Goal: Task Accomplishment & Management: Complete application form

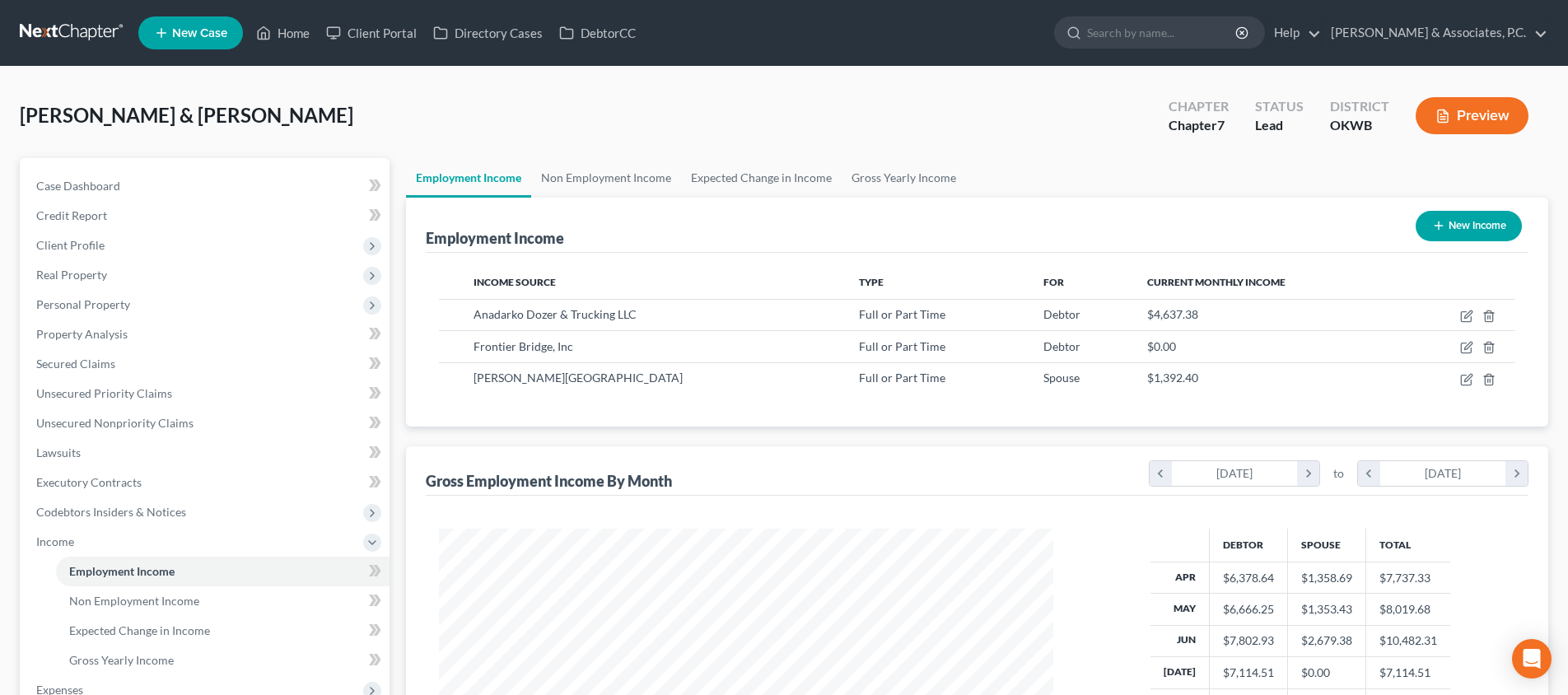
scroll to position [307, 647]
click at [312, 34] on link "Home" at bounding box center [282, 33] width 70 height 30
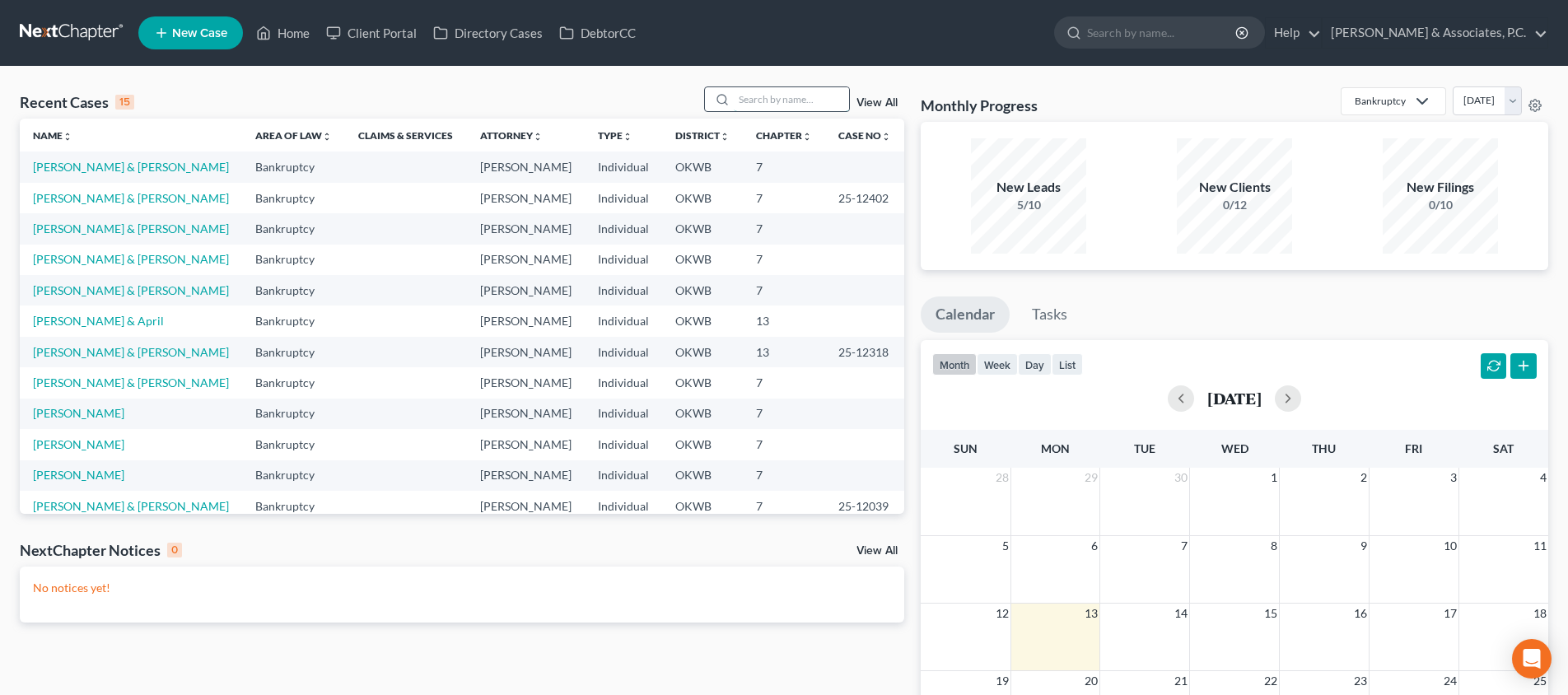
click at [748, 101] on input "search" at bounding box center [791, 98] width 115 height 24
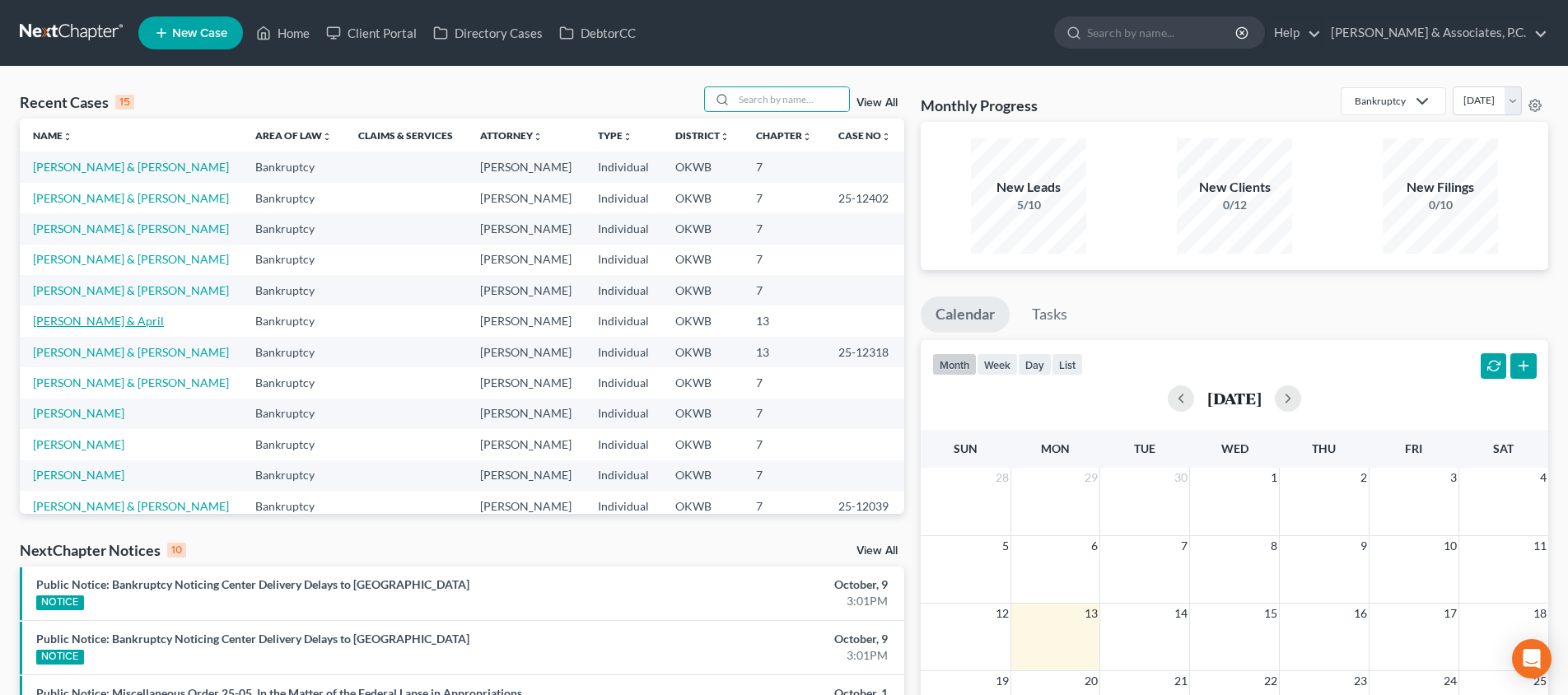
click at [127, 322] on link "[PERSON_NAME] & April" at bounding box center [99, 320] width 131 height 14
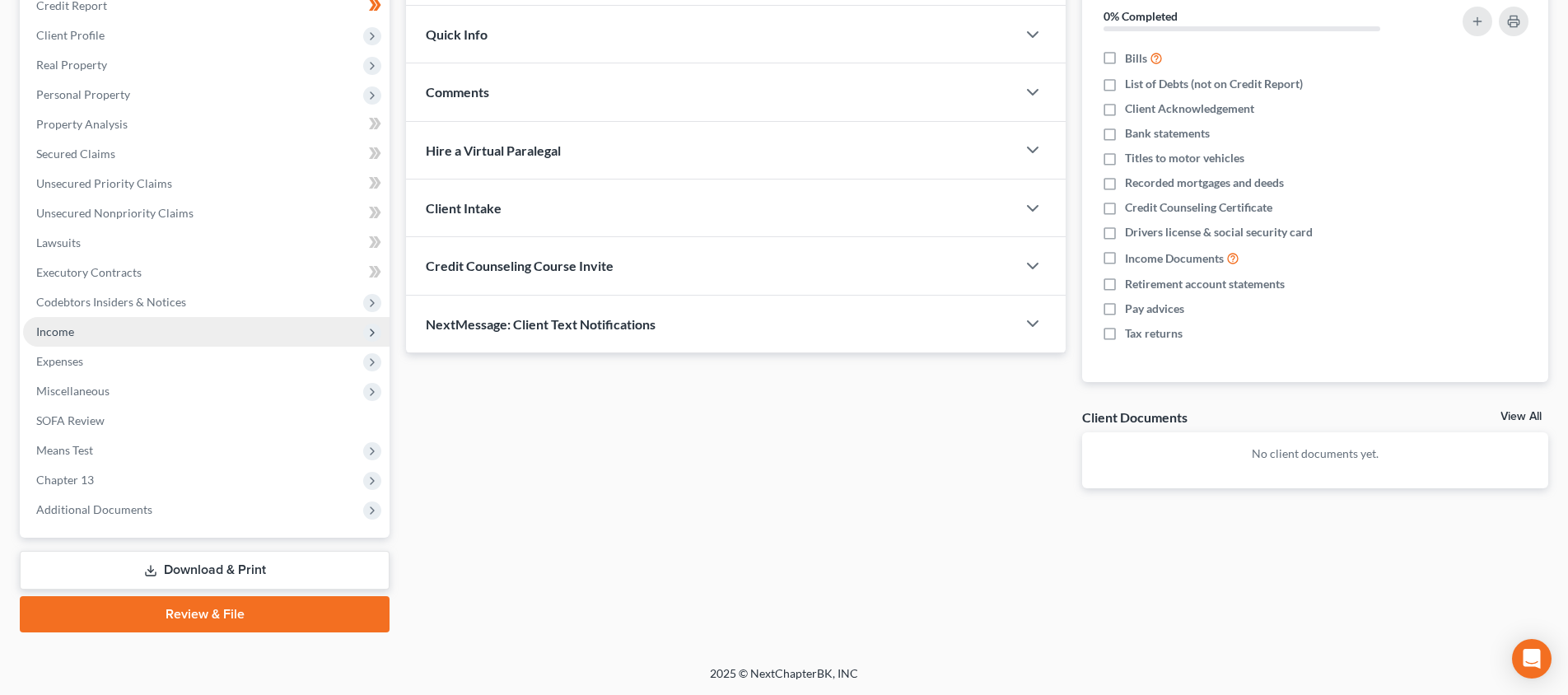
scroll to position [210, 0]
click at [198, 337] on span "Income" at bounding box center [206, 332] width 367 height 30
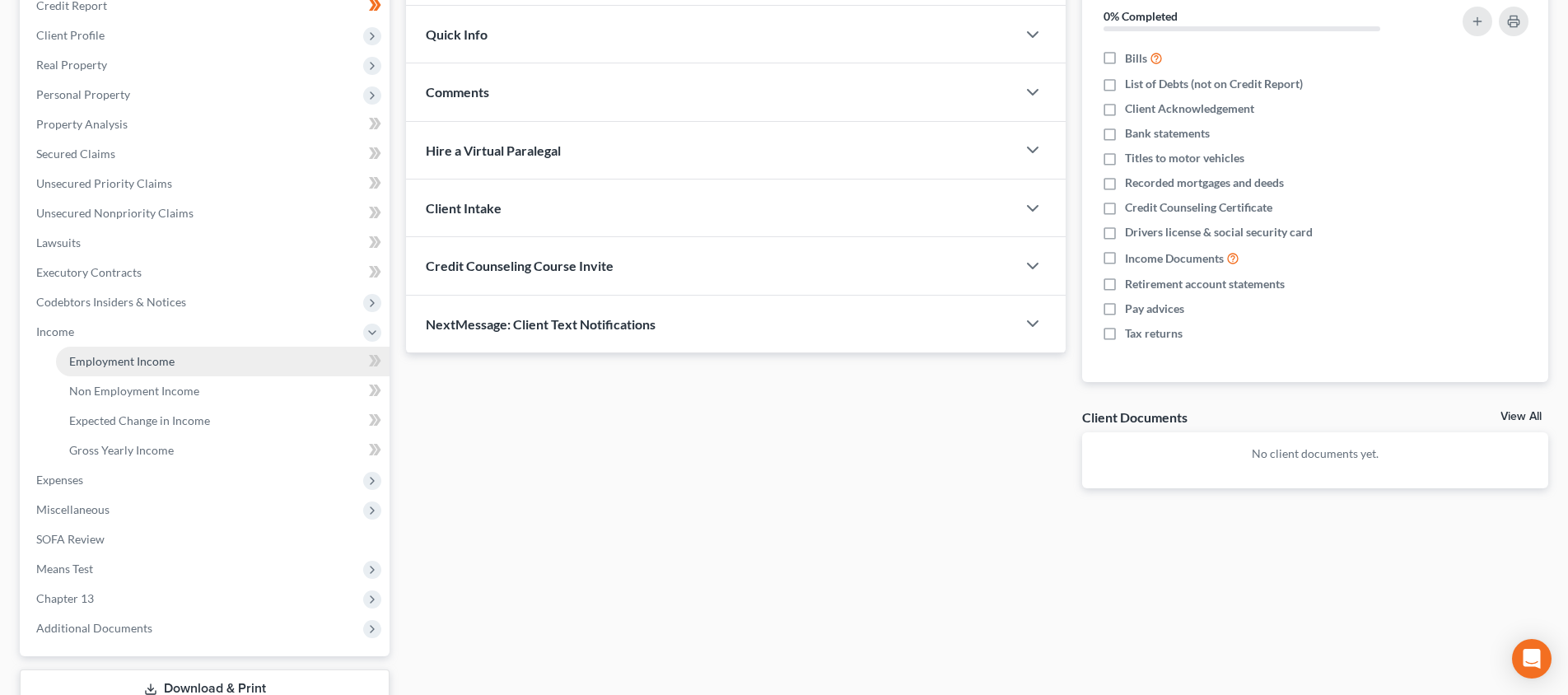
click at [197, 355] on link "Employment Income" at bounding box center [223, 362] width 334 height 30
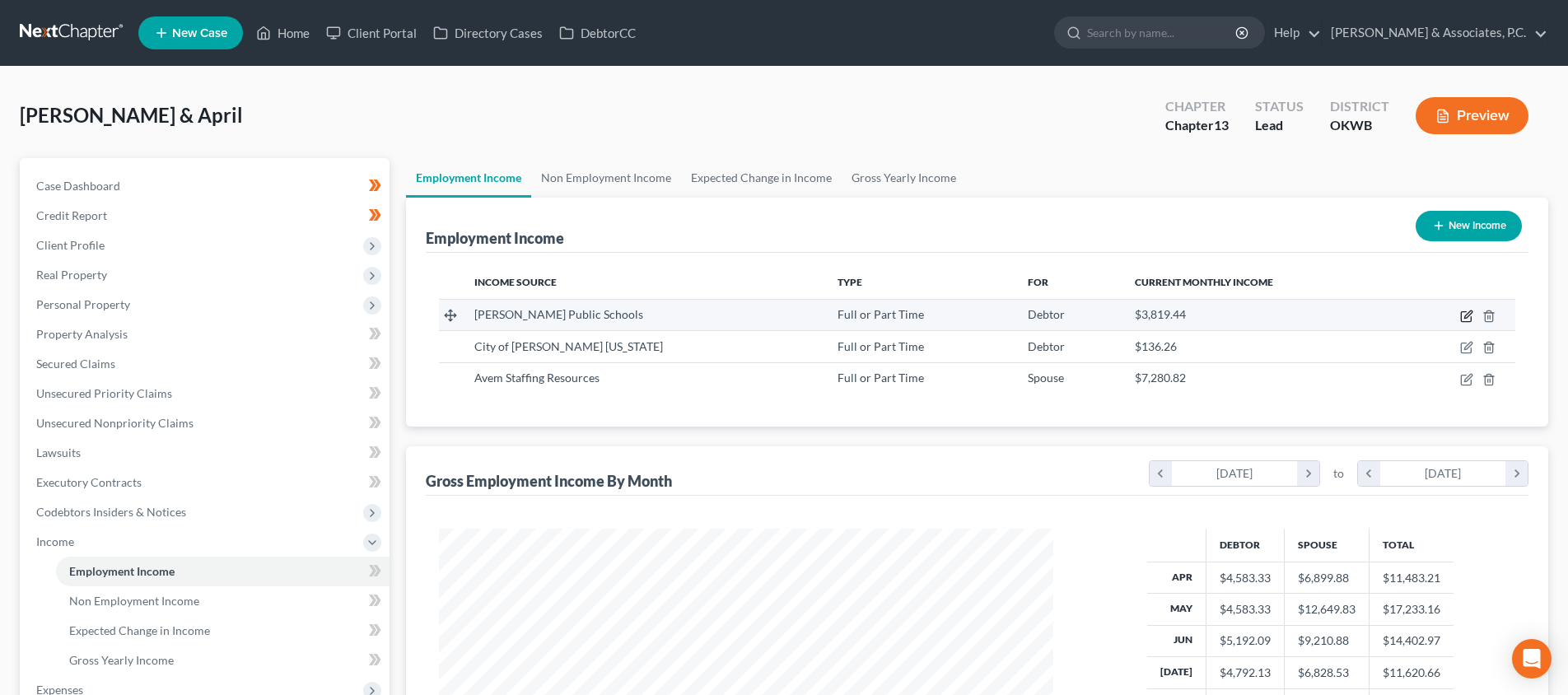
click at [1464, 314] on icon "button" at bounding box center [1467, 316] width 13 height 13
select select "0"
select select "37"
select select "0"
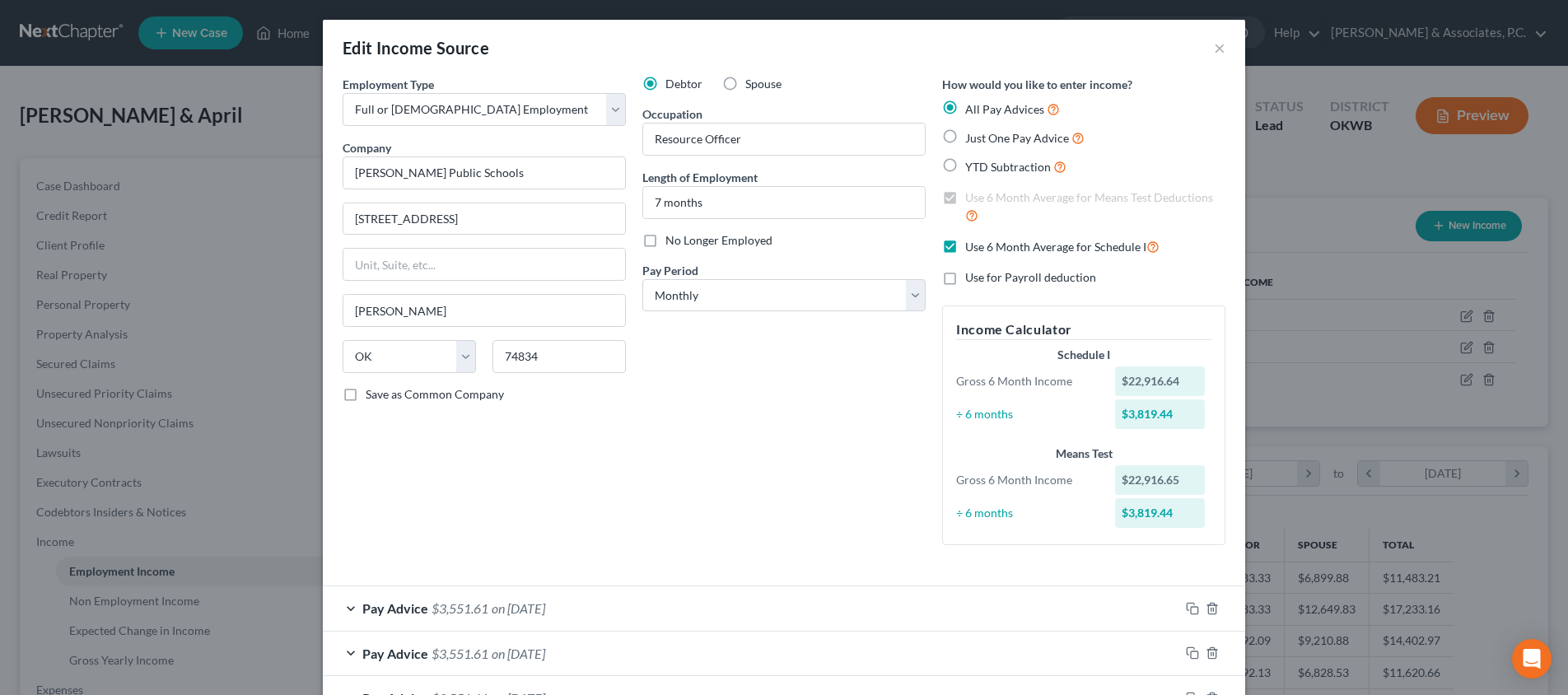
click at [580, 404] on div "Employment Type * Select Full or [DEMOGRAPHIC_DATA] Employment Self Employment …" at bounding box center [484, 317] width 300 height 482
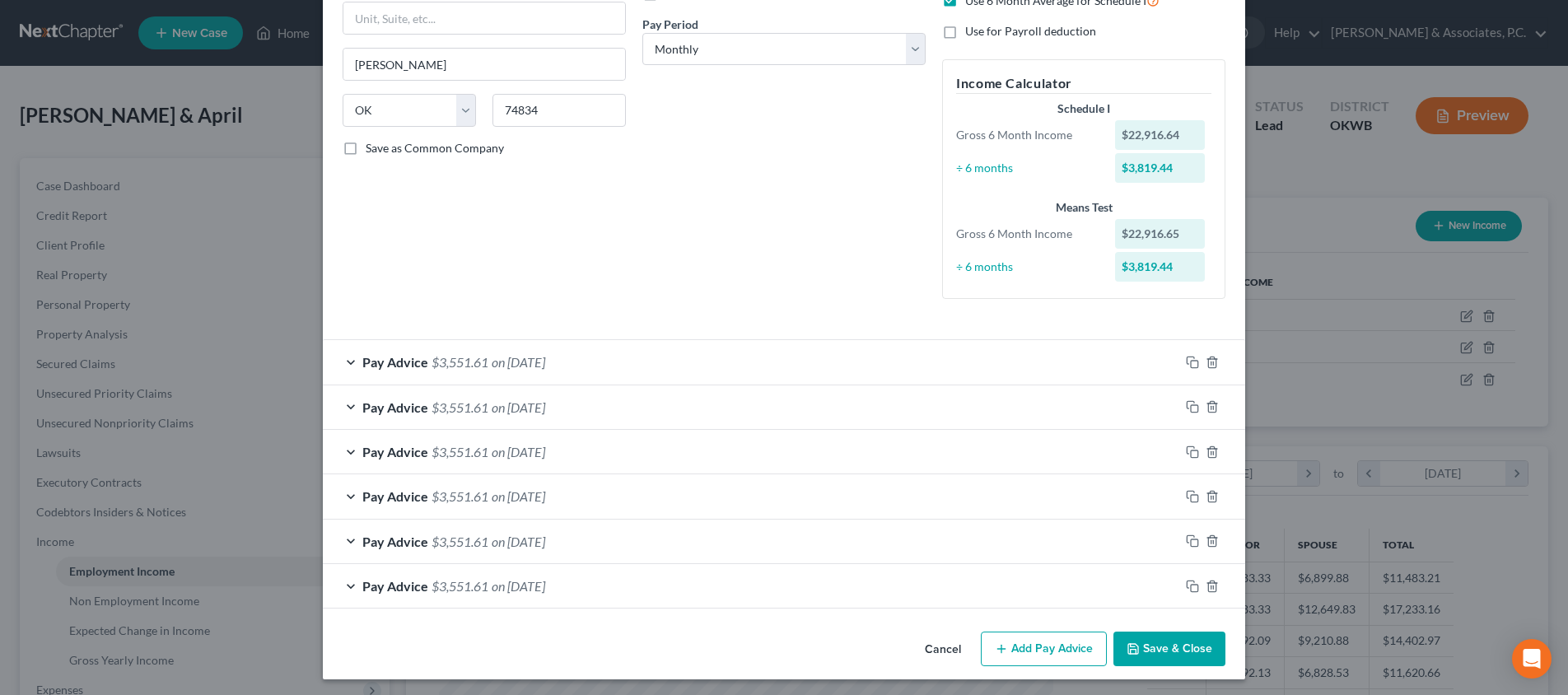
scroll to position [245, 0]
click at [1219, 582] on div at bounding box center [1212, 587] width 66 height 26
click at [1215, 585] on icon "button" at bounding box center [1211, 586] width 7 height 11
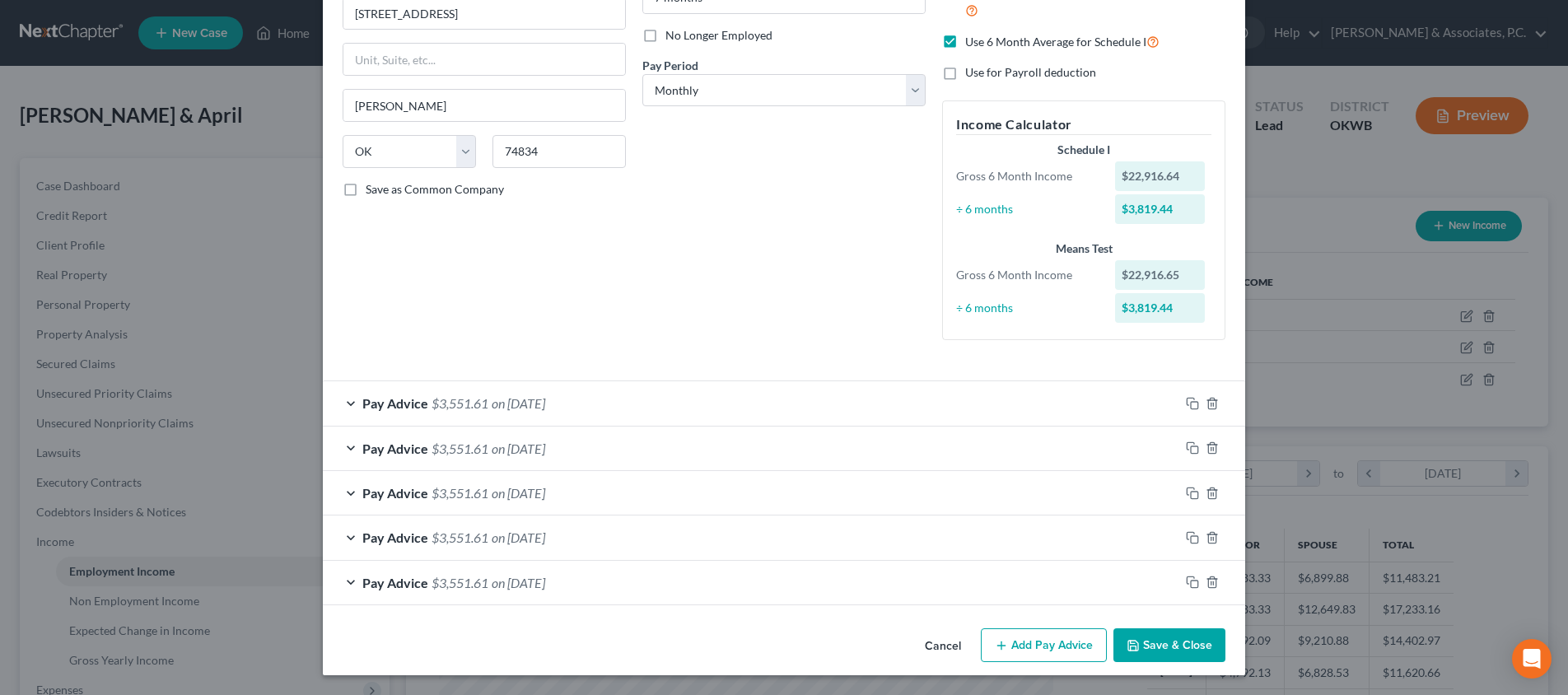
scroll to position [201, 0]
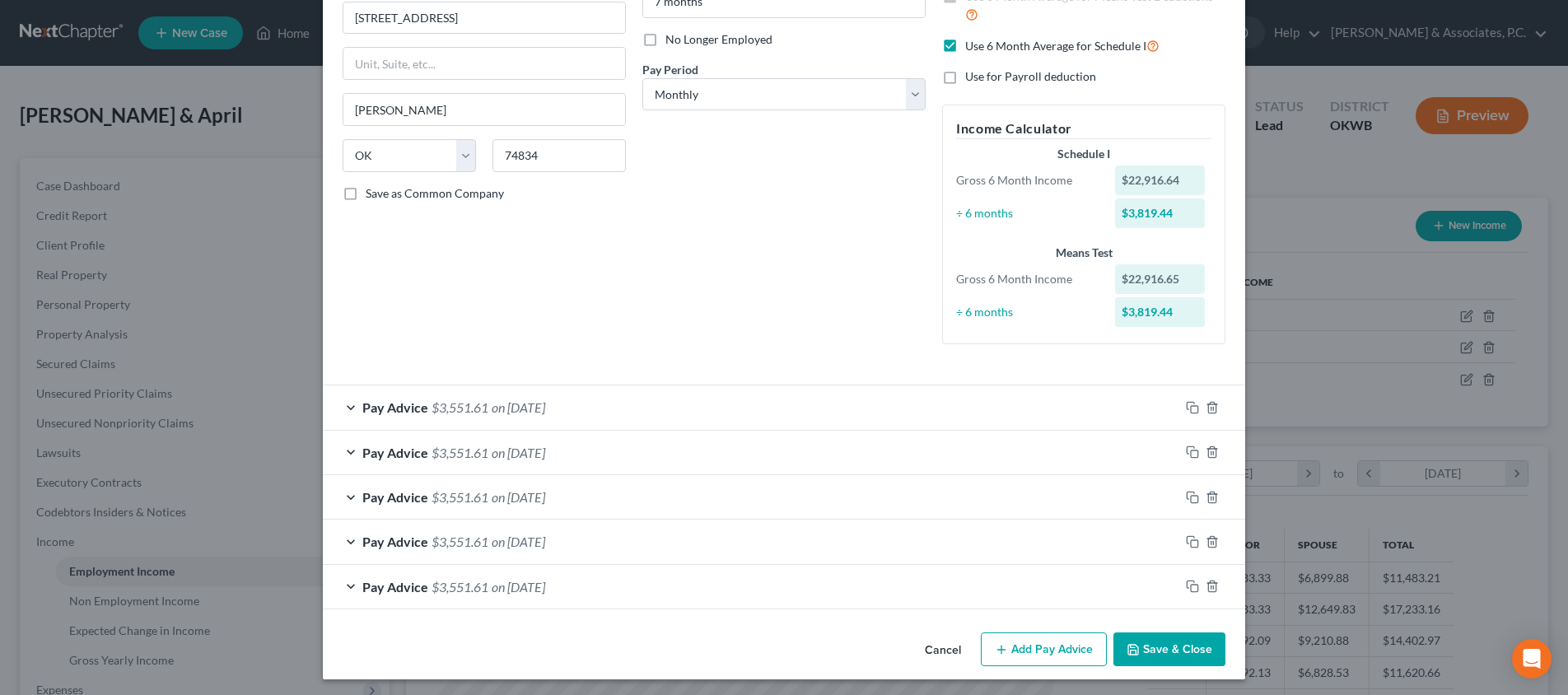
click at [1069, 638] on button "Add Pay Advice" at bounding box center [1044, 649] width 126 height 35
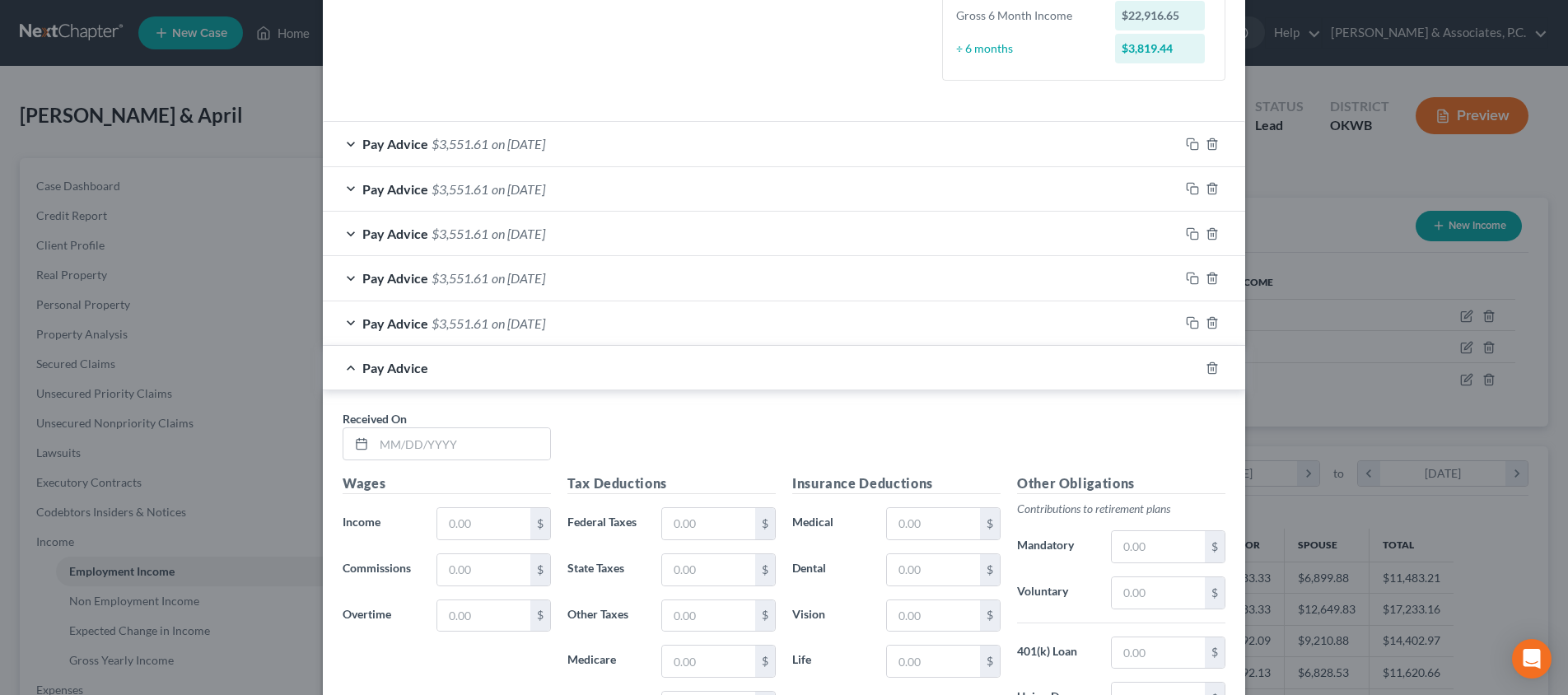
scroll to position [514, 0]
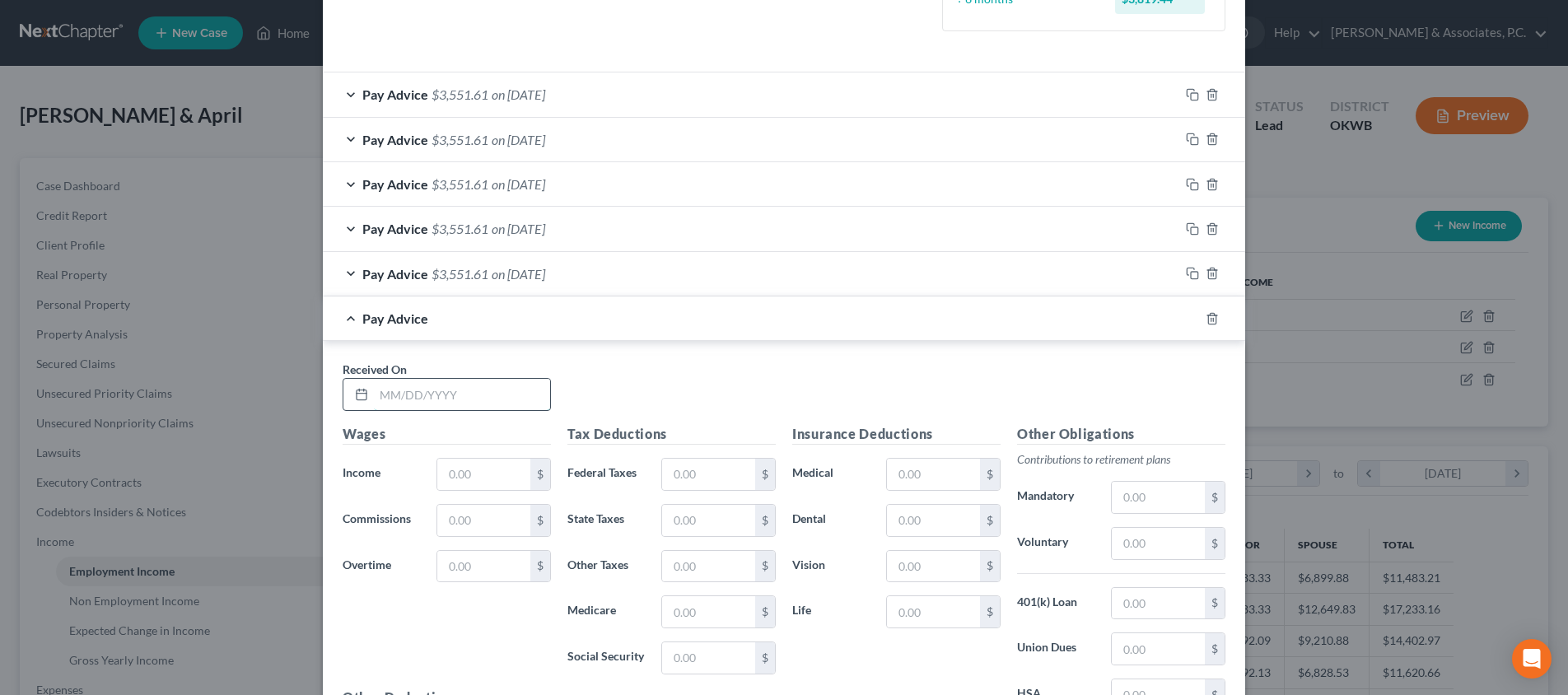
click at [489, 392] on input "text" at bounding box center [462, 395] width 176 height 31
type input "[DATE]"
type input "4,583.33"
type input "171.36"
type input "116"
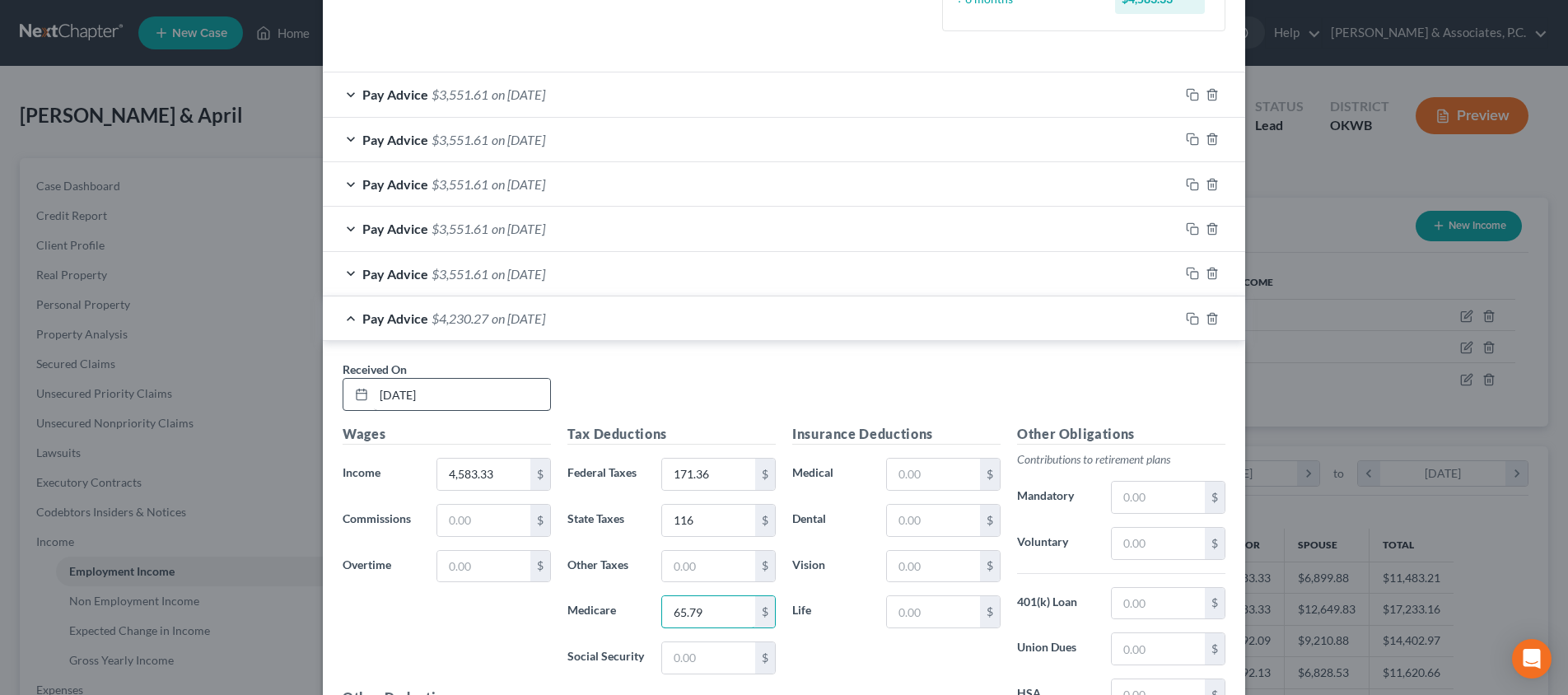
type input "65.79"
type input "281.29"
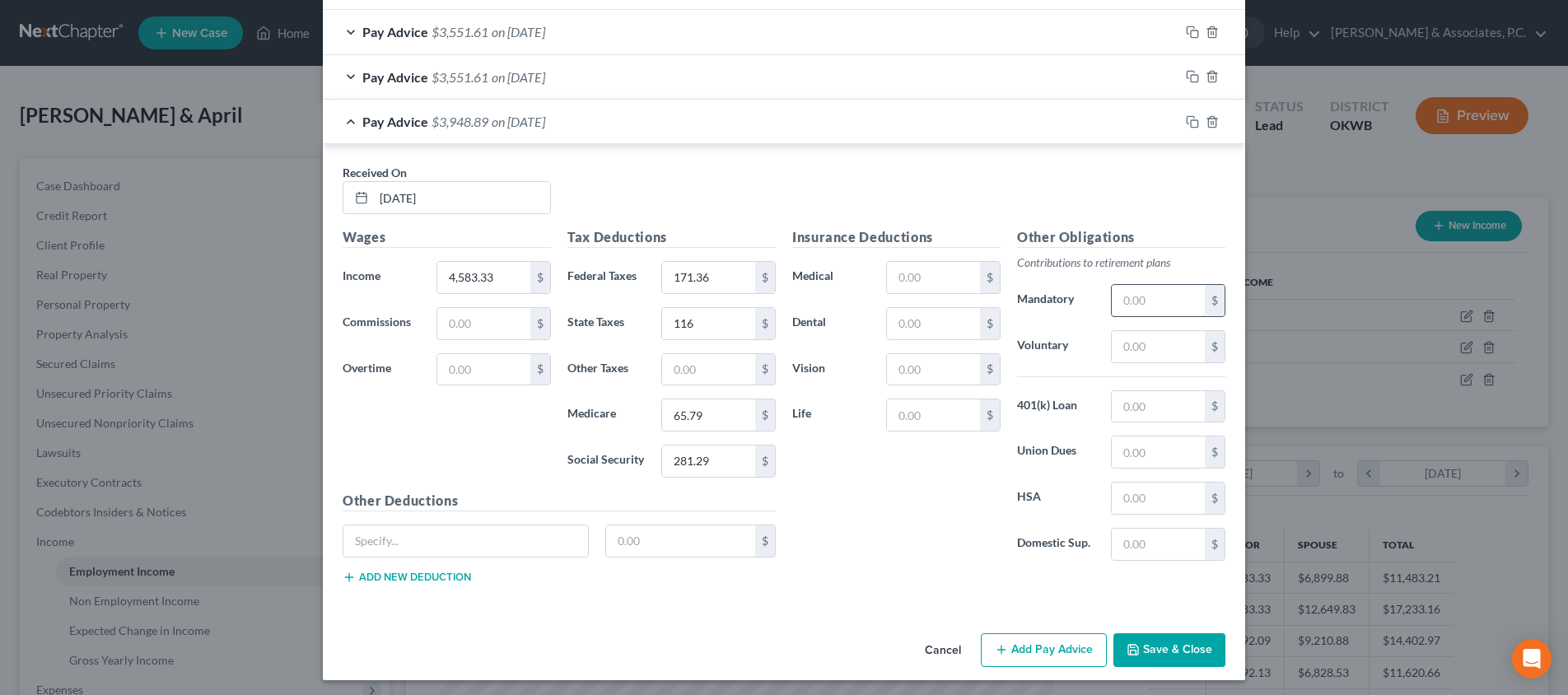
click at [1159, 299] on input "text" at bounding box center [1158, 300] width 93 height 31
type input "321.04"
click at [910, 410] on input "text" at bounding box center [933, 415] width 93 height 31
type input "29.66"
click at [917, 275] on input "text" at bounding box center [933, 277] width 93 height 31
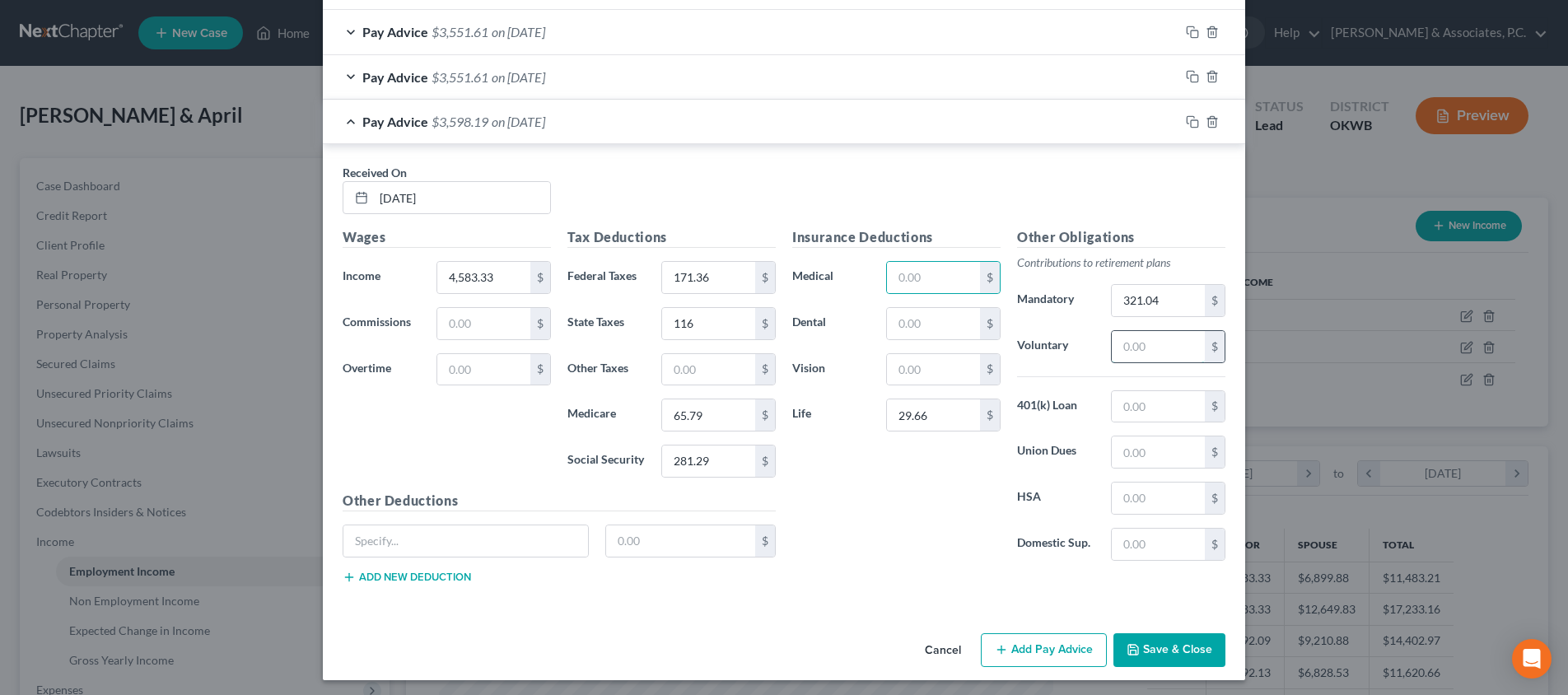
click at [1149, 345] on input "text" at bounding box center [1158, 347] width 93 height 31
type input "46.34"
click at [718, 272] on input "171.36" at bounding box center [709, 277] width 93 height 31
type input "171.6"
click at [1163, 644] on button "Save & Close" at bounding box center [1169, 651] width 112 height 35
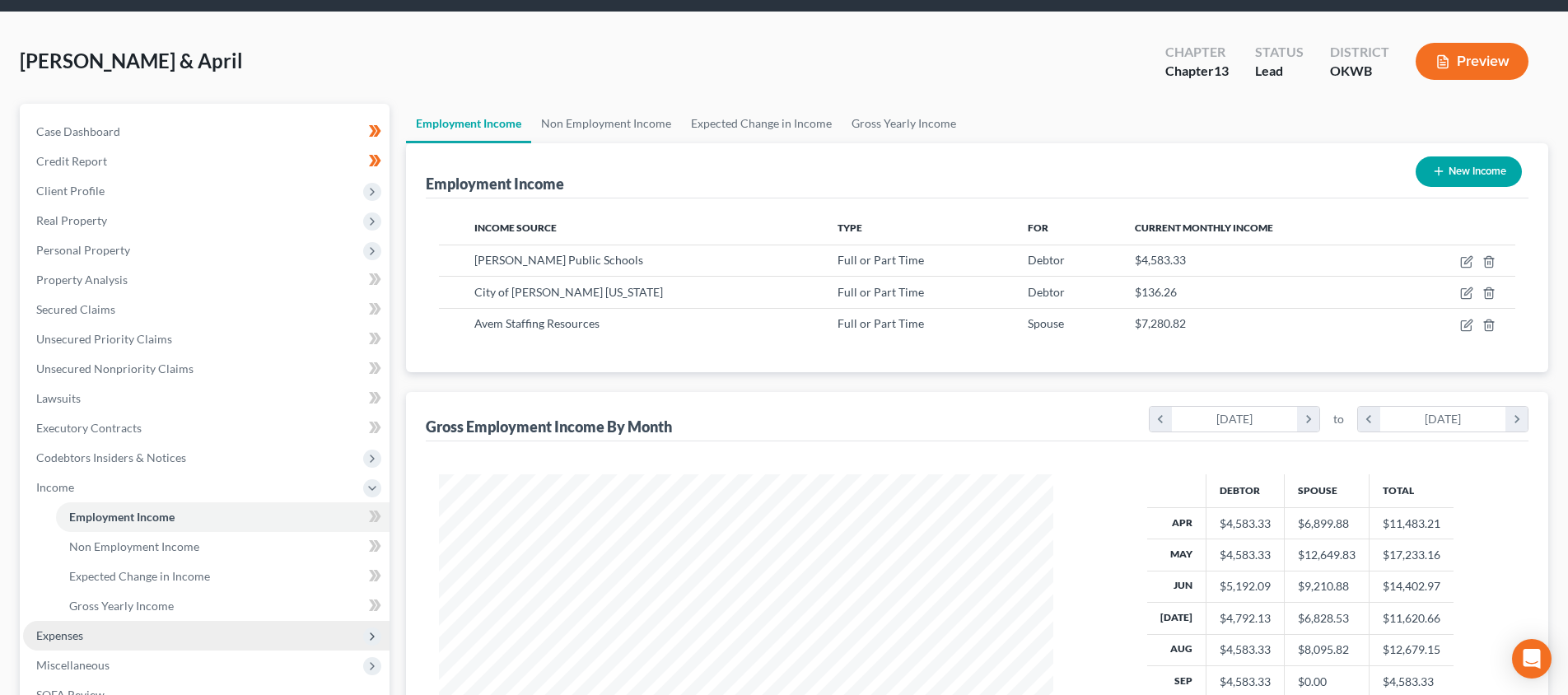
scroll to position [143, 0]
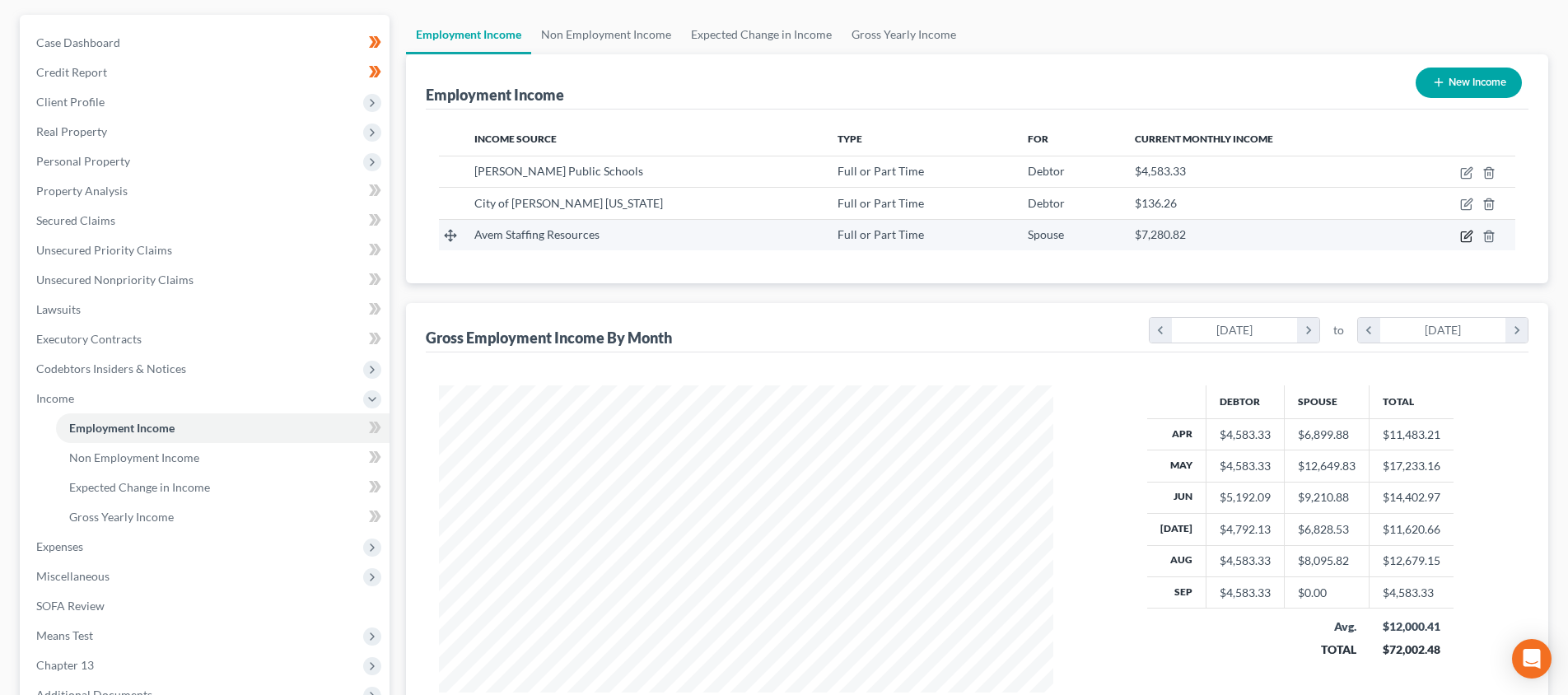
click at [1465, 235] on icon "button" at bounding box center [1467, 237] width 13 height 13
select select "0"
select select "37"
select select "2"
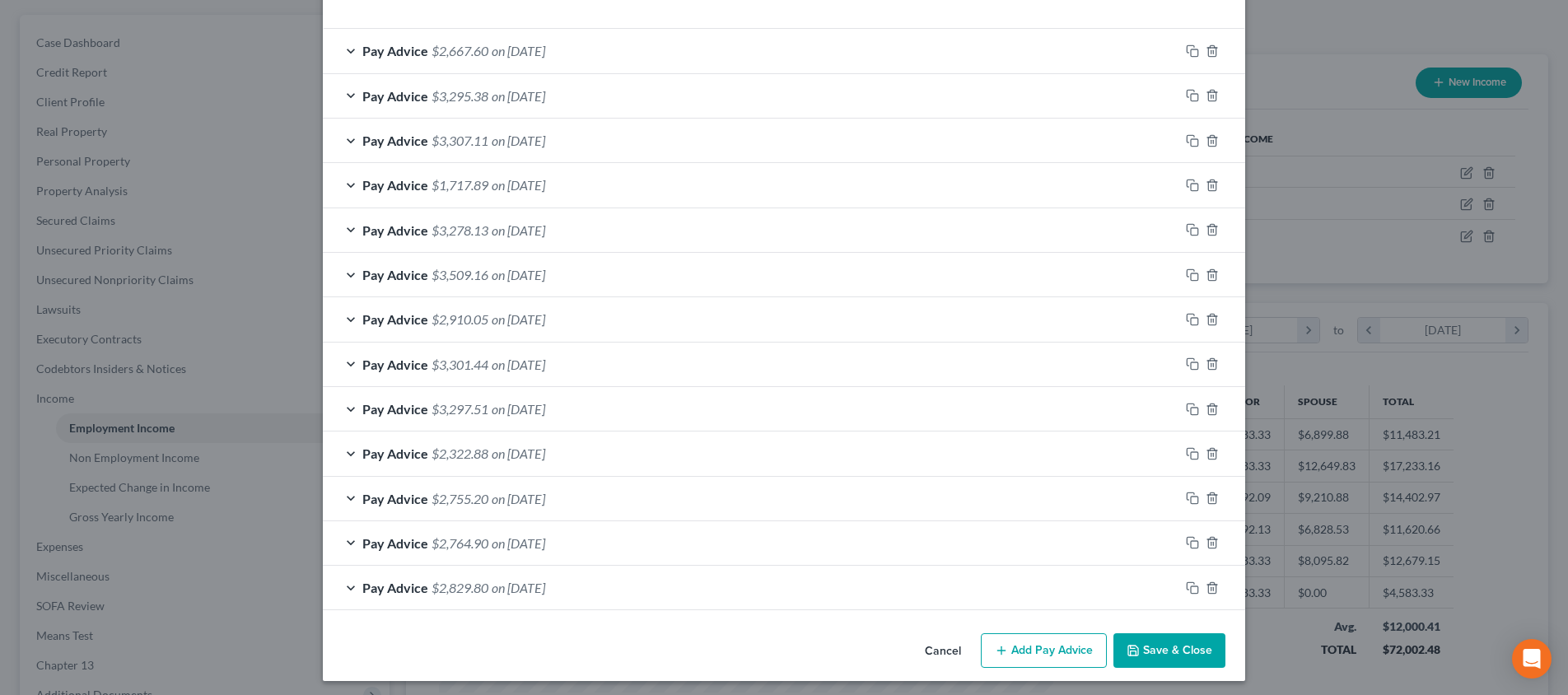
scroll to position [556, 0]
click at [1215, 582] on icon "button" at bounding box center [1211, 587] width 7 height 11
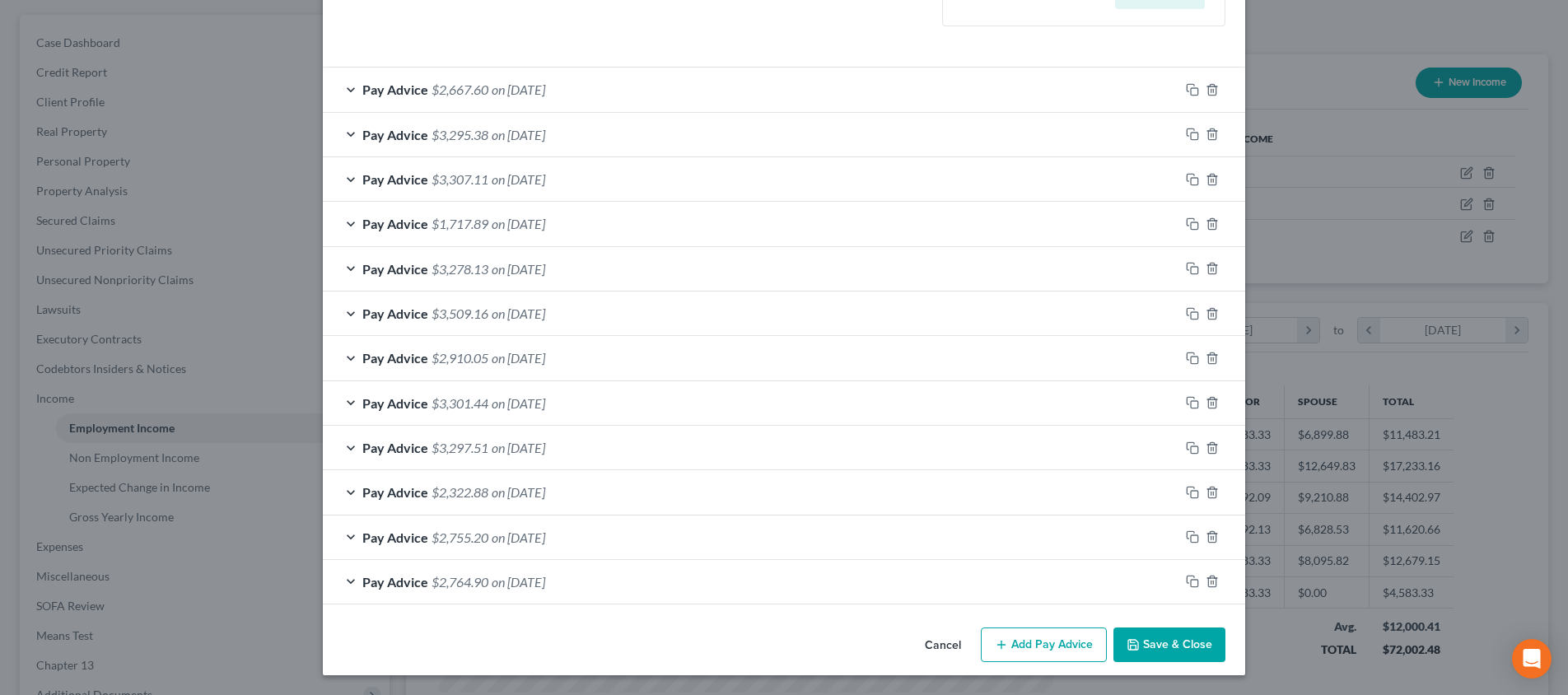
scroll to position [512, 0]
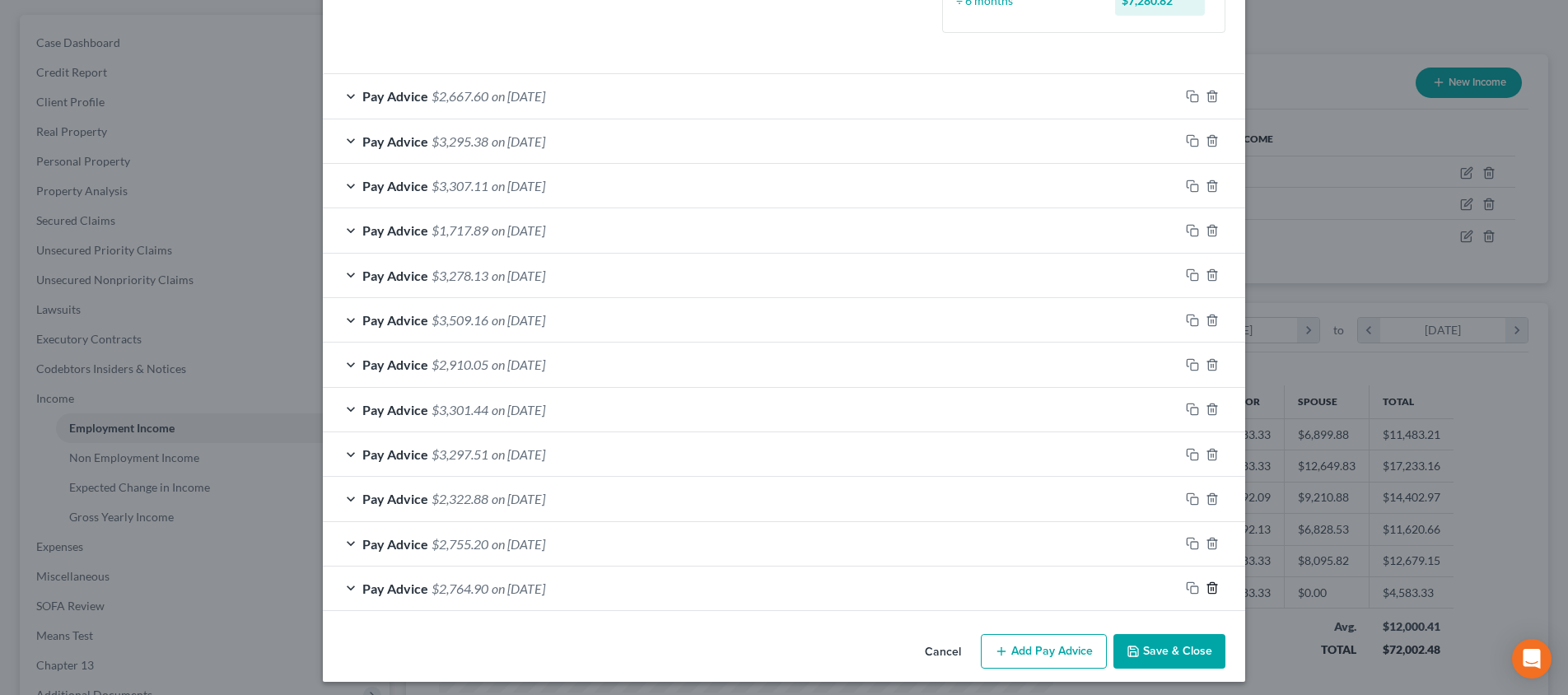
click at [1213, 587] on line "button" at bounding box center [1213, 589] width 0 height 3
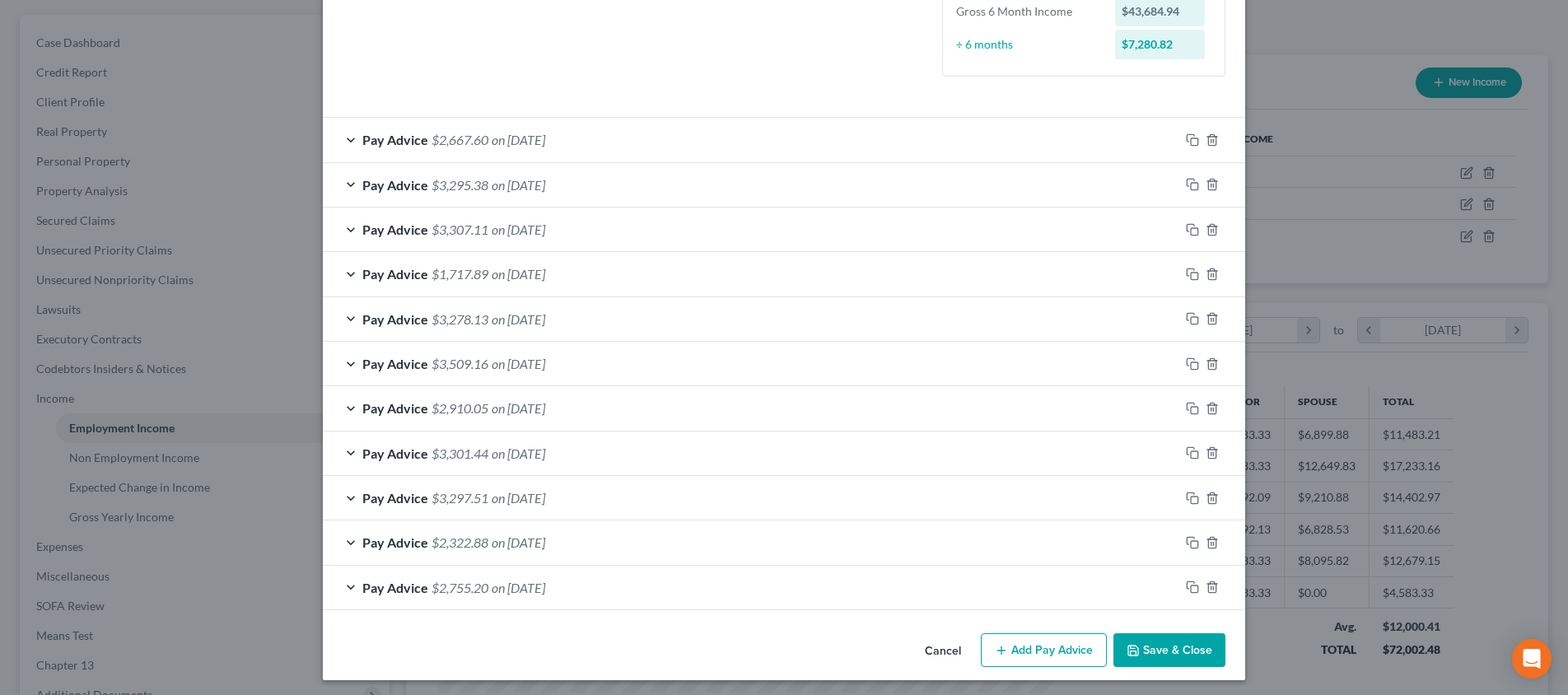
scroll to position [467, 0]
click at [1062, 635] on button "Add Pay Advice" at bounding box center [1044, 651] width 126 height 35
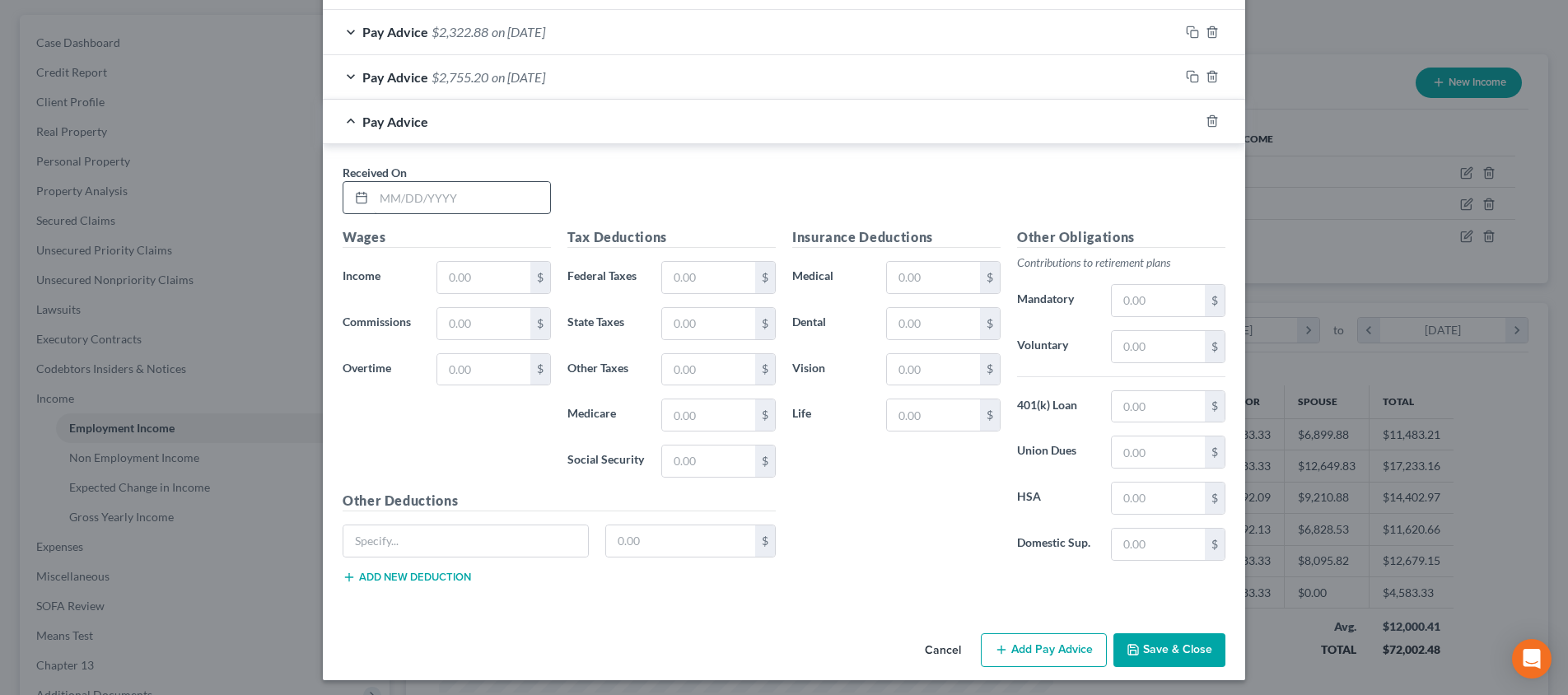
scroll to position [977, 0]
click at [477, 193] on input "text" at bounding box center [462, 199] width 176 height 31
type input "[DATE]"
type input "3,388.38"
type input "145.33"
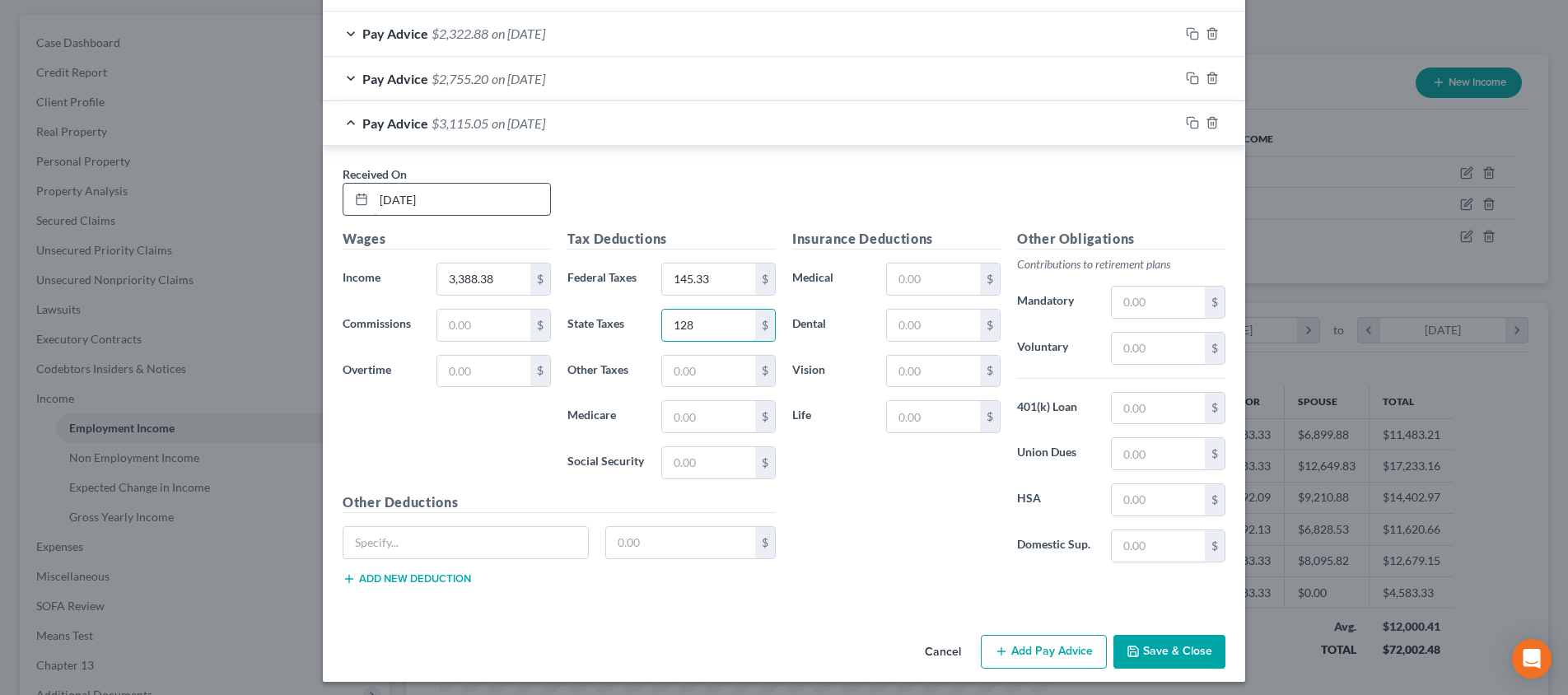
type input "128"
type input "46.78"
type input "200.04"
click at [1172, 295] on input "text" at bounding box center [1158, 302] width 93 height 31
type input "67.75"
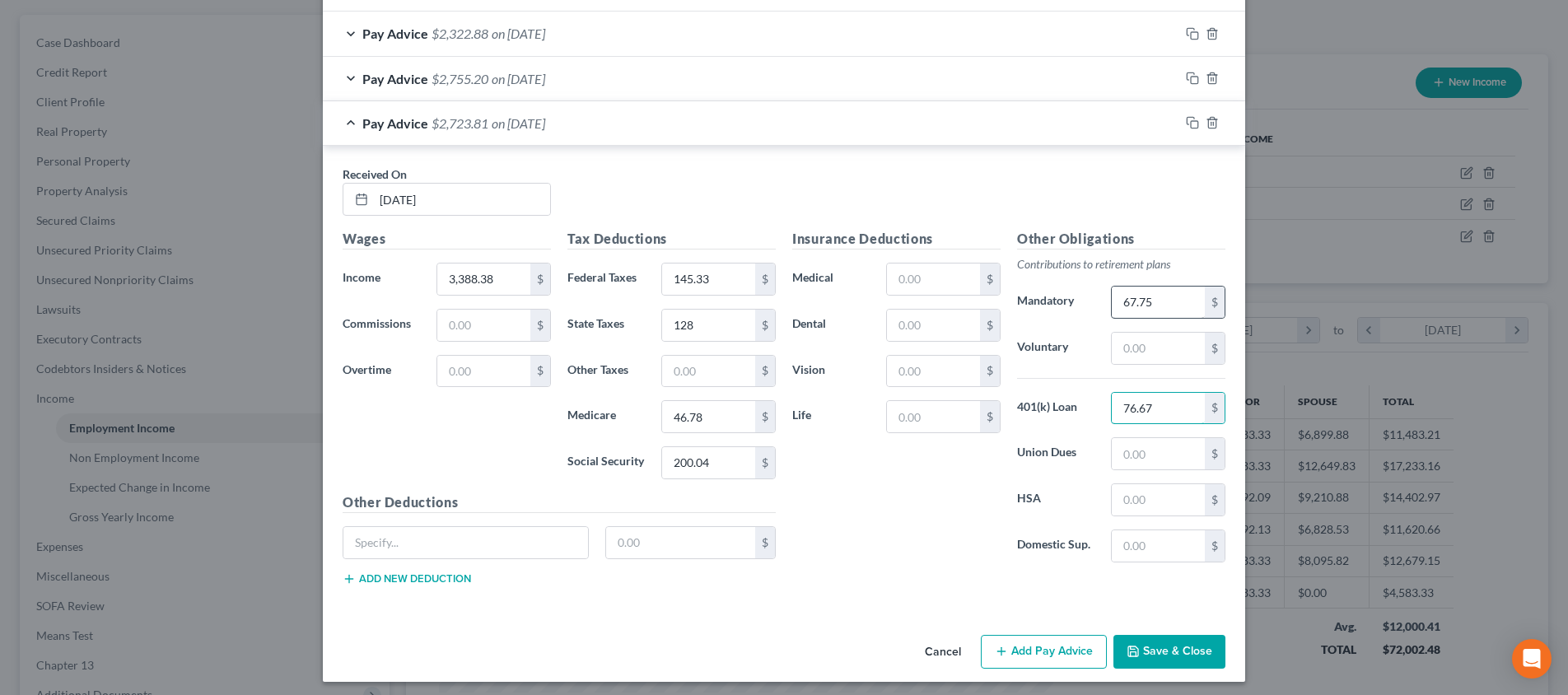
type input "76.67"
click at [944, 268] on input "text" at bounding box center [933, 279] width 93 height 31
type input "138.36"
type input "21.08"
type input "2.37"
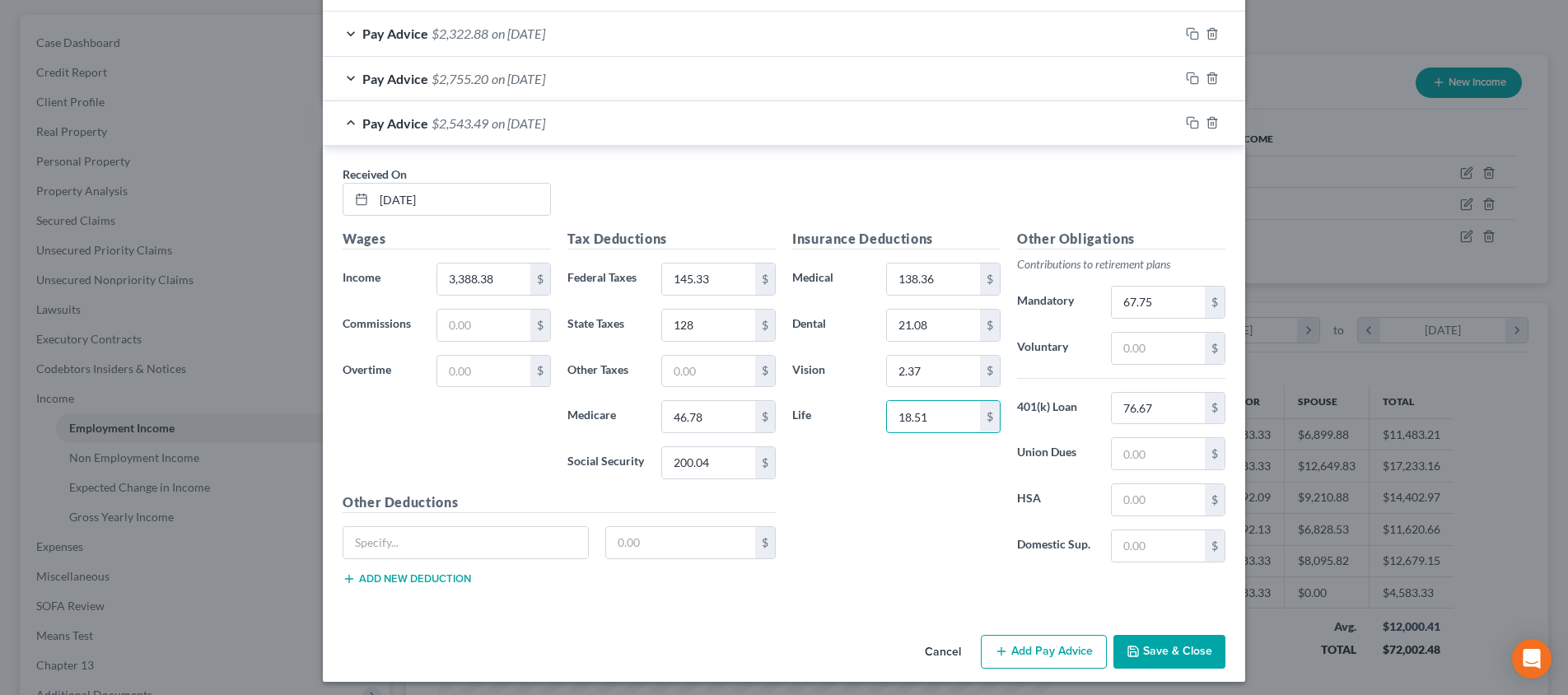
type input "18.51"
click at [450, 536] on input "text" at bounding box center [465, 543] width 244 height 31
type input "Other insurance"
type input "49.28"
drag, startPoint x: 938, startPoint y: 408, endPoint x: 867, endPoint y: 407, distance: 71.0
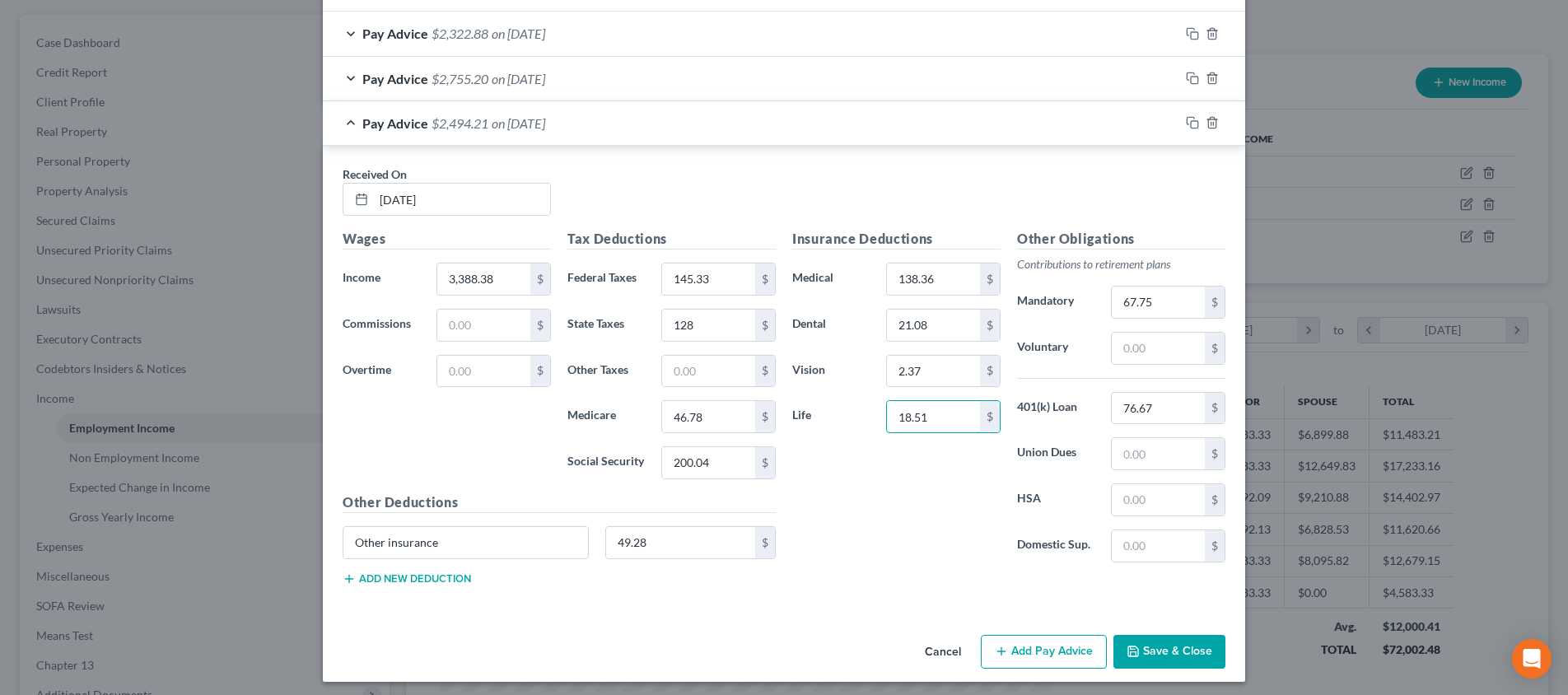
click at [867, 407] on div "Life 18.51 $" at bounding box center [897, 416] width 225 height 33
type input "19.51"
drag, startPoint x: 1152, startPoint y: 646, endPoint x: 1113, endPoint y: 650, distance: 39.2
click at [1152, 646] on button "Save & Close" at bounding box center [1169, 652] width 112 height 35
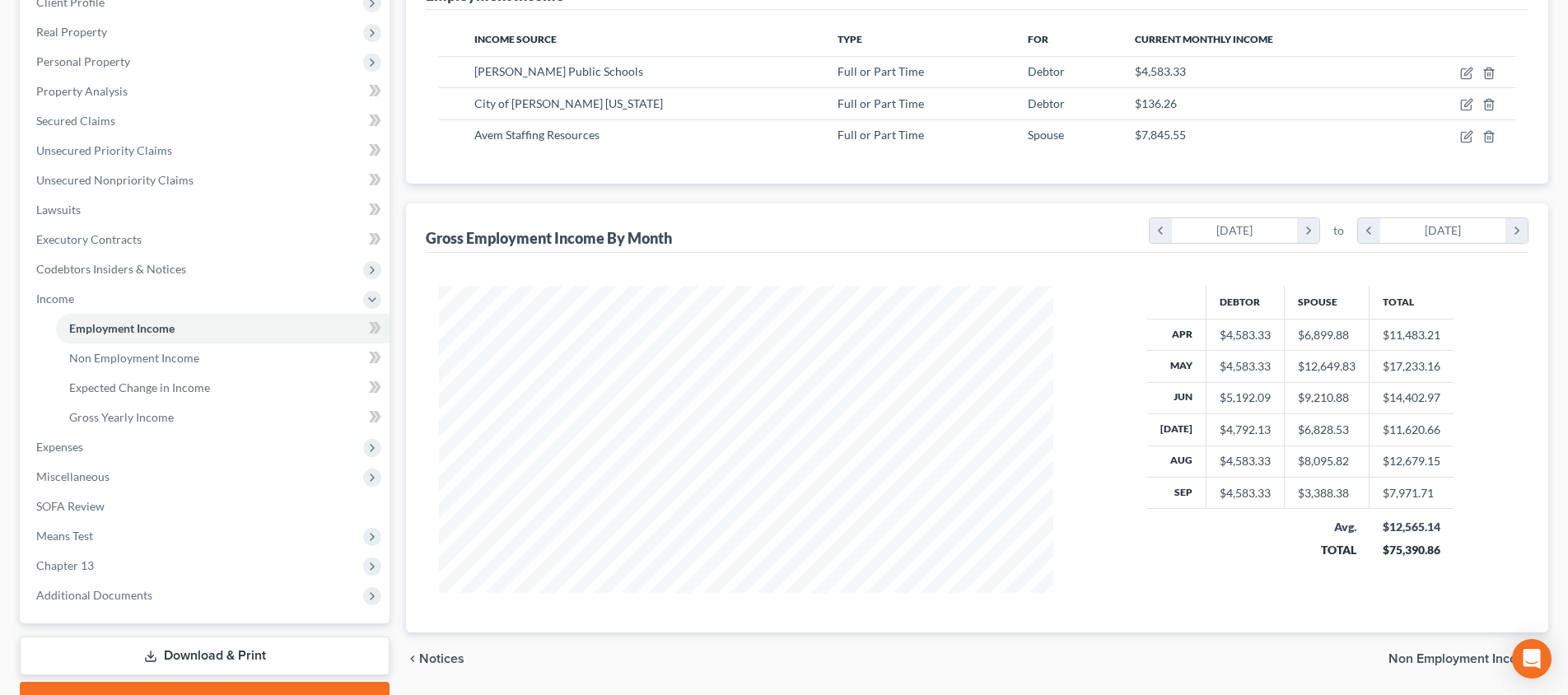
scroll to position [233, 0]
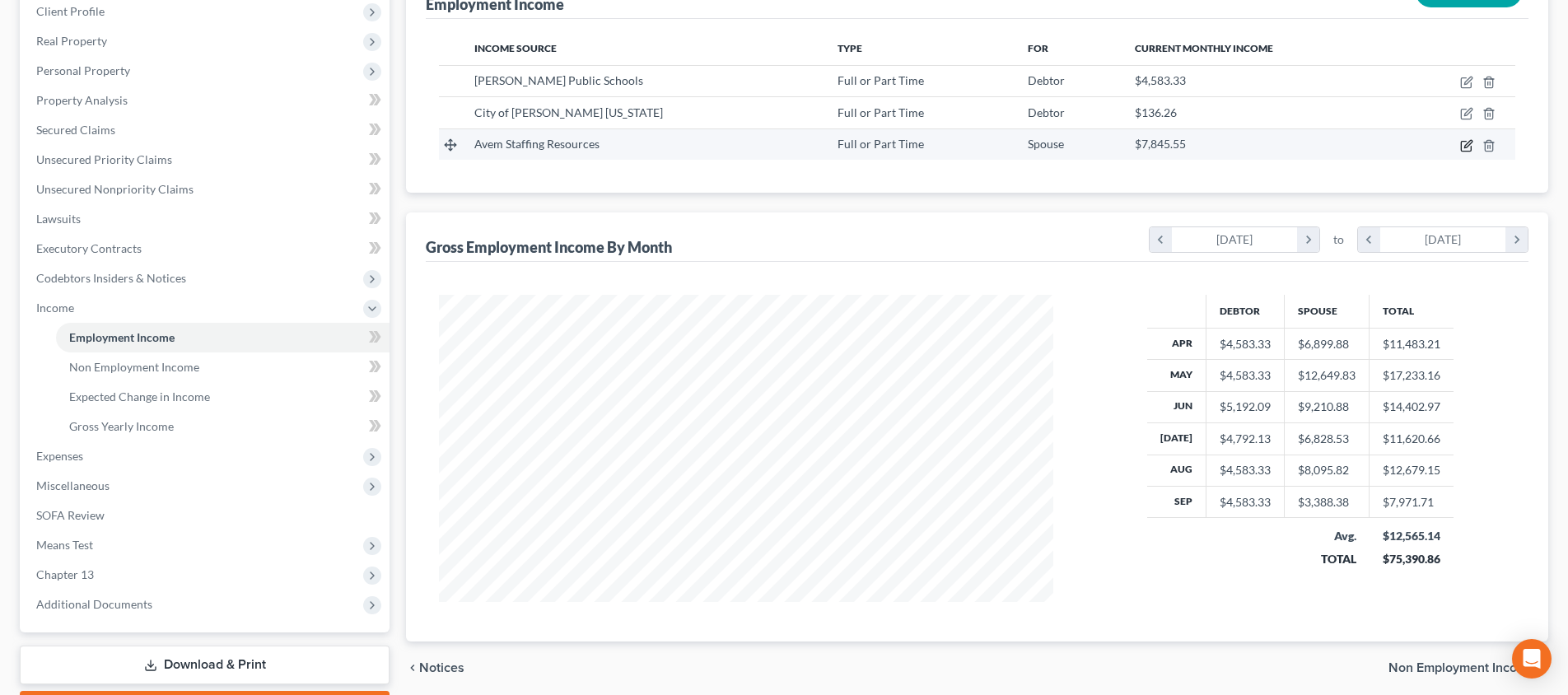
click at [1463, 146] on icon "button" at bounding box center [1467, 146] width 13 height 13
select select "0"
select select "37"
select select "2"
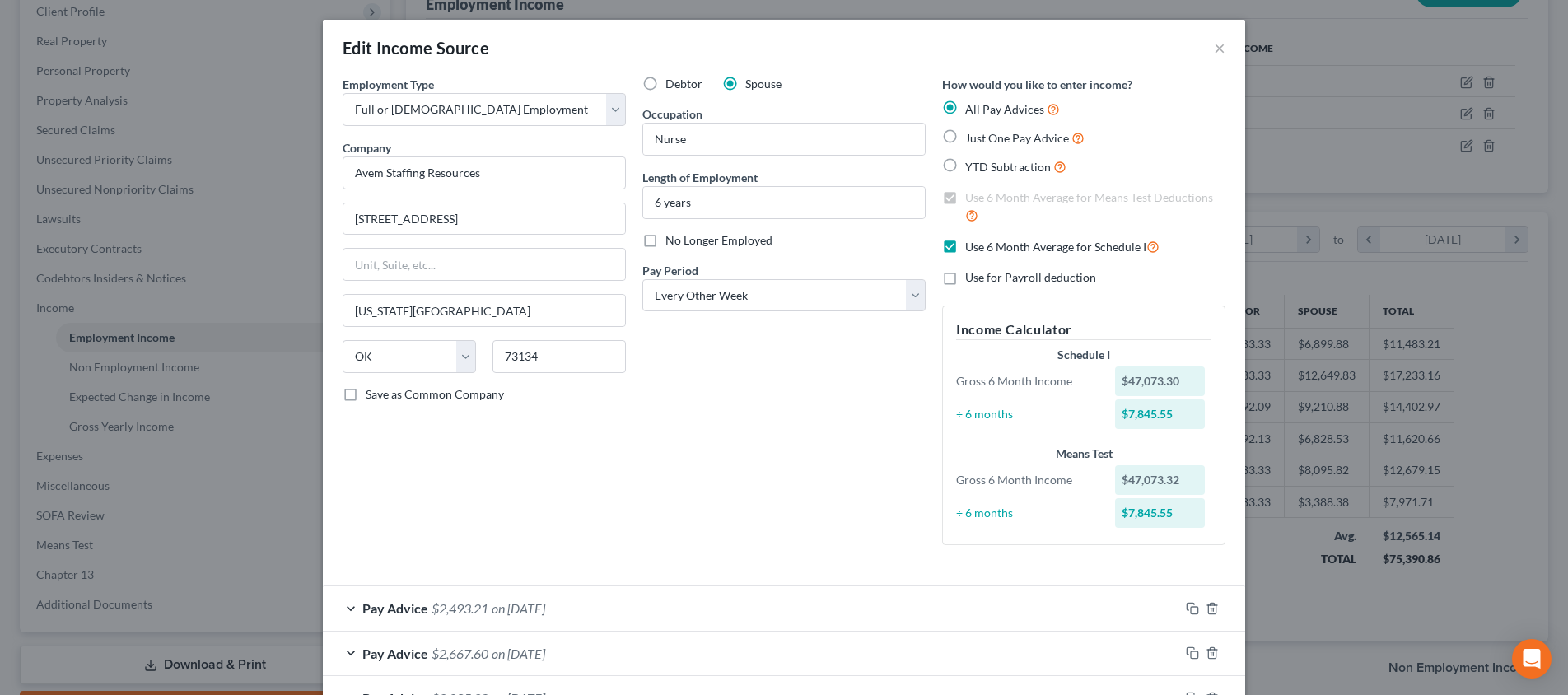
scroll to position [0, 0]
click at [1214, 51] on button "×" at bounding box center [1219, 48] width 12 height 20
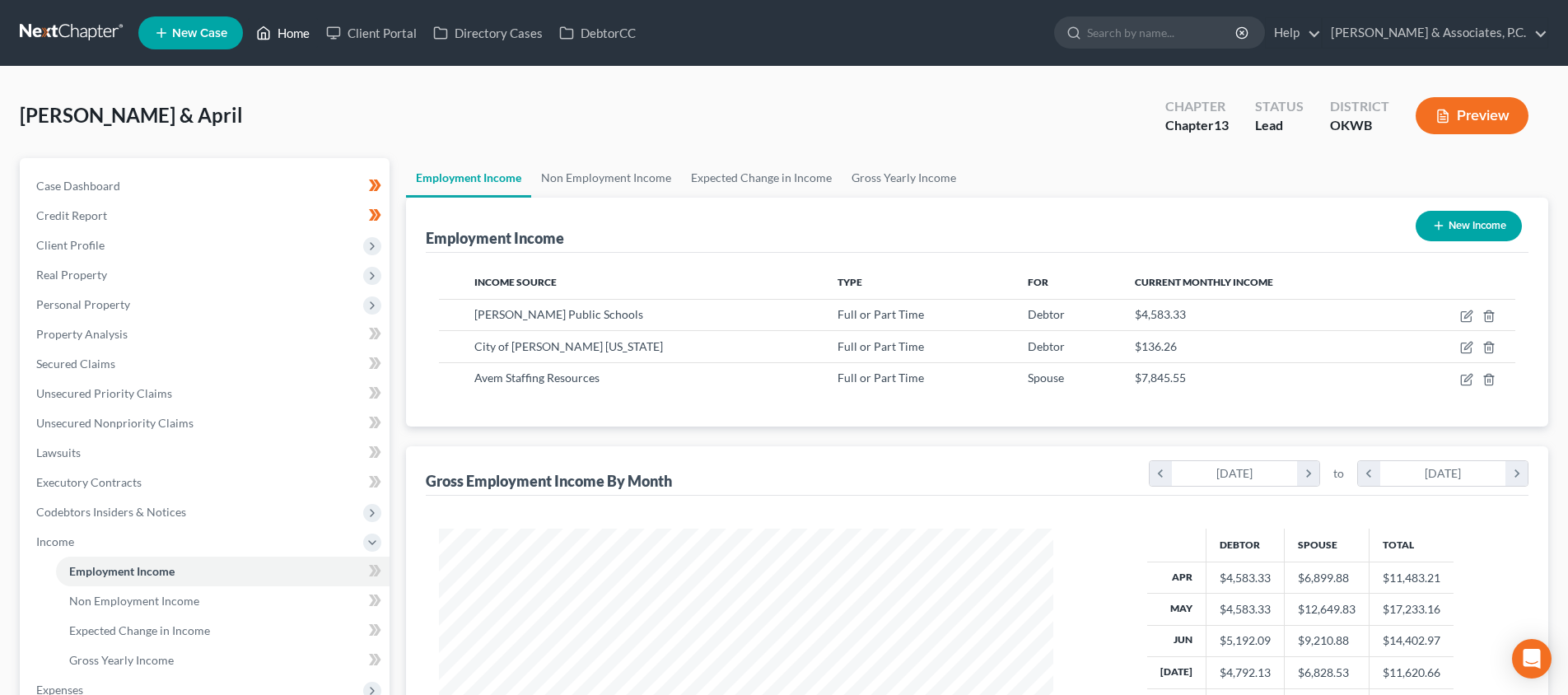
click at [299, 31] on link "Home" at bounding box center [282, 33] width 70 height 30
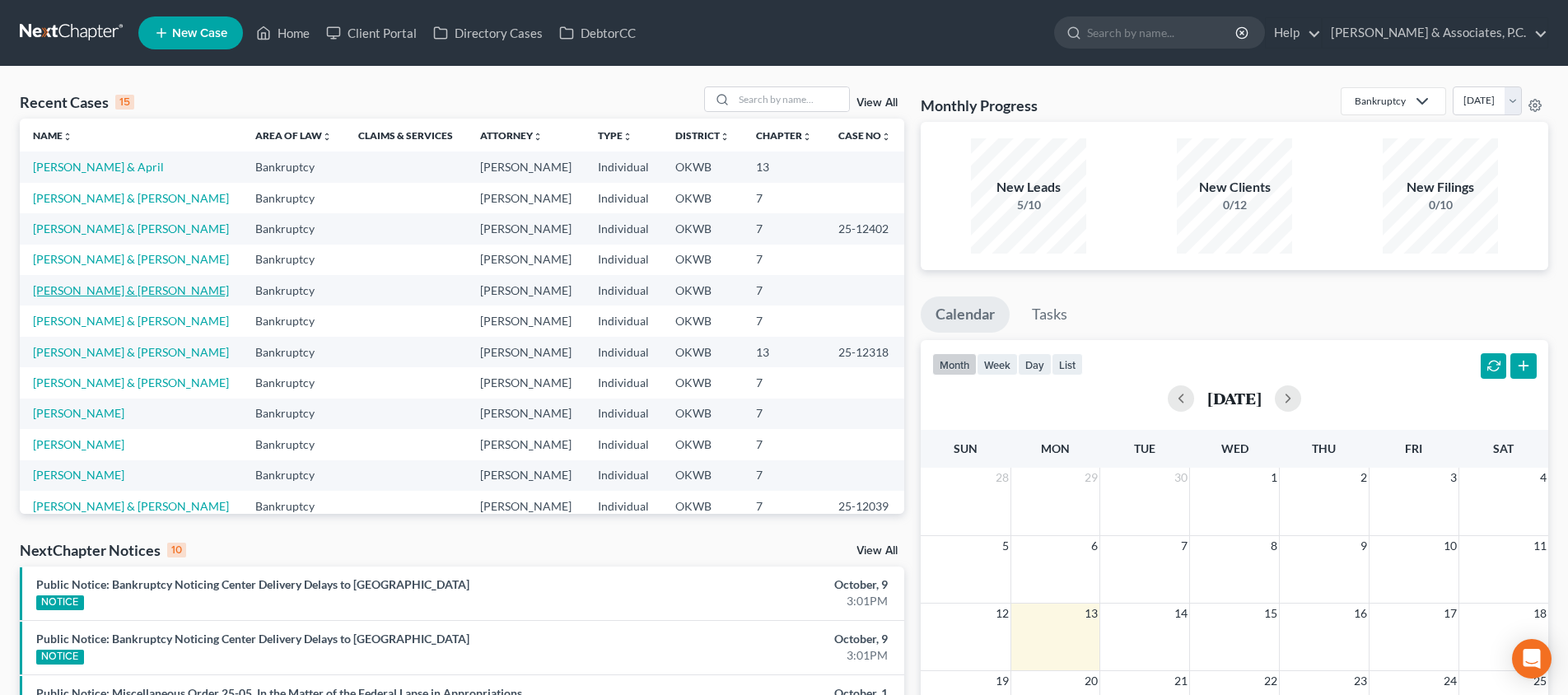
click at [138, 290] on link "[PERSON_NAME] & [PERSON_NAME]" at bounding box center [131, 290] width 196 height 14
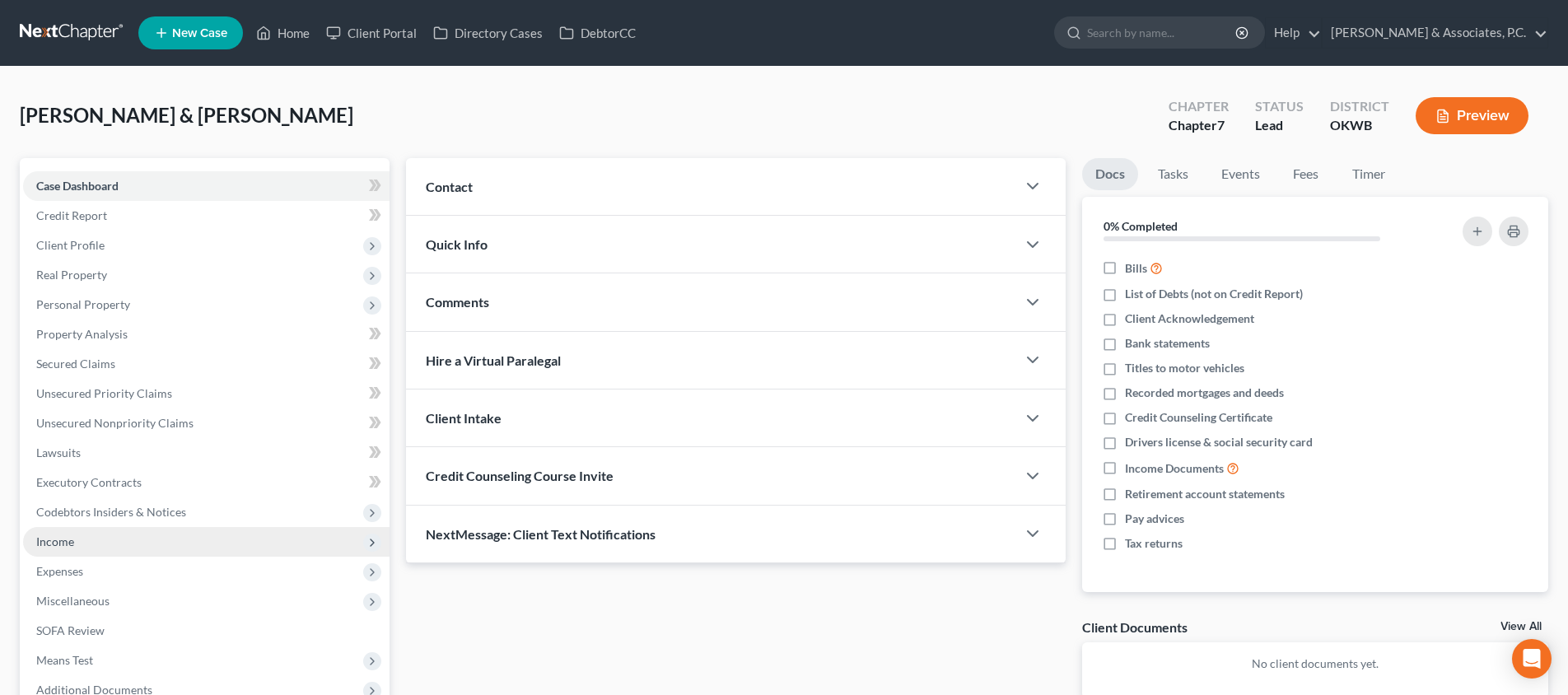
click at [141, 541] on span "Income" at bounding box center [206, 542] width 367 height 30
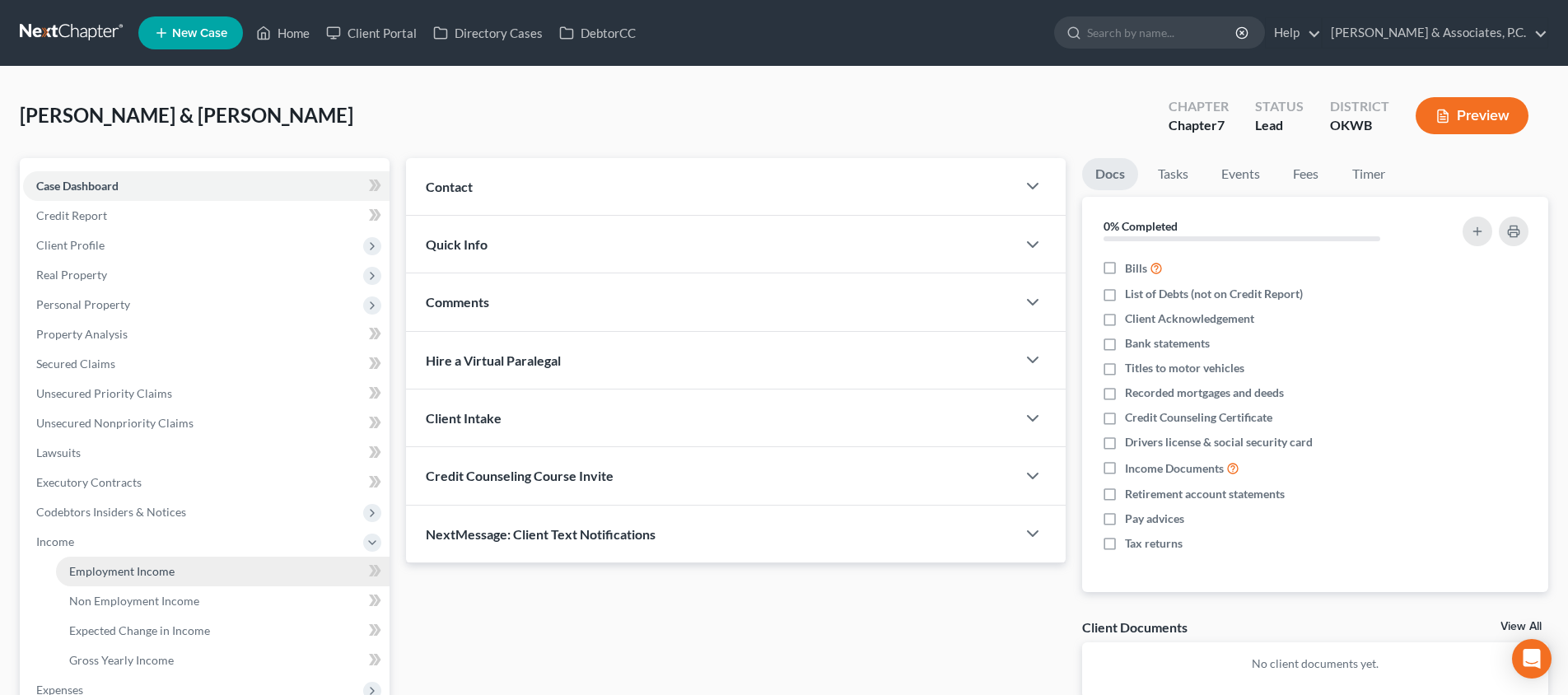
click at [227, 567] on link "Employment Income" at bounding box center [223, 571] width 334 height 30
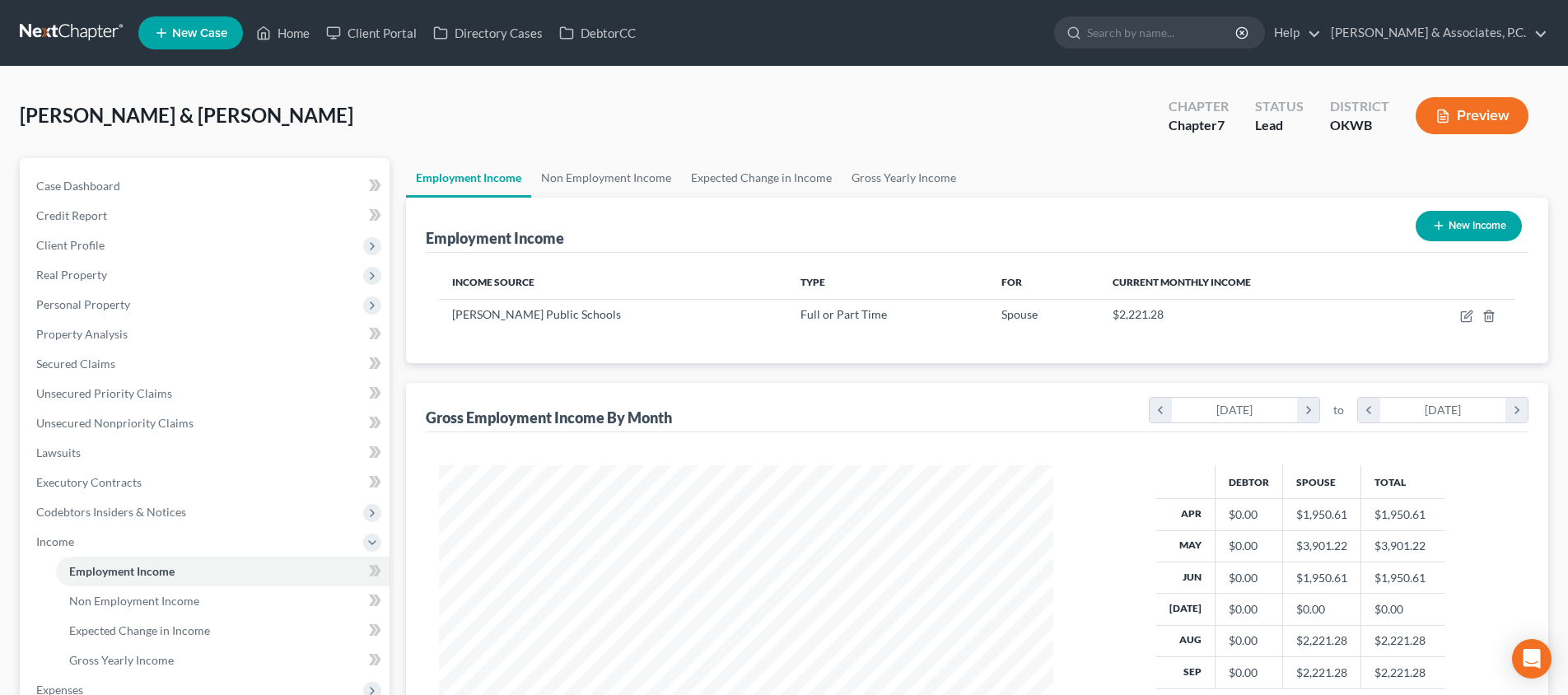
scroll to position [307, 647]
click at [1467, 228] on button "New Income" at bounding box center [1469, 226] width 106 height 31
select select "0"
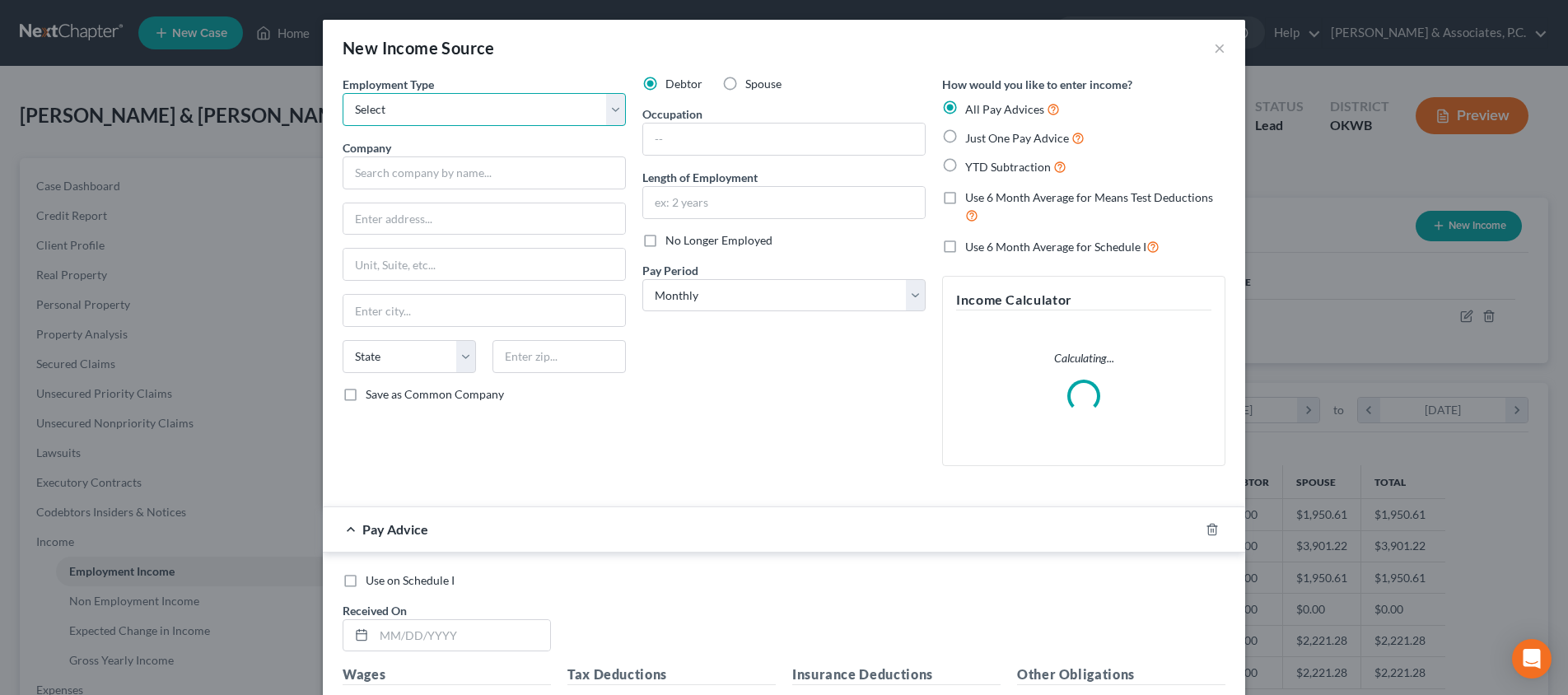
select select "0"
click at [704, 138] on input "text" at bounding box center [784, 139] width 281 height 31
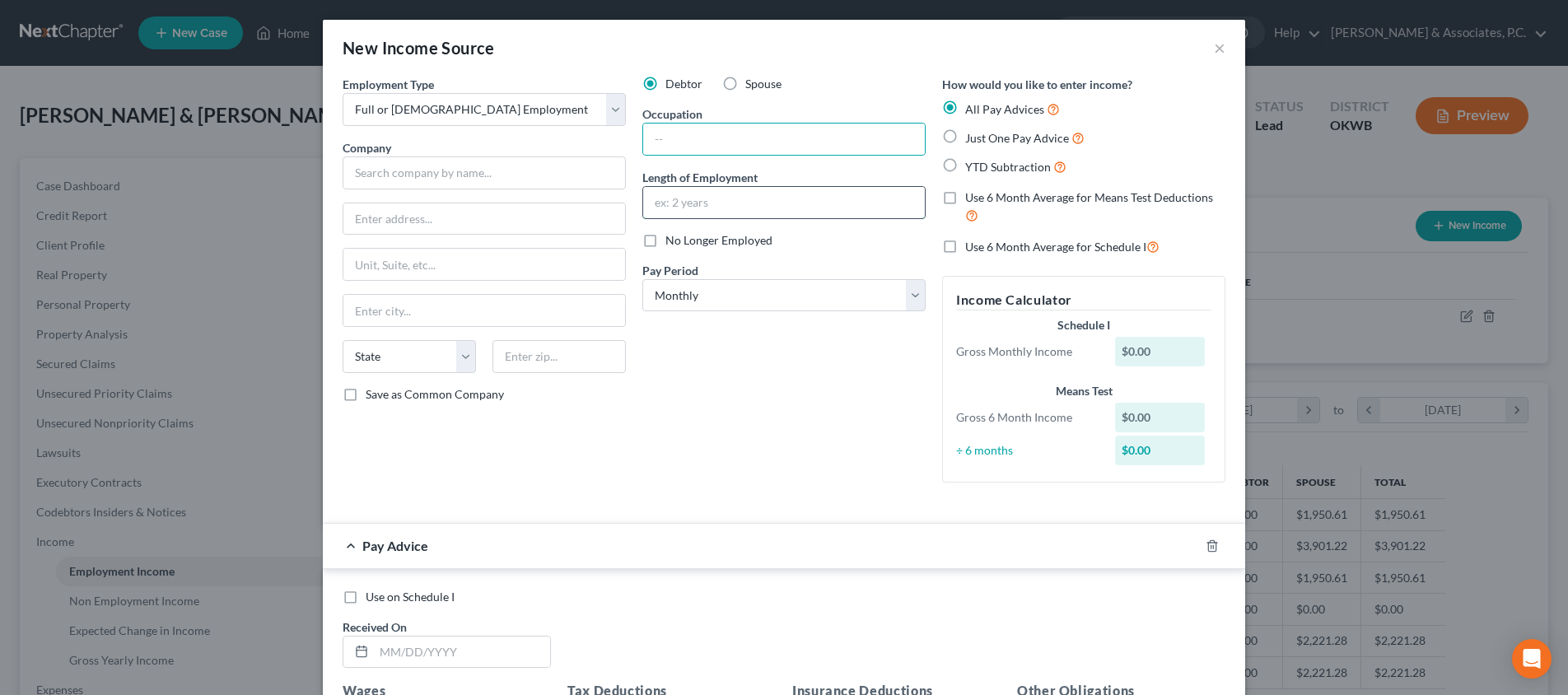
click at [666, 208] on input "text" at bounding box center [784, 203] width 281 height 31
type input "10 years"
click at [512, 176] on input "text" at bounding box center [484, 173] width 283 height 33
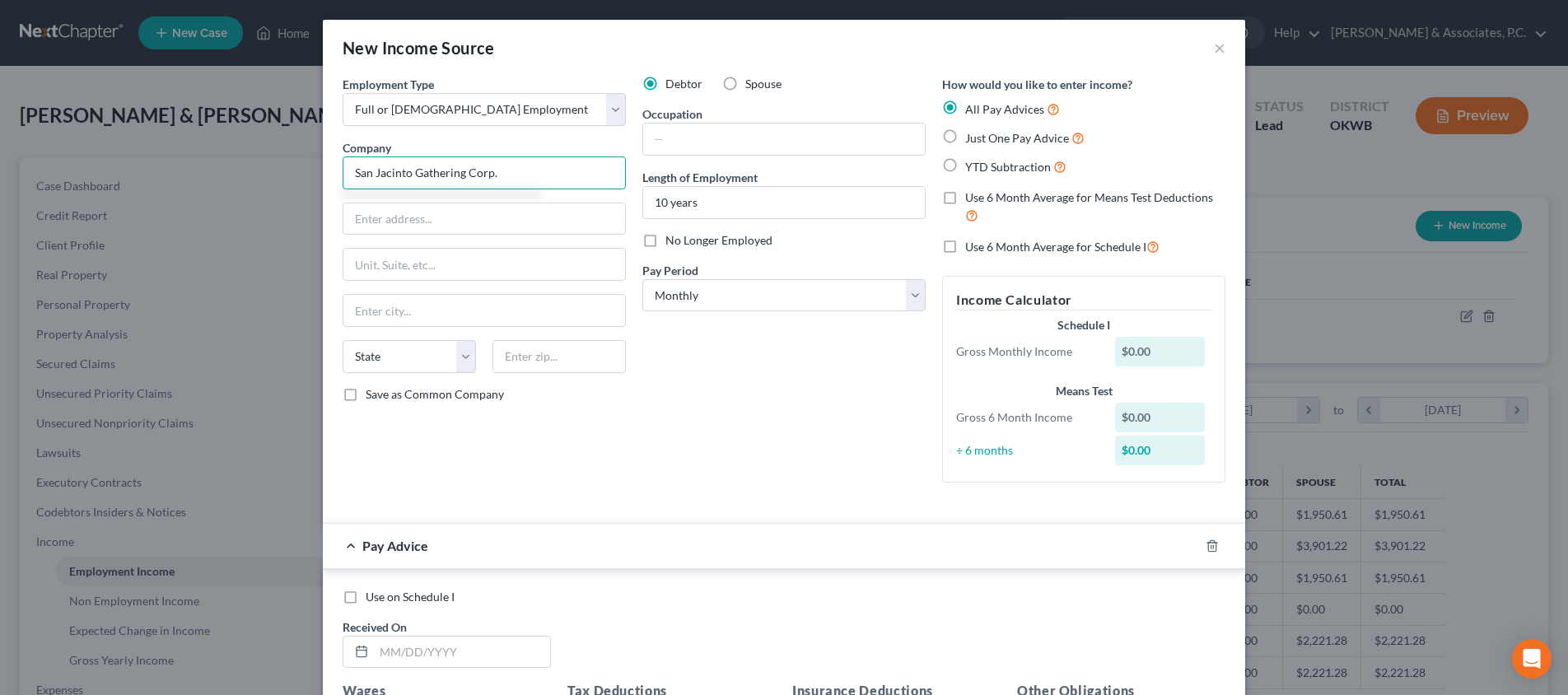
type input "San Jacinto Gathering Corp."
type input "P"
click at [695, 141] on input "text" at bounding box center [784, 139] width 281 height 31
type input "Pumper"
select select "1"
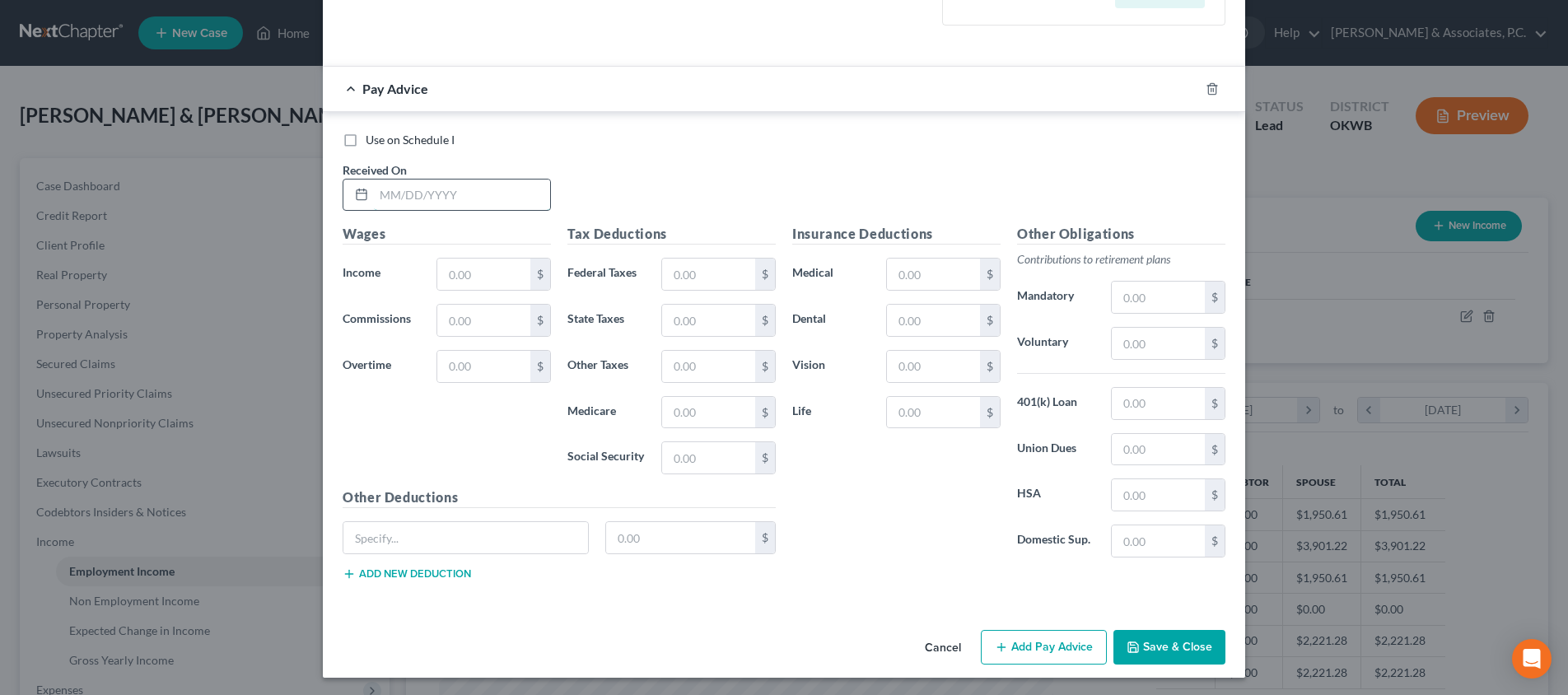
scroll to position [455, 0]
click at [469, 189] on input "text" at bounding box center [462, 197] width 176 height 31
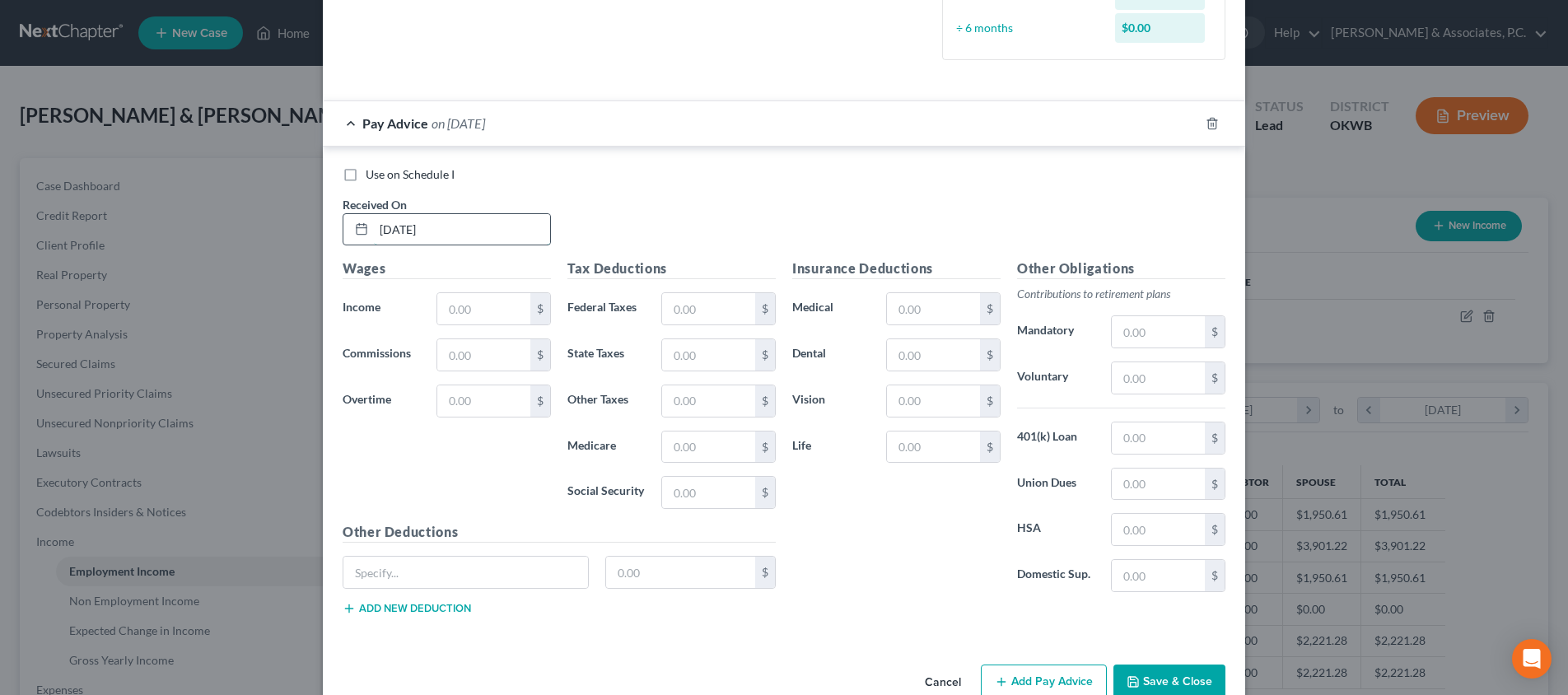
type input "[DATE]"
type input "6,880"
type input "9"
type input "854"
type input "302"
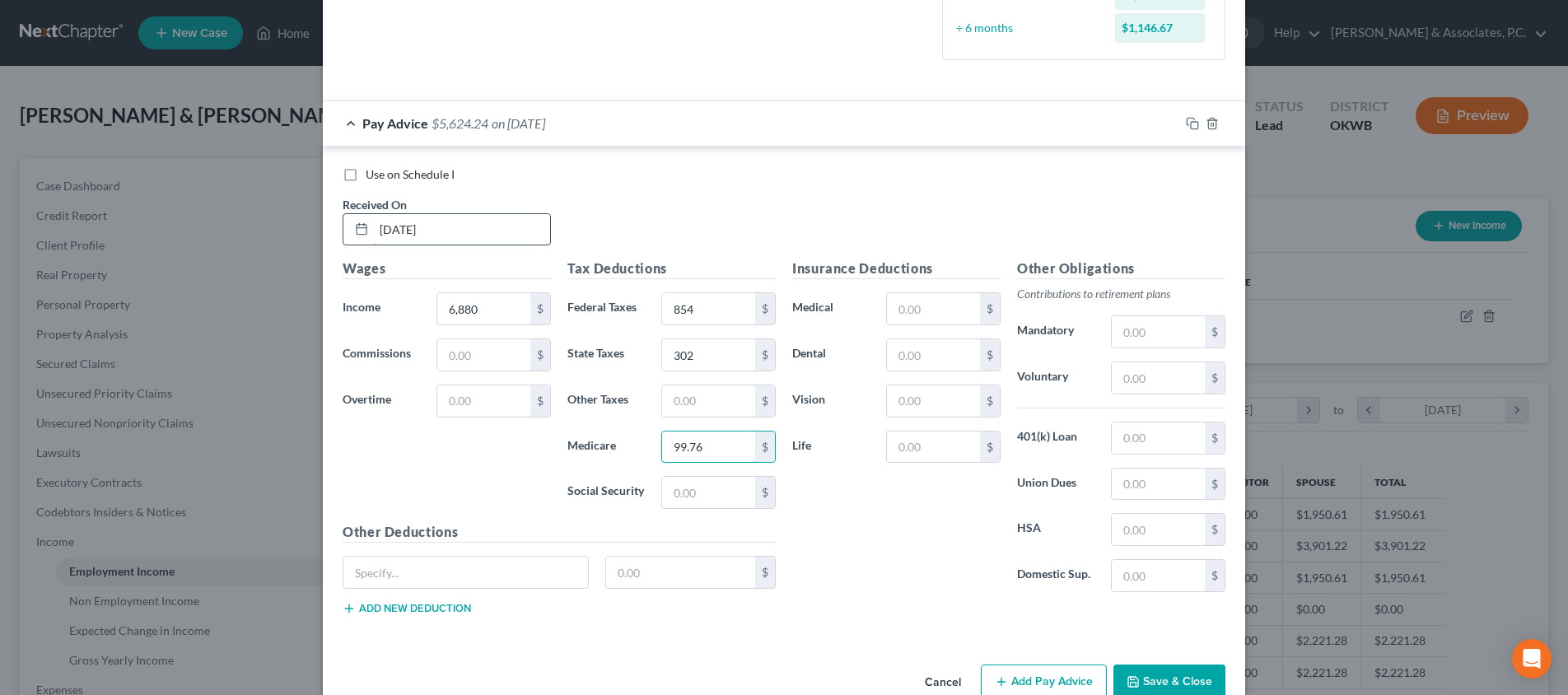
type input "99.76"
type input "426.56"
type input "77"
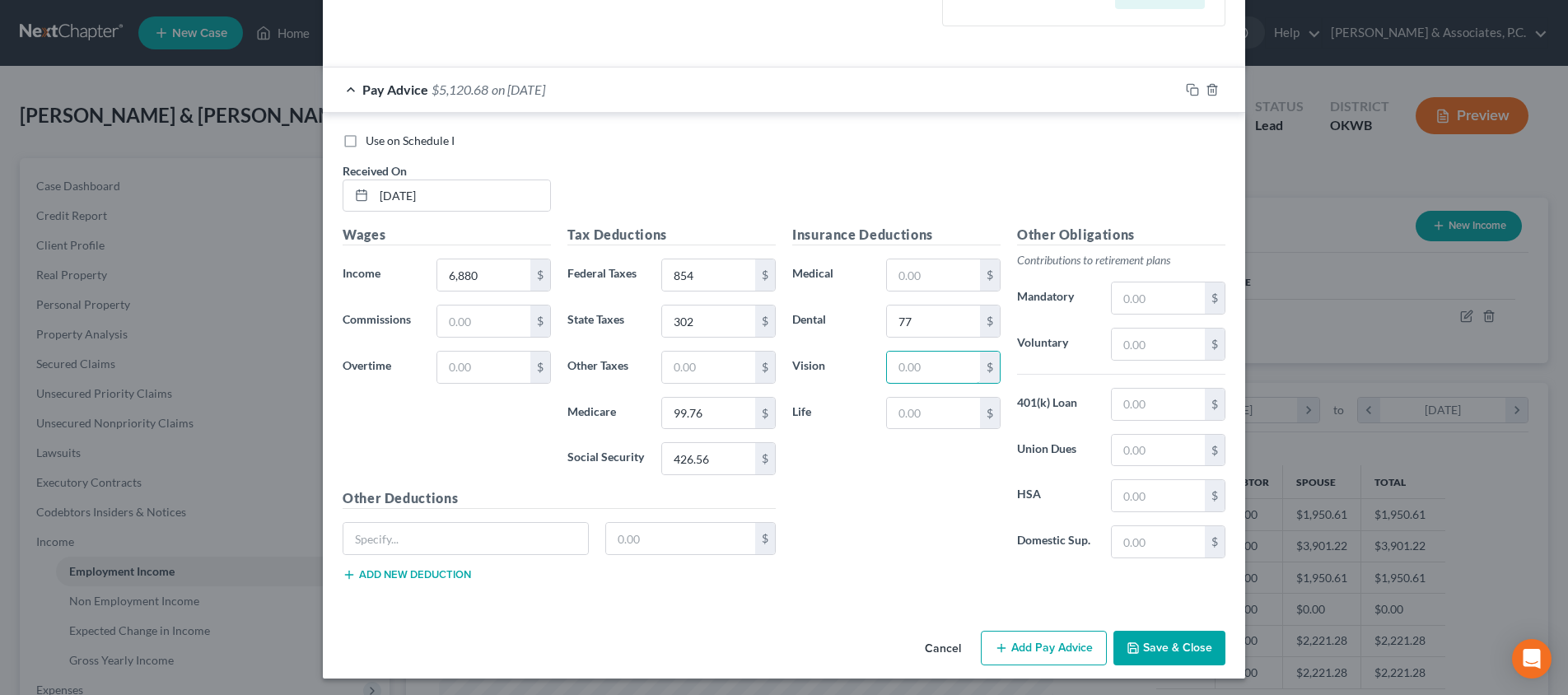
scroll to position [488, 0]
click at [1014, 642] on button "Add Pay Advice" at bounding box center [1044, 649] width 126 height 35
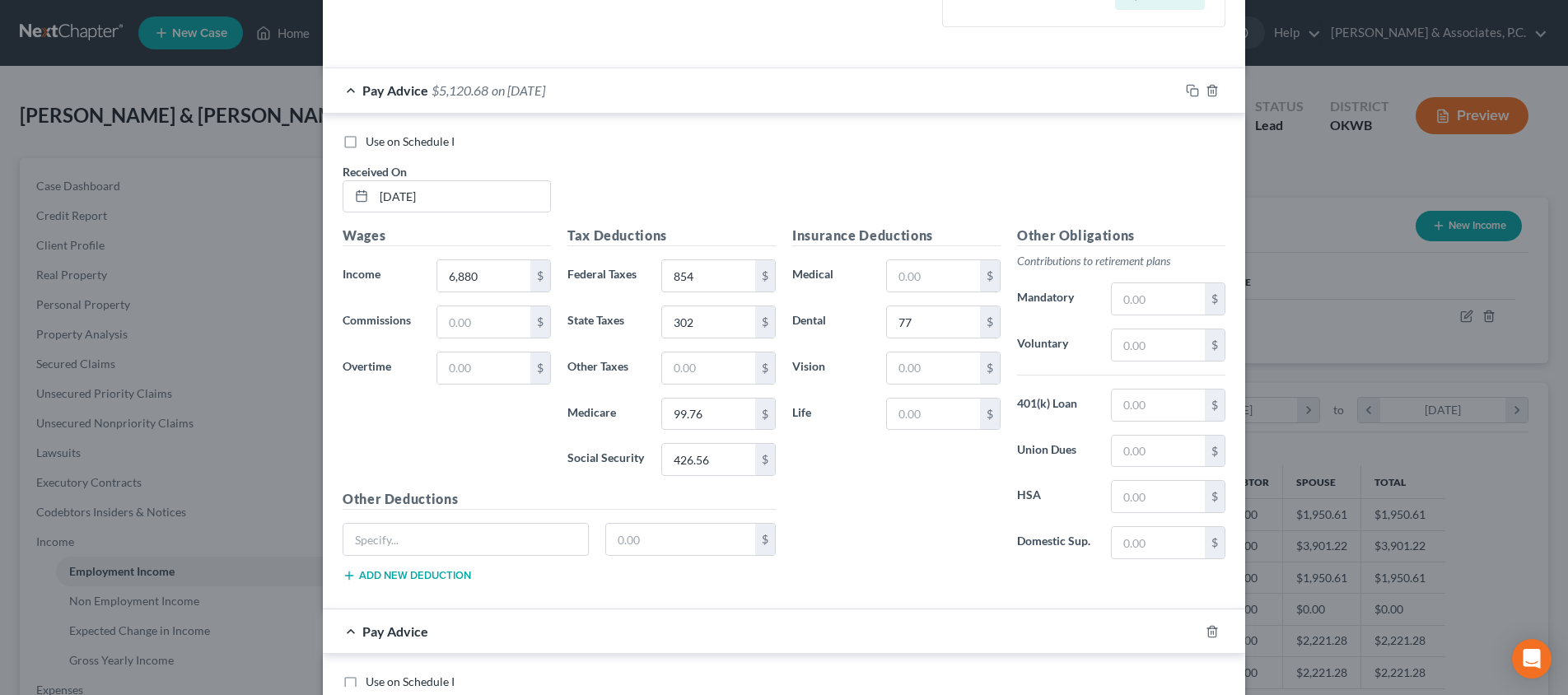
click at [1011, 645] on div "Pay Advice" at bounding box center [761, 630] width 876 height 44
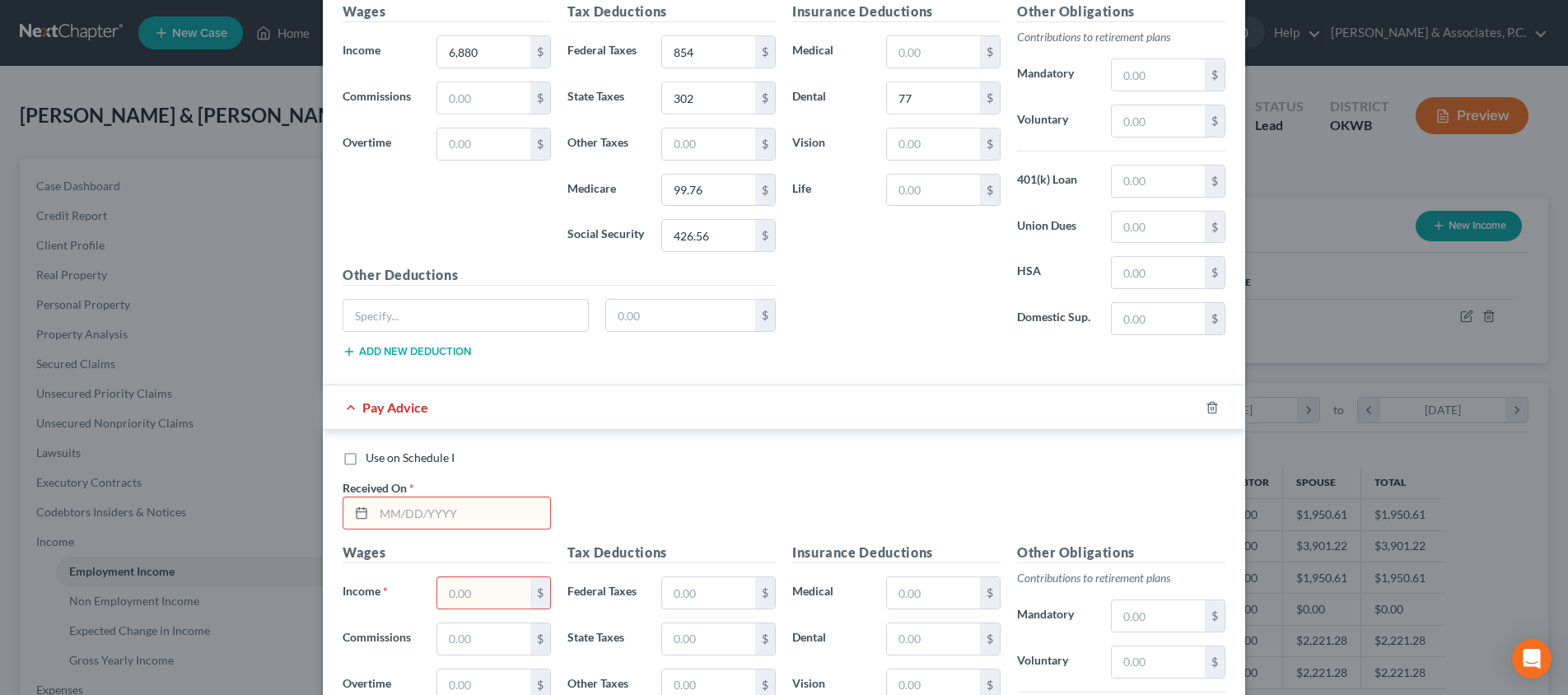
scroll to position [803, 0]
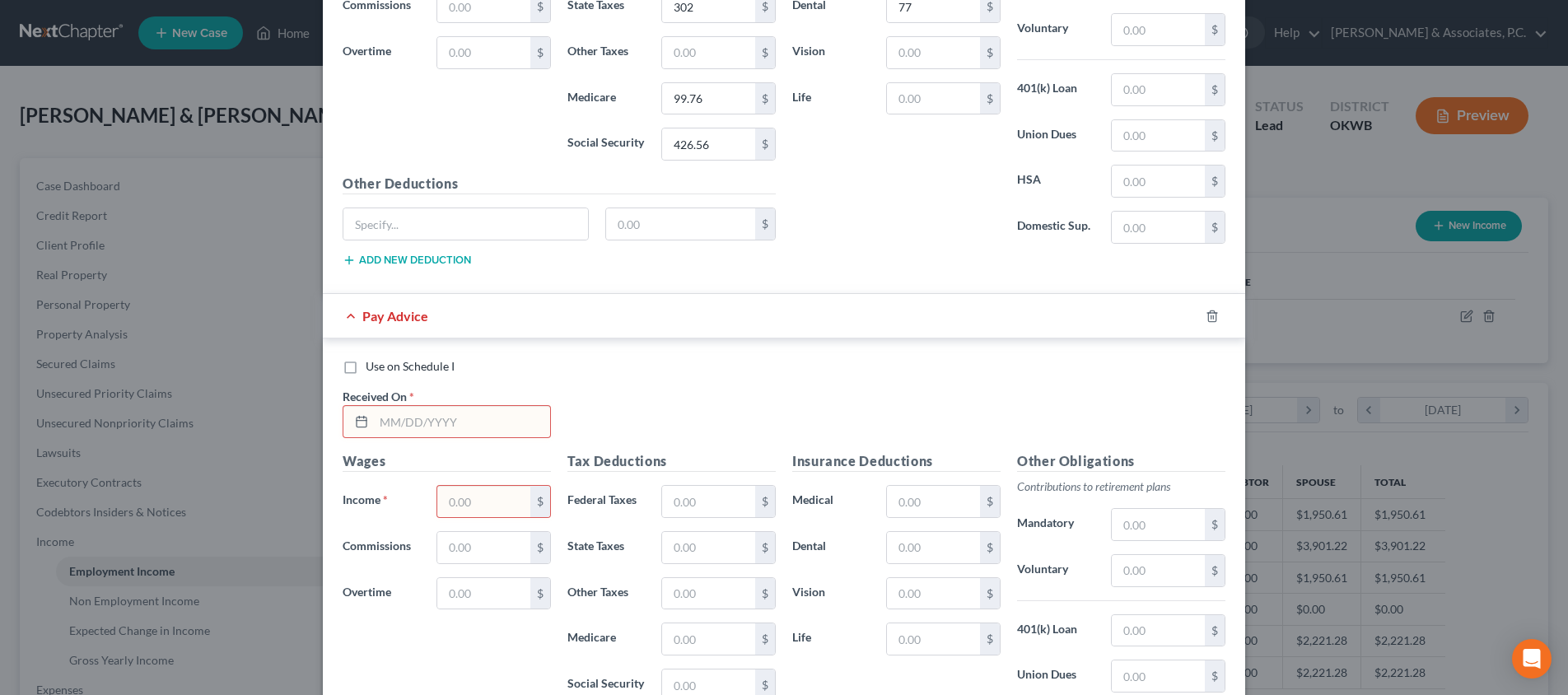
click at [435, 409] on input "text" at bounding box center [462, 421] width 176 height 31
click at [411, 419] on input "04/302025" at bounding box center [462, 421] width 176 height 31
type input "[DATE]"
type input "3,100"
type input "224"
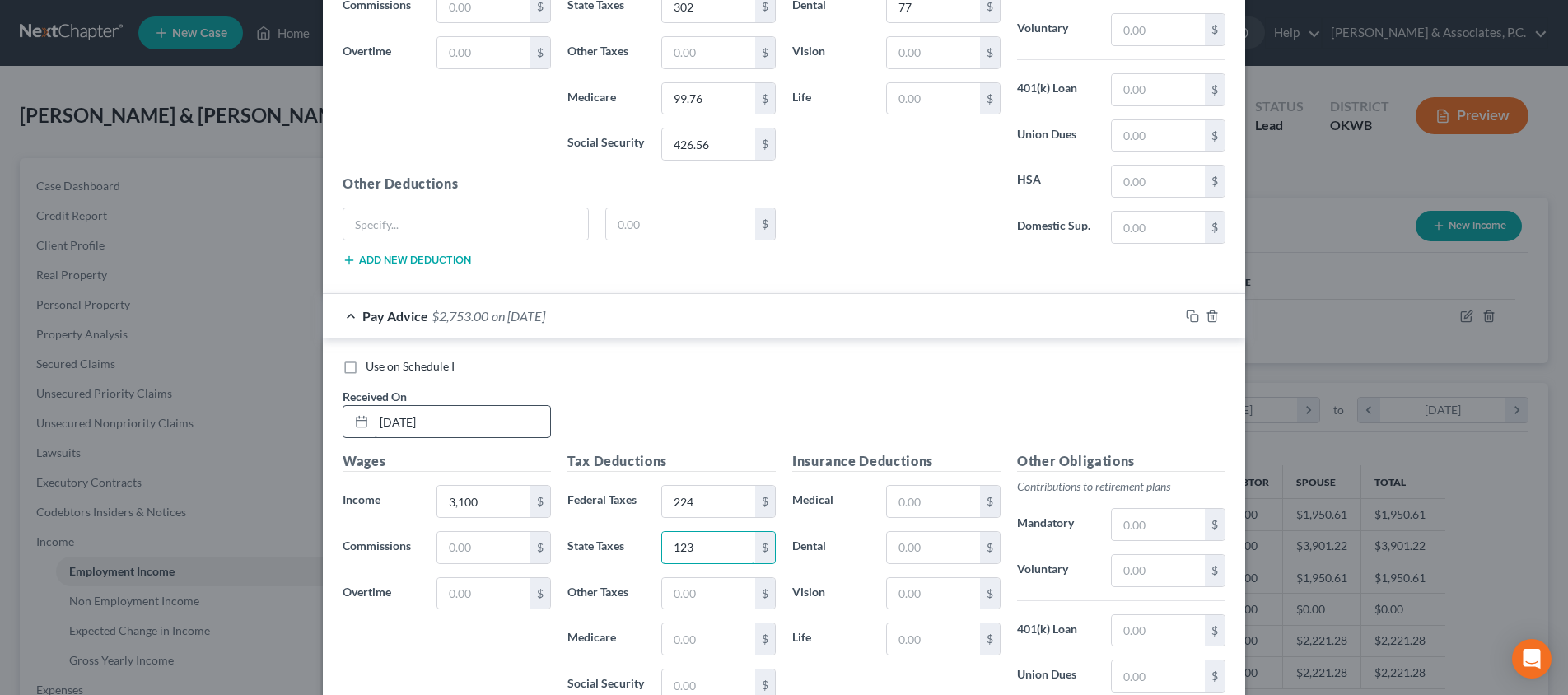
type input "123"
type input "44.95"
type input "192.2"
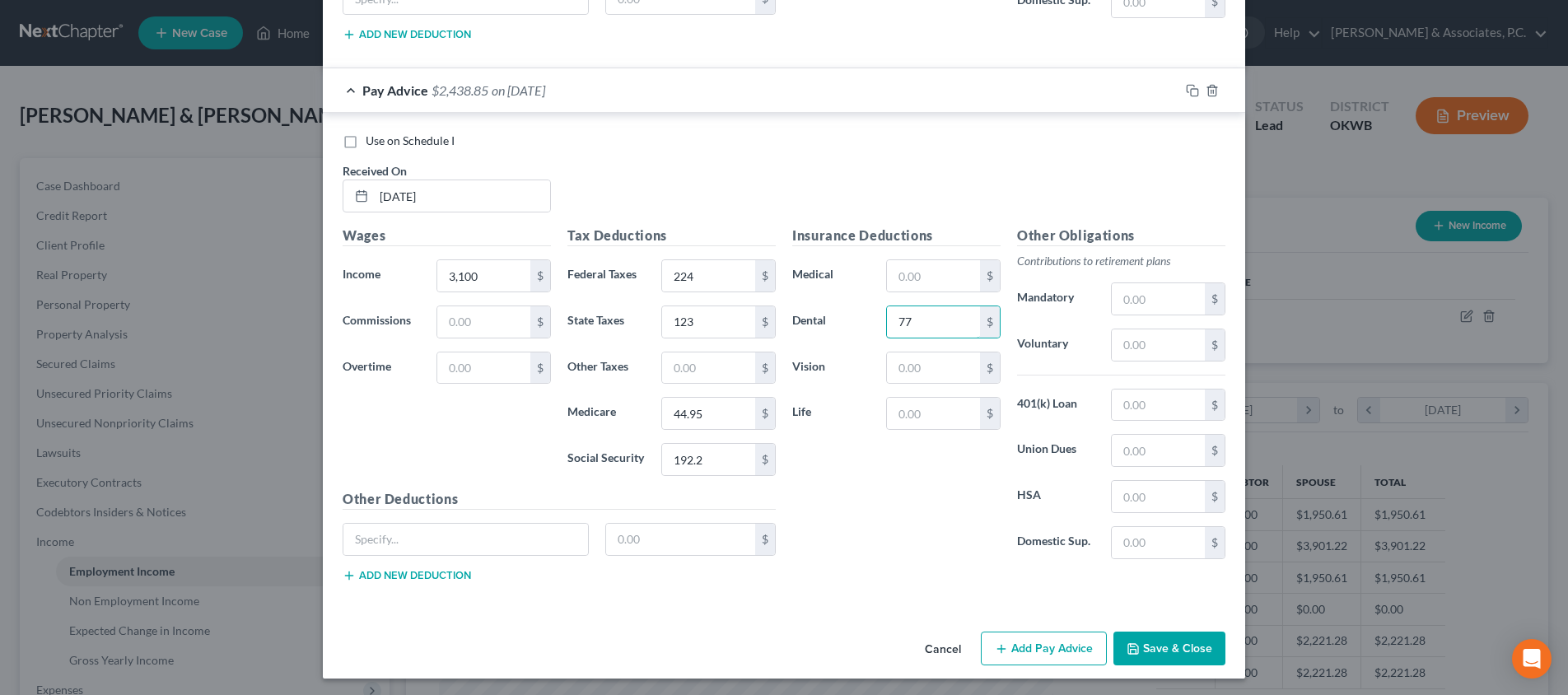
type input "77"
click at [1050, 635] on button "Add Pay Advice" at bounding box center [1044, 649] width 126 height 35
click at [479, 185] on input "text" at bounding box center [462, 197] width 176 height 31
type input "[DATE]"
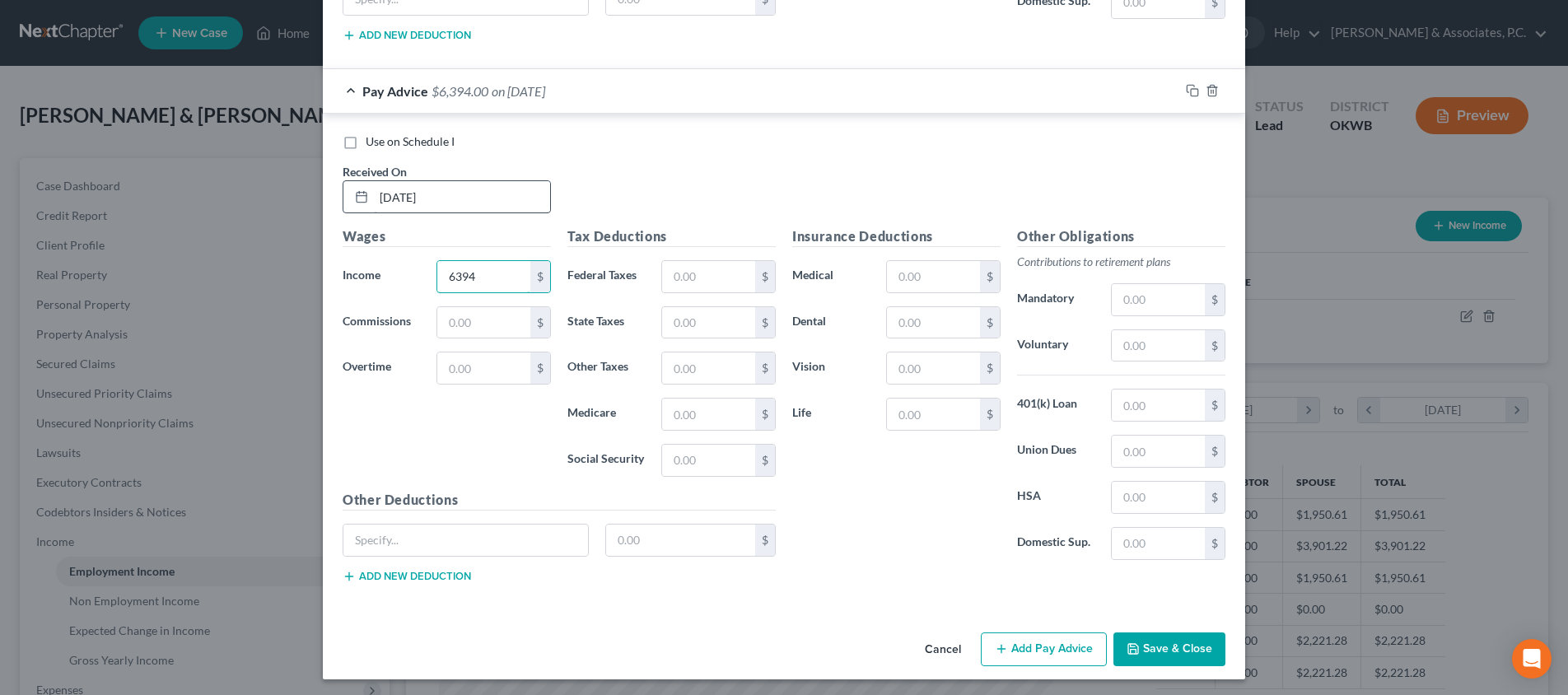
type input "6,394"
type input "747"
type input "279"
type input "92.71"
type input "396.43"
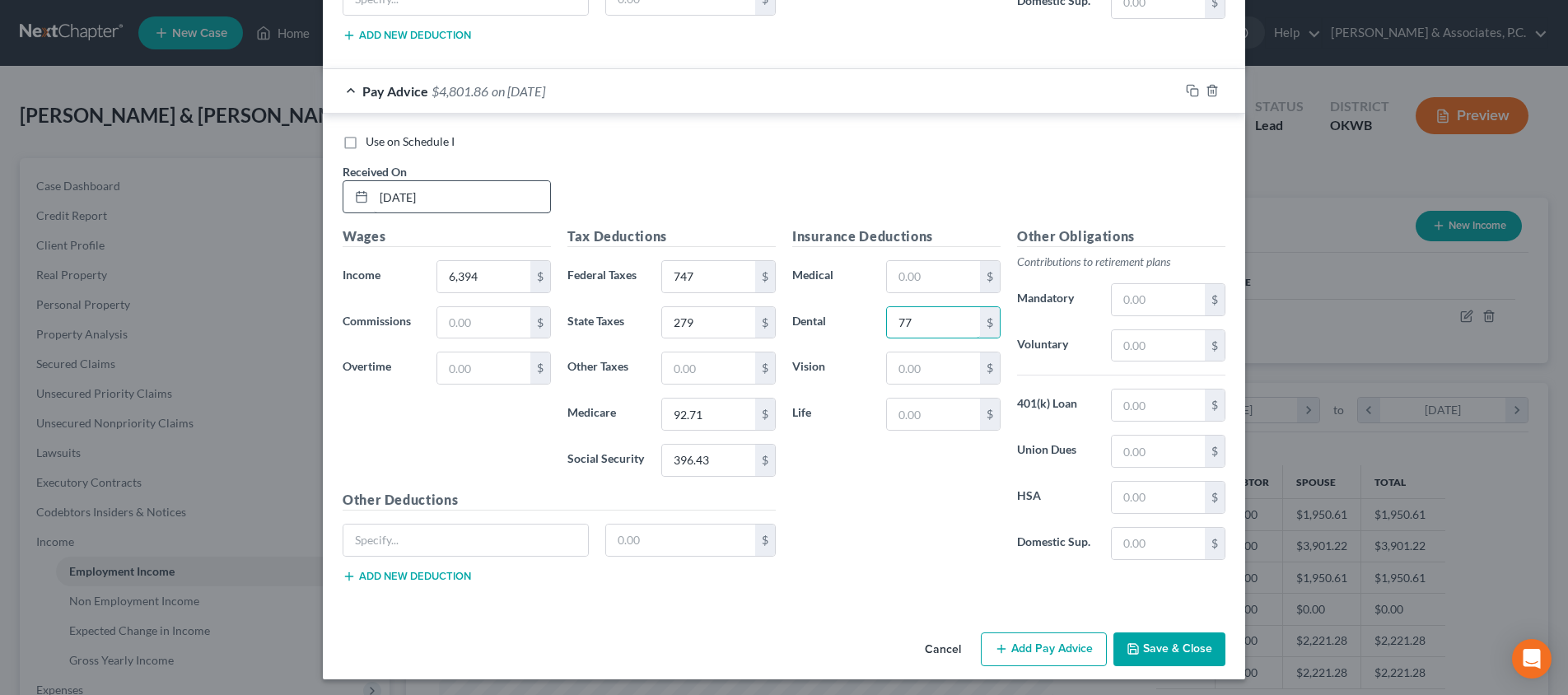
type input "77"
click at [1028, 649] on button "Add Pay Advice" at bounding box center [1044, 649] width 126 height 35
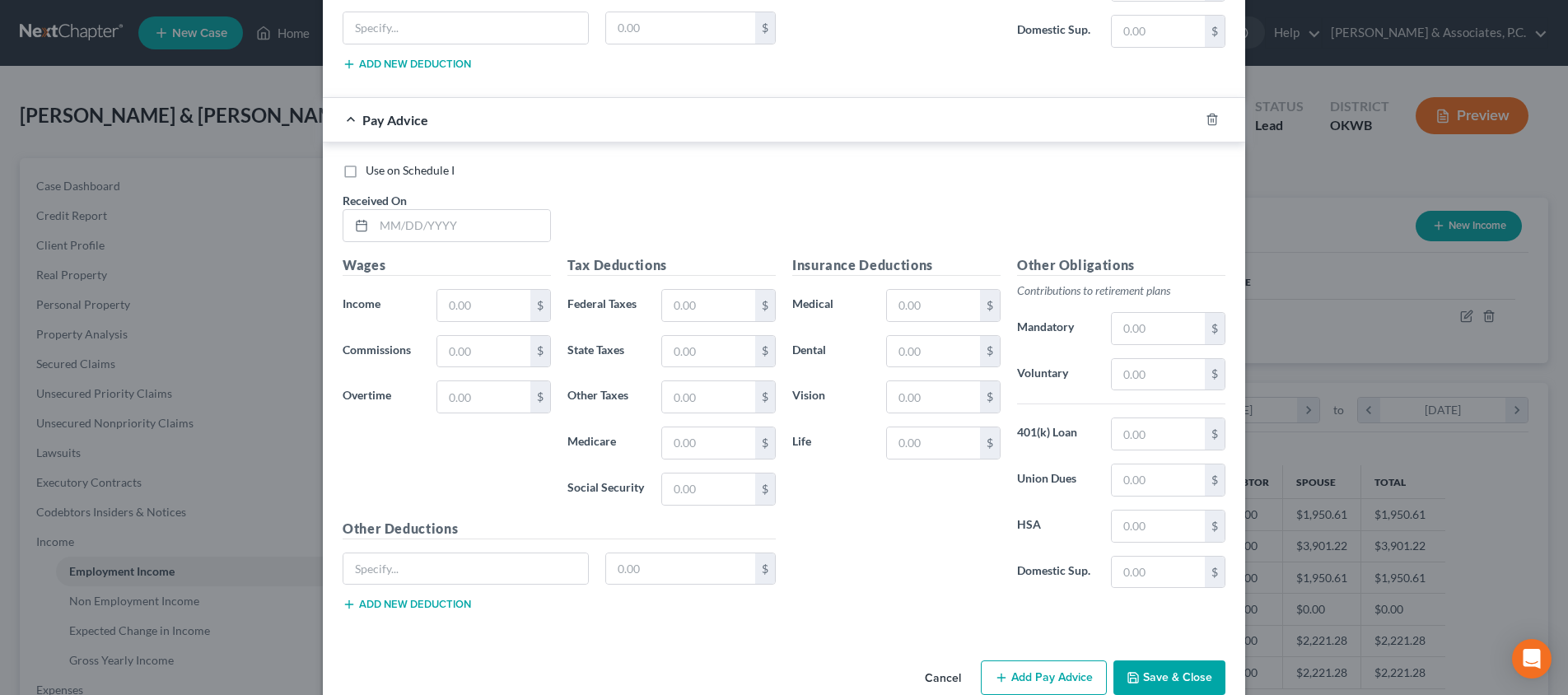
scroll to position [2093, 0]
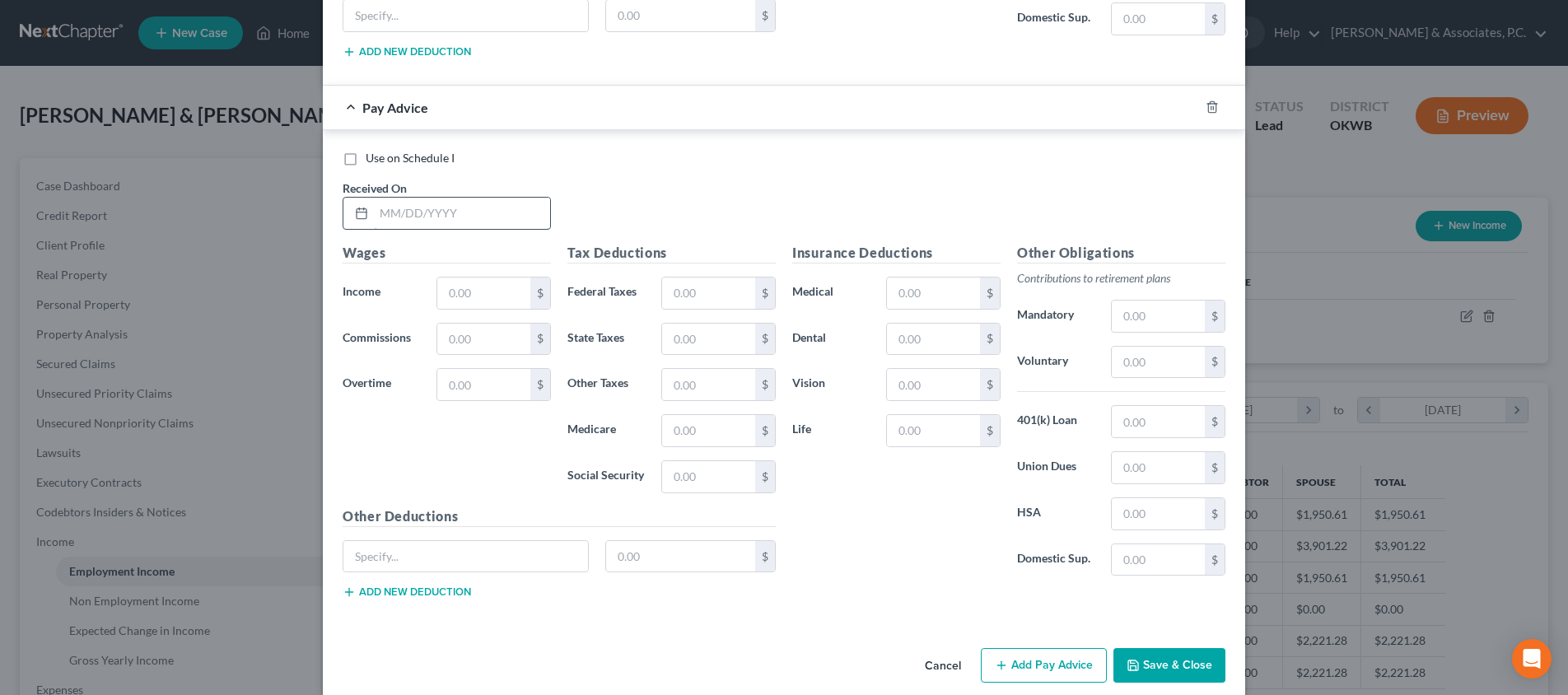
click at [402, 206] on input "text" at bounding box center [462, 213] width 176 height 31
type input "[DATE]"
type input "3,100"
type input "224"
type input "123"
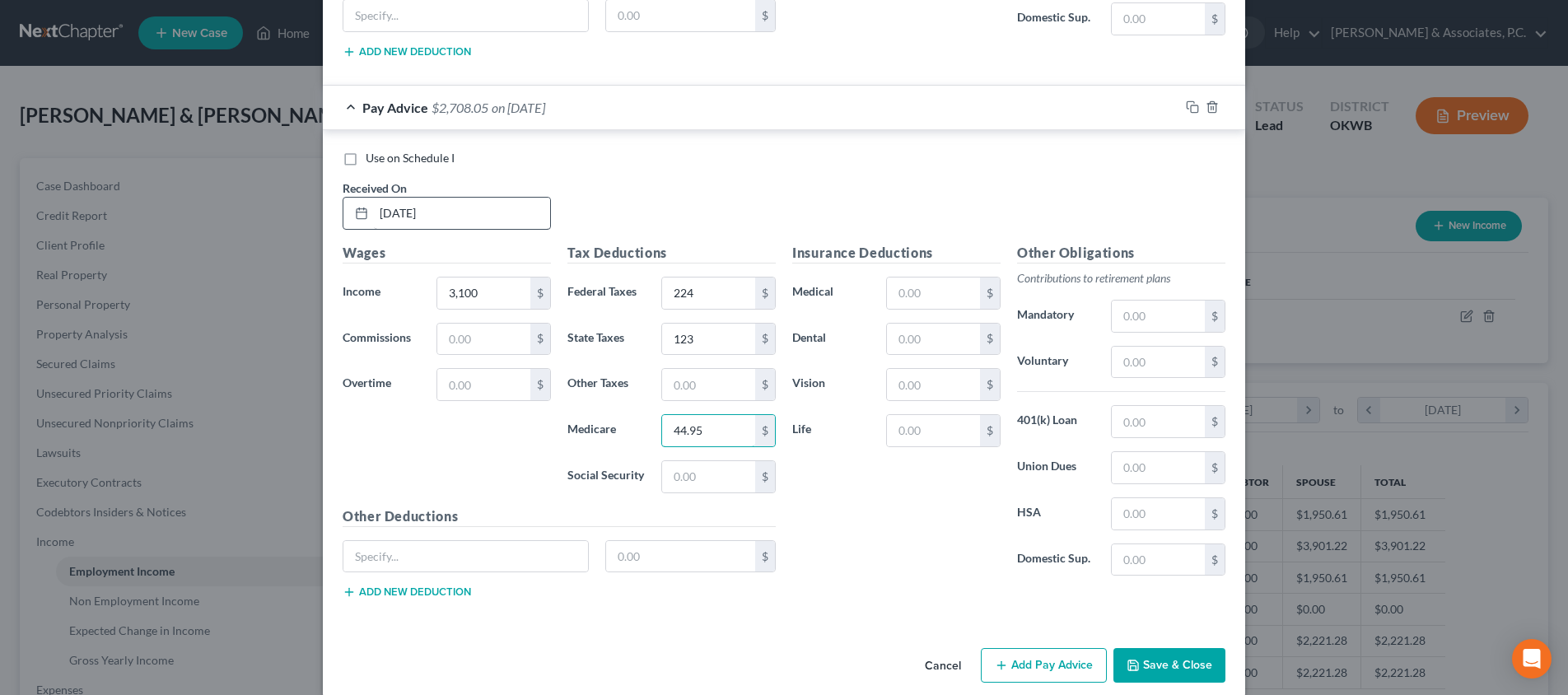
type input "44.95"
type input "192.2"
type input "77"
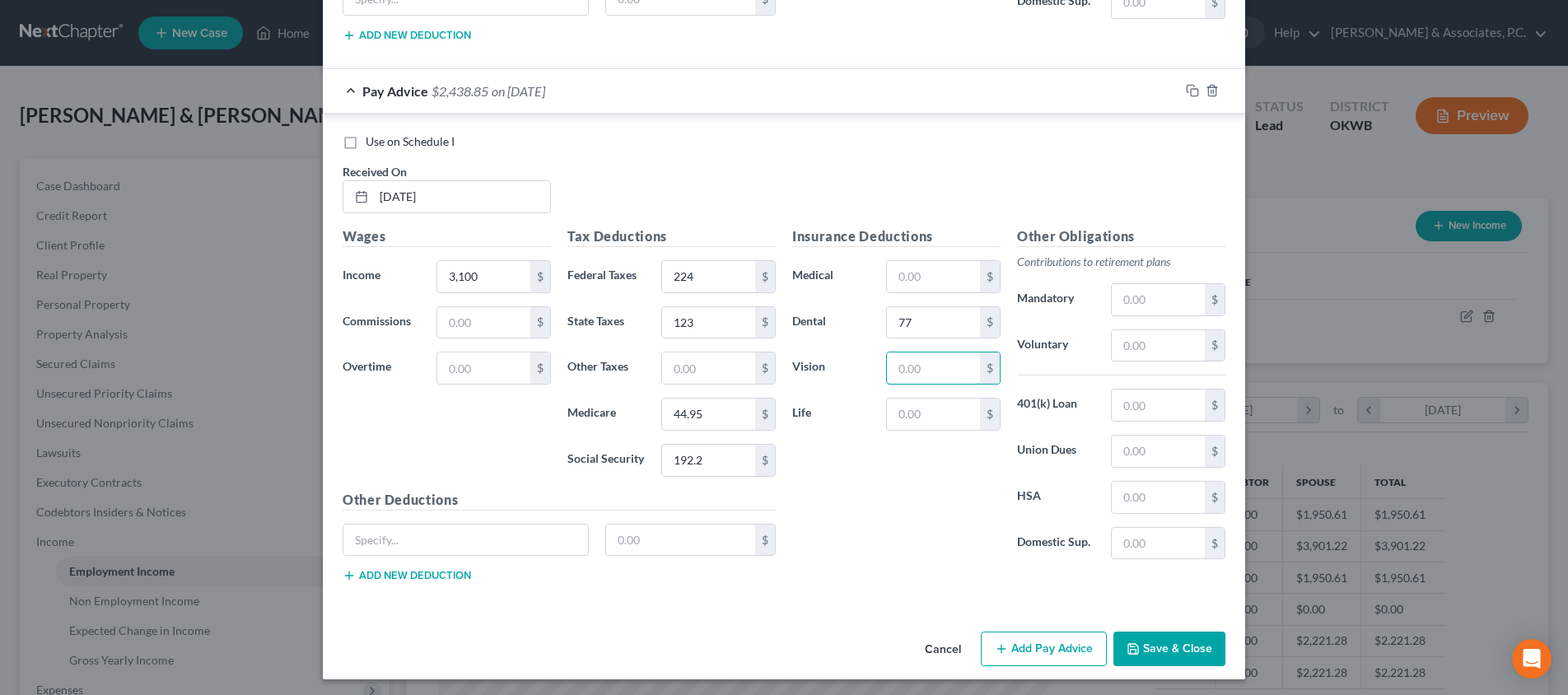
scroll to position [2108, 0]
click at [1033, 640] on button "Add Pay Advice" at bounding box center [1044, 649] width 126 height 35
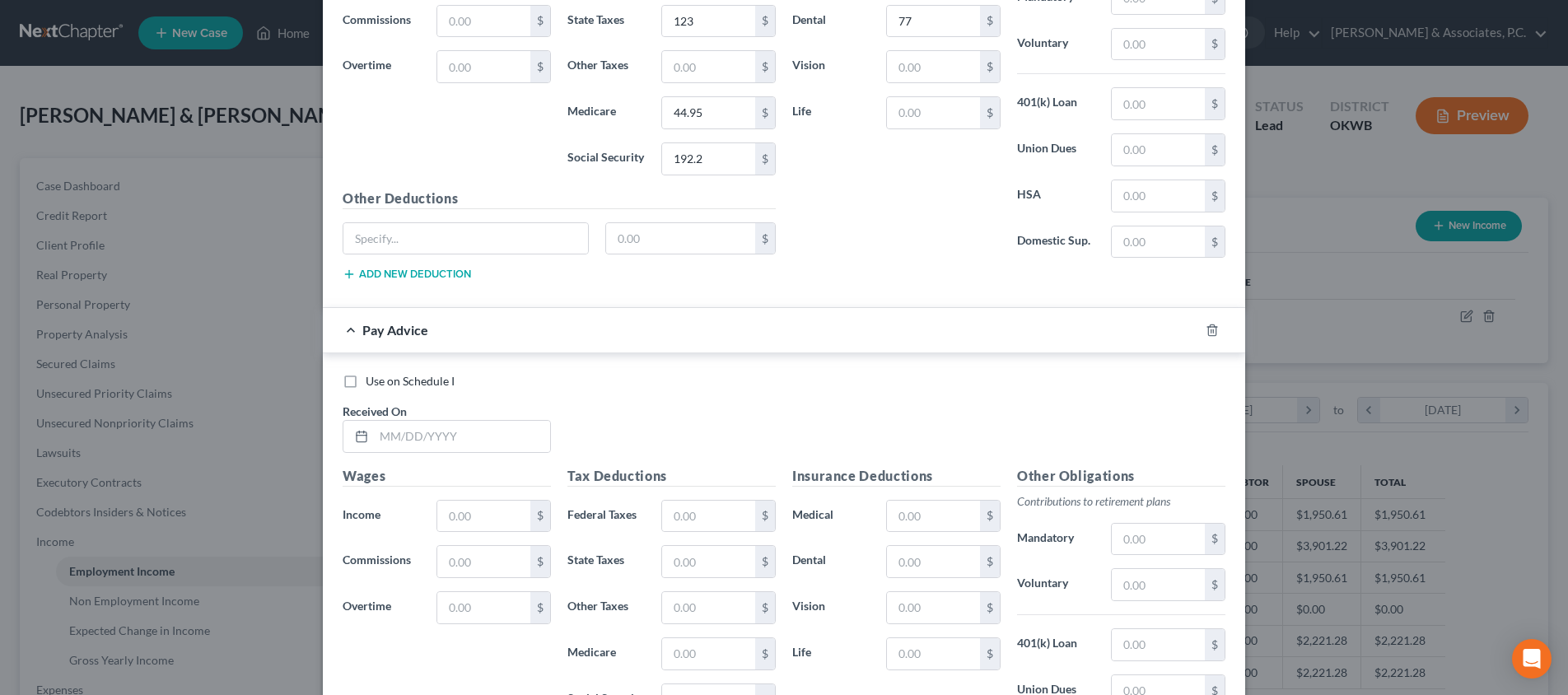
scroll to position [2495, 0]
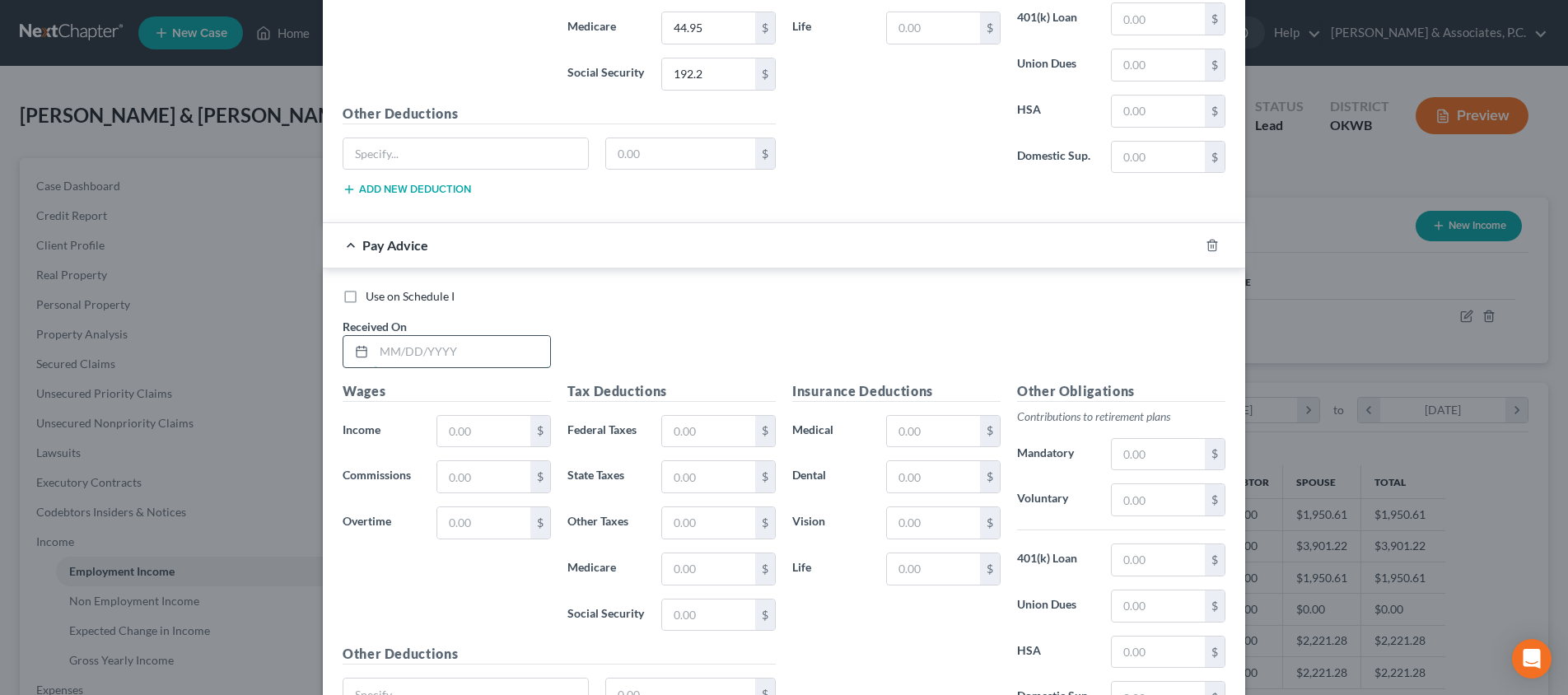
click at [480, 352] on input "text" at bounding box center [462, 352] width 176 height 31
type input "[DATE]"
type input "7,798"
type input "1,056"
type input "346"
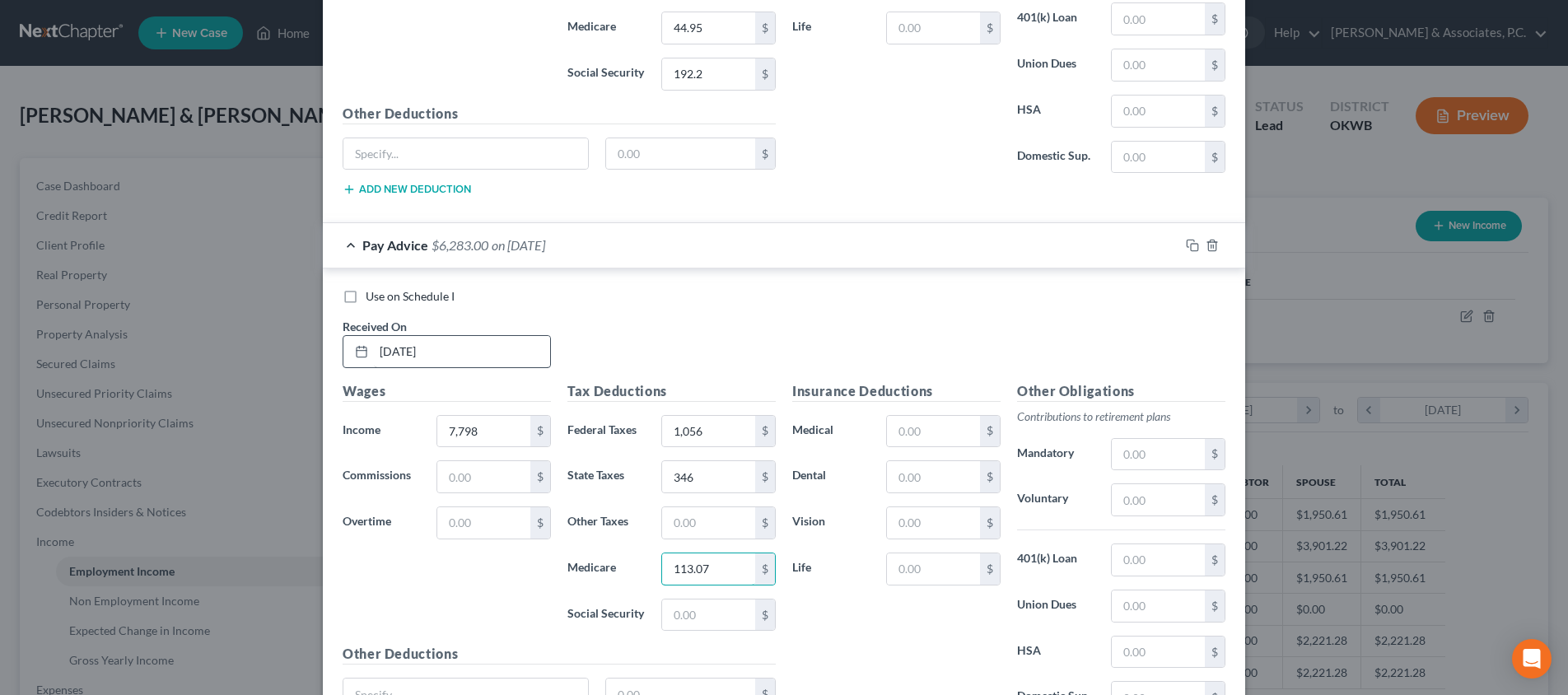
type input "113.07"
type input "483.48"
type input "77"
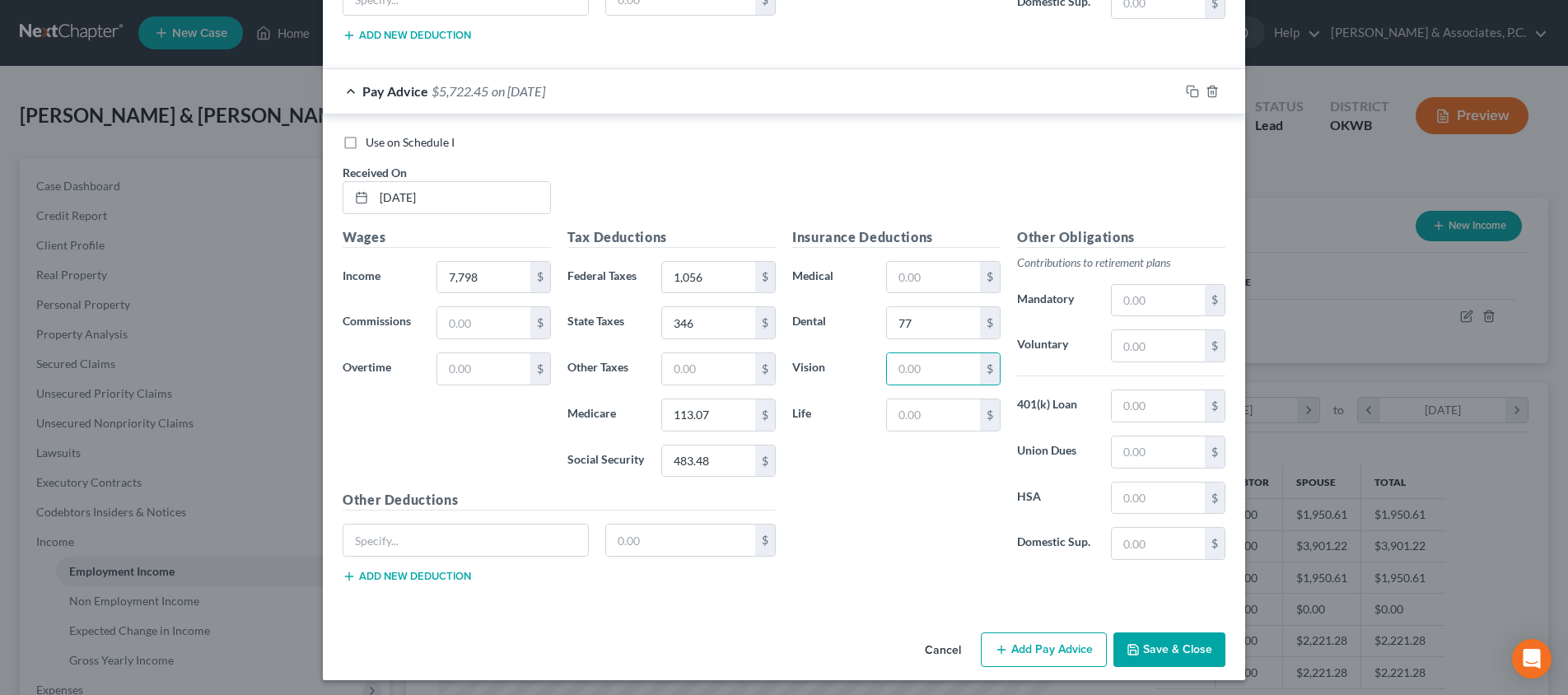
click at [1045, 644] on button "Add Pay Advice" at bounding box center [1044, 649] width 126 height 35
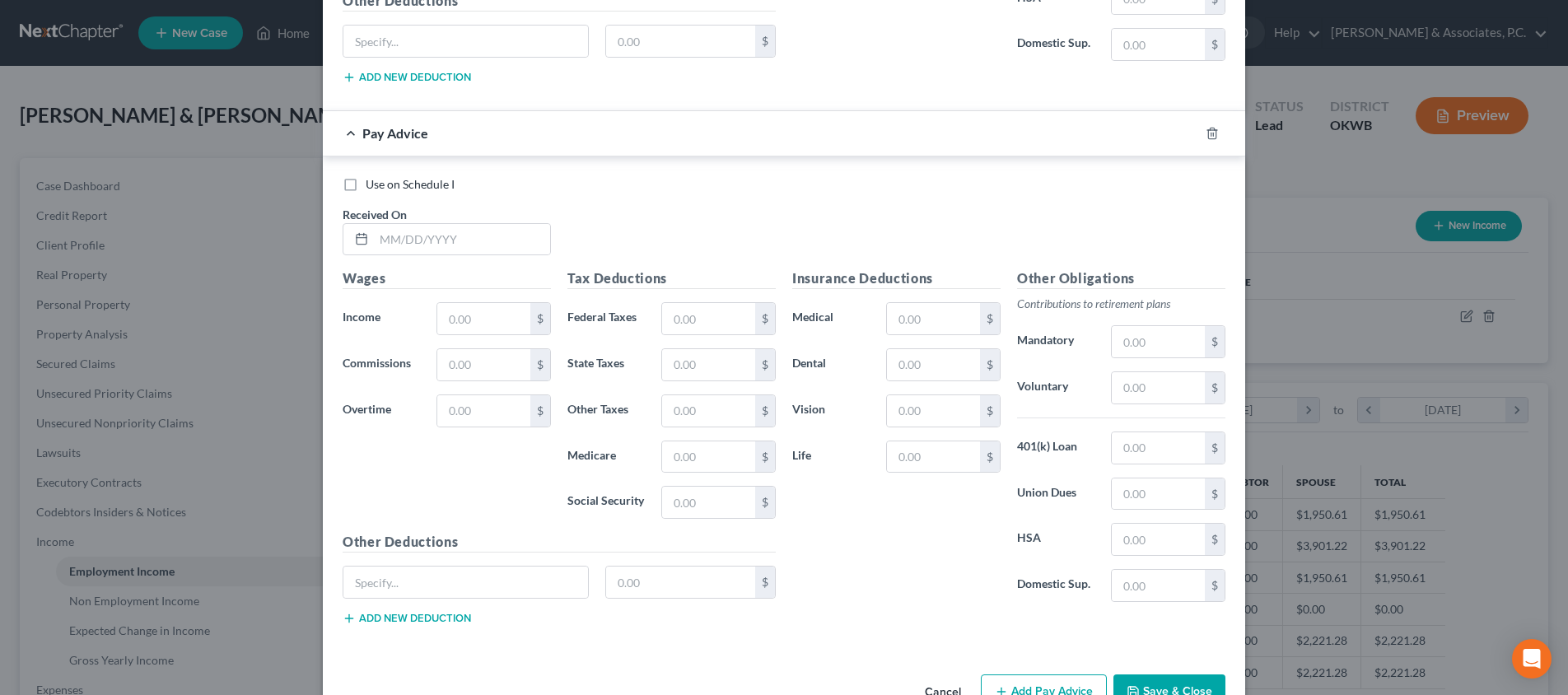
scroll to position [3189, 0]
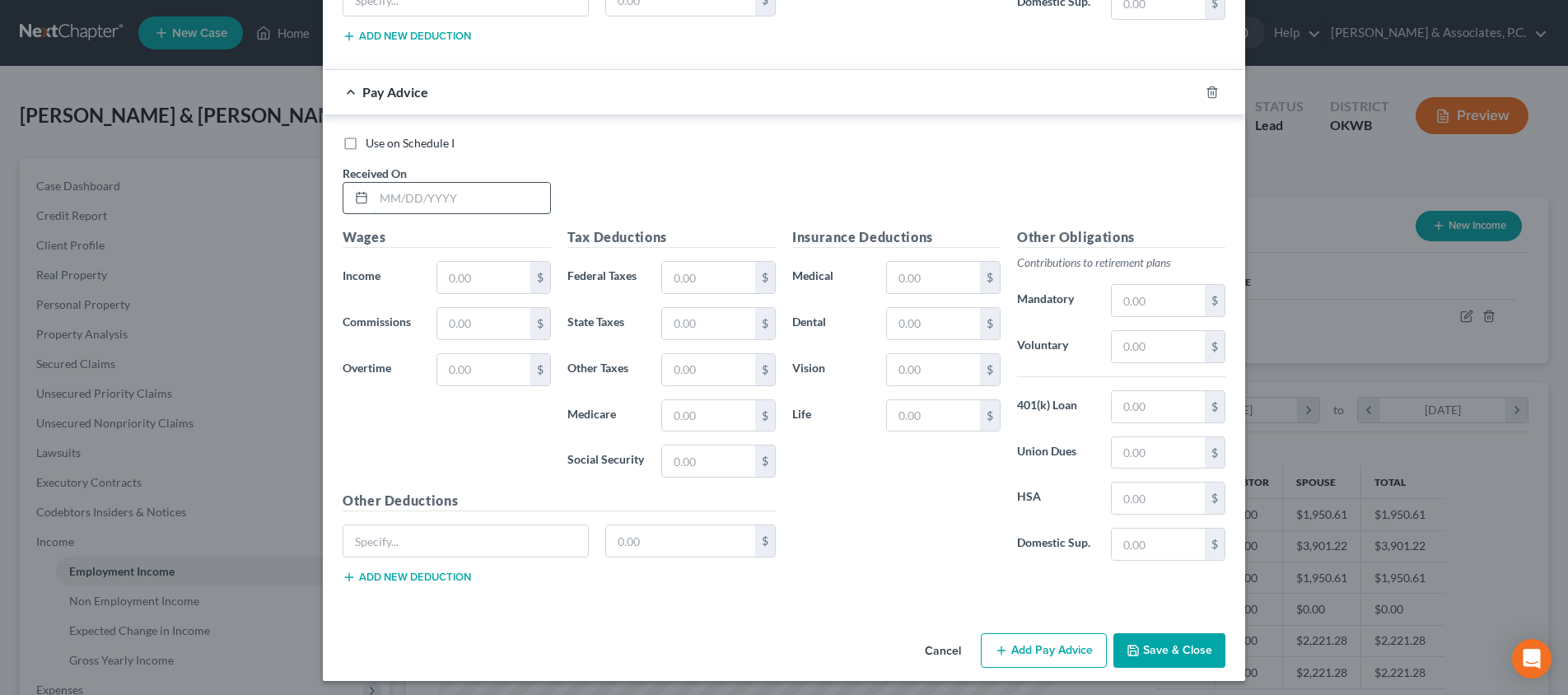
click at [480, 198] on input "text" at bounding box center [462, 199] width 176 height 31
type input "[DATE]"
type input "3,100"
type input "224"
type input "123"
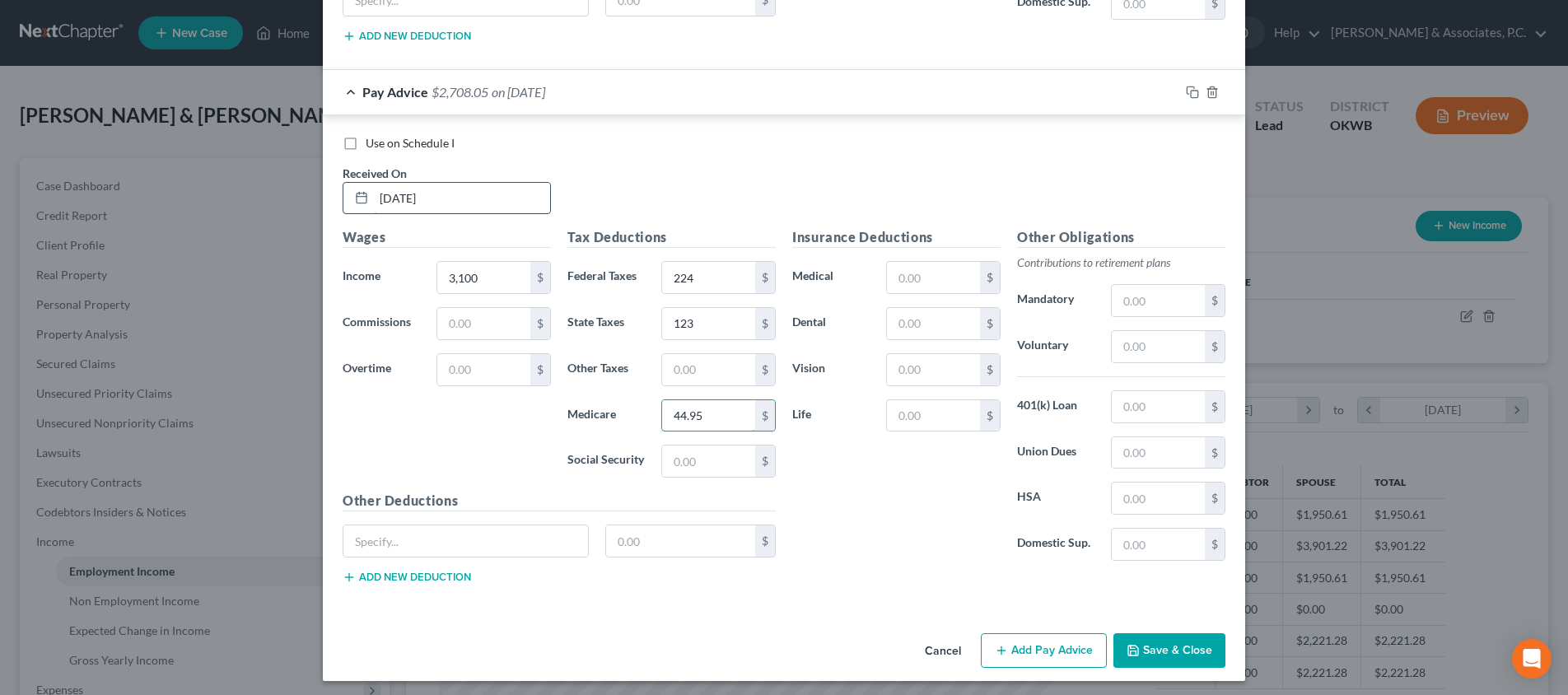
type input "44.95"
type input "192.2"
type input "77"
click at [1025, 641] on button "Add Pay Advice" at bounding box center [1044, 650] width 126 height 35
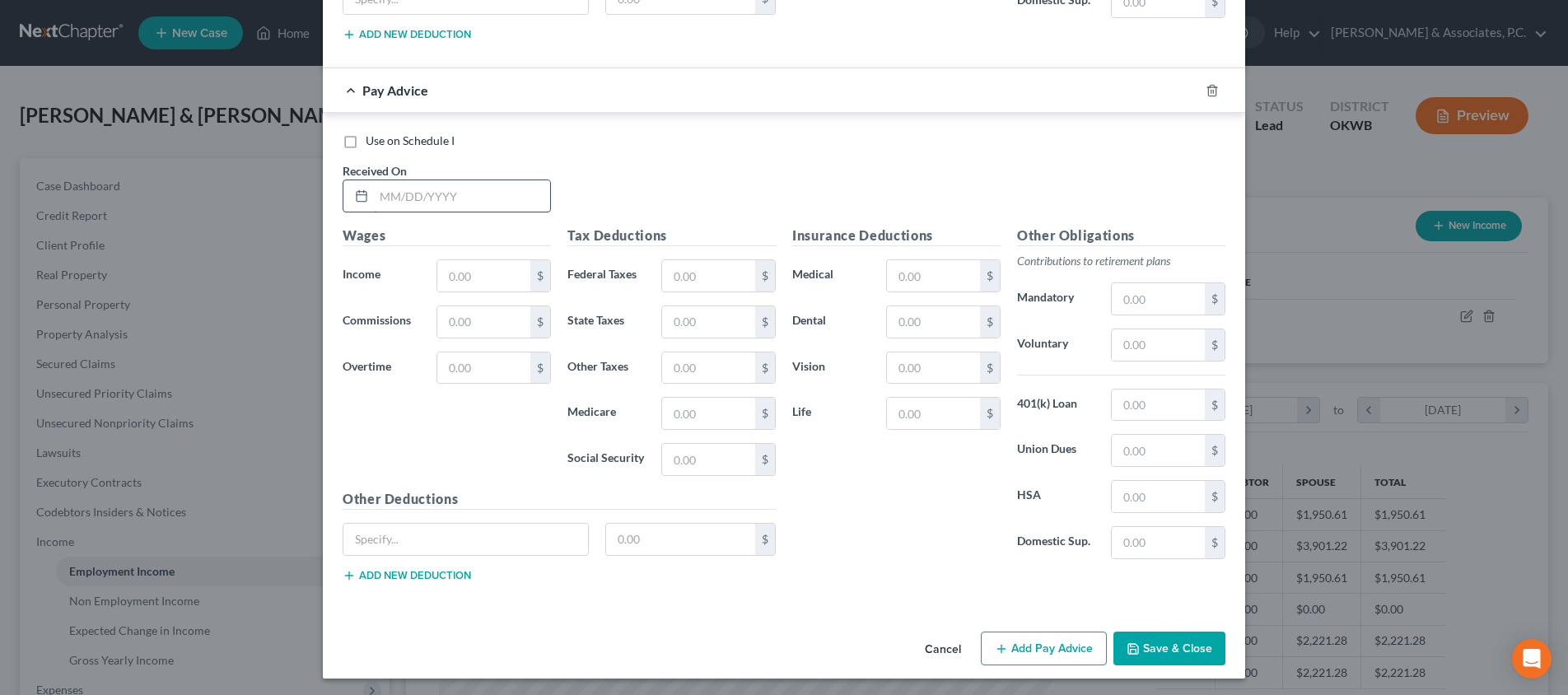
scroll to position [3730, 0]
click at [489, 189] on input "text" at bounding box center [462, 198] width 176 height 31
type input "[DATE]"
type input "6,232"
type input "712"
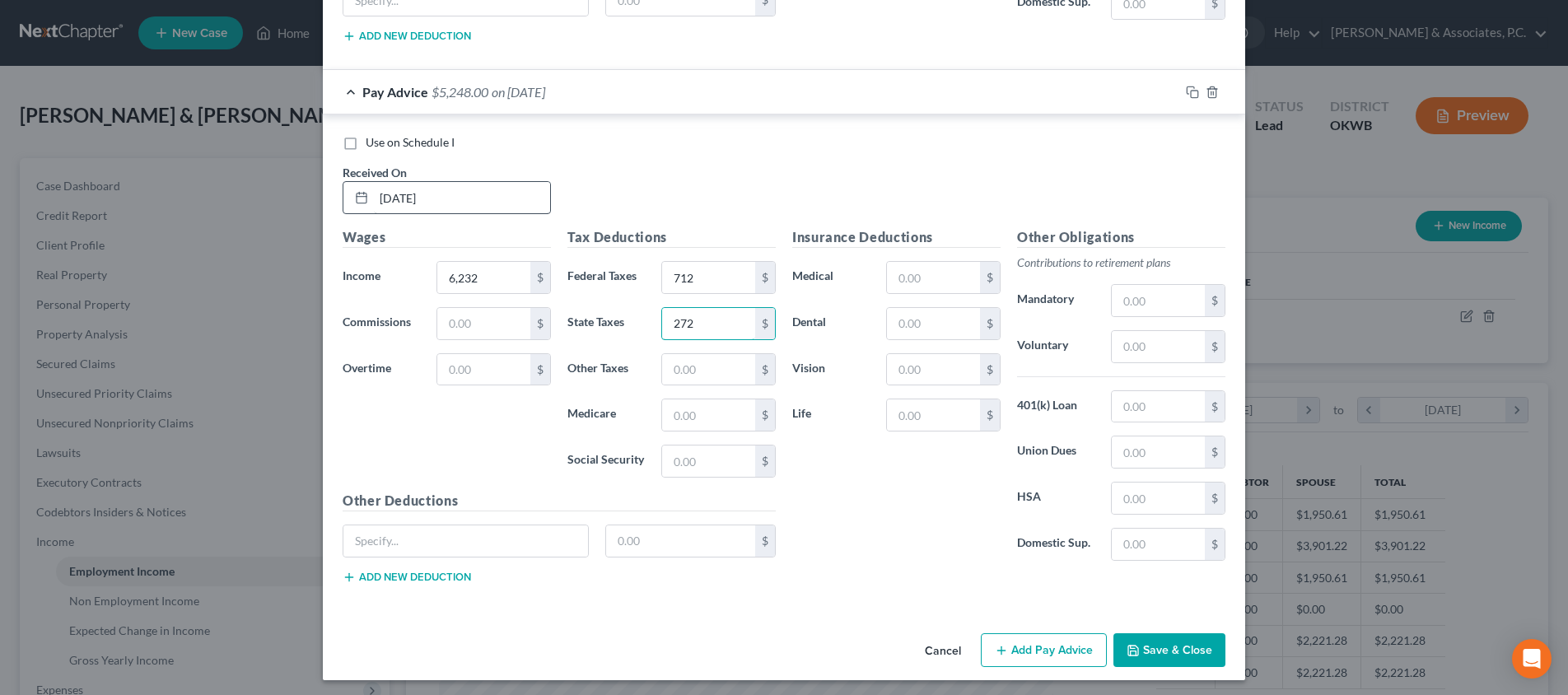
type input "272"
type input "90.36"
type input "386.38"
type input "77"
click at [1060, 660] on button "Add Pay Advice" at bounding box center [1044, 650] width 126 height 35
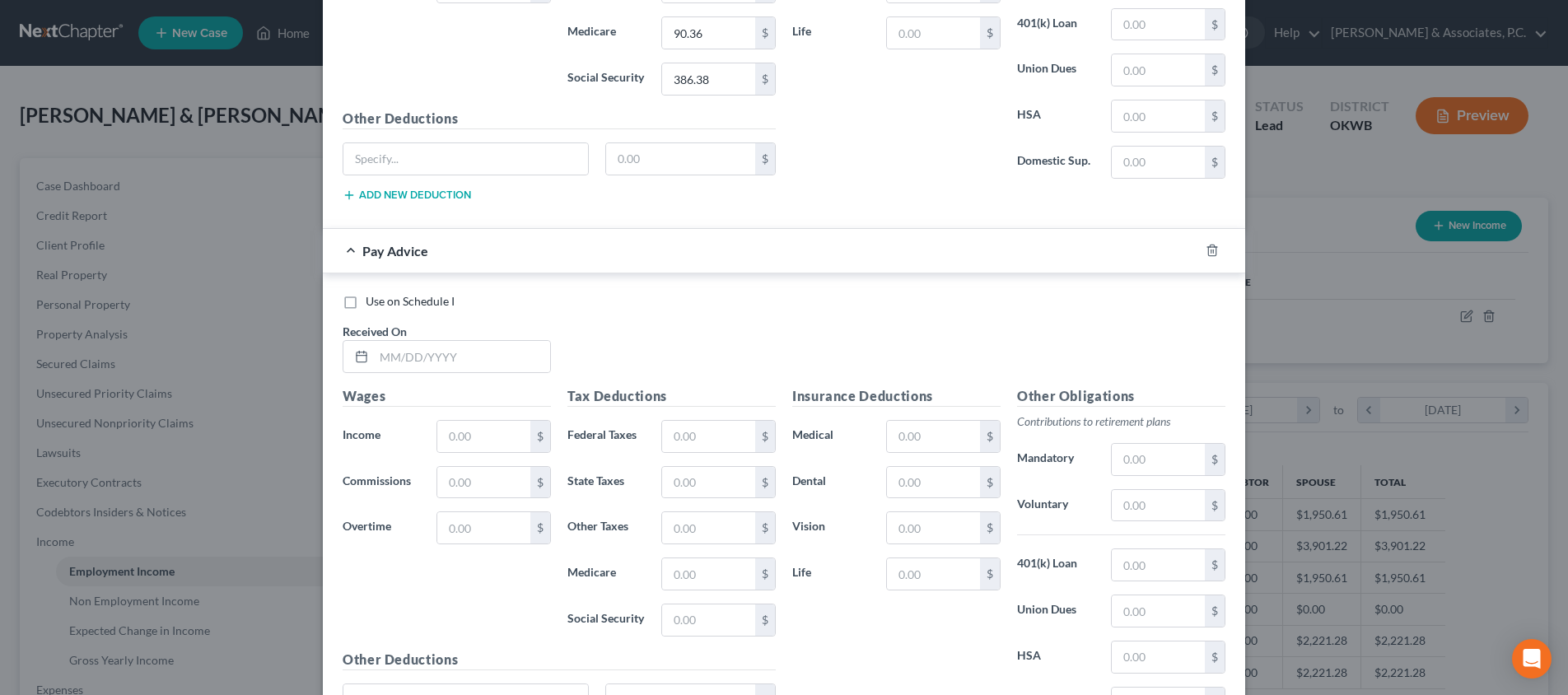
scroll to position [4257, 0]
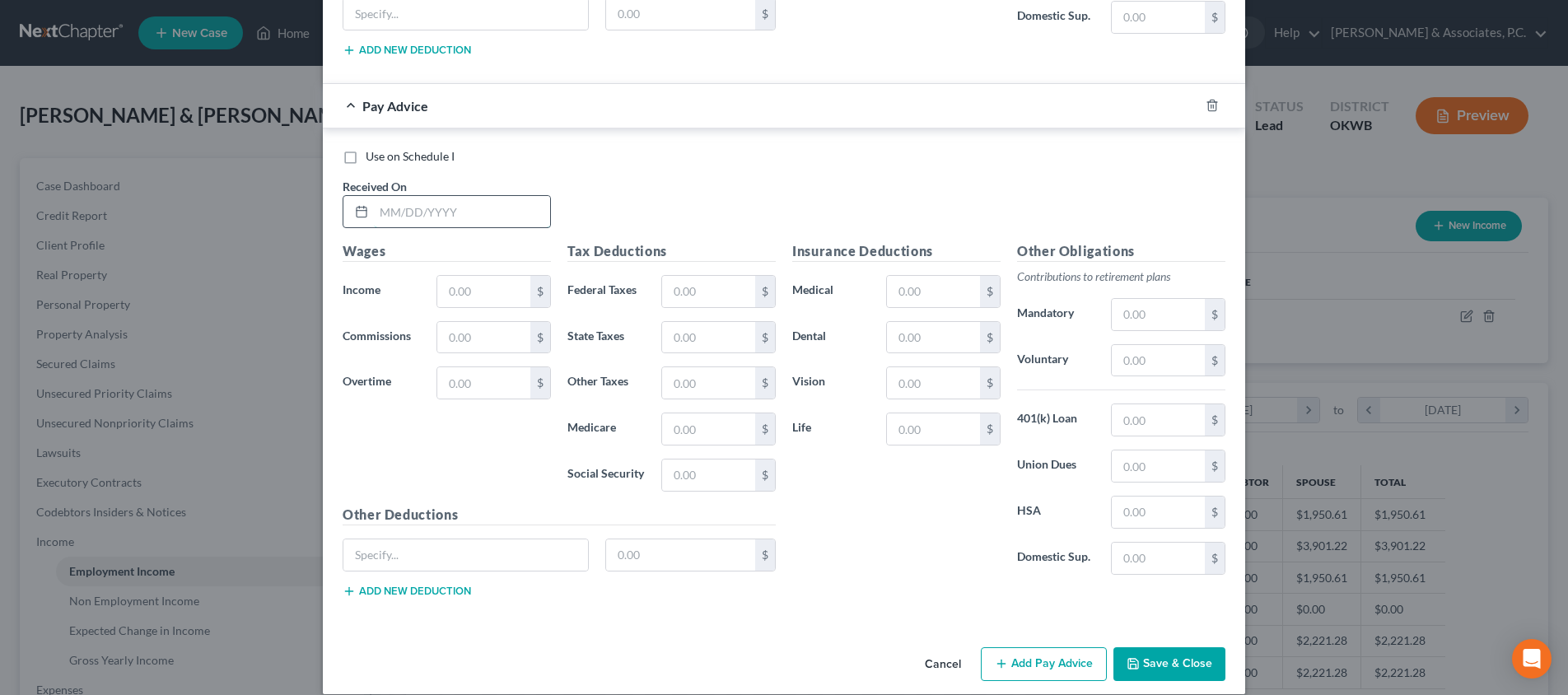
click at [517, 216] on input "text" at bounding box center [462, 212] width 176 height 31
type input "[DATE]"
type input "3,100"
type input "224"
click at [713, 331] on input "text" at bounding box center [709, 338] width 93 height 31
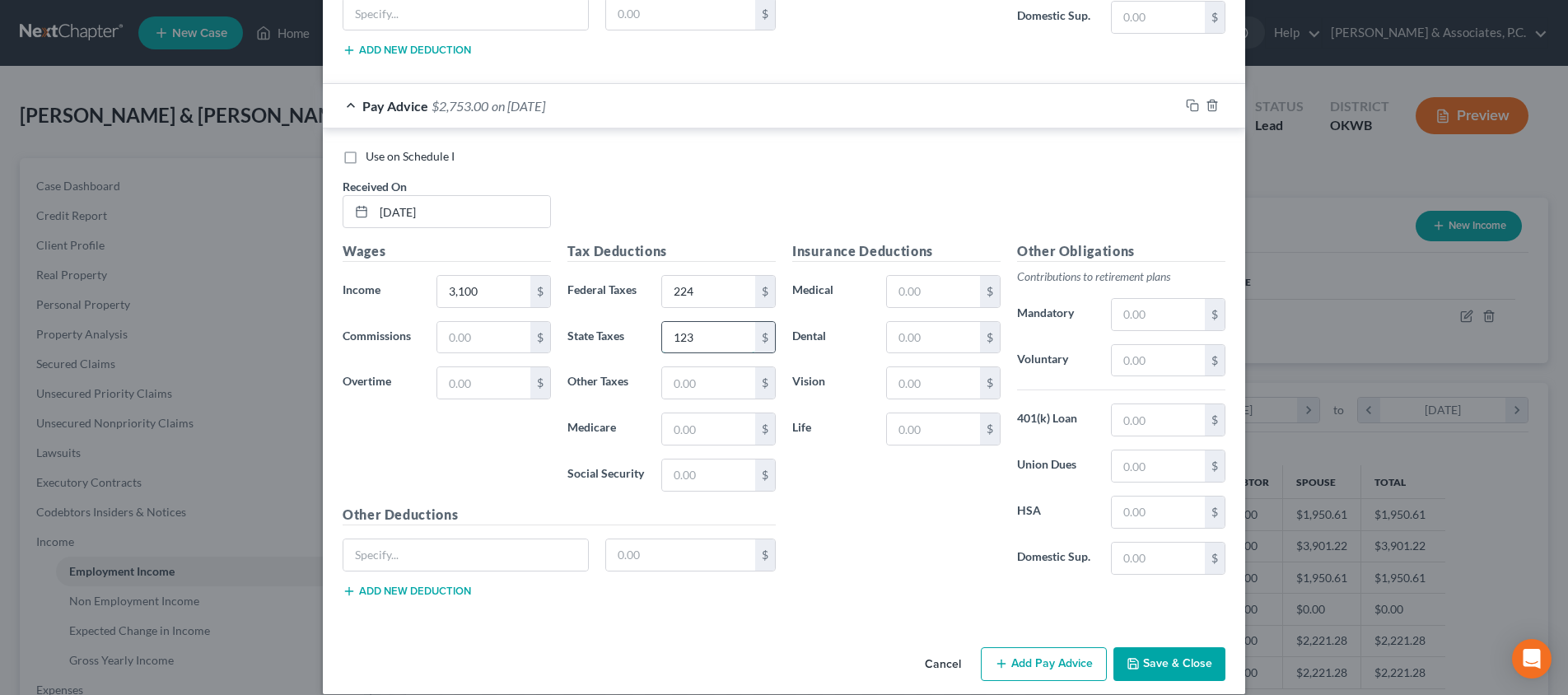
type input "123"
type input "44.95"
type input "192"
type input "77"
click at [721, 475] on input "192" at bounding box center [709, 475] width 93 height 31
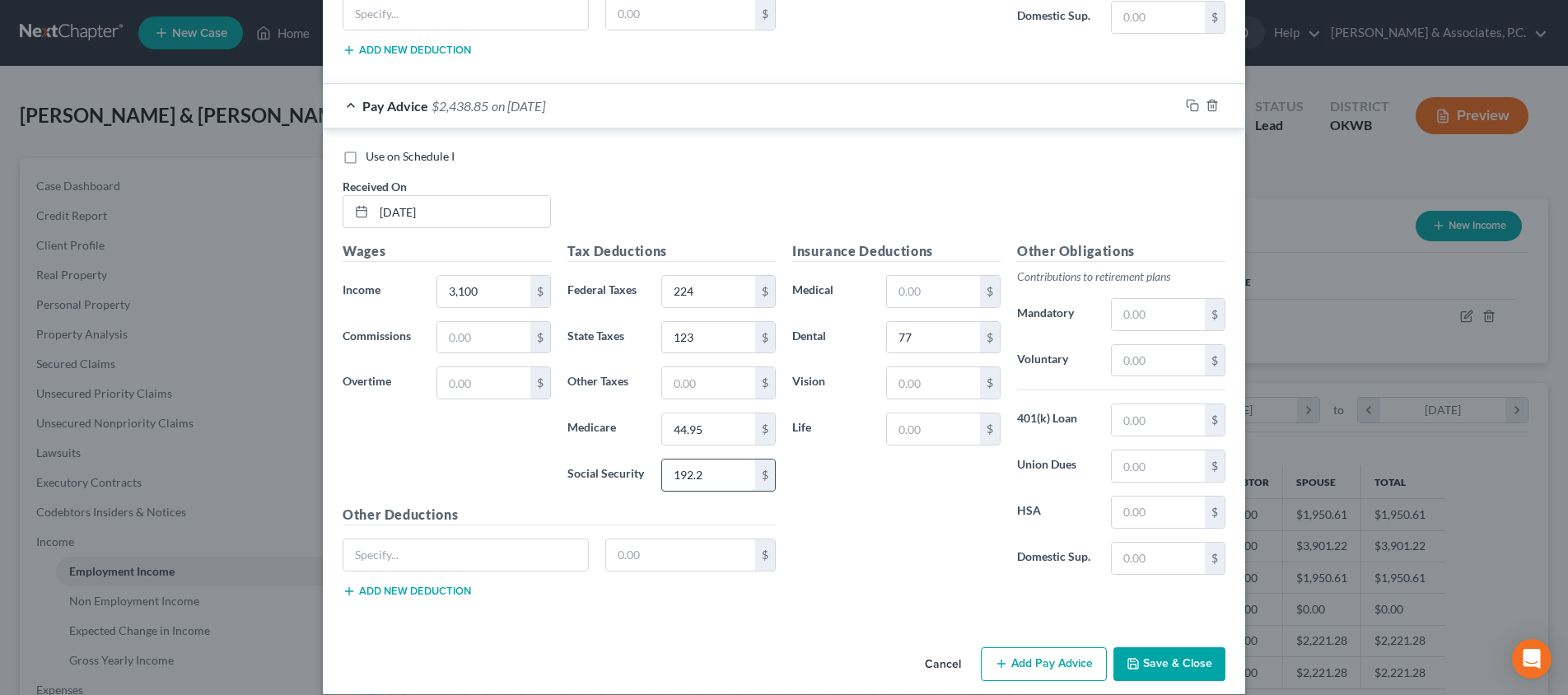
type input "192.2"
click at [1034, 661] on button "Add Pay Advice" at bounding box center [1044, 664] width 126 height 35
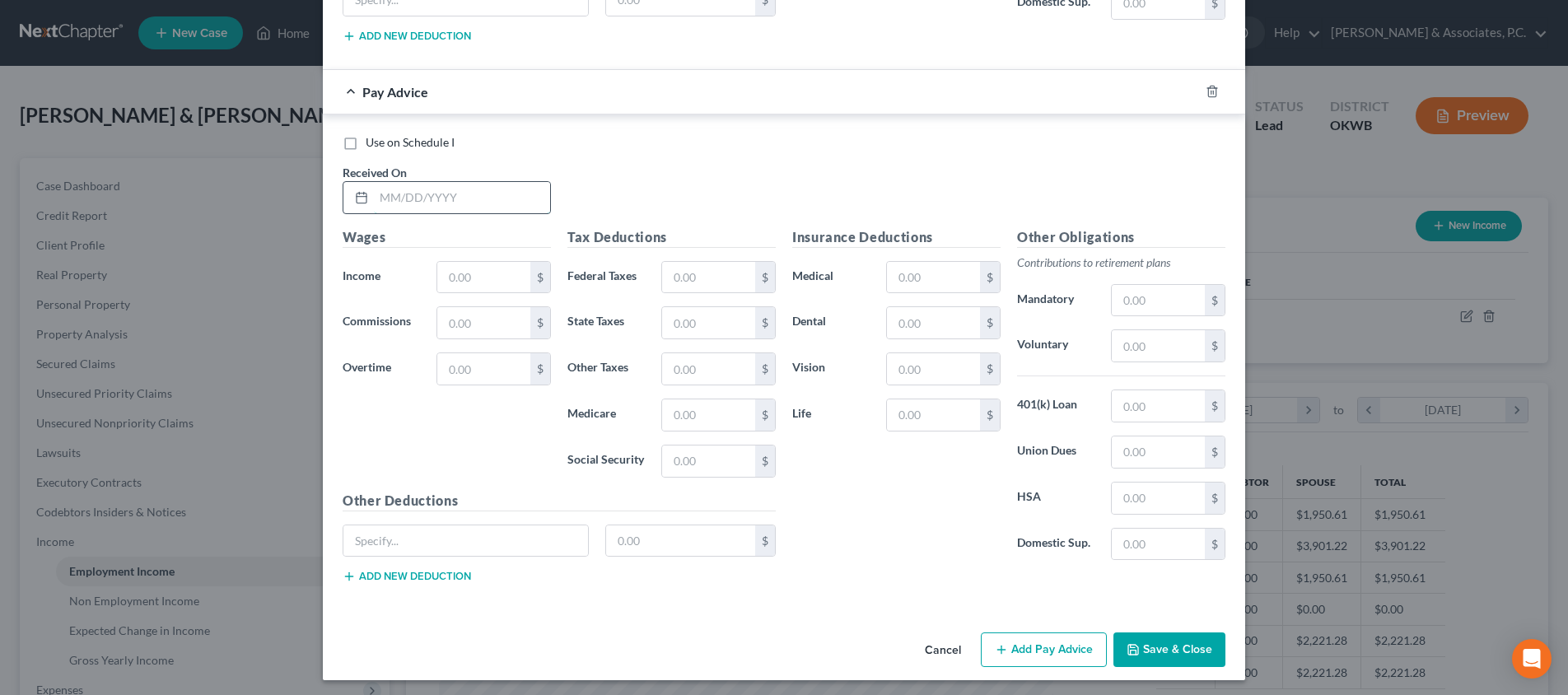
scroll to position [4810, 0]
click at [483, 186] on input "text" at bounding box center [462, 199] width 176 height 31
type input "[DATE]"
type input "7,042"
click at [710, 269] on input "text" at bounding box center [709, 278] width 93 height 31
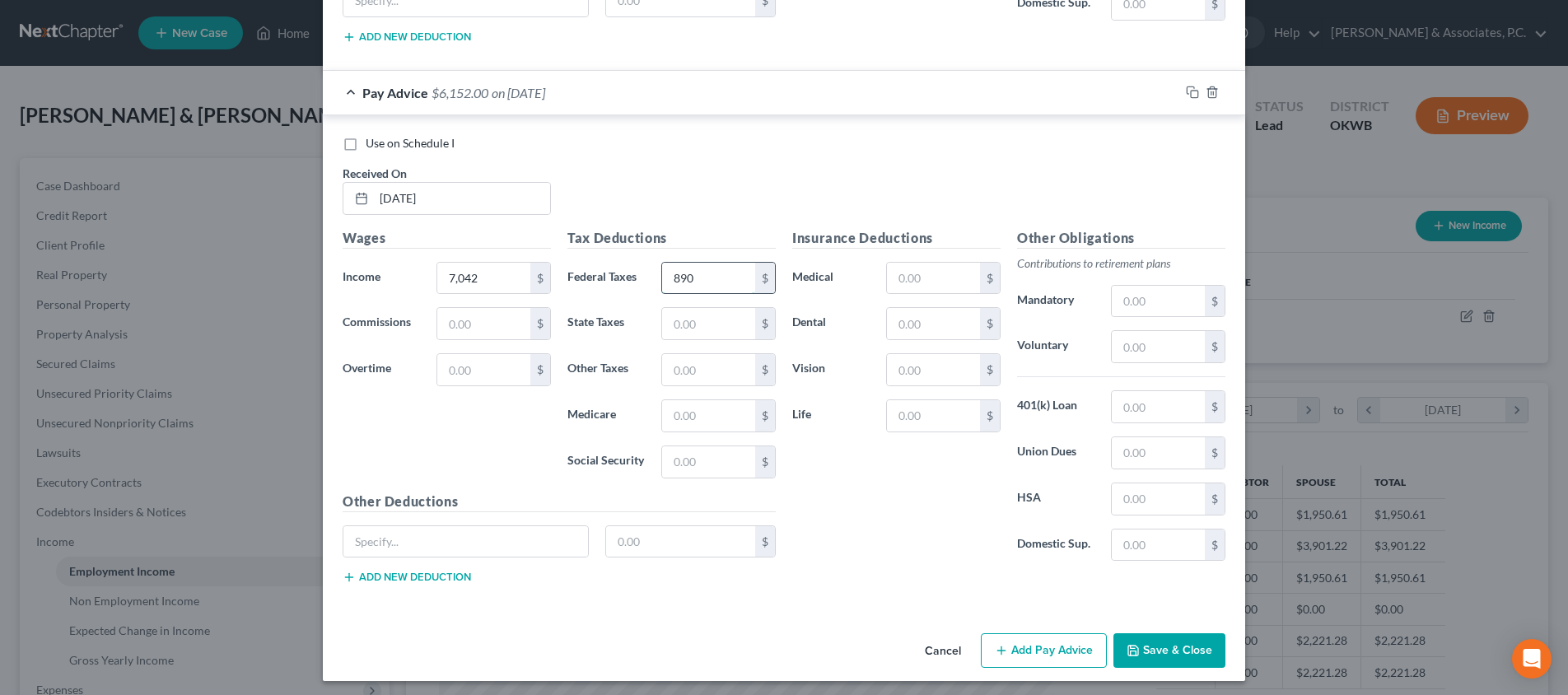
type input "890"
type input "310"
type input "102.11"
type input "436.6"
type input "77"
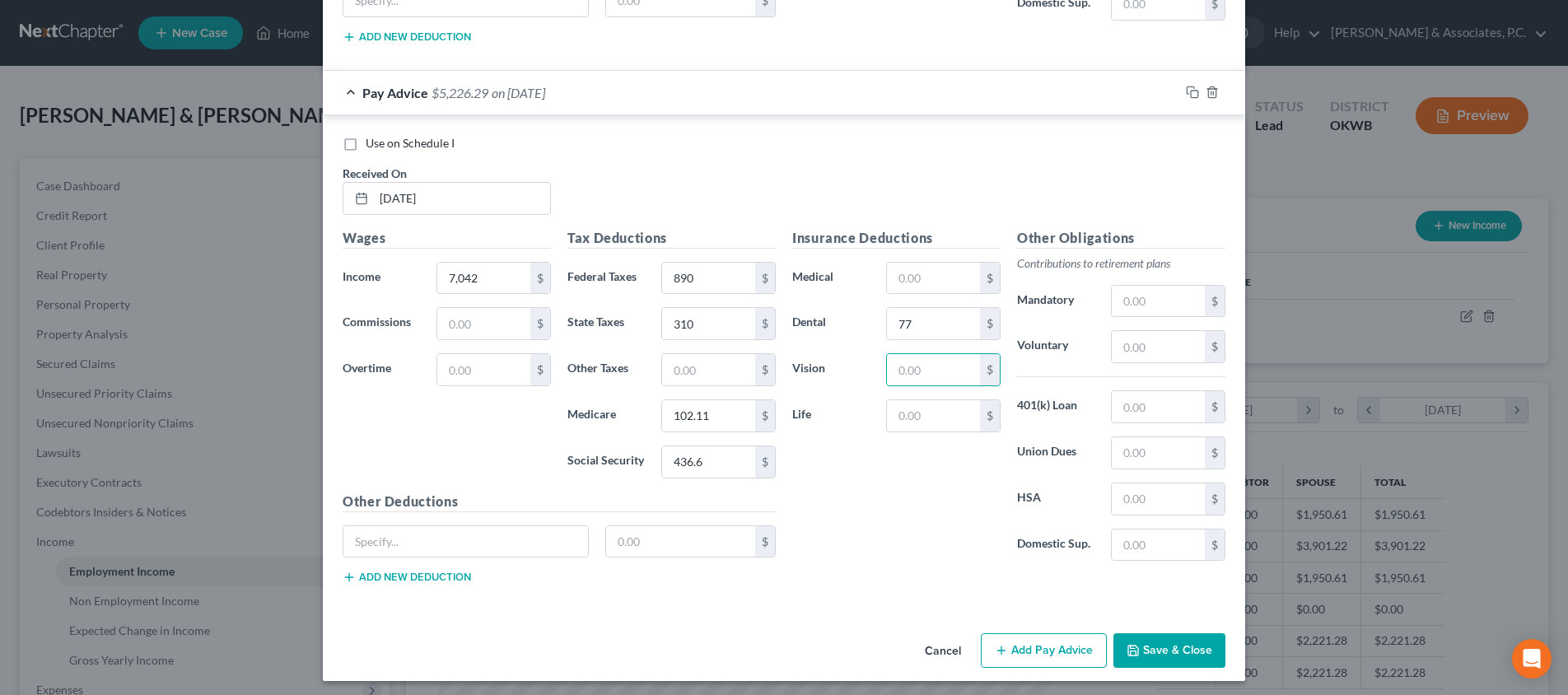
drag, startPoint x: 1047, startPoint y: 653, endPoint x: 910, endPoint y: 601, distance: 146.5
click at [1047, 653] on button "Add Pay Advice" at bounding box center [1044, 650] width 126 height 35
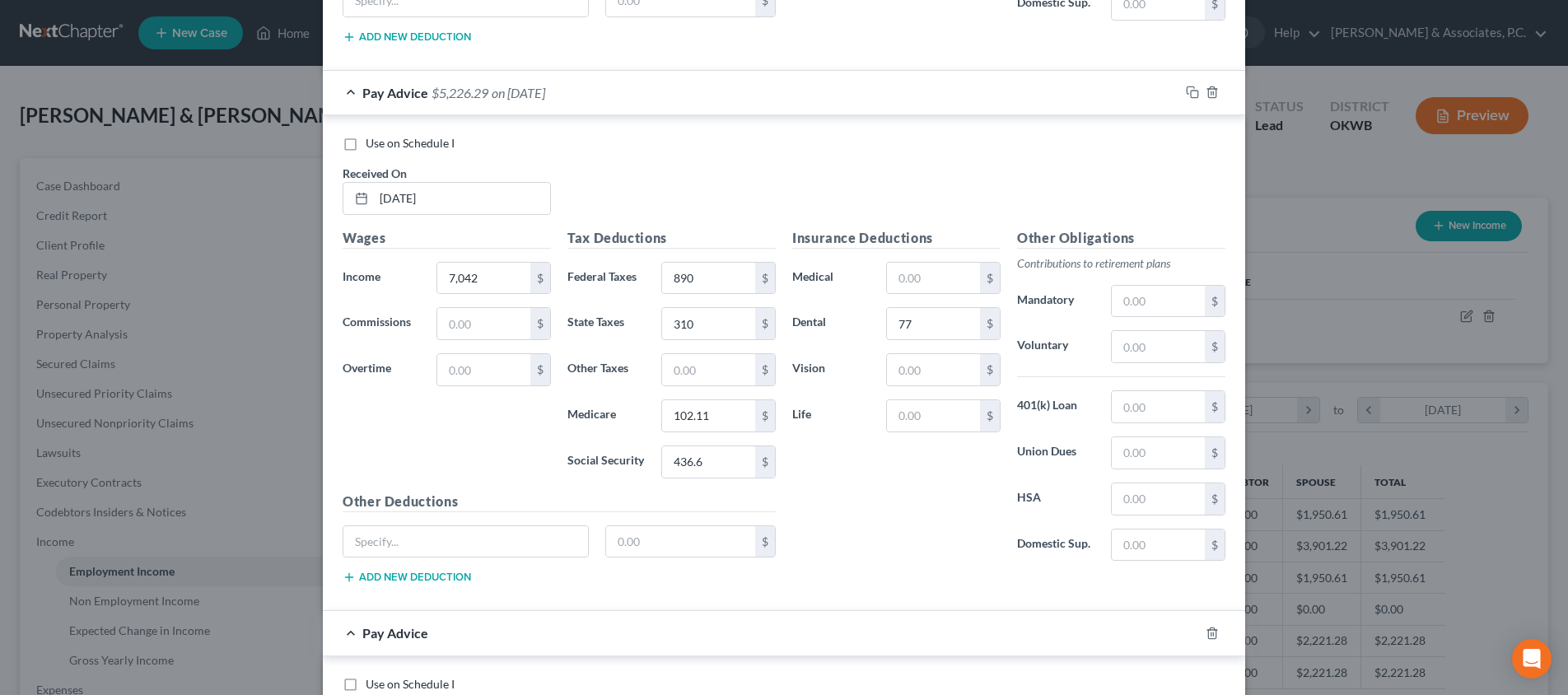
scroll to position [5272, 0]
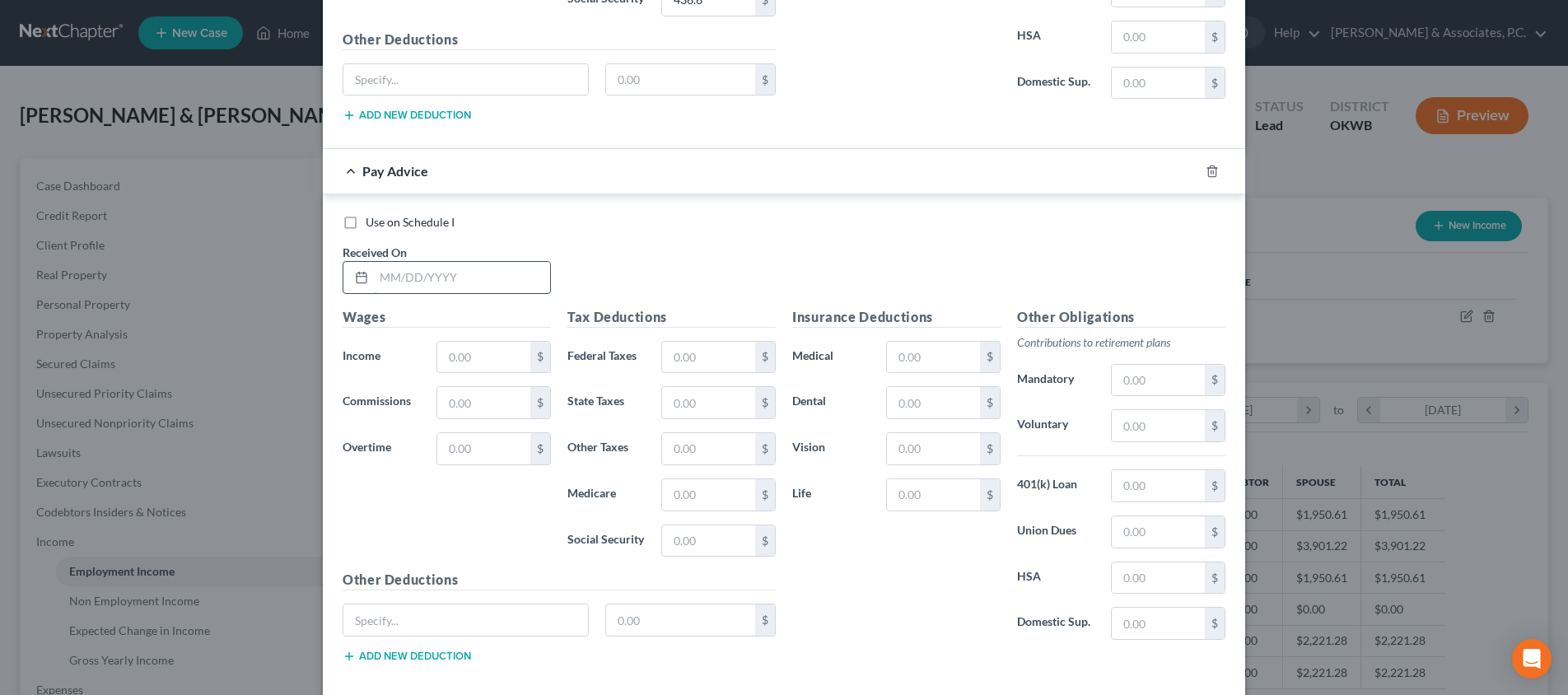
click at [460, 266] on input "text" at bounding box center [462, 277] width 176 height 31
type input "[DATE]"
type input "3,100"
click at [725, 355] on input "text" at bounding box center [709, 357] width 93 height 31
type input "224"
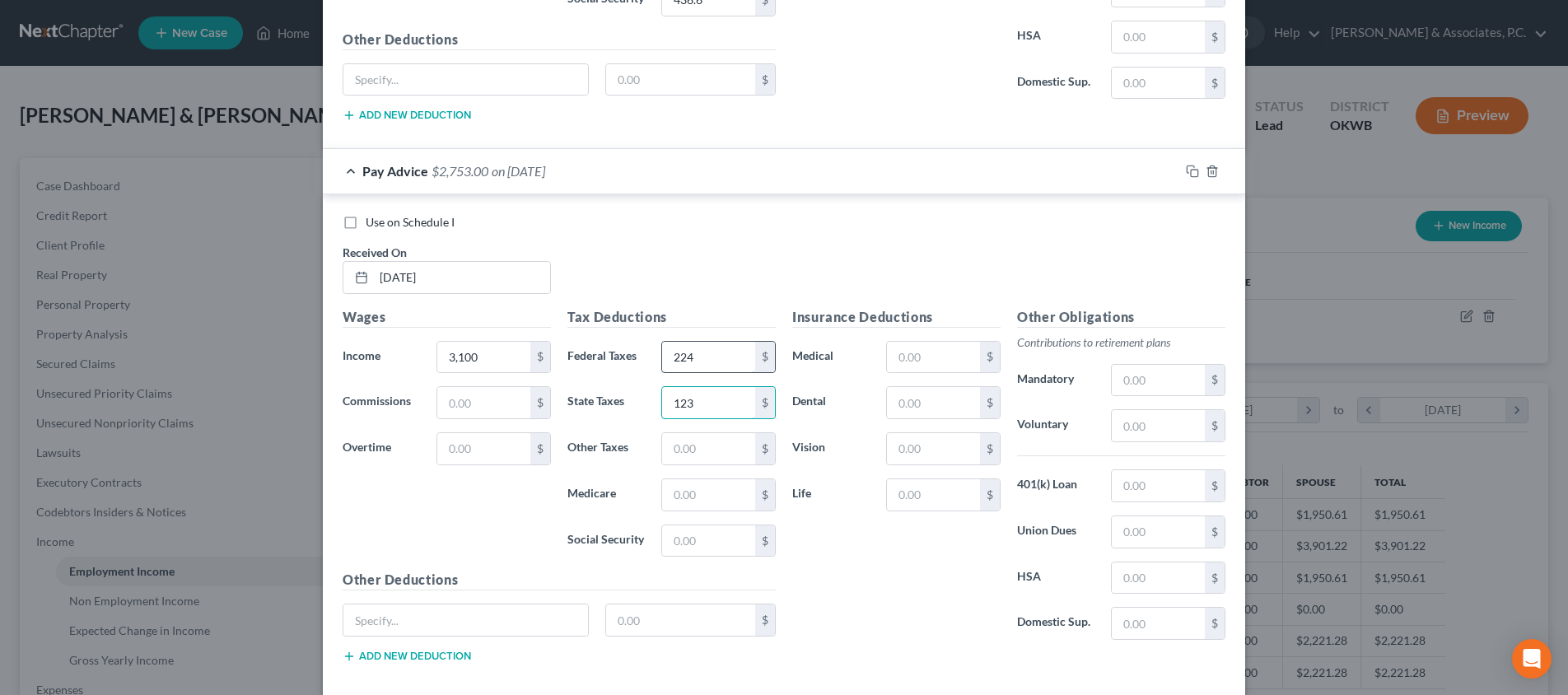
type input "123"
type input "44.95"
type input "192.2"
type input "77"
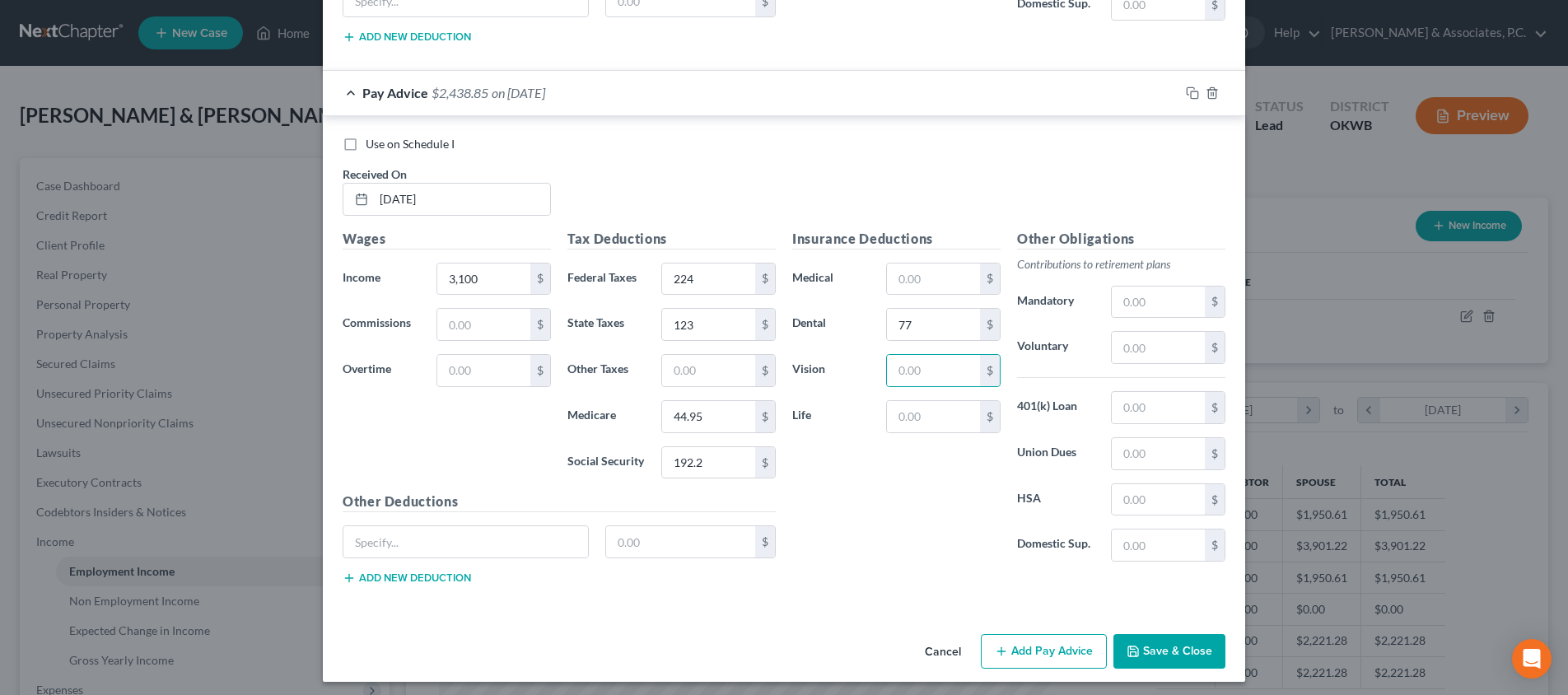
click at [1024, 639] on button "Add Pay Advice" at bounding box center [1044, 651] width 126 height 35
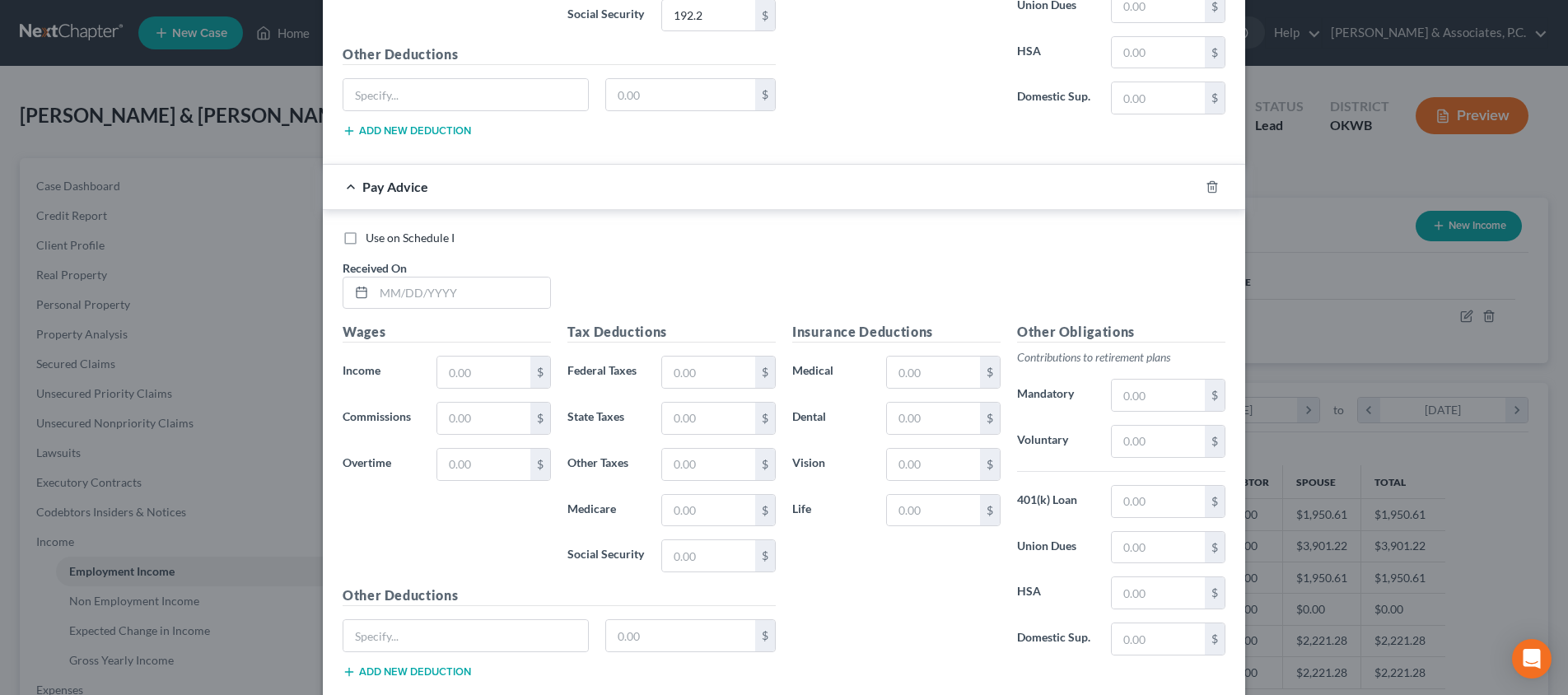
scroll to position [5891, 0]
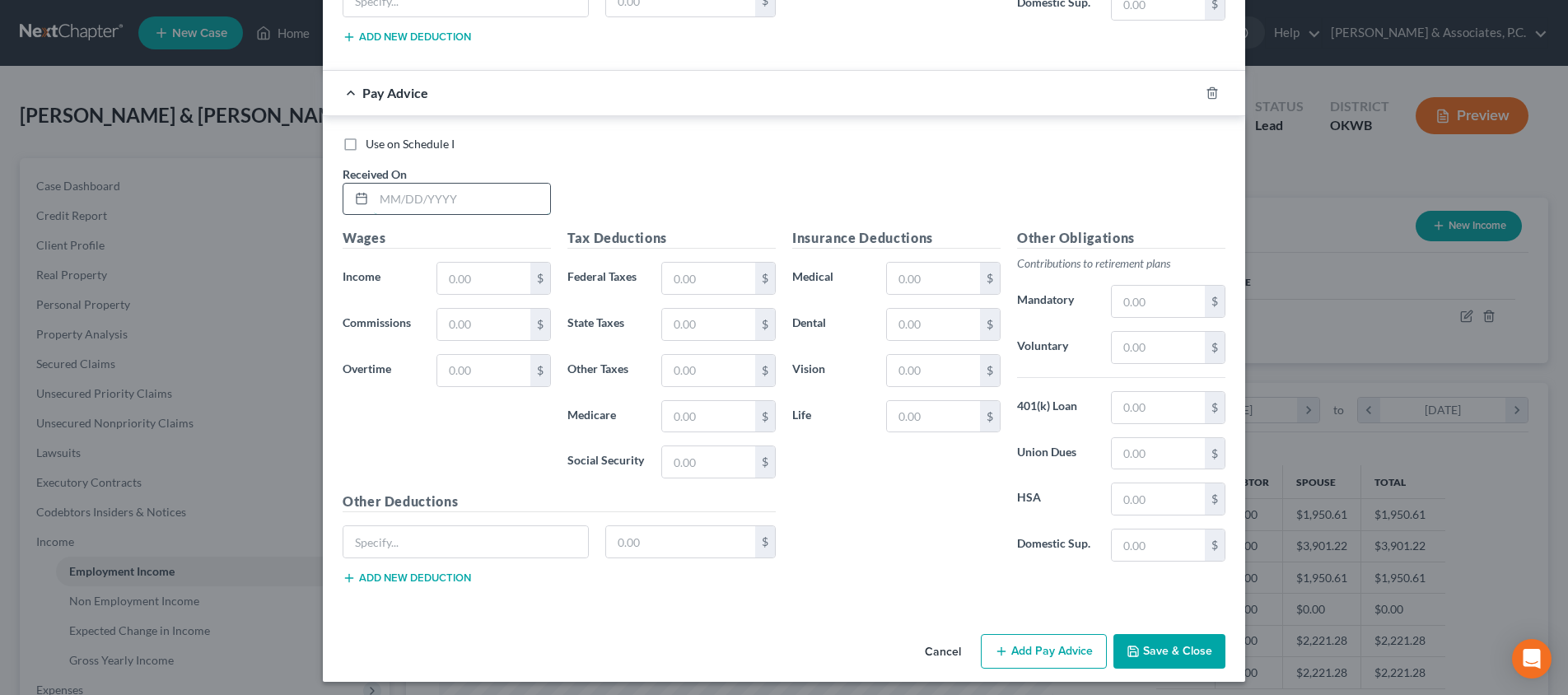
click at [508, 189] on input "text" at bounding box center [462, 199] width 176 height 31
type input "[DATE]"
type input "7,682"
type input "1,031"
type input "341"
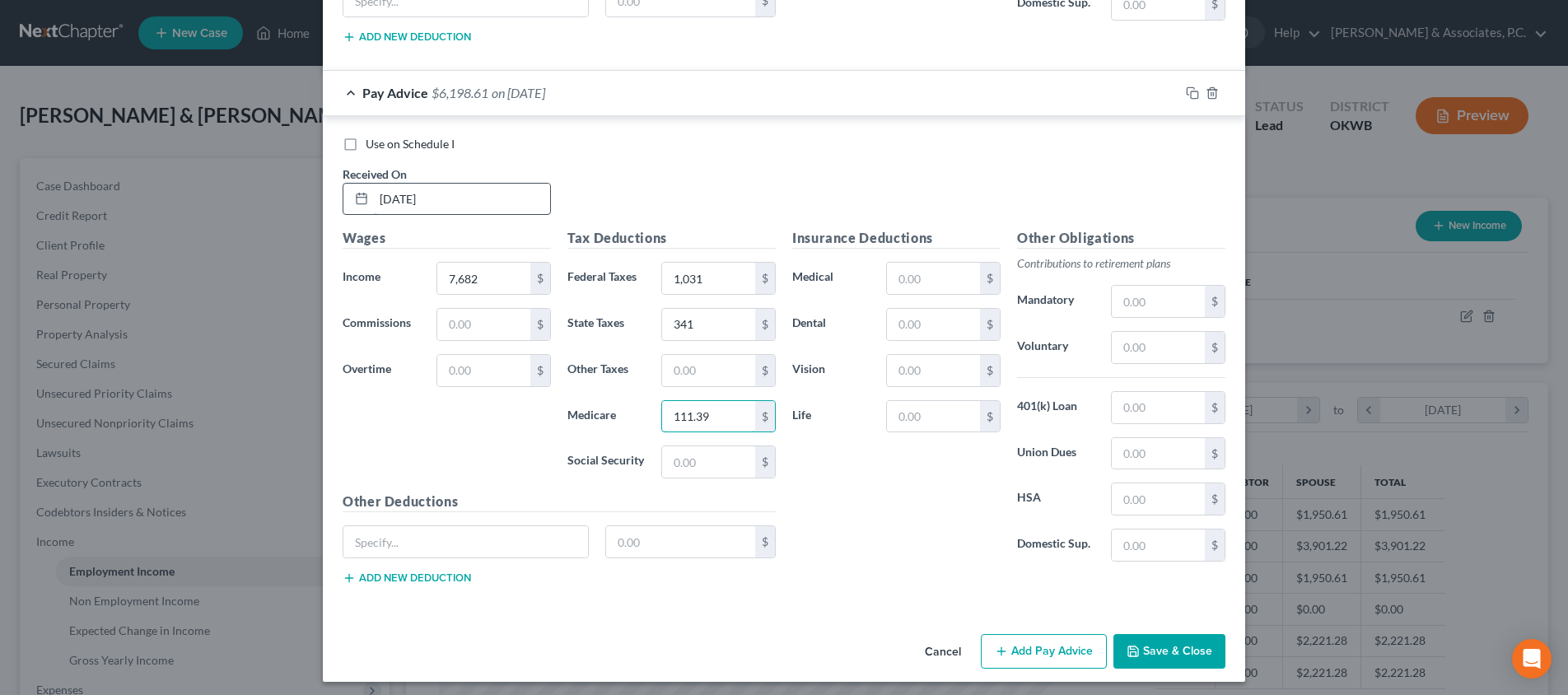
type input "111.39"
type input "476.28"
type input "77"
click at [1045, 644] on button "Add Pay Advice" at bounding box center [1044, 651] width 126 height 35
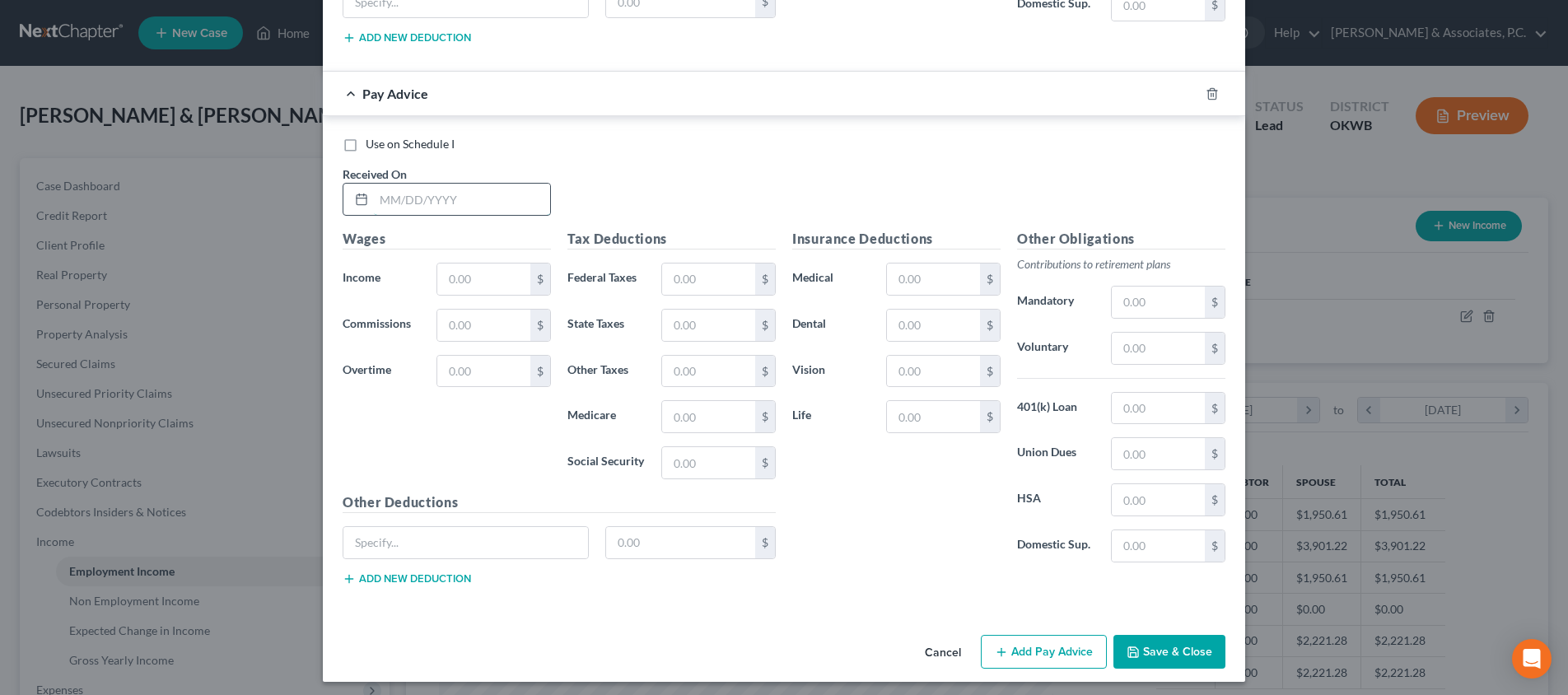
click at [512, 190] on input "text" at bounding box center [462, 199] width 176 height 31
type input "[DATE]"
type input "3,200"
type input "236"
type input "128"
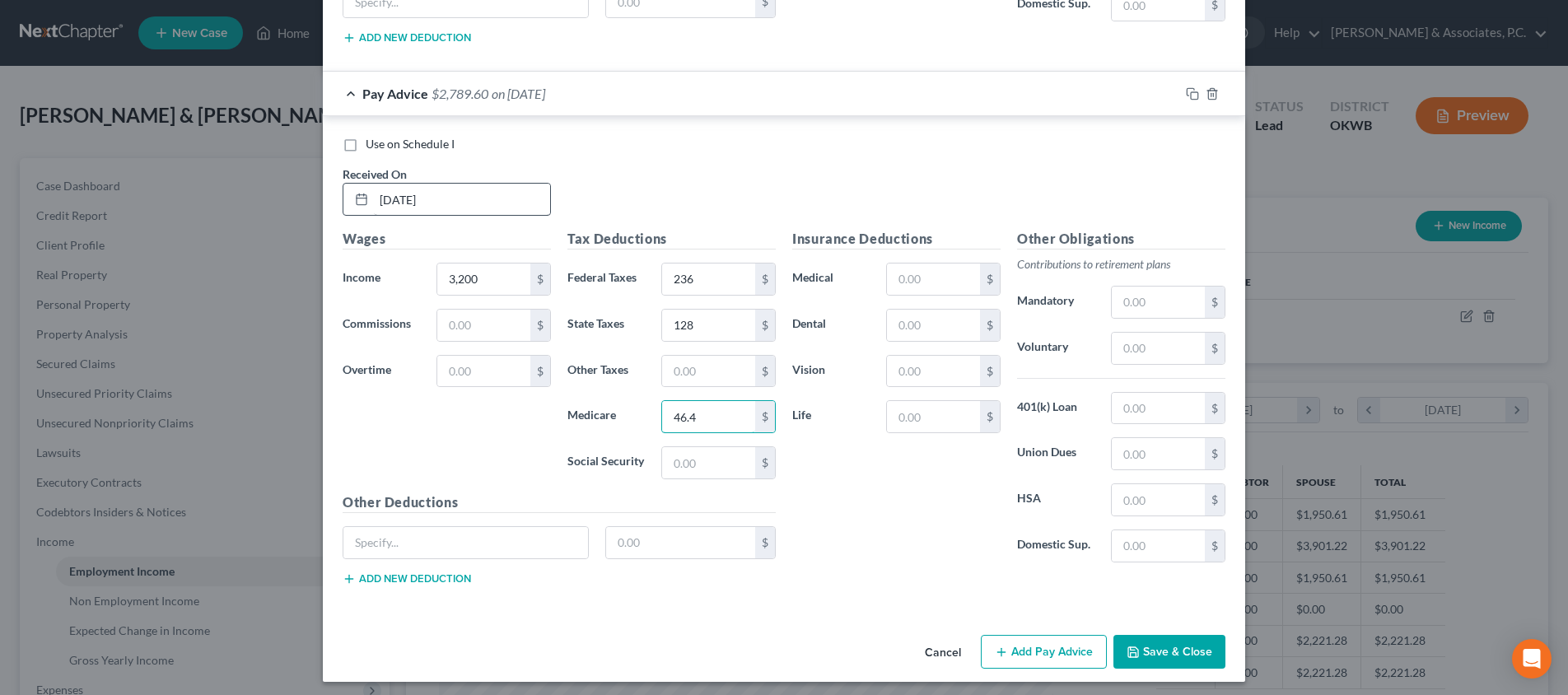
type input "46.4"
type input "198.4"
type input "77"
click at [1144, 642] on button "Save & Close" at bounding box center [1169, 652] width 112 height 35
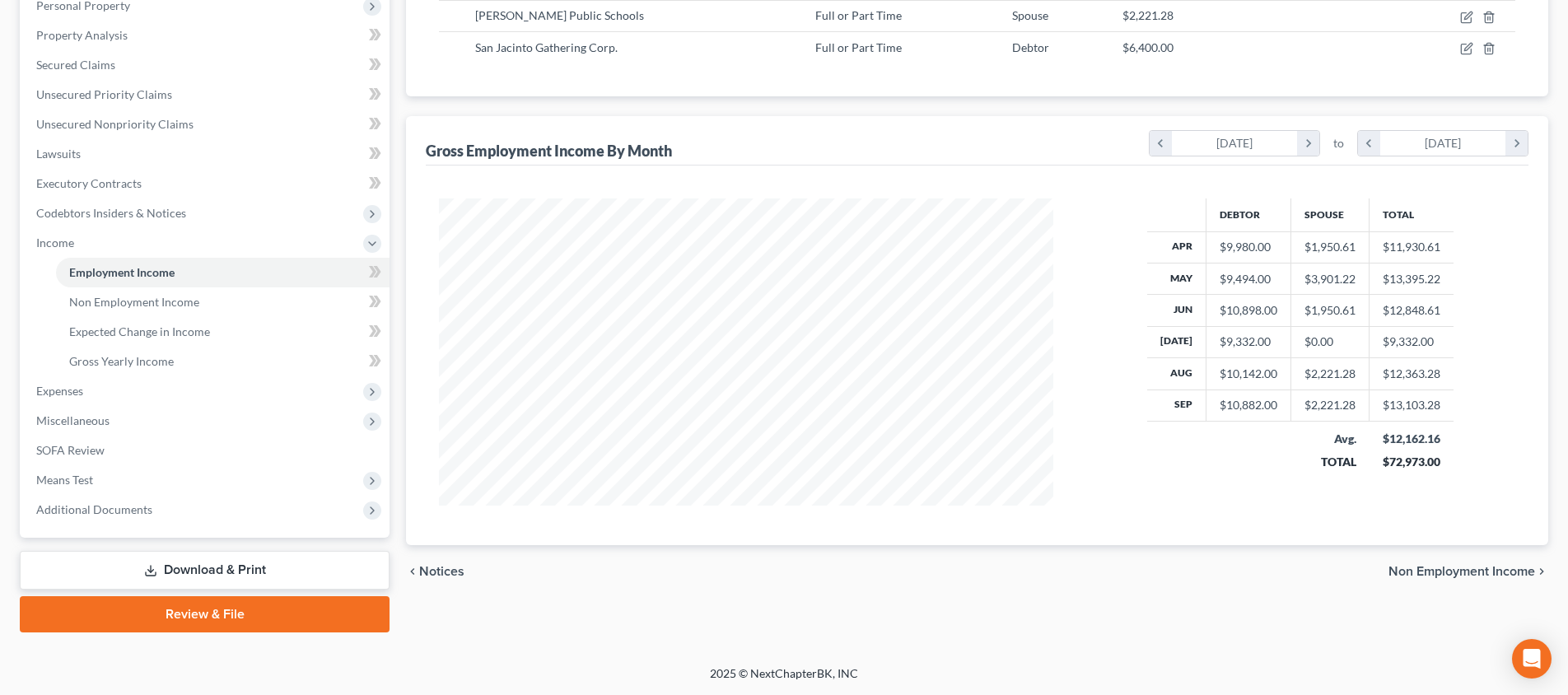
scroll to position [299, 0]
click at [204, 474] on span "Means Test" at bounding box center [206, 480] width 367 height 30
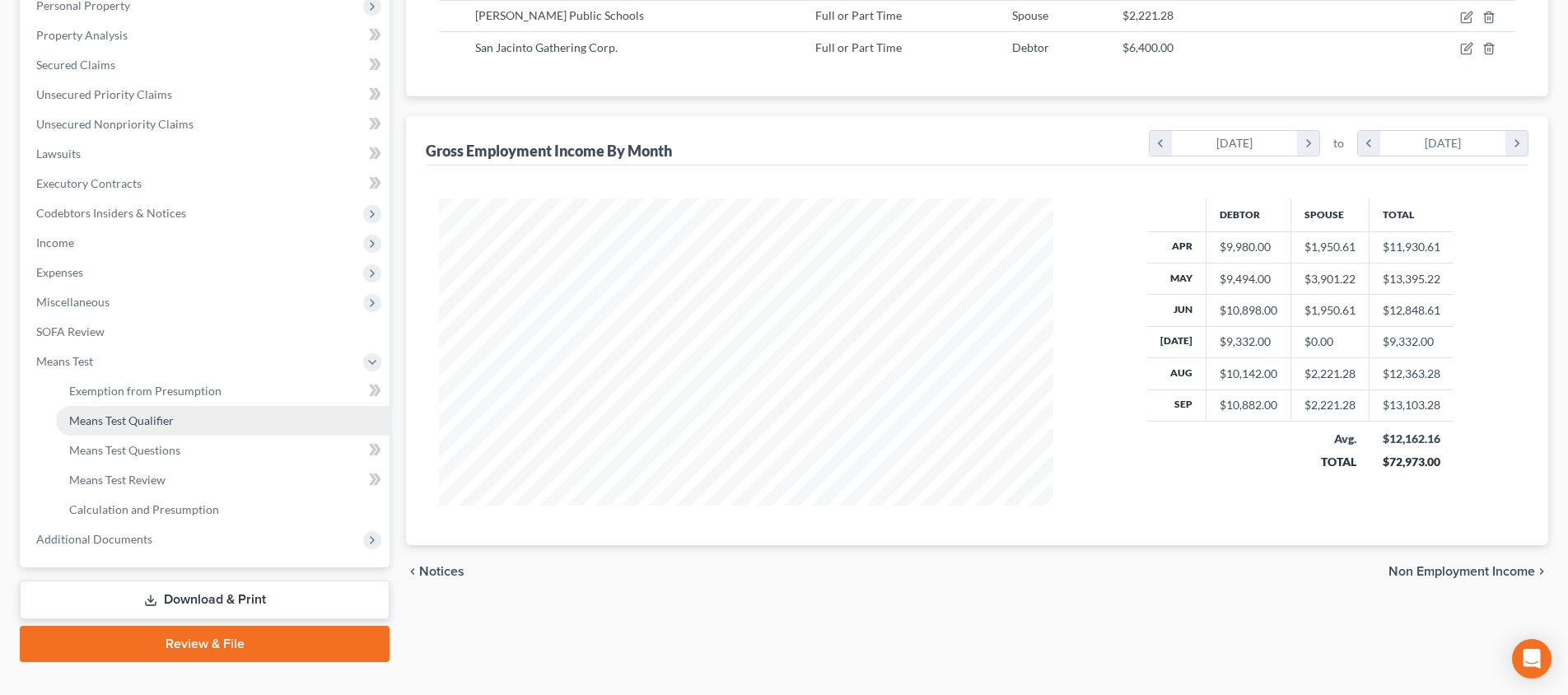
click at [199, 424] on link "Means Test Qualifier" at bounding box center [223, 420] width 334 height 30
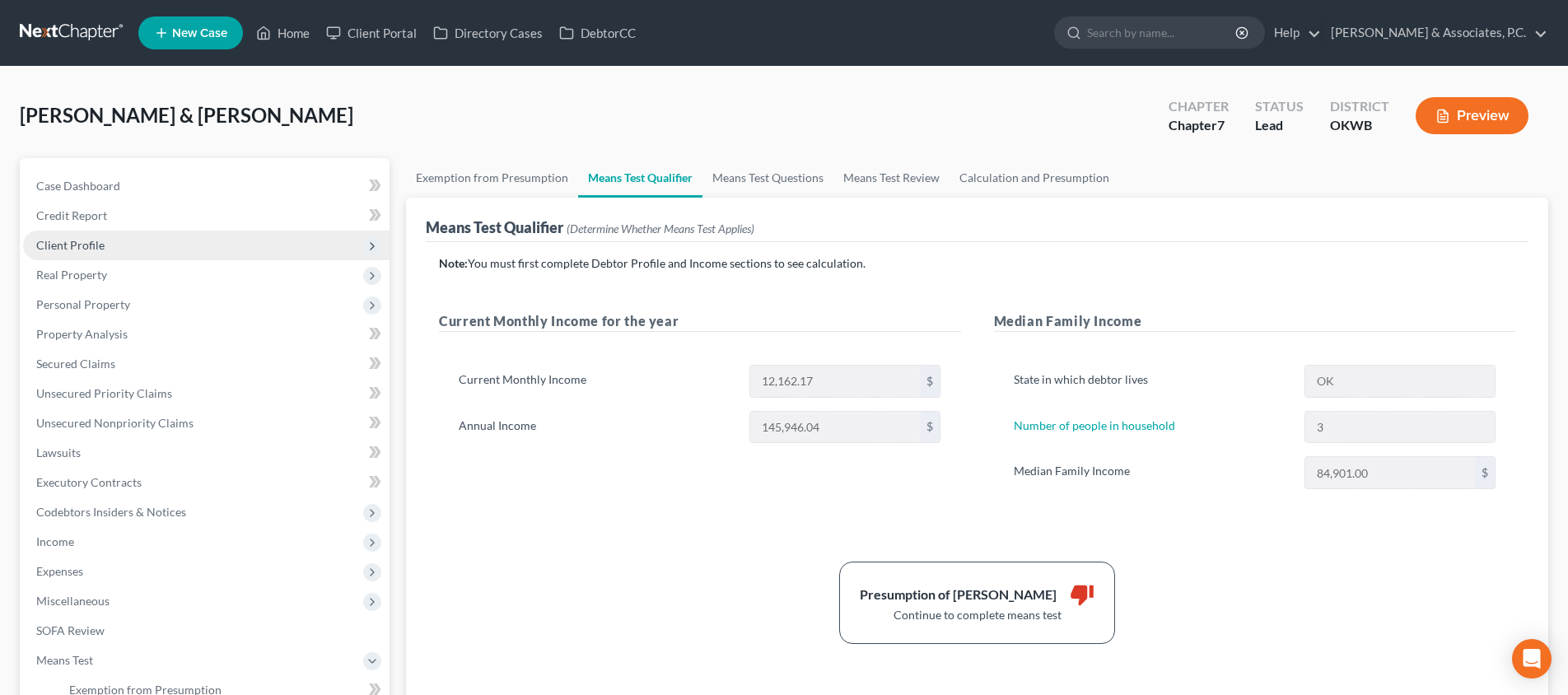
click at [211, 246] on span "Client Profile" at bounding box center [206, 246] width 367 height 30
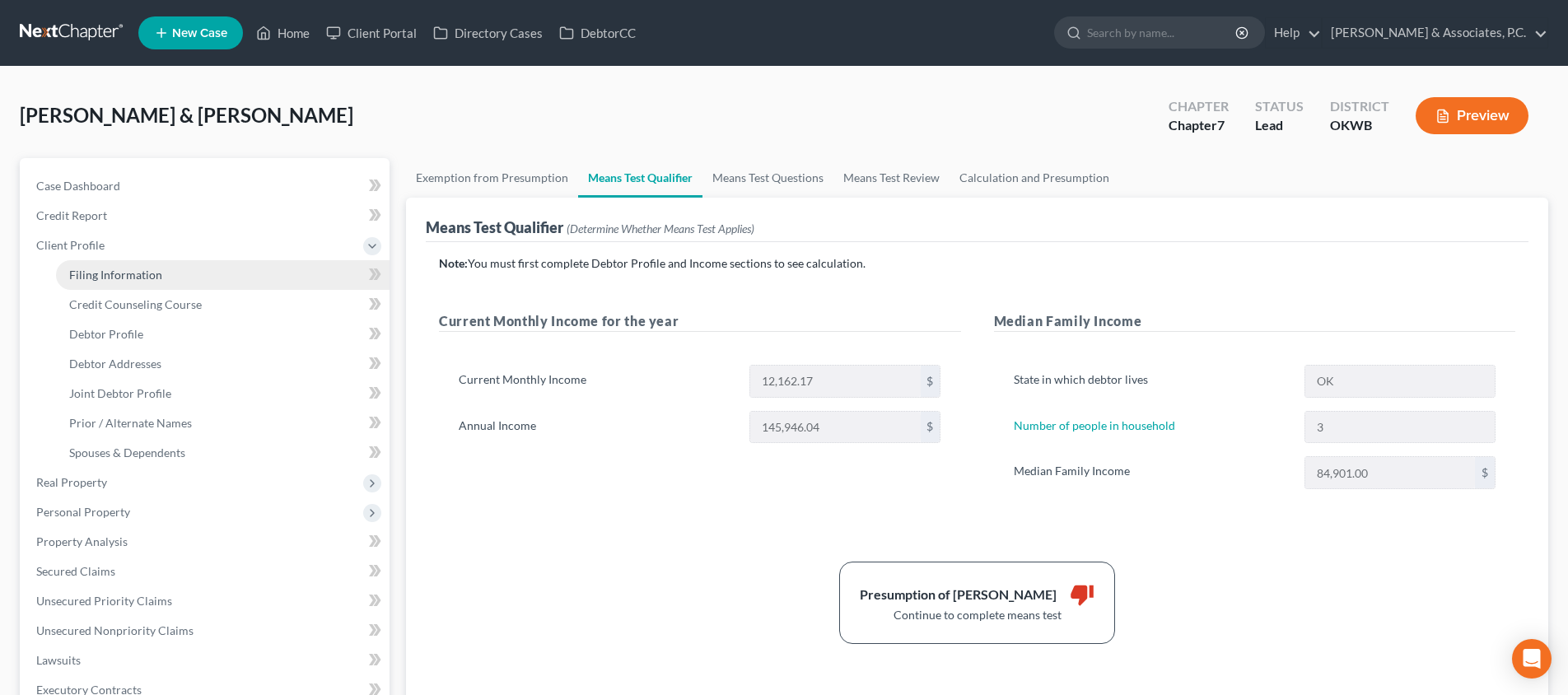
click at [215, 266] on link "Filing Information" at bounding box center [223, 275] width 334 height 30
select select "1"
select select "0"
select select "37"
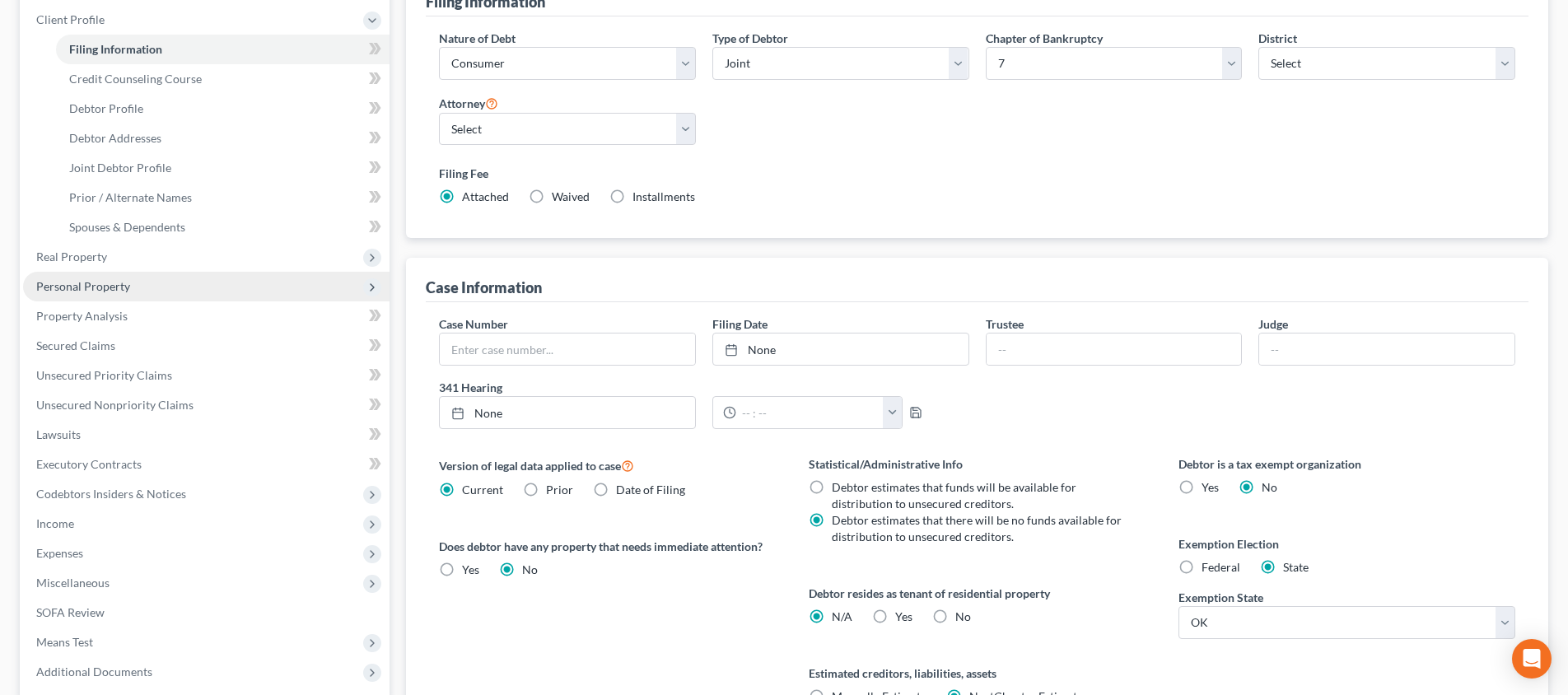
scroll to position [221, 0]
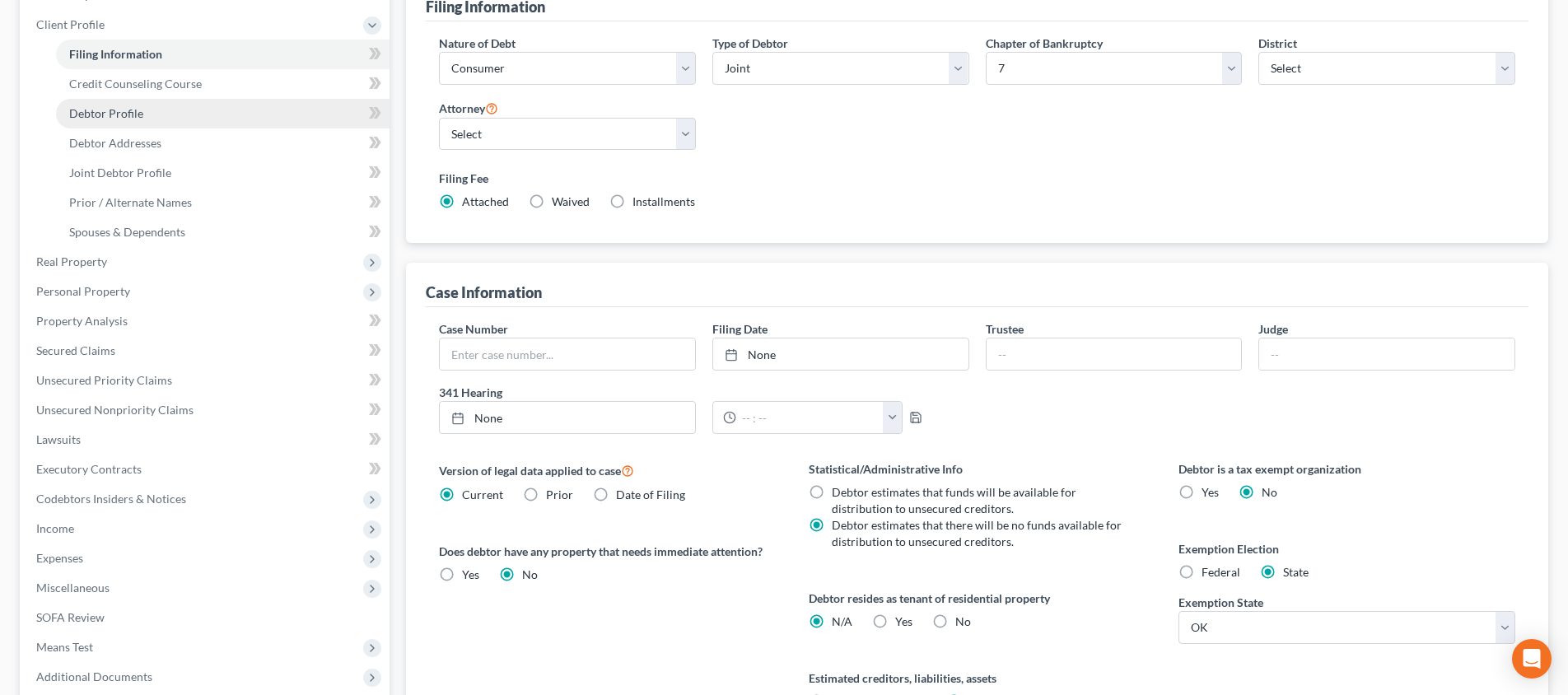
click at [127, 123] on link "Debtor Profile" at bounding box center [223, 113] width 334 height 30
select select "1"
select select "2"
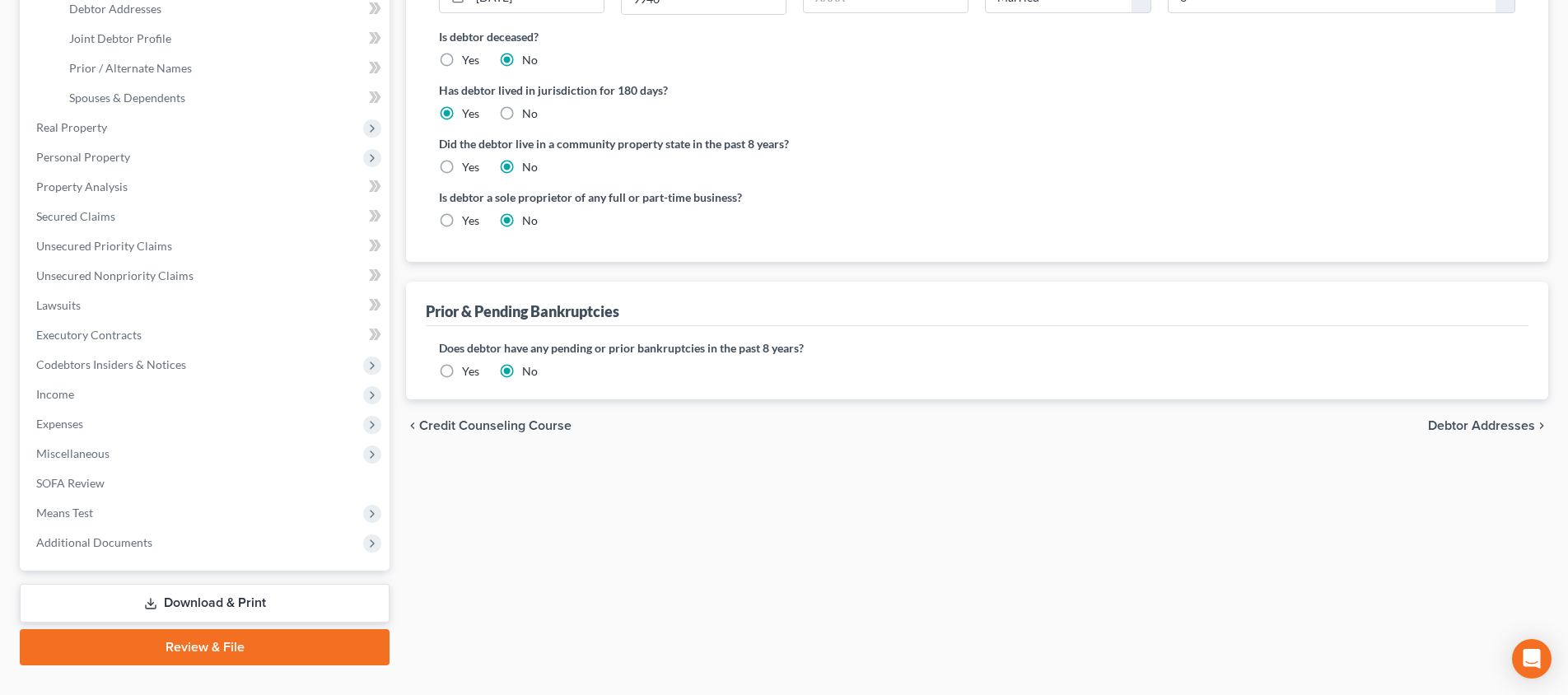
scroll to position [371, 0]
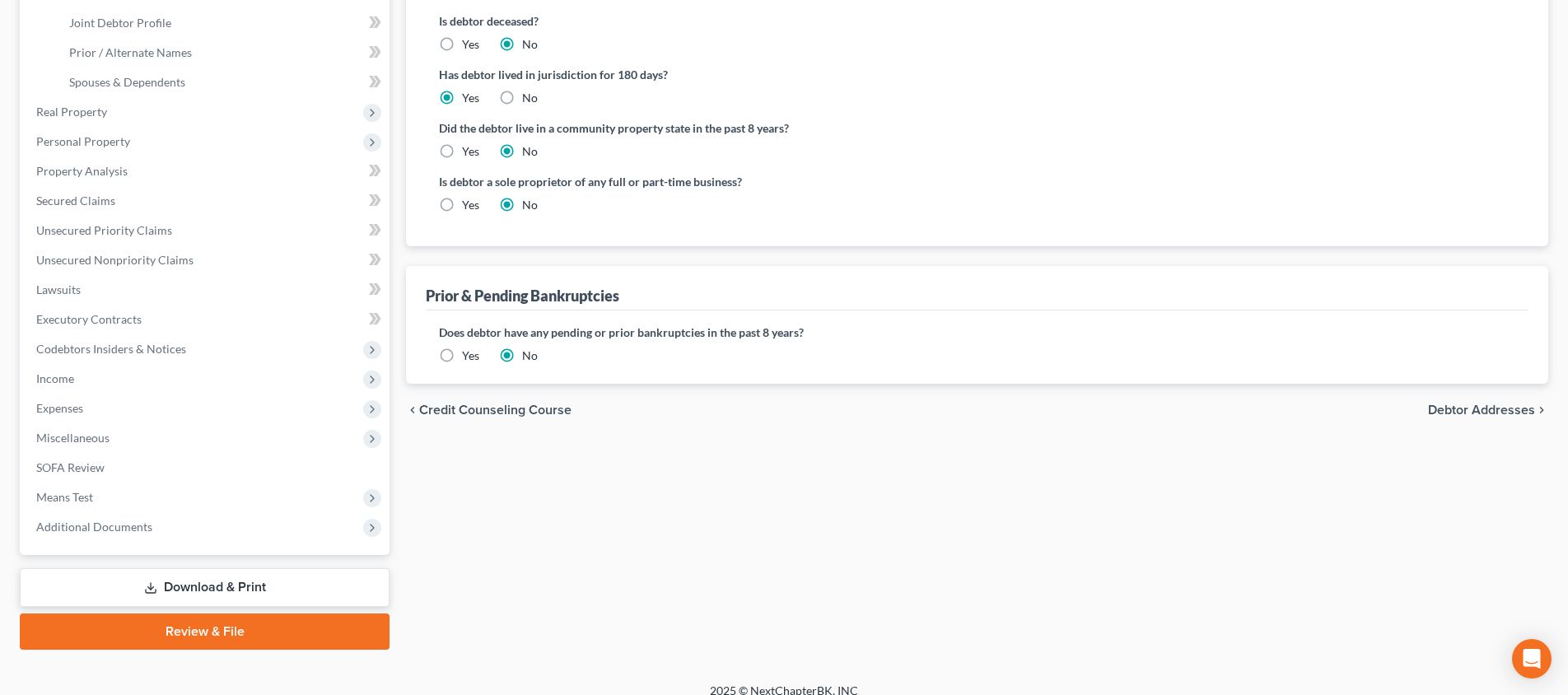
click at [1465, 410] on span "Debtor Addresses" at bounding box center [1481, 410] width 107 height 13
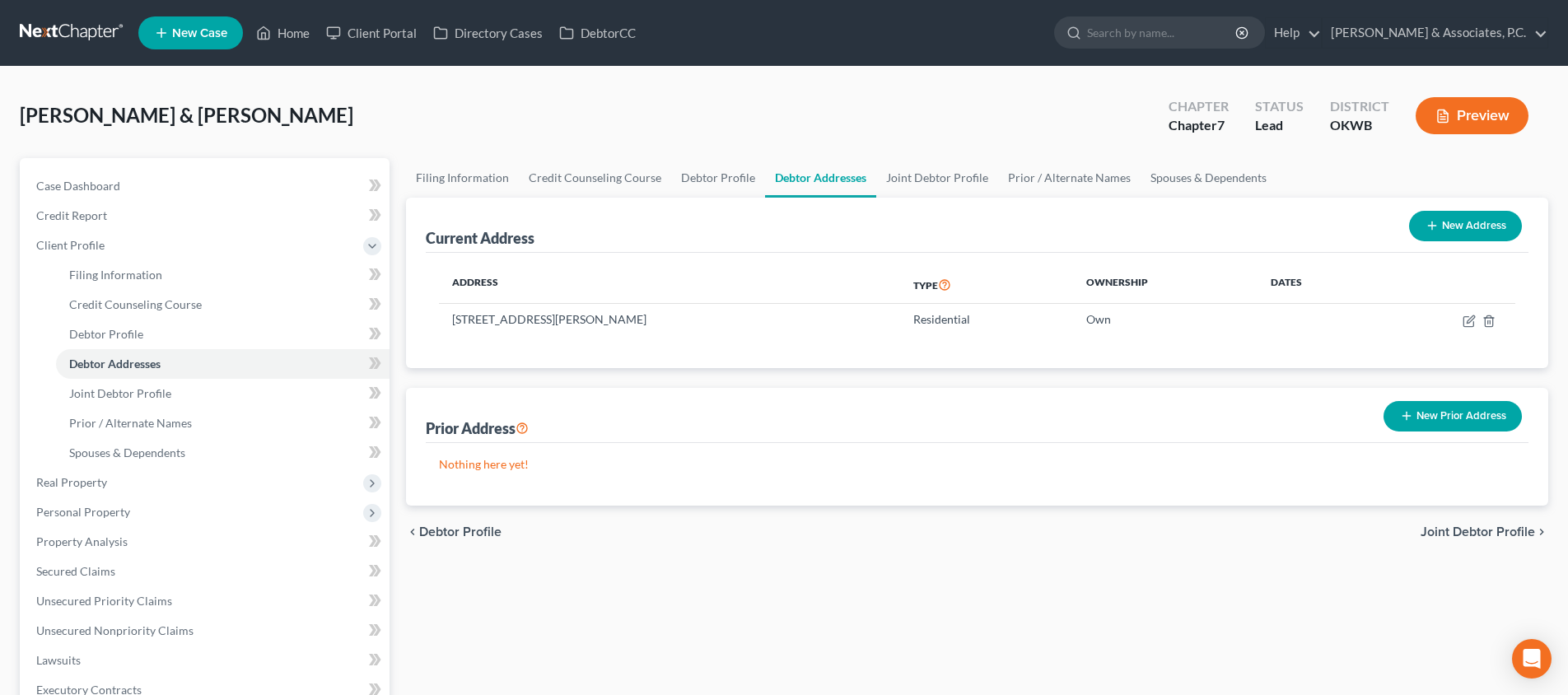
click at [1441, 534] on span "Joint Debtor Profile" at bounding box center [1478, 532] width 114 height 13
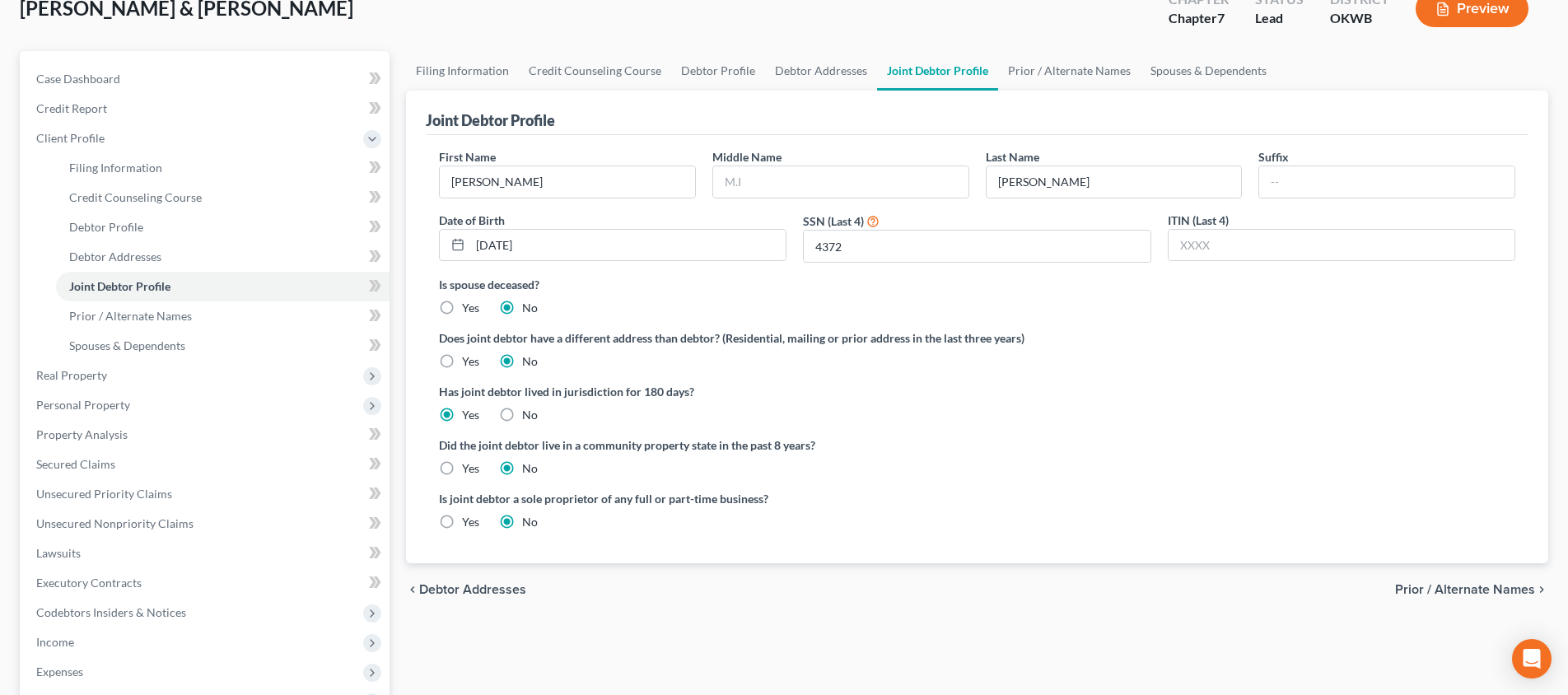
scroll to position [151, 0]
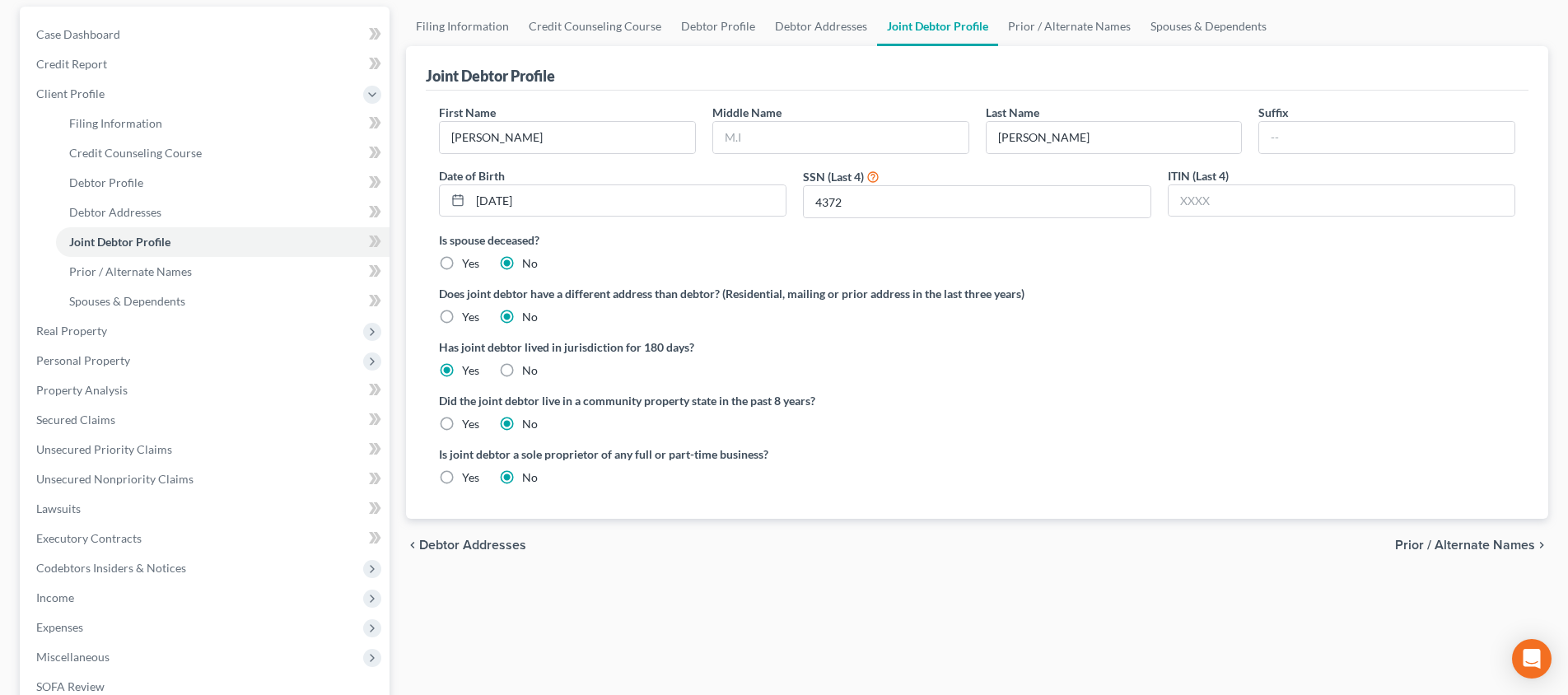
click at [1503, 541] on span "Prior / Alternate Names" at bounding box center [1465, 545] width 140 height 13
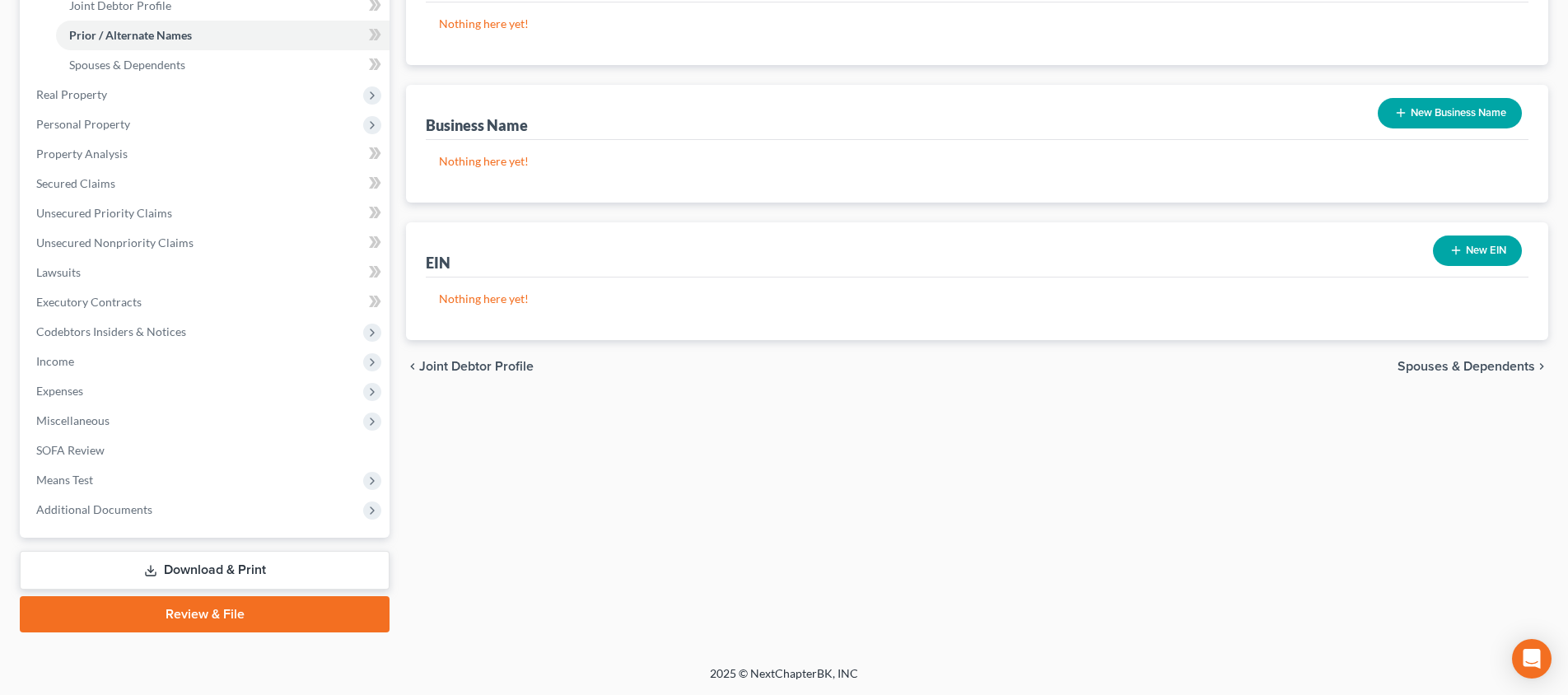
click at [1445, 366] on span "Spouses & Dependents" at bounding box center [1466, 367] width 137 height 13
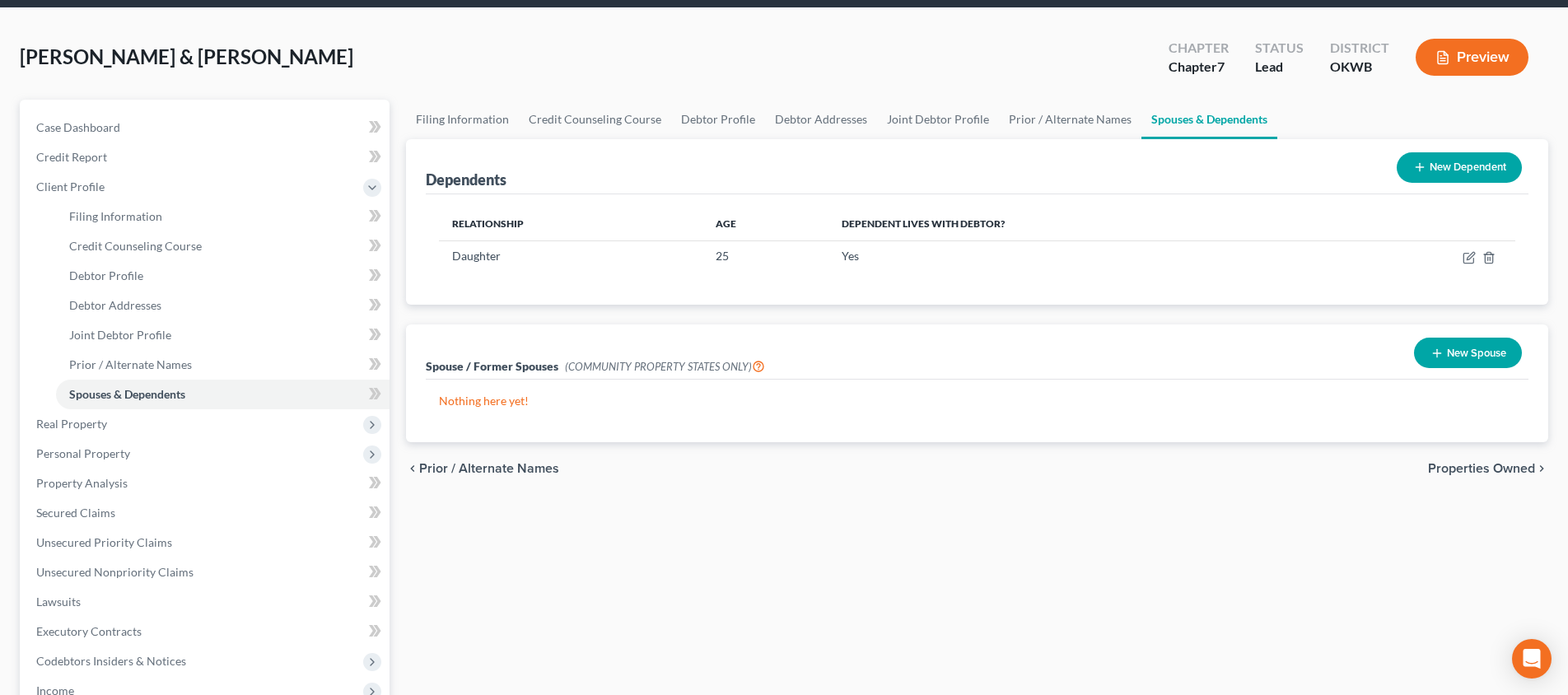
scroll to position [64, 0]
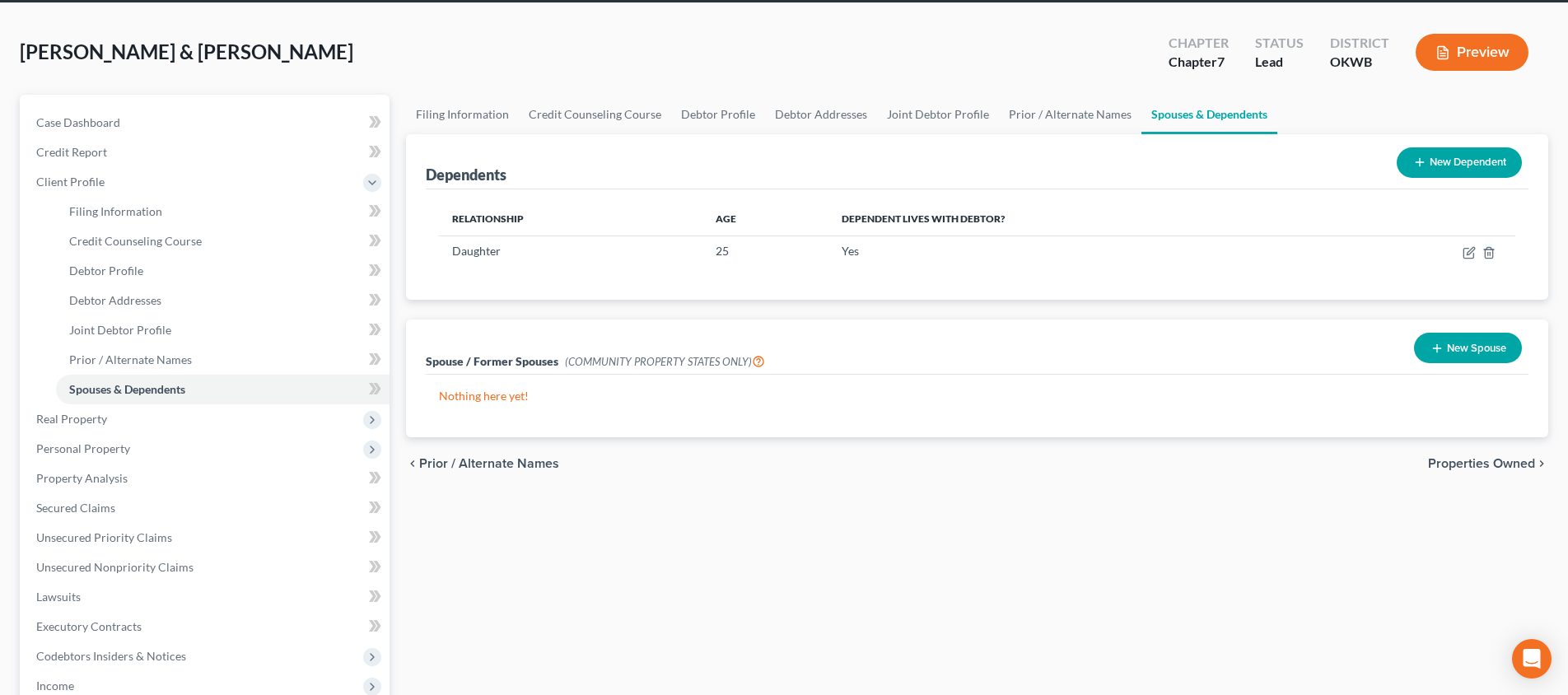
click at [1504, 469] on span "Properties Owned" at bounding box center [1481, 463] width 107 height 13
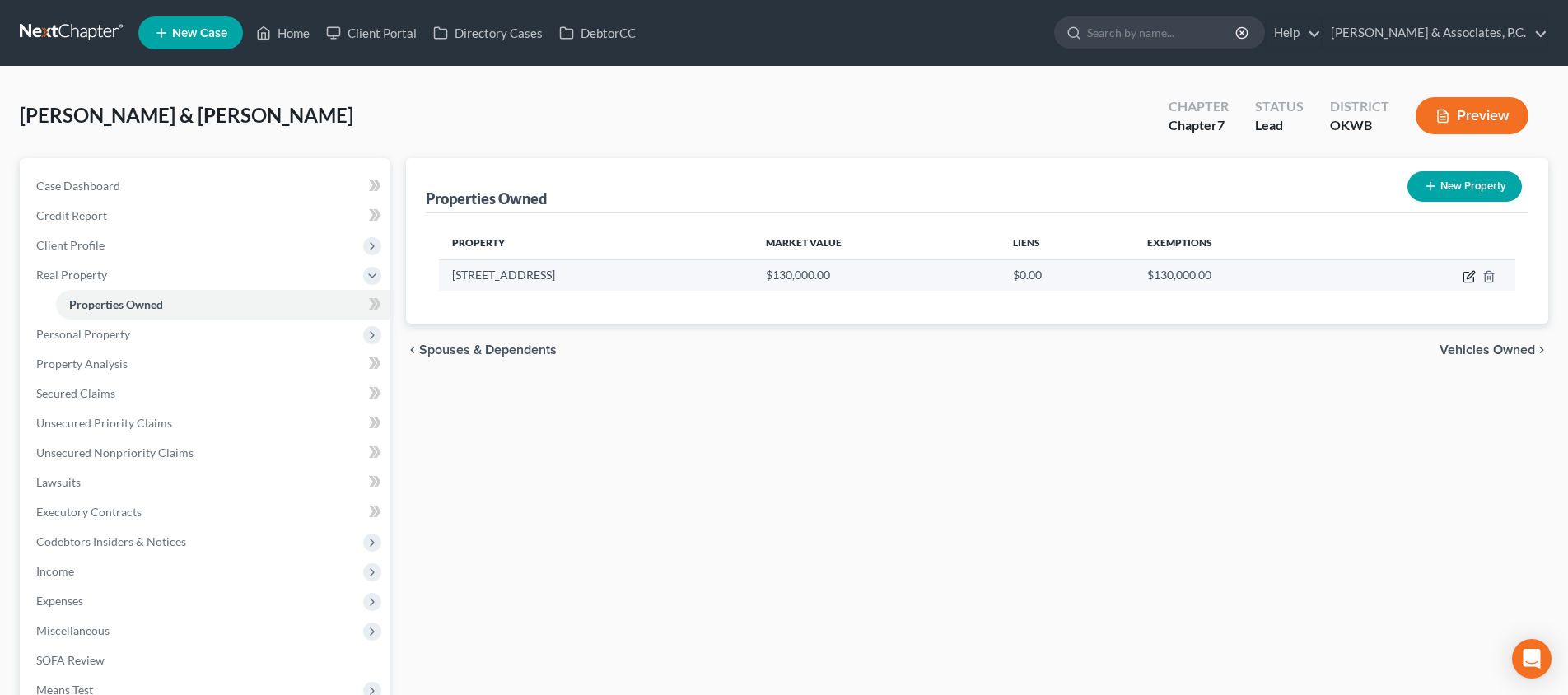
click at [1469, 280] on icon "button" at bounding box center [1469, 276] width 13 height 13
select select "37"
select select "0"
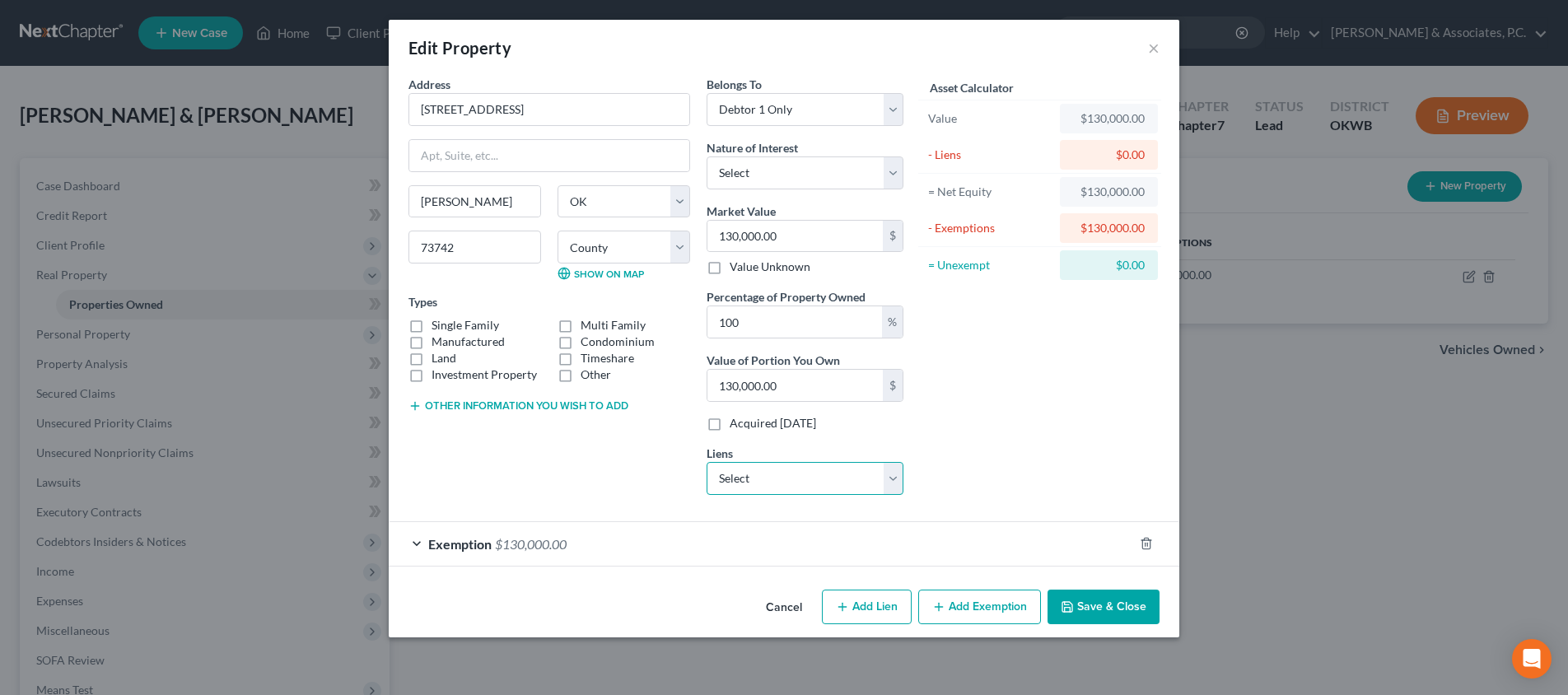
select select "0"
select select
select select "37"
select select "0"
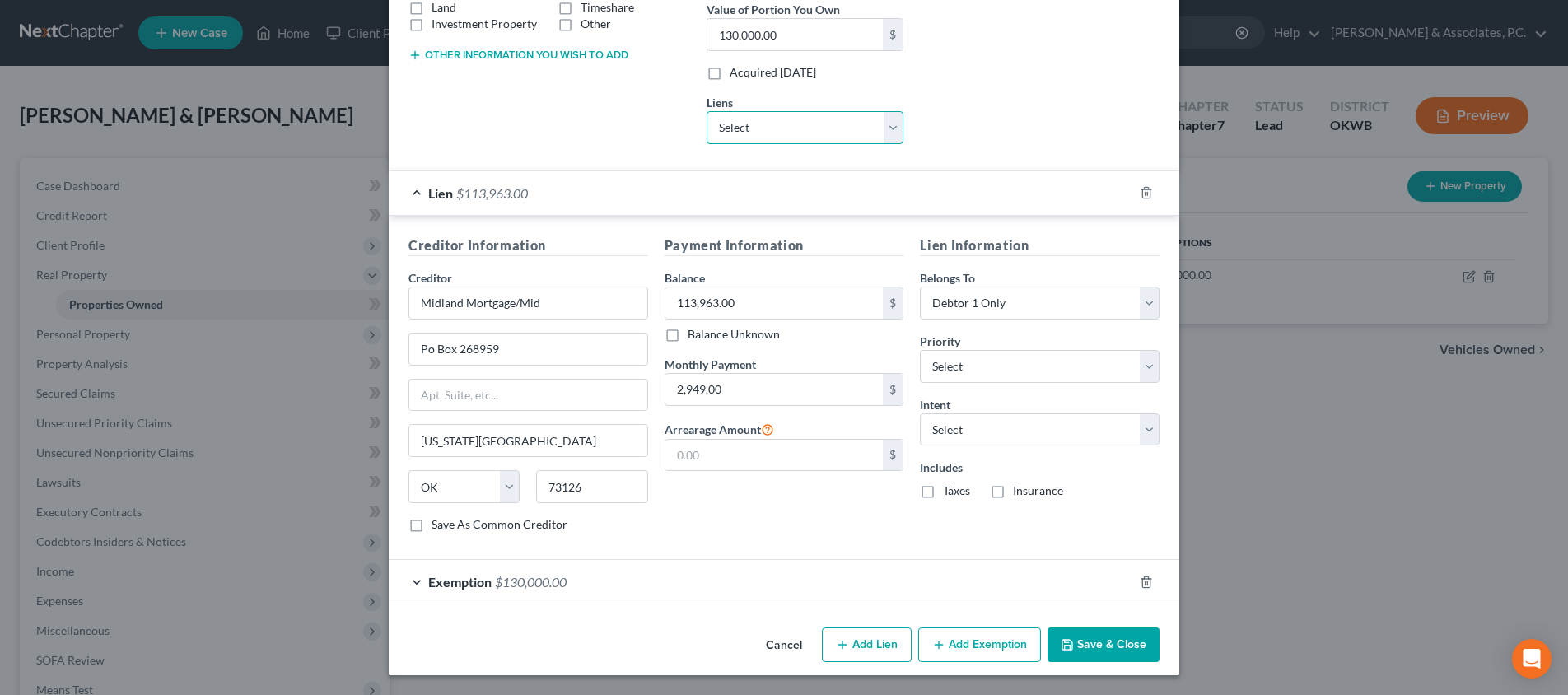
scroll to position [350, 0]
click at [992, 644] on button "Add Exemption" at bounding box center [979, 645] width 123 height 35
select select "2"
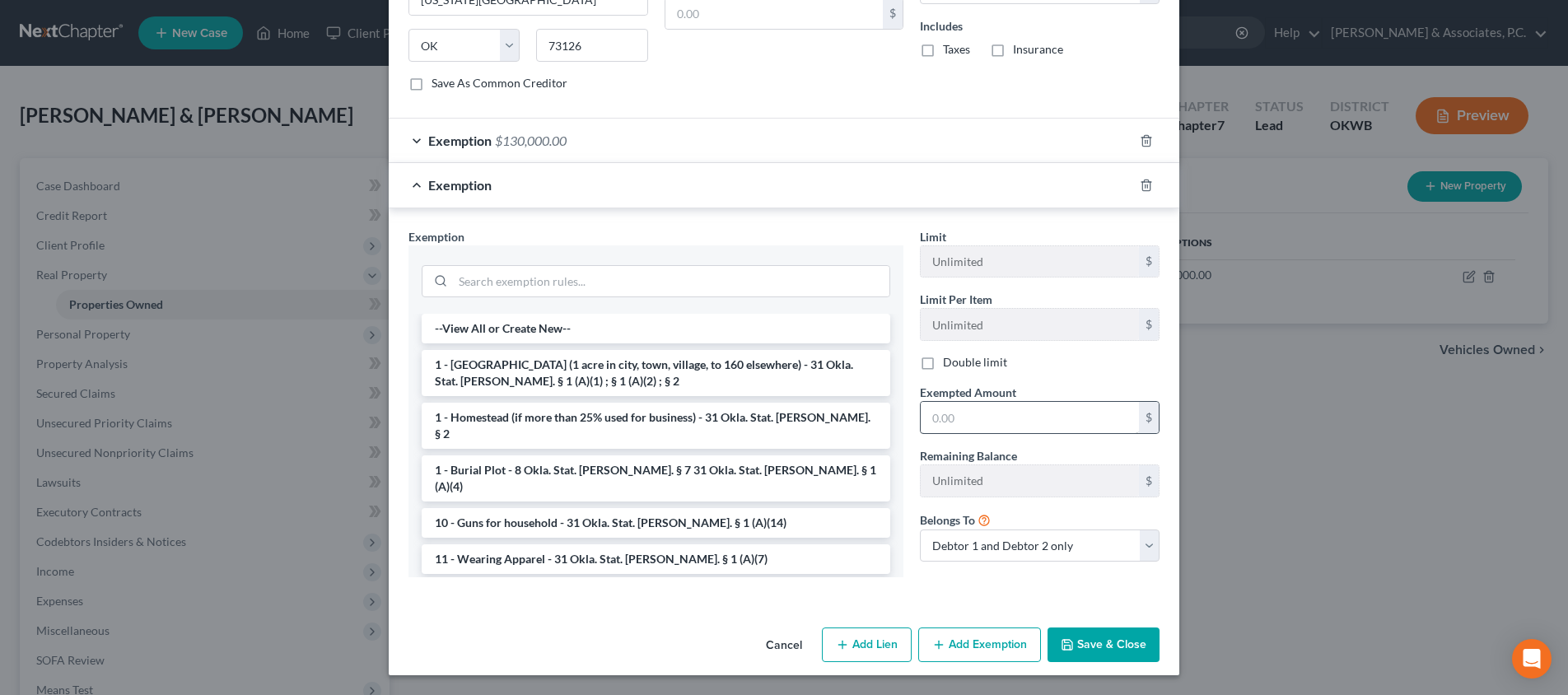
scroll to position [791, 0]
click at [1004, 407] on input "text" at bounding box center [1030, 418] width 219 height 31
type input "16,037"
click at [601, 367] on li "1 - [GEOGRAPHIC_DATA] (1 acre in city, town, village, to 160 elsewhere) - 31 Ok…" at bounding box center [656, 374] width 469 height 46
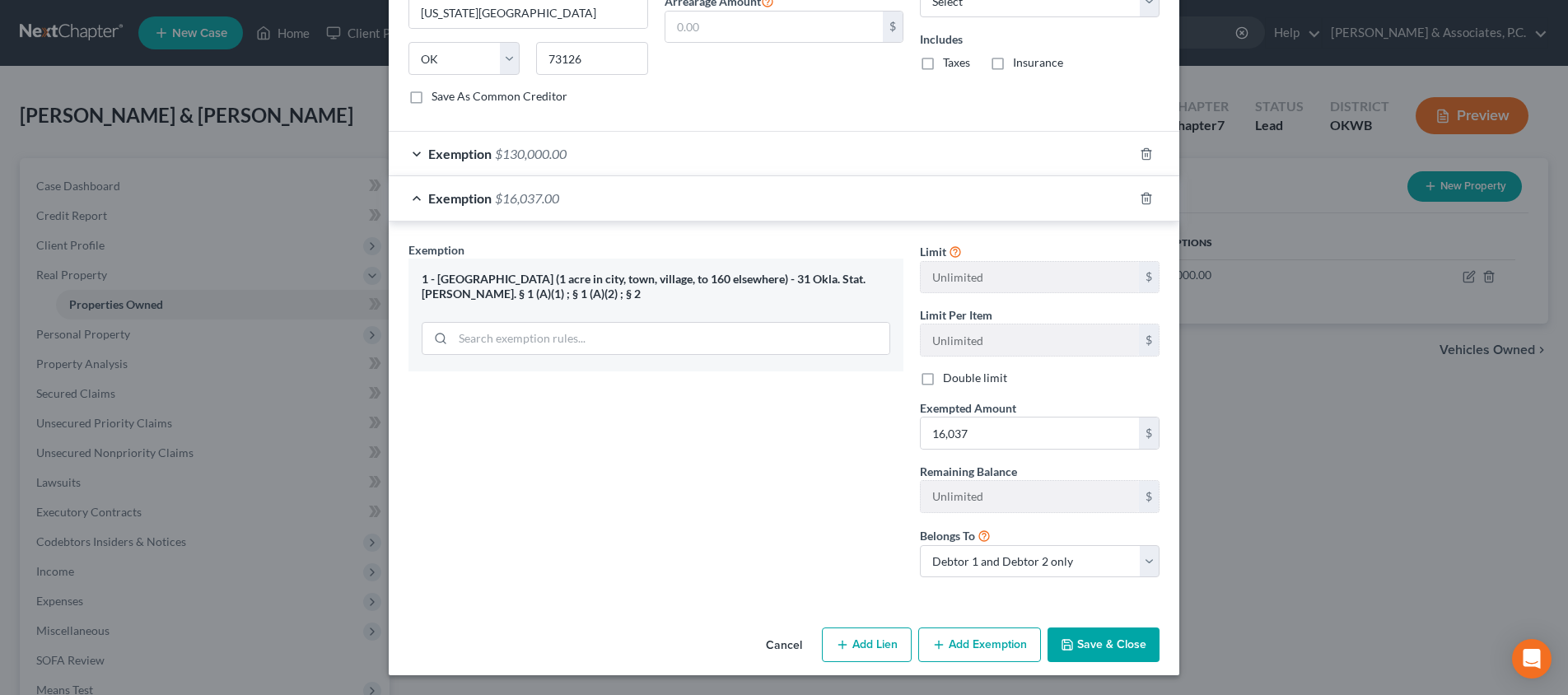
scroll to position [777, 0]
click at [1119, 644] on button "Save & Close" at bounding box center [1103, 646] width 112 height 35
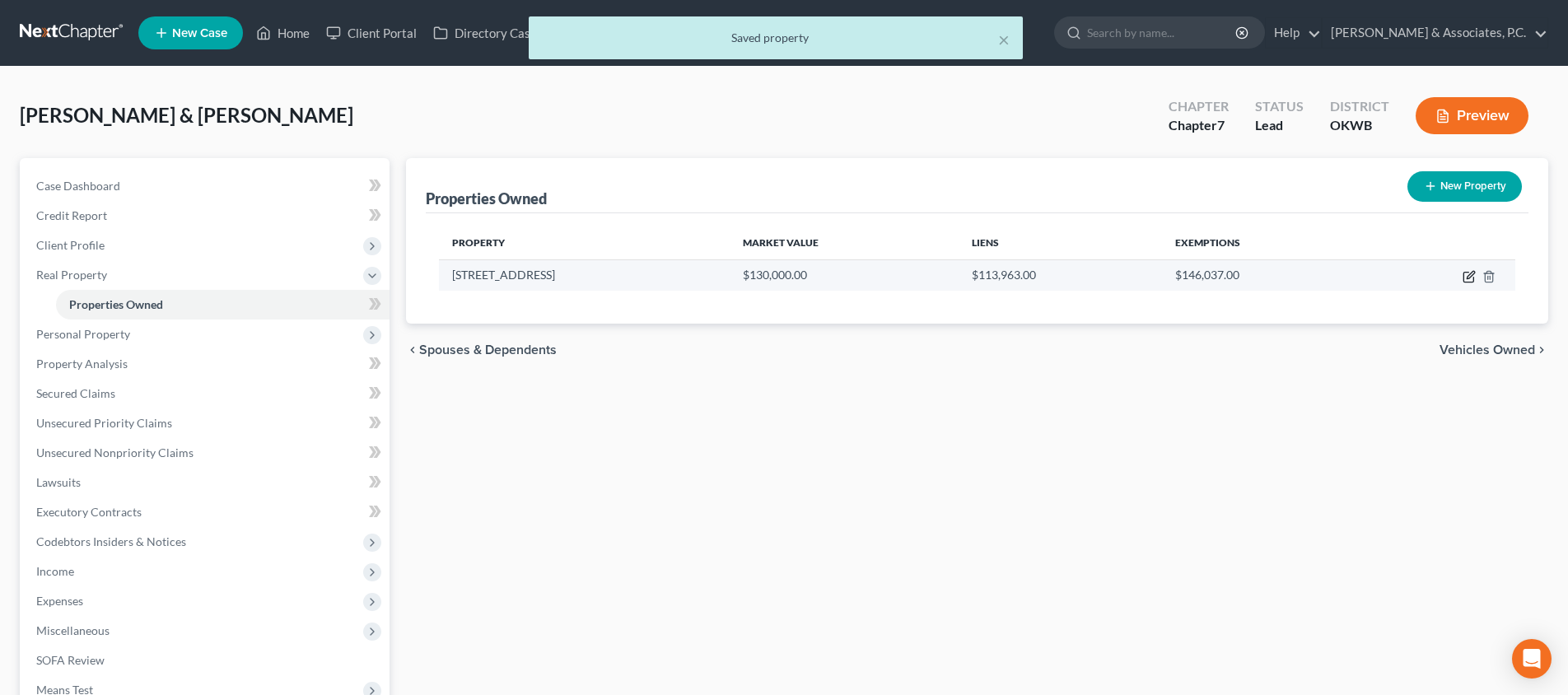
click at [1469, 276] on icon "button" at bounding box center [1469, 276] width 13 height 13
select select "37"
select select "36"
select select "0"
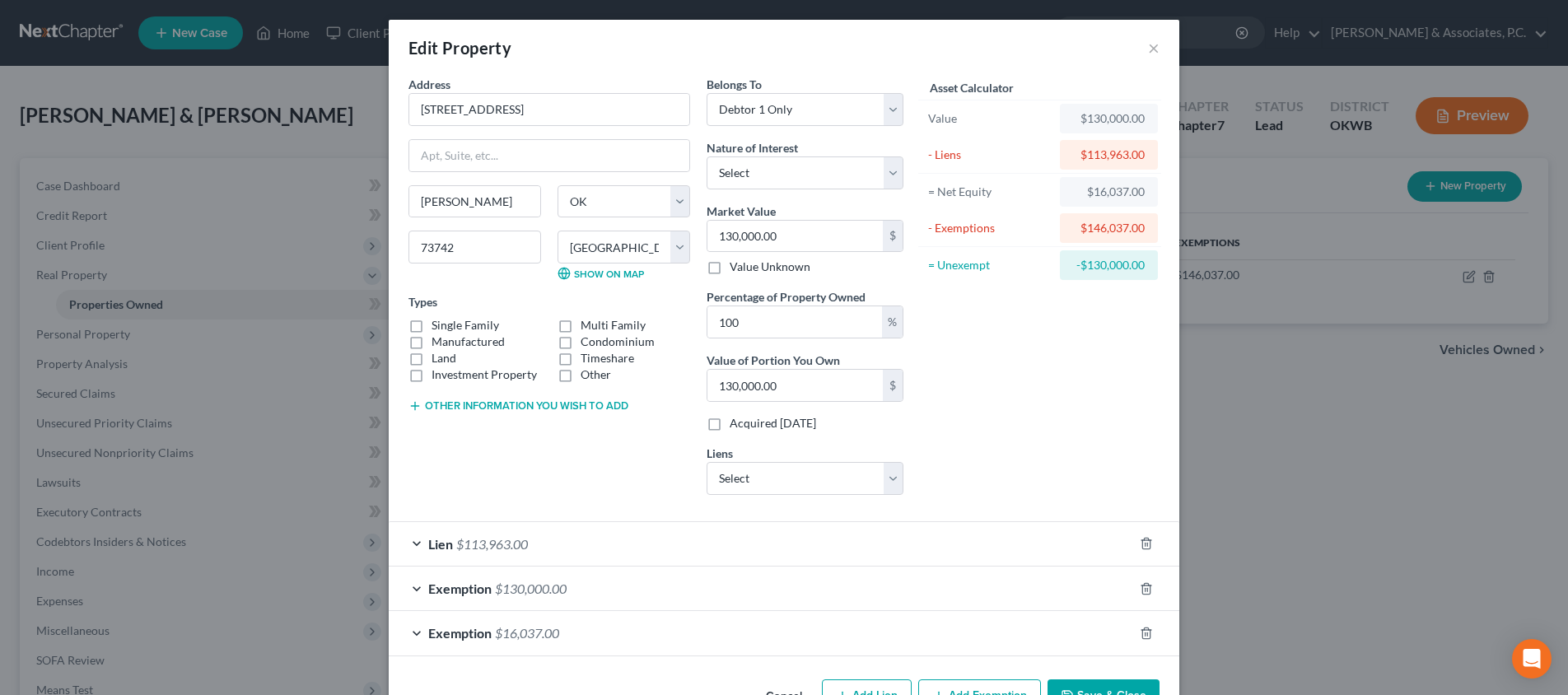
click at [431, 325] on label "Single Family" at bounding box center [465, 325] width 68 height 17
click at [438, 325] on input "Single Family" at bounding box center [443, 322] width 11 height 11
checkbox input "true"
click at [455, 400] on button "Other information you wish to add" at bounding box center [518, 405] width 220 height 13
click at [472, 423] on textarea at bounding box center [549, 443] width 281 height 61
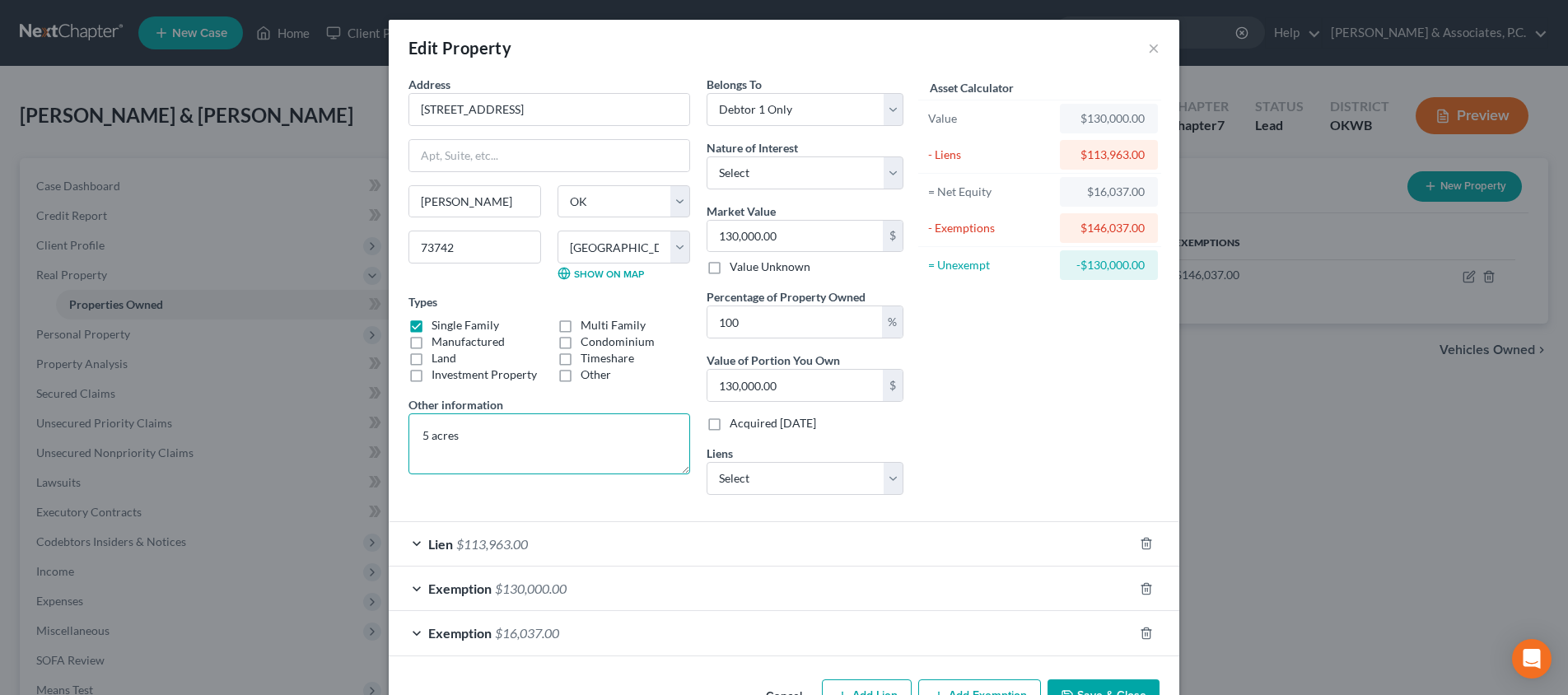
type textarea "5 acres"
click at [431, 367] on label "Investment Property" at bounding box center [483, 375] width 105 height 17
click at [438, 367] on input "Investment Property" at bounding box center [443, 371] width 11 height 11
click at [431, 376] on label "Investment Property" at bounding box center [483, 375] width 105 height 17
click at [438, 376] on input "Investment Property" at bounding box center [443, 371] width 11 height 11
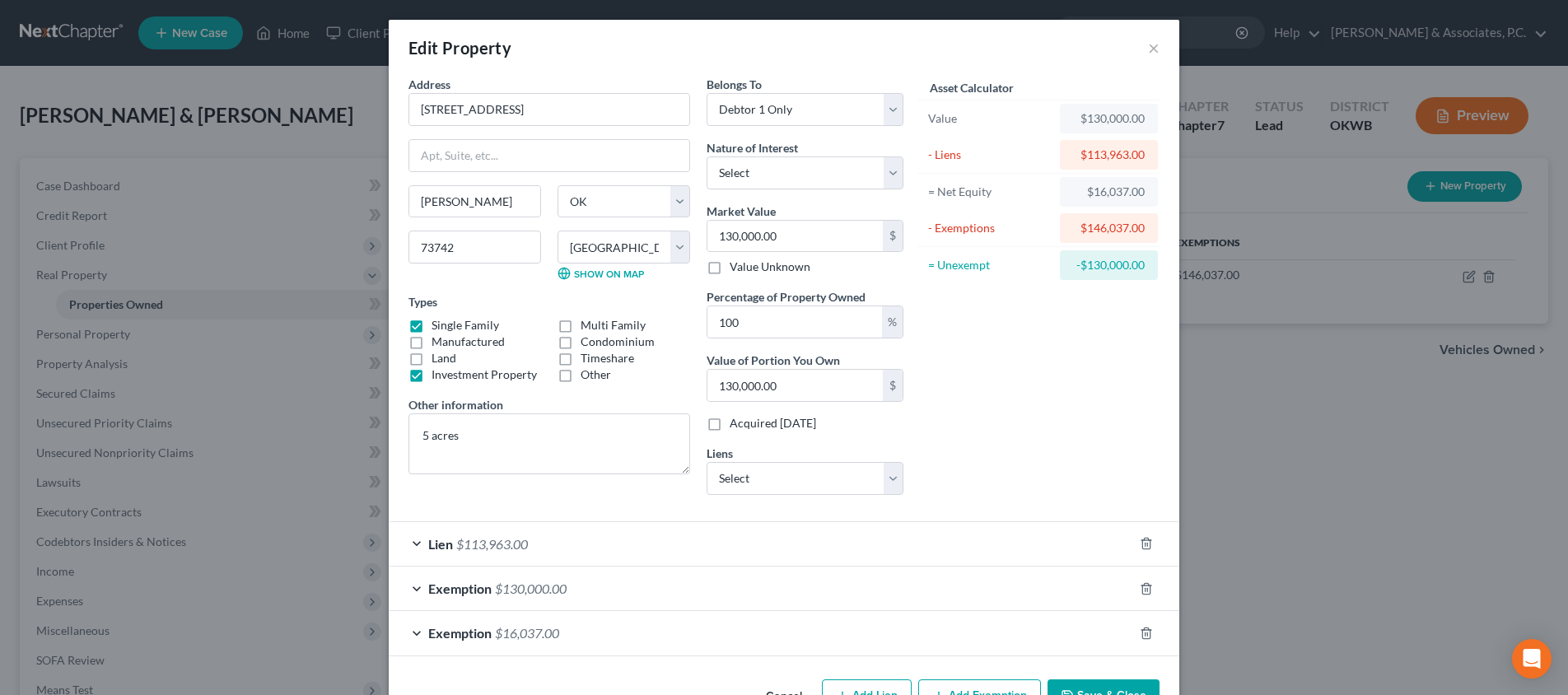
checkbox input "false"
click at [431, 361] on label "Land" at bounding box center [444, 358] width 25 height 17
click at [438, 361] on input "Land" at bounding box center [443, 355] width 11 height 11
click at [501, 440] on textarea "5 acres" at bounding box center [549, 443] width 281 height 61
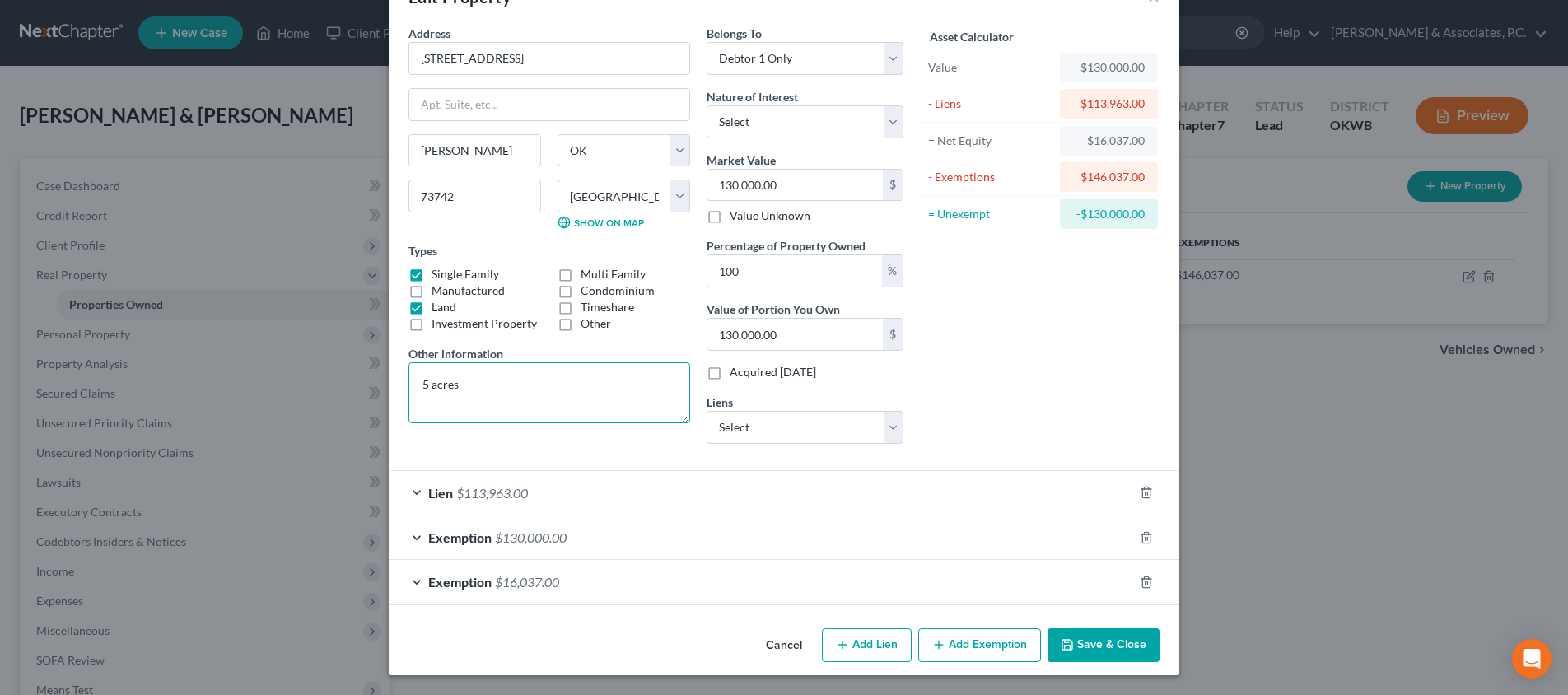
scroll to position [50, 0]
click at [431, 304] on label "Land" at bounding box center [444, 308] width 25 height 17
click at [438, 304] on input "Land" at bounding box center [443, 304] width 11 height 11
checkbox input "false"
click at [1096, 645] on button "Save & Close" at bounding box center [1103, 646] width 112 height 35
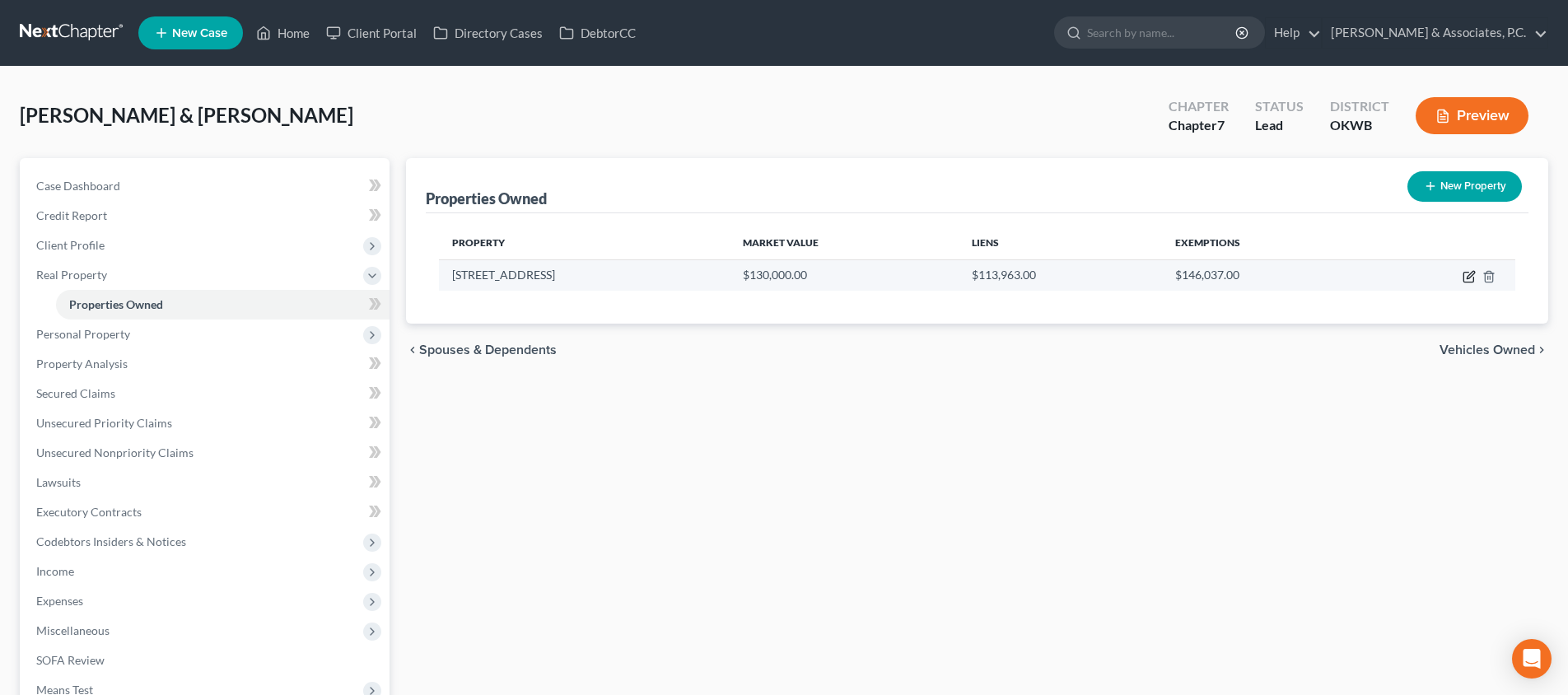
click at [1468, 276] on icon "button" at bounding box center [1470, 274] width 7 height 7
select select "37"
select select "36"
select select "0"
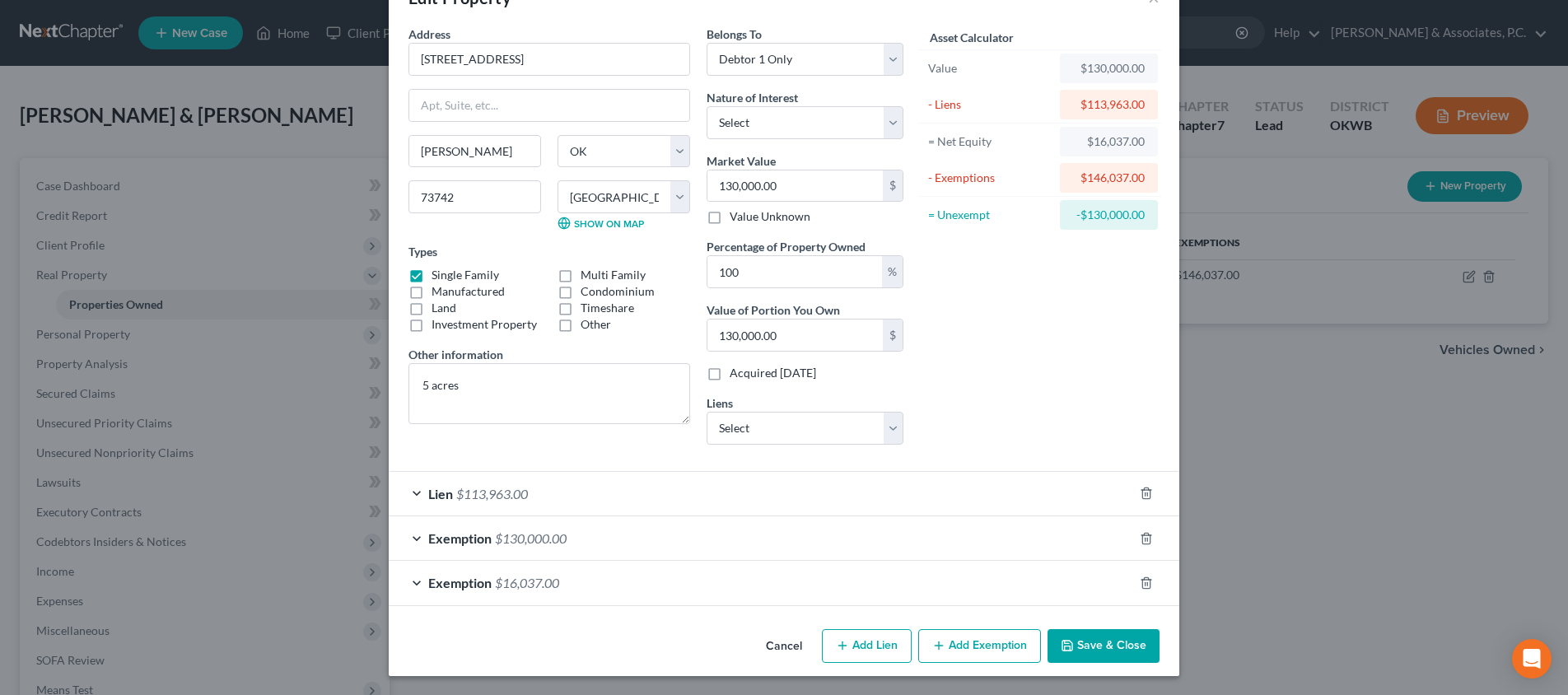
scroll to position [46, 0]
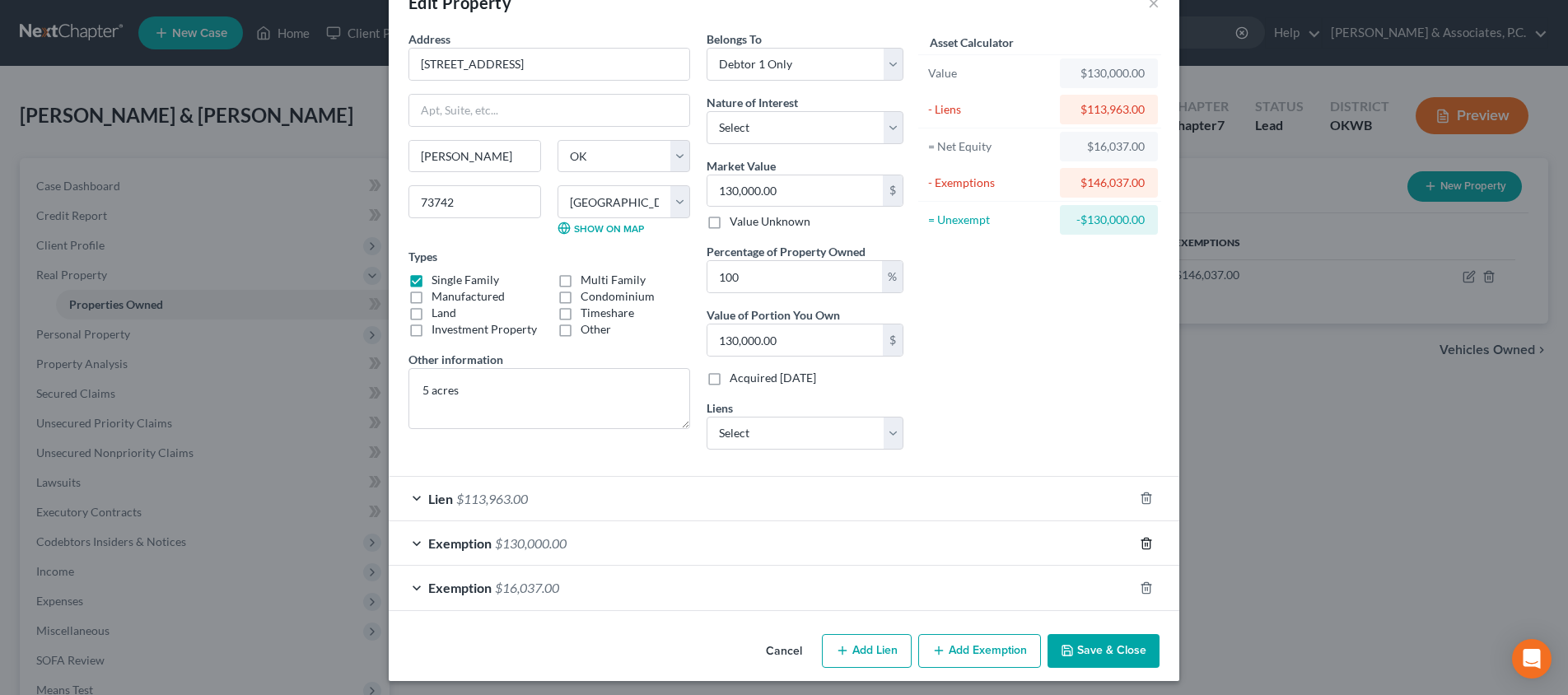
click at [1150, 539] on icon "button" at bounding box center [1147, 544] width 13 height 13
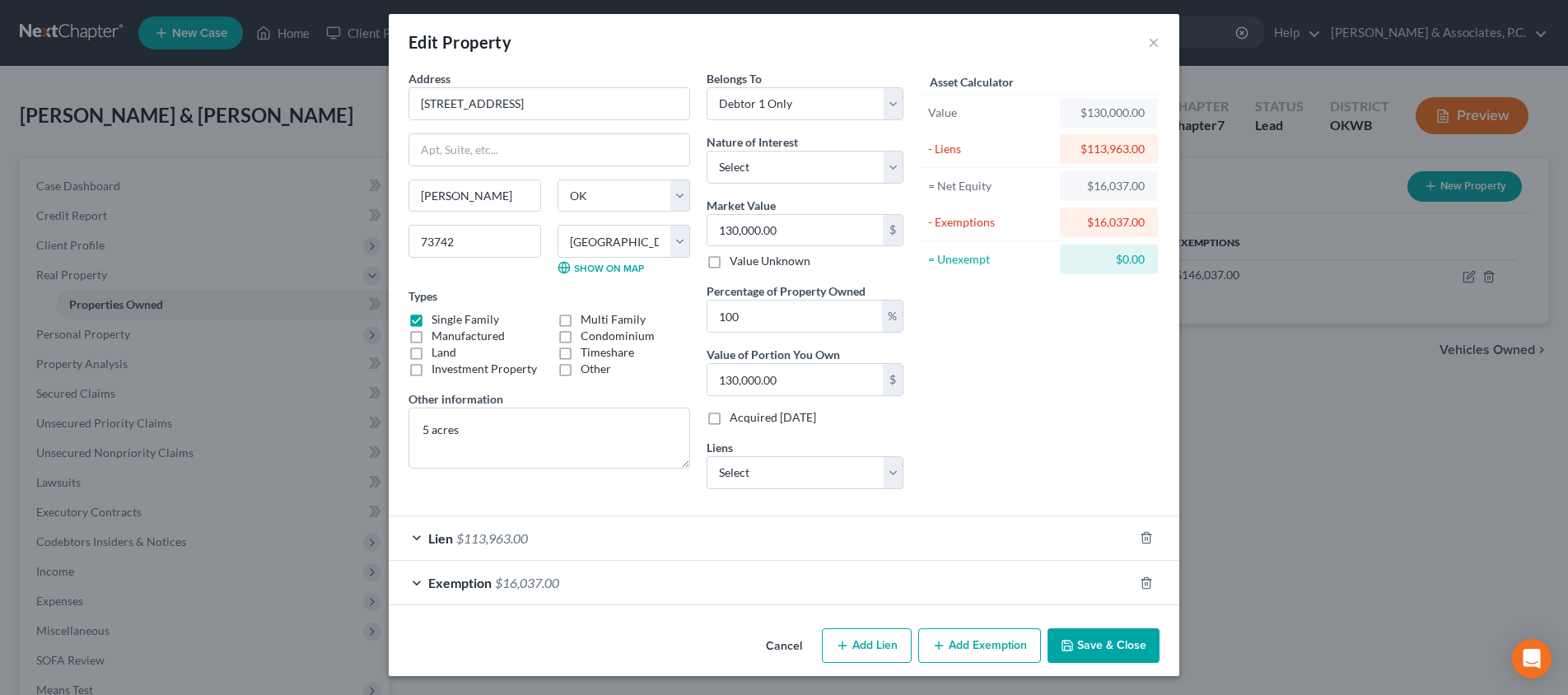
click at [745, 534] on div "Lien $113,963.00" at bounding box center [760, 538] width 744 height 44
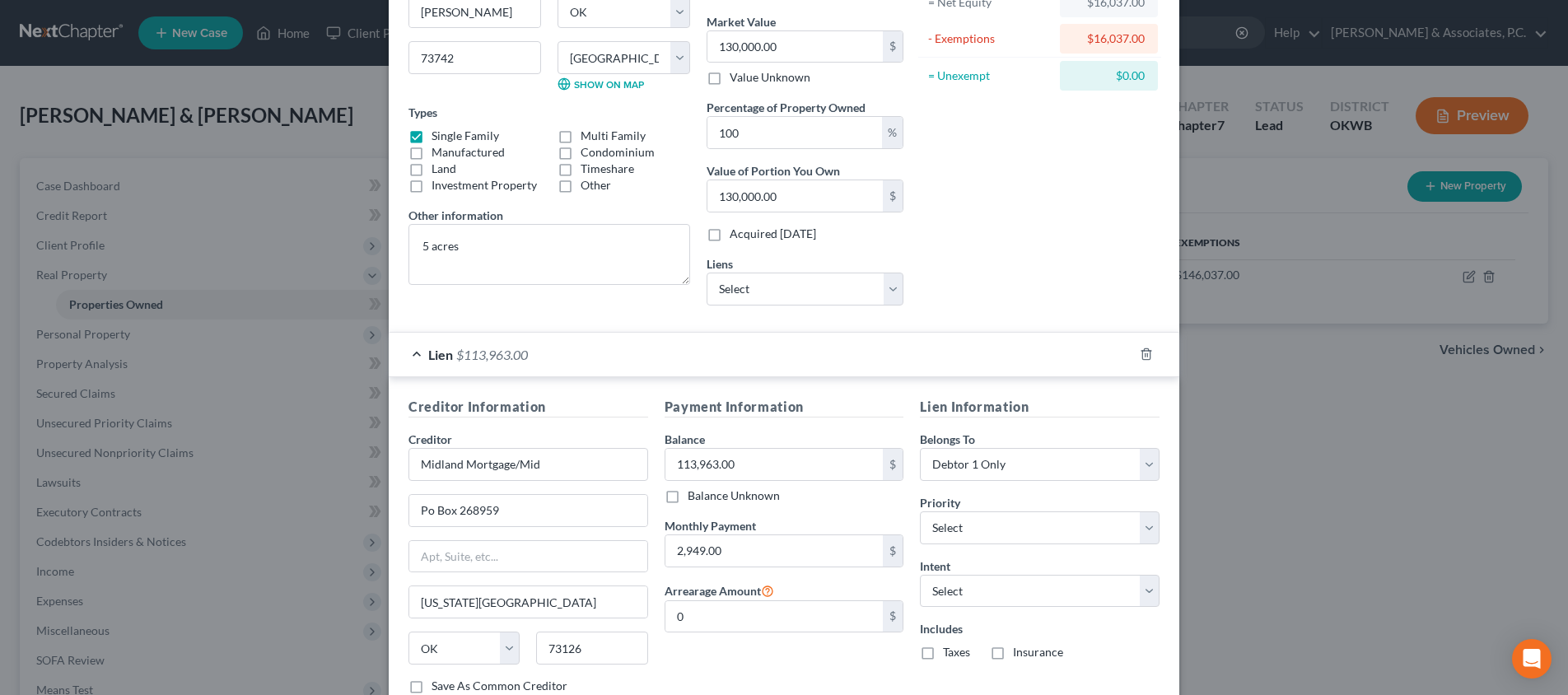
scroll to position [311, 0]
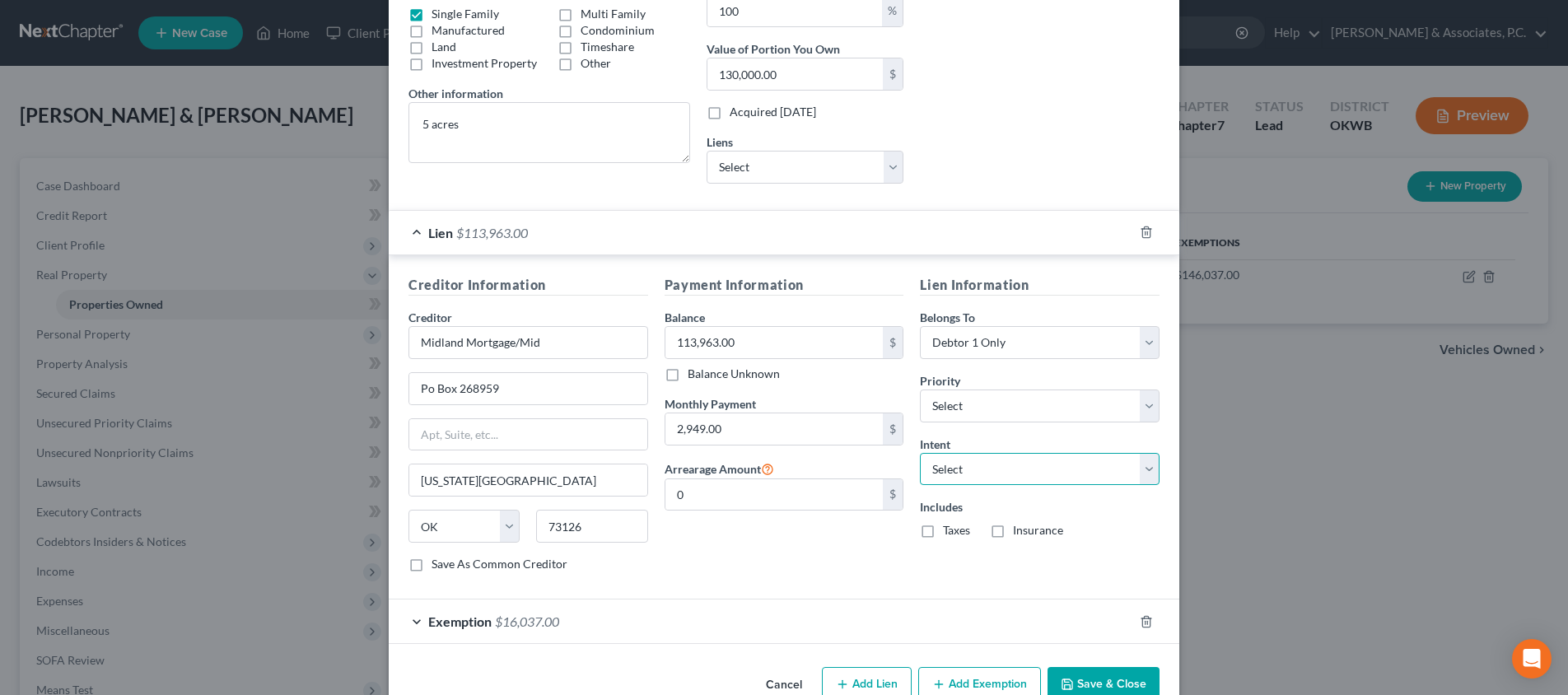
select select "2"
click at [943, 535] on label "Taxes" at bounding box center [956, 530] width 27 height 17
click at [950, 533] on input "Taxes" at bounding box center [955, 527] width 11 height 11
checkbox input "true"
click at [1012, 532] on label "Insurance" at bounding box center [1037, 530] width 51 height 17
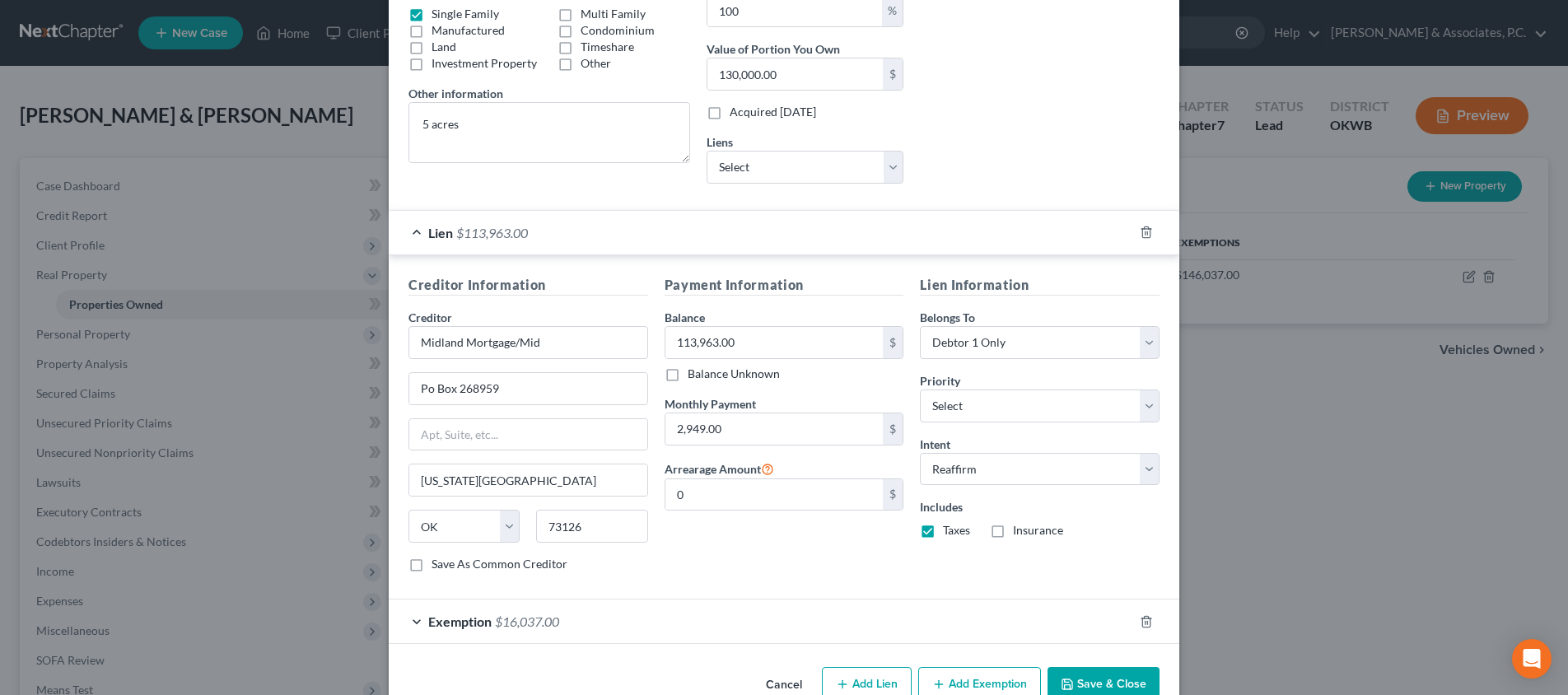
click at [1019, 532] on input "Insurance" at bounding box center [1024, 527] width 11 height 11
checkbox input "true"
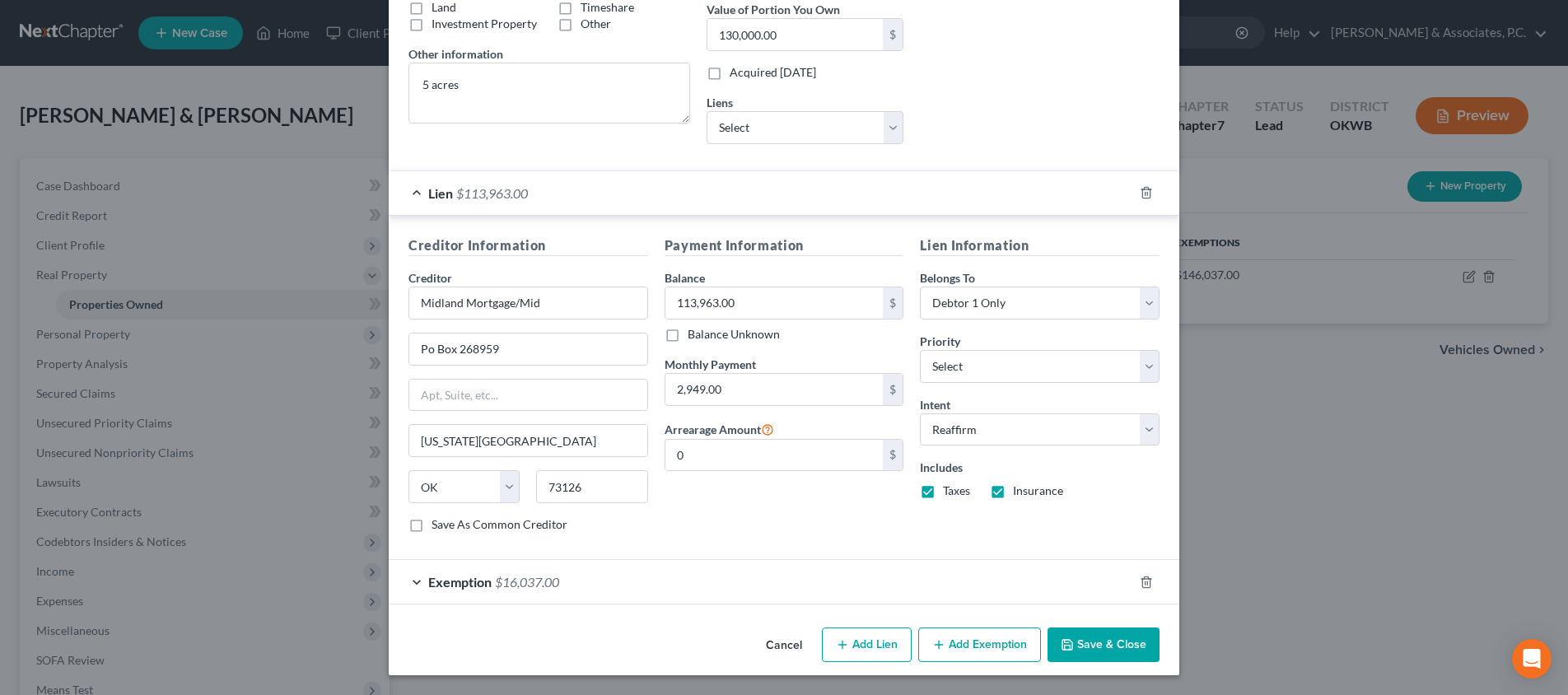
scroll to position [350, 0]
click at [1070, 634] on button "Save & Close" at bounding box center [1103, 645] width 112 height 35
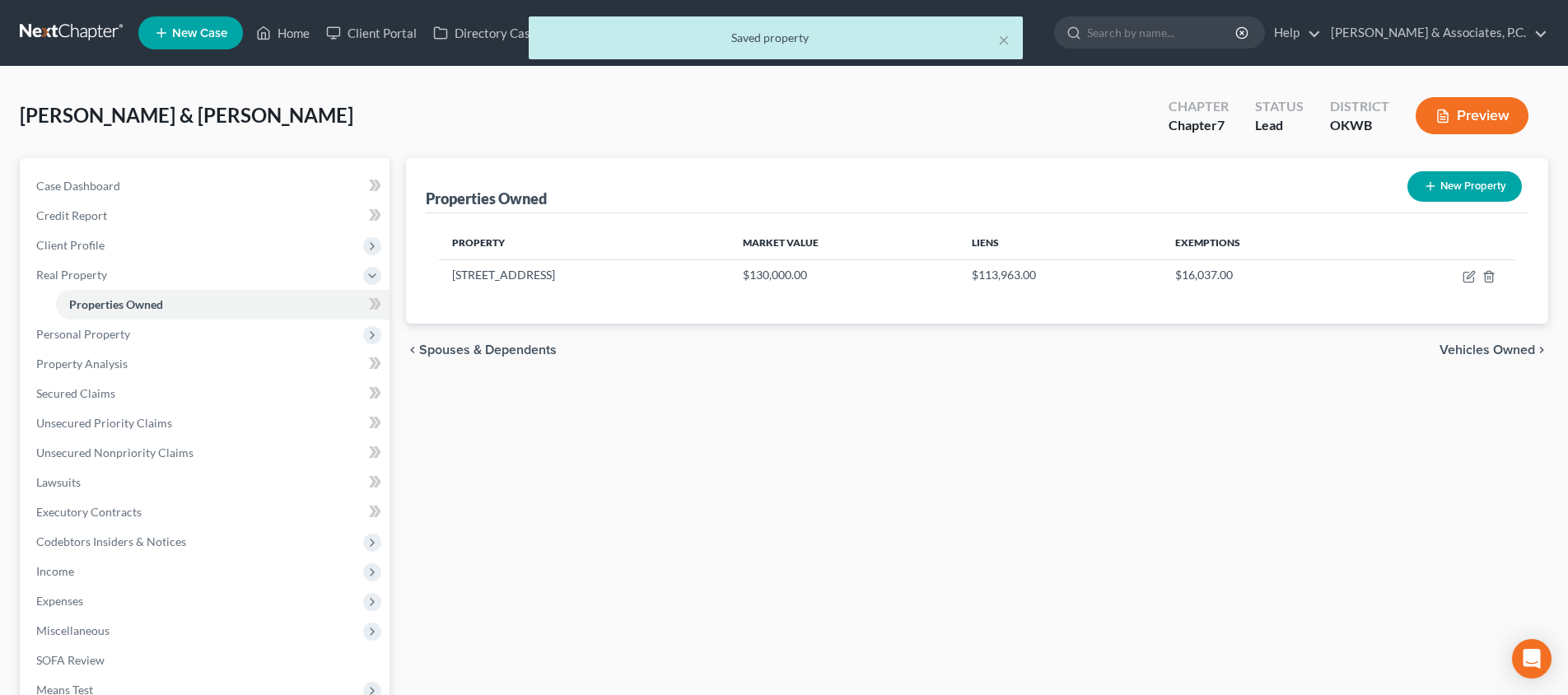
click at [1478, 348] on span "Vehicles Owned" at bounding box center [1487, 350] width 95 height 13
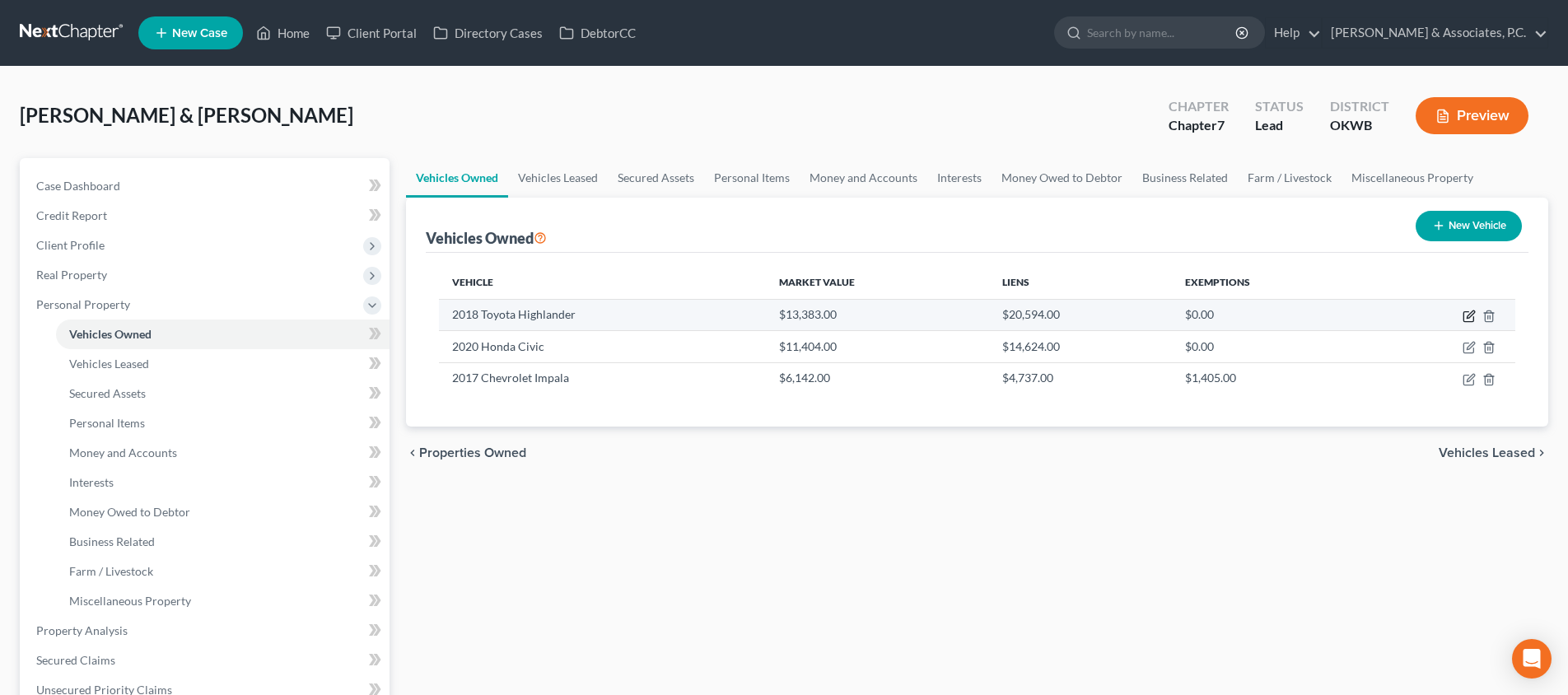
click at [1465, 315] on icon "button" at bounding box center [1469, 317] width 10 height 10
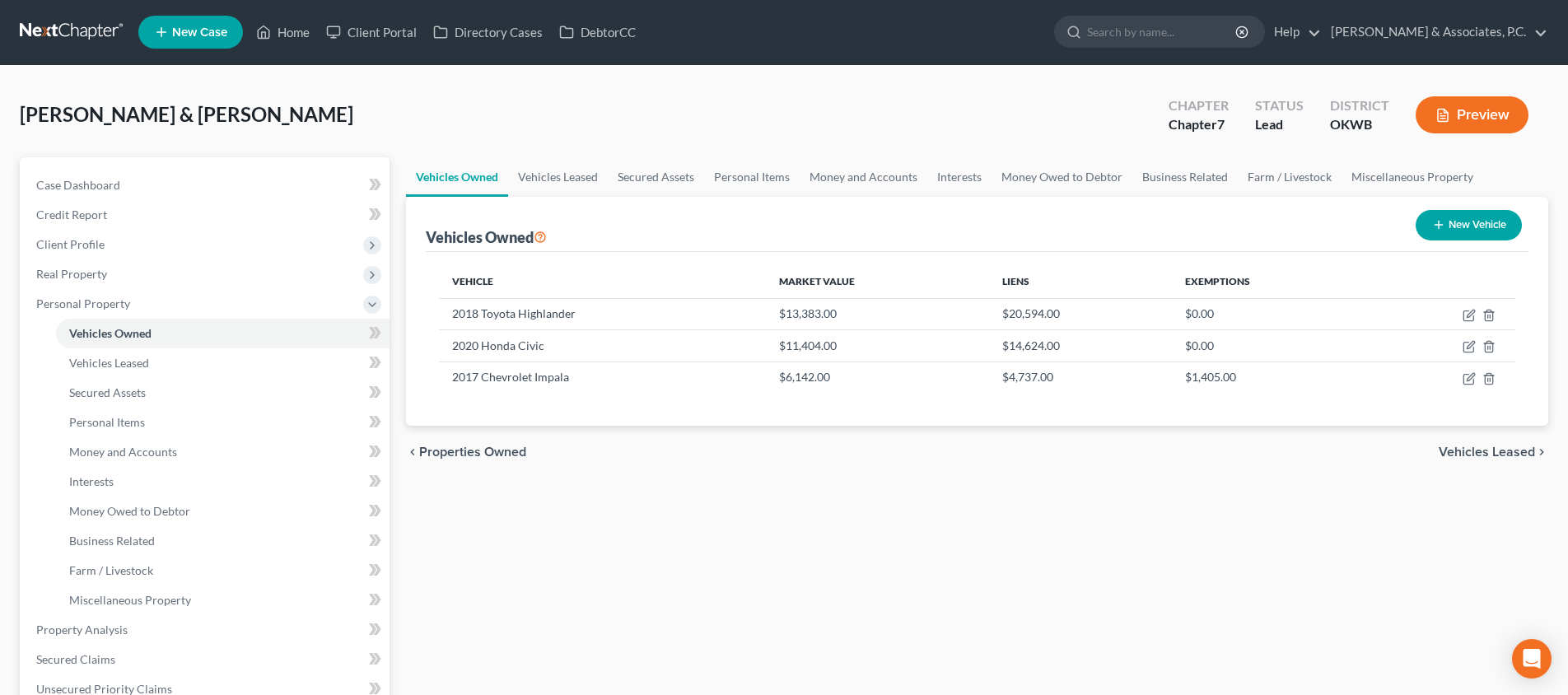
select select "0"
select select "8"
select select "2"
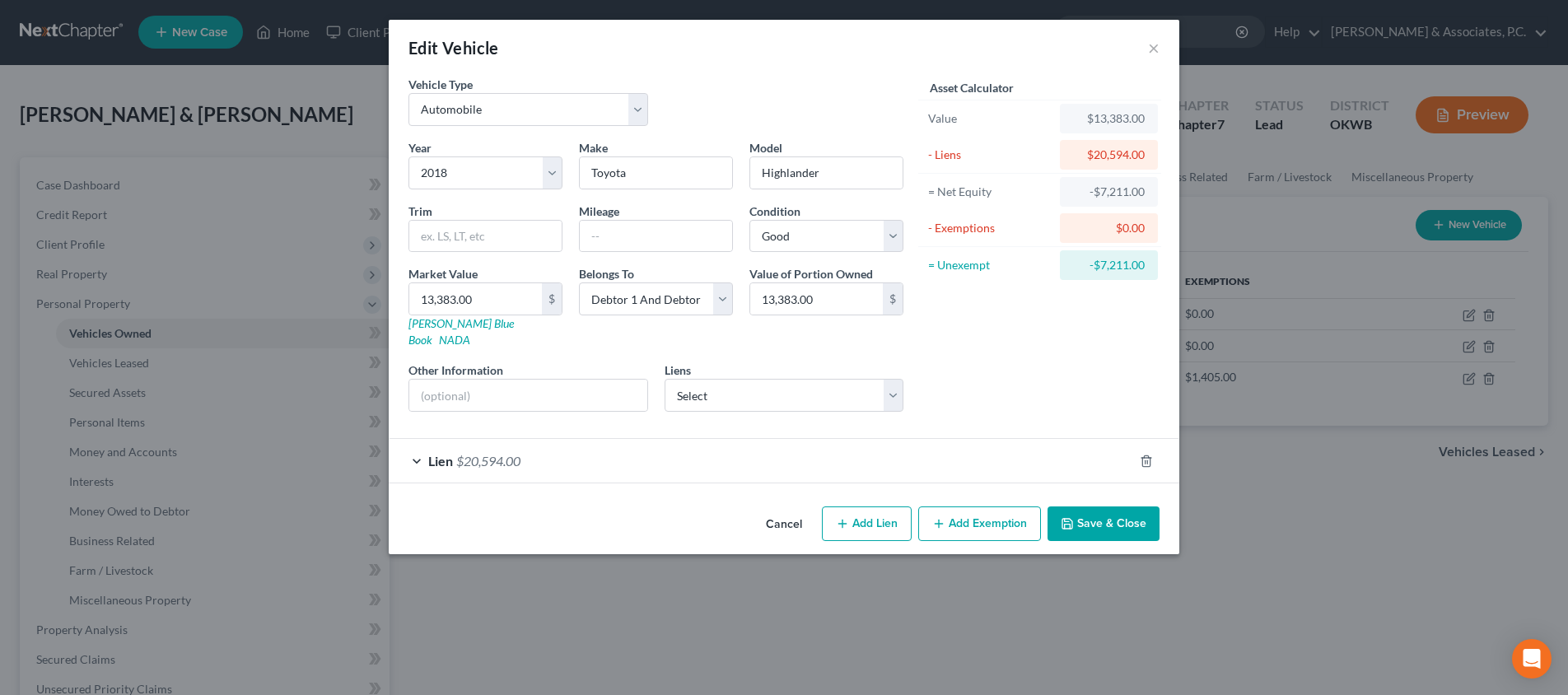
click at [1085, 506] on button "Save & Close" at bounding box center [1103, 524] width 112 height 35
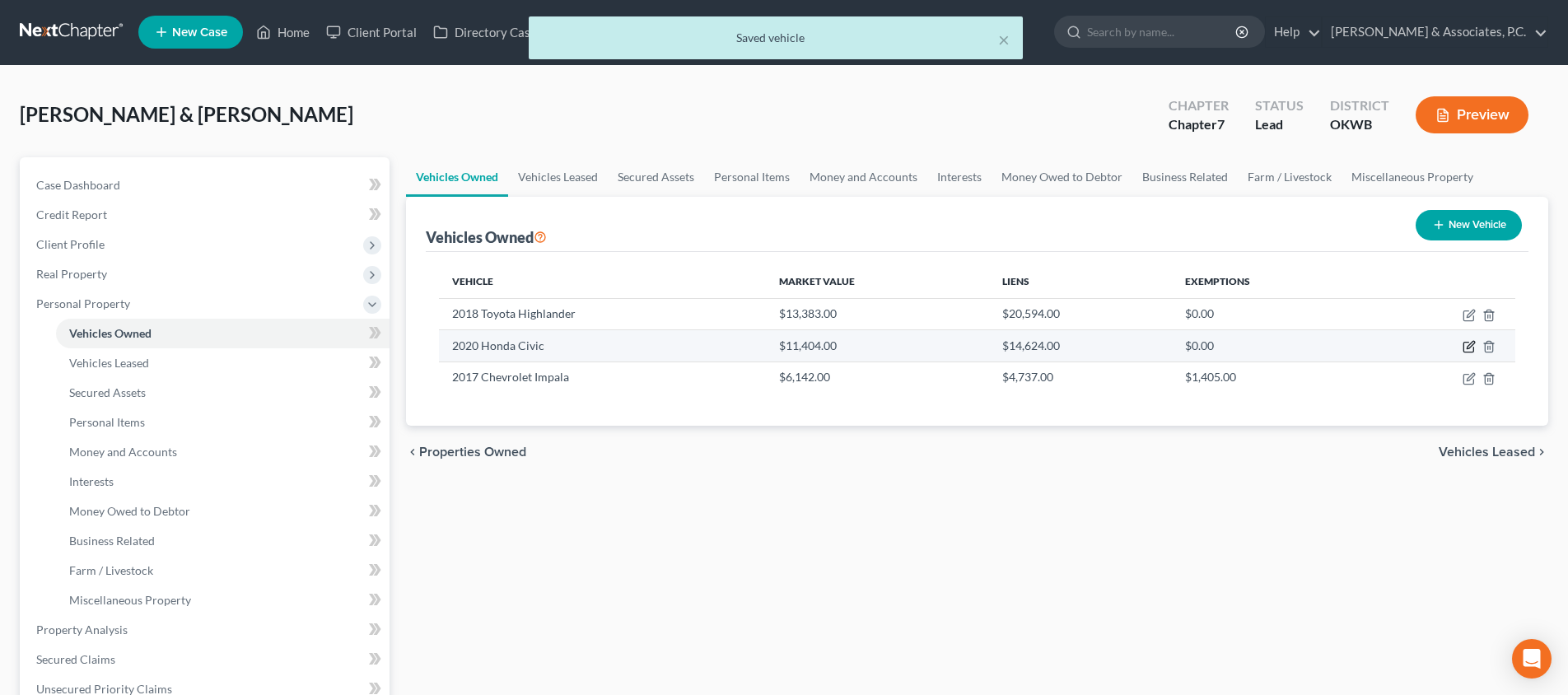
click at [1465, 347] on icon "button" at bounding box center [1469, 348] width 10 height 10
select select "0"
select select "6"
select select "2"
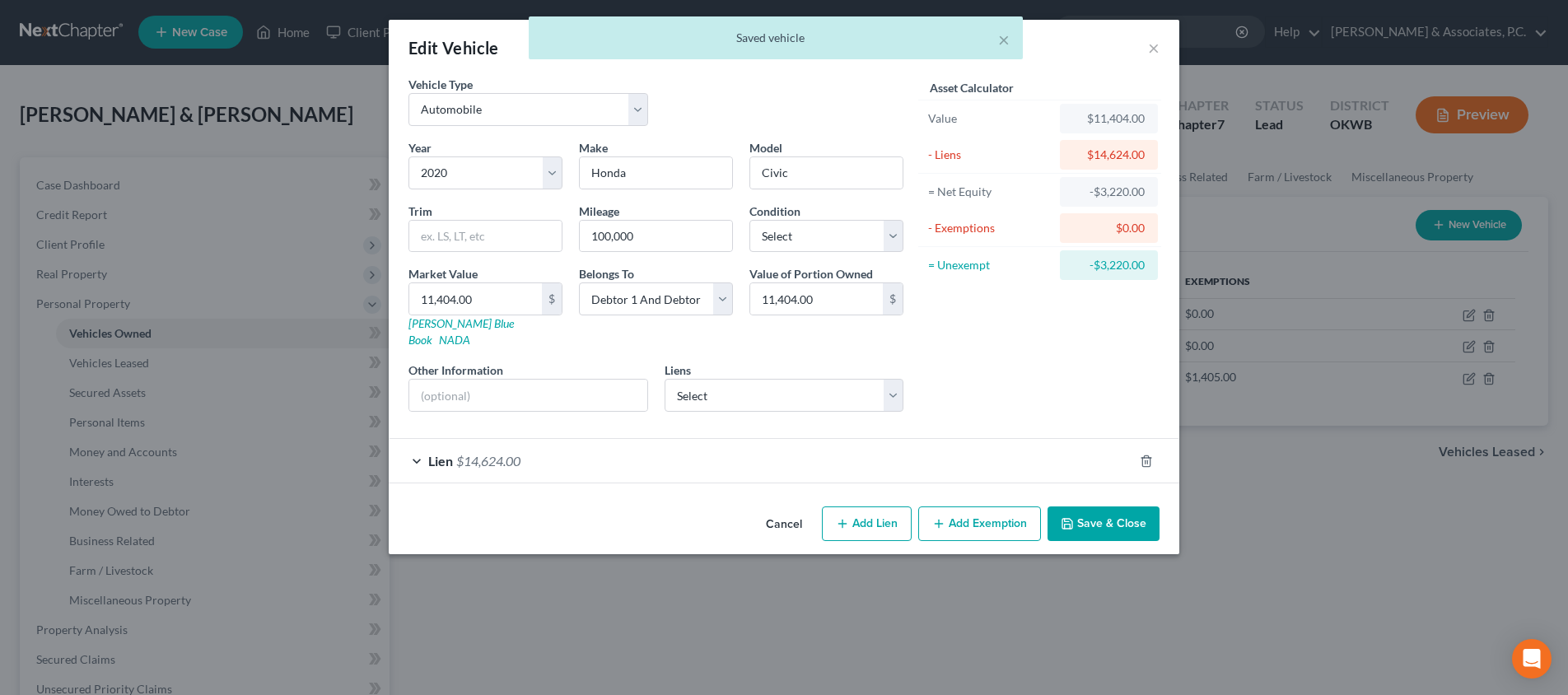
click at [1109, 506] on button "Save & Close" at bounding box center [1103, 524] width 112 height 35
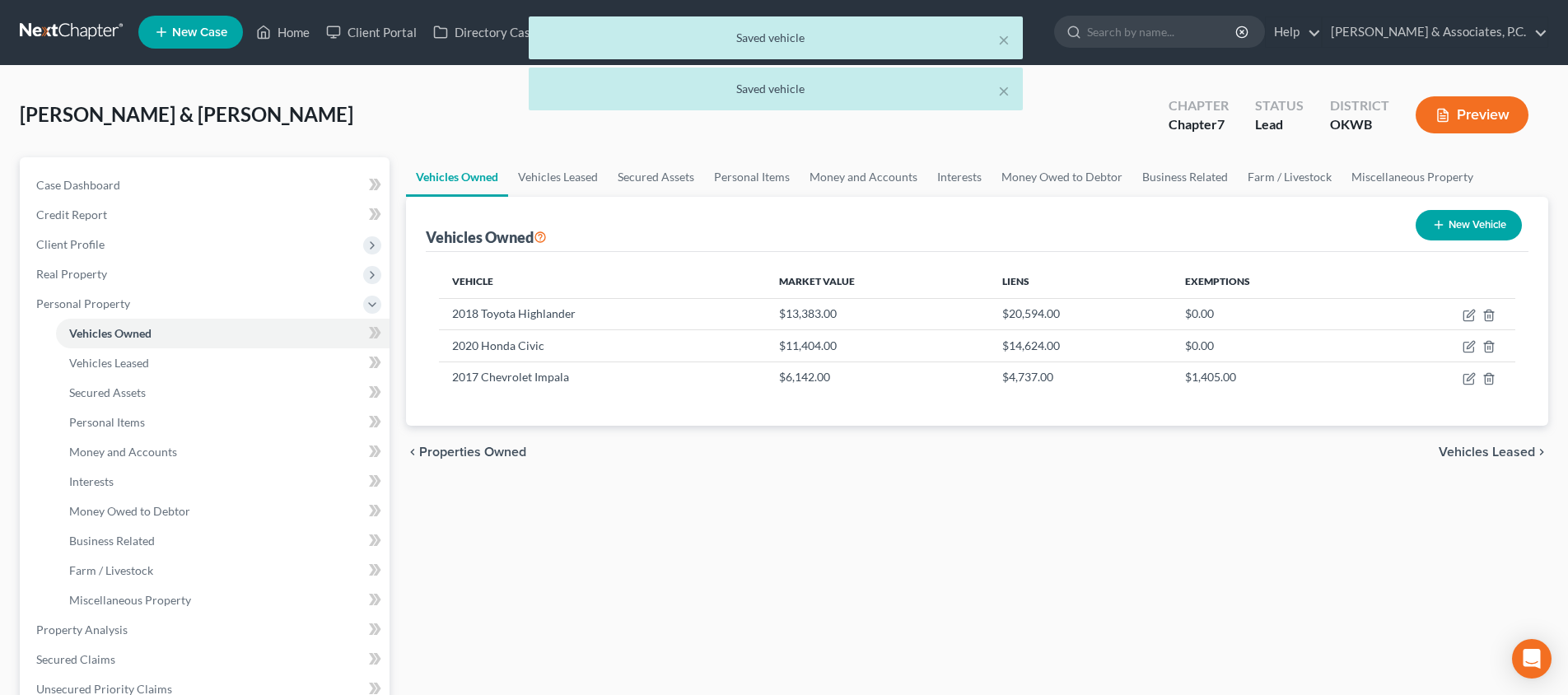
click at [1442, 446] on span "Vehicles Leased" at bounding box center [1487, 452] width 96 height 13
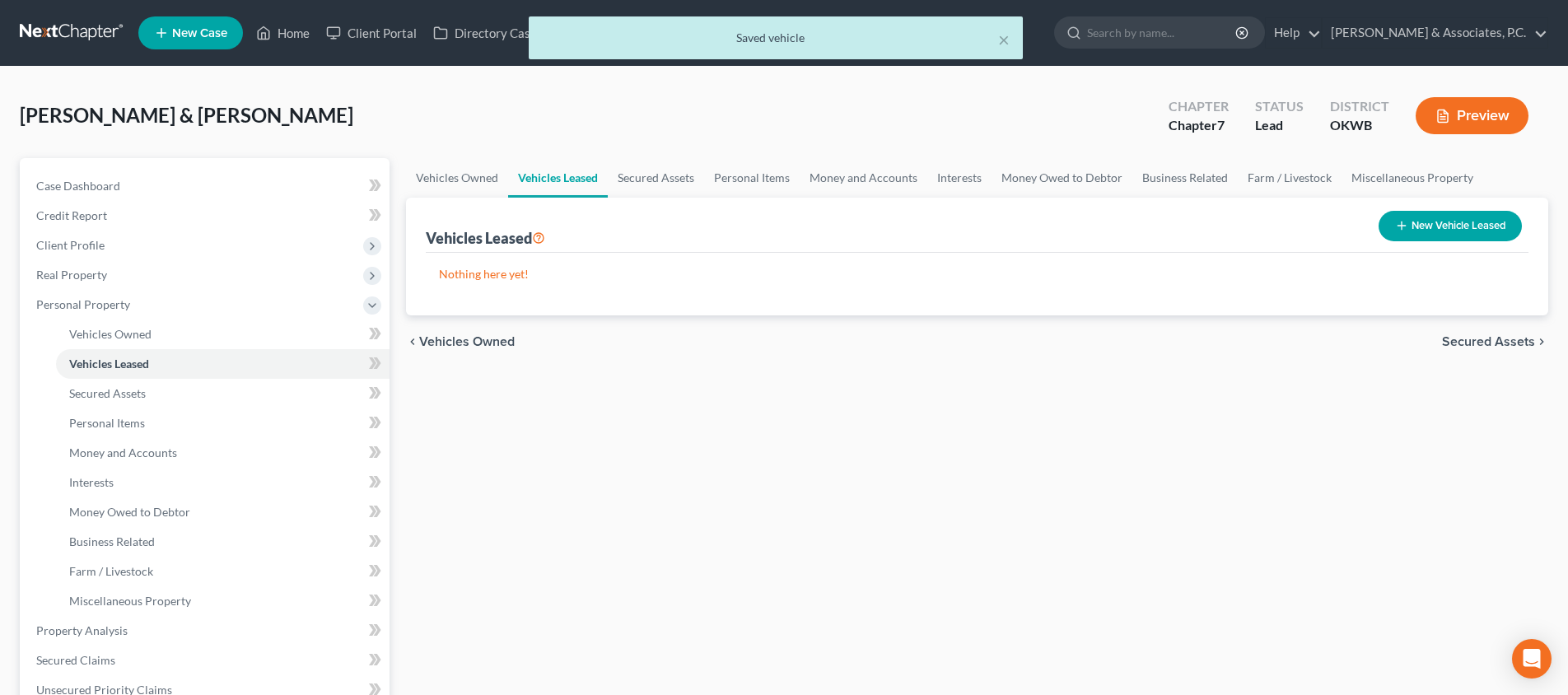
click at [1469, 343] on span "Secured Assets" at bounding box center [1489, 342] width 93 height 13
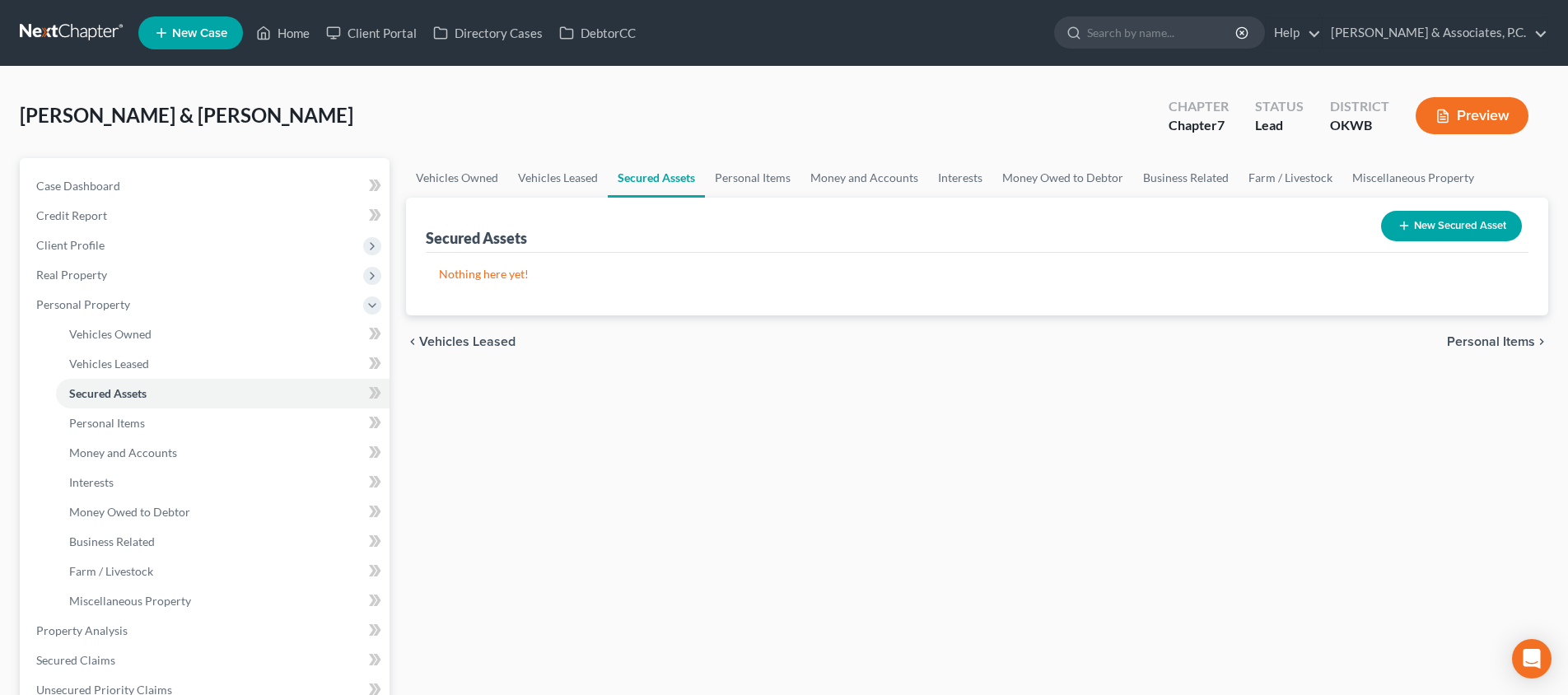
click at [1479, 343] on span "Personal Items" at bounding box center [1491, 342] width 88 height 13
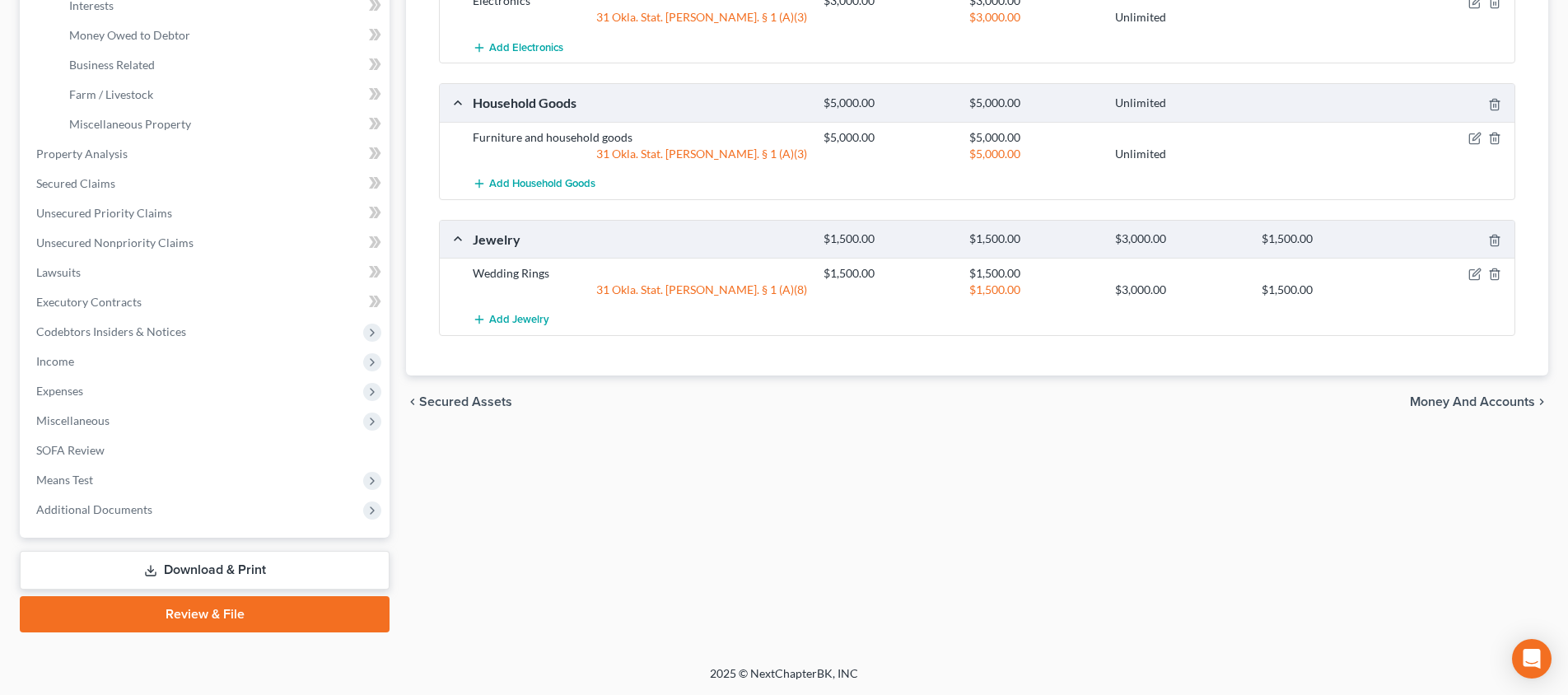
click at [1452, 399] on span "Money and Accounts" at bounding box center [1472, 401] width 125 height 13
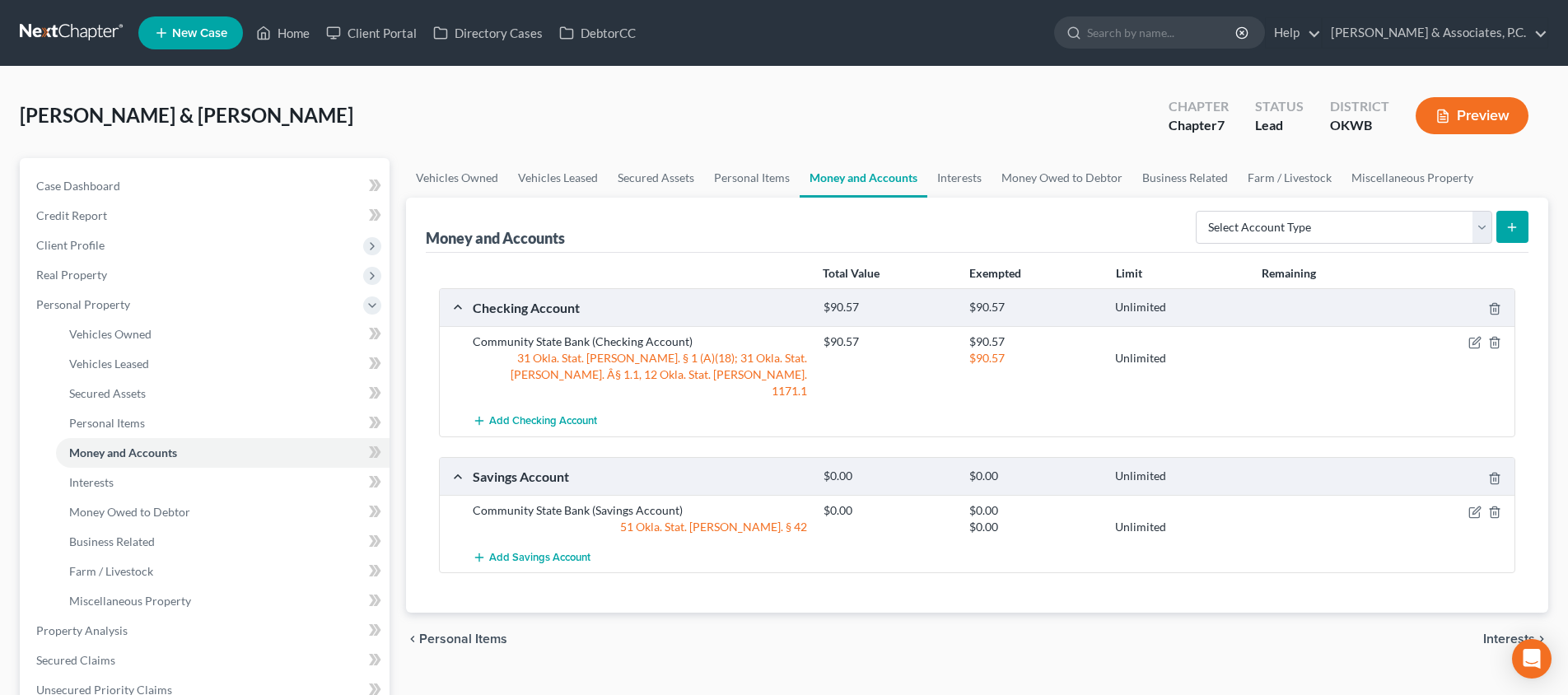
click at [1512, 632] on span "Interests" at bounding box center [1508, 639] width 52 height 13
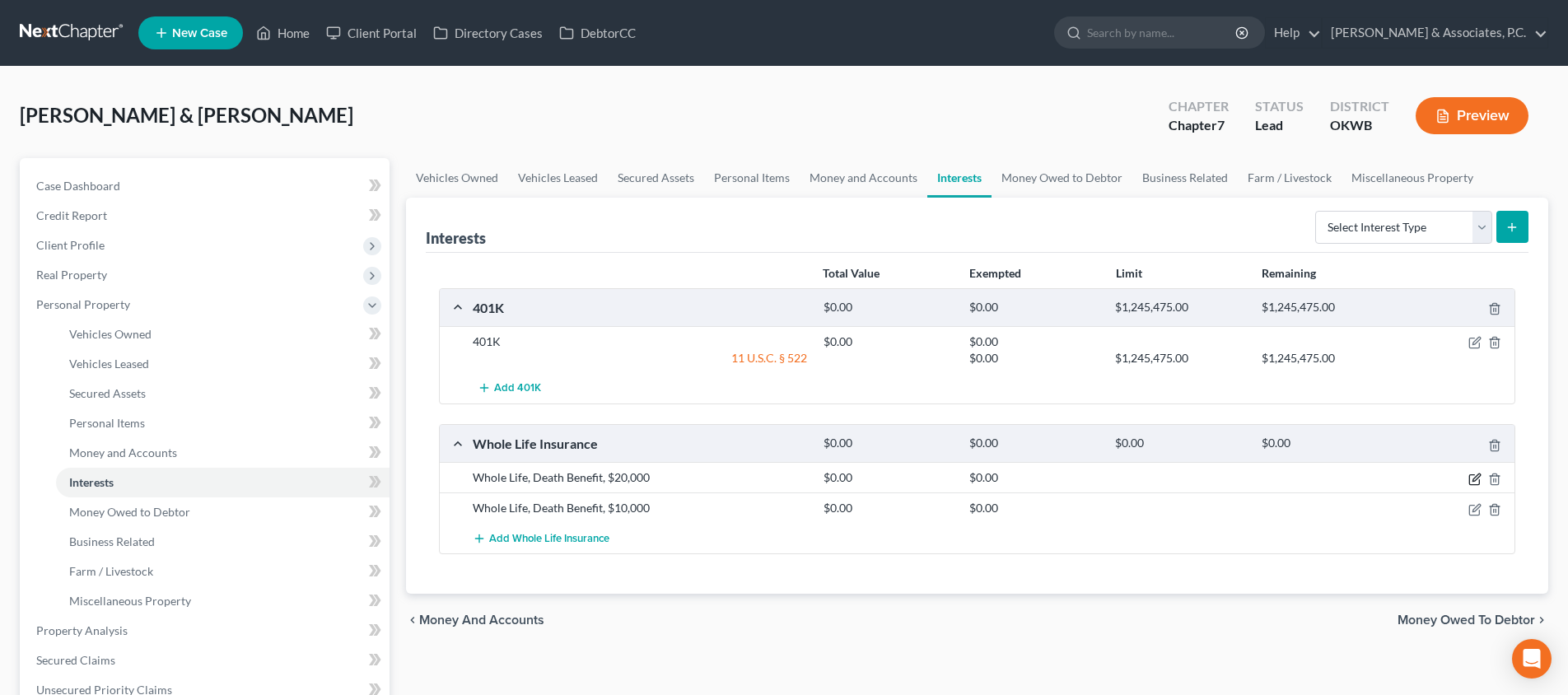
click at [1474, 474] on icon "button" at bounding box center [1474, 479] width 10 height 10
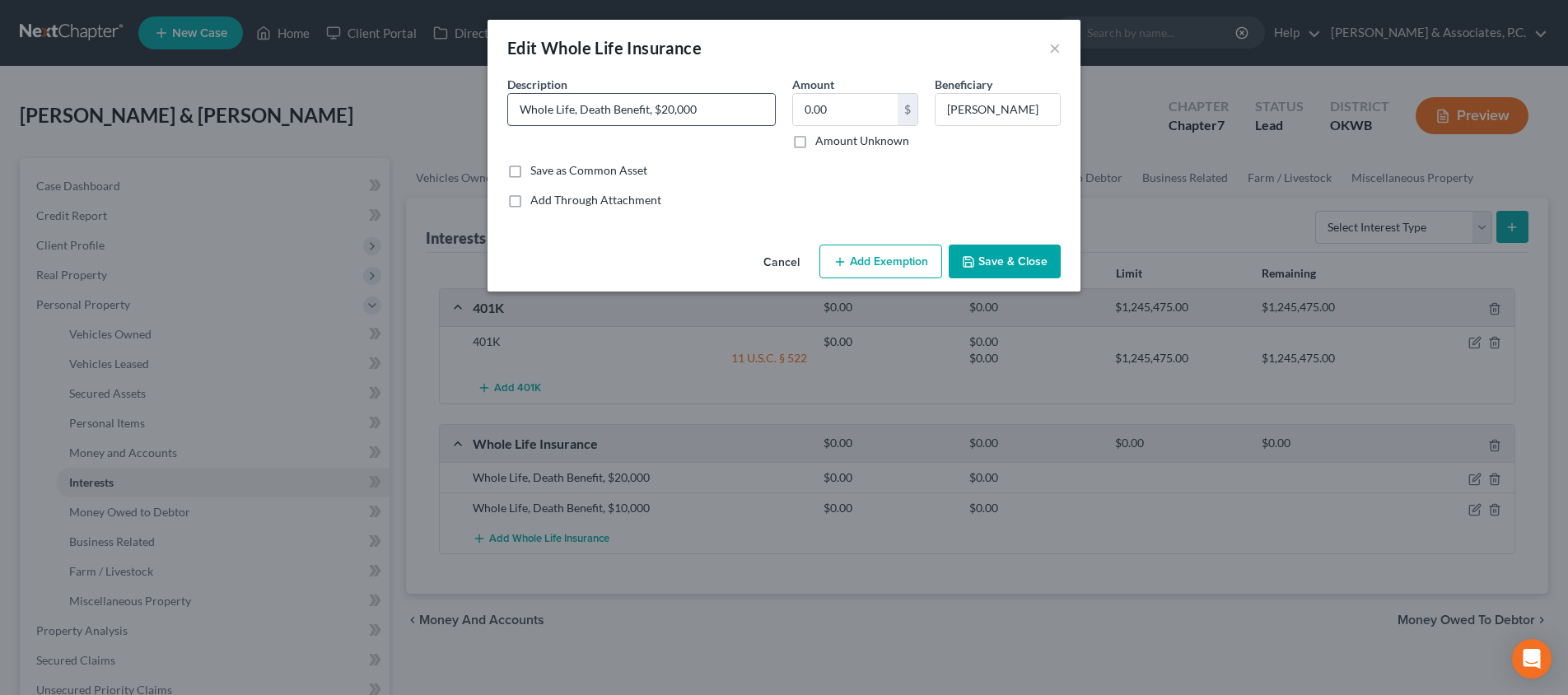
click at [710, 113] on input "Whole Life, Death Benefit, $20,000" at bounding box center [642, 109] width 267 height 31
drag, startPoint x: 575, startPoint y: 110, endPoint x: 580, endPoint y: 141, distance: 31.4
click at [575, 112] on input "Whole Life, Death Benefit, $20,000" at bounding box center [642, 109] width 267 height 31
type input "Whole Life Policy American Fidelity, Death Benefit, $20,000"
click at [973, 255] on icon "button" at bounding box center [969, 261] width 13 height 13
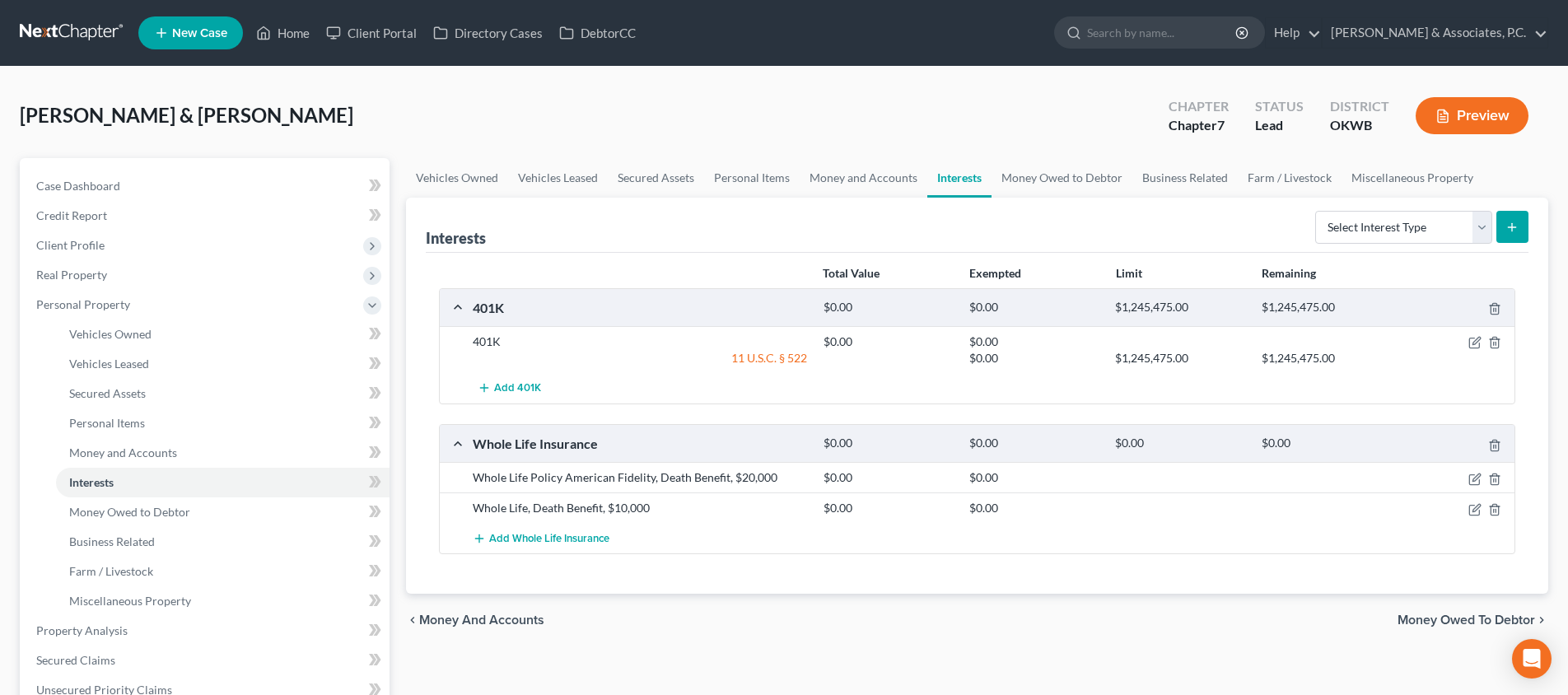
drag, startPoint x: 1472, startPoint y: 506, endPoint x: 1282, endPoint y: 499, distance: 190.1
click at [1471, 506] on icon "button" at bounding box center [1475, 510] width 13 height 13
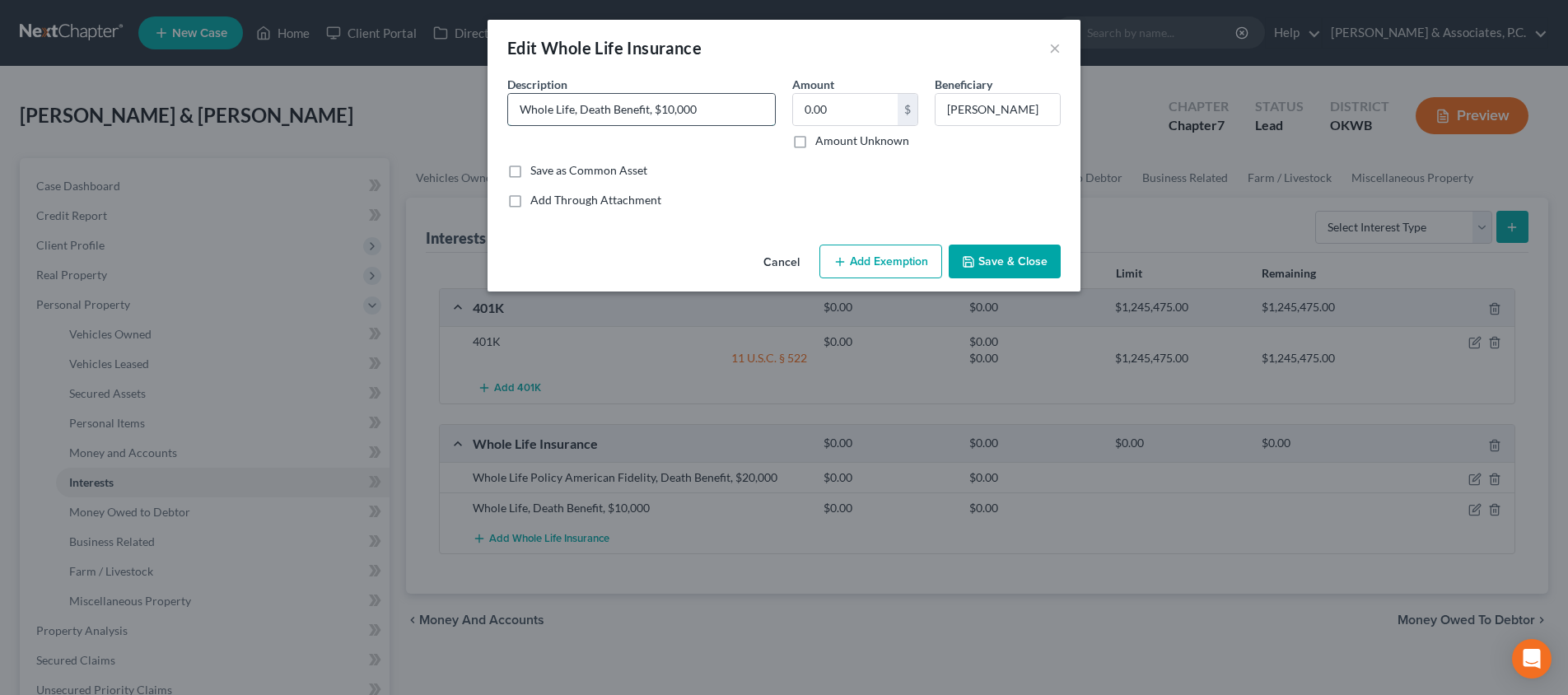
click at [574, 113] on input "Whole Life, Death Benefit, $10,000" at bounding box center [642, 109] width 267 height 31
type input "Whole Life Policy American Fidelity, Death Benefit, $10,000"
click at [994, 253] on button "Save & Close" at bounding box center [1004, 261] width 112 height 35
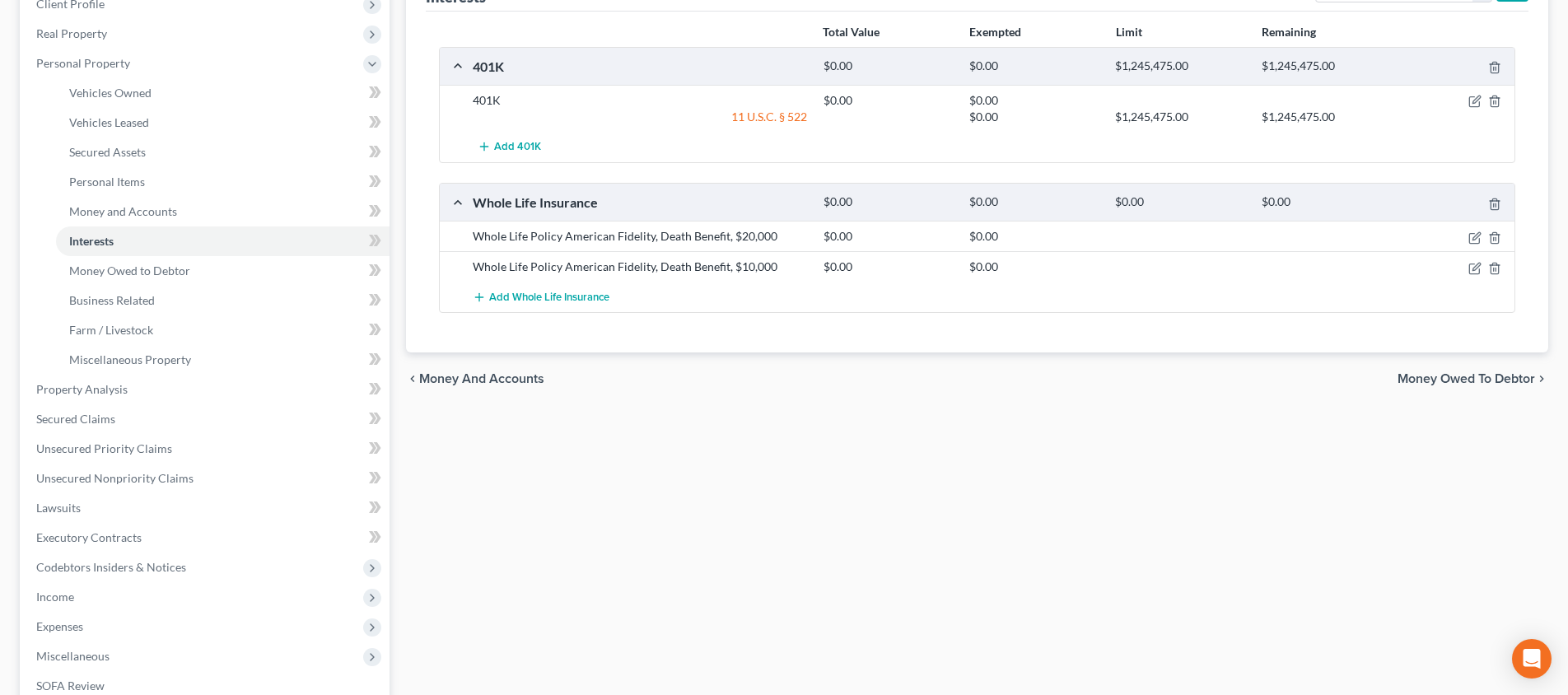
click at [1489, 381] on span "Money Owed to Debtor" at bounding box center [1466, 379] width 137 height 13
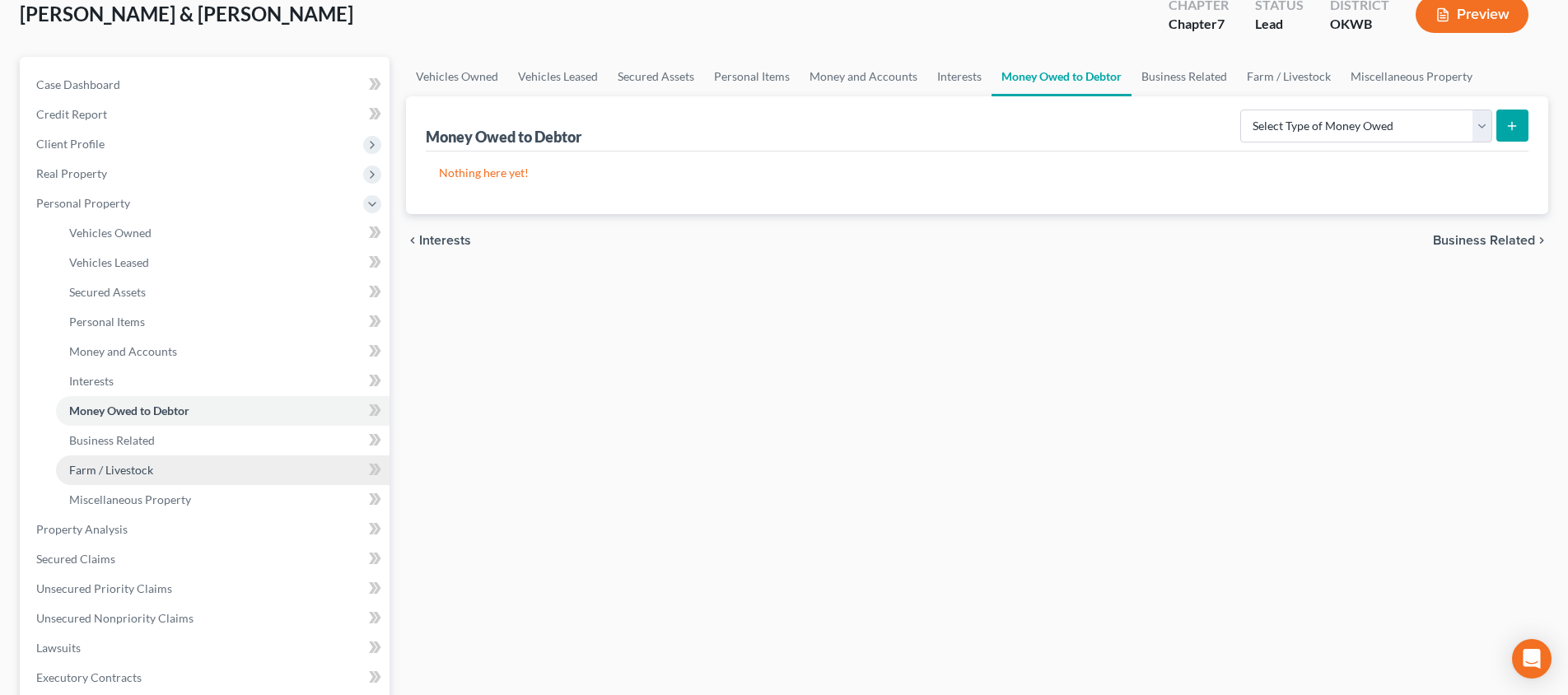
scroll to position [159, 0]
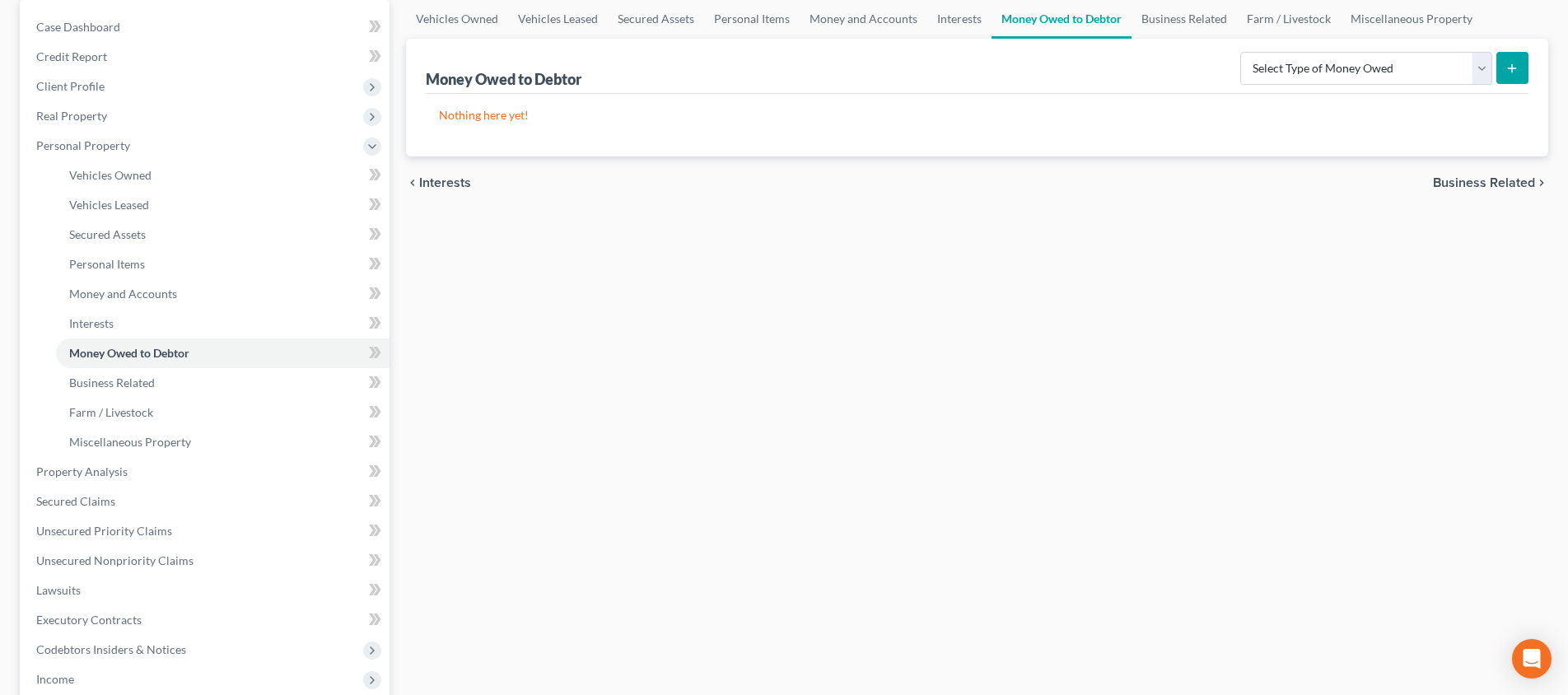
click at [1494, 179] on span "Business Related" at bounding box center [1484, 183] width 102 height 13
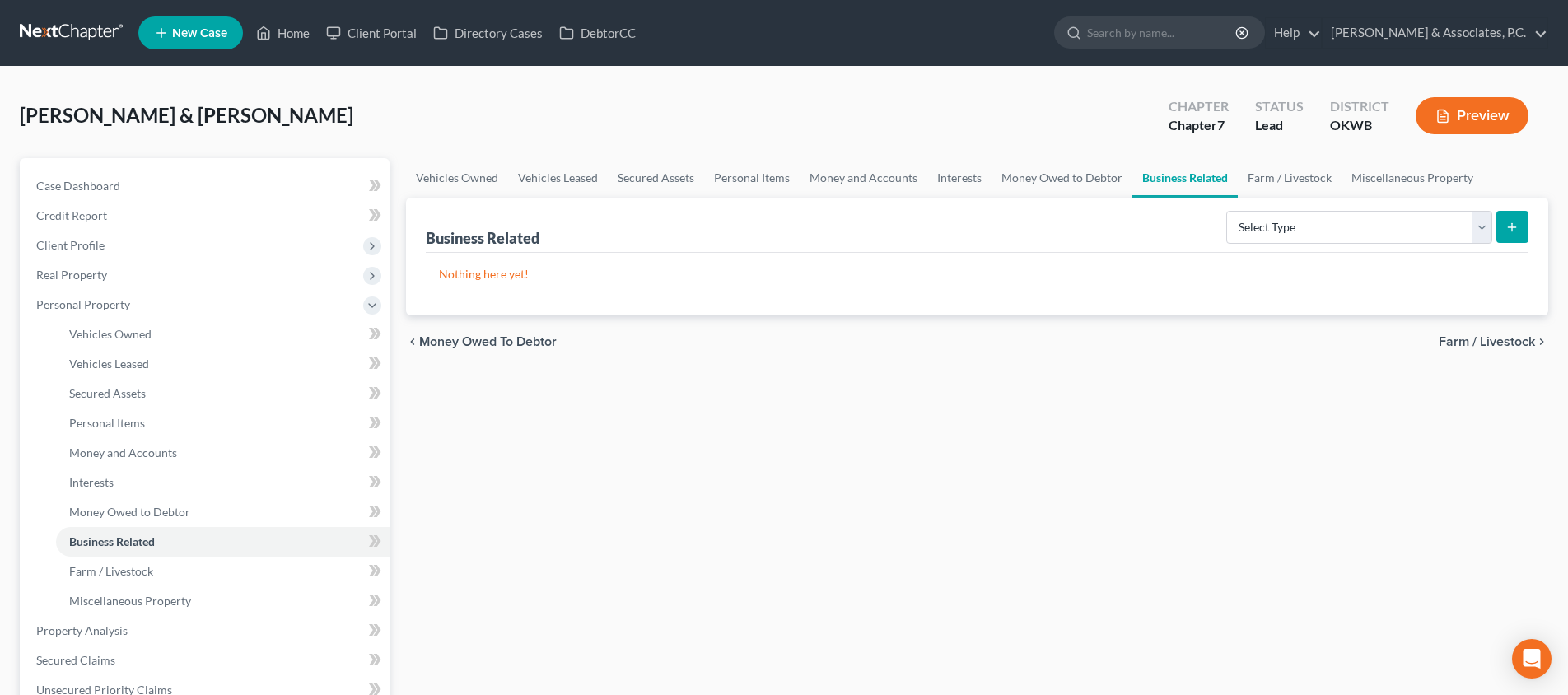
click at [1494, 343] on span "Farm / Livestock" at bounding box center [1487, 342] width 96 height 13
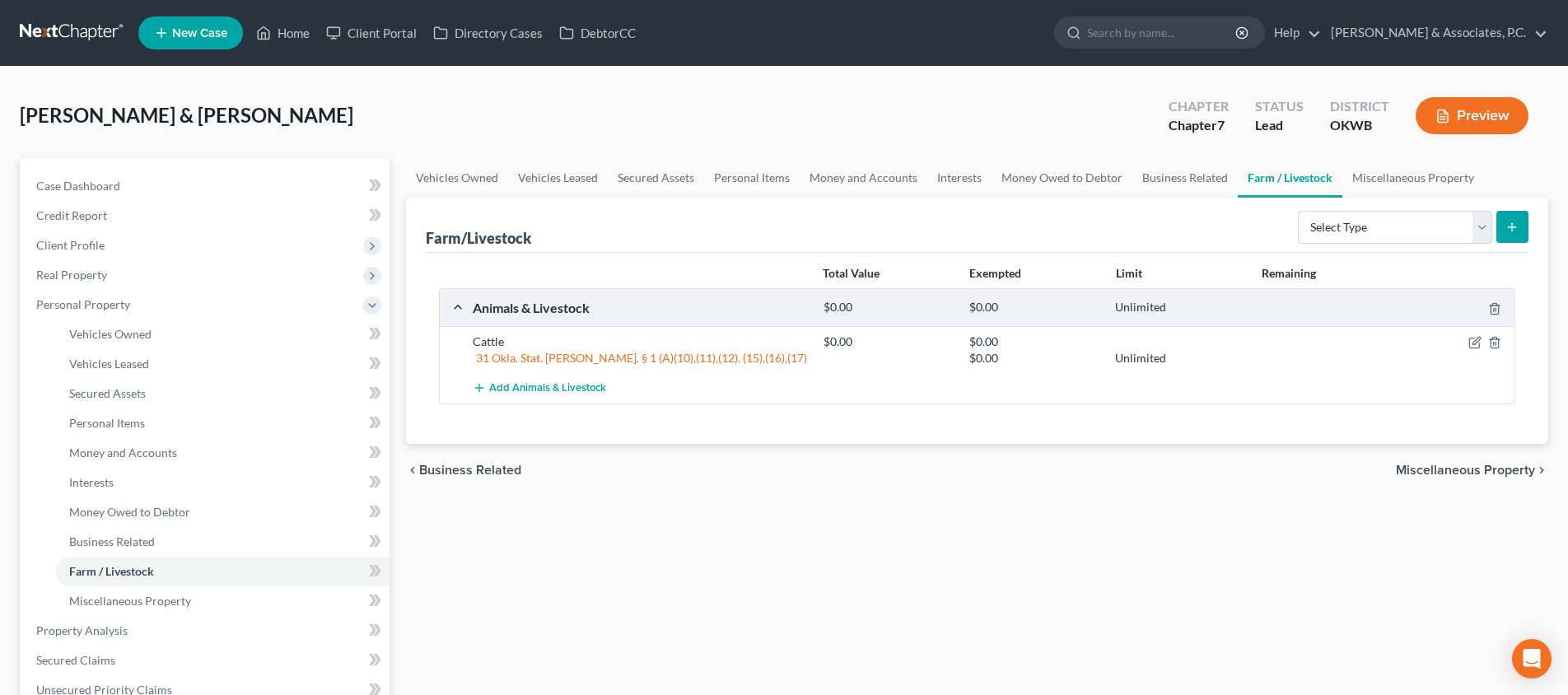
click at [1457, 469] on span "Miscellaneous Property" at bounding box center [1465, 470] width 139 height 13
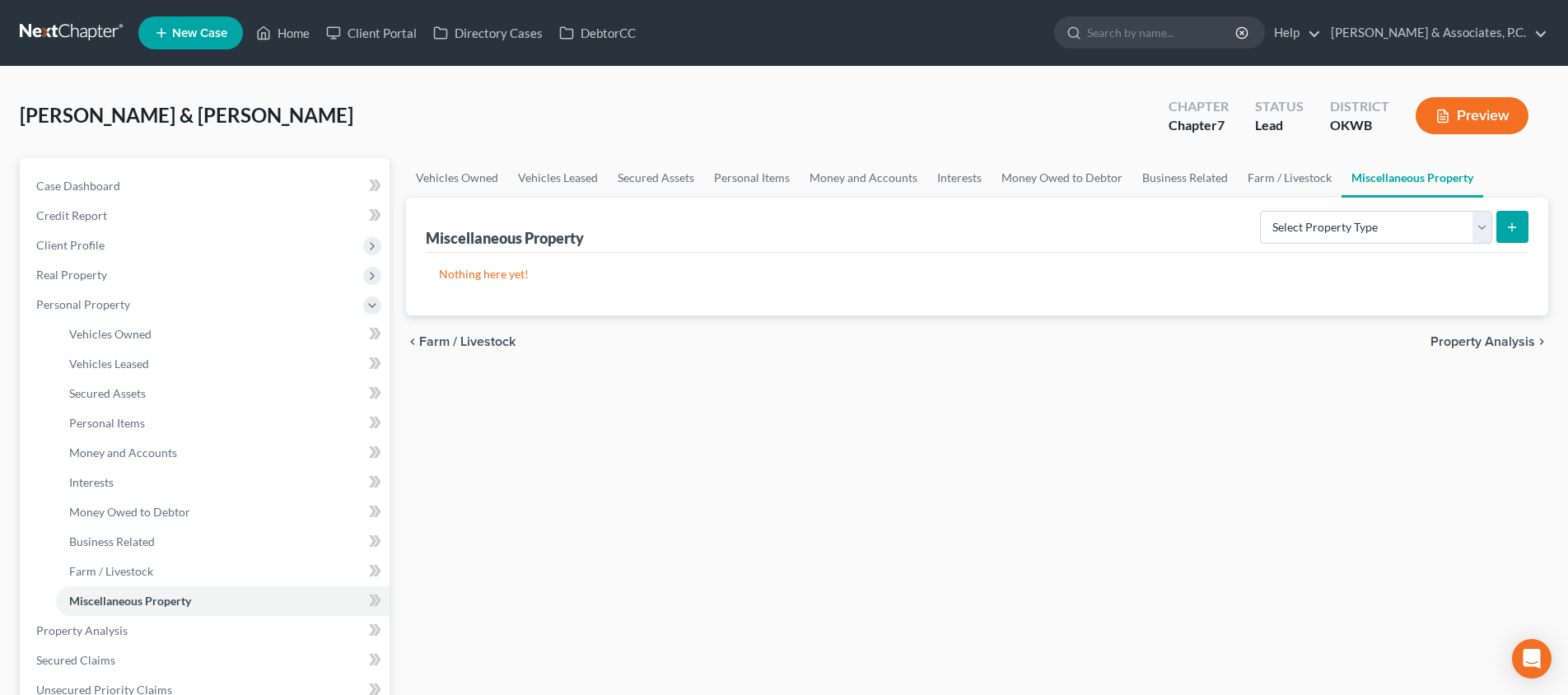
click at [1498, 335] on span "Property Analysis" at bounding box center [1483, 342] width 104 height 13
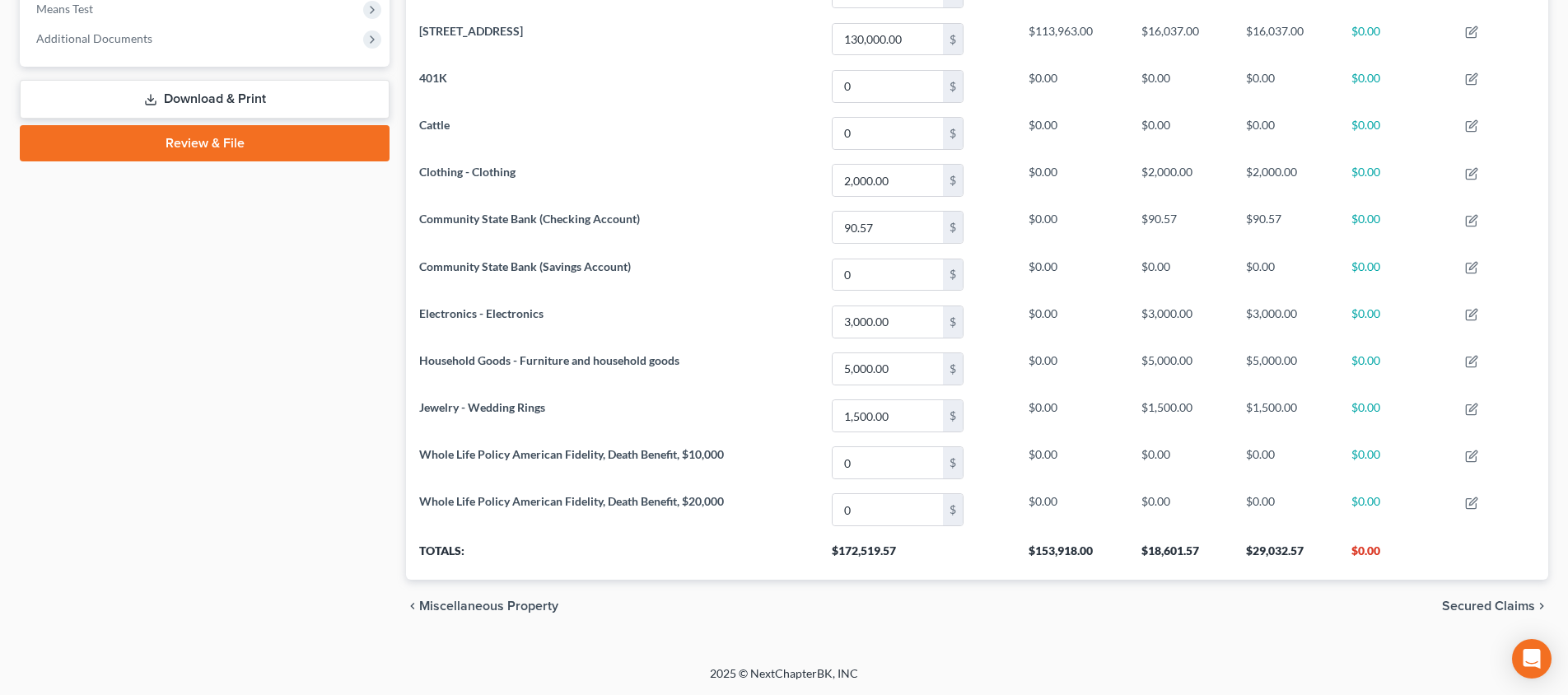
click at [1484, 601] on span "Secured Claims" at bounding box center [1489, 606] width 93 height 13
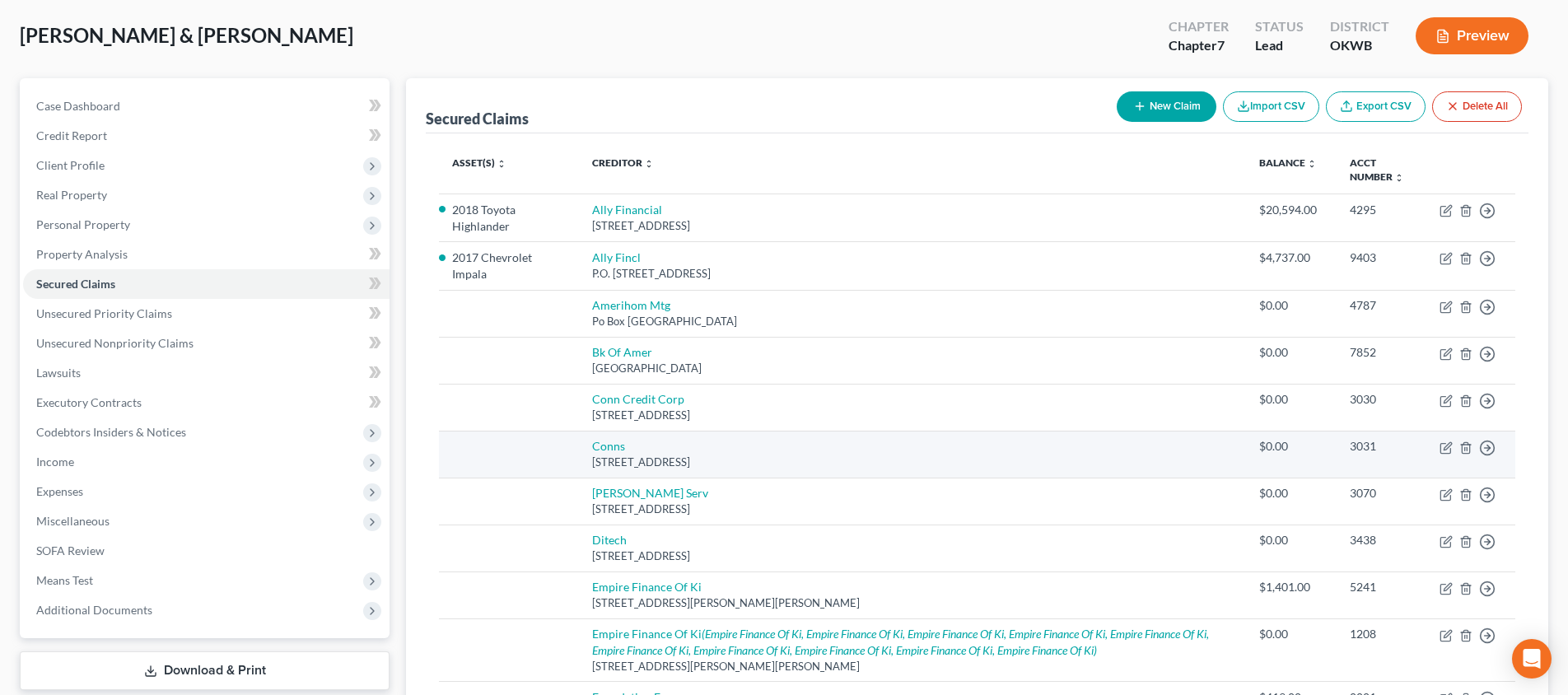
scroll to position [101, 0]
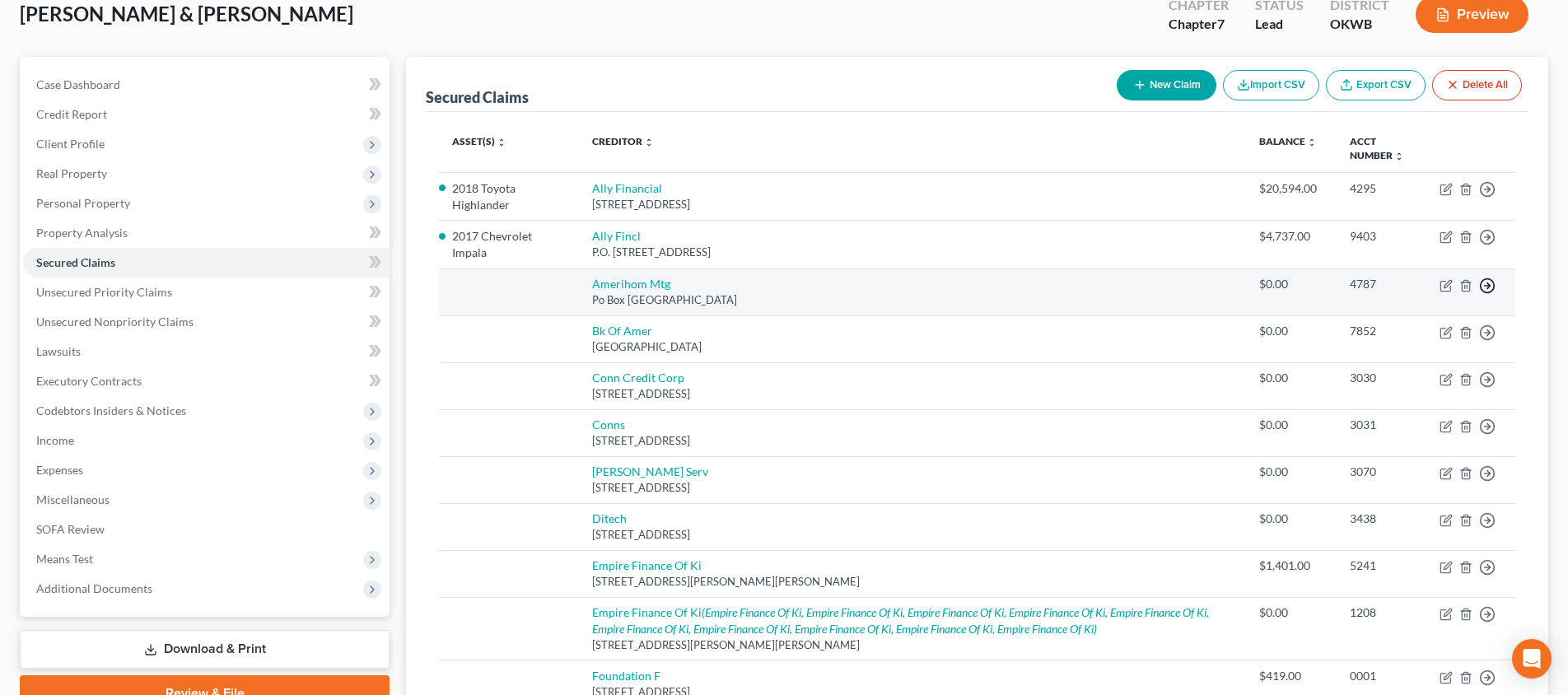
click at [1489, 289] on polyline "button" at bounding box center [1488, 285] width 2 height 6
click at [1415, 339] on link "Move to F" at bounding box center [1412, 325] width 137 height 28
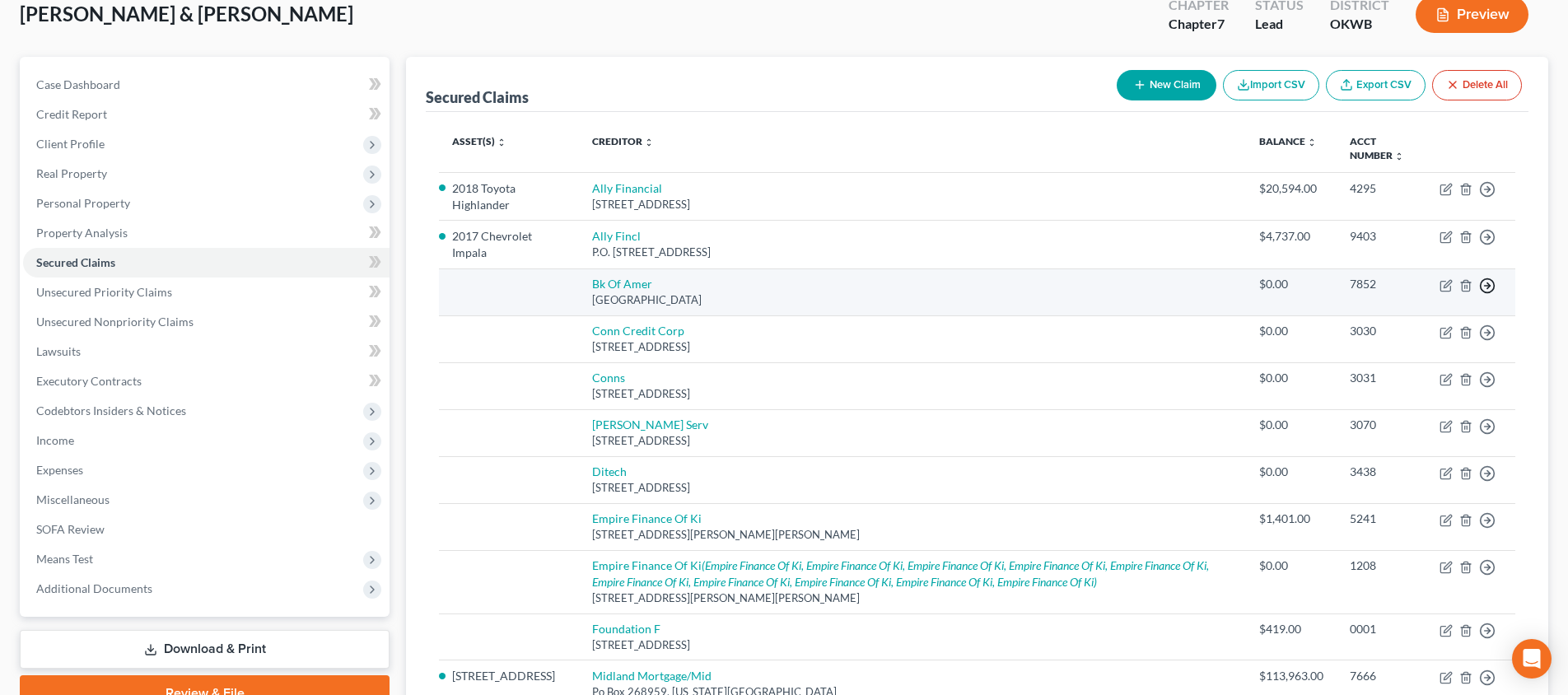
click at [1486, 285] on line "button" at bounding box center [1487, 285] width 6 height 0
click at [1457, 339] on link "Move to F" at bounding box center [1412, 325] width 137 height 28
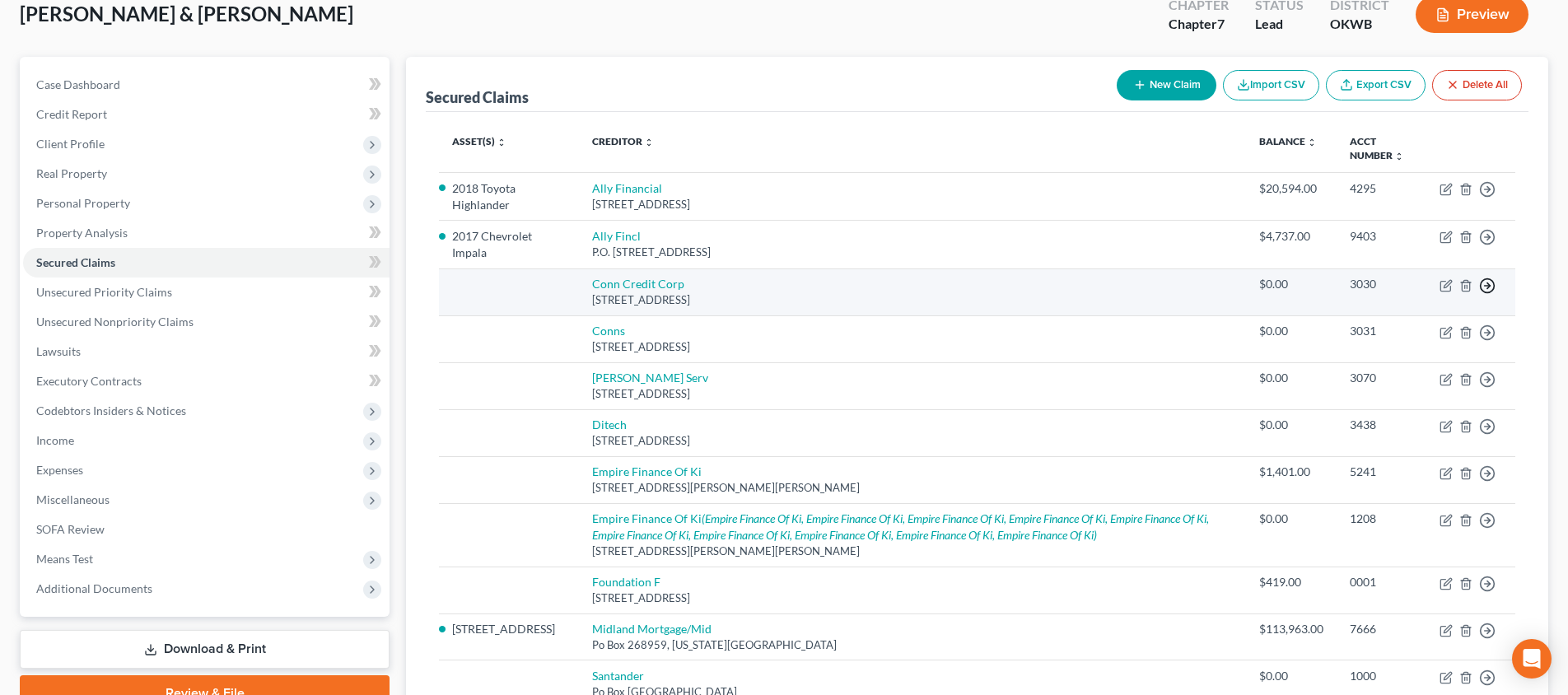
click at [1490, 294] on icon "button" at bounding box center [1487, 285] width 17 height 17
click at [1436, 339] on link "Move to F" at bounding box center [1412, 325] width 137 height 28
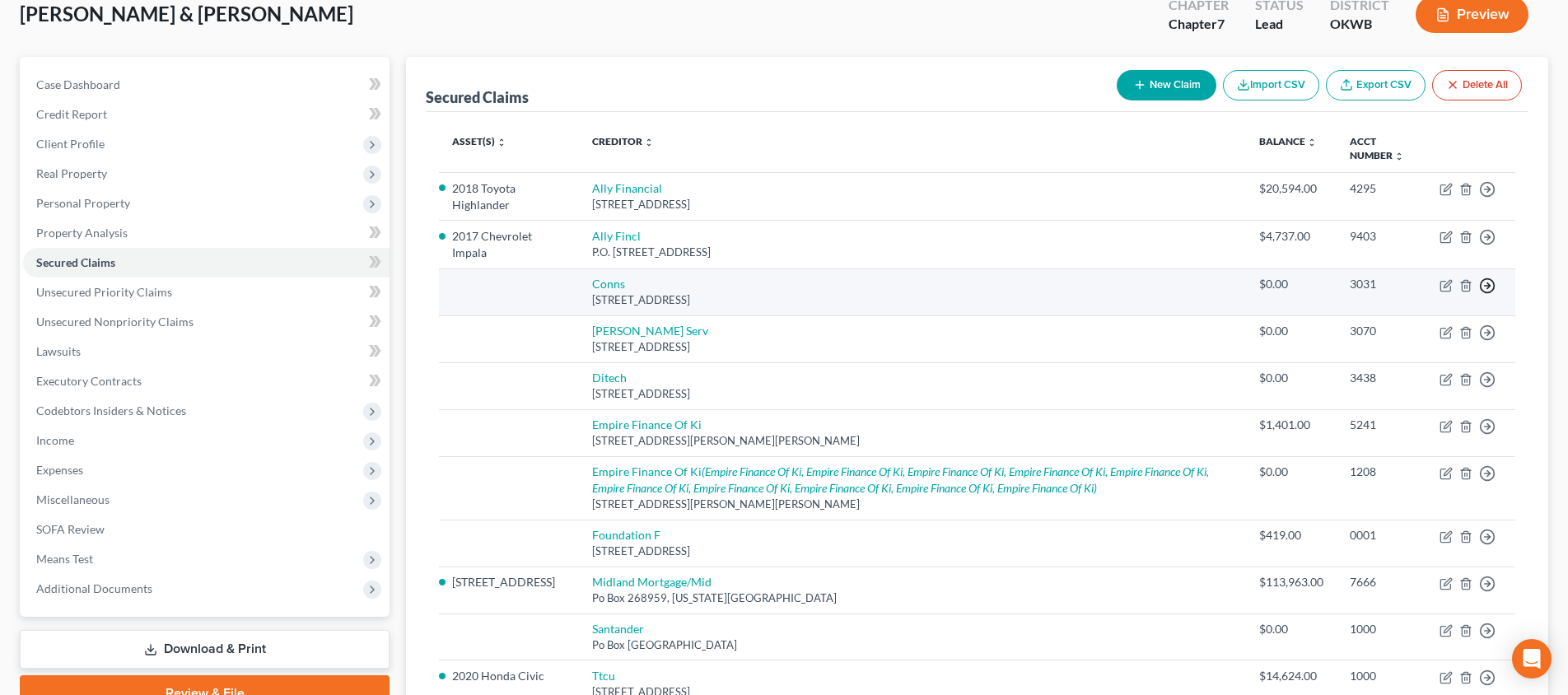
click at [1485, 294] on icon "button" at bounding box center [1487, 285] width 17 height 17
click at [1450, 339] on link "Move to F" at bounding box center [1412, 325] width 137 height 28
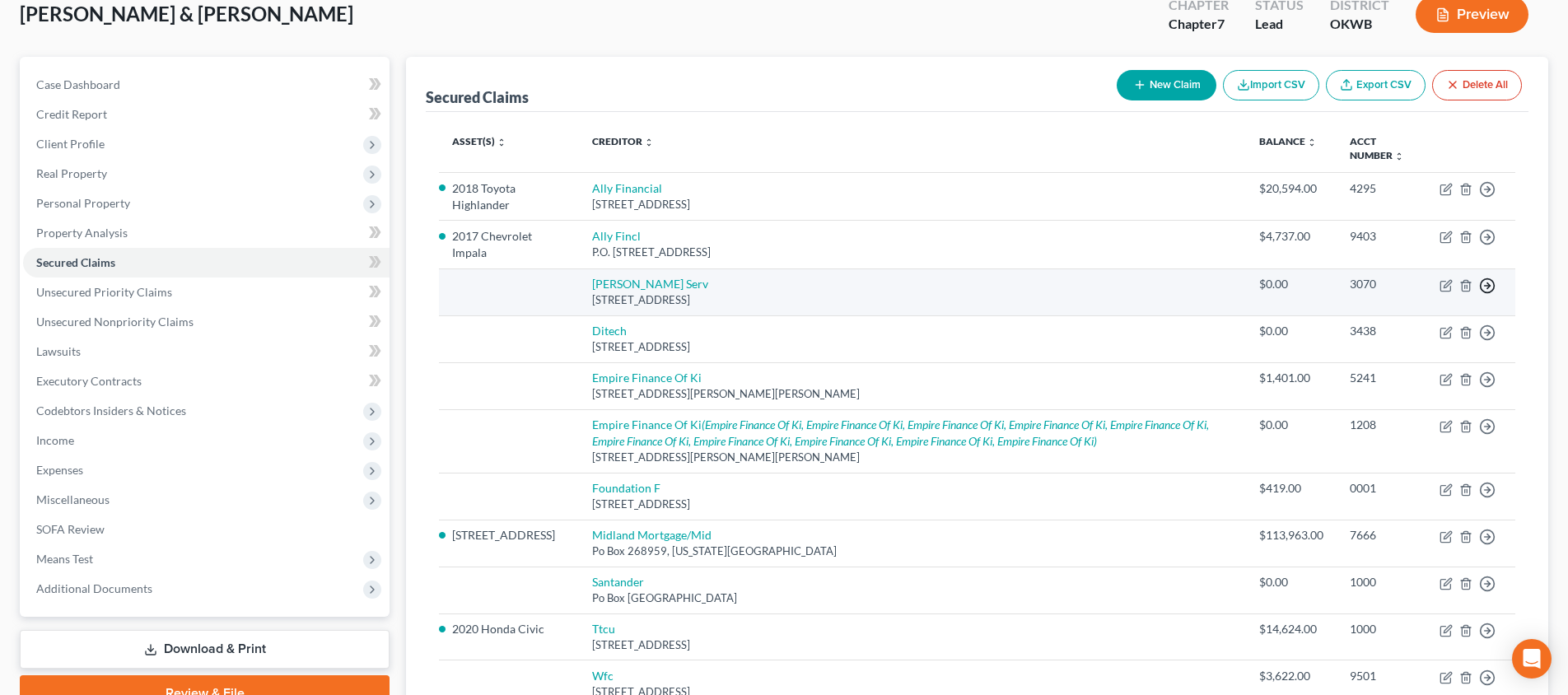
click at [1493, 294] on icon "button" at bounding box center [1487, 285] width 17 height 17
click at [1443, 339] on link "Move to F" at bounding box center [1412, 325] width 137 height 28
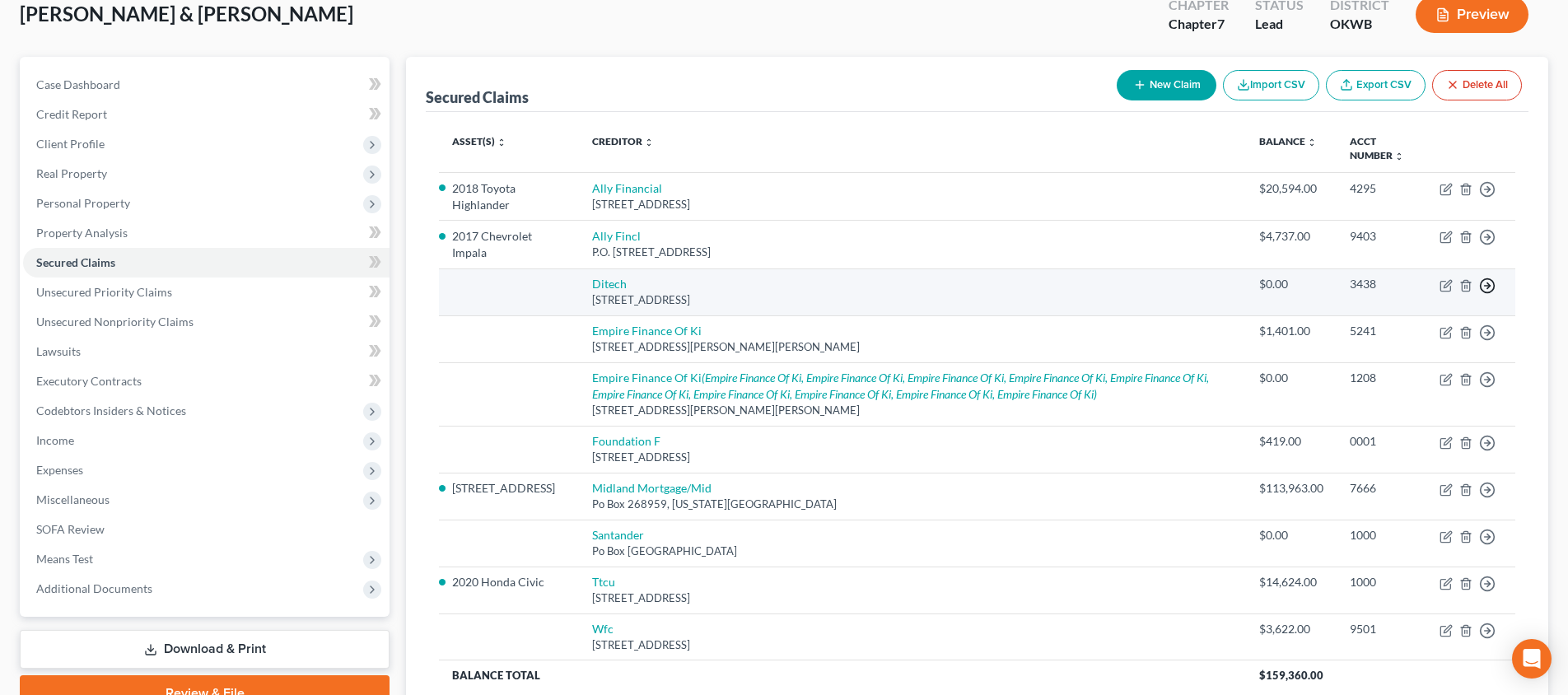
click at [1490, 294] on icon "button" at bounding box center [1487, 285] width 17 height 17
click at [1442, 339] on link "Move to F" at bounding box center [1412, 325] width 137 height 28
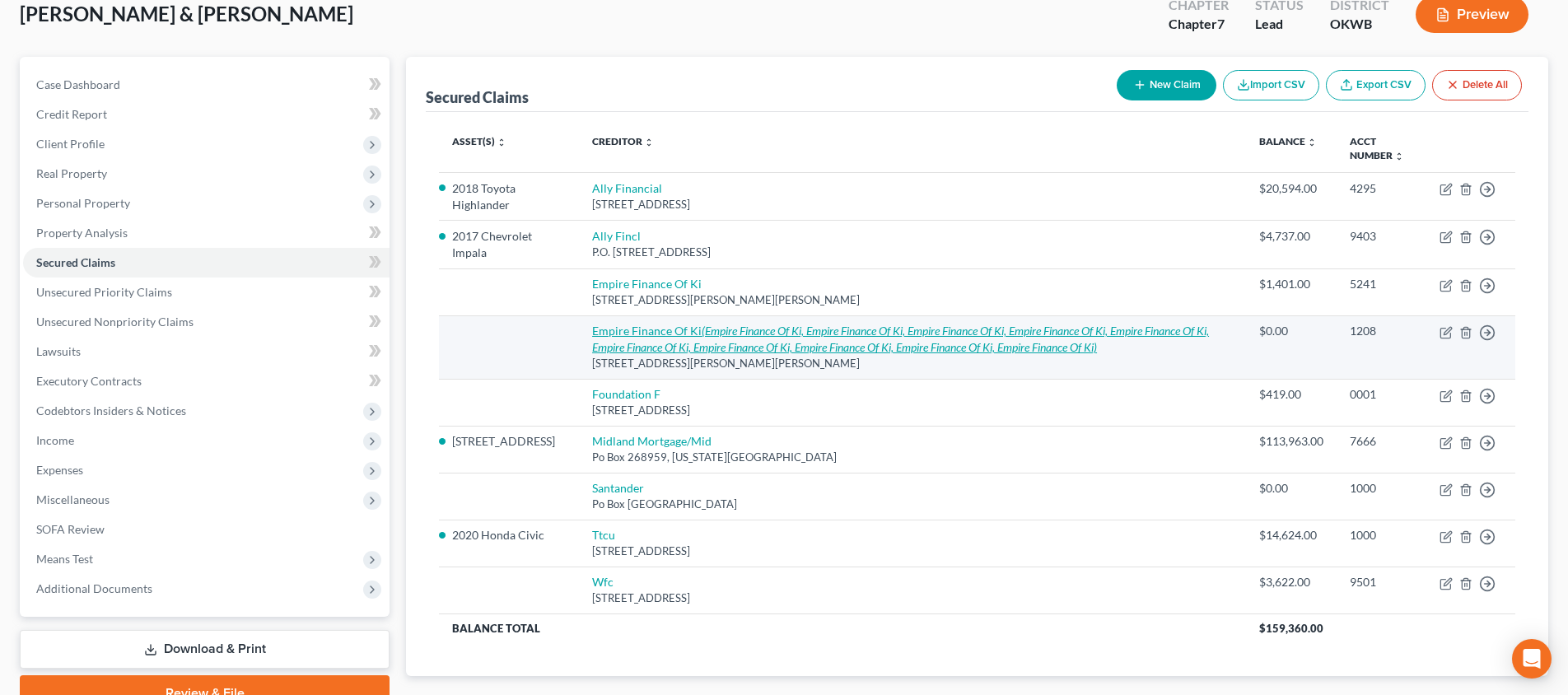
click at [868, 354] on icon "(Empire Finance Of Ki, Empire Finance Of Ki, Empire Finance Of Ki, Empire Finan…" at bounding box center [900, 338] width 617 height 31
select select "37"
select select "1"
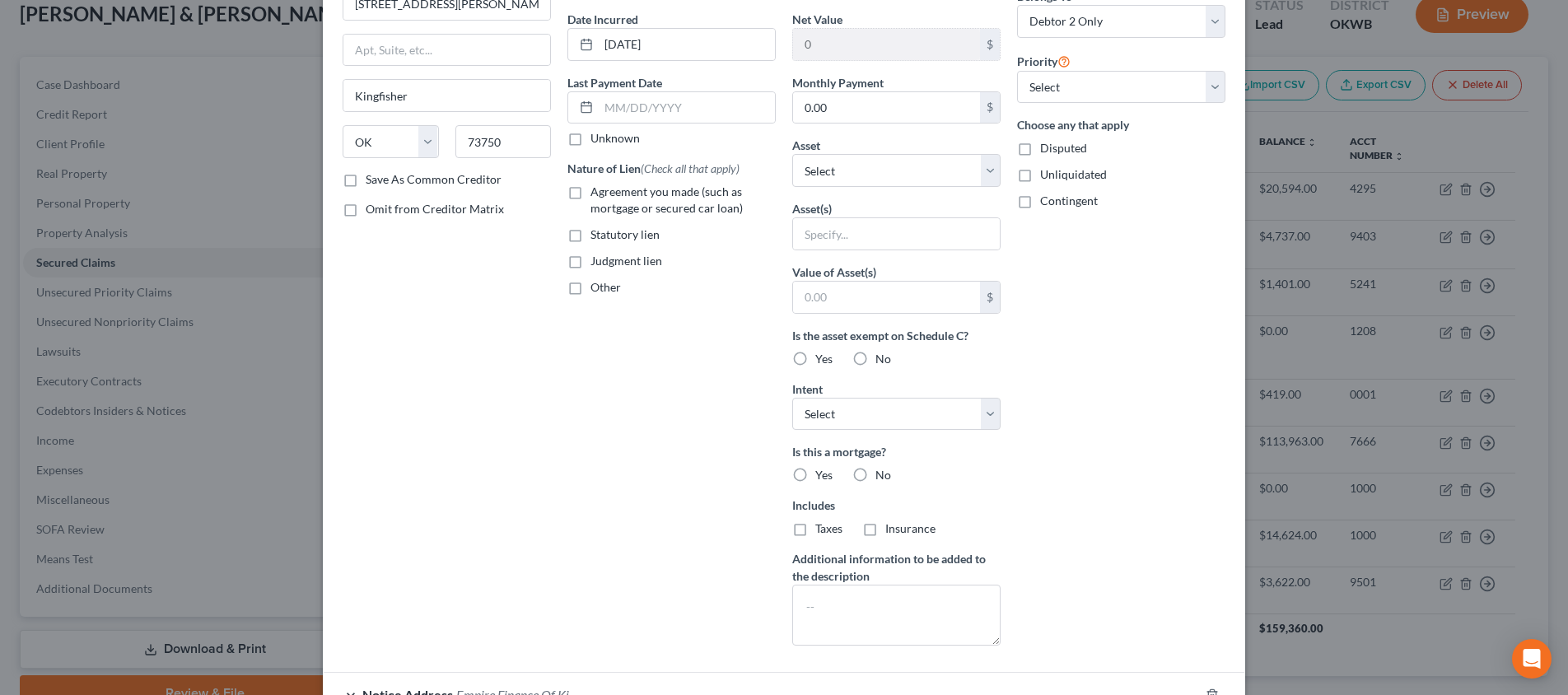
scroll to position [375, 0]
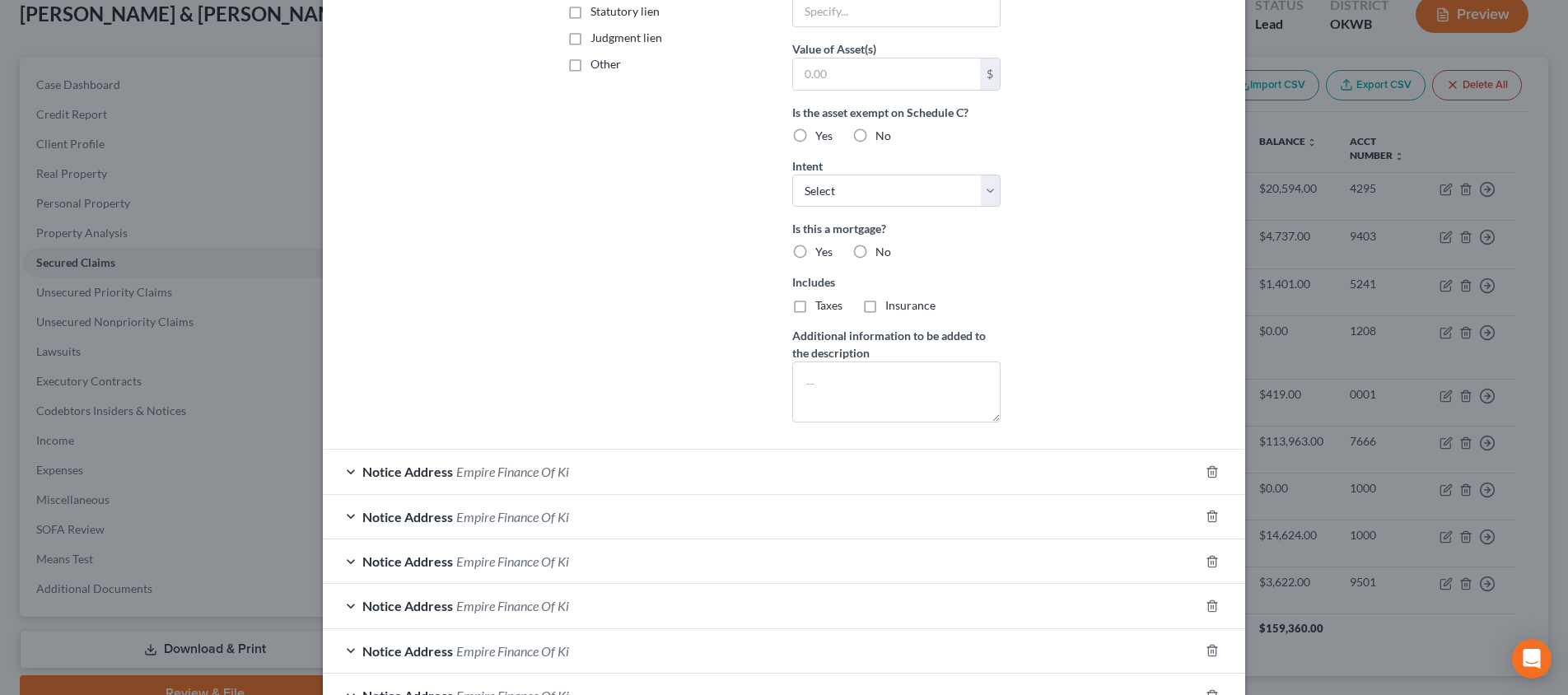
click at [351, 468] on div "Notice Address Empire Finance Of Ki" at bounding box center [761, 471] width 876 height 44
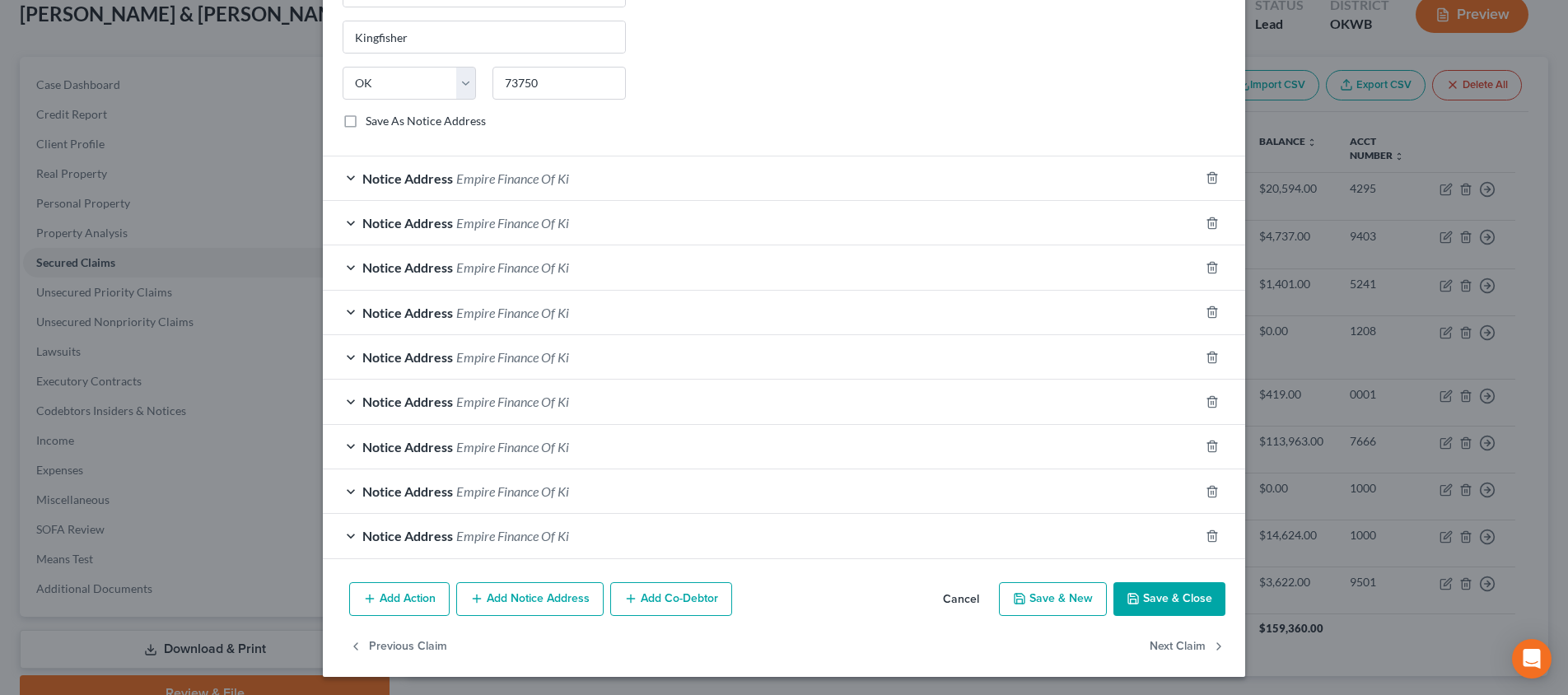
scroll to position [1022, 0]
click at [349, 534] on div "Notice Address Empire Finance Of Ki" at bounding box center [761, 536] width 876 height 44
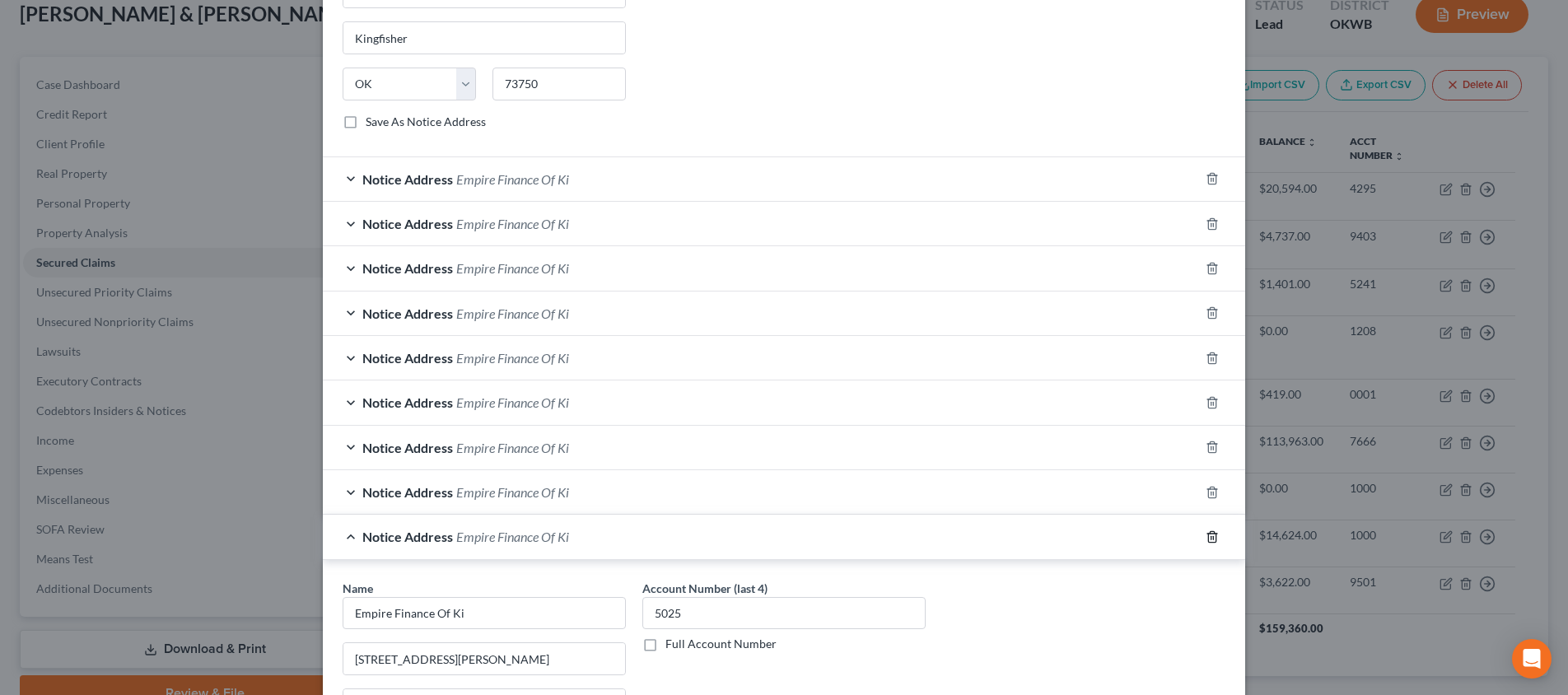
click at [1210, 534] on icon "button" at bounding box center [1212, 537] width 13 height 13
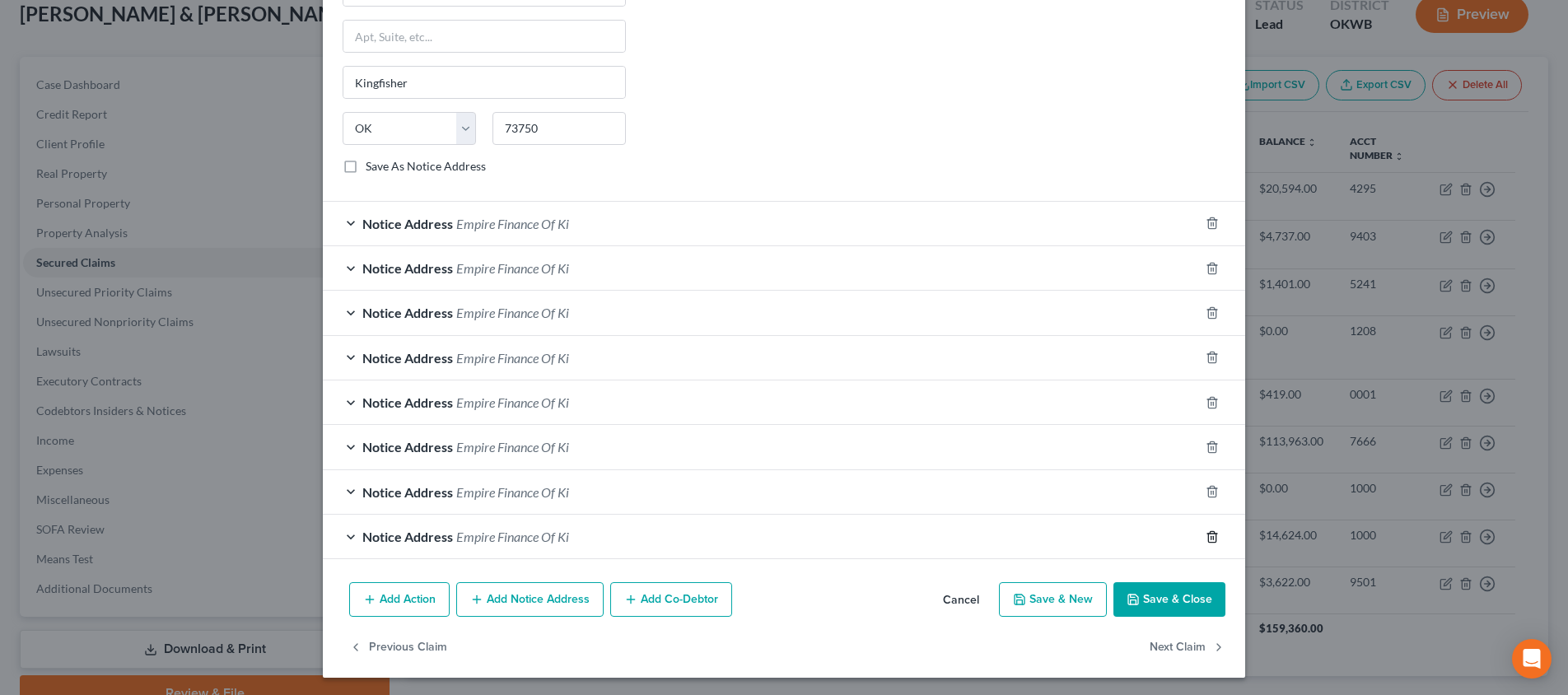
click at [1210, 534] on icon "button" at bounding box center [1212, 537] width 13 height 13
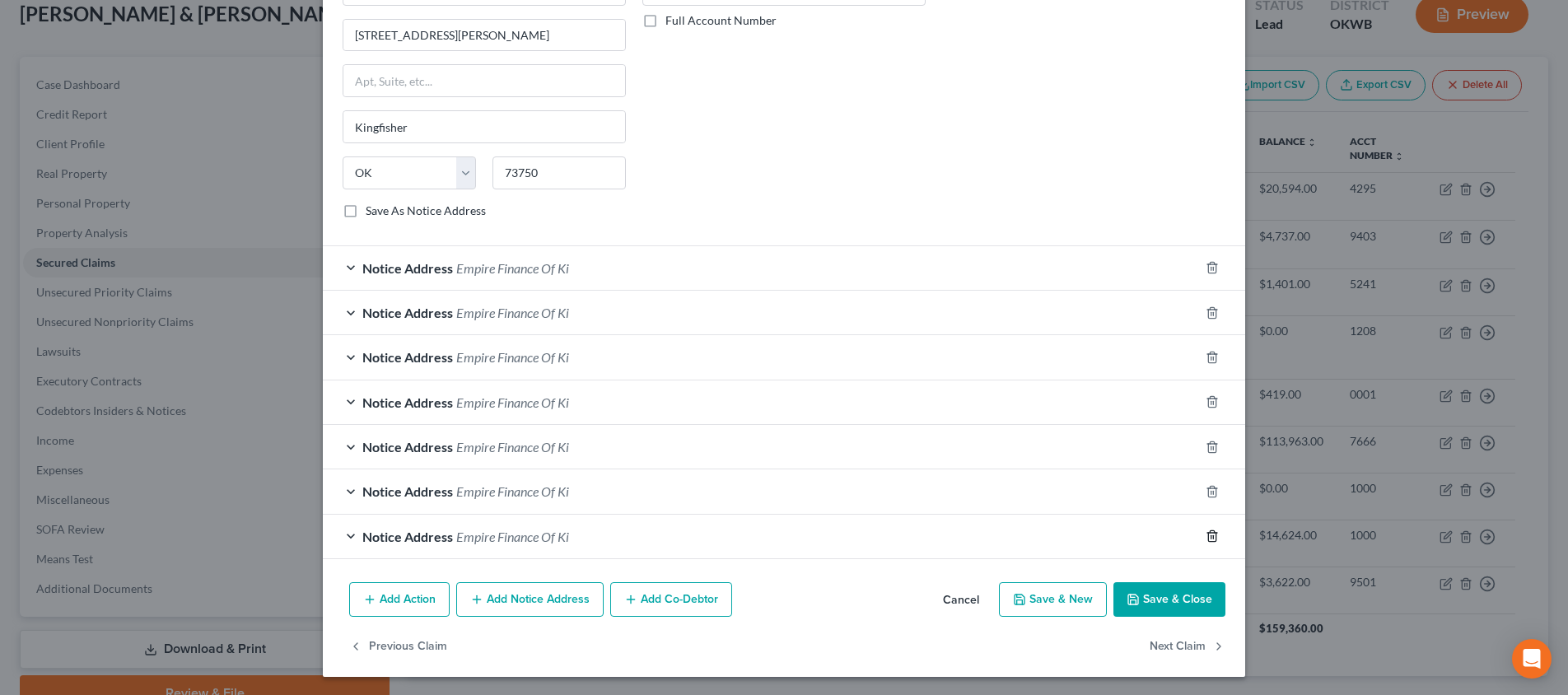
click at [1210, 534] on icon "button" at bounding box center [1212, 536] width 13 height 13
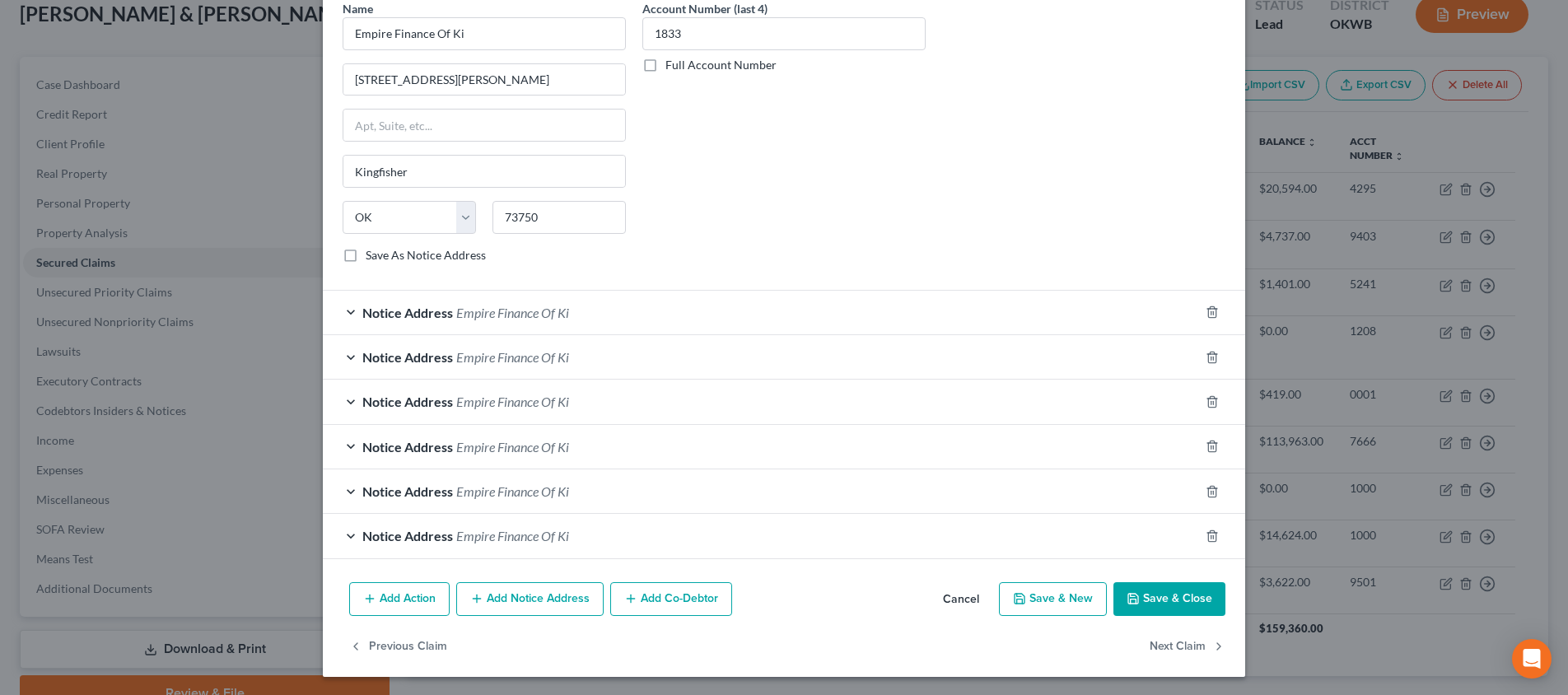
click at [1210, 534] on icon "button" at bounding box center [1212, 536] width 13 height 13
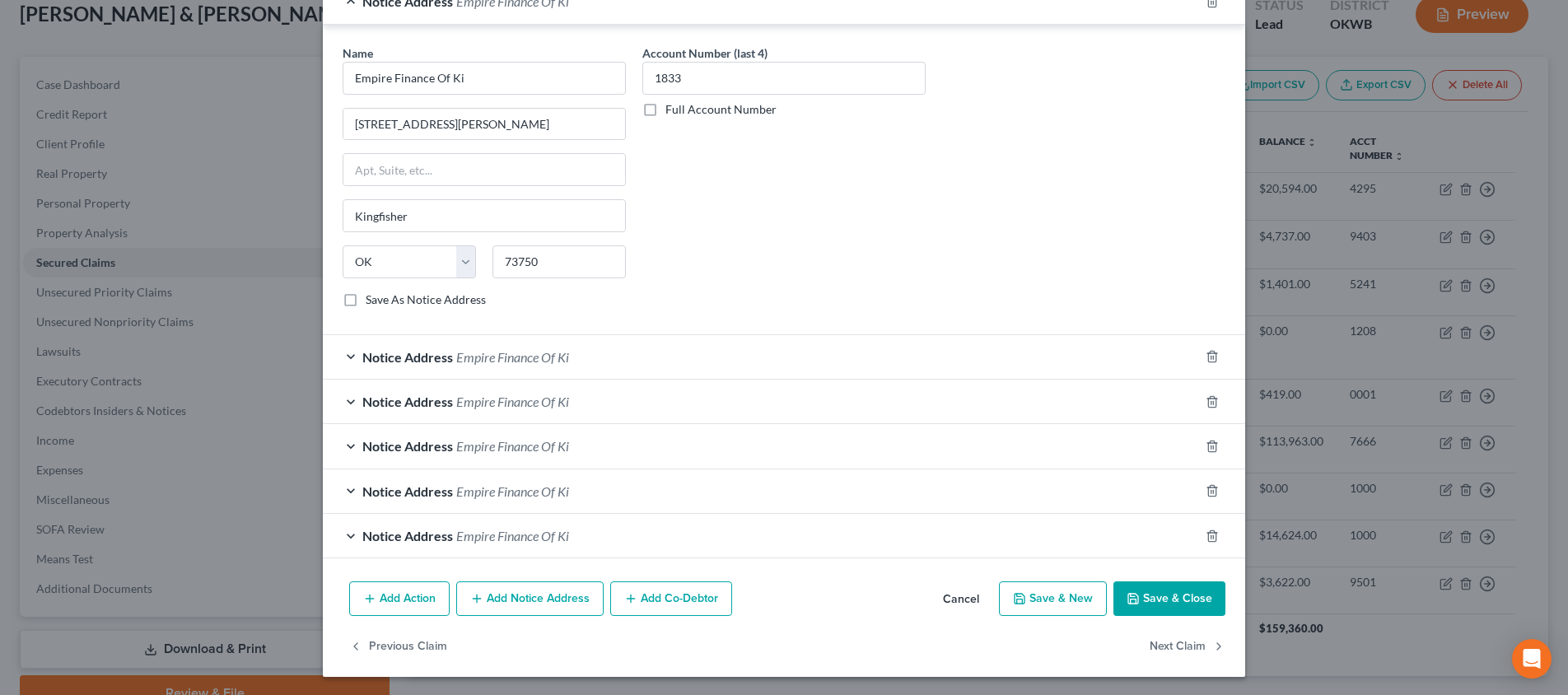
click at [1210, 534] on icon "button" at bounding box center [1212, 536] width 13 height 13
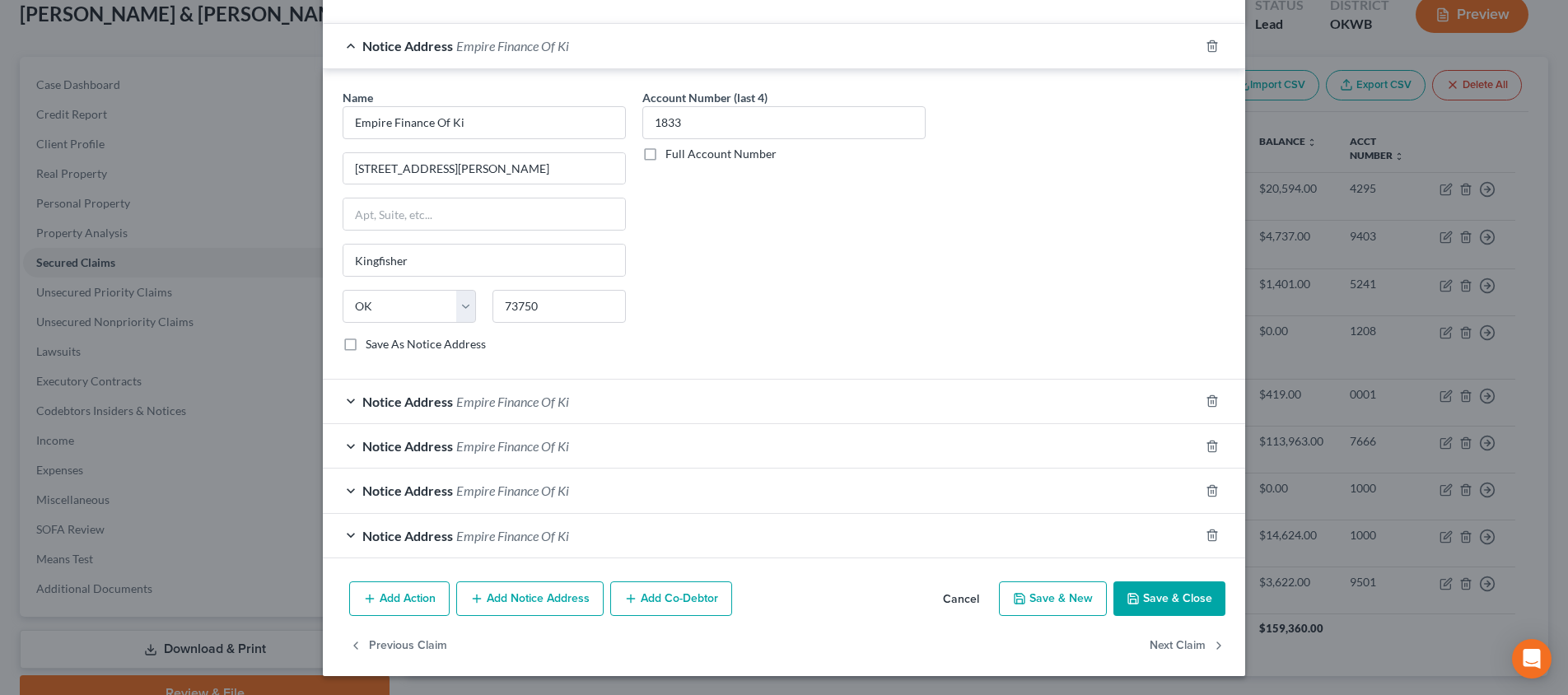
click at [1210, 534] on icon "button" at bounding box center [1212, 535] width 13 height 13
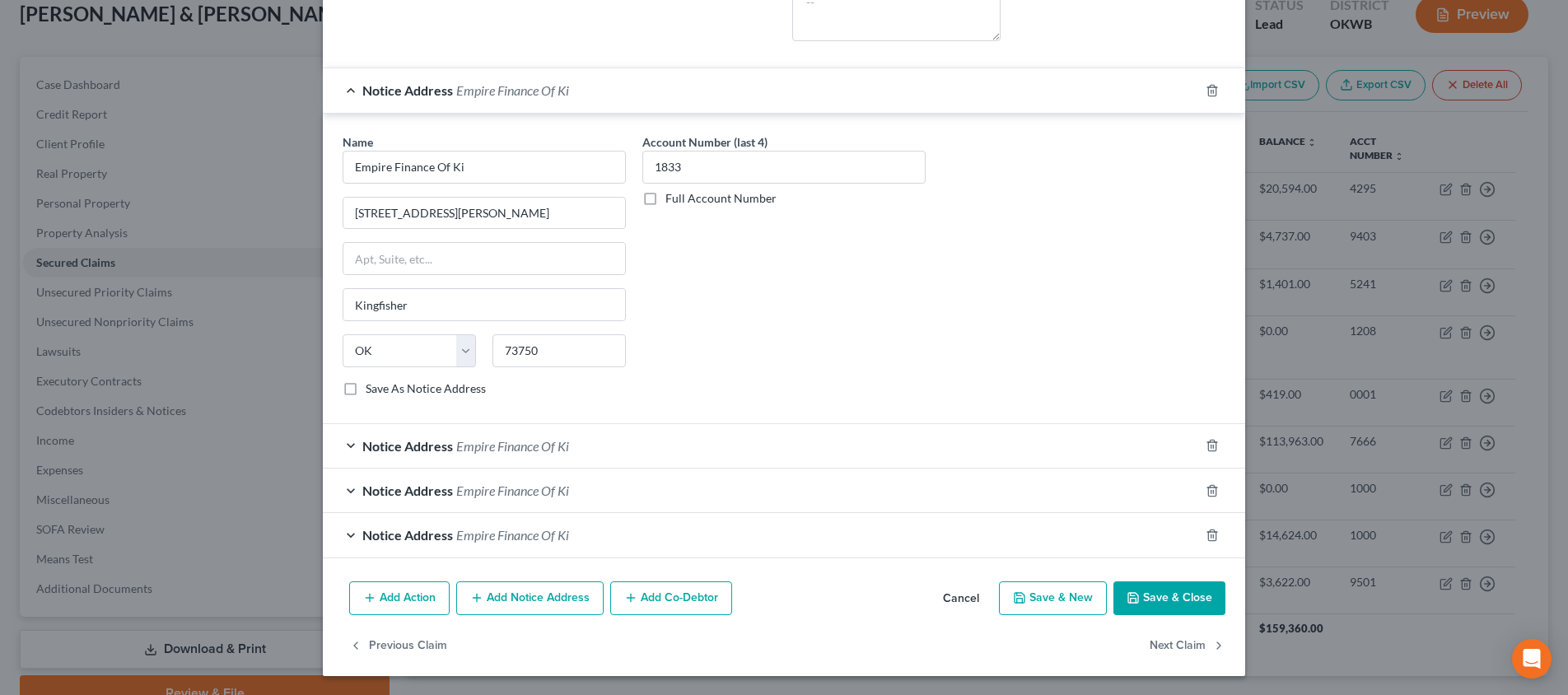
click at [1210, 534] on icon "button" at bounding box center [1212, 535] width 13 height 13
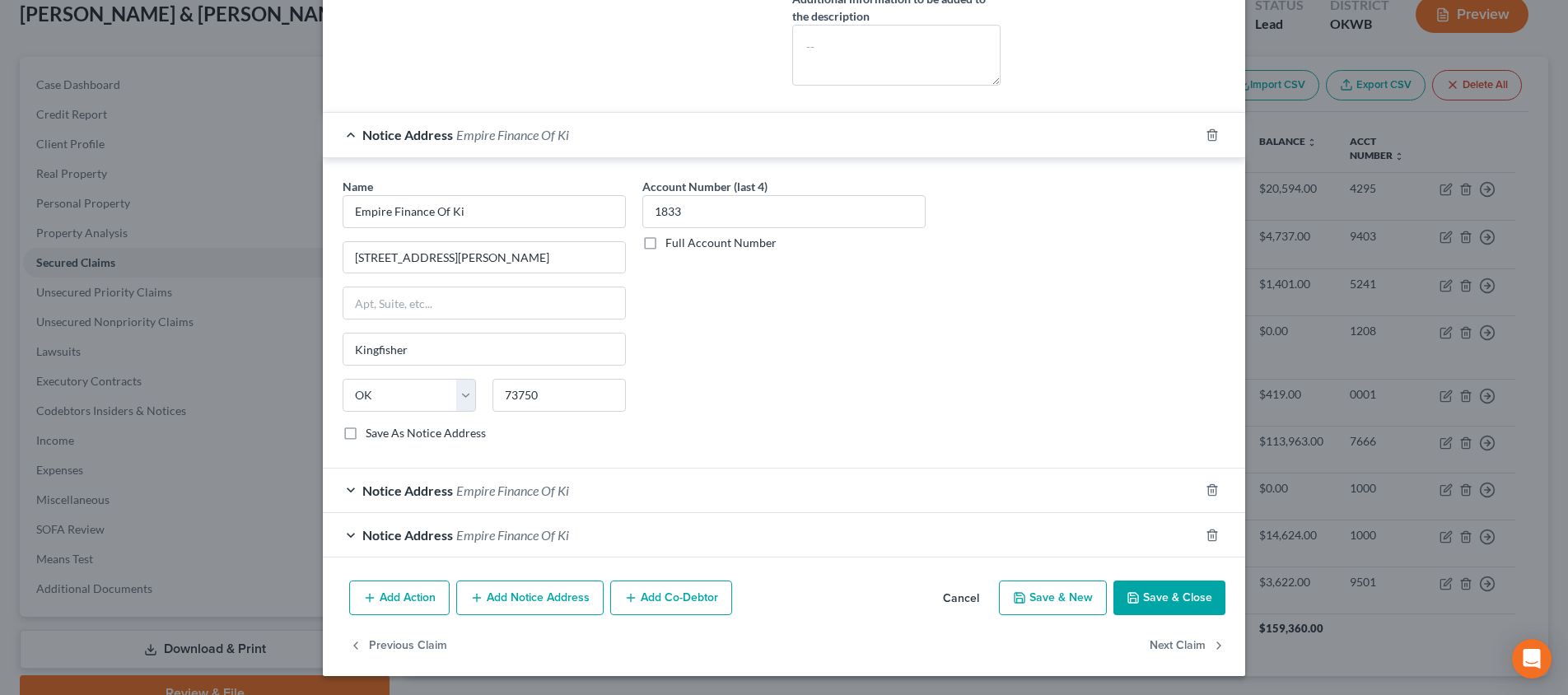
click at [1210, 534] on icon "button" at bounding box center [1212, 535] width 13 height 13
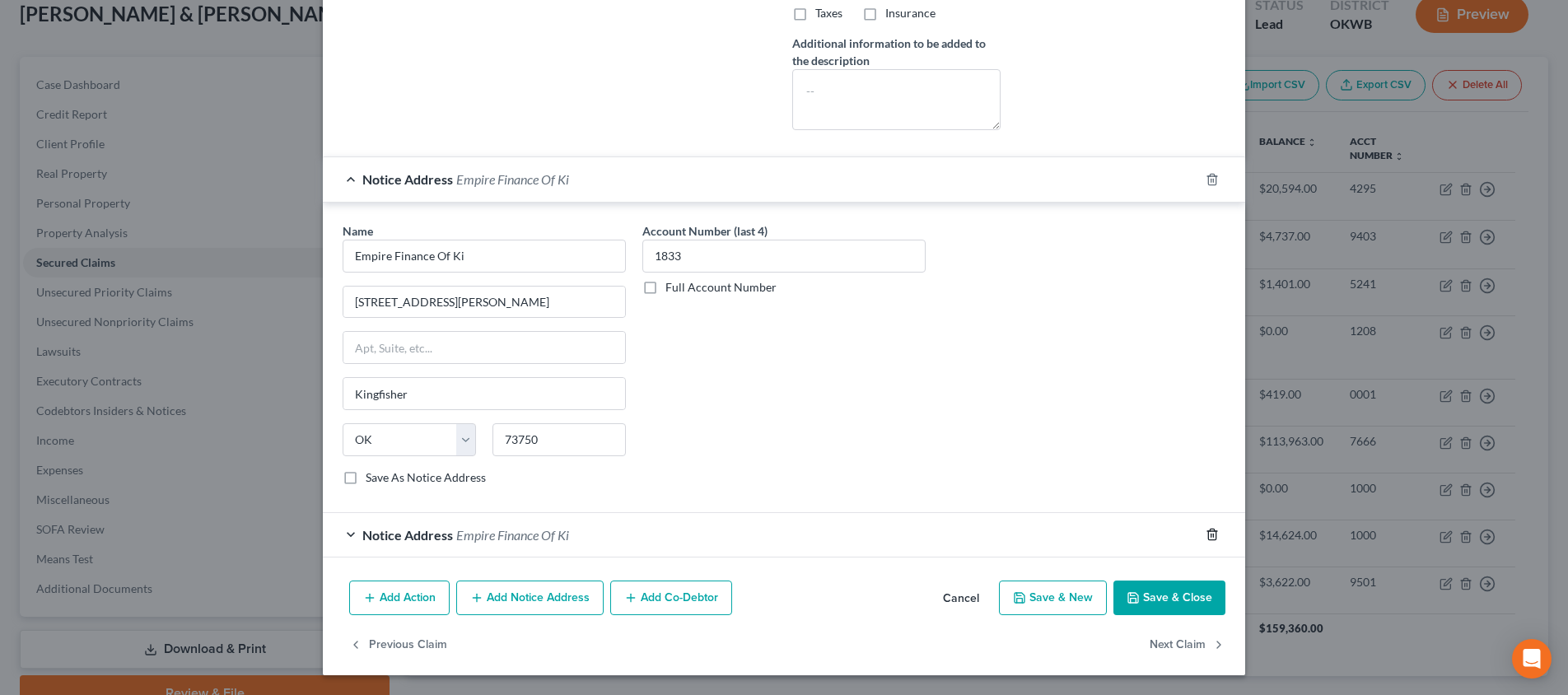
click at [1210, 534] on icon "button" at bounding box center [1212, 534] width 13 height 13
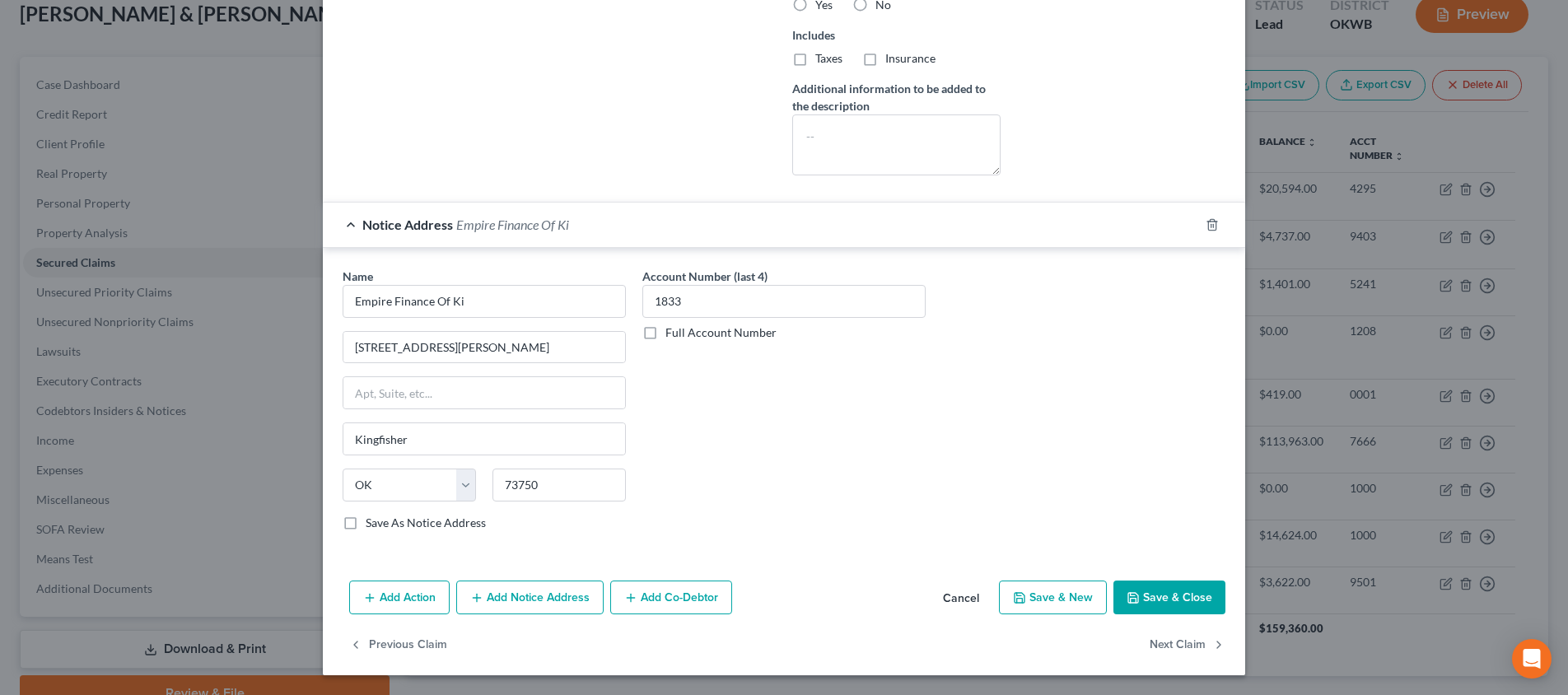
scroll to position [621, 0]
click at [1212, 232] on div at bounding box center [1222, 225] width 46 height 26
click at [1211, 230] on icon "button" at bounding box center [1211, 224] width 7 height 11
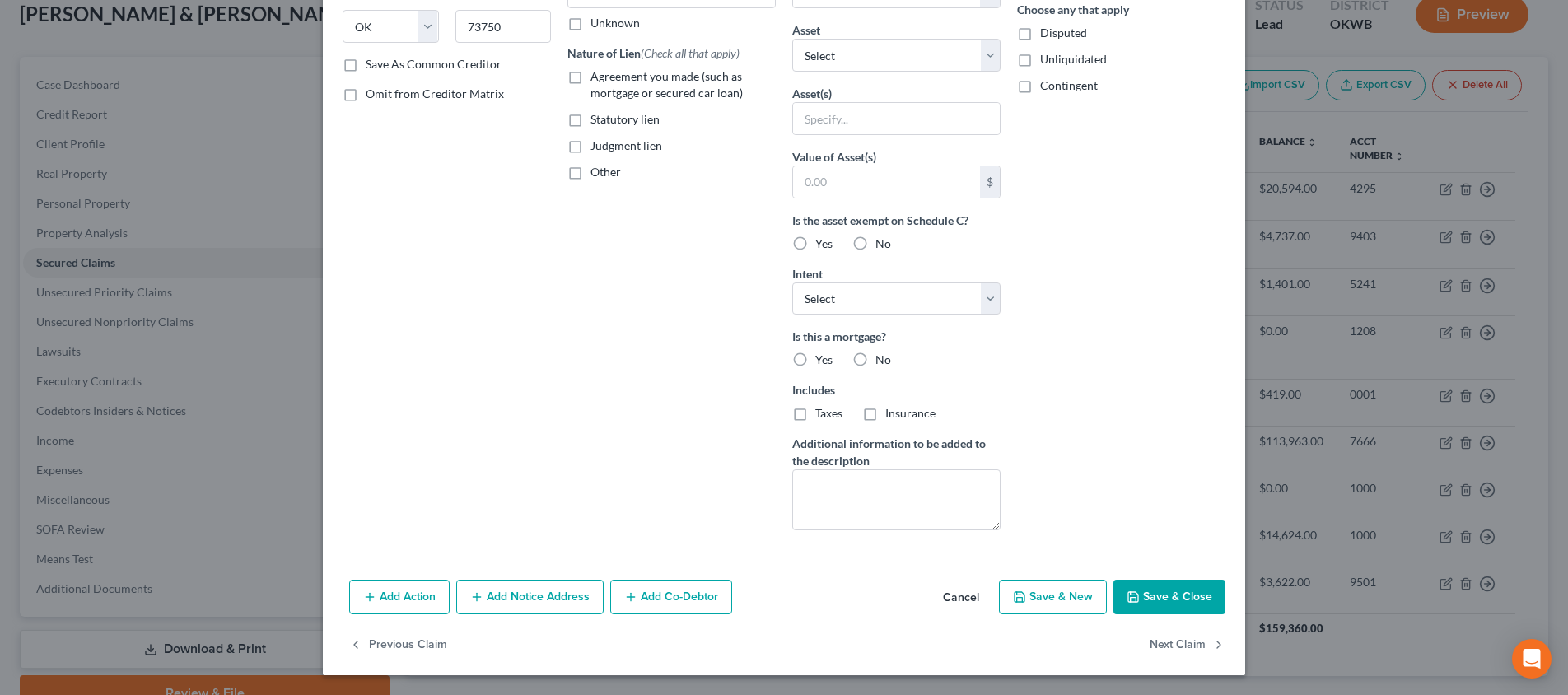
click at [1142, 582] on button "Save & Close" at bounding box center [1169, 597] width 112 height 35
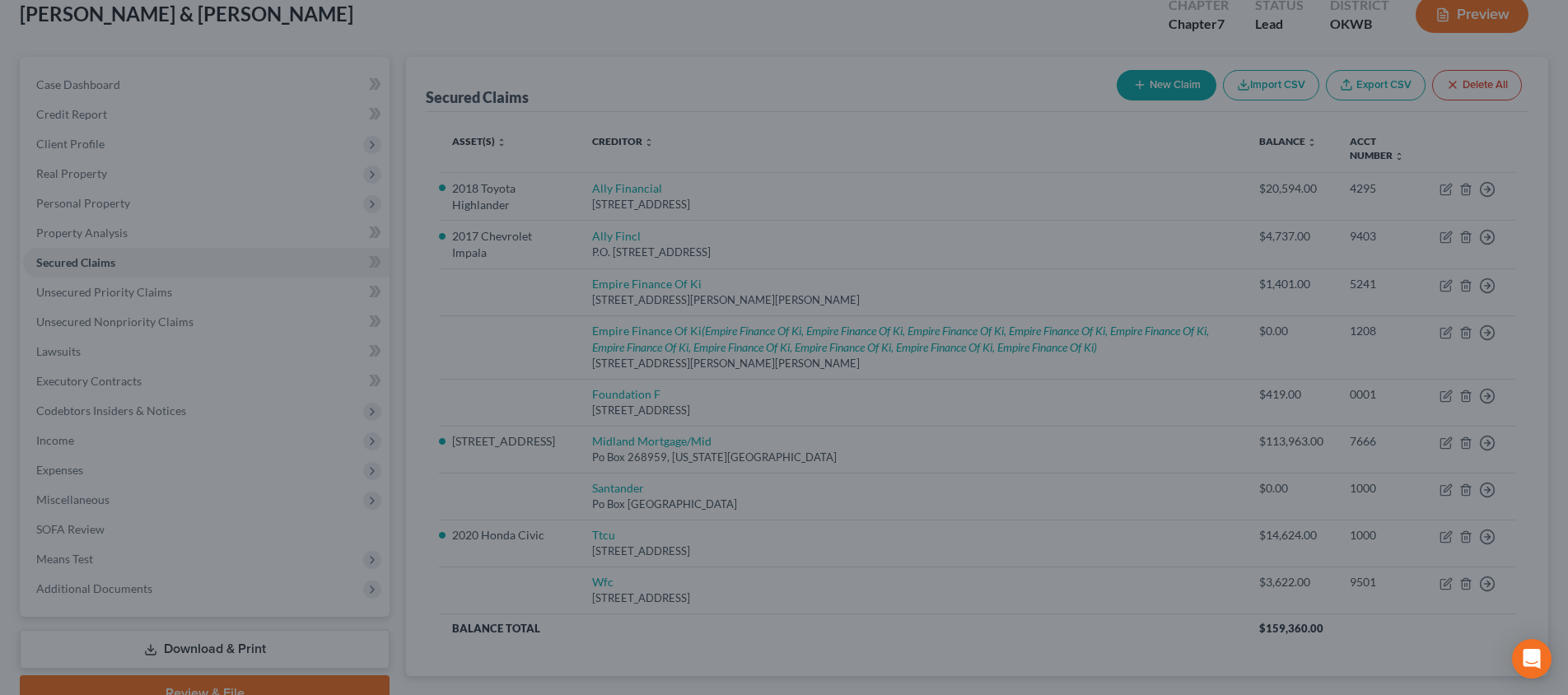
scroll to position [86, 0]
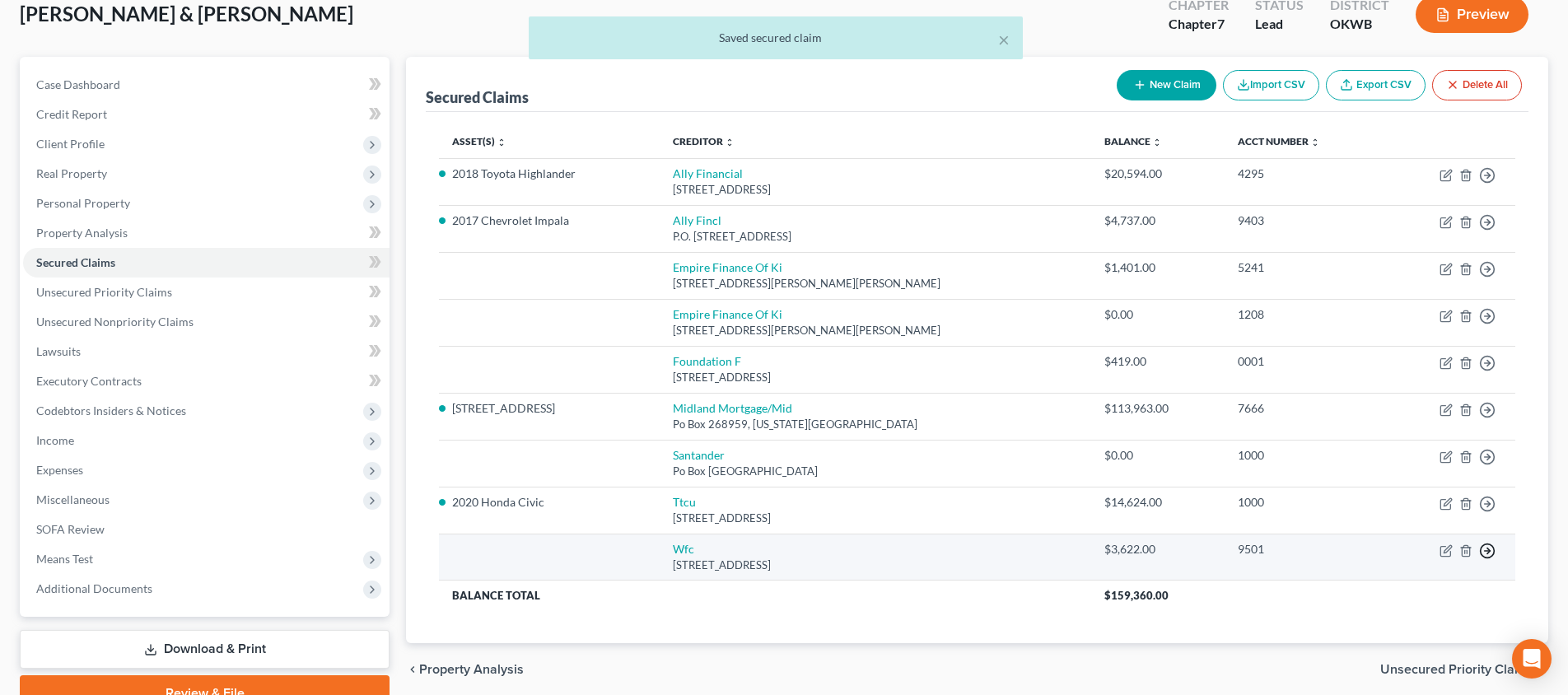
click at [1488, 547] on polyline "button" at bounding box center [1488, 549] width 2 height 6
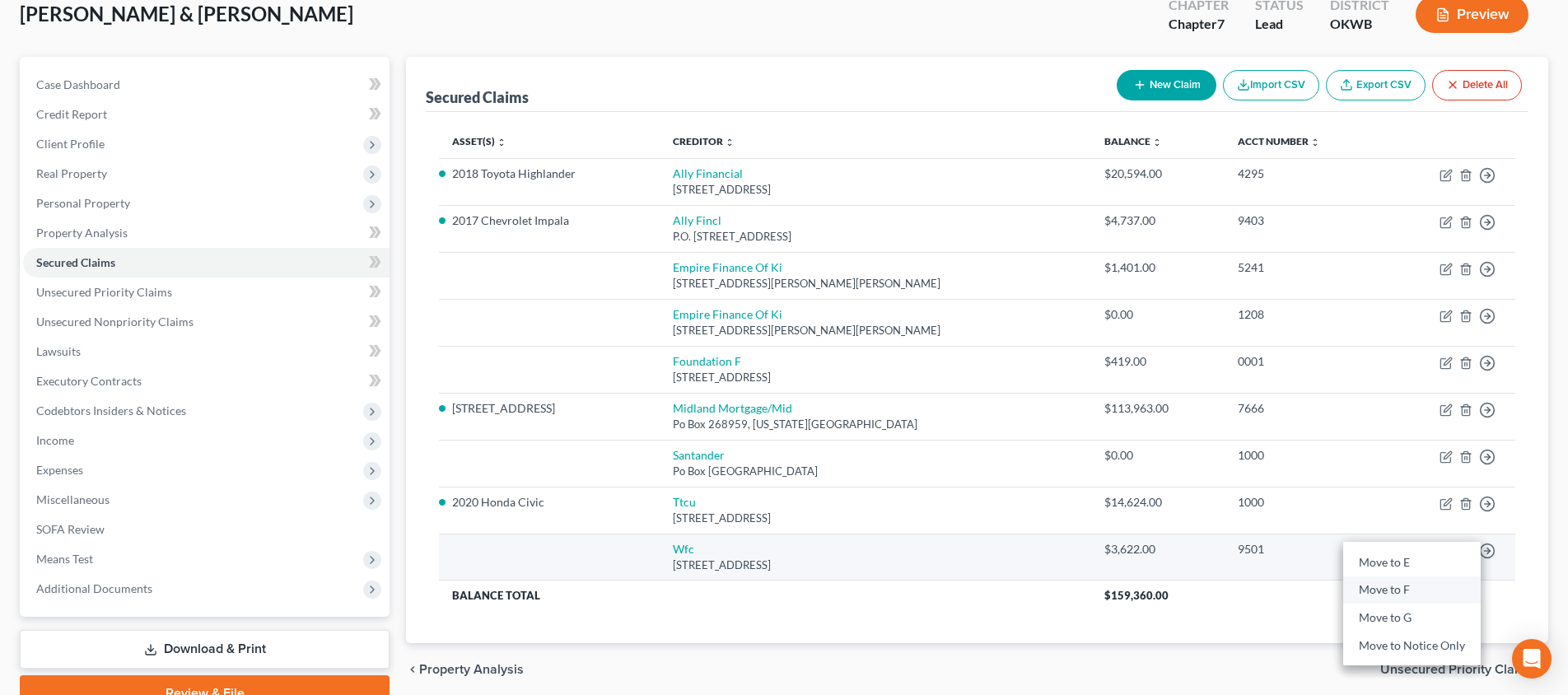
click at [1456, 582] on link "Move to F" at bounding box center [1412, 590] width 137 height 28
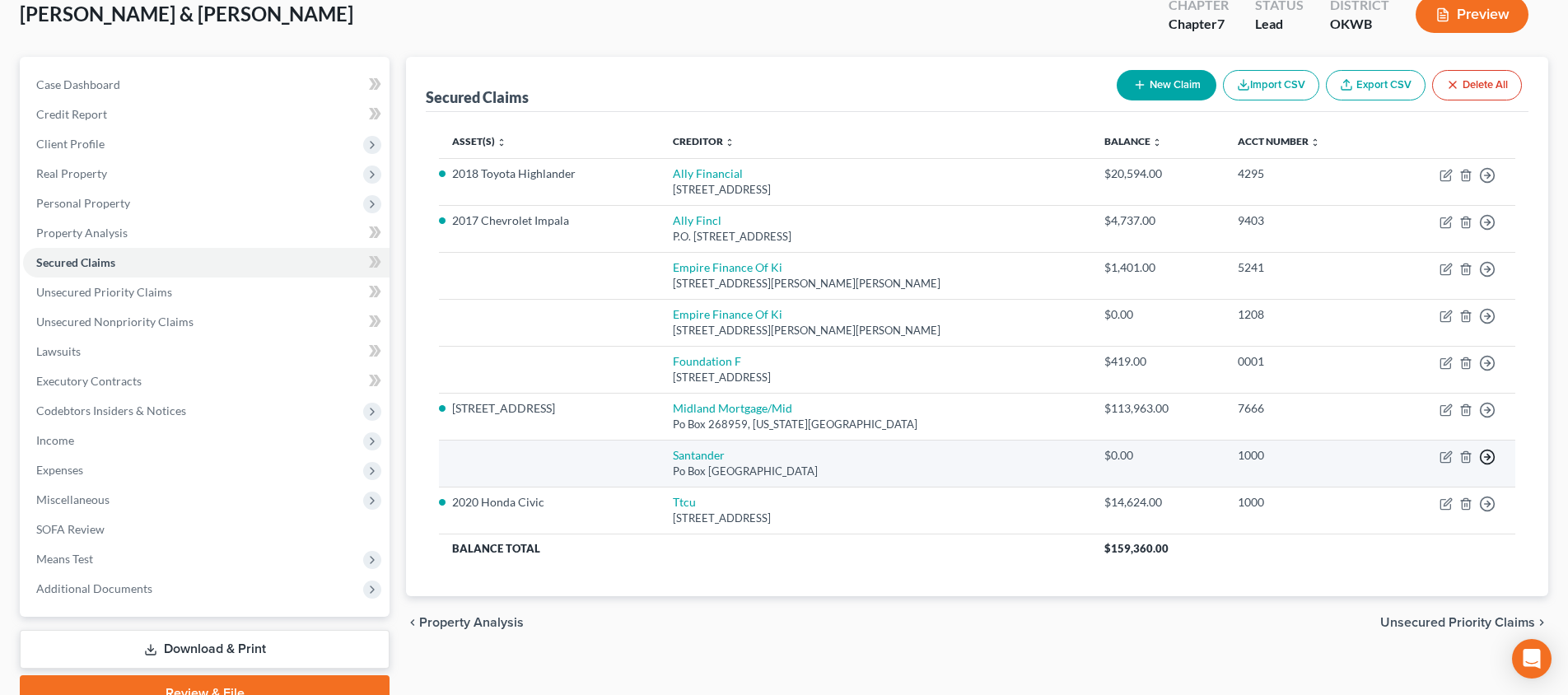
click at [1491, 453] on icon "button" at bounding box center [1487, 457] width 17 height 17
click at [1418, 495] on link "Move to F" at bounding box center [1412, 496] width 137 height 28
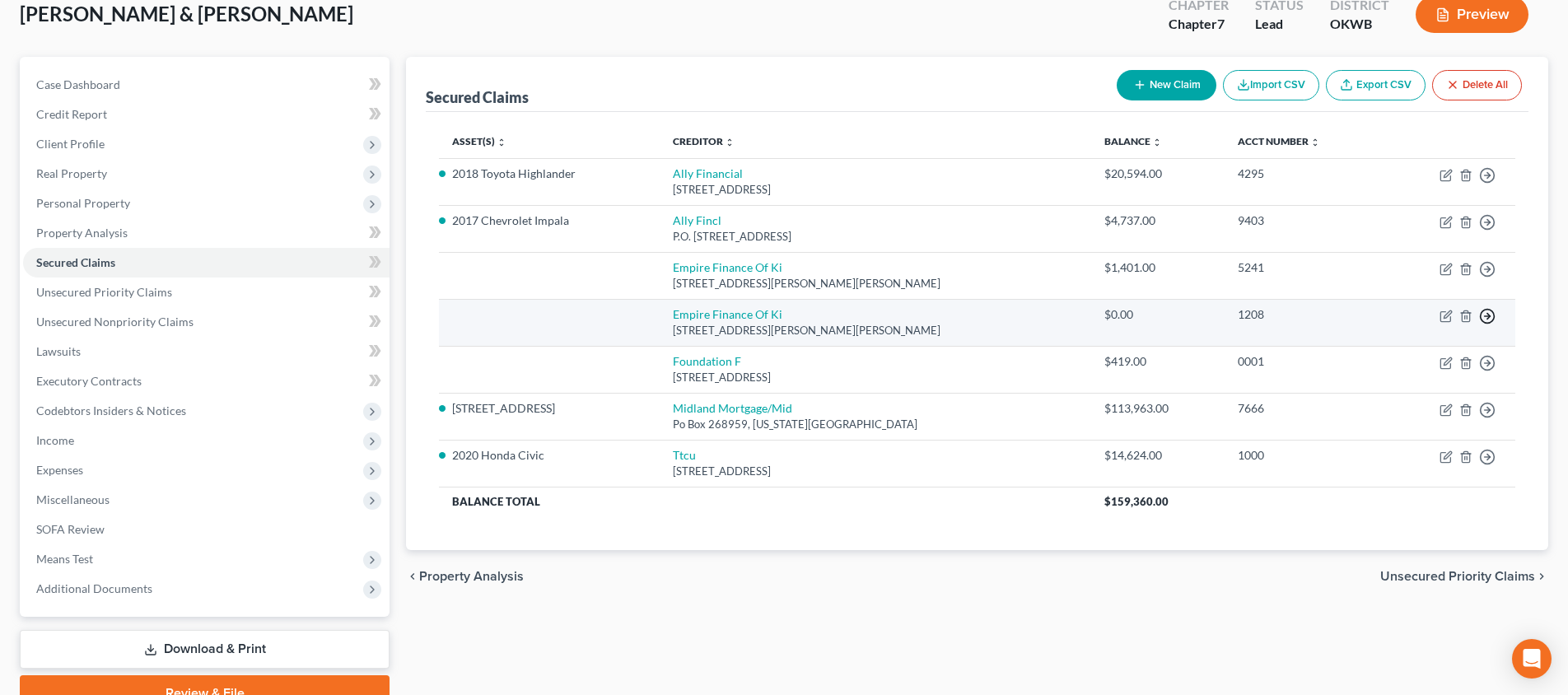
click at [1482, 312] on icon "button" at bounding box center [1487, 316] width 17 height 17
click at [1451, 355] on link "Move to F" at bounding box center [1412, 356] width 137 height 28
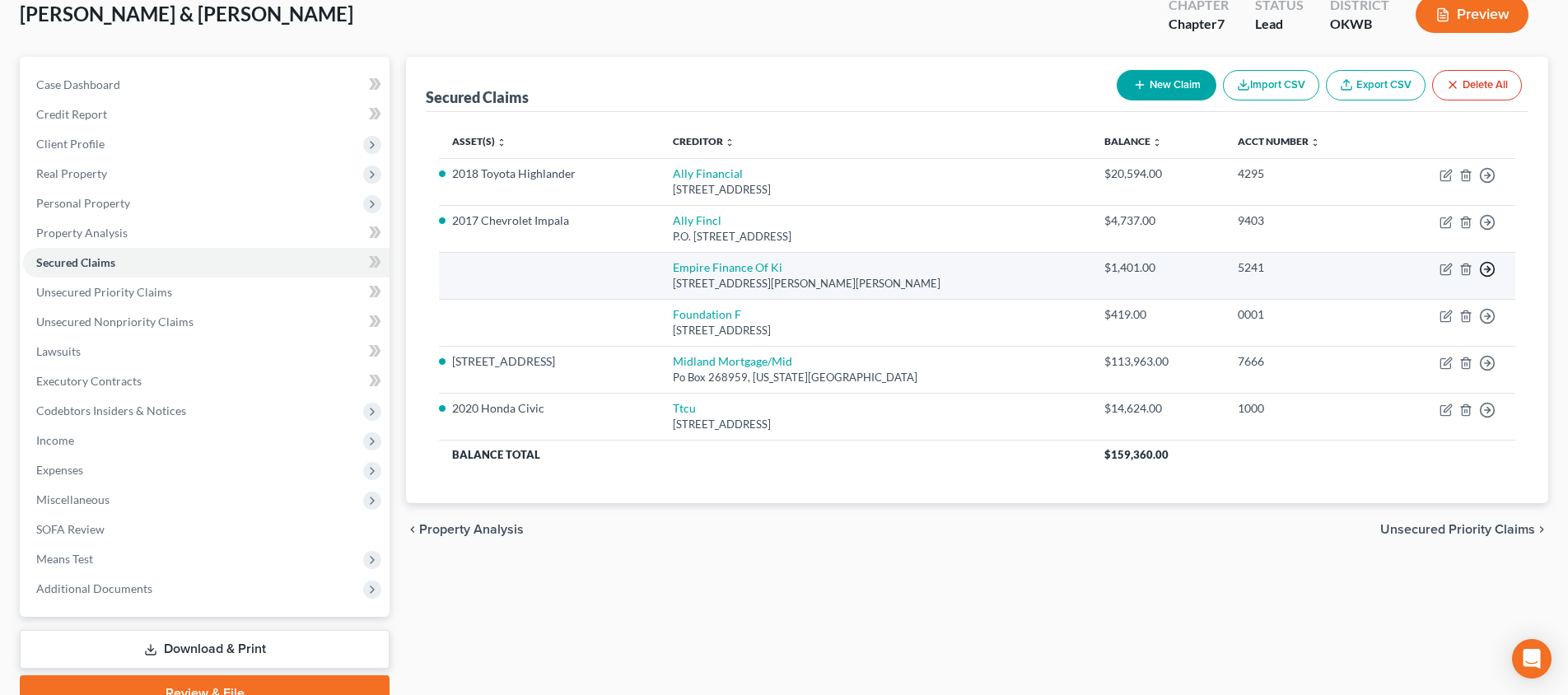
click at [1489, 269] on line "button" at bounding box center [1487, 269] width 6 height 0
click at [1451, 298] on link "Move to F" at bounding box center [1412, 309] width 137 height 28
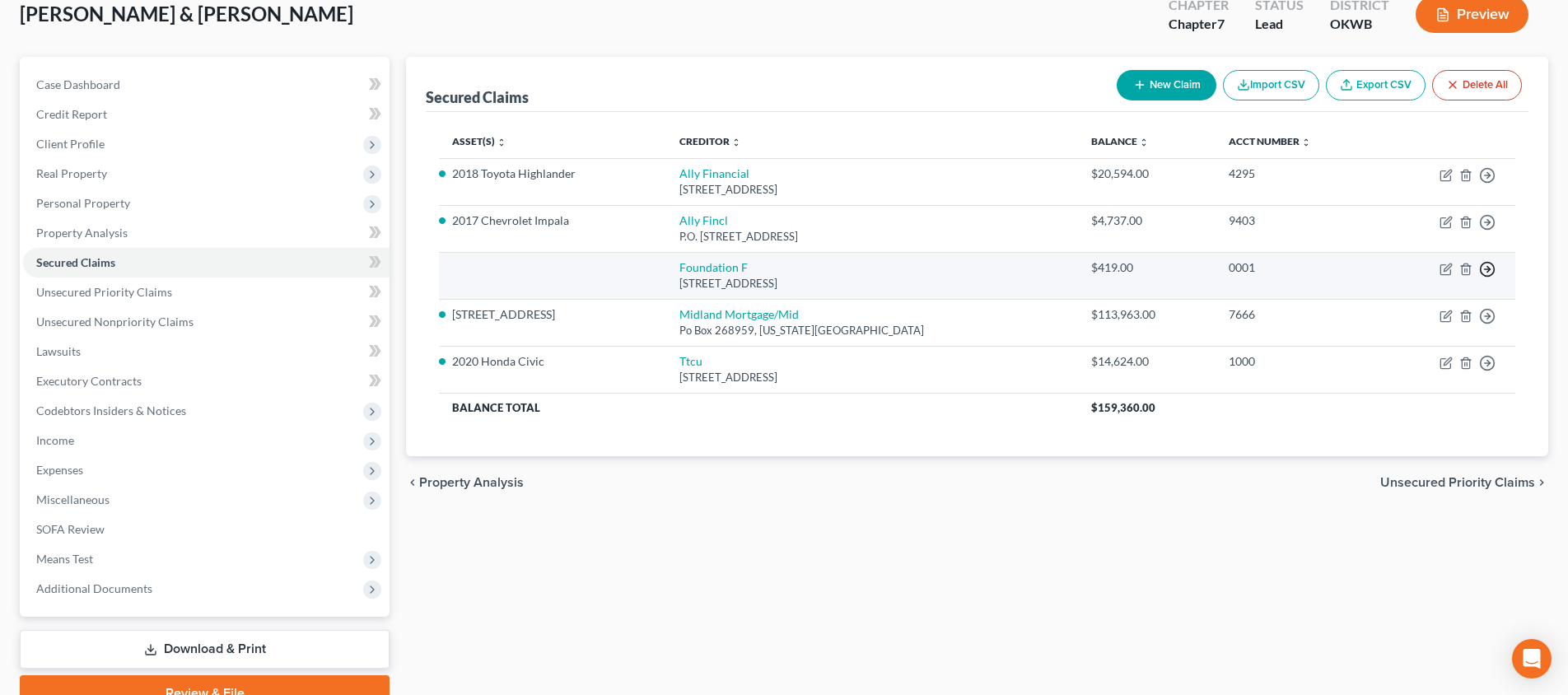
click at [1486, 262] on icon "button" at bounding box center [1487, 269] width 17 height 17
click at [1445, 309] on link "Move to F" at bounding box center [1412, 309] width 137 height 28
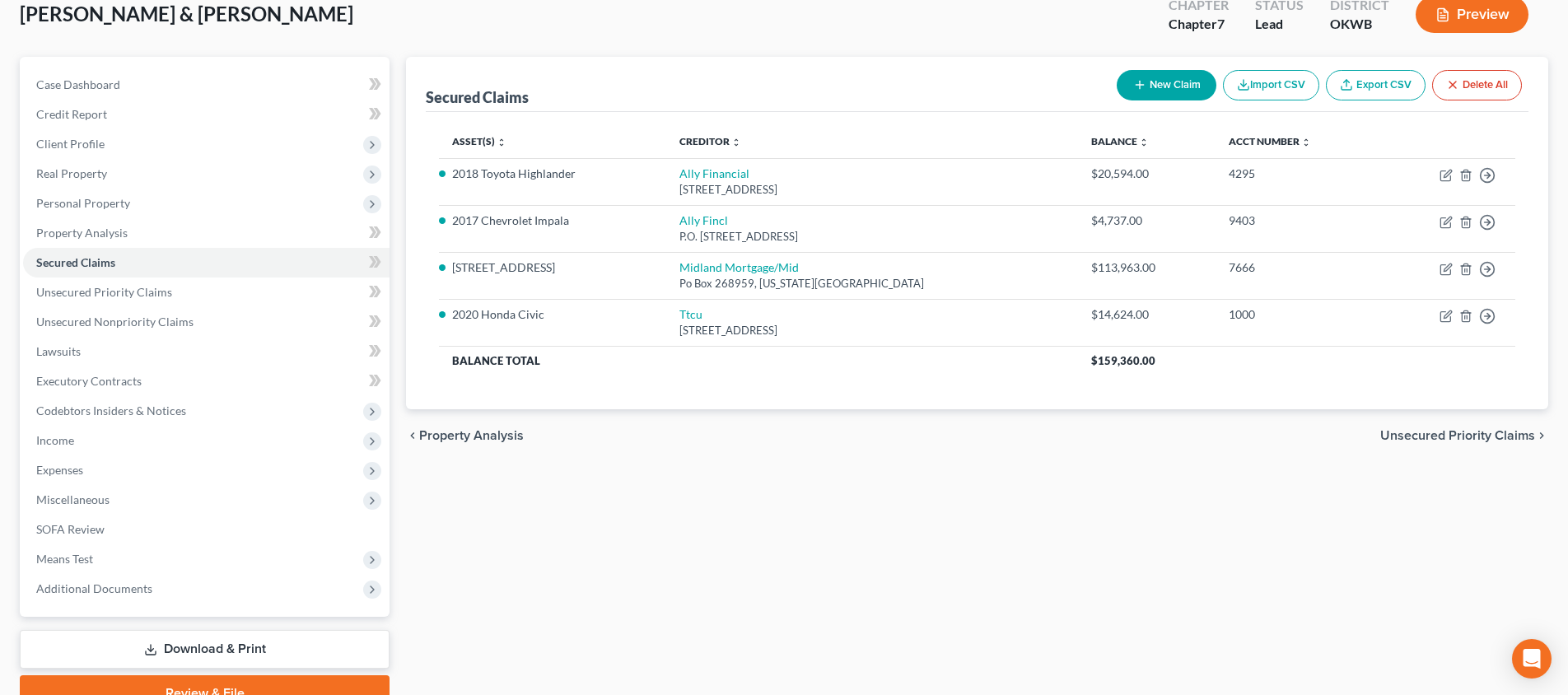
click at [1464, 434] on span "Unsecured Priority Claims" at bounding box center [1457, 435] width 155 height 13
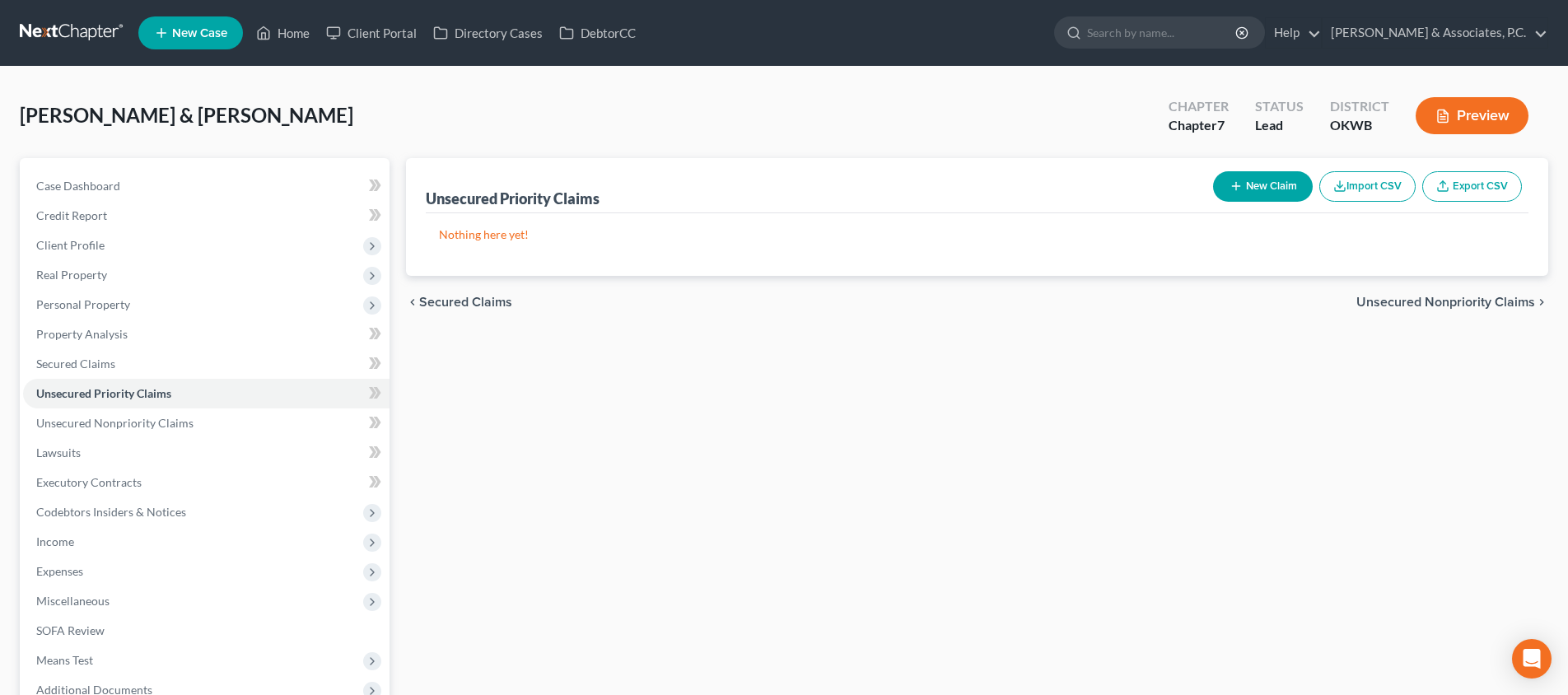
click at [1474, 304] on span "Unsecured Nonpriority Claims" at bounding box center [1445, 302] width 179 height 13
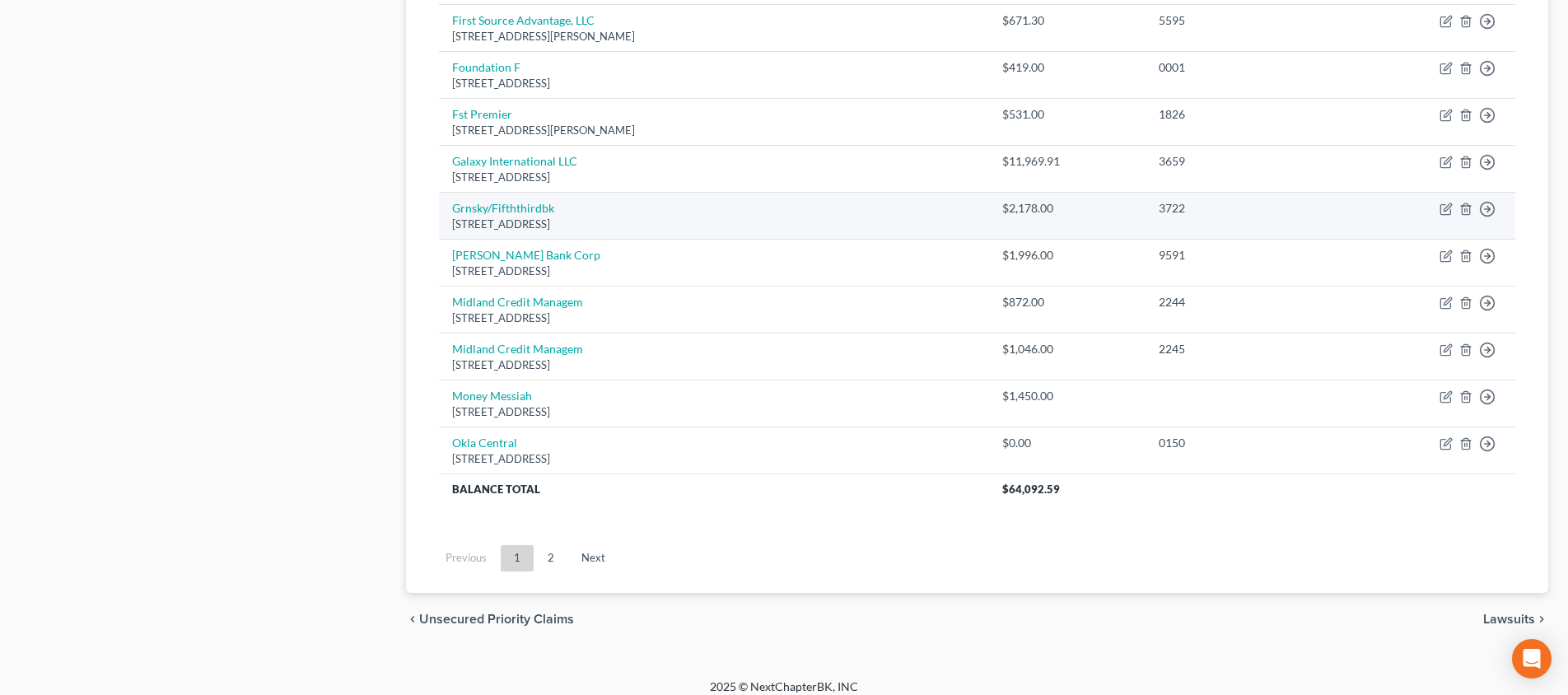
scroll to position [1191, 0]
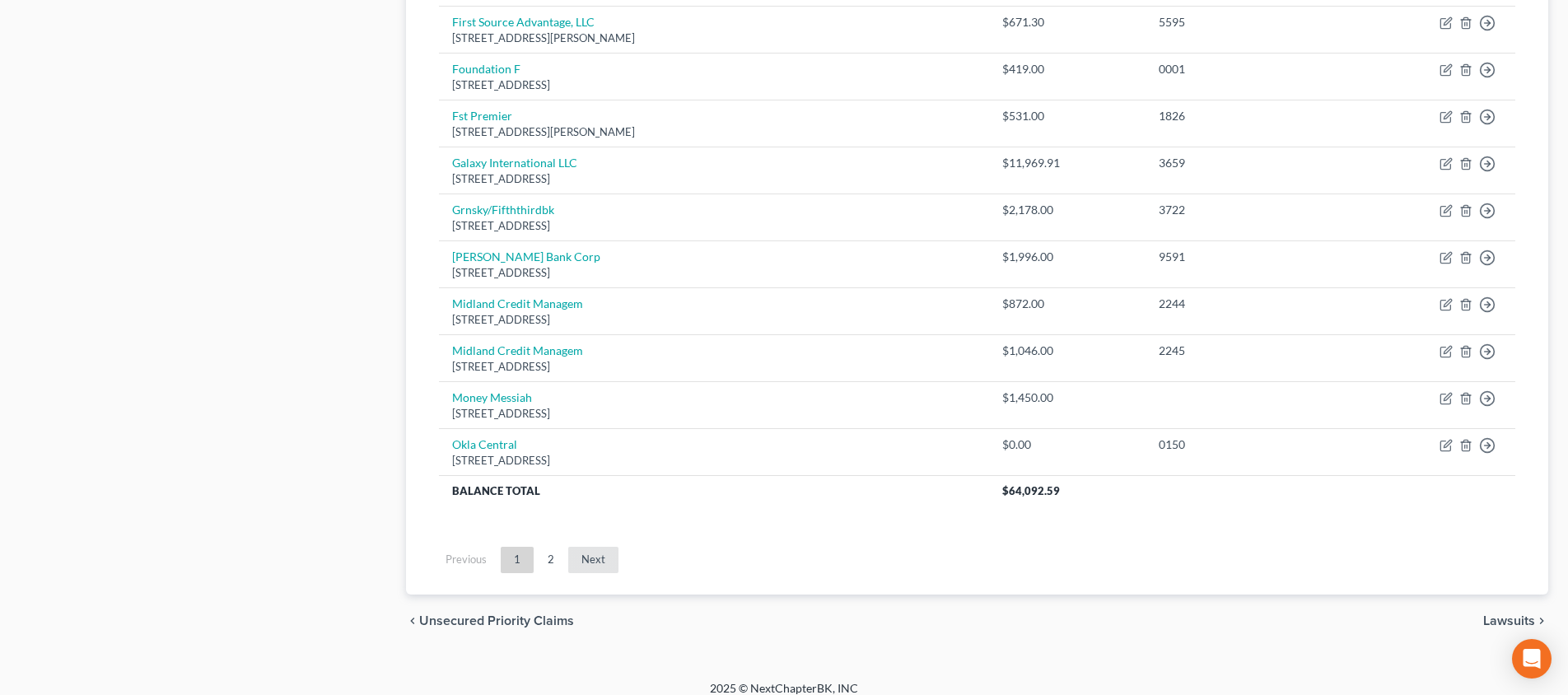
click at [613, 546] on link "Next" at bounding box center [593, 559] width 51 height 26
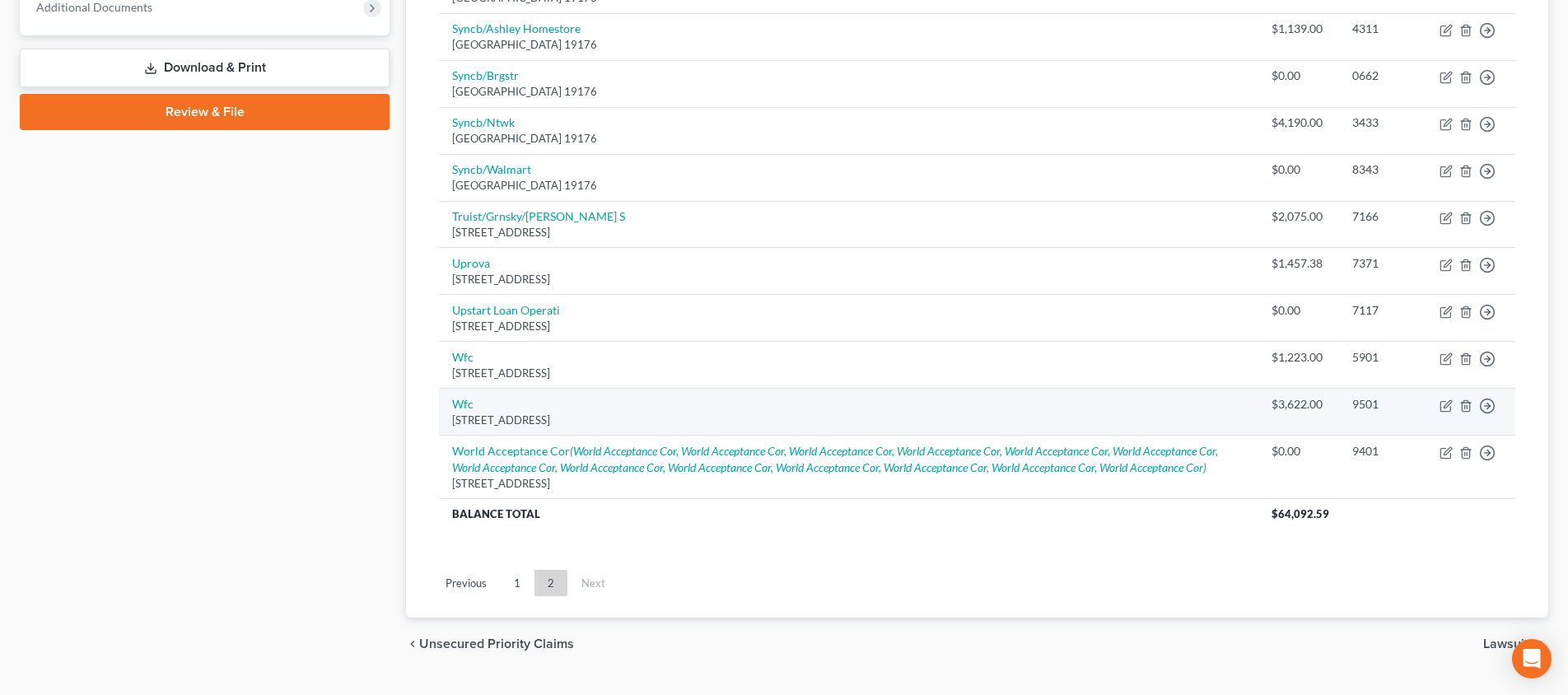
scroll to position [705, 0]
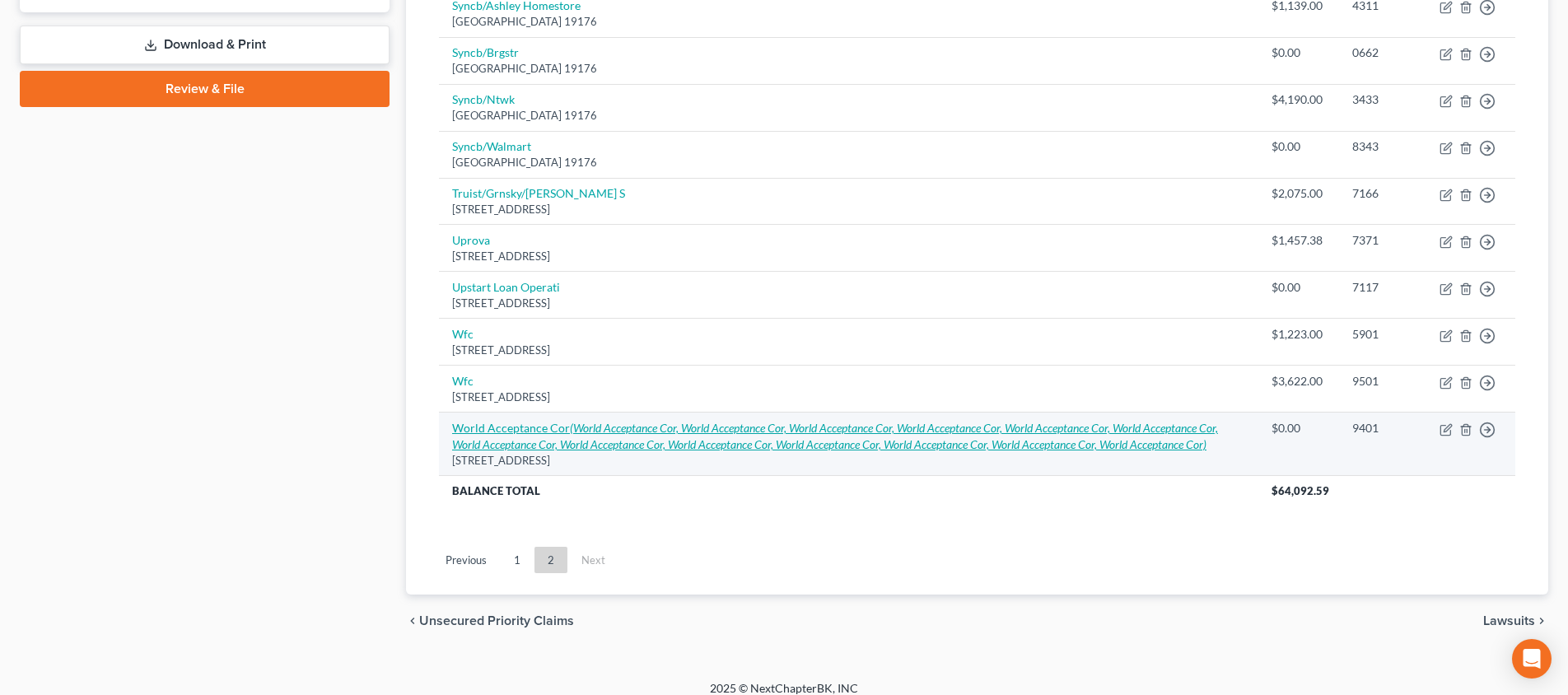
click at [810, 444] on icon "(World Acceptance Cor, World Acceptance Cor, World Acceptance Cor, World Accept…" at bounding box center [835, 435] width 766 height 31
select select "42"
select select "0"
select select "42"
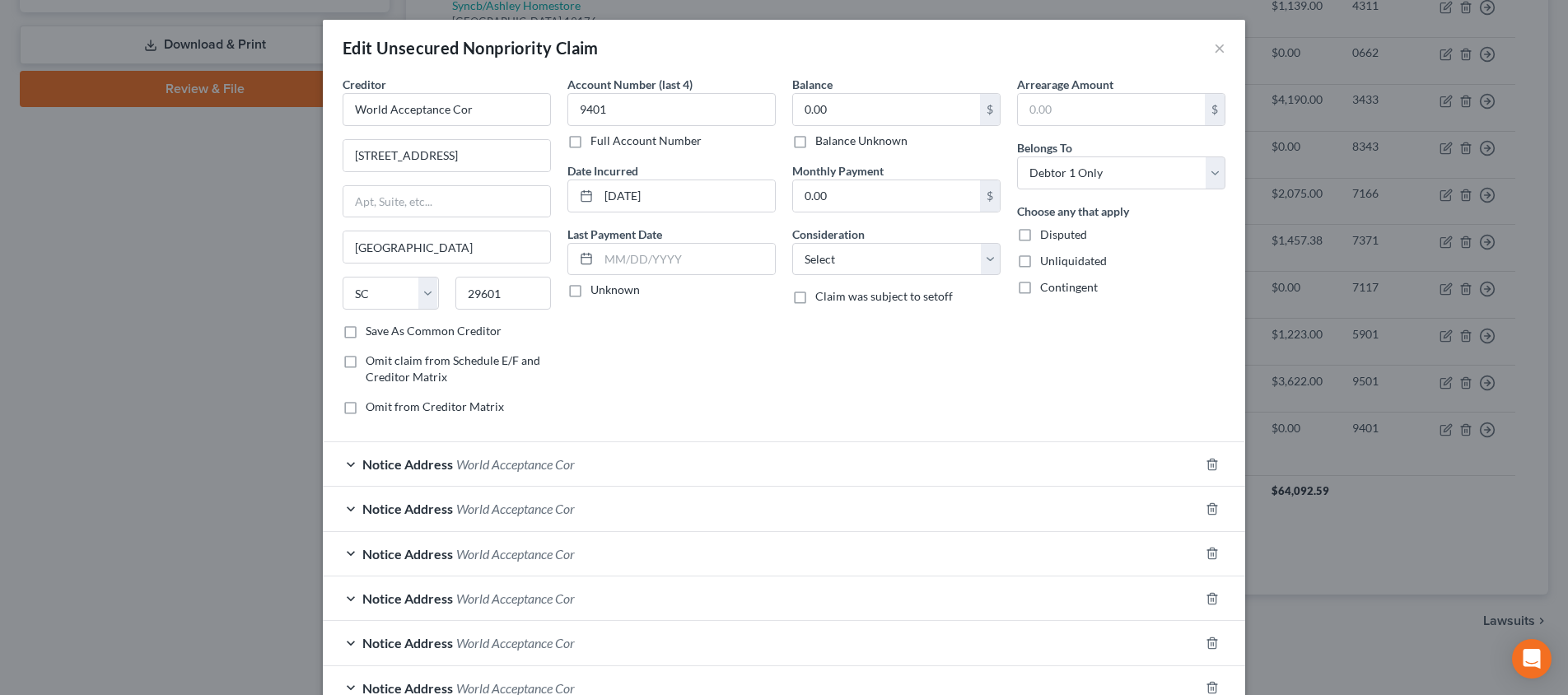
scroll to position [173, 0]
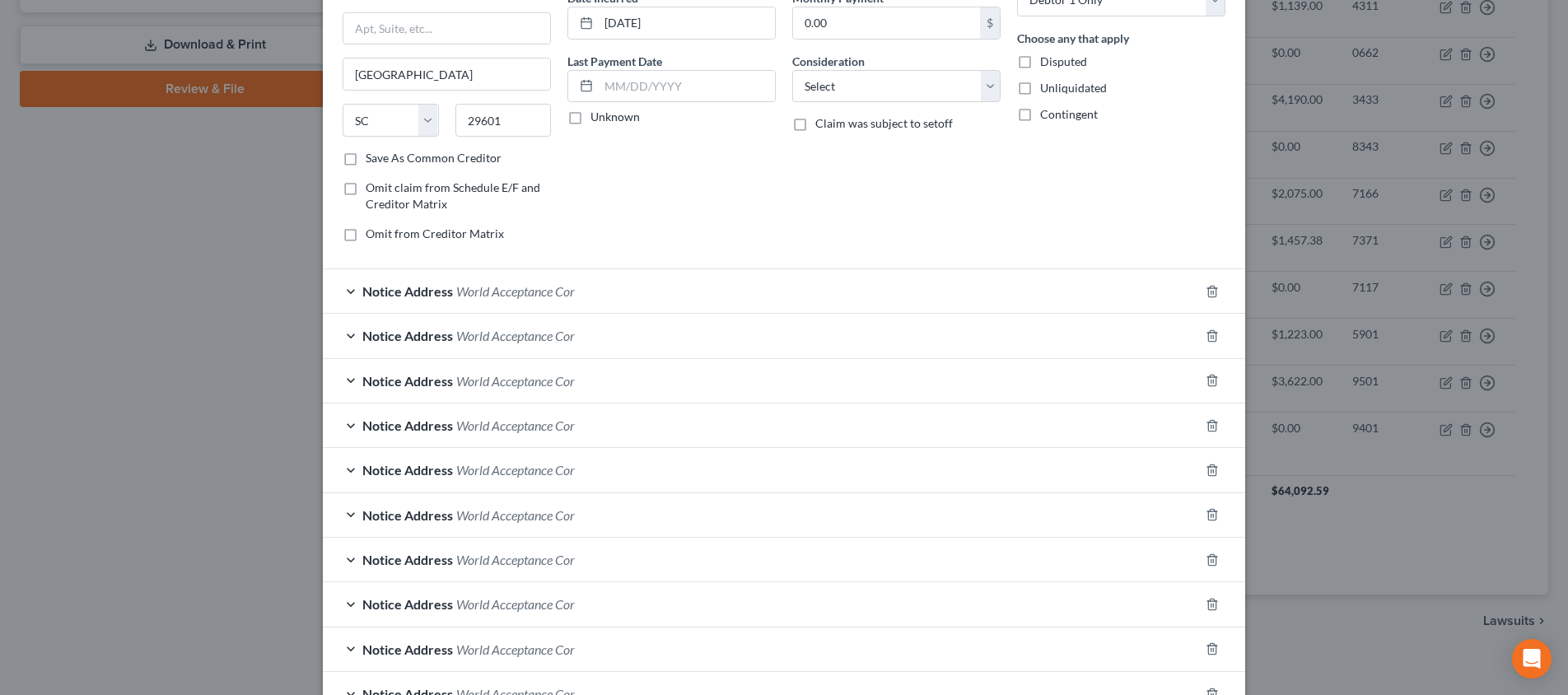
click at [363, 292] on span "Notice Address" at bounding box center [407, 290] width 90 height 16
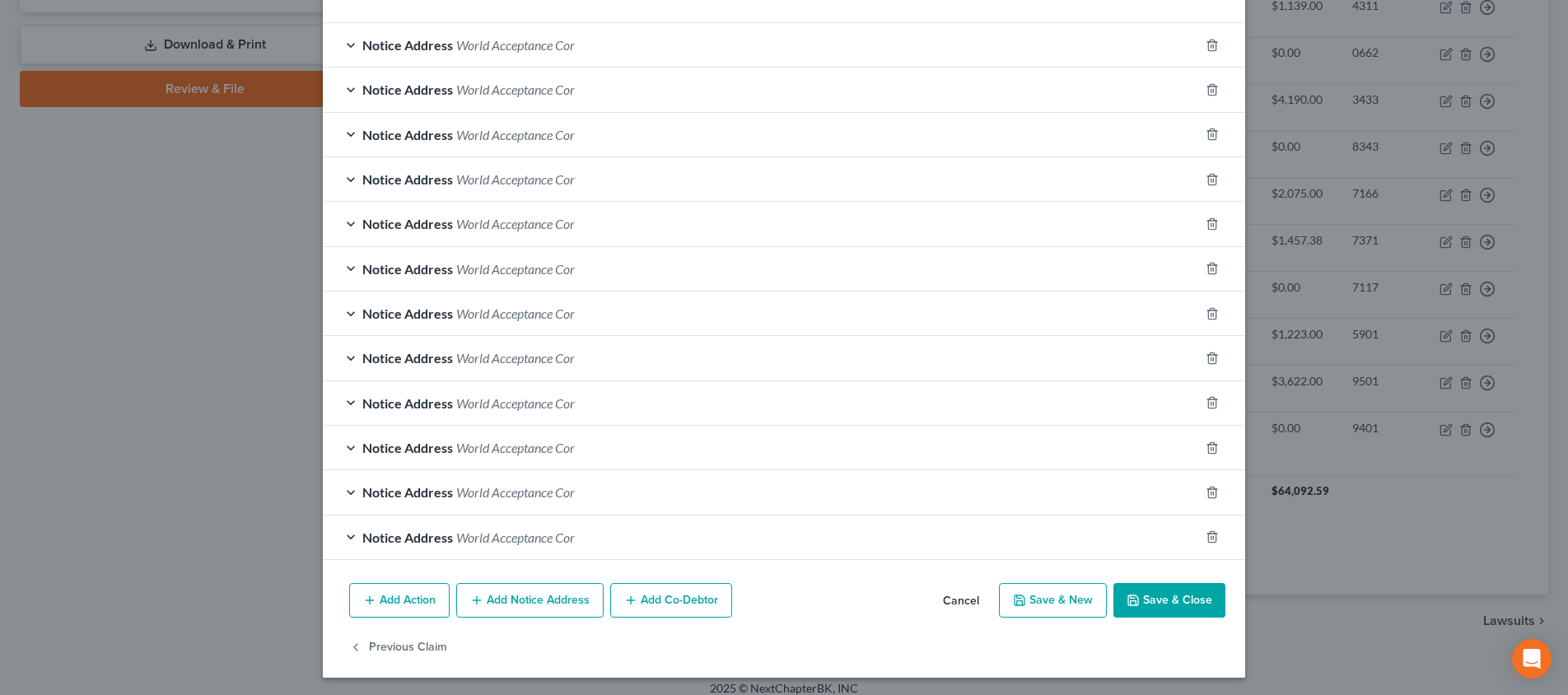
scroll to position [773, 0]
click at [479, 536] on span "World Acceptance Cor" at bounding box center [515, 538] width 118 height 16
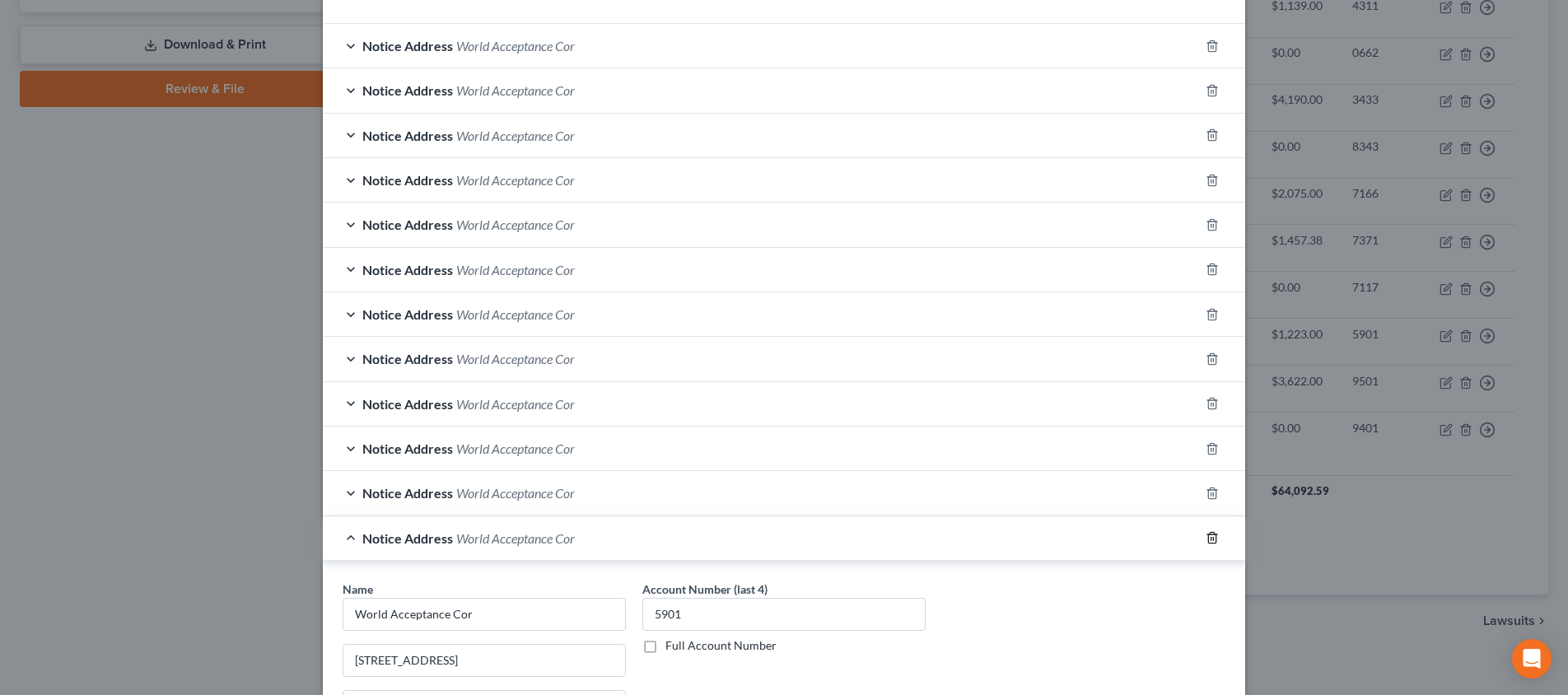
click at [1209, 535] on icon "button" at bounding box center [1211, 538] width 7 height 11
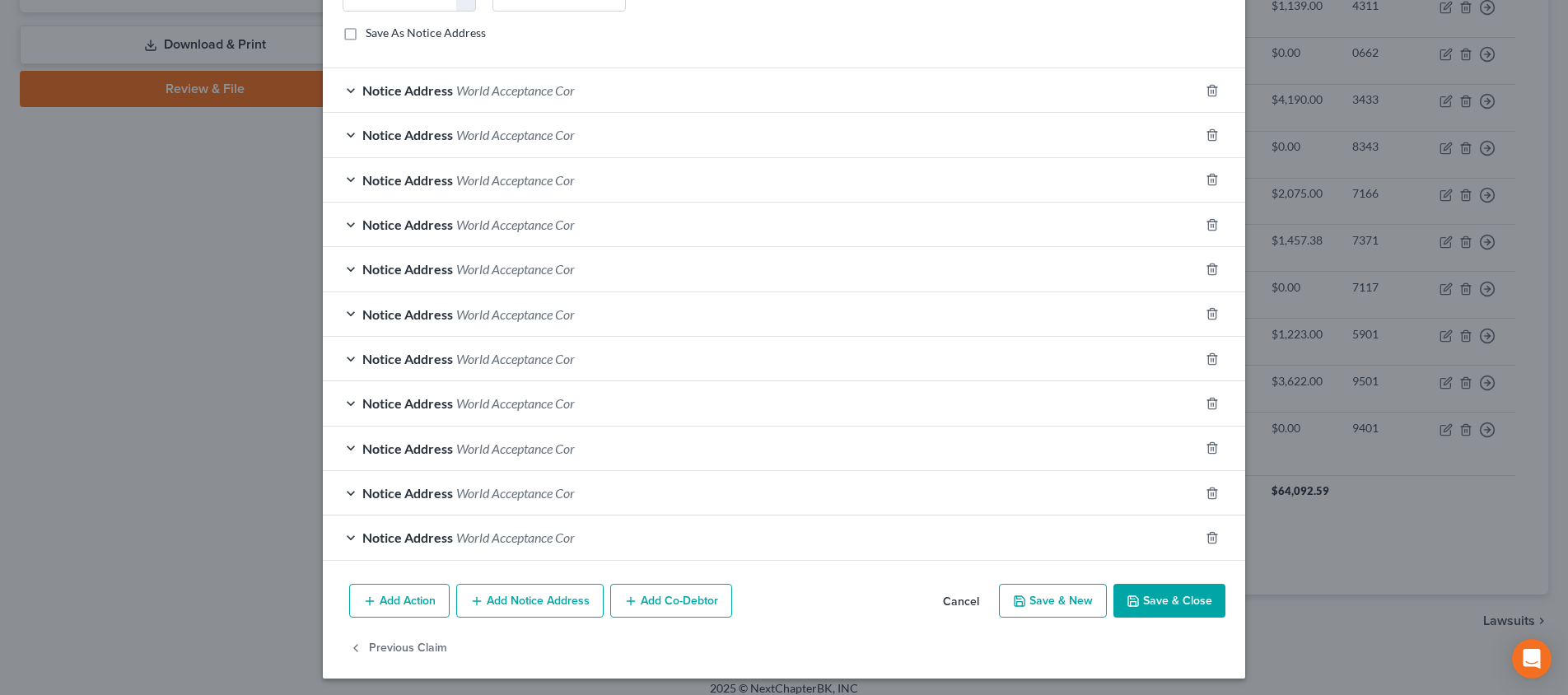
click at [1209, 535] on icon "button" at bounding box center [1211, 537] width 7 height 11
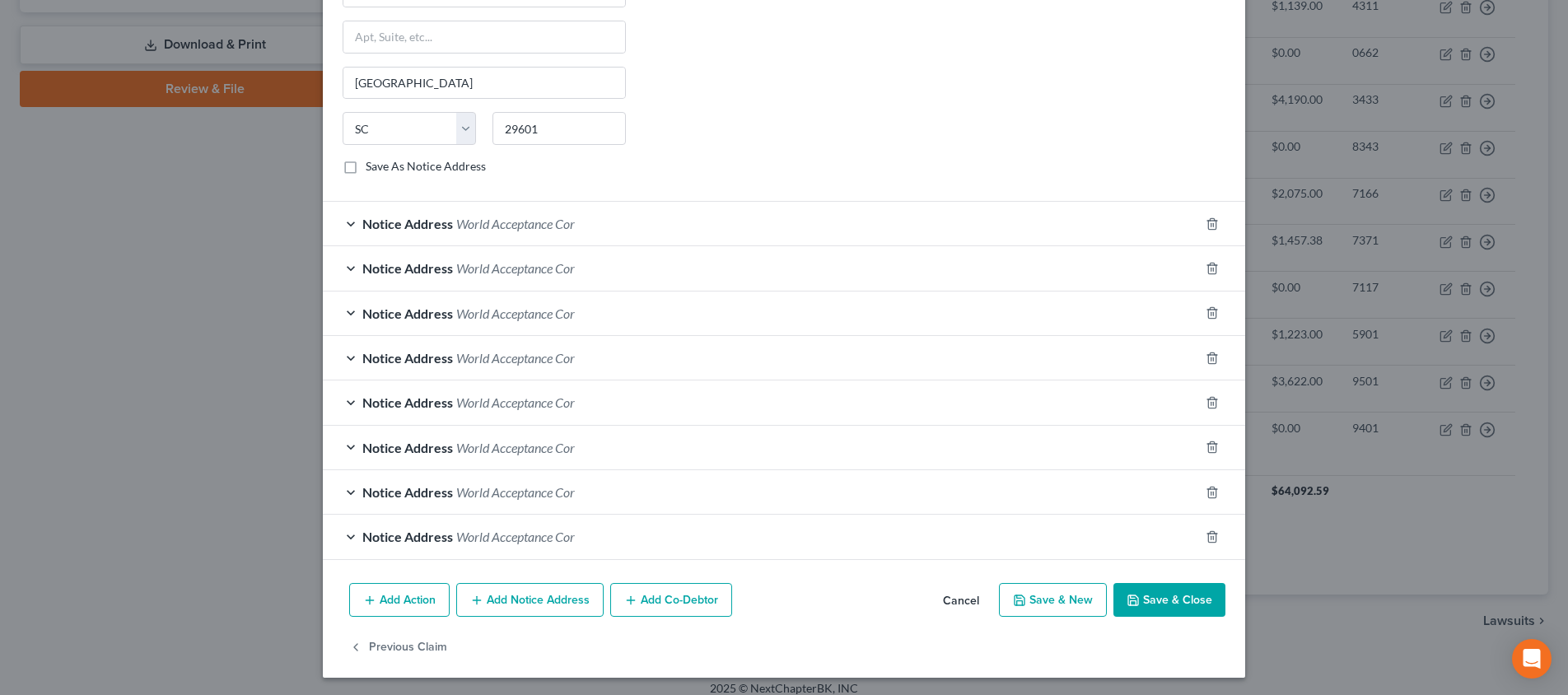
click at [1209, 535] on icon "button" at bounding box center [1211, 536] width 7 height 11
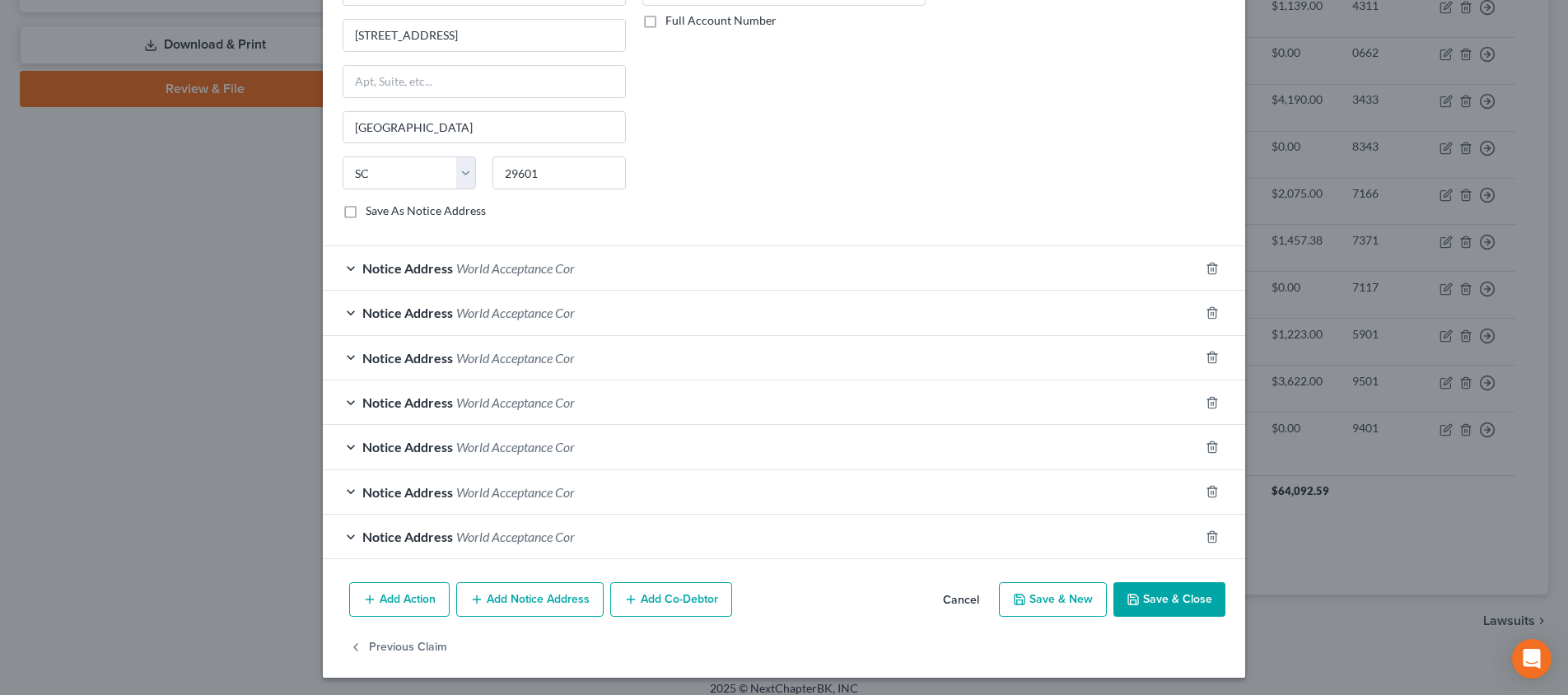
click at [1209, 535] on icon "button" at bounding box center [1211, 536] width 7 height 11
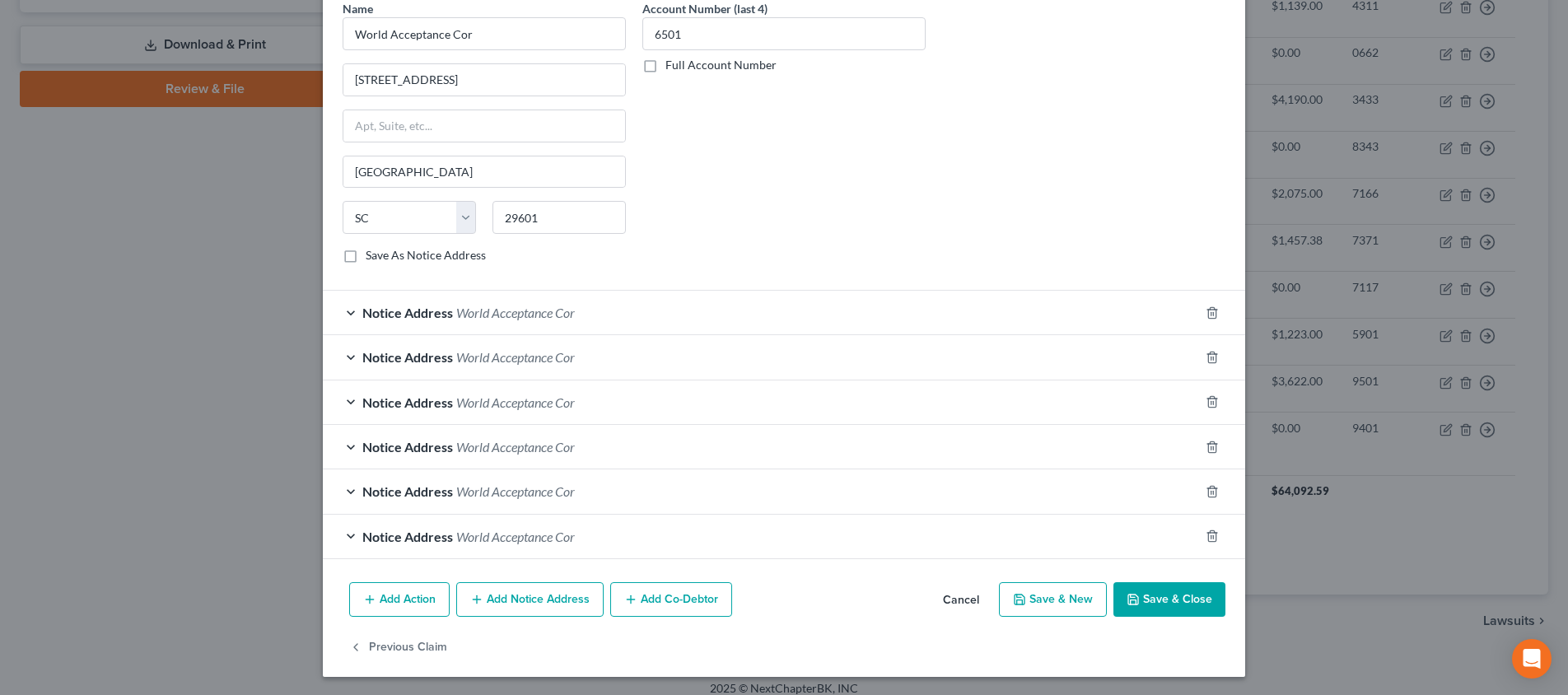
click at [1209, 535] on icon "button" at bounding box center [1211, 536] width 7 height 11
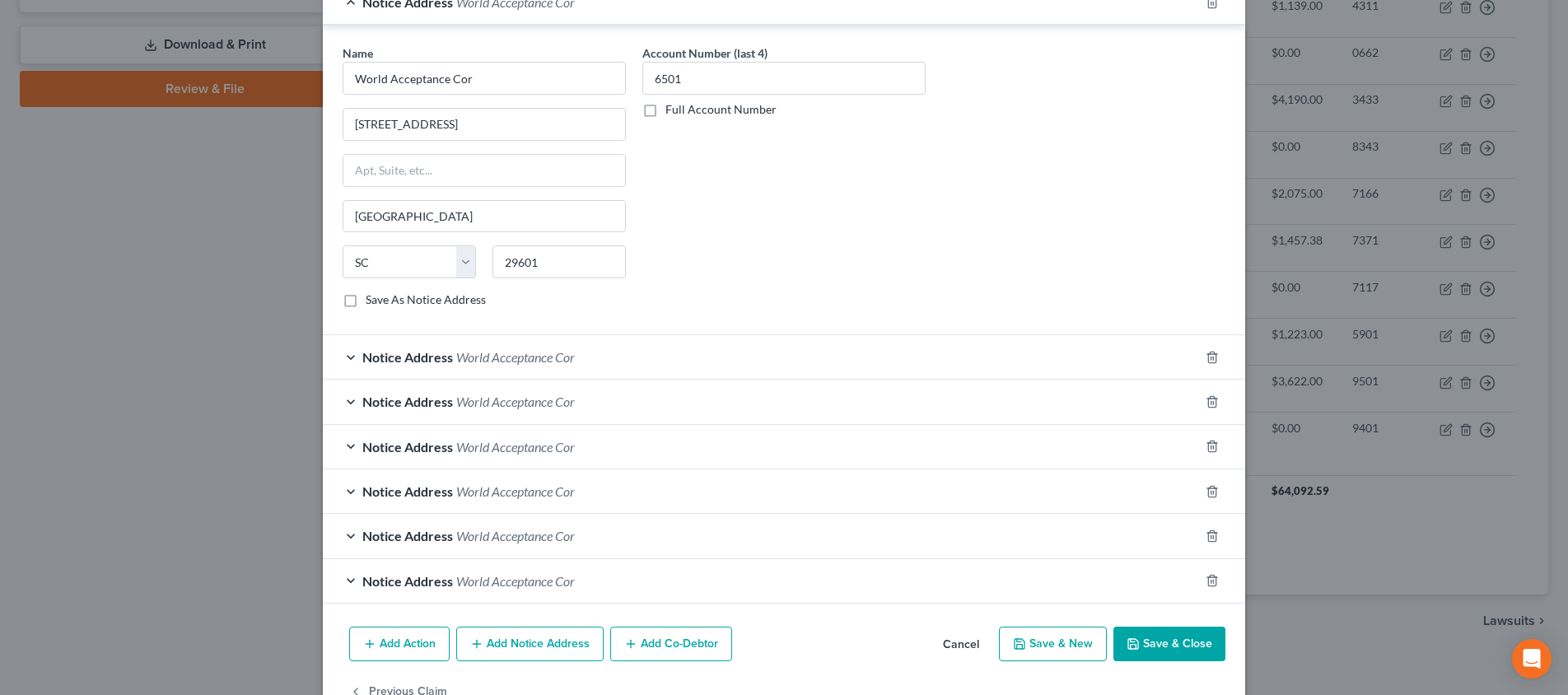
click at [1209, 535] on icon "button" at bounding box center [1211, 535] width 7 height 11
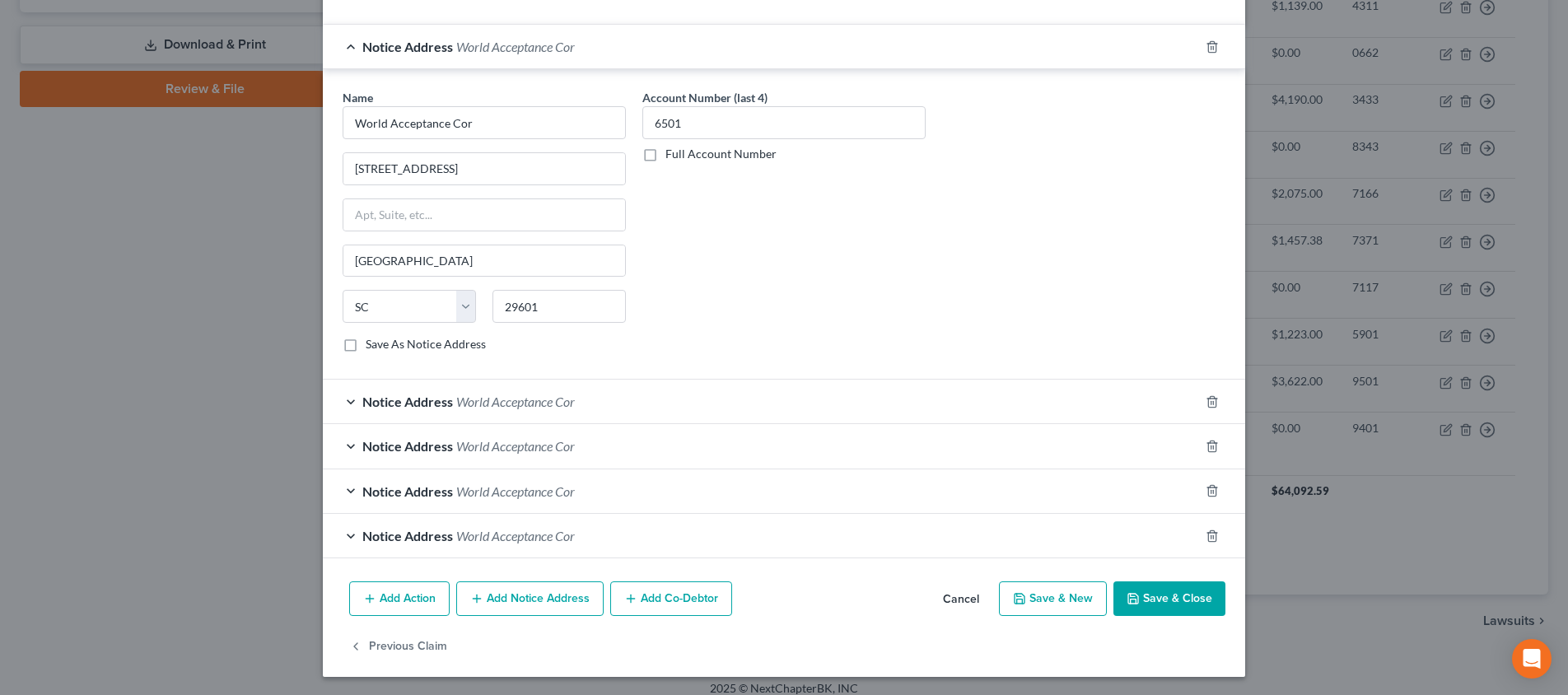
click at [1209, 535] on icon "button" at bounding box center [1211, 535] width 7 height 11
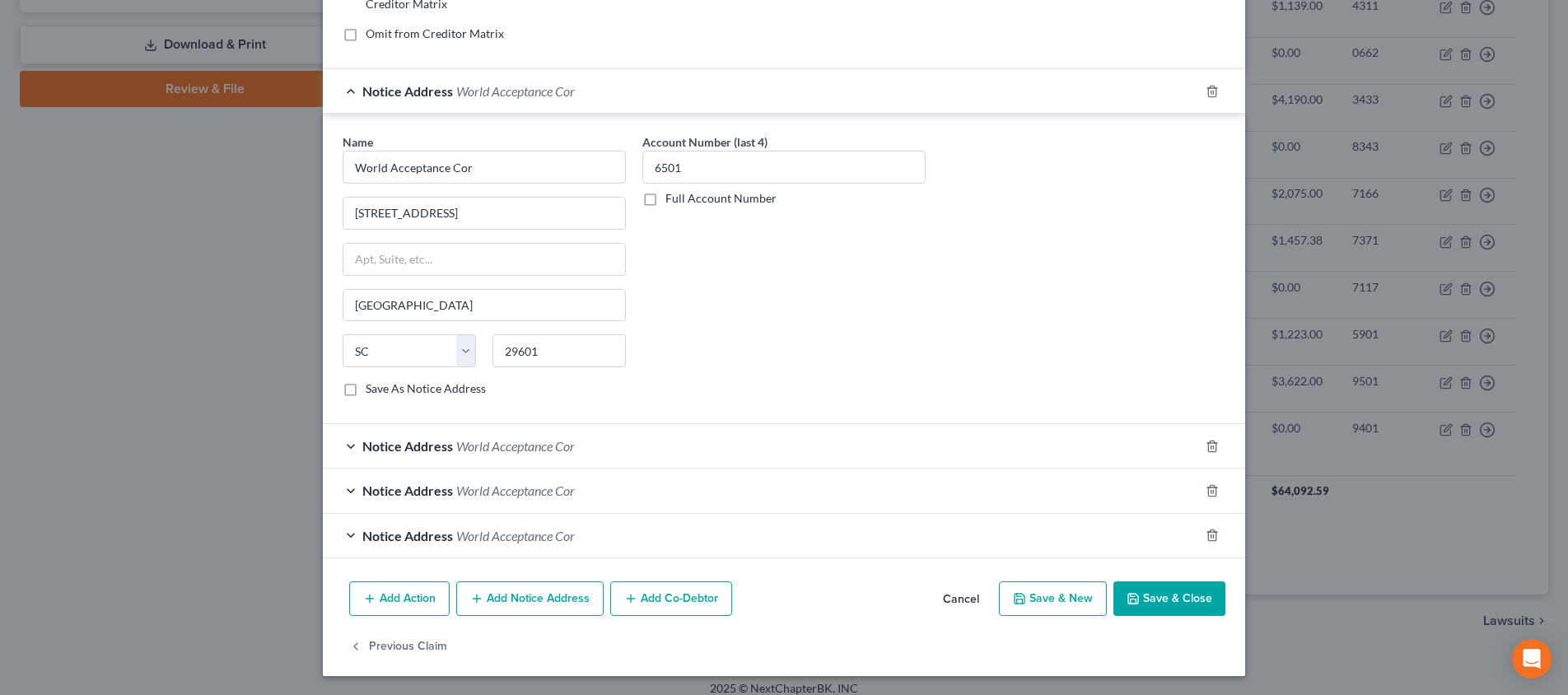
click at [1209, 535] on icon "button" at bounding box center [1211, 535] width 7 height 11
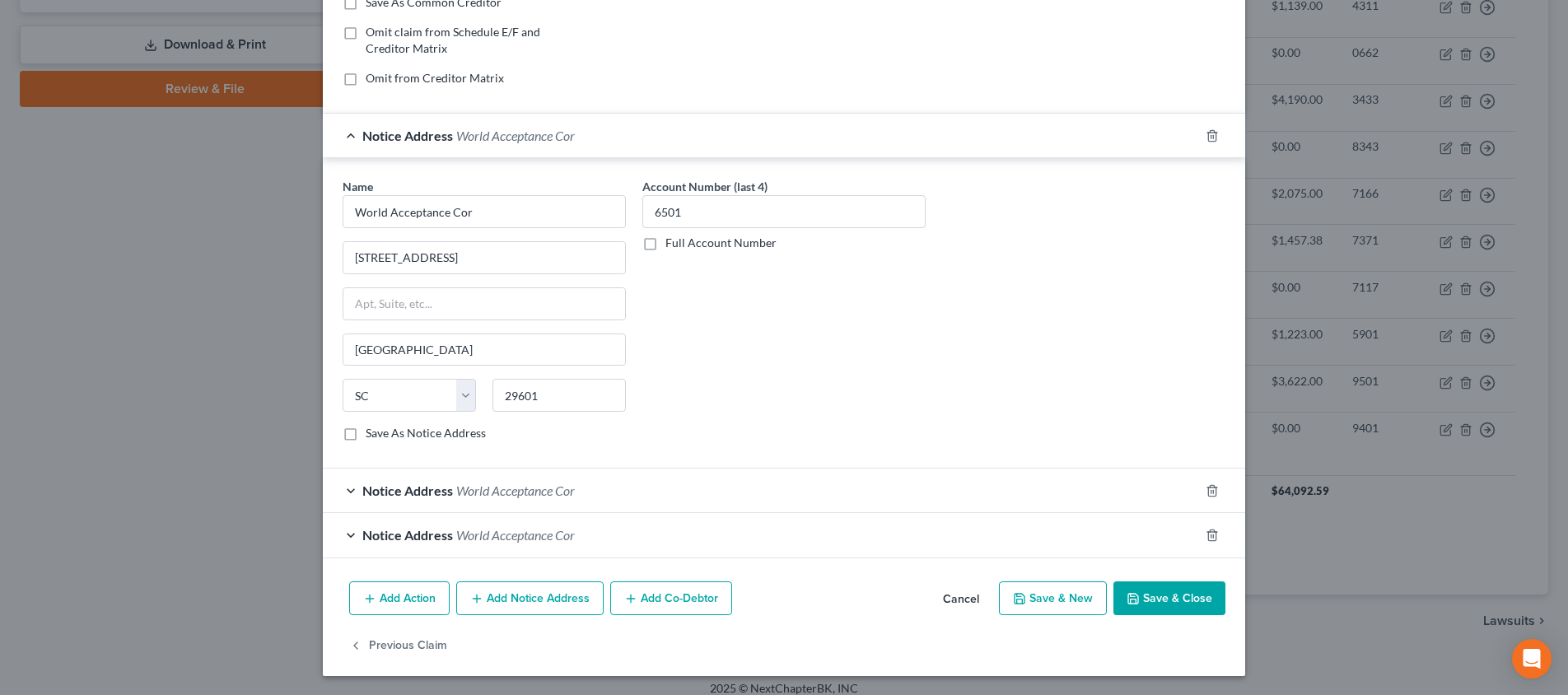
click at [1209, 535] on icon "button" at bounding box center [1211, 534] width 7 height 11
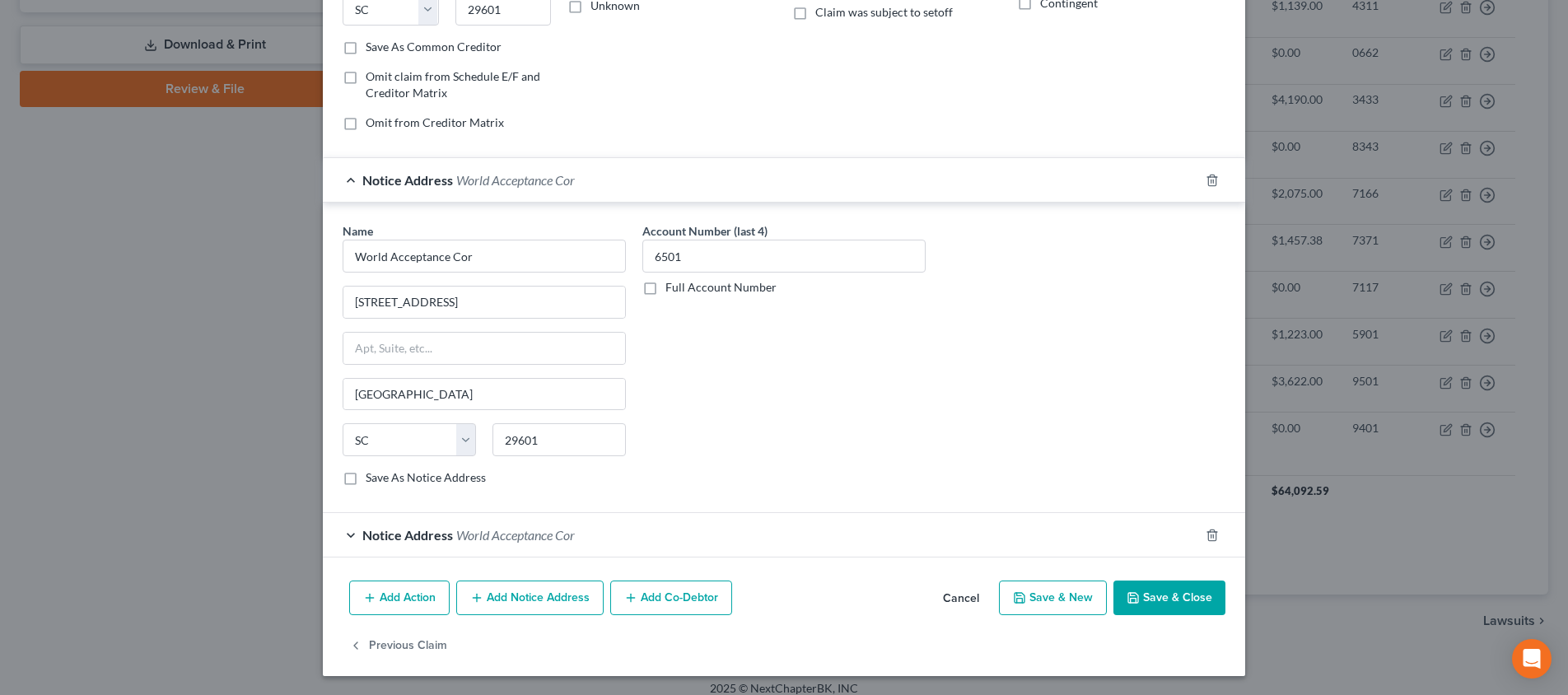
click at [1209, 535] on icon "button" at bounding box center [1211, 534] width 7 height 11
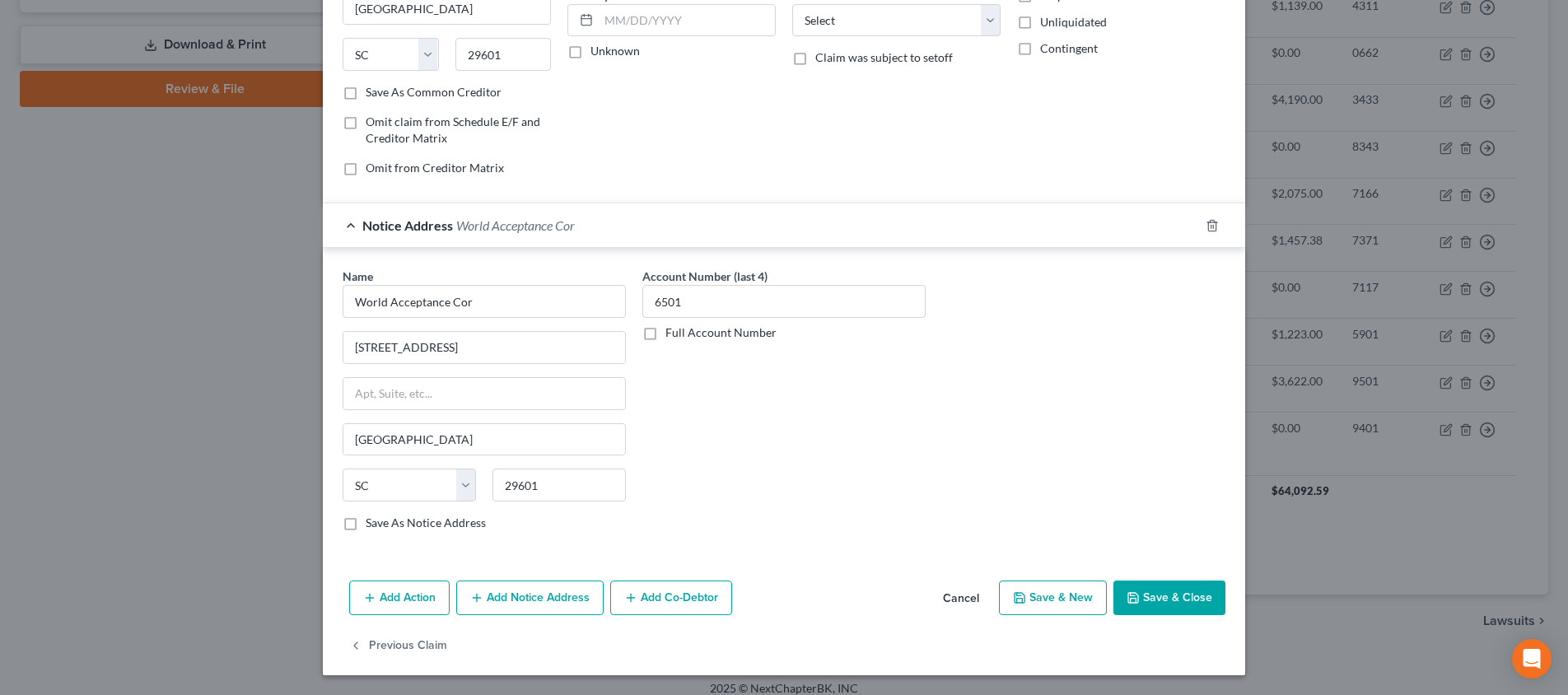
scroll to position [238, 0]
click at [1214, 228] on icon "button" at bounding box center [1212, 226] width 13 height 13
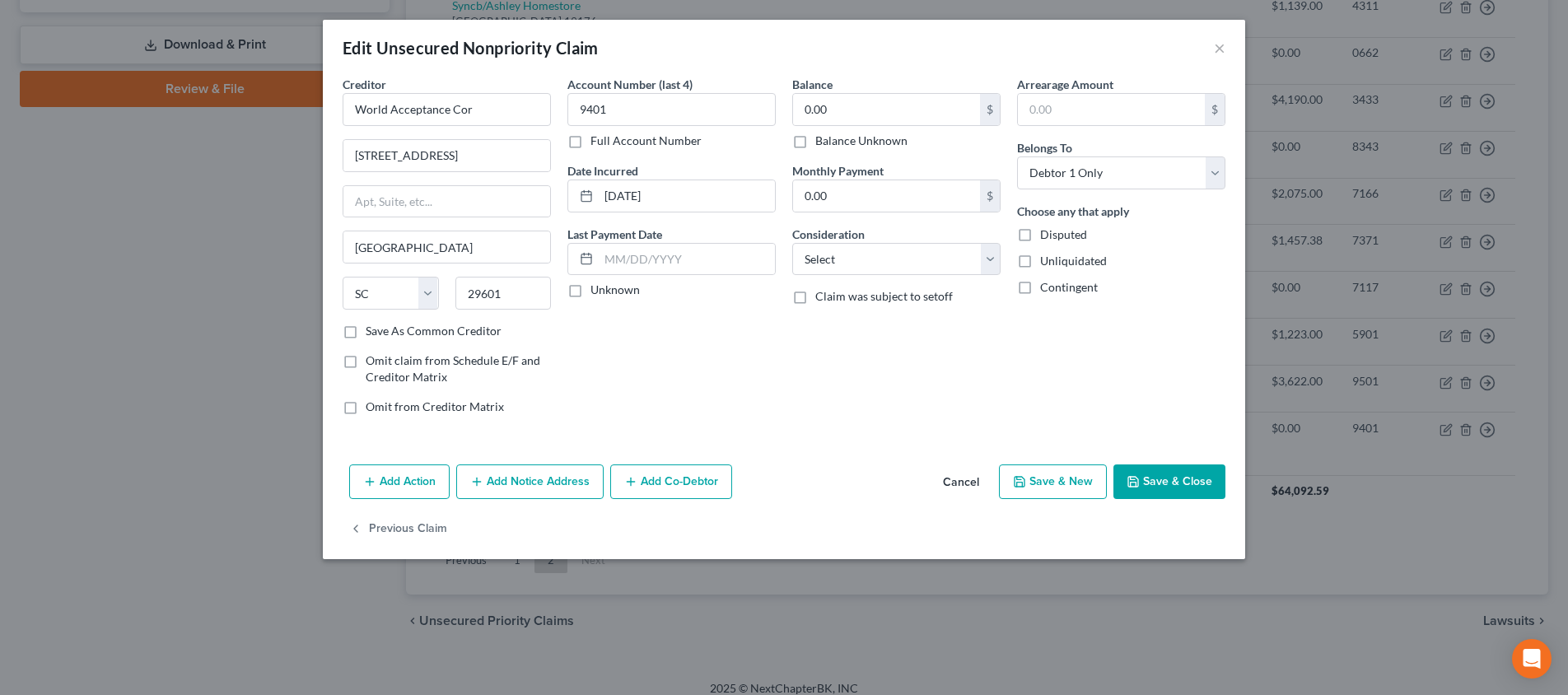
click at [1155, 480] on button "Save & Close" at bounding box center [1169, 482] width 112 height 35
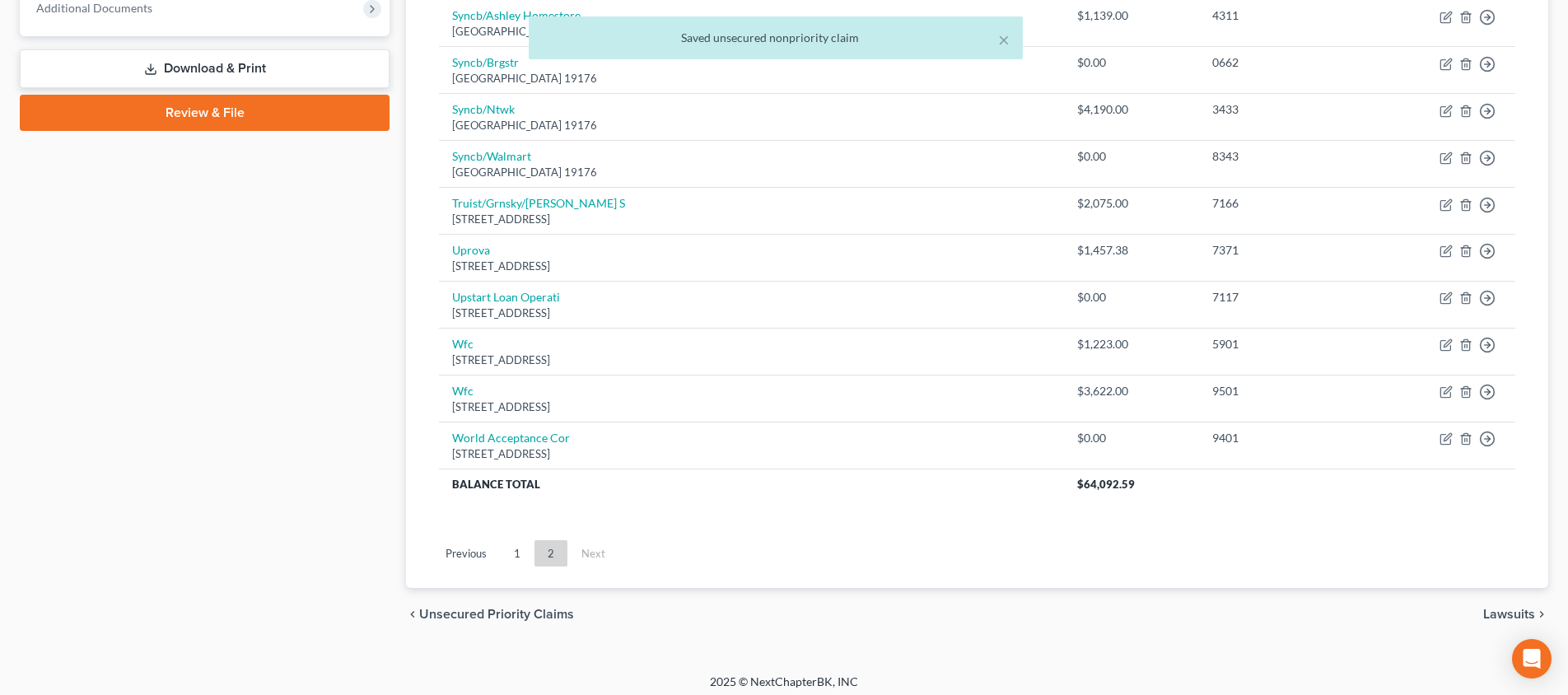
scroll to position [681, 0]
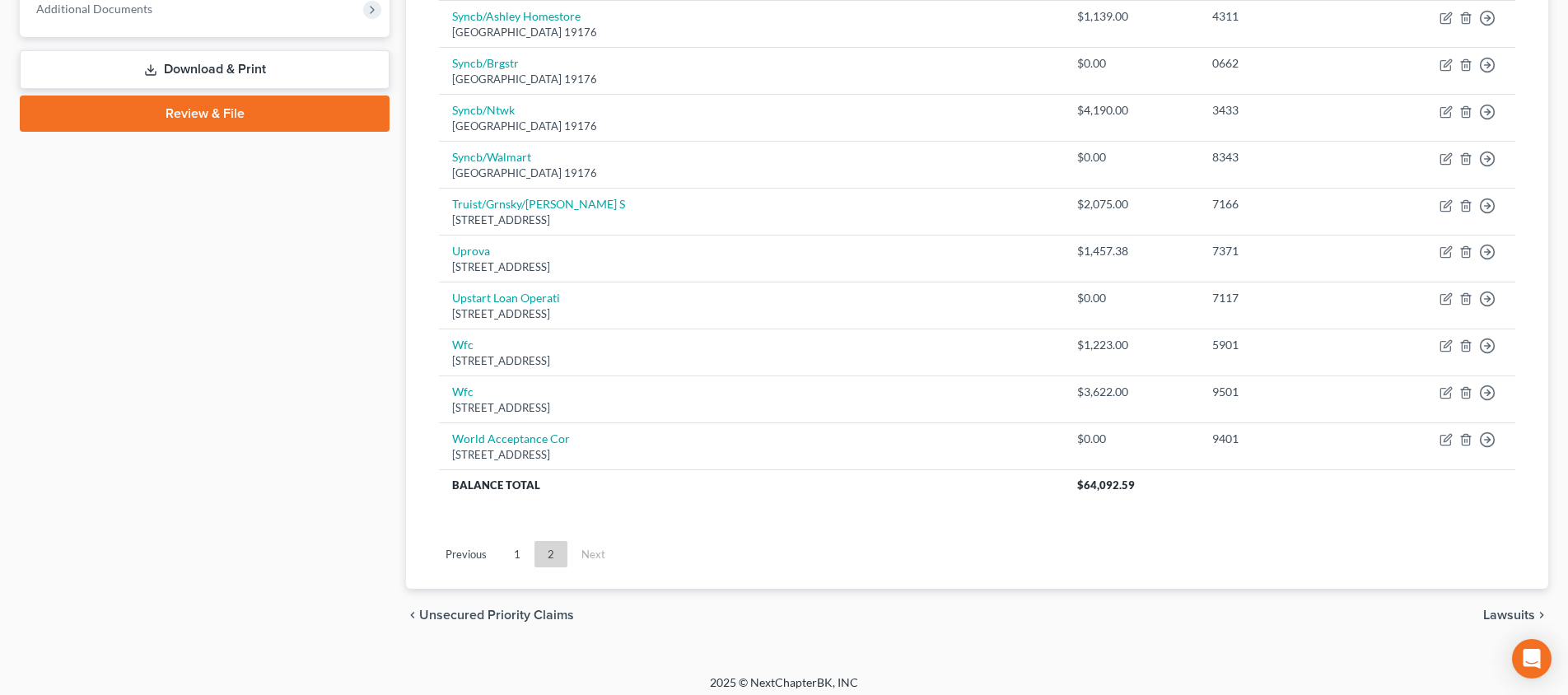
drag, startPoint x: 1501, startPoint y: 600, endPoint x: 1490, endPoint y: 600, distance: 11.0
click at [1501, 608] on span "Lawsuits" at bounding box center [1508, 615] width 52 height 13
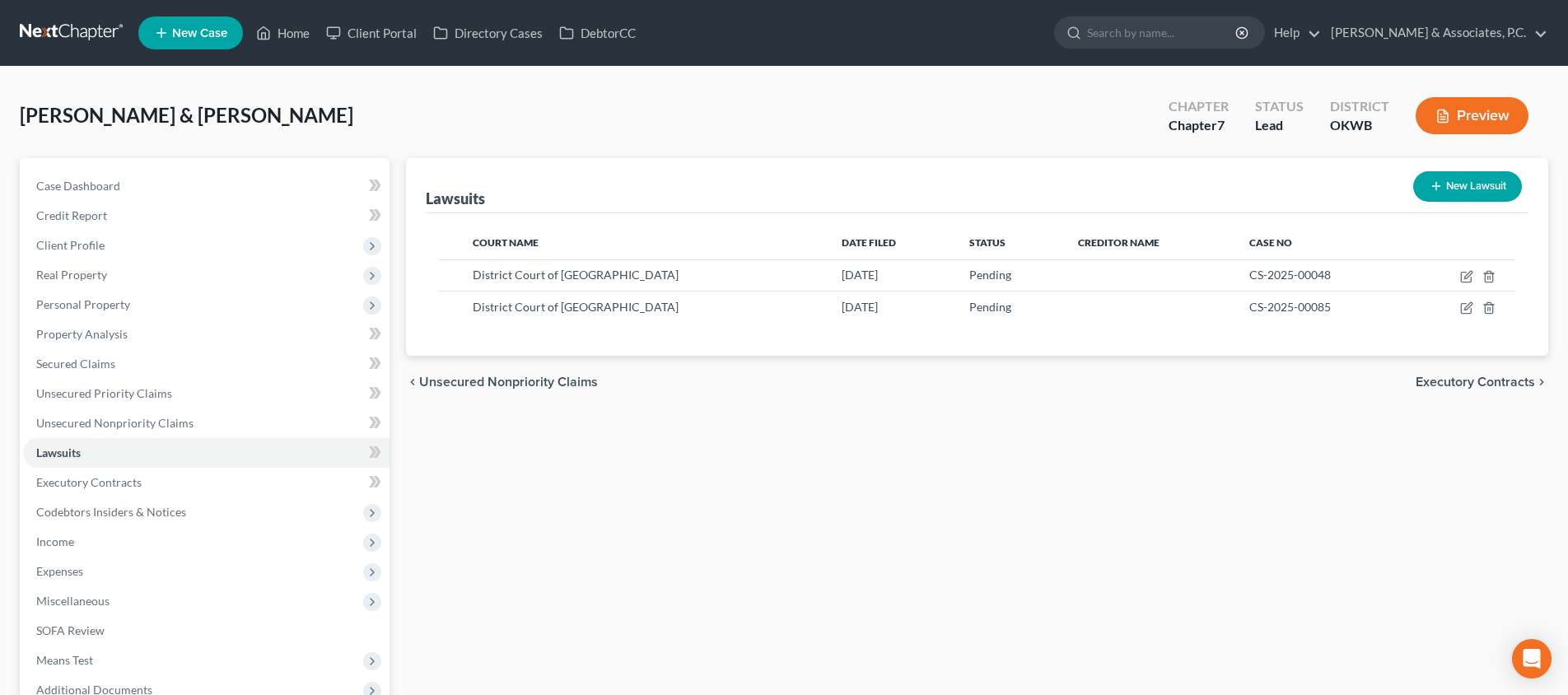
click at [1472, 385] on span "Executory Contracts" at bounding box center [1475, 382] width 119 height 13
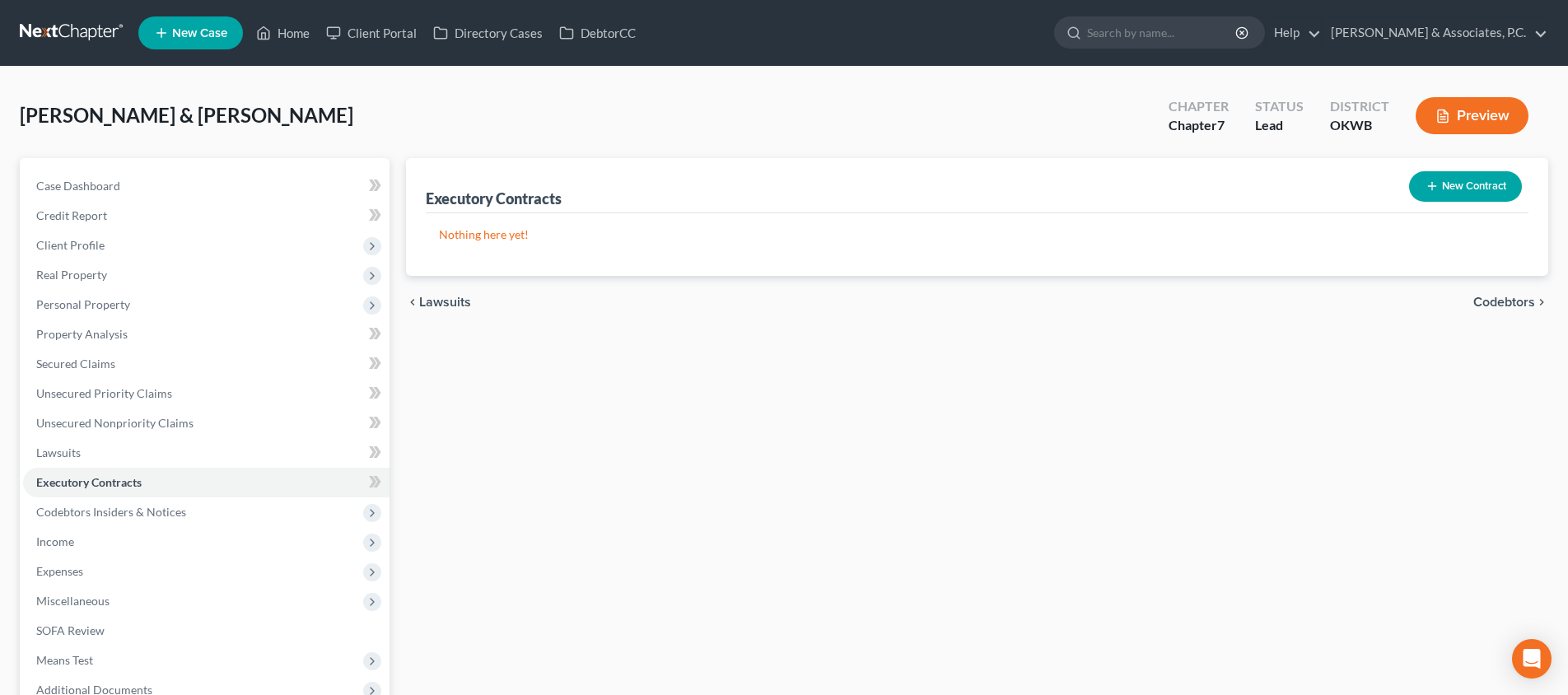
click at [1493, 308] on span "Codebtors" at bounding box center [1504, 302] width 62 height 13
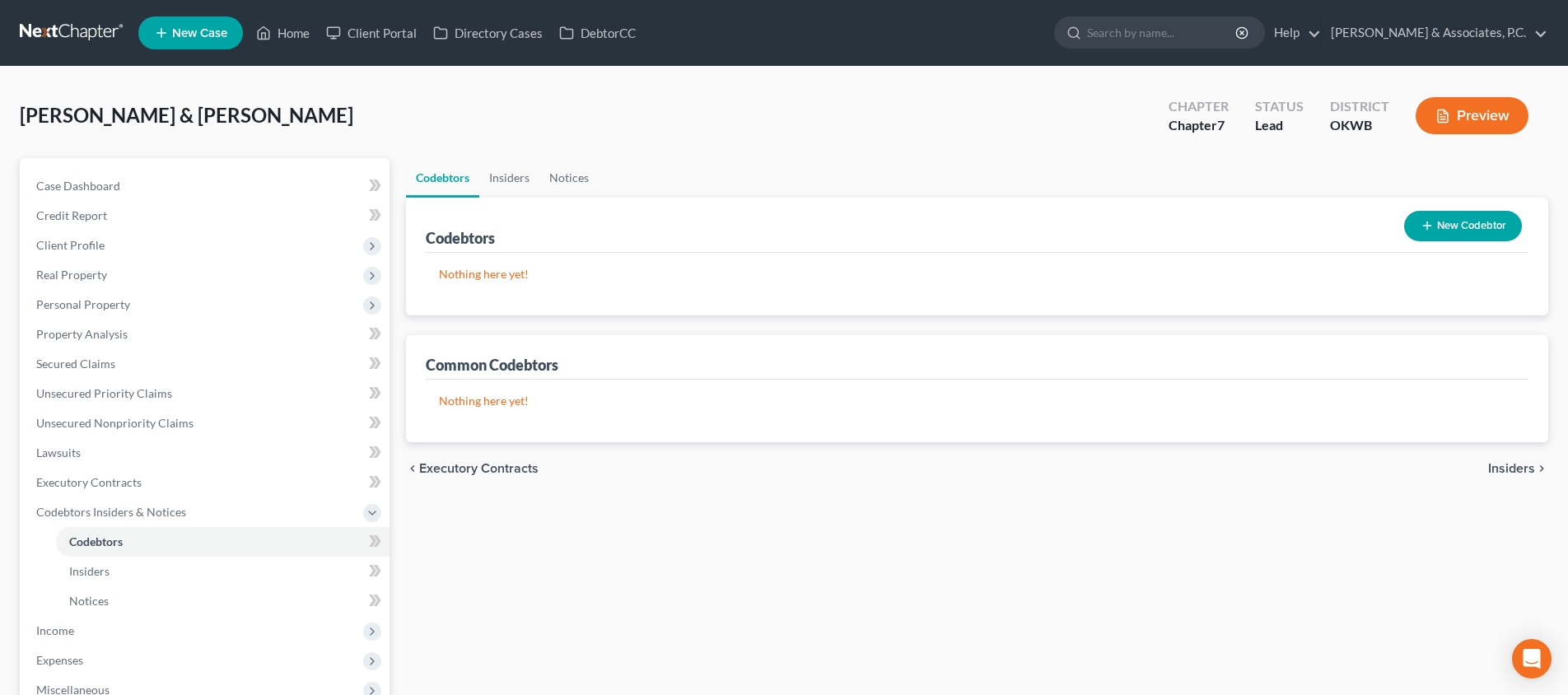
click at [1513, 468] on span "Insiders" at bounding box center [1511, 468] width 47 height 13
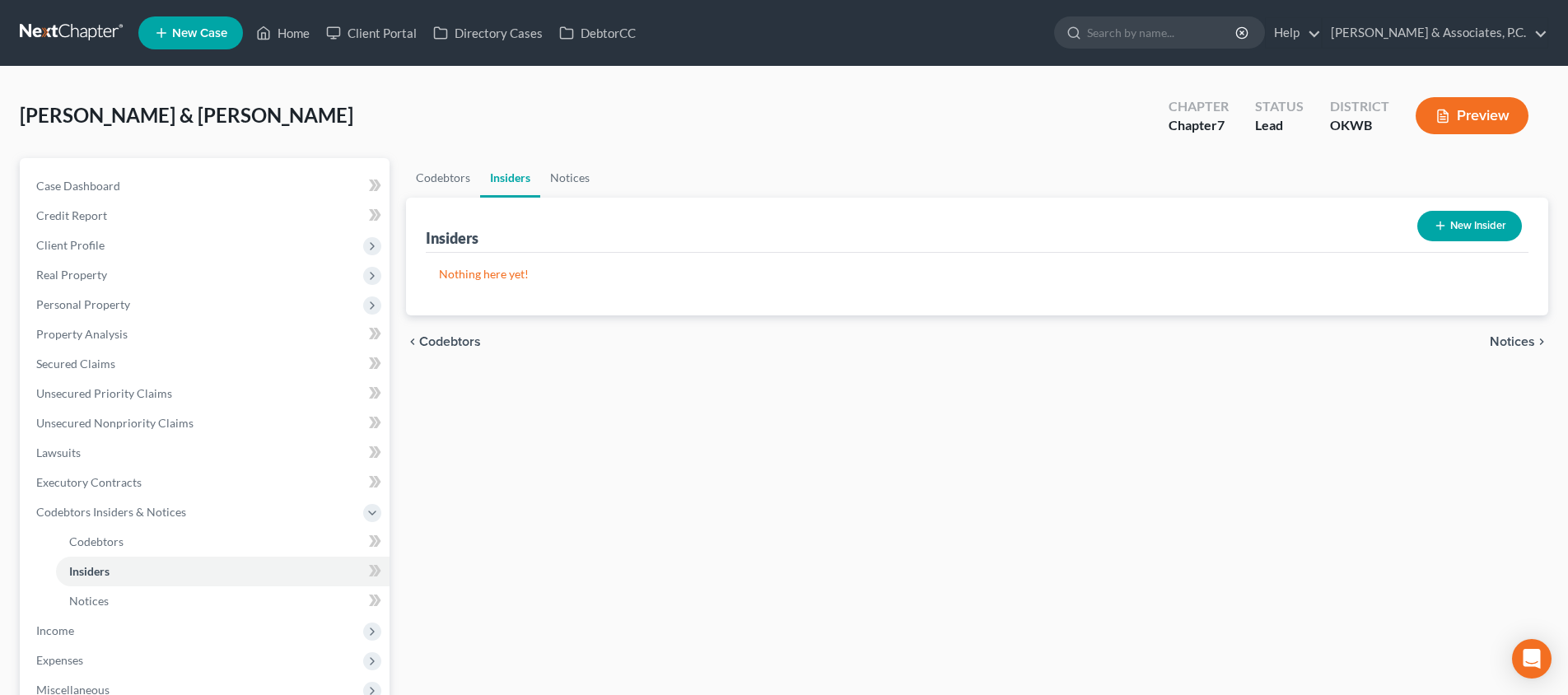
click at [1515, 342] on span "Notices" at bounding box center [1512, 342] width 46 height 13
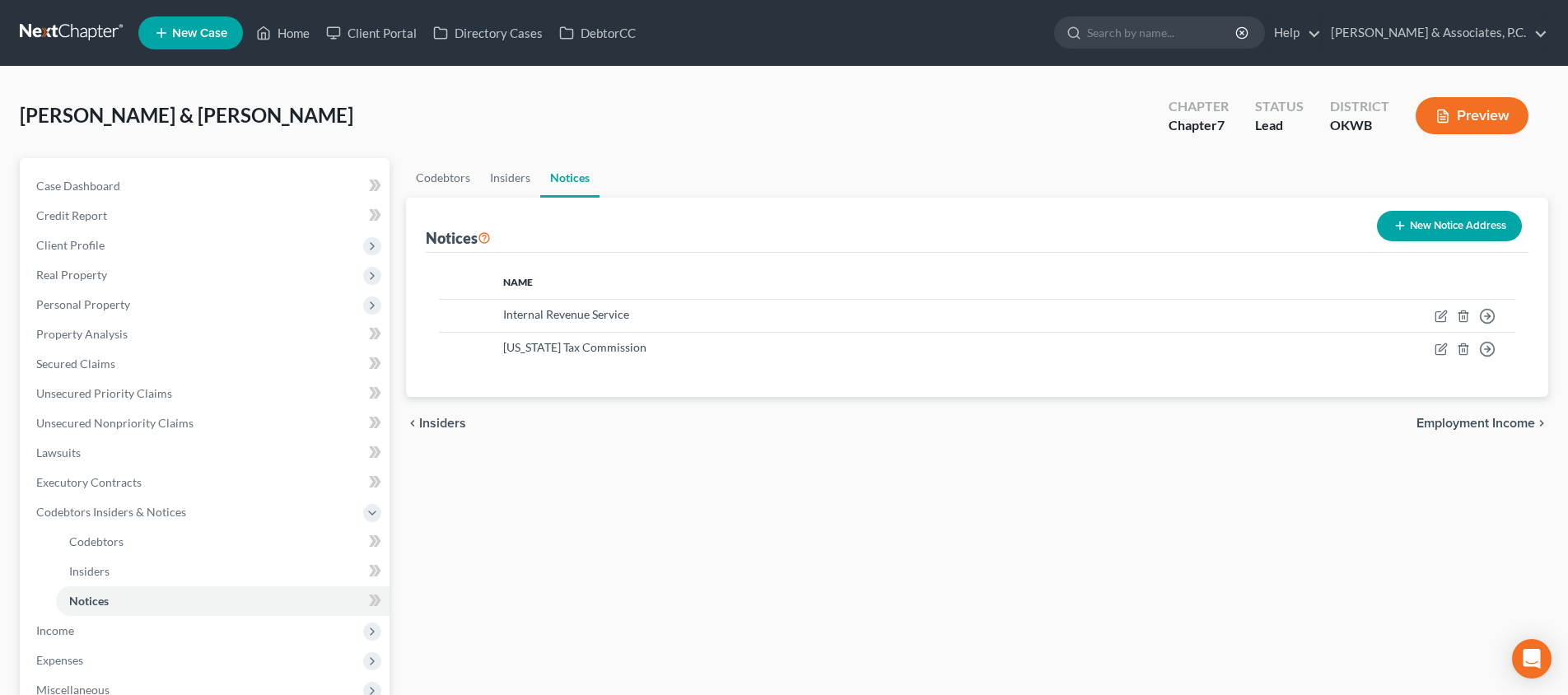
click at [1487, 420] on span "Employment Income" at bounding box center [1475, 423] width 118 height 13
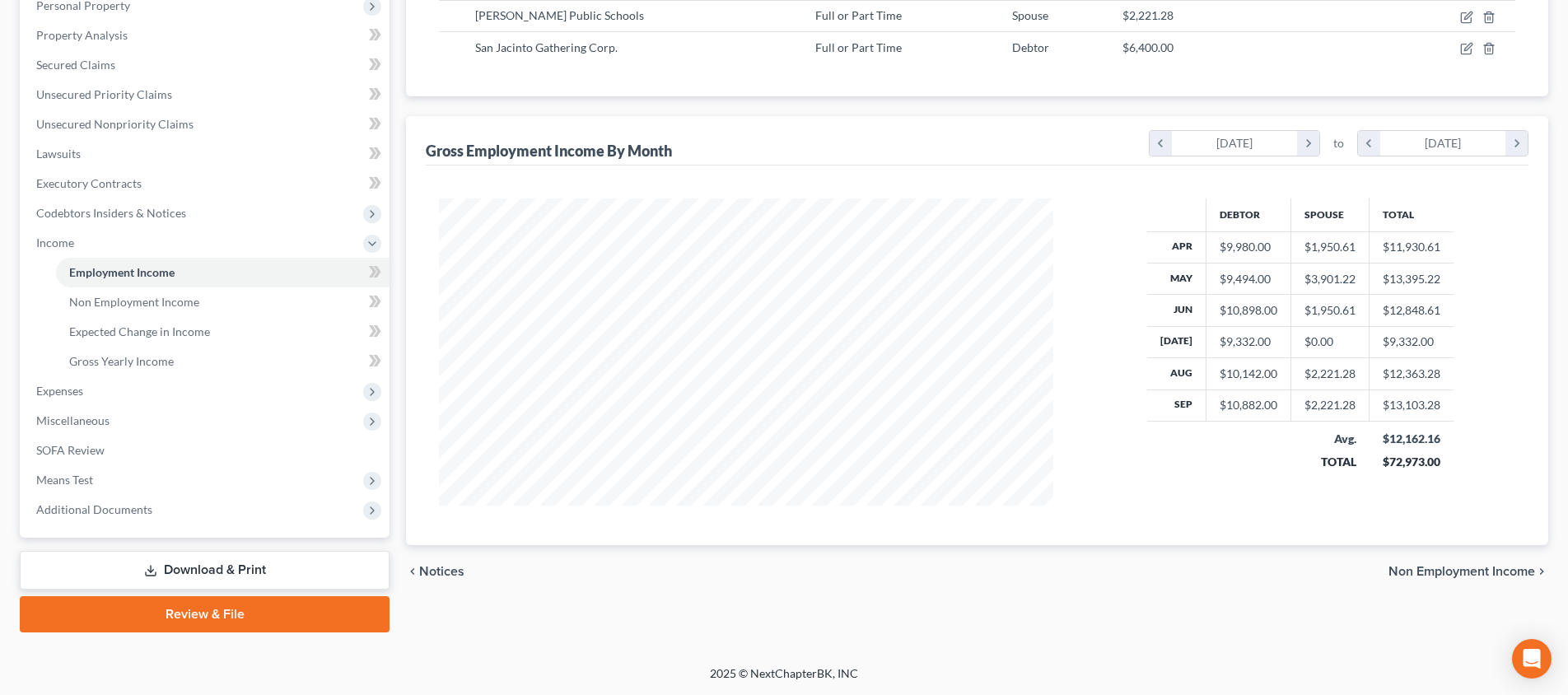
scroll to position [299, 0]
click at [1448, 569] on span "Non Employment Income" at bounding box center [1461, 571] width 147 height 13
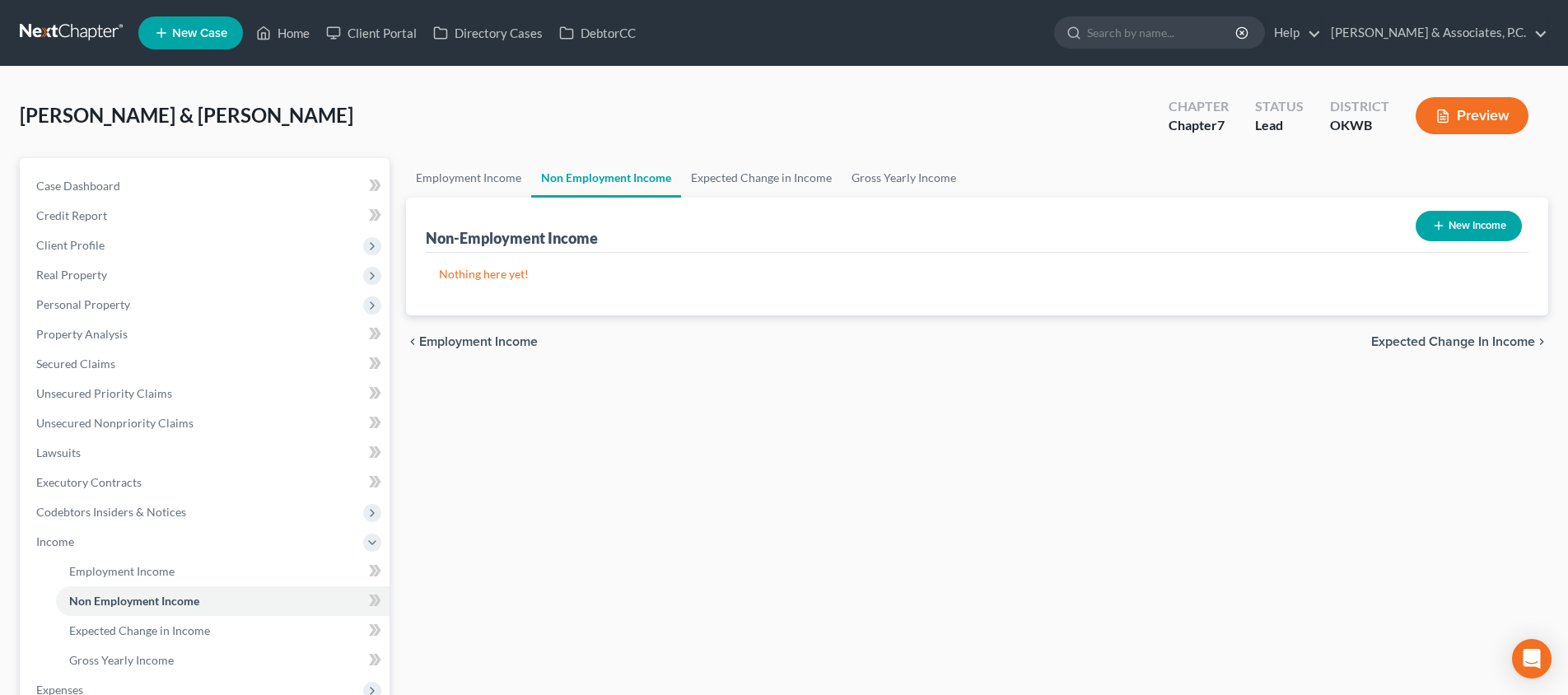
click at [1454, 341] on span "Expected Change in Income" at bounding box center [1453, 342] width 164 height 13
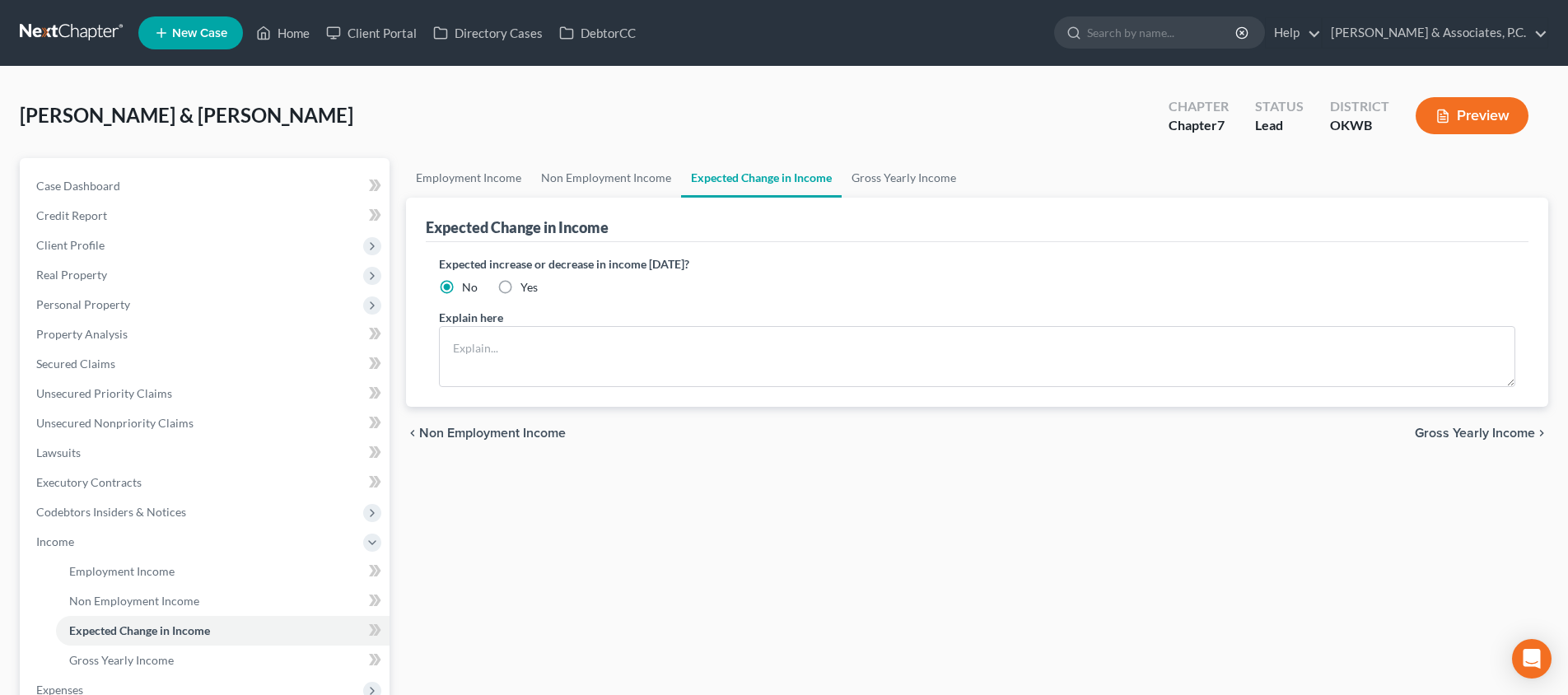
scroll to position [249, 0]
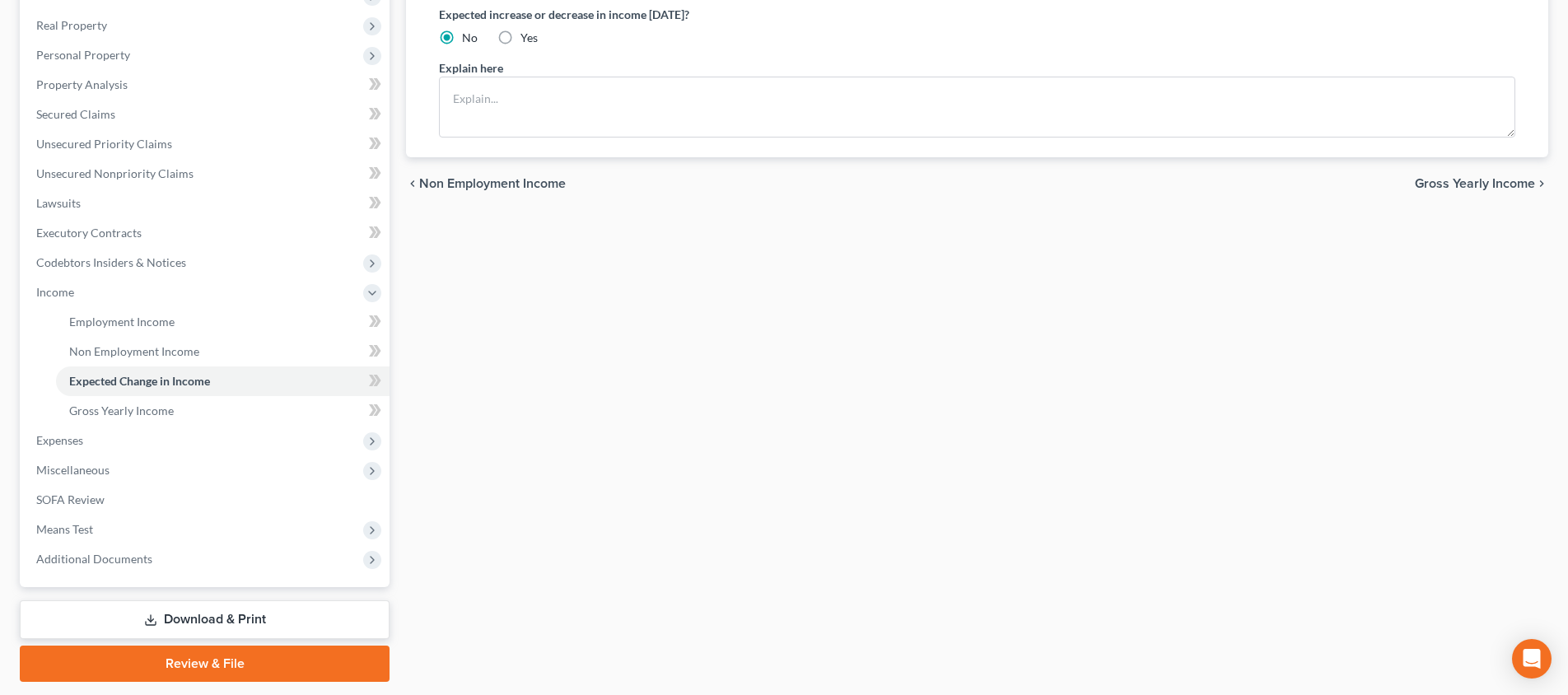
click at [1439, 185] on span "Gross Yearly Income" at bounding box center [1474, 184] width 120 height 13
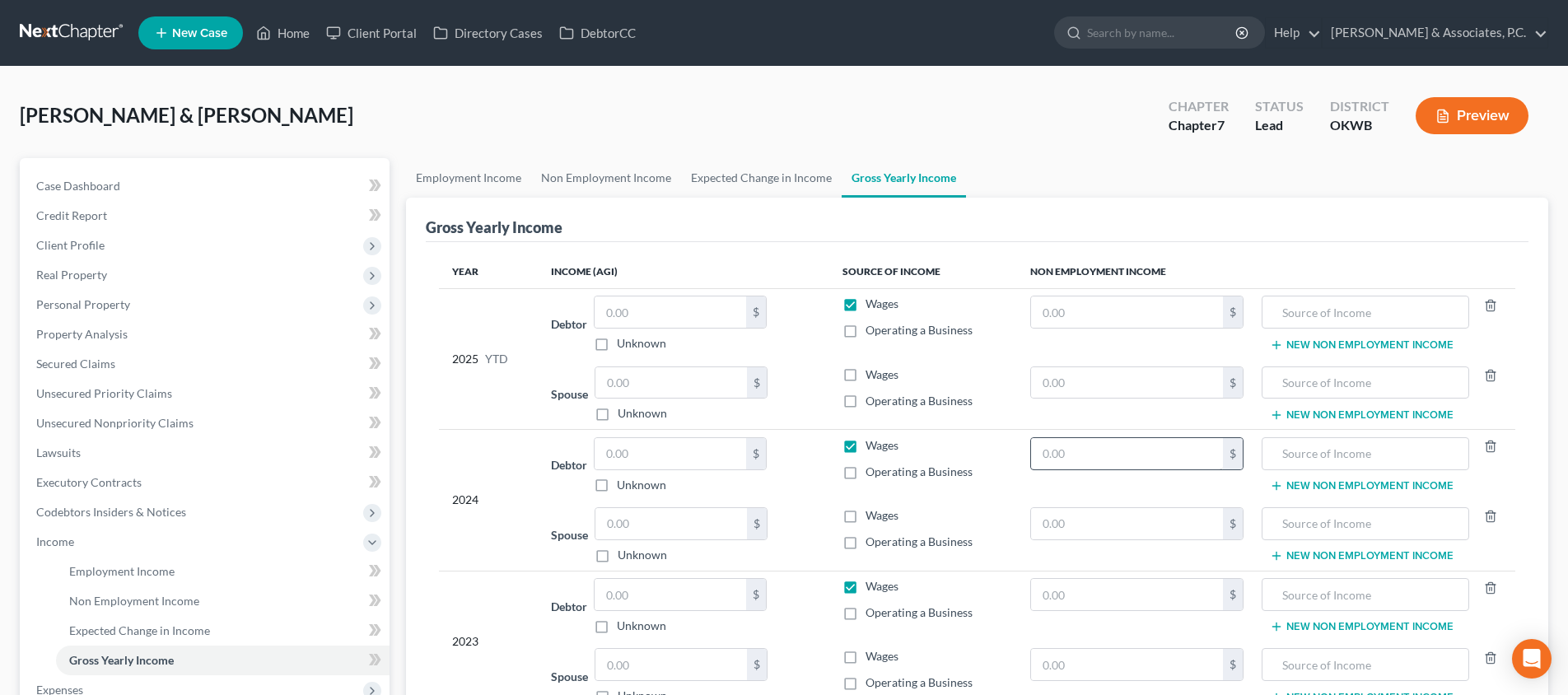
scroll to position [105, 0]
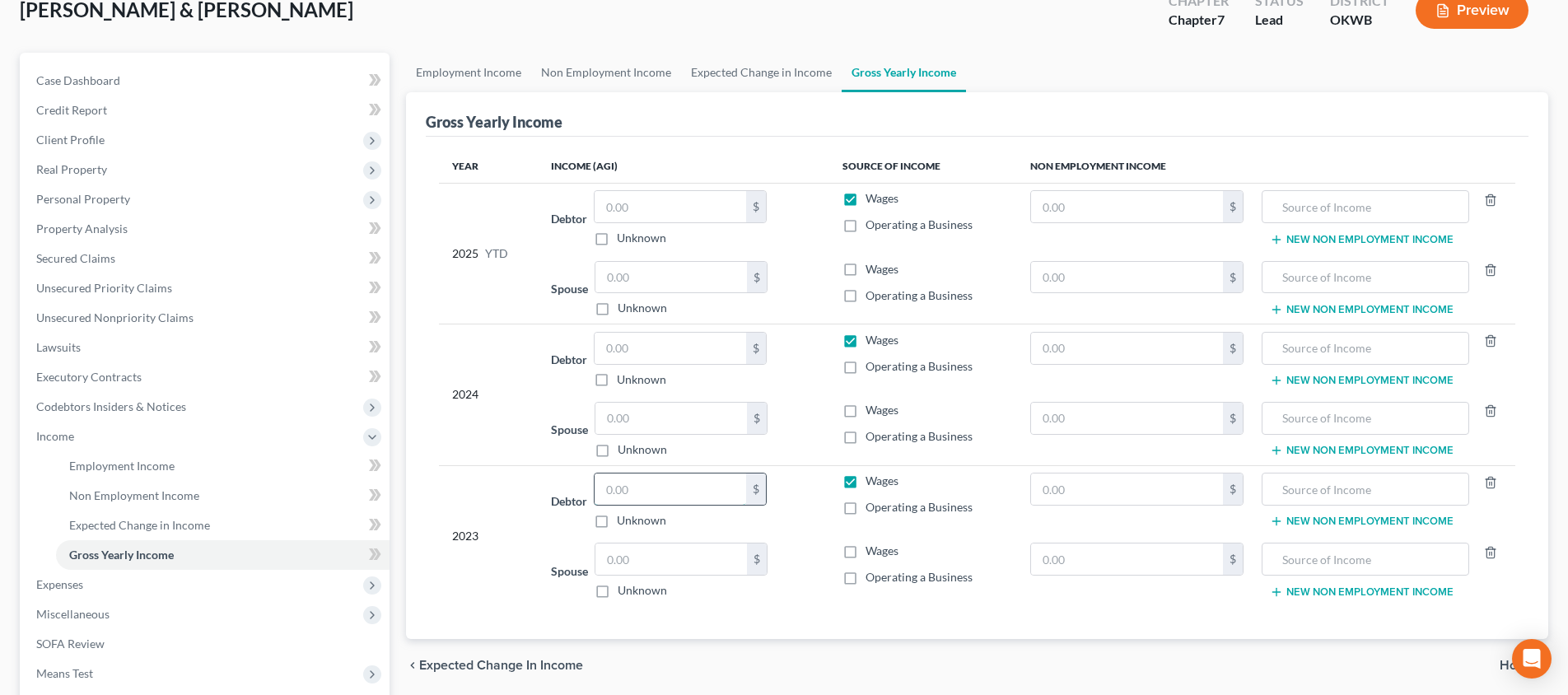
click at [688, 481] on input "text" at bounding box center [670, 489] width 152 height 31
type input "127,826"
drag, startPoint x: 657, startPoint y: 356, endPoint x: 647, endPoint y: 362, distance: 11.7
click at [656, 356] on input "text" at bounding box center [670, 348] width 152 height 31
type input "138,959"
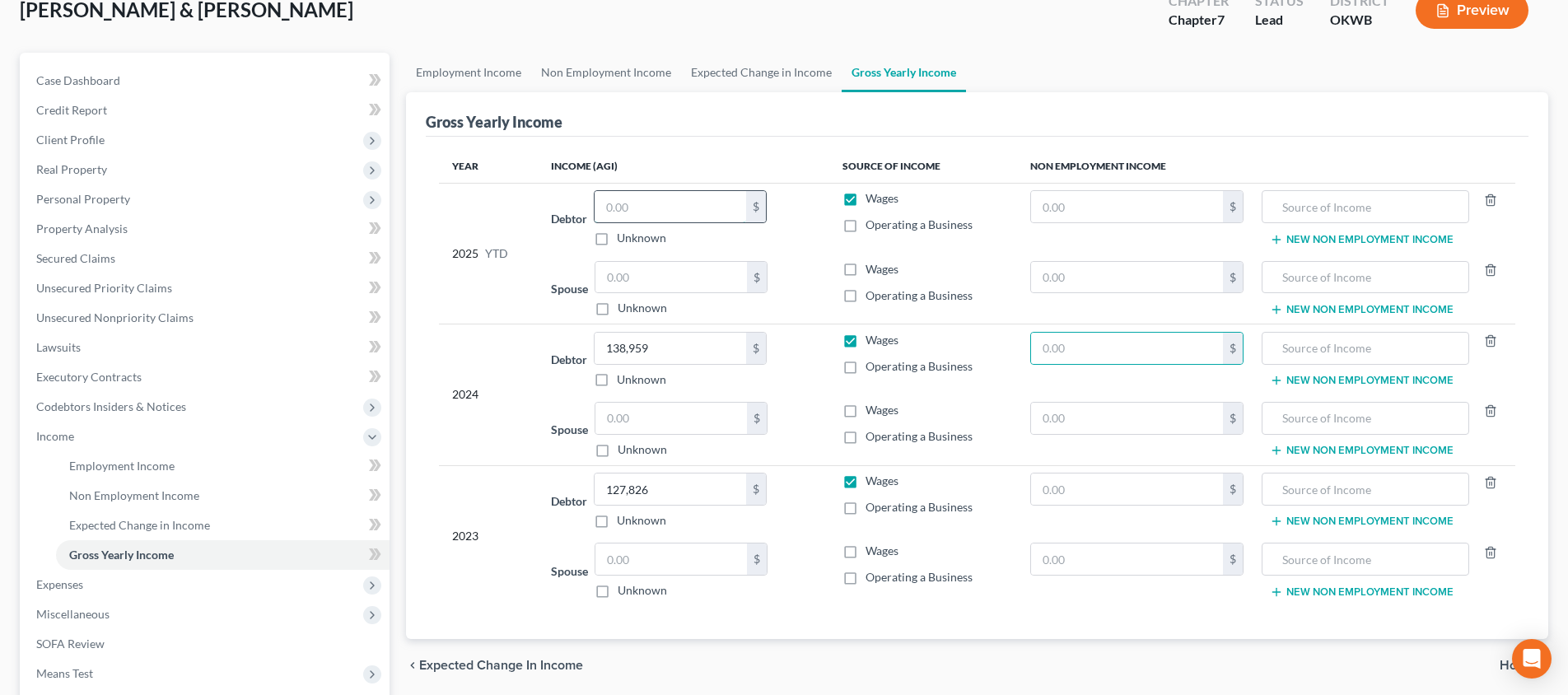
click at [652, 220] on input "text" at bounding box center [670, 207] width 152 height 31
type input "60,728"
click at [667, 275] on input "text" at bounding box center [671, 277] width 152 height 31
type input "16,816"
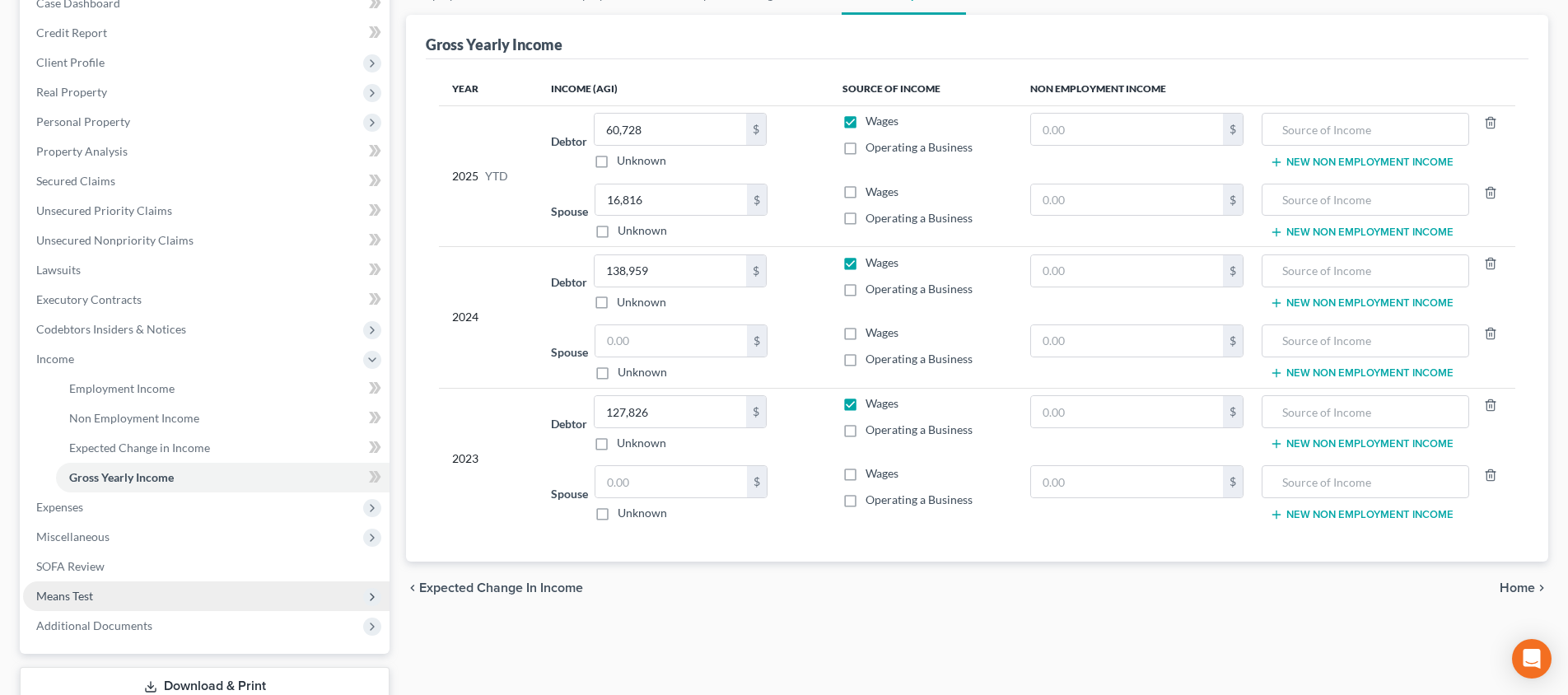
scroll to position [252, 0]
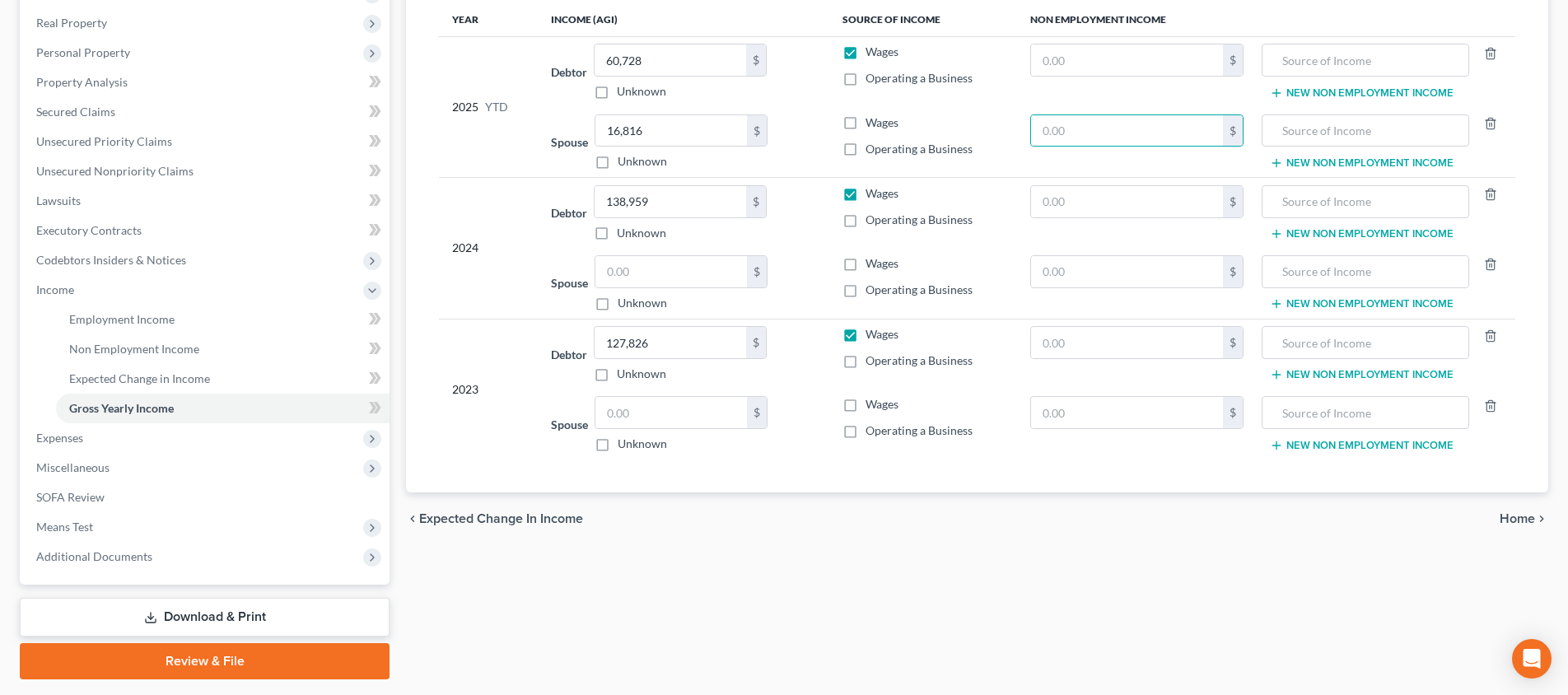
click at [1529, 519] on span "Home" at bounding box center [1517, 519] width 36 height 13
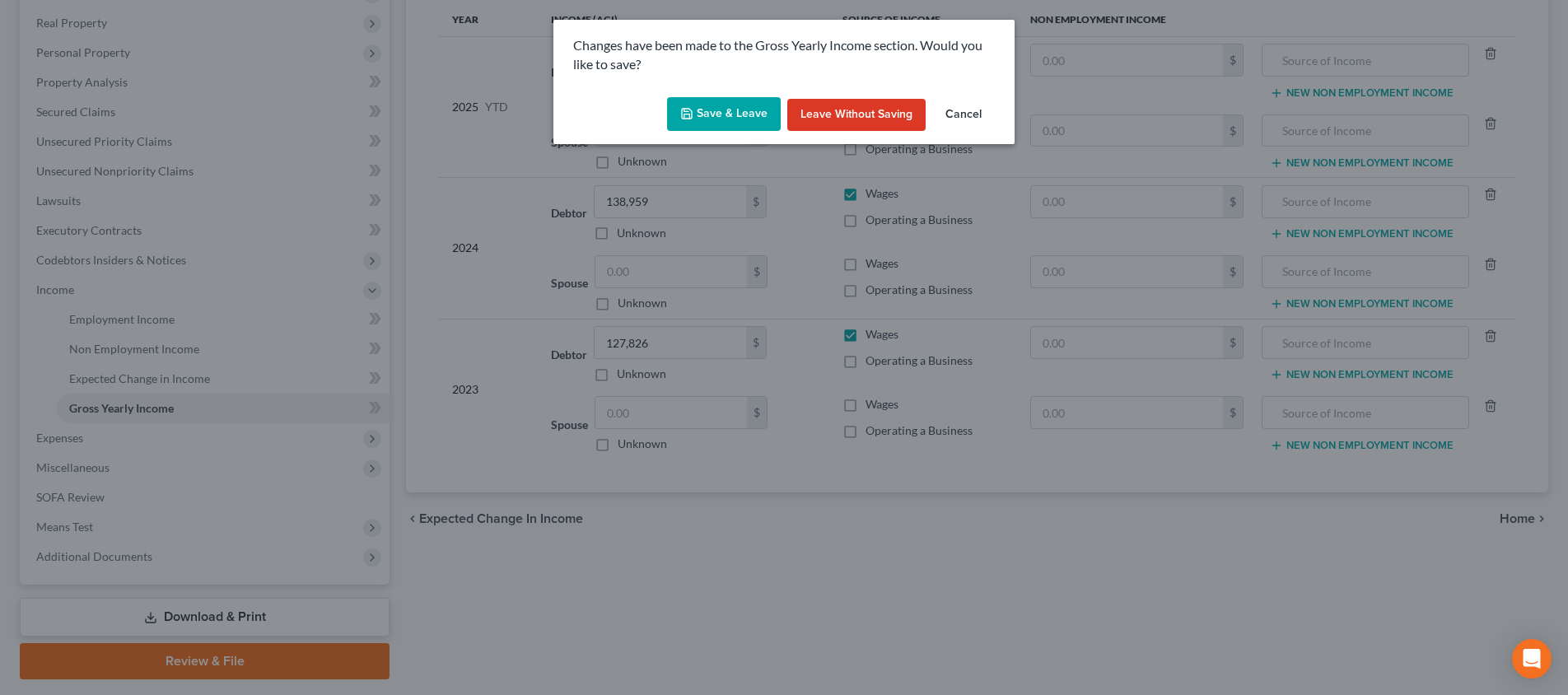
click at [699, 112] on button "Save & Leave" at bounding box center [724, 114] width 113 height 35
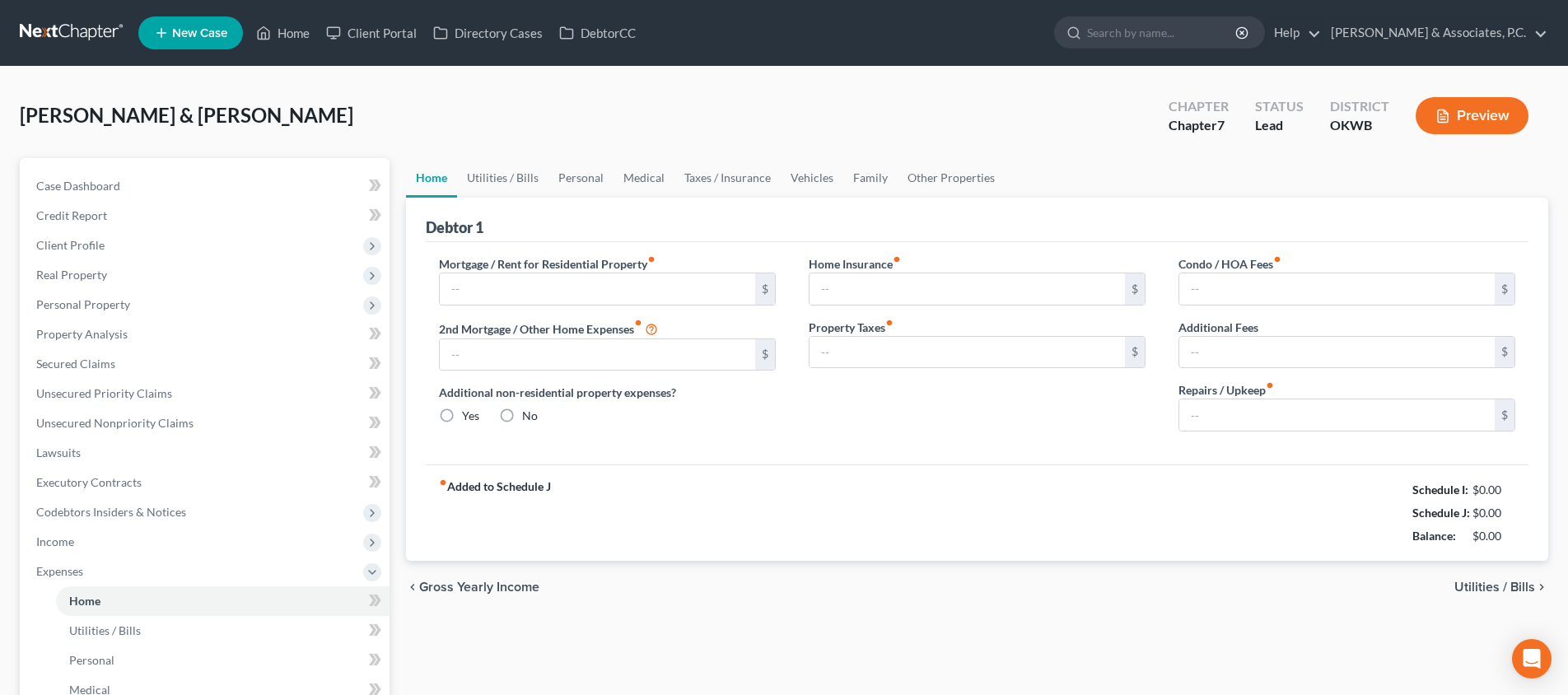
type input "0.00"
radio input "true"
type input "0.00"
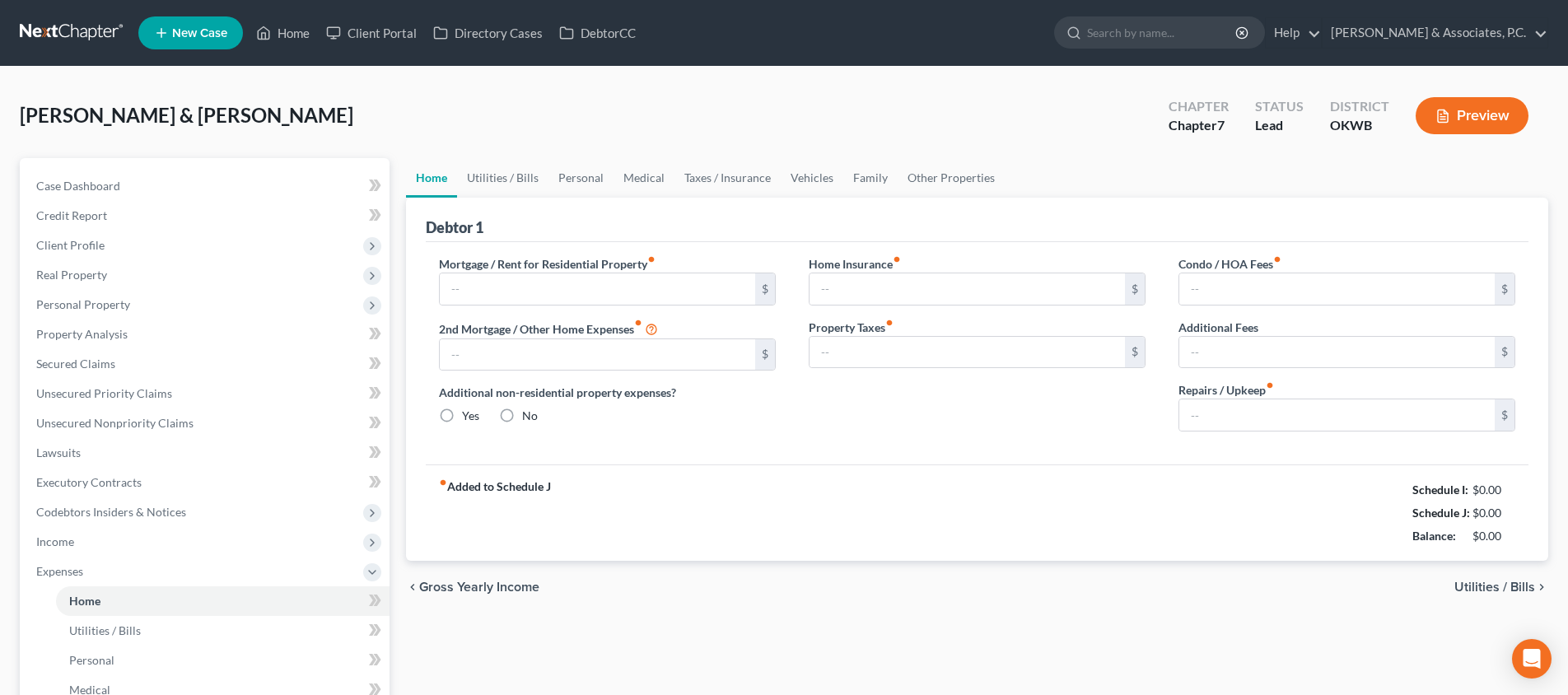
type input "0.00"
click at [660, 284] on input "text" at bounding box center [597, 289] width 315 height 31
type input "1,200"
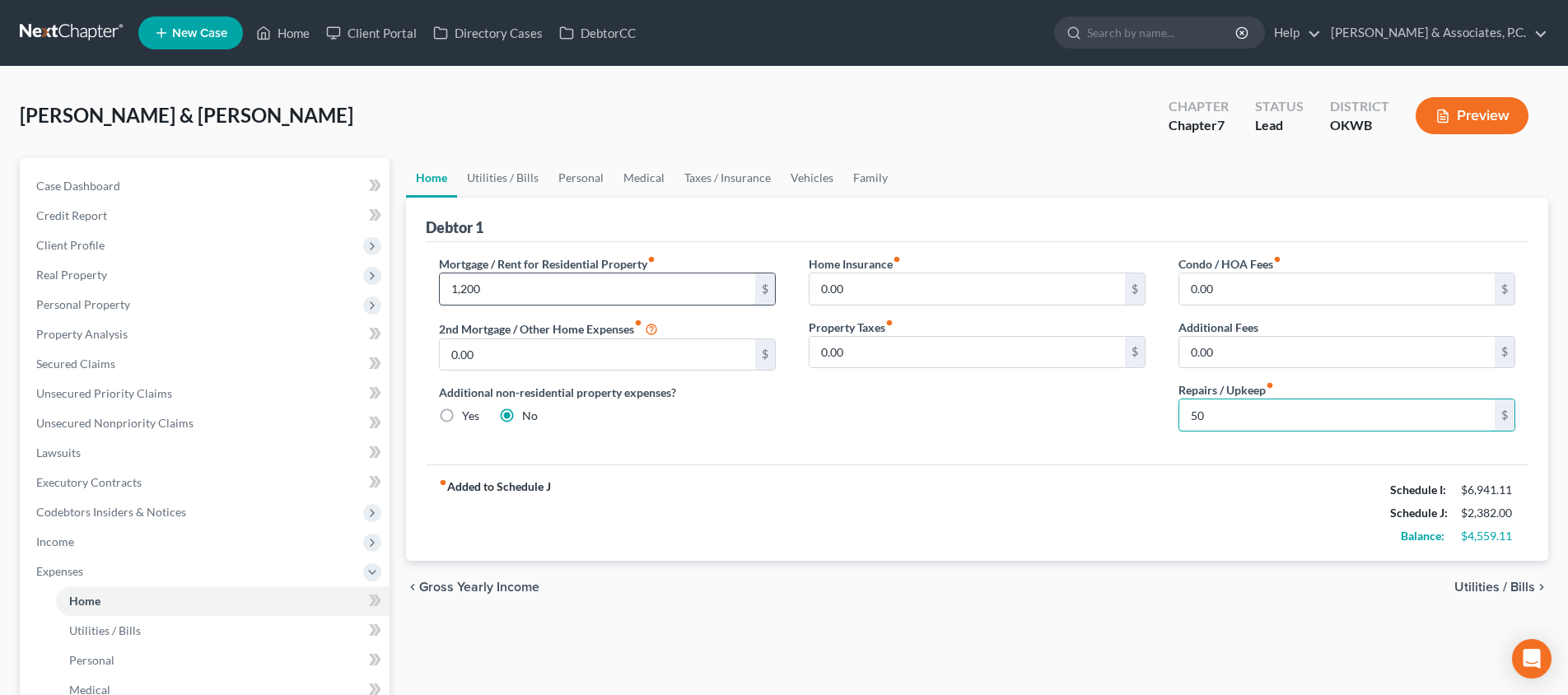
type input "50"
drag, startPoint x: 1480, startPoint y: 584, endPoint x: 1454, endPoint y: 581, distance: 26.2
click at [1480, 584] on span "Utilities / Bills" at bounding box center [1494, 587] width 80 height 13
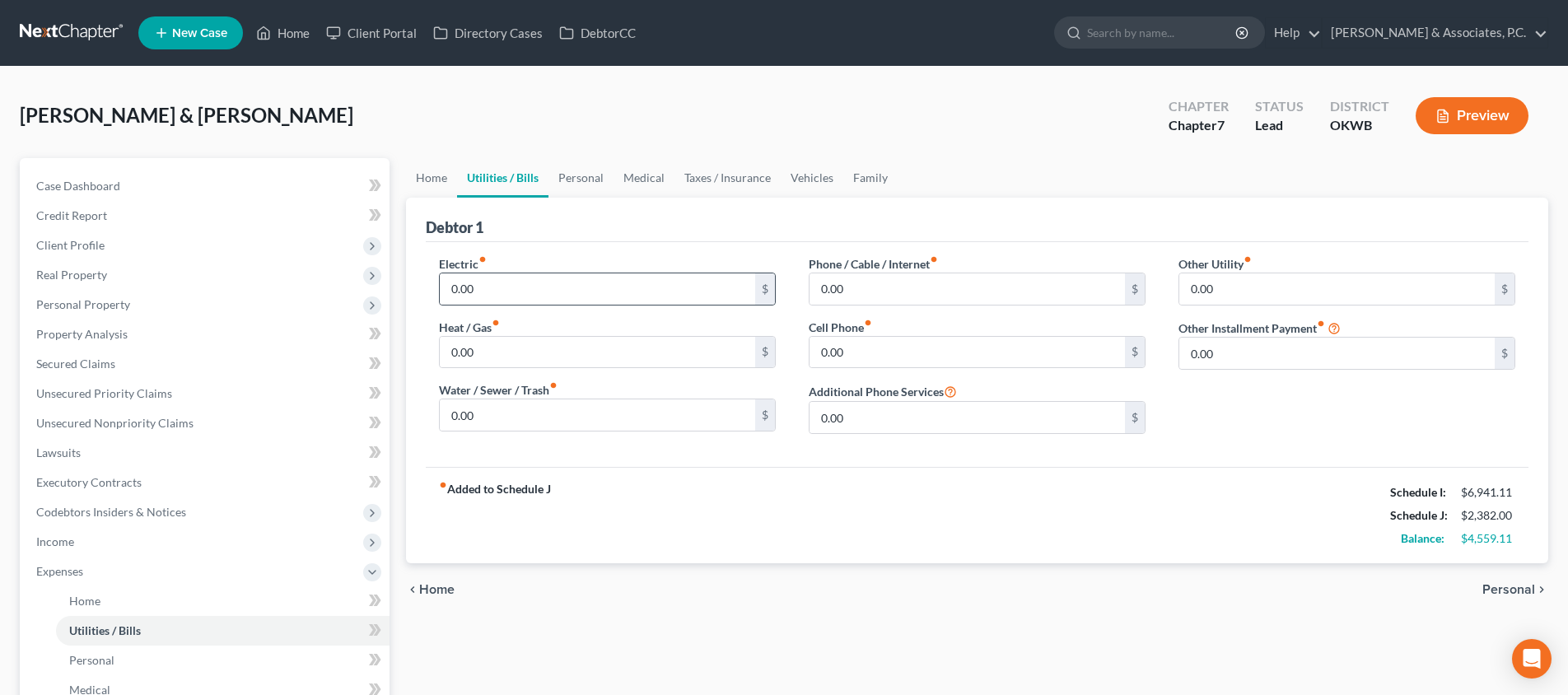
click at [671, 304] on div "0.00 $" at bounding box center [607, 289] width 337 height 33
click at [666, 295] on input "0.00" at bounding box center [597, 289] width 315 height 31
type input "213"
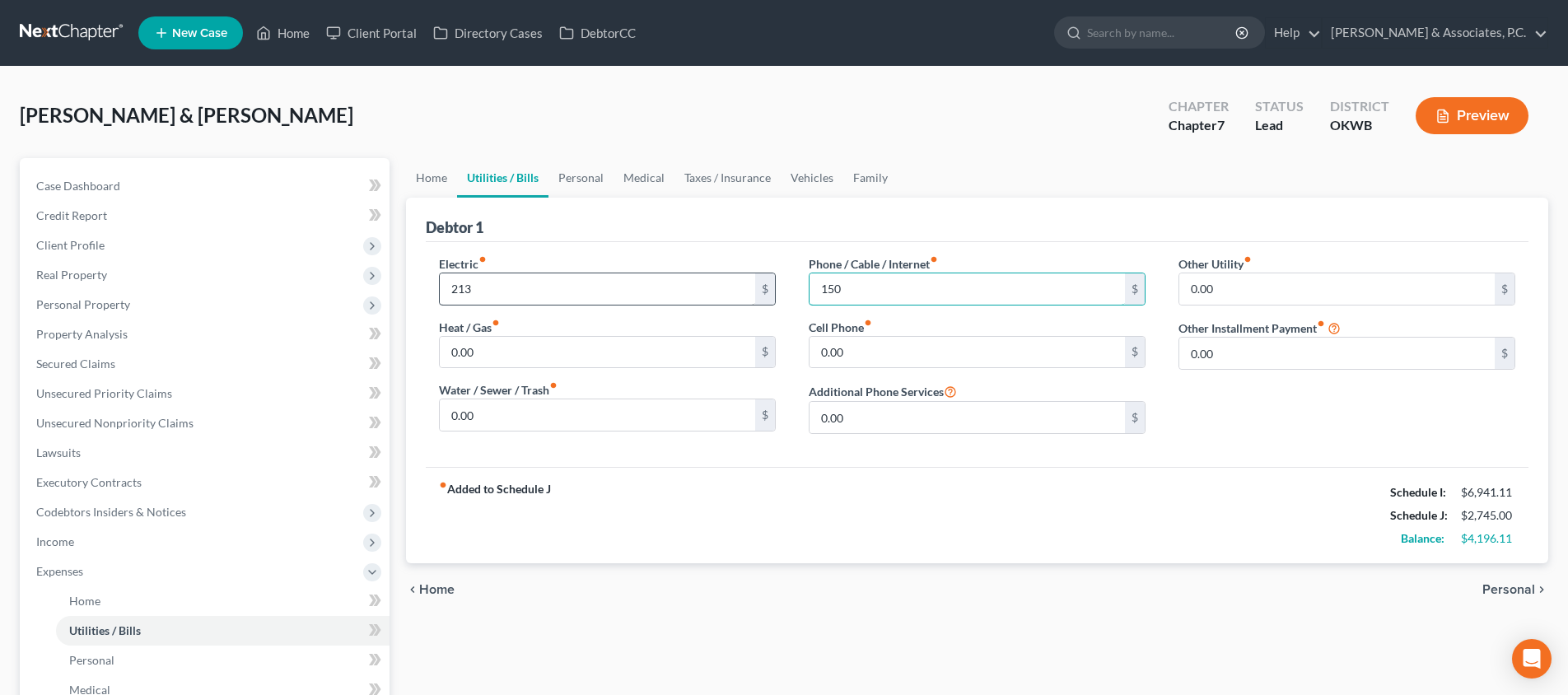
type input "150"
type input "350"
click at [1524, 590] on span "Personal" at bounding box center [1508, 589] width 53 height 13
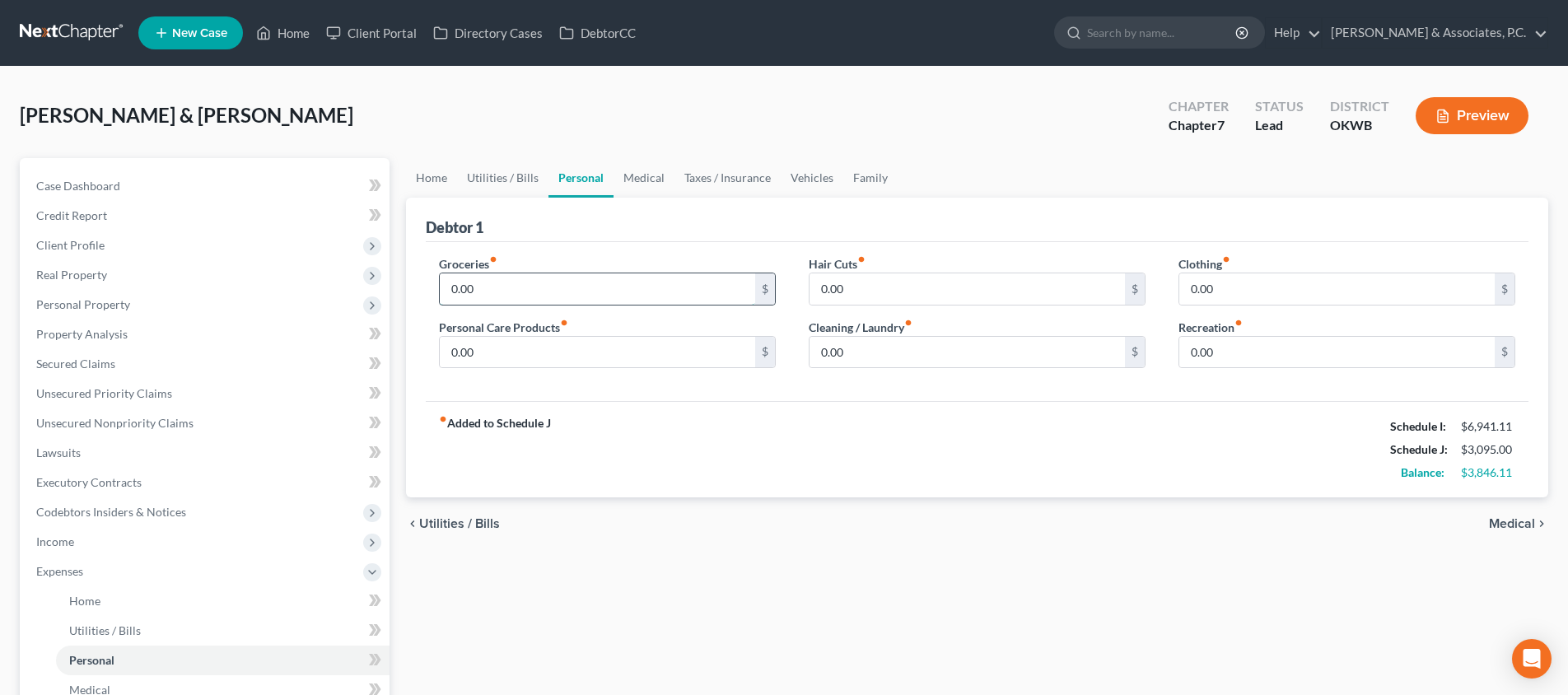
click at [628, 298] on input "0.00" at bounding box center [597, 289] width 315 height 31
type input "500"
type input "200"
type input "3"
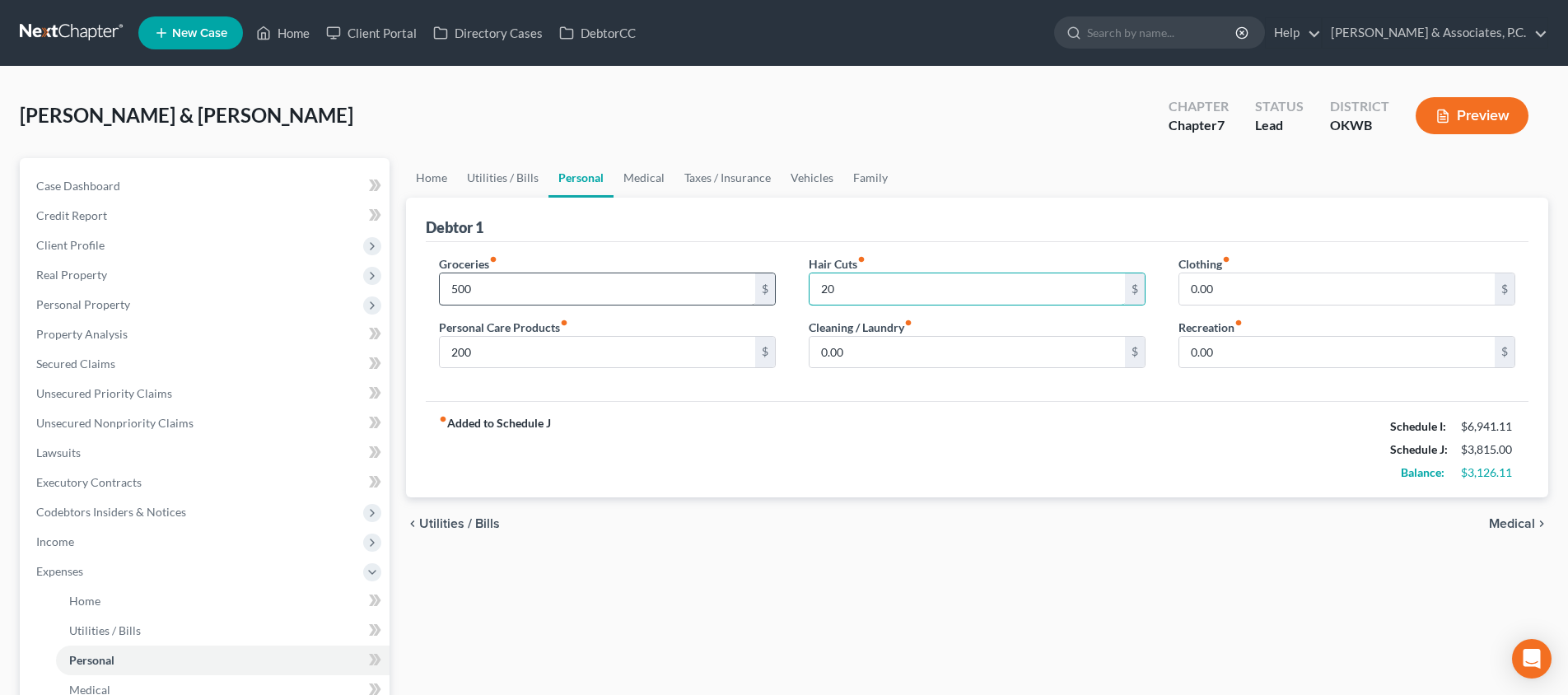
type input "20"
type input "300"
type input "100"
click at [645, 290] on input "500" at bounding box center [597, 289] width 315 height 31
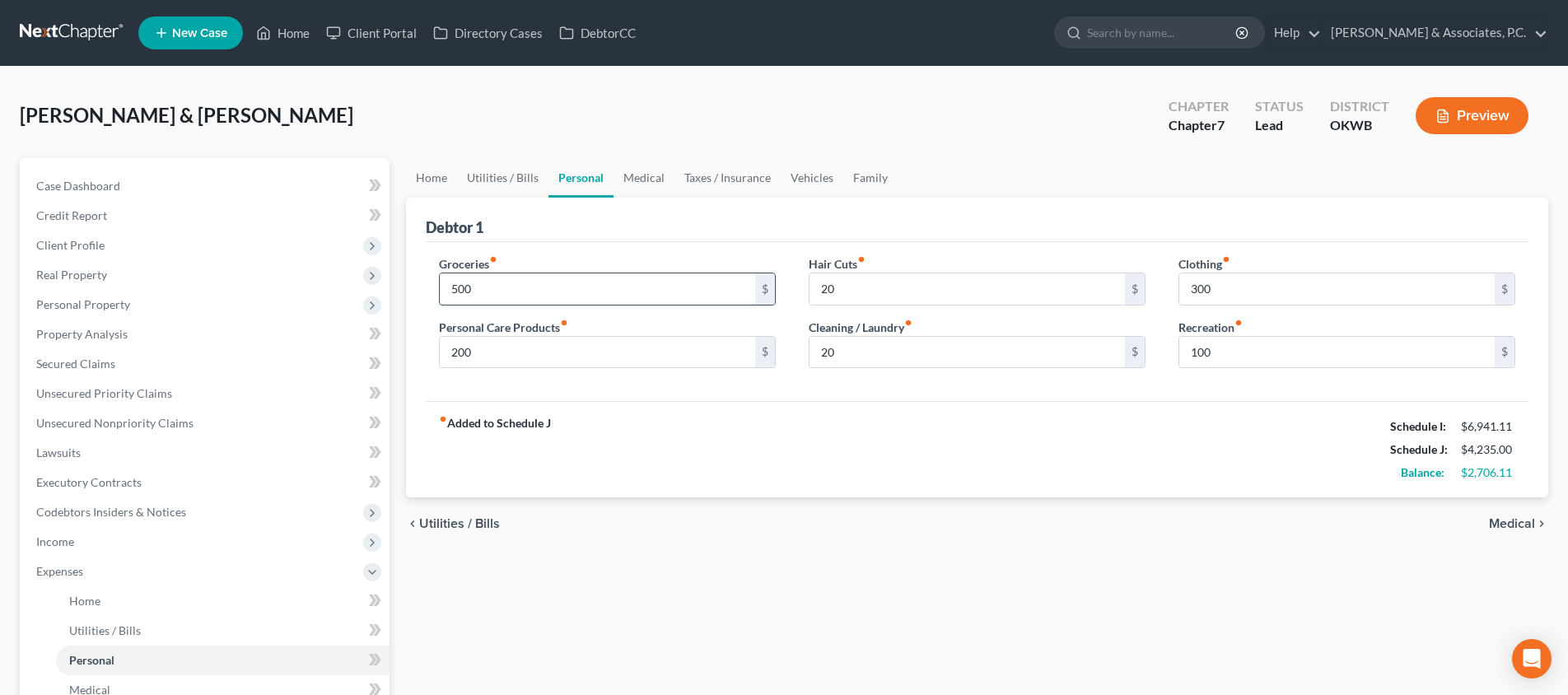
click at [645, 290] on input "500" at bounding box center [597, 289] width 315 height 31
type input "1,000"
click at [1514, 525] on span "Medical" at bounding box center [1512, 524] width 46 height 13
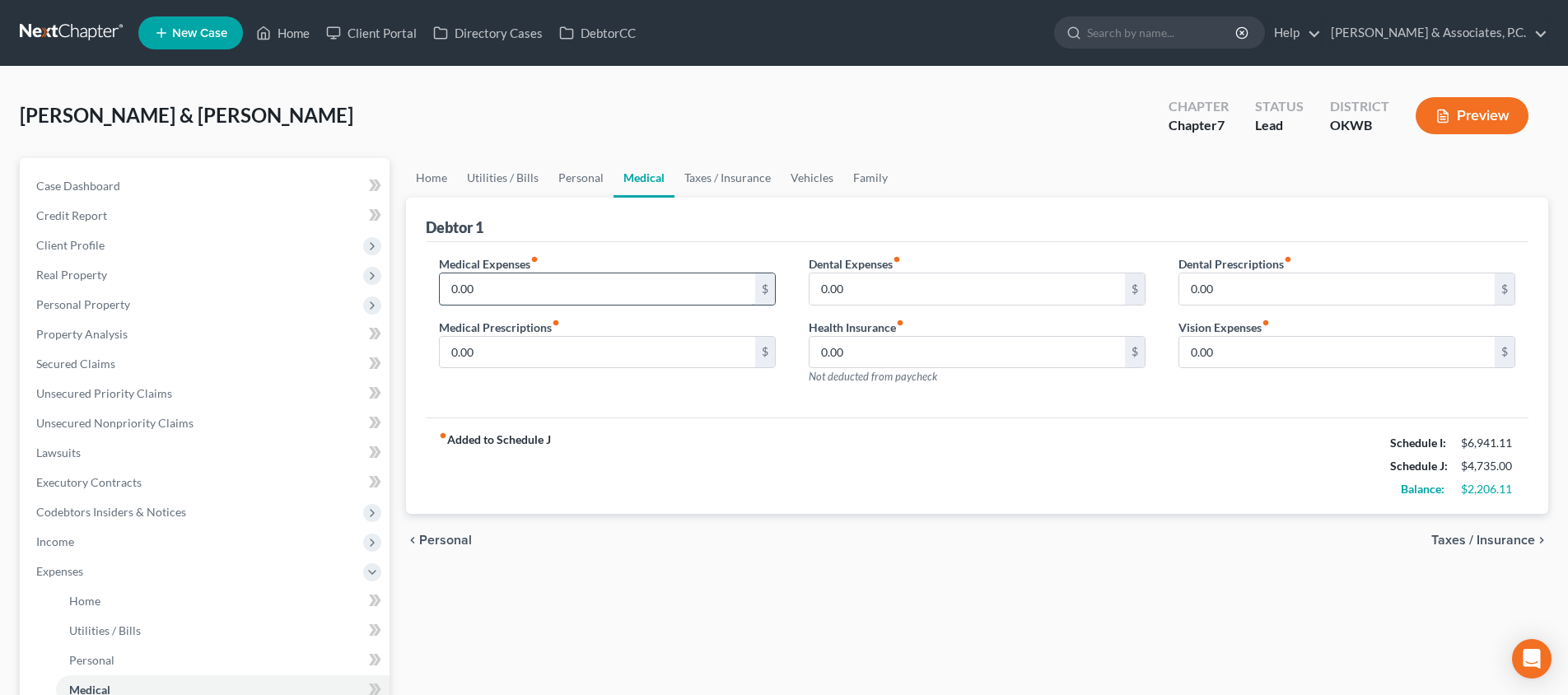
click at [660, 295] on input "0.00" at bounding box center [597, 289] width 315 height 31
type input "60"
click at [547, 352] on input "0.00" at bounding box center [597, 352] width 315 height 31
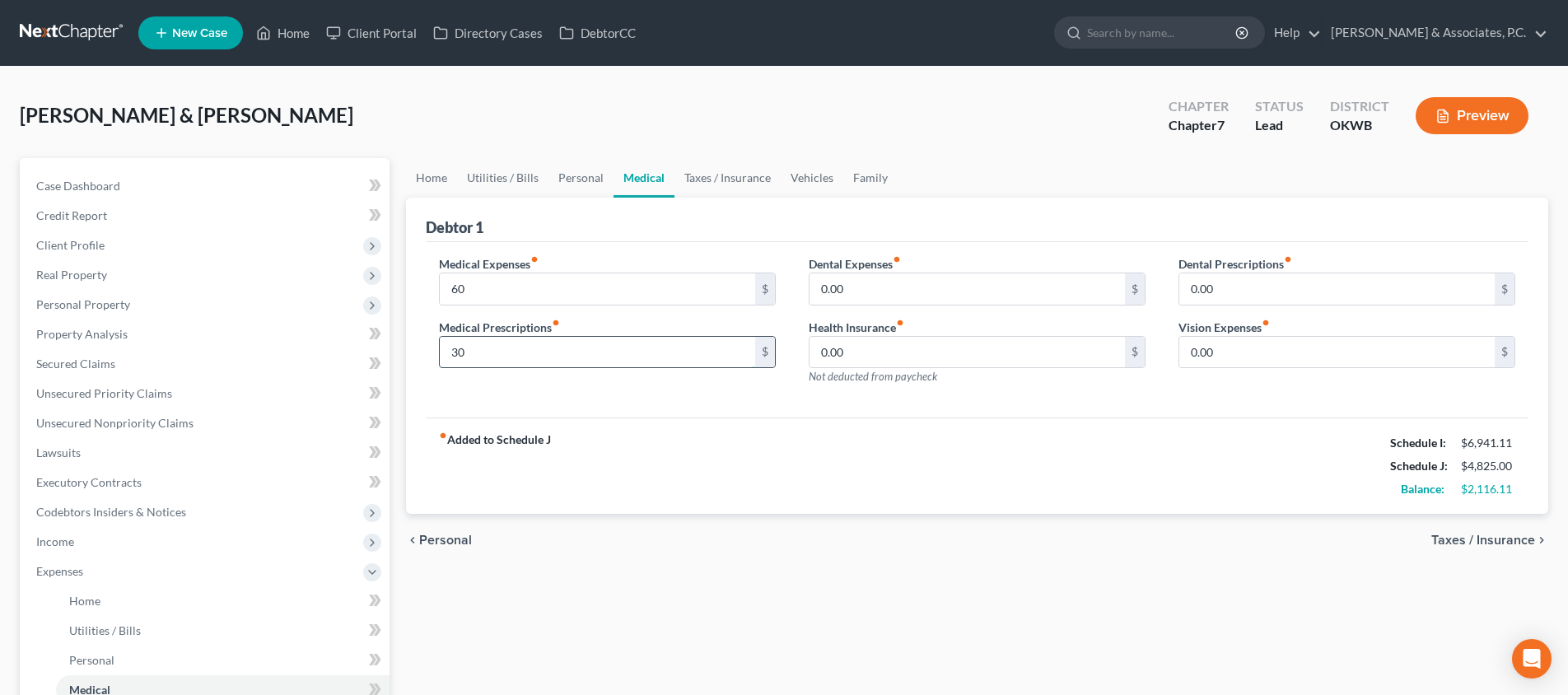
type input "30"
click at [1463, 546] on span "Taxes / Insurance" at bounding box center [1483, 540] width 103 height 13
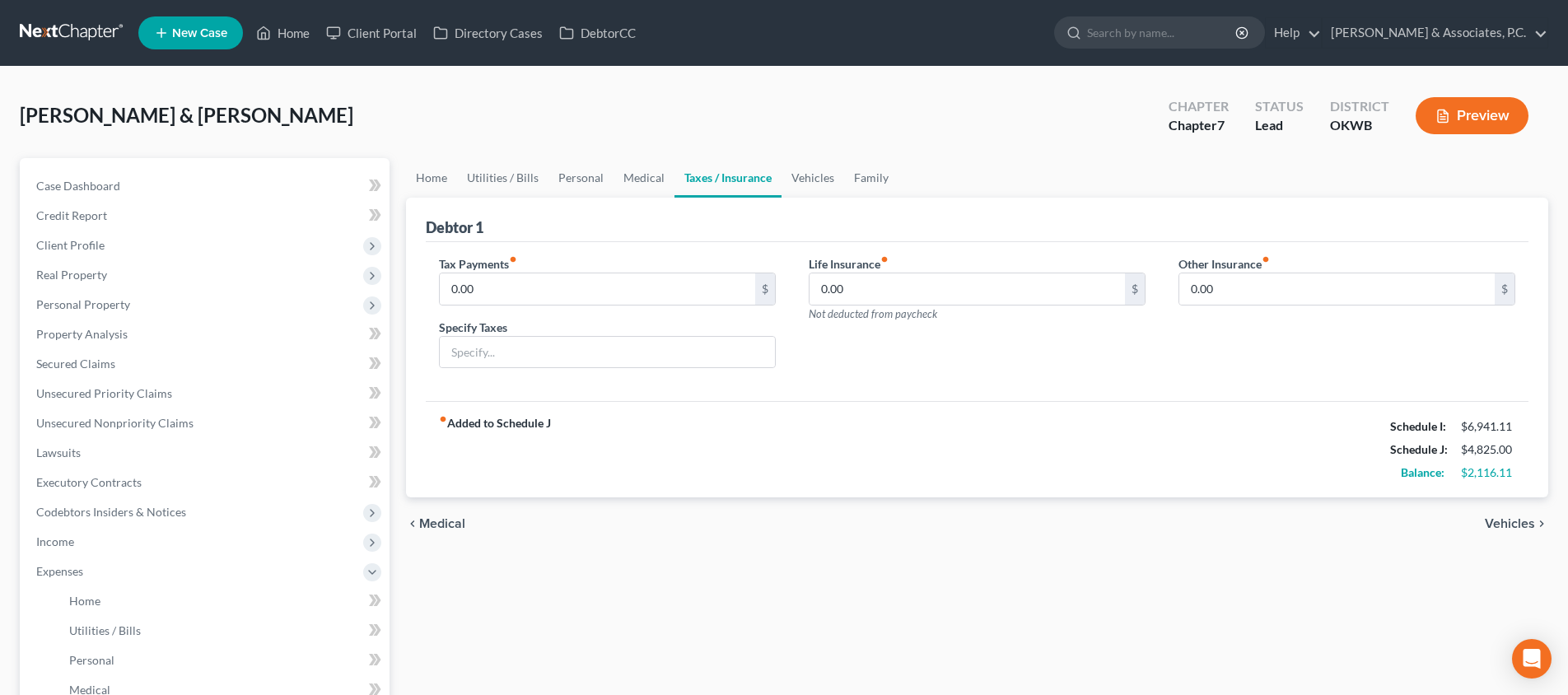
click at [1514, 525] on span "Vehicles" at bounding box center [1509, 524] width 51 height 13
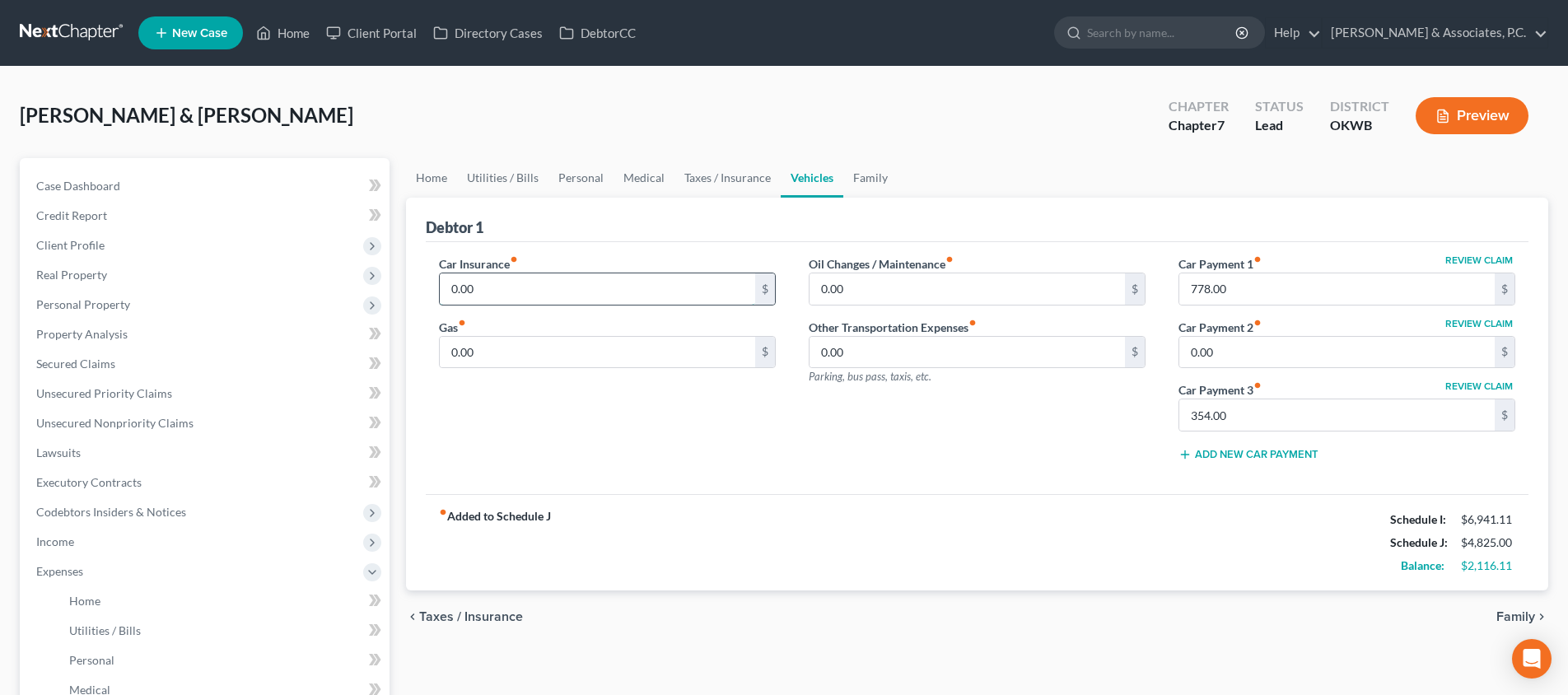
click at [672, 290] on input "0.00" at bounding box center [597, 289] width 315 height 31
type input "400"
type input "200"
type input "30"
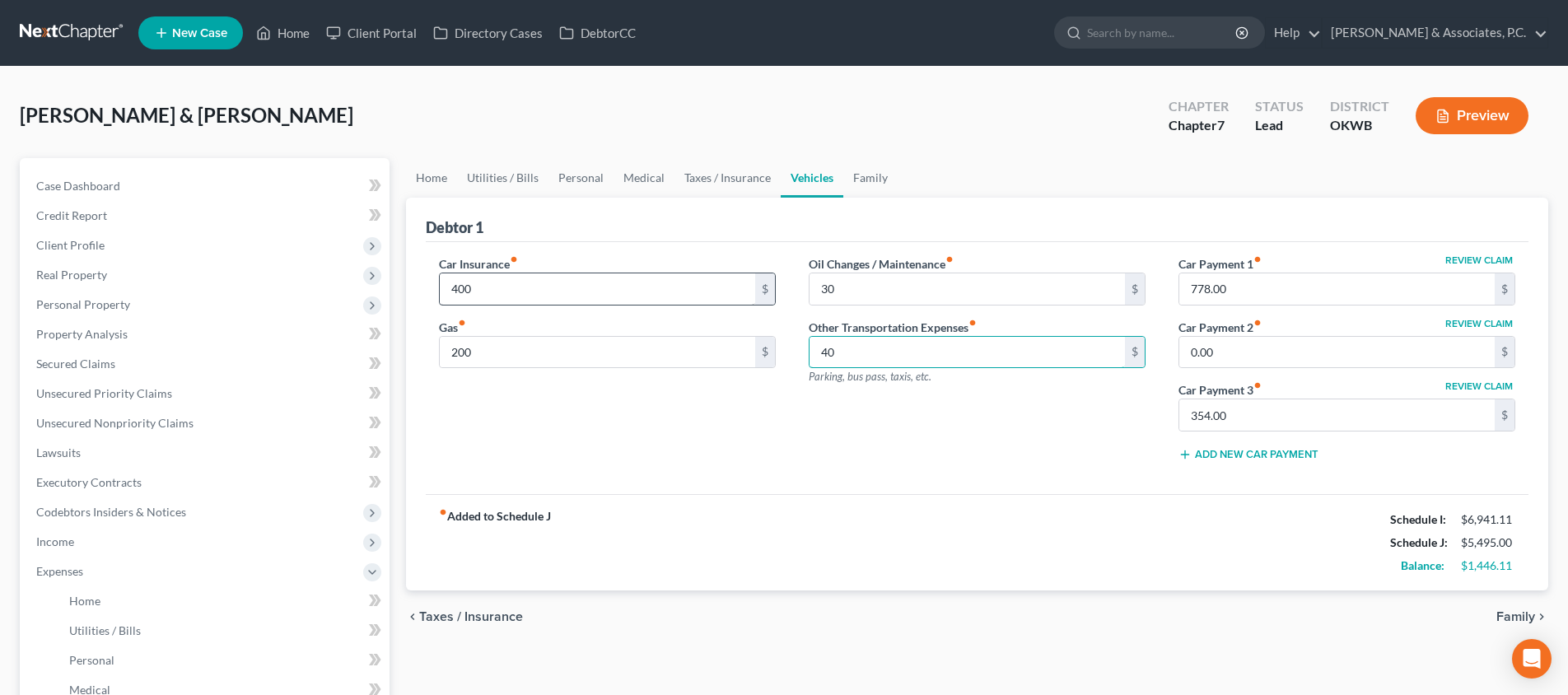
type input "40"
click at [1261, 340] on input "0.00" at bounding box center [1336, 352] width 315 height 31
click at [186, 371] on link "Secured Claims" at bounding box center [206, 364] width 367 height 30
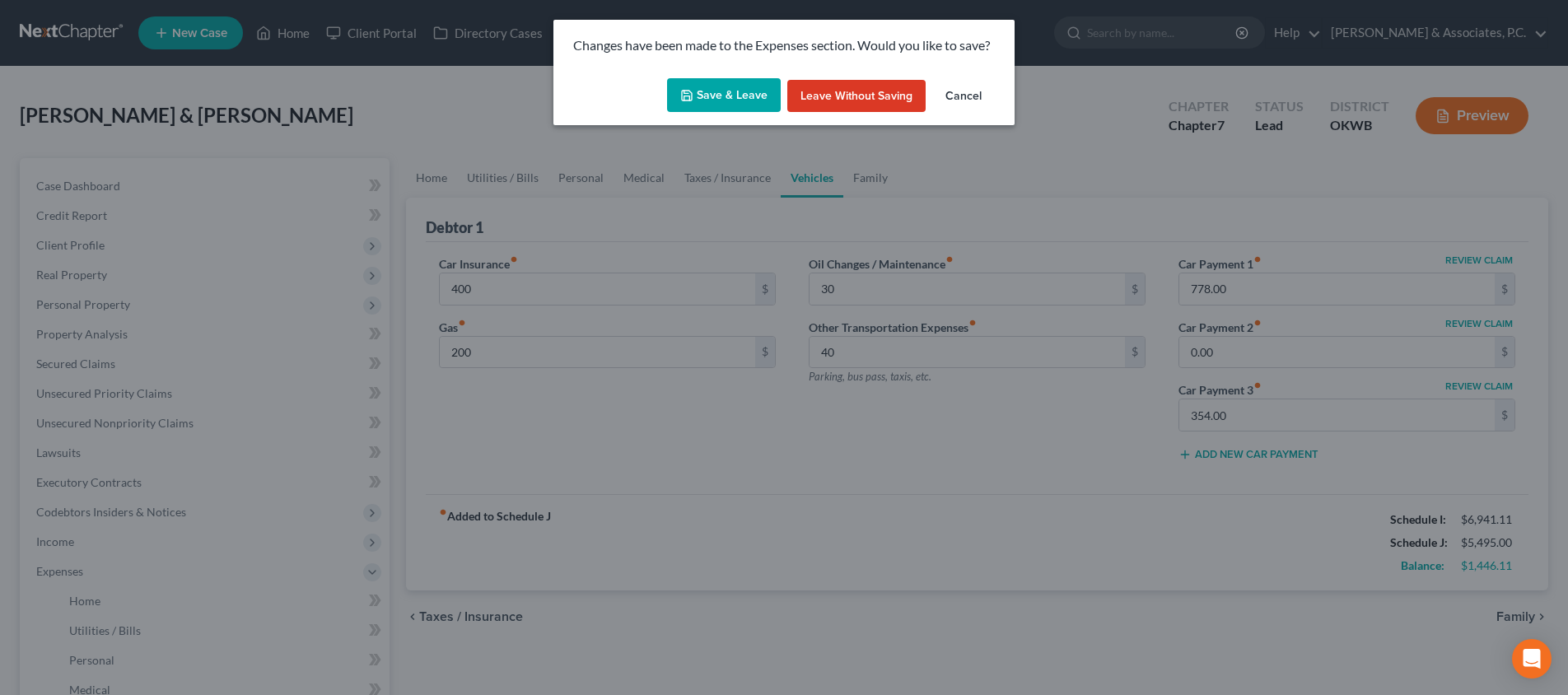
click at [723, 89] on button "Save & Leave" at bounding box center [724, 95] width 113 height 35
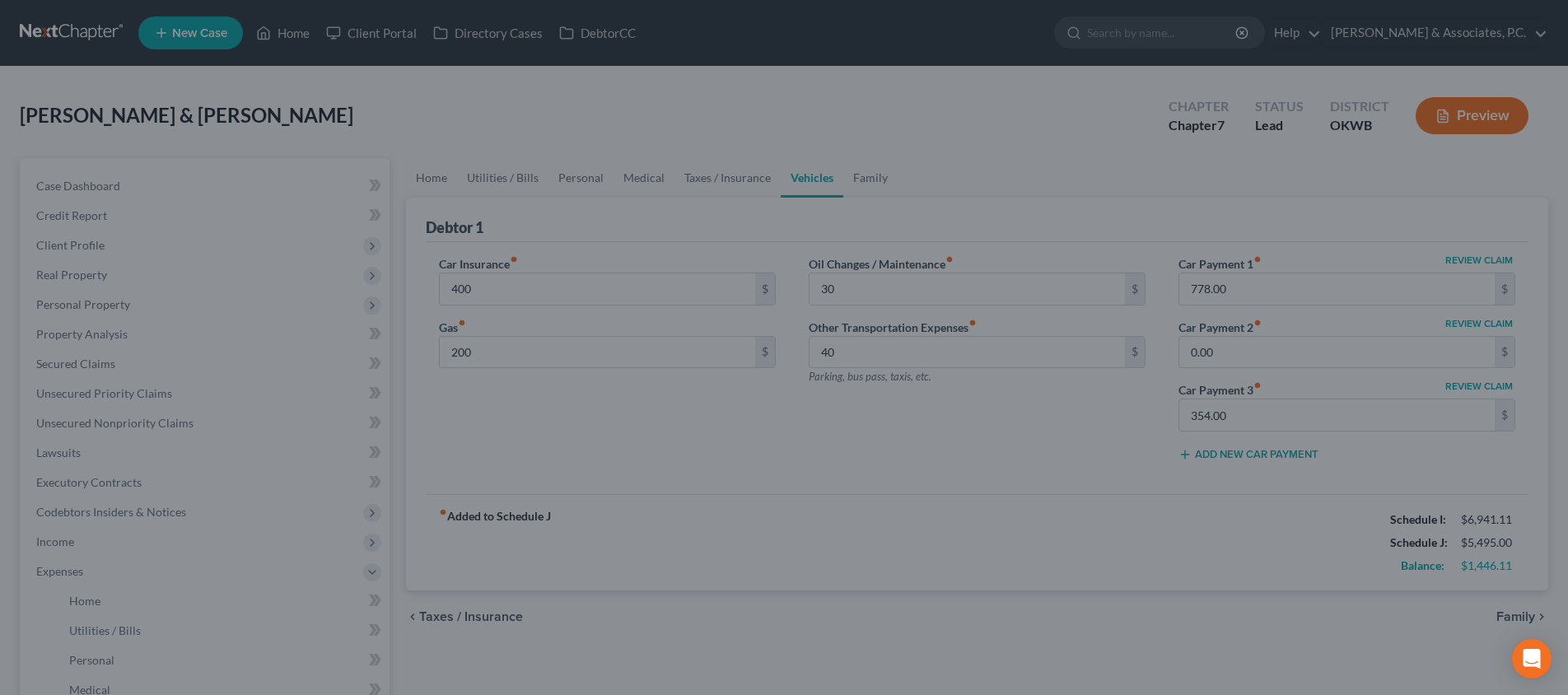
type input "400.00"
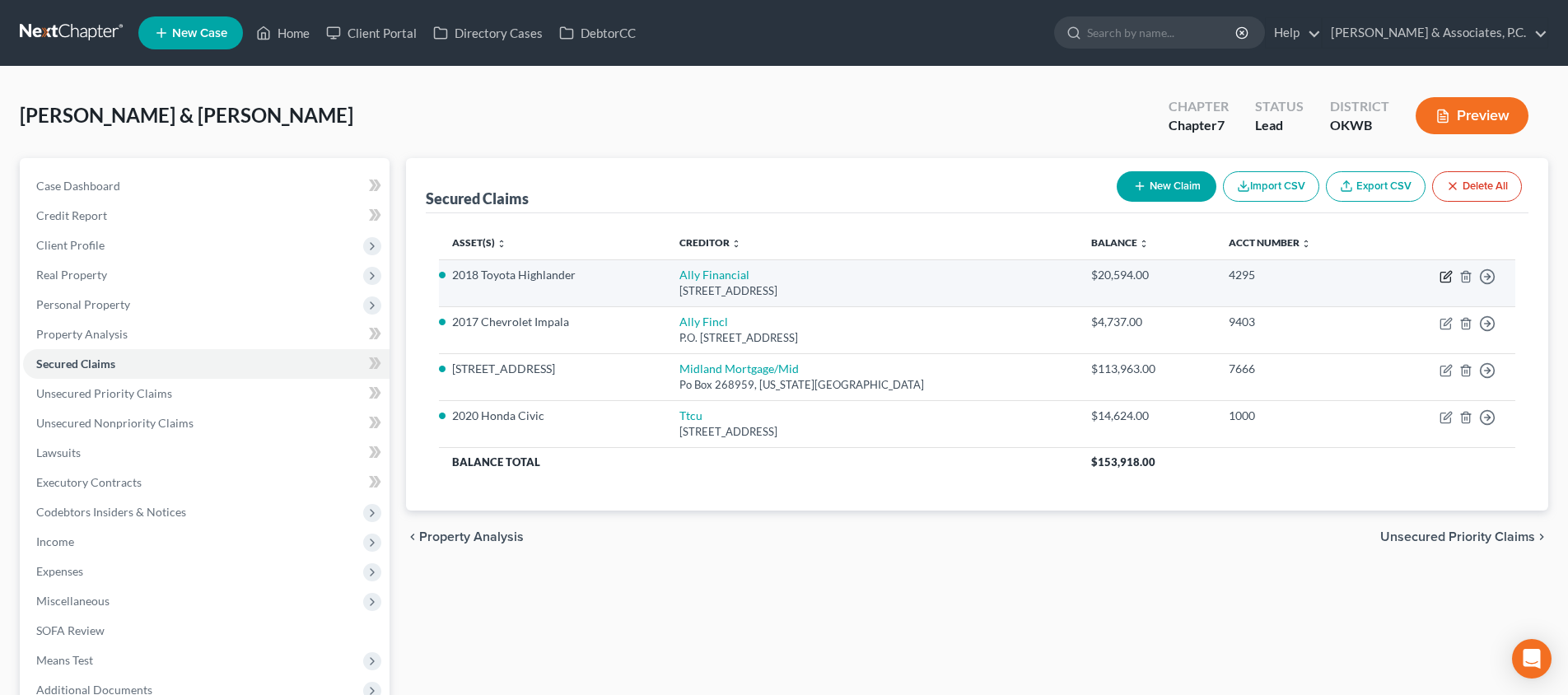
click at [1446, 275] on icon "button" at bounding box center [1447, 274] width 7 height 7
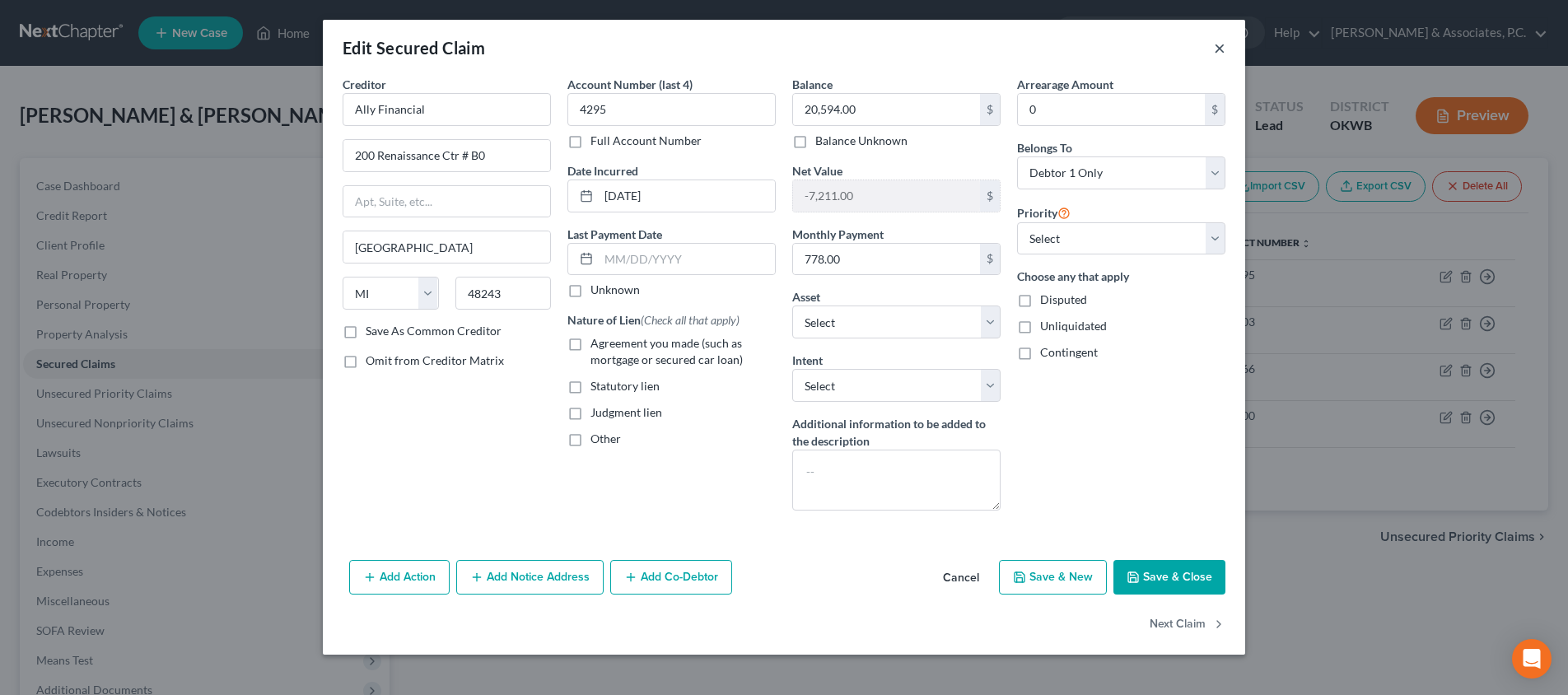
click at [1219, 48] on button "×" at bounding box center [1219, 48] width 12 height 20
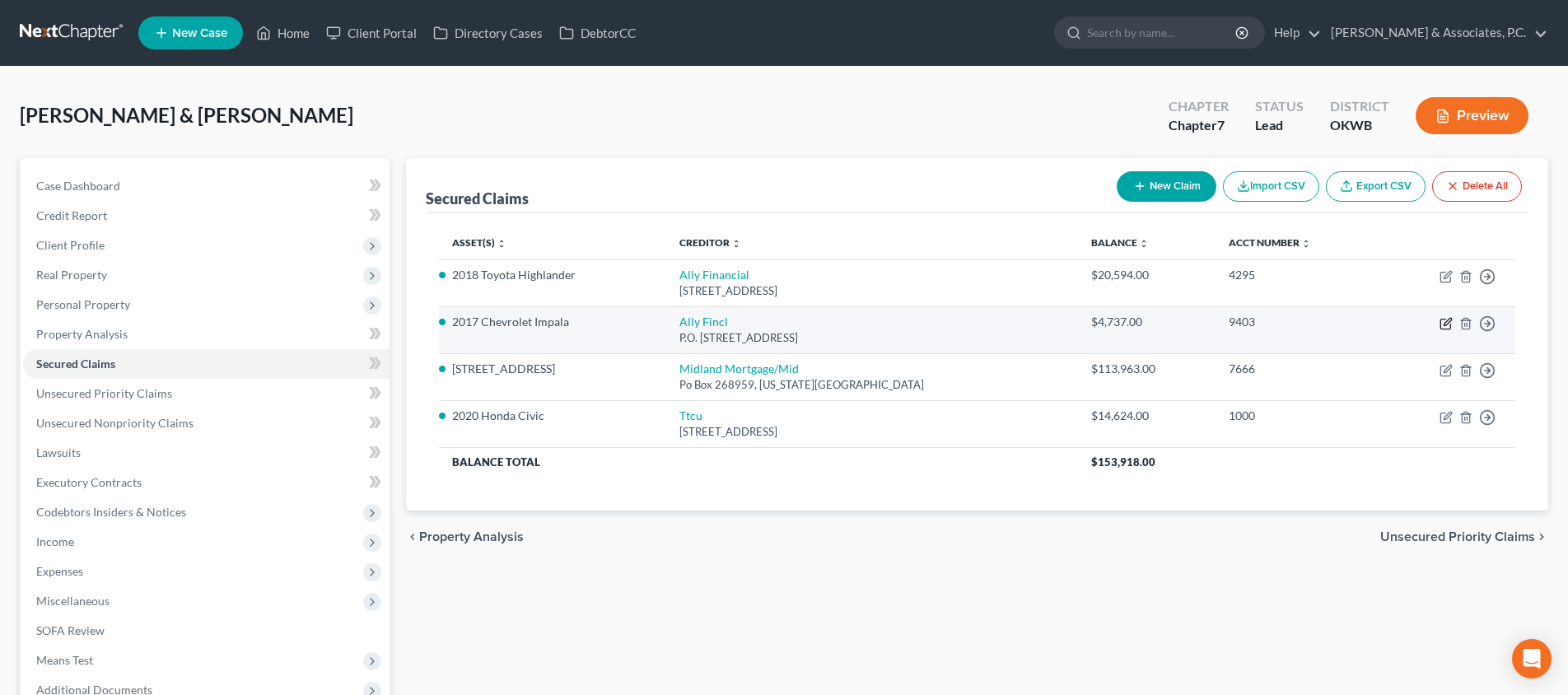
click at [1450, 324] on icon "button" at bounding box center [1446, 324] width 13 height 13
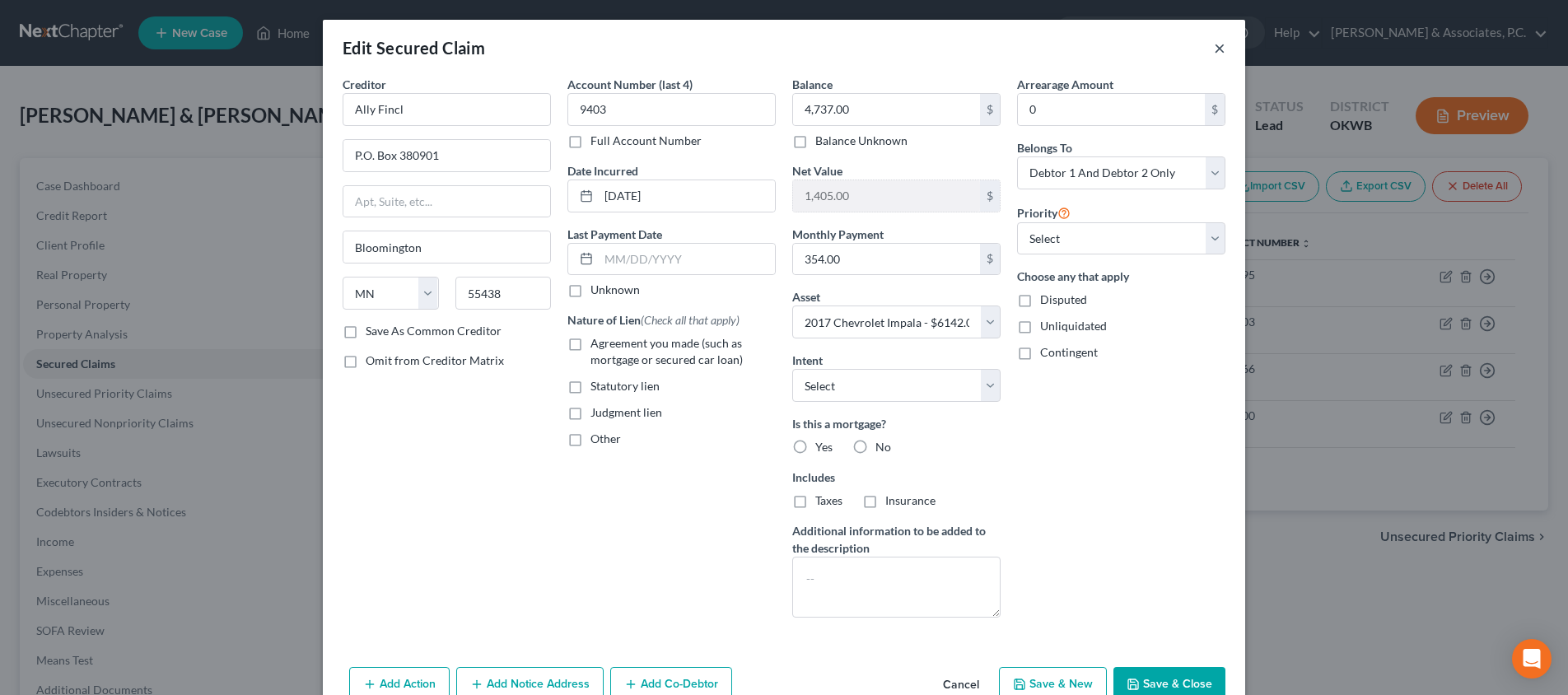
click at [1214, 47] on button "×" at bounding box center [1219, 48] width 12 height 20
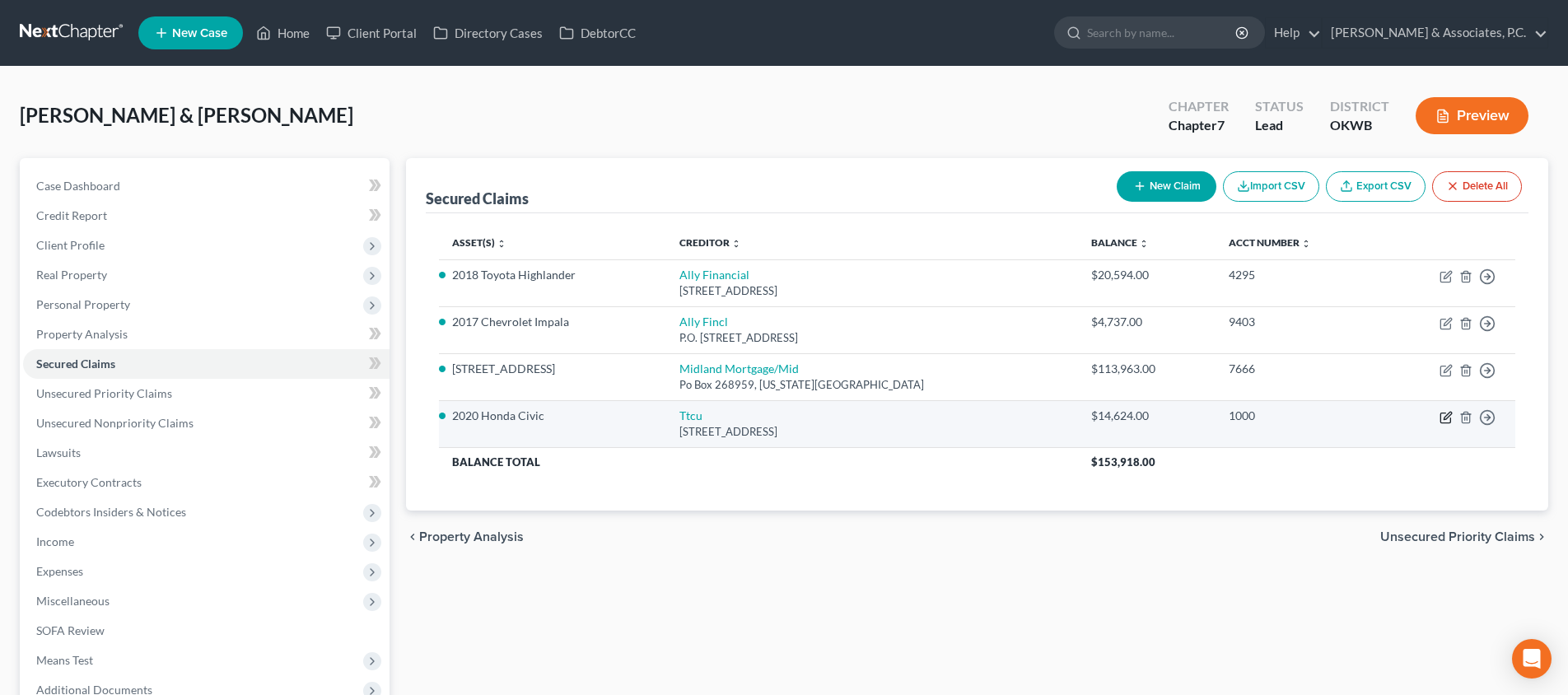
click at [1442, 417] on icon "button" at bounding box center [1446, 417] width 13 height 13
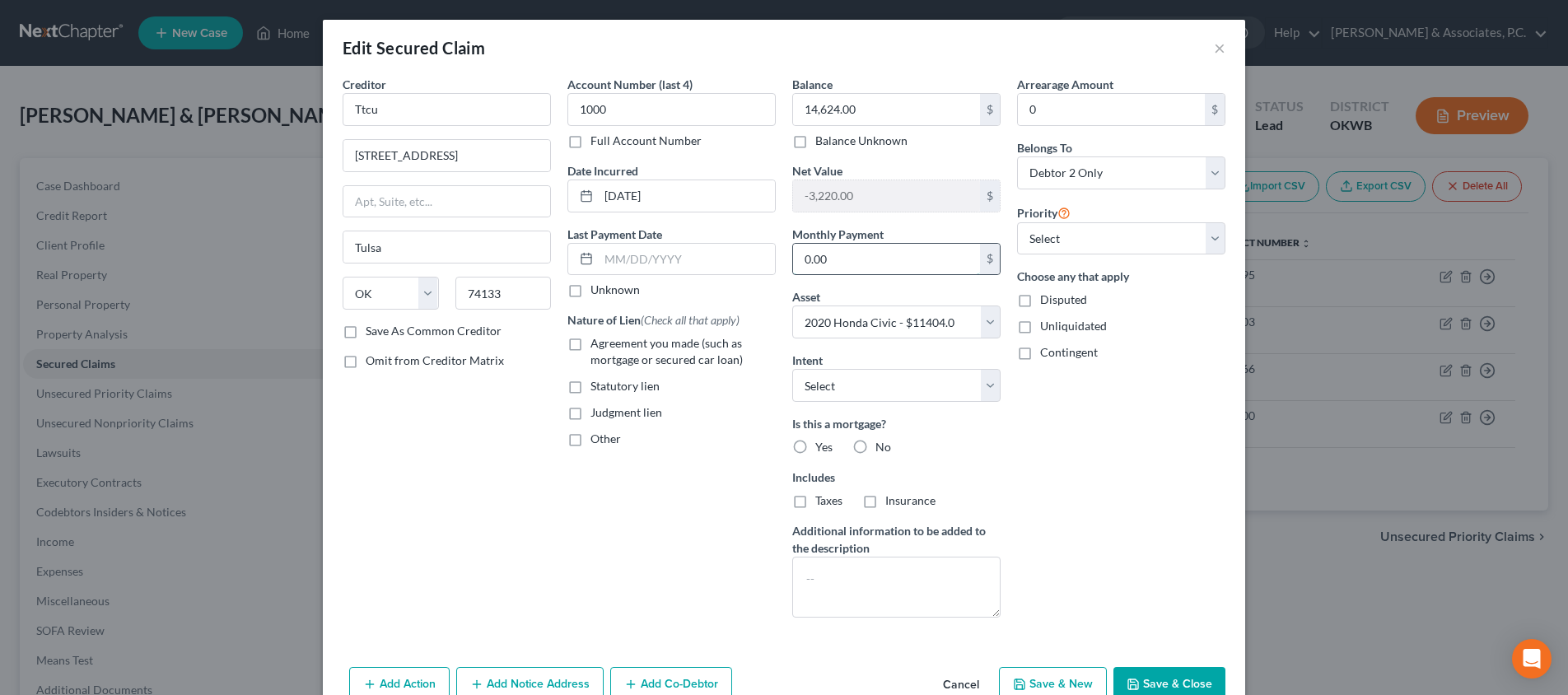
click at [920, 262] on input "0.00" at bounding box center [887, 259] width 187 height 31
click at [1165, 674] on button "Save & Close" at bounding box center [1169, 684] width 112 height 35
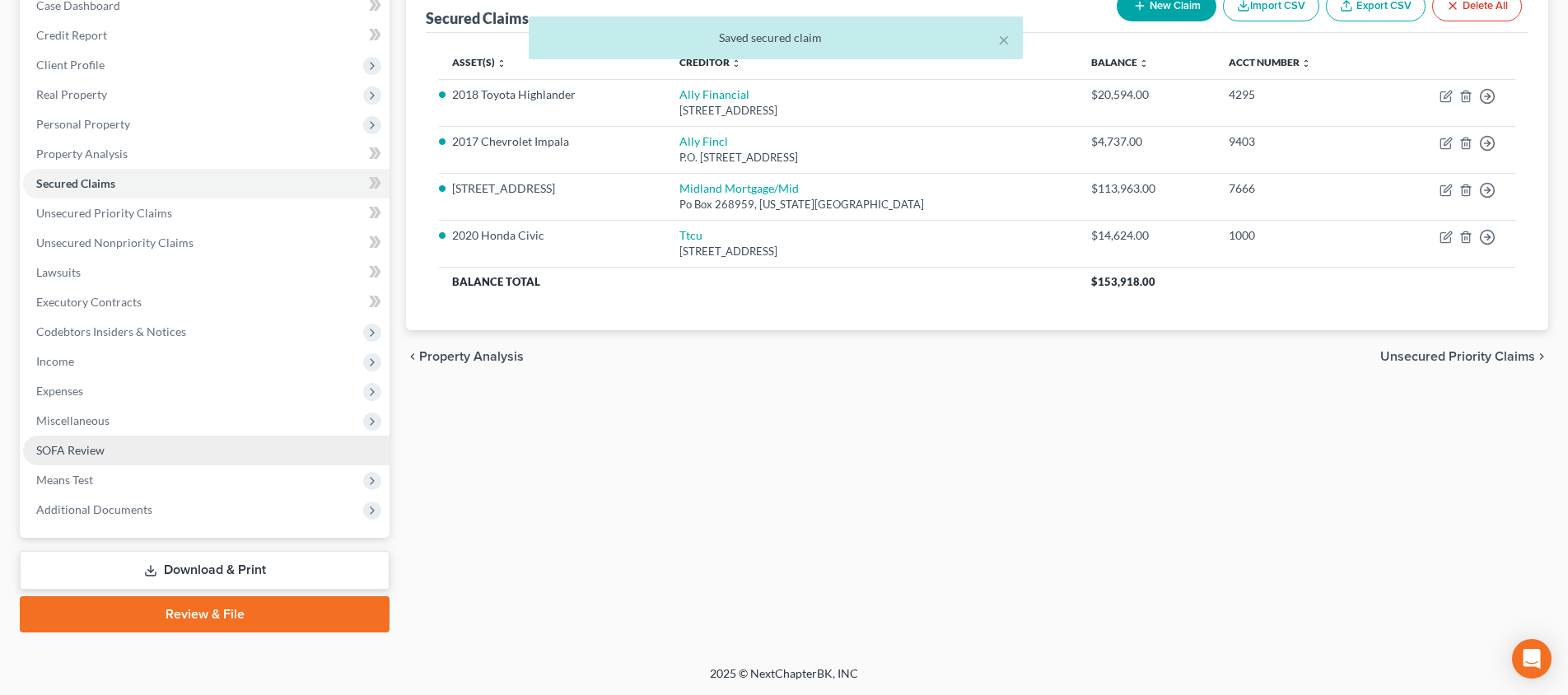
scroll to position [180, 0]
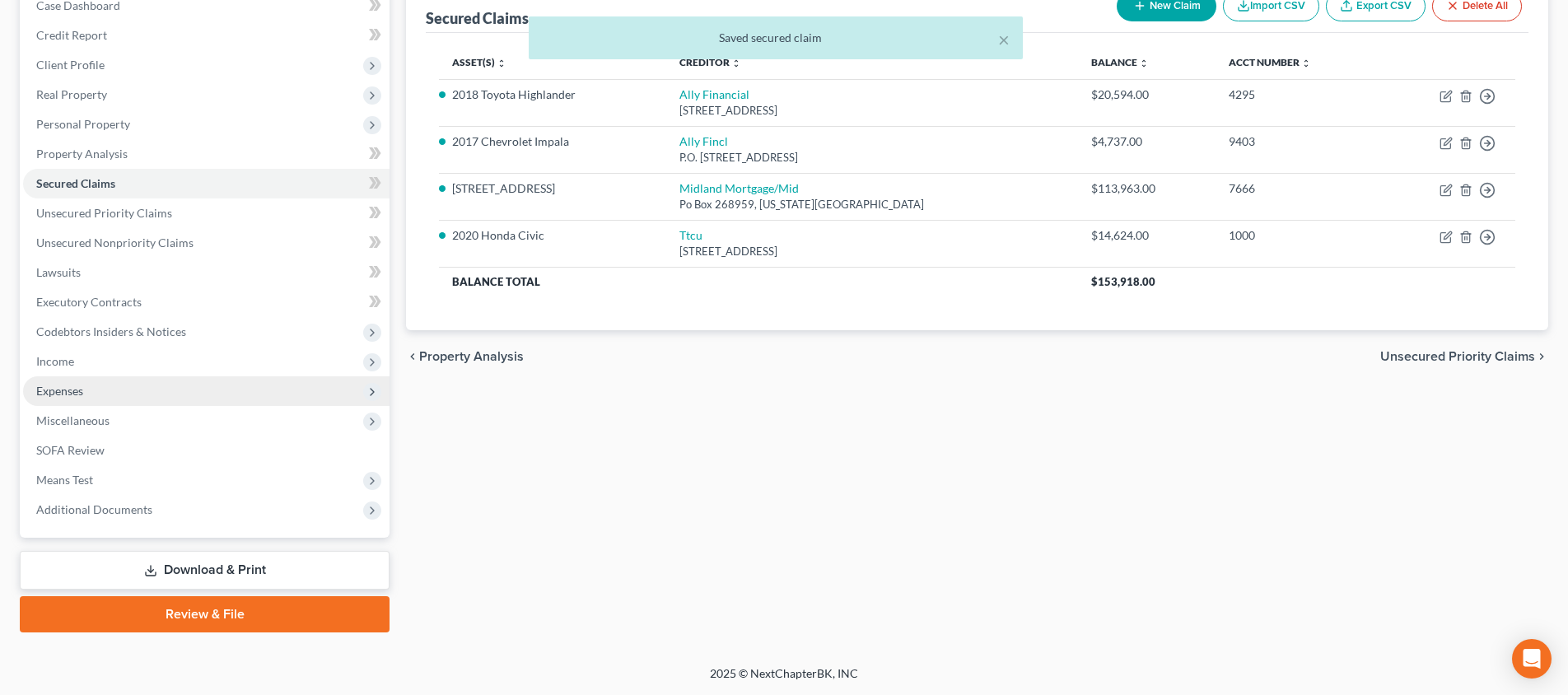
click at [138, 387] on span "Expenses" at bounding box center [206, 391] width 367 height 30
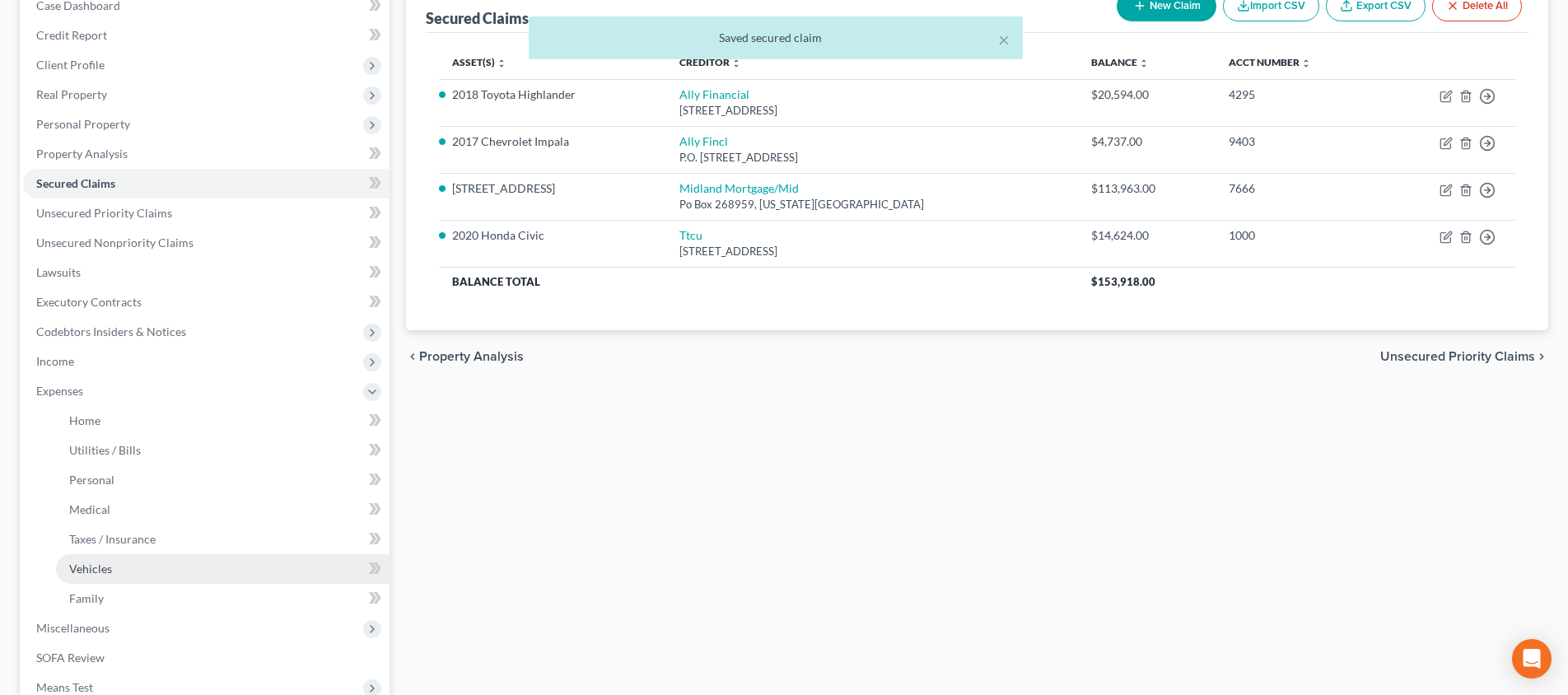
click at [154, 561] on link "Vehicles" at bounding box center [223, 568] width 334 height 30
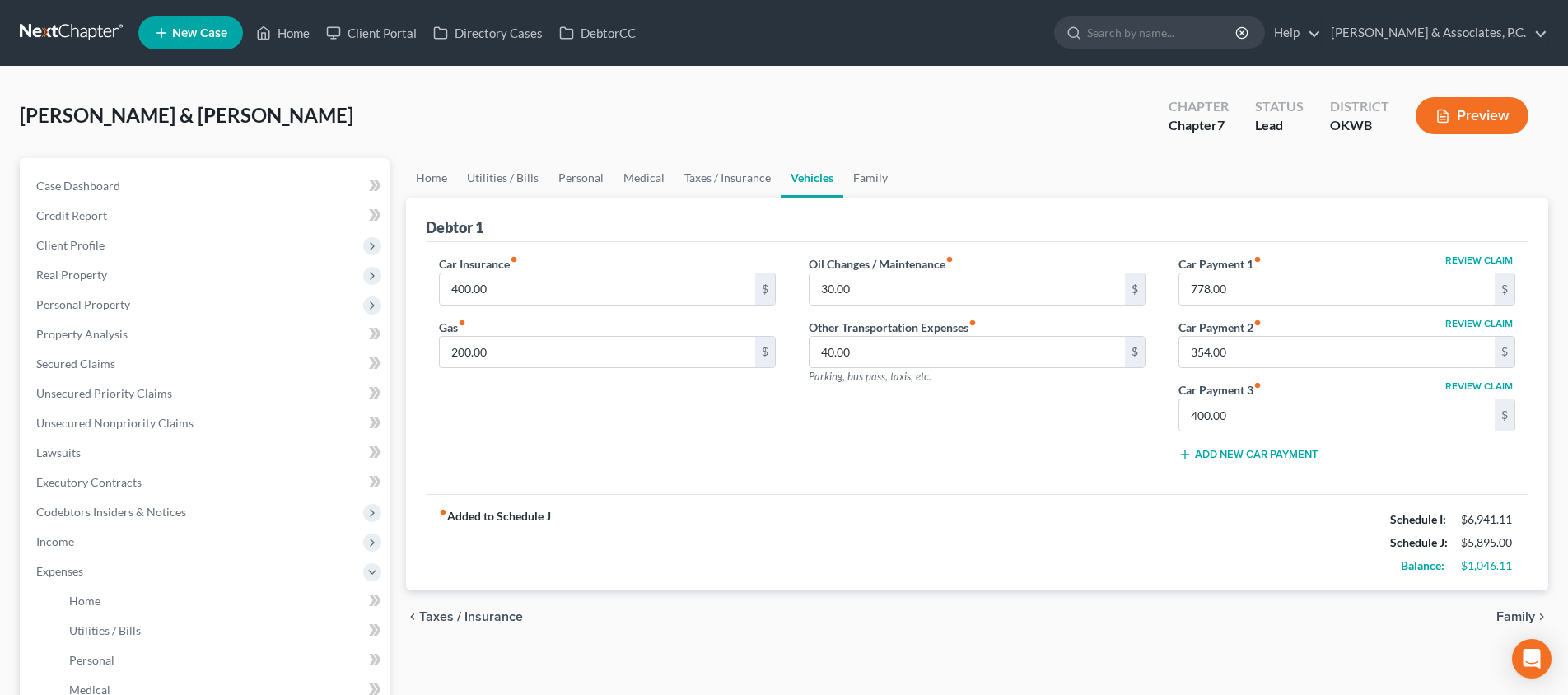
click at [1514, 613] on span "Family" at bounding box center [1515, 616] width 39 height 13
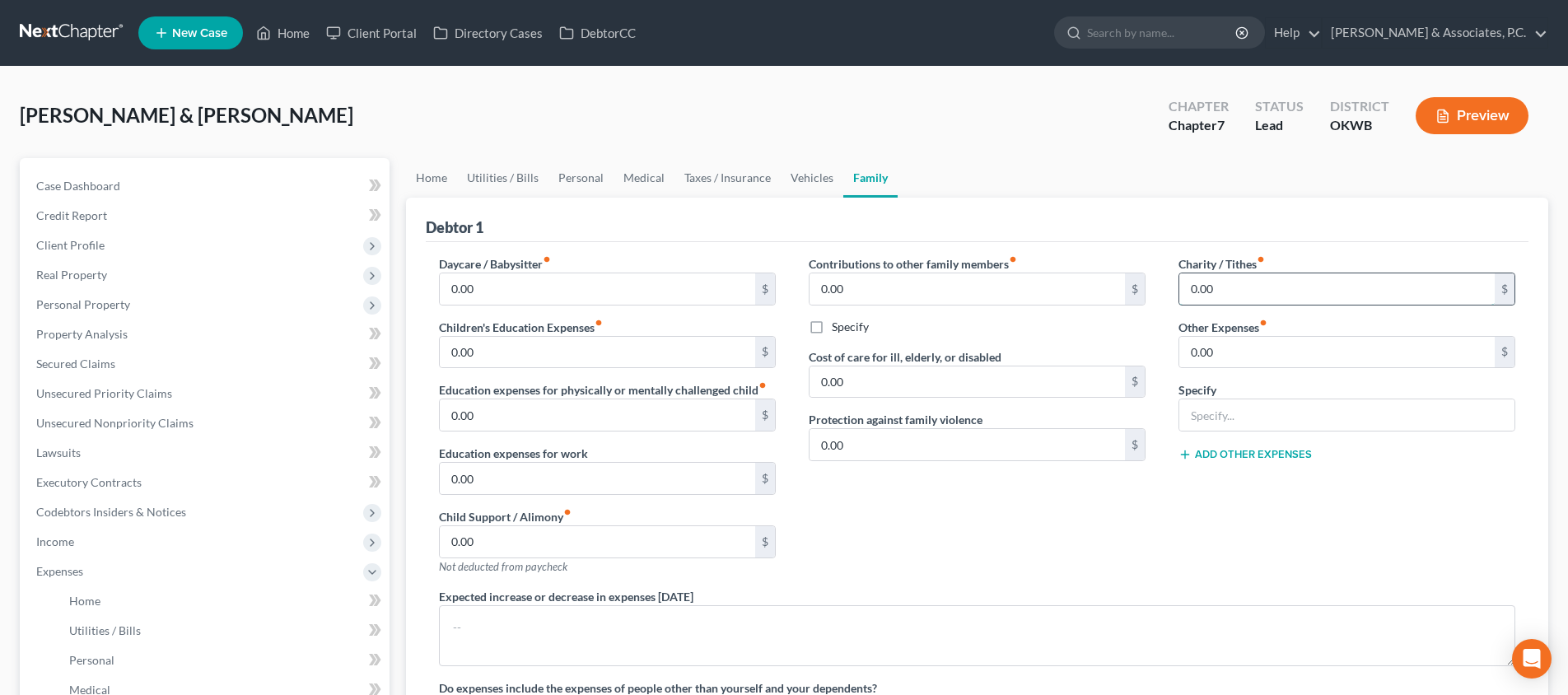
click at [1243, 280] on input "0.00" at bounding box center [1336, 289] width 315 height 31
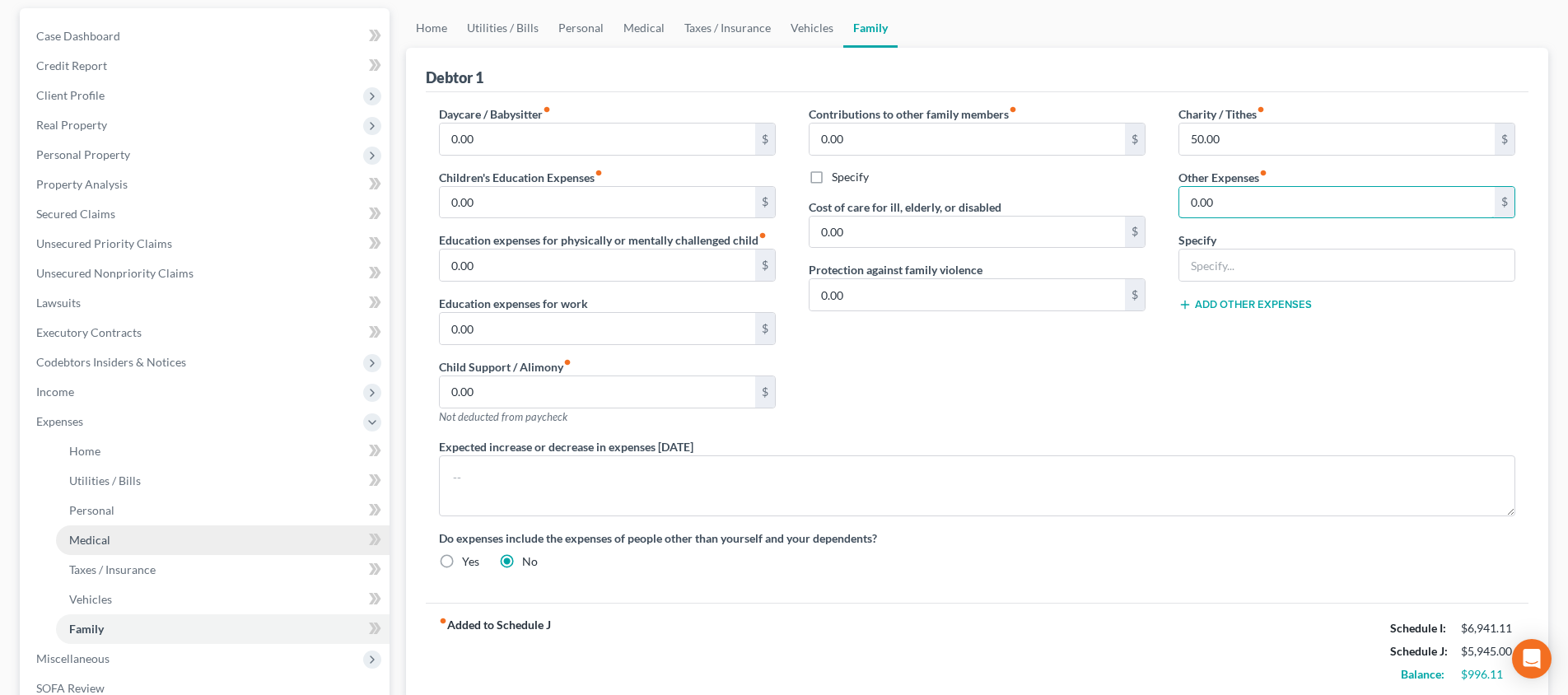
scroll to position [54, 0]
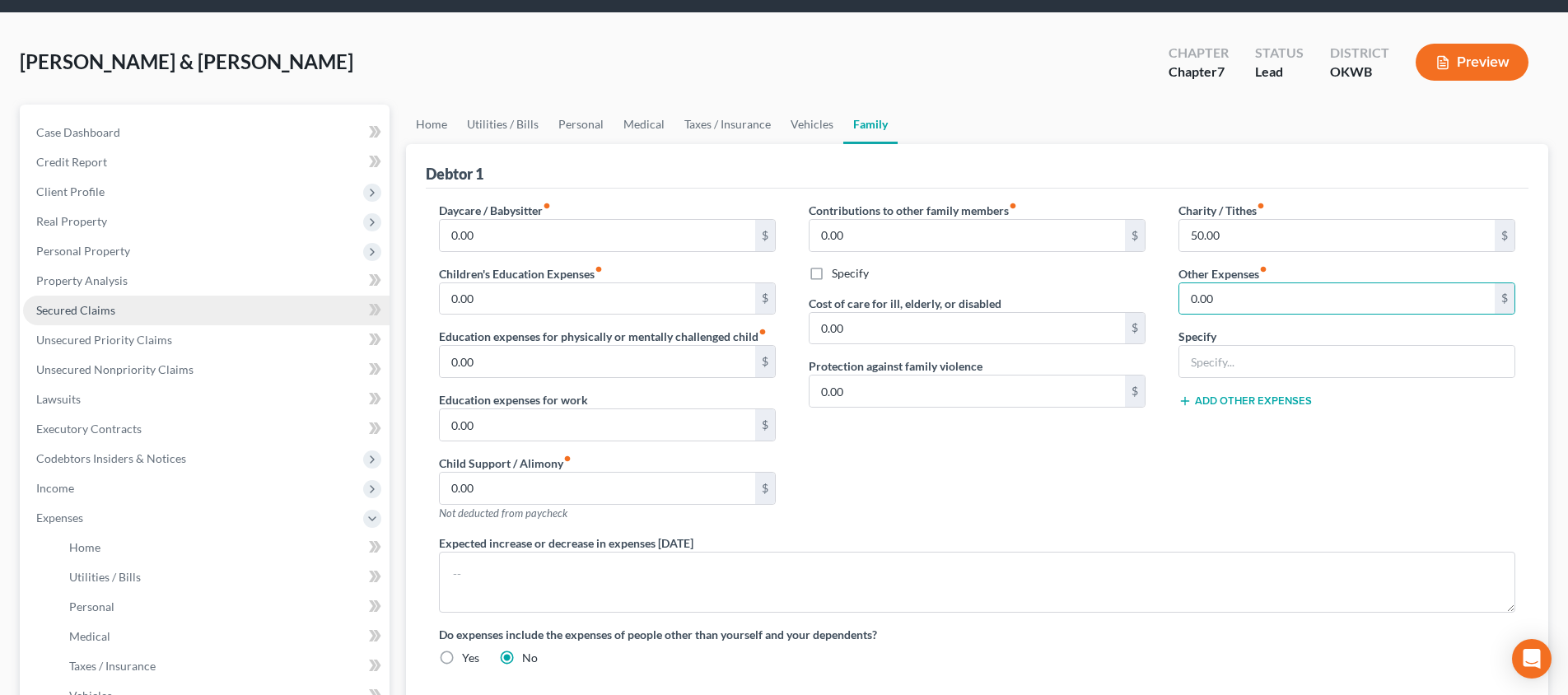
click at [118, 306] on link "Secured Claims" at bounding box center [206, 310] width 367 height 30
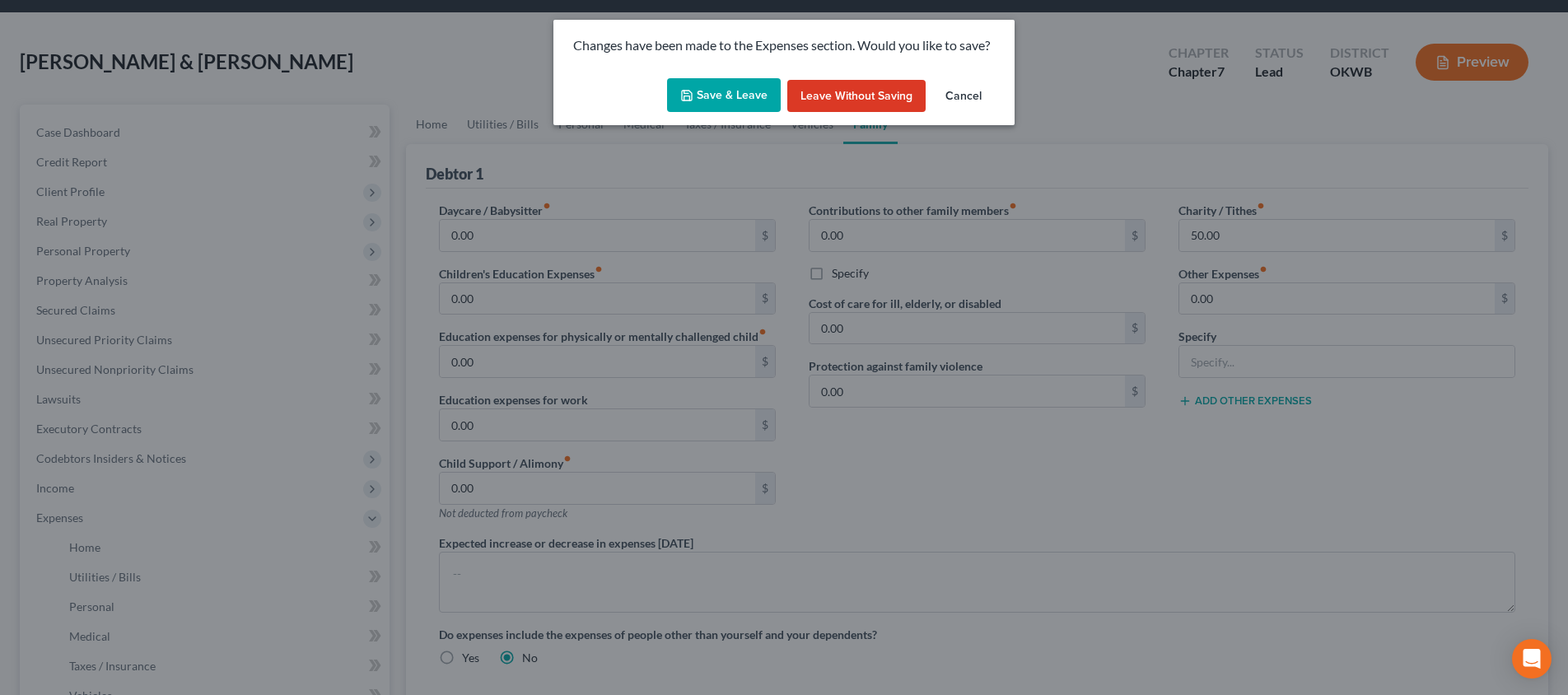
click at [766, 98] on button "Save & Leave" at bounding box center [724, 95] width 113 height 35
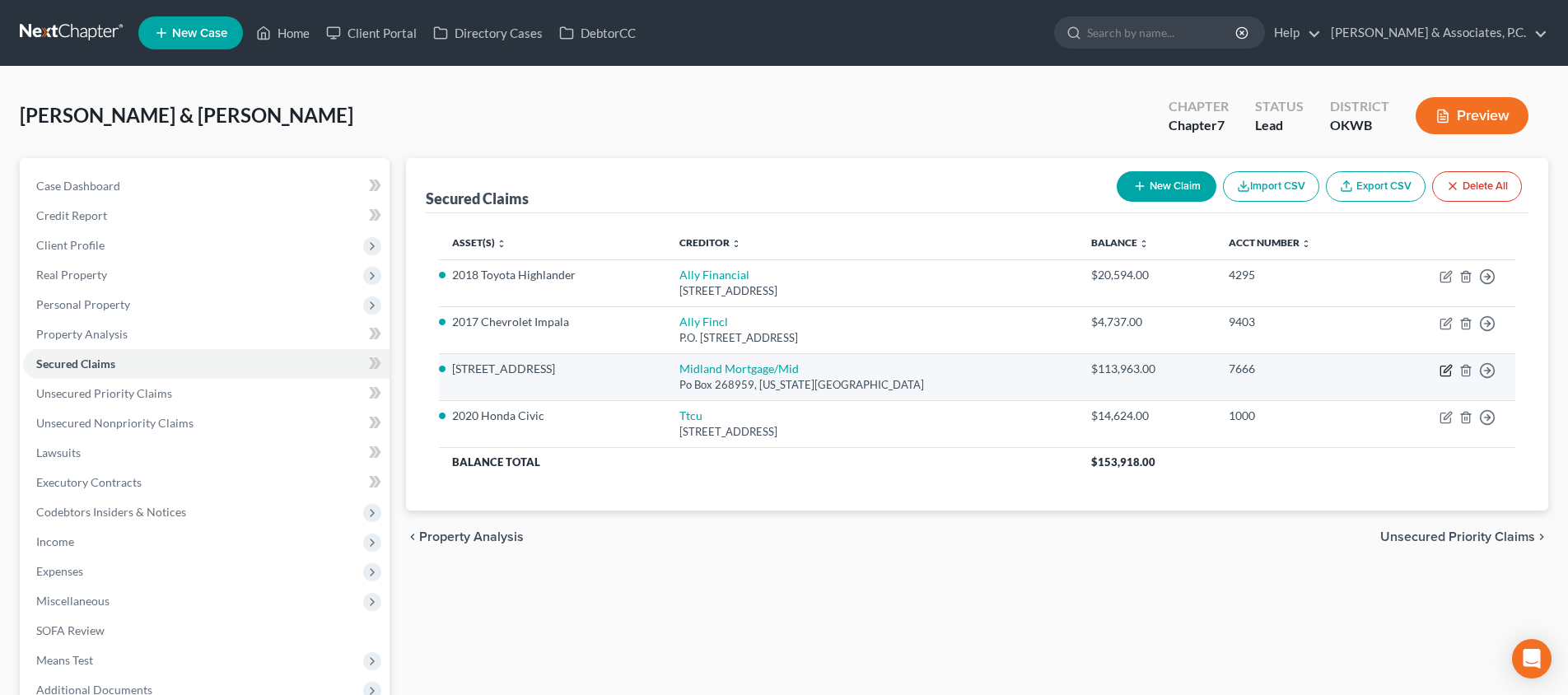
click at [1450, 365] on icon "button" at bounding box center [1447, 368] width 7 height 7
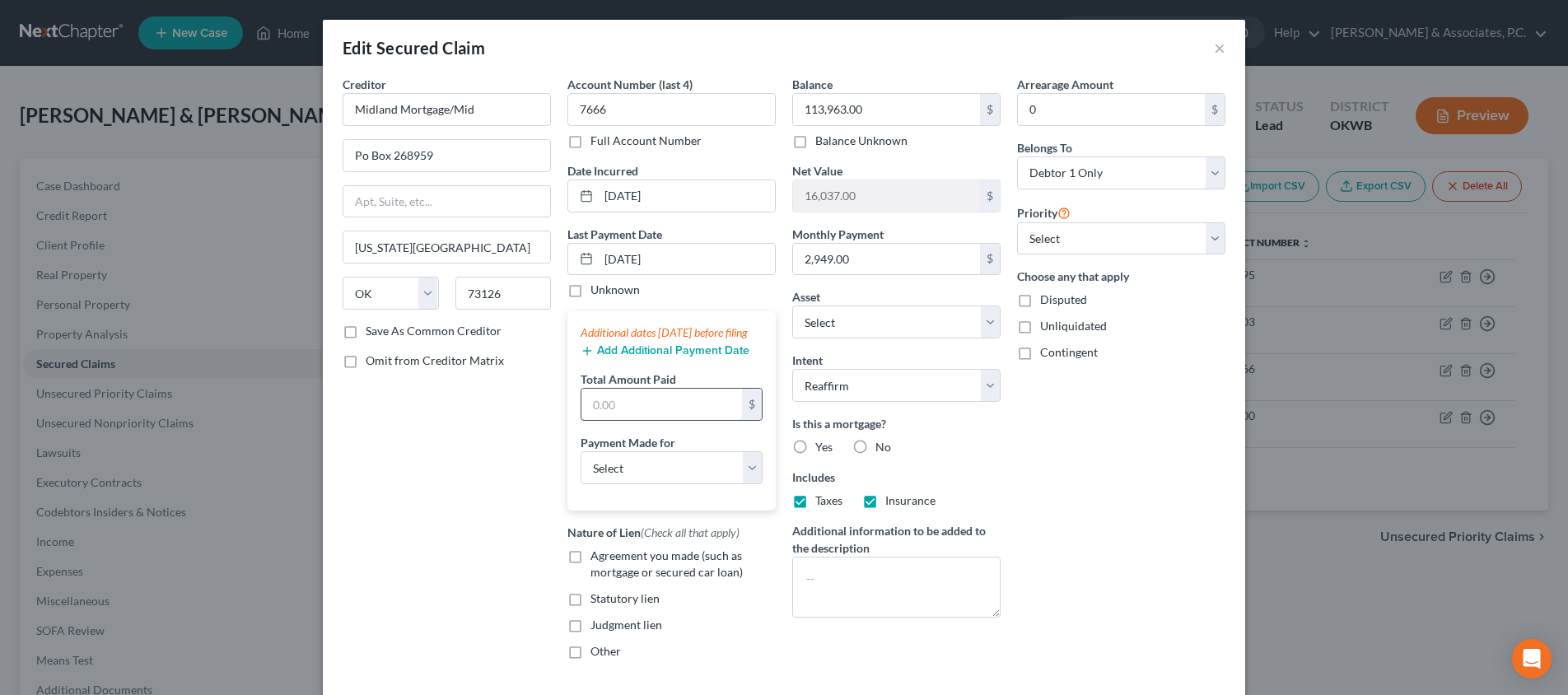
click at [690, 419] on input "text" at bounding box center [661, 404] width 161 height 31
click at [658, 357] on button "Add Additional Payment Date" at bounding box center [665, 351] width 169 height 13
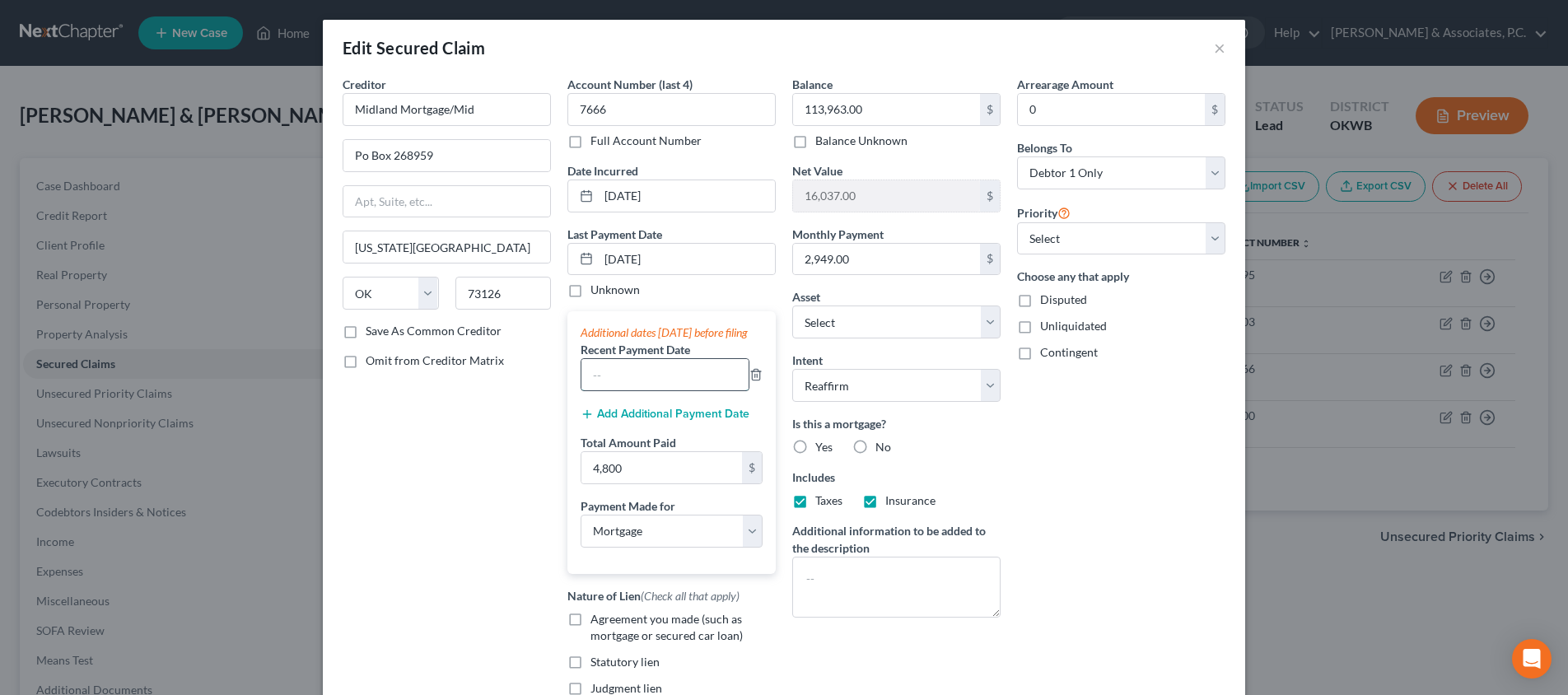
click at [654, 384] on input "text" at bounding box center [665, 375] width 167 height 31
click at [642, 420] on button "Add Additional Payment Date" at bounding box center [665, 414] width 169 height 13
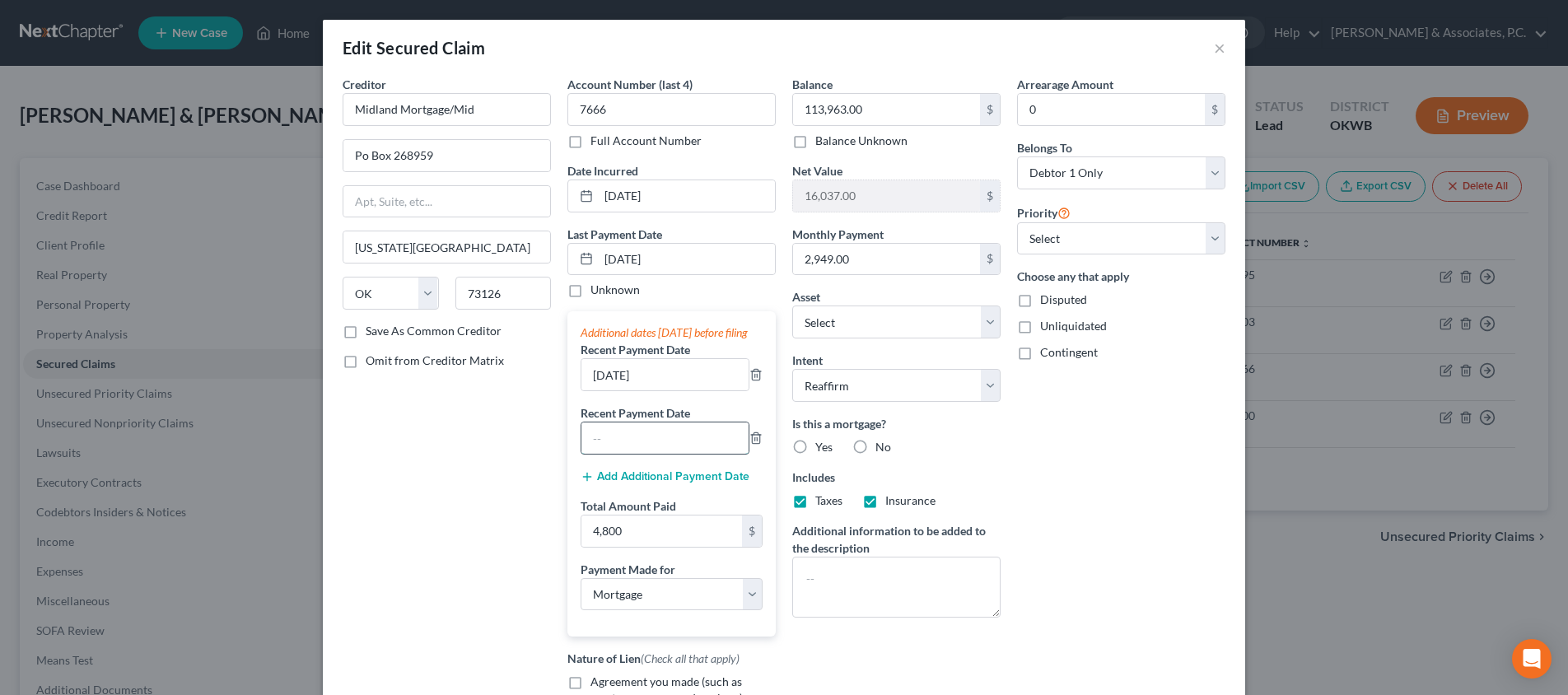
click at [636, 445] on input "text" at bounding box center [665, 438] width 167 height 31
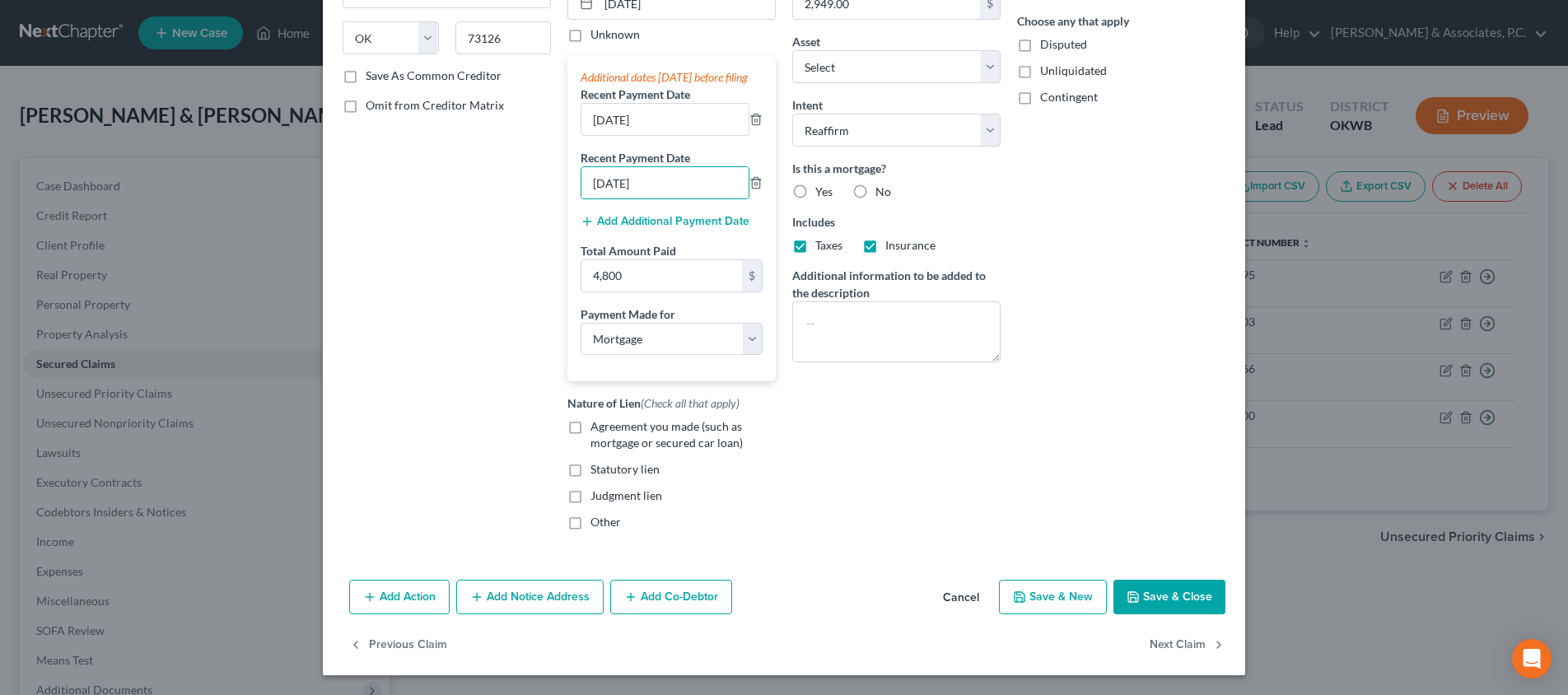
click at [1157, 596] on button "Save & Close" at bounding box center [1169, 597] width 112 height 35
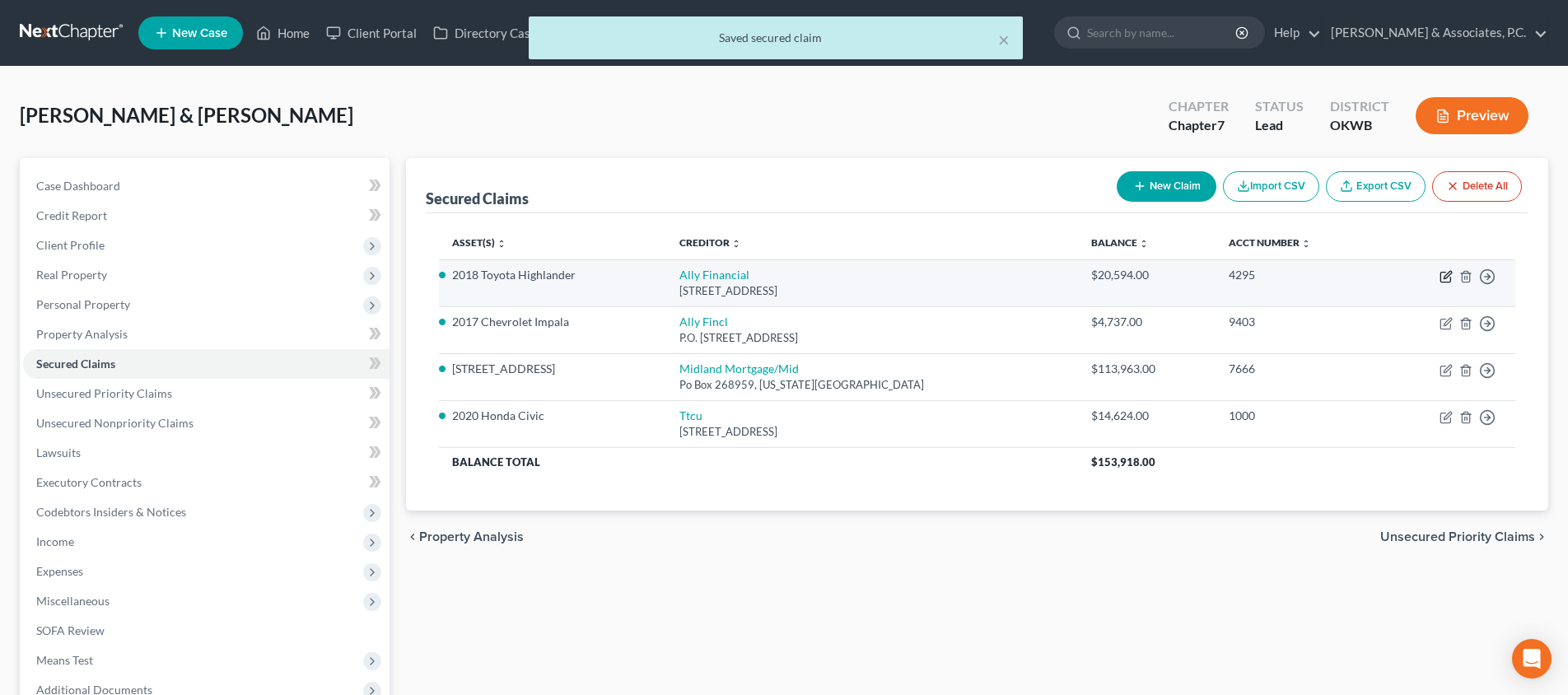
click at [1444, 277] on icon "button" at bounding box center [1446, 276] width 13 height 13
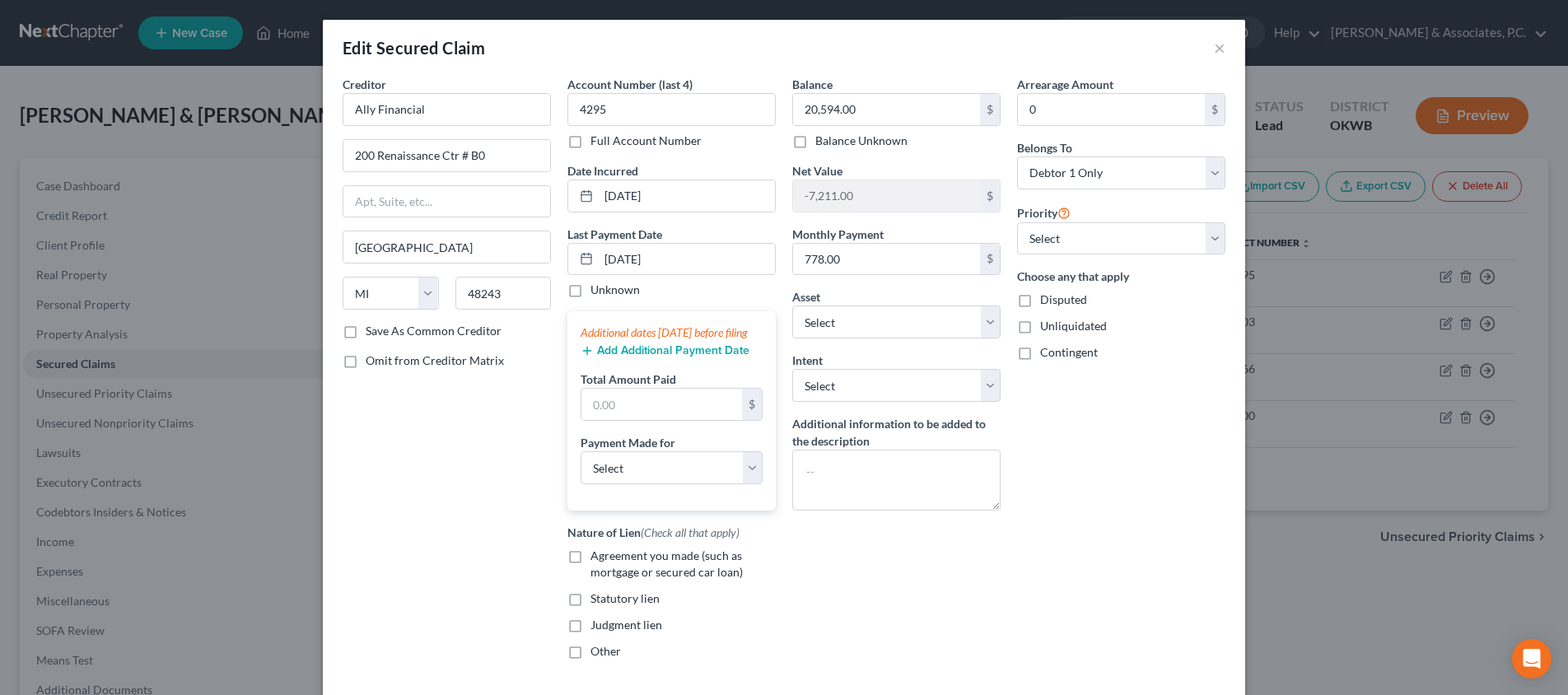
click at [697, 357] on button "Add Additional Payment Date" at bounding box center [665, 351] width 169 height 13
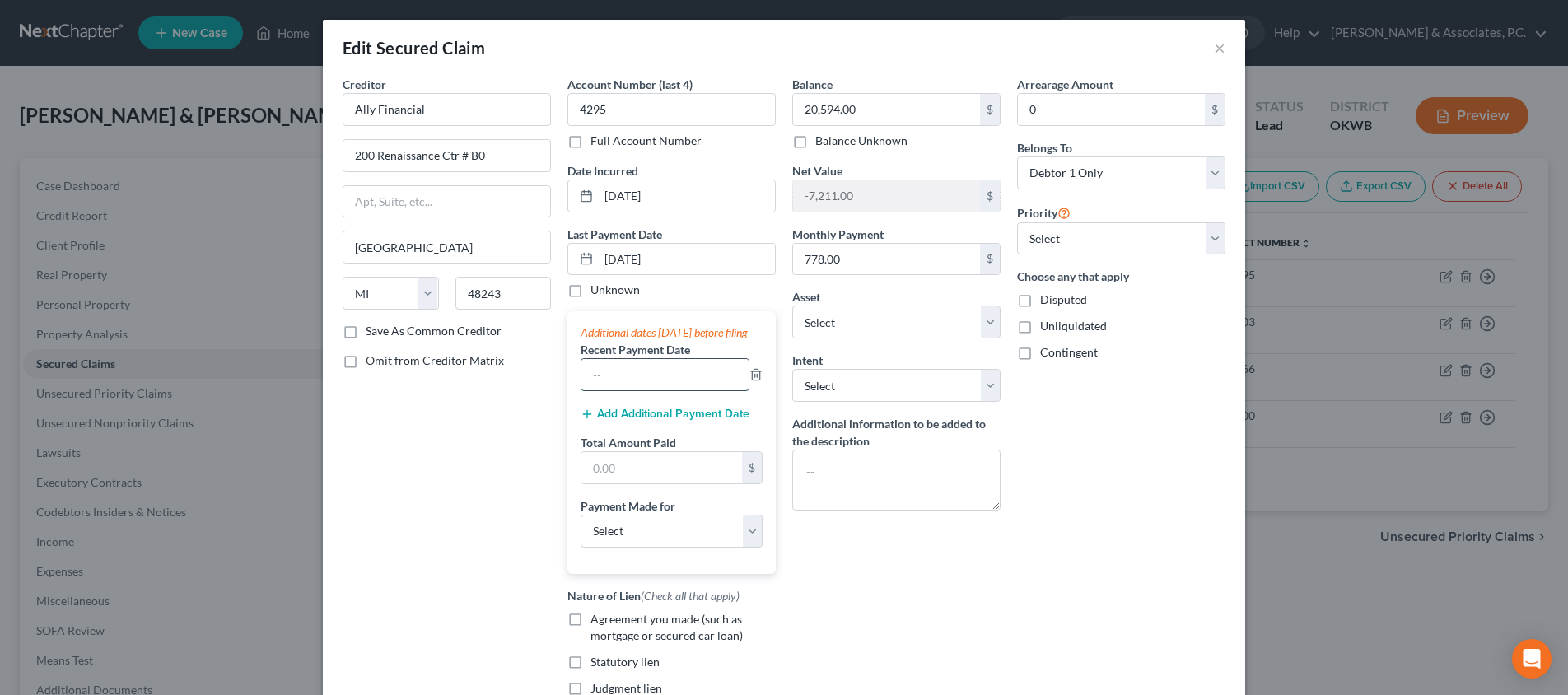
click at [687, 388] on input "text" at bounding box center [665, 375] width 167 height 31
click at [682, 420] on button "Add Additional Payment Date" at bounding box center [665, 414] width 169 height 13
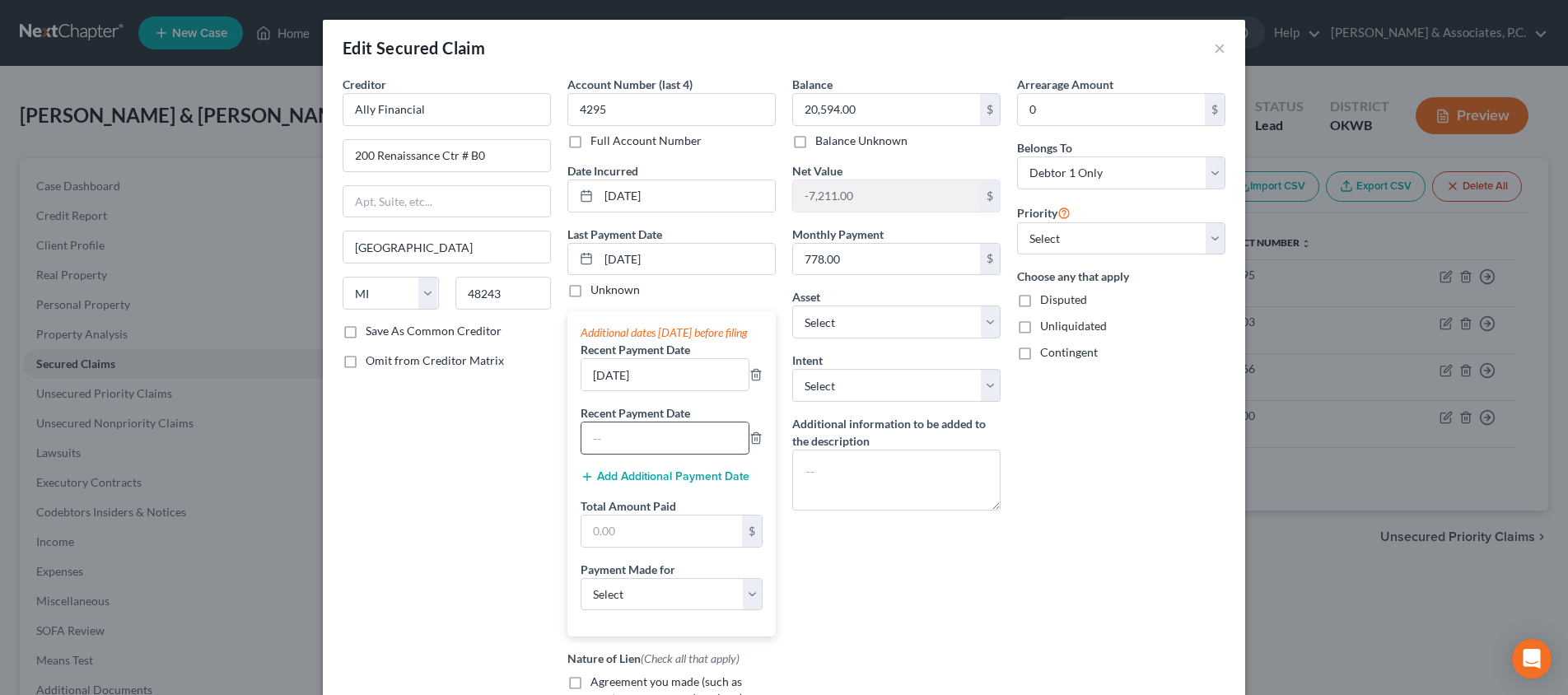
click at [665, 453] on input "text" at bounding box center [665, 438] width 167 height 31
click at [665, 544] on input "text" at bounding box center [661, 531] width 161 height 31
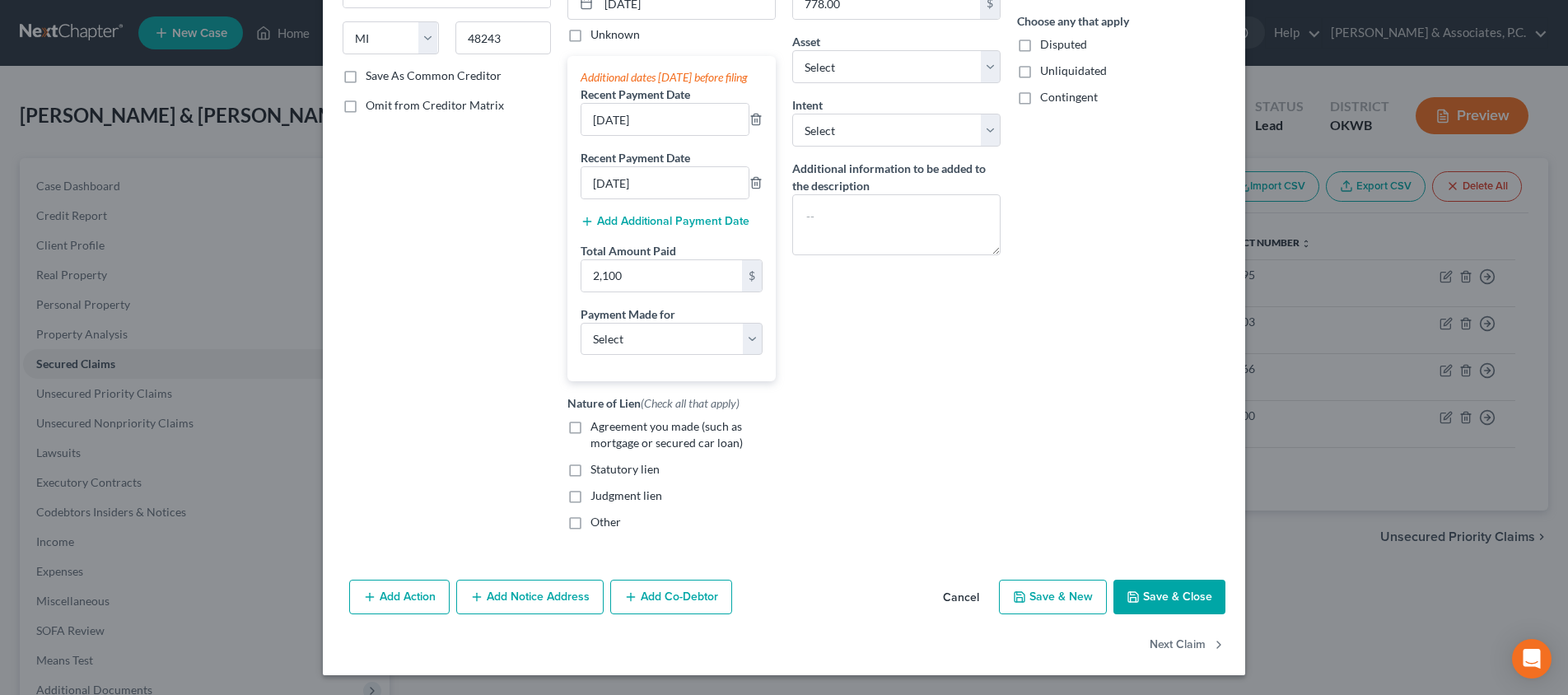
click at [1205, 611] on button "Save & Close" at bounding box center [1169, 597] width 112 height 35
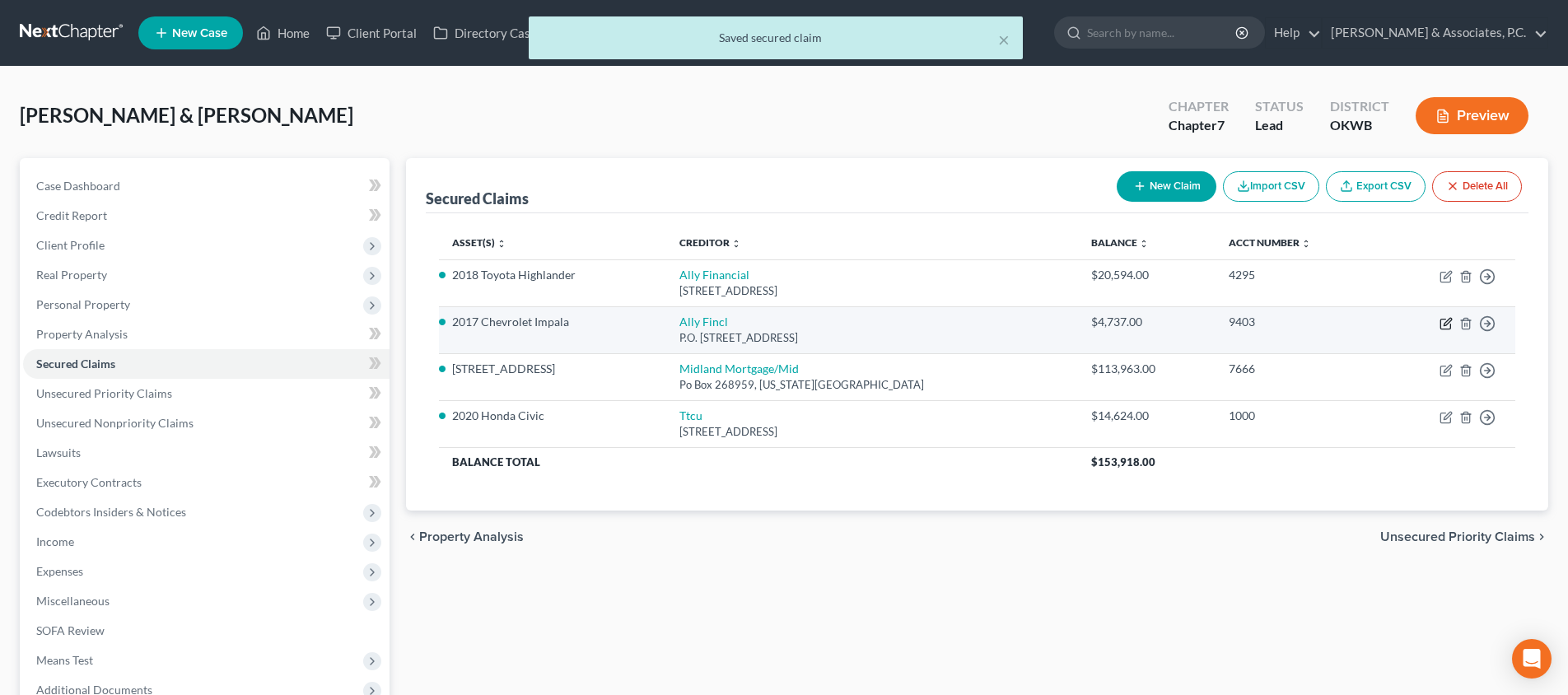
click at [1446, 319] on icon "button" at bounding box center [1446, 324] width 13 height 13
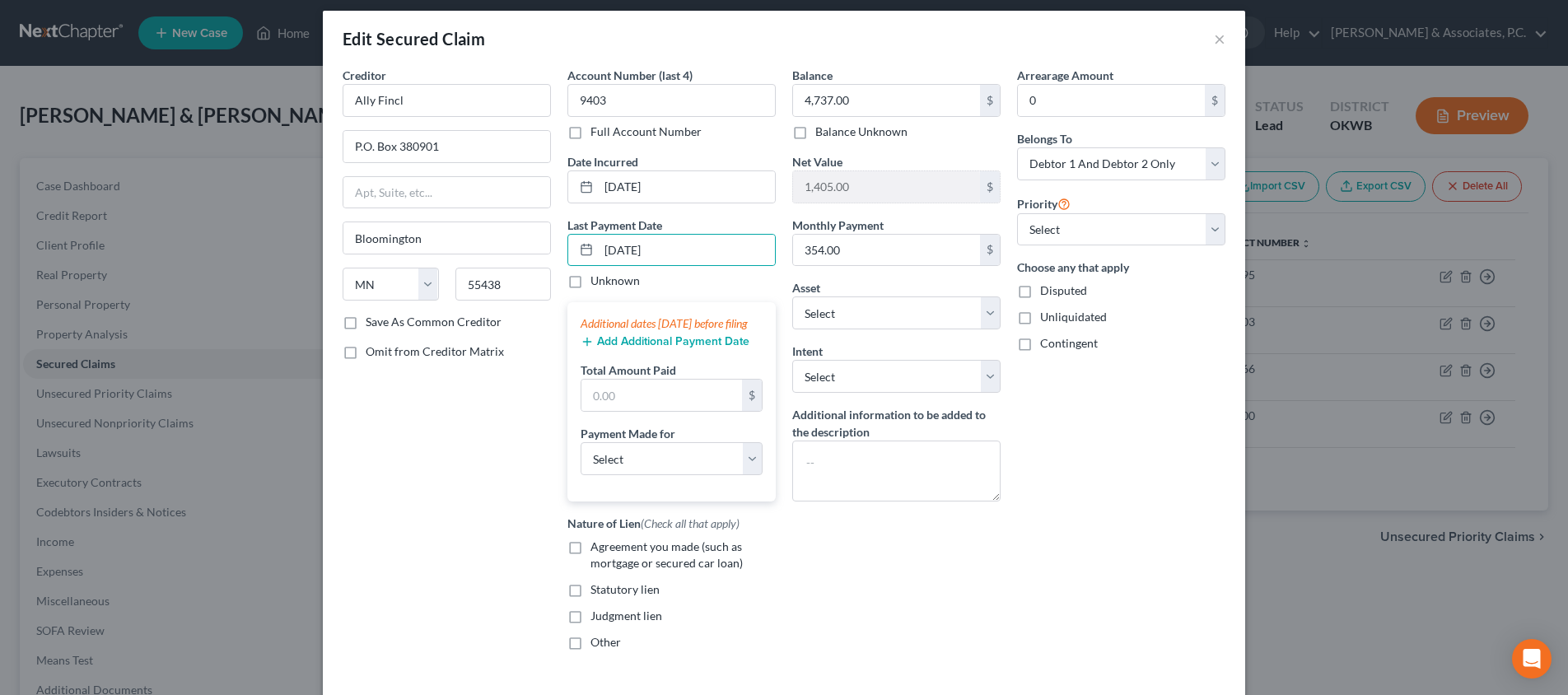
click at [662, 370] on div "Additional dates [DATE] before filing Add Additional Payment Date Total Amount …" at bounding box center [671, 401] width 209 height 199
click at [664, 348] on button "Add Additional Payment Date" at bounding box center [665, 342] width 169 height 13
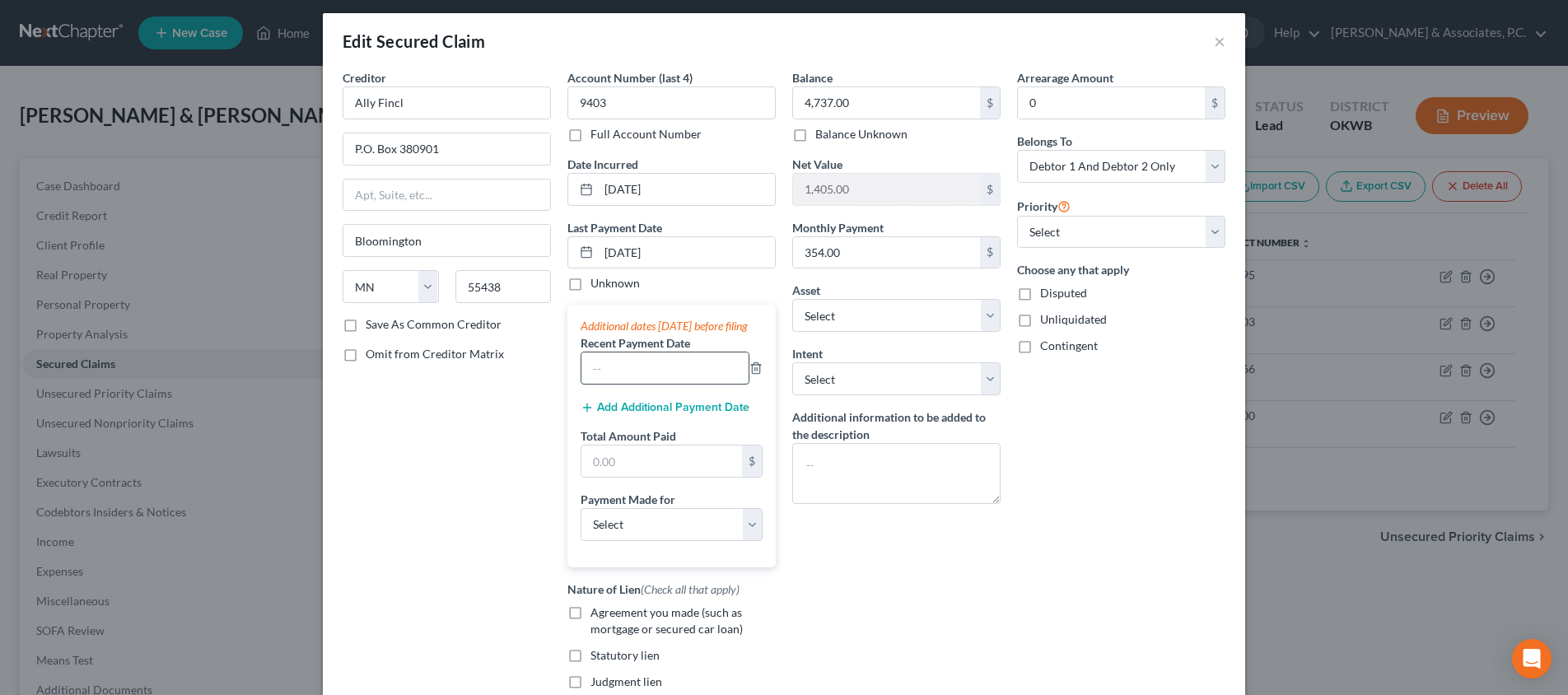
click at [659, 382] on input "text" at bounding box center [665, 368] width 167 height 31
click at [663, 414] on button "Add Additional Payment Date" at bounding box center [665, 407] width 169 height 13
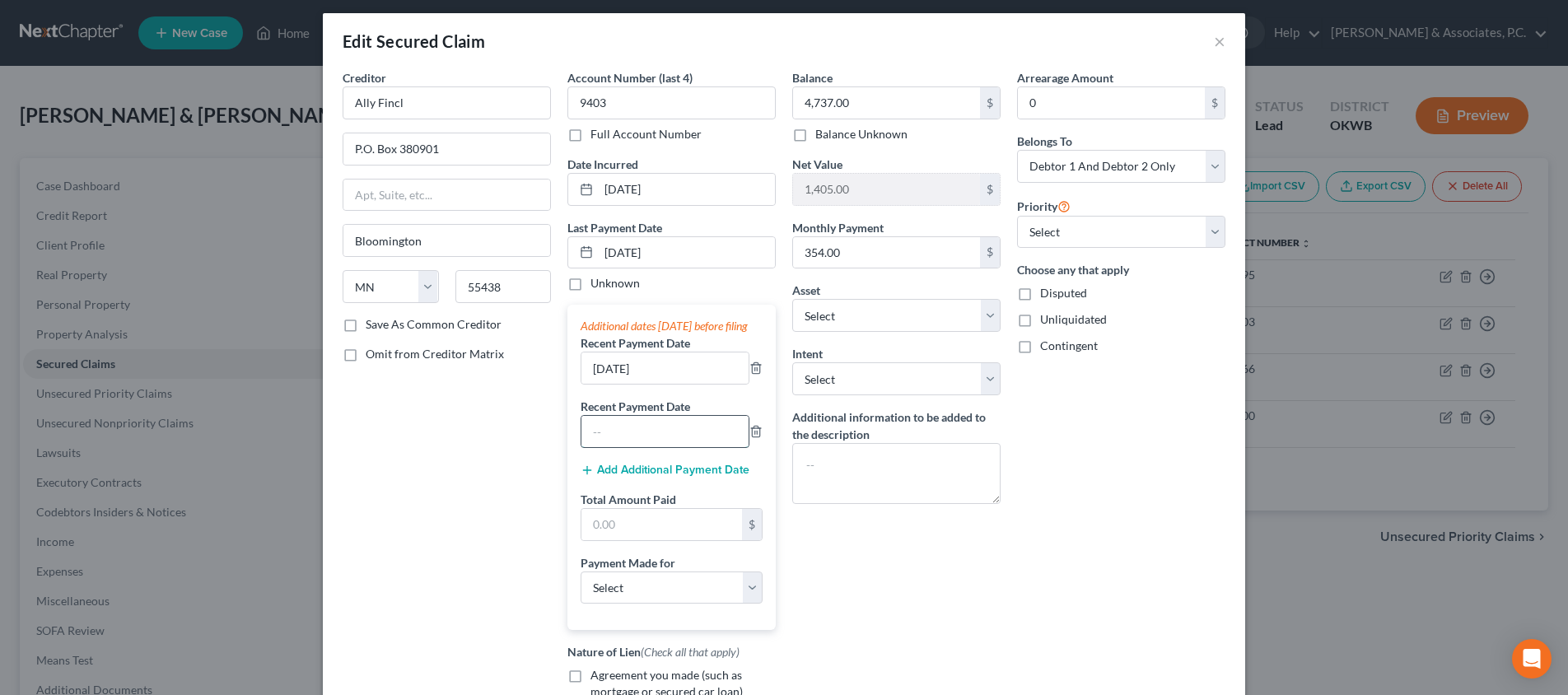
click at [645, 442] on input "text" at bounding box center [665, 431] width 167 height 31
click at [635, 540] on input "text" at bounding box center [661, 525] width 161 height 31
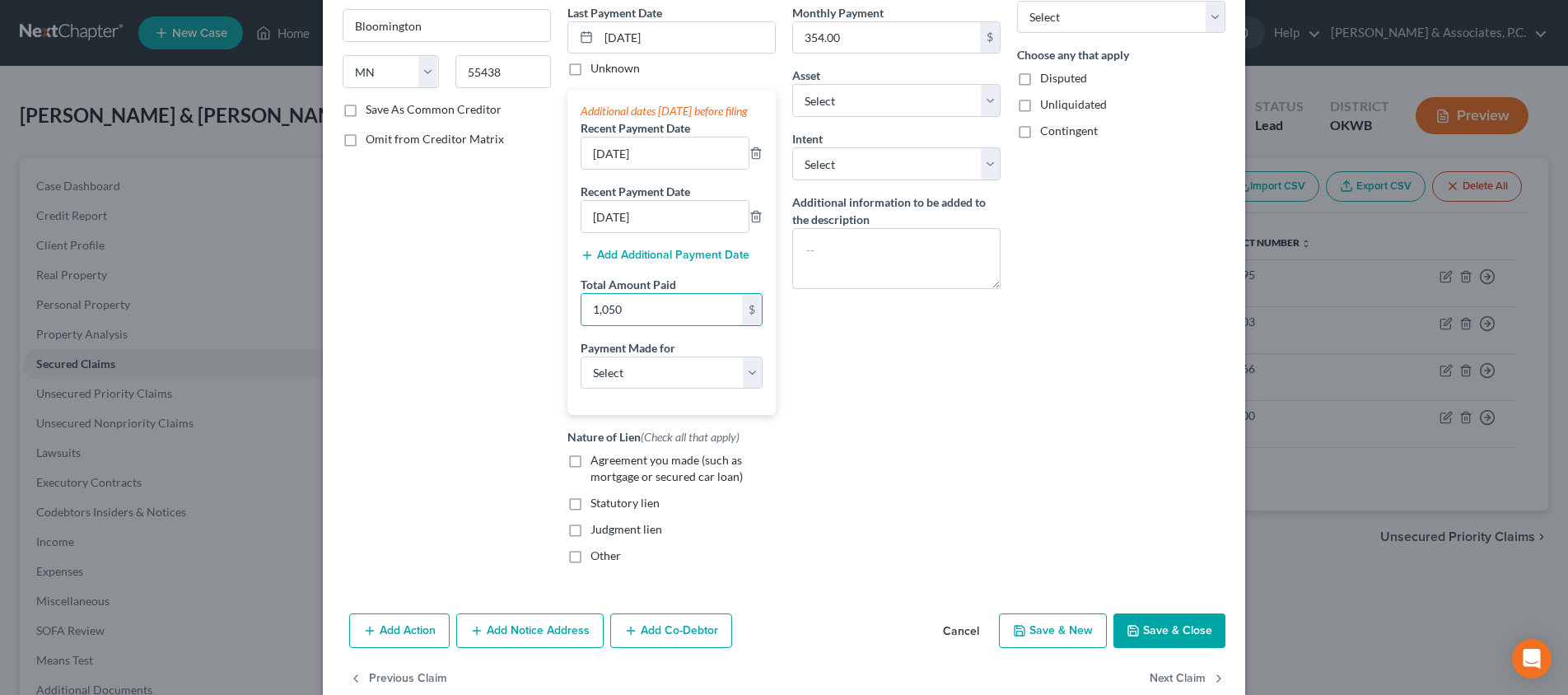
scroll to position [264, 0]
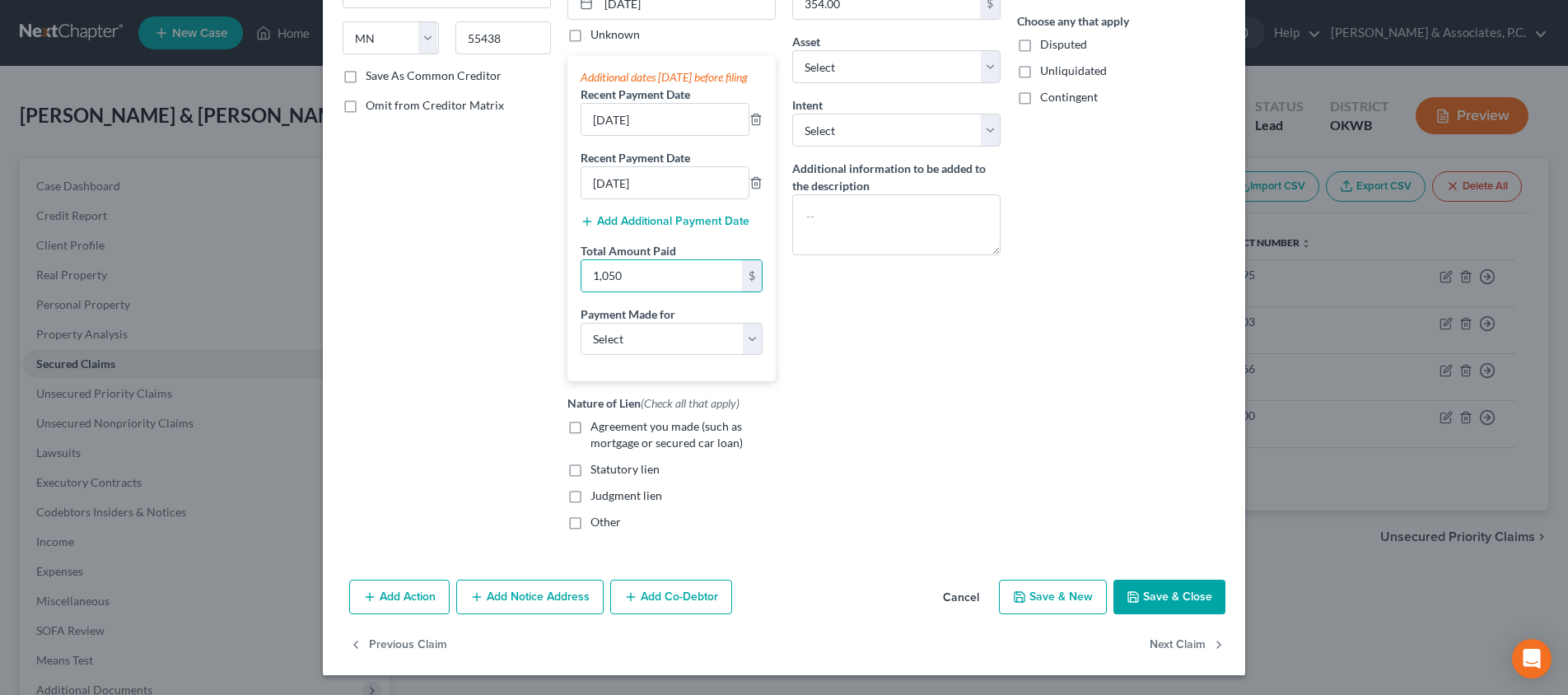
drag, startPoint x: 1159, startPoint y: 603, endPoint x: 1148, endPoint y: 600, distance: 11.4
click at [1159, 603] on button "Save & Close" at bounding box center [1169, 597] width 112 height 35
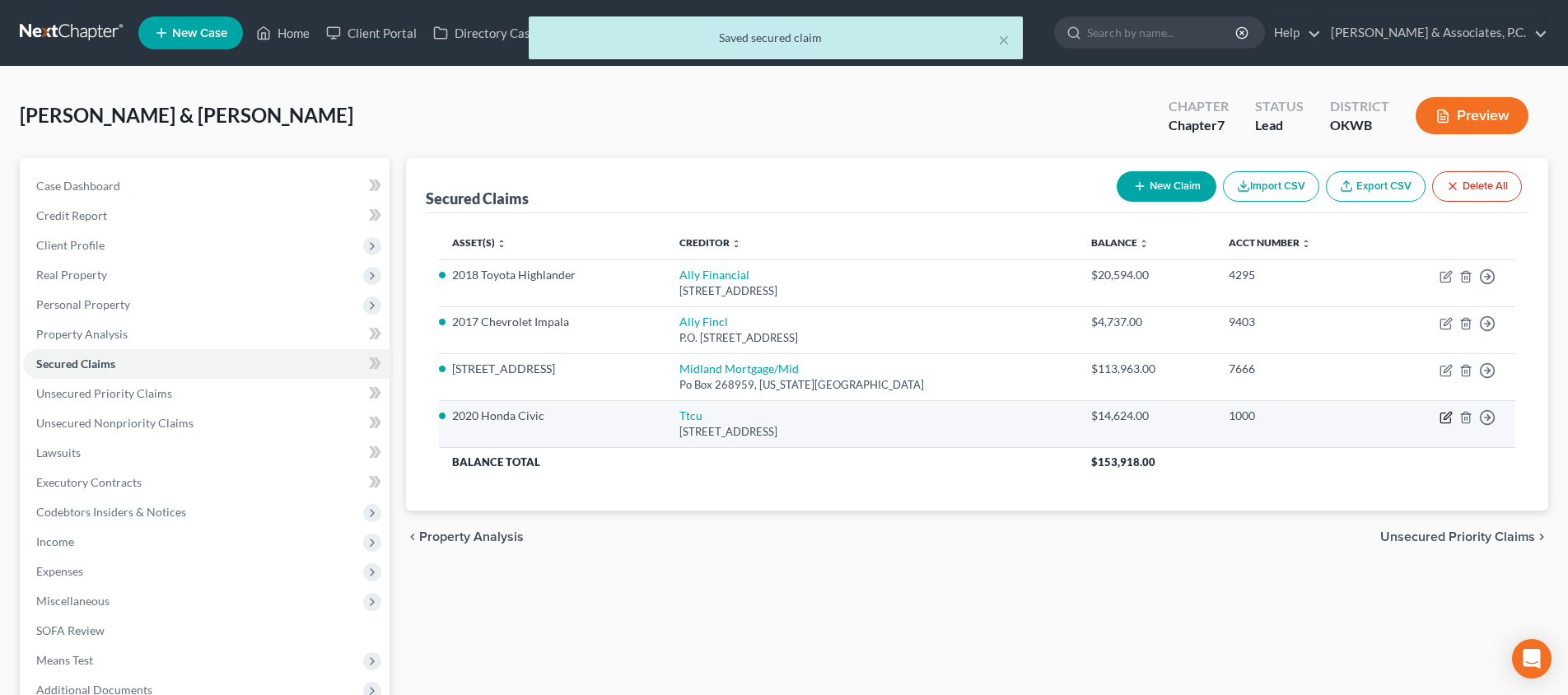
click at [1443, 414] on icon "button" at bounding box center [1446, 417] width 13 height 13
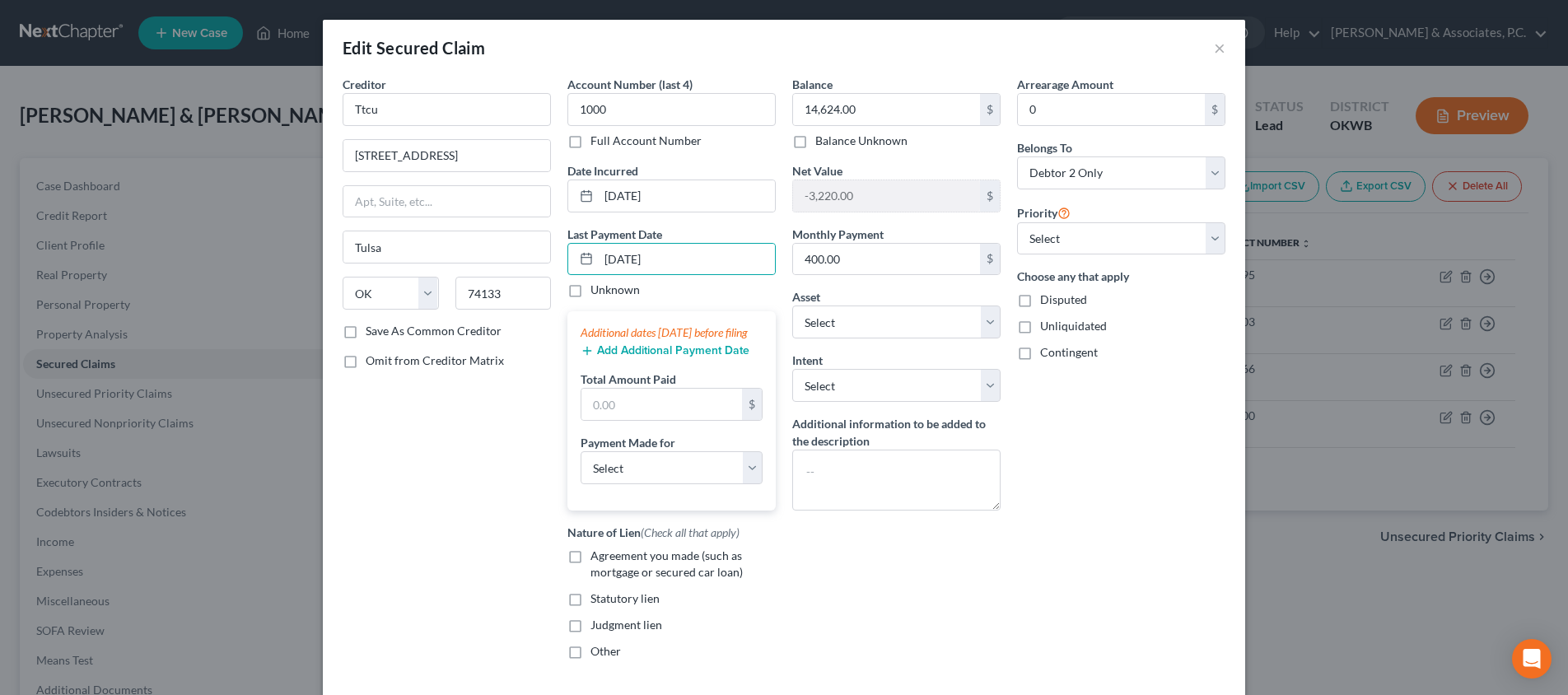
click at [688, 357] on button "Add Additional Payment Date" at bounding box center [665, 351] width 169 height 13
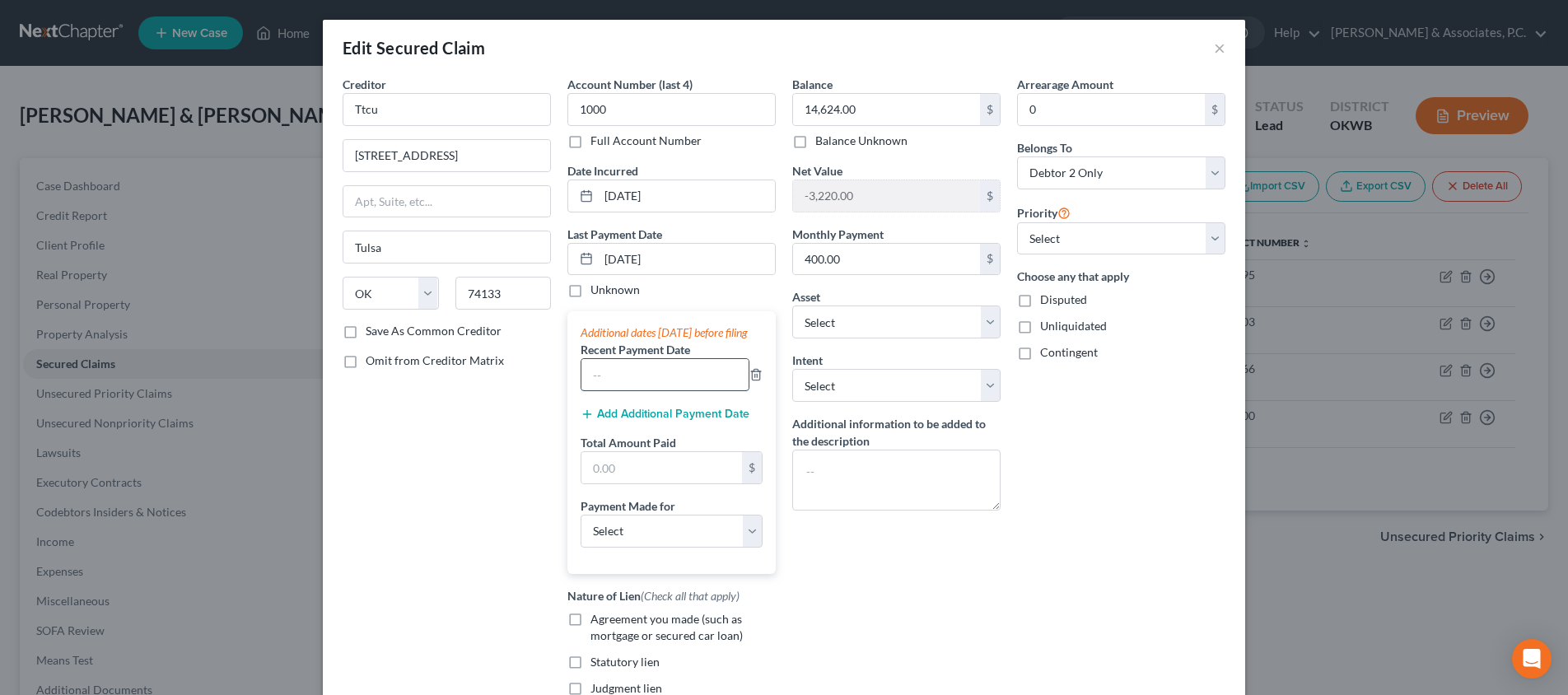
click at [671, 384] on input "text" at bounding box center [665, 375] width 167 height 31
click at [655, 420] on button "Add Additional Payment Date" at bounding box center [665, 414] width 169 height 13
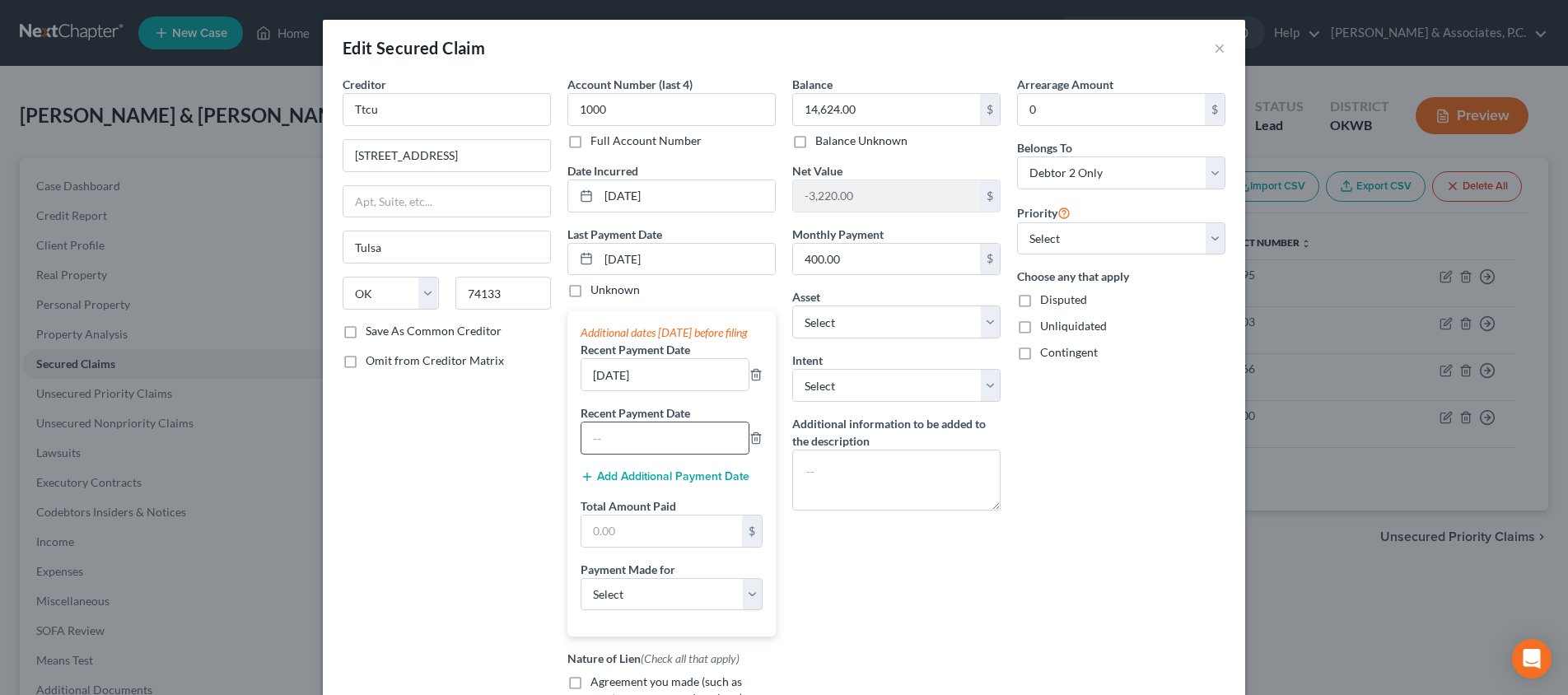
click at [656, 453] on input "text" at bounding box center [665, 438] width 167 height 31
click at [664, 546] on input "text" at bounding box center [661, 531] width 161 height 31
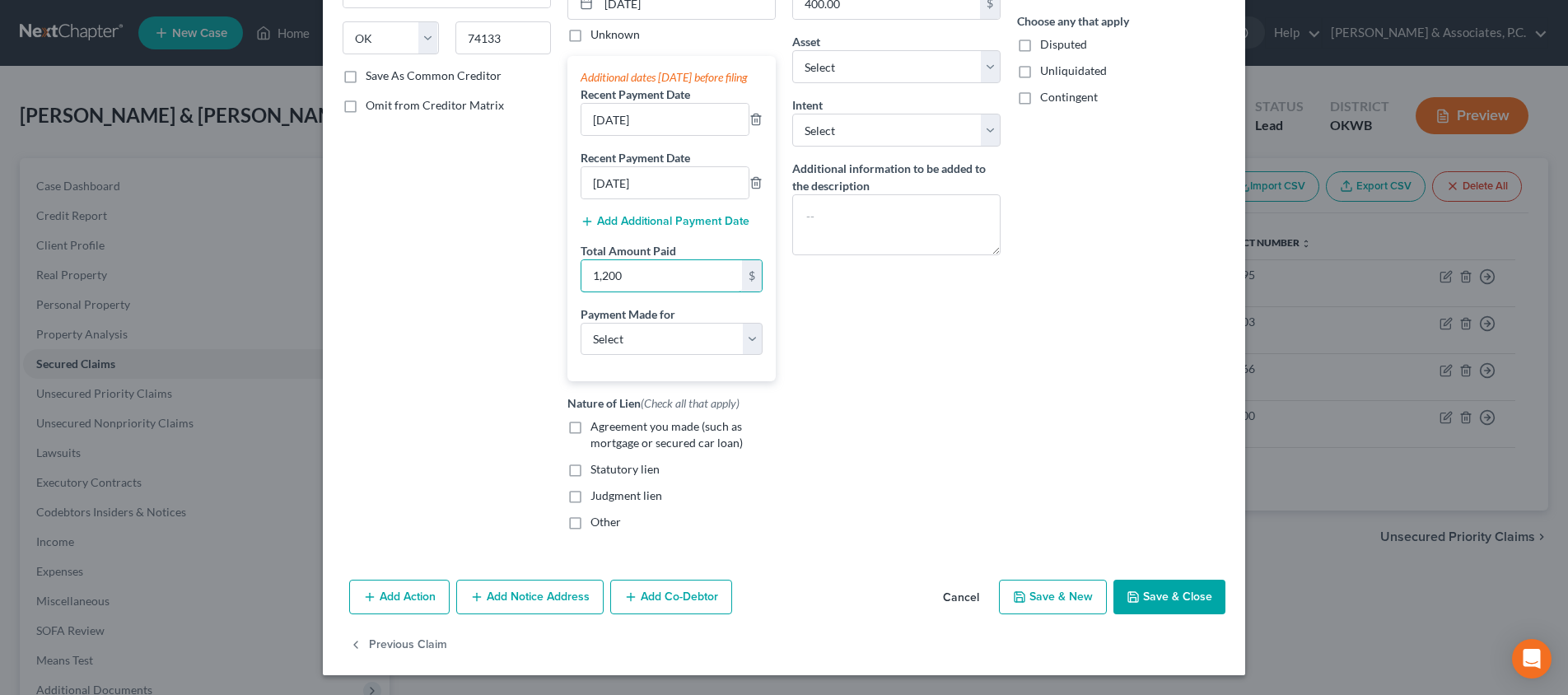
scroll to position [271, 0]
click at [1149, 587] on button "Save & Close" at bounding box center [1169, 597] width 112 height 35
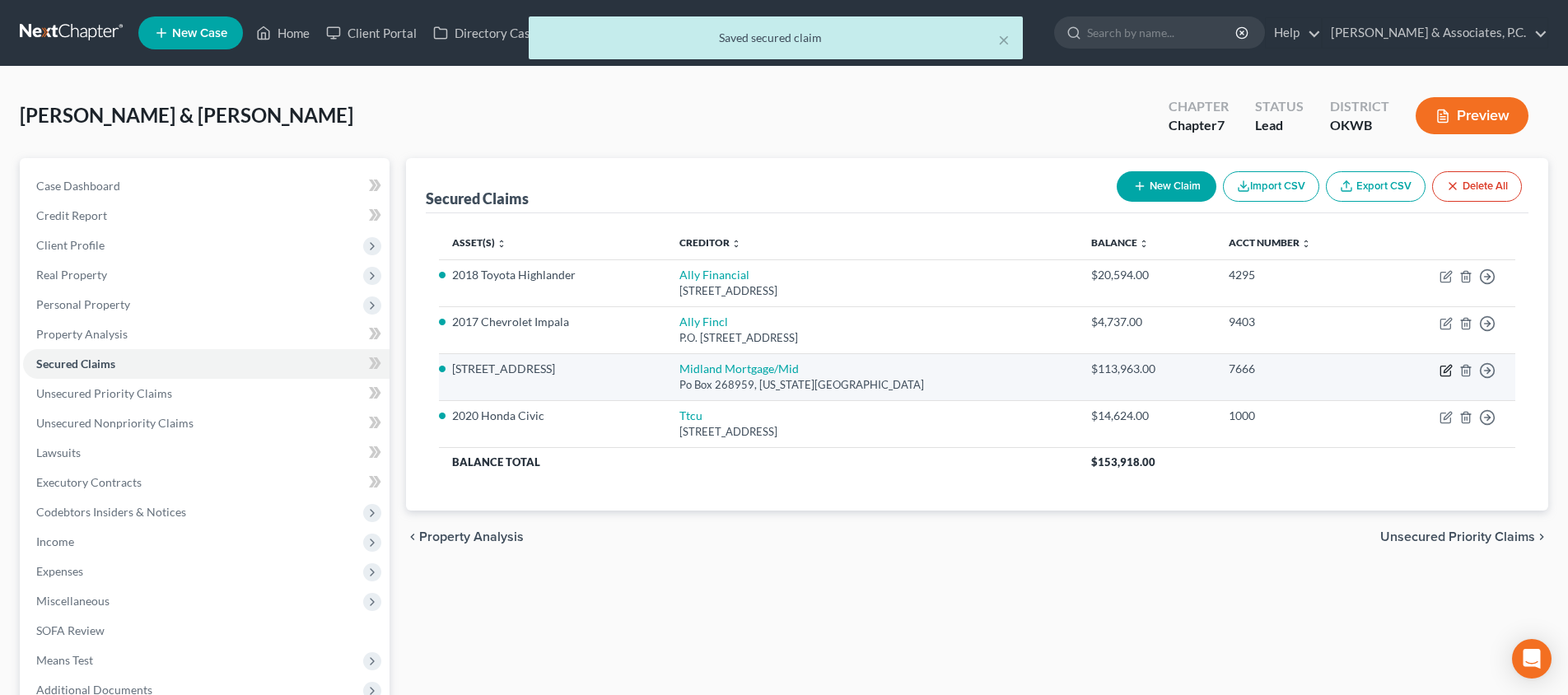
click at [1444, 372] on icon "button" at bounding box center [1446, 371] width 13 height 13
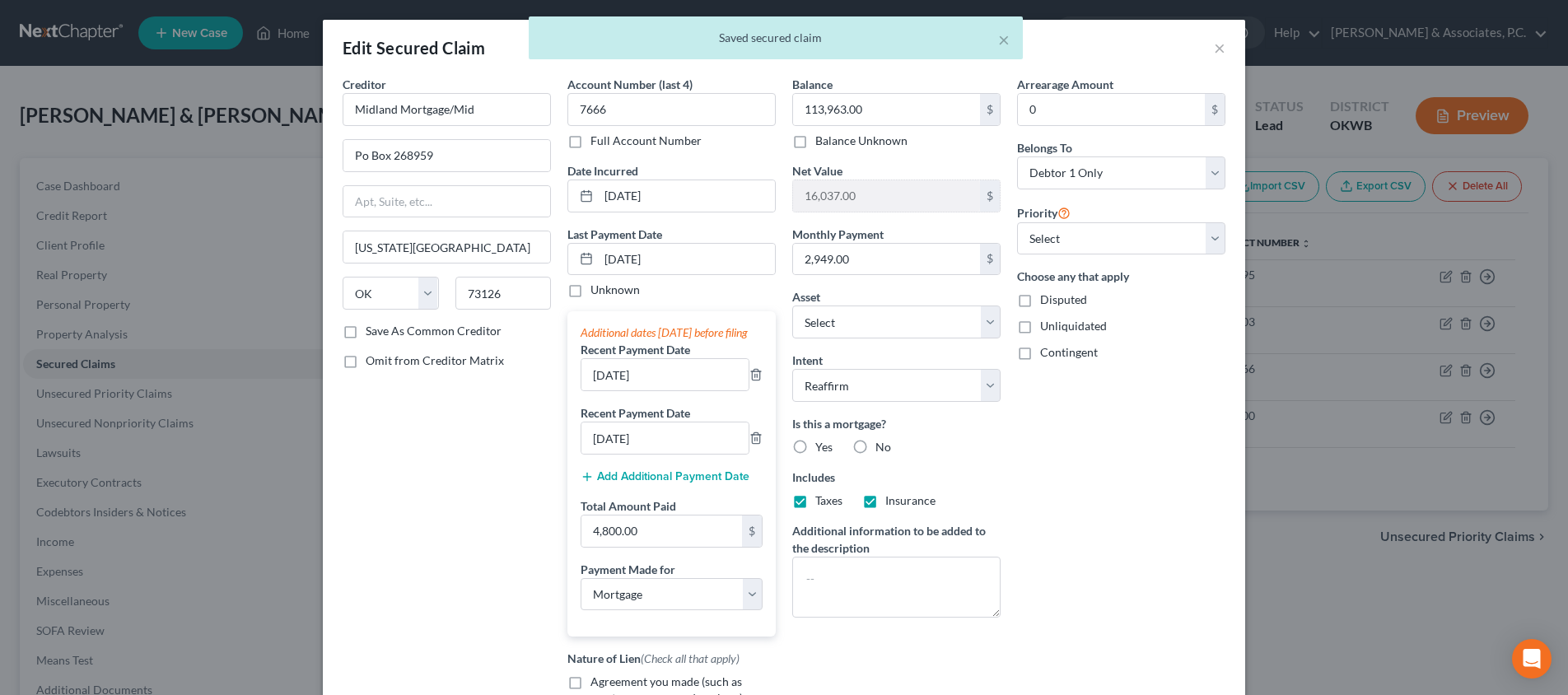
click at [1213, 44] on div "× Saved secured claim" at bounding box center [776, 42] width 1568 height 51
click at [1219, 48] on div "× Saved secured claim" at bounding box center [776, 42] width 1568 height 51
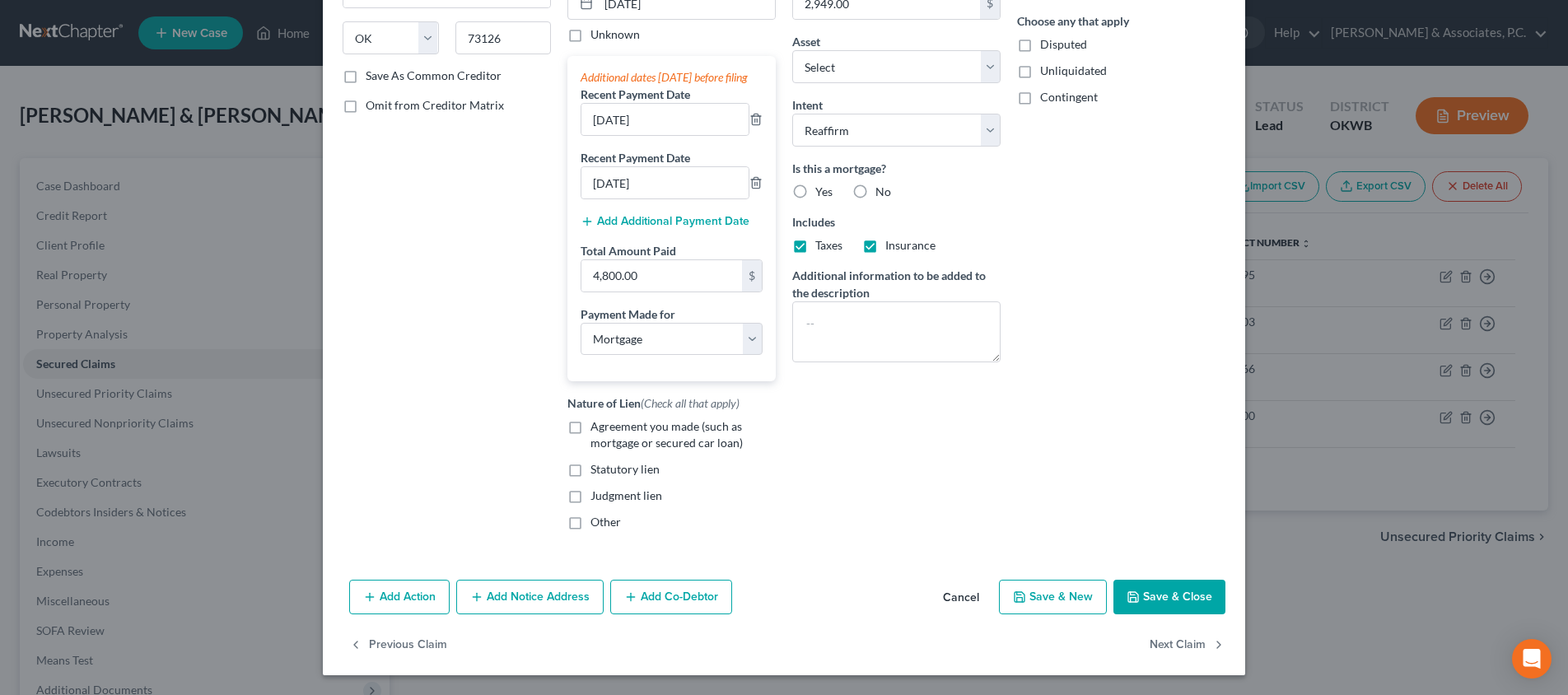
click at [1186, 592] on button "Save & Close" at bounding box center [1169, 597] width 112 height 35
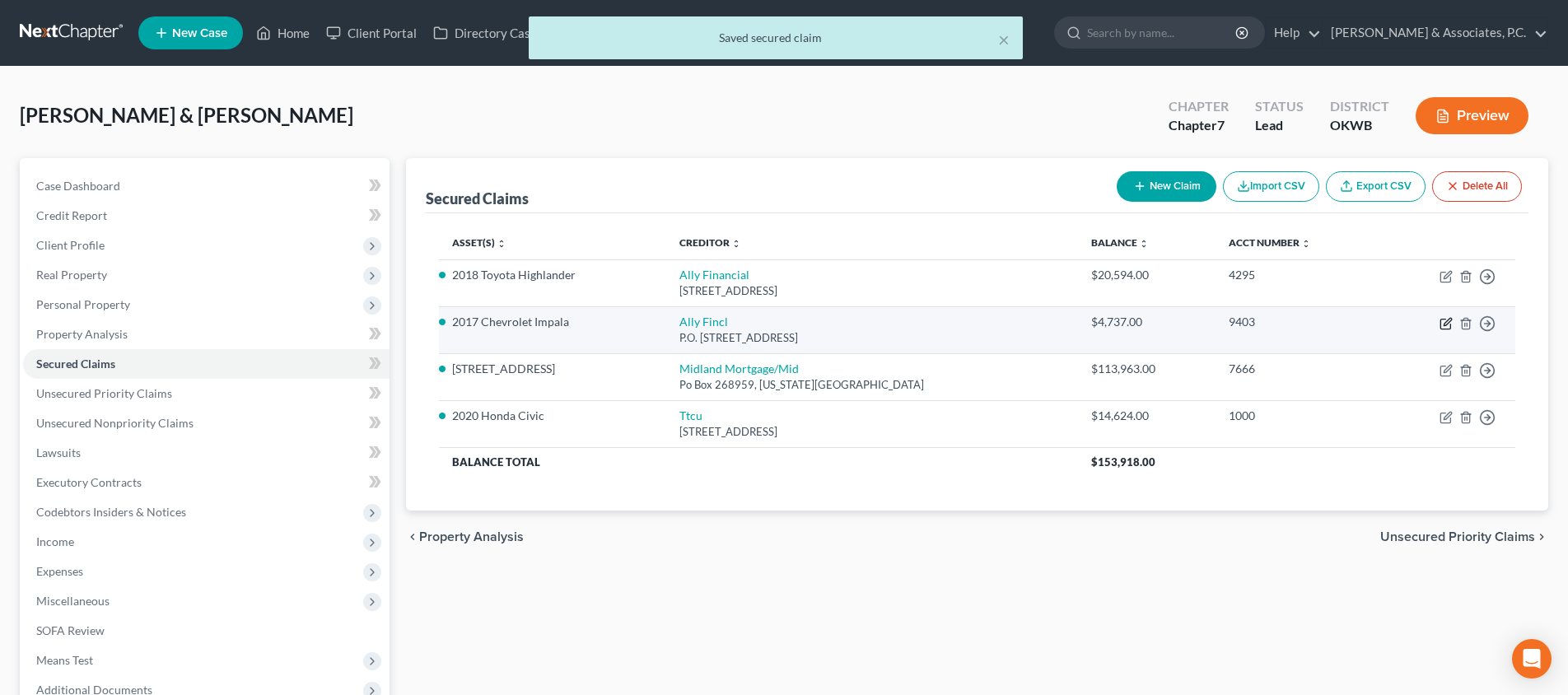
click at [1450, 325] on icon "button" at bounding box center [1445, 324] width 10 height 10
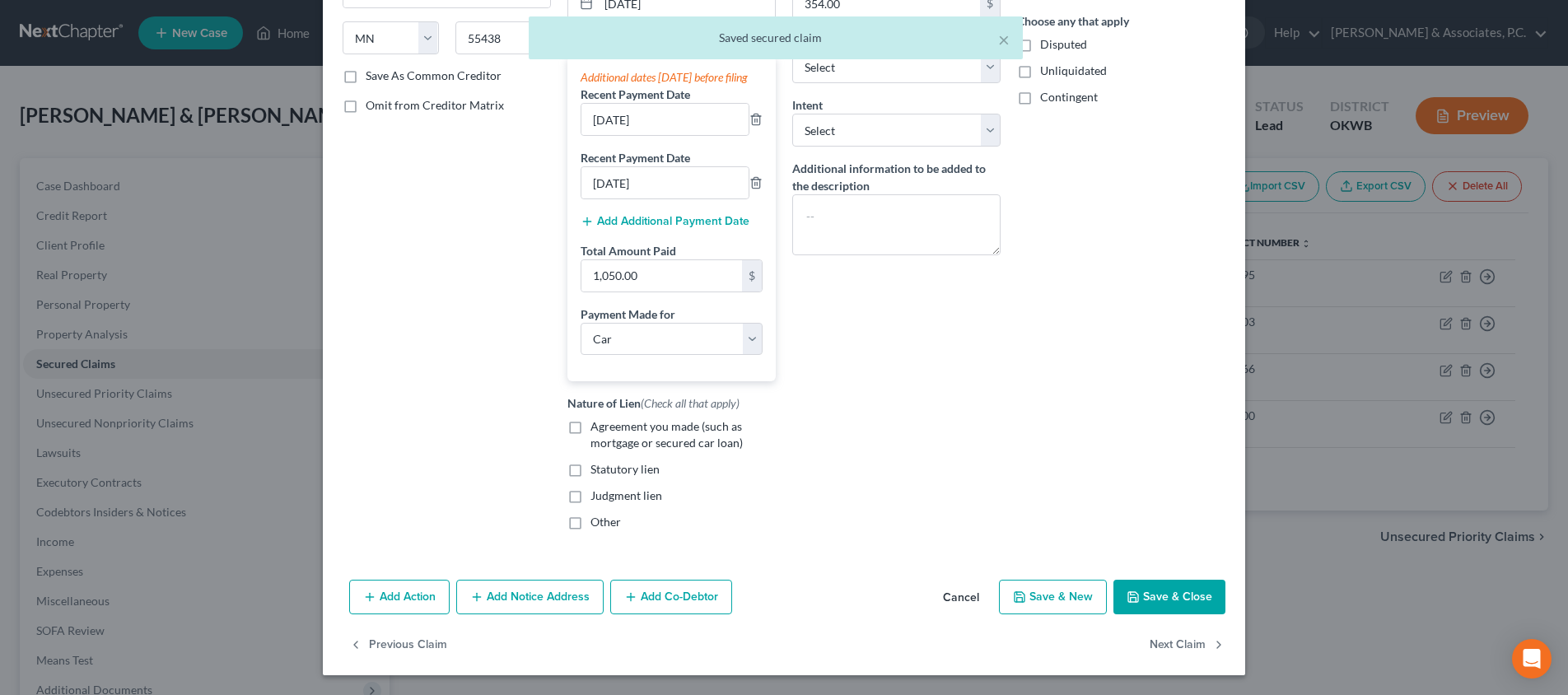
click at [1185, 605] on button "Save & Close" at bounding box center [1169, 597] width 112 height 35
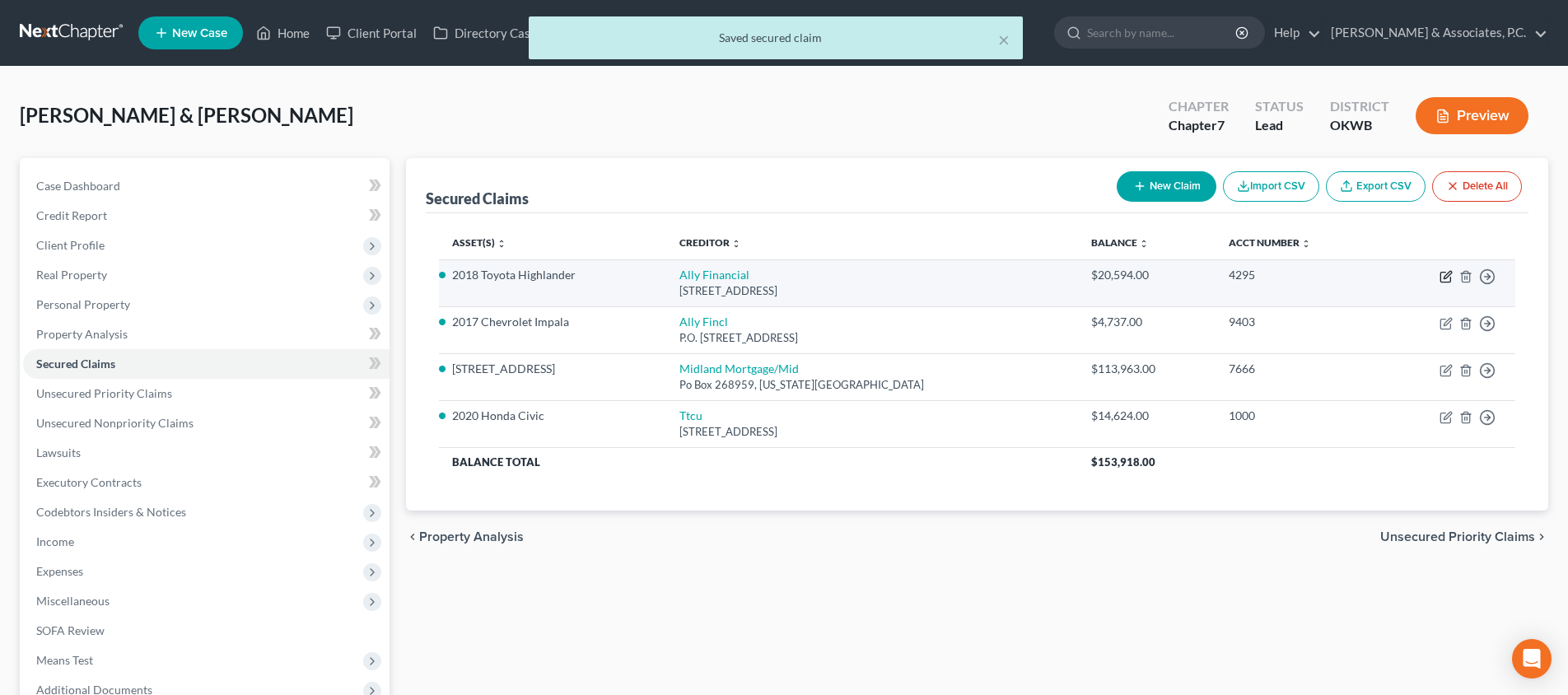
click at [1450, 276] on icon "button" at bounding box center [1446, 276] width 13 height 13
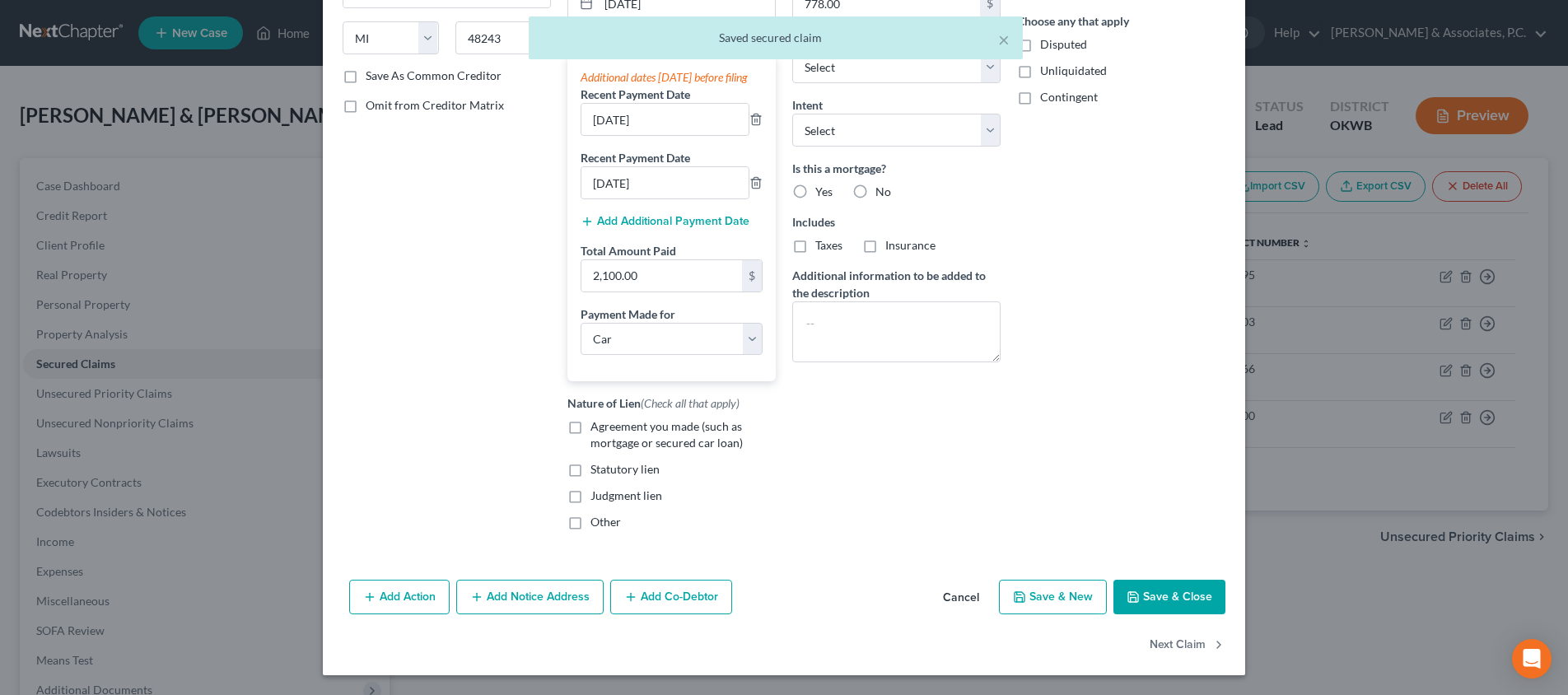
click at [1160, 590] on button "Save & Close" at bounding box center [1169, 597] width 112 height 35
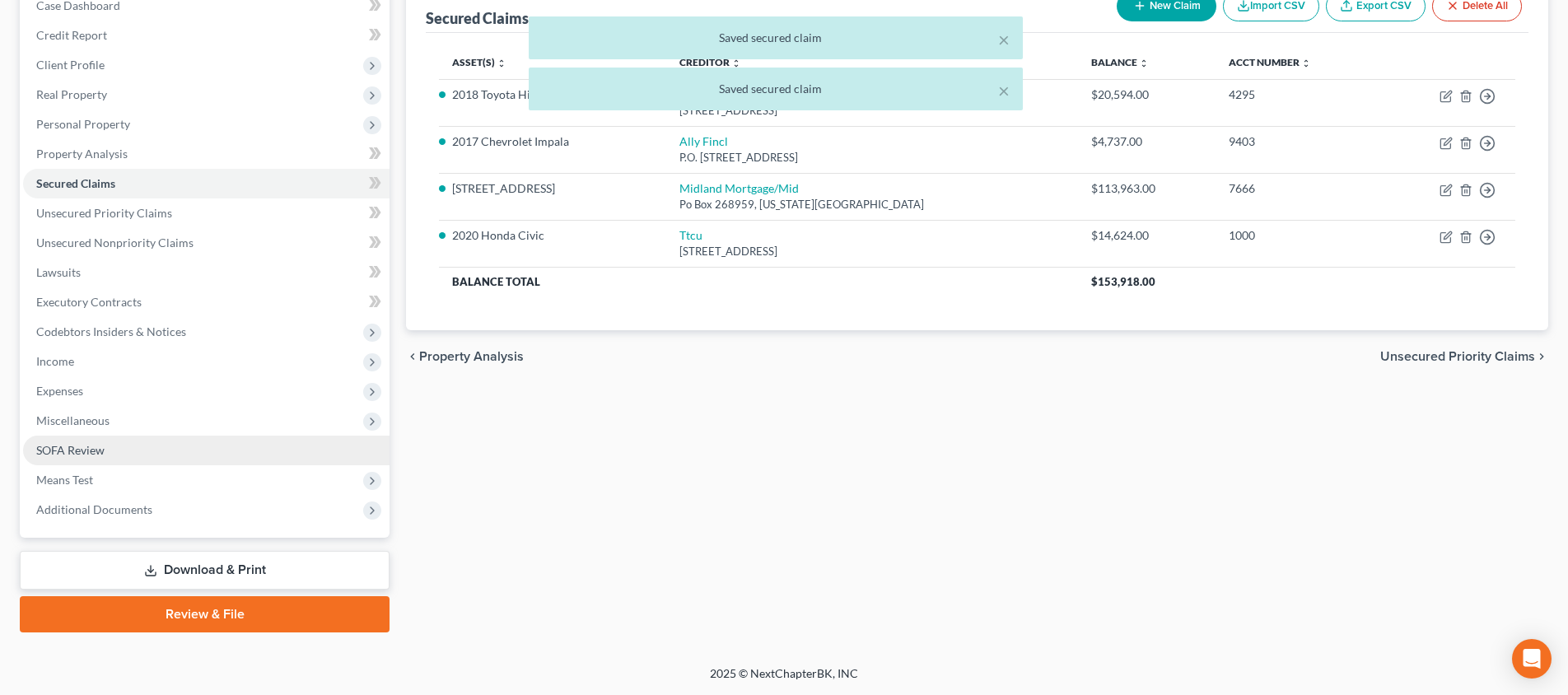
scroll to position [180, 0]
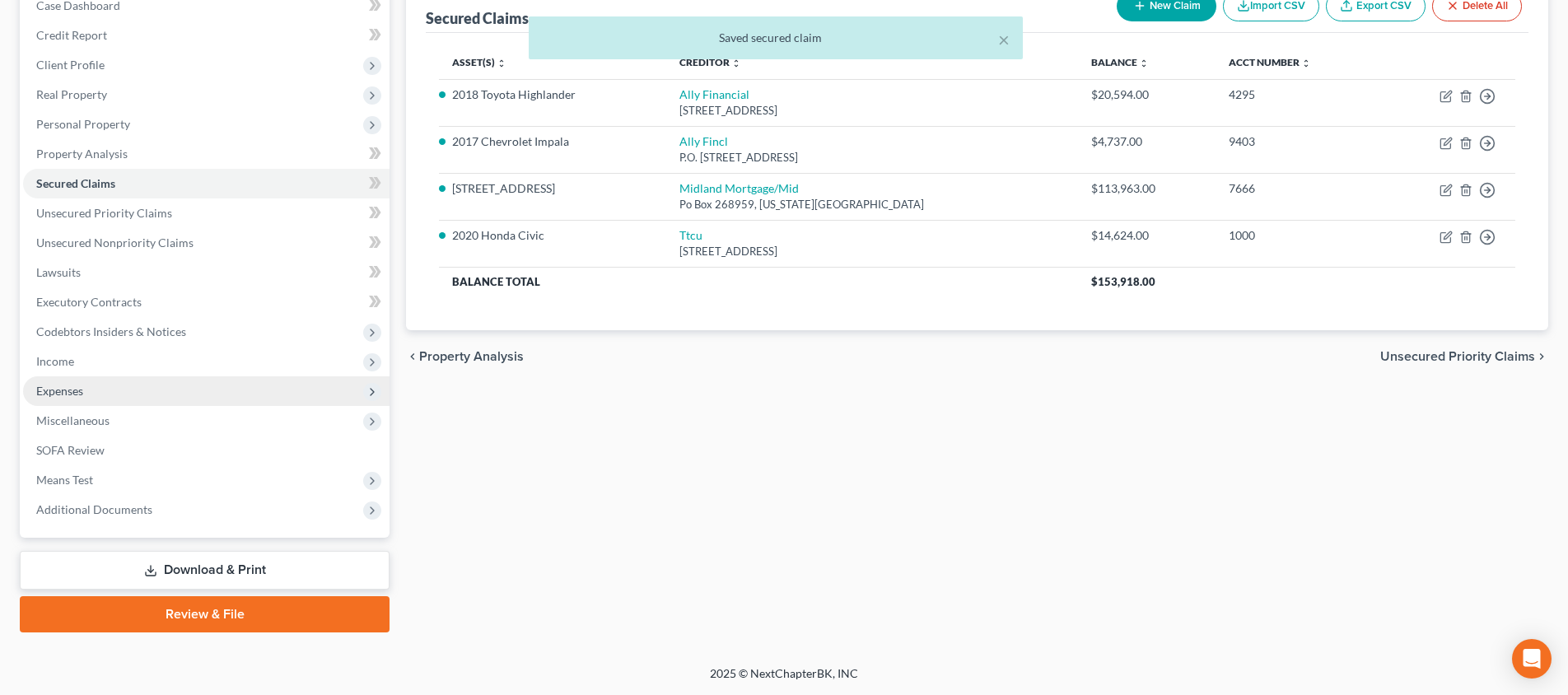
click at [207, 398] on span "Expenses" at bounding box center [206, 391] width 367 height 30
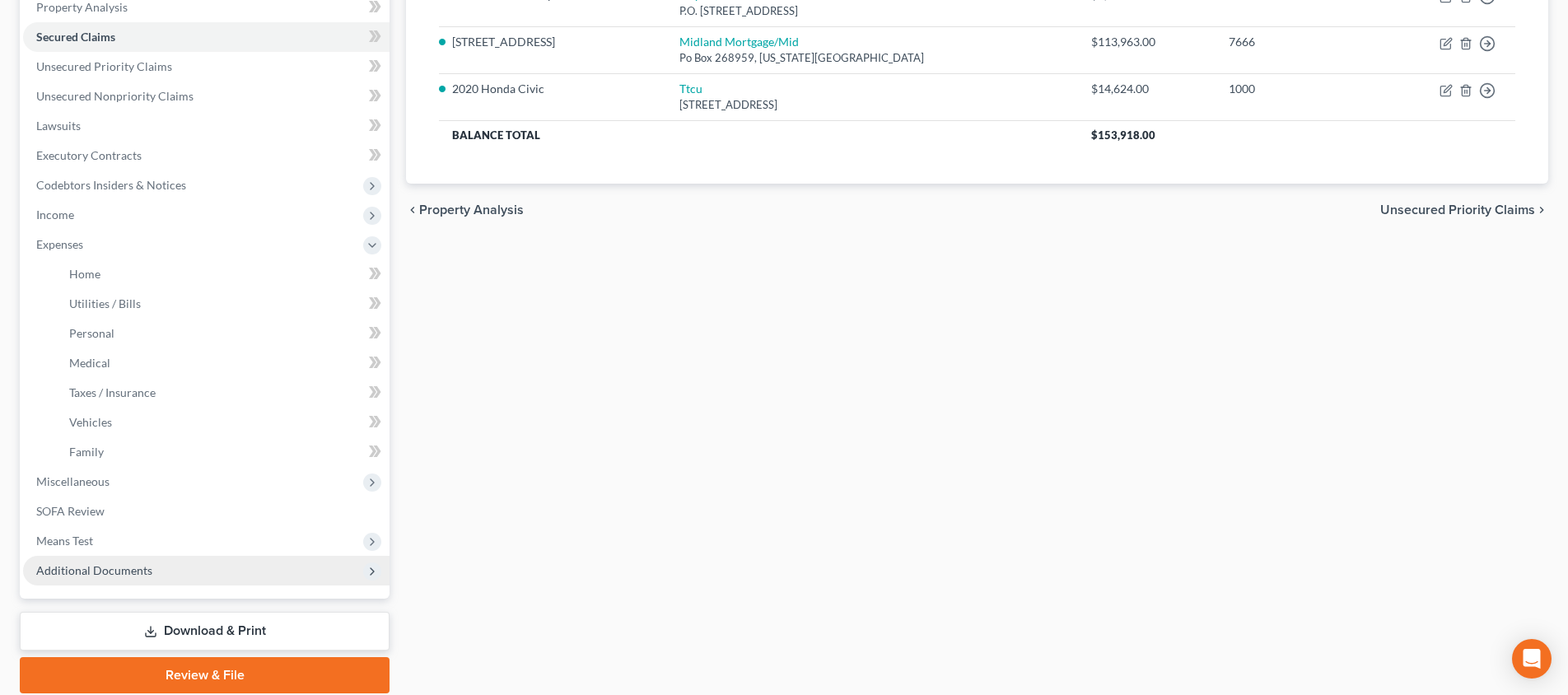
scroll to position [357, 0]
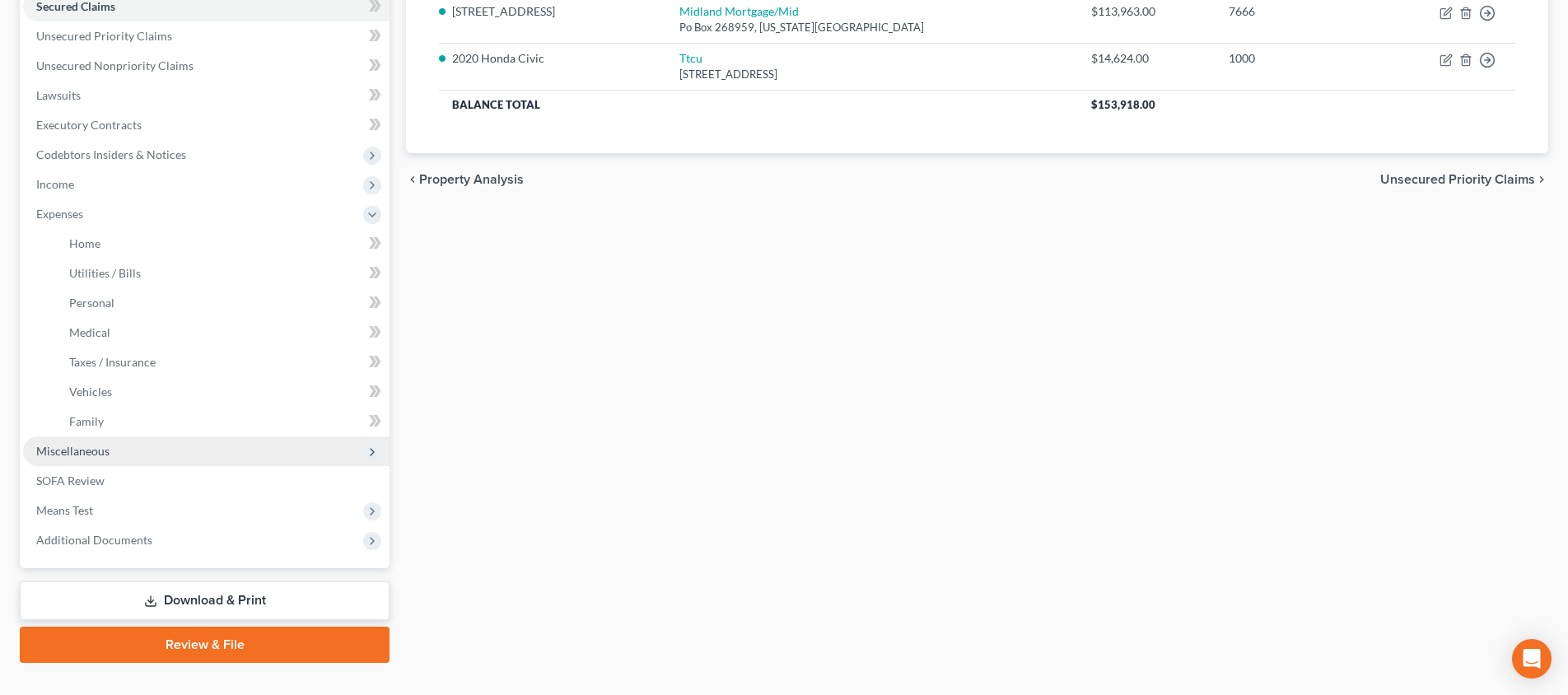
click at [201, 457] on span "Miscellaneous" at bounding box center [206, 451] width 367 height 30
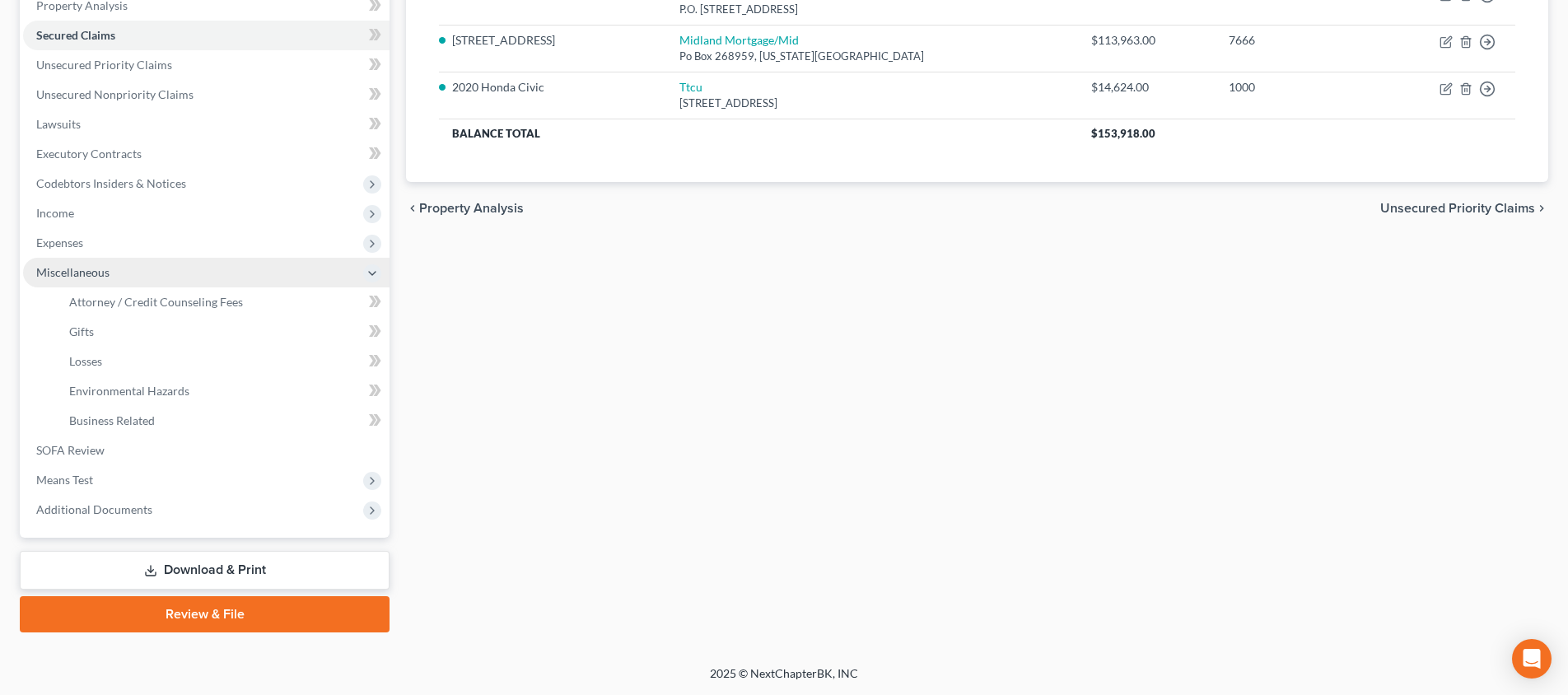
scroll to position [328, 0]
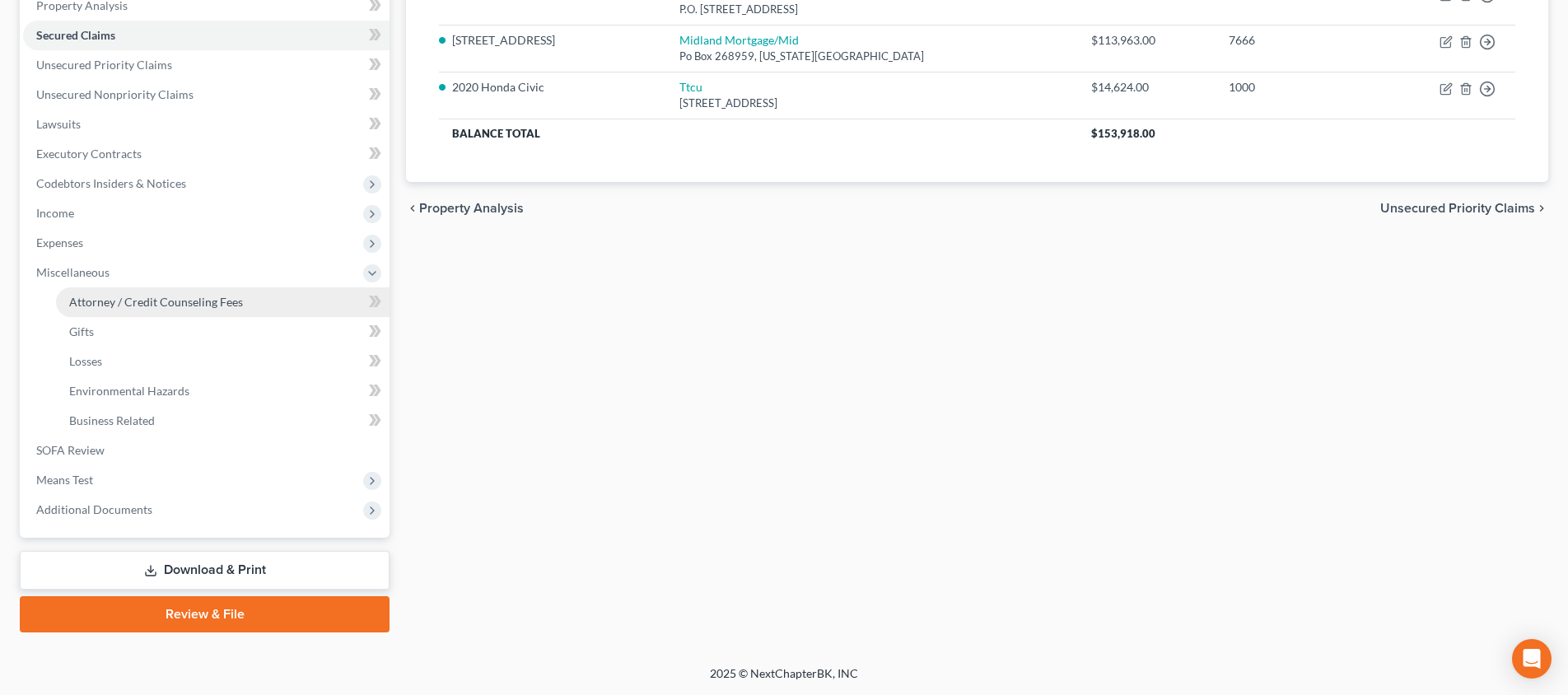
click at [216, 311] on link "Attorney / Credit Counseling Fees" at bounding box center [223, 302] width 334 height 30
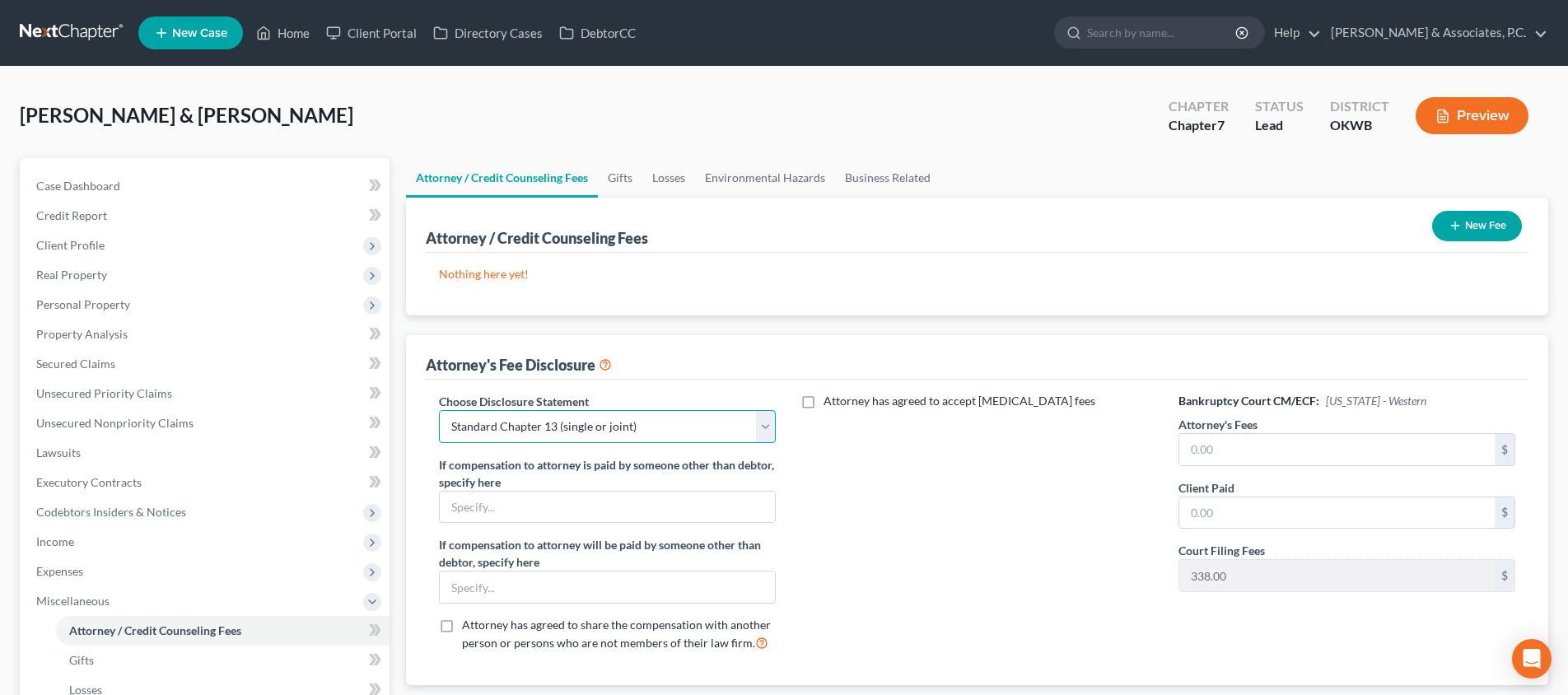
scroll to position [156, 0]
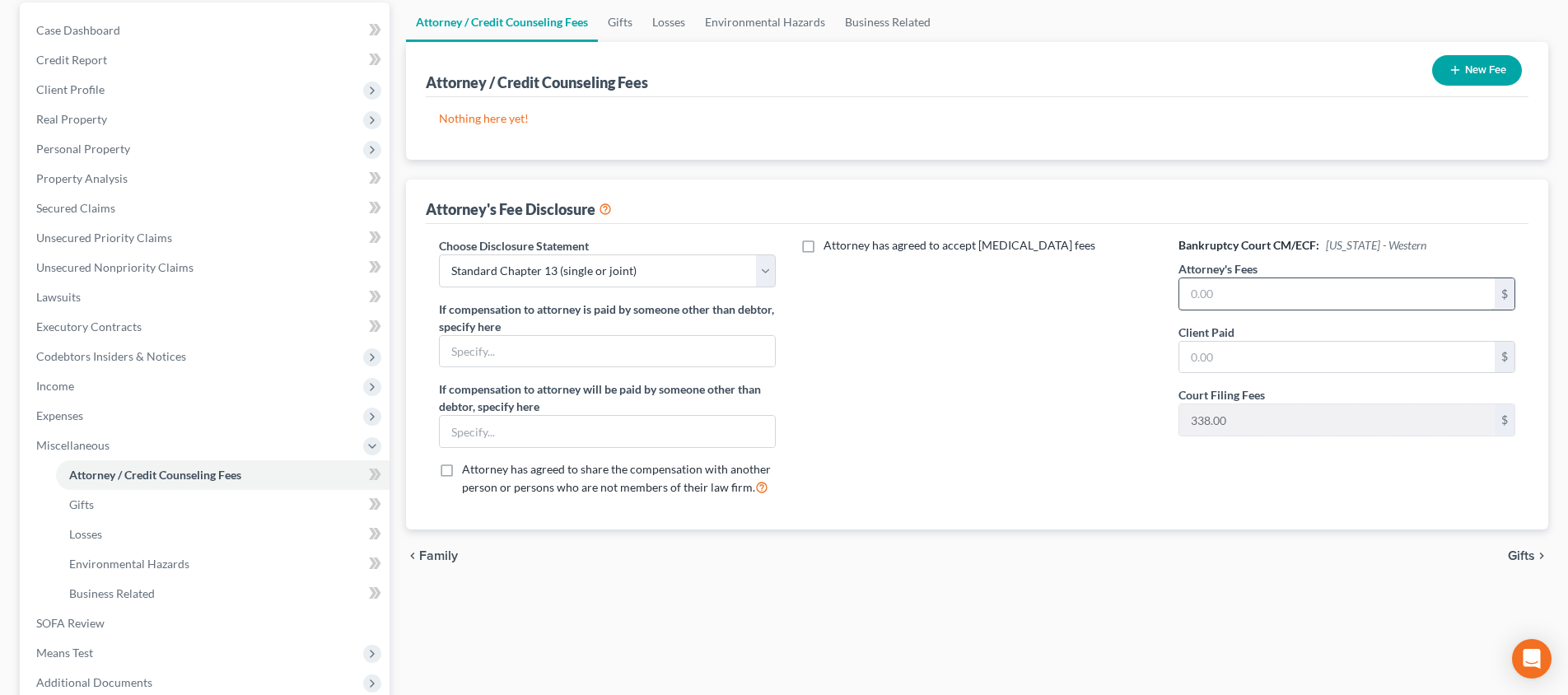
click at [1223, 293] on input "text" at bounding box center [1336, 294] width 315 height 31
click at [1235, 359] on input "text" at bounding box center [1336, 357] width 315 height 31
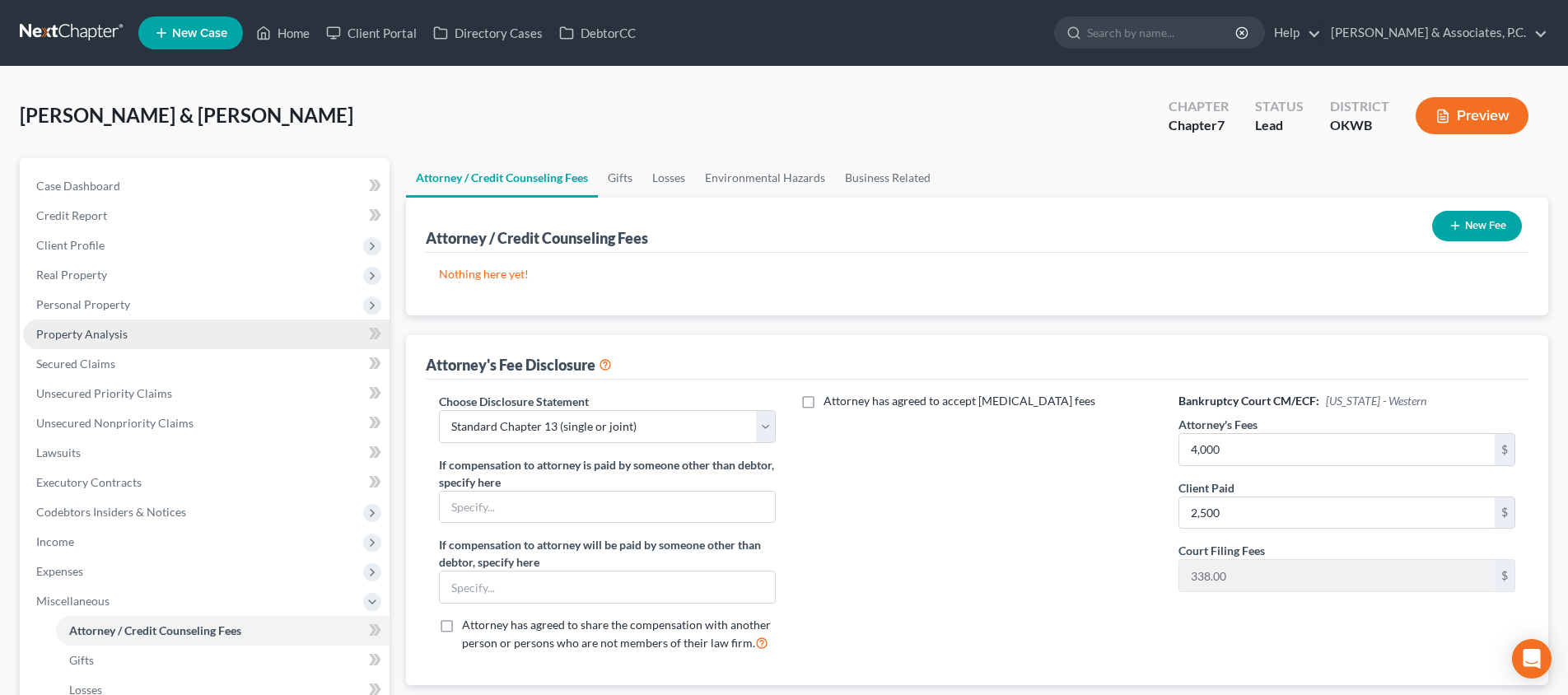
scroll to position [0, 0]
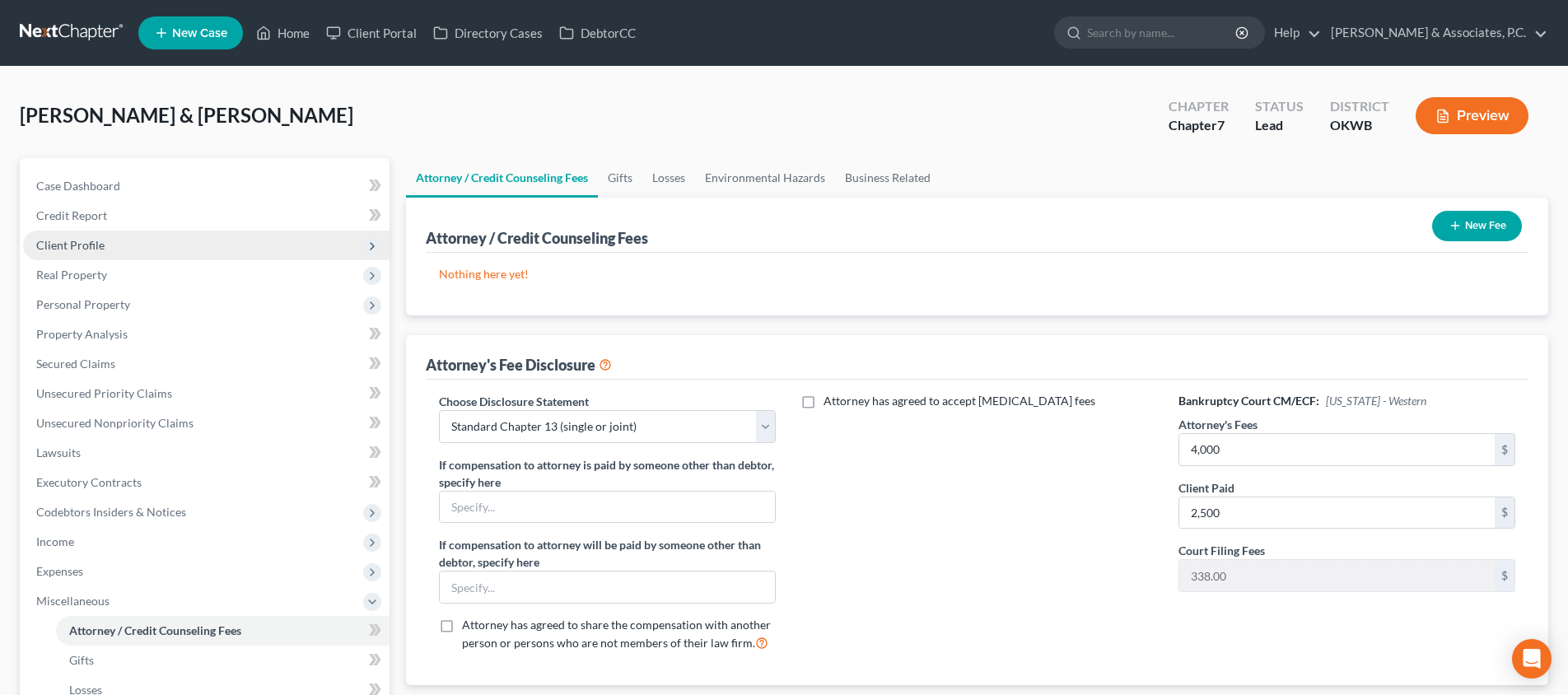
click at [219, 244] on span "Client Profile" at bounding box center [206, 246] width 367 height 30
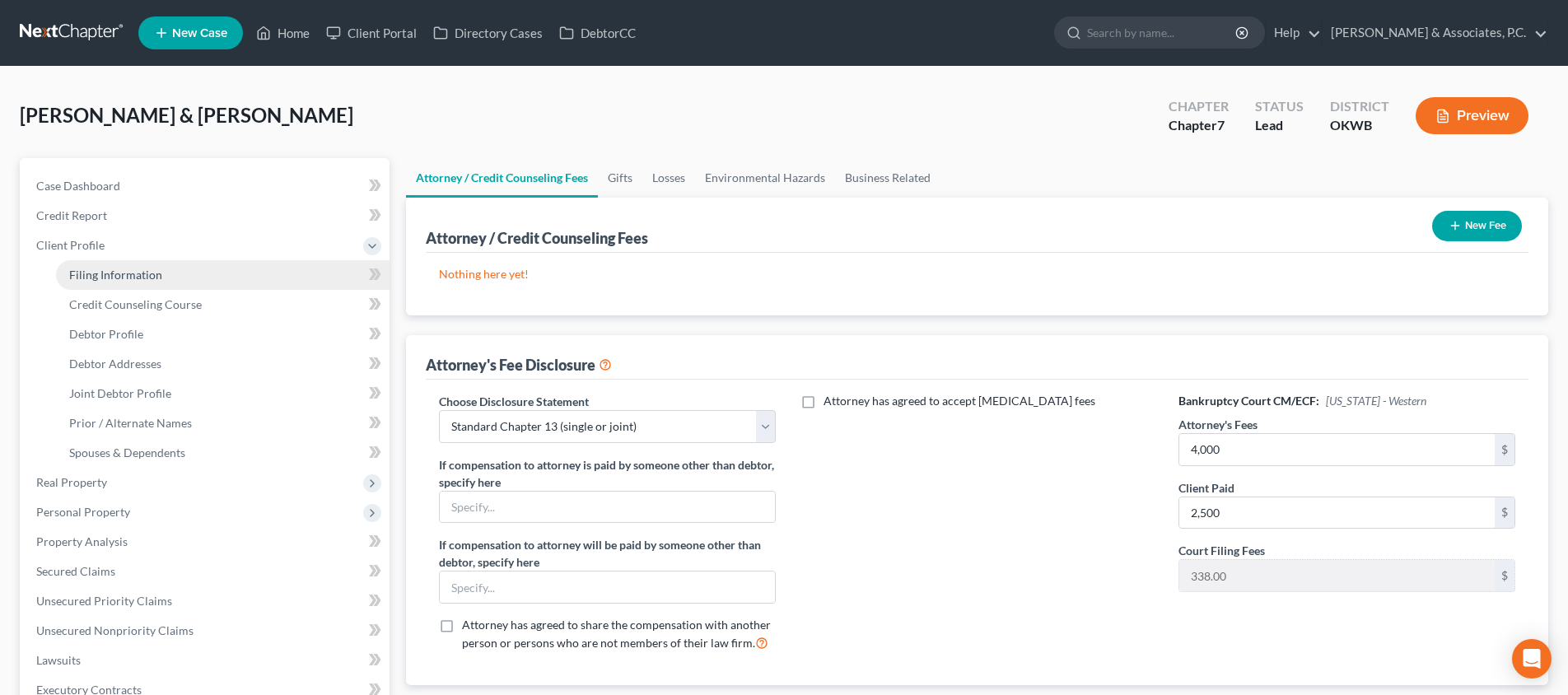
click at [217, 266] on link "Filing Information" at bounding box center [223, 275] width 334 height 30
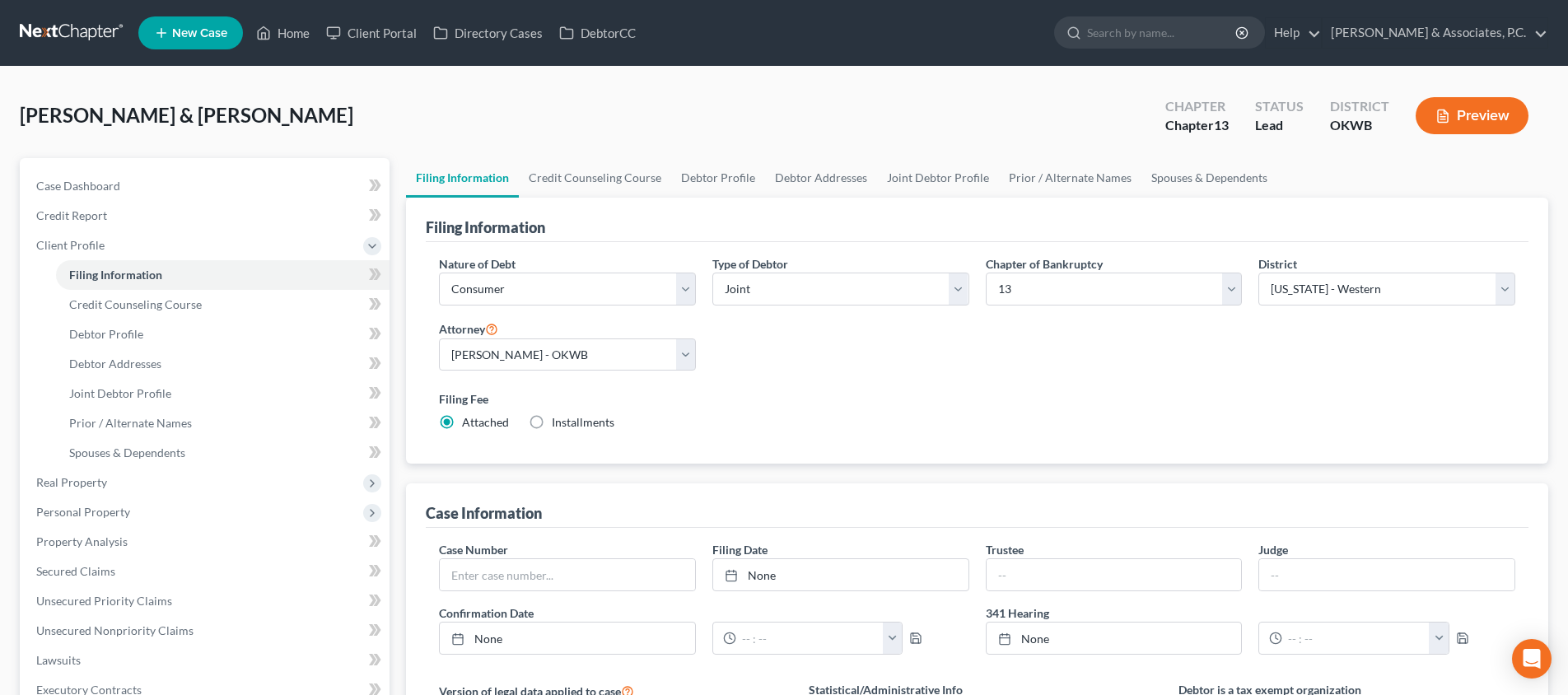
click at [916, 390] on label "Filing Fee" at bounding box center [977, 398] width 1076 height 17
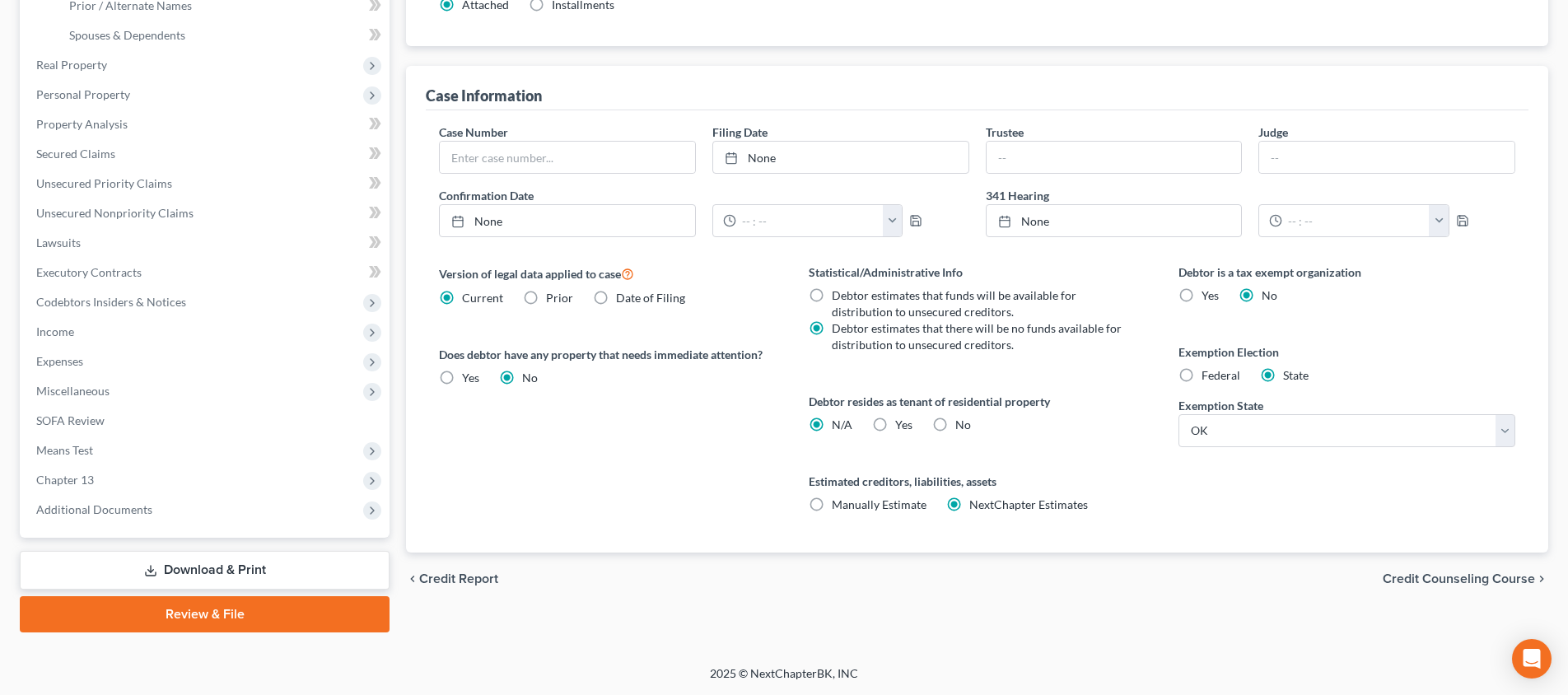
scroll to position [417, 0]
click at [224, 443] on span "Means Test" at bounding box center [206, 450] width 367 height 30
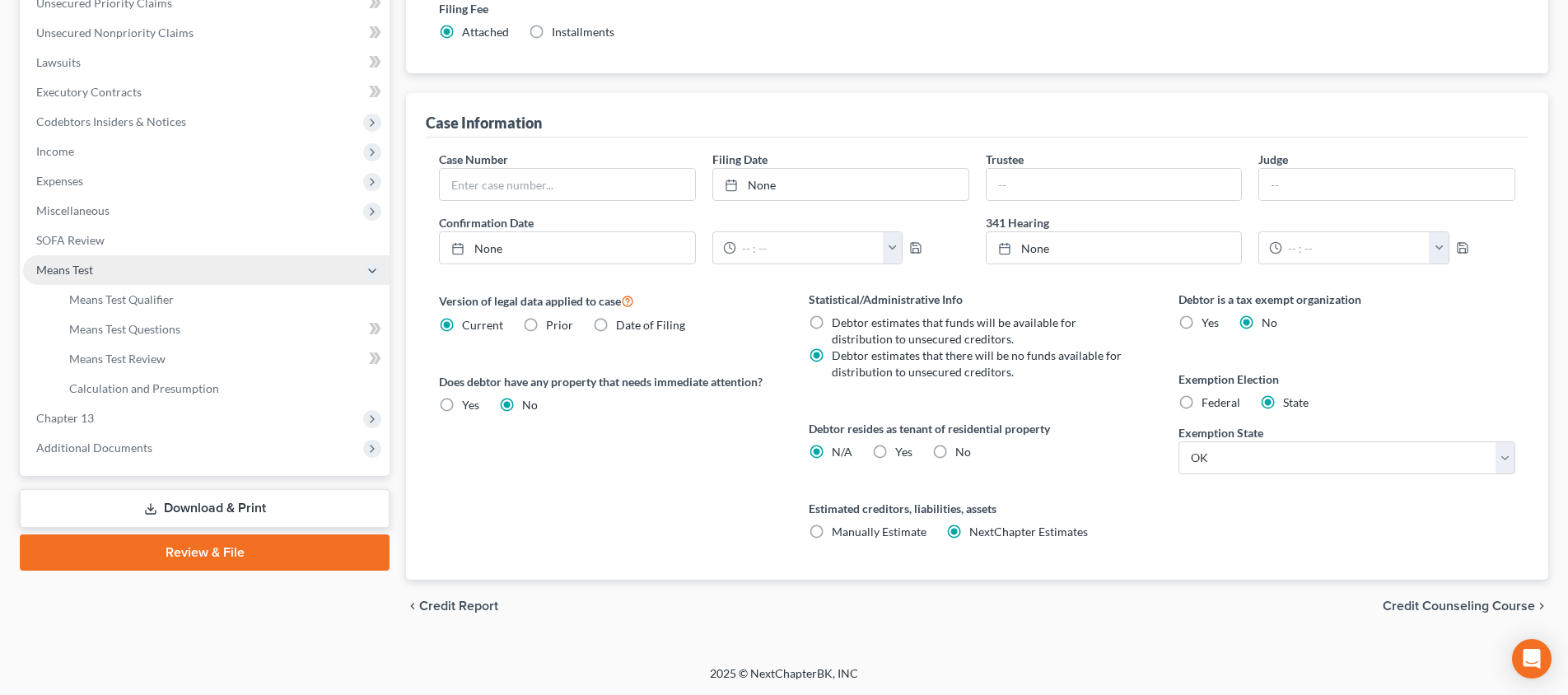
scroll to position [390, 0]
click at [214, 304] on link "Means Test Qualifier" at bounding box center [223, 300] width 334 height 30
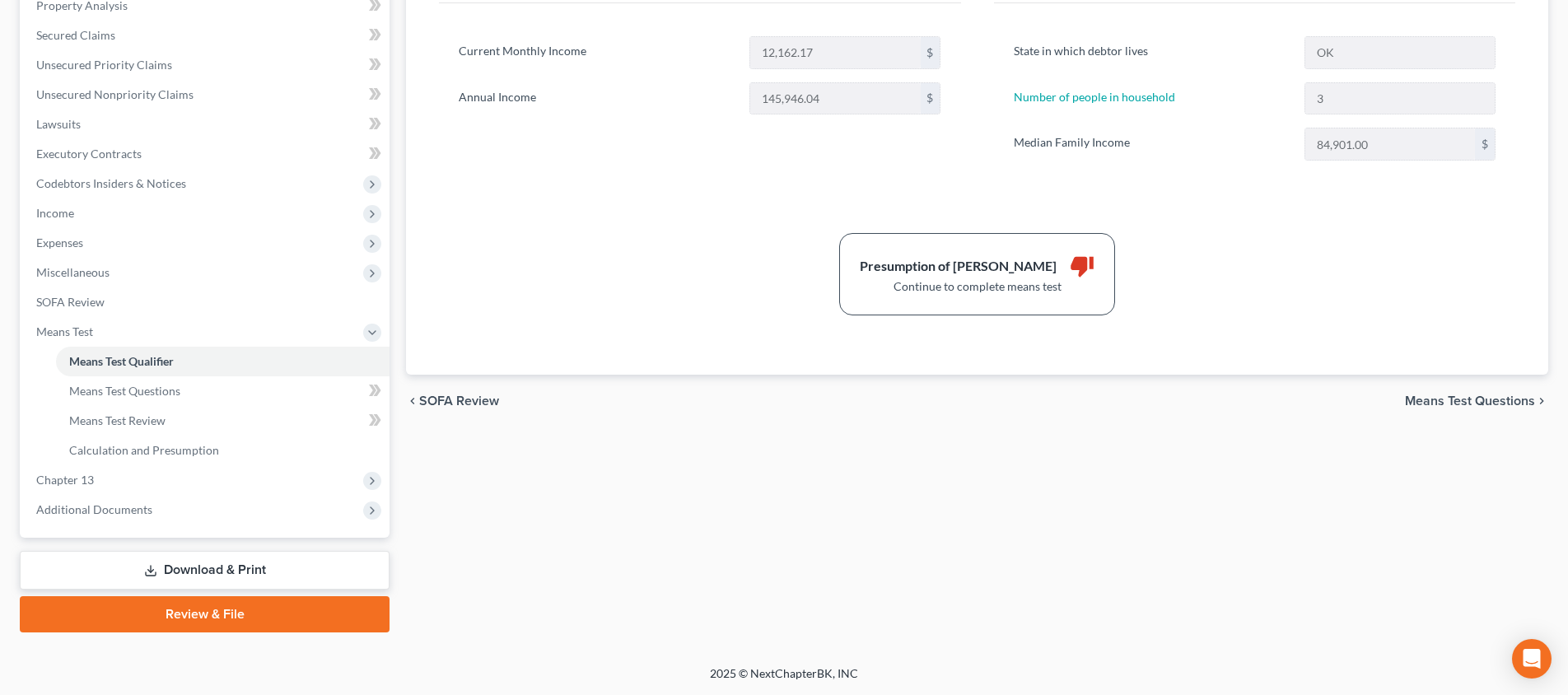
click at [1432, 396] on span "Means Test Questions" at bounding box center [1469, 400] width 130 height 13
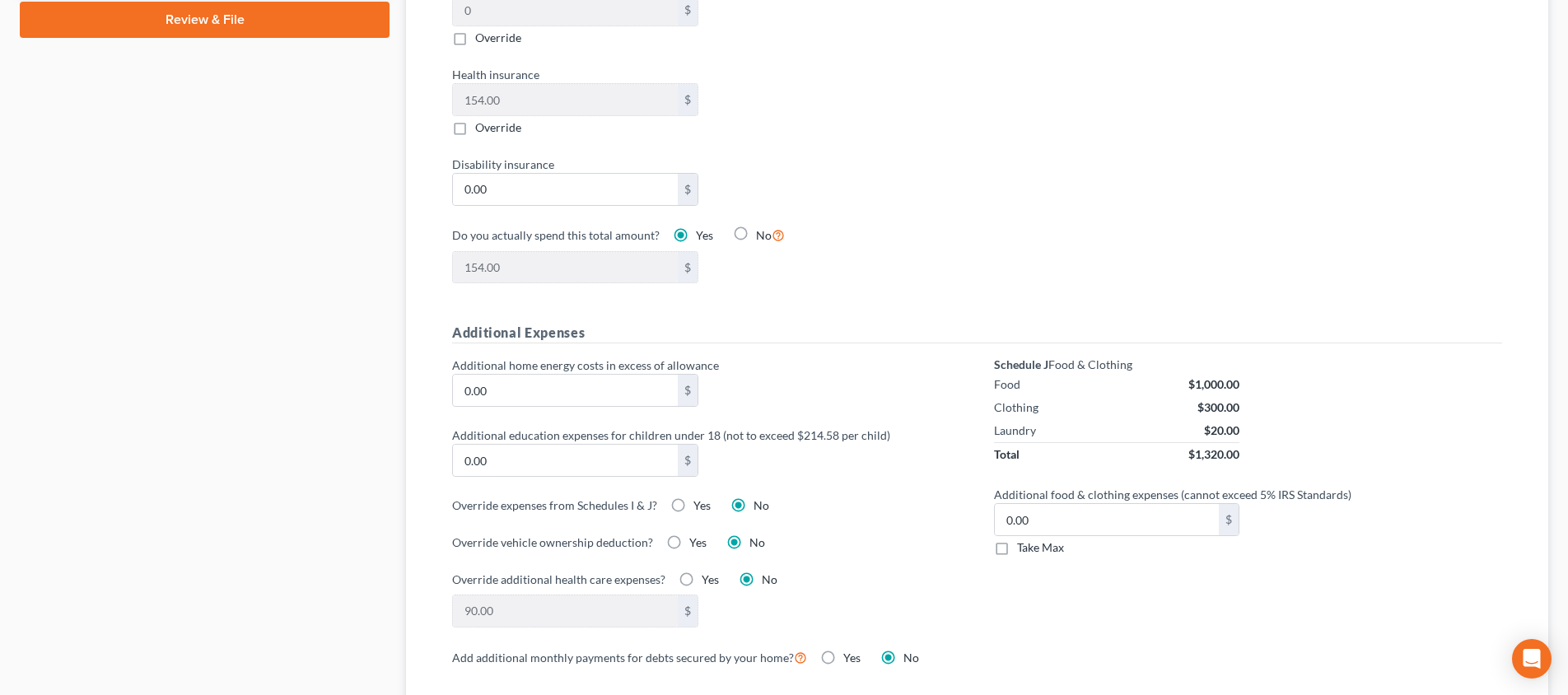
scroll to position [1082, 0]
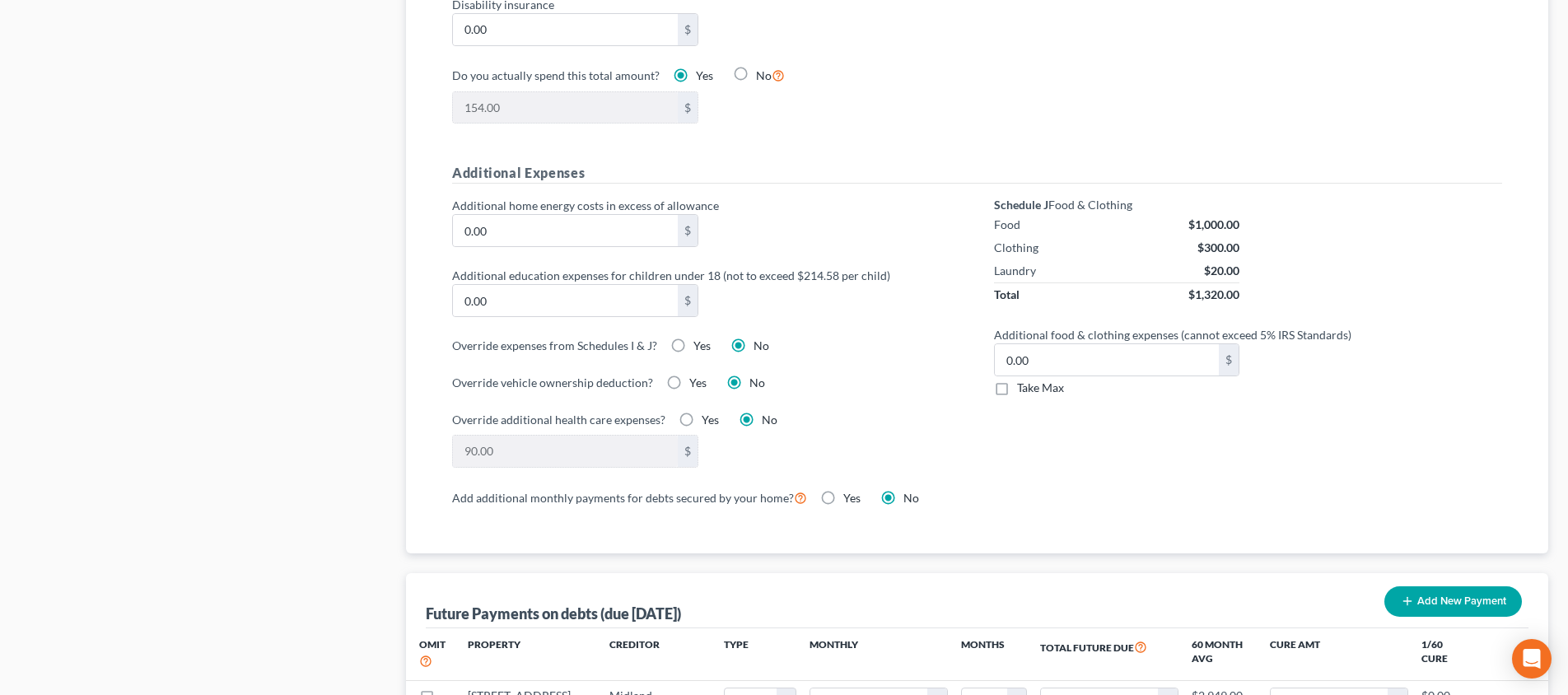
click at [1017, 380] on label "Take Max" at bounding box center [1040, 388] width 47 height 17
click at [1023, 380] on input "Take Max" at bounding box center [1028, 385] width 11 height 11
click at [1016, 395] on div "Schedule J Food & Clothing Food $1,000.00 Clothing $300.00 Laundry $20.00 Total…" at bounding box center [1248, 342] width 542 height 290
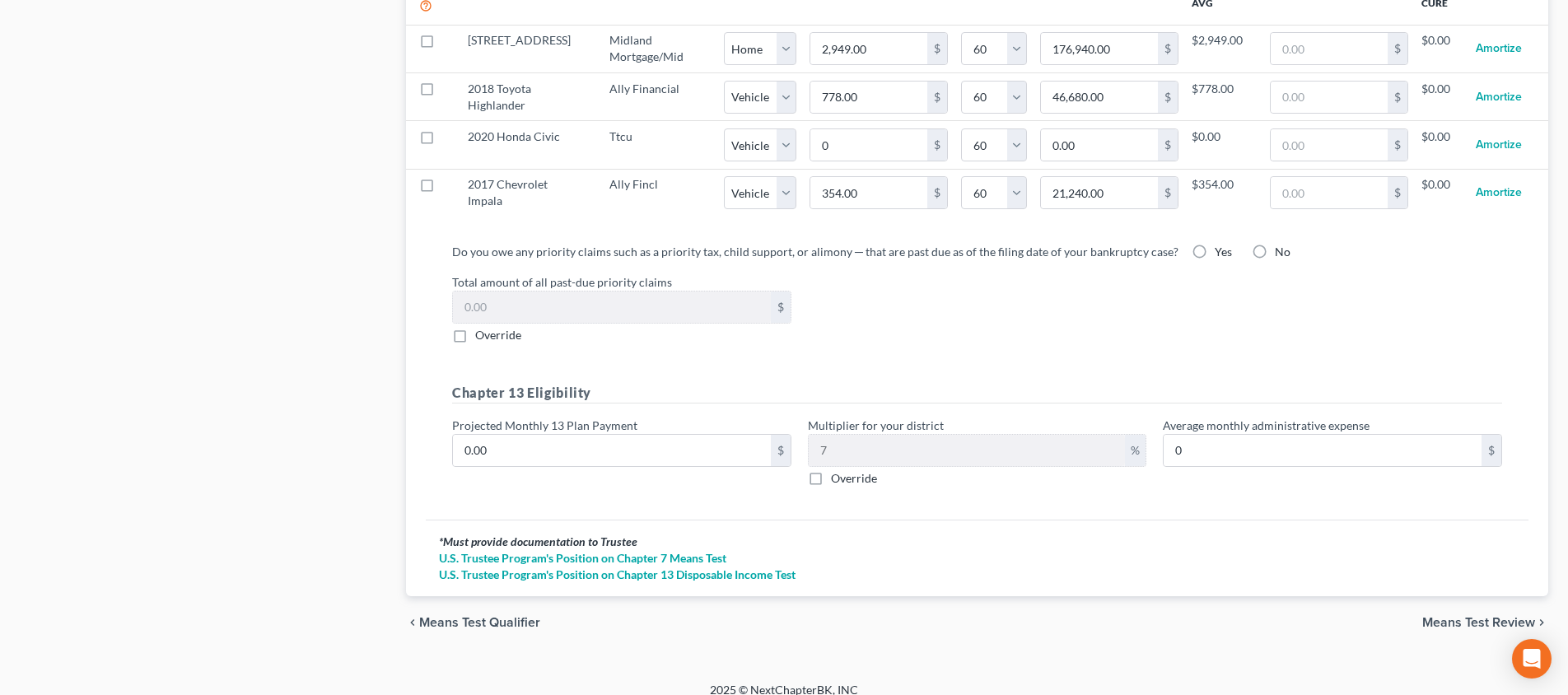
scroll to position [1736, 0]
click at [1439, 617] on span "Means Test Review" at bounding box center [1479, 624] width 113 height 13
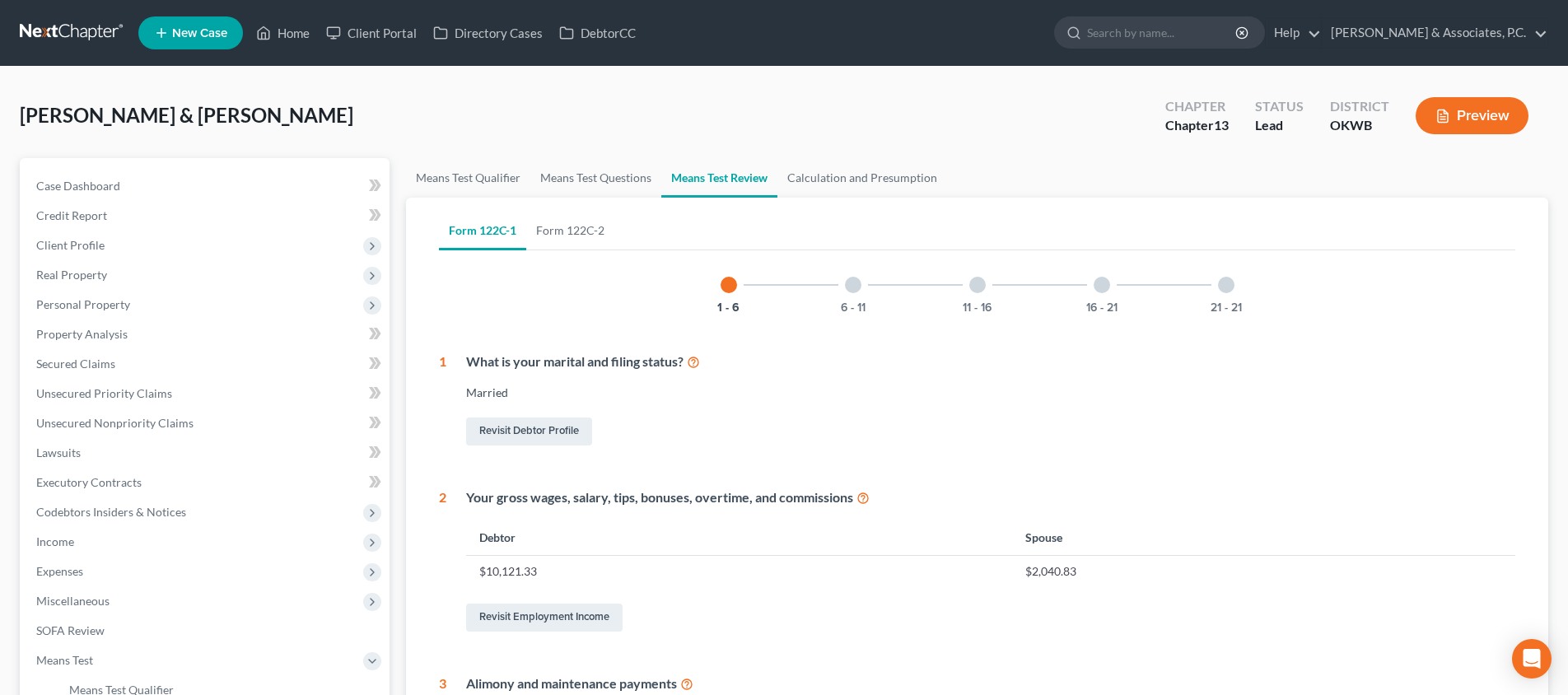
click at [856, 285] on div at bounding box center [854, 285] width 17 height 17
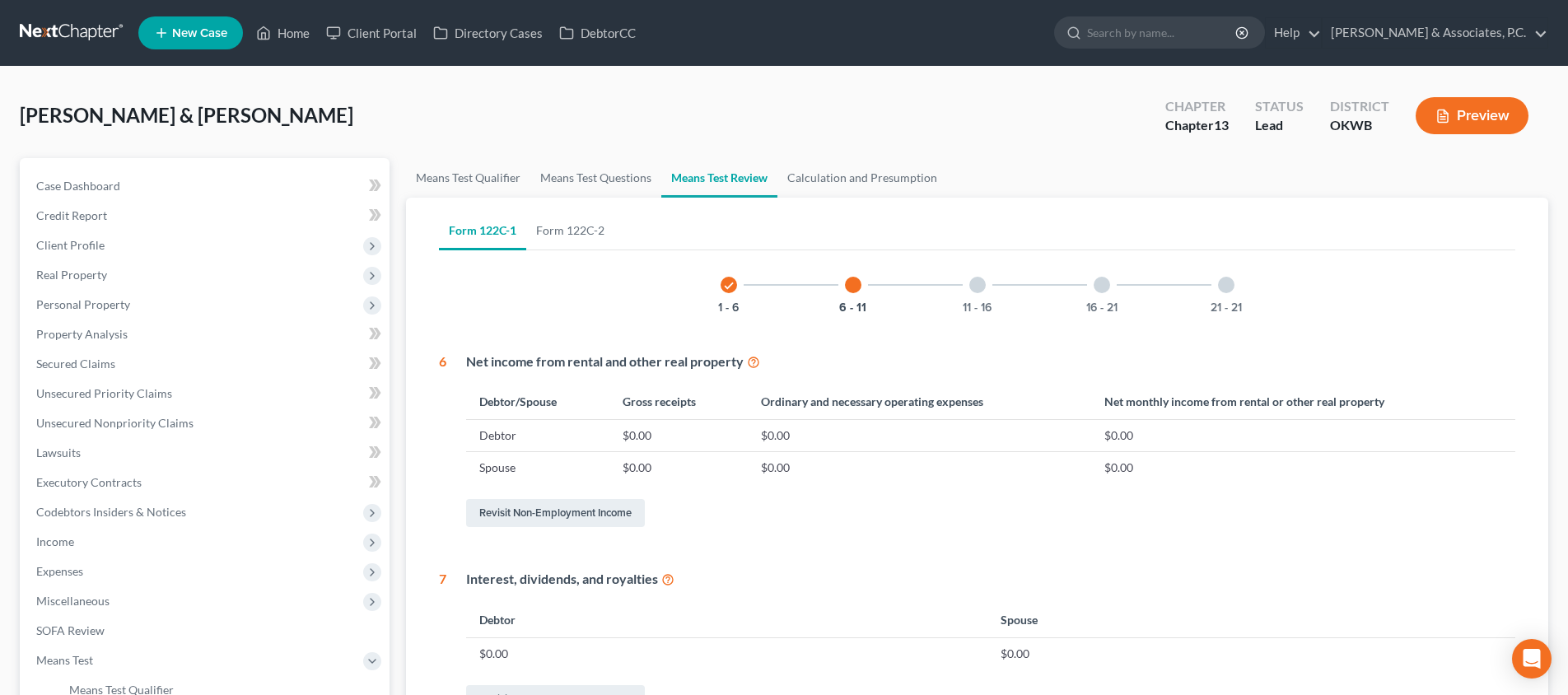
click at [980, 285] on div at bounding box center [978, 285] width 17 height 17
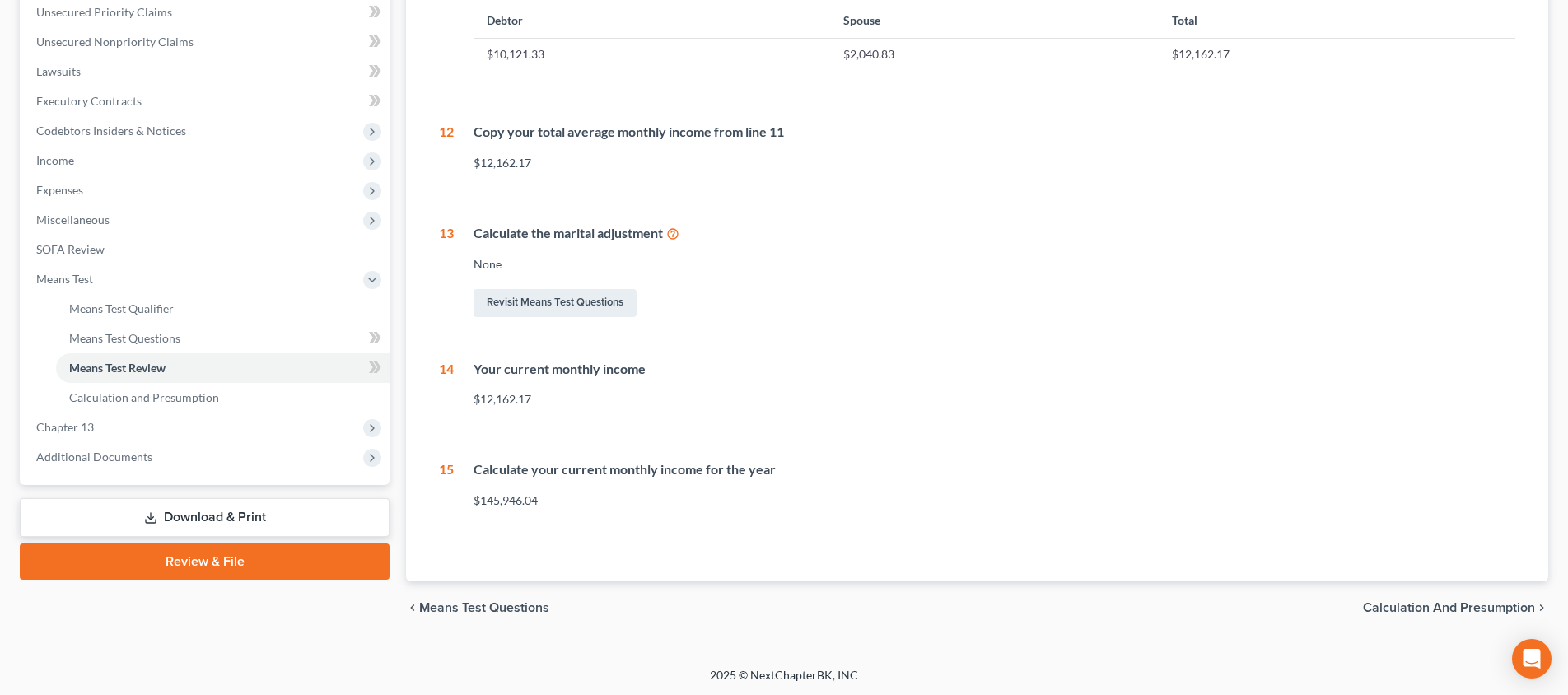
scroll to position [380, 0]
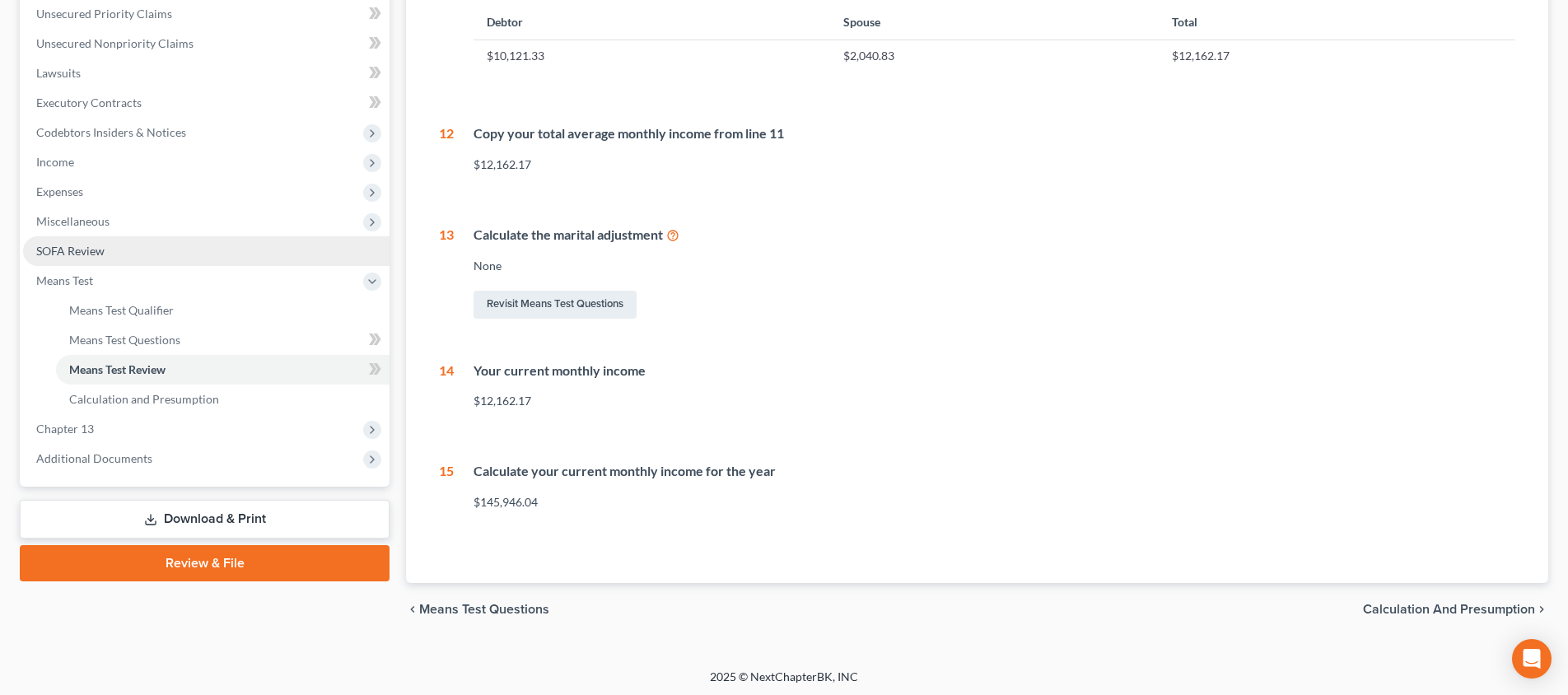
click at [156, 261] on link "SOFA Review" at bounding box center [206, 251] width 367 height 30
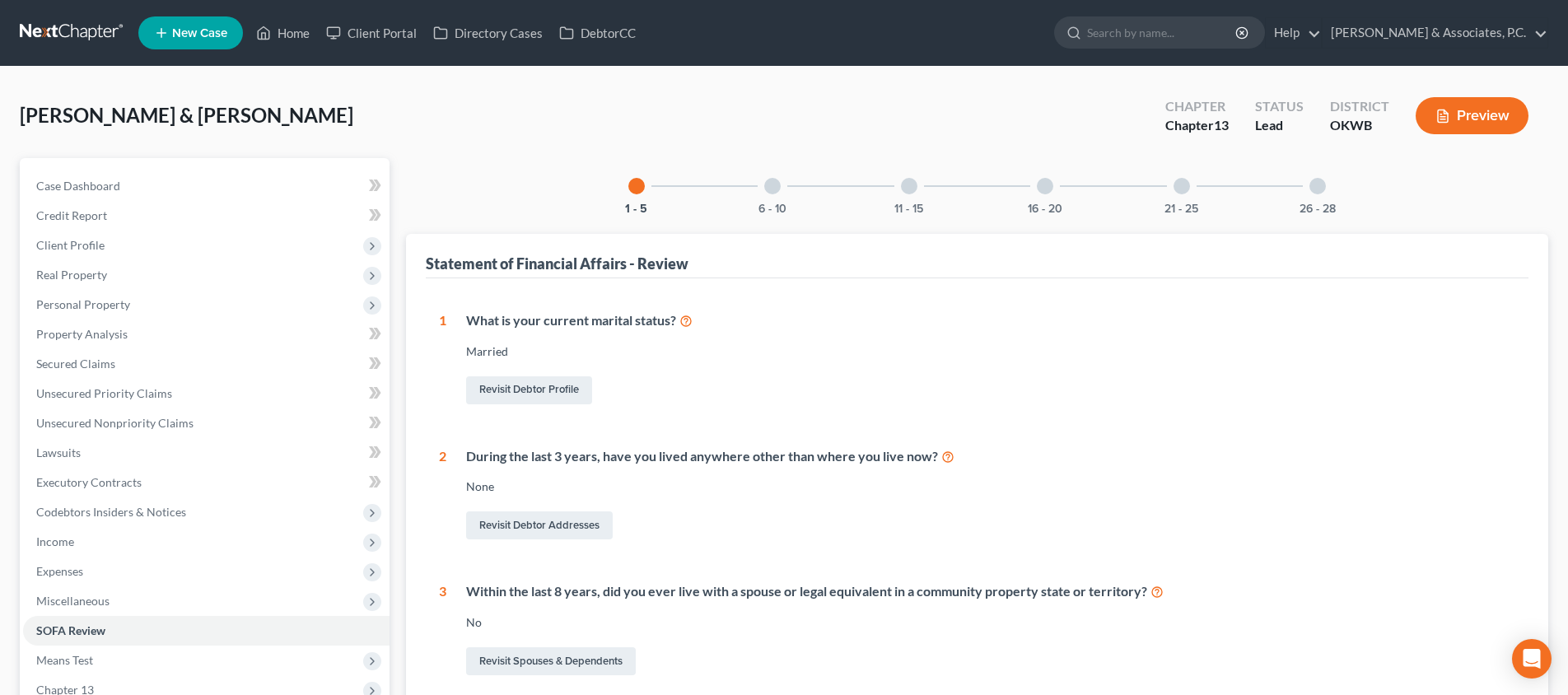
click at [781, 185] on div at bounding box center [772, 186] width 17 height 17
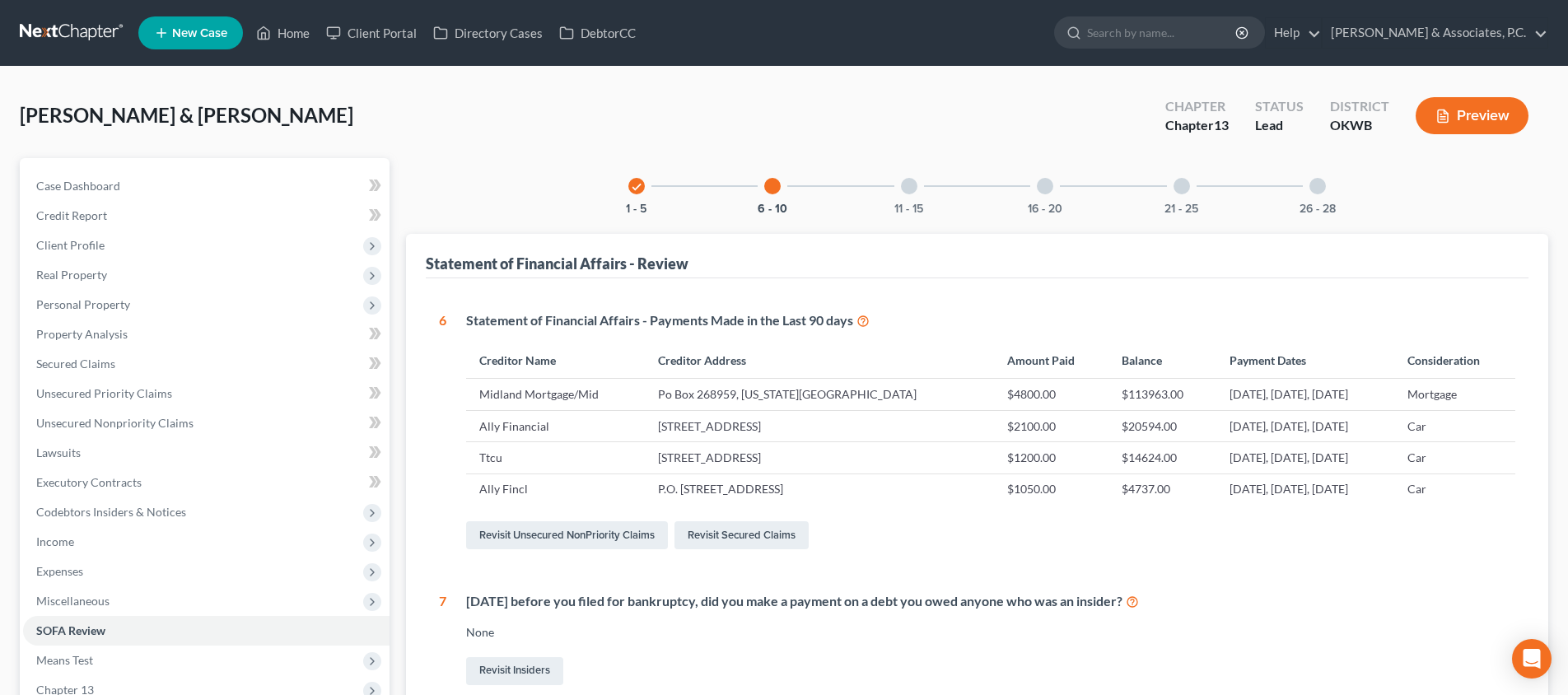
drag, startPoint x: 911, startPoint y: 185, endPoint x: 919, endPoint y: 217, distance: 33.0
click at [911, 185] on div at bounding box center [909, 186] width 17 height 17
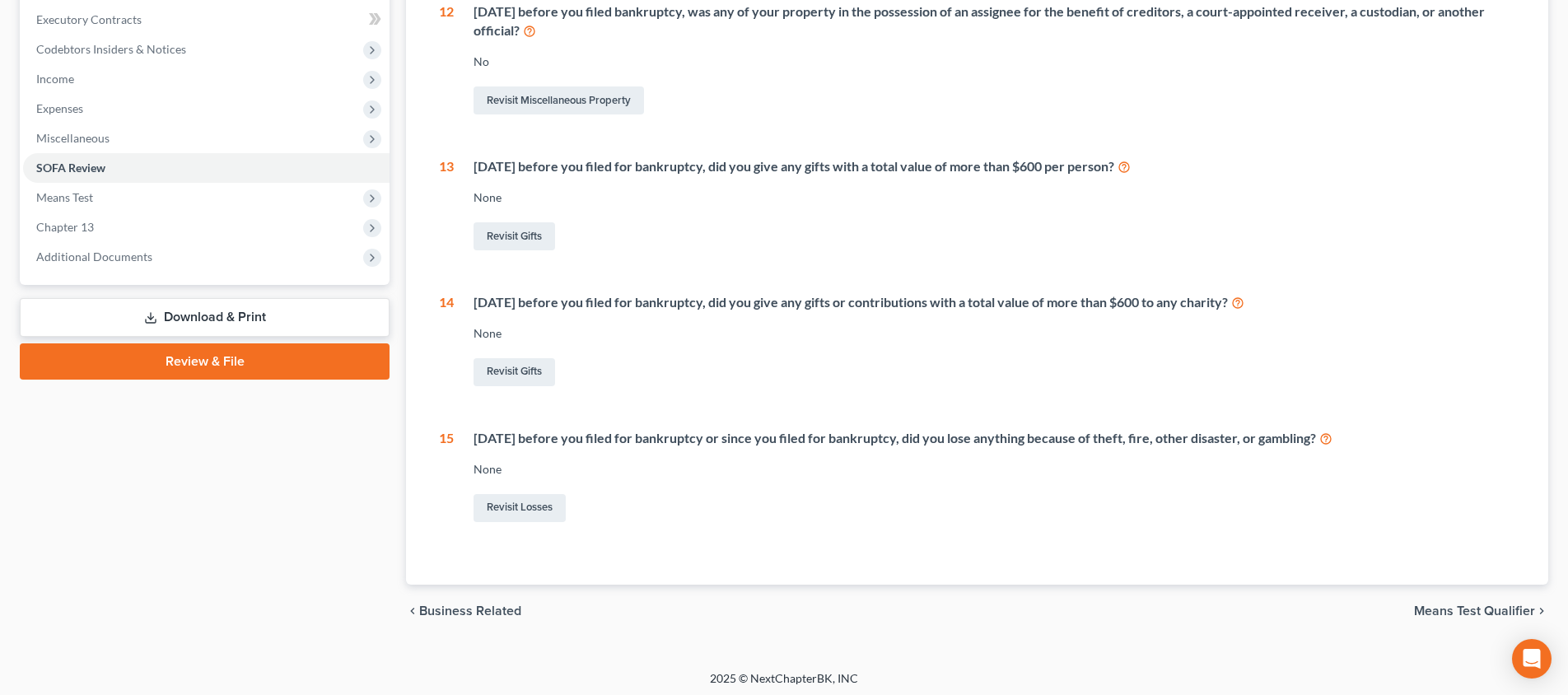
scroll to position [77, 0]
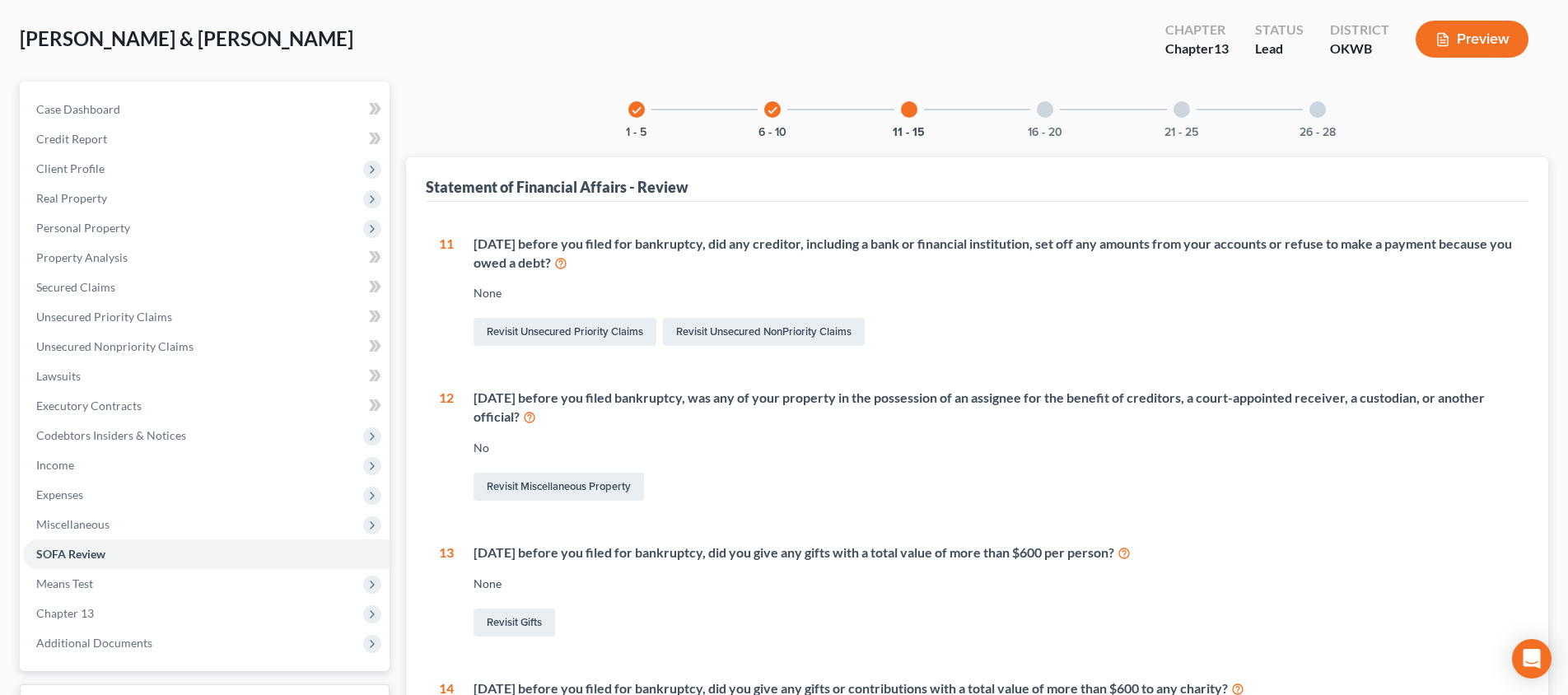
click at [1051, 104] on div at bounding box center [1045, 109] width 17 height 17
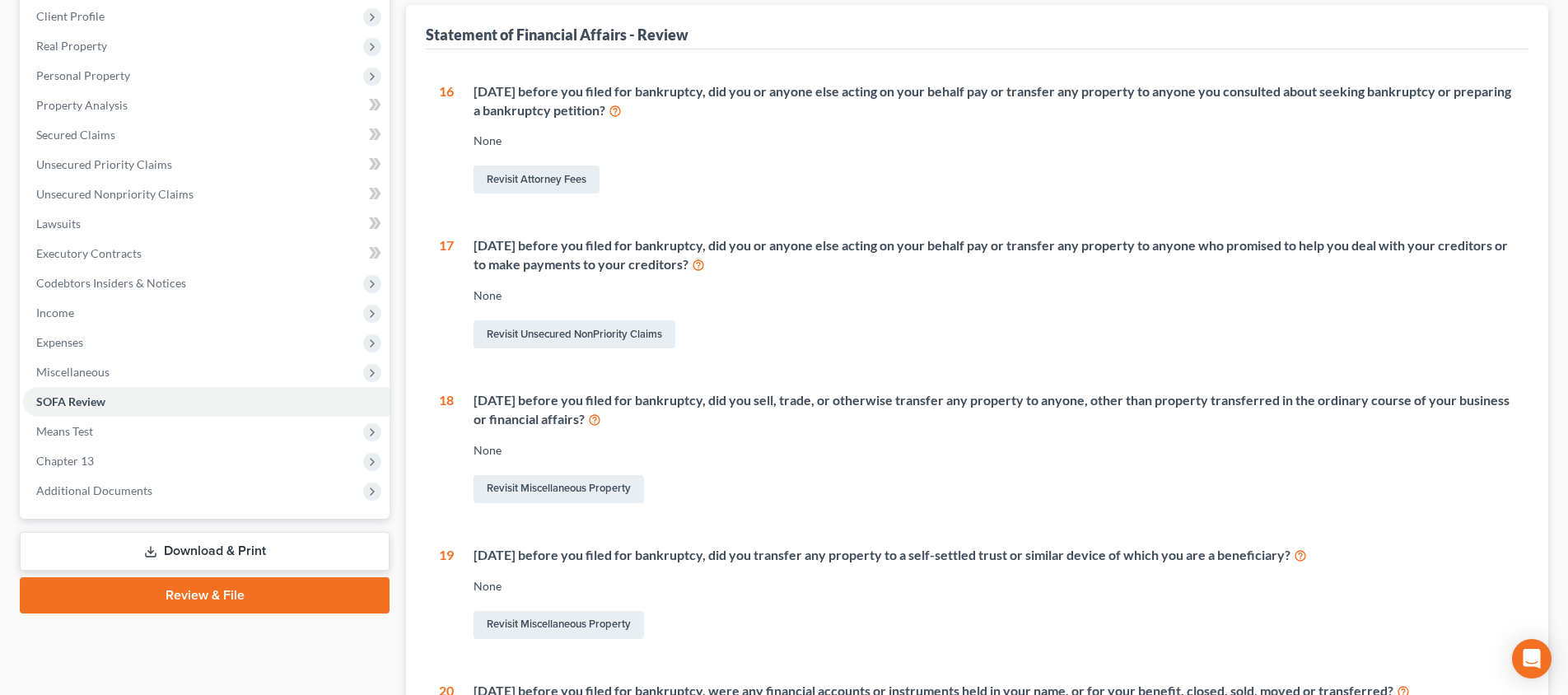
scroll to position [477, 0]
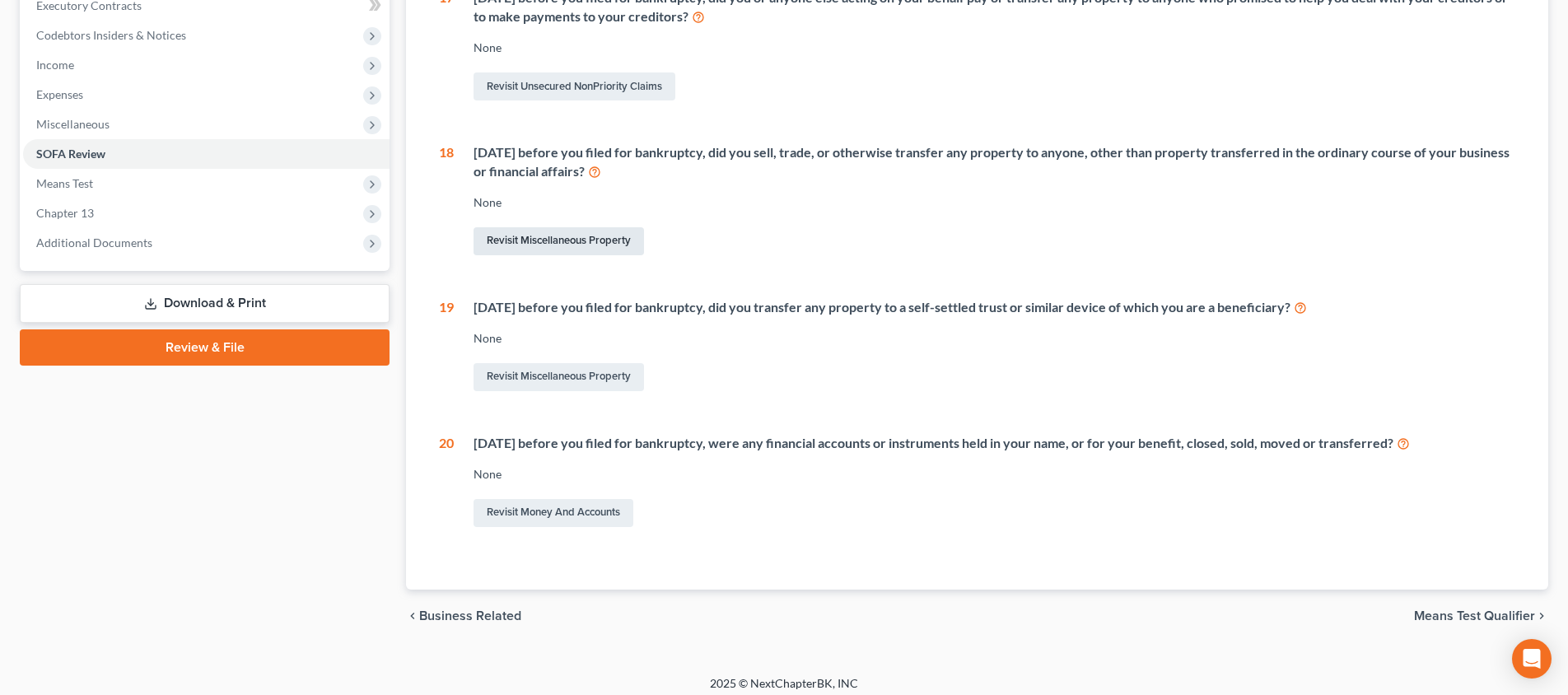
click at [590, 246] on link "Revisit Miscellaneous Property" at bounding box center [559, 242] width 171 height 28
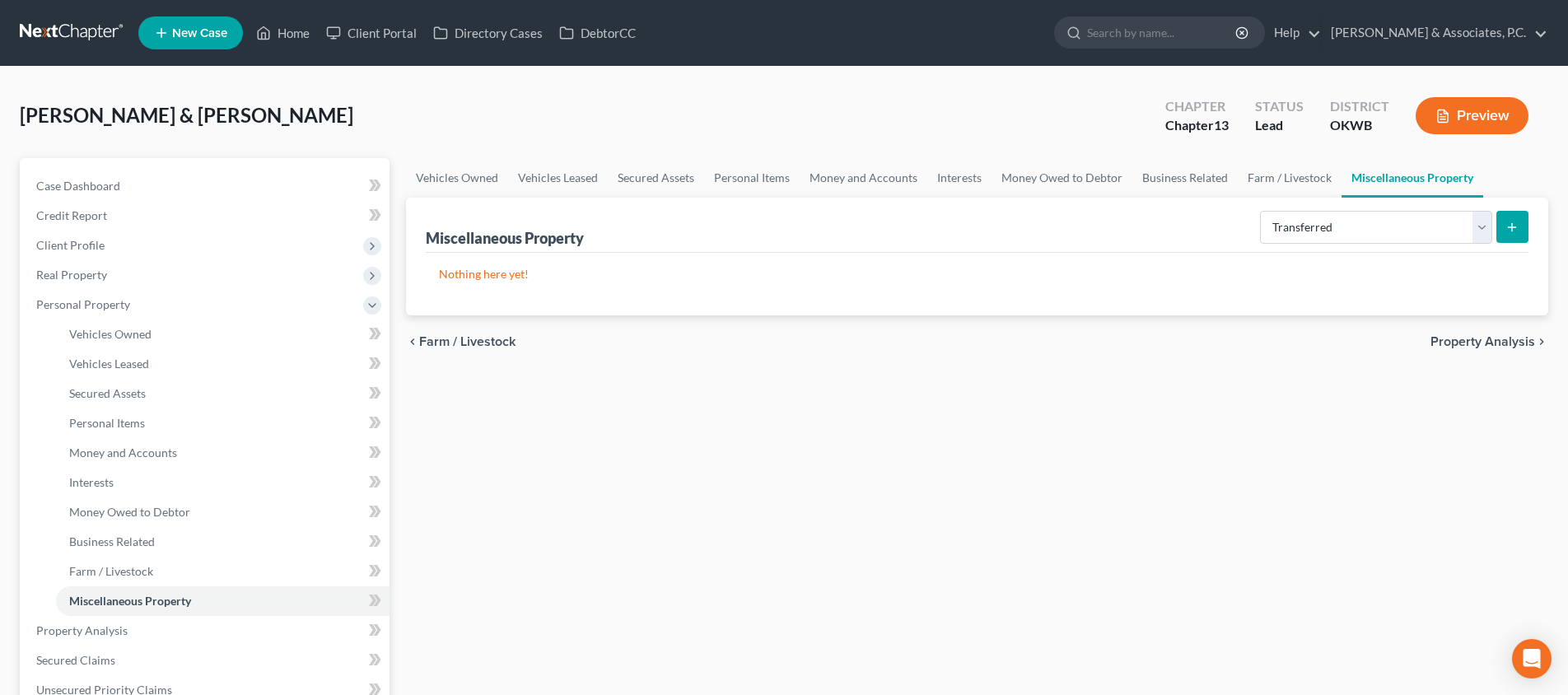
click at [1506, 229] on icon "submit" at bounding box center [1512, 228] width 13 height 13
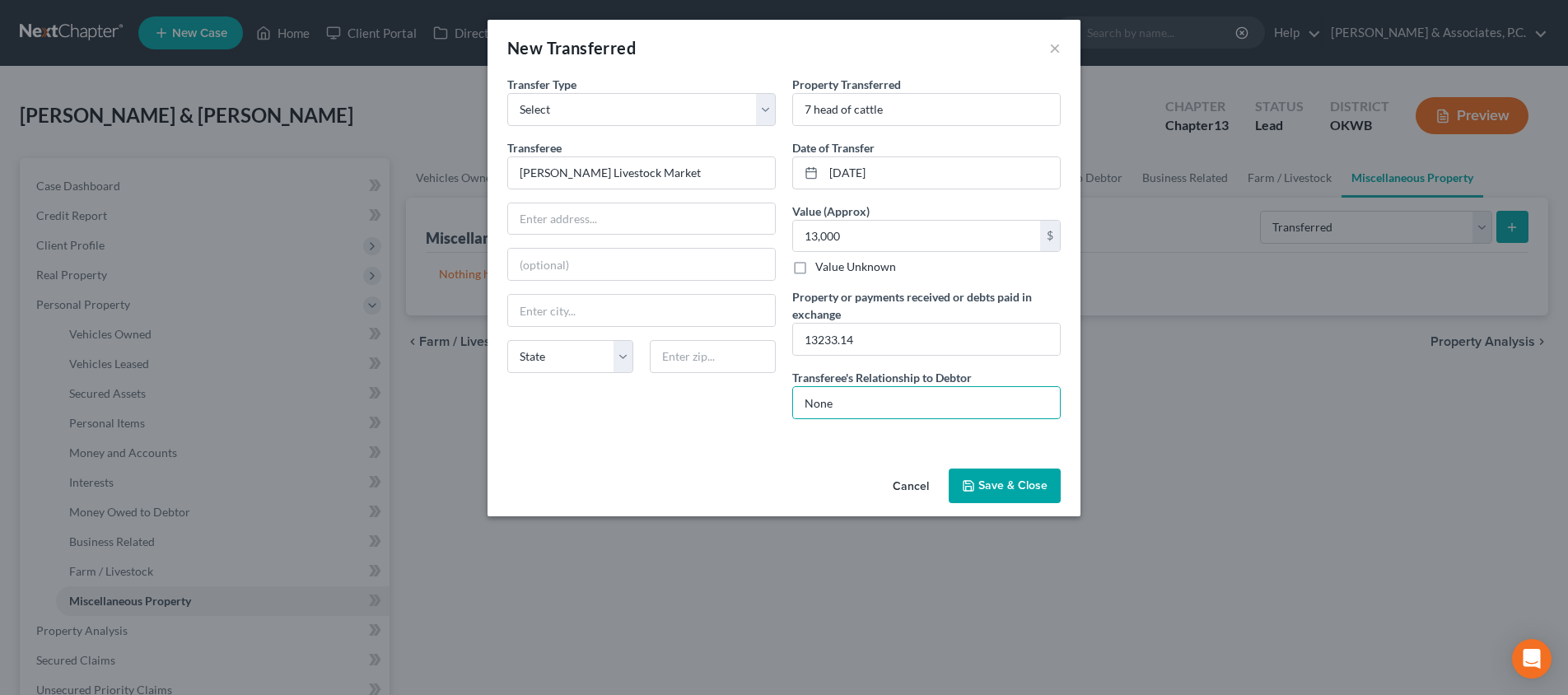
click at [989, 482] on button "Save & Close" at bounding box center [1004, 486] width 112 height 35
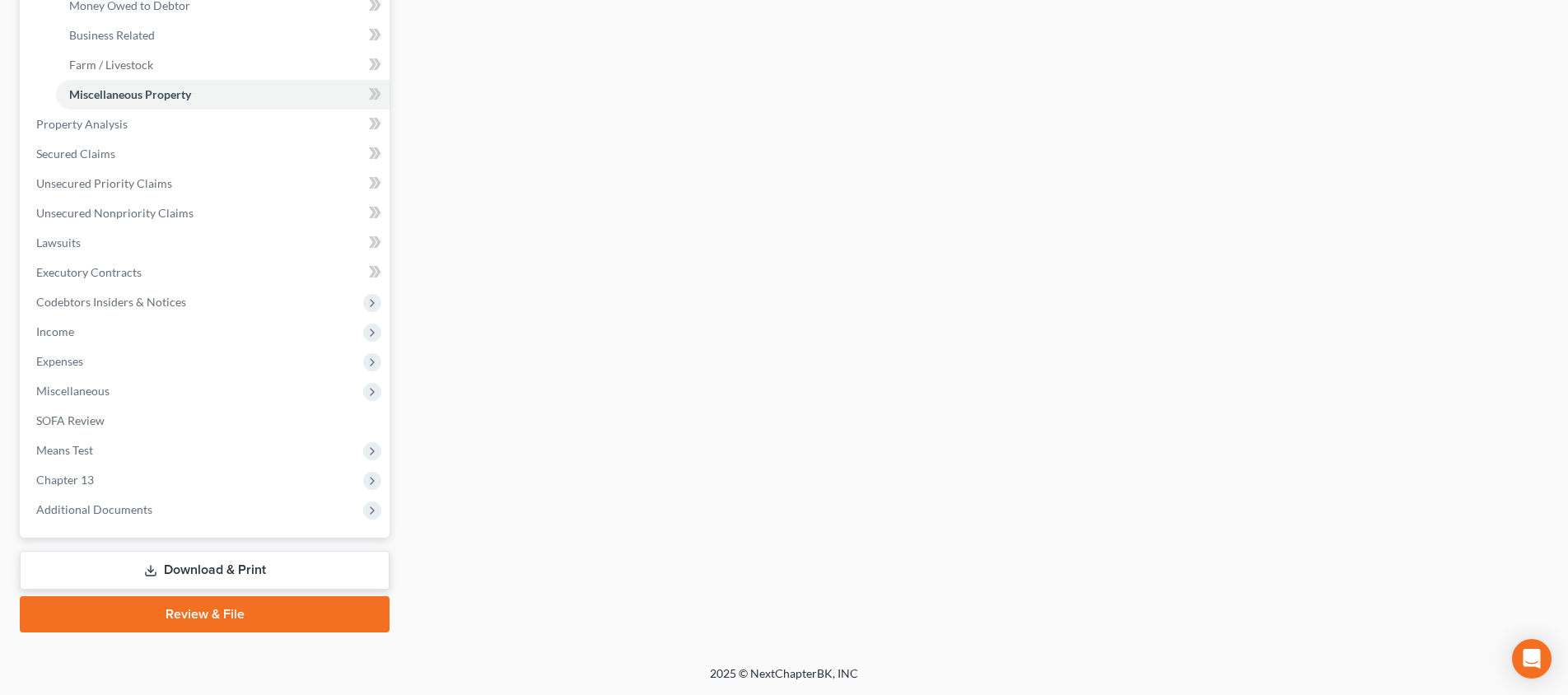
scroll to position [506, 0]
click at [150, 475] on span "Chapter 13" at bounding box center [206, 480] width 367 height 30
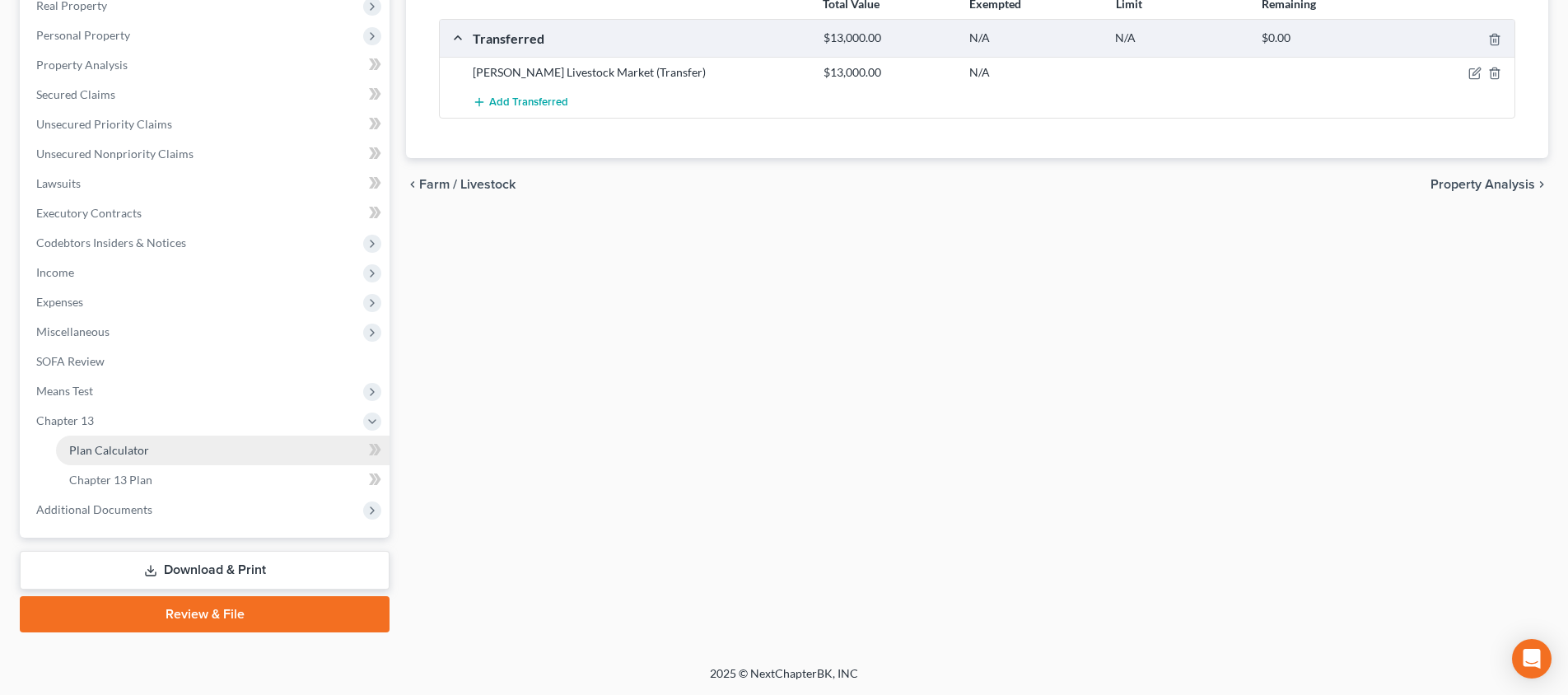
click at [185, 454] on link "Plan Calculator" at bounding box center [223, 450] width 334 height 30
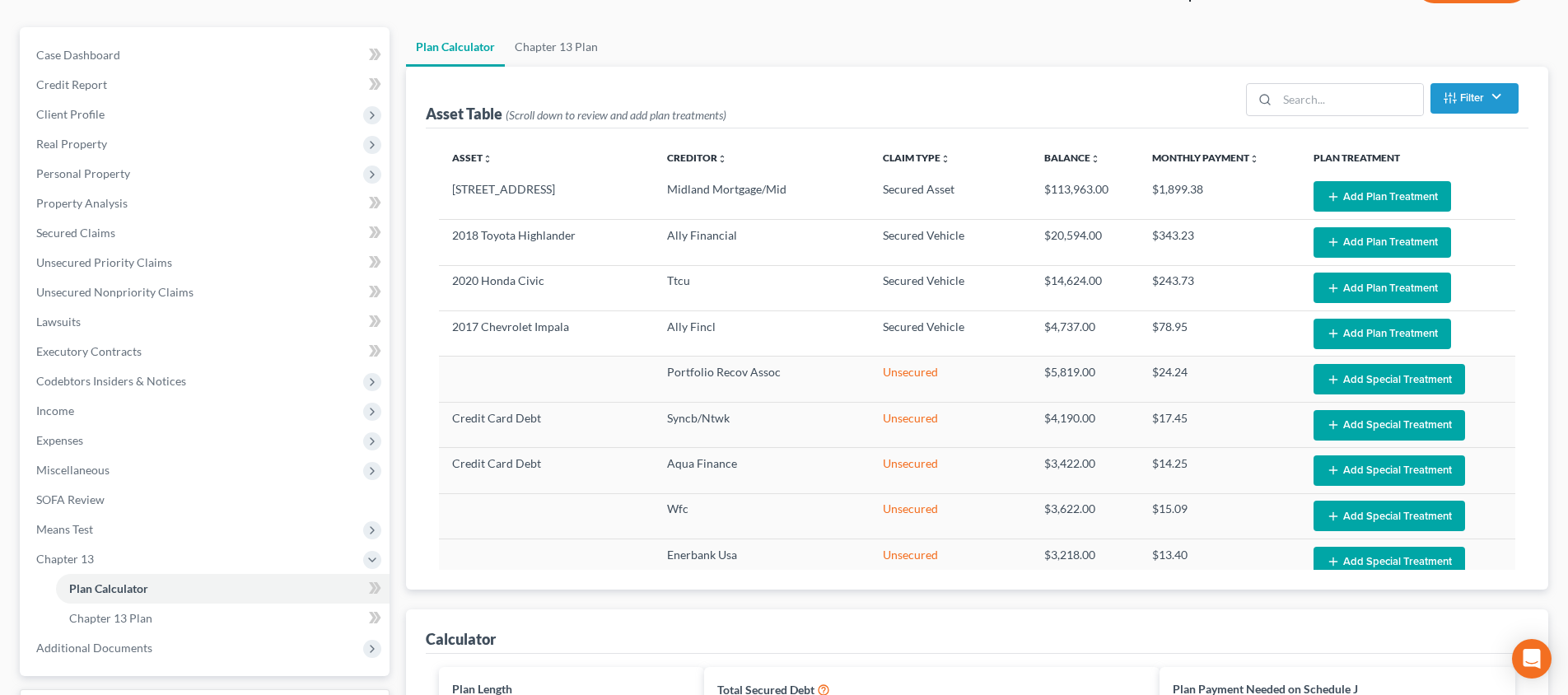
scroll to position [59, 0]
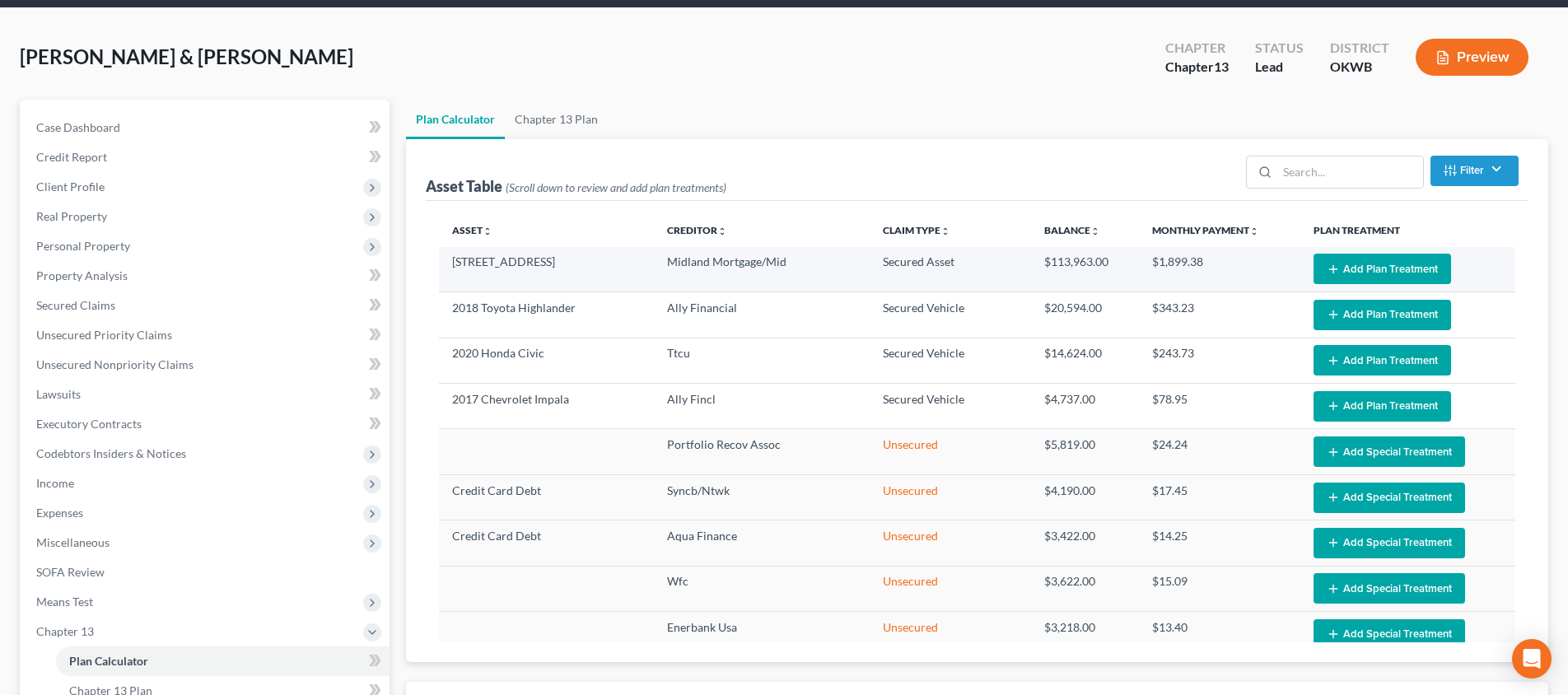
click at [1383, 274] on button "Add Plan Treatment" at bounding box center [1383, 268] width 137 height 31
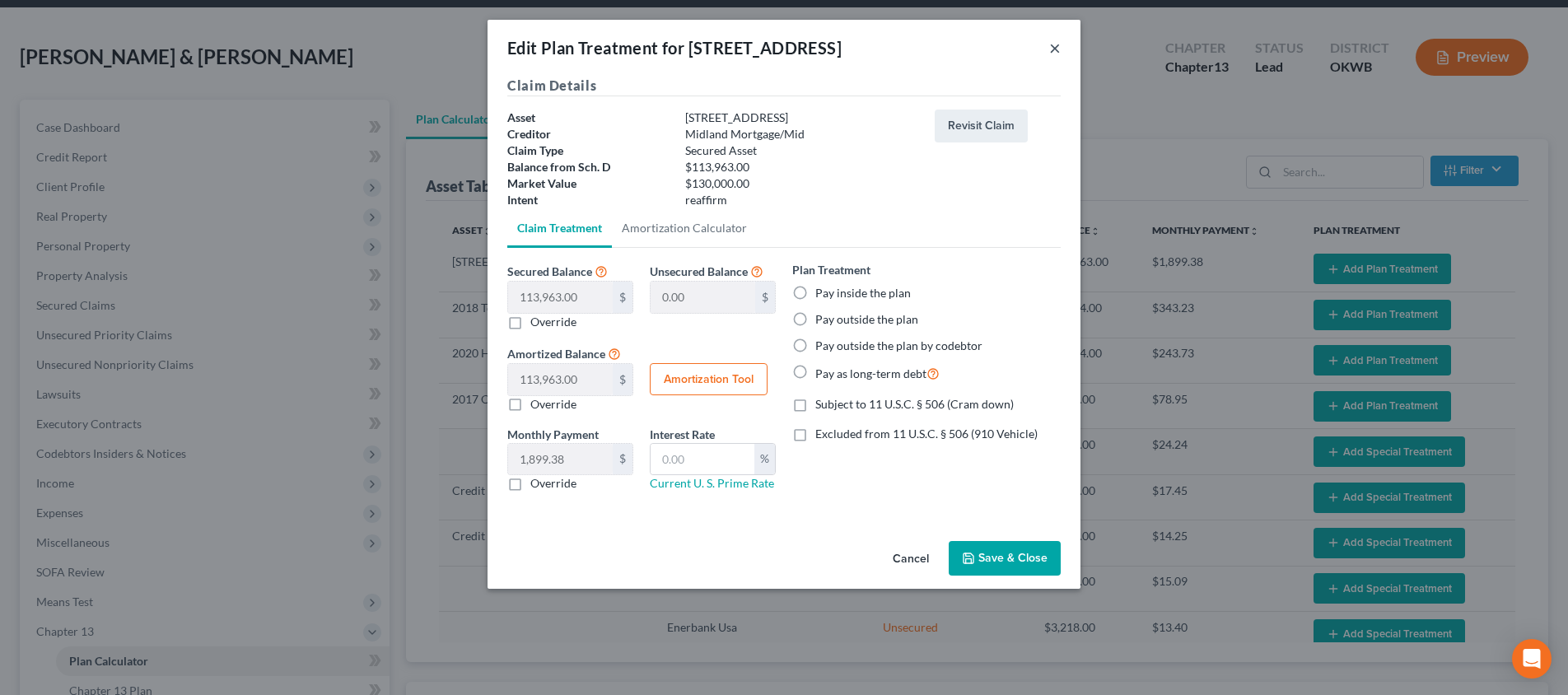
click at [1051, 47] on button "×" at bounding box center [1055, 48] width 12 height 20
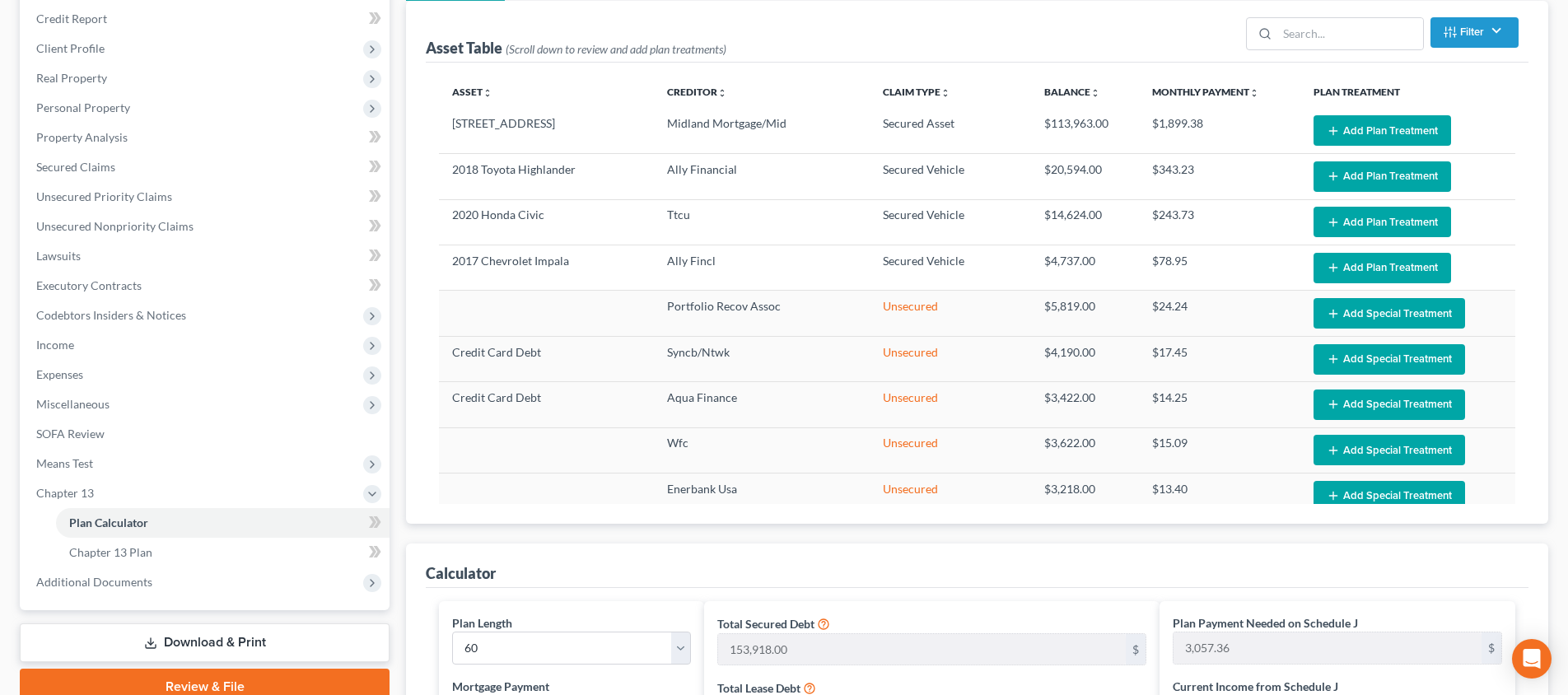
scroll to position [103, 0]
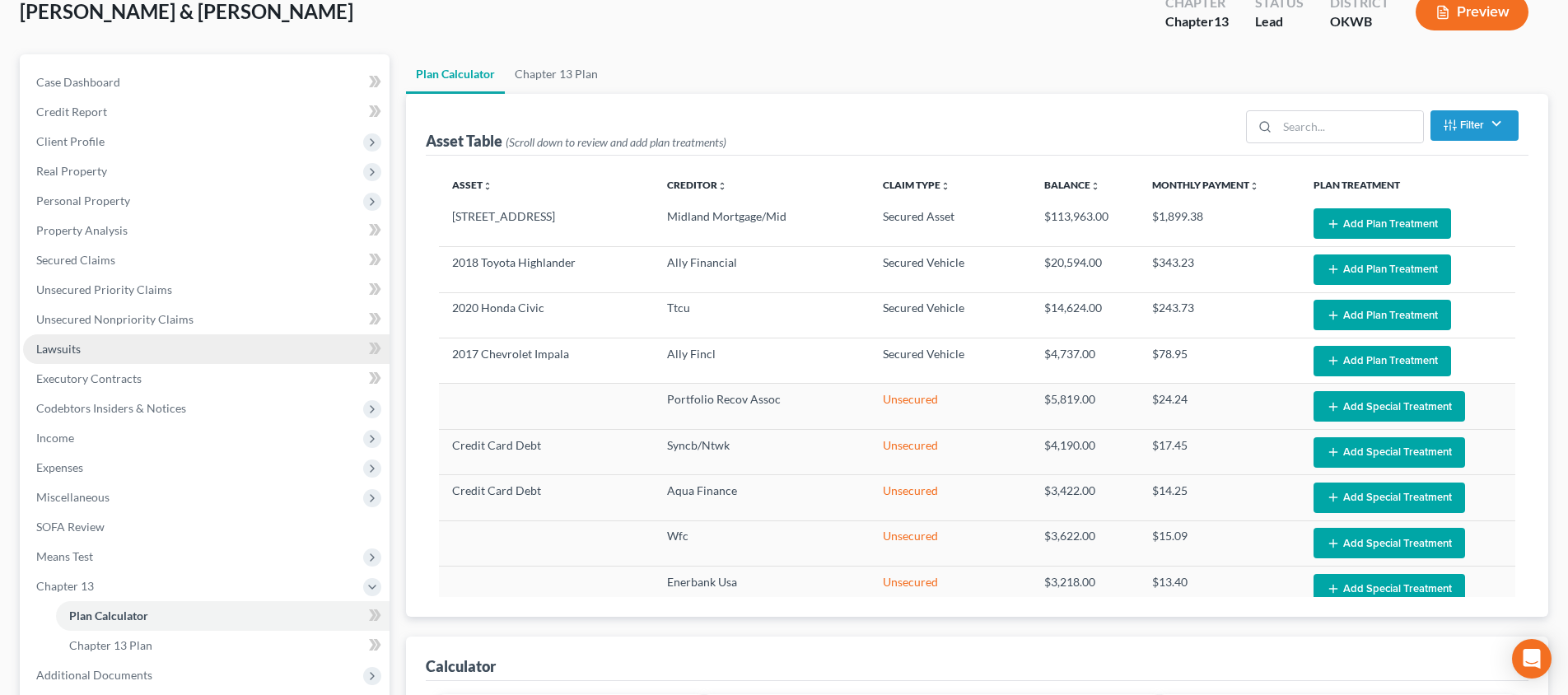
click at [132, 352] on link "Lawsuits" at bounding box center [206, 349] width 367 height 30
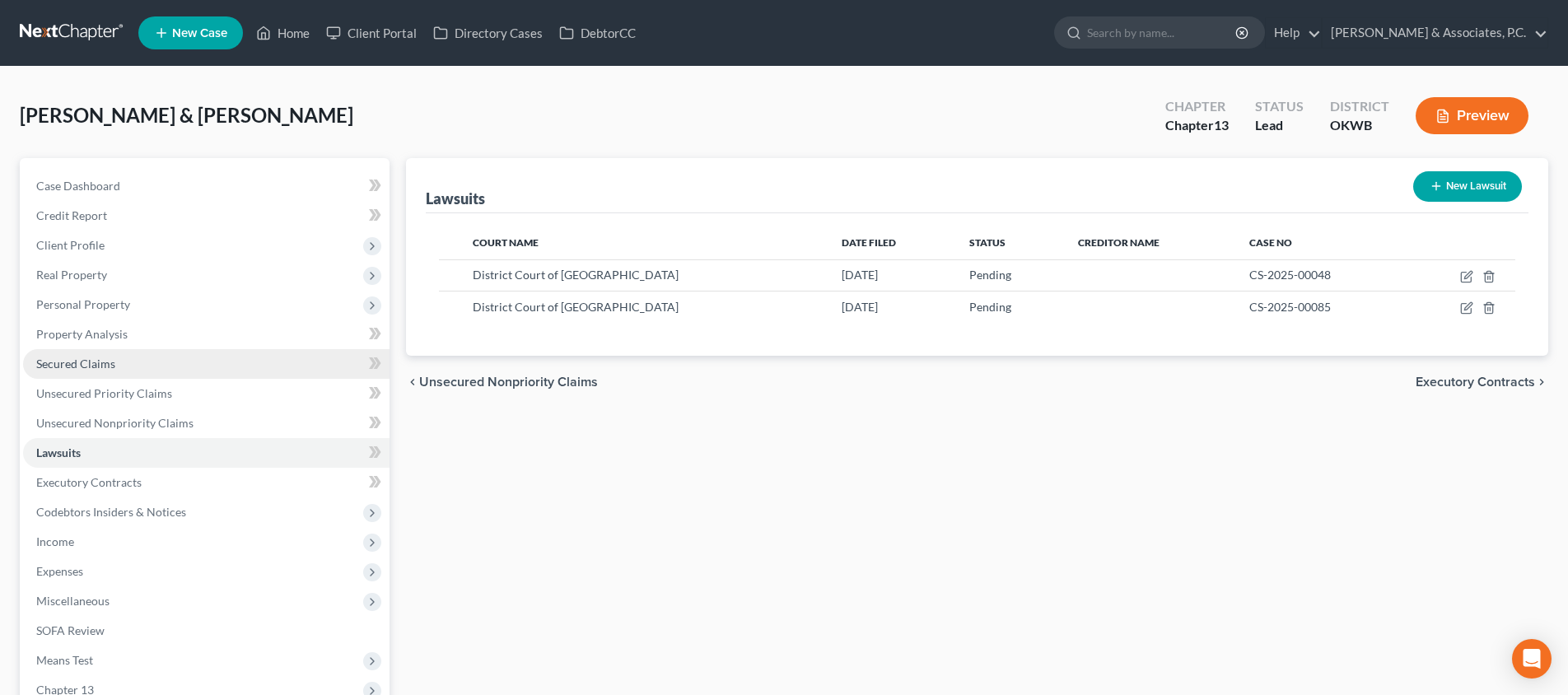
scroll to position [137, 0]
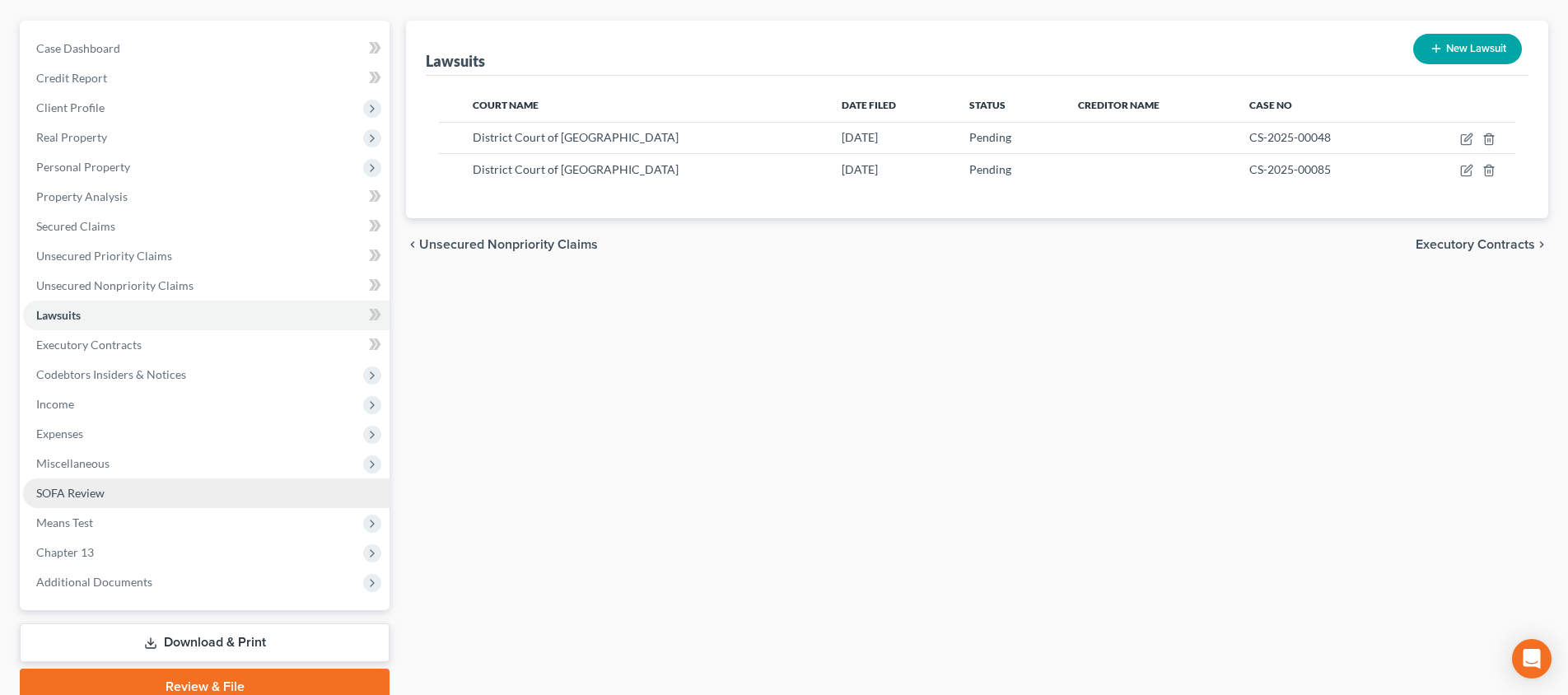
click at [111, 488] on link "SOFA Review" at bounding box center [206, 493] width 367 height 30
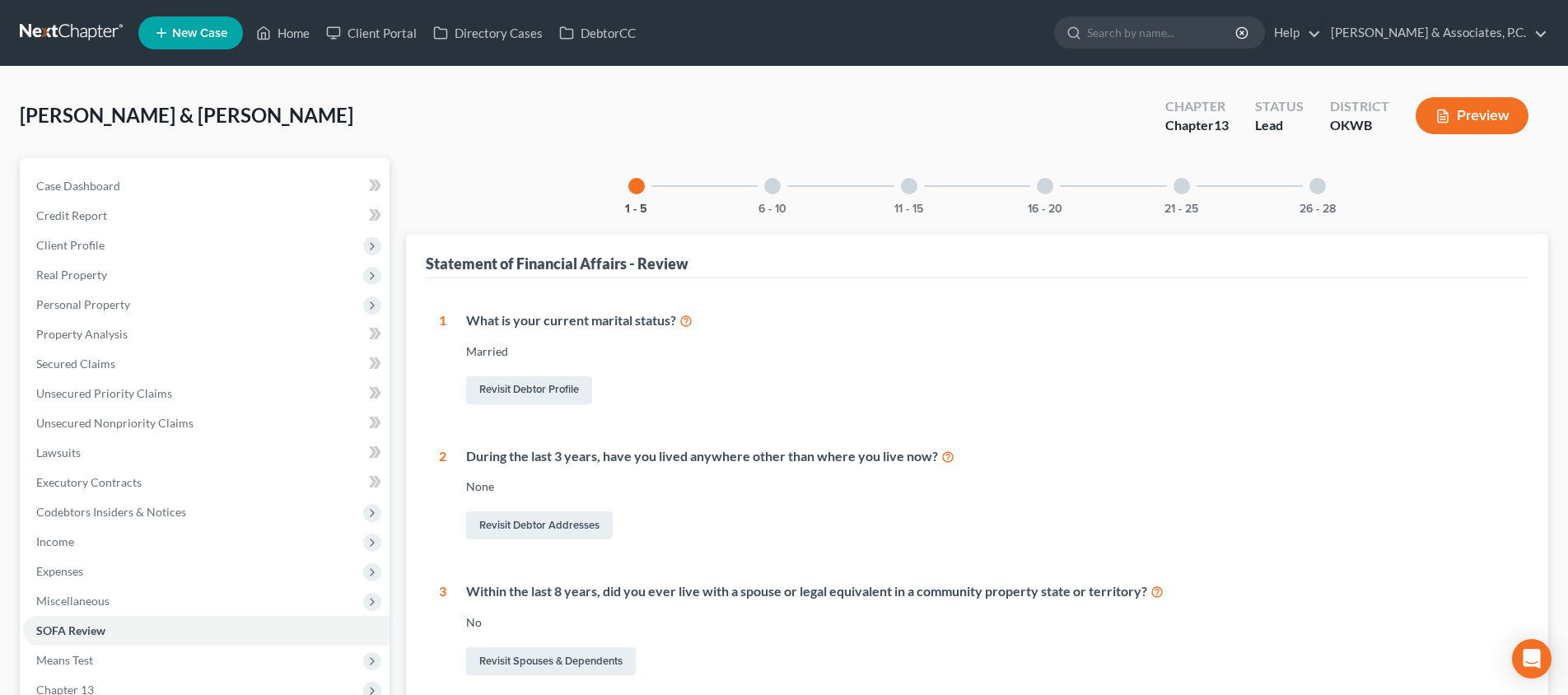
click at [1174, 188] on div at bounding box center [1181, 186] width 17 height 17
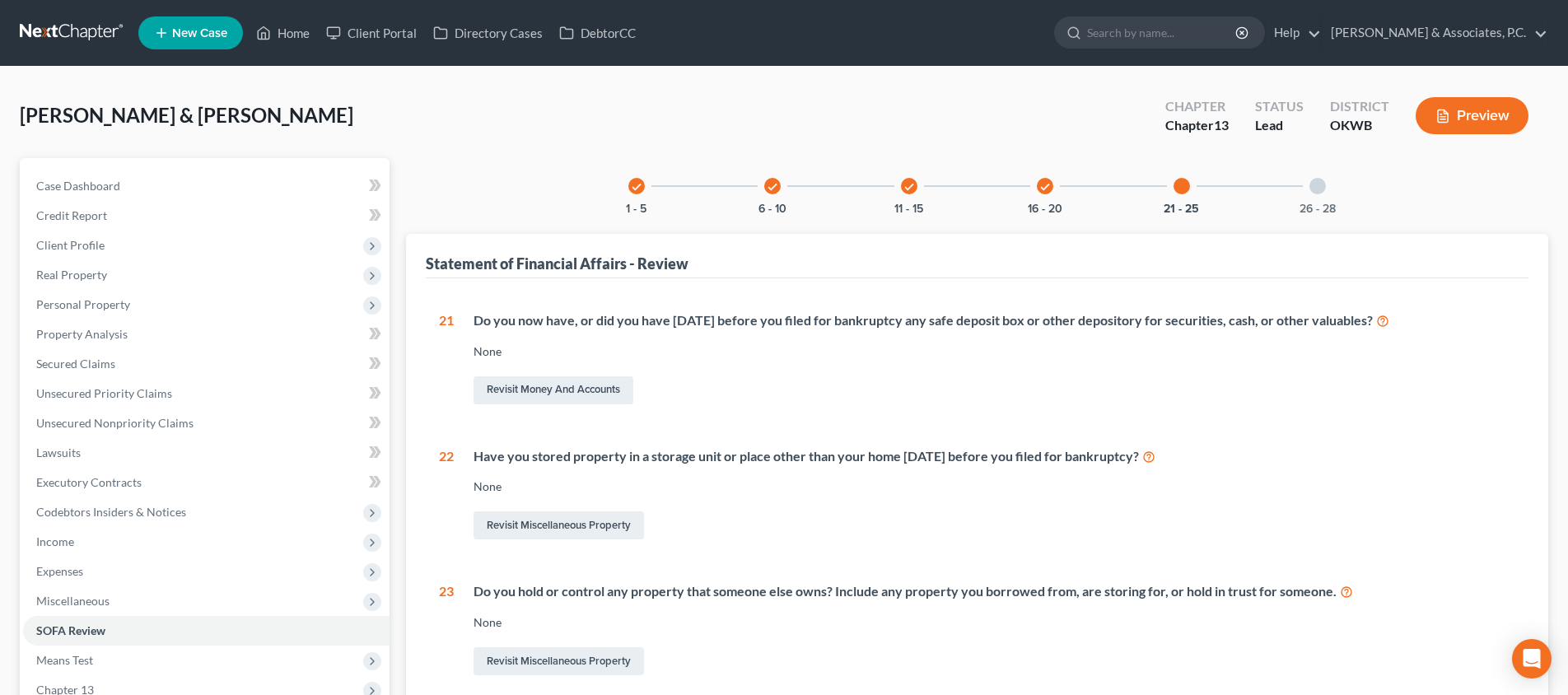
click at [1048, 191] on icon "check" at bounding box center [1045, 187] width 12 height 12
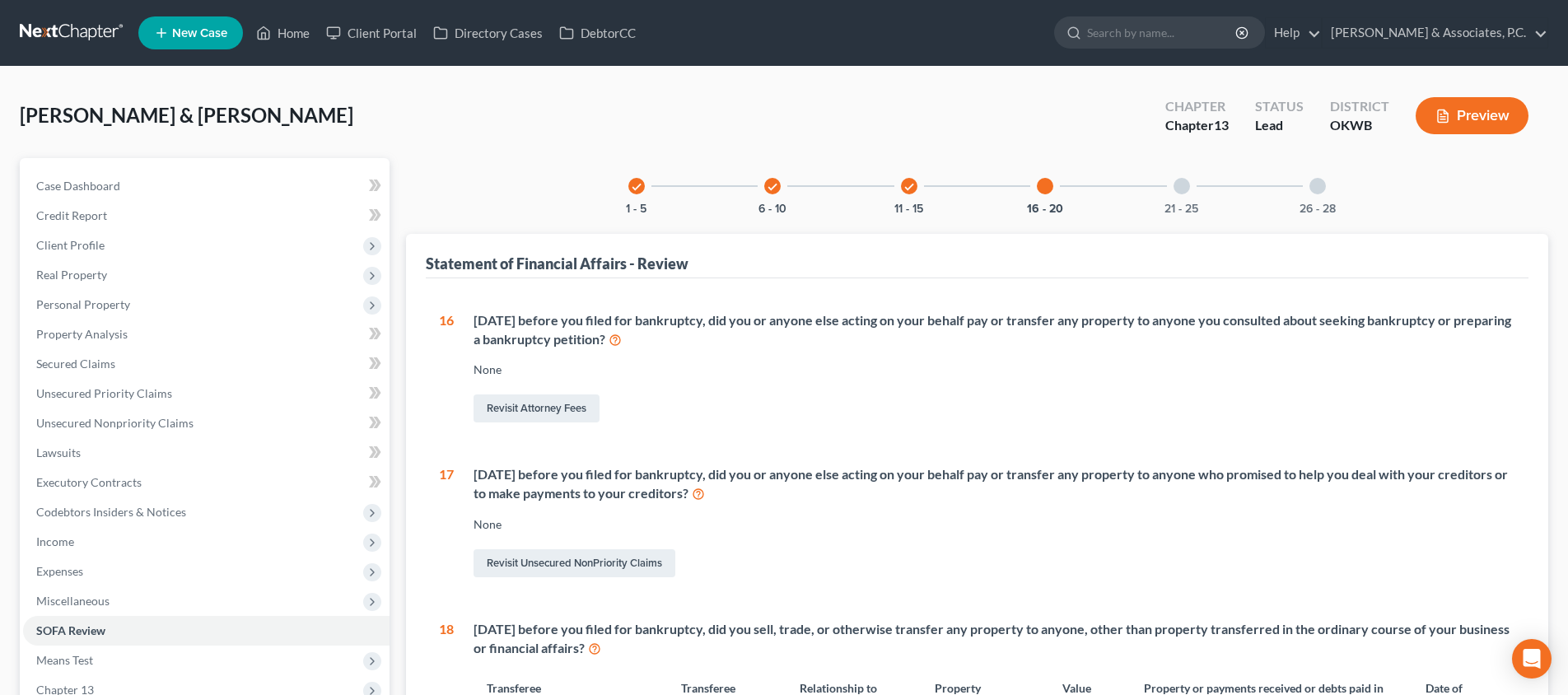
drag, startPoint x: 907, startPoint y: 179, endPoint x: 921, endPoint y: 328, distance: 149.7
click at [907, 179] on div "check" at bounding box center [909, 186] width 17 height 17
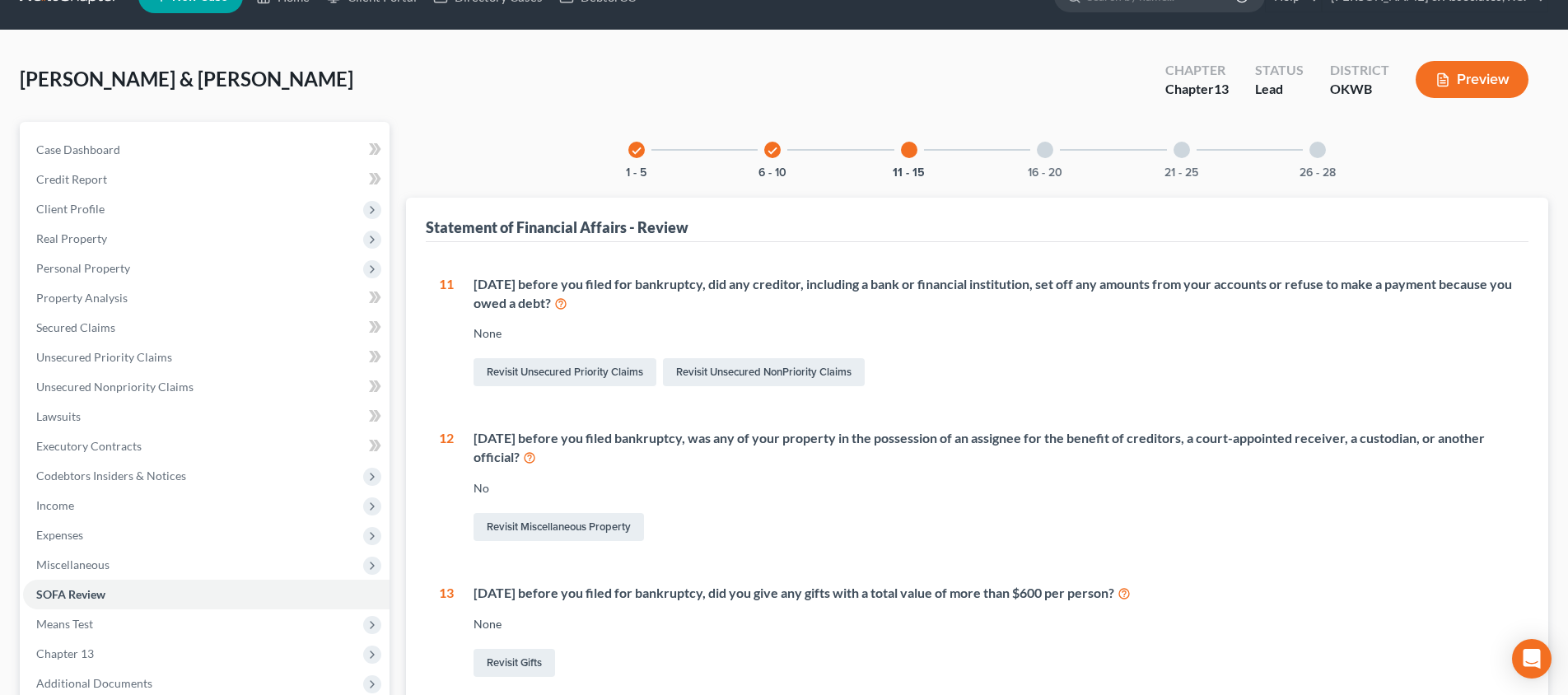
scroll to position [21, 0]
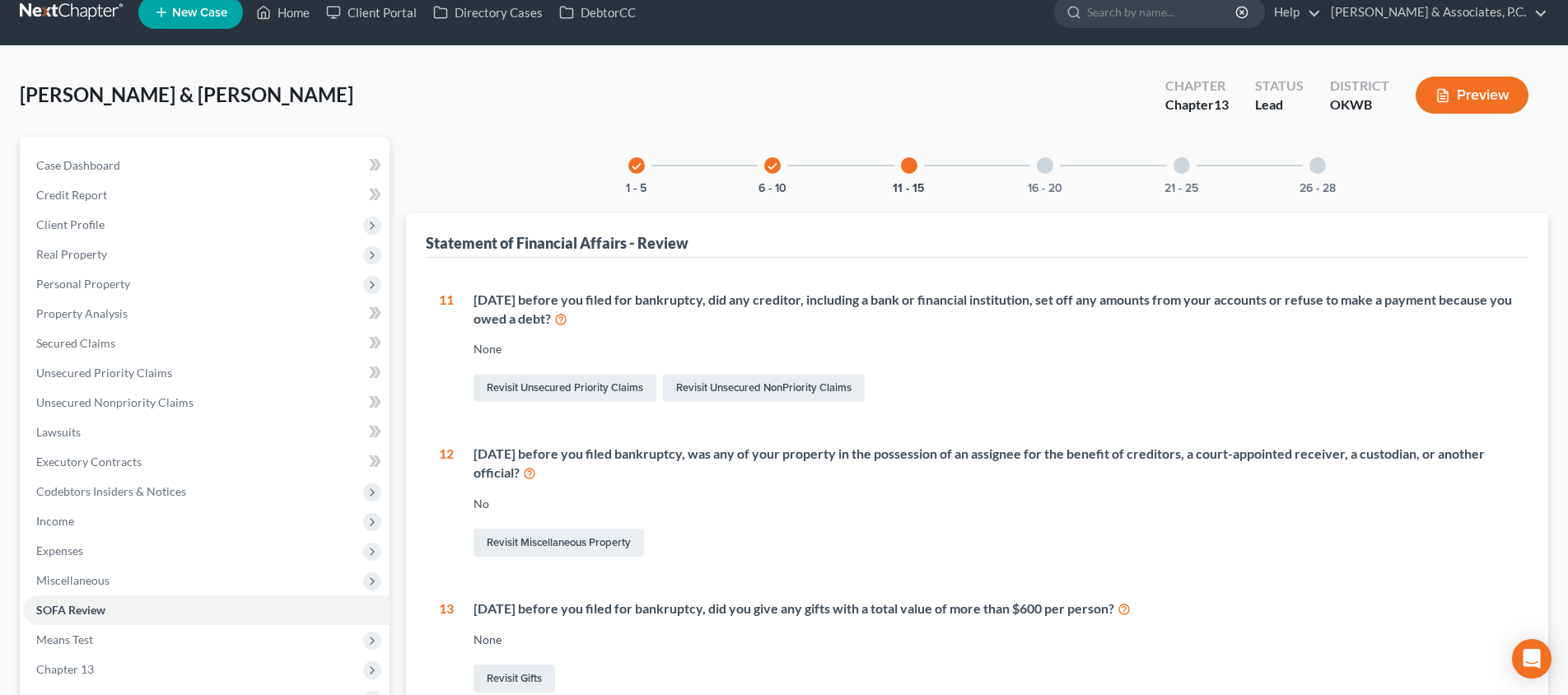
click at [778, 161] on icon "check" at bounding box center [772, 166] width 12 height 12
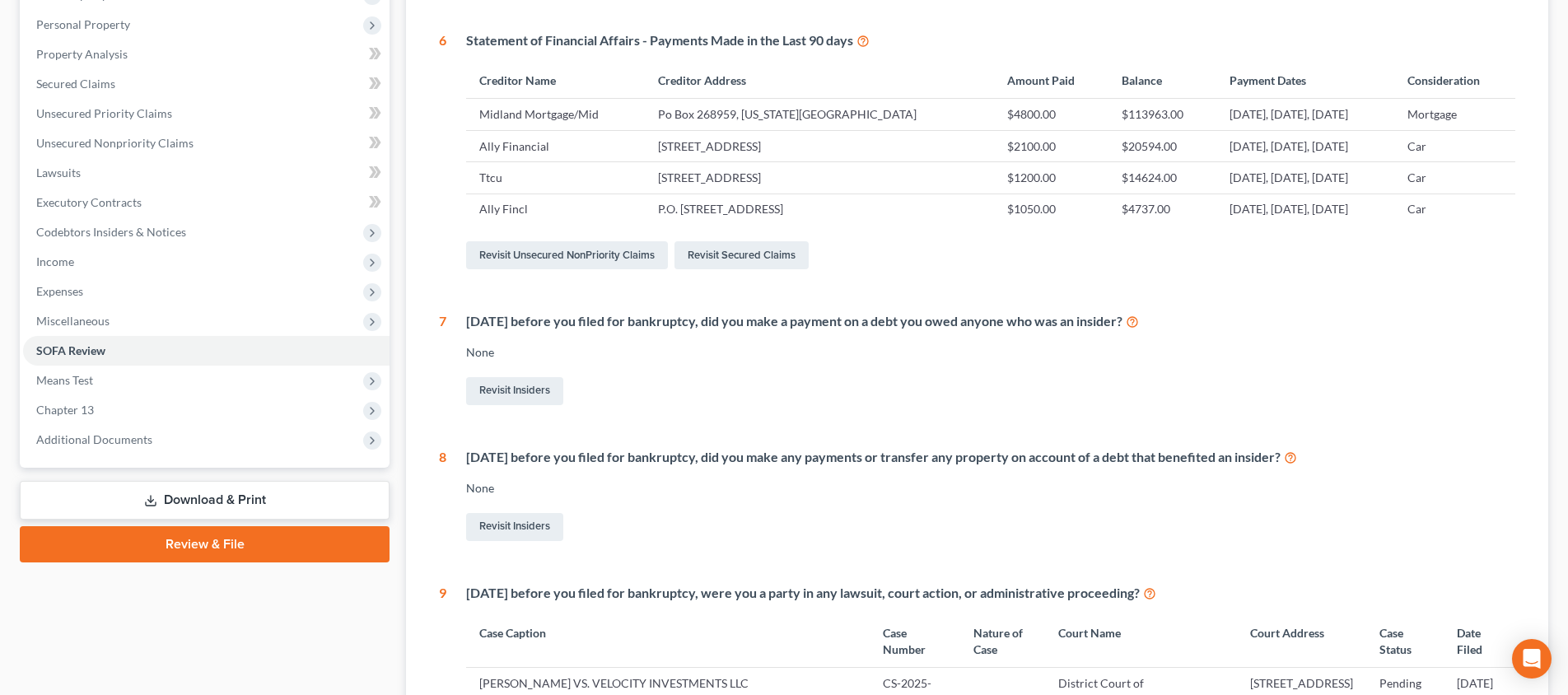
scroll to position [69, 0]
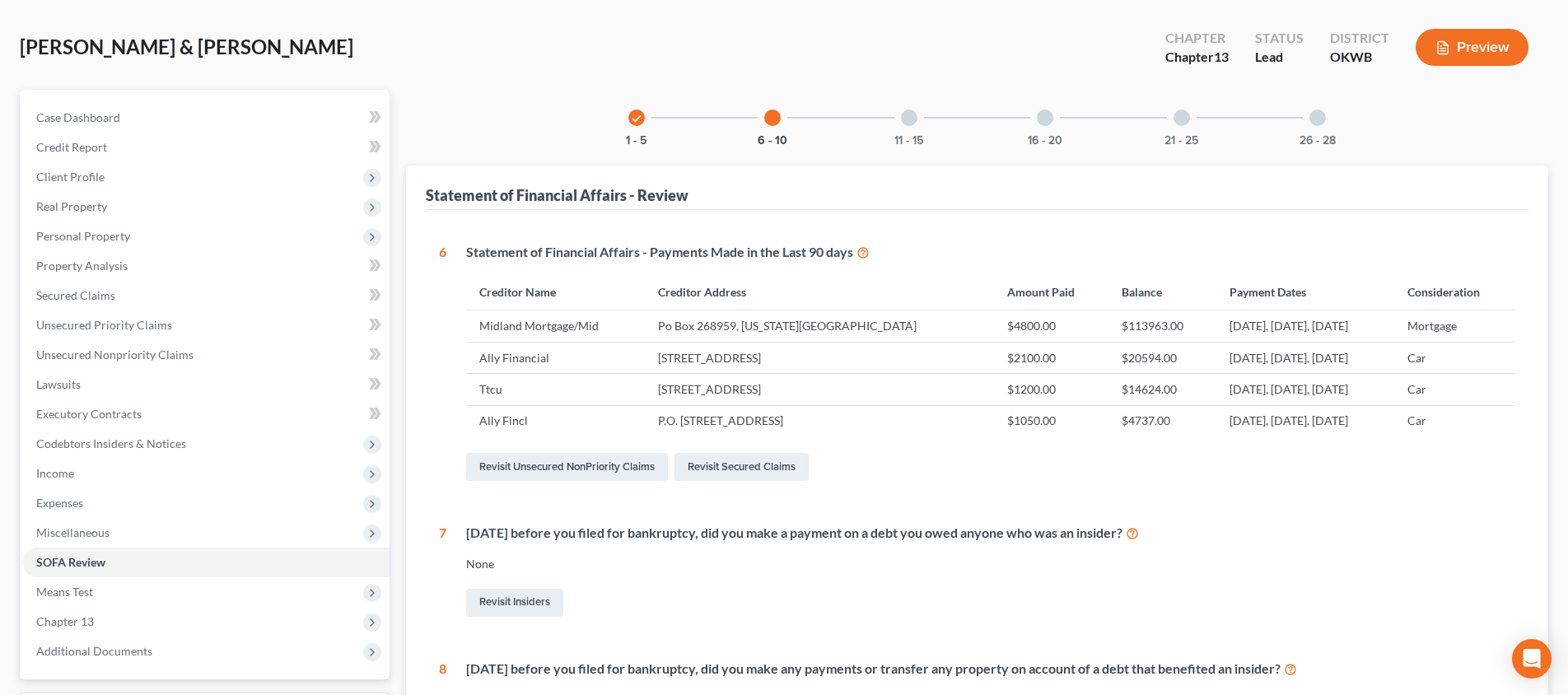
click at [914, 122] on div at bounding box center [909, 117] width 17 height 17
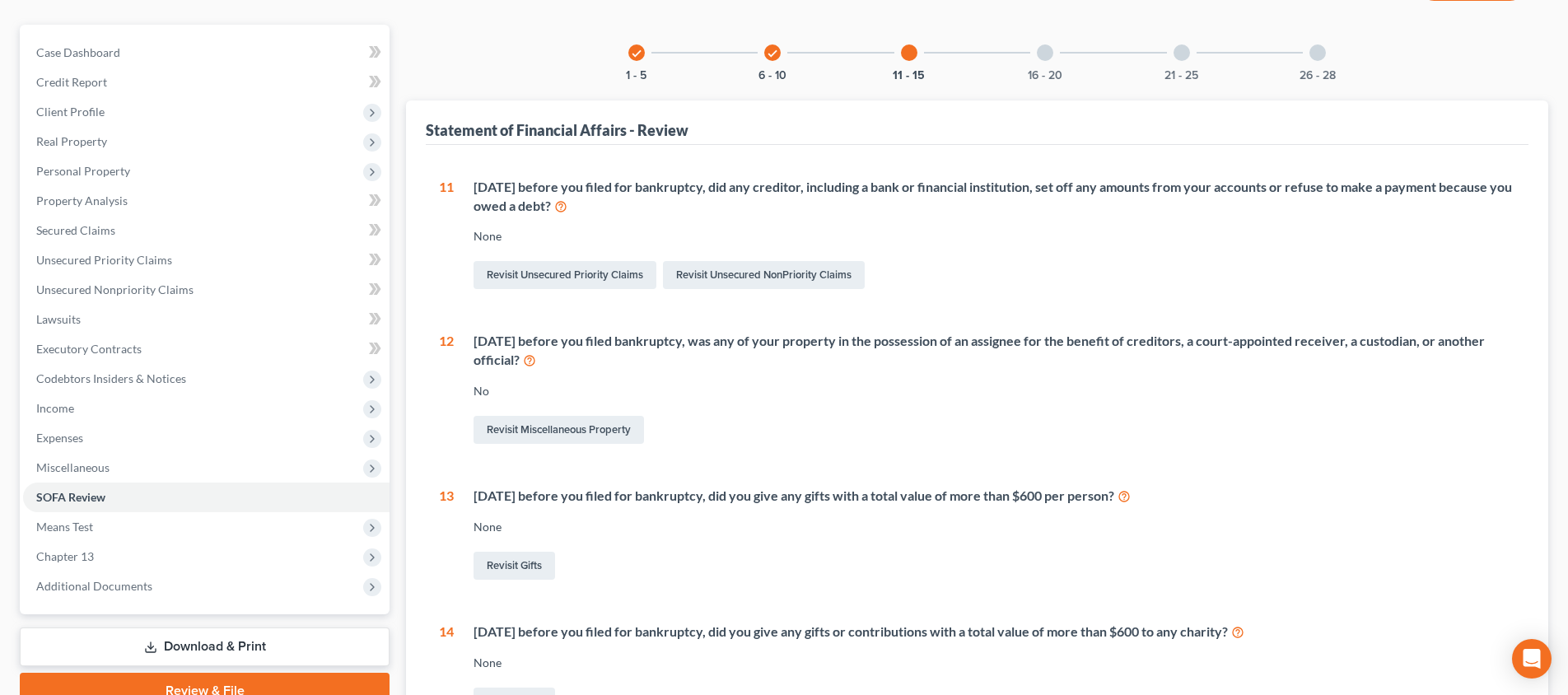
scroll to position [0, 0]
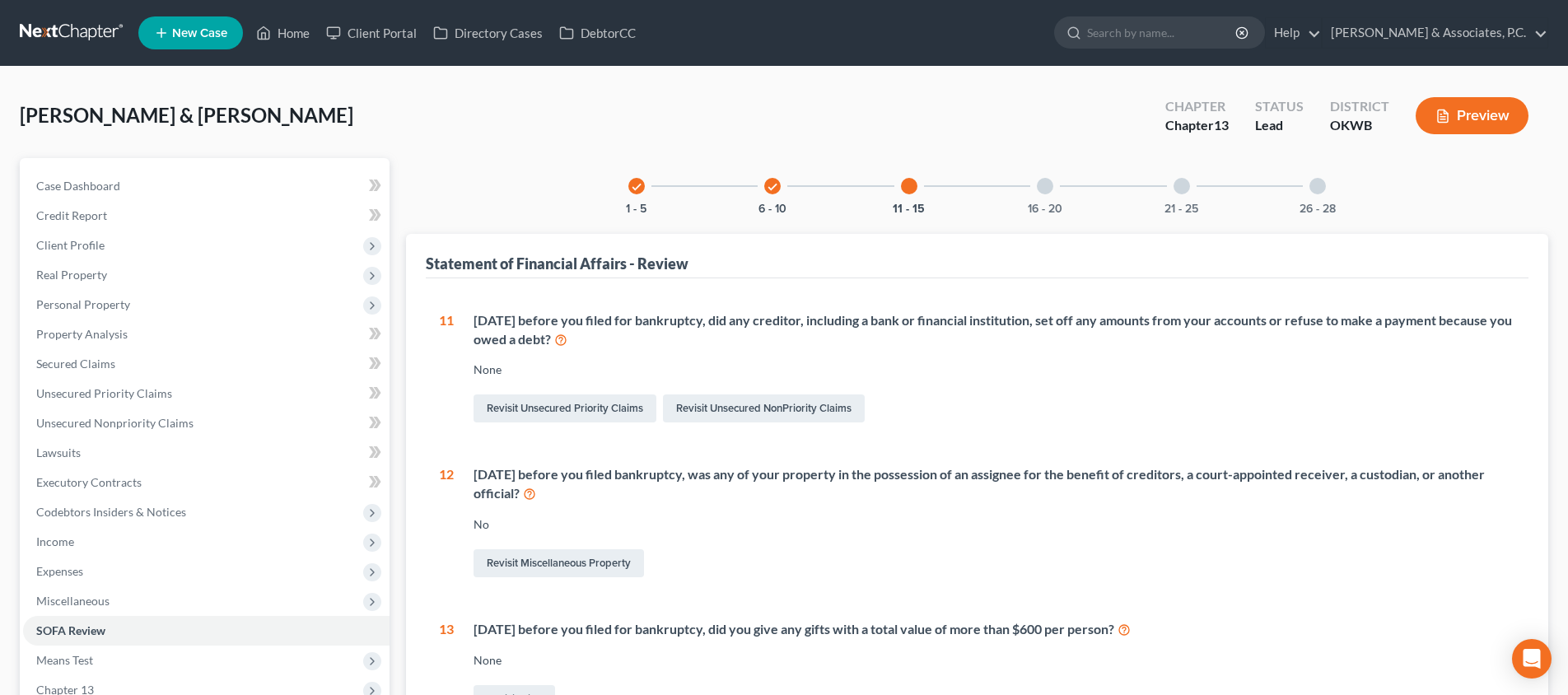
drag, startPoint x: 1040, startPoint y: 190, endPoint x: 1027, endPoint y: 364, distance: 174.5
click at [1040, 190] on div at bounding box center [1045, 186] width 17 height 17
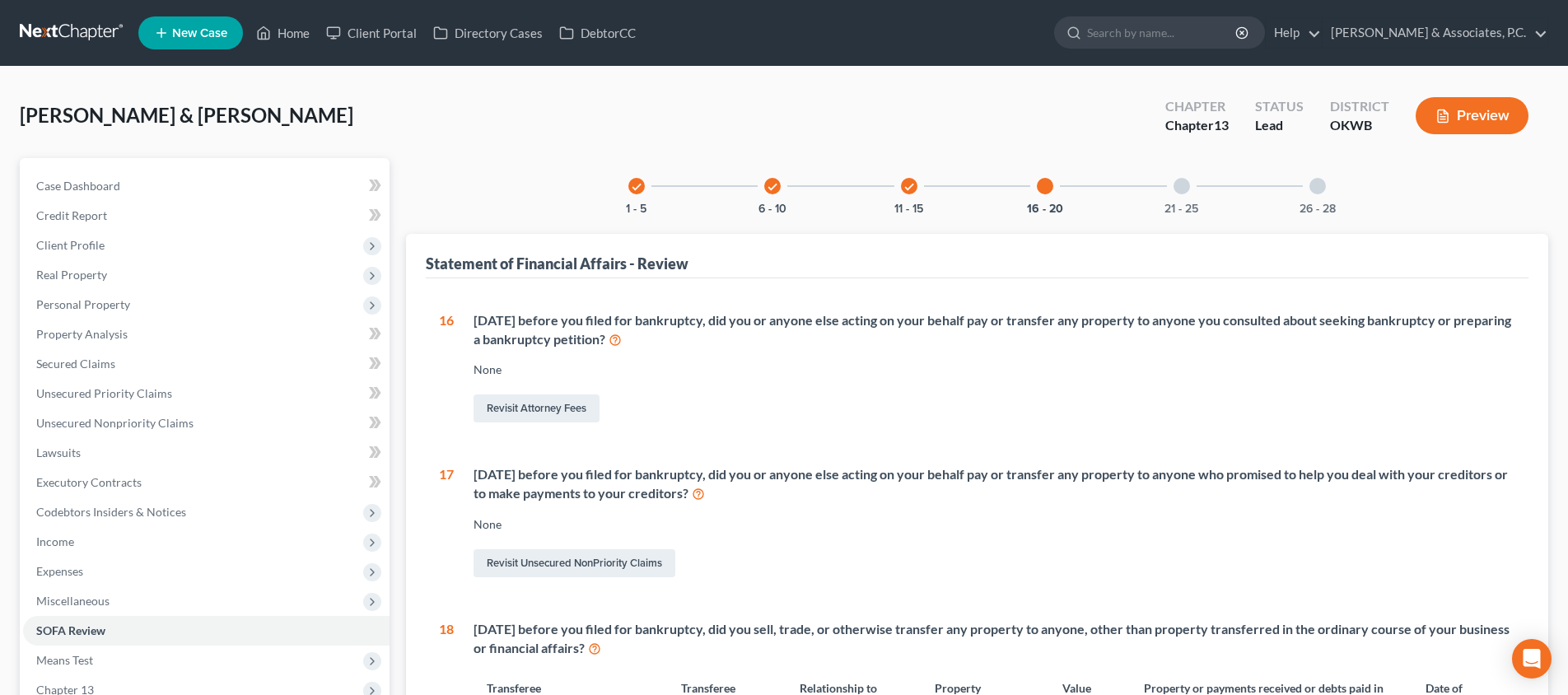
click at [1181, 189] on div at bounding box center [1181, 186] width 17 height 17
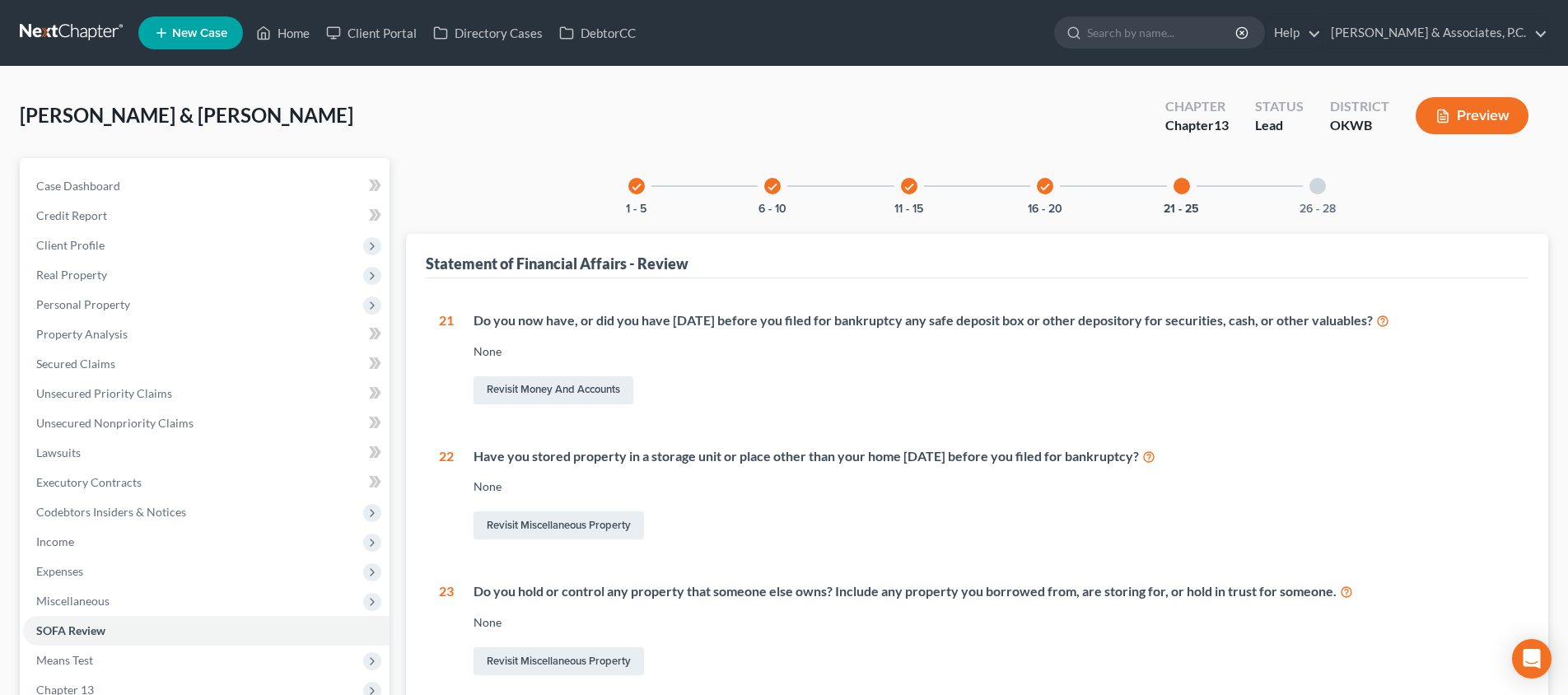
drag, startPoint x: 298, startPoint y: 36, endPoint x: 311, endPoint y: 79, distance: 44.9
click at [299, 36] on link "Home" at bounding box center [282, 33] width 70 height 30
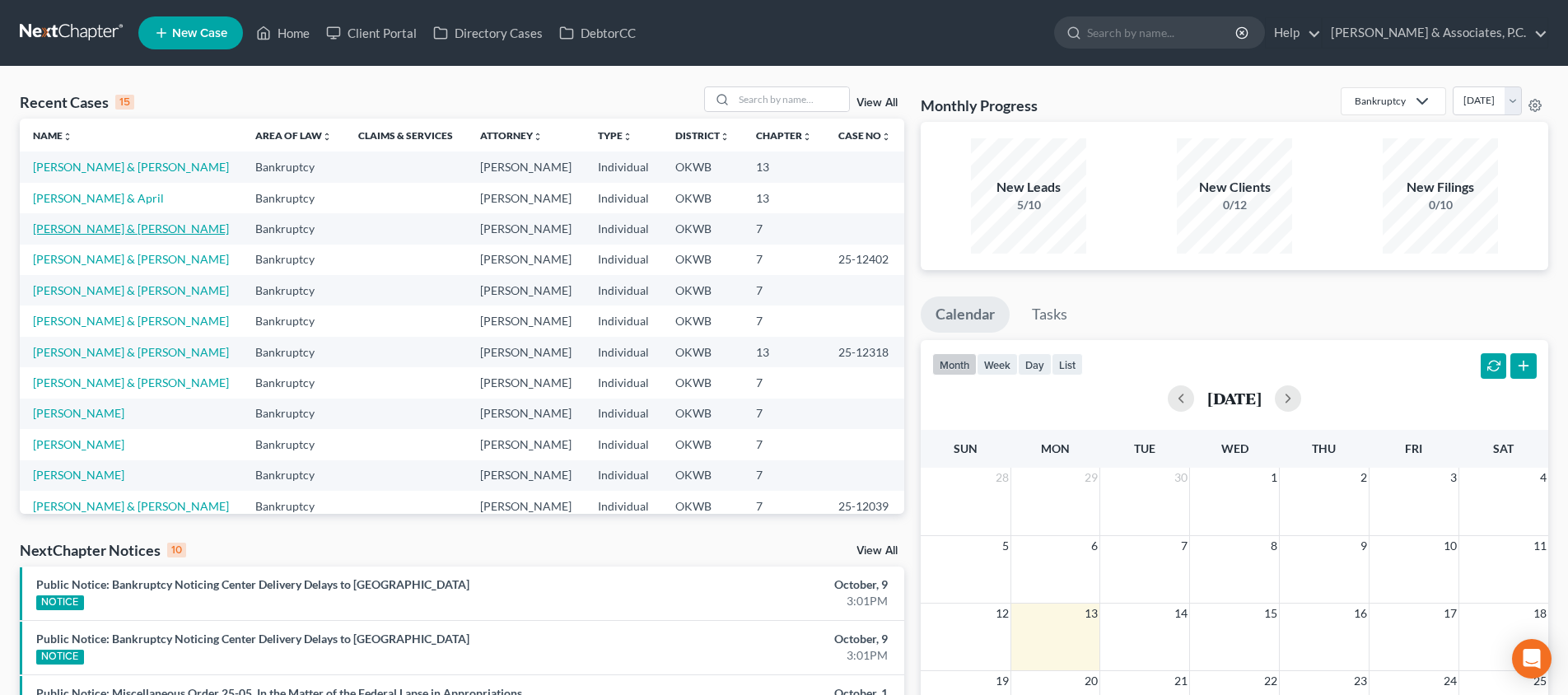
click at [96, 231] on link "[PERSON_NAME] & [PERSON_NAME]" at bounding box center [131, 228] width 196 height 14
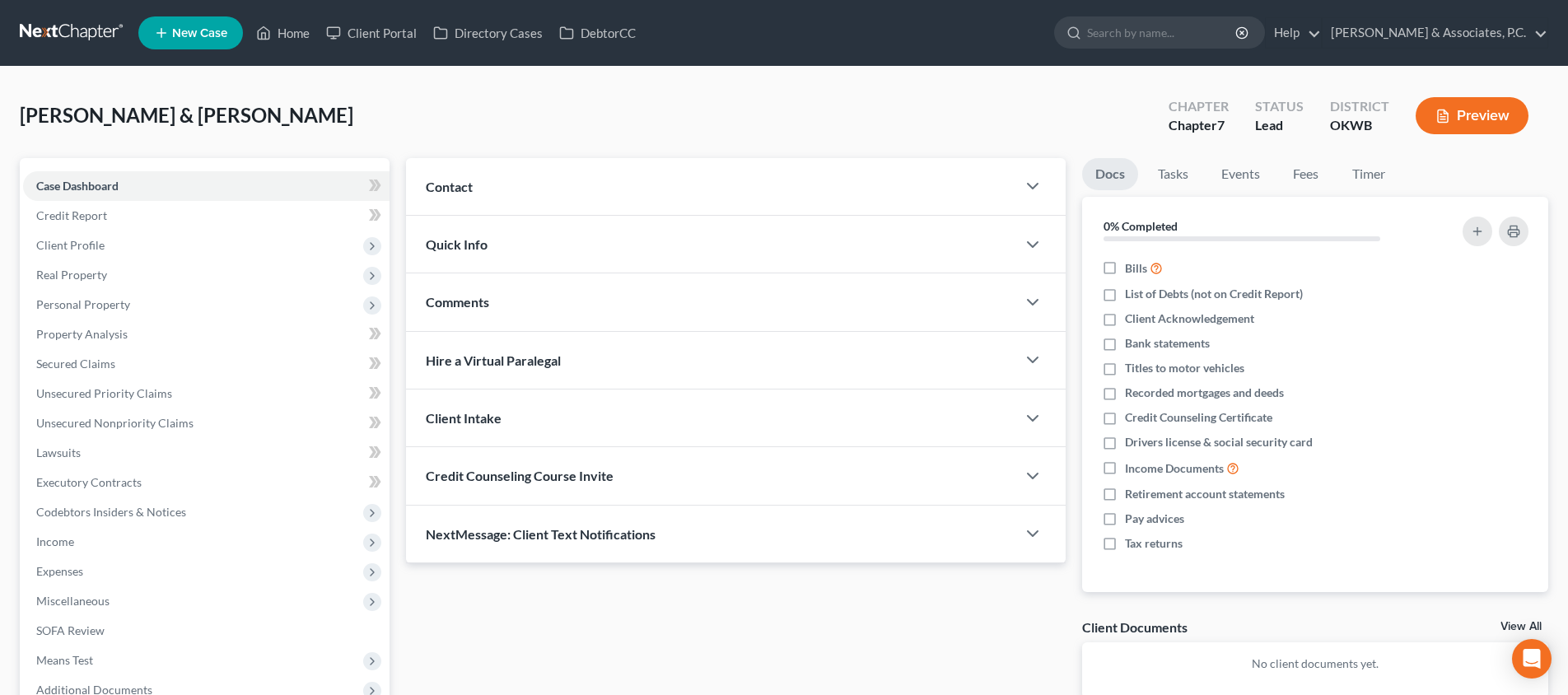
scroll to position [180, 0]
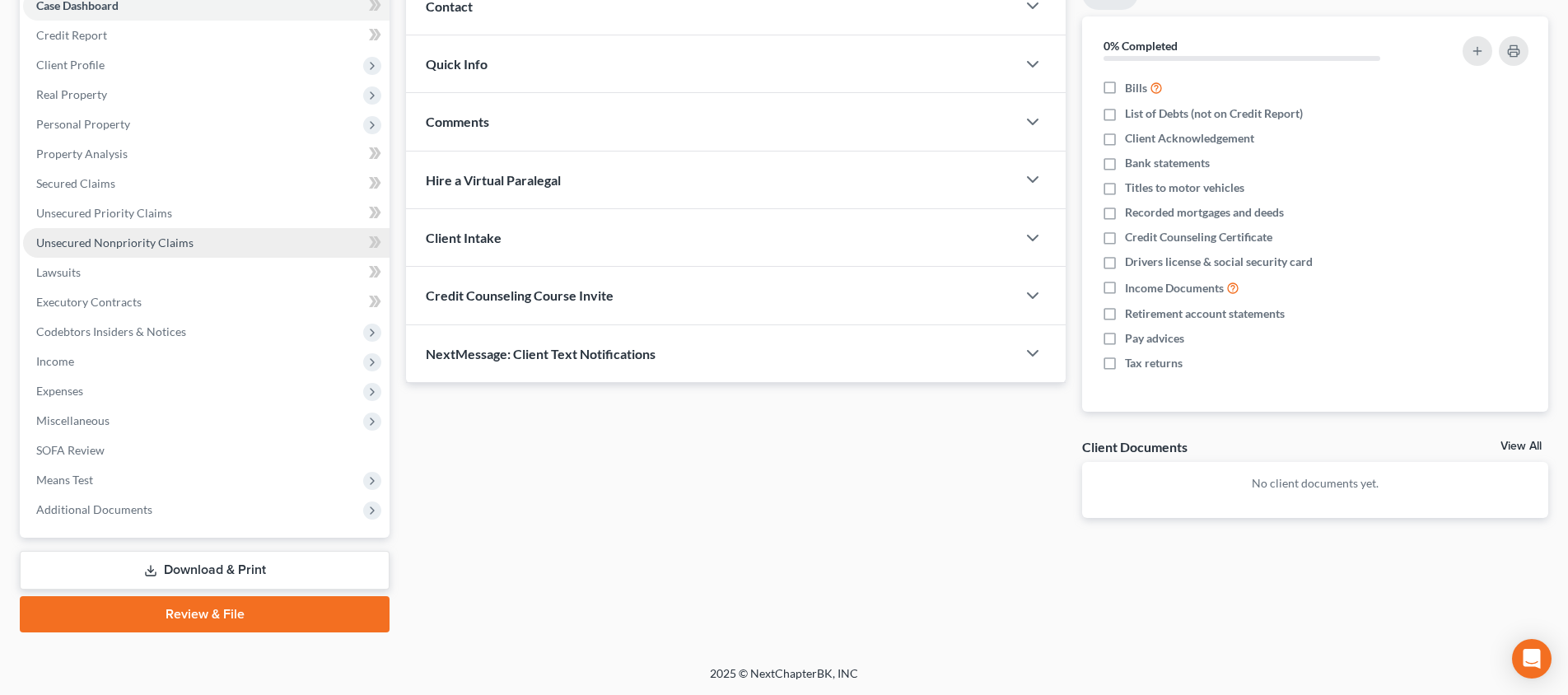
click at [115, 239] on span "Unsecured Nonpriority Claims" at bounding box center [115, 242] width 157 height 14
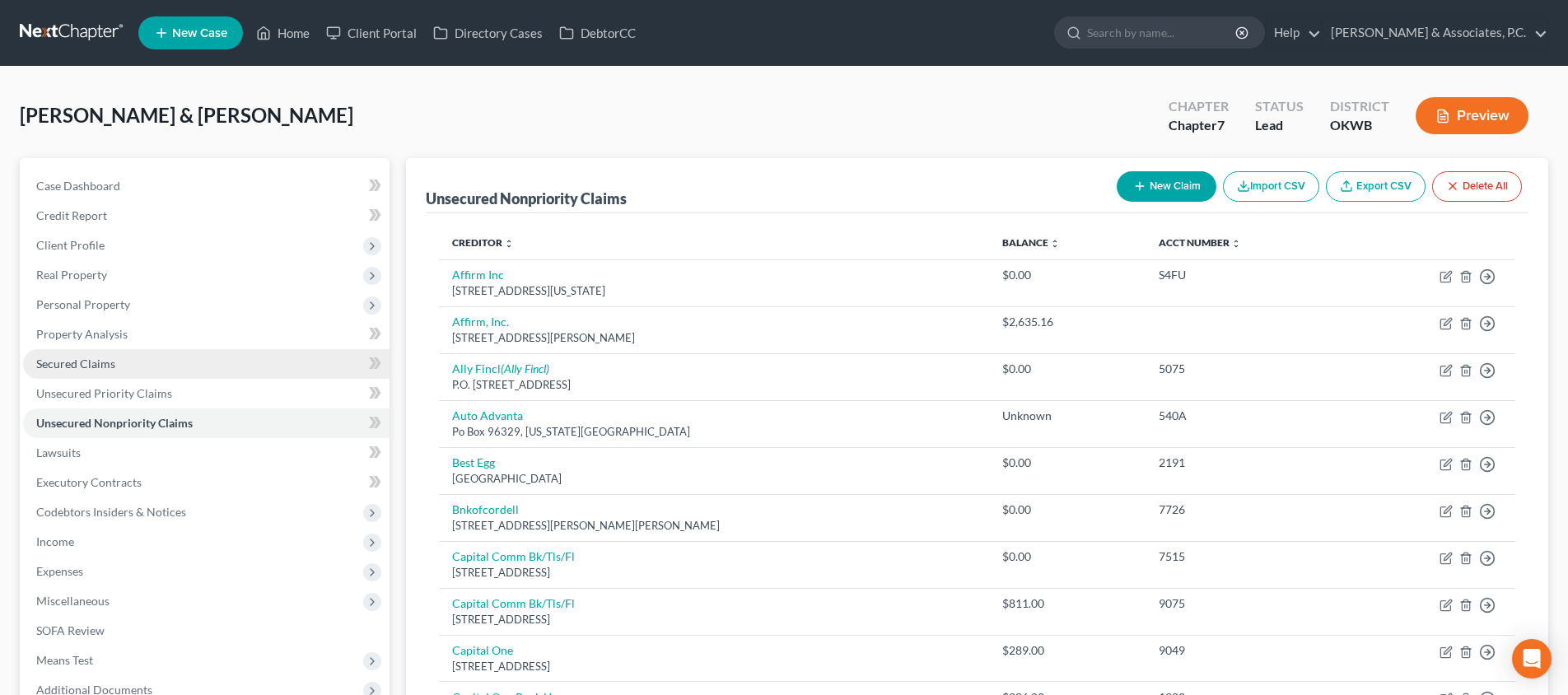
click at [192, 363] on link "Secured Claims" at bounding box center [206, 364] width 367 height 30
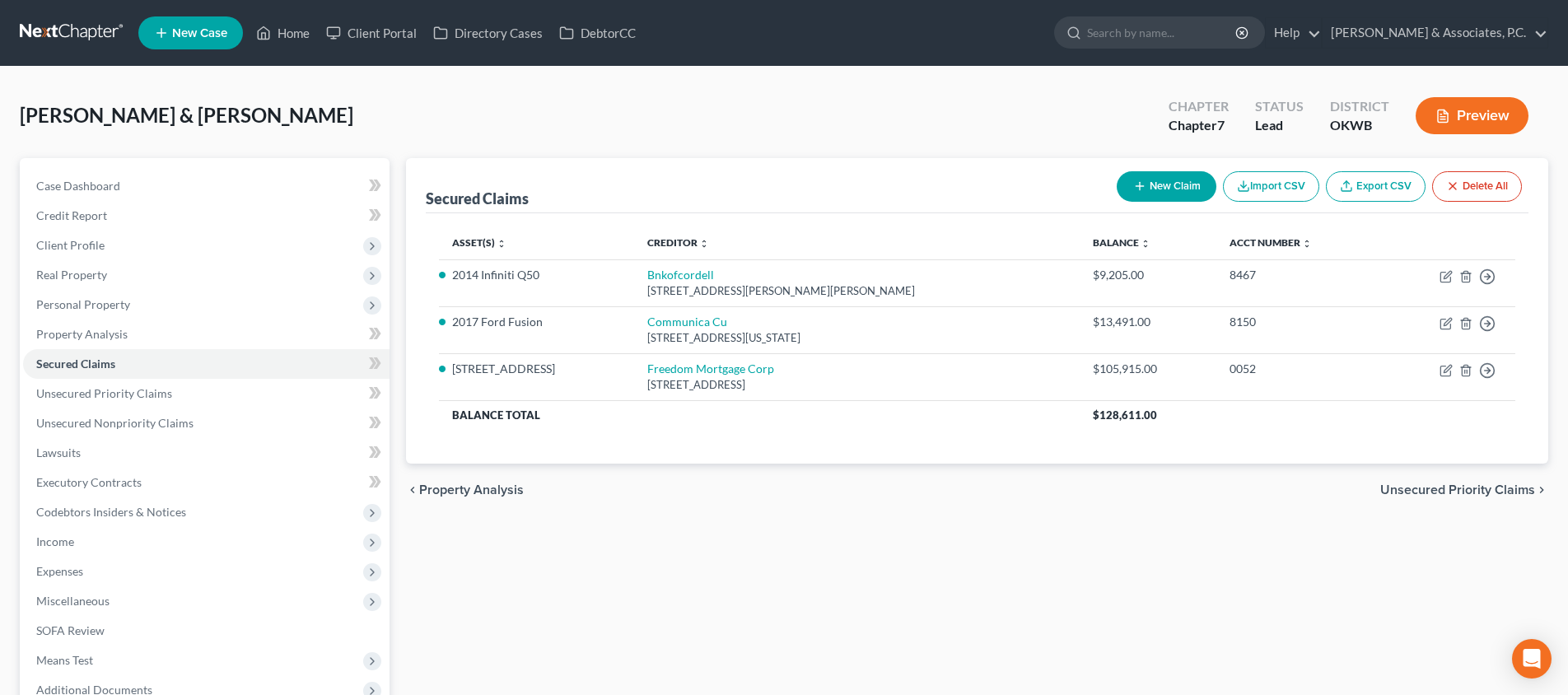
drag, startPoint x: 299, startPoint y: 37, endPoint x: 307, endPoint y: 60, distance: 24.4
click at [300, 38] on link "Home" at bounding box center [282, 33] width 70 height 30
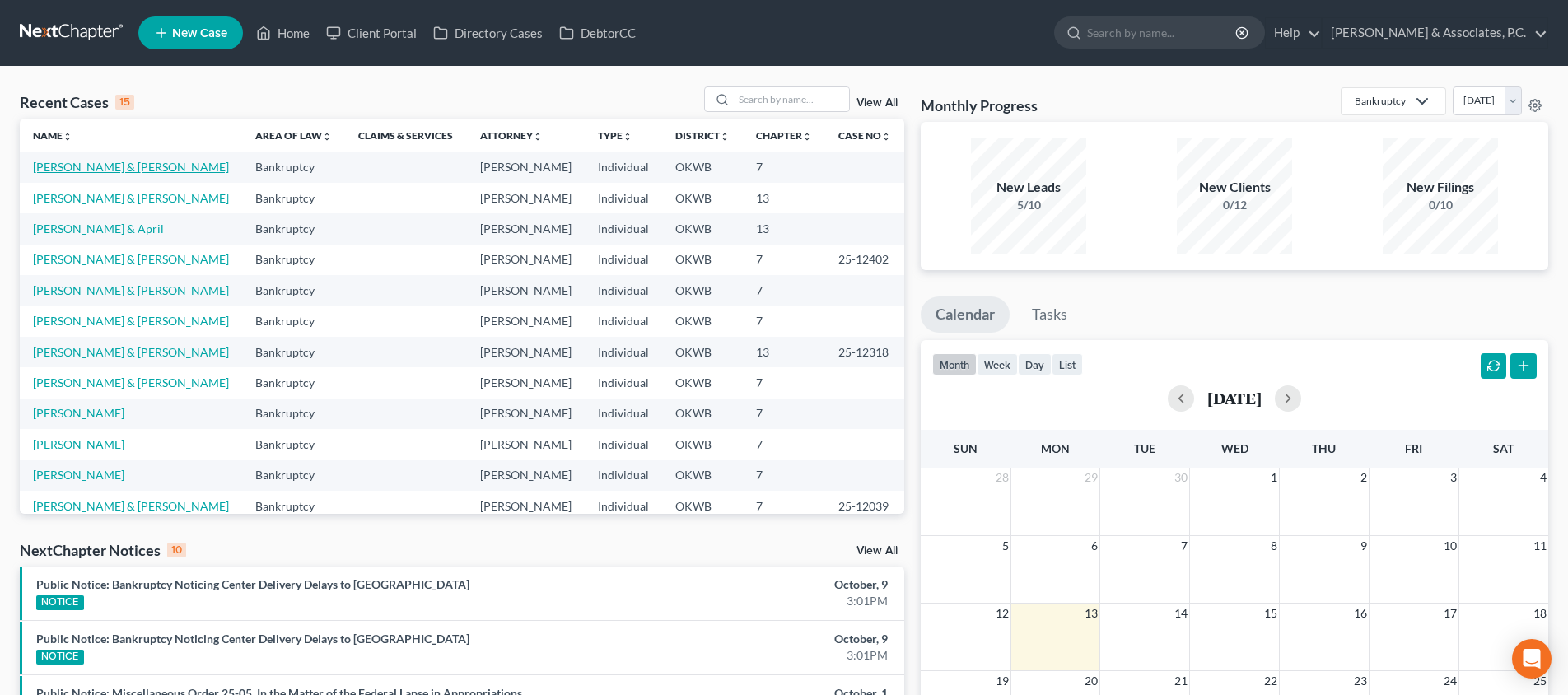
drag, startPoint x: 118, startPoint y: 166, endPoint x: 269, endPoint y: 231, distance: 164.4
click at [119, 166] on link "[PERSON_NAME] & [PERSON_NAME]" at bounding box center [131, 166] width 196 height 14
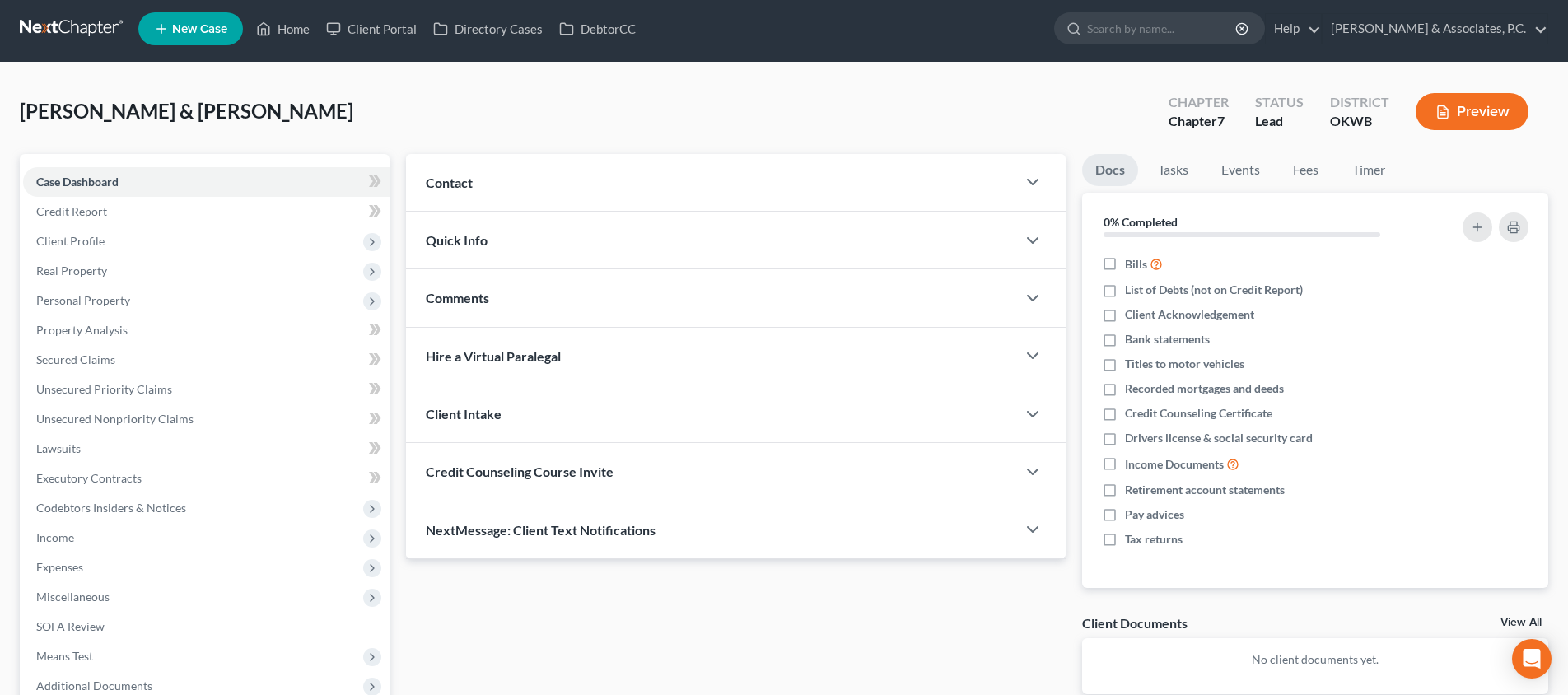
scroll to position [142, 0]
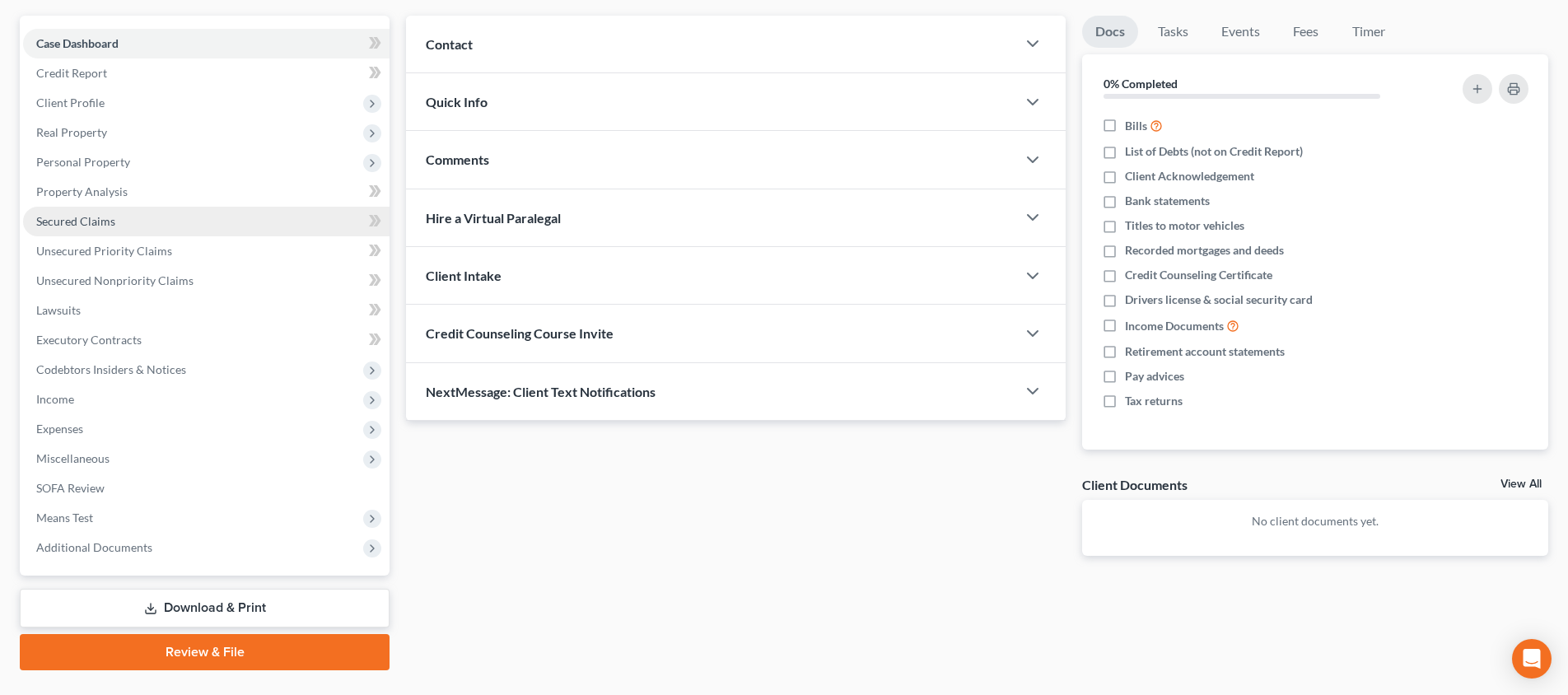
click at [83, 224] on span "Secured Claims" at bounding box center [75, 221] width 79 height 14
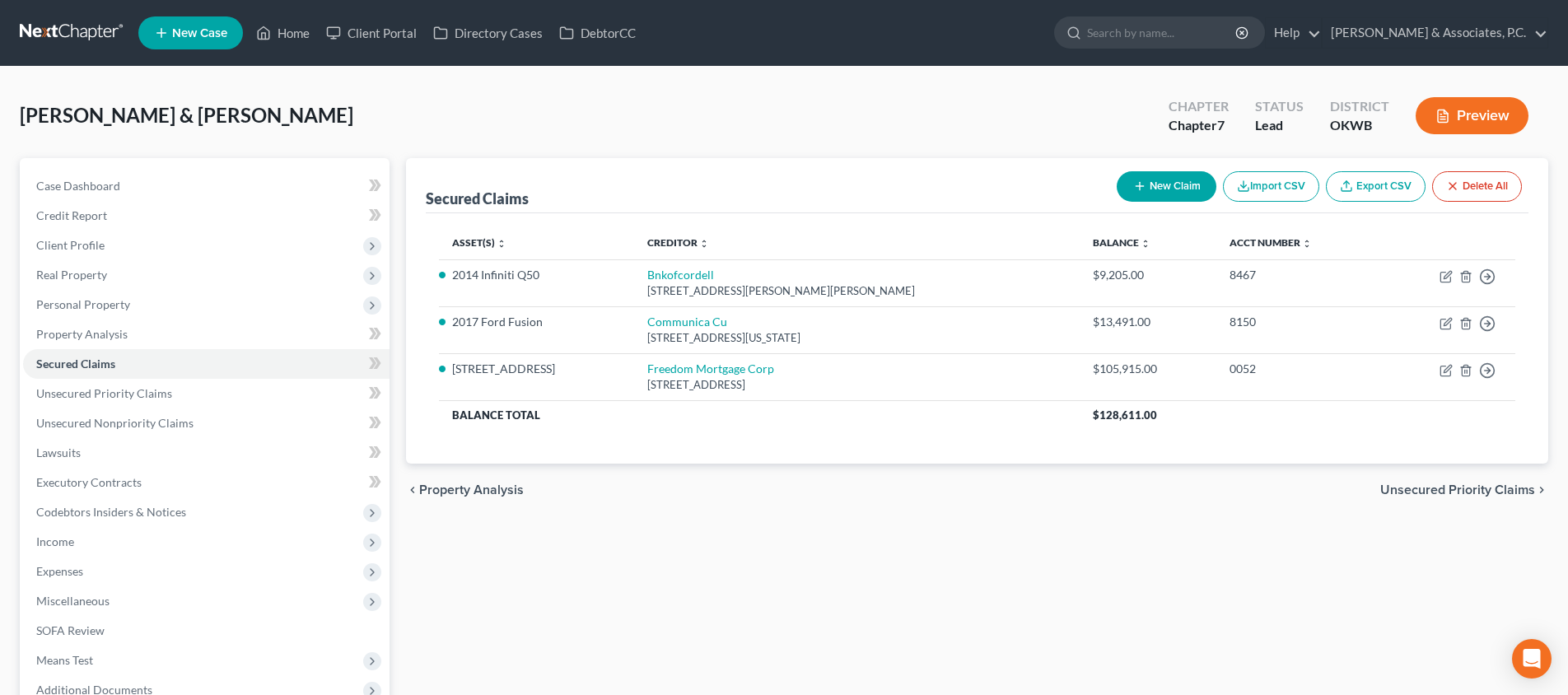
scroll to position [74, 0]
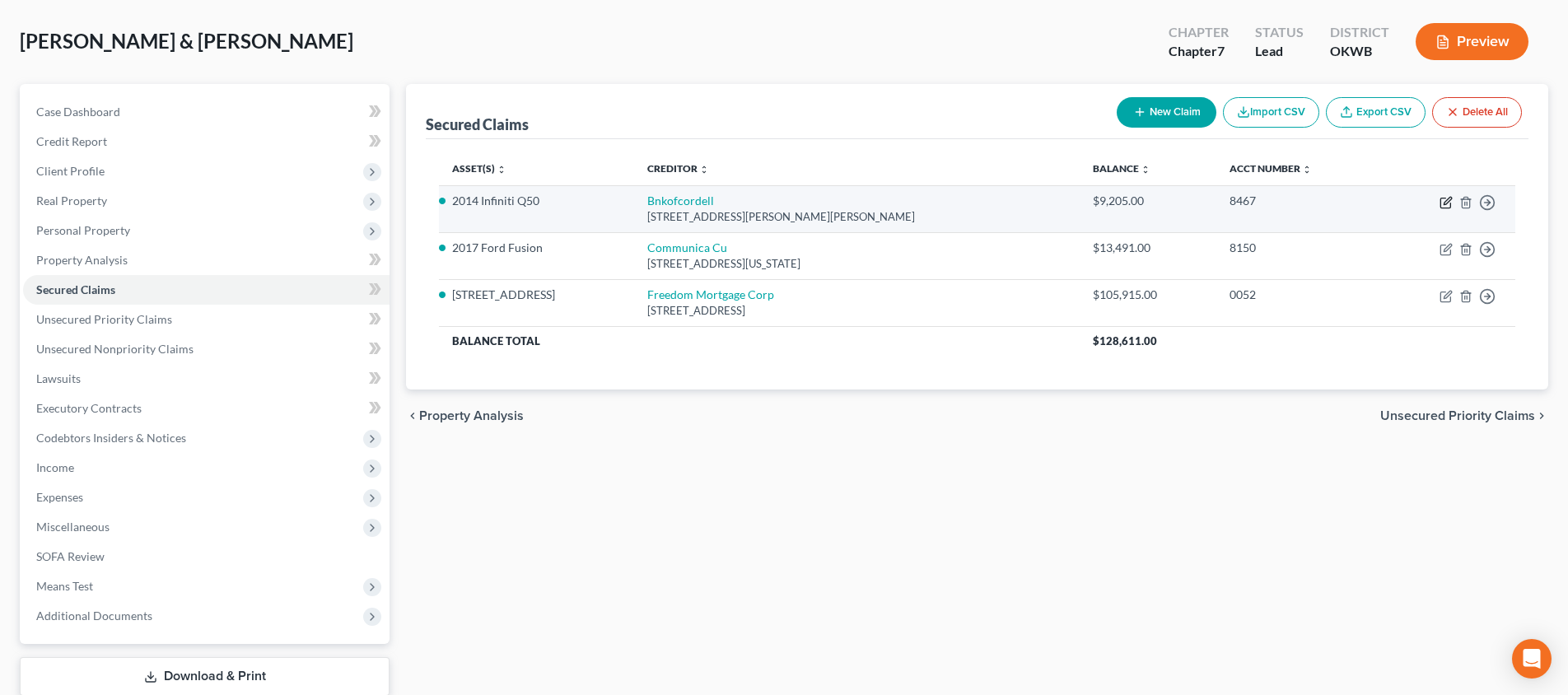
click at [1445, 203] on icon "button" at bounding box center [1447, 200] width 7 height 7
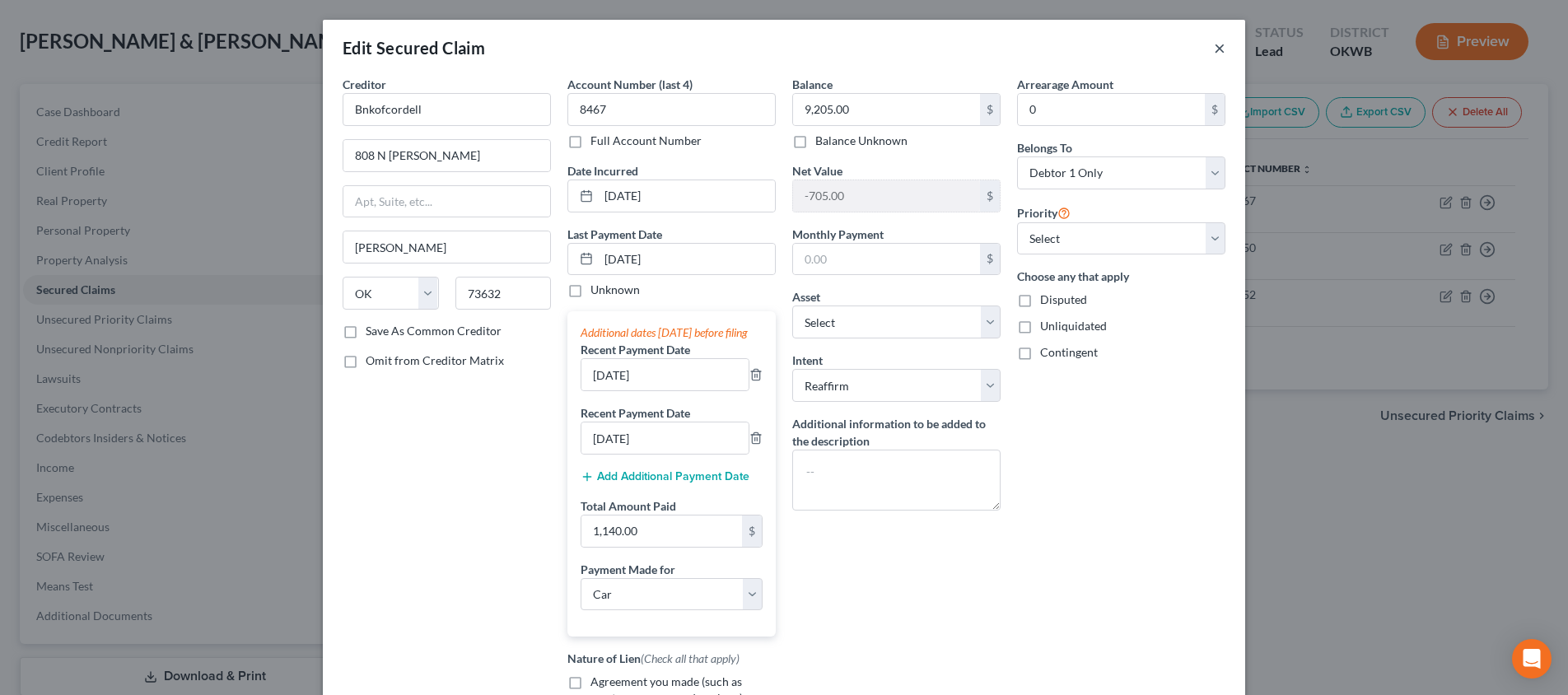
scroll to position [0, 0]
click at [1221, 53] on button "×" at bounding box center [1219, 48] width 12 height 20
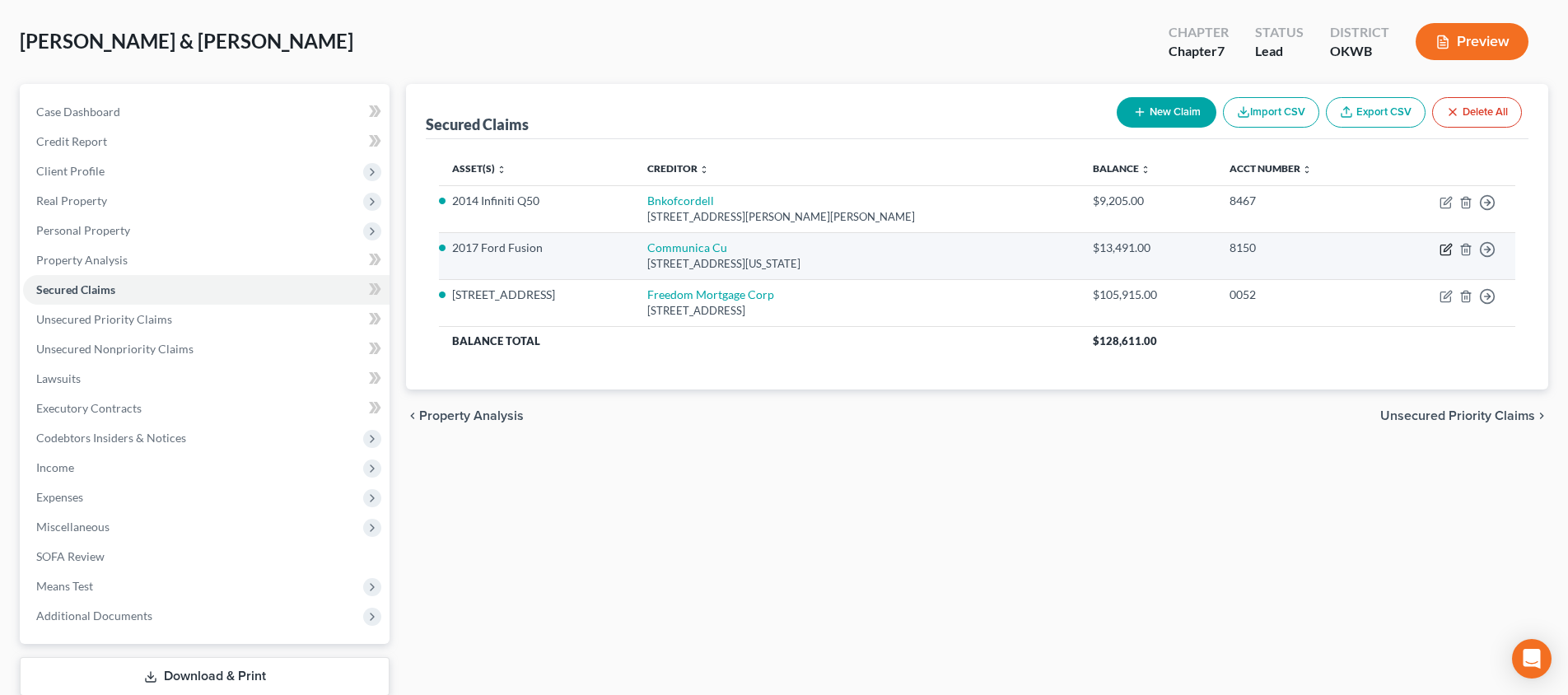
click at [1448, 247] on icon "button" at bounding box center [1446, 249] width 13 height 13
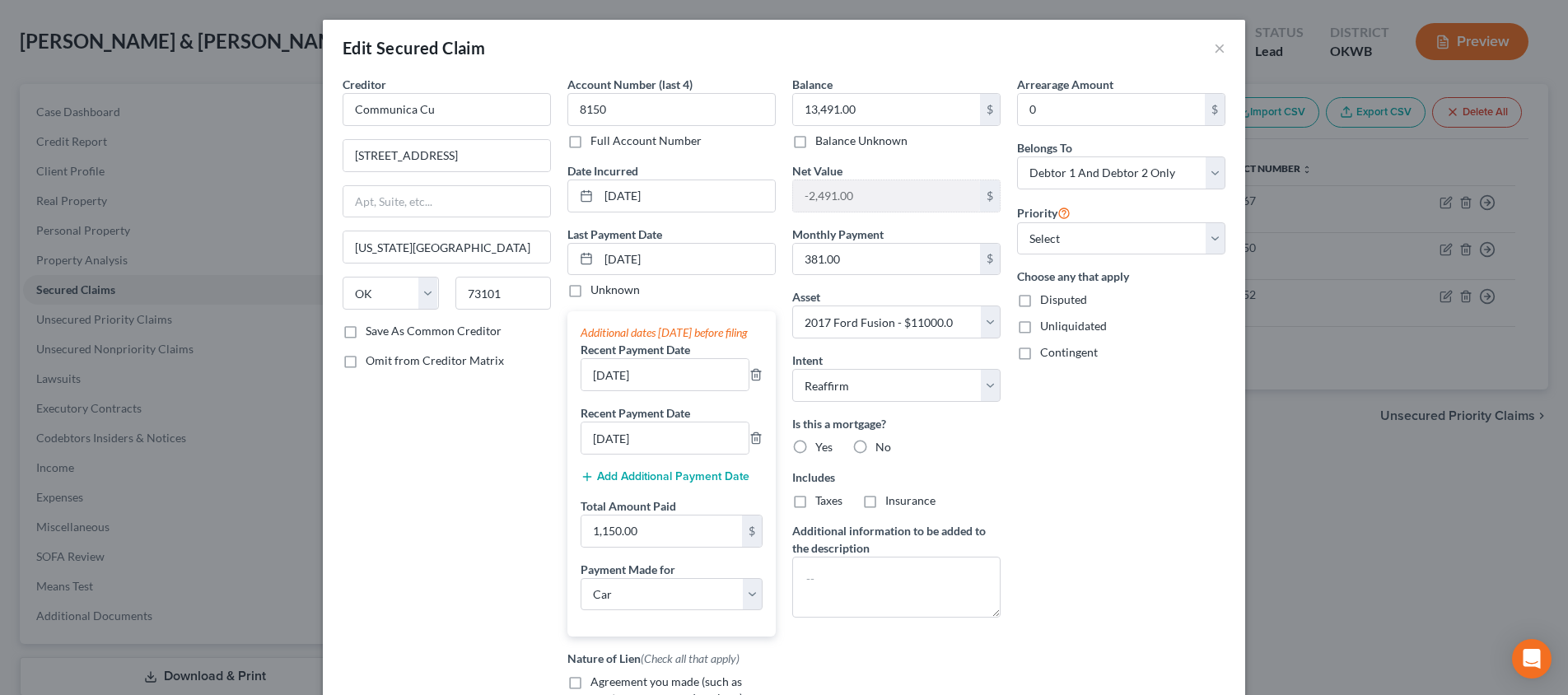
drag, startPoint x: 1223, startPoint y: 50, endPoint x: 1237, endPoint y: 250, distance: 200.5
click at [1223, 50] on button "×" at bounding box center [1219, 48] width 12 height 20
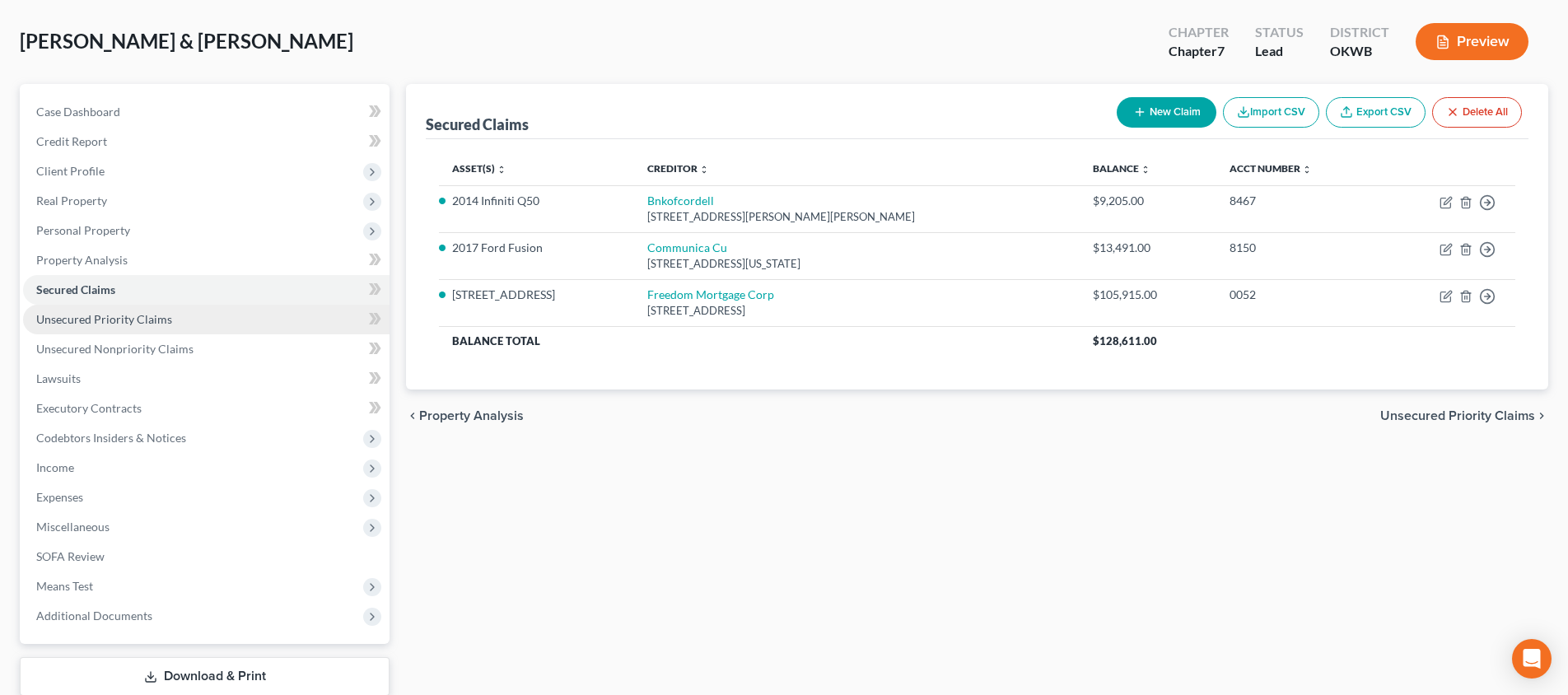
scroll to position [127, 0]
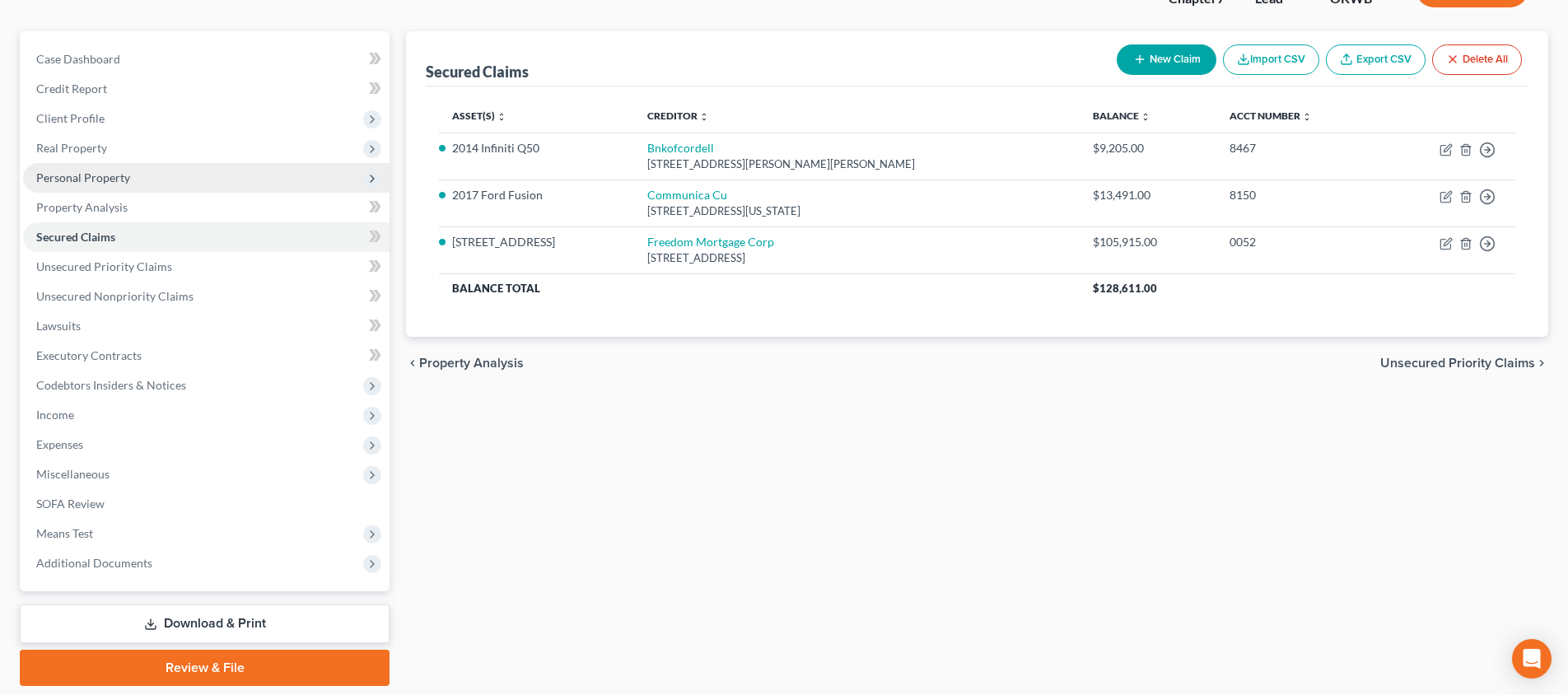
click at [161, 173] on span "Personal Property" at bounding box center [206, 178] width 367 height 30
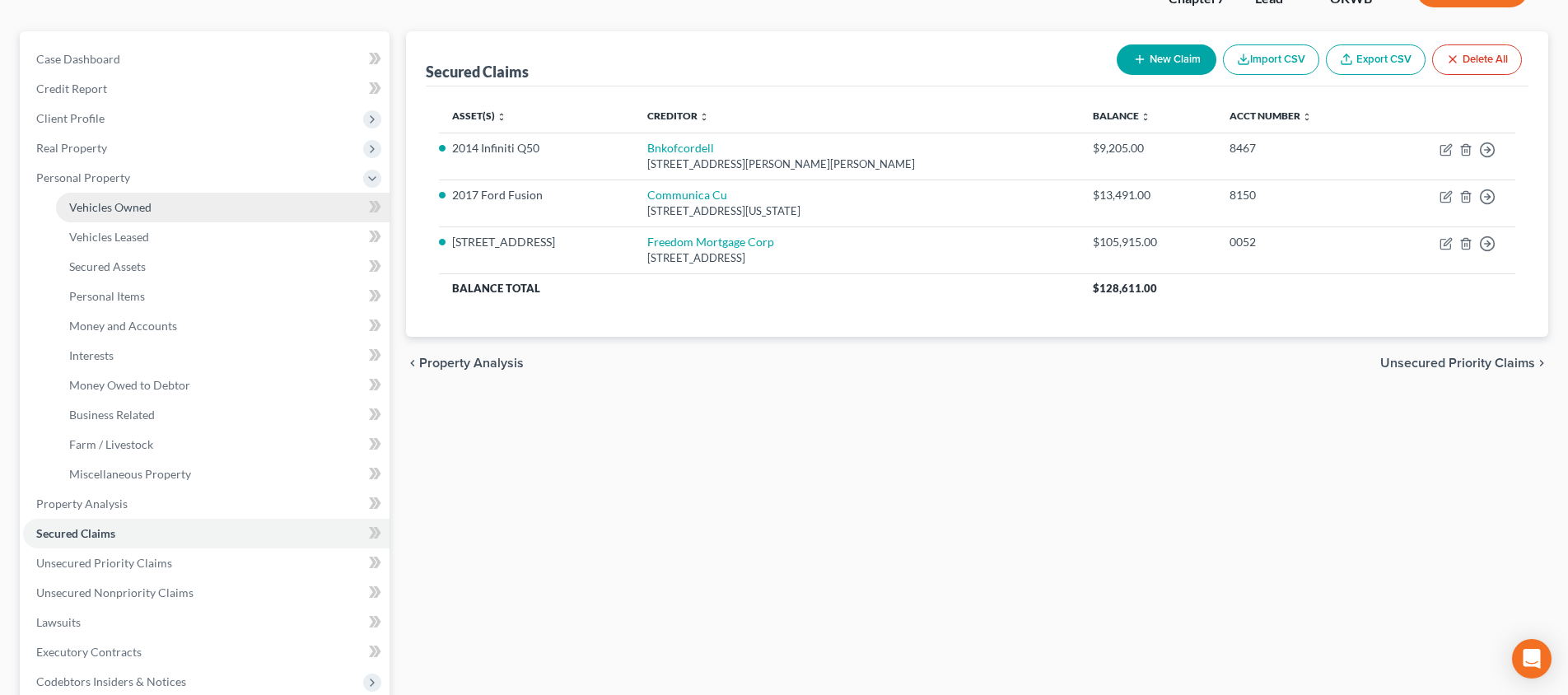
click at [161, 202] on link "Vehicles Owned" at bounding box center [223, 208] width 334 height 30
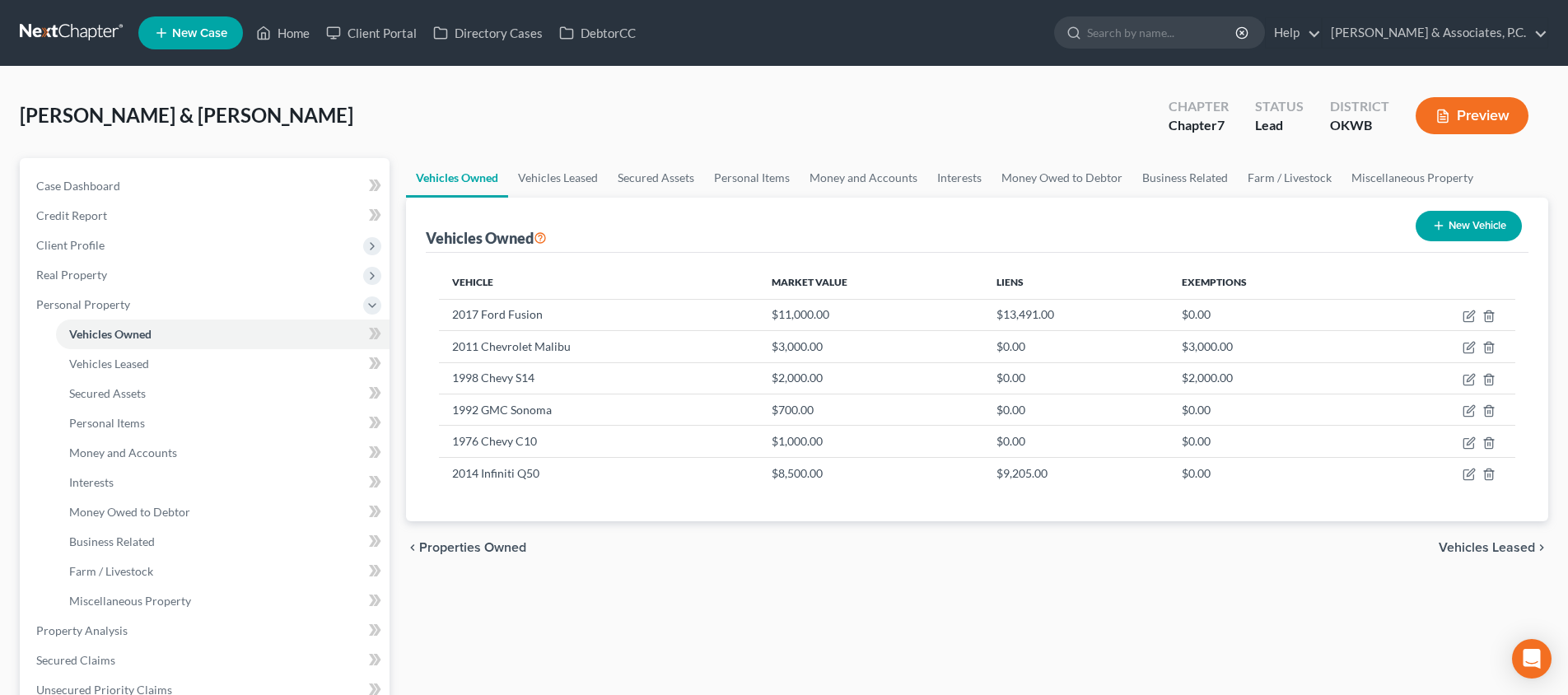
scroll to position [90, 0]
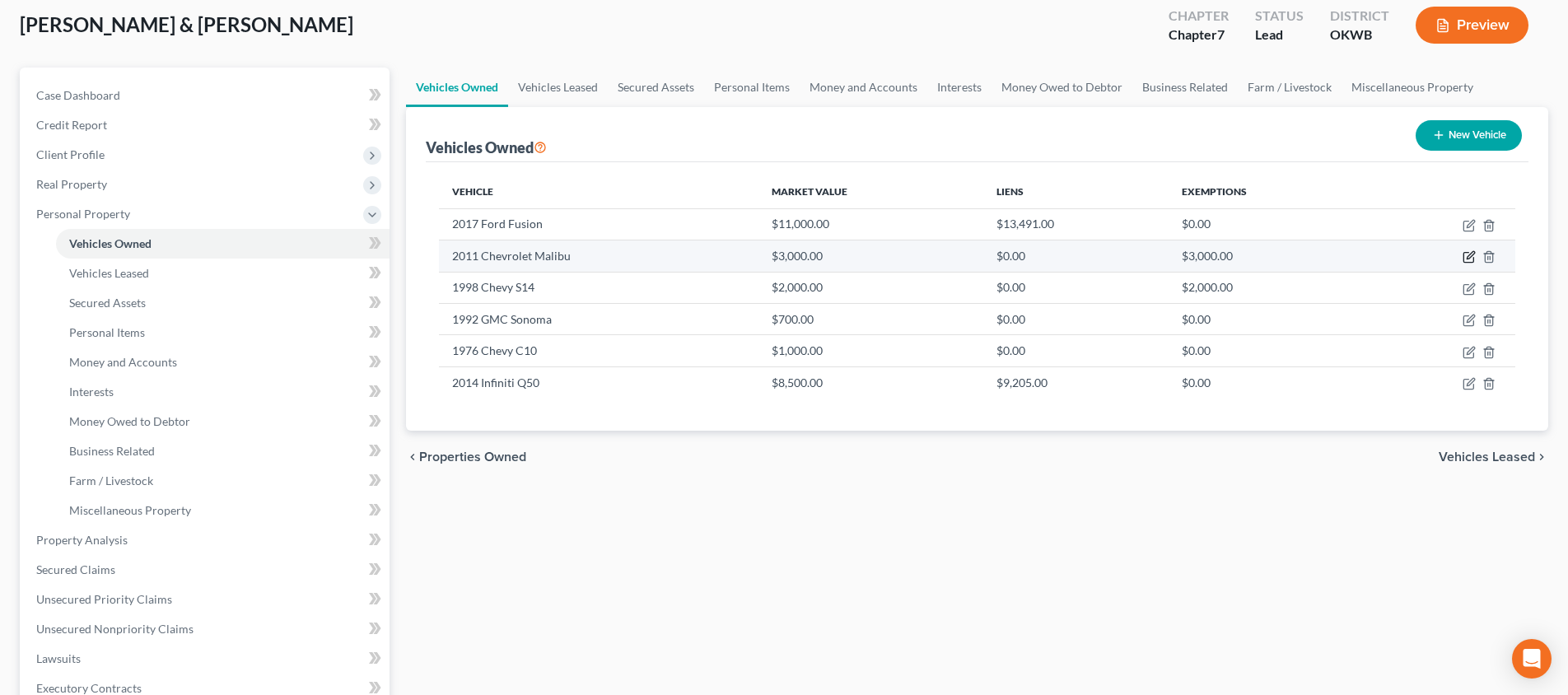
click at [1469, 259] on icon "button" at bounding box center [1470, 255] width 7 height 7
click at [1472, 263] on icon "button" at bounding box center [1469, 256] width 13 height 13
click at [1469, 259] on icon "button" at bounding box center [1470, 255] width 7 height 7
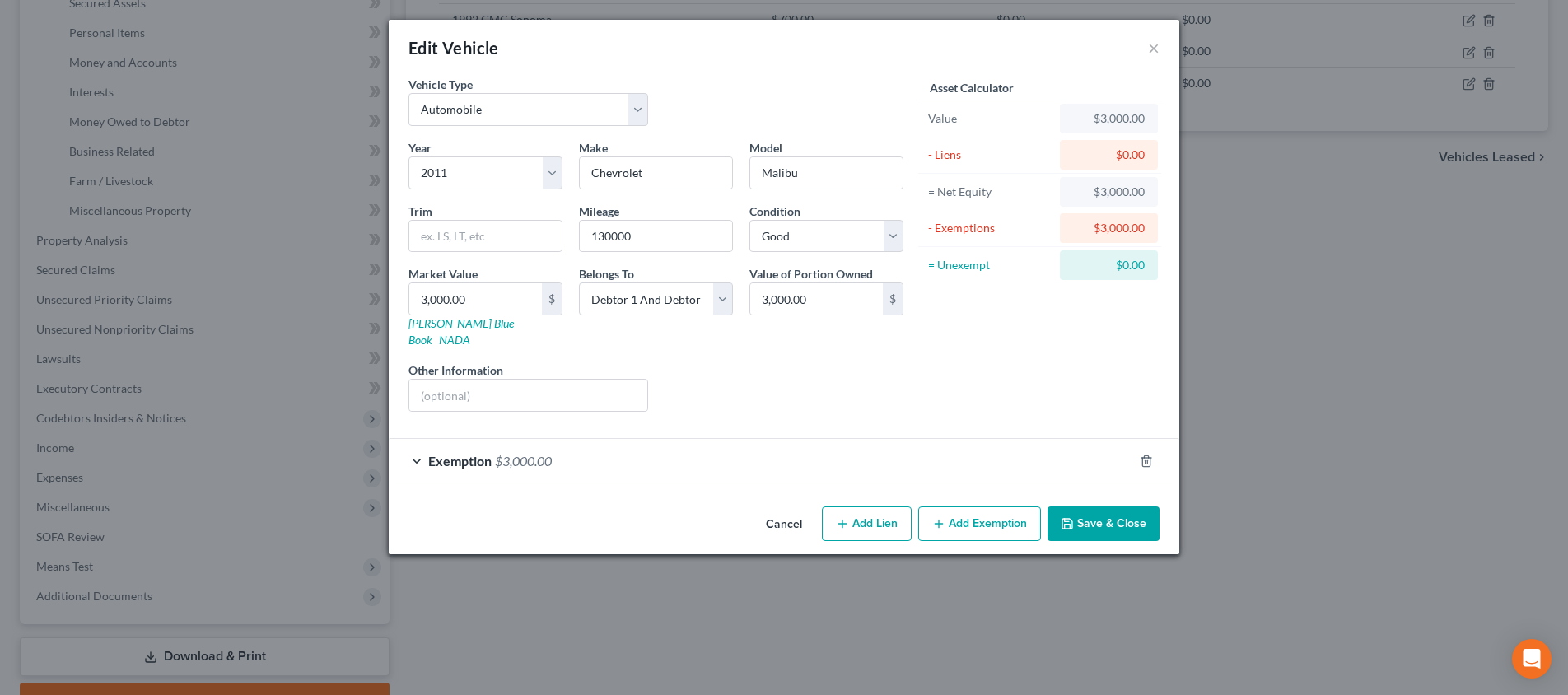
scroll to position [2, 0]
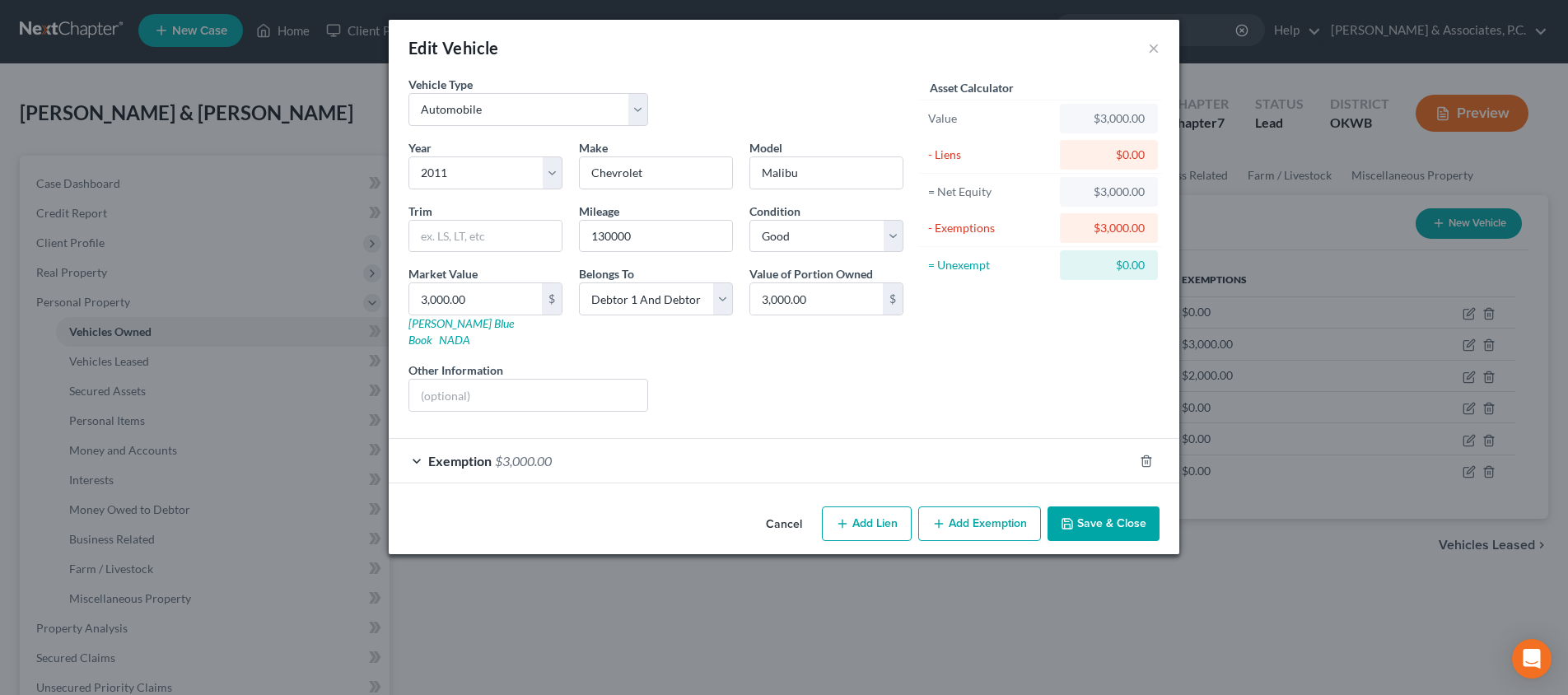
click at [1020, 454] on div "Exemption $3,000.00" at bounding box center [760, 460] width 744 height 44
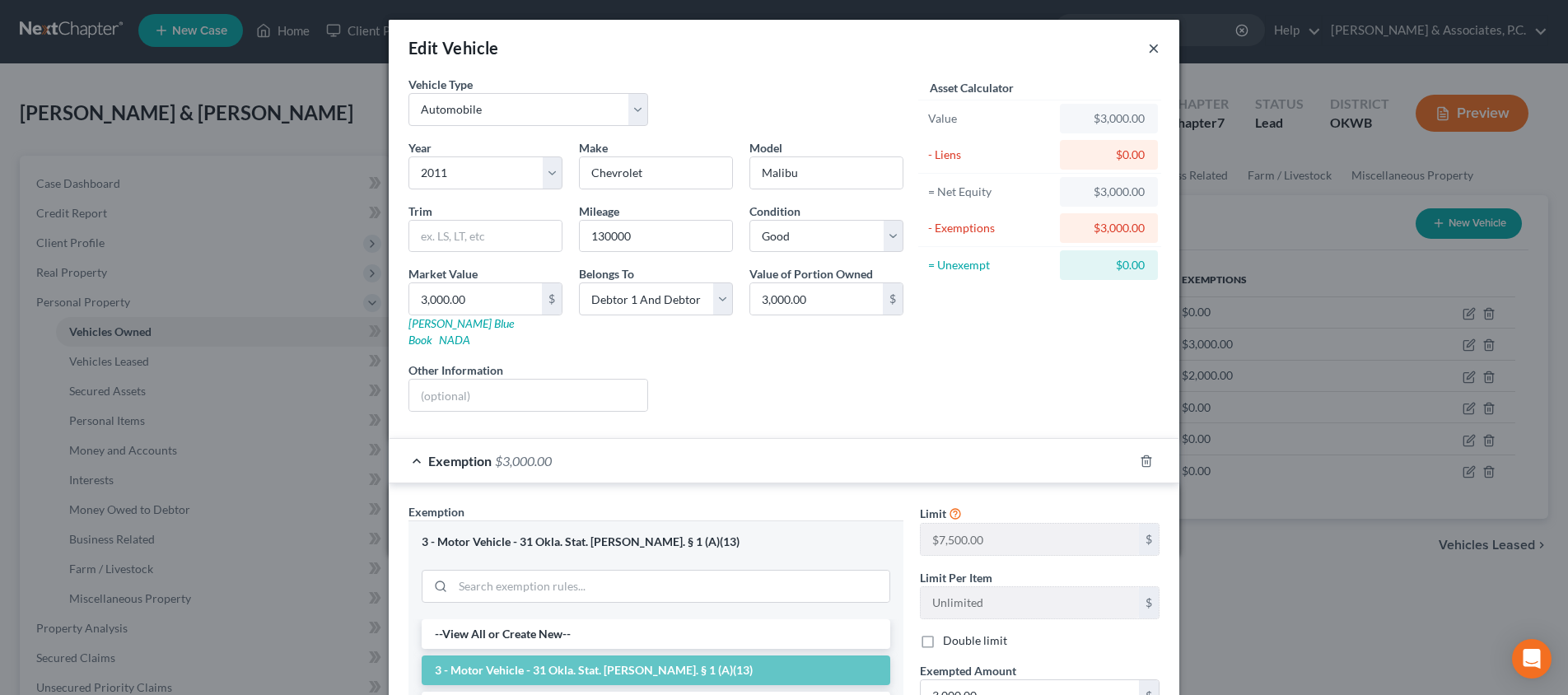
click at [1156, 48] on button "×" at bounding box center [1154, 48] width 12 height 20
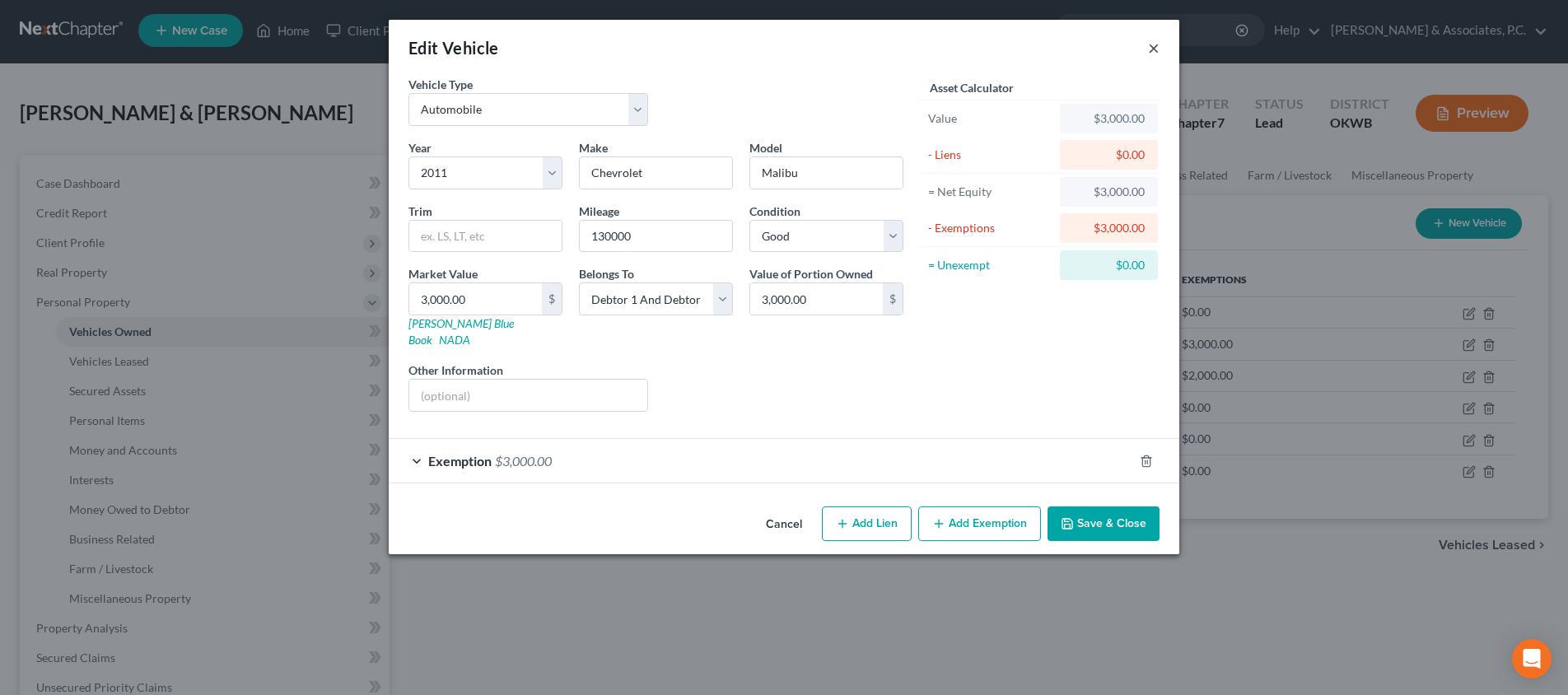
click at [1154, 48] on button "×" at bounding box center [1154, 48] width 12 height 20
click at [1147, 51] on div "Edit Vehicle ×" at bounding box center [783, 48] width 791 height 56
click at [1152, 50] on button "×" at bounding box center [1154, 48] width 12 height 20
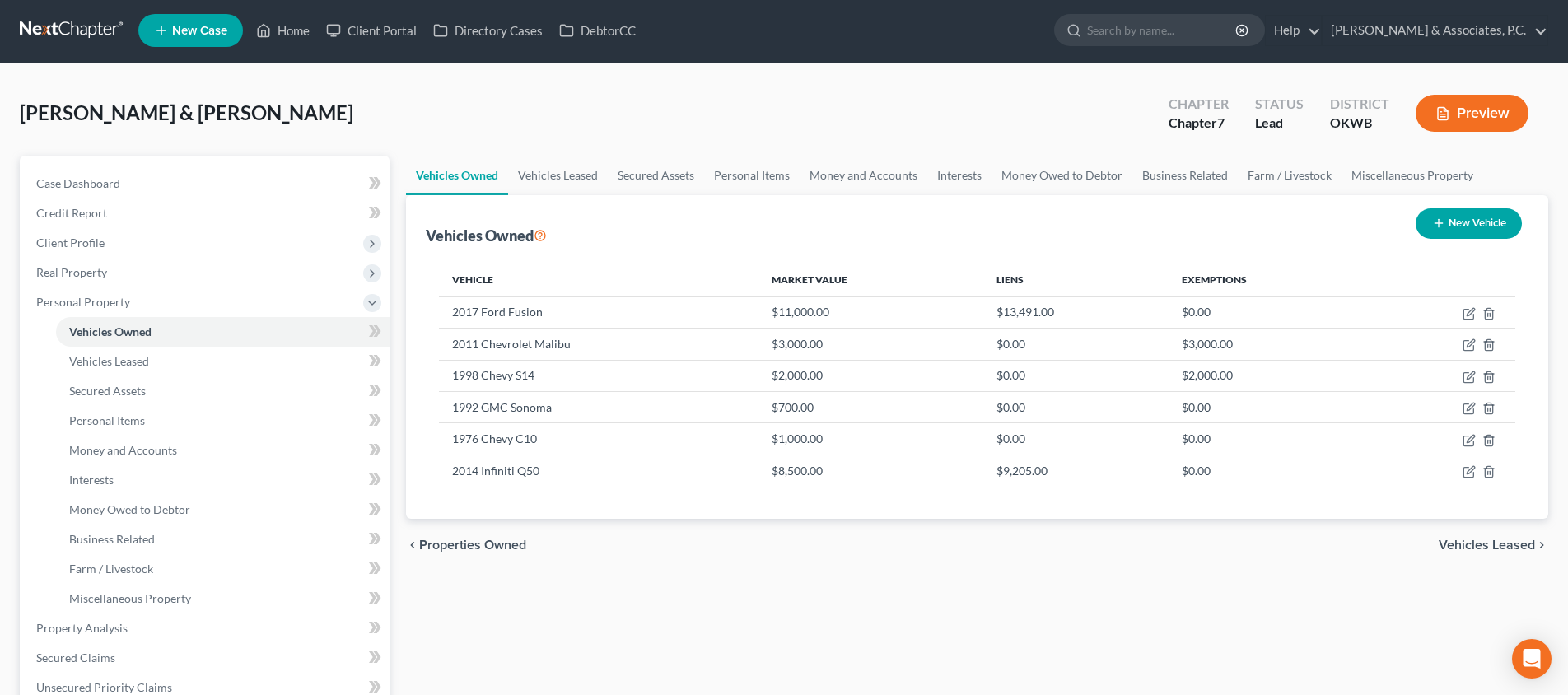
scroll to position [434, 0]
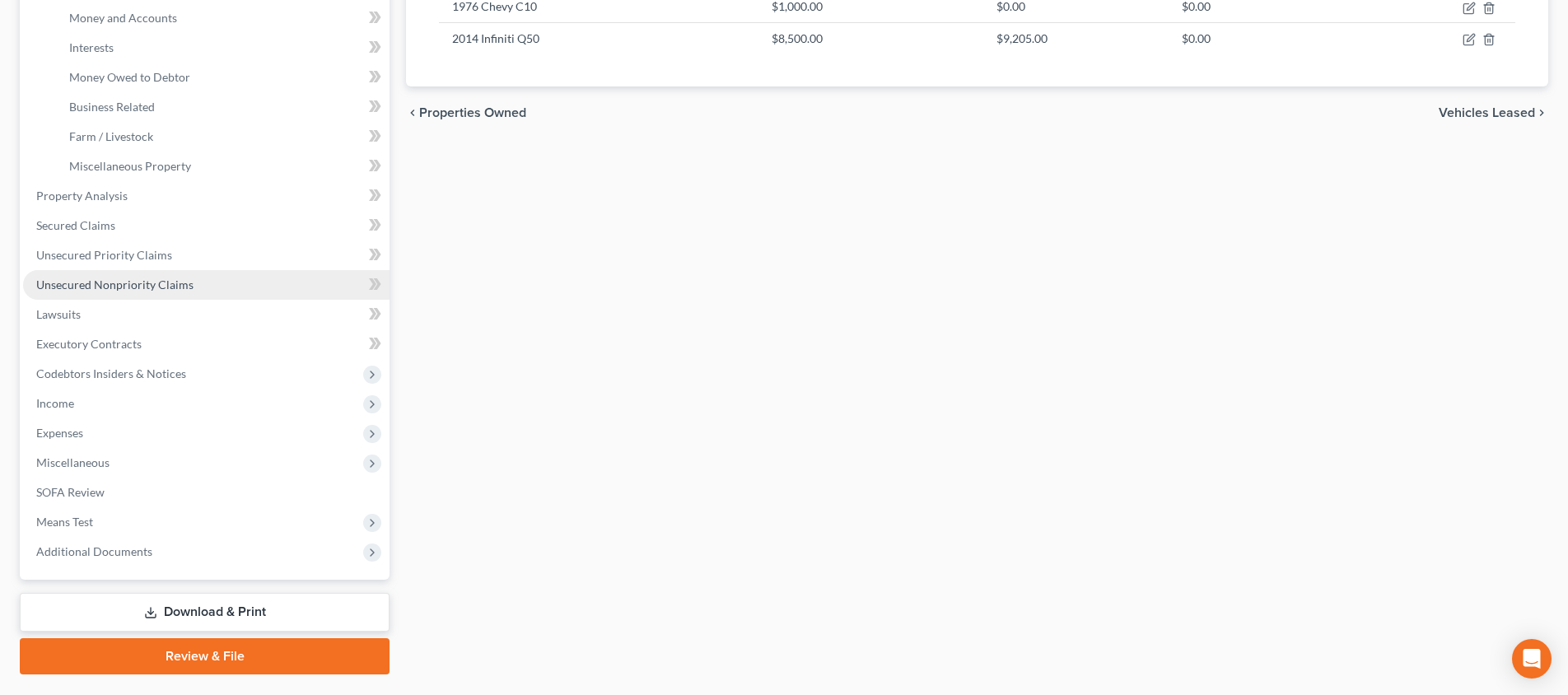
click at [210, 281] on link "Unsecured Nonpriority Claims" at bounding box center [206, 285] width 367 height 30
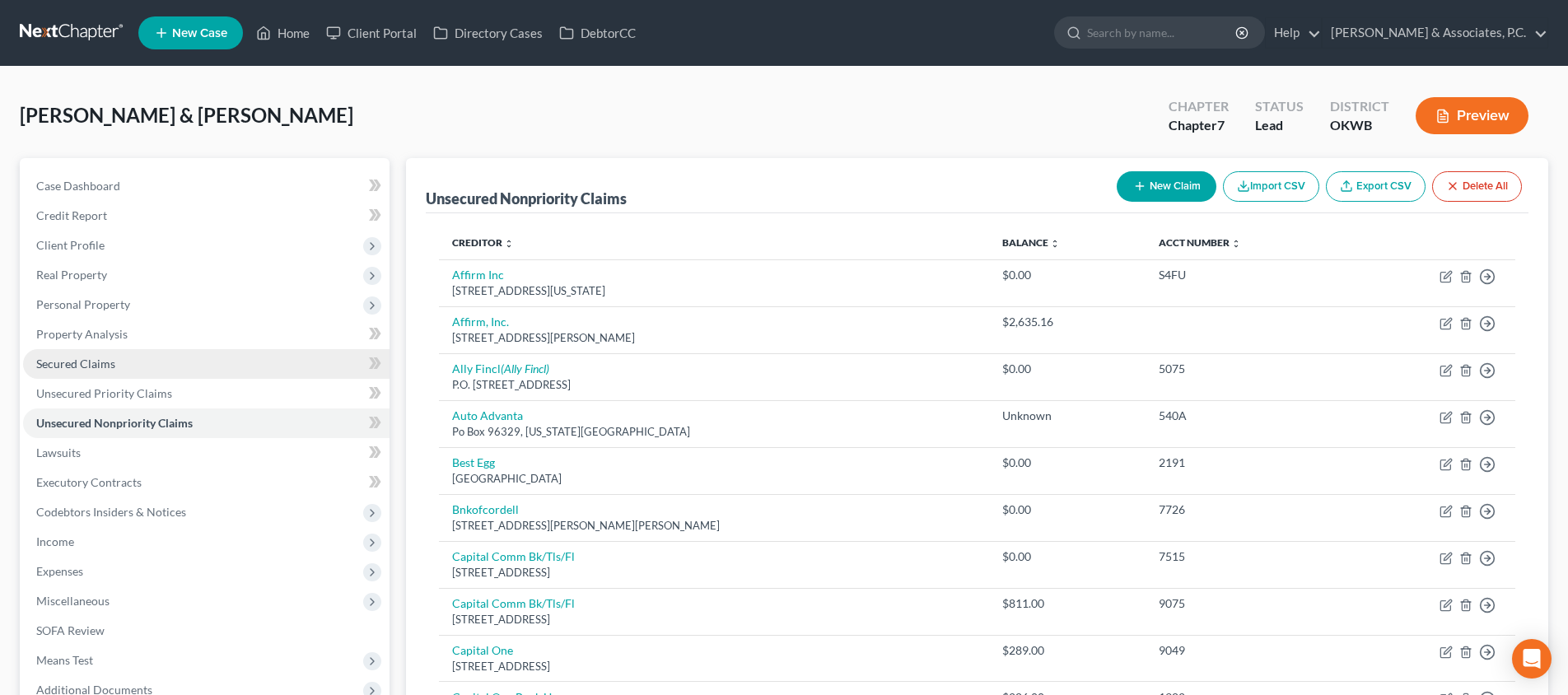
click at [117, 360] on link "Secured Claims" at bounding box center [206, 364] width 367 height 30
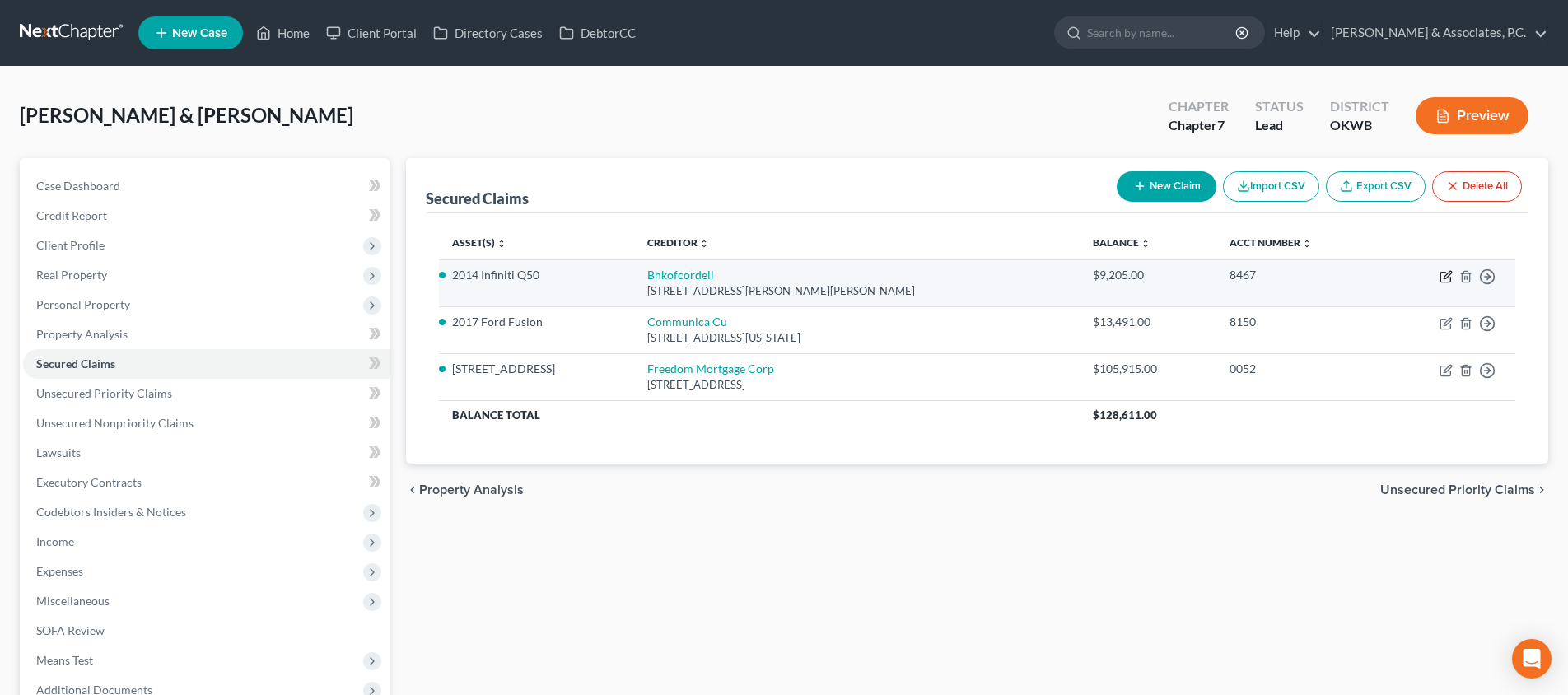
click at [1443, 275] on icon "button" at bounding box center [1446, 276] width 13 height 13
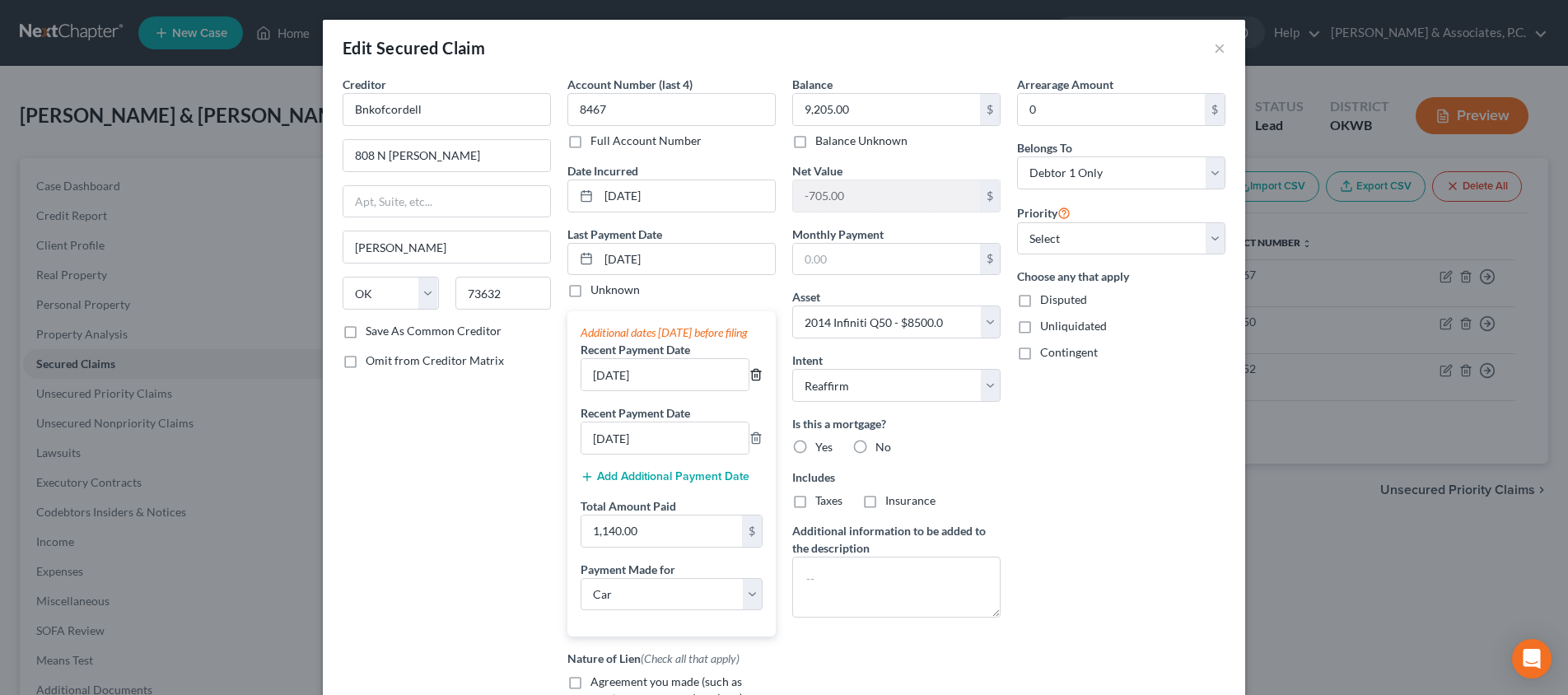
click at [759, 370] on icon "button" at bounding box center [755, 375] width 7 height 11
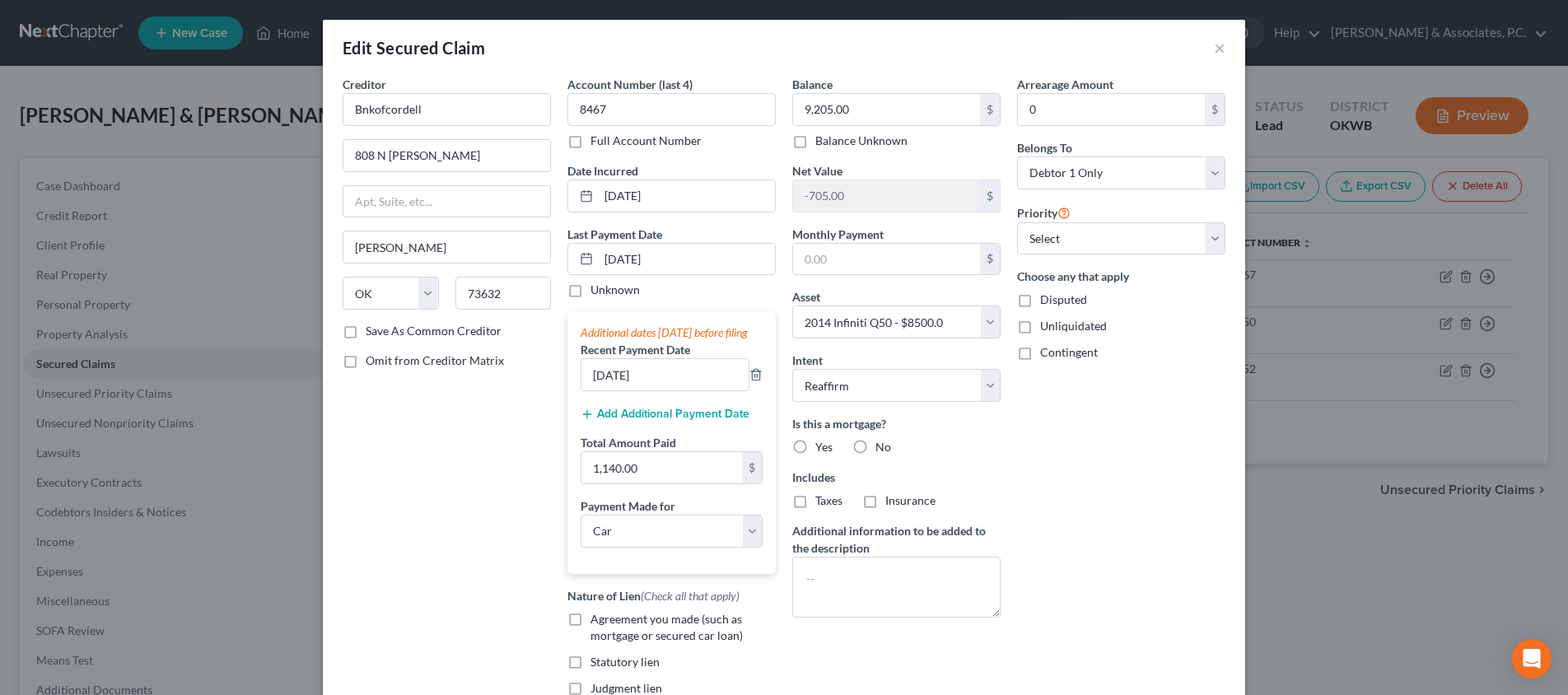
click at [759, 370] on icon "button" at bounding box center [755, 375] width 7 height 11
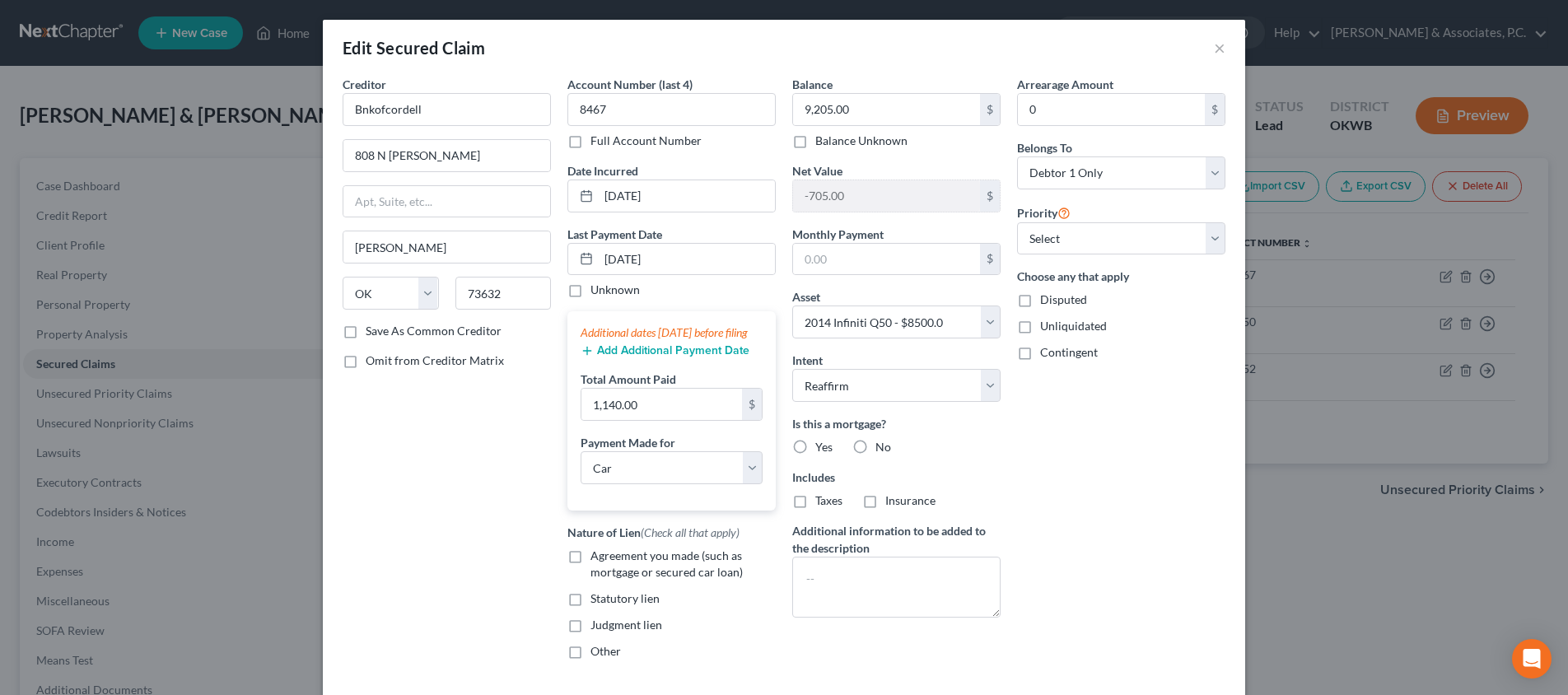
scroll to position [61, 0]
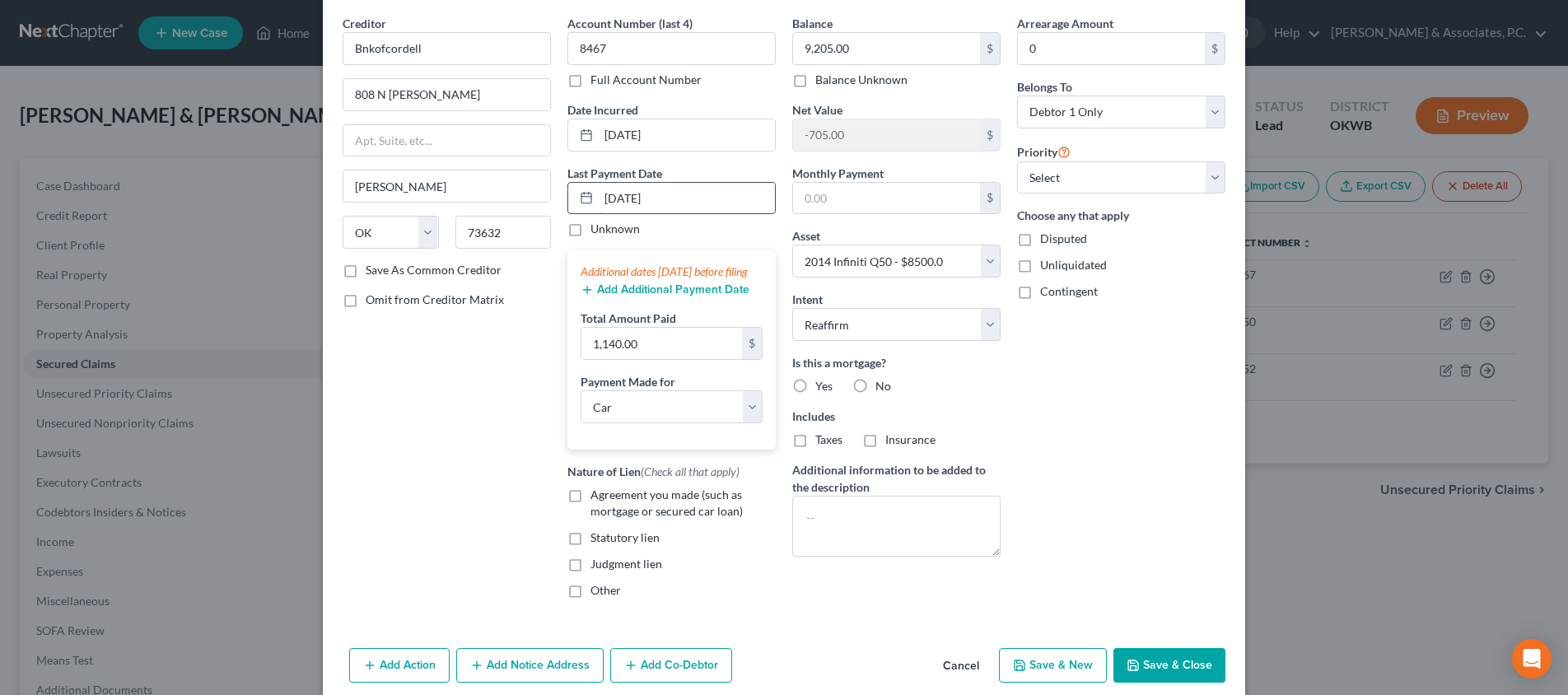
click at [652, 200] on input "[DATE]" at bounding box center [686, 199] width 176 height 31
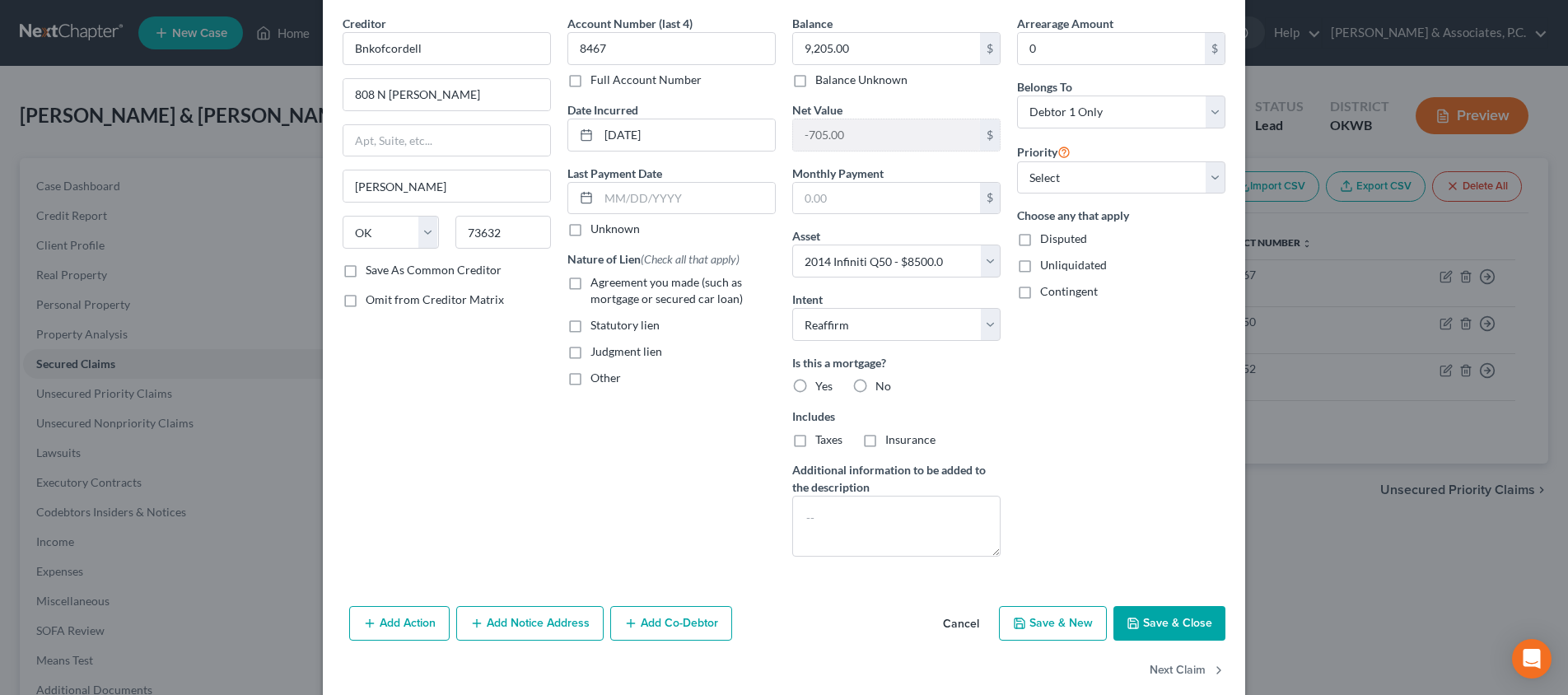
click at [1171, 618] on button "Save & Close" at bounding box center [1169, 623] width 112 height 35
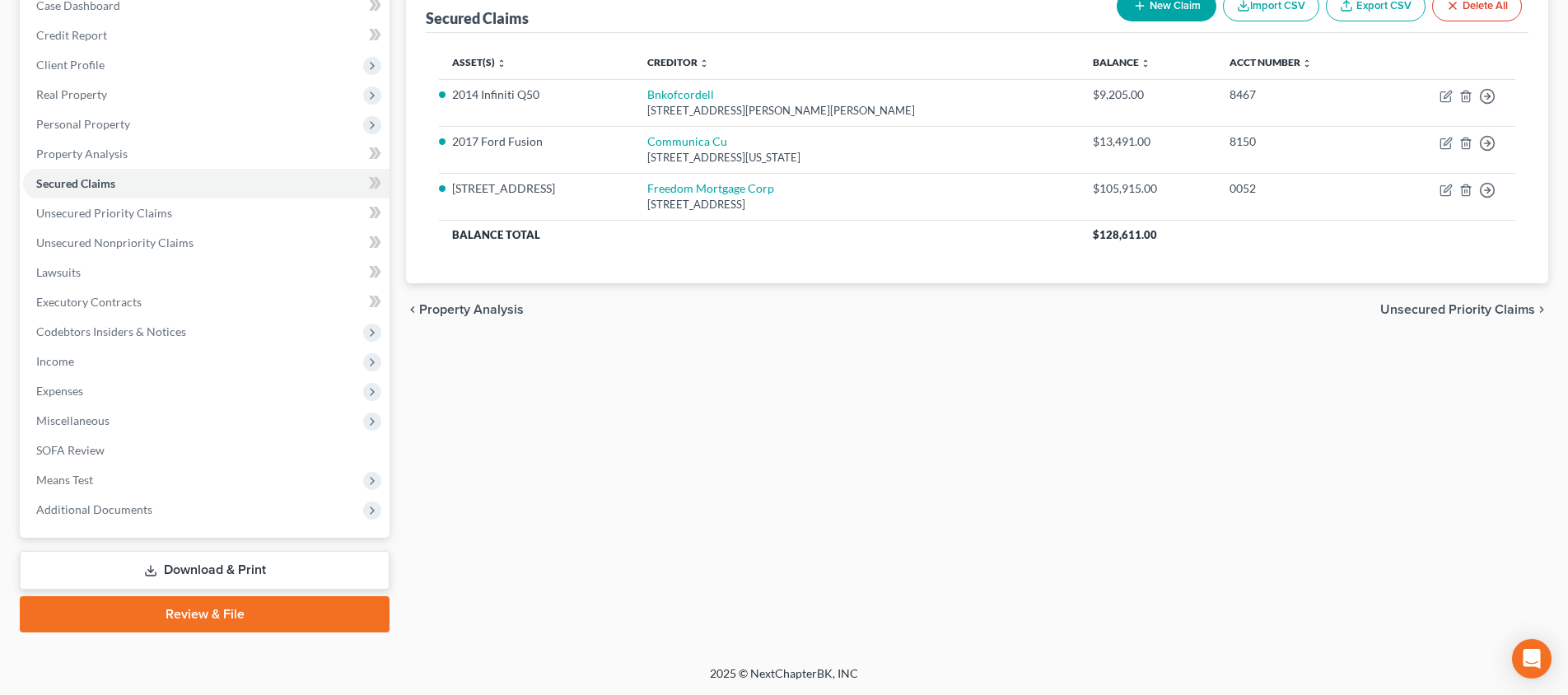
scroll to position [180, 0]
click at [166, 485] on span "Means Test" at bounding box center [206, 480] width 367 height 30
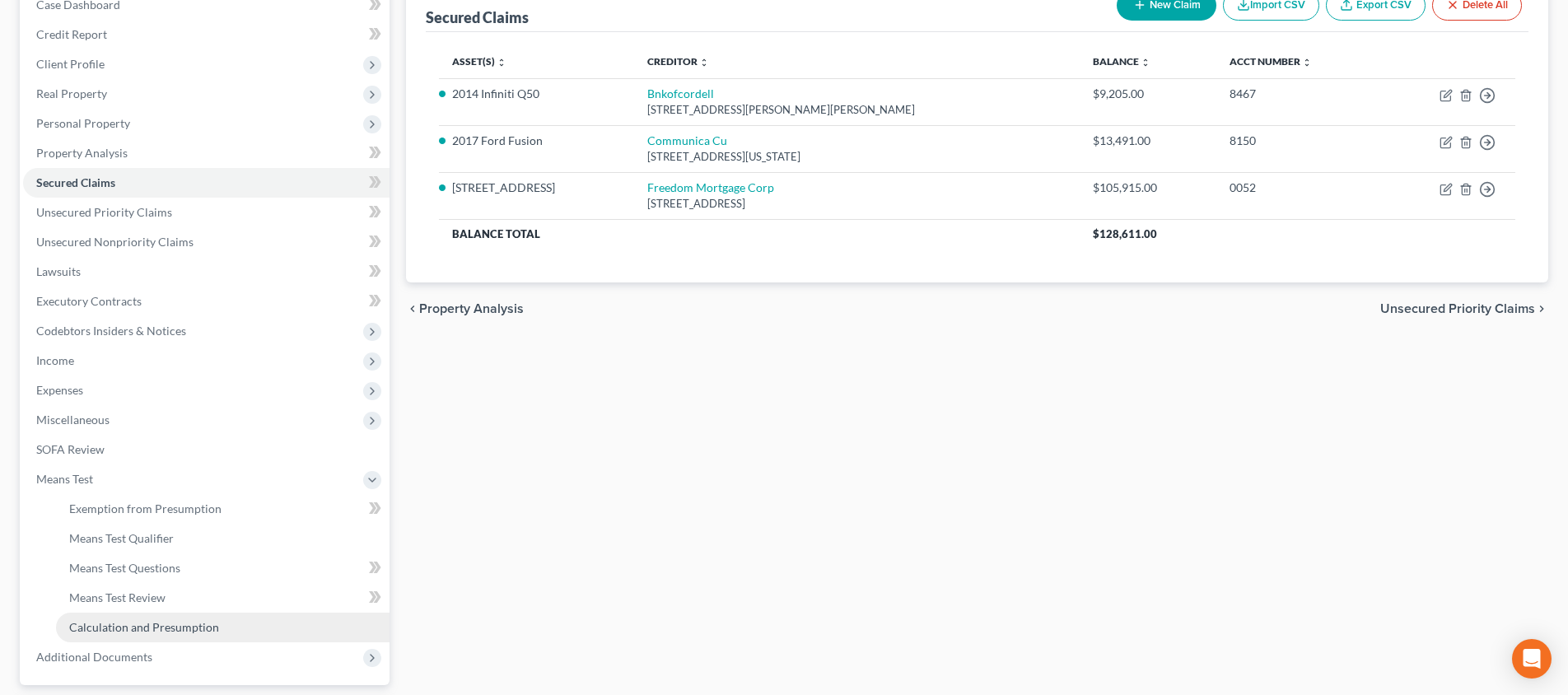
scroll to position [338, 0]
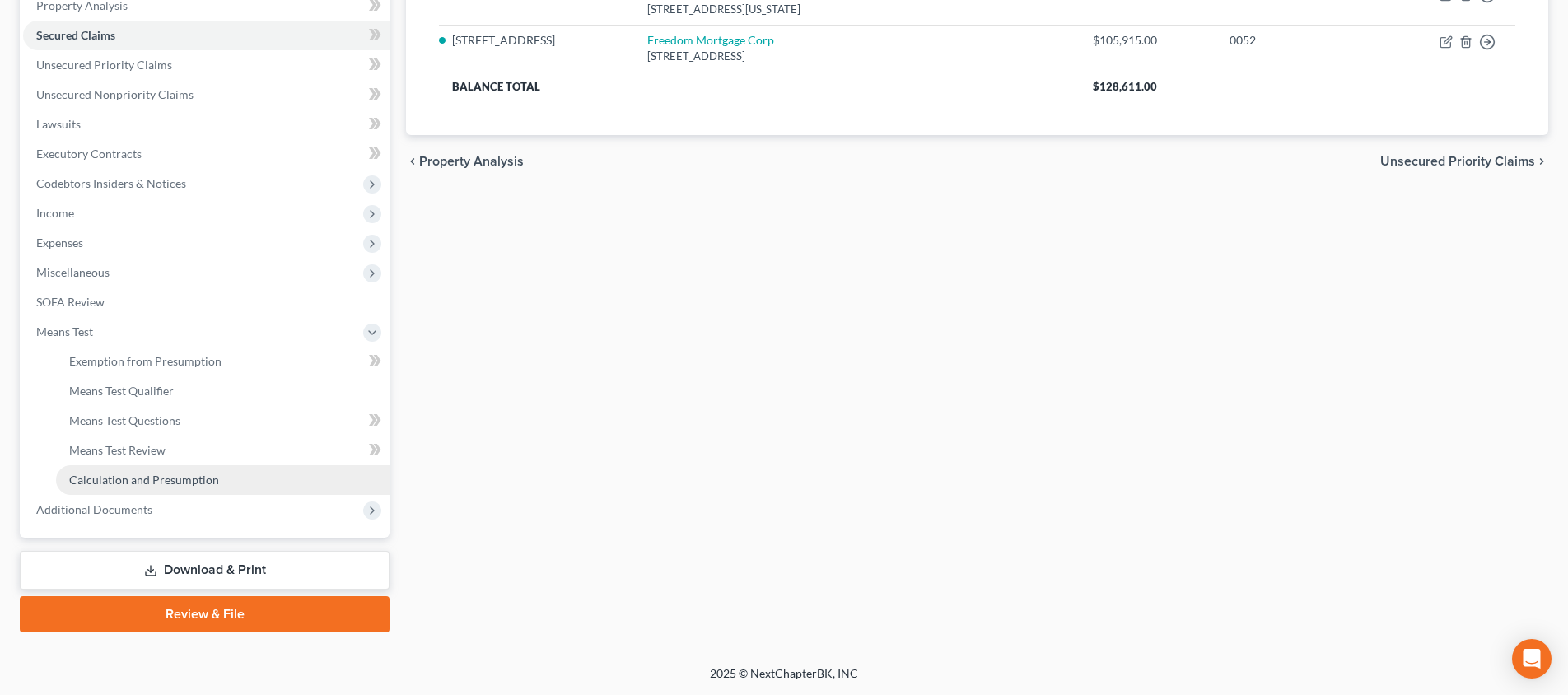
click at [161, 478] on span "Calculation and Presumption" at bounding box center [144, 479] width 150 height 14
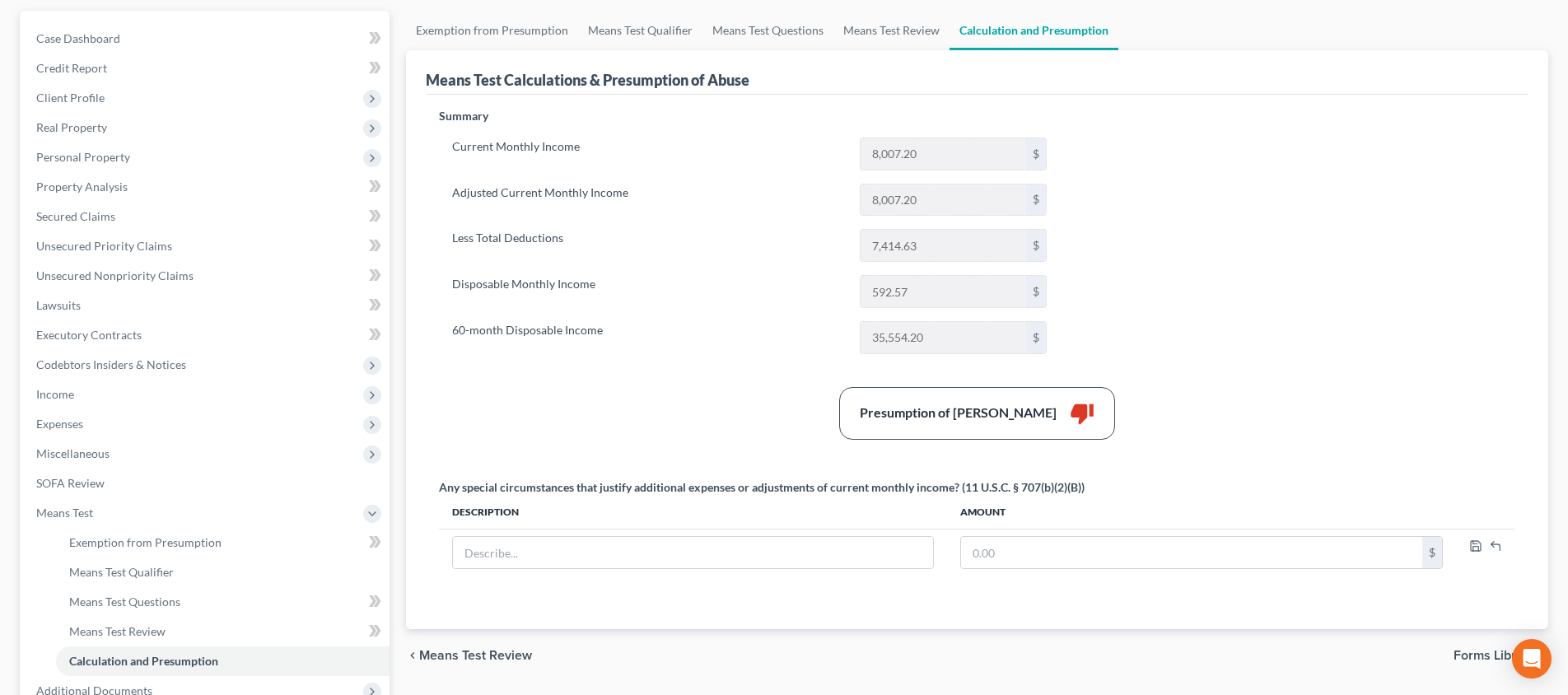
scroll to position [243, 0]
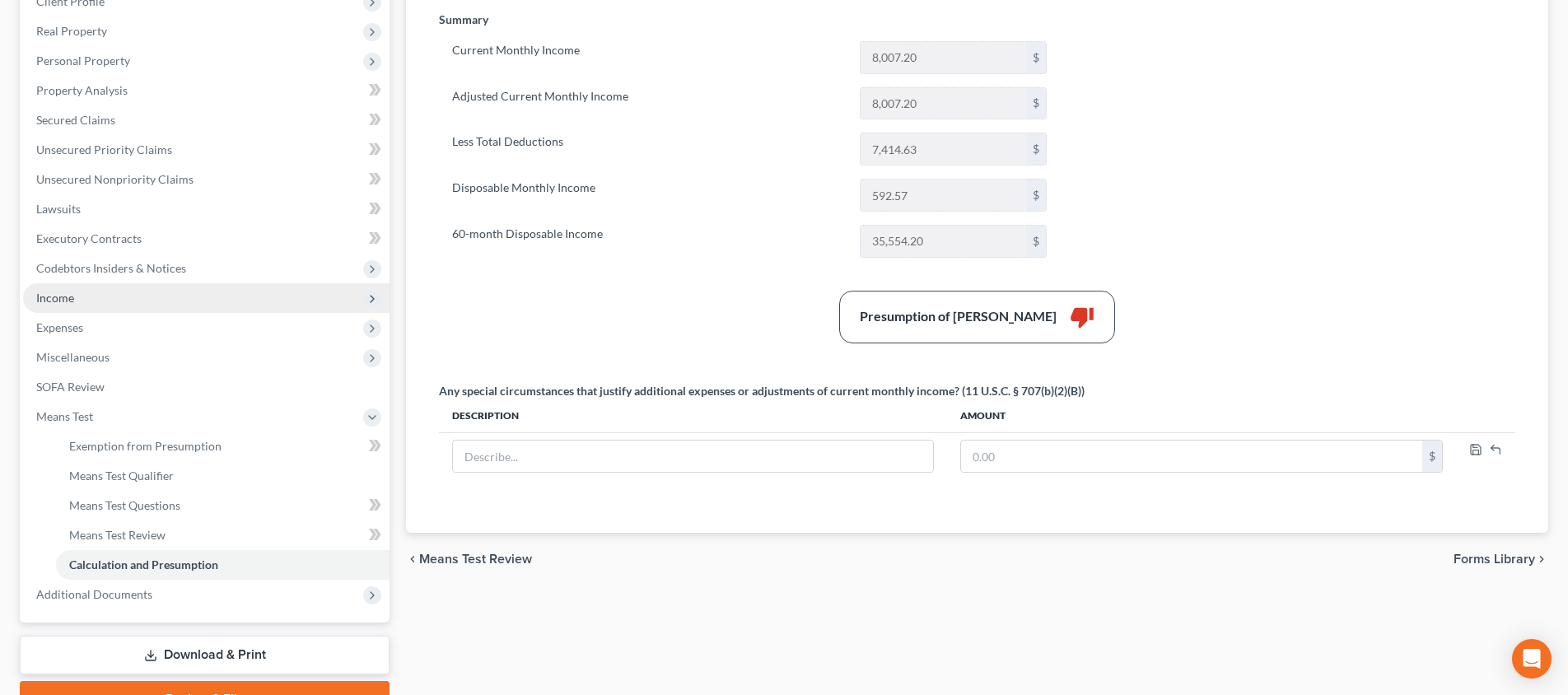
click at [156, 304] on span "Income" at bounding box center [206, 298] width 367 height 30
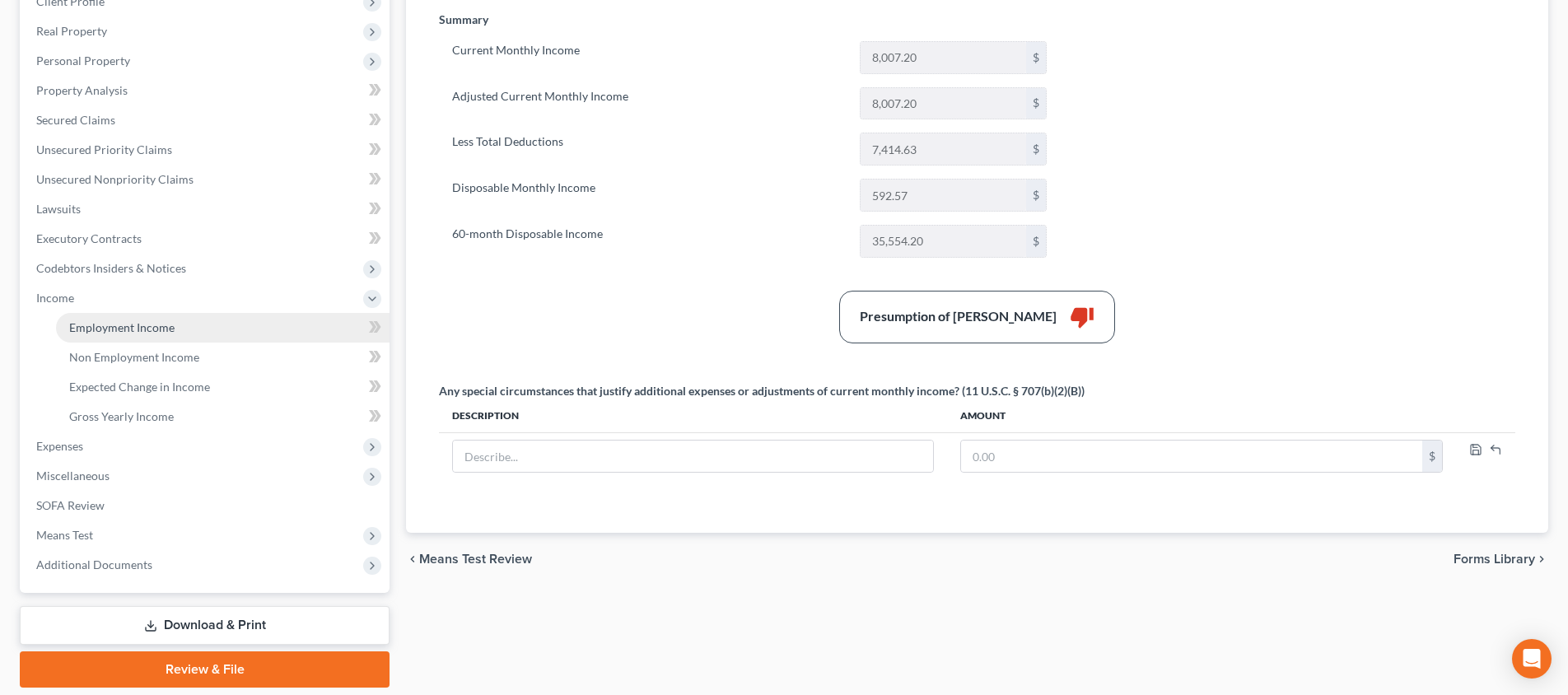
click at [187, 322] on link "Employment Income" at bounding box center [223, 328] width 334 height 30
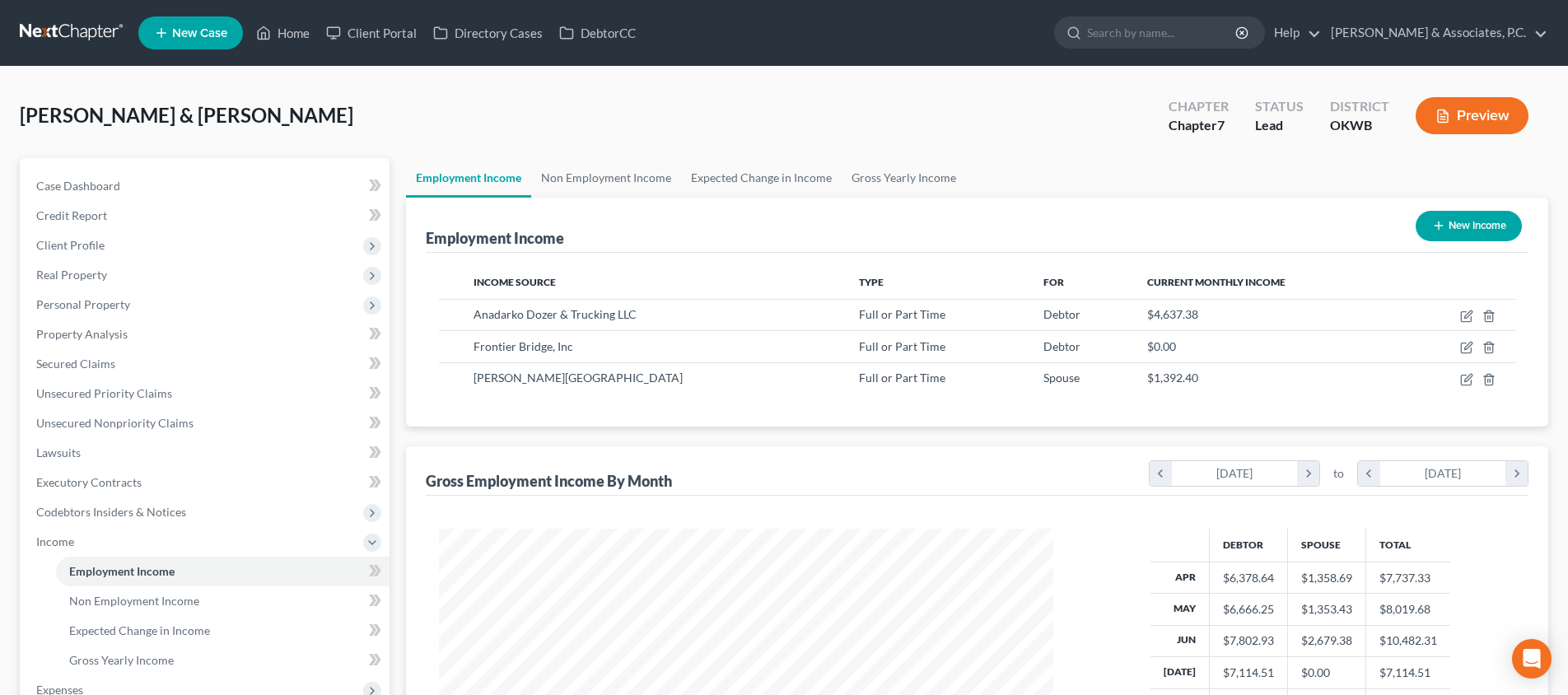
scroll to position [307, 647]
click at [1465, 348] on icon "button" at bounding box center [1467, 348] width 13 height 13
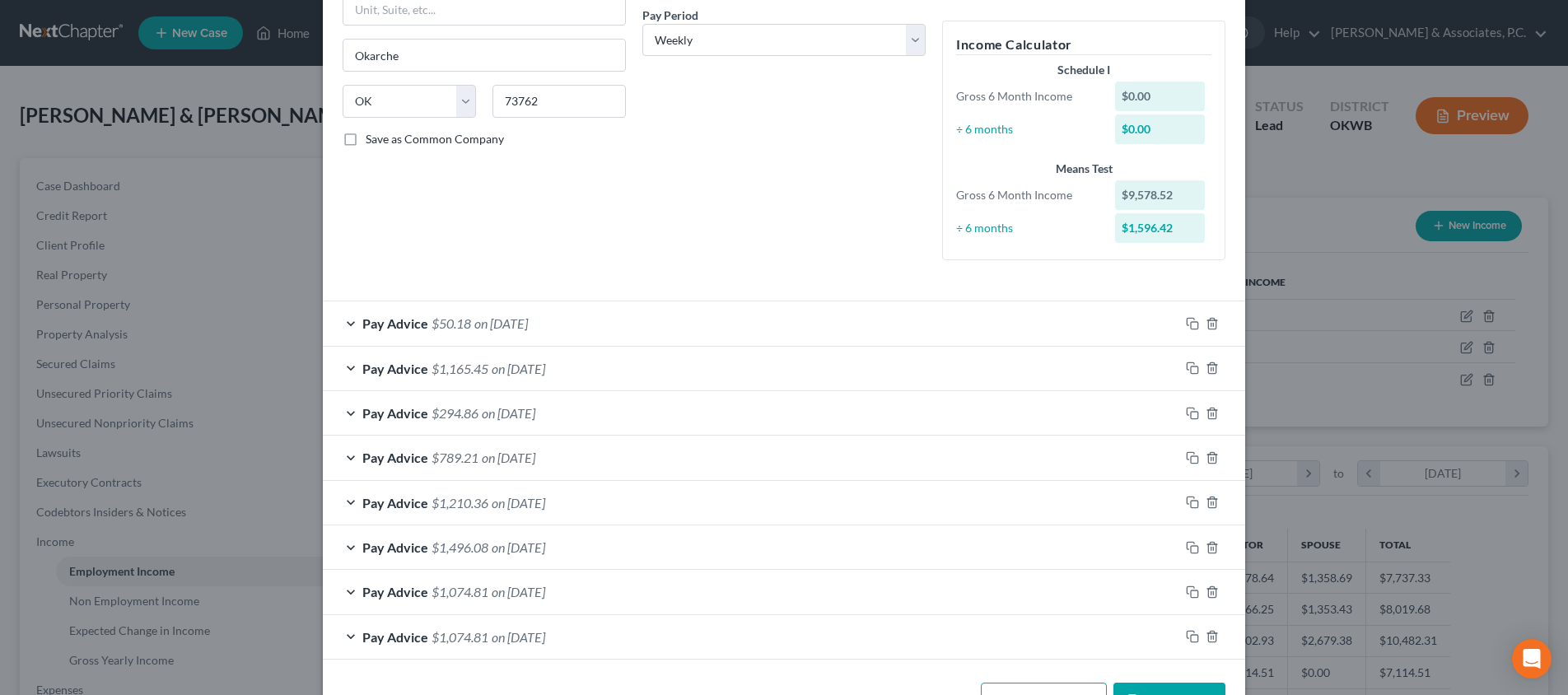
scroll to position [-17, 0]
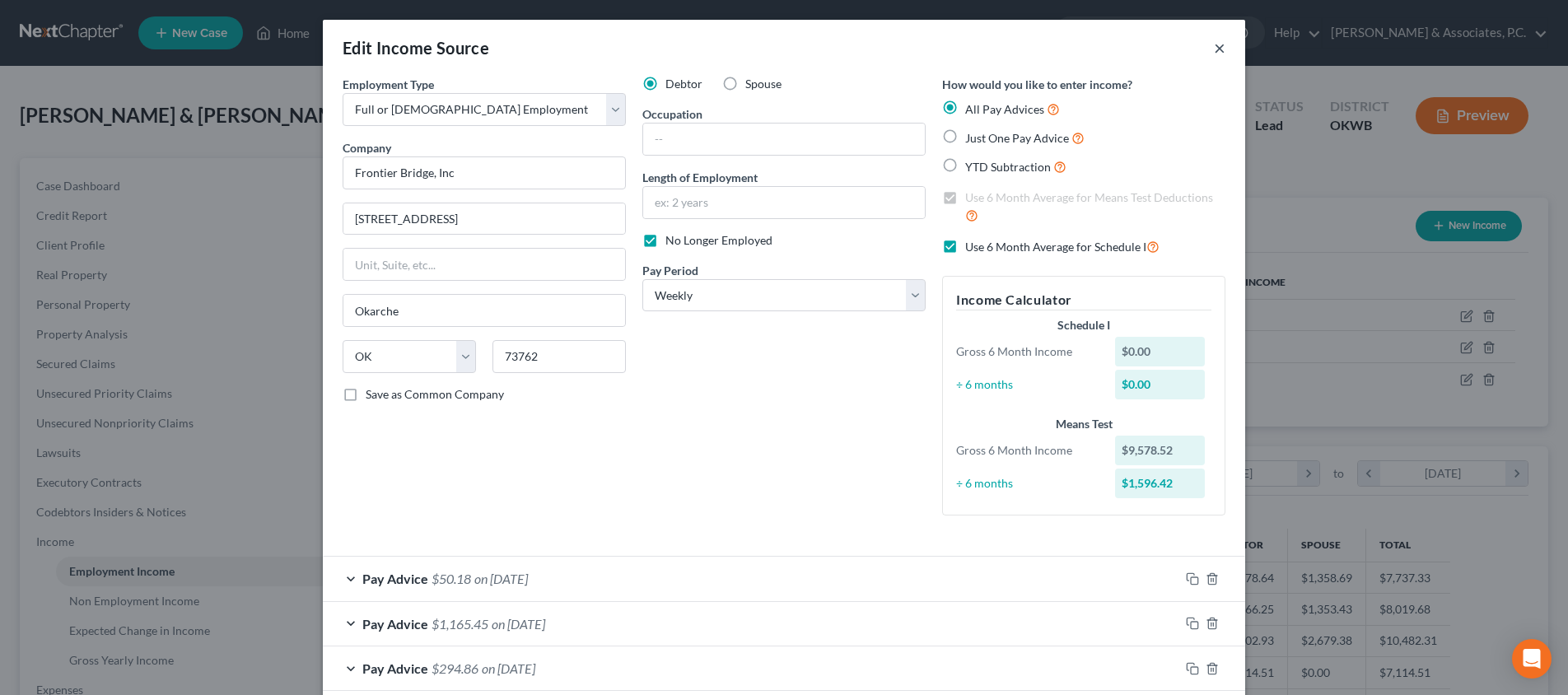
click at [1218, 50] on button "×" at bounding box center [1219, 48] width 12 height 20
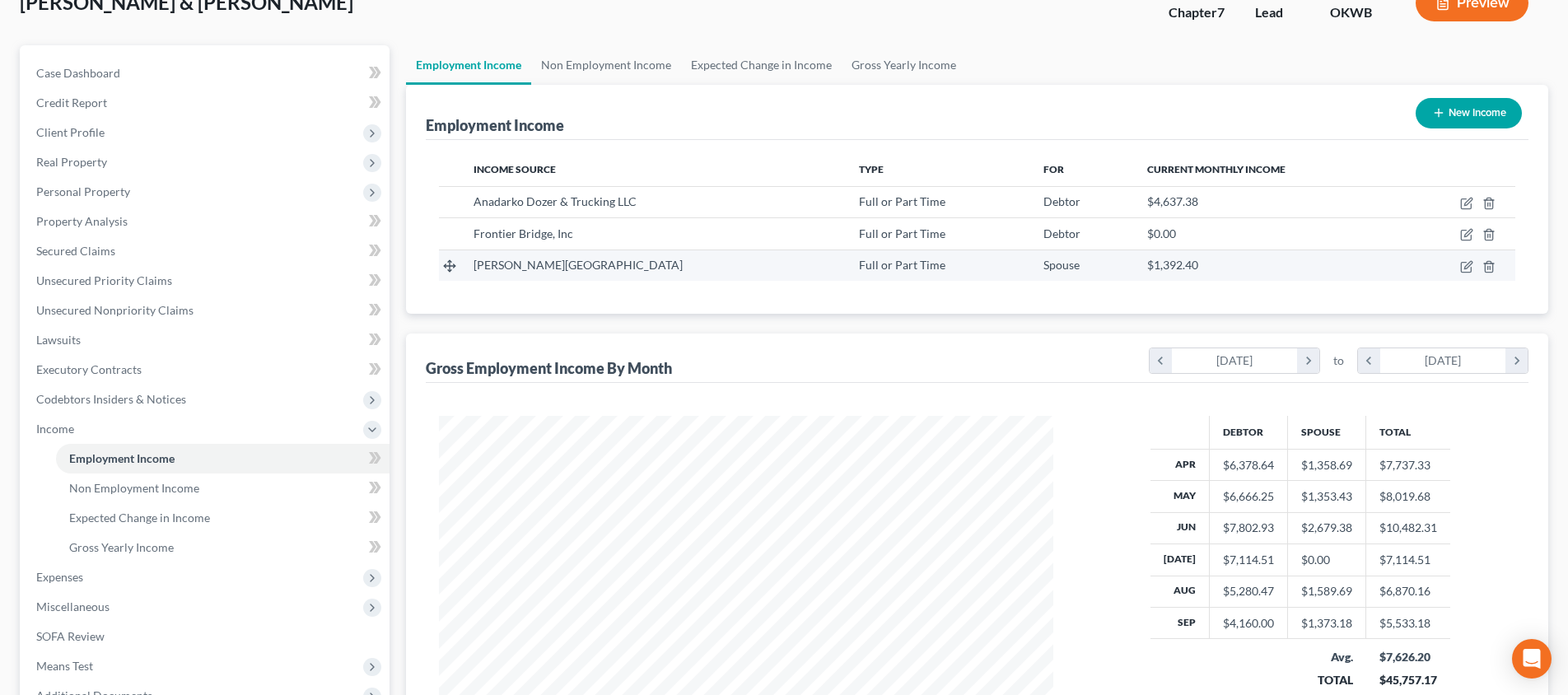
scroll to position [3, 0]
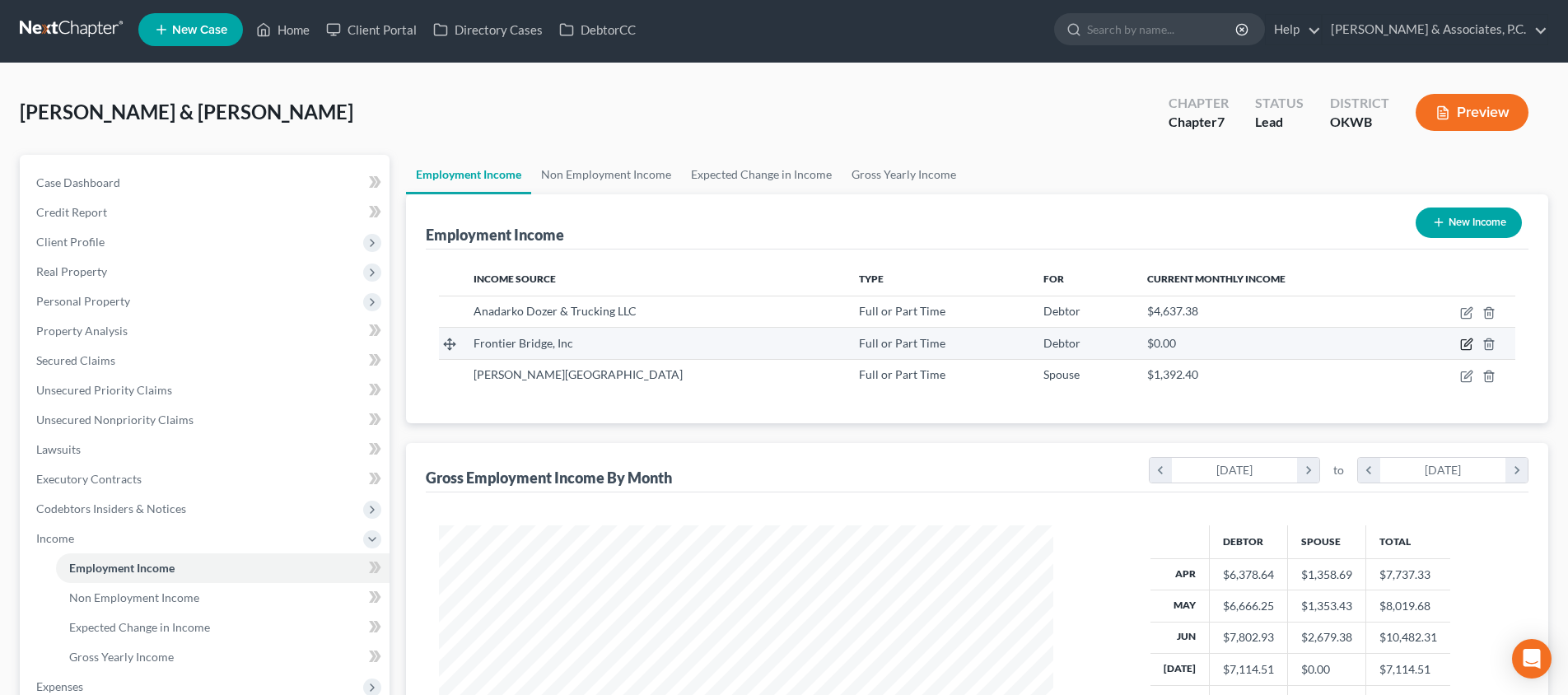
click at [1467, 342] on icon "button" at bounding box center [1467, 344] width 13 height 13
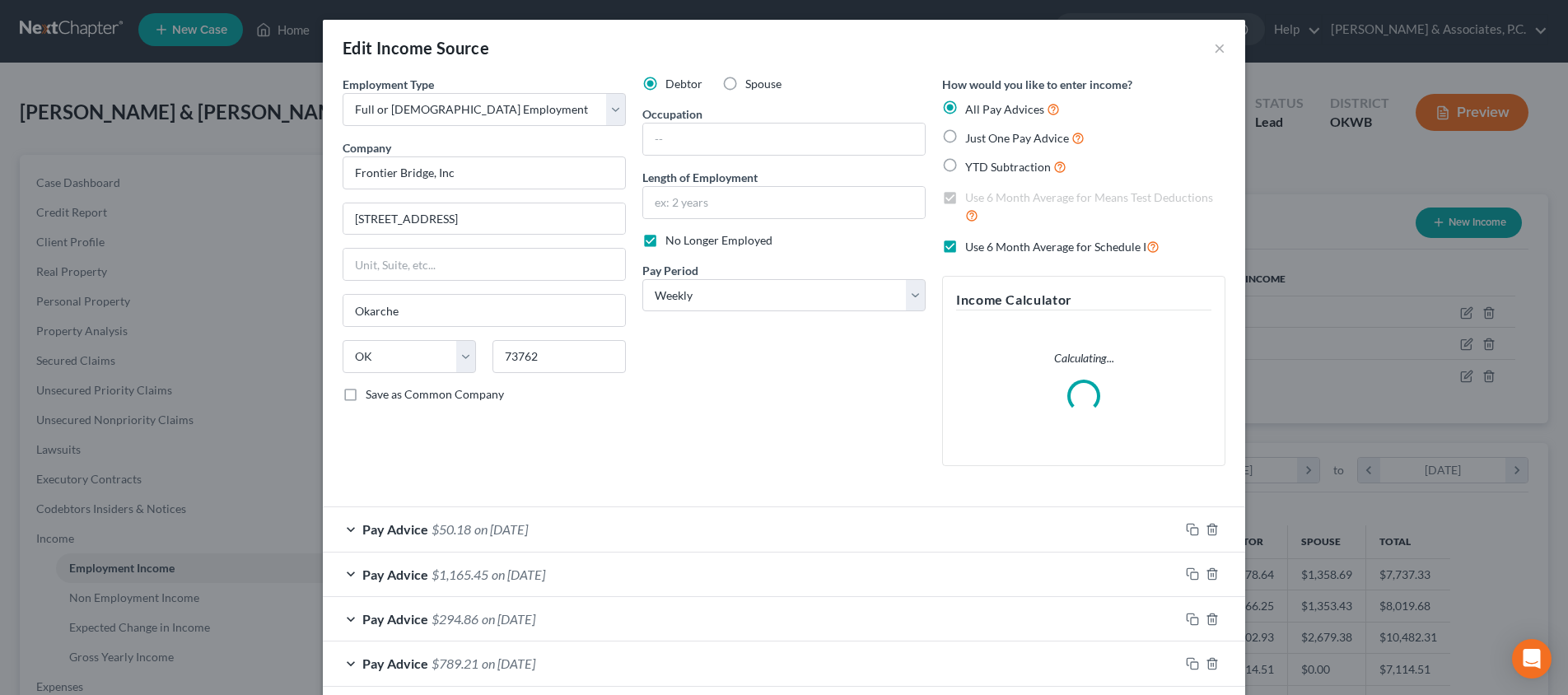
scroll to position [255, 0]
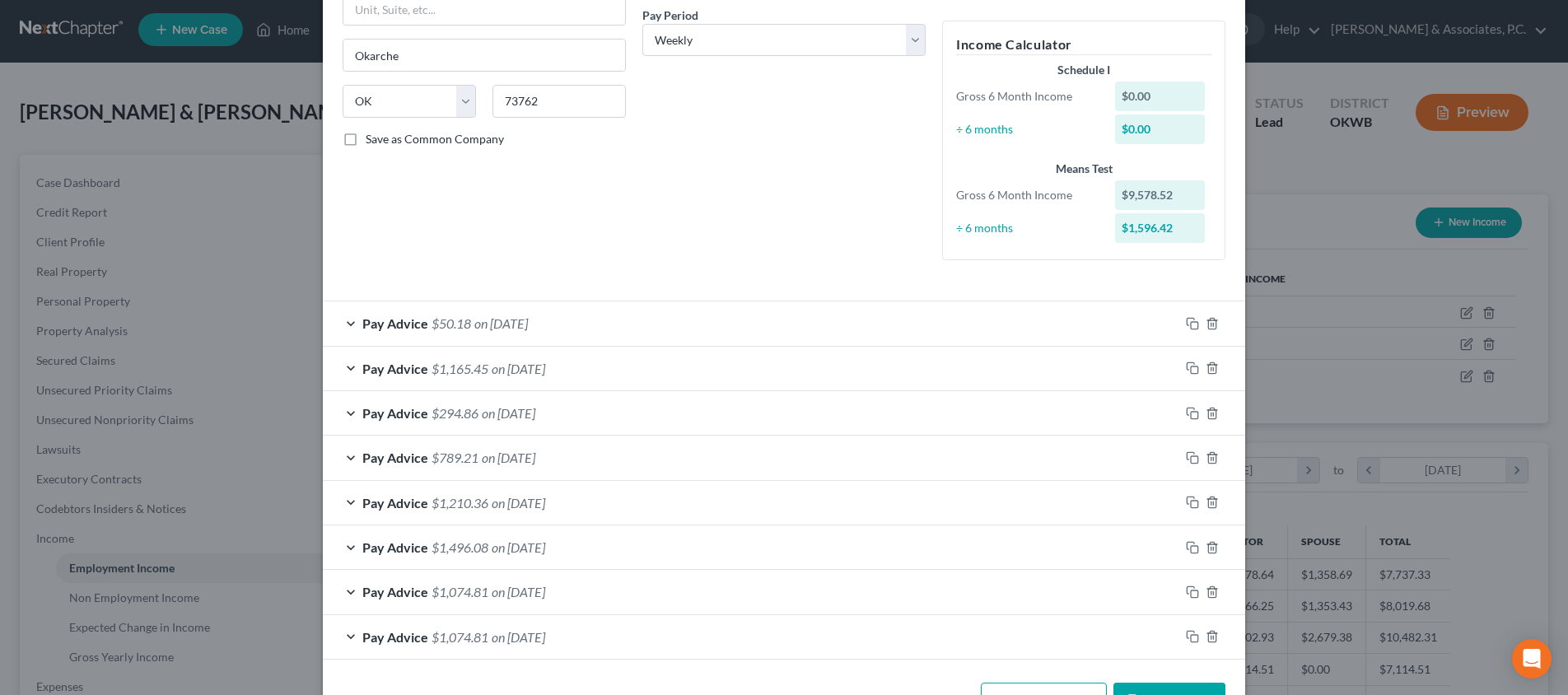
click at [536, 455] on span "on [DATE]" at bounding box center [508, 457] width 54 height 16
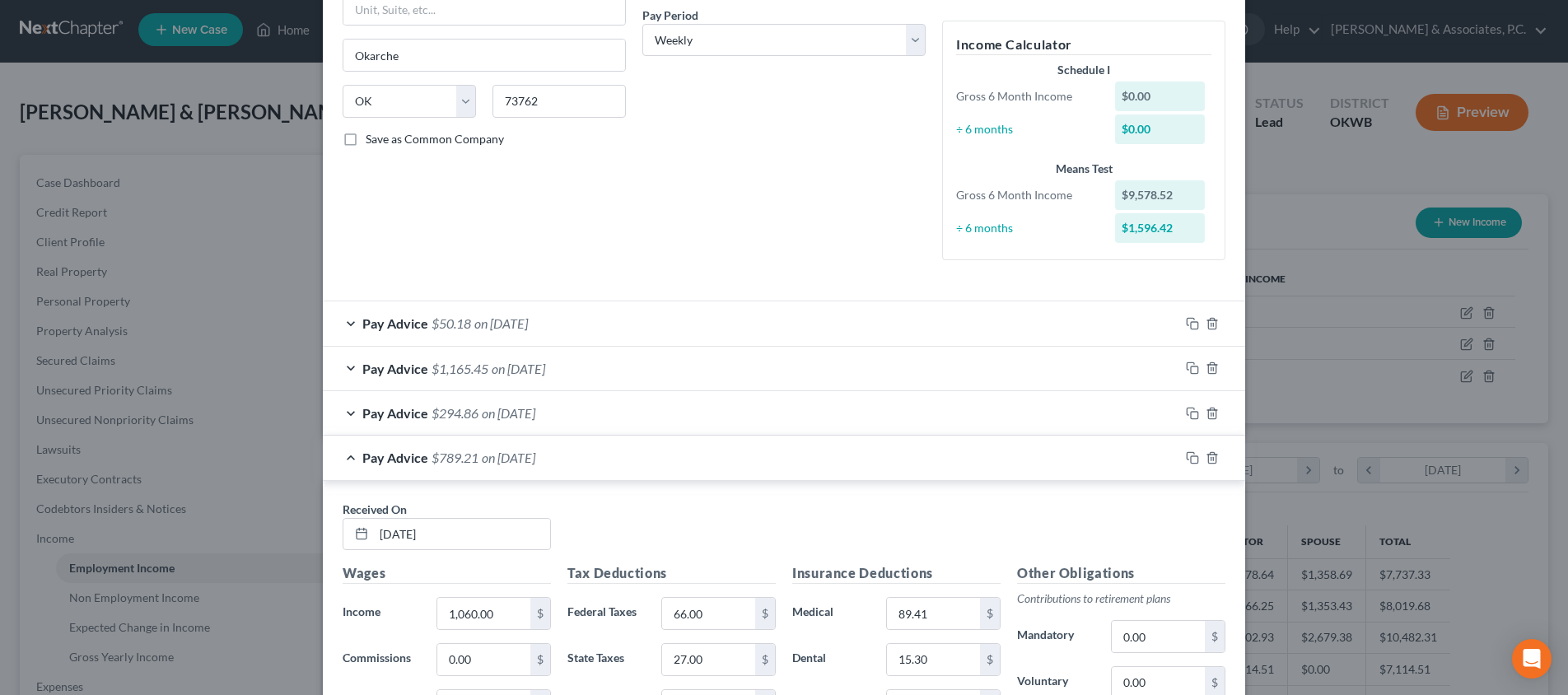
scroll to position [645, 0]
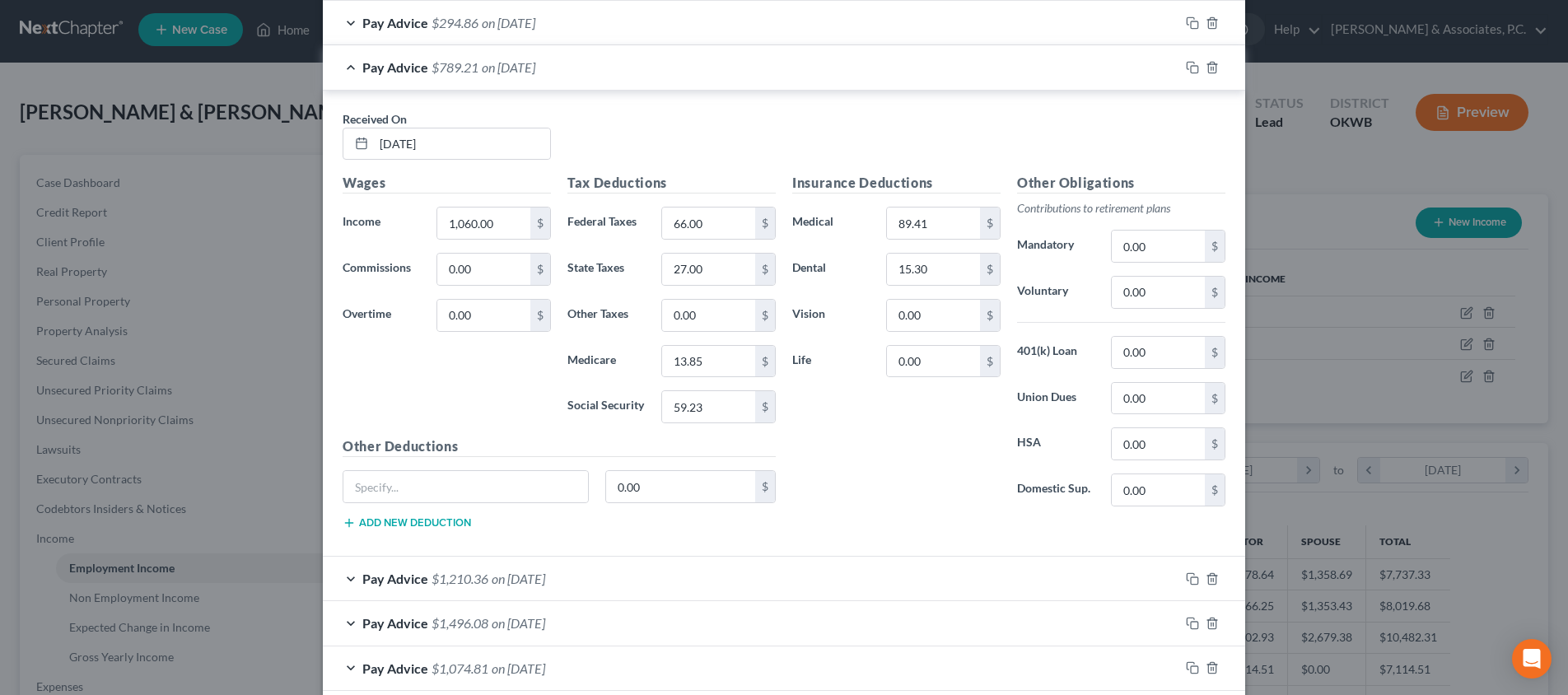
click at [545, 570] on span "on [DATE]" at bounding box center [518, 578] width 54 height 16
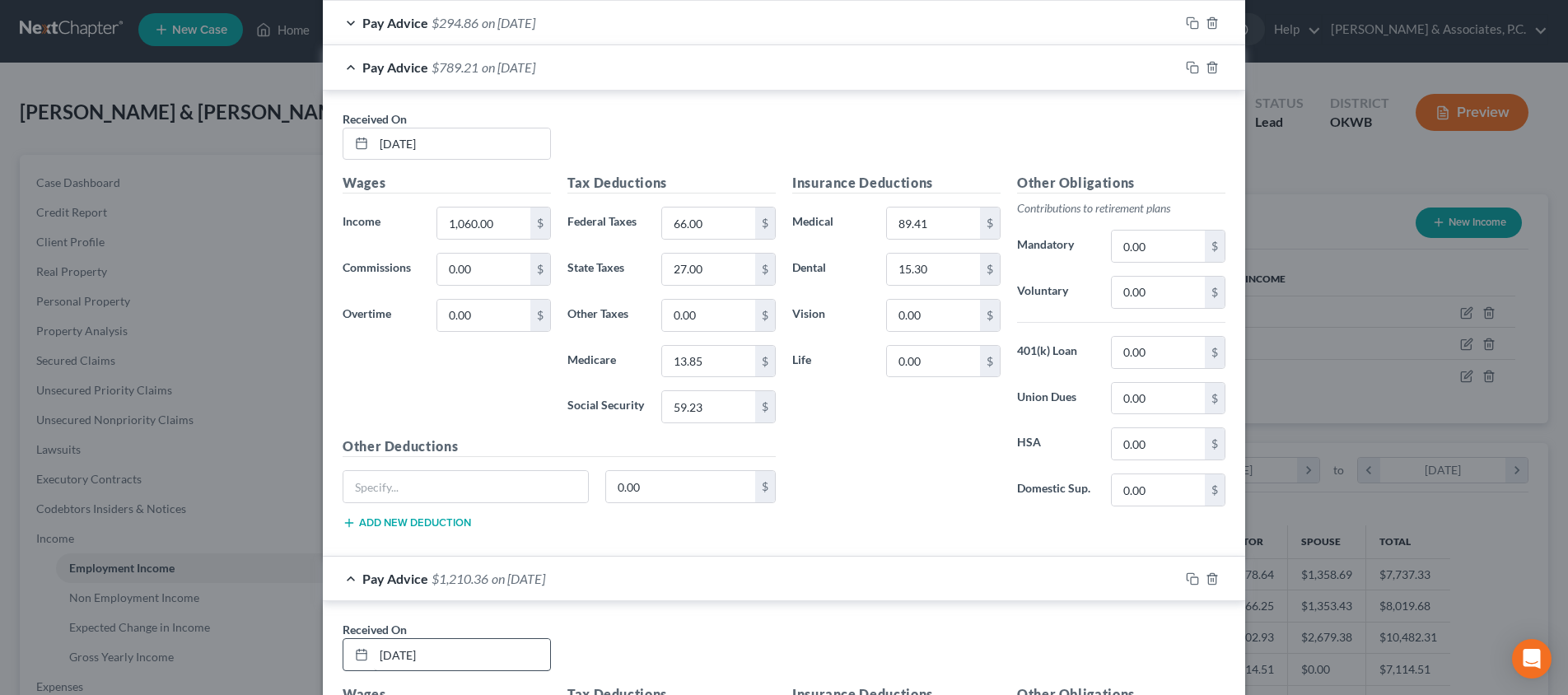
scroll to position [957, 0]
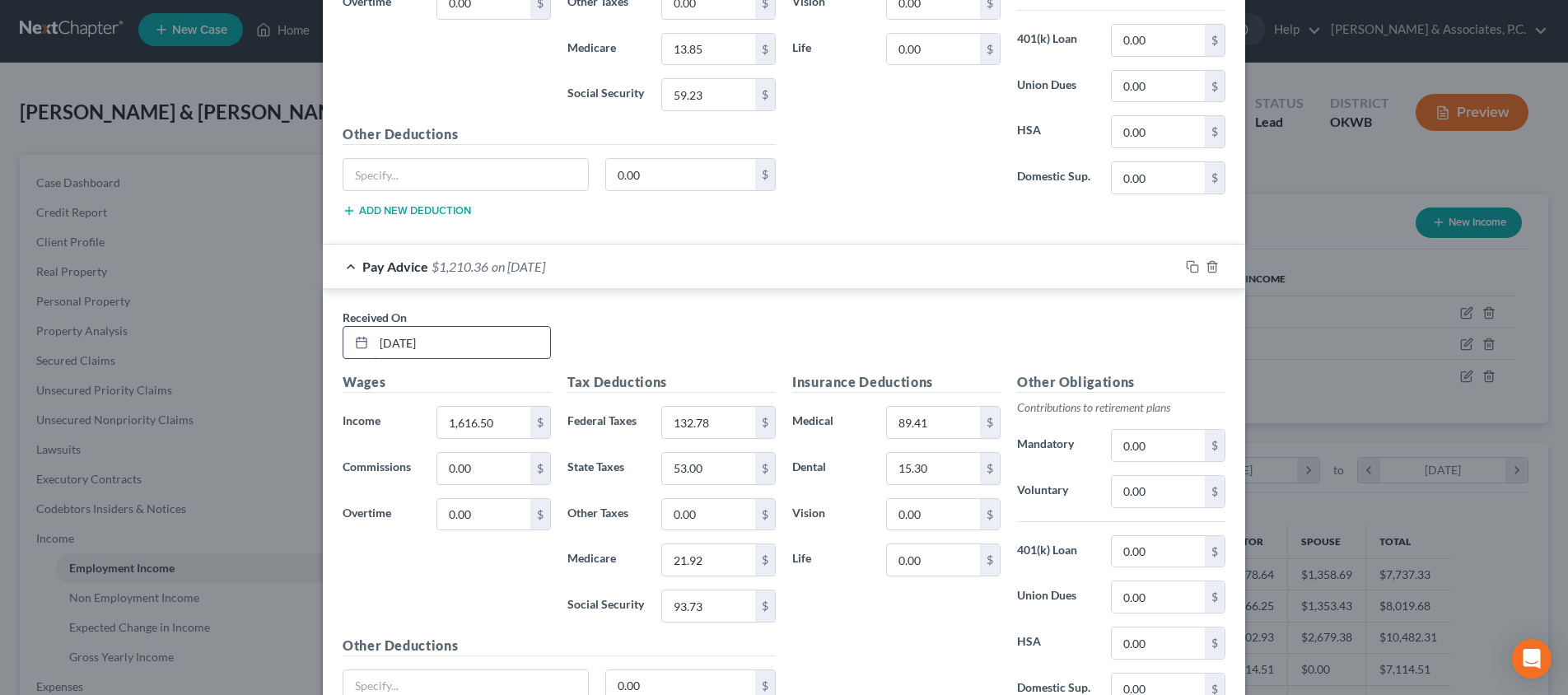
click at [461, 341] on input "[DATE]" at bounding box center [462, 343] width 176 height 31
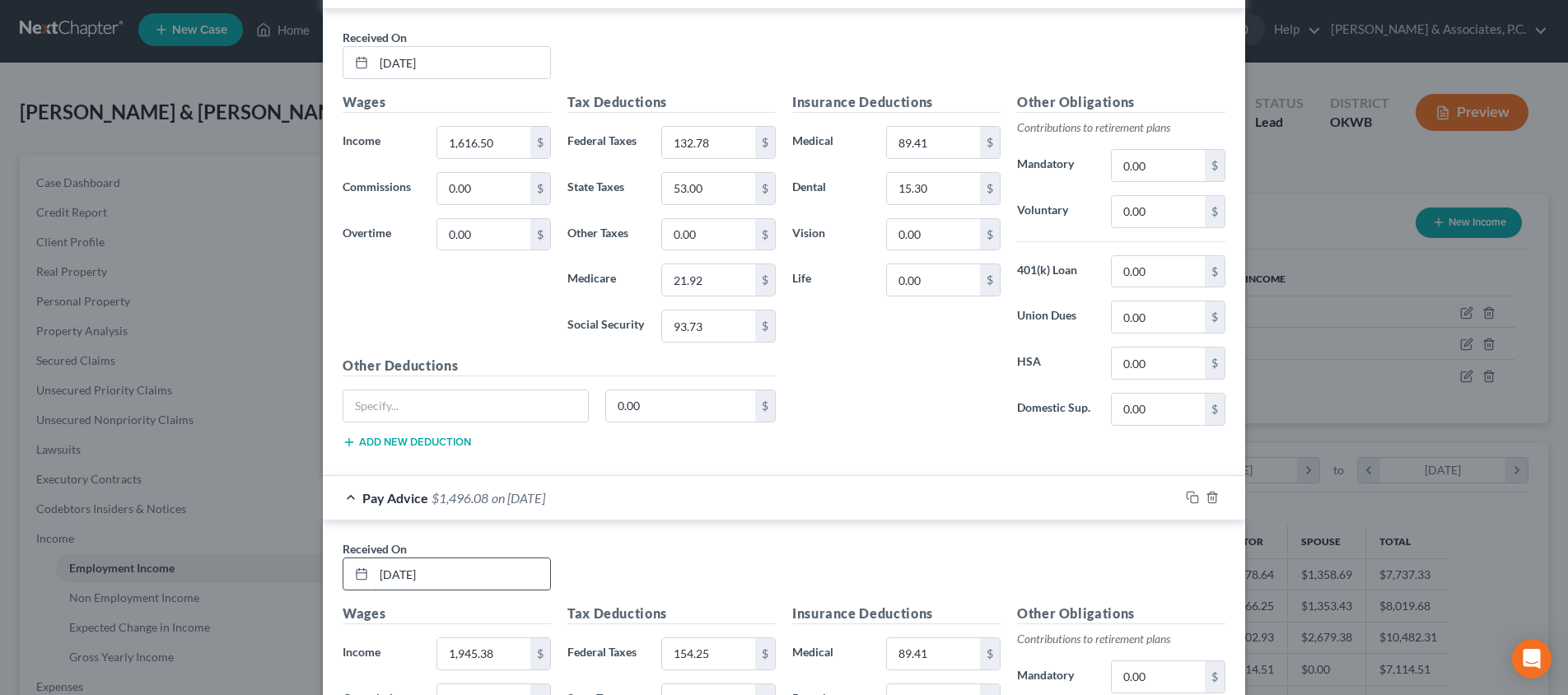
click at [450, 563] on input "[DATE]" at bounding box center [462, 573] width 176 height 31
click at [450, 563] on input "[DATE]" at bounding box center [462, 573] width 176 height 31
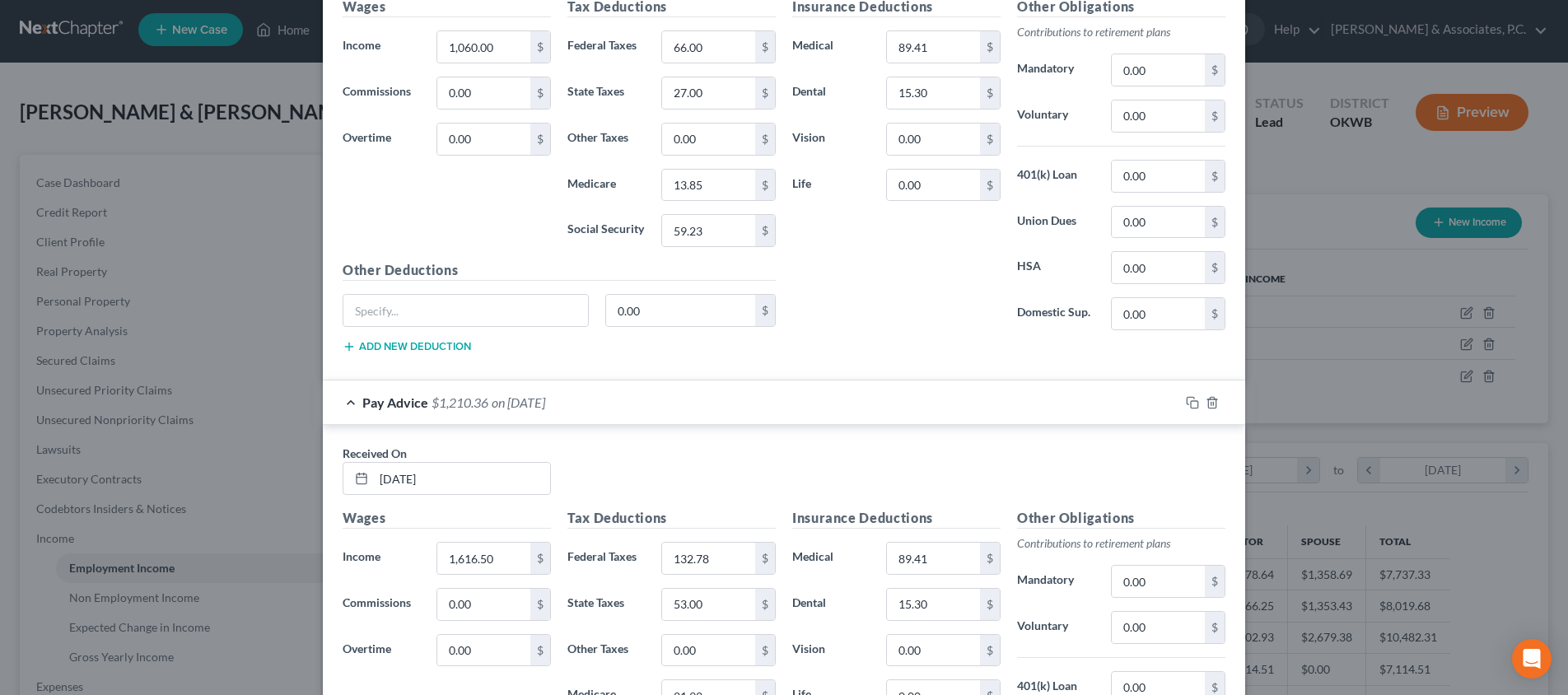
scroll to position [1091, 0]
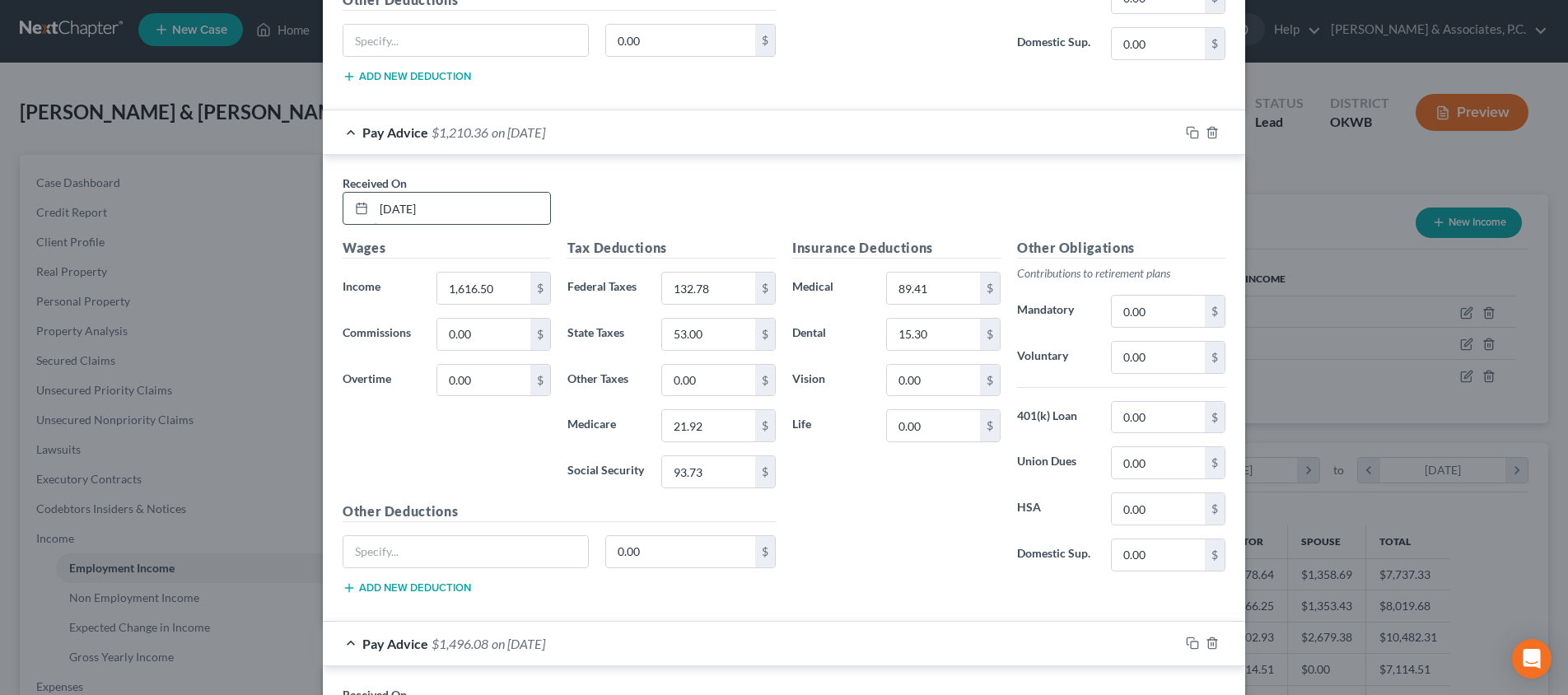
click at [466, 208] on input "[DATE]" at bounding box center [462, 208] width 176 height 31
click at [537, 428] on div "Wages Income * 1,616.50 $ Commissions 0.00 $ Overtime 0.00 $" at bounding box center [447, 369] width 225 height 263
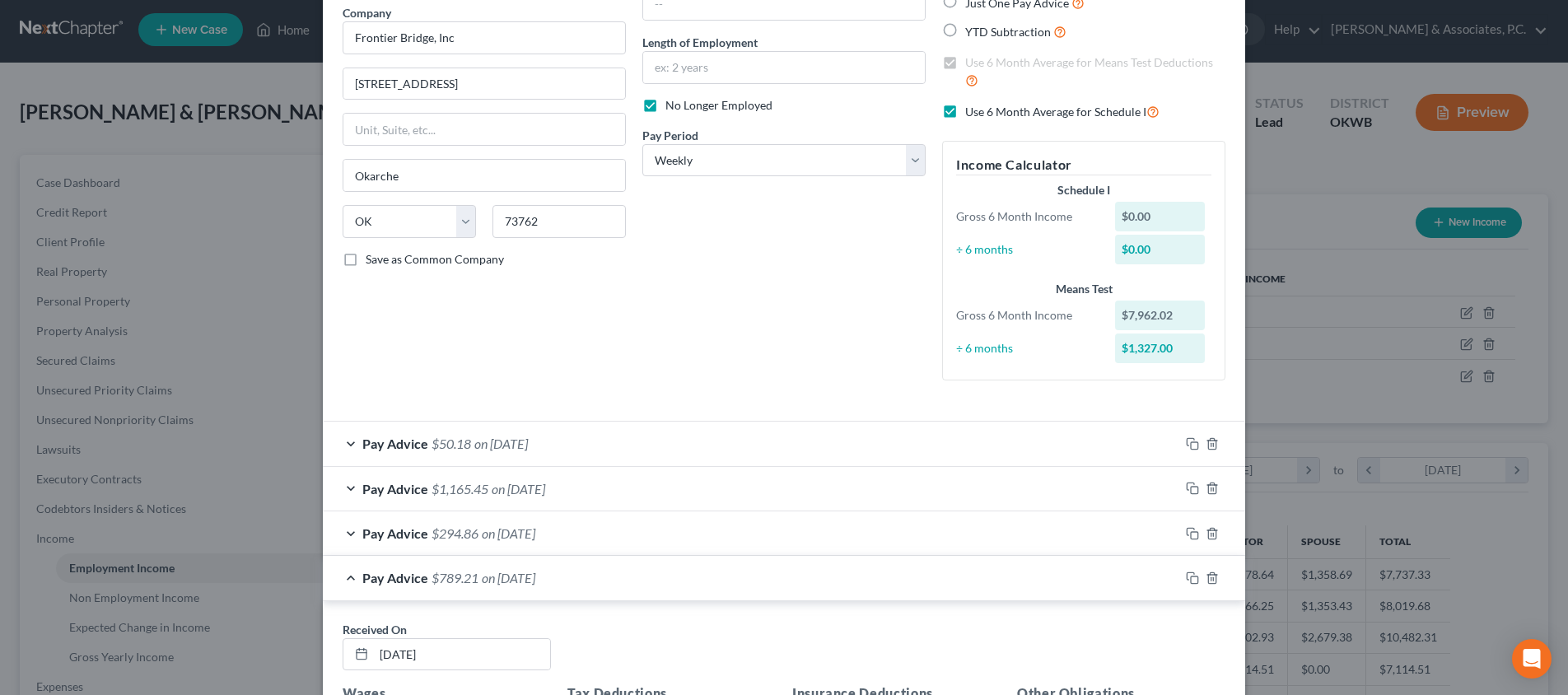
scroll to position [1378, 0]
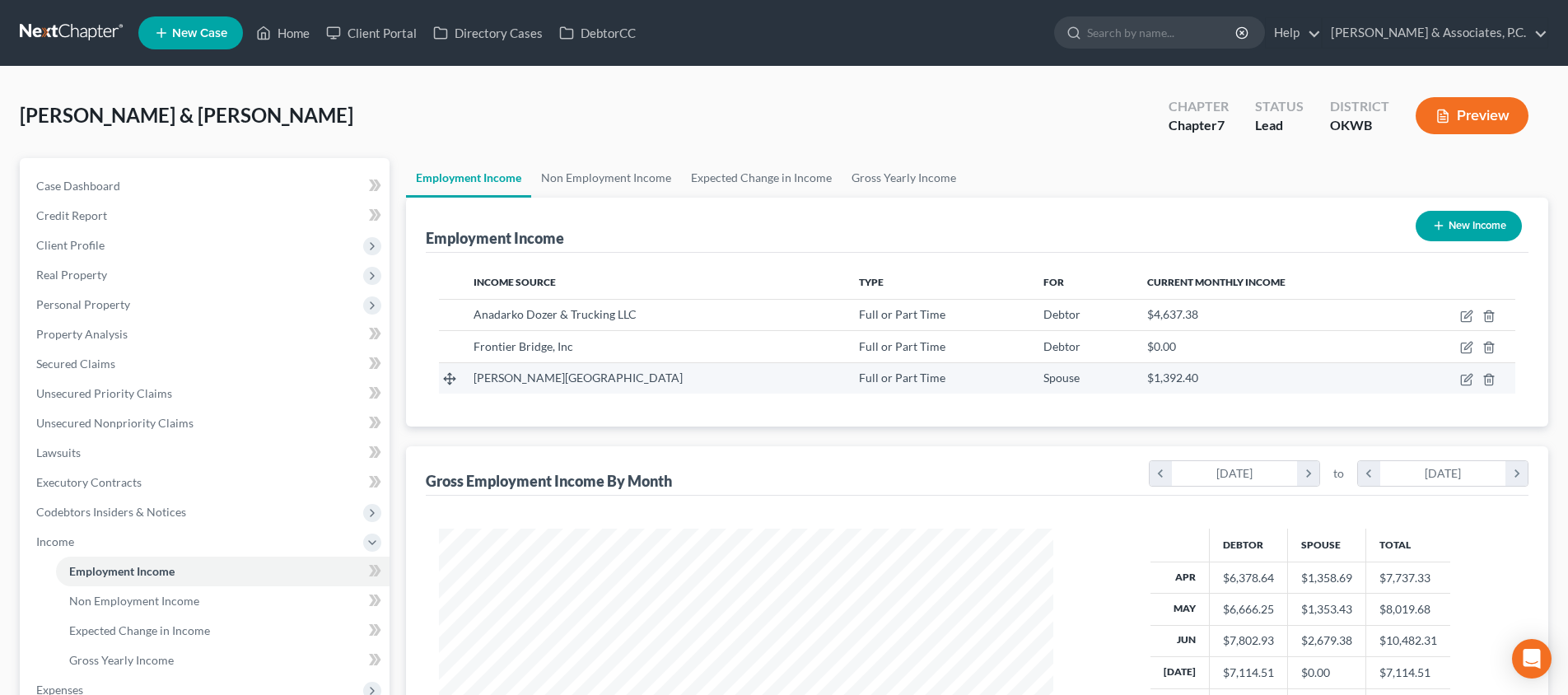
scroll to position [0, 0]
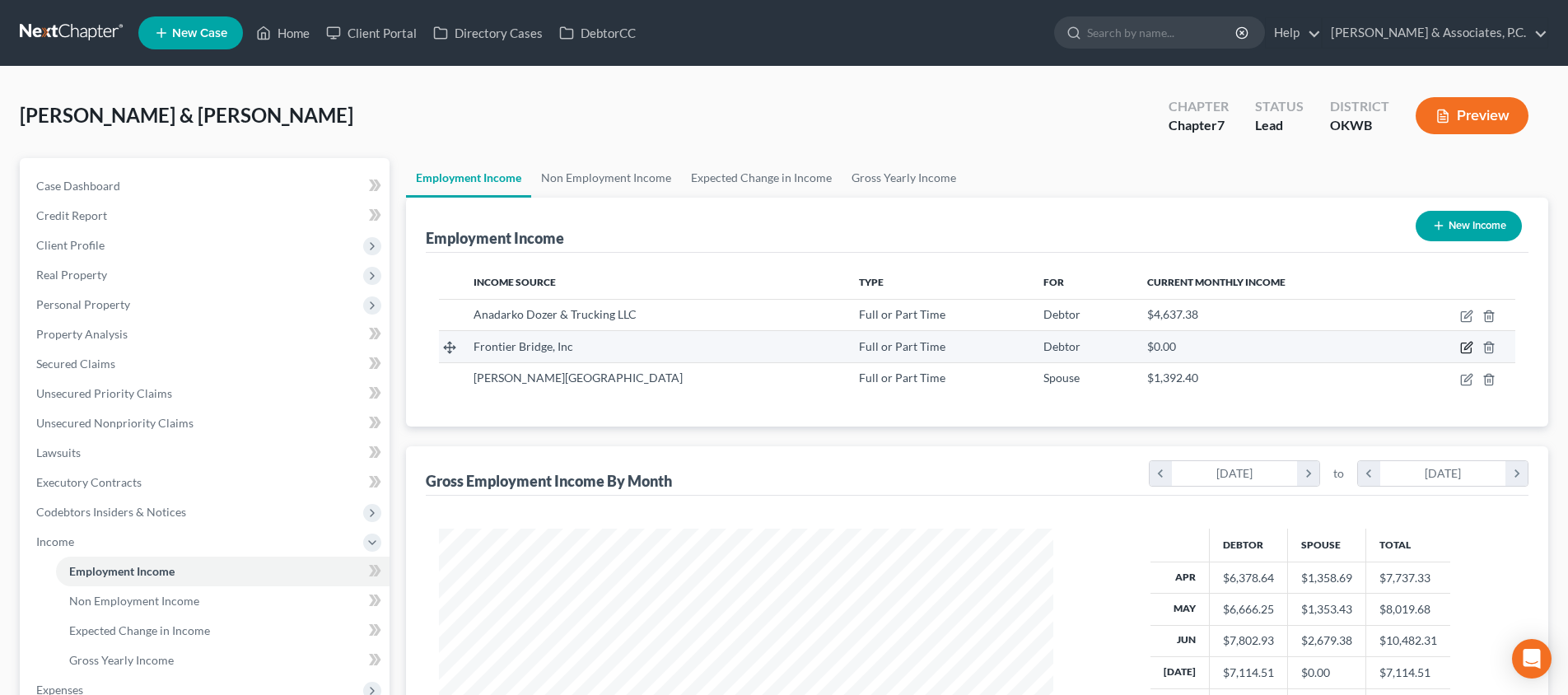
click at [1467, 344] on icon "button" at bounding box center [1467, 348] width 13 height 13
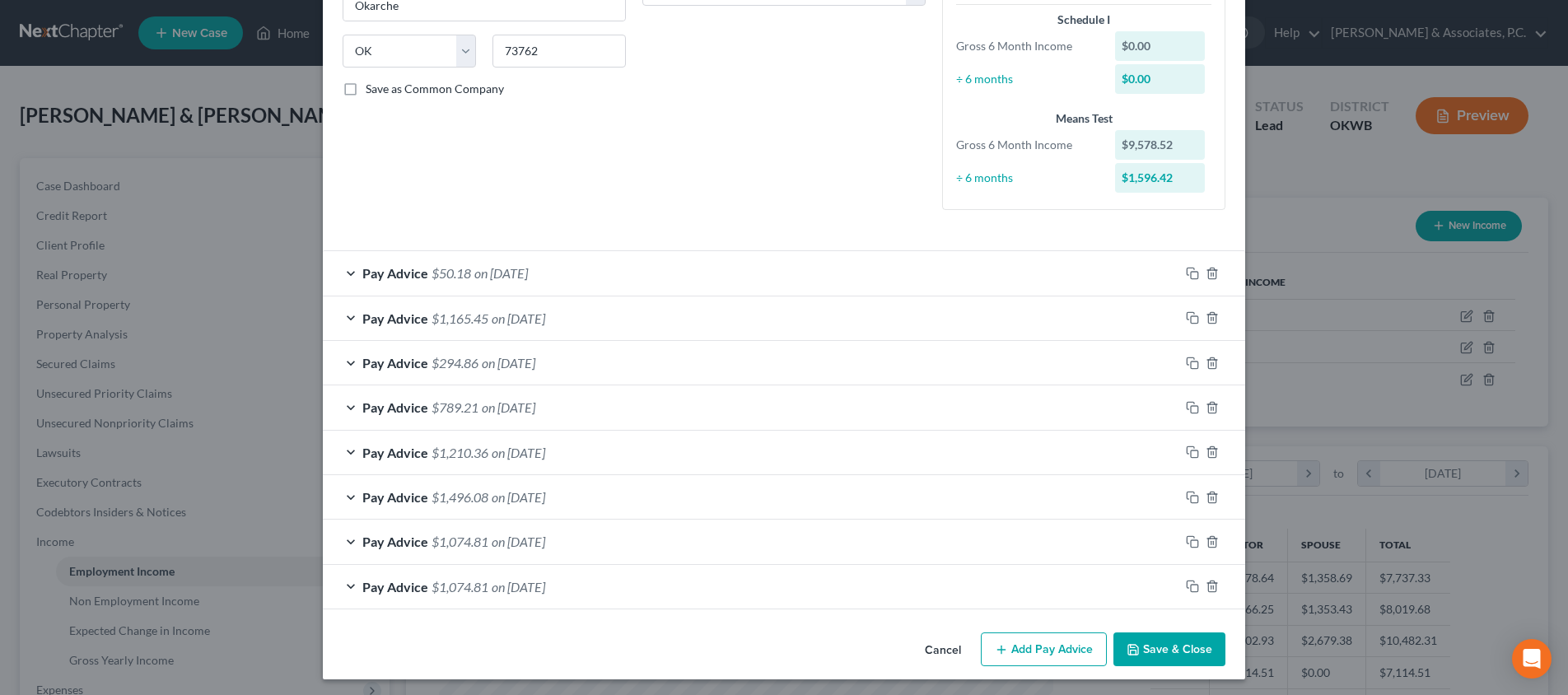
scroll to position [304, 0]
click at [453, 456] on div "Pay Advice $1,210.36 on [DATE]" at bounding box center [751, 453] width 856 height 44
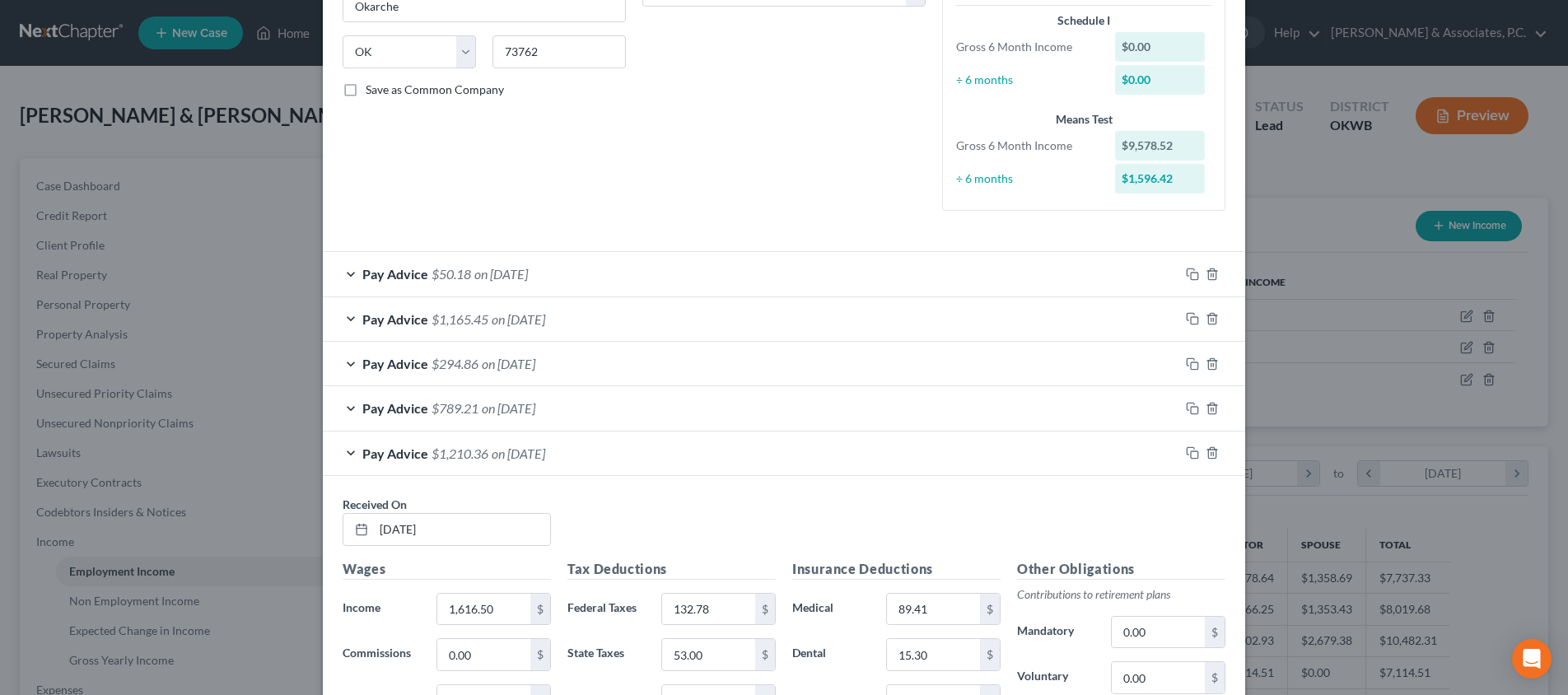
scroll to position [560, 0]
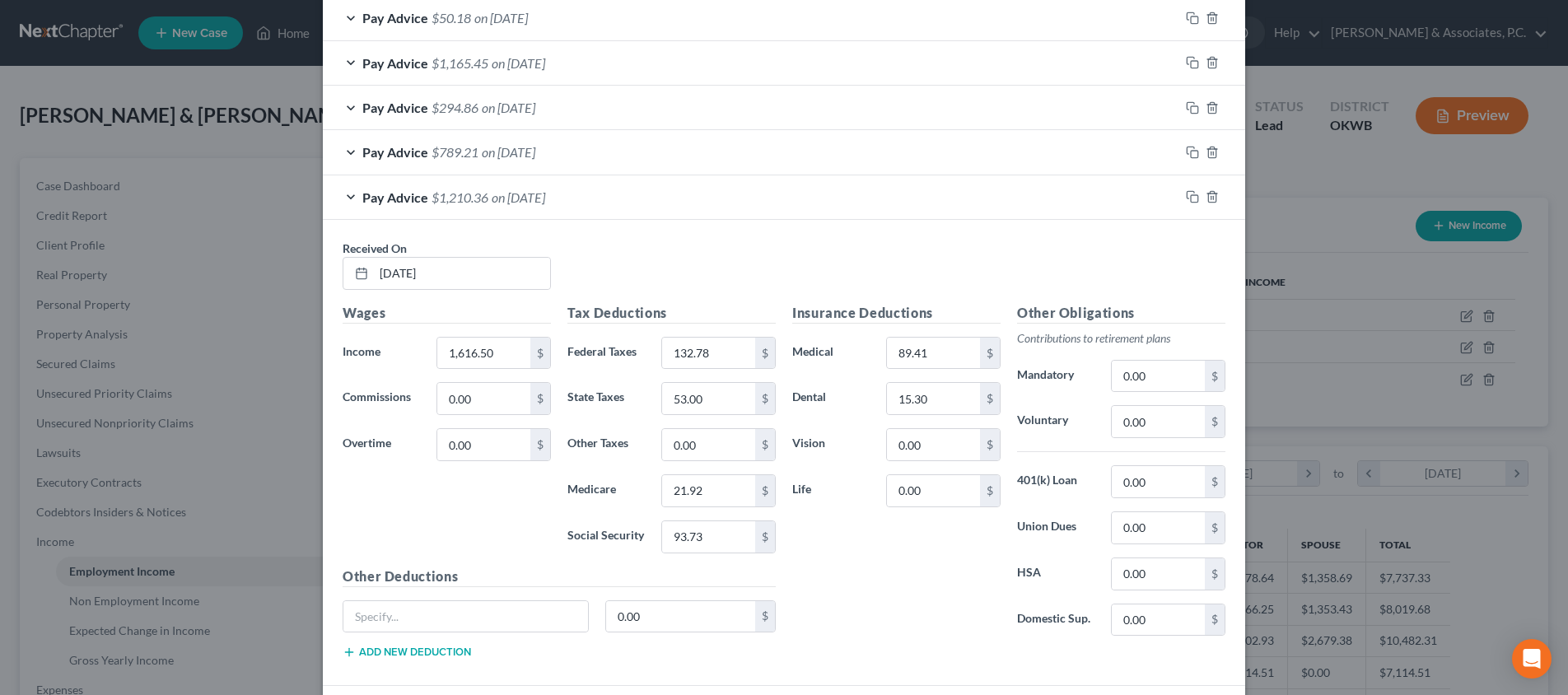
click at [727, 256] on div "Received On * [DATE]" at bounding box center [784, 271] width 899 height 64
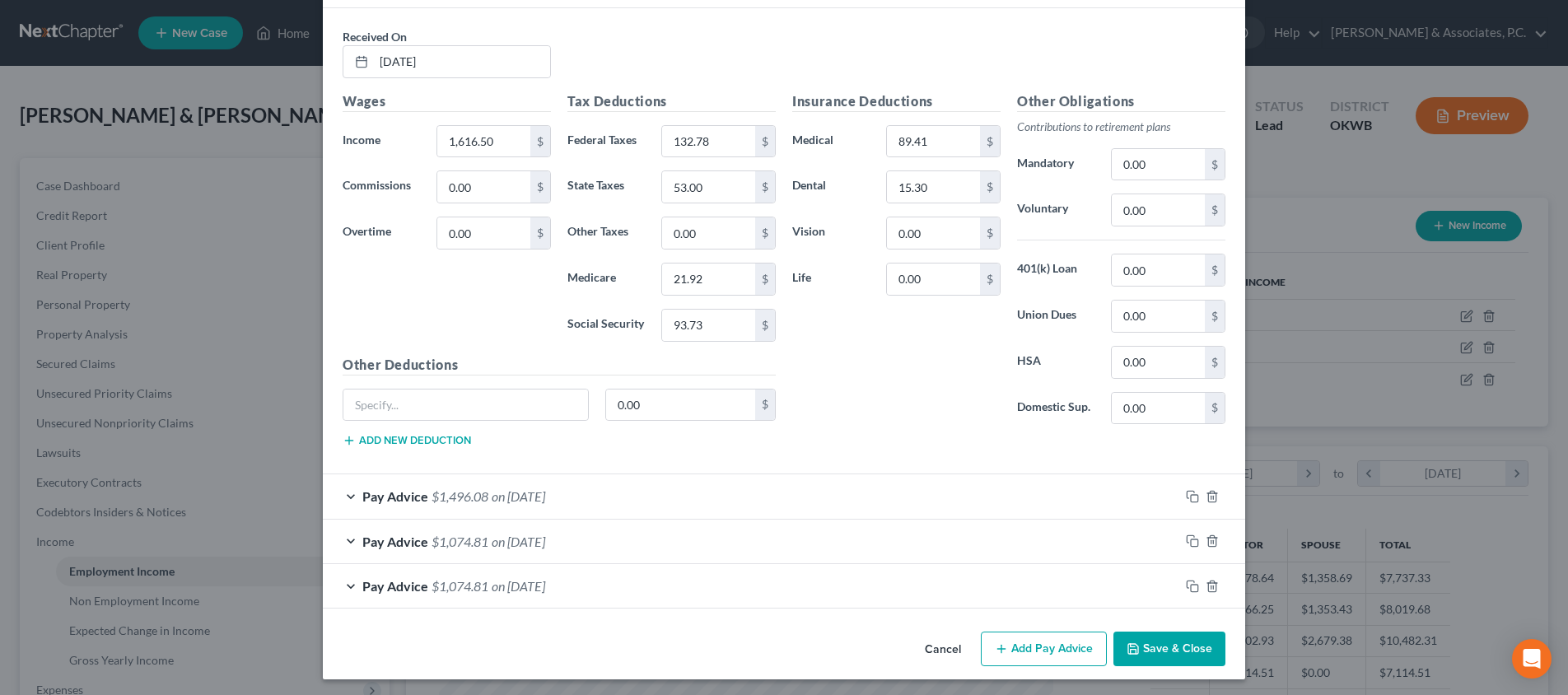
scroll to position [770, 0]
click at [1213, 587] on line "button" at bounding box center [1213, 588] width 0 height 3
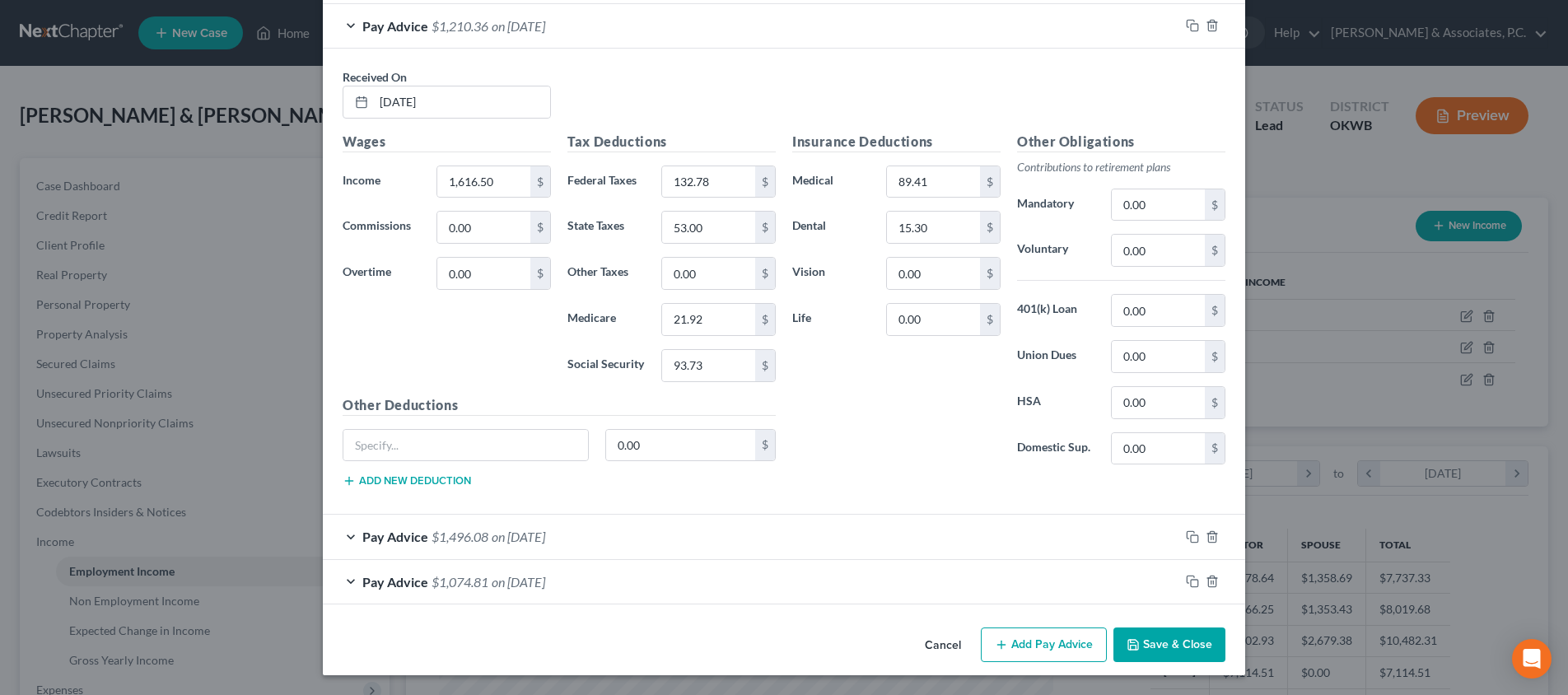
scroll to position [726, 0]
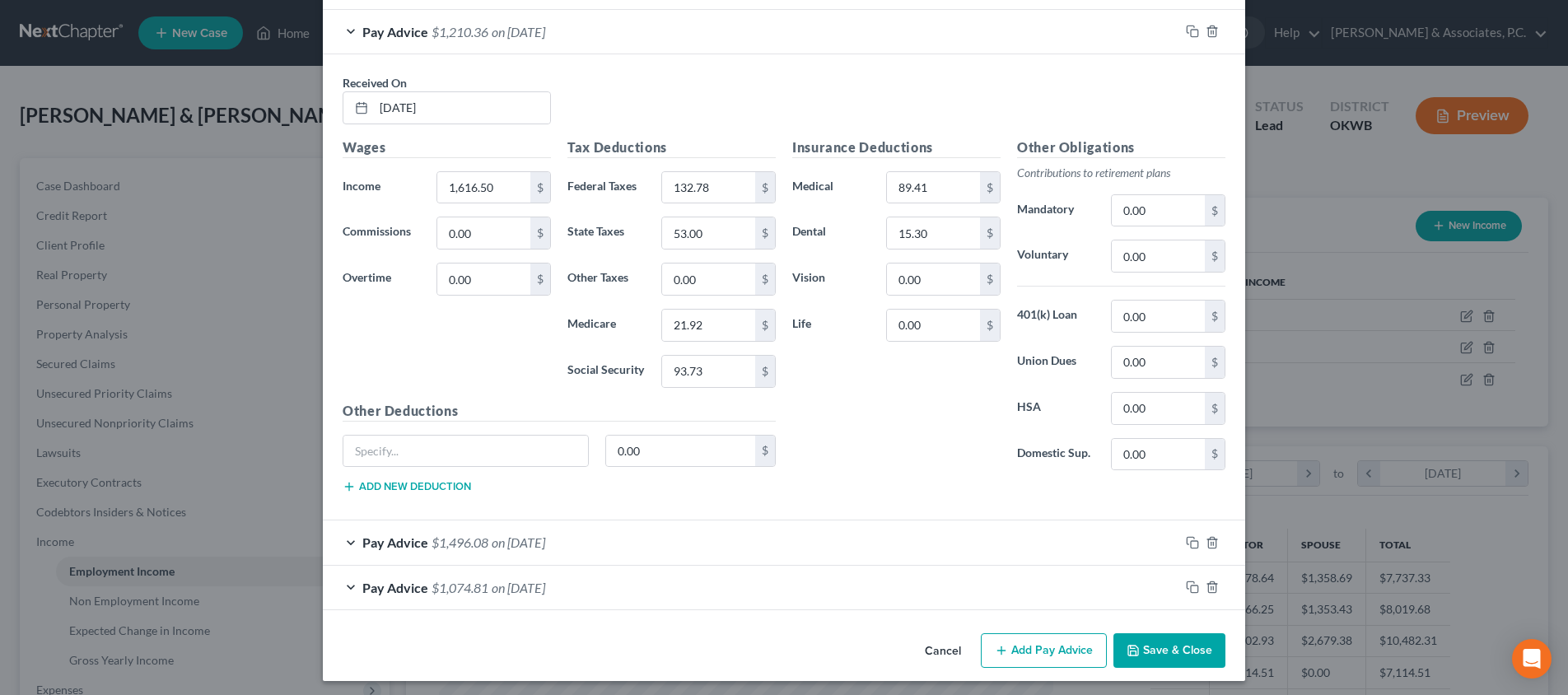
click at [1029, 635] on button "Add Pay Advice" at bounding box center [1044, 650] width 126 height 35
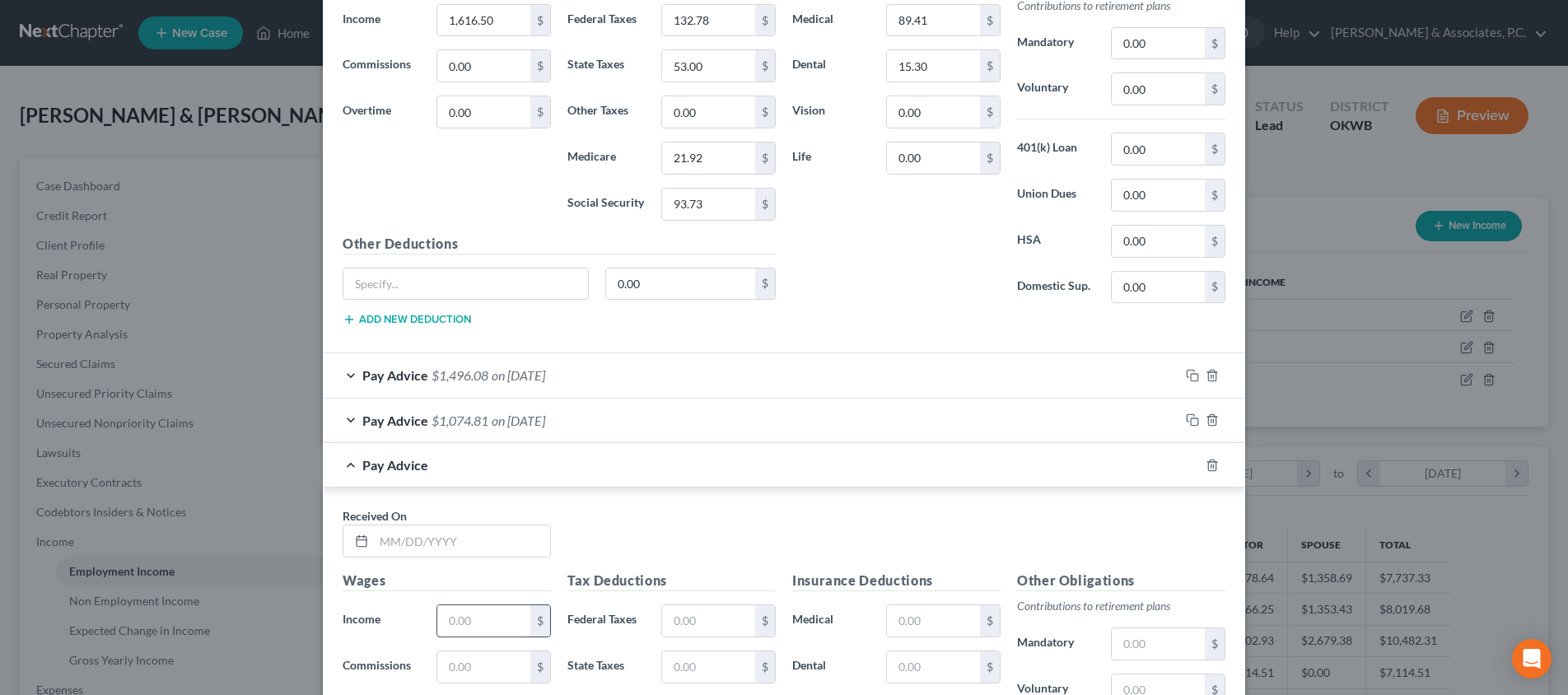
scroll to position [1220, 0]
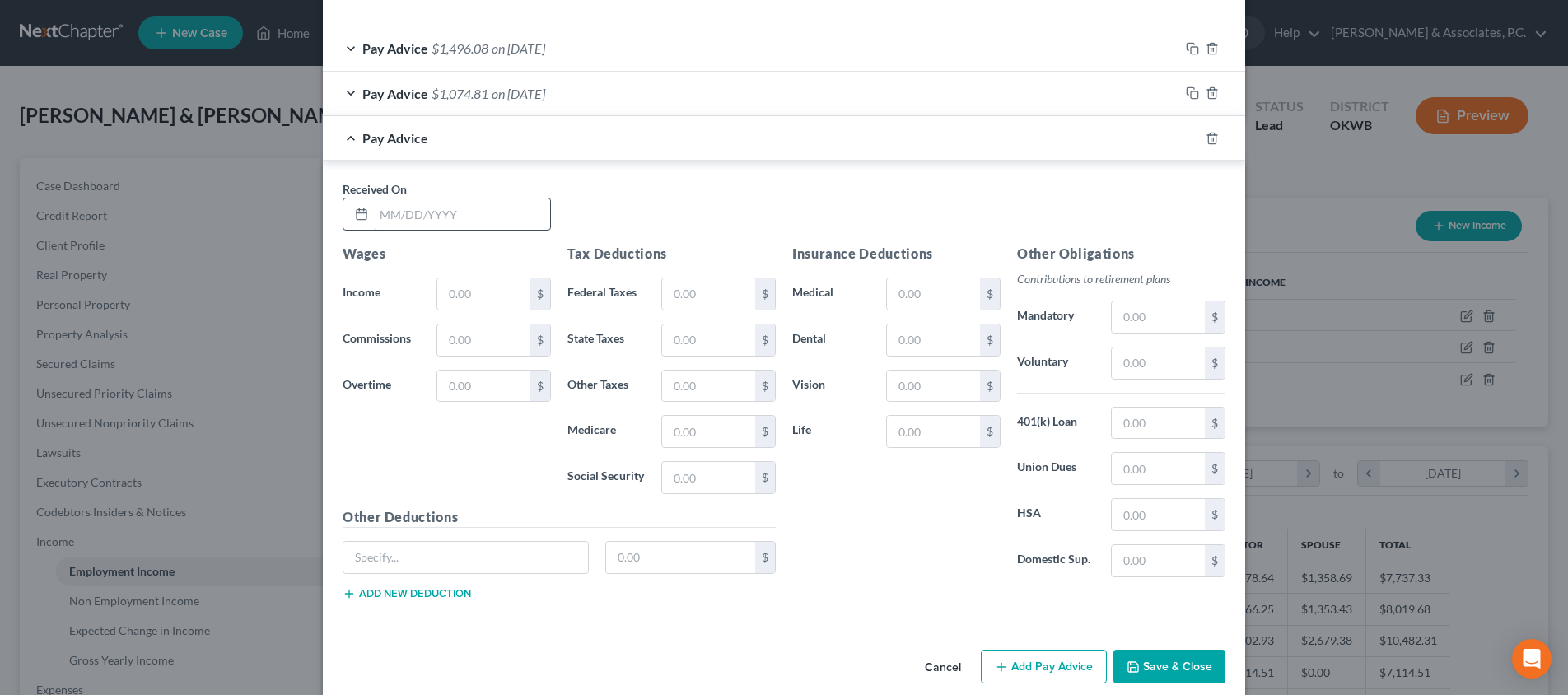
click at [479, 202] on input "text" at bounding box center [462, 214] width 176 height 31
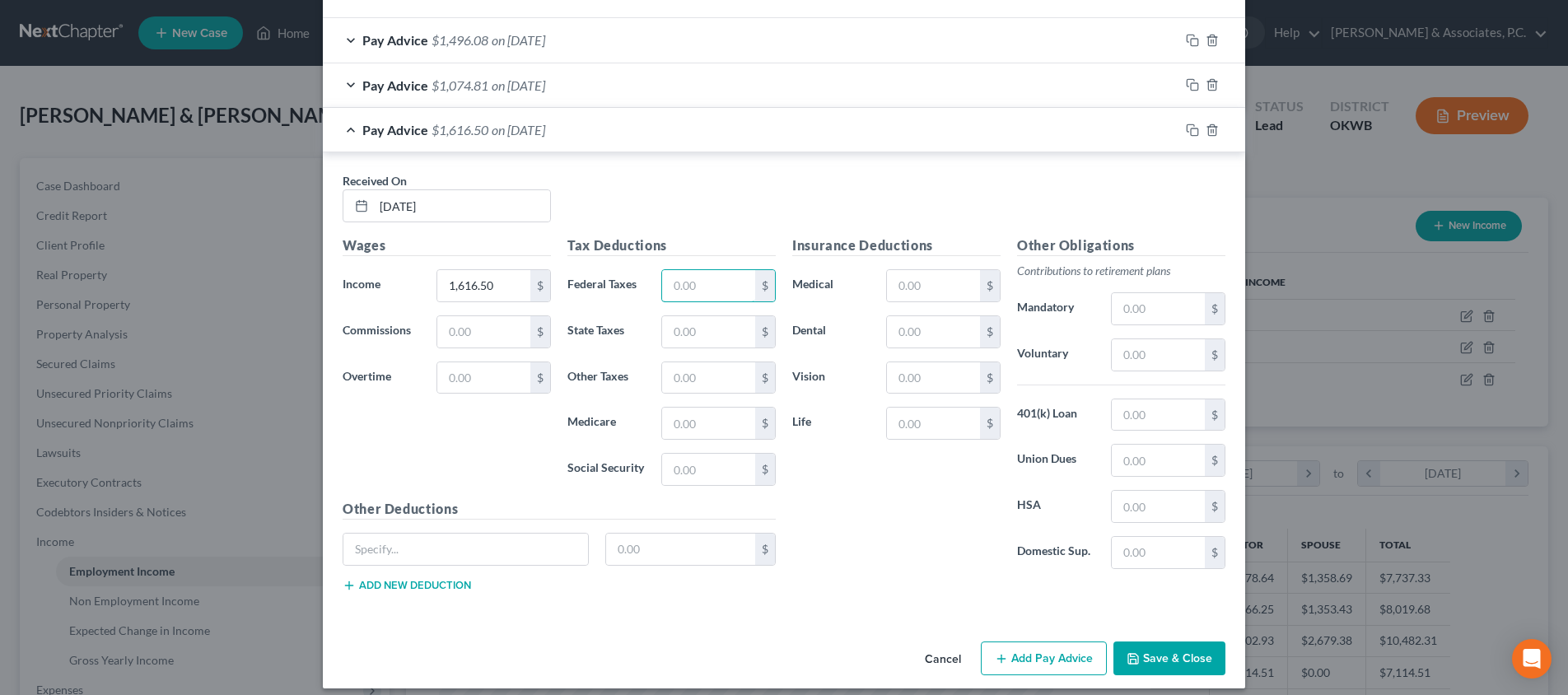
scroll to position [1236, 0]
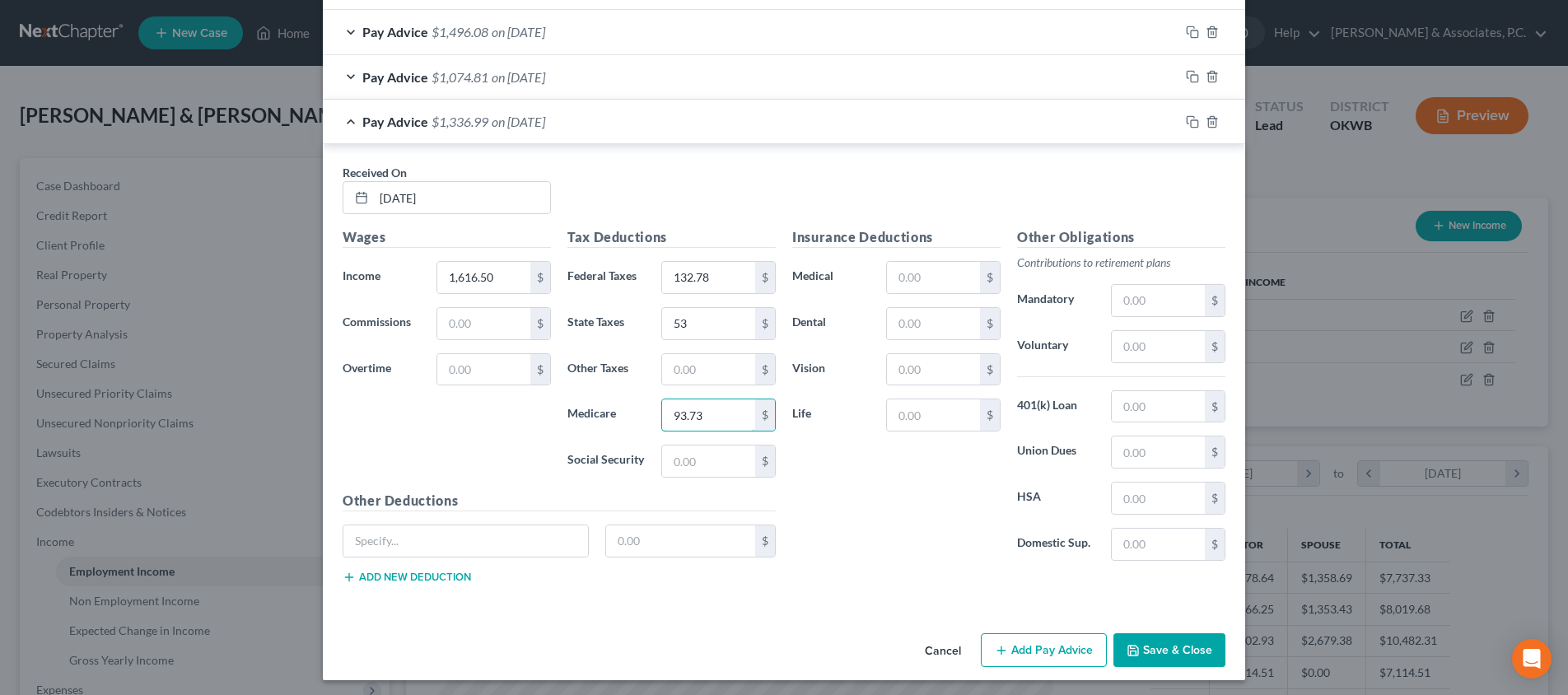
drag, startPoint x: 724, startPoint y: 409, endPoint x: 621, endPoint y: 410, distance: 103.0
click at [621, 410] on div "Medicare 93.73 $" at bounding box center [671, 415] width 225 height 33
click at [1158, 652] on button "Save & Close" at bounding box center [1169, 650] width 112 height 35
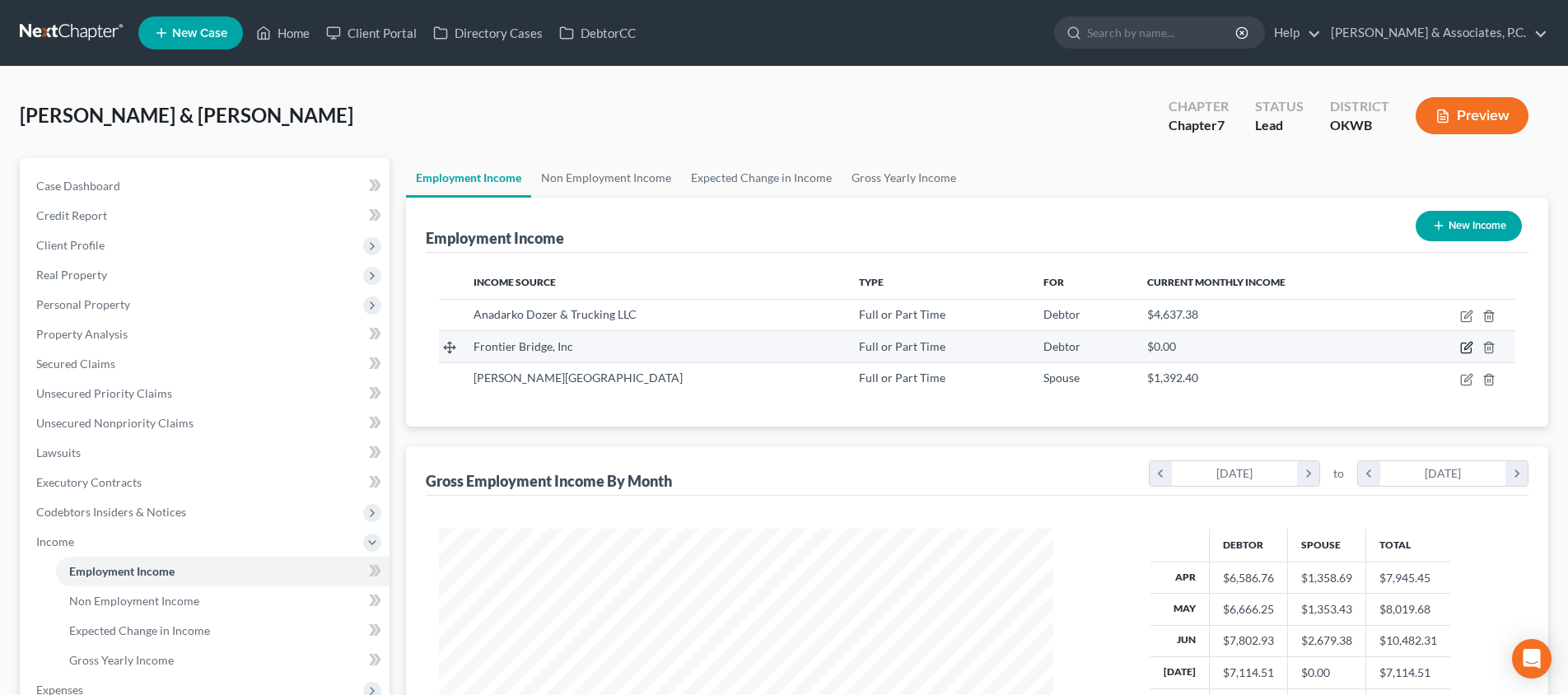
click at [1469, 348] on icon "button" at bounding box center [1467, 348] width 13 height 13
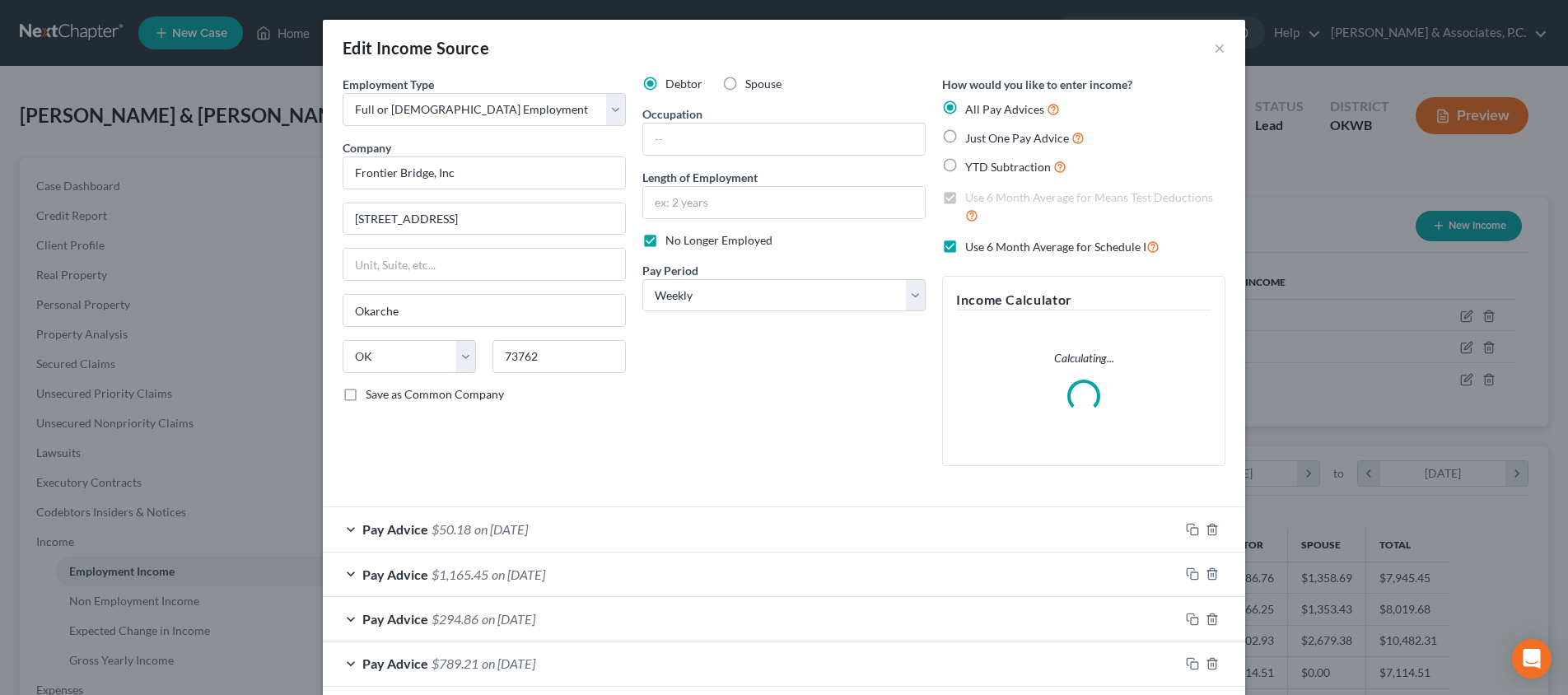
scroll to position [255, 0]
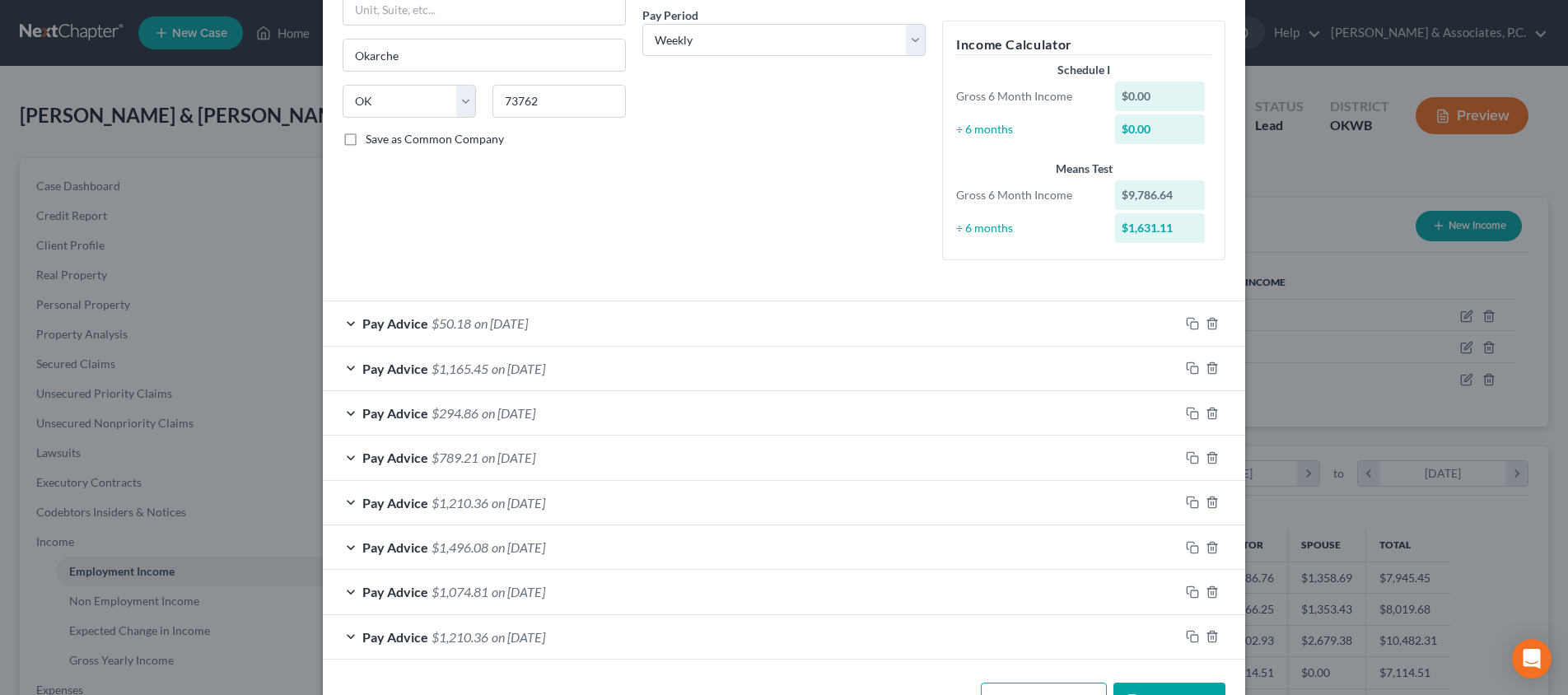
click at [508, 501] on span "on [DATE]" at bounding box center [518, 502] width 54 height 16
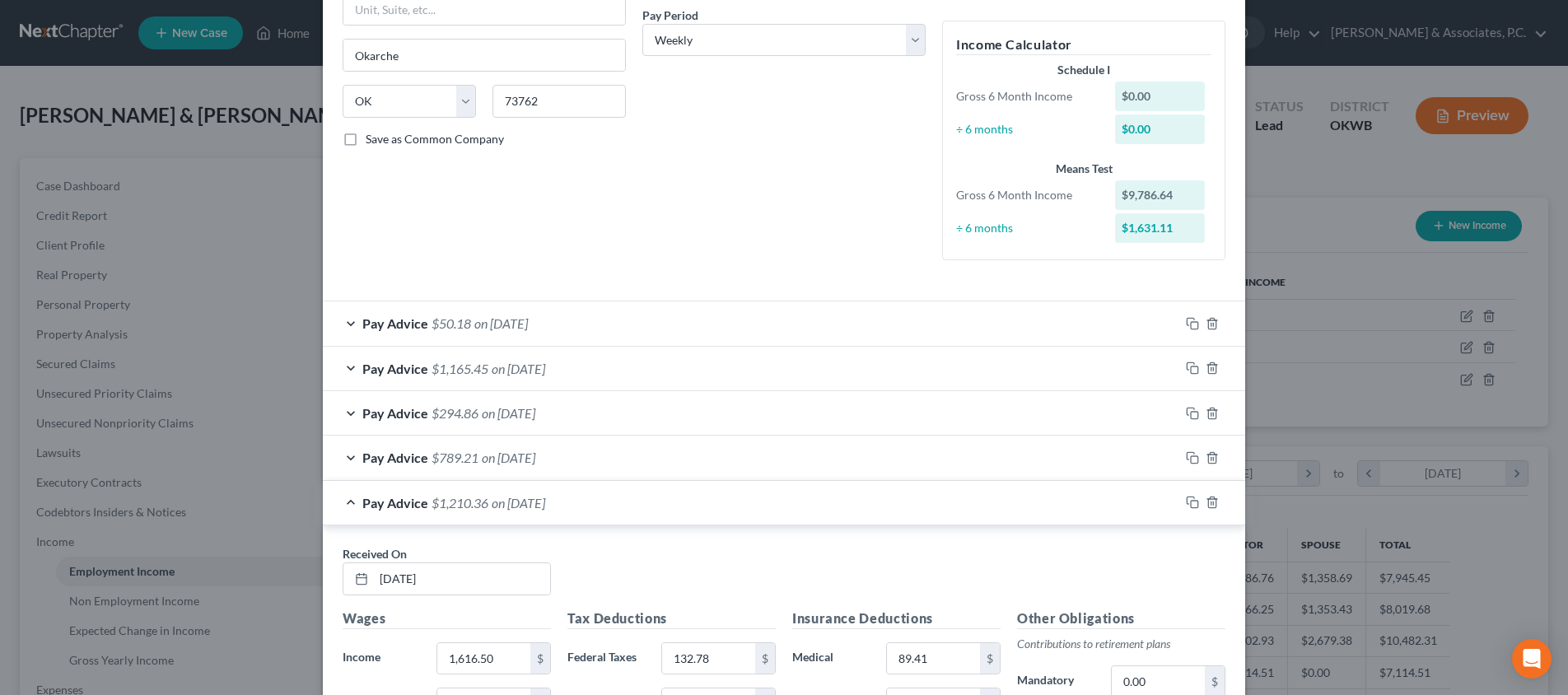
scroll to position [611, 0]
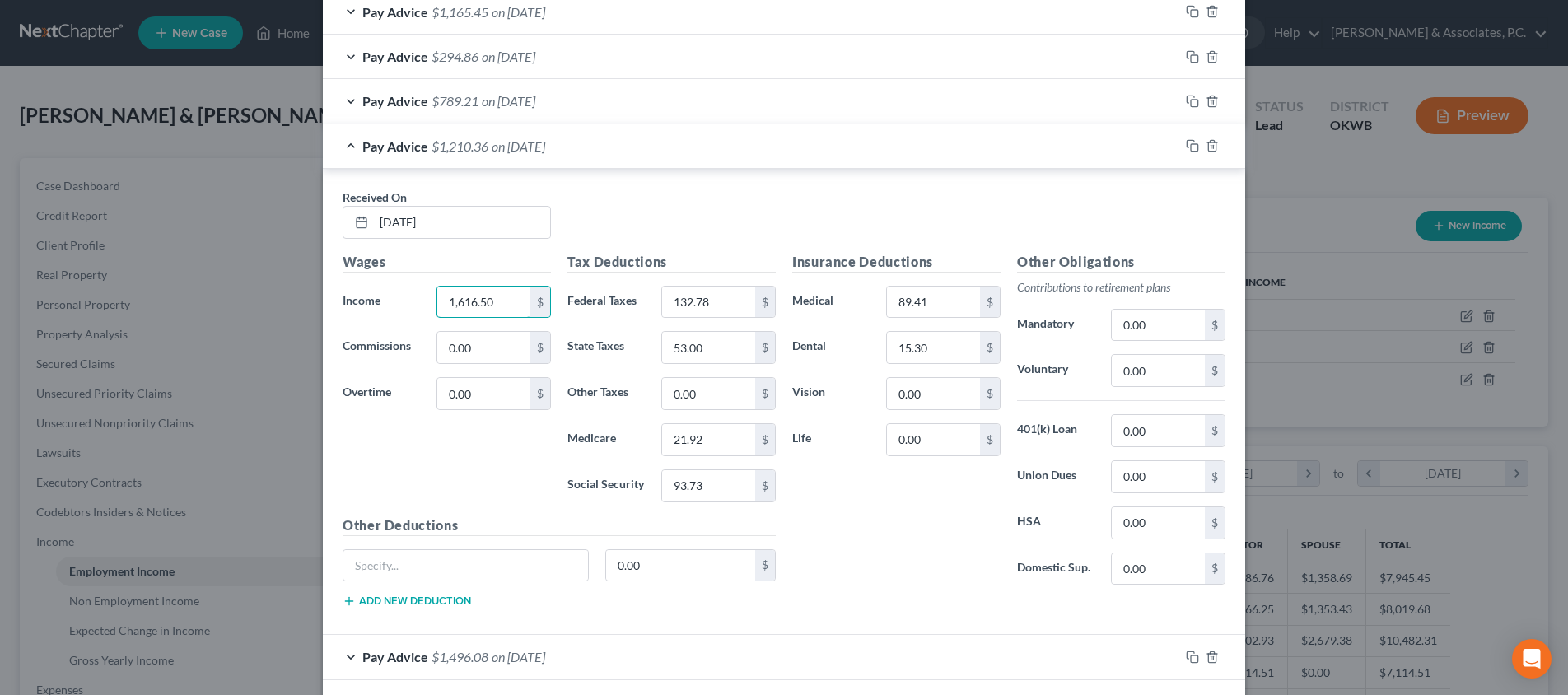
drag, startPoint x: 503, startPoint y: 300, endPoint x: 366, endPoint y: 297, distance: 137.0
click at [366, 297] on div "Income * 1,616.50 $" at bounding box center [447, 302] width 225 height 33
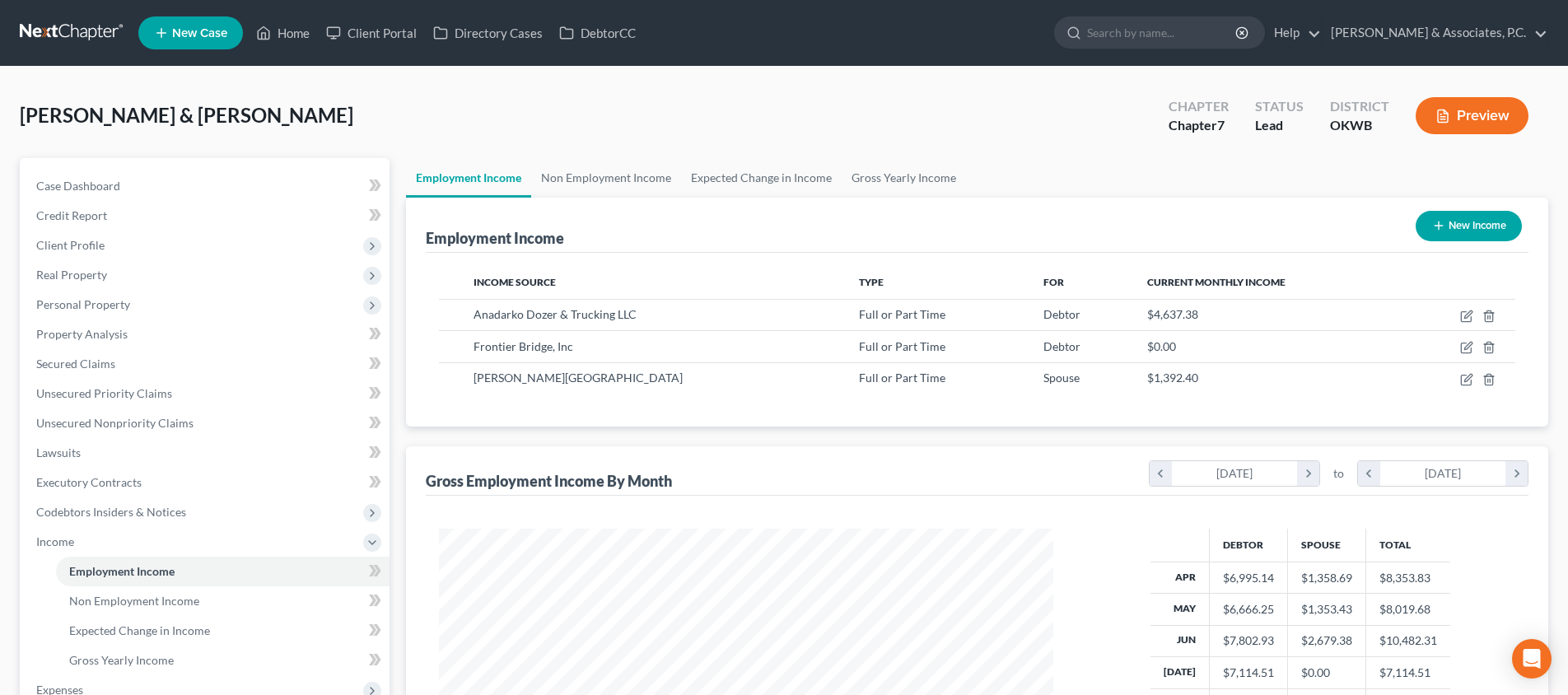
scroll to position [299, 0]
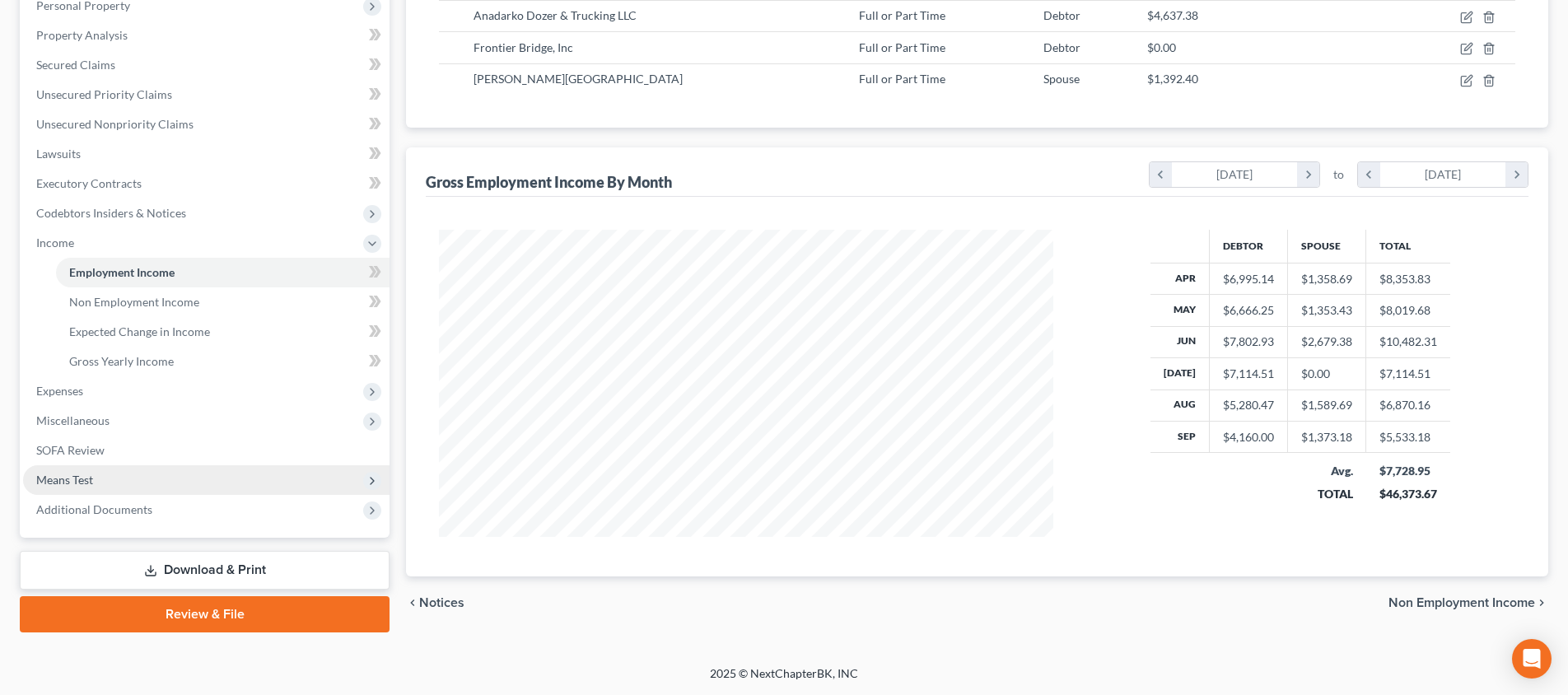
click at [247, 481] on span "Means Test" at bounding box center [206, 480] width 367 height 30
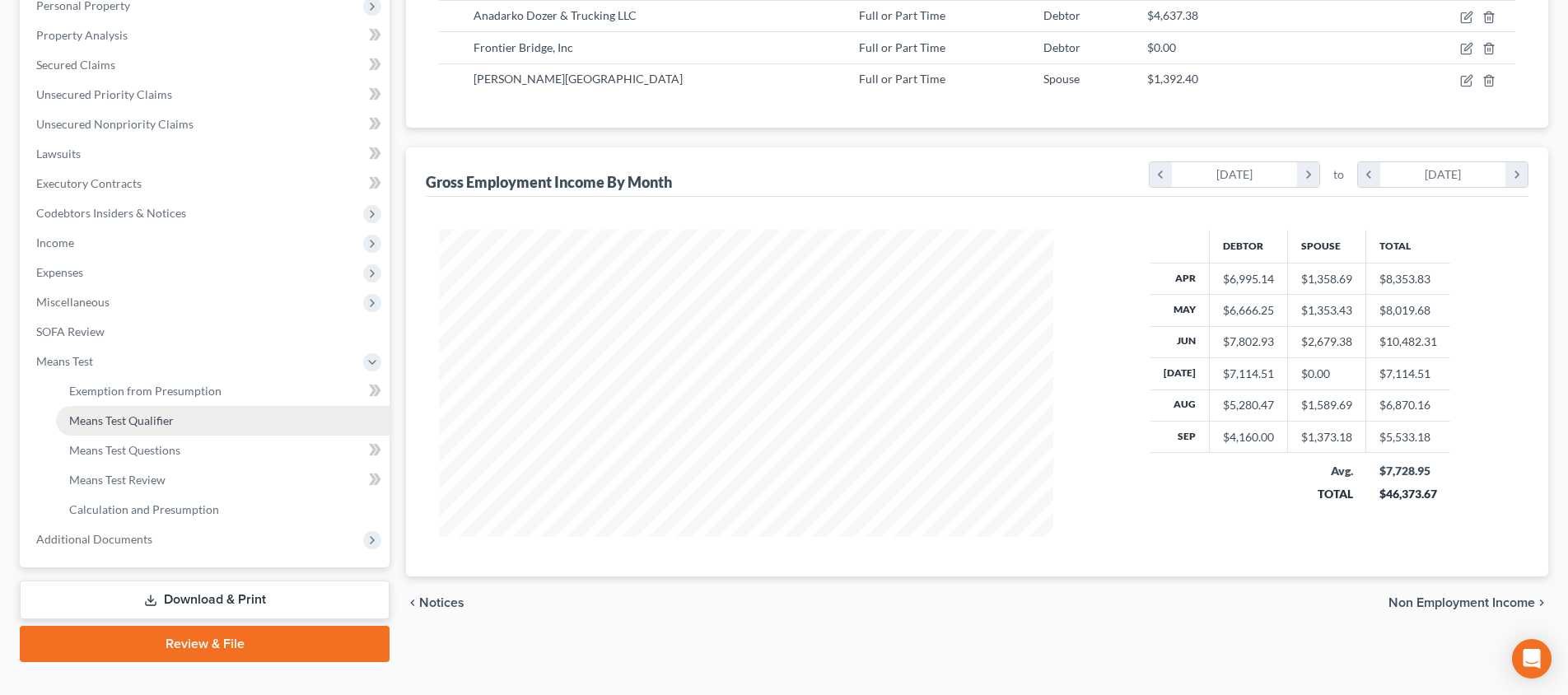
click at [252, 426] on link "Means Test Qualifier" at bounding box center [223, 420] width 334 height 30
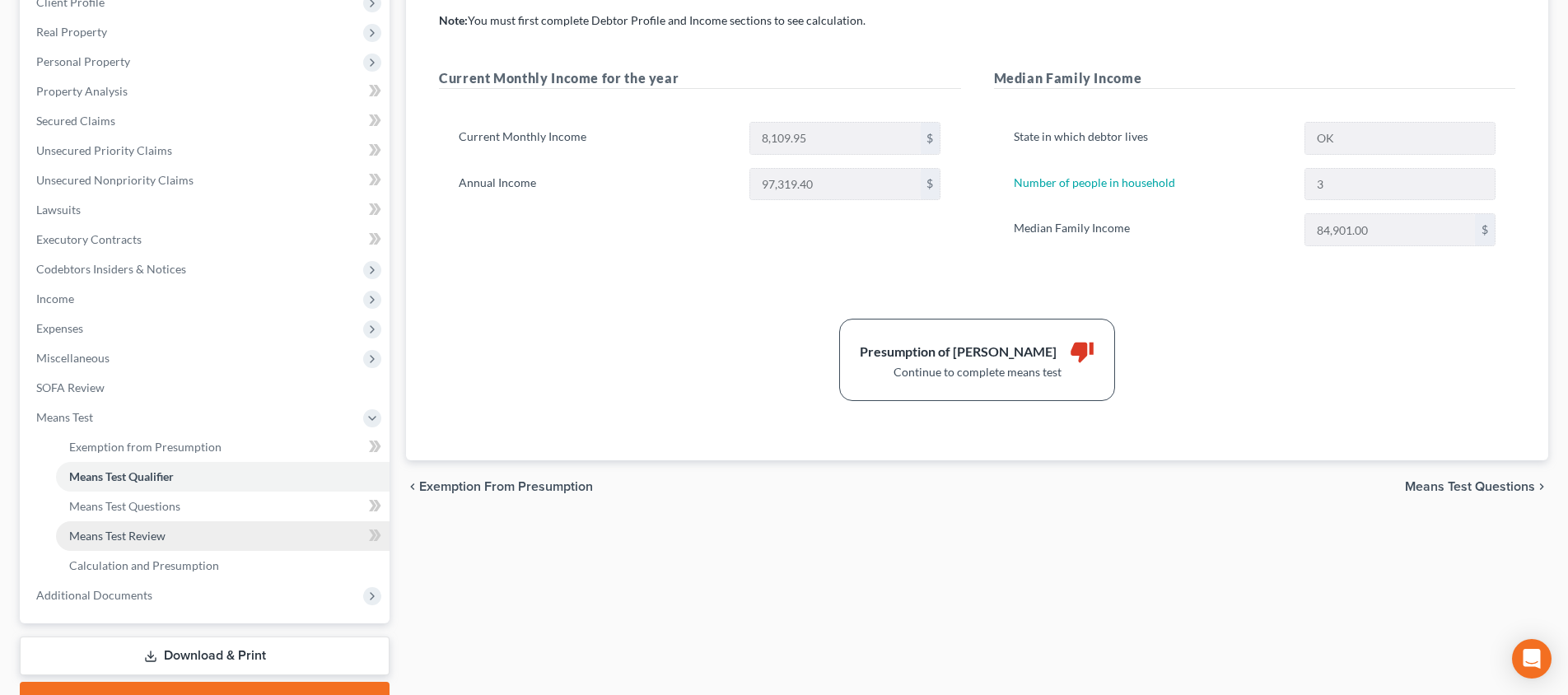
scroll to position [205, 0]
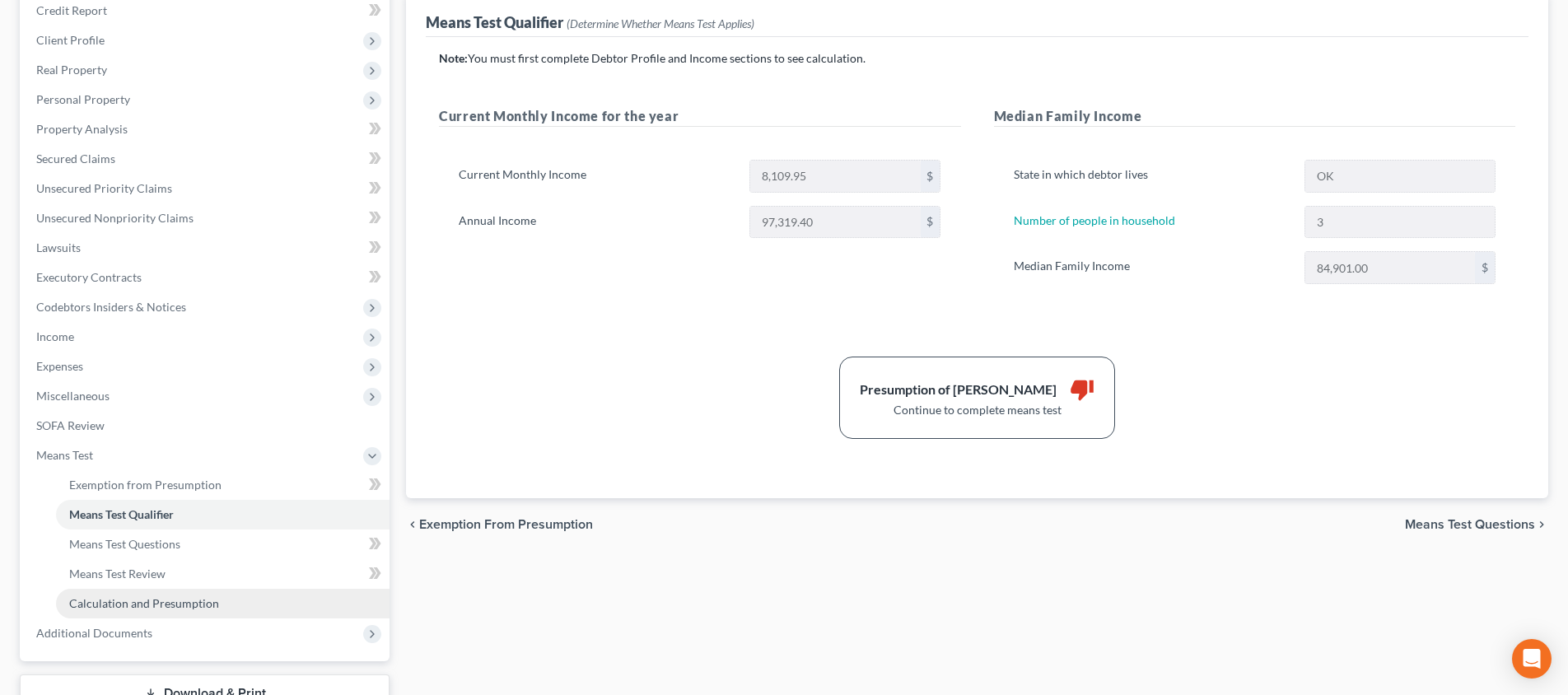
click at [225, 601] on link "Calculation and Presumption" at bounding box center [223, 603] width 334 height 30
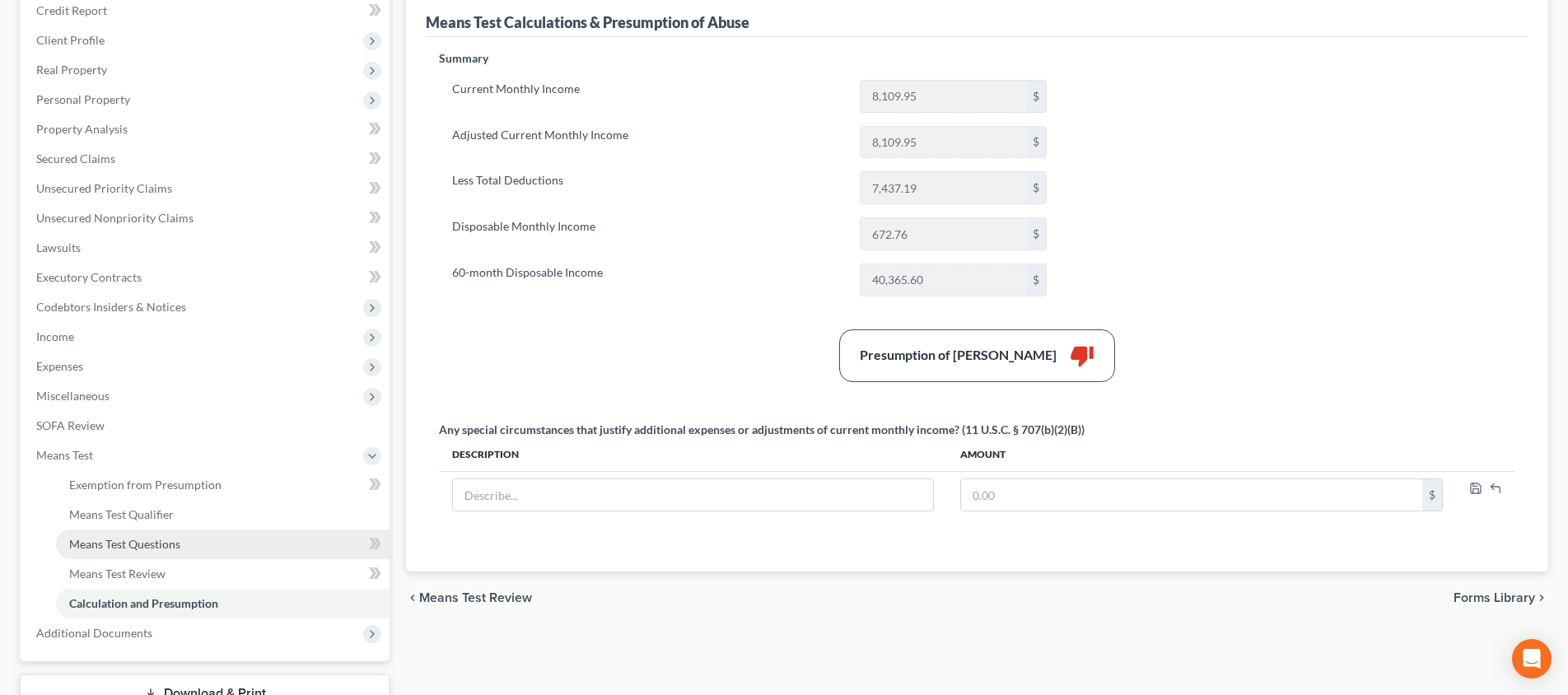
scroll to position [328, 0]
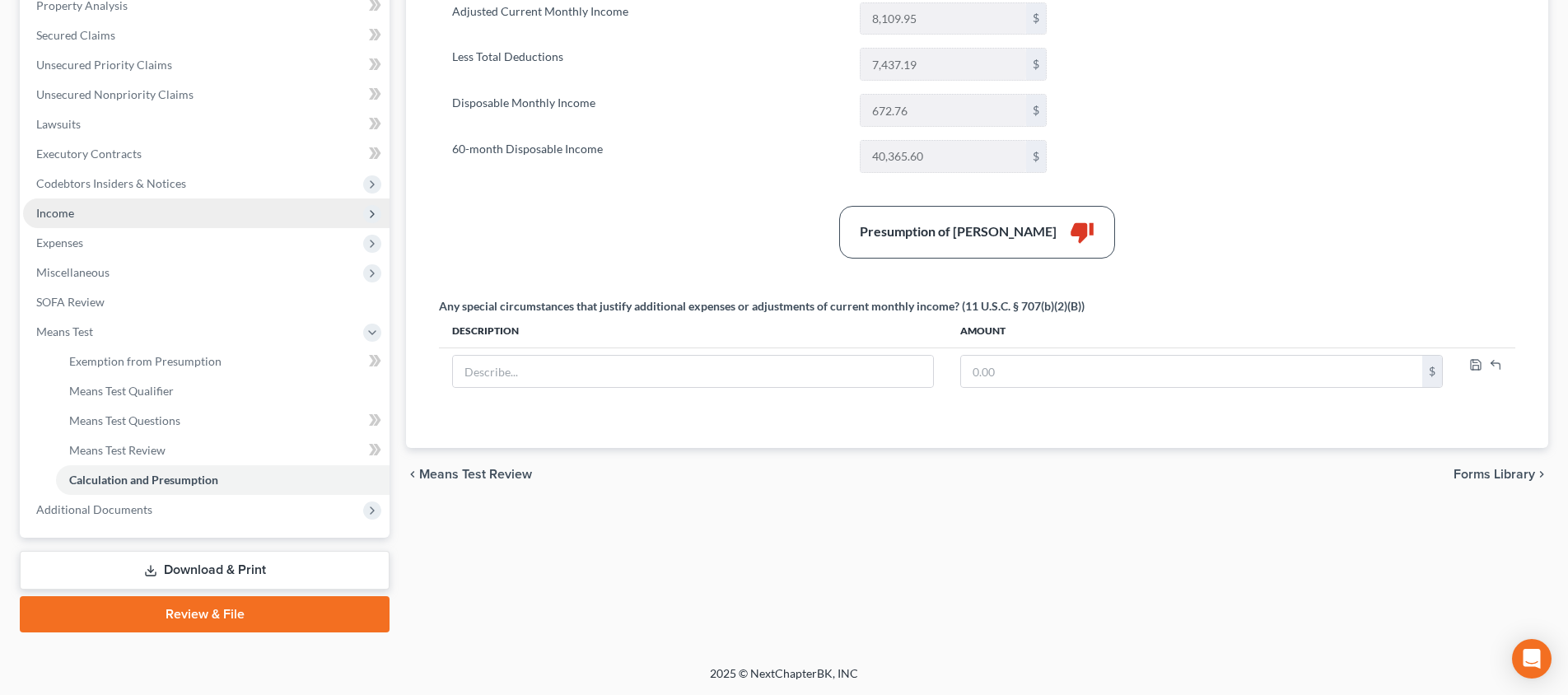
click at [187, 218] on span "Income" at bounding box center [206, 213] width 367 height 30
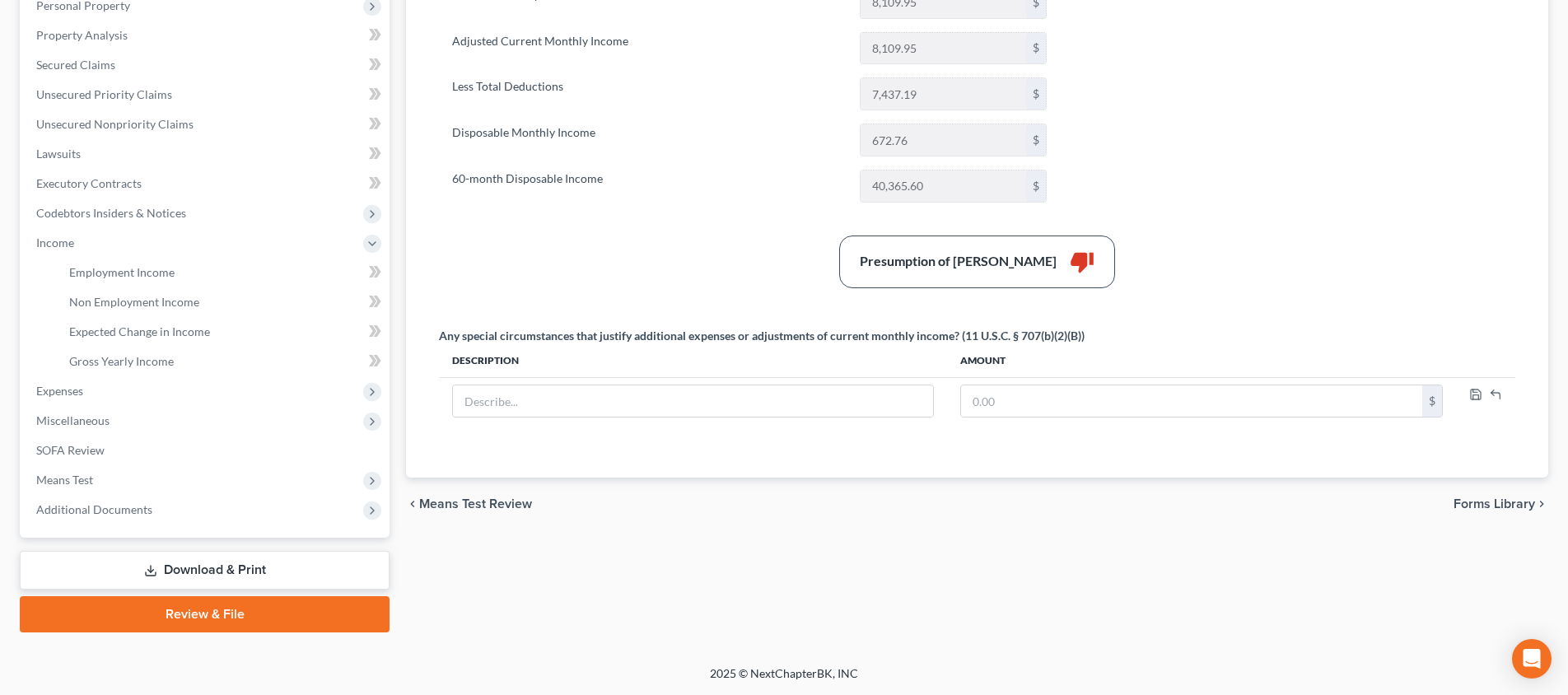
scroll to position [299, 0]
drag, startPoint x: 262, startPoint y: 278, endPoint x: 424, endPoint y: 318, distance: 166.9
click at [262, 278] on link "Employment Income" at bounding box center [223, 272] width 334 height 30
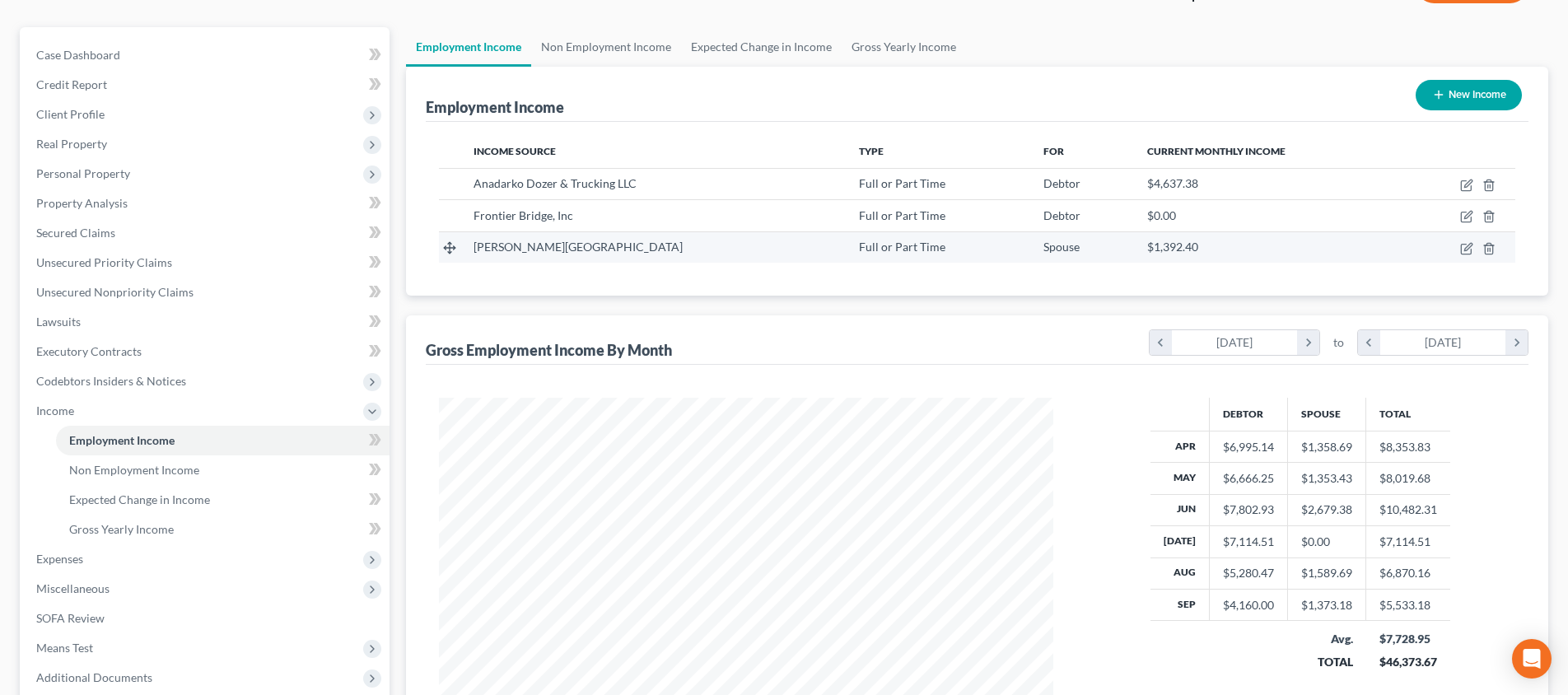
scroll to position [70, 0]
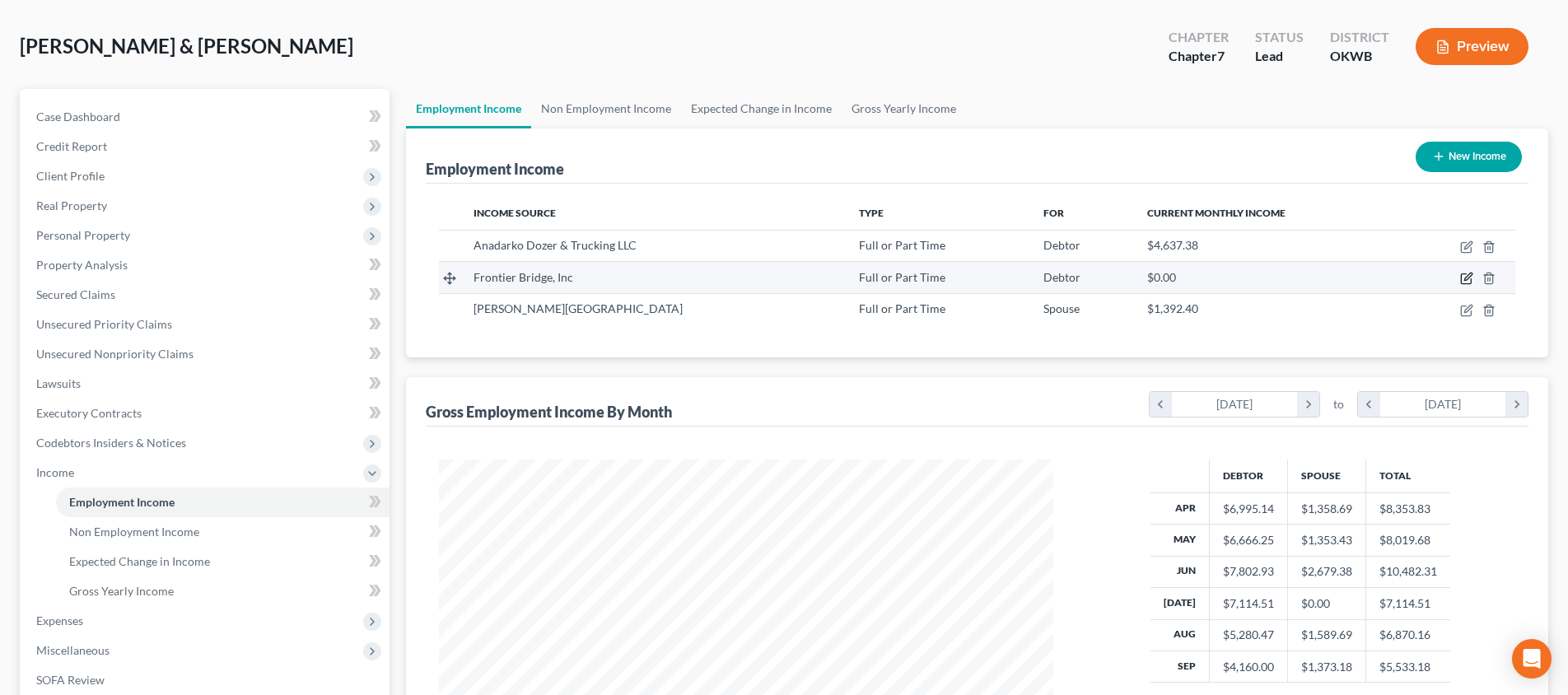
click at [1469, 278] on icon "button" at bounding box center [1468, 276] width 7 height 7
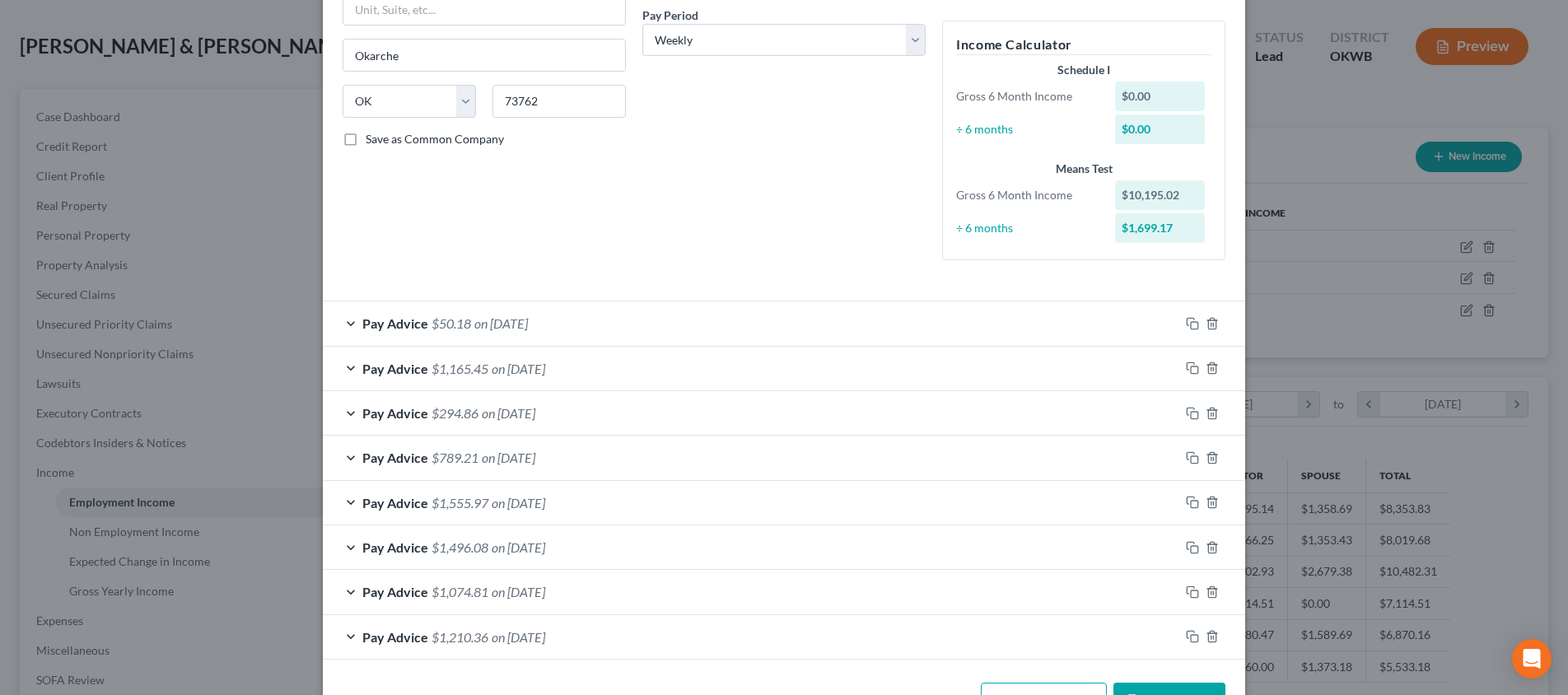
scroll to position [295, 0]
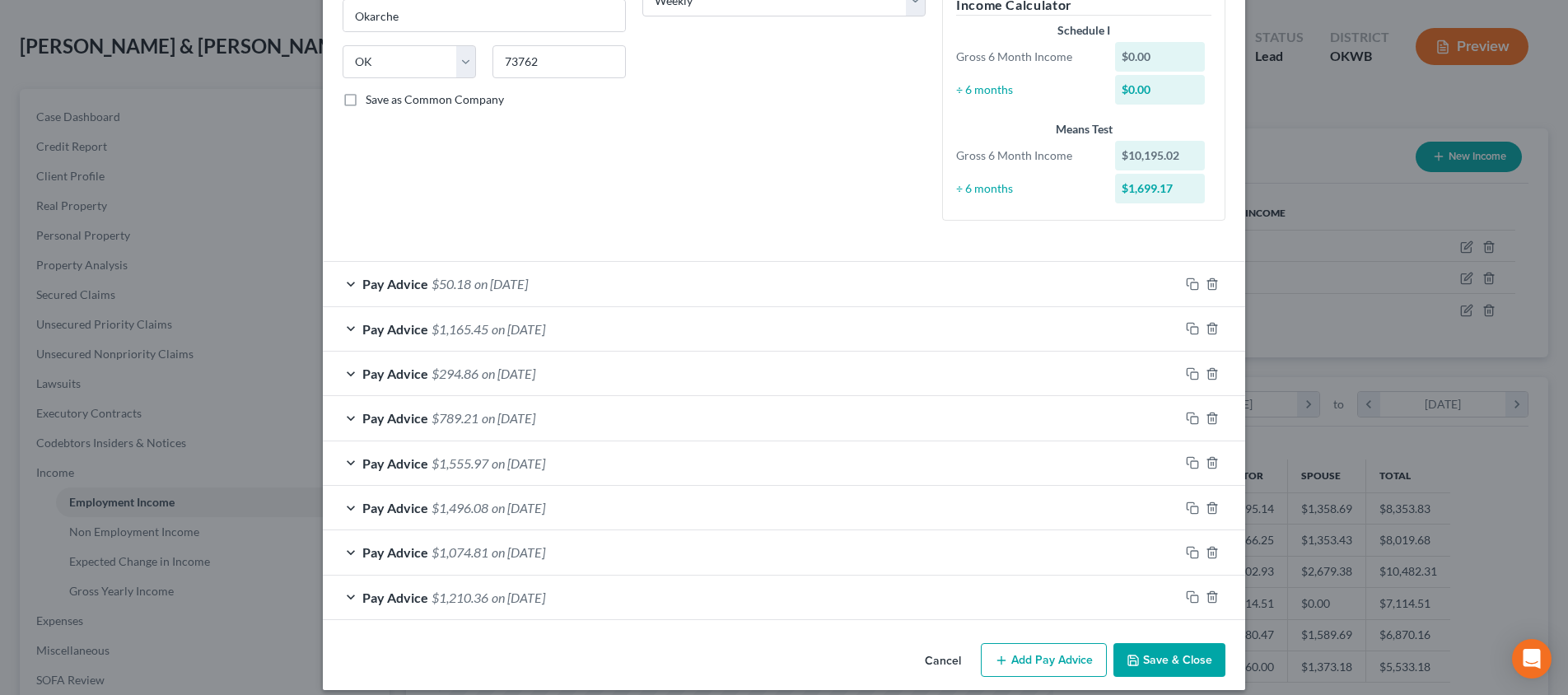
click at [746, 456] on div "Pay Advice $1,555.97 on [DATE]" at bounding box center [751, 463] width 856 height 44
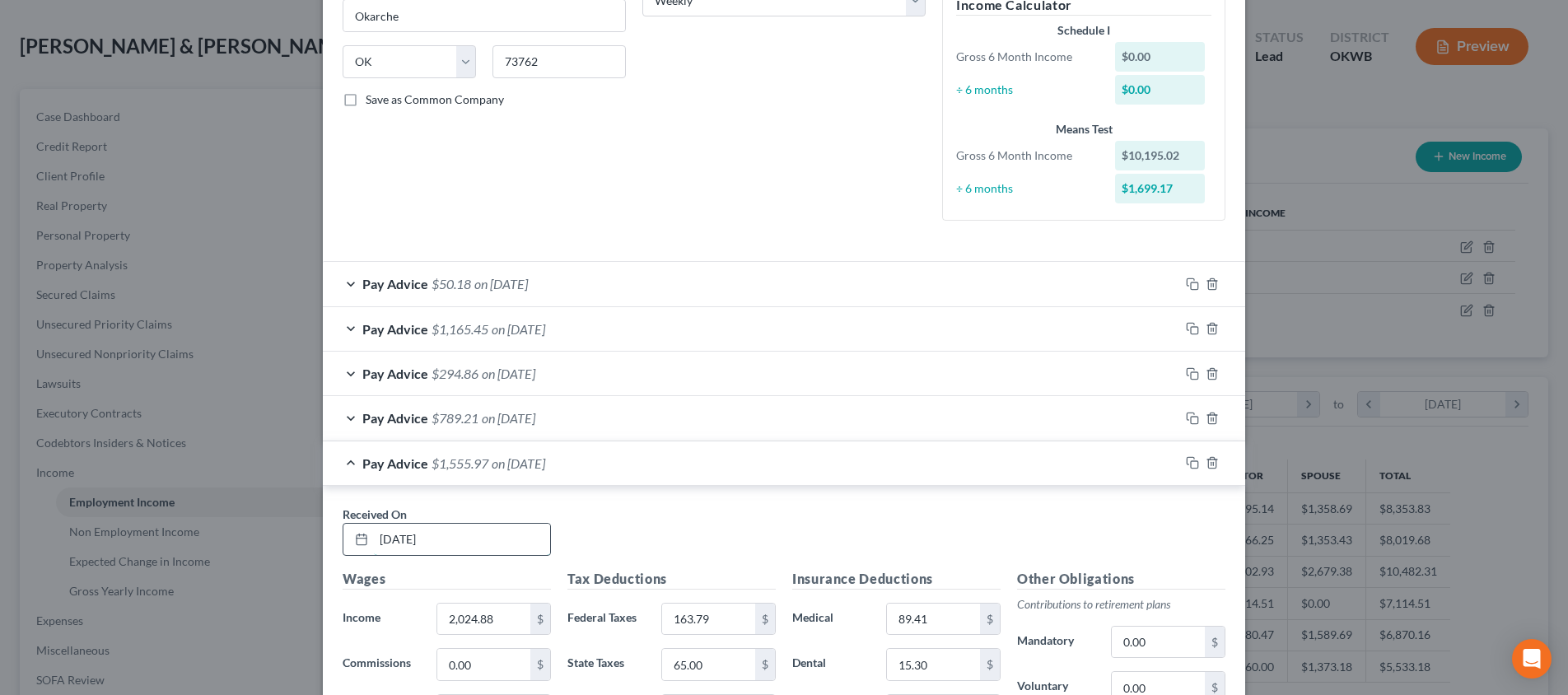
click at [483, 534] on input "[DATE]" at bounding box center [462, 539] width 176 height 31
click at [483, 534] on input "[DATE]" at bounding box center [462, 539] width 176 height 31
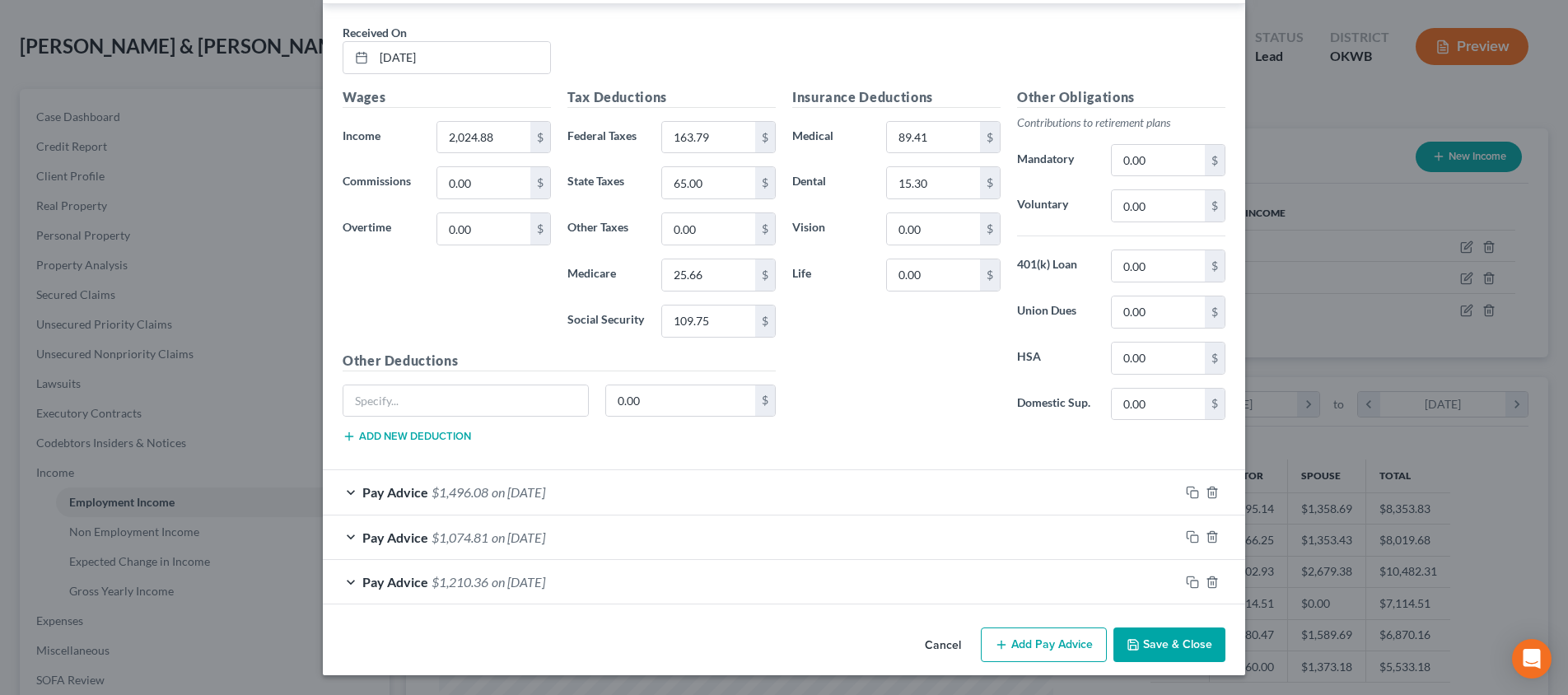
click at [507, 498] on span "on [DATE]" at bounding box center [518, 491] width 54 height 16
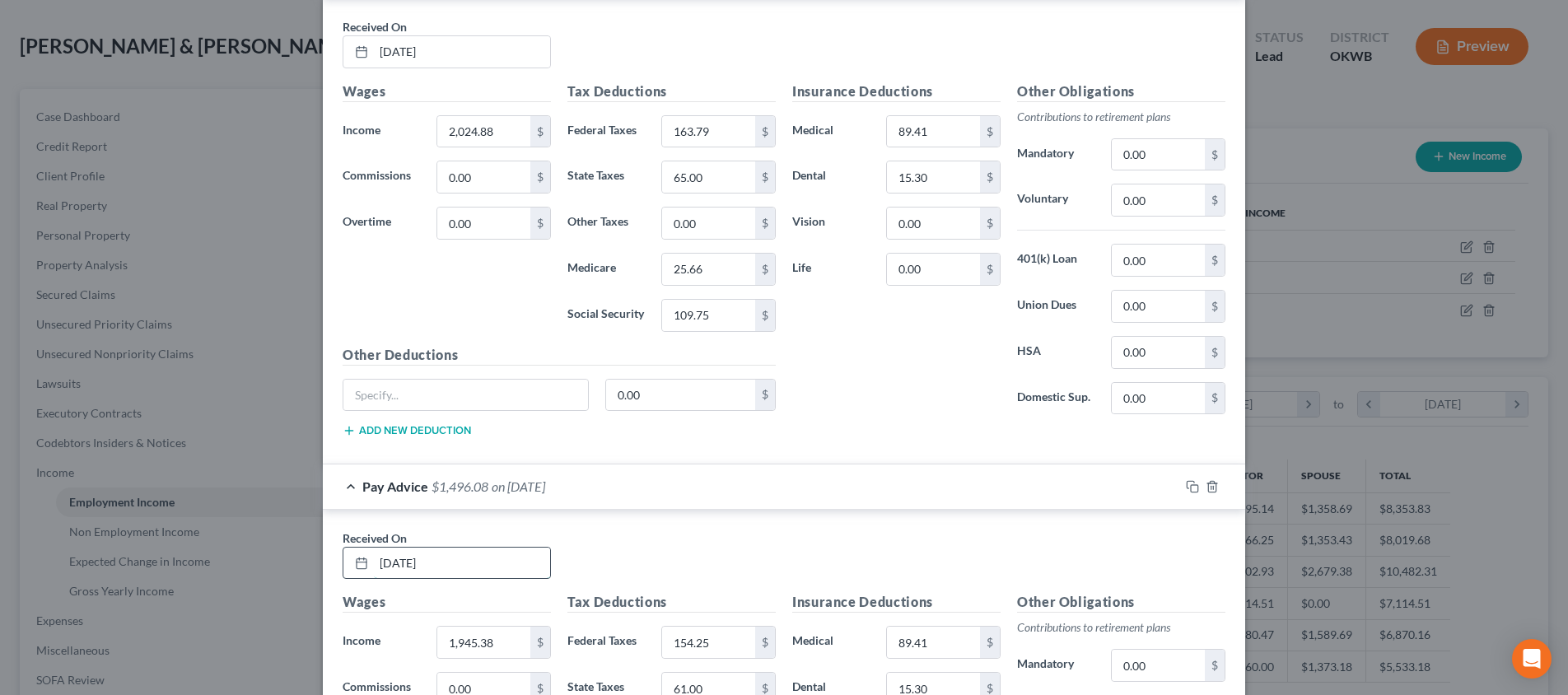
click at [499, 574] on input "[DATE]" at bounding box center [462, 563] width 176 height 31
click at [498, 574] on input "[DATE]" at bounding box center [462, 563] width 176 height 31
click at [499, 573] on input "[DATE]" at bounding box center [462, 563] width 176 height 31
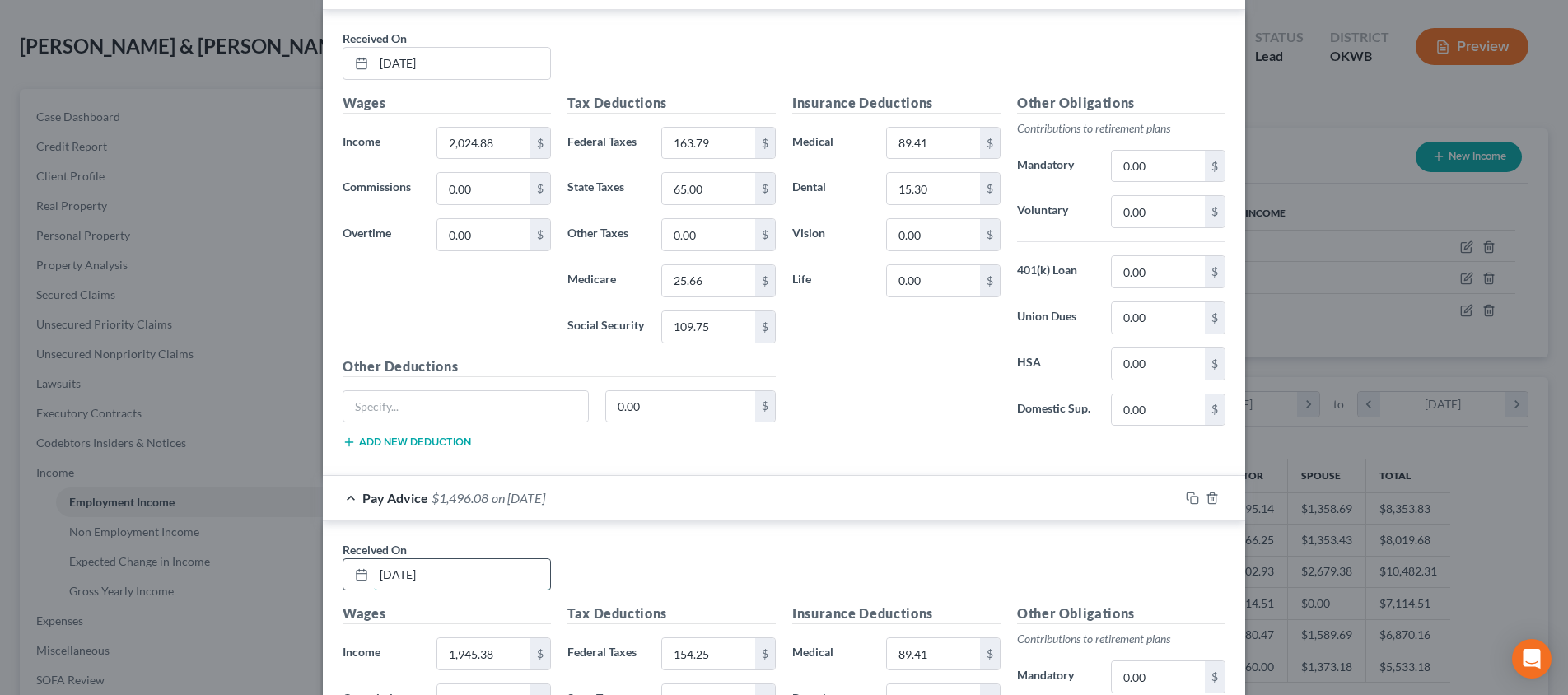
scroll to position [1049, 0]
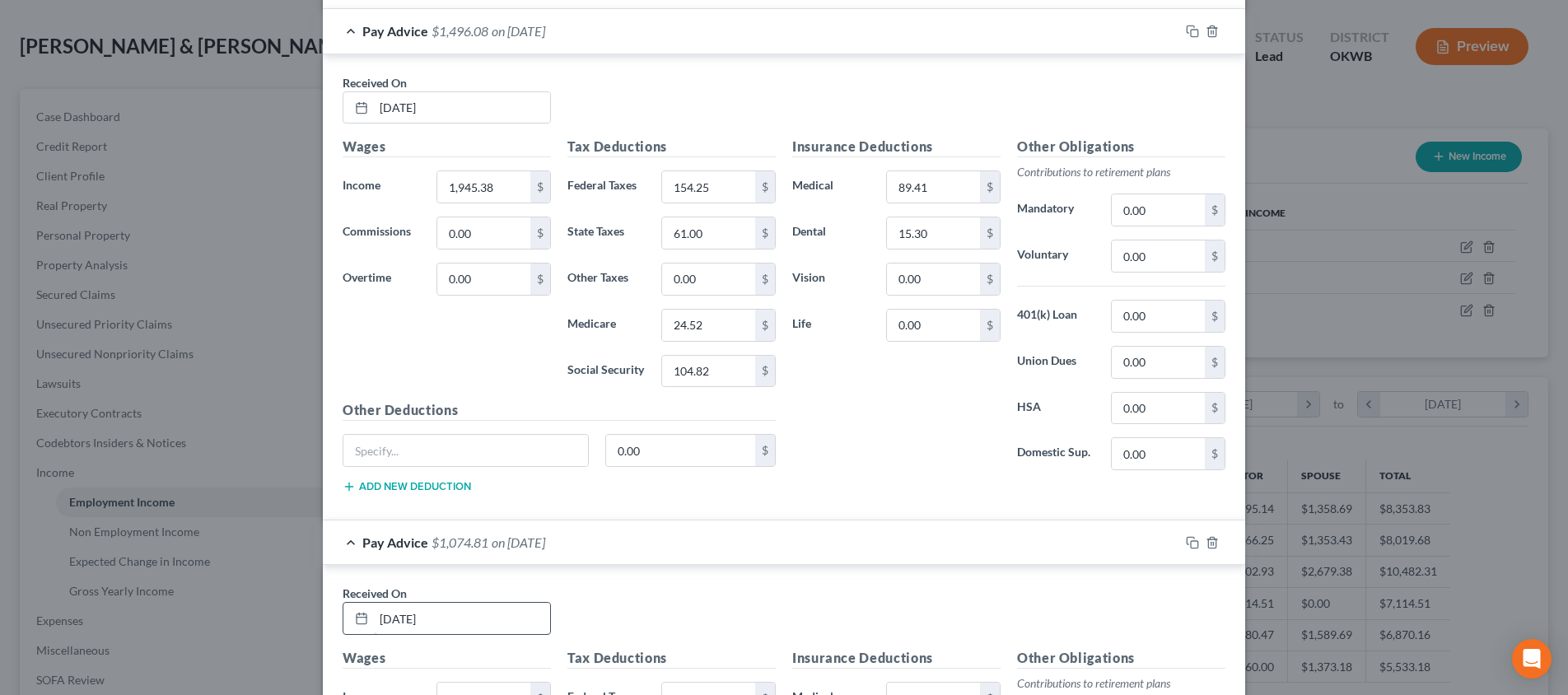
click at [493, 602] on input "[DATE]" at bounding box center [462, 618] width 176 height 31
click at [493, 602] on input "[DATE]" at bounding box center [462, 618] width 176 height 31
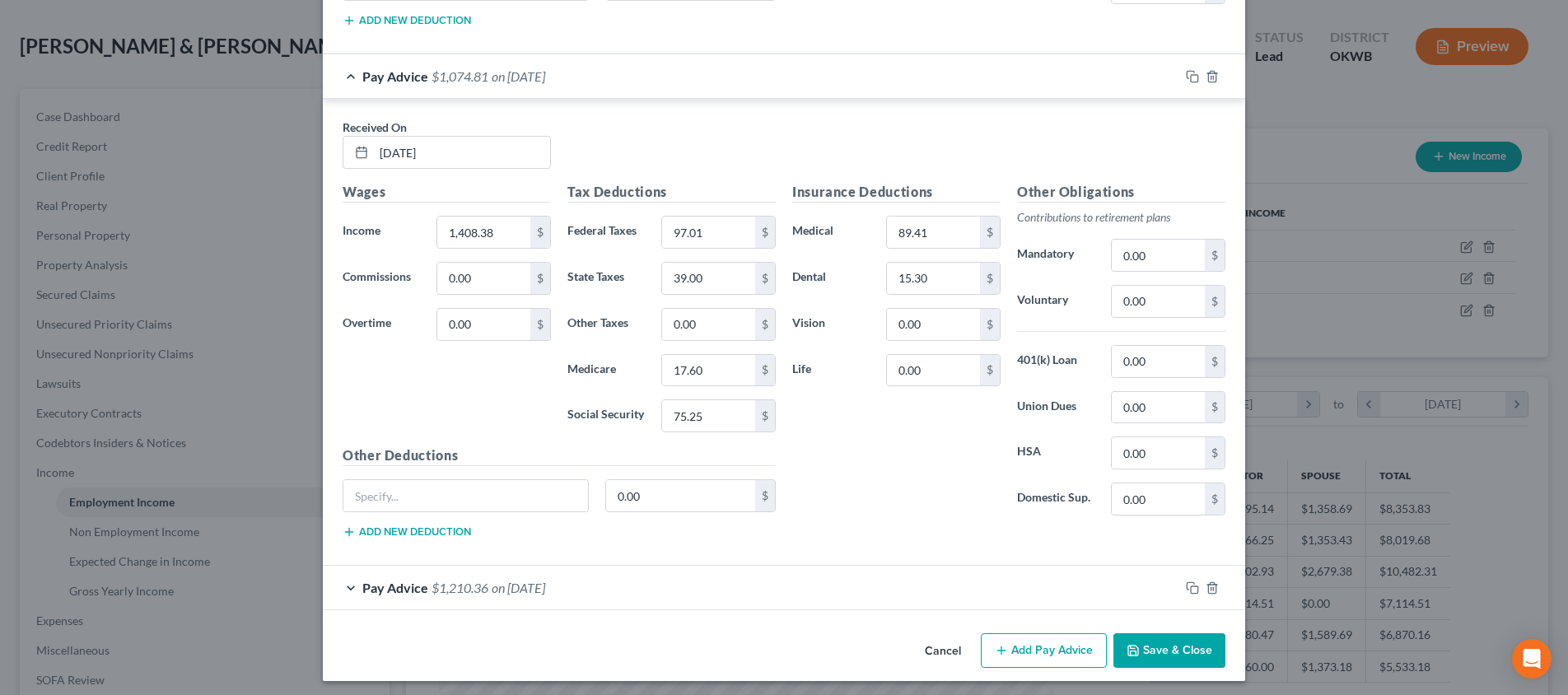
click at [507, 582] on span "on [DATE]" at bounding box center [518, 587] width 54 height 16
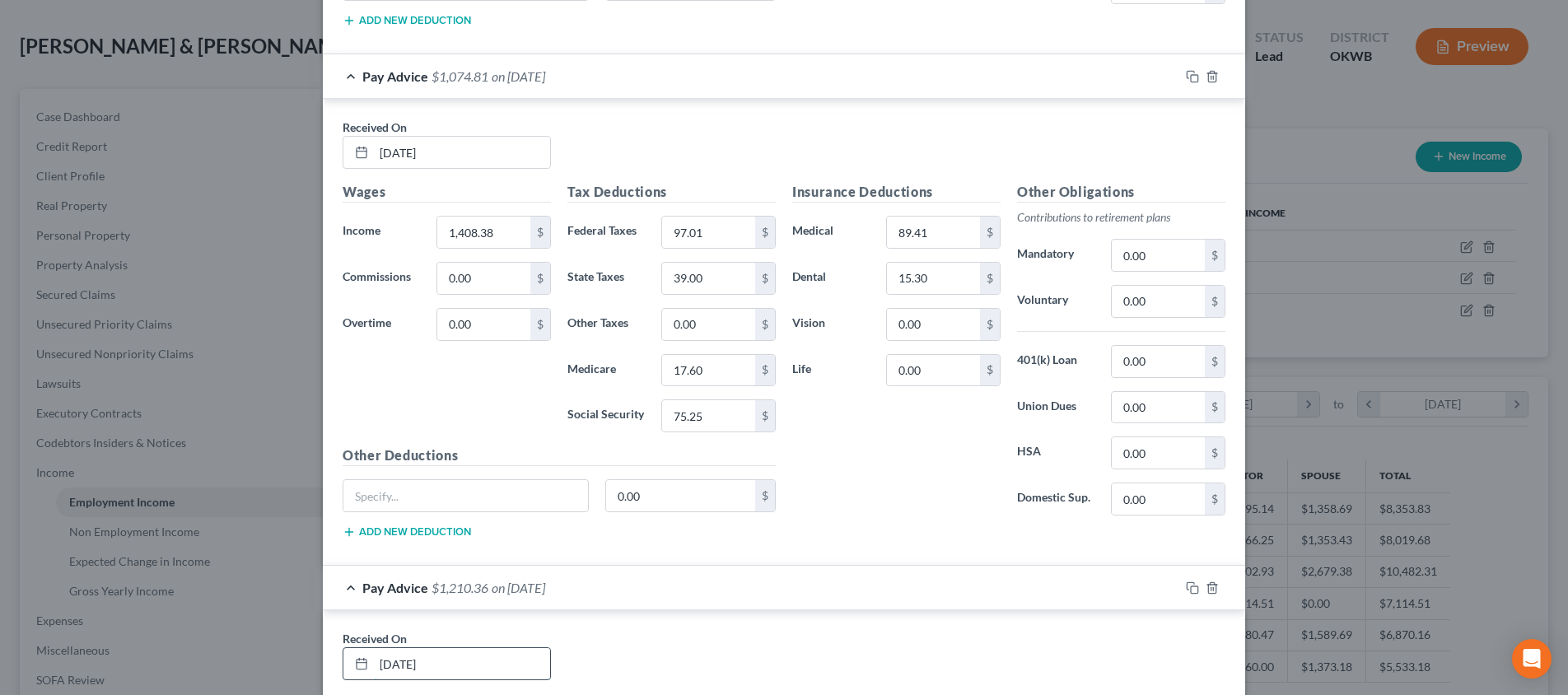
click at [448, 654] on input "[DATE]" at bounding box center [462, 664] width 176 height 31
click at [445, 654] on input "[DATE]" at bounding box center [462, 664] width 176 height 31
click at [653, 552] on div "Received On * [DATE] Wages Income * 1,408.38 $ Commissions 0.00 $ Overtime 0.00…" at bounding box center [784, 331] width 922 height 466
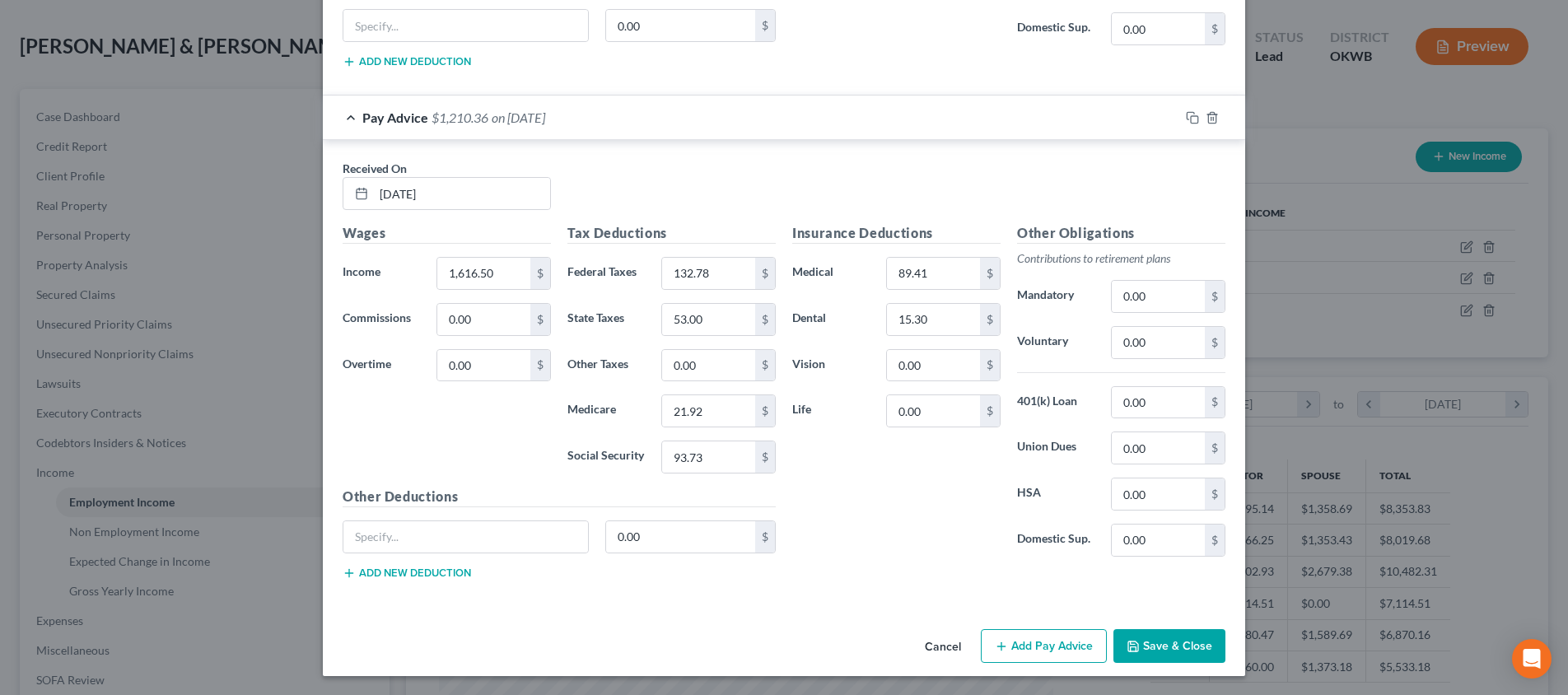
click at [1178, 648] on button "Save & Close" at bounding box center [1169, 646] width 112 height 35
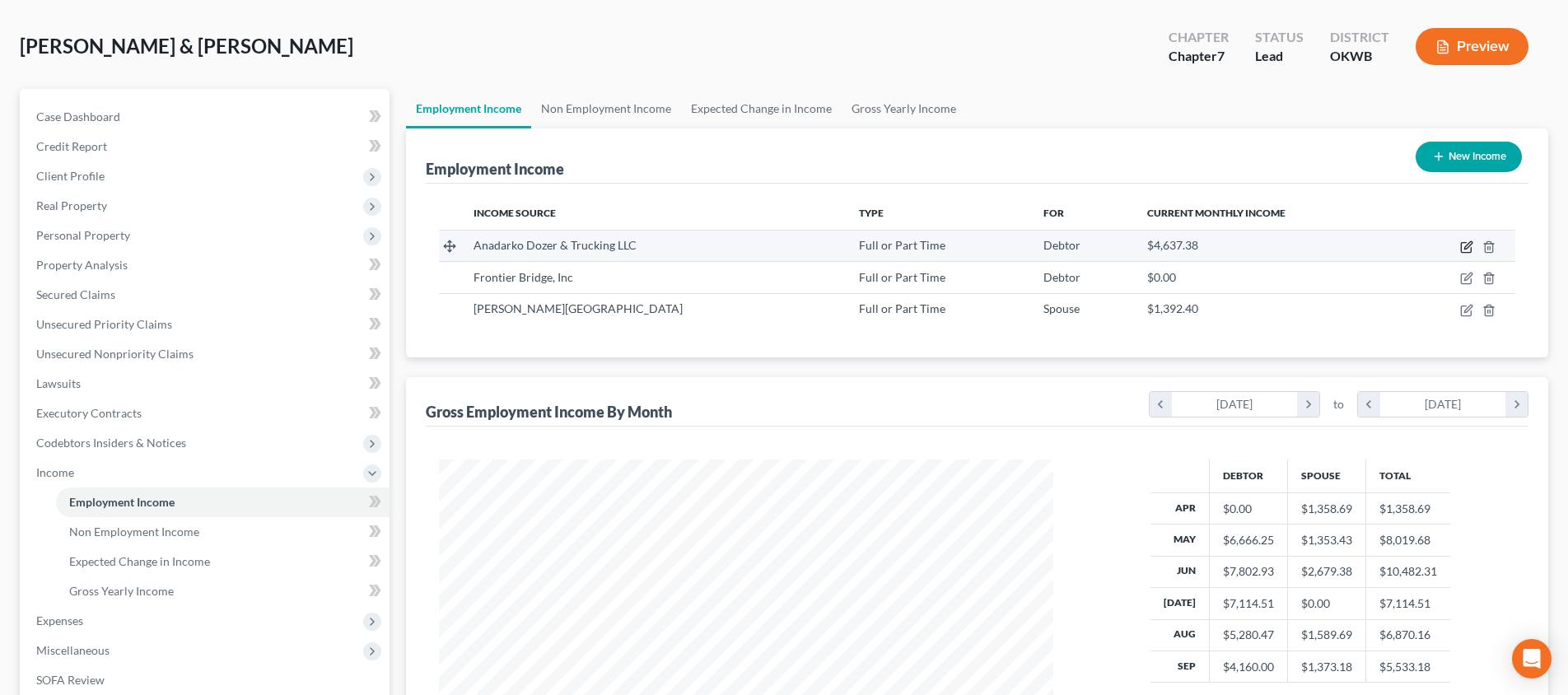
click at [1467, 249] on icon "button" at bounding box center [1467, 247] width 13 height 13
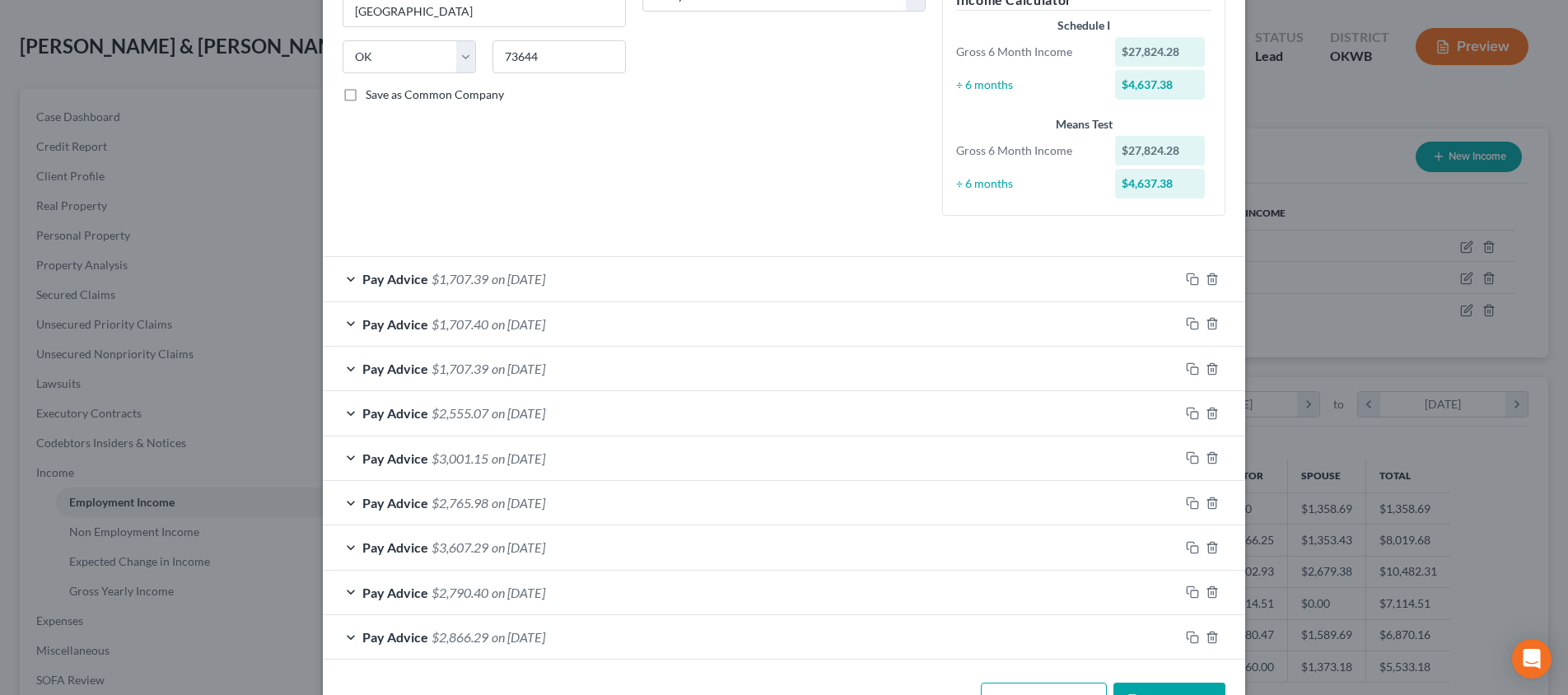
scroll to position [300, 0]
click at [1196, 276] on icon "button" at bounding box center [1192, 279] width 13 height 13
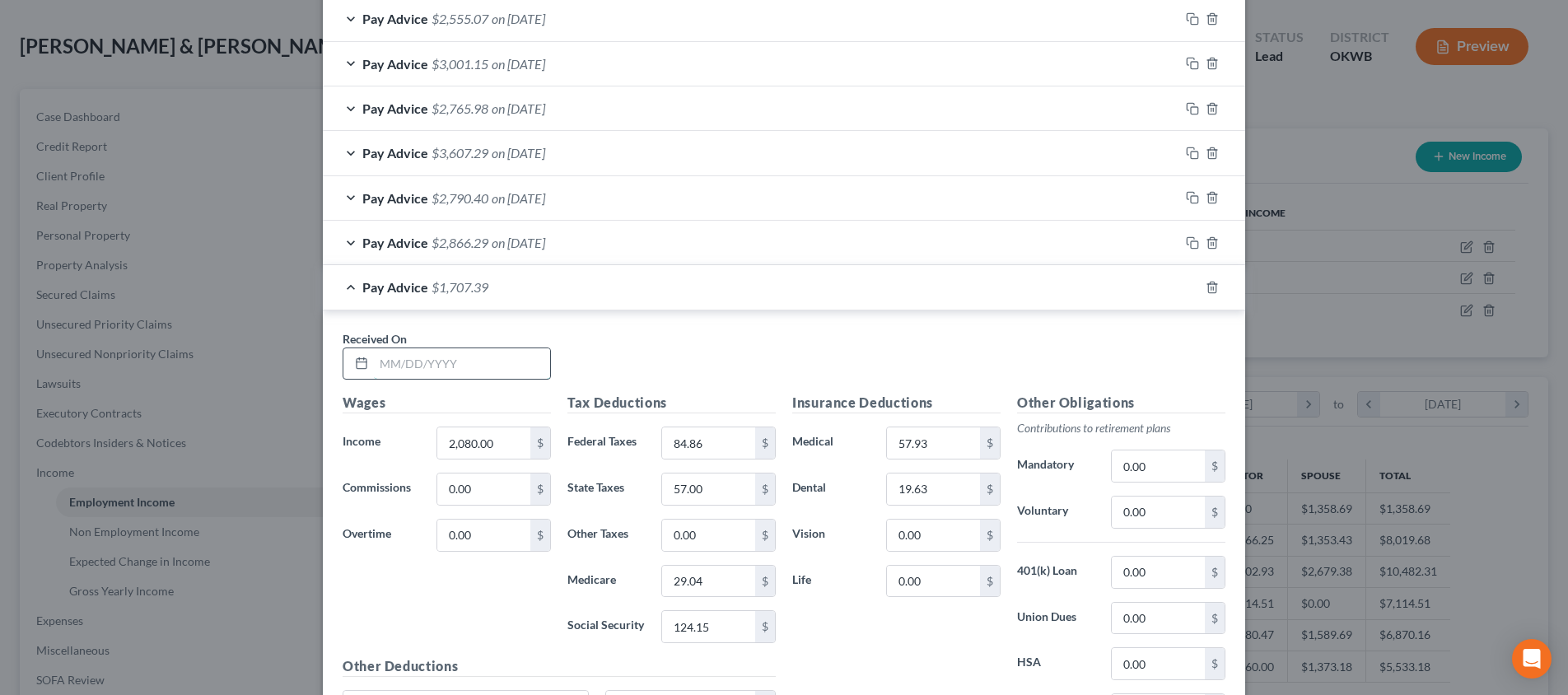
click at [502, 362] on input "text" at bounding box center [462, 364] width 176 height 31
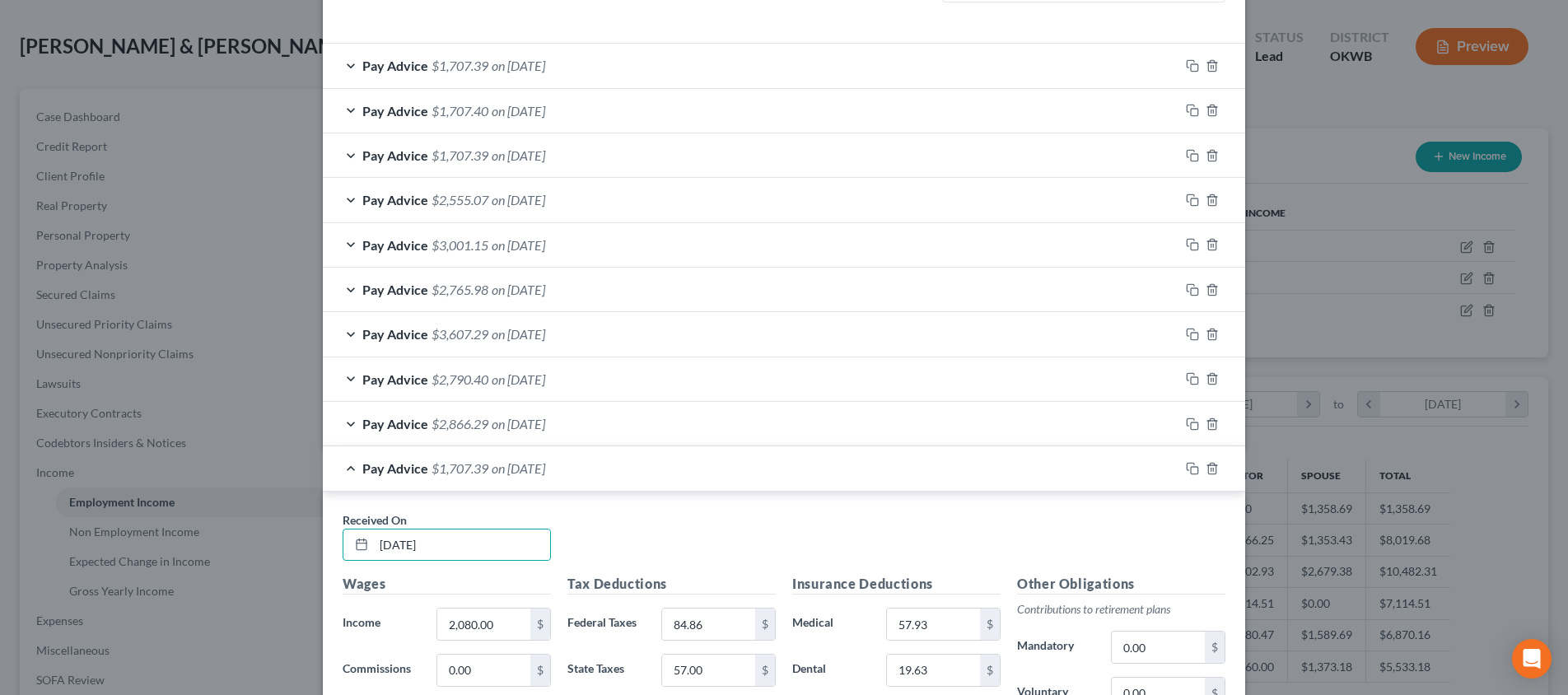
click at [724, 420] on div "Pay Advice $2,866.29 on [DATE]" at bounding box center [751, 423] width 856 height 44
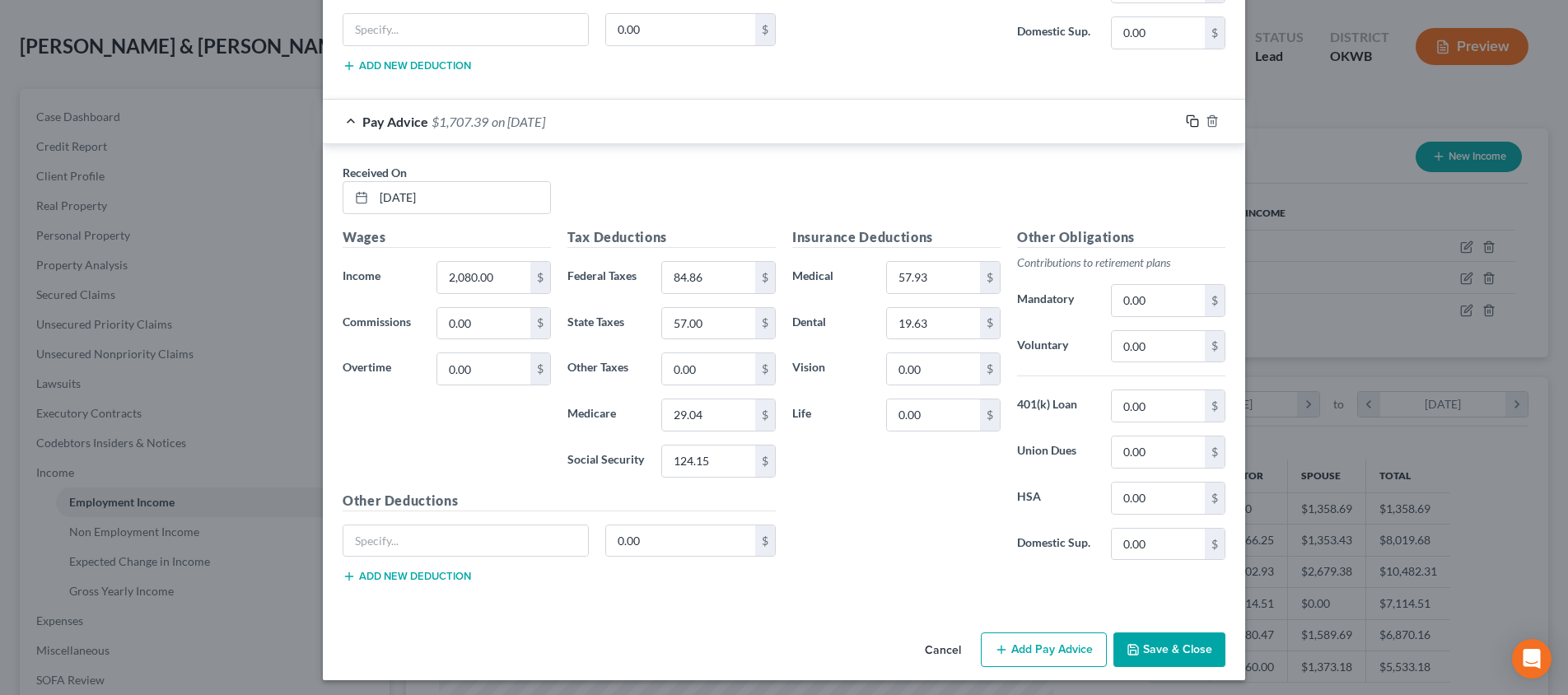
click at [1190, 119] on rect "button" at bounding box center [1194, 122] width 7 height 7
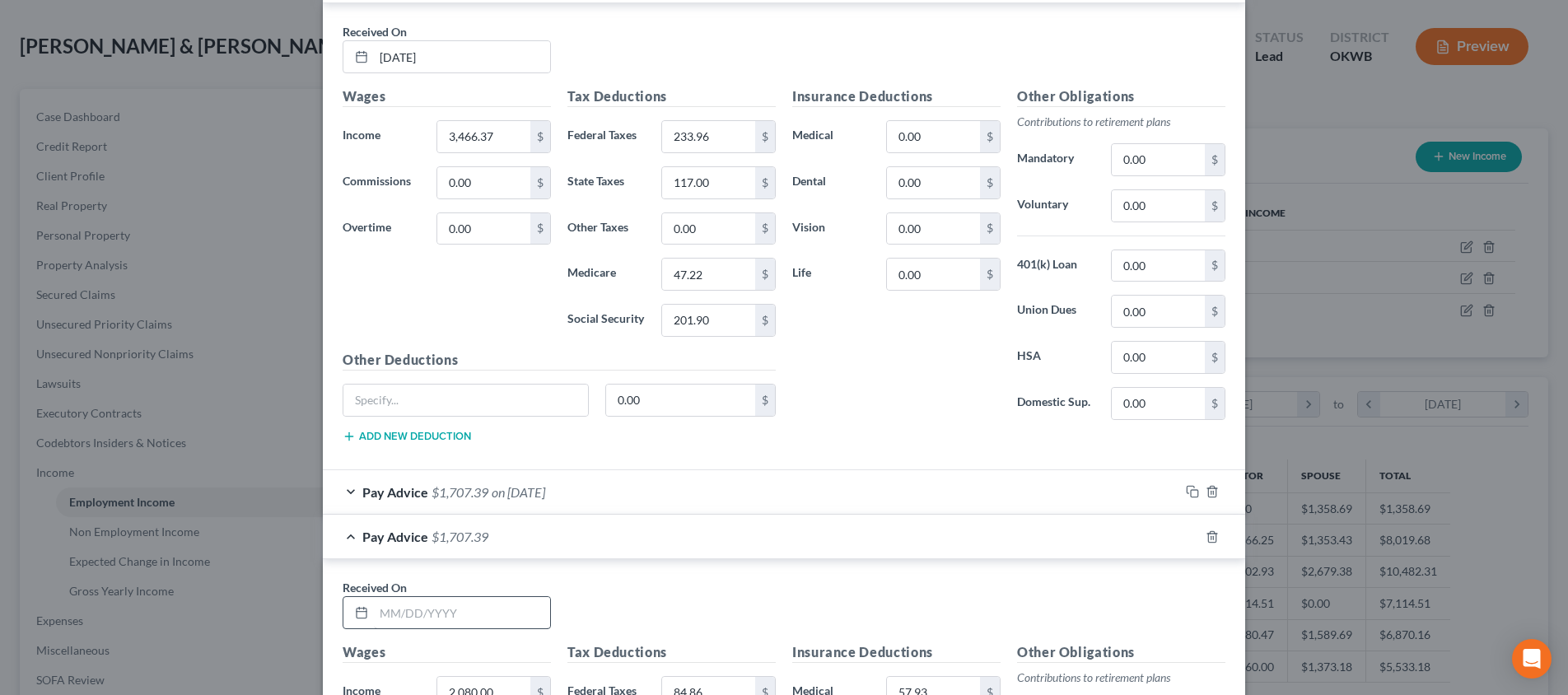
scroll to position [1126, 0]
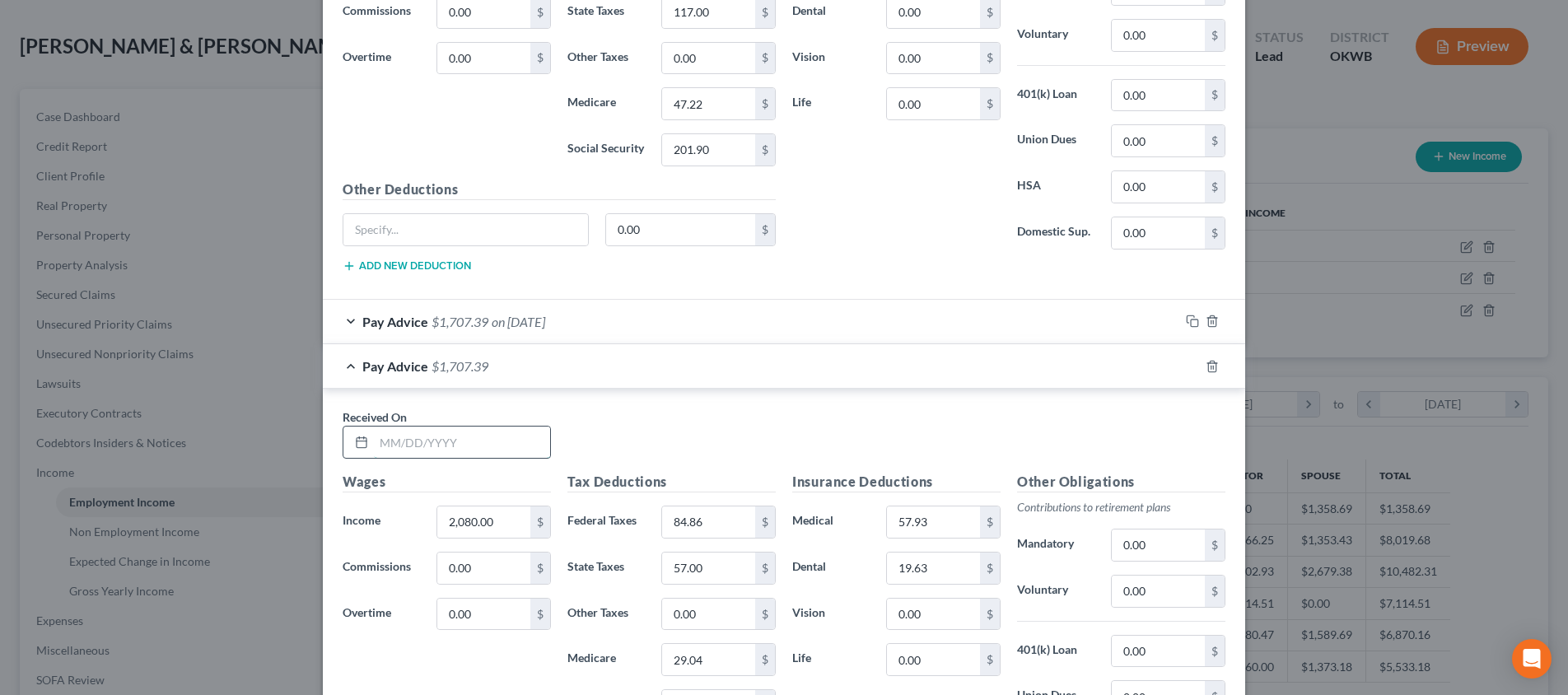
click at [507, 430] on input "text" at bounding box center [462, 442] width 176 height 31
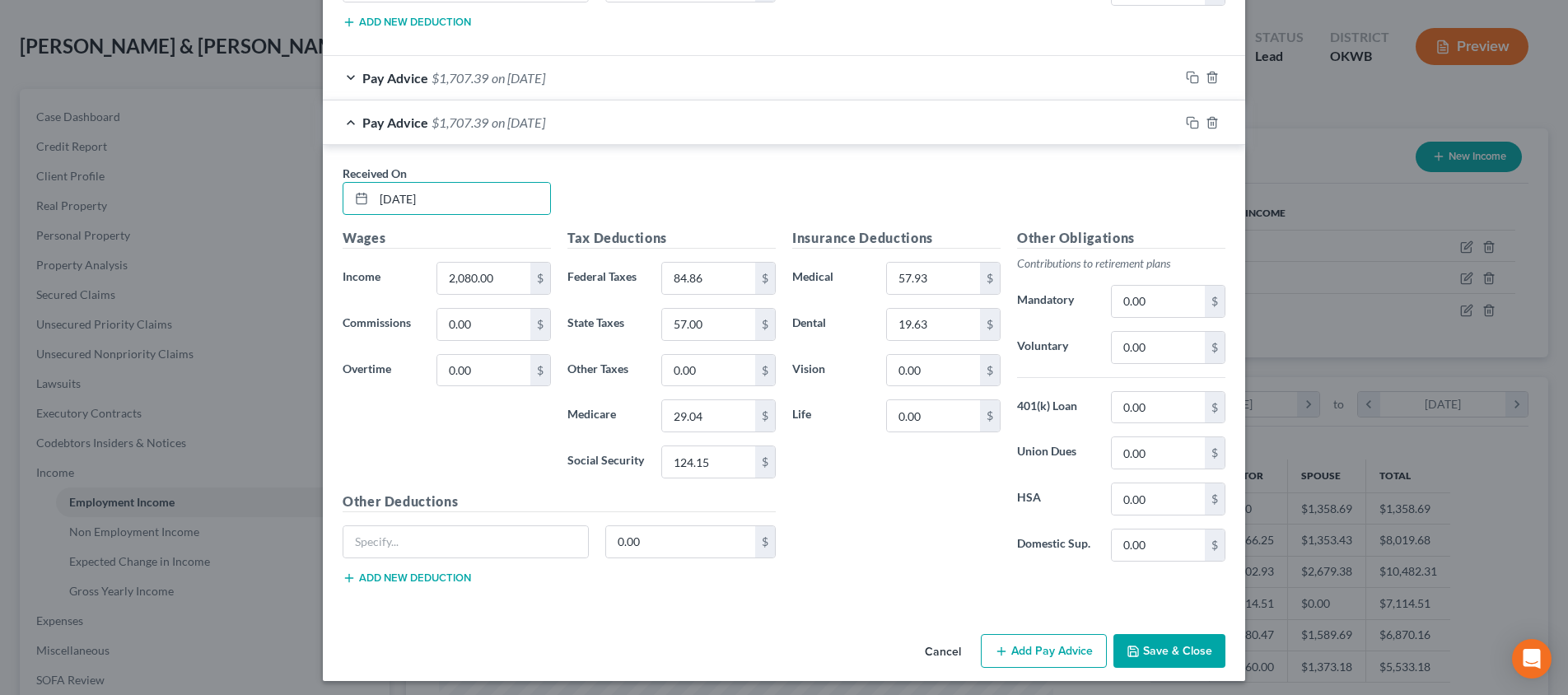
click at [1163, 650] on button "Save & Close" at bounding box center [1169, 651] width 112 height 35
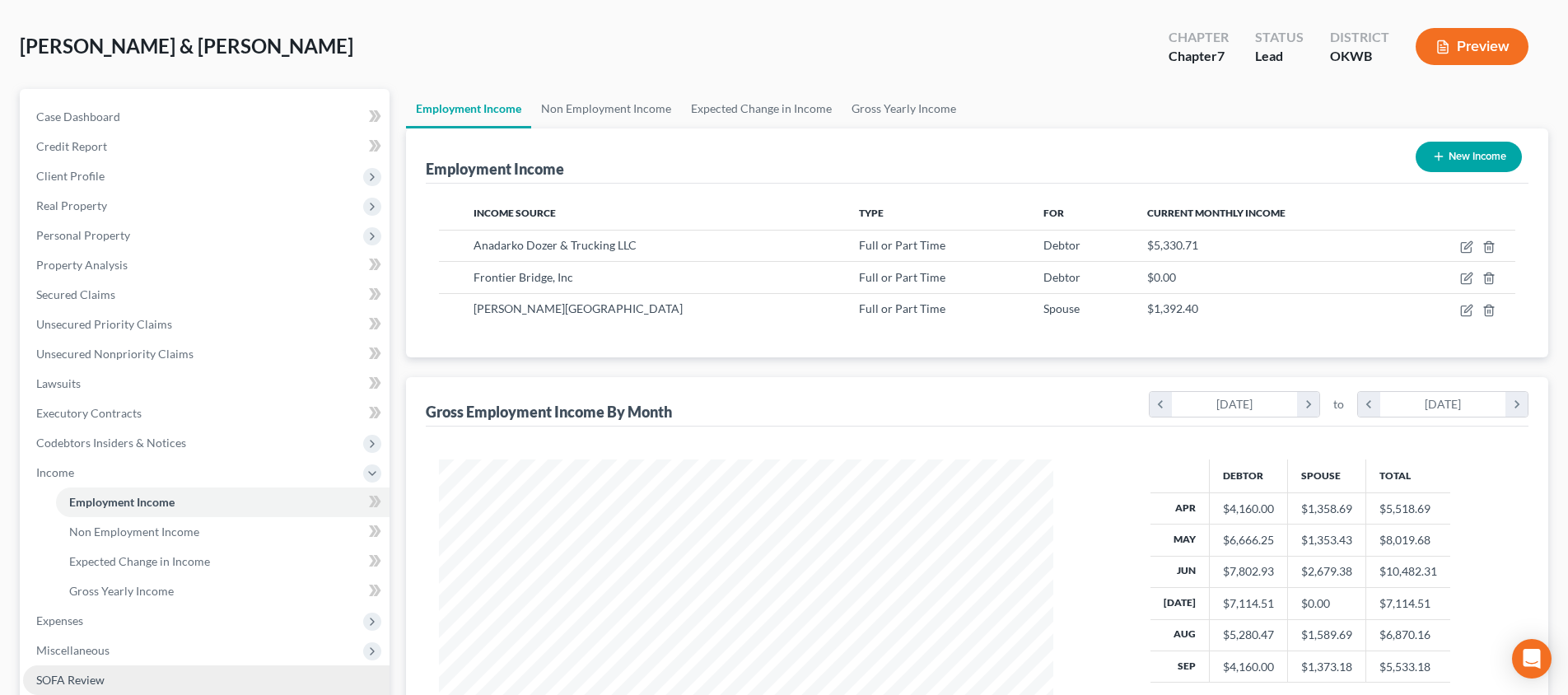
scroll to position [299, 0]
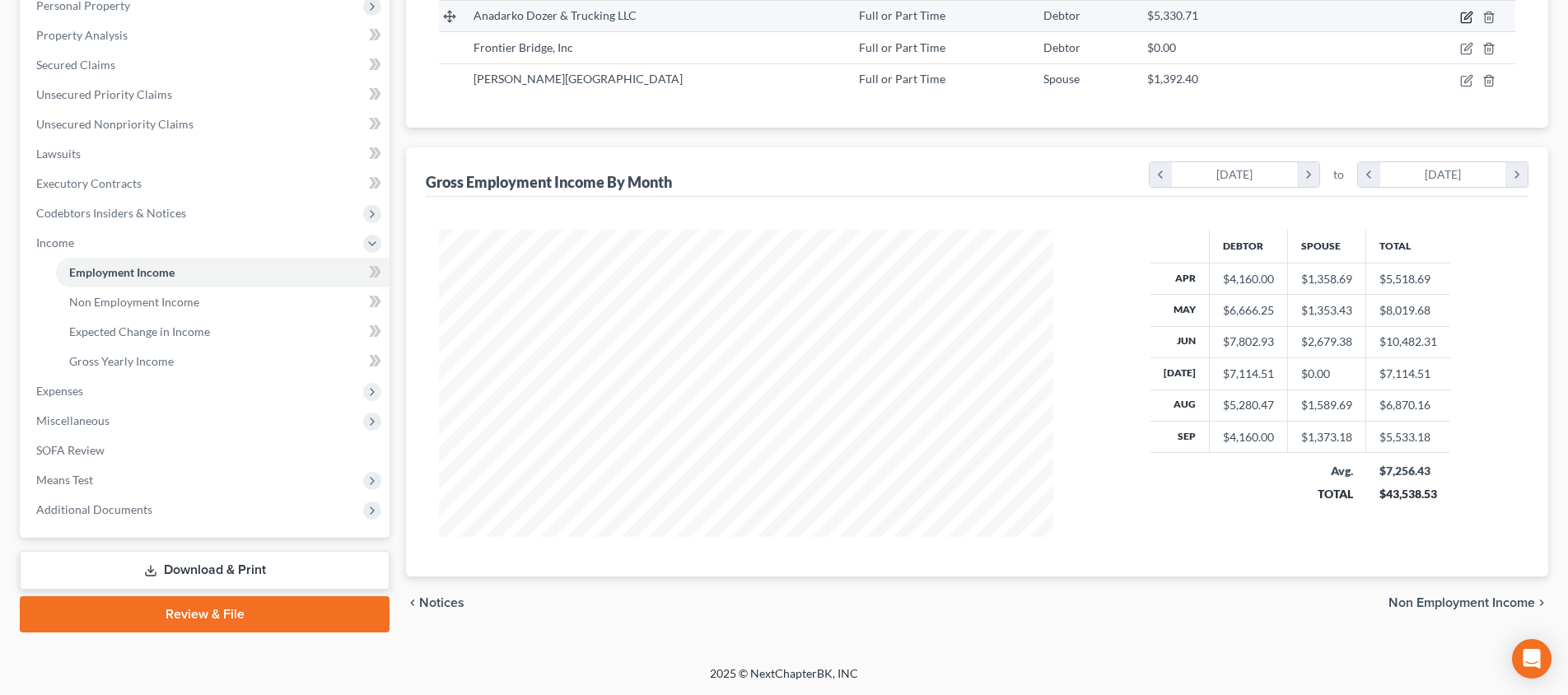
click at [1467, 24] on icon "button" at bounding box center [1467, 17] width 13 height 13
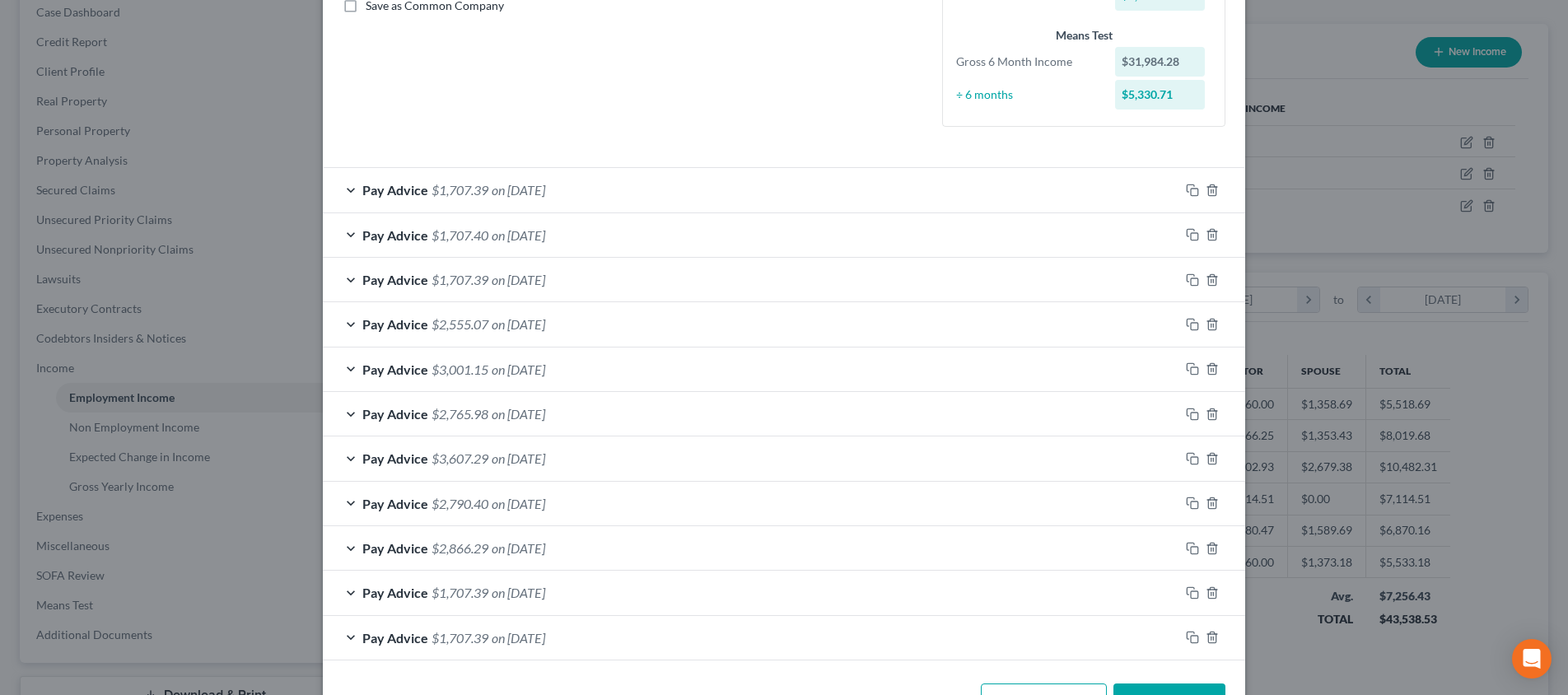
scroll to position [0, 0]
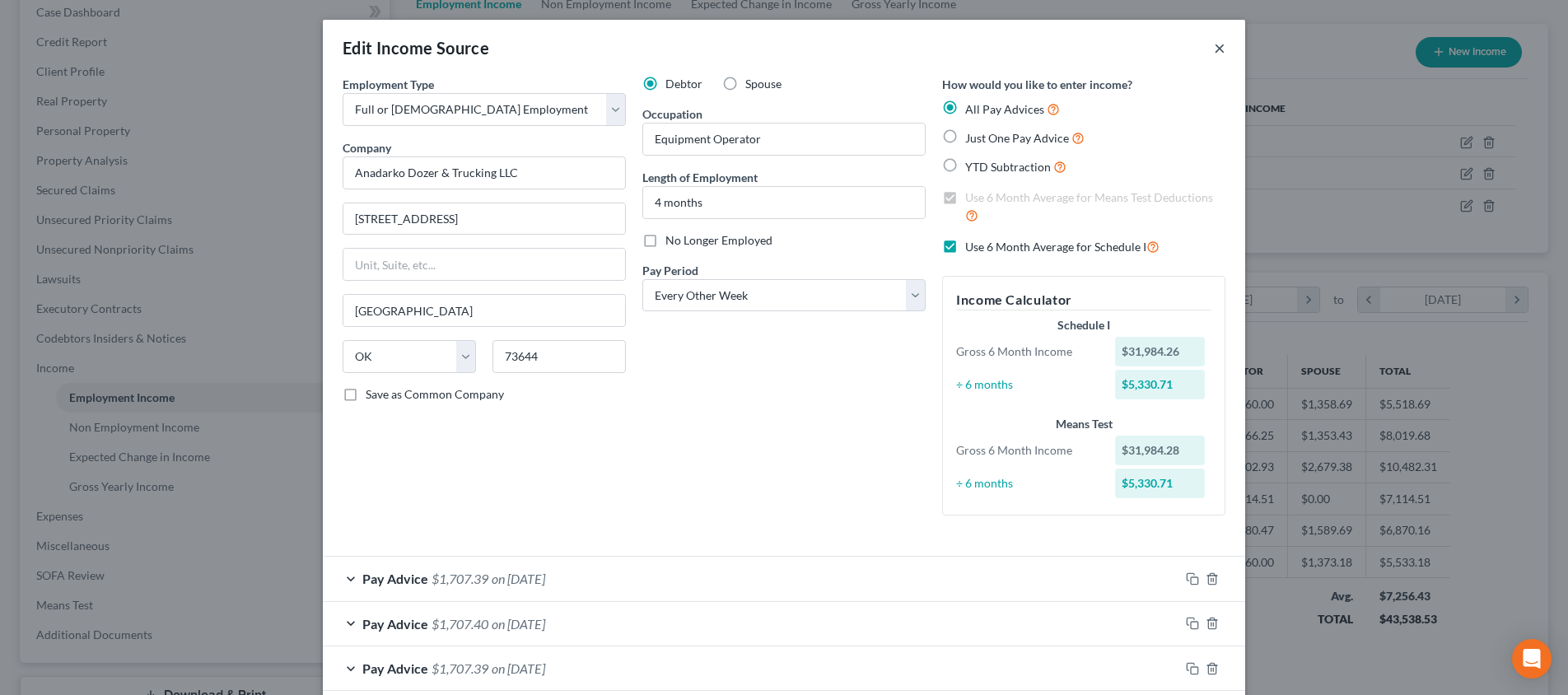
click at [1218, 46] on button "×" at bounding box center [1219, 48] width 12 height 20
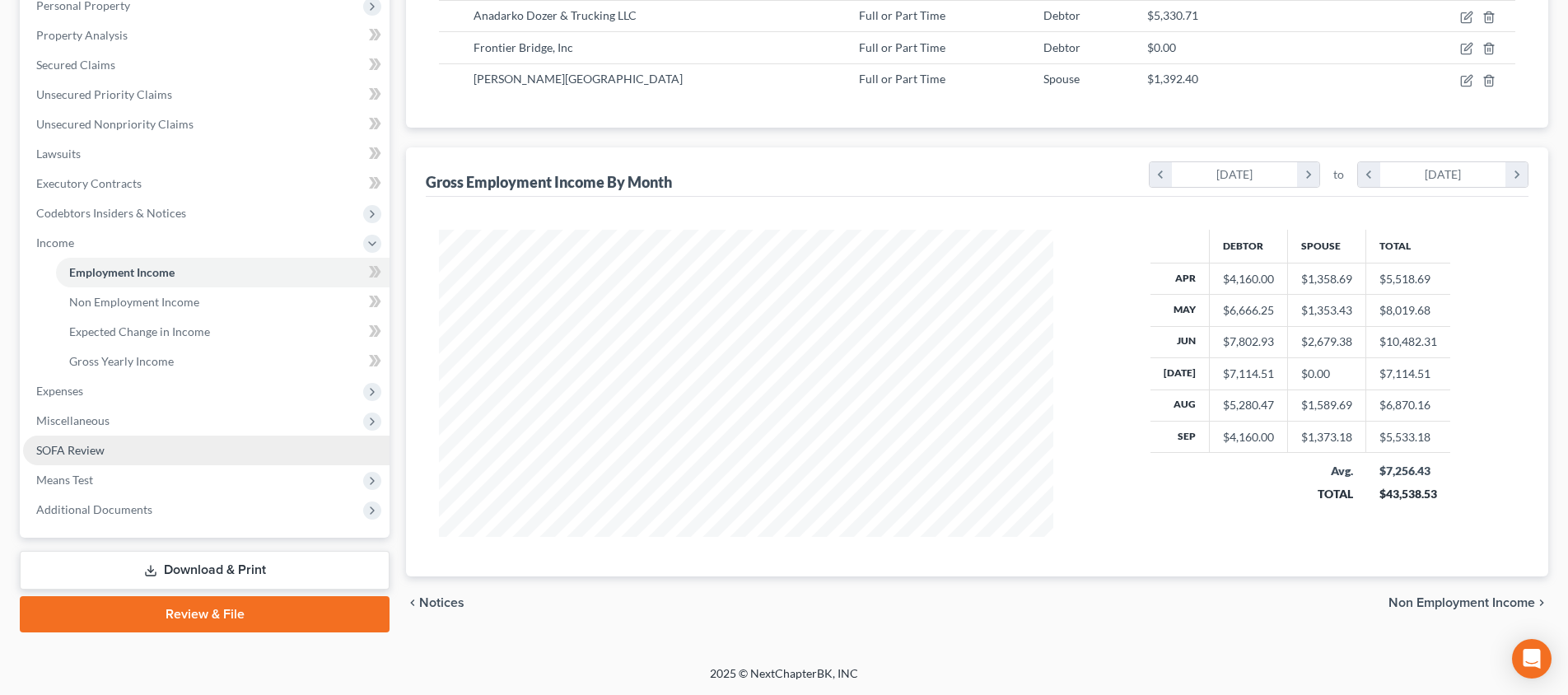
scroll to position [299, 0]
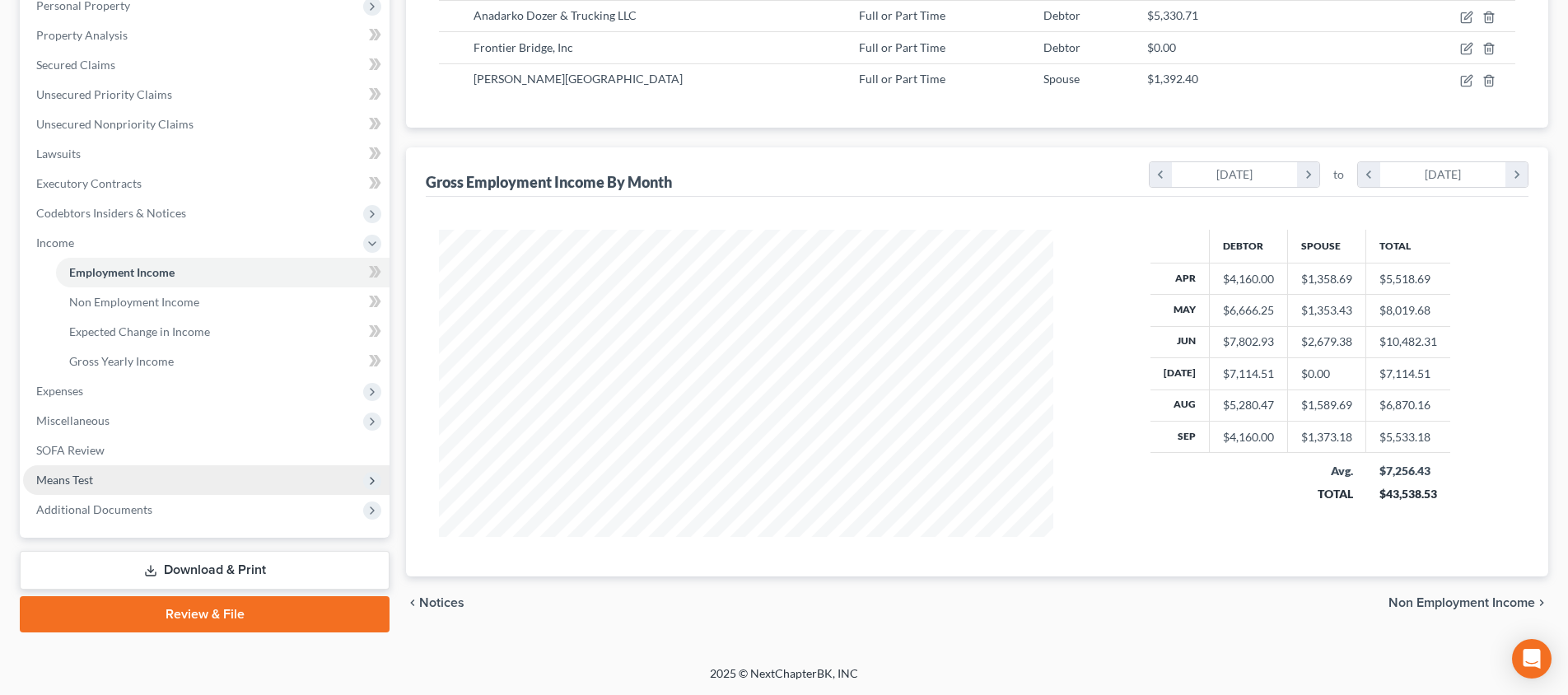
click at [141, 480] on span "Means Test" at bounding box center [206, 480] width 367 height 30
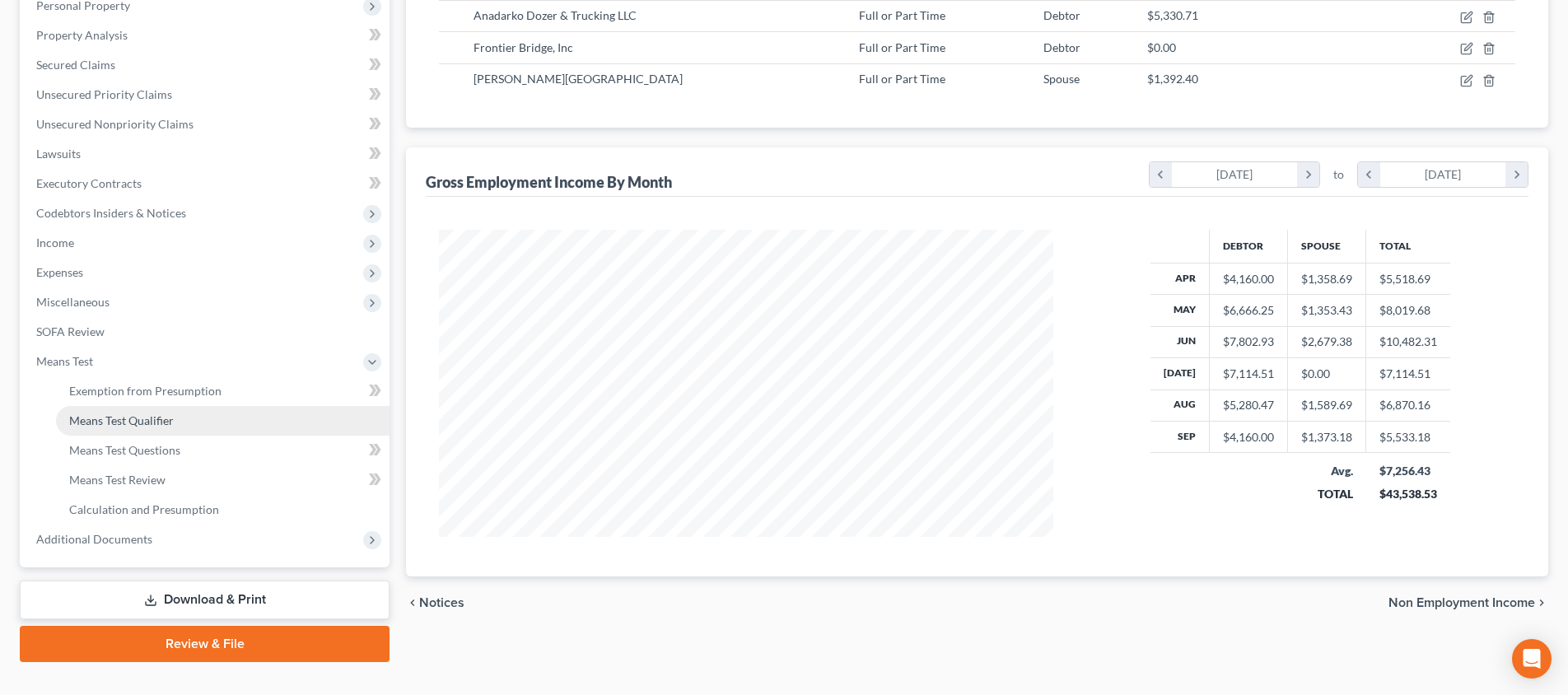
click at [142, 415] on span "Means Test Qualifier" at bounding box center [122, 419] width 104 height 14
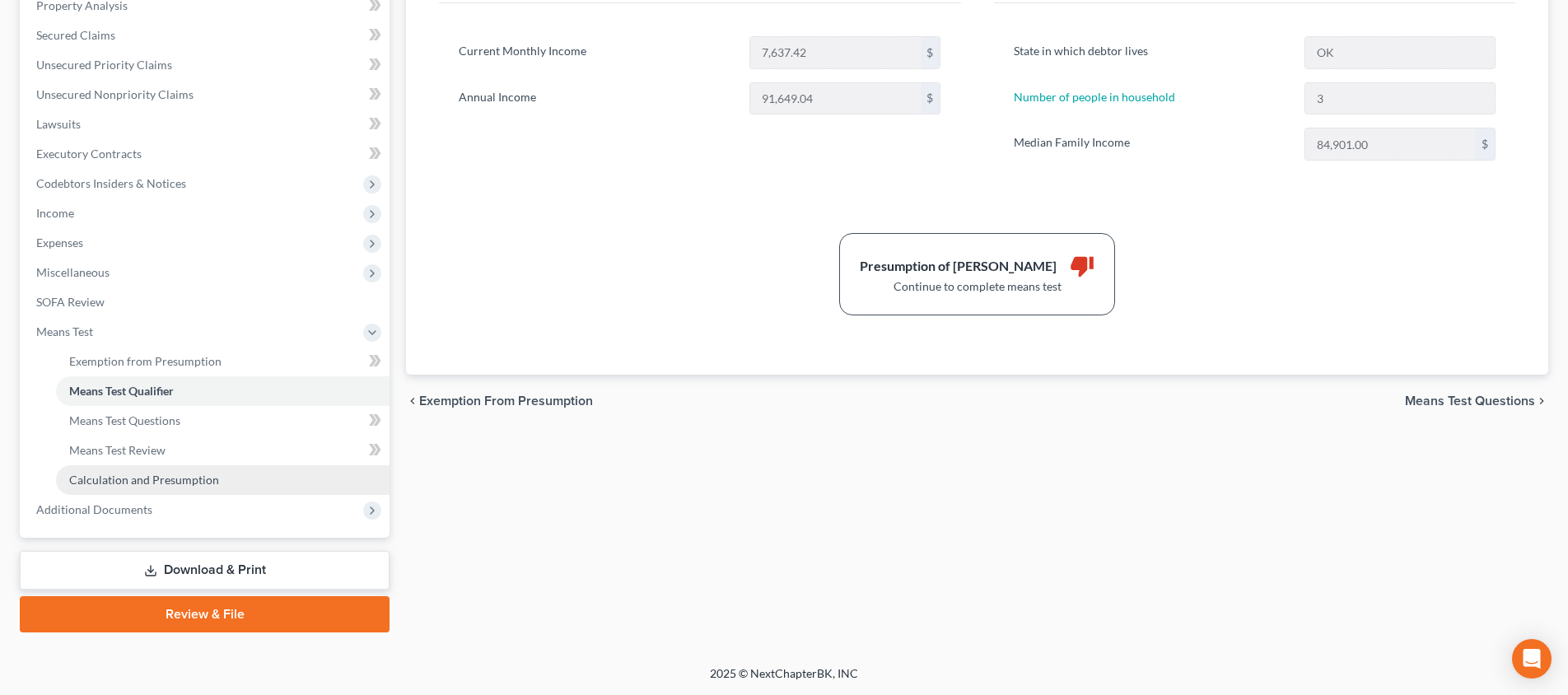
click at [288, 475] on link "Calculation and Presumption" at bounding box center [223, 480] width 334 height 30
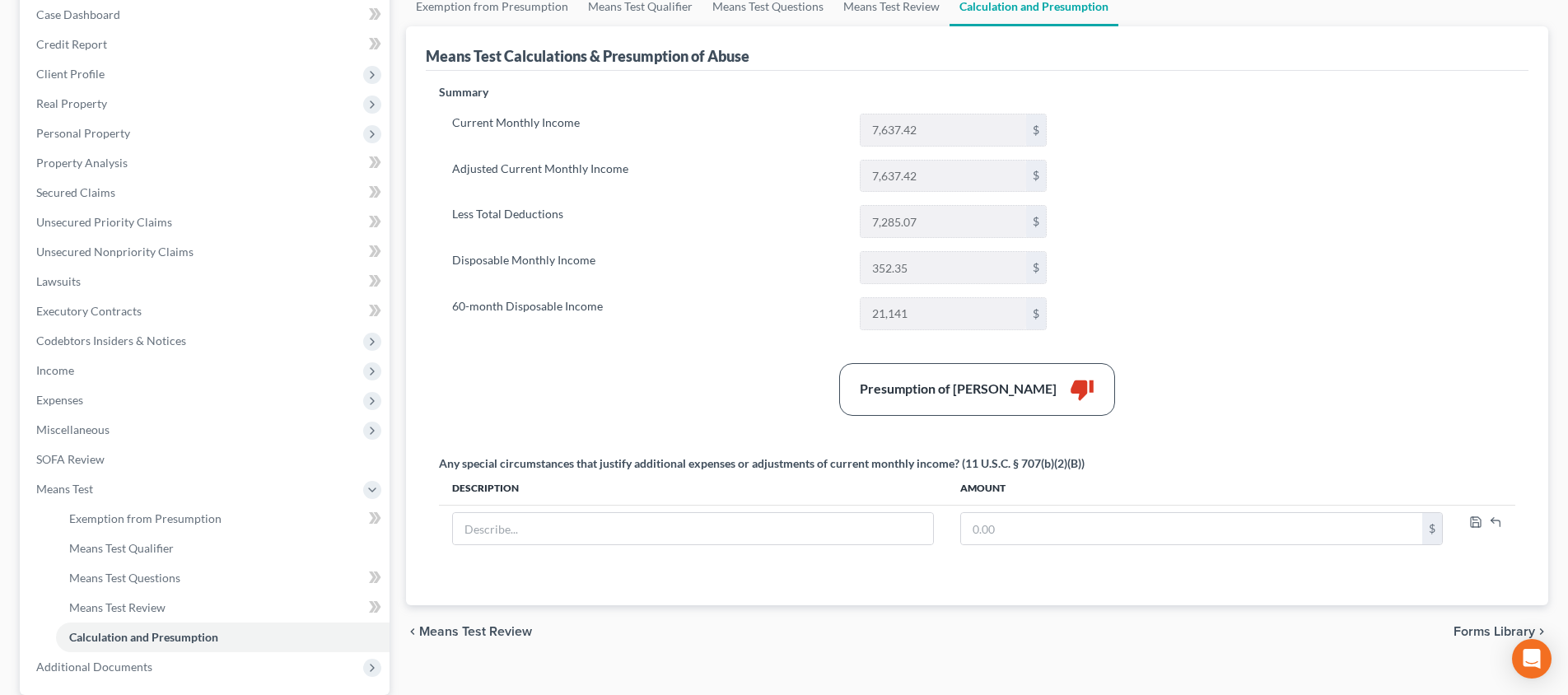
scroll to position [272, 0]
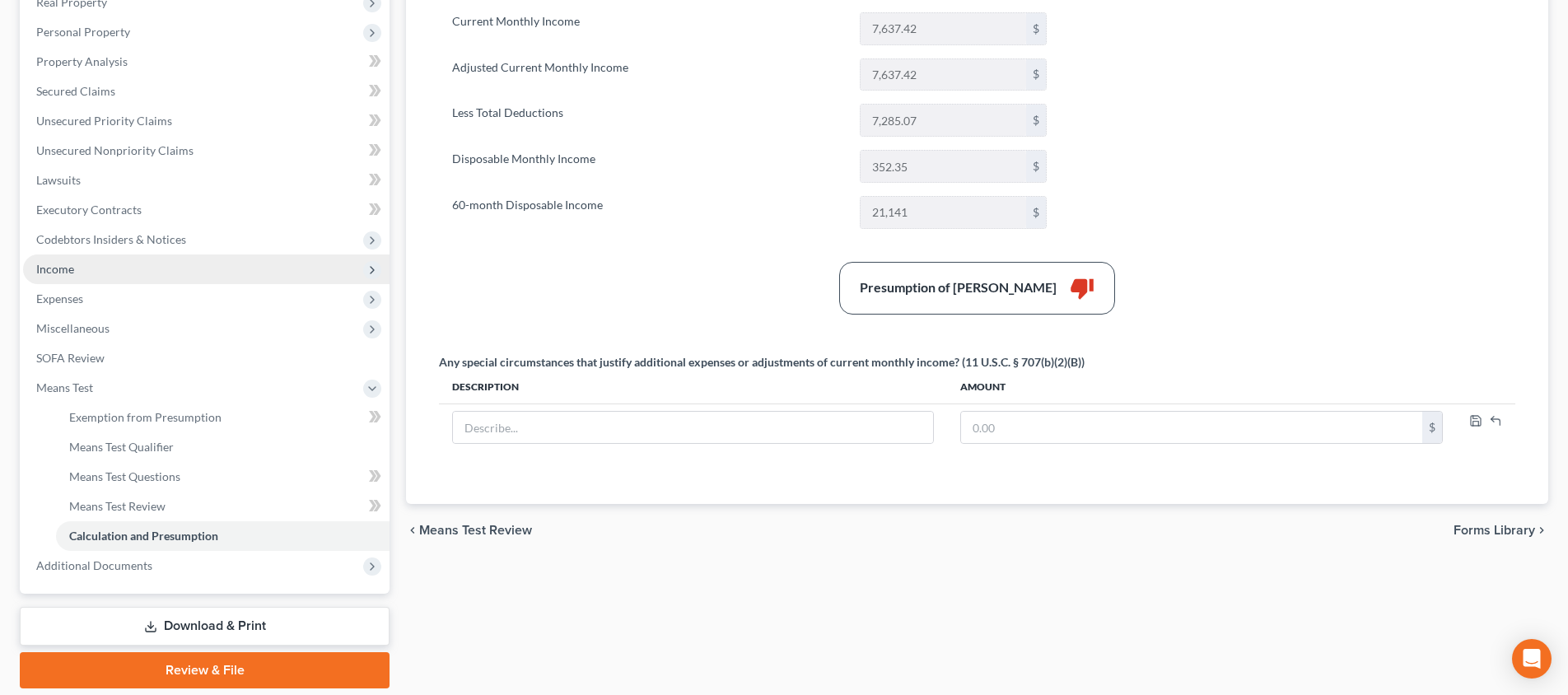
click at [170, 272] on span "Income" at bounding box center [206, 269] width 367 height 30
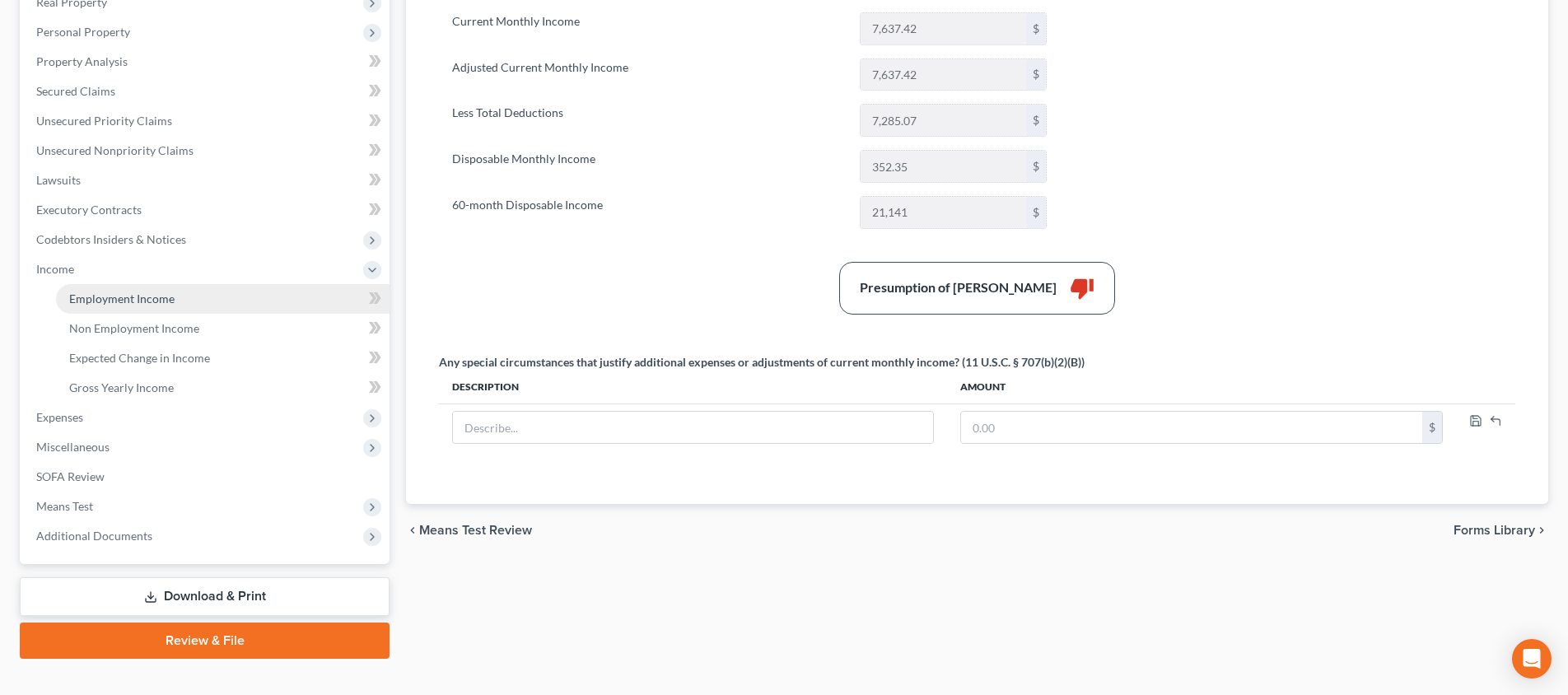
click at [172, 294] on span "Employment Income" at bounding box center [122, 298] width 105 height 14
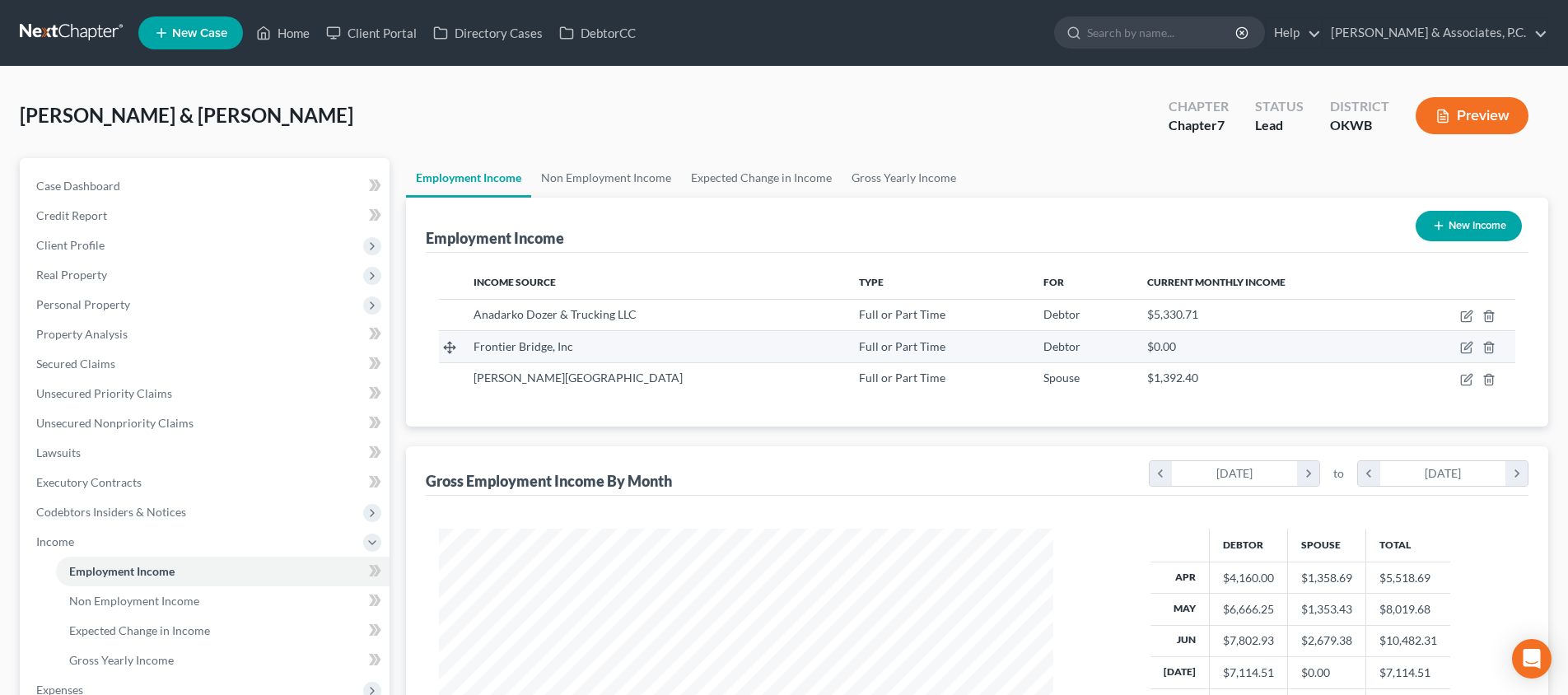
scroll to position [307, 647]
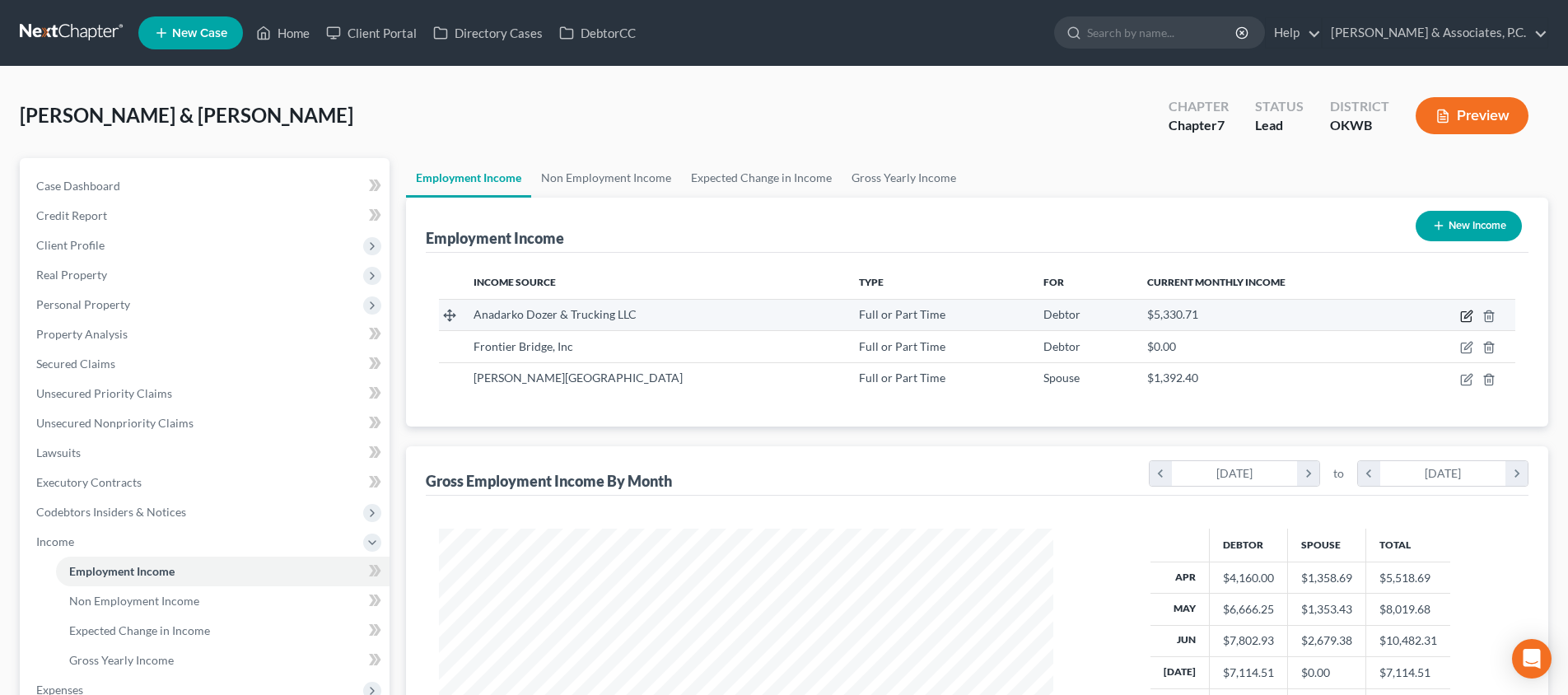
click at [1470, 318] on icon "button" at bounding box center [1467, 316] width 13 height 13
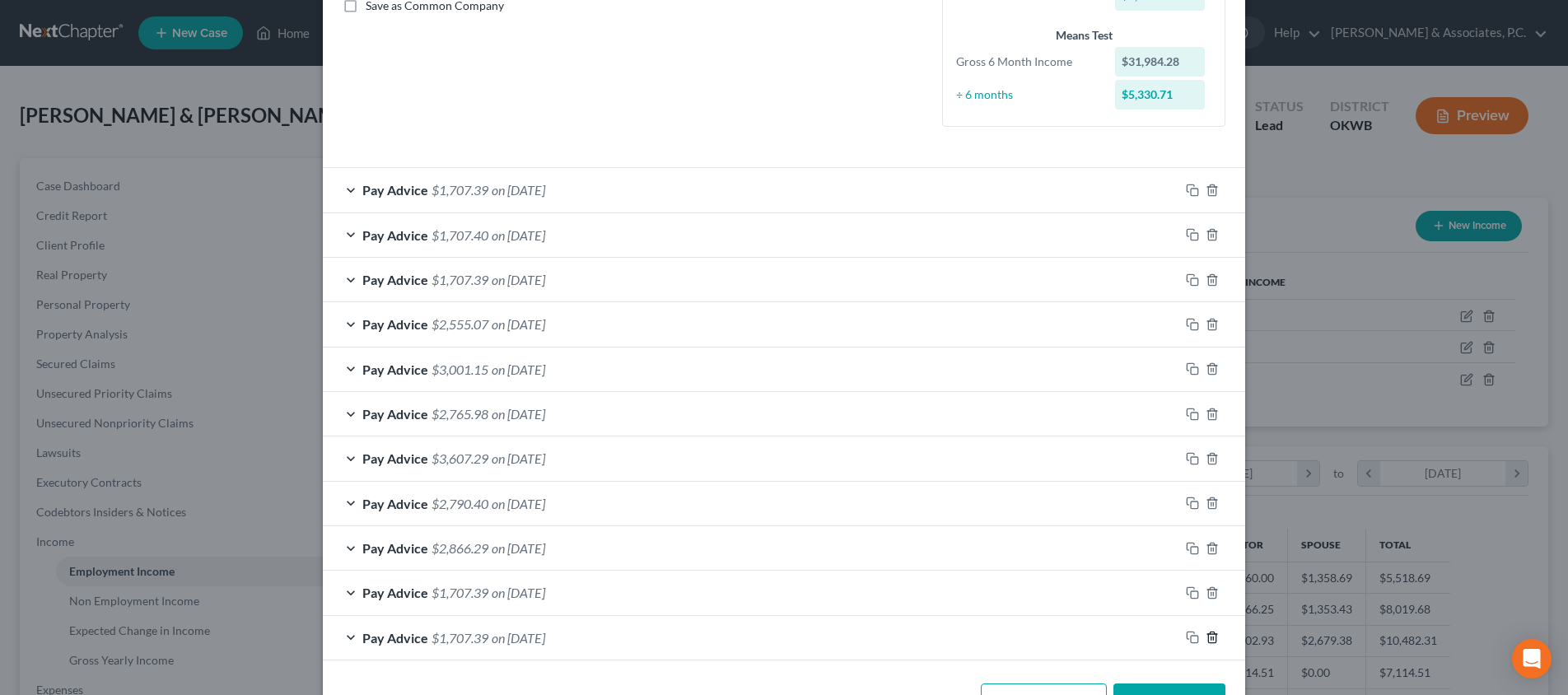
scroll to position [388, 0]
click at [1217, 586] on icon "button" at bounding box center [1212, 592] width 13 height 13
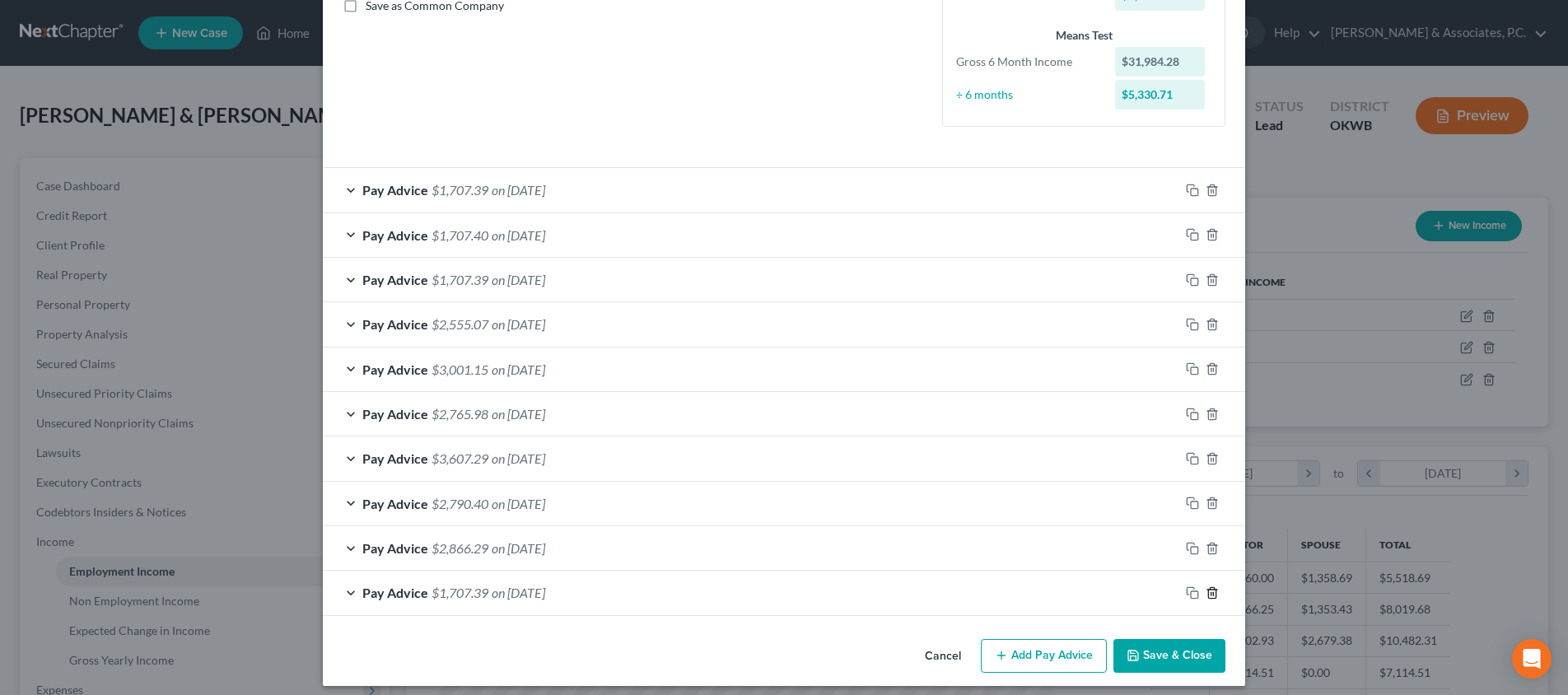
click at [1217, 588] on icon "button" at bounding box center [1212, 592] width 13 height 13
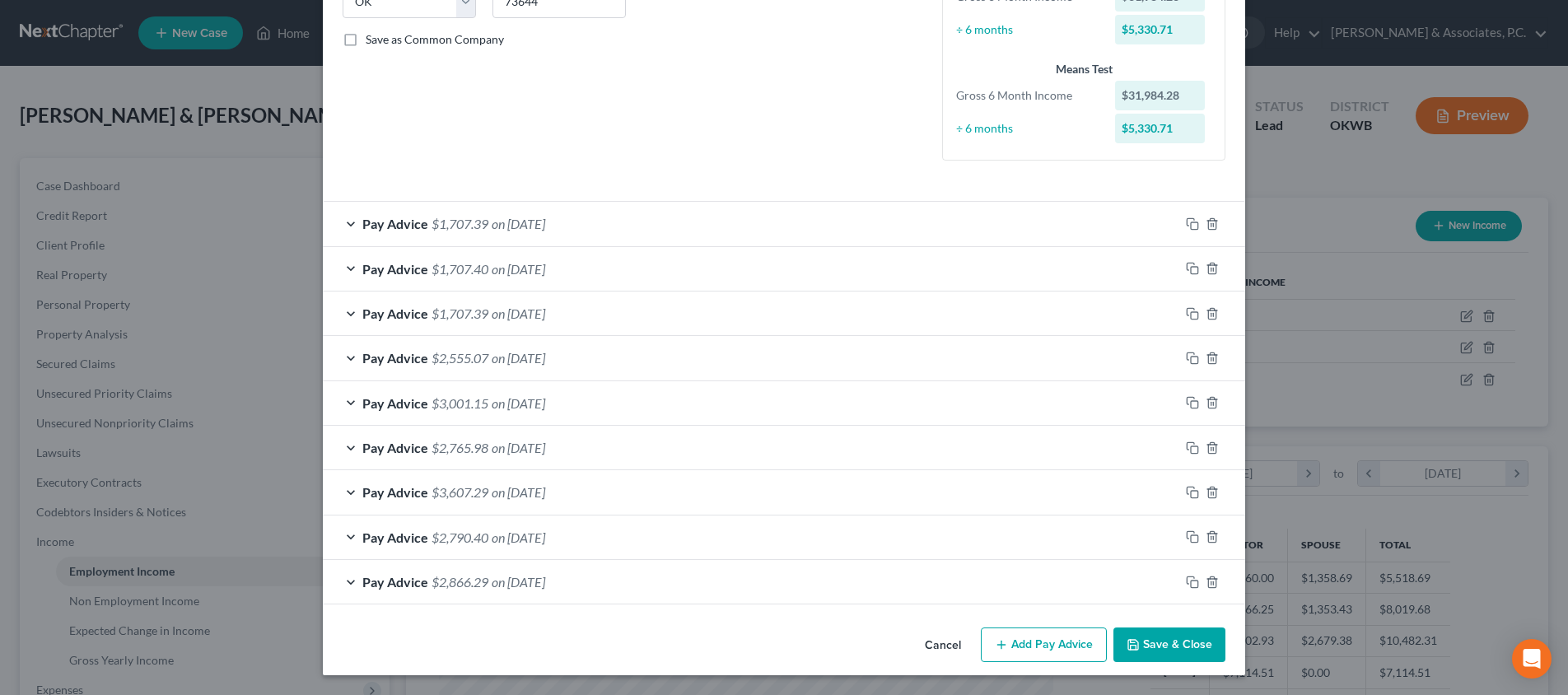
click at [1190, 643] on button "Save & Close" at bounding box center [1169, 645] width 112 height 35
click at [1187, 655] on button "Save & Close" at bounding box center [1169, 645] width 112 height 35
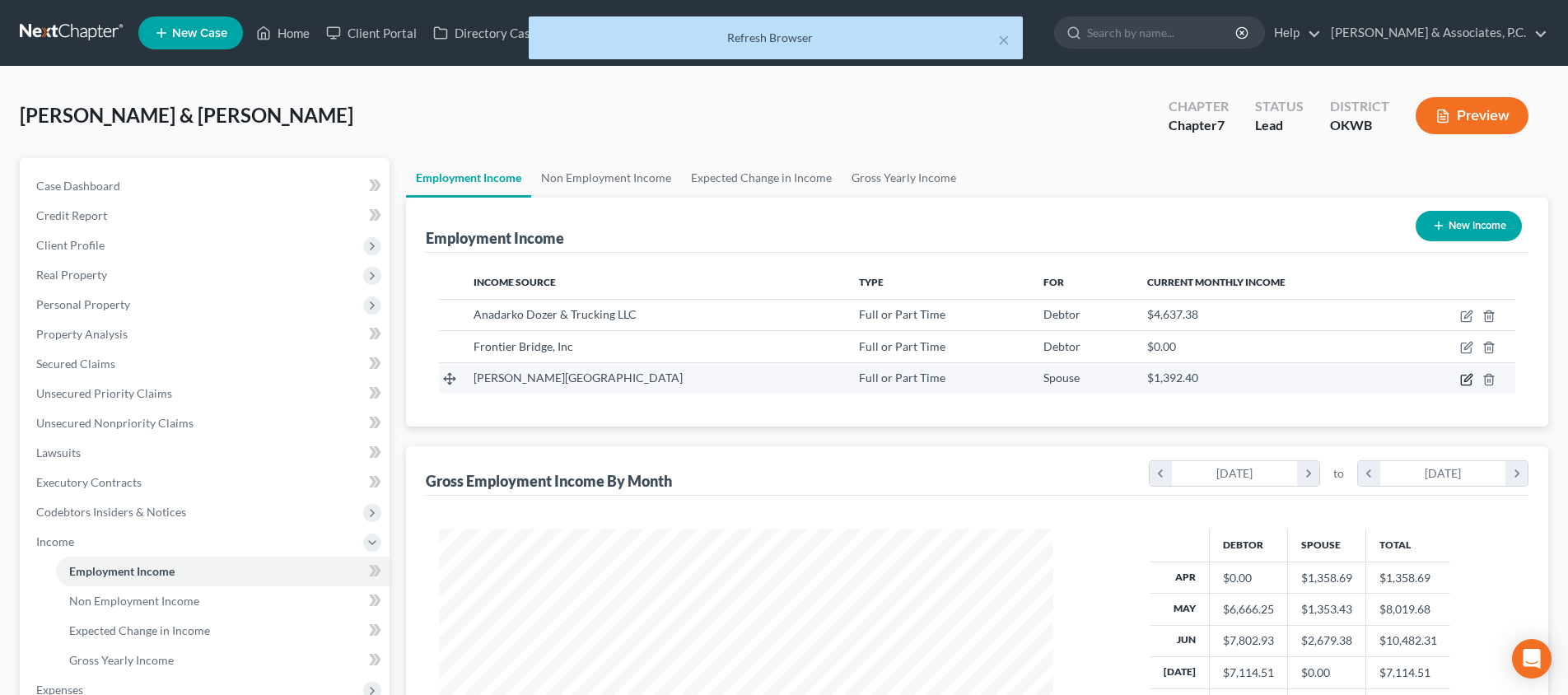
click at [1464, 379] on icon "button" at bounding box center [1467, 380] width 13 height 13
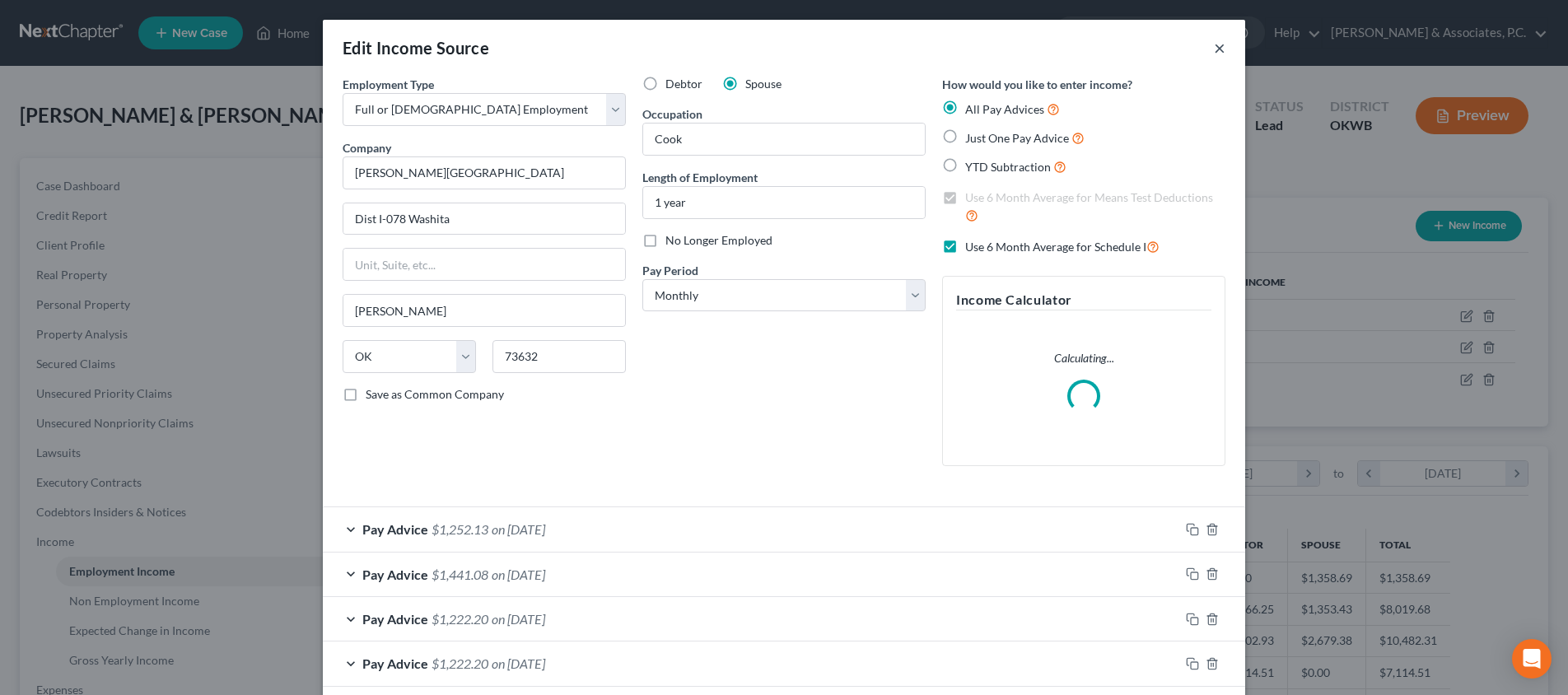
click at [1224, 50] on button "×" at bounding box center [1219, 48] width 12 height 20
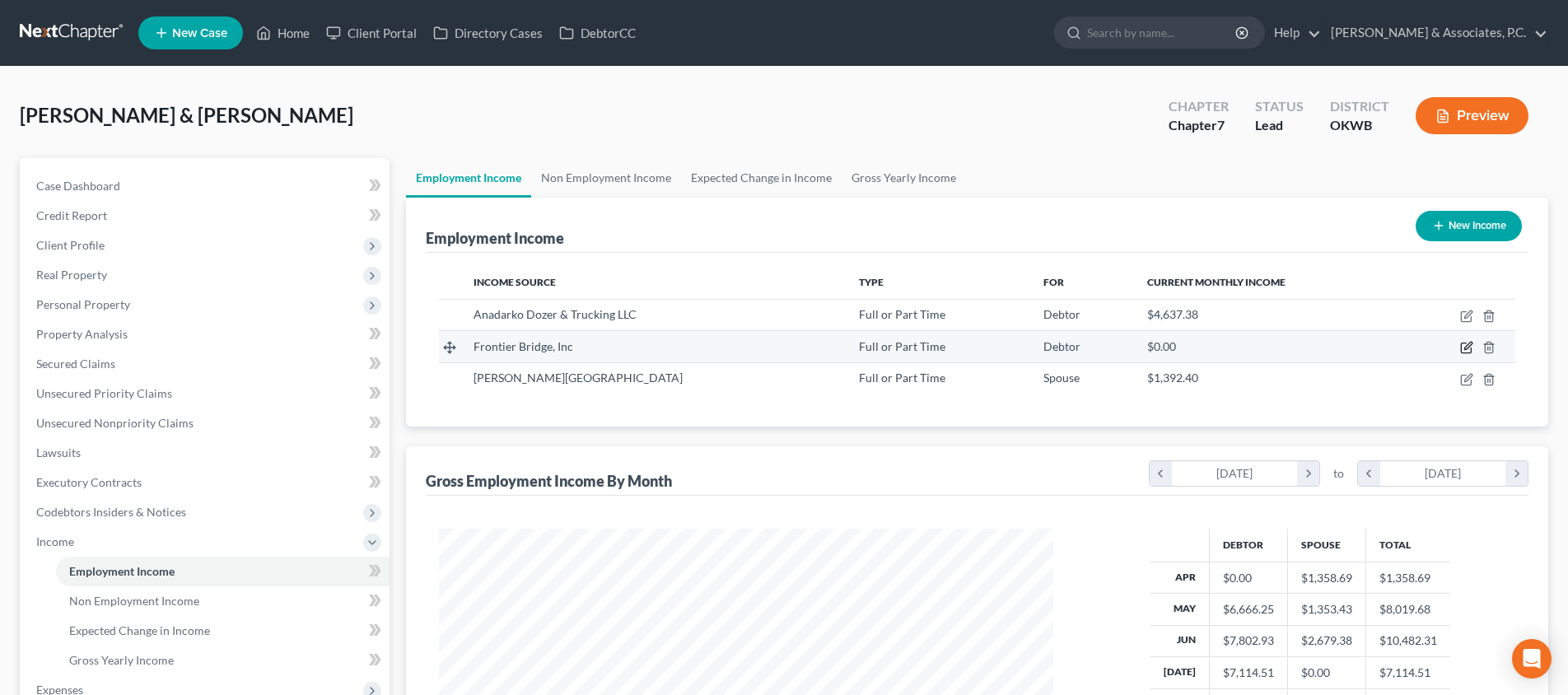
click at [1467, 347] on icon "button" at bounding box center [1468, 346] width 7 height 7
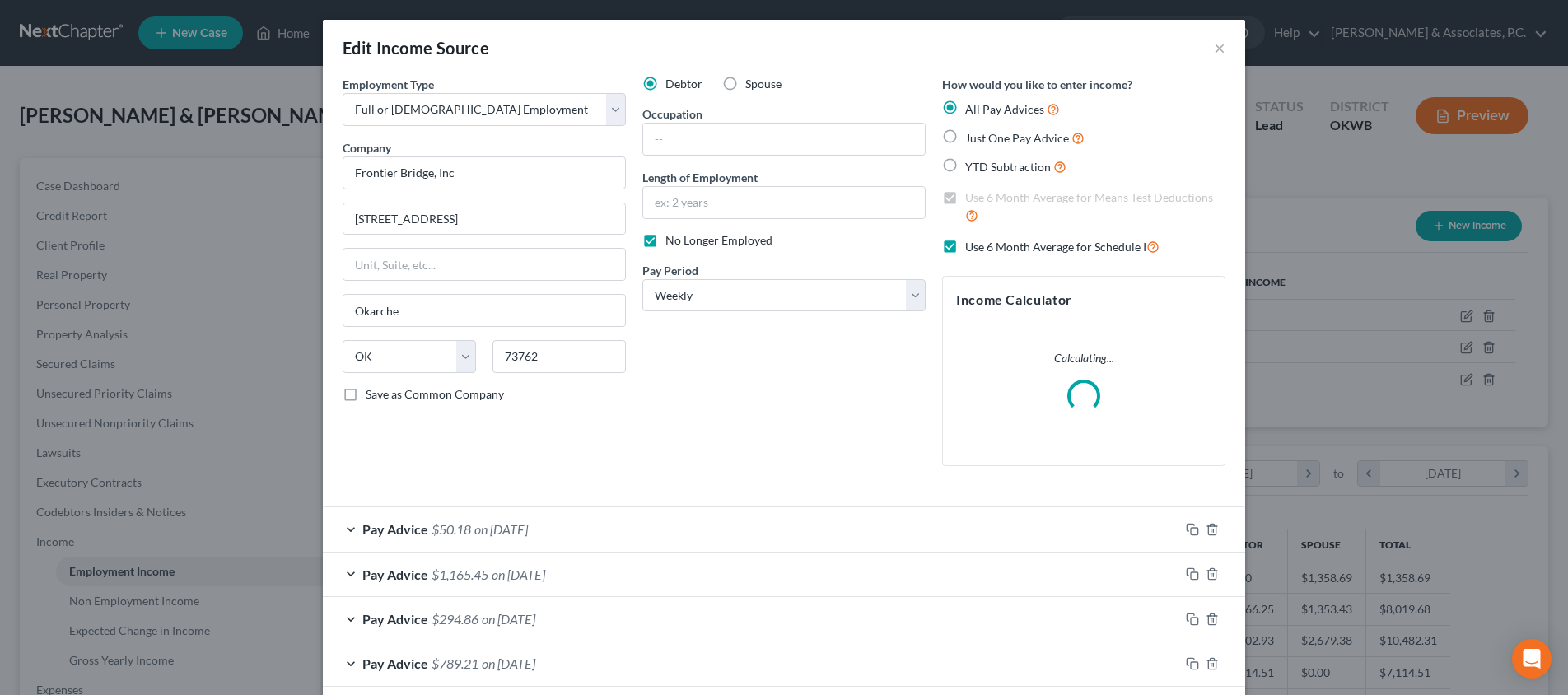
drag, startPoint x: 969, startPoint y: 452, endPoint x: 950, endPoint y: 468, distance: 24.8
click at [969, 687] on div "Pay Advice $1,210.36 on [DATE]" at bounding box center [751, 708] width 856 height 44
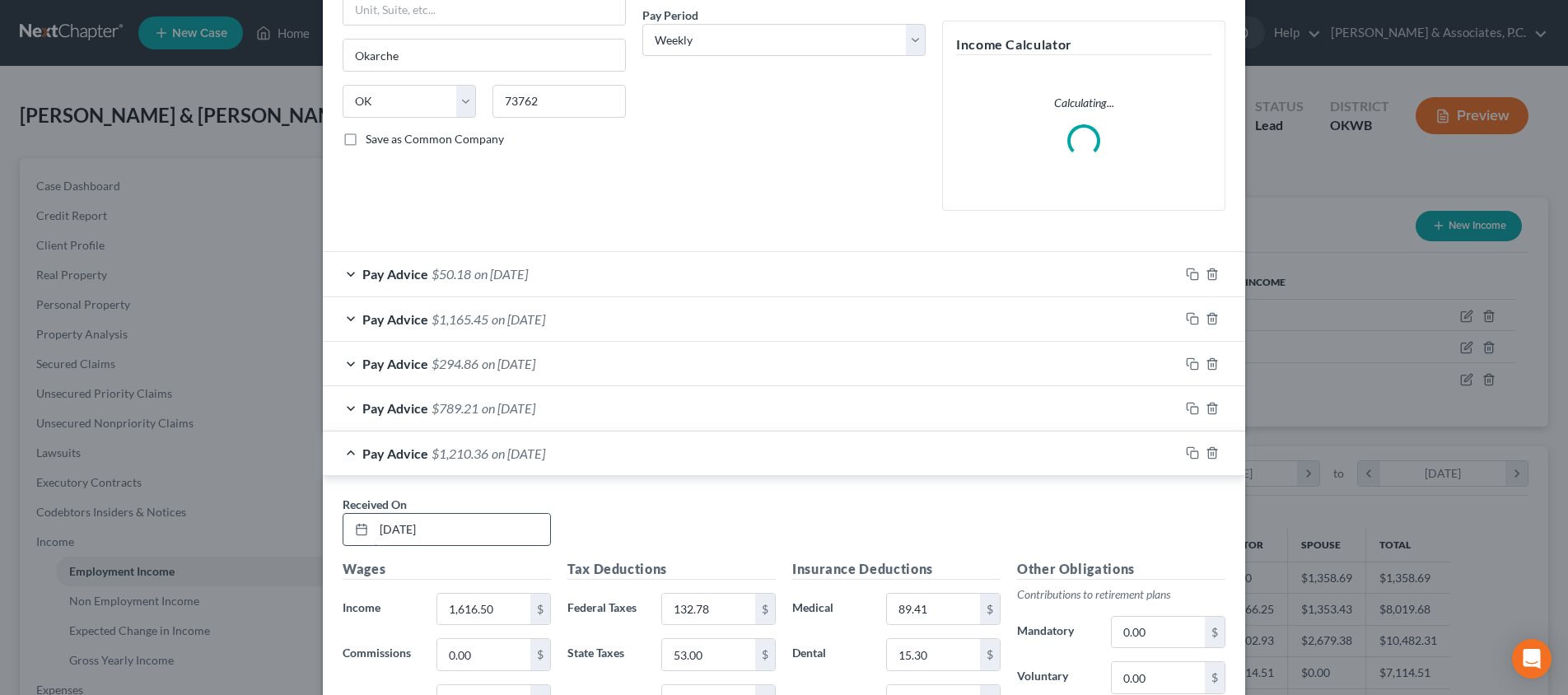
click at [517, 514] on input "[DATE]" at bounding box center [462, 530] width 176 height 31
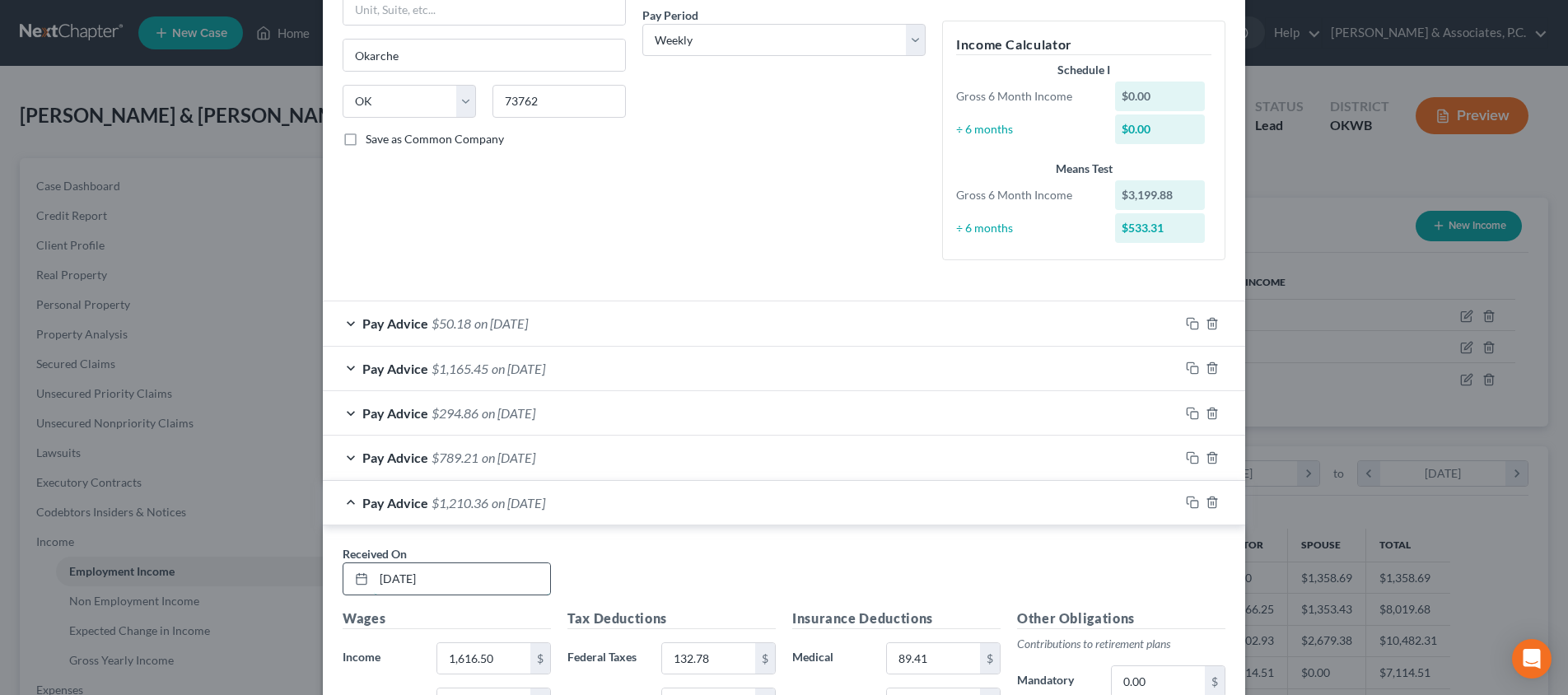
scroll to position [396, 0]
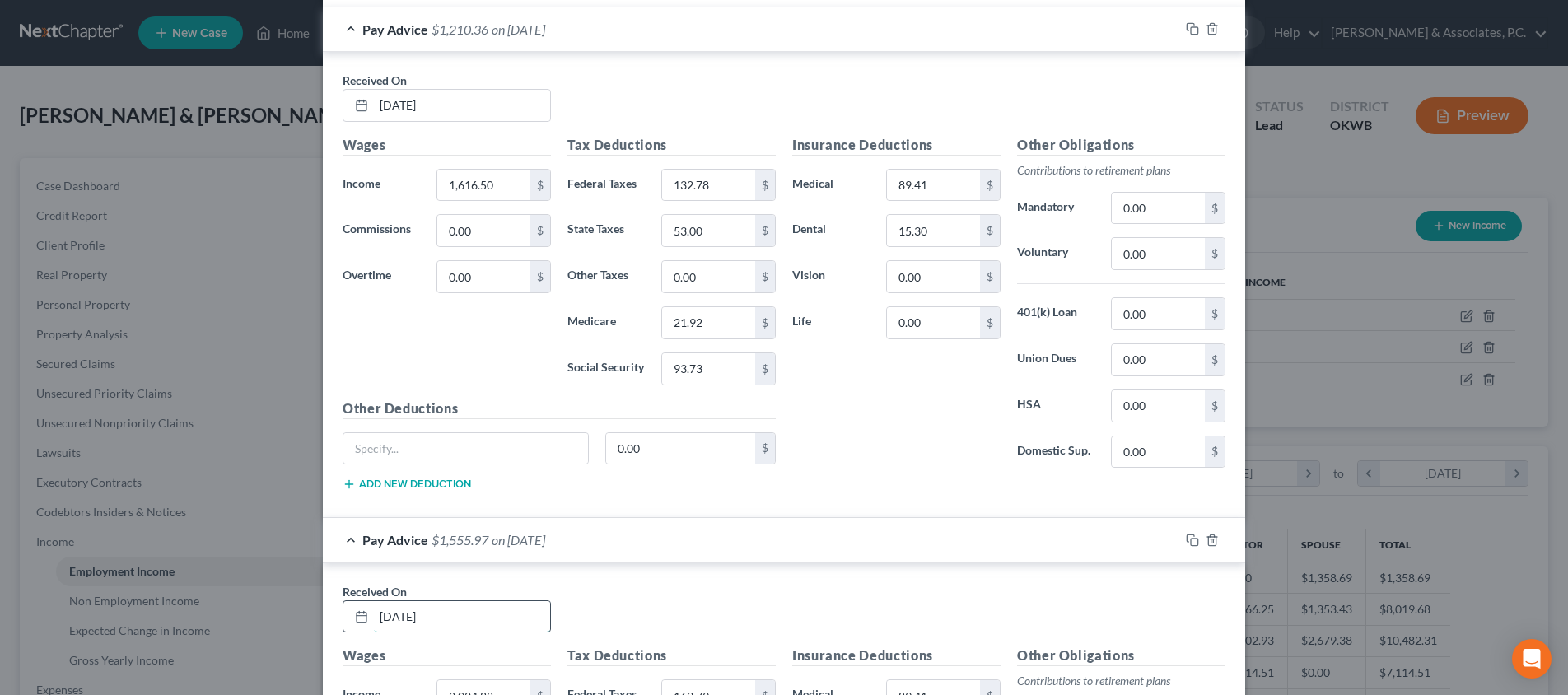
click at [494, 601] on input "[DATE]" at bounding box center [462, 616] width 176 height 31
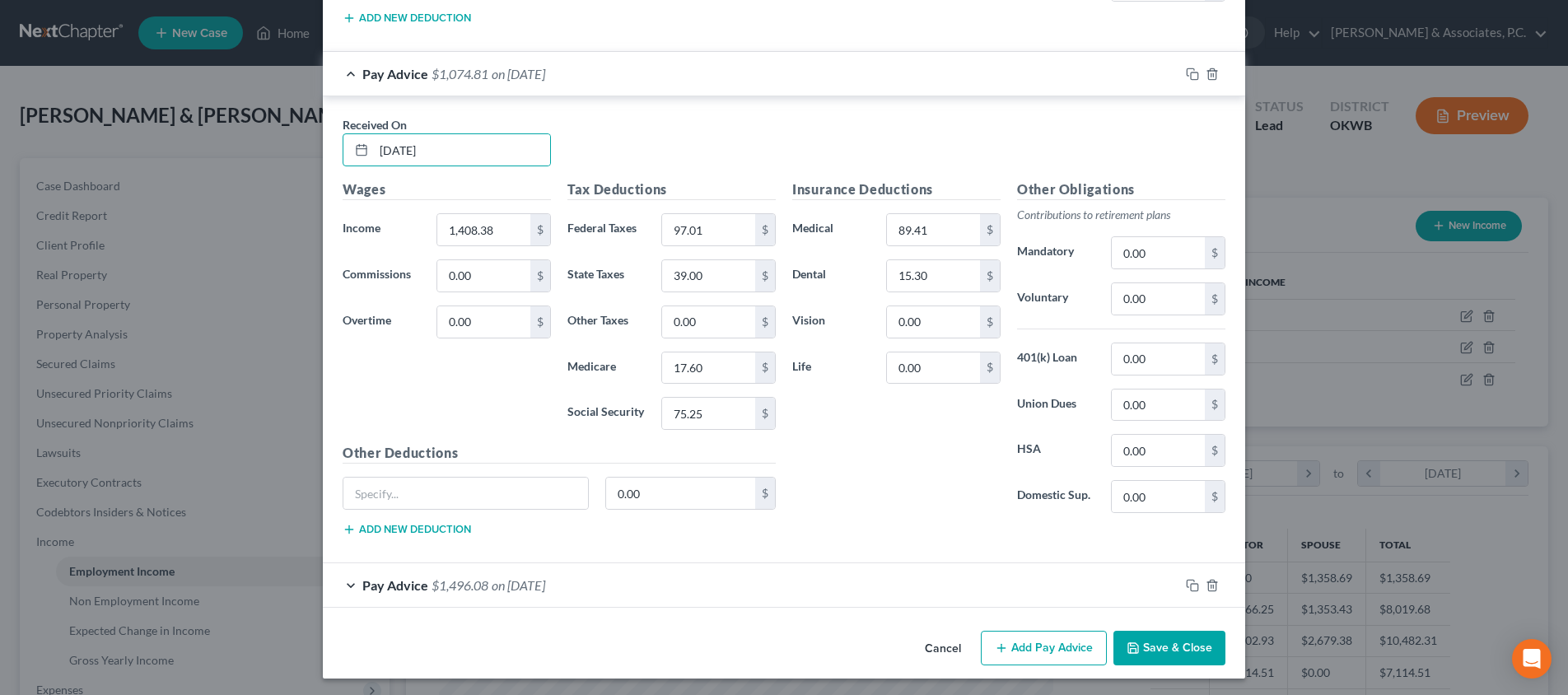
click at [516, 582] on span "on [DATE]" at bounding box center [518, 584] width 54 height 16
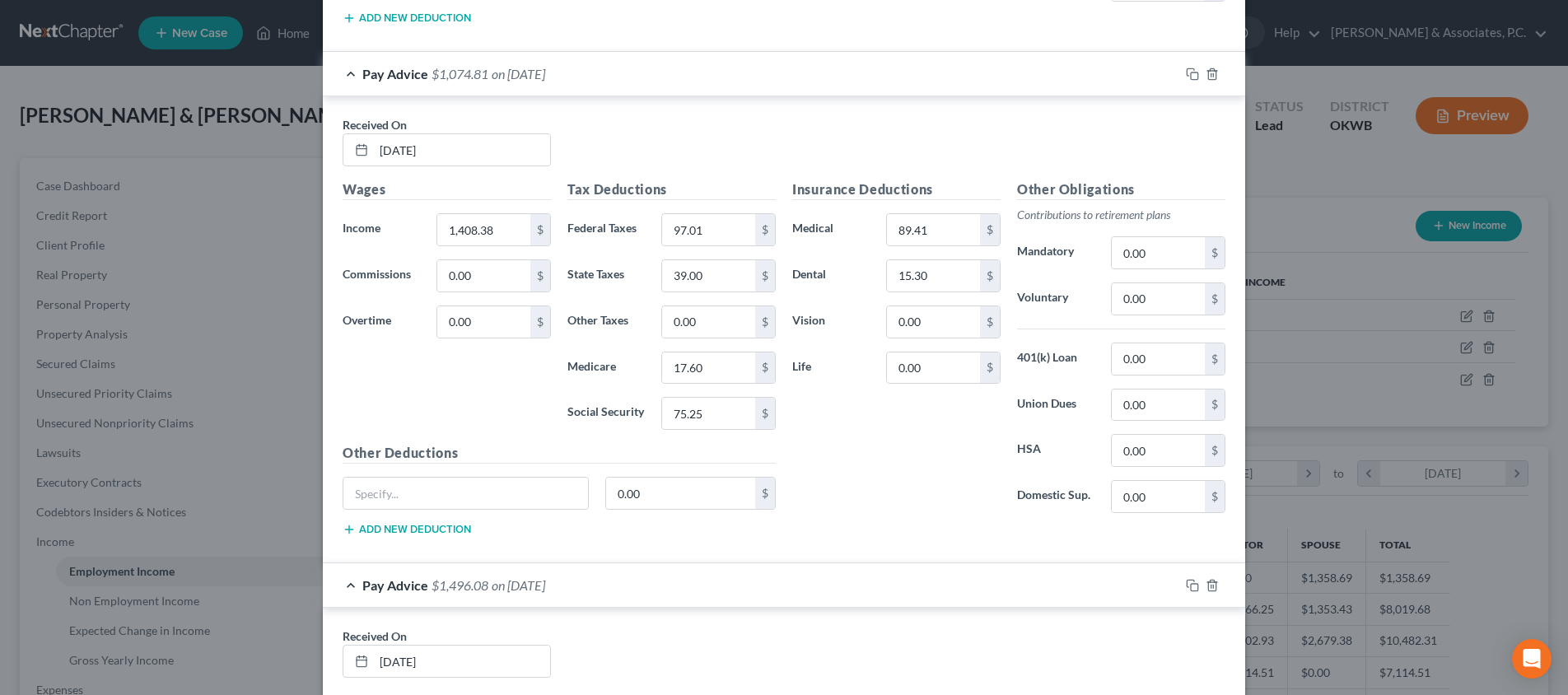
scroll to position [1703, 0]
click at [483, 649] on input "[DATE]" at bounding box center [462, 664] width 176 height 31
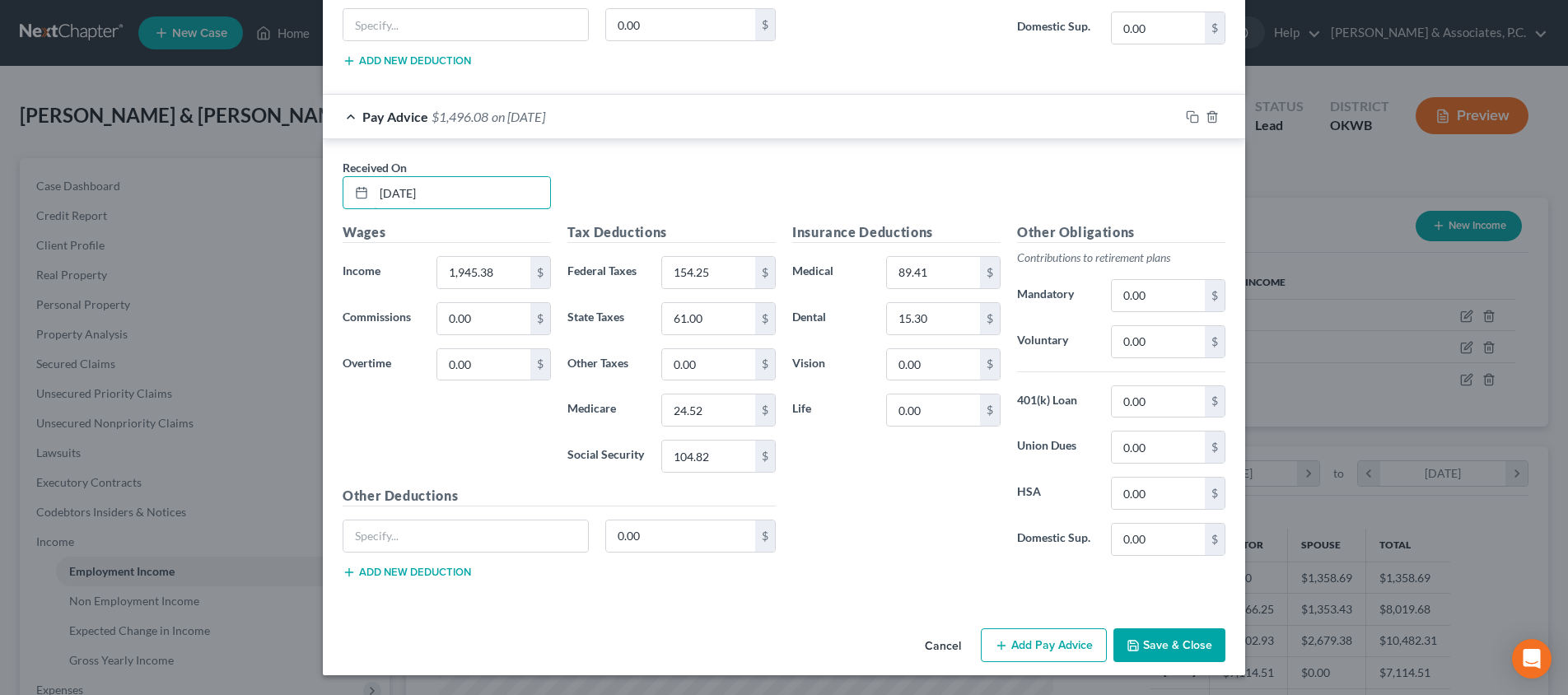
scroll to position [2168, 0]
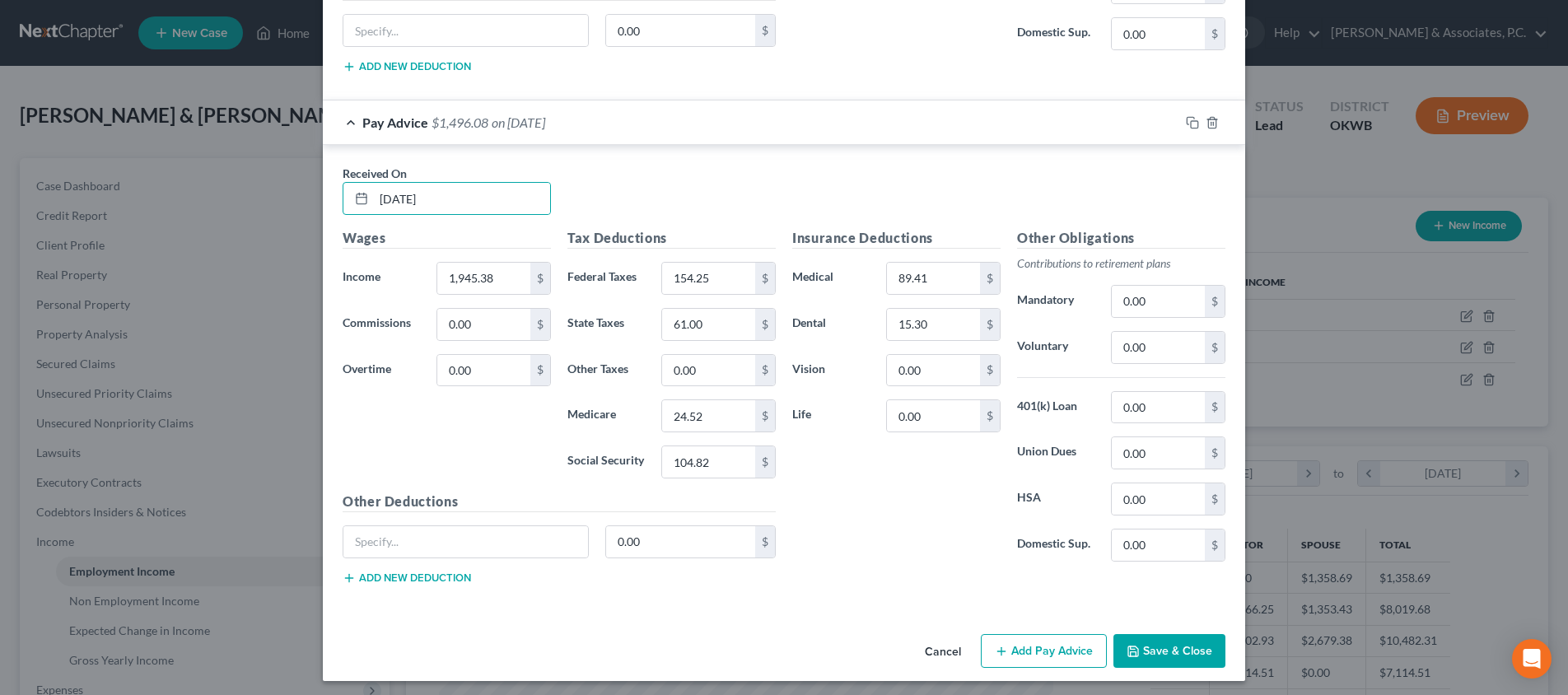
click at [1160, 645] on button "Save & Close" at bounding box center [1169, 651] width 112 height 35
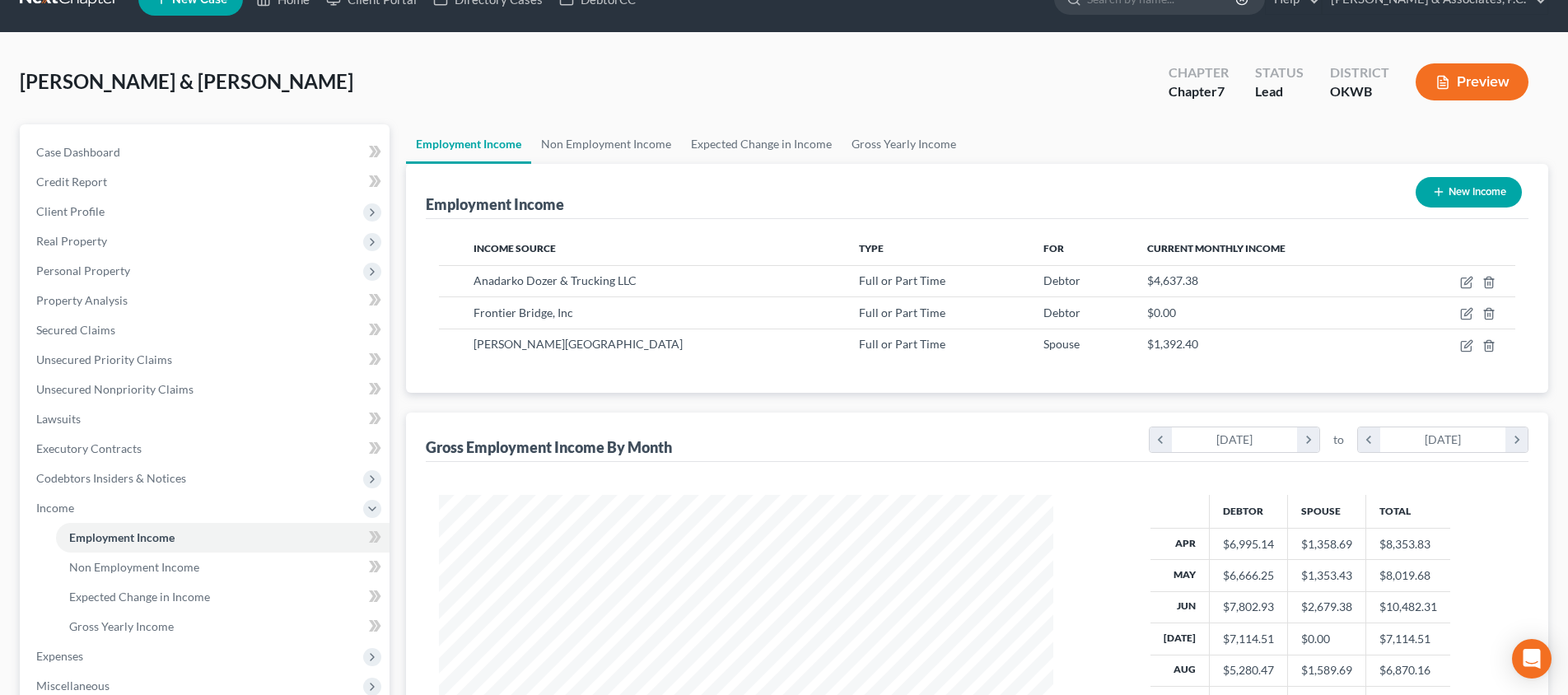
scroll to position [299, 0]
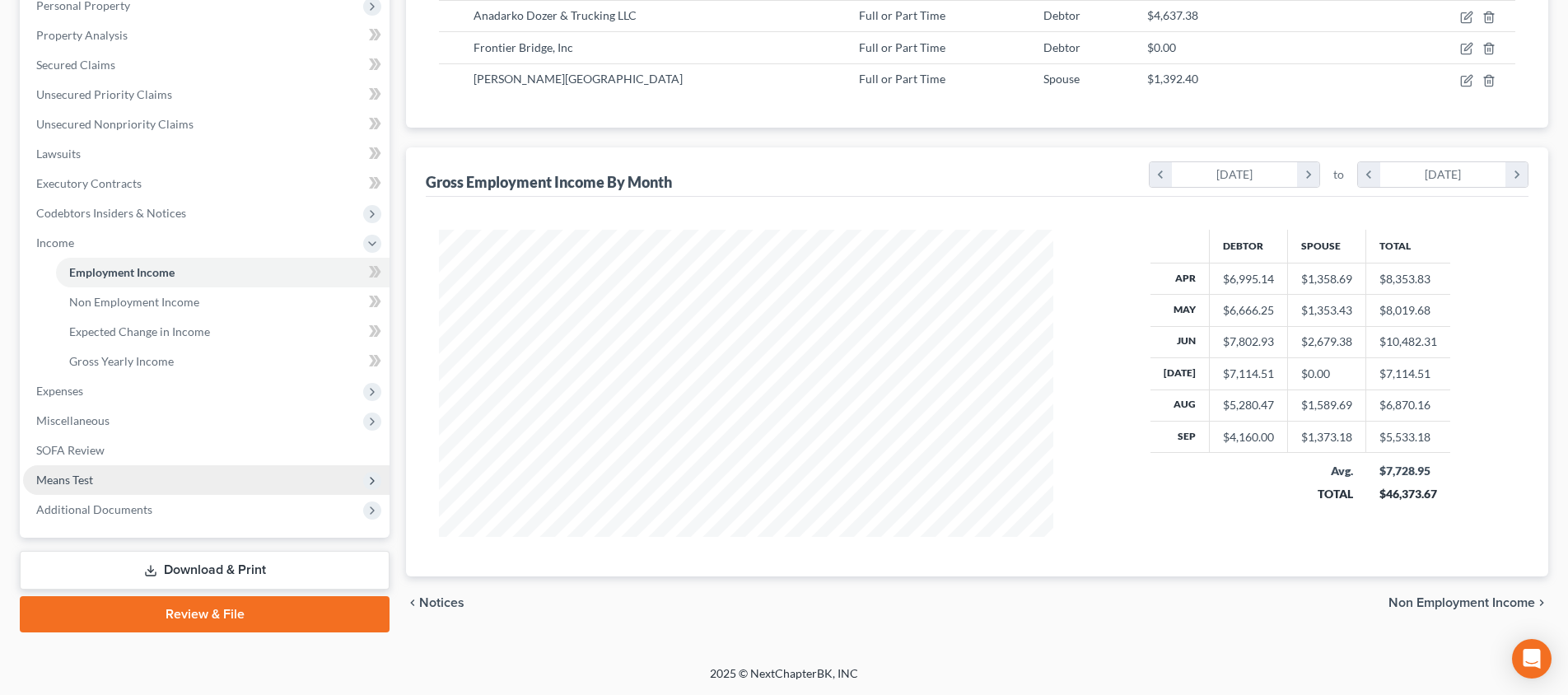
click at [140, 481] on span "Means Test" at bounding box center [206, 480] width 367 height 30
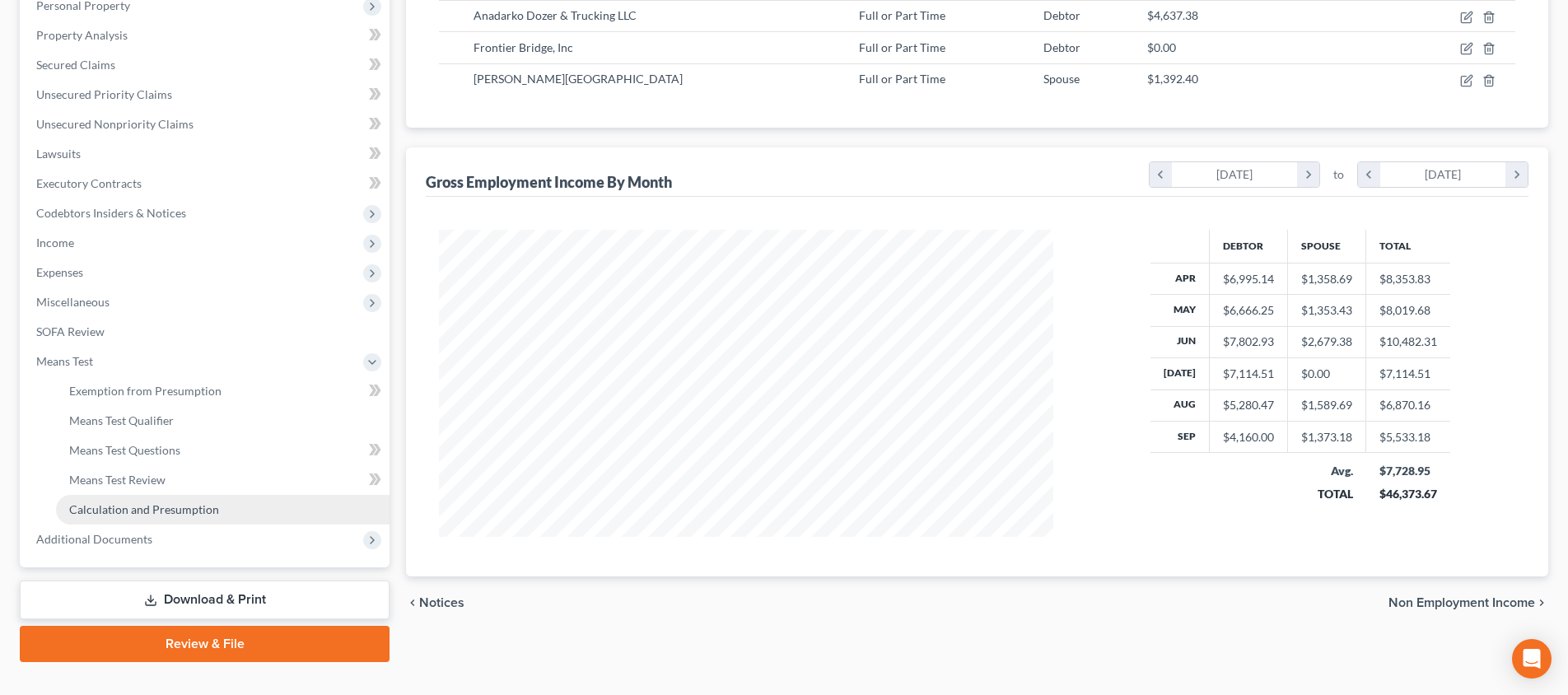
click at [161, 507] on span "Calculation and Presumption" at bounding box center [144, 509] width 150 height 14
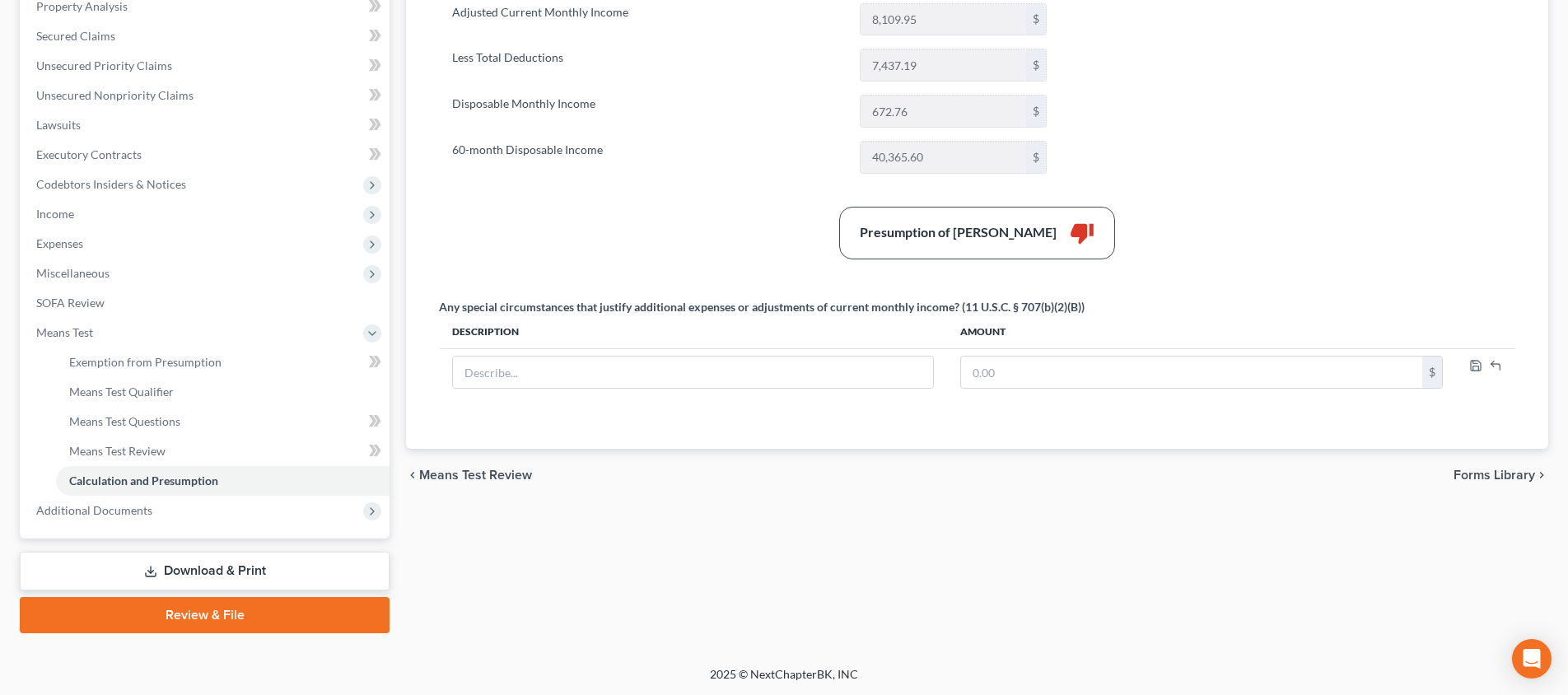
scroll to position [278, 0]
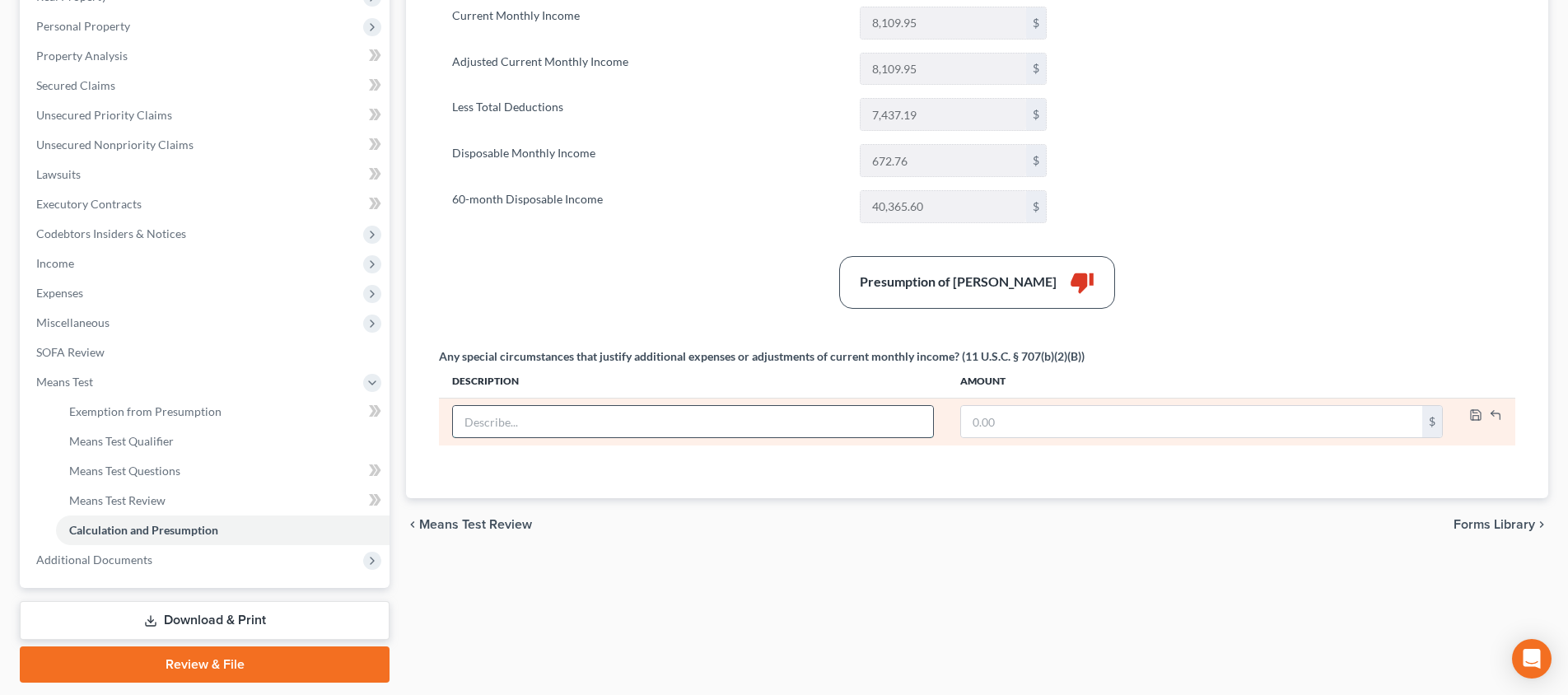
click at [709, 412] on input "text" at bounding box center [693, 421] width 480 height 31
click at [696, 428] on input "Loss of income" at bounding box center [693, 421] width 480 height 31
click at [827, 425] on input "Loss of income. September paystubs reflect income moving forward" at bounding box center [693, 421] width 480 height 31
click at [685, 423] on input "Loss of income. September paystubs reflect income moving forward" at bounding box center [693, 421] width 480 height 31
click at [1136, 419] on input "text" at bounding box center [1191, 421] width 461 height 31
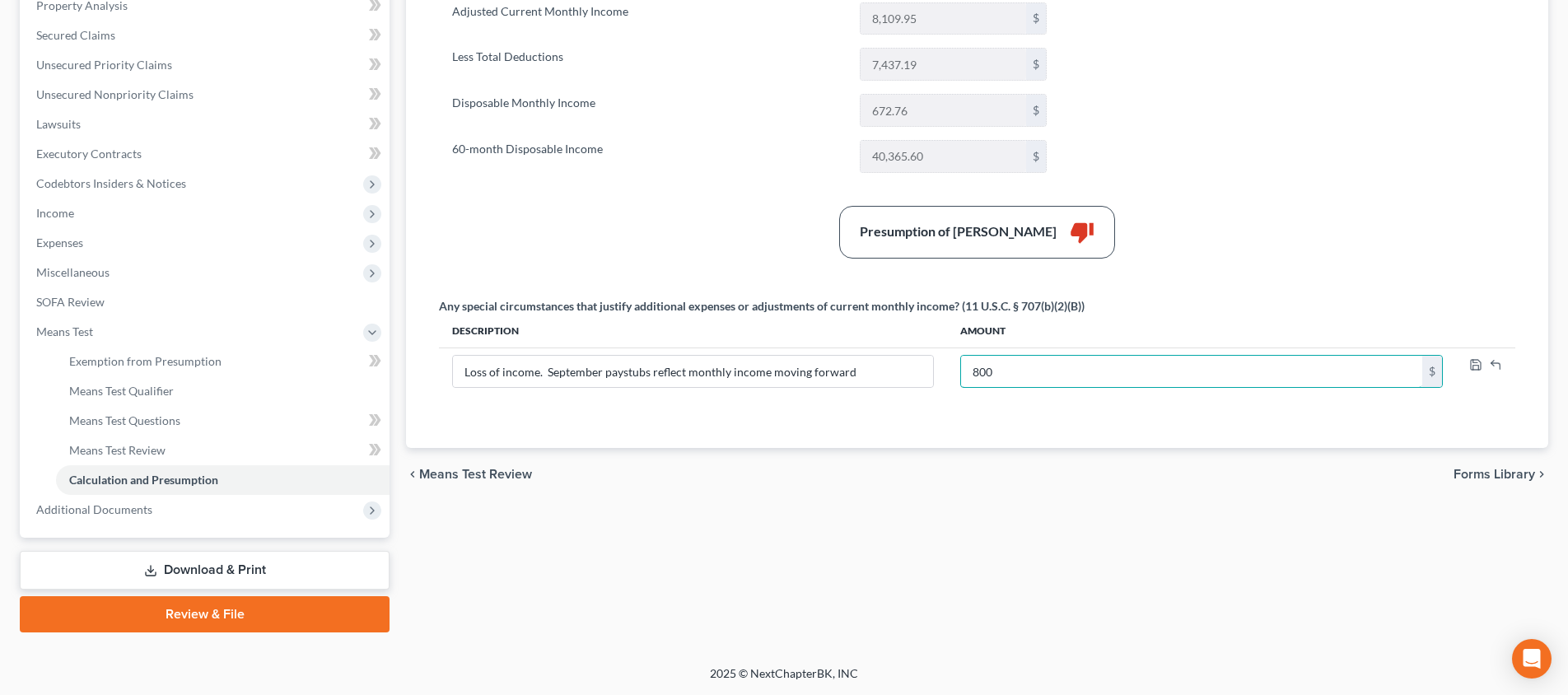
scroll to position [328, 0]
click at [211, 561] on link "Download & Print" at bounding box center [204, 569] width 370 height 39
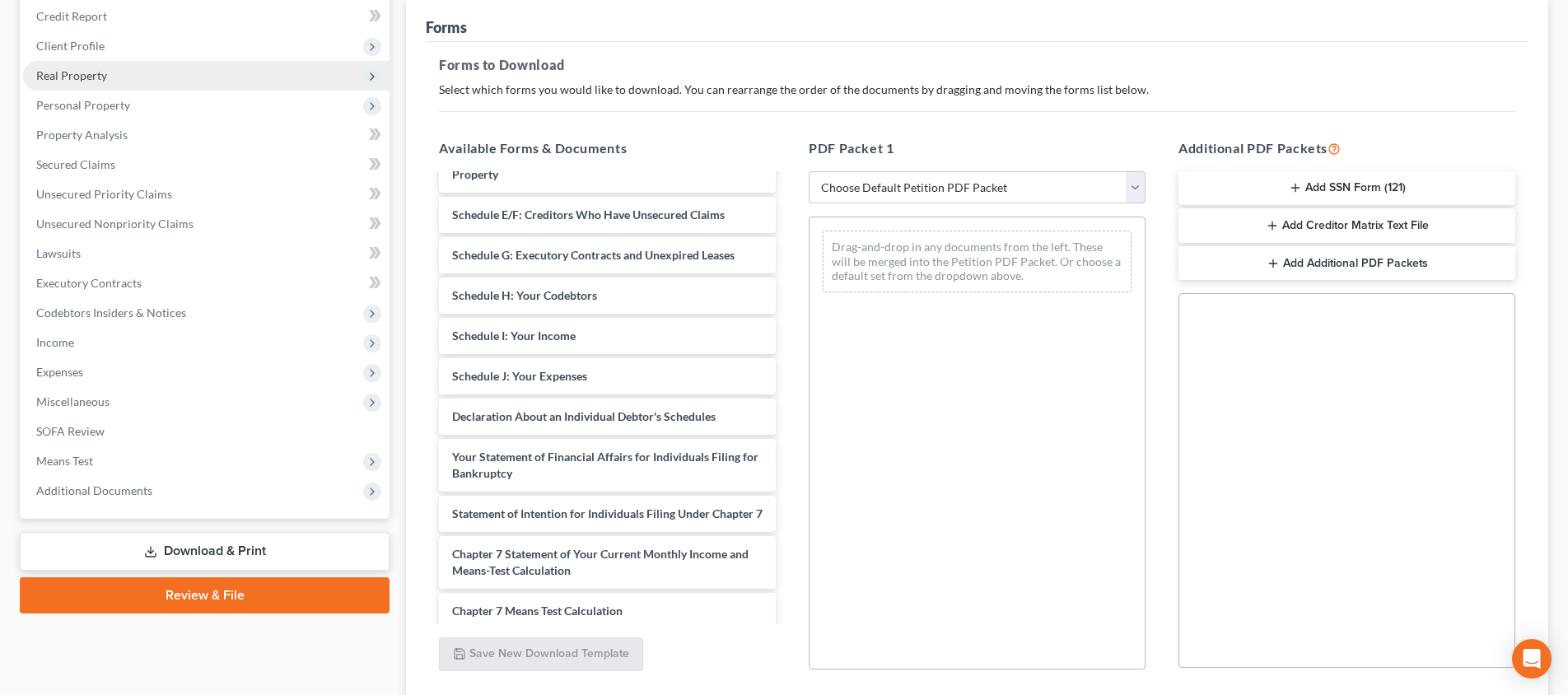
scroll to position [61, 0]
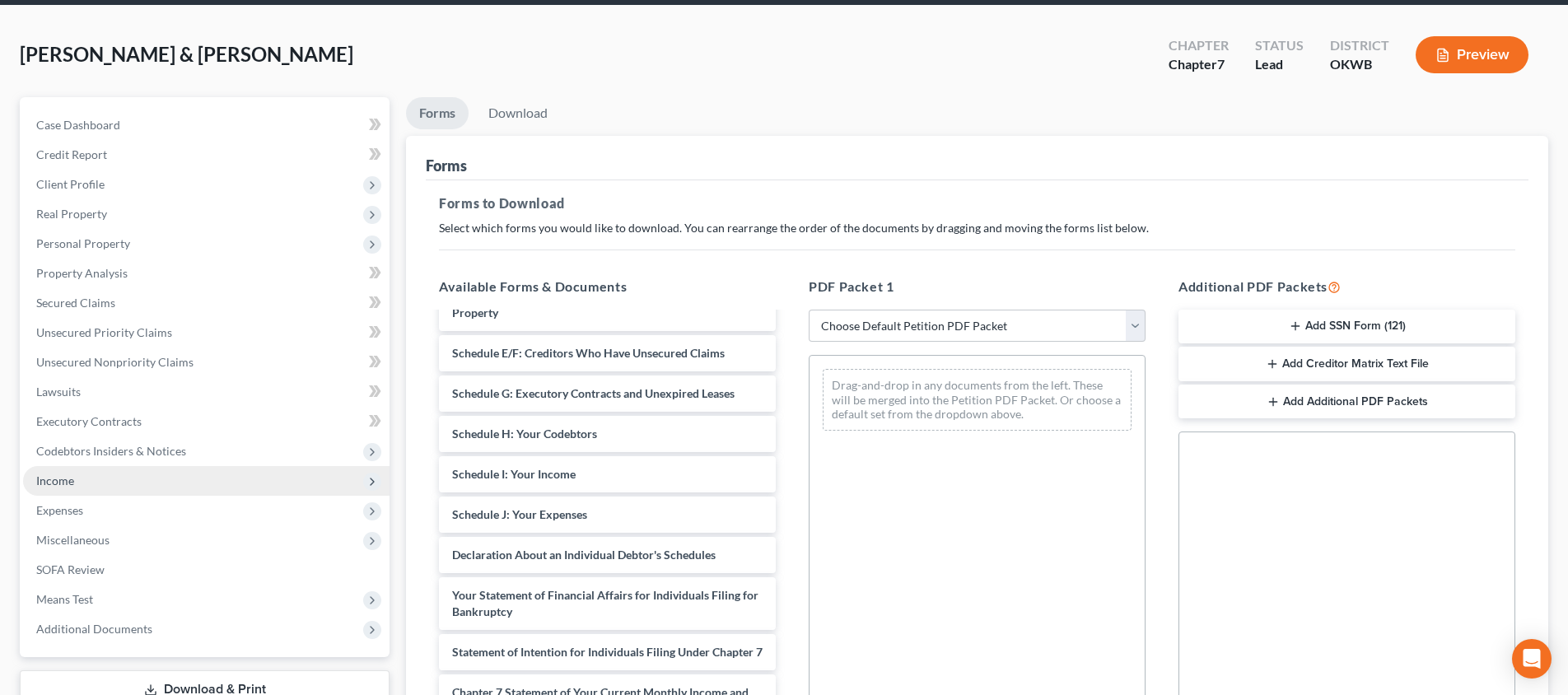
click at [131, 475] on span "Income" at bounding box center [206, 481] width 367 height 30
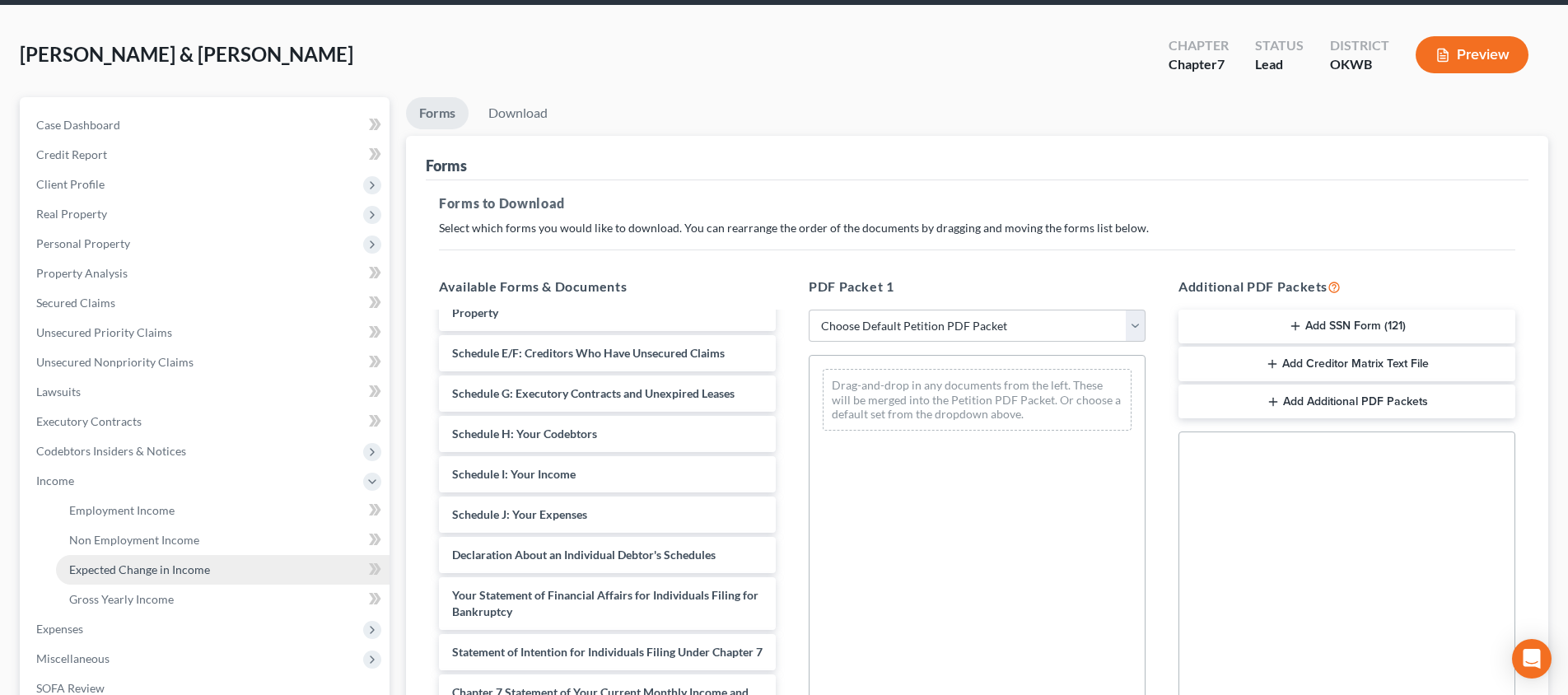
scroll to position [145, 0]
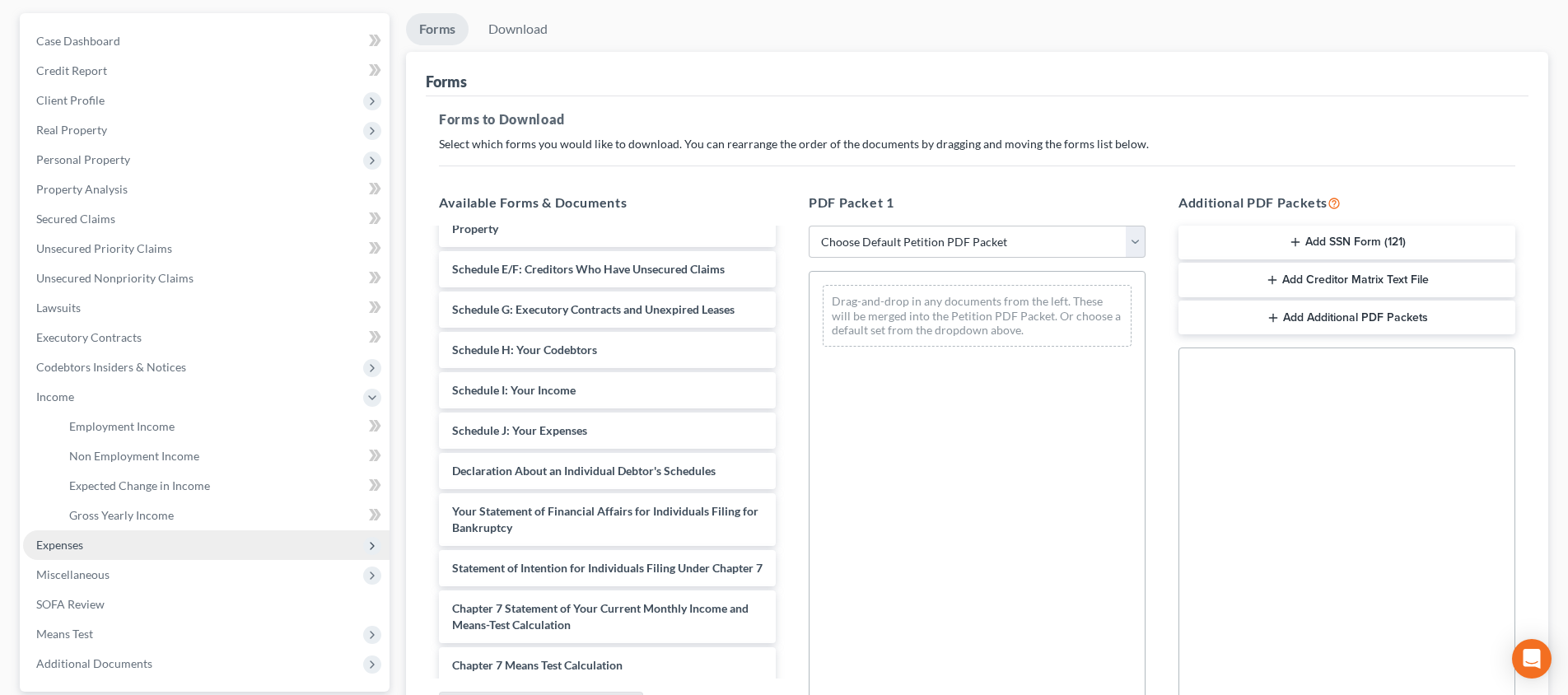
click at [151, 546] on span "Expenses" at bounding box center [206, 545] width 367 height 30
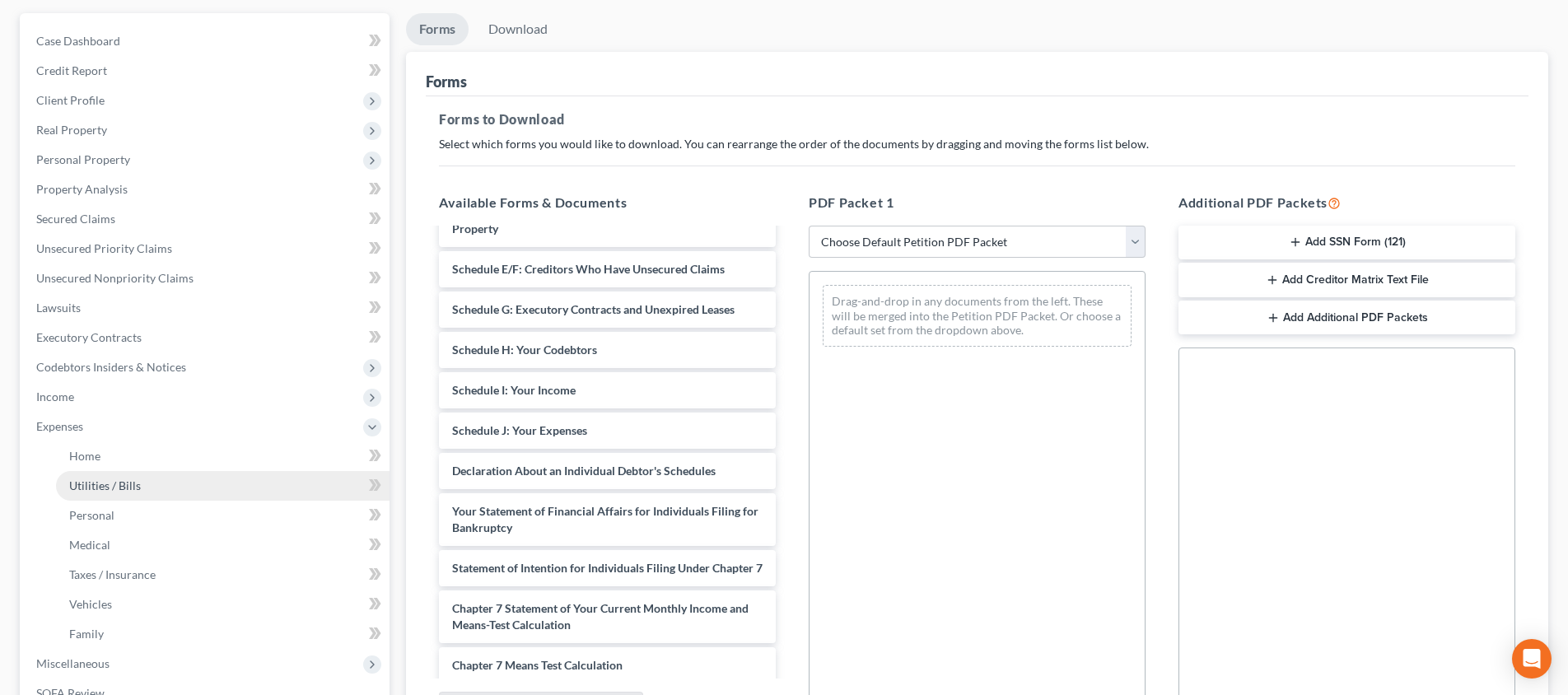
click at [277, 485] on link "Utilities / Bills" at bounding box center [223, 486] width 334 height 30
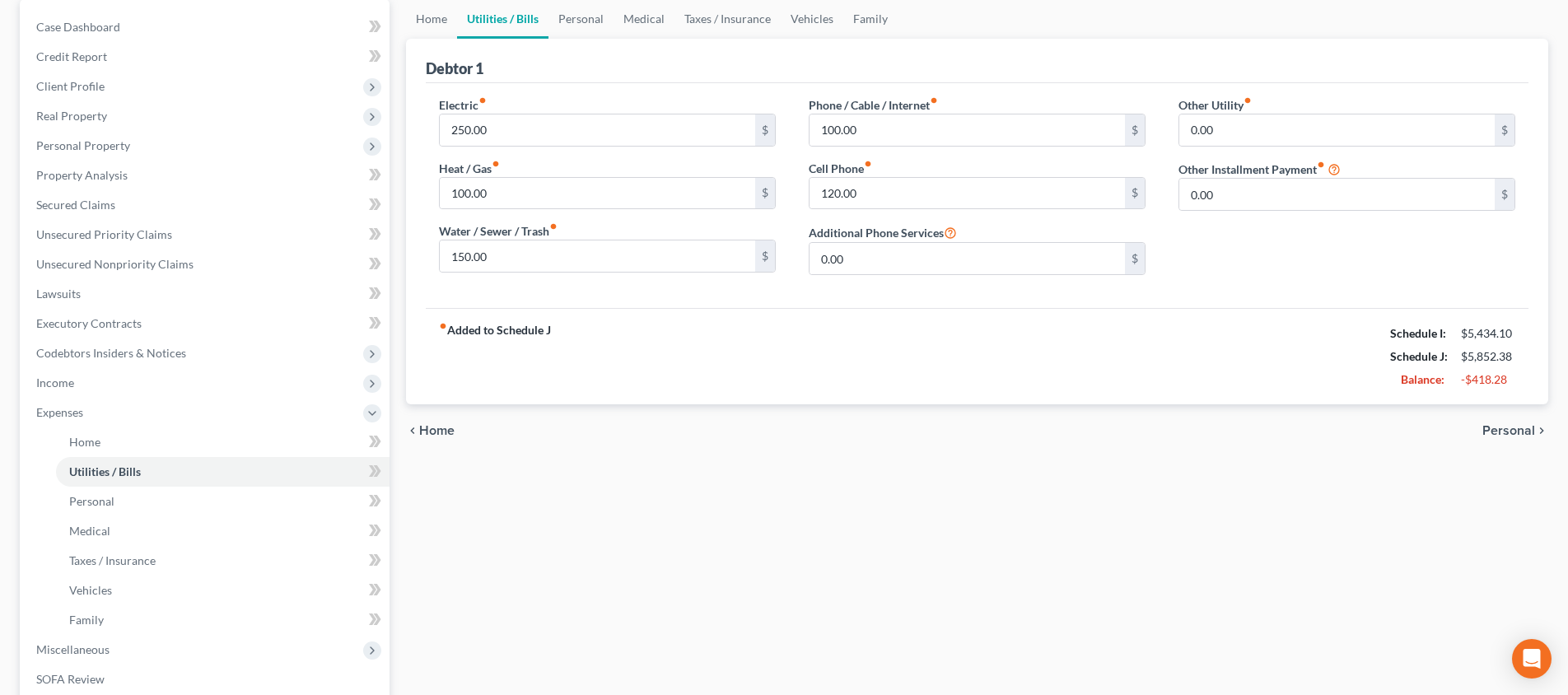
scroll to position [300, 0]
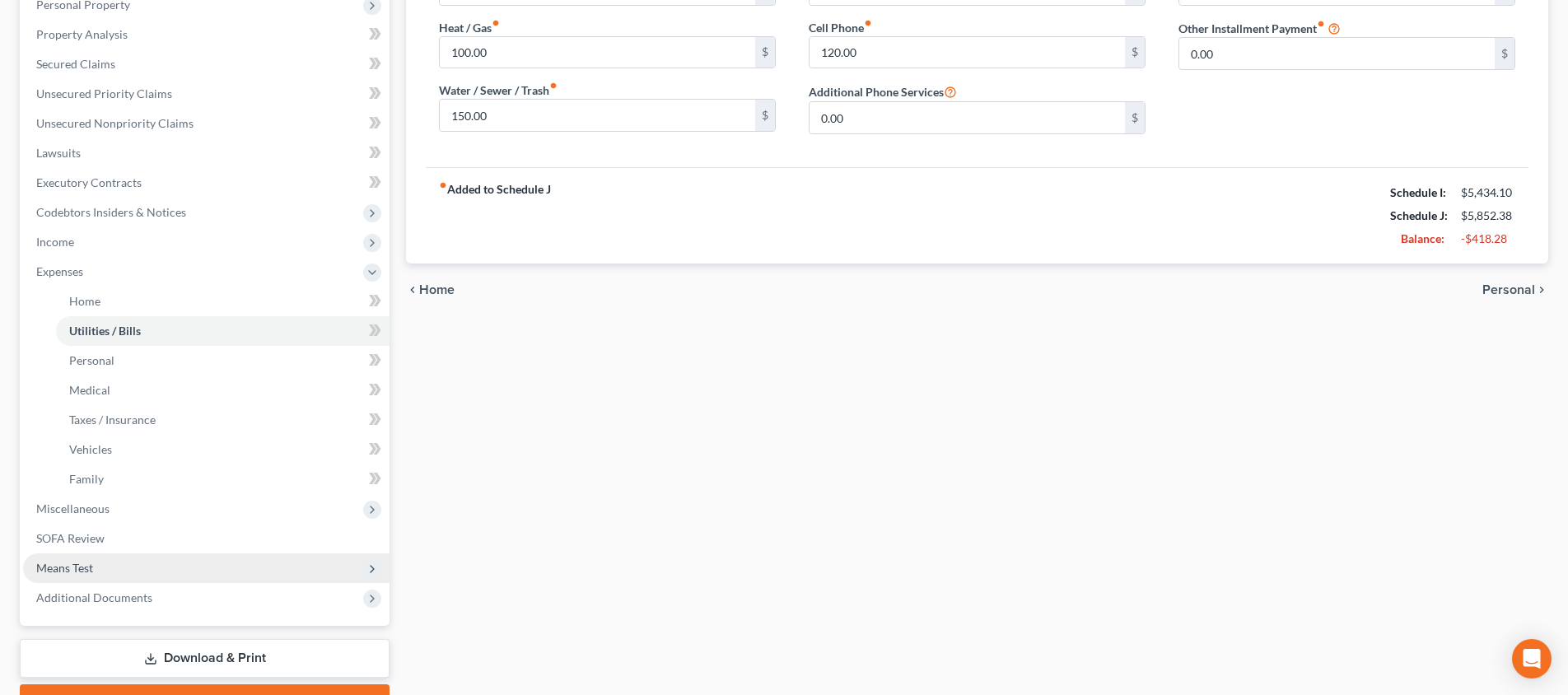
click at [176, 558] on span "Means Test" at bounding box center [206, 568] width 367 height 30
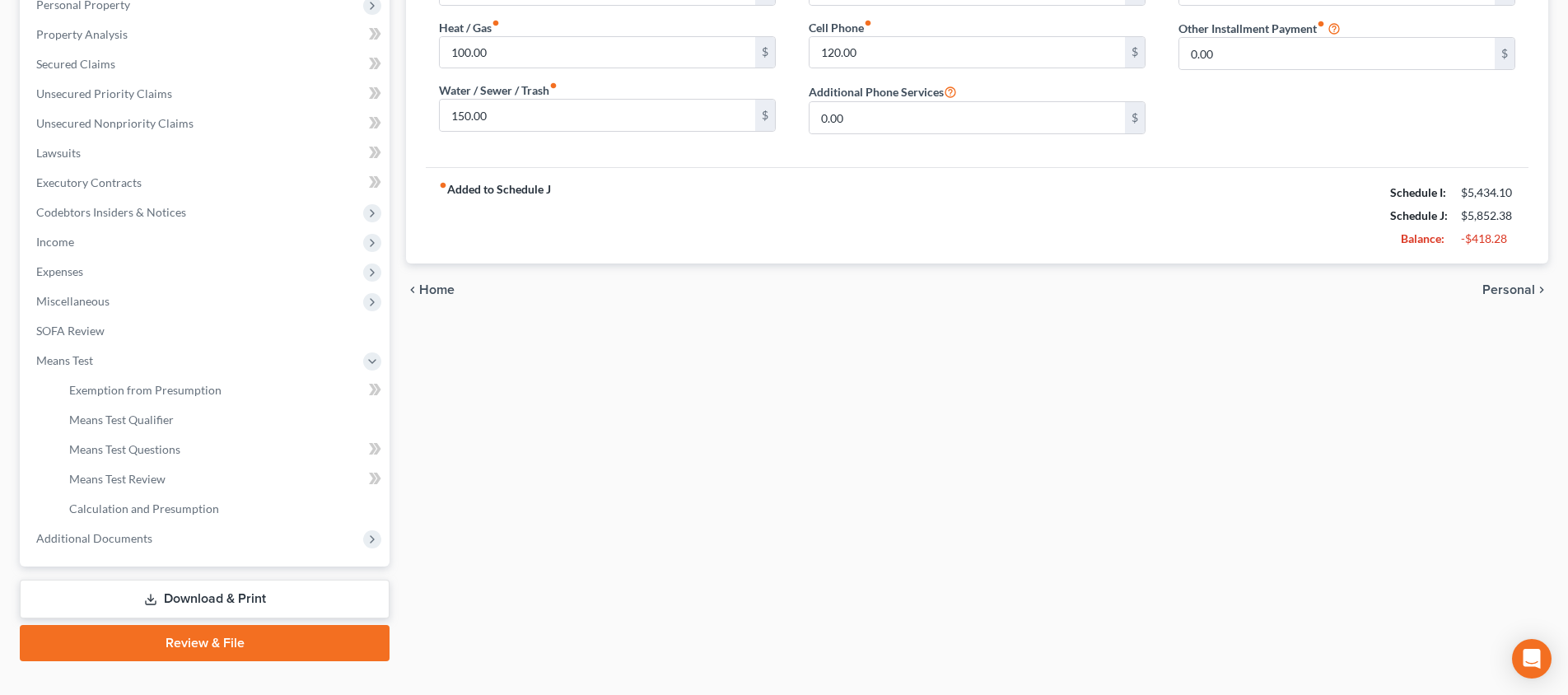
click at [190, 589] on link "Download & Print" at bounding box center [204, 598] width 370 height 39
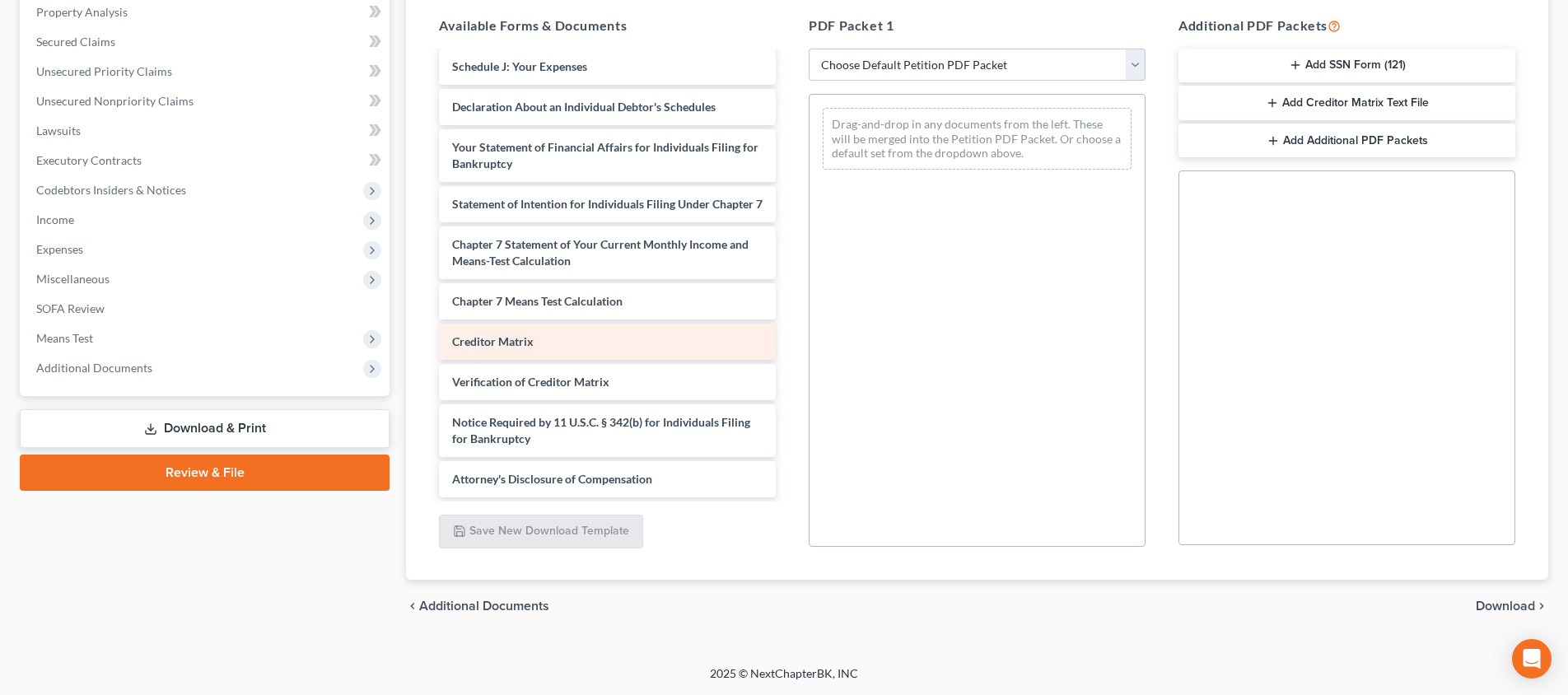
scroll to position [400, 0]
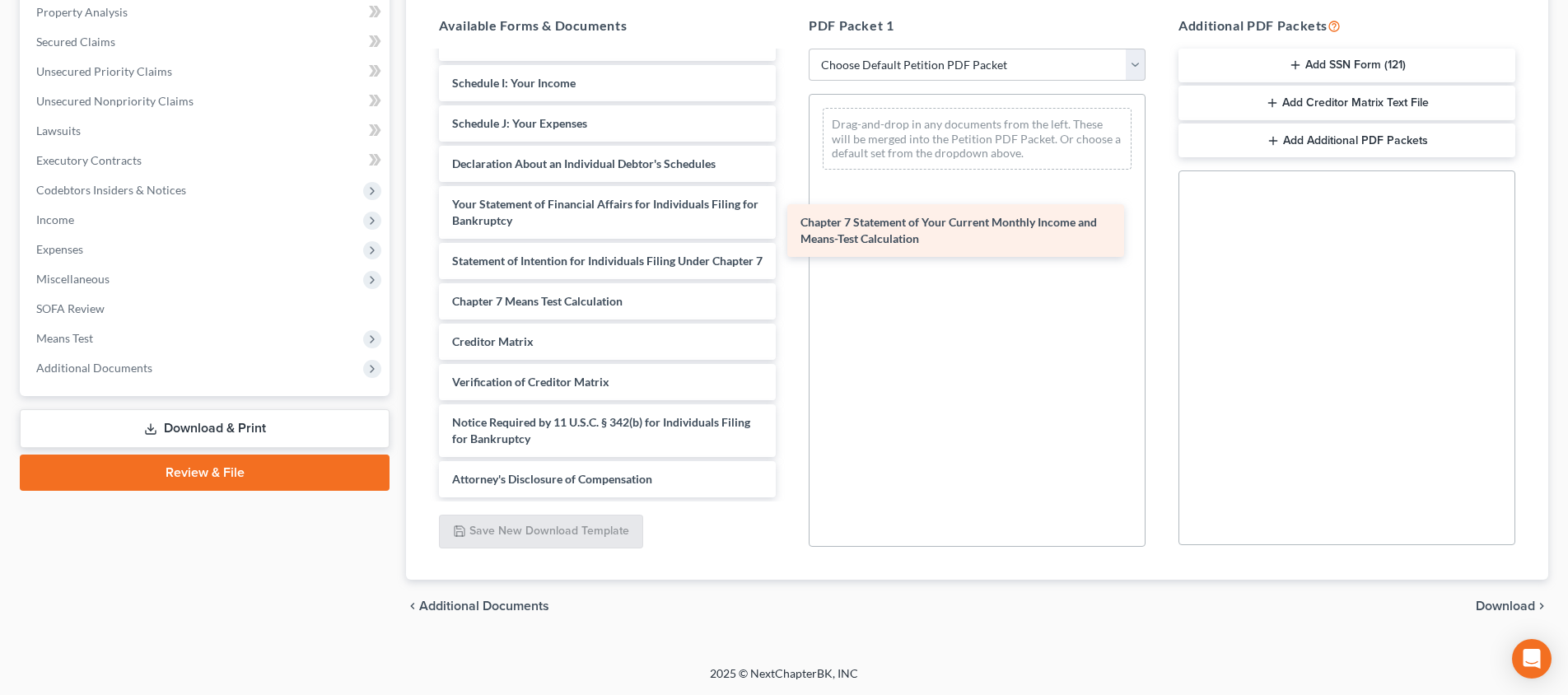
drag, startPoint x: 588, startPoint y: 247, endPoint x: 936, endPoint y: 226, distance: 348.6
click at [789, 226] on div "Chapter 7 Statement of Your Current Monthly Income and Means-Test Calculation V…" at bounding box center [607, 112] width 363 height 771
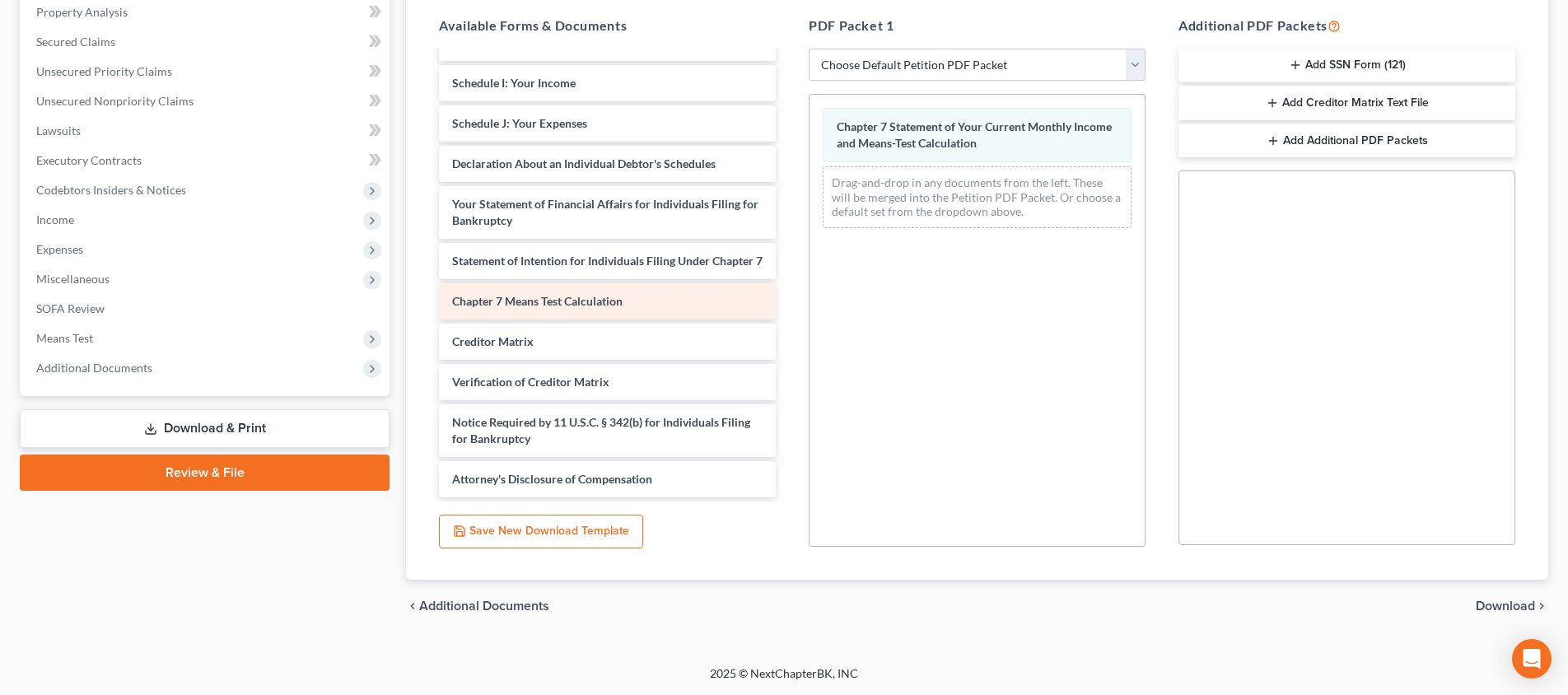
scroll to position [303, 0]
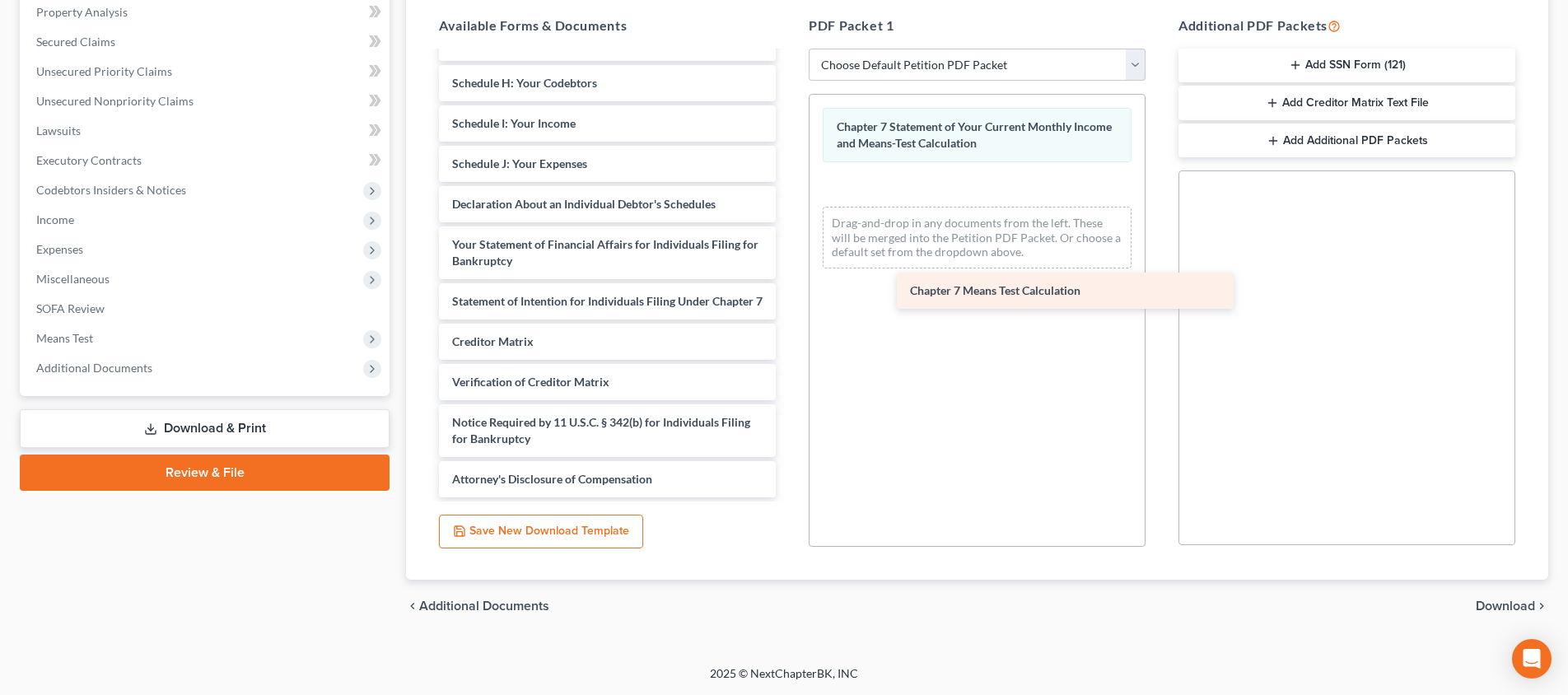
drag, startPoint x: 598, startPoint y: 299, endPoint x: 1003, endPoint y: 285, distance: 405.2
click at [789, 285] on div "Chapter 7 Means Test Calculation Voluntary Petition for Individuals Filing for …" at bounding box center [607, 132] width 363 height 731
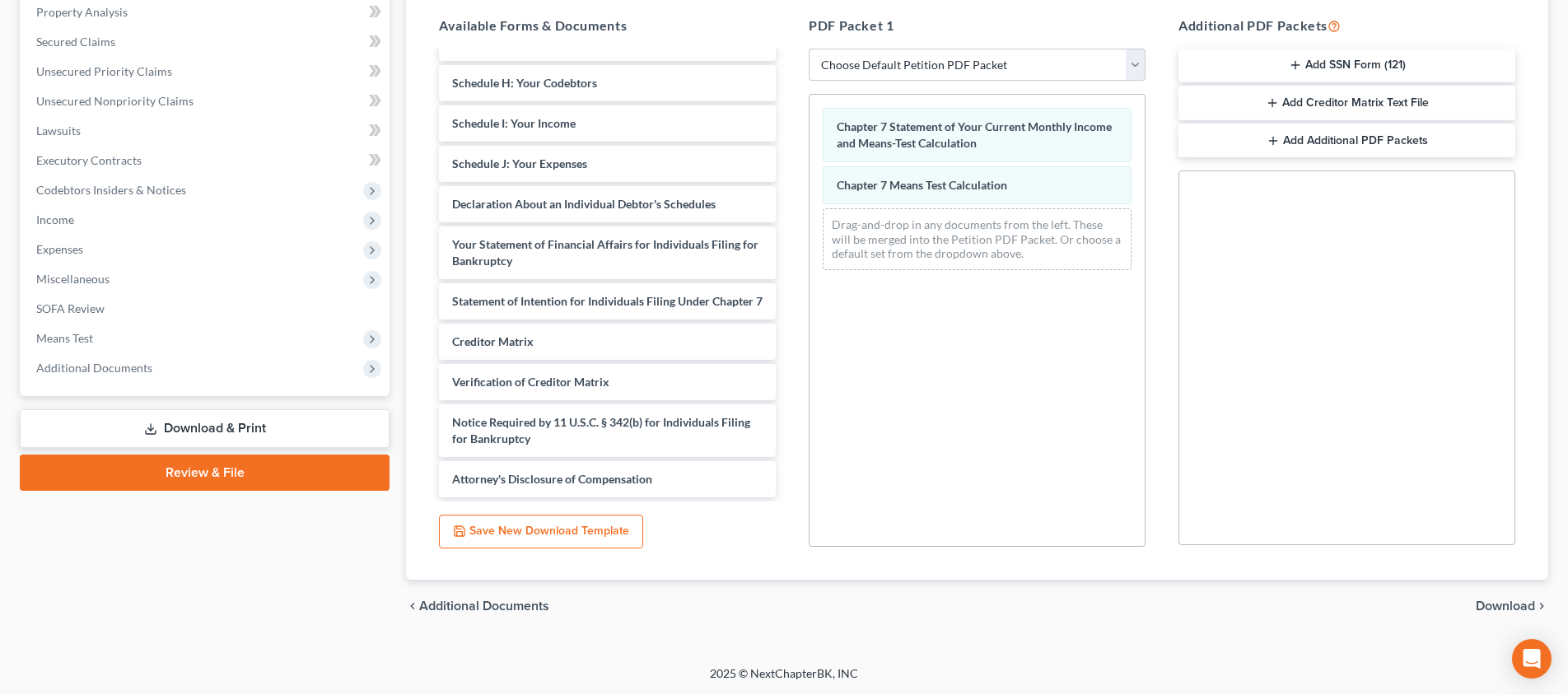
click at [1498, 614] on div "chevron_left Additional Documents Download chevron_right" at bounding box center [977, 606] width 1142 height 53
click at [1496, 610] on span "Download" at bounding box center [1505, 606] width 60 height 13
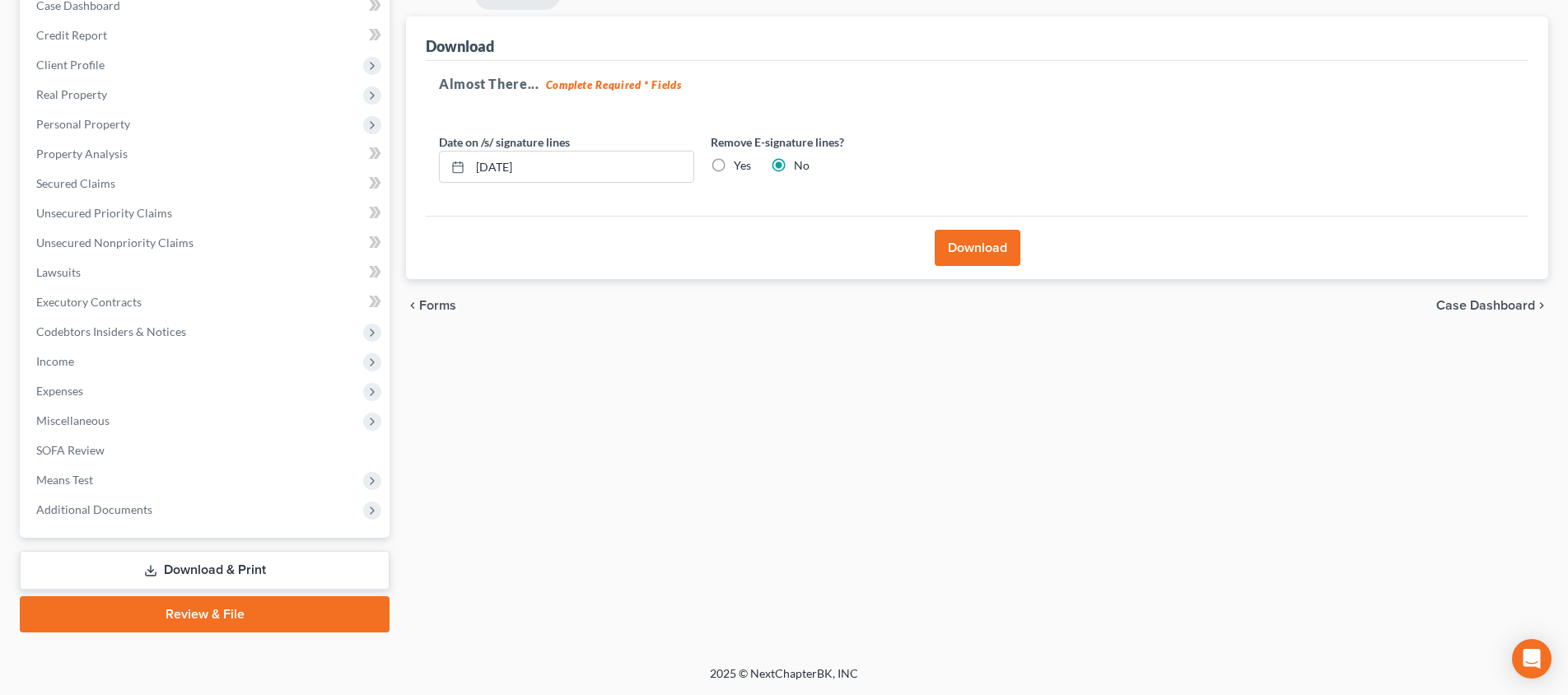
scroll to position [180, 0]
click at [733, 158] on label "Yes" at bounding box center [742, 165] width 17 height 17
click at [740, 158] on input "Yes" at bounding box center [745, 162] width 11 height 11
click at [975, 235] on button "Download" at bounding box center [977, 248] width 85 height 36
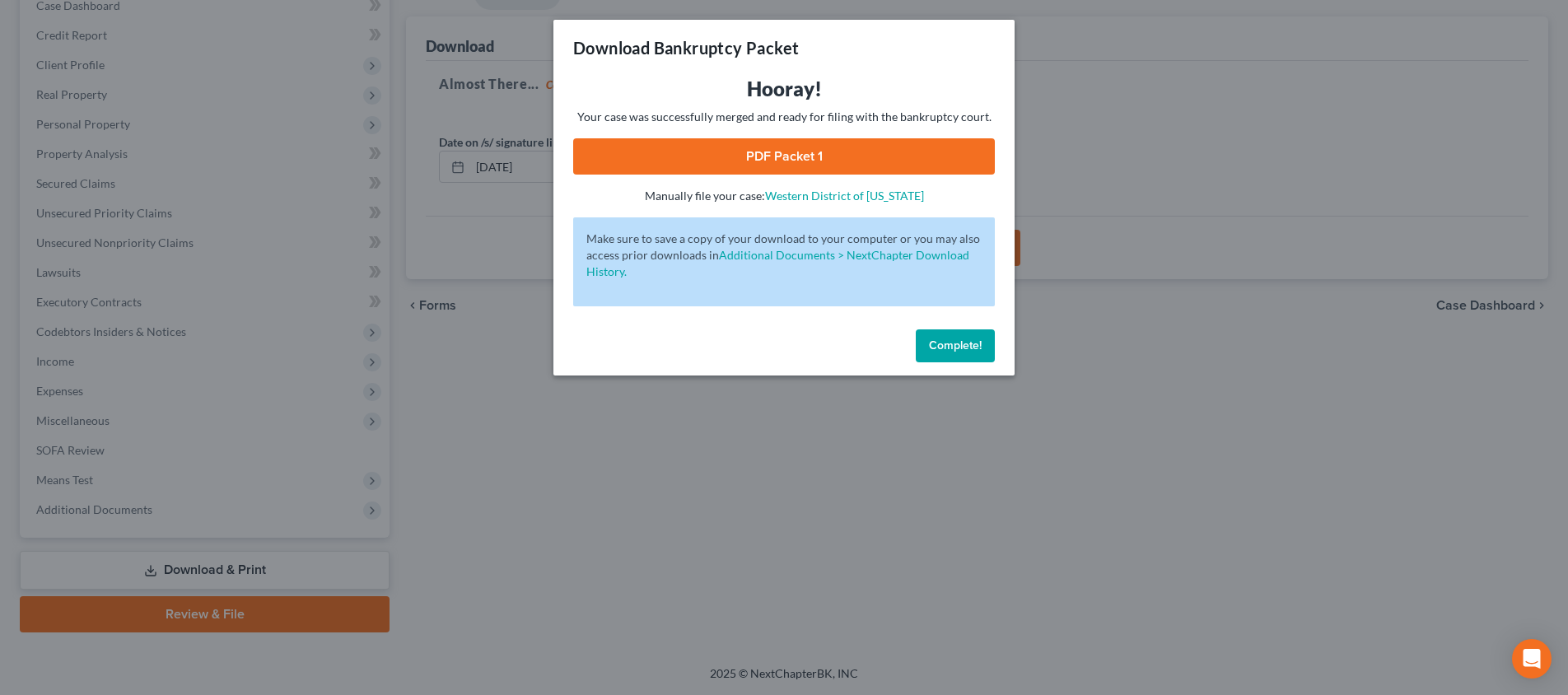
click at [847, 151] on link "PDF Packet 1" at bounding box center [783, 156] width 421 height 36
click at [1179, 222] on div "Download Bankruptcy Packet Hooray! Your case was successfully merged and ready …" at bounding box center [784, 348] width 1568 height 695
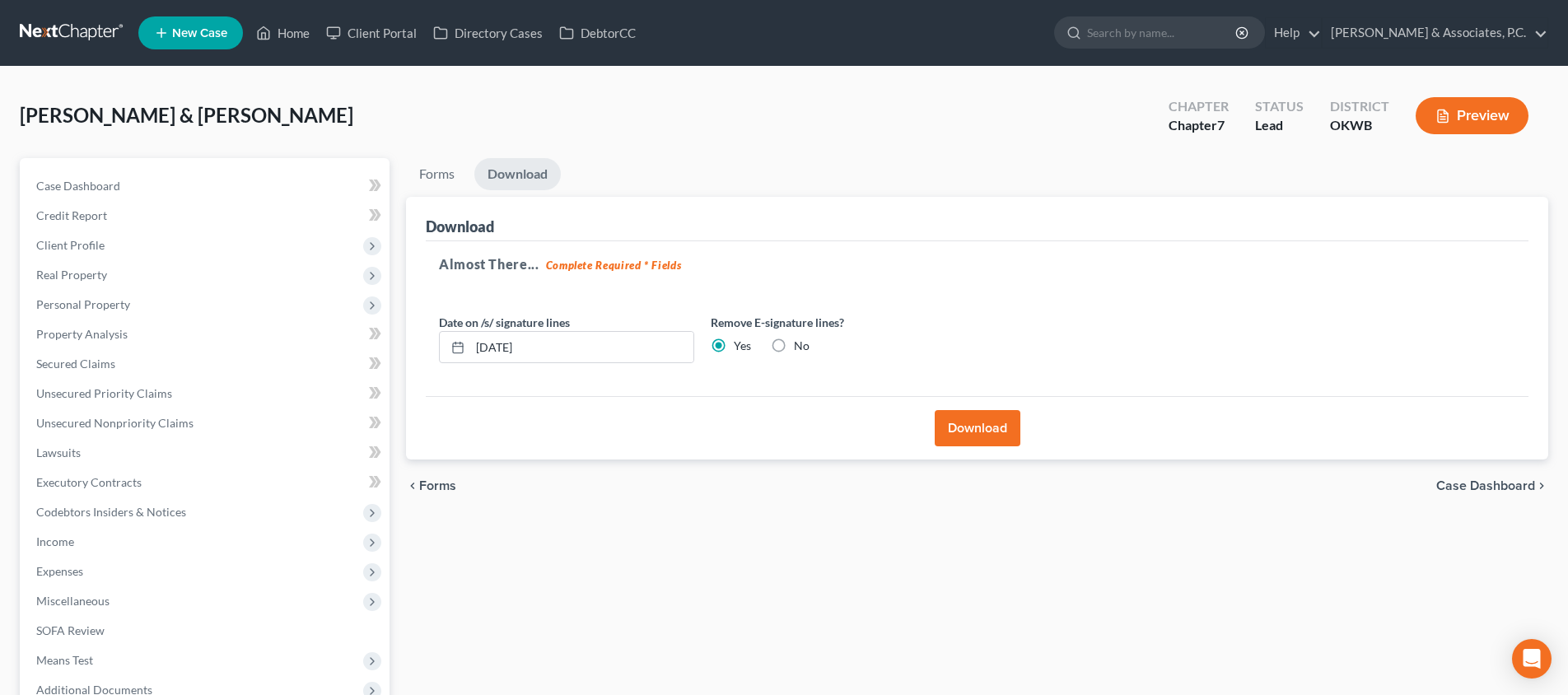
scroll to position [0, 0]
click at [282, 27] on link "Home" at bounding box center [282, 33] width 70 height 30
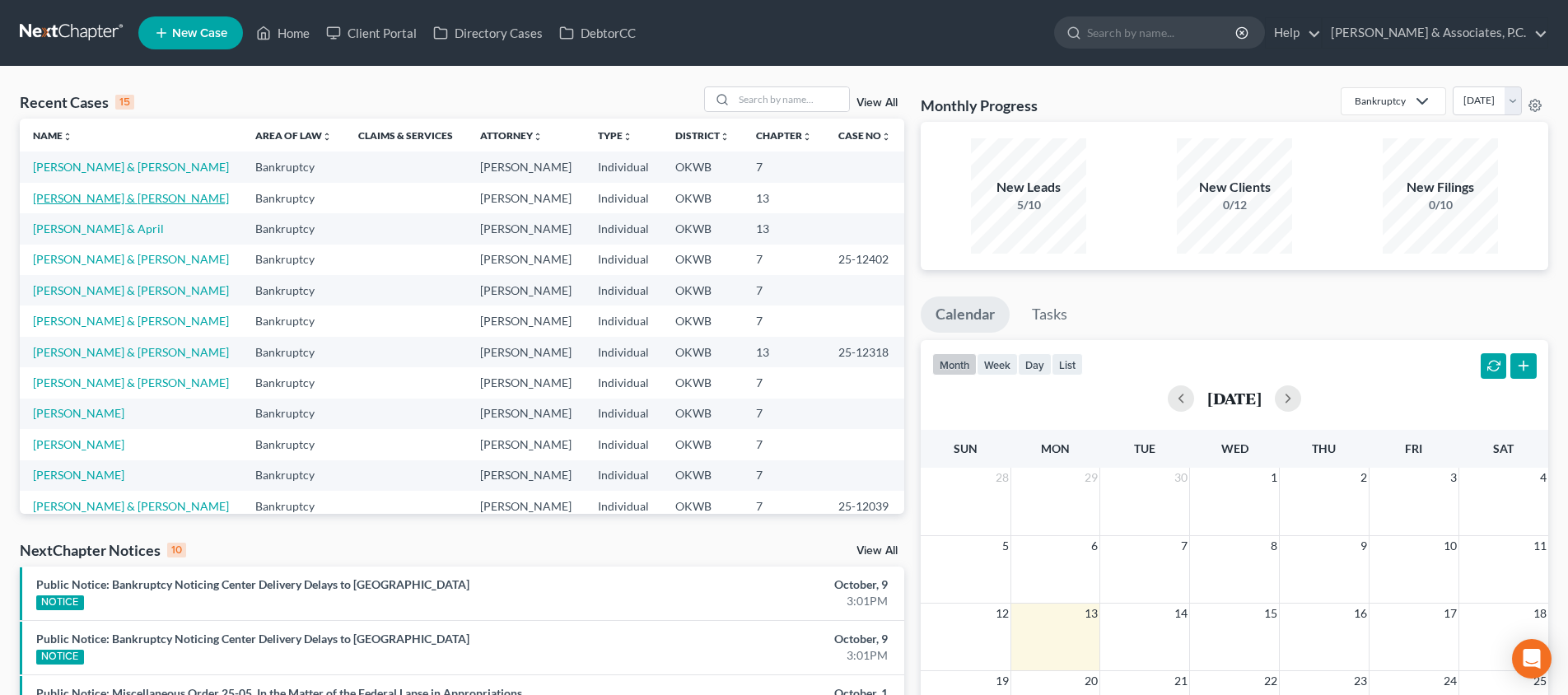
click at [77, 203] on link "[PERSON_NAME] & [PERSON_NAME]" at bounding box center [131, 198] width 196 height 14
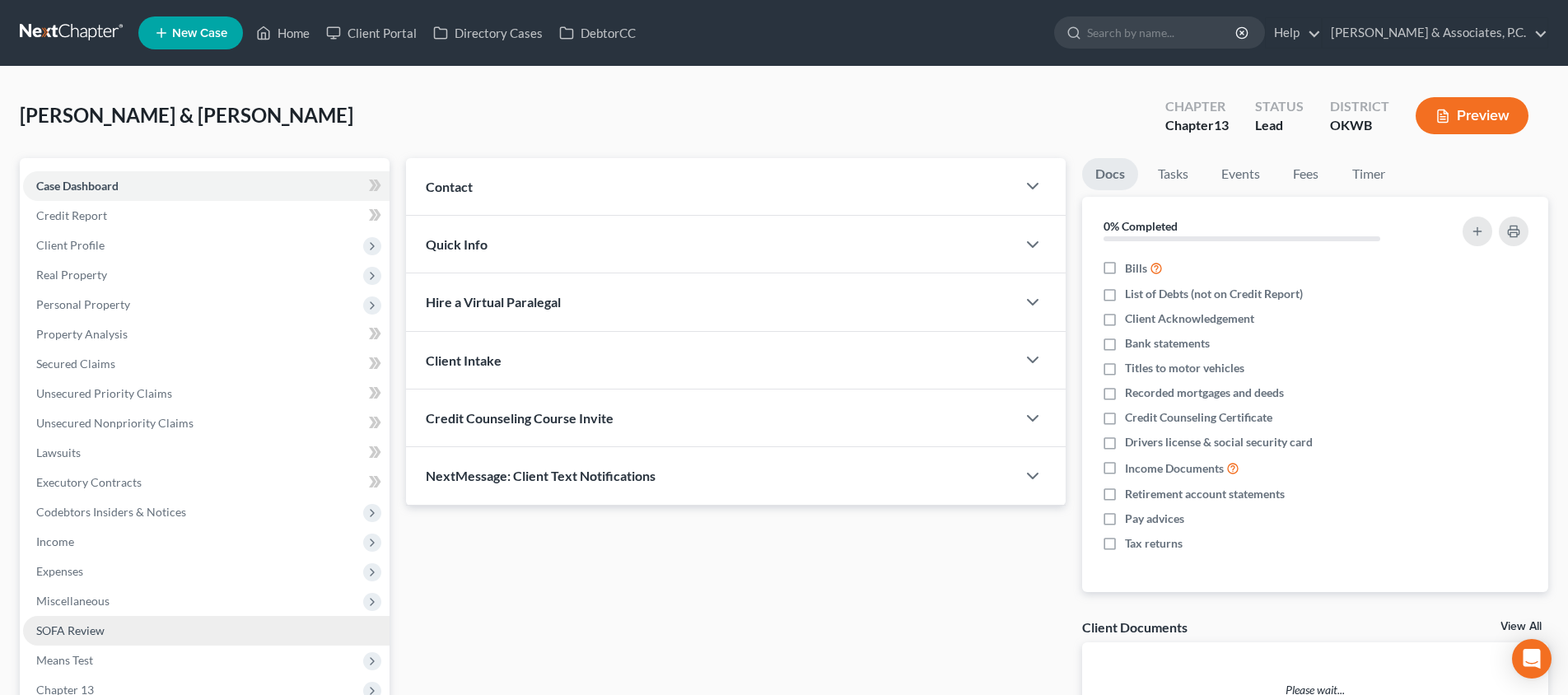
scroll to position [210, 0]
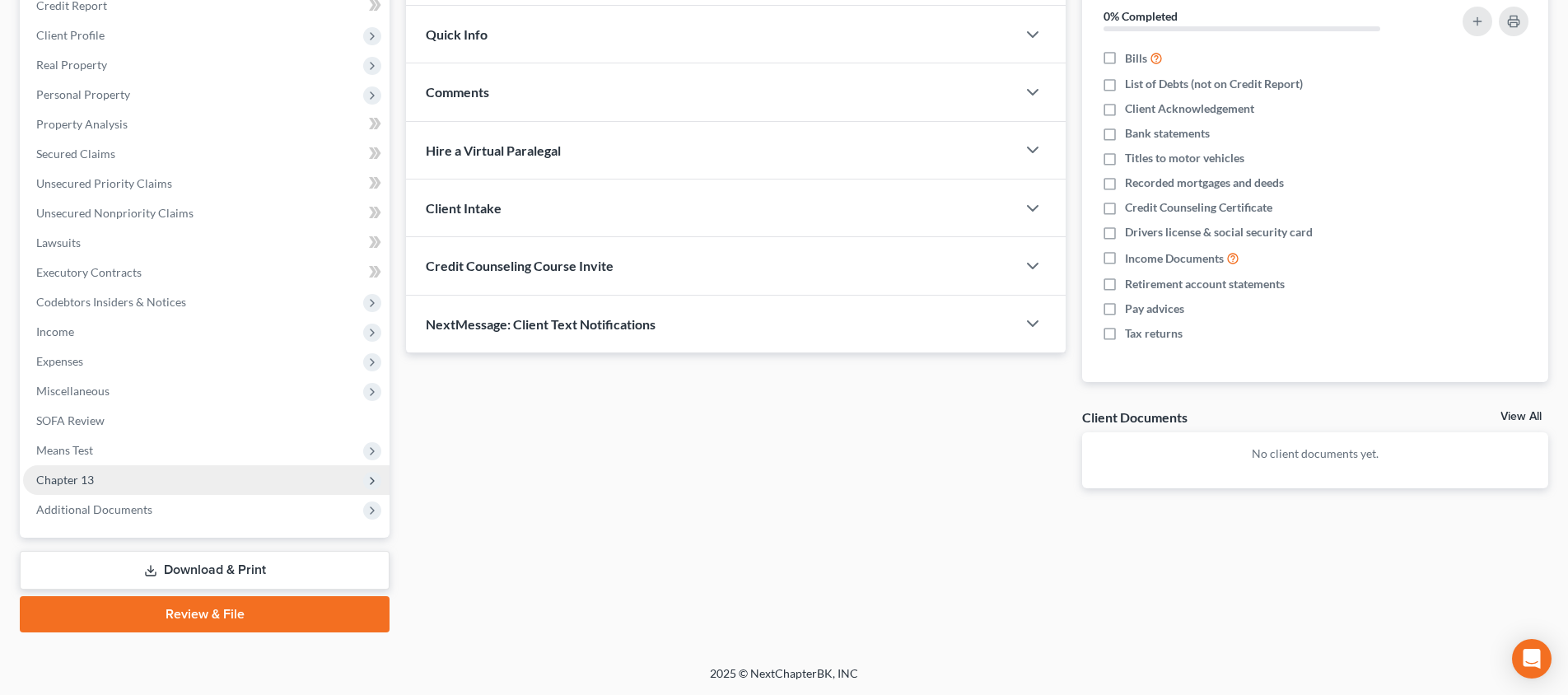
click at [178, 482] on span "Chapter 13" at bounding box center [206, 480] width 367 height 30
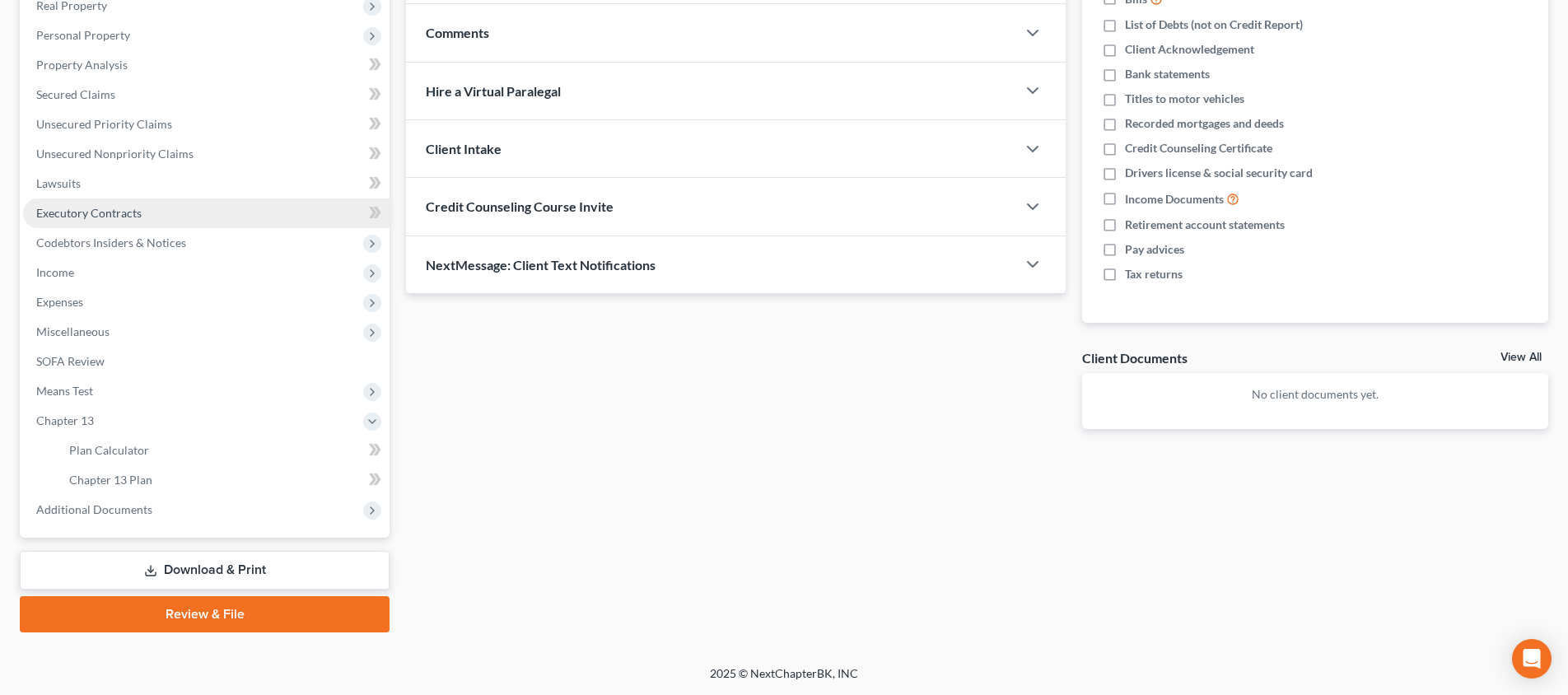
scroll to position [-15, 0]
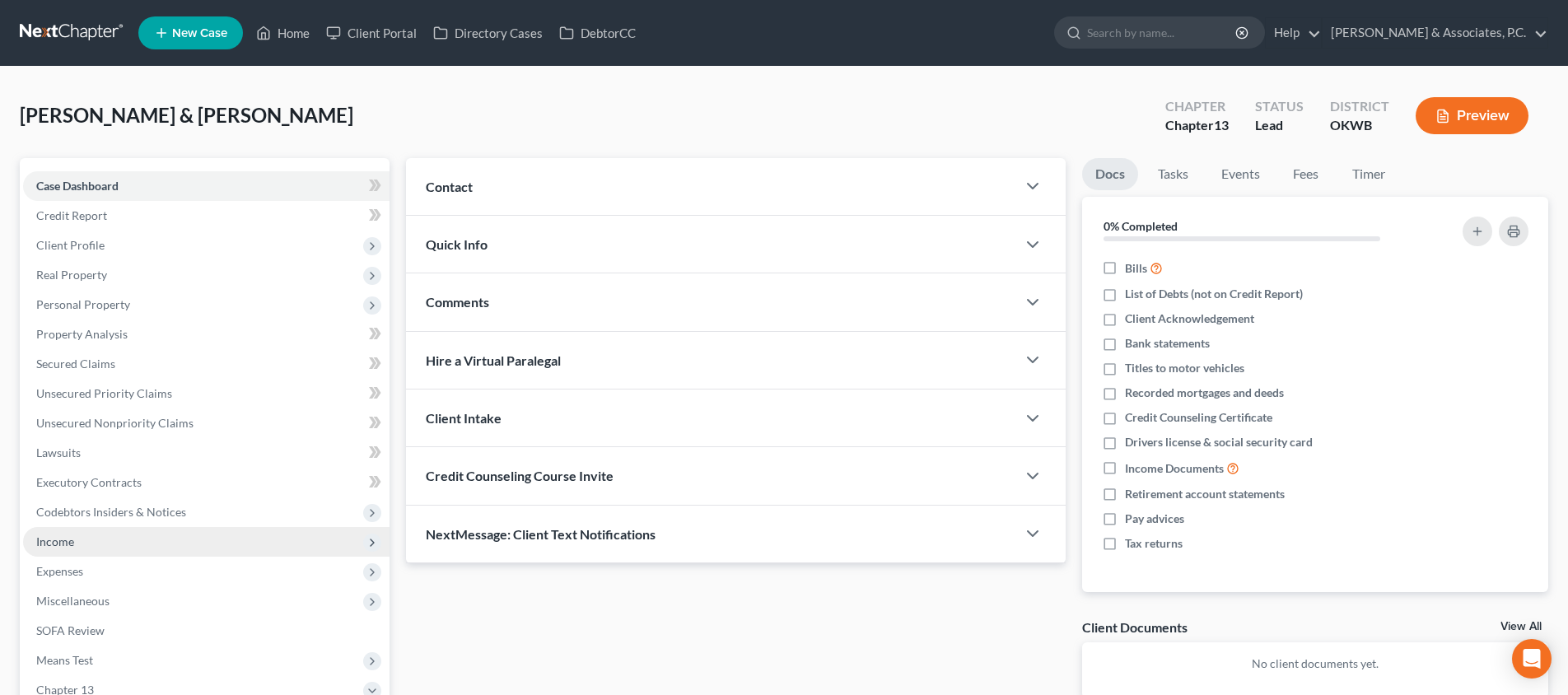
click at [209, 527] on span "Income" at bounding box center [206, 542] width 367 height 30
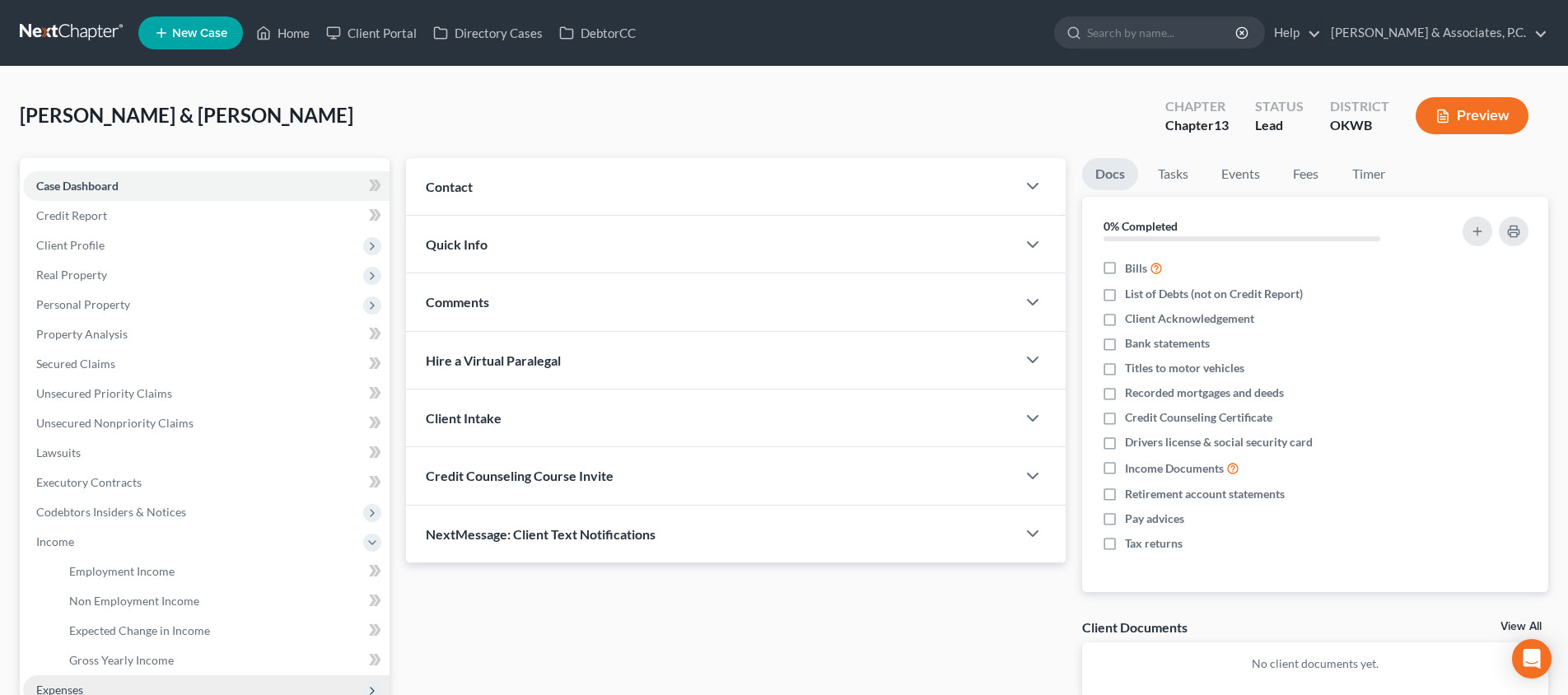
scroll to position [121, 0]
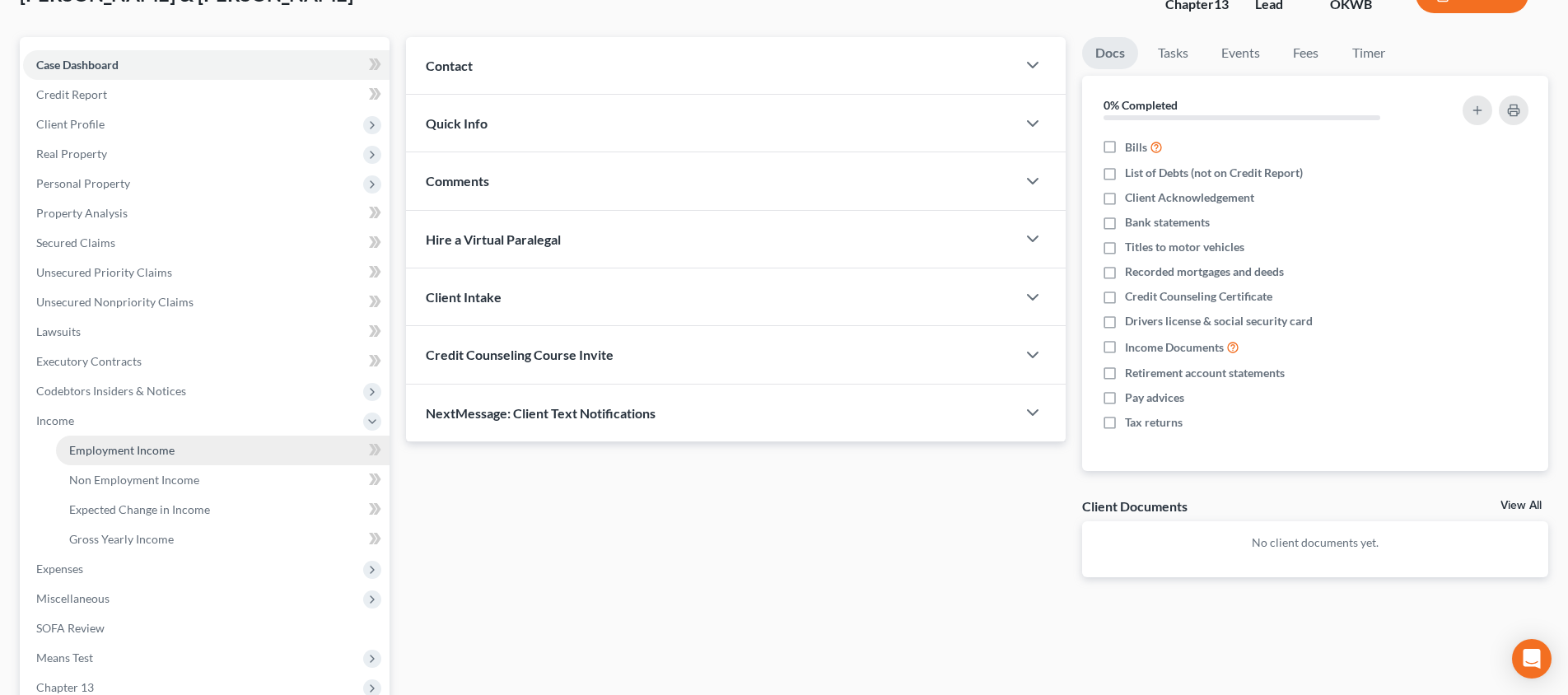
click at [214, 457] on link "Employment Income" at bounding box center [223, 450] width 334 height 30
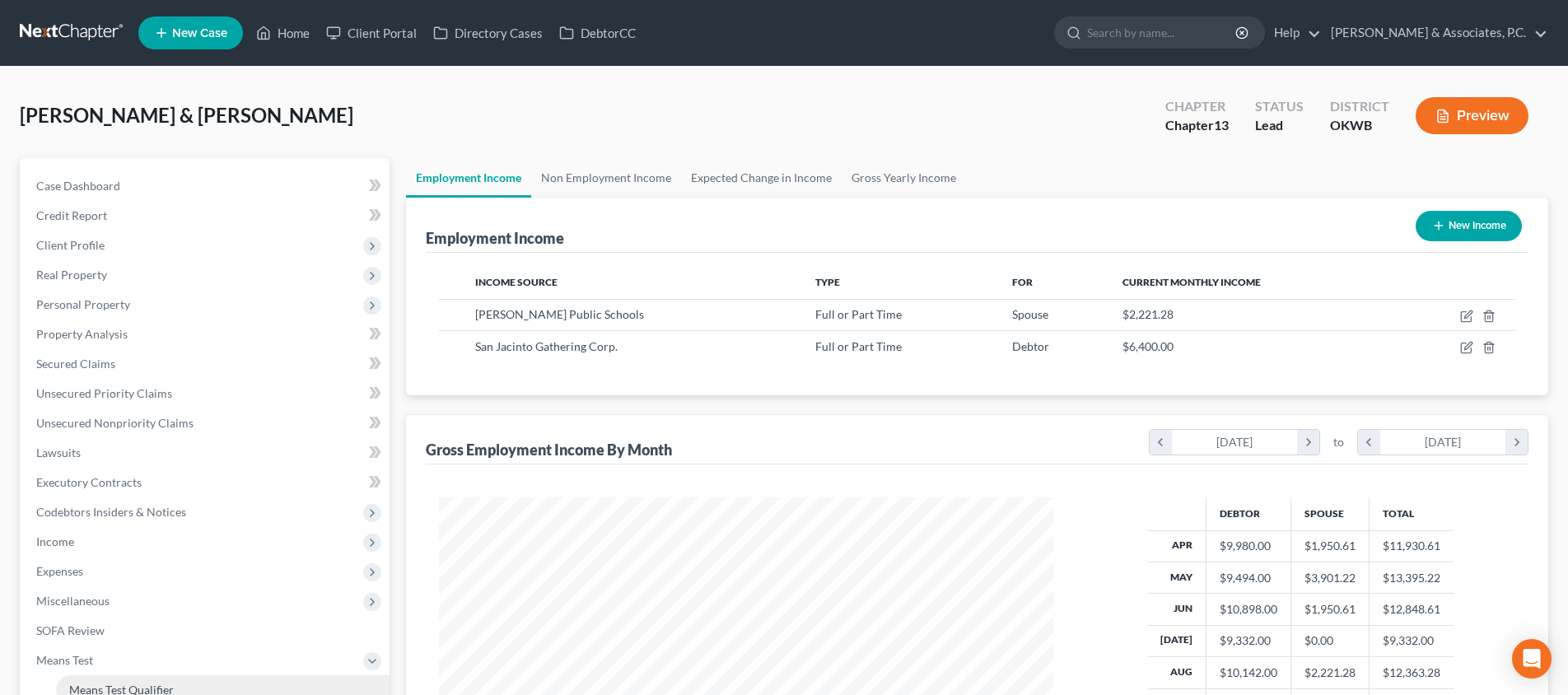
click at [171, 683] on span "Means Test Qualifier" at bounding box center [122, 689] width 104 height 14
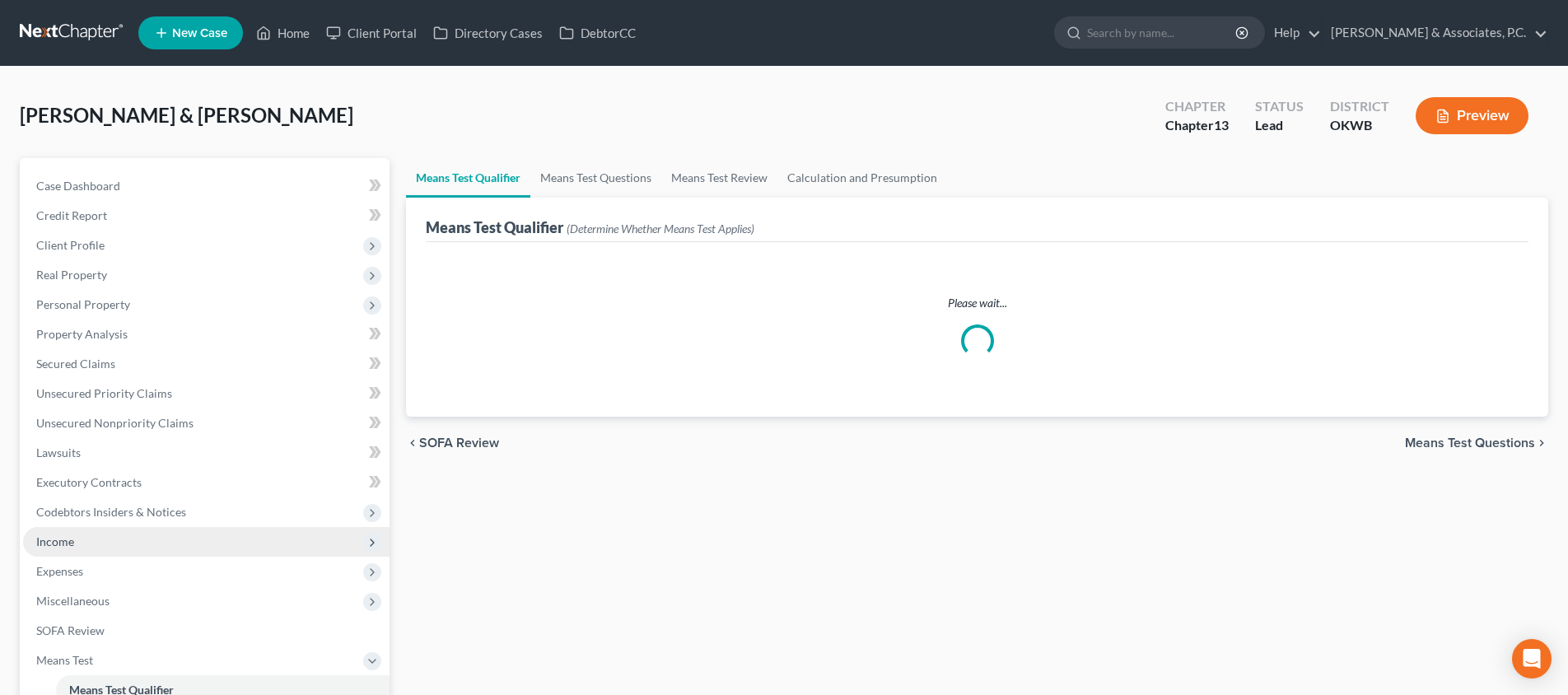
scroll to position [242, 0]
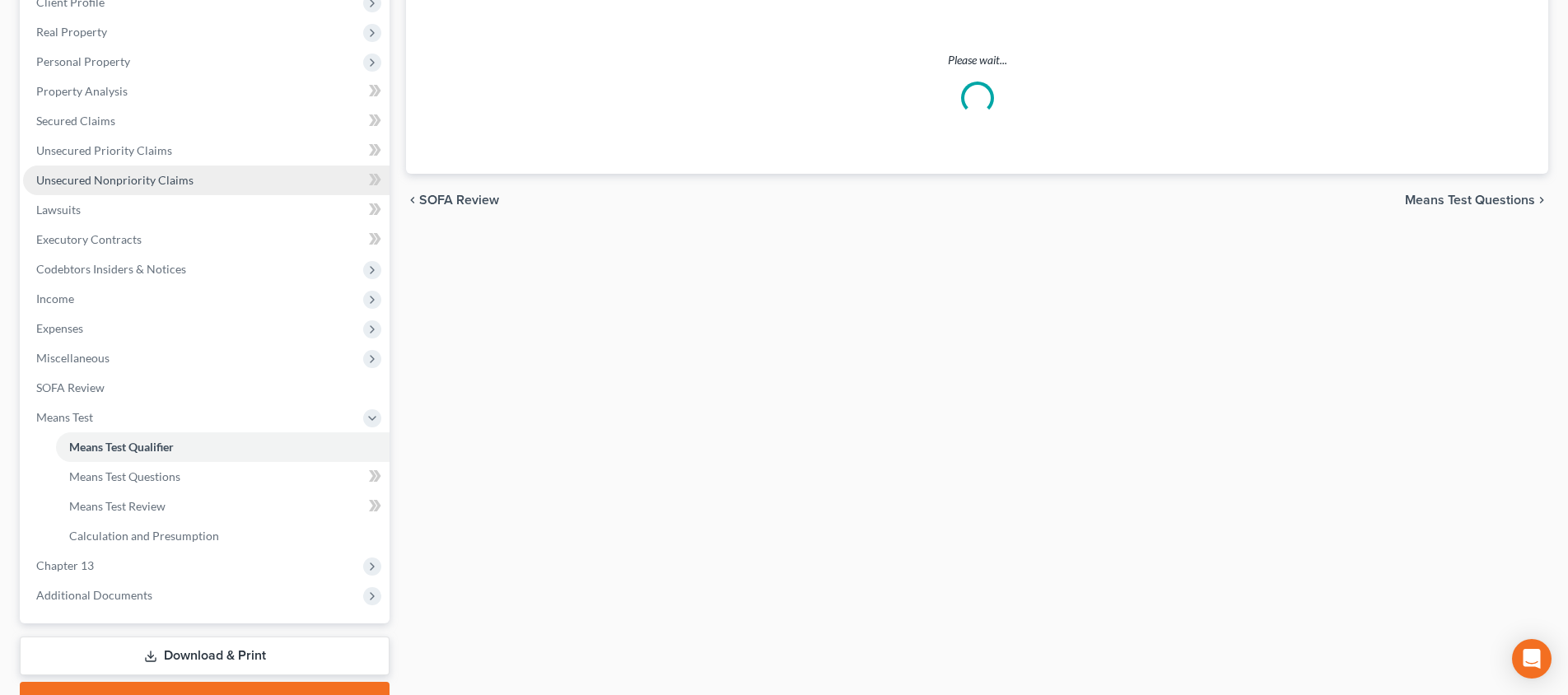
click at [179, 176] on span "Unsecured Nonpriority Claims" at bounding box center [115, 180] width 157 height 14
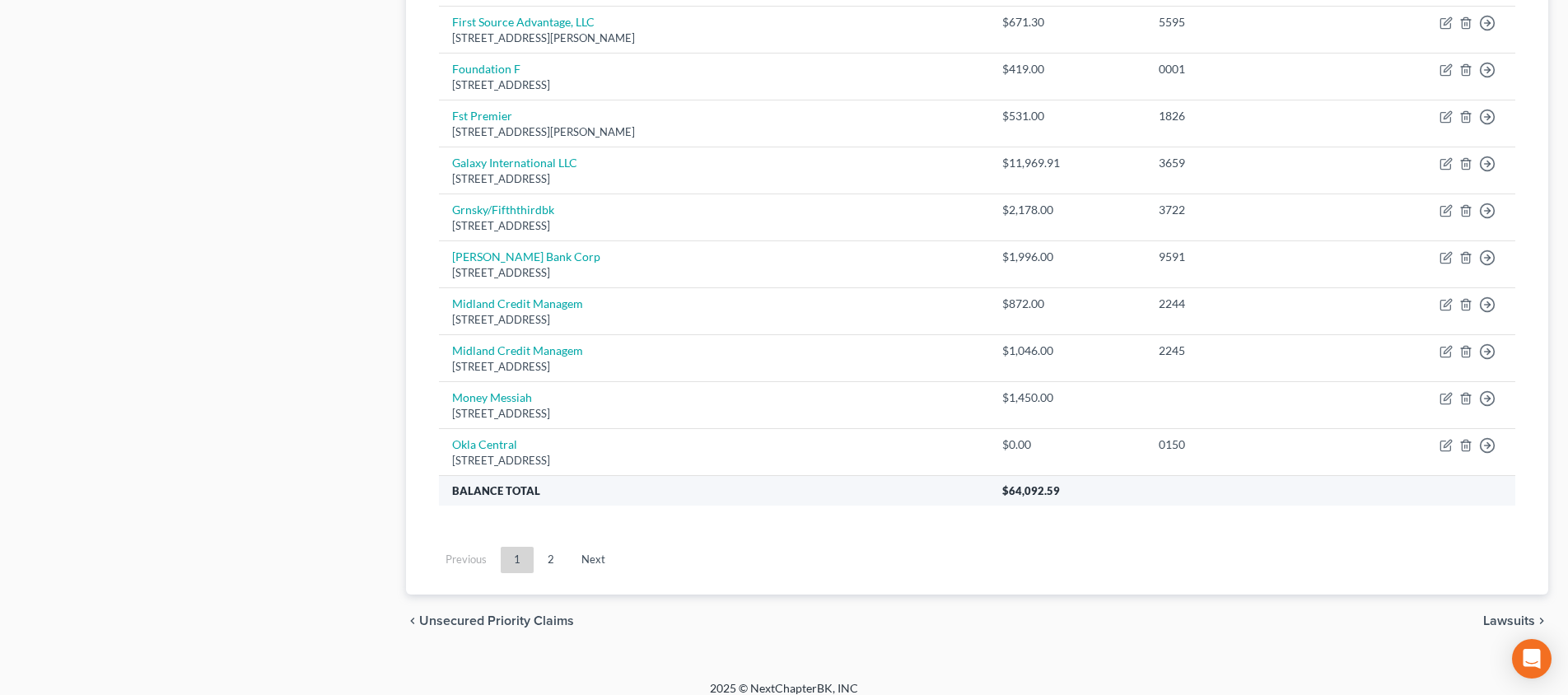
scroll to position [120, 0]
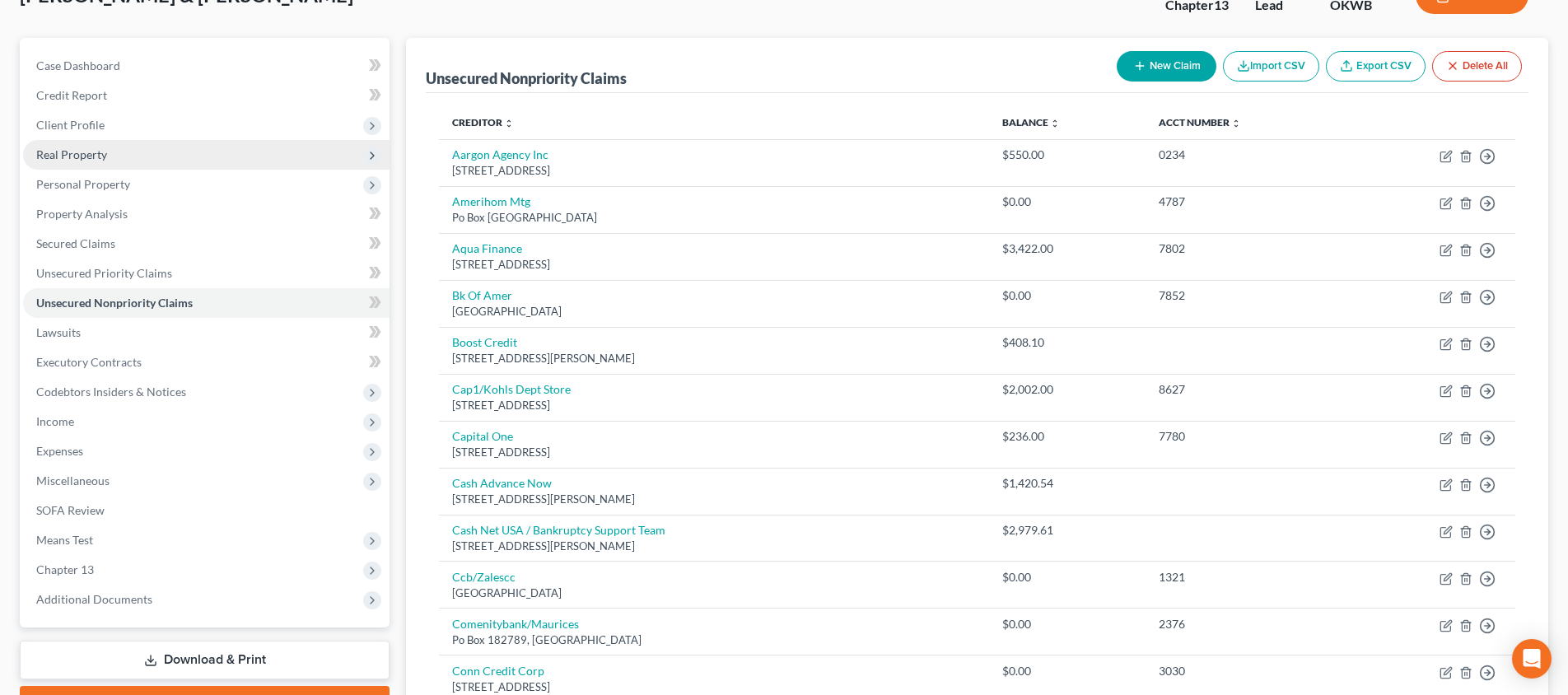
click at [110, 155] on span "Real Property" at bounding box center [206, 155] width 367 height 30
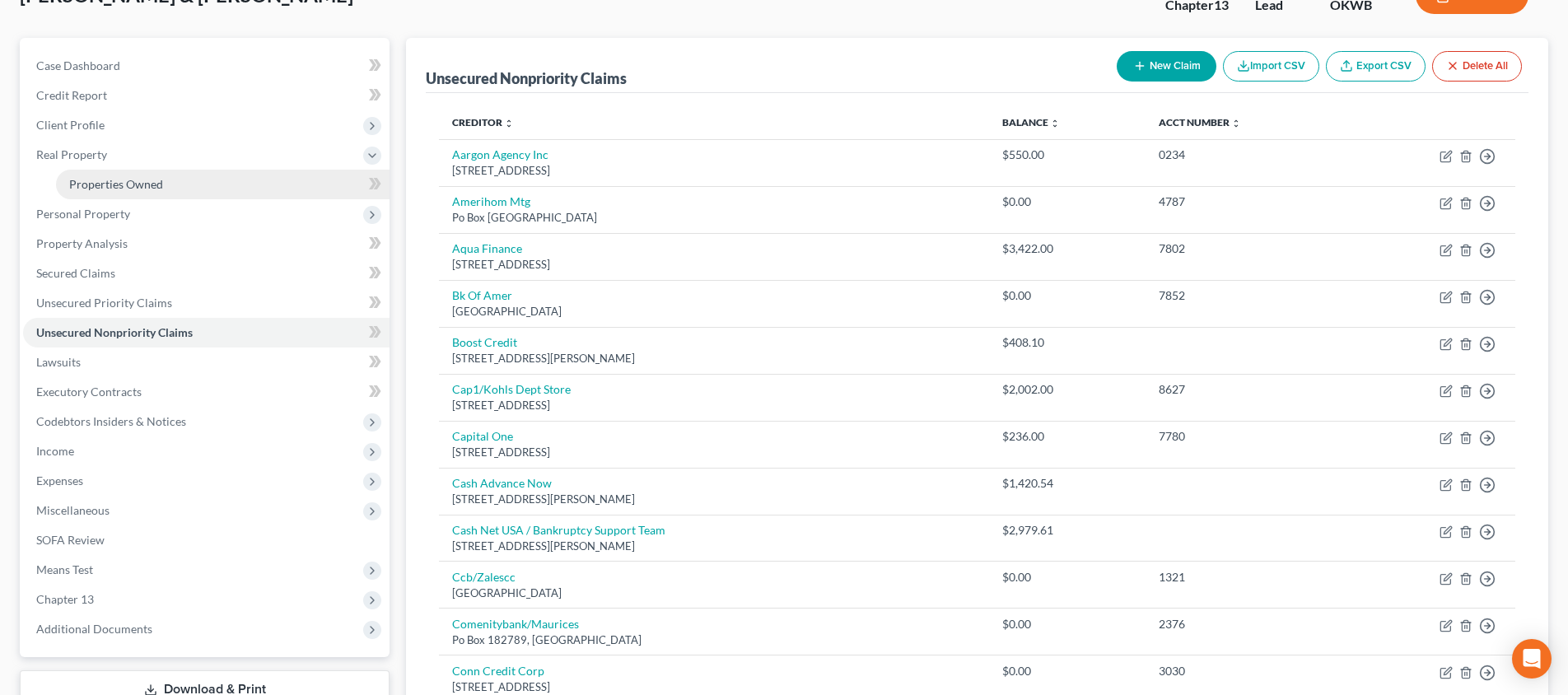
click at [120, 180] on span "Properties Owned" at bounding box center [116, 184] width 94 height 14
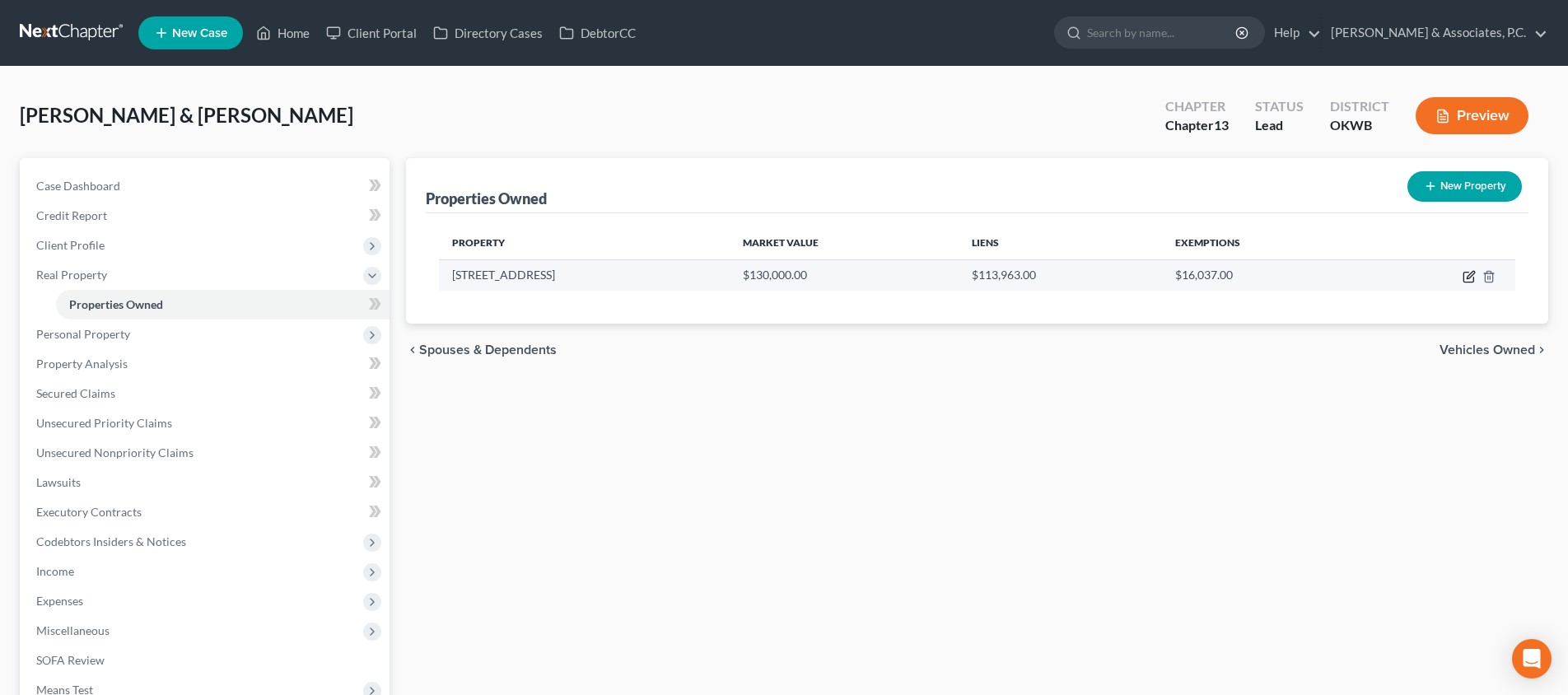
scroll to position [115, 0]
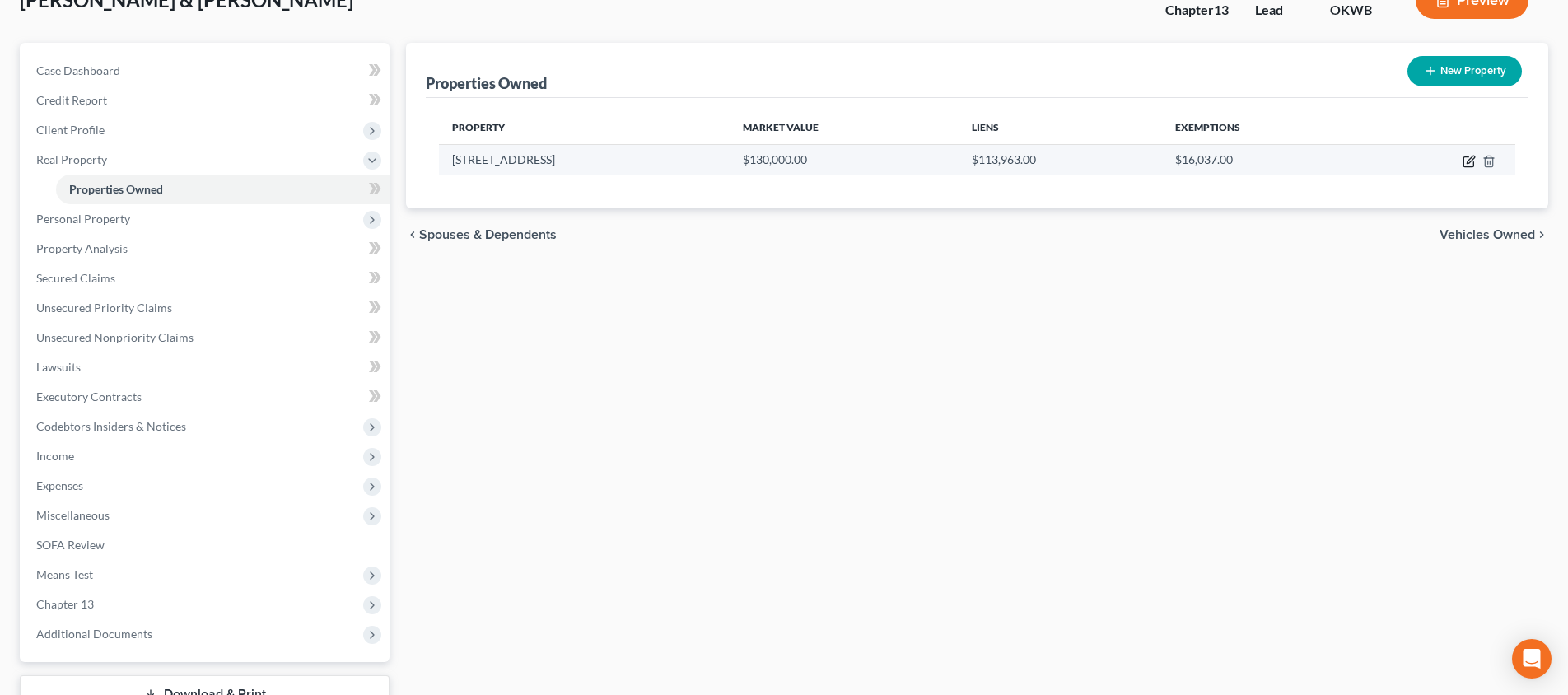
click at [1468, 161] on icon "button" at bounding box center [1470, 159] width 7 height 7
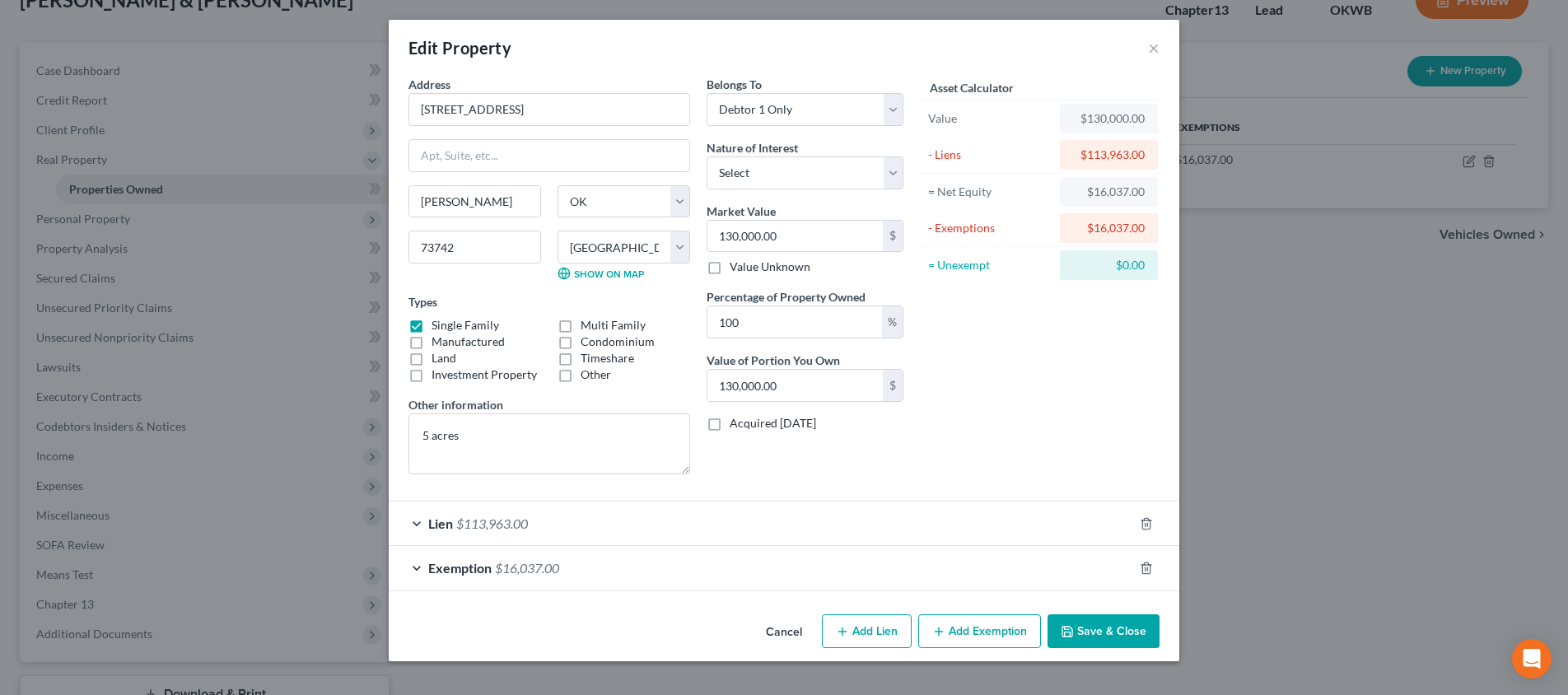
click at [1089, 634] on button "Save & Close" at bounding box center [1103, 631] width 112 height 35
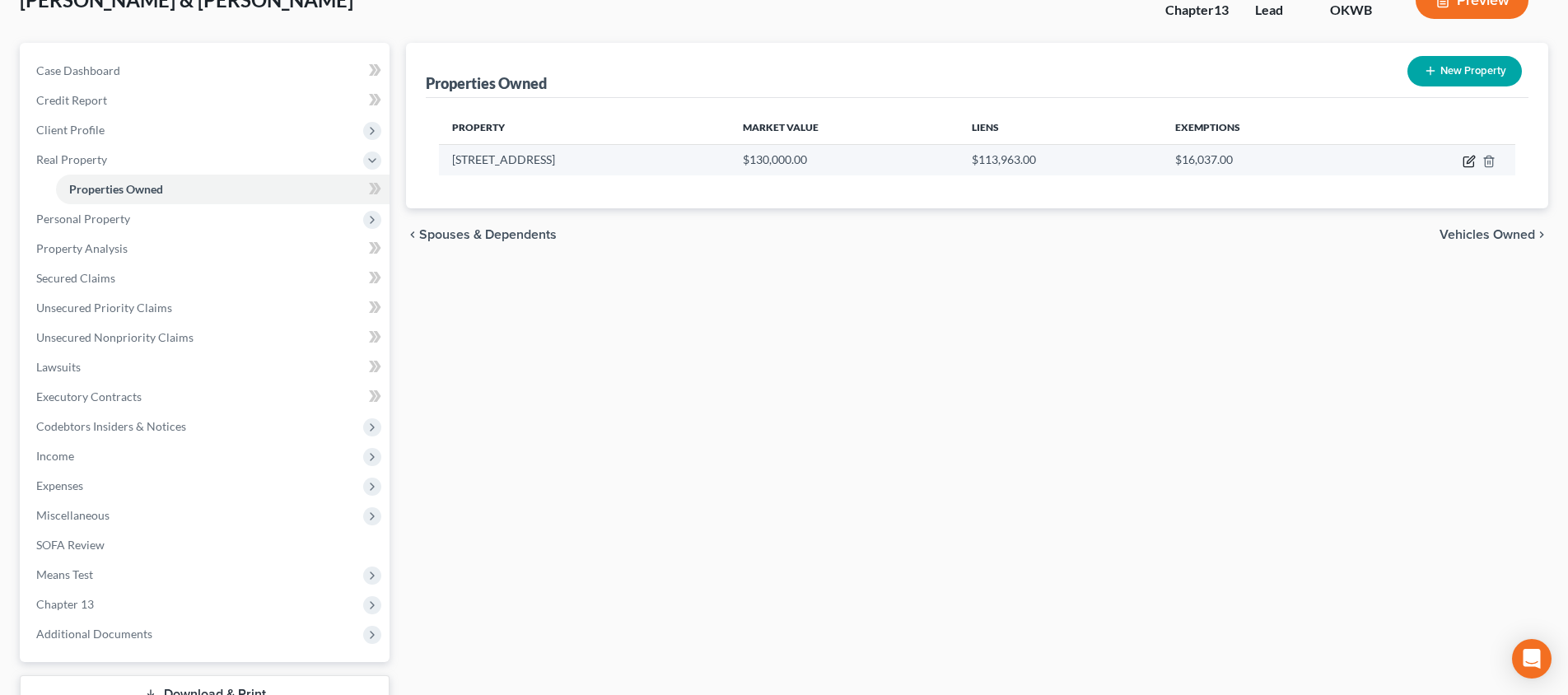
click at [1474, 161] on icon "button" at bounding box center [1469, 162] width 10 height 10
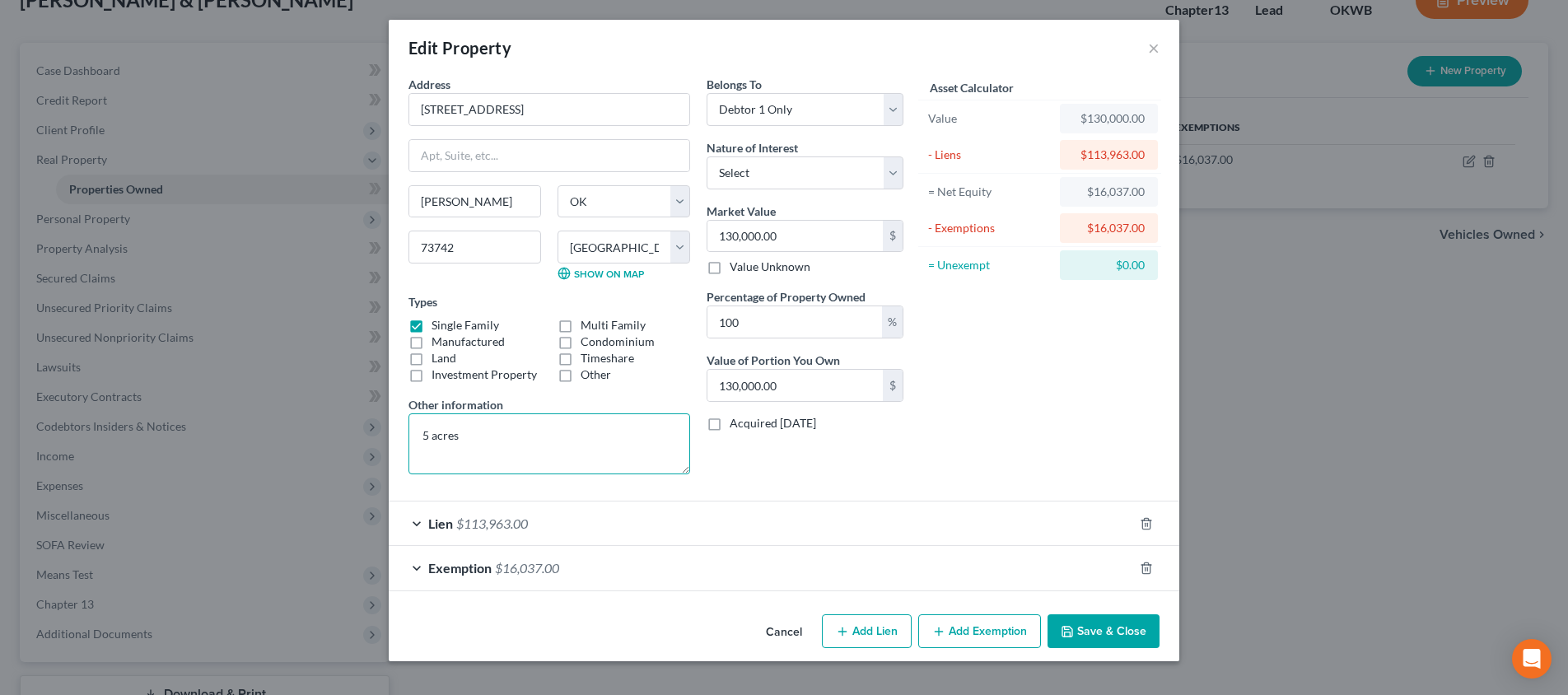
click at [531, 430] on textarea "5 acres" at bounding box center [549, 443] width 281 height 61
click at [1110, 643] on button "Save & Close" at bounding box center [1103, 631] width 112 height 35
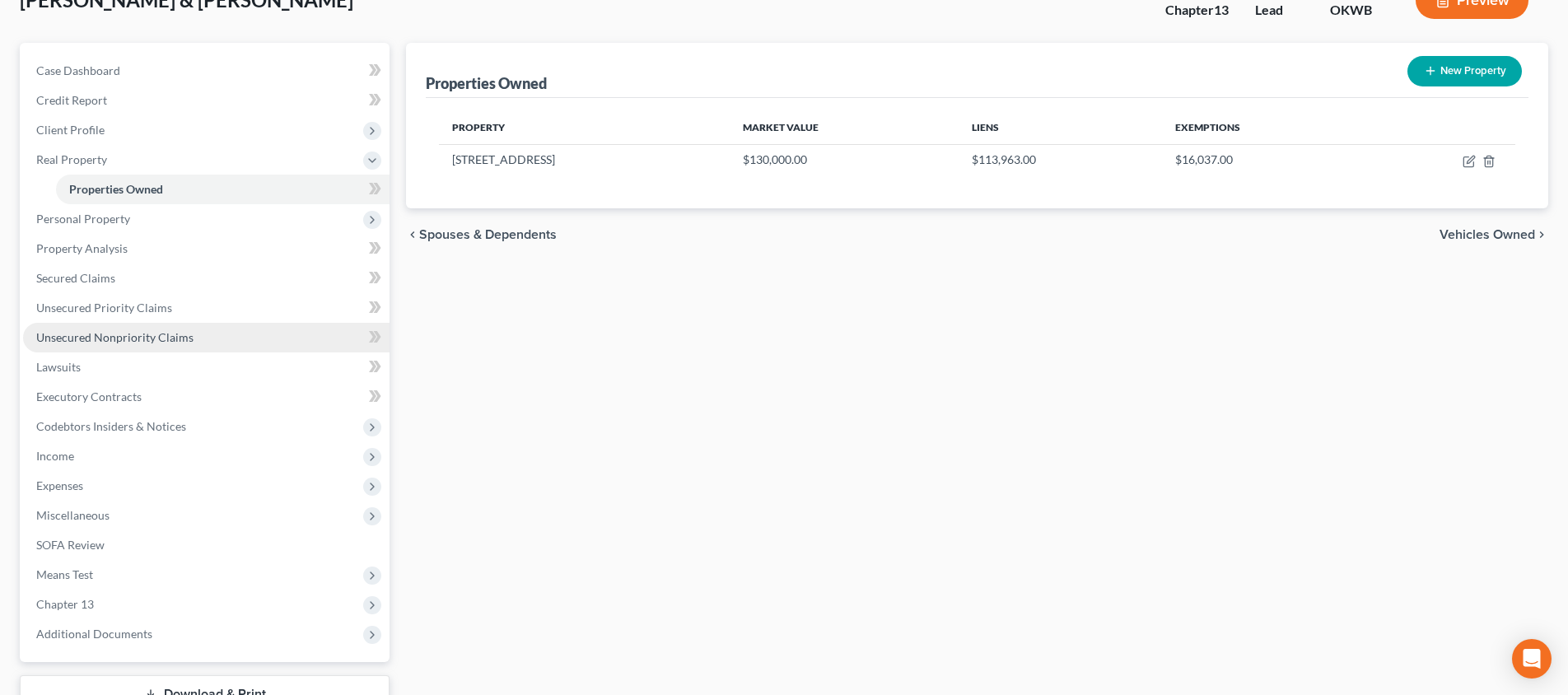
click at [187, 330] on span "Unsecured Nonpriority Claims" at bounding box center [115, 337] width 157 height 14
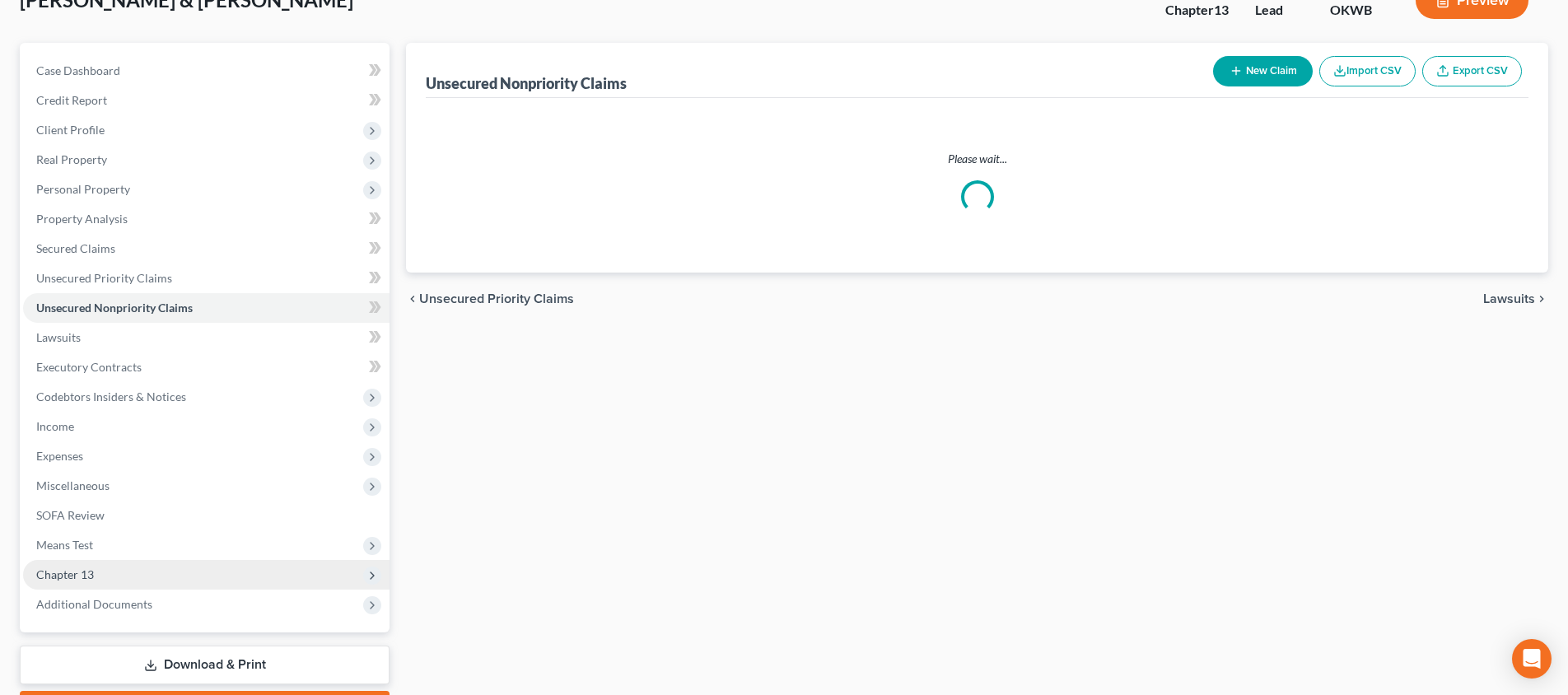
scroll to position [192, 0]
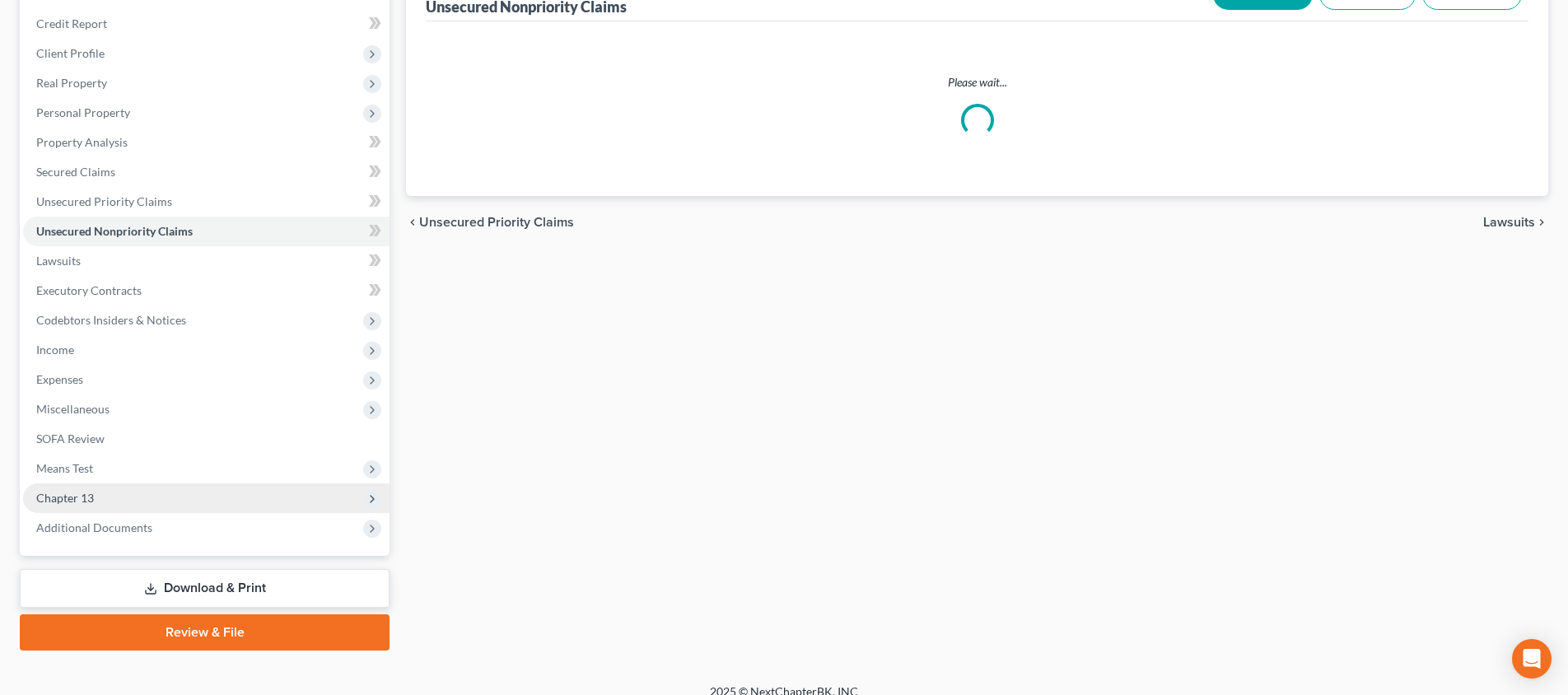
click at [191, 491] on span "Chapter 13" at bounding box center [206, 498] width 367 height 30
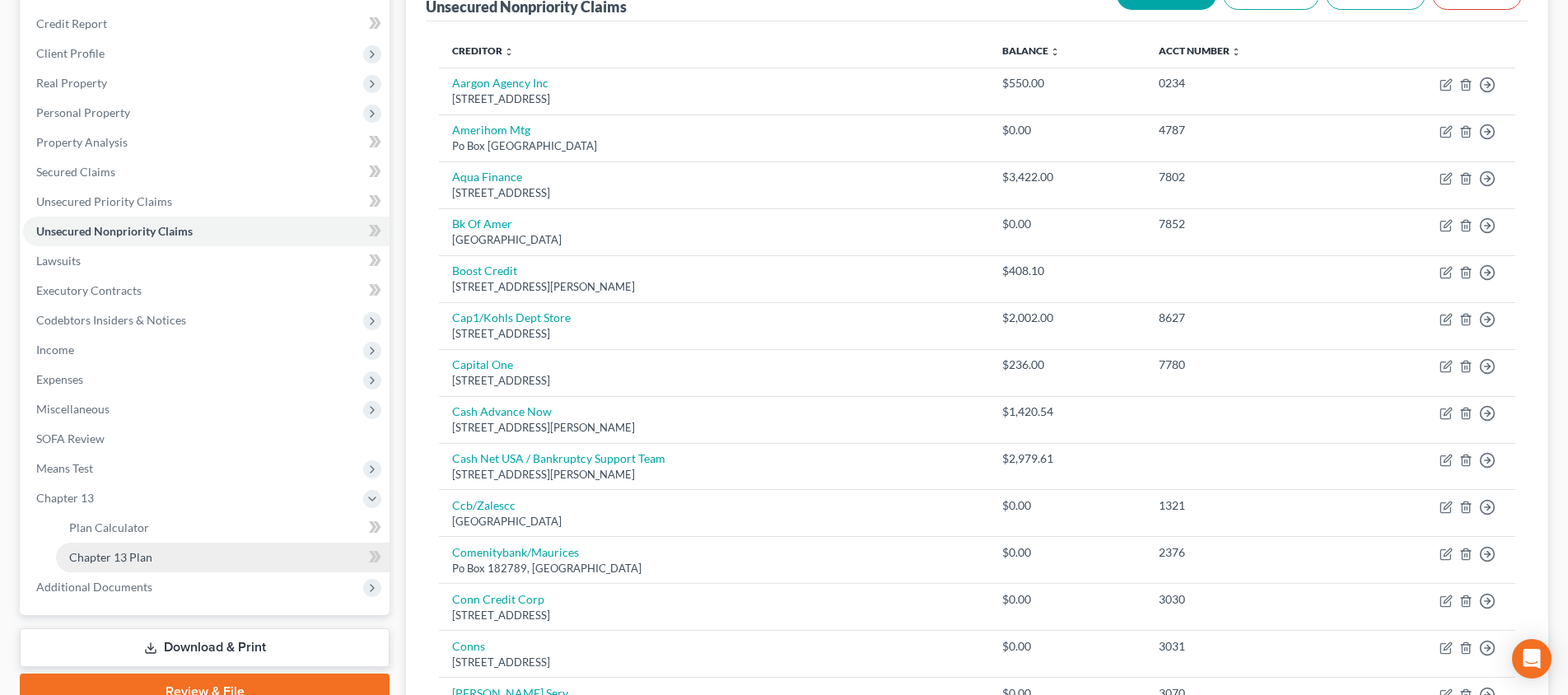
click at [217, 563] on link "Chapter 13 Plan" at bounding box center [223, 558] width 334 height 30
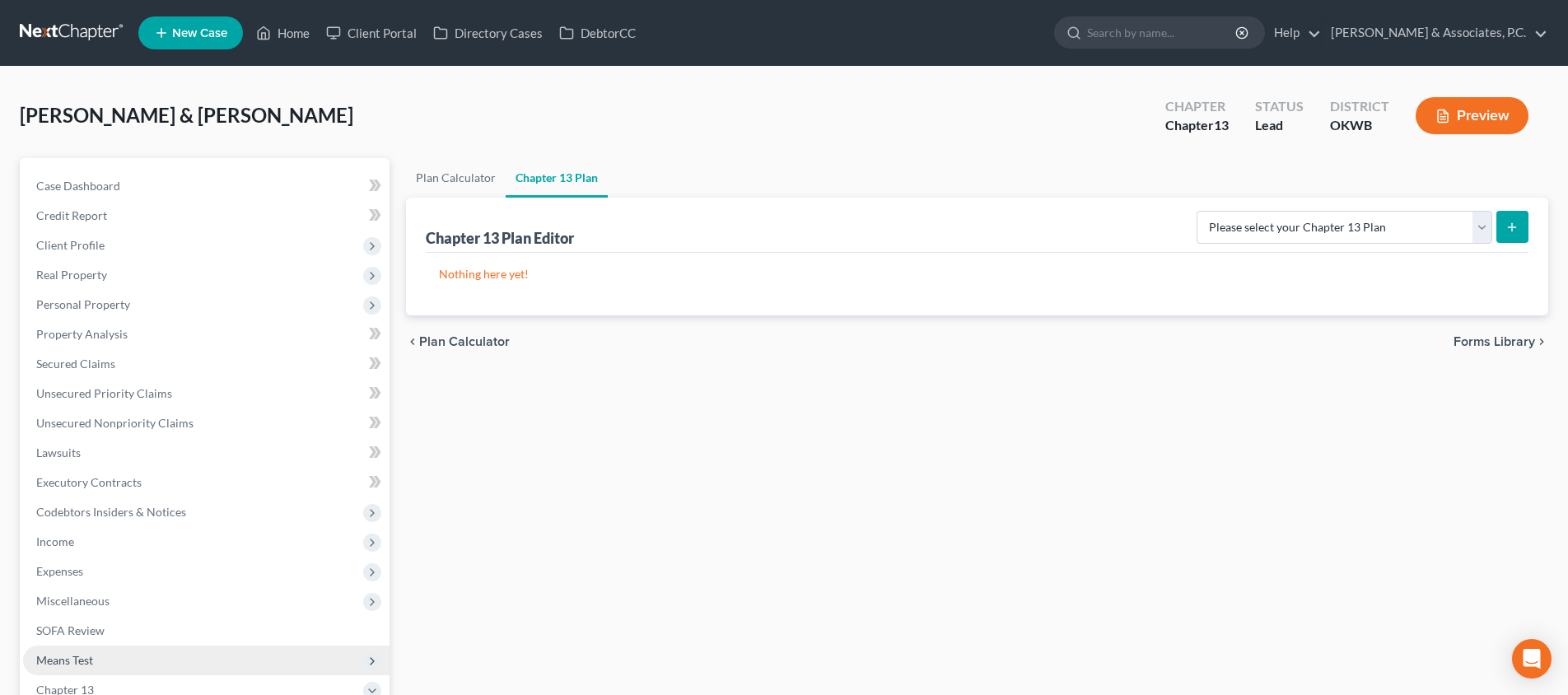
scroll to position [269, 0]
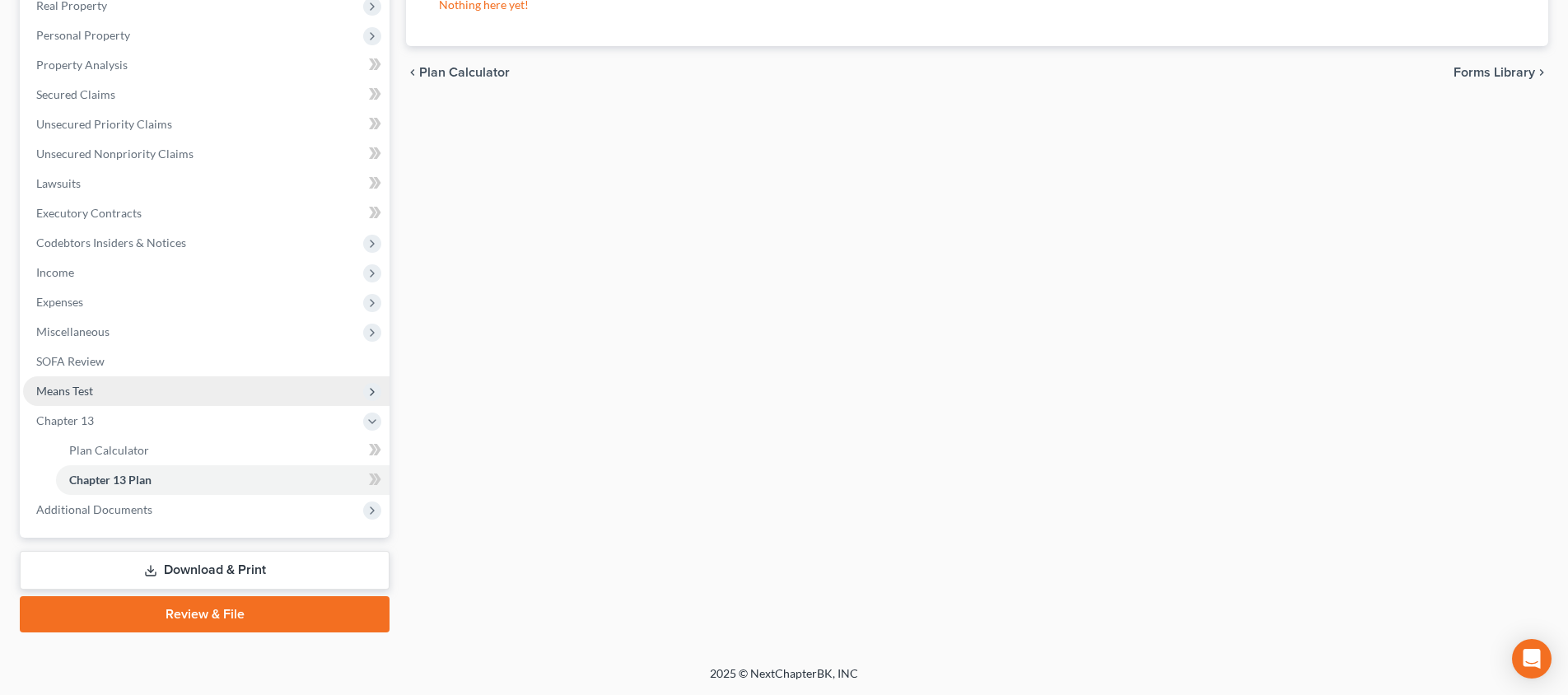
click at [185, 398] on span "Means Test" at bounding box center [206, 391] width 367 height 30
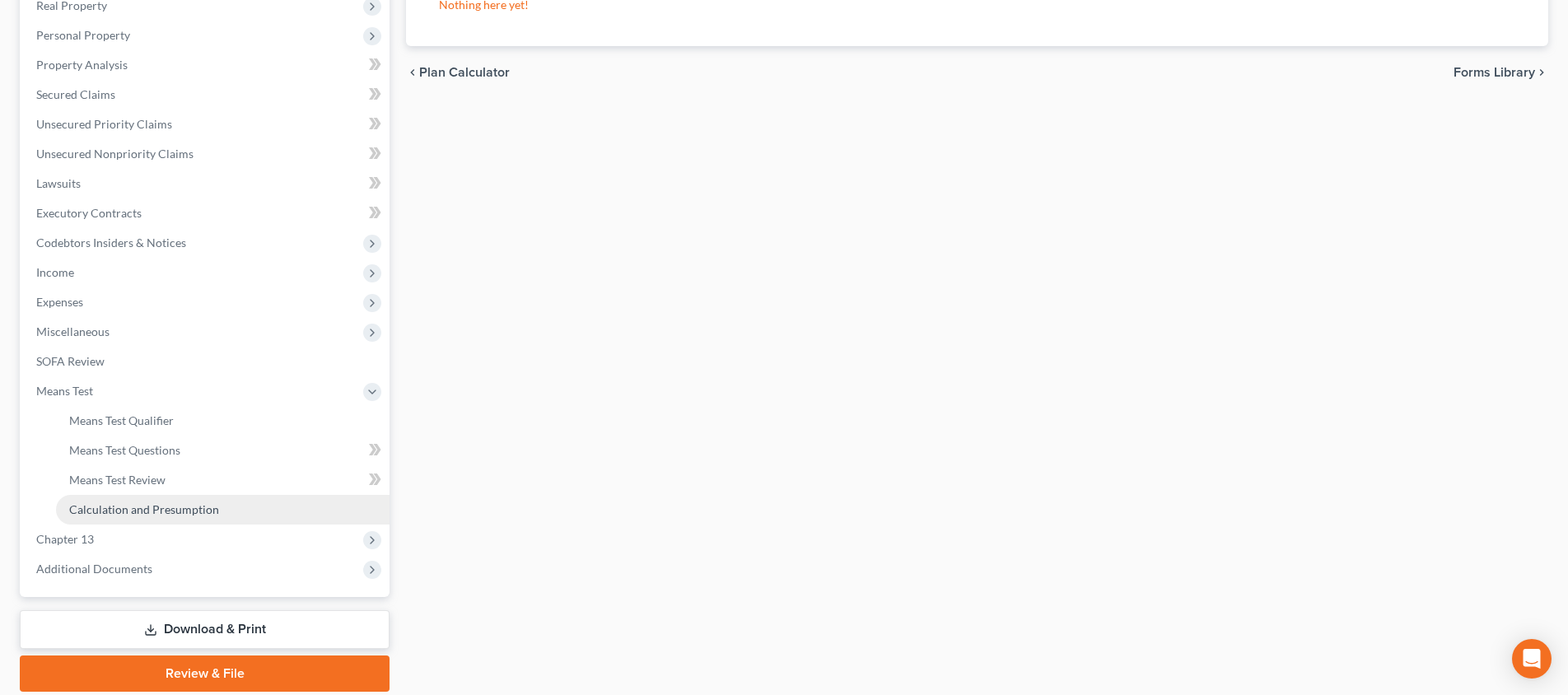
click at [214, 503] on span "Calculation and Presumption" at bounding box center [144, 509] width 150 height 14
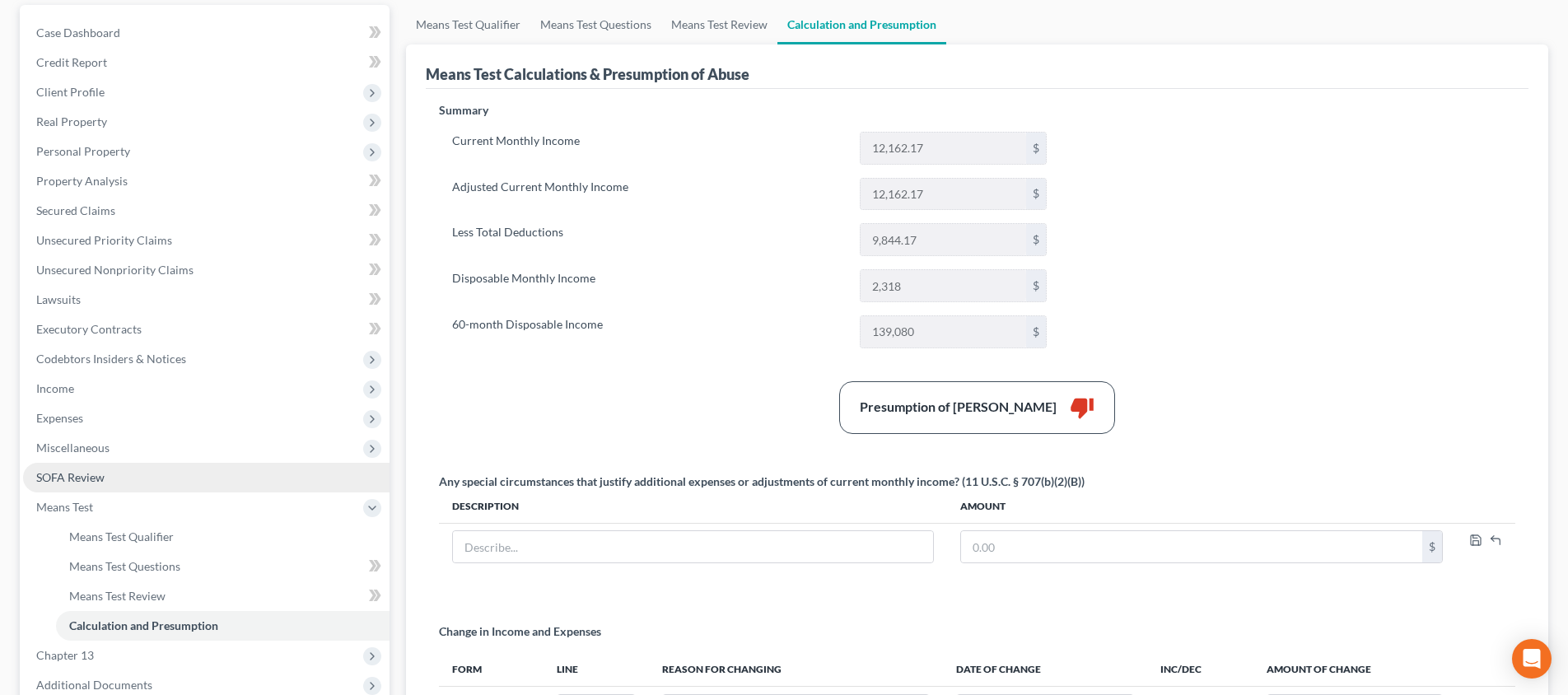
scroll to position [201, 0]
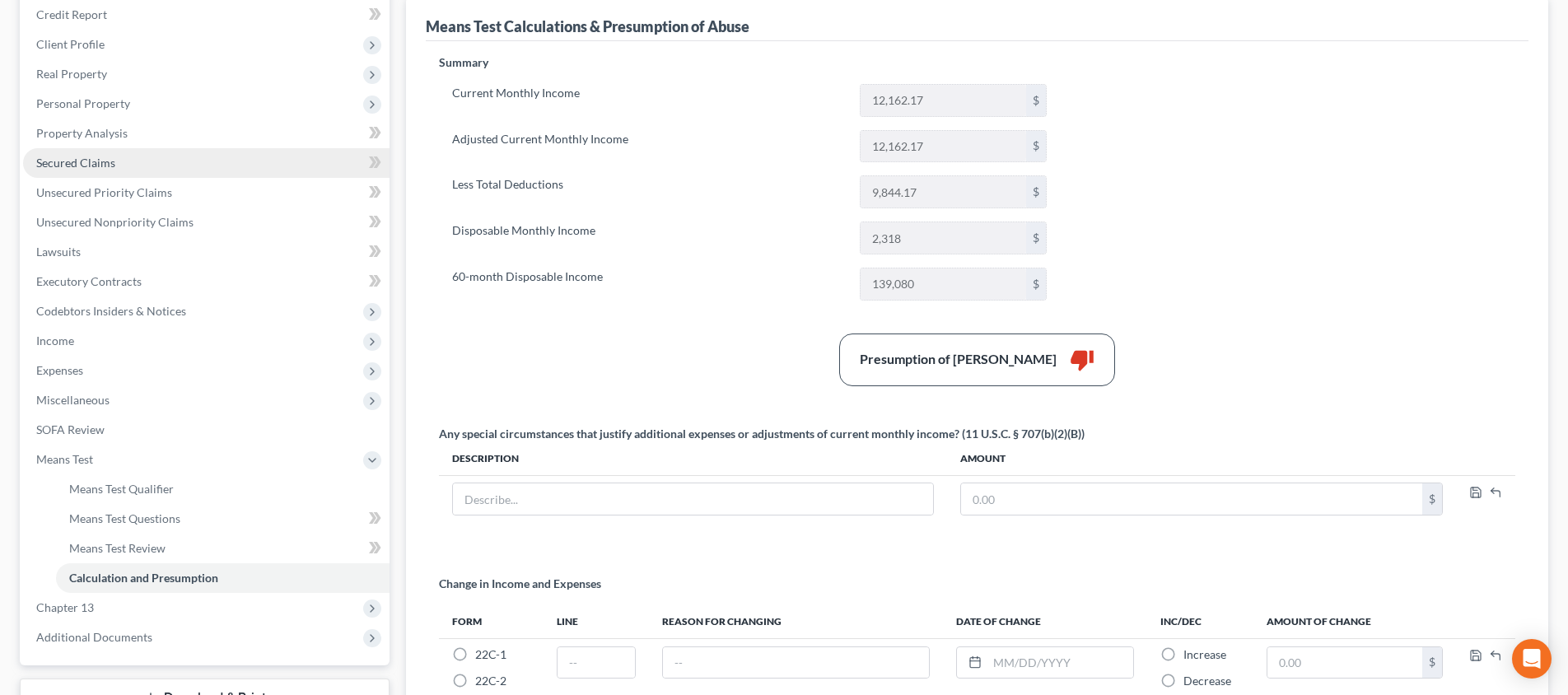
click at [139, 172] on link "Secured Claims" at bounding box center [206, 163] width 367 height 30
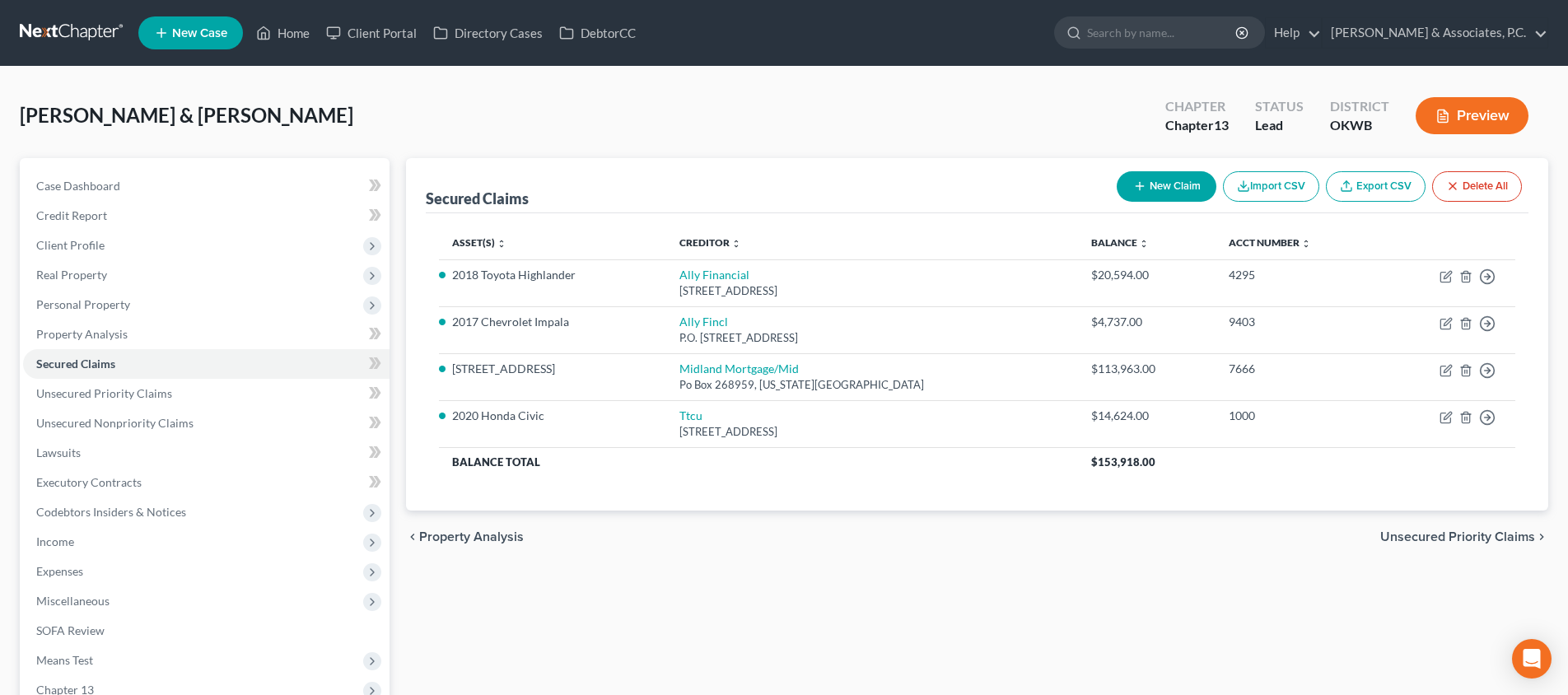
scroll to position [132, 0]
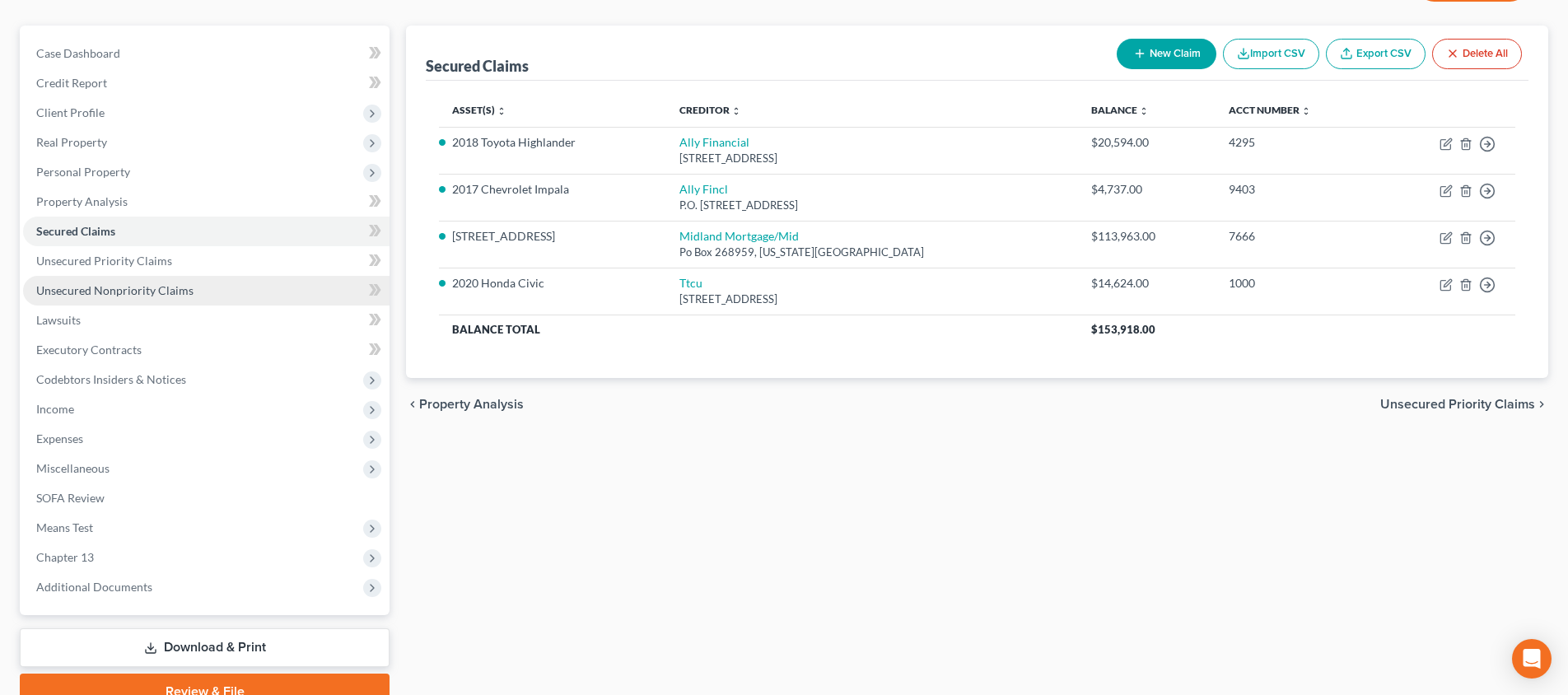
click at [215, 296] on link "Unsecured Nonpriority Claims" at bounding box center [206, 290] width 367 height 30
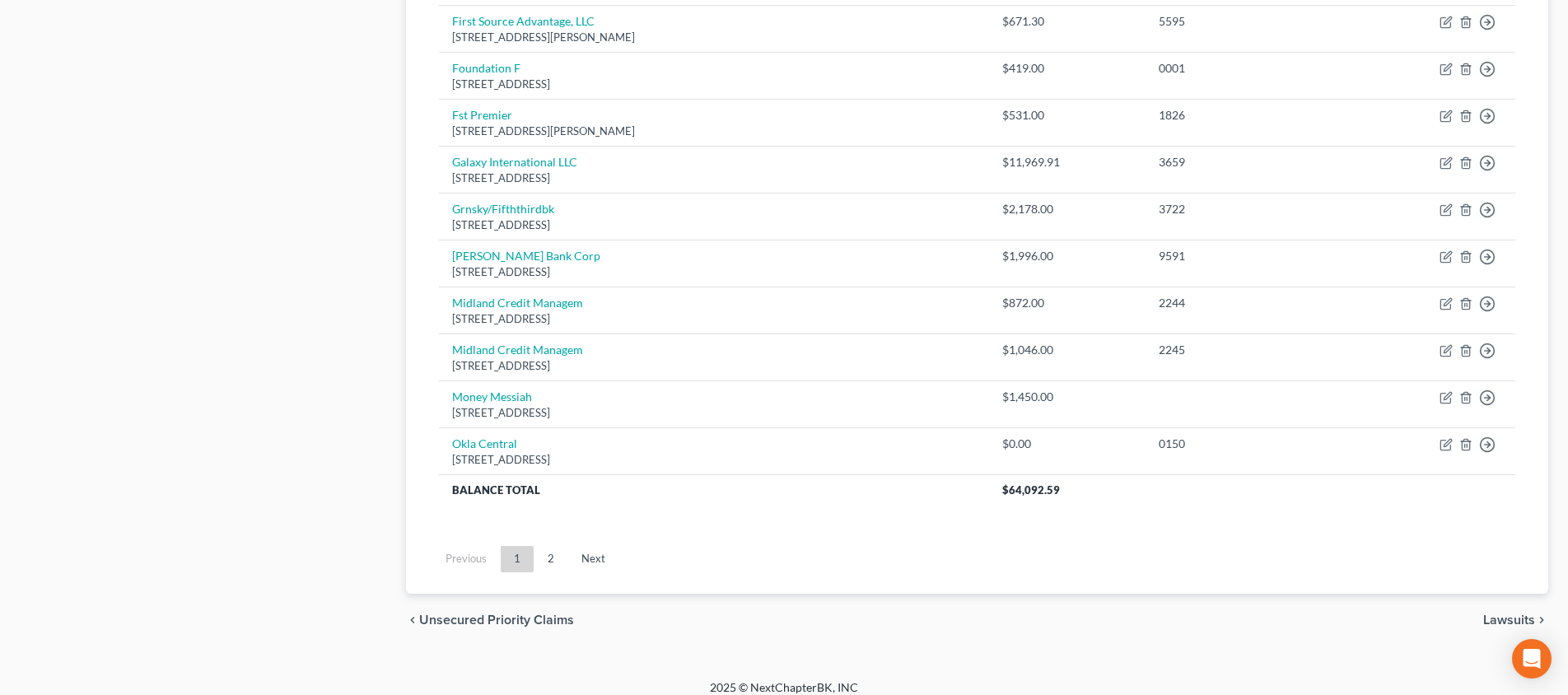
scroll to position [151, 0]
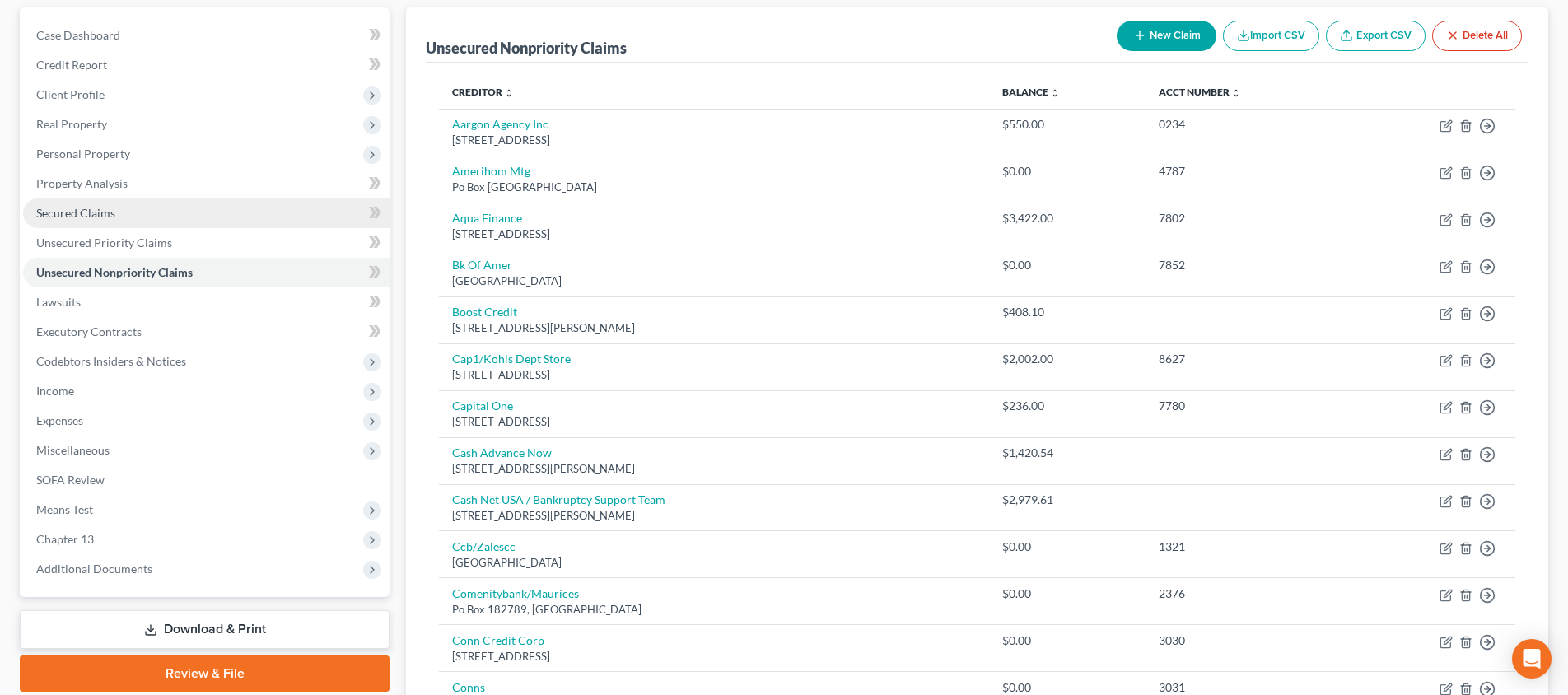
click at [152, 210] on link "Secured Claims" at bounding box center [206, 213] width 367 height 30
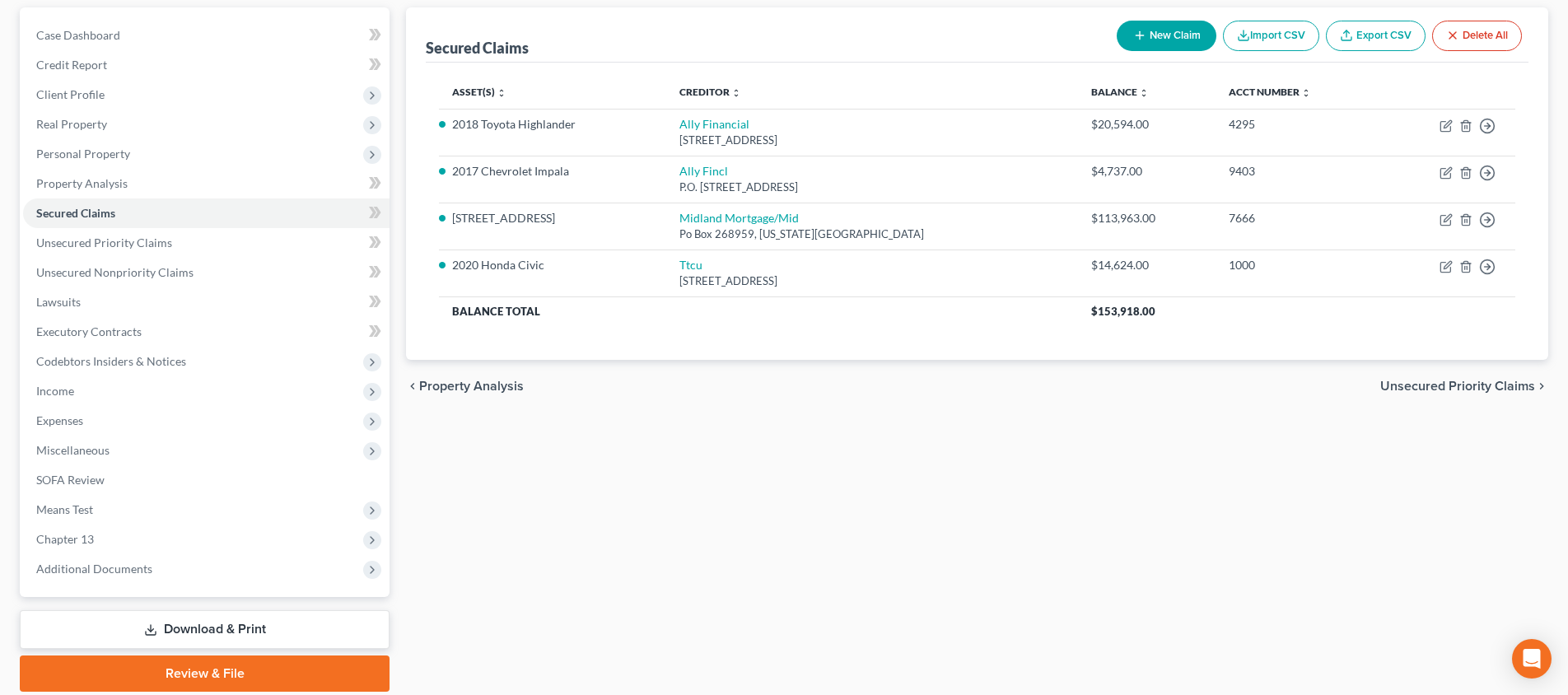
scroll to position [65, 0]
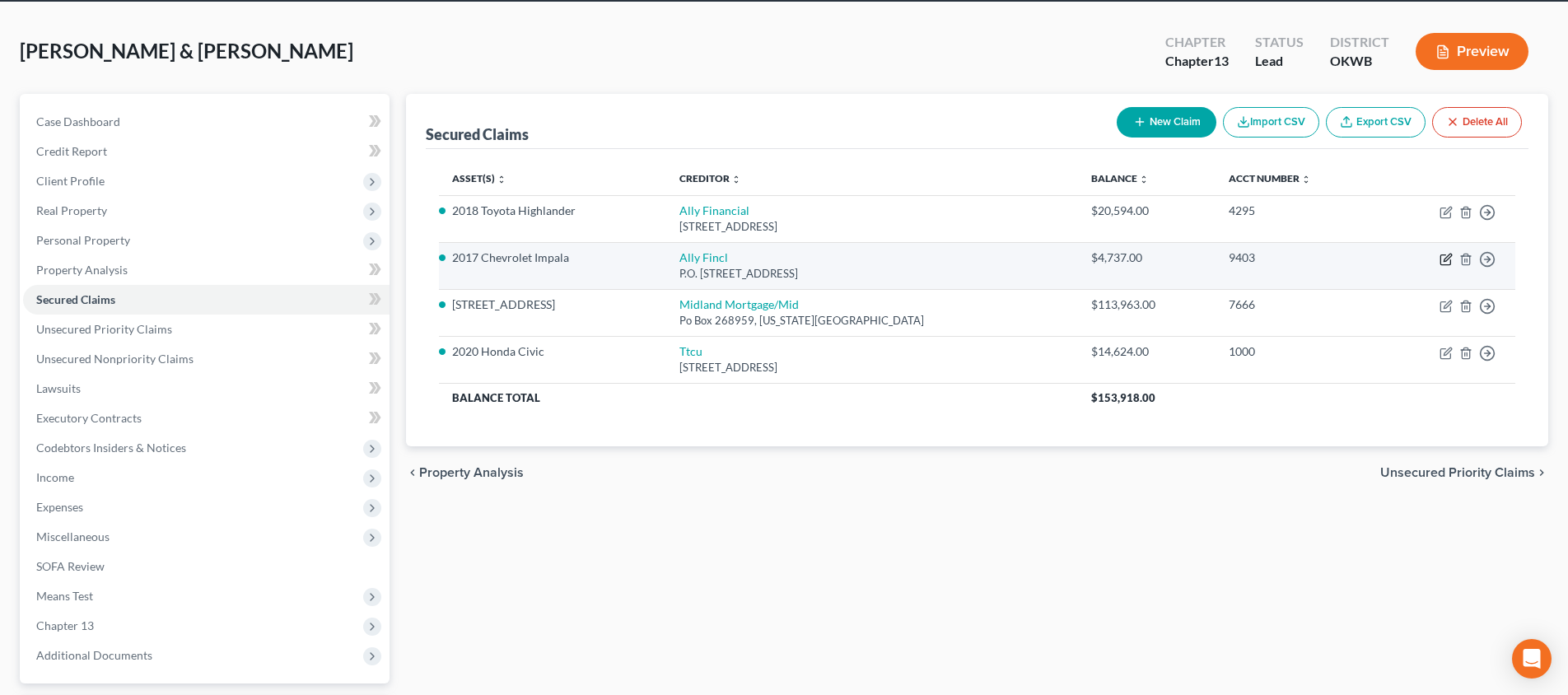
click at [1447, 261] on icon "button" at bounding box center [1446, 259] width 13 height 13
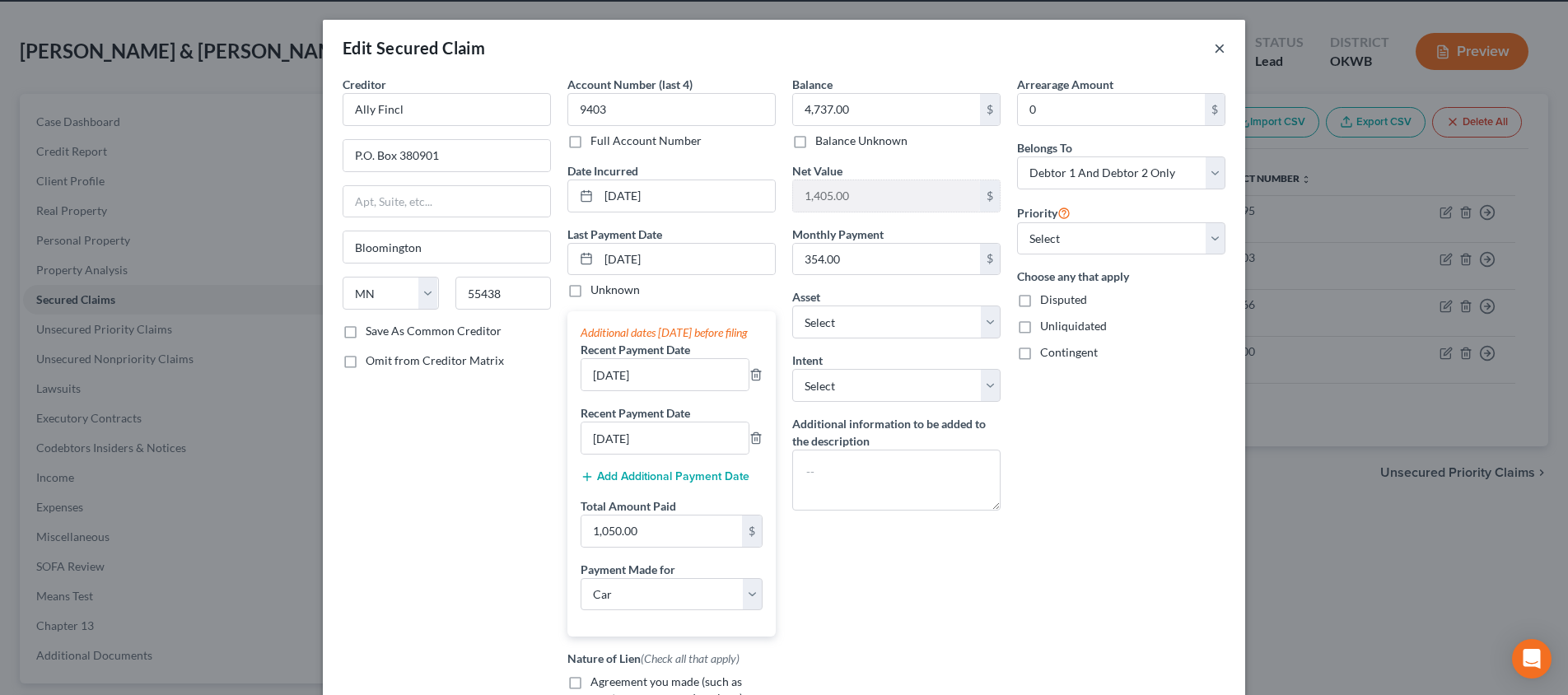
click at [1214, 46] on button "×" at bounding box center [1219, 48] width 12 height 20
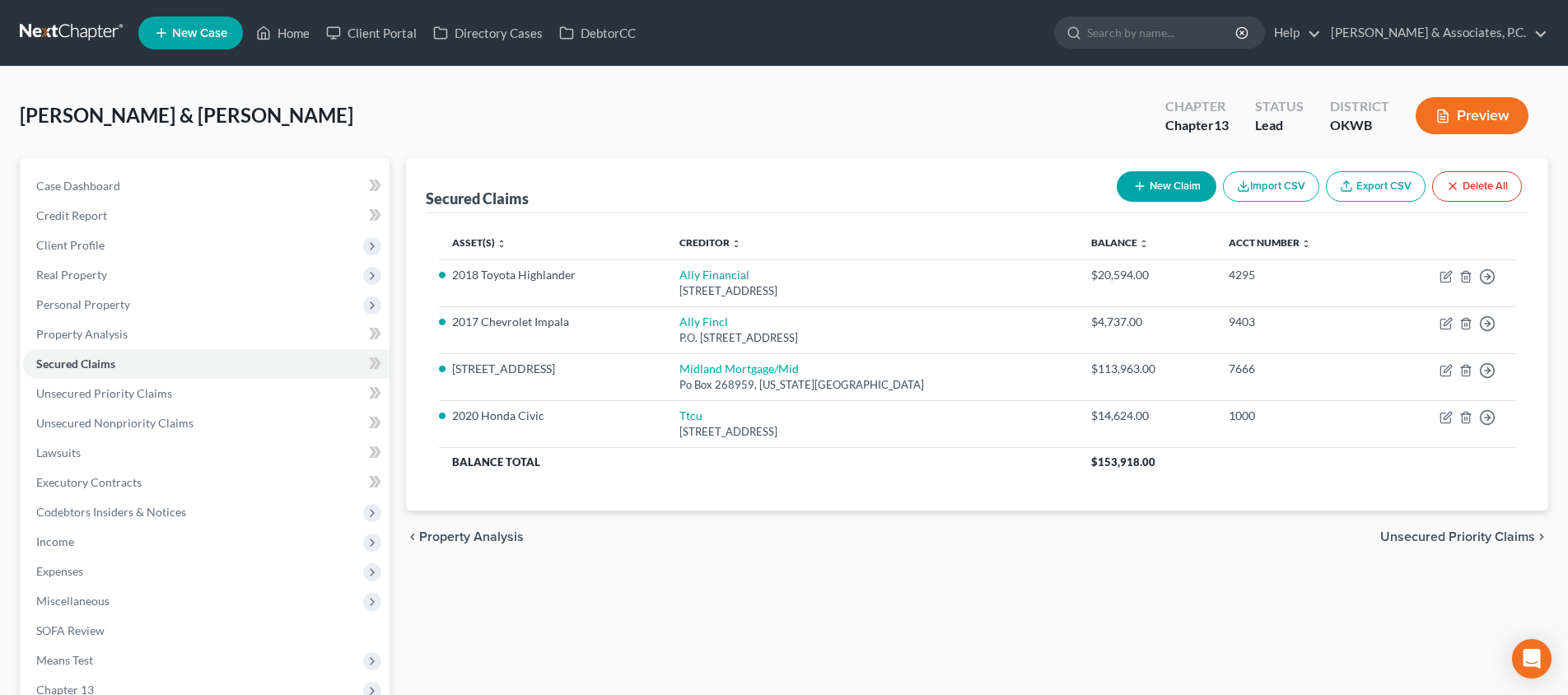
scroll to position [0, 0]
click at [291, 30] on link "Home" at bounding box center [282, 33] width 70 height 30
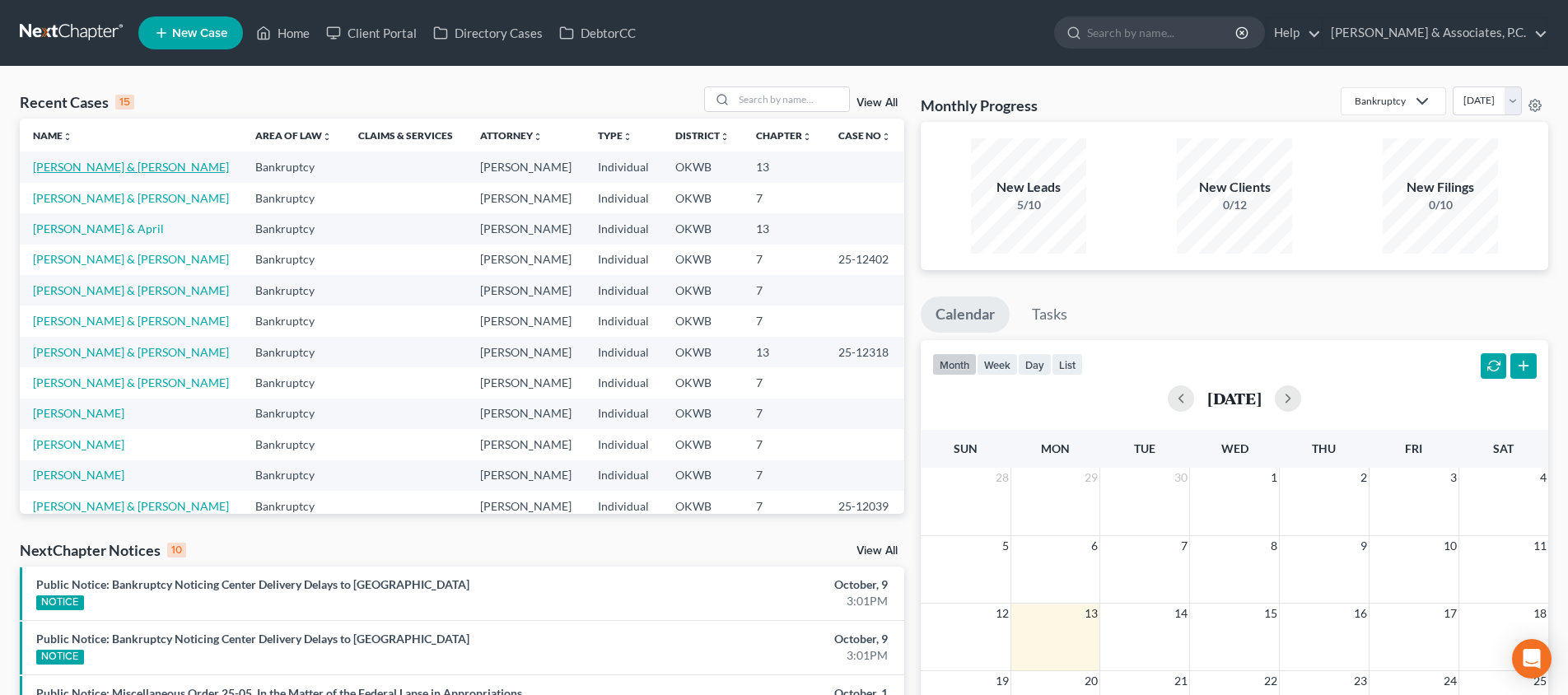
click at [137, 165] on link "[PERSON_NAME] & [PERSON_NAME]" at bounding box center [131, 166] width 196 height 14
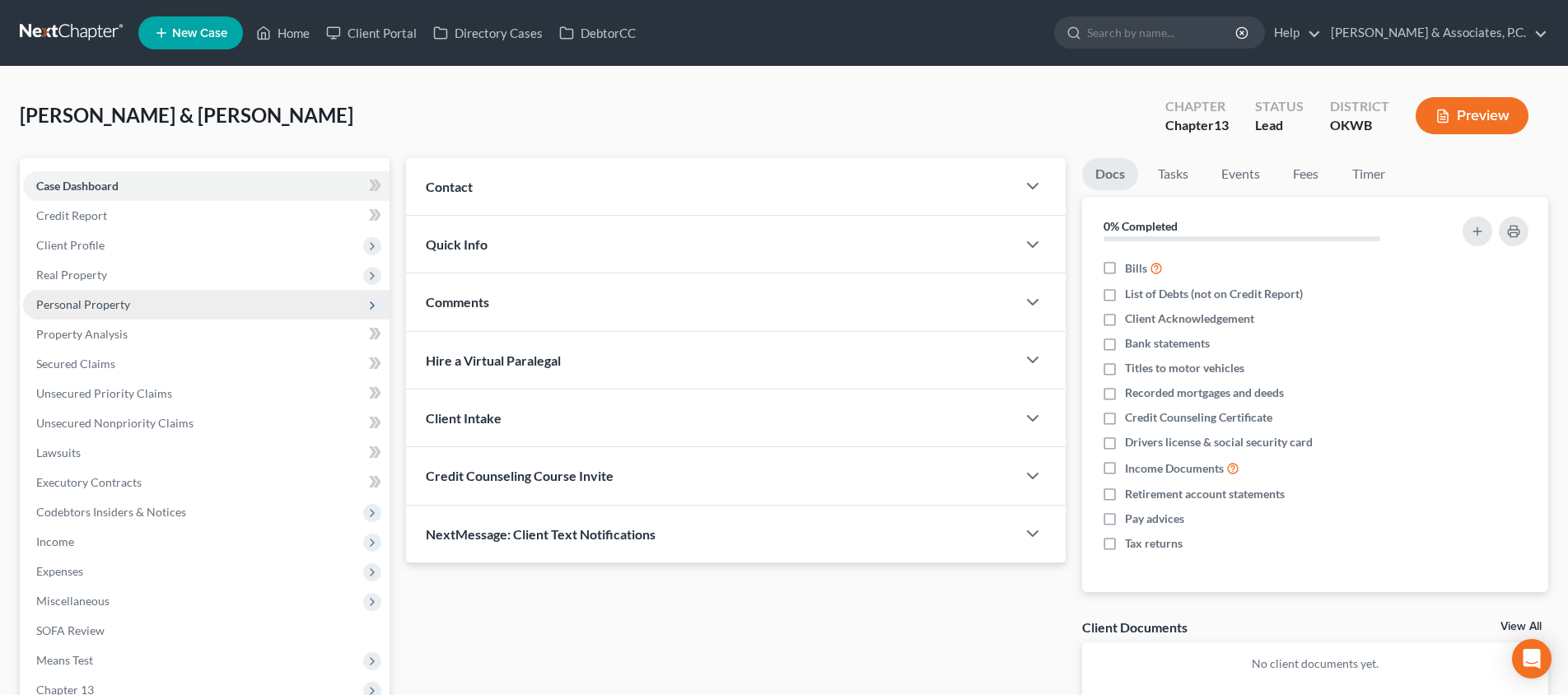
click at [180, 307] on span "Personal Property" at bounding box center [206, 304] width 367 height 30
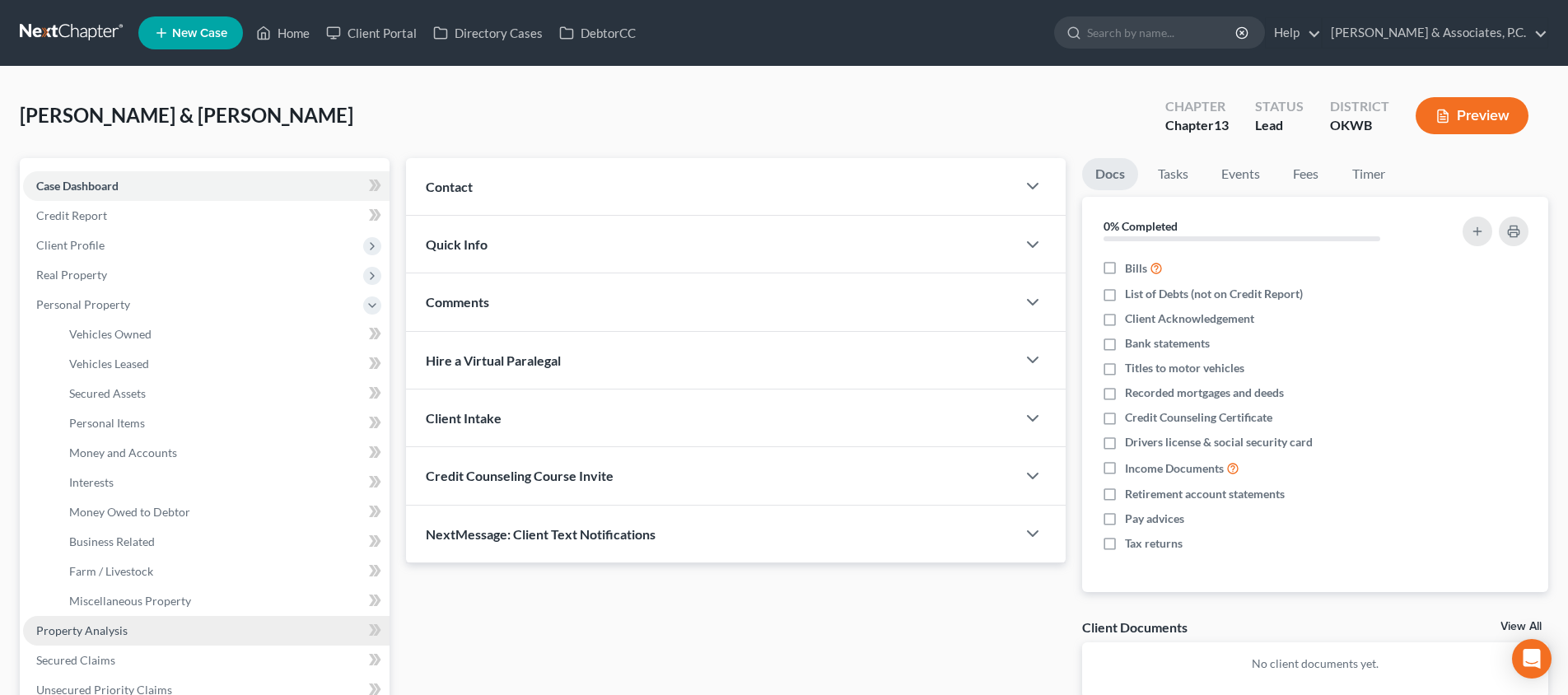
click at [177, 329] on link "Vehicles Owned" at bounding box center [223, 334] width 334 height 30
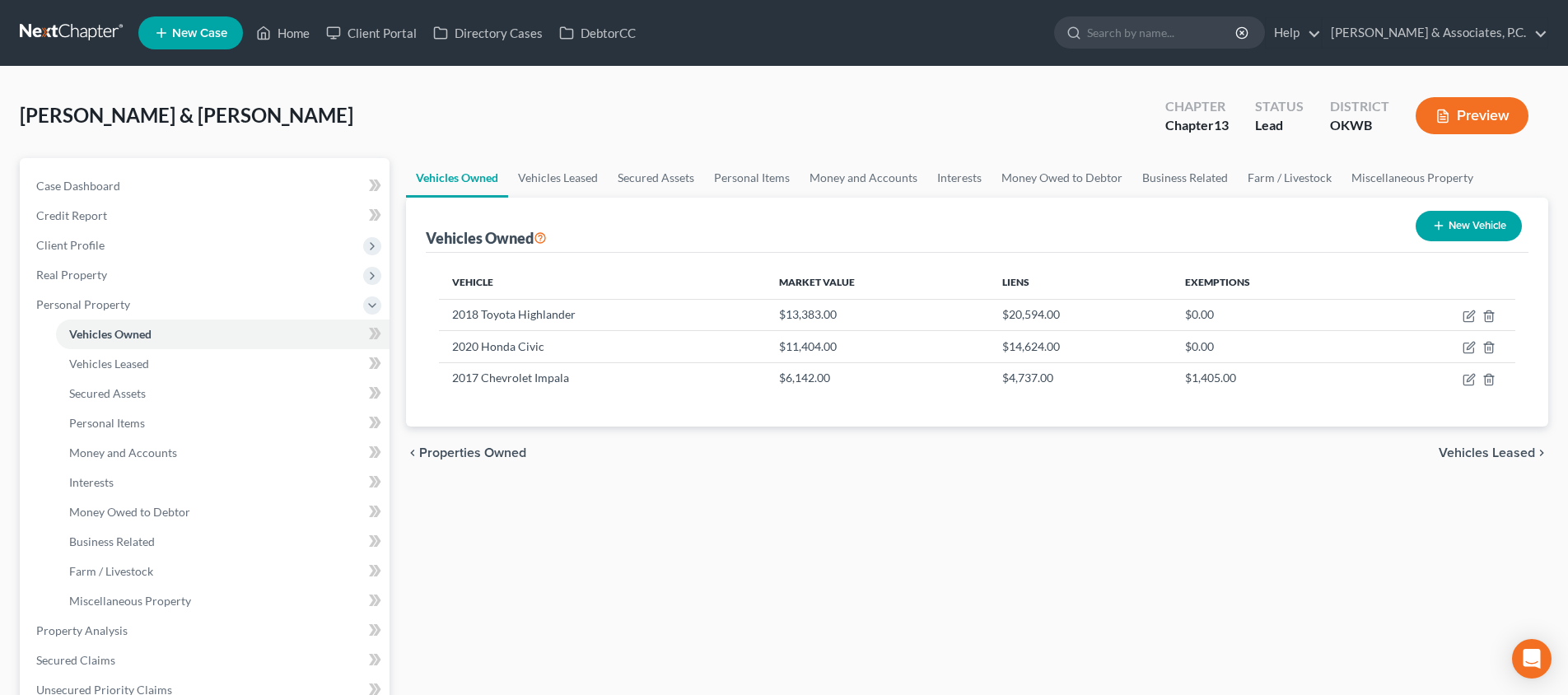
click at [1449, 228] on button "New Vehicle" at bounding box center [1469, 226] width 106 height 31
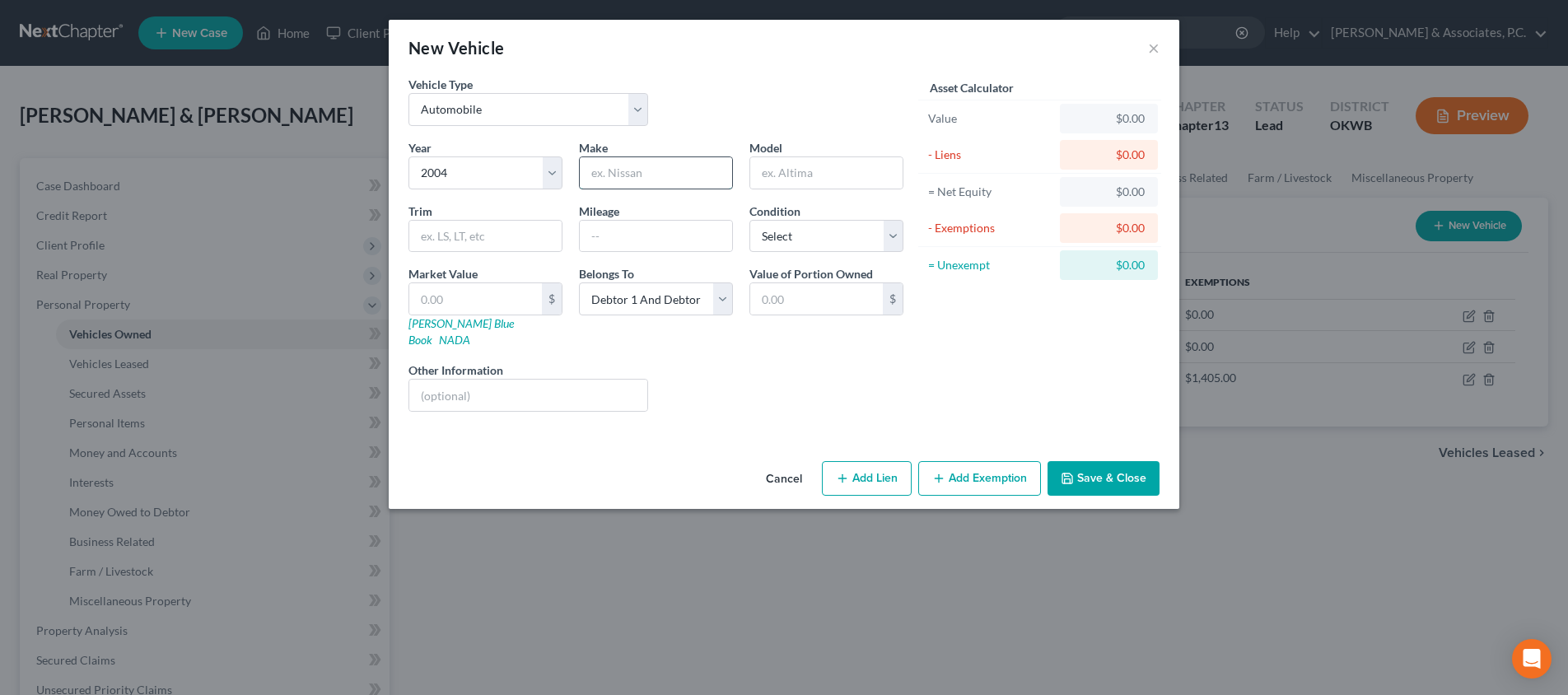
click at [623, 180] on input "text" at bounding box center [656, 173] width 152 height 31
click at [516, 380] on input "text" at bounding box center [527, 395] width 238 height 31
drag, startPoint x: 493, startPoint y: 378, endPoint x: 362, endPoint y: 378, distance: 131.0
click at [362, 378] on div "New Vehicle × Vehicle Type Select Automobile Truck Trailer Watercraft Aircraft …" at bounding box center [784, 348] width 1568 height 695
click at [463, 318] on link "[PERSON_NAME] Blue Book" at bounding box center [460, 331] width 105 height 31
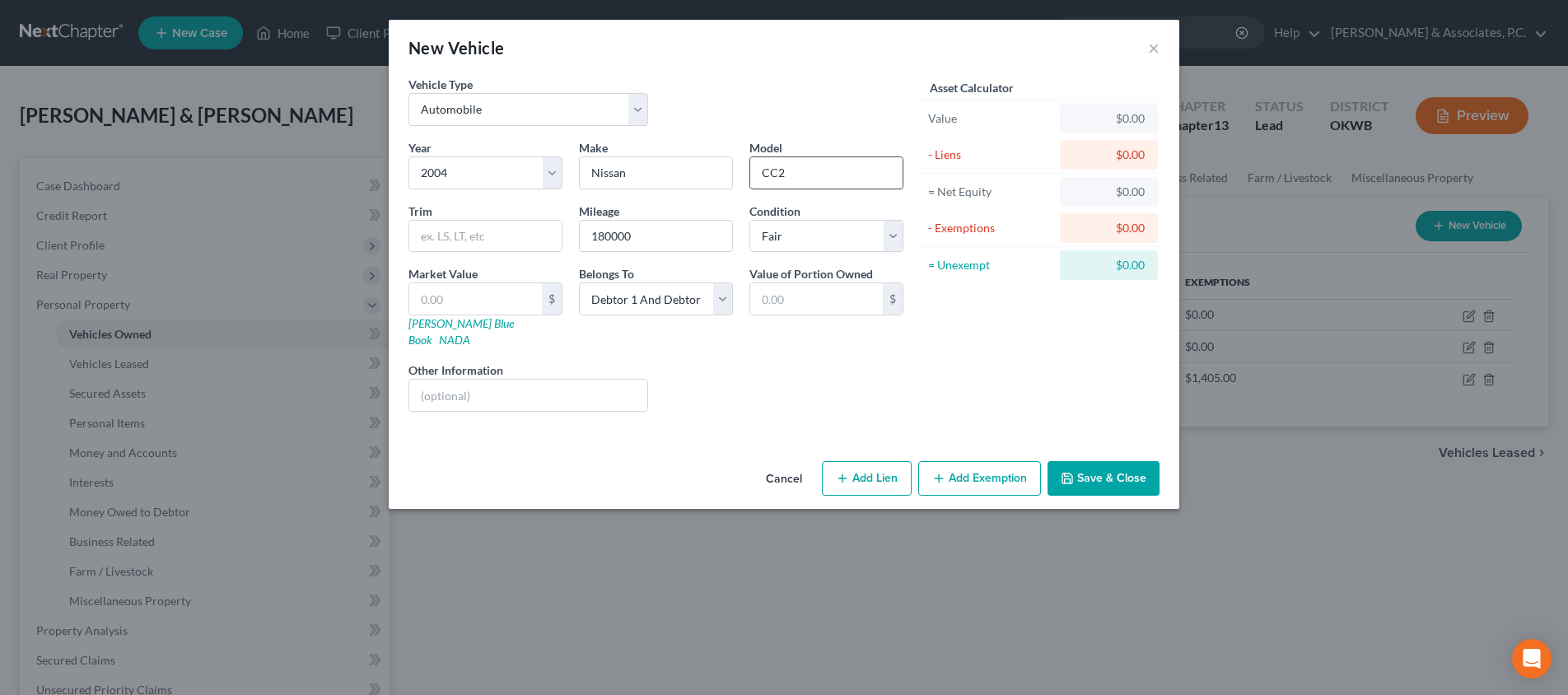
click at [788, 179] on input "CC2" at bounding box center [826, 173] width 152 height 31
click at [507, 309] on input "text" at bounding box center [475, 299] width 132 height 31
click at [477, 304] on input "3,500" at bounding box center [475, 299] width 132 height 31
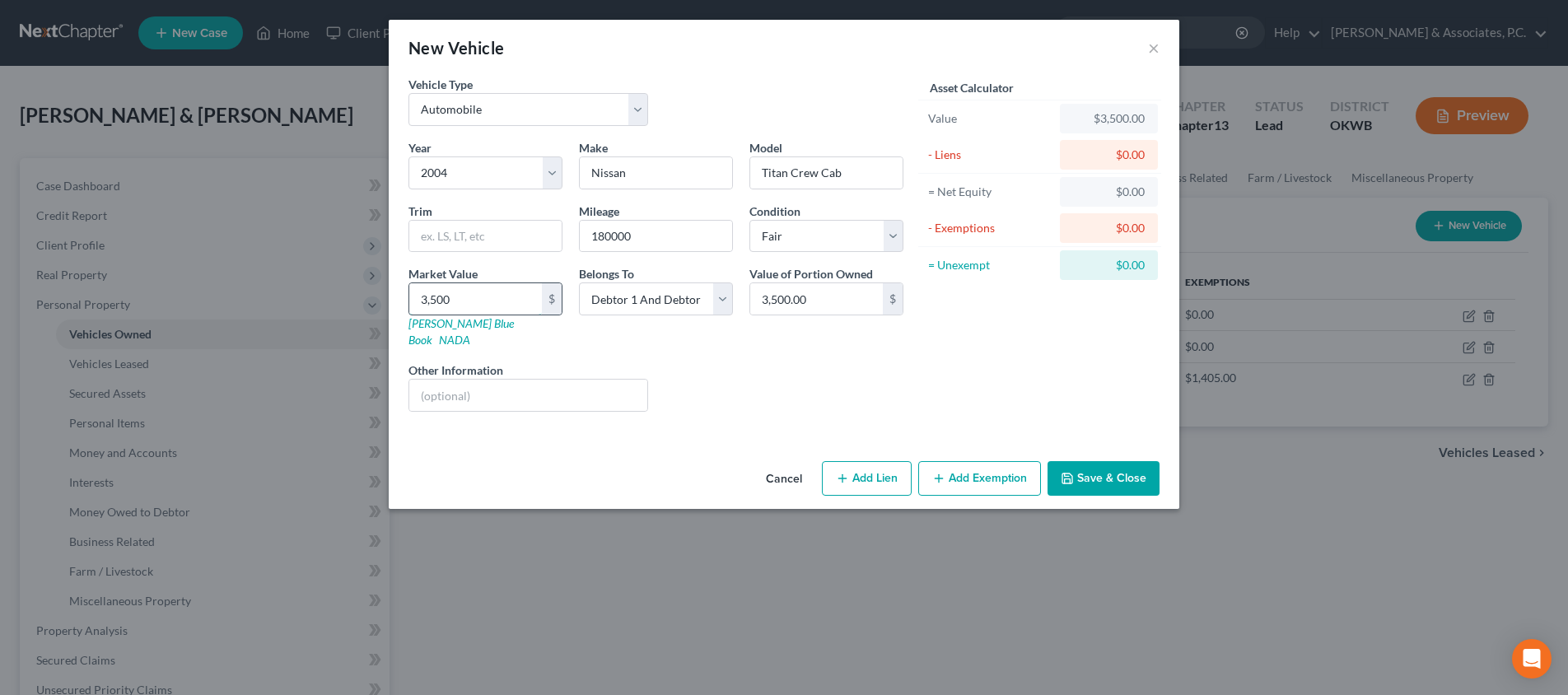
click at [477, 304] on input "3,500" at bounding box center [475, 299] width 132 height 31
click at [974, 469] on button "Add Exemption" at bounding box center [979, 478] width 123 height 35
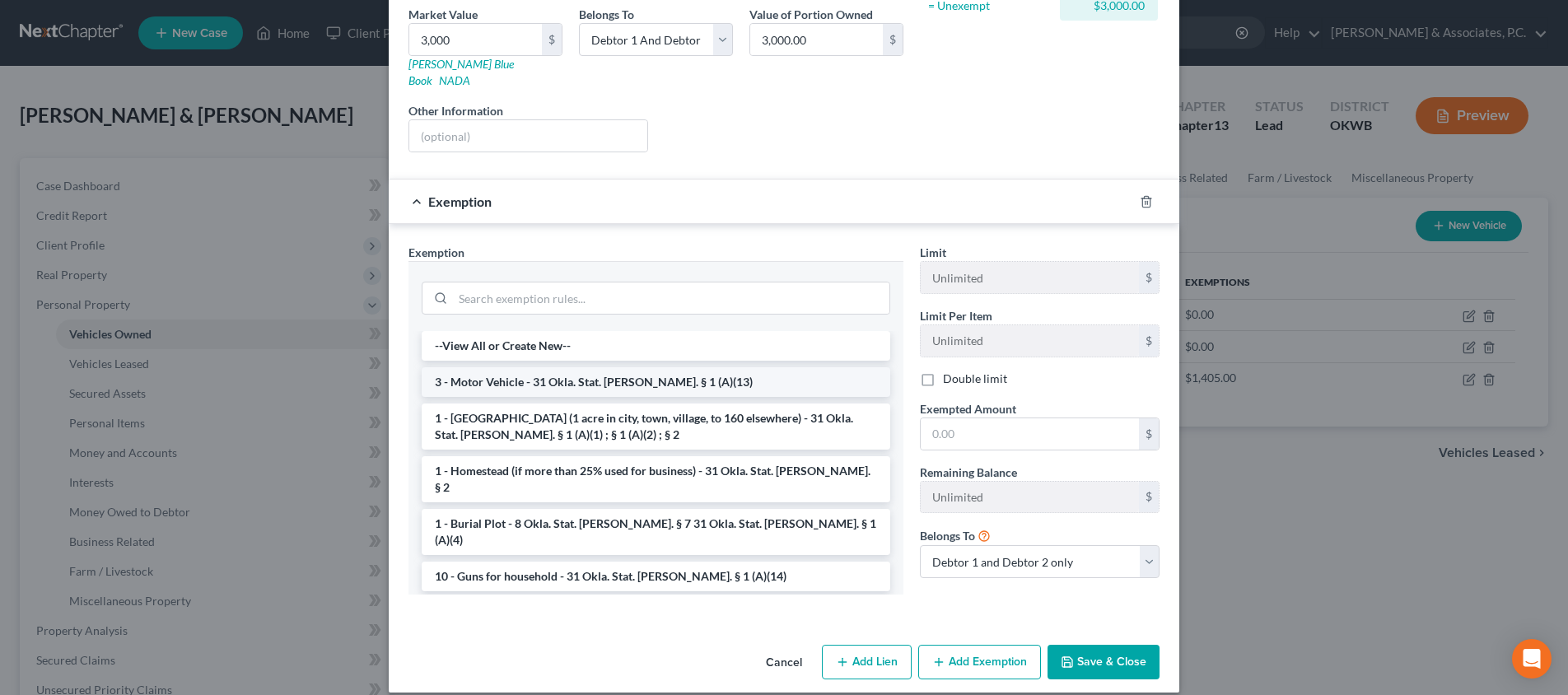
click at [618, 367] on li "3 - Motor Vehicle - 31 Okla. Stat. [PERSON_NAME]. § 1 (A)(13)" at bounding box center [656, 382] width 469 height 30
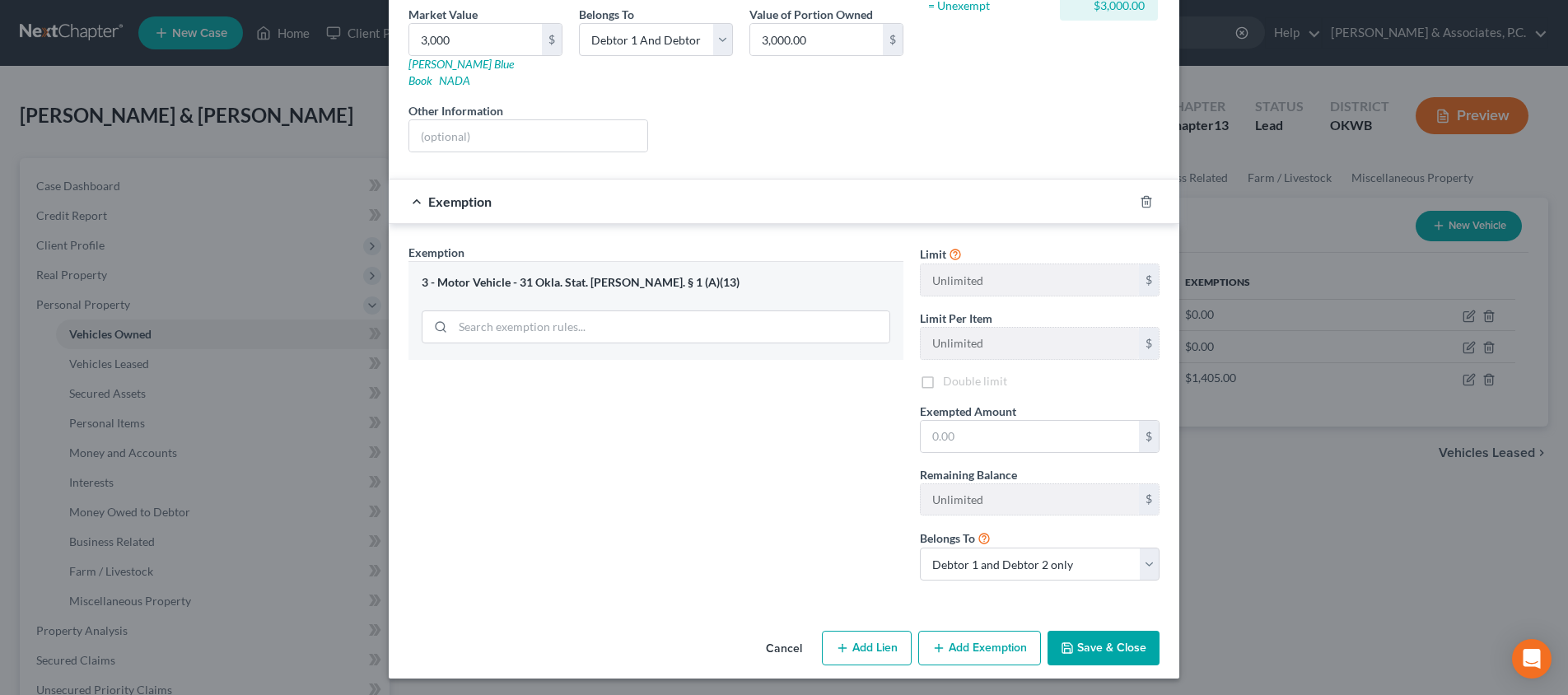
scroll to position [244, 0]
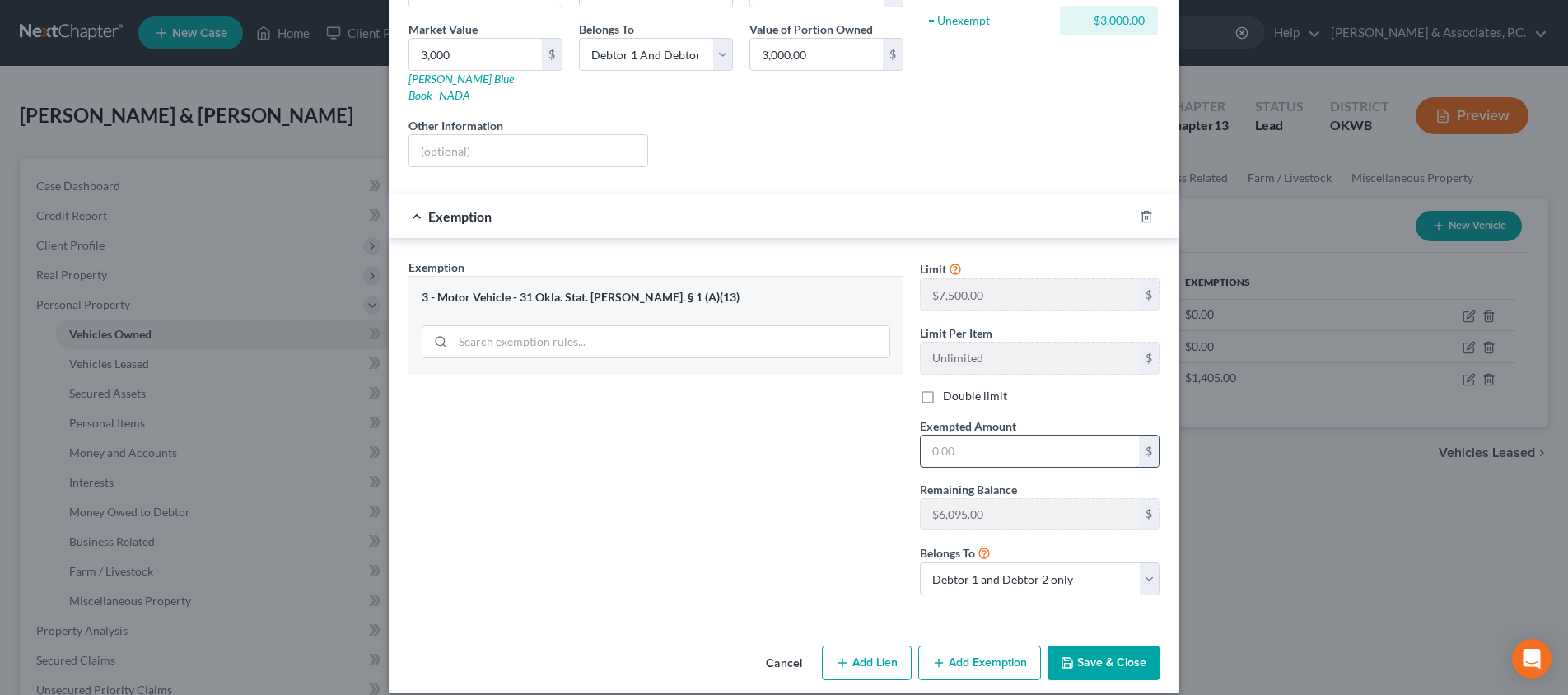
click at [961, 435] on input "text" at bounding box center [1030, 451] width 219 height 31
click at [488, 54] on input "3,000" at bounding box center [475, 55] width 132 height 31
click at [1018, 448] on input "3,000" at bounding box center [1030, 451] width 219 height 31
click at [1017, 446] on input "3,000" at bounding box center [1030, 451] width 219 height 31
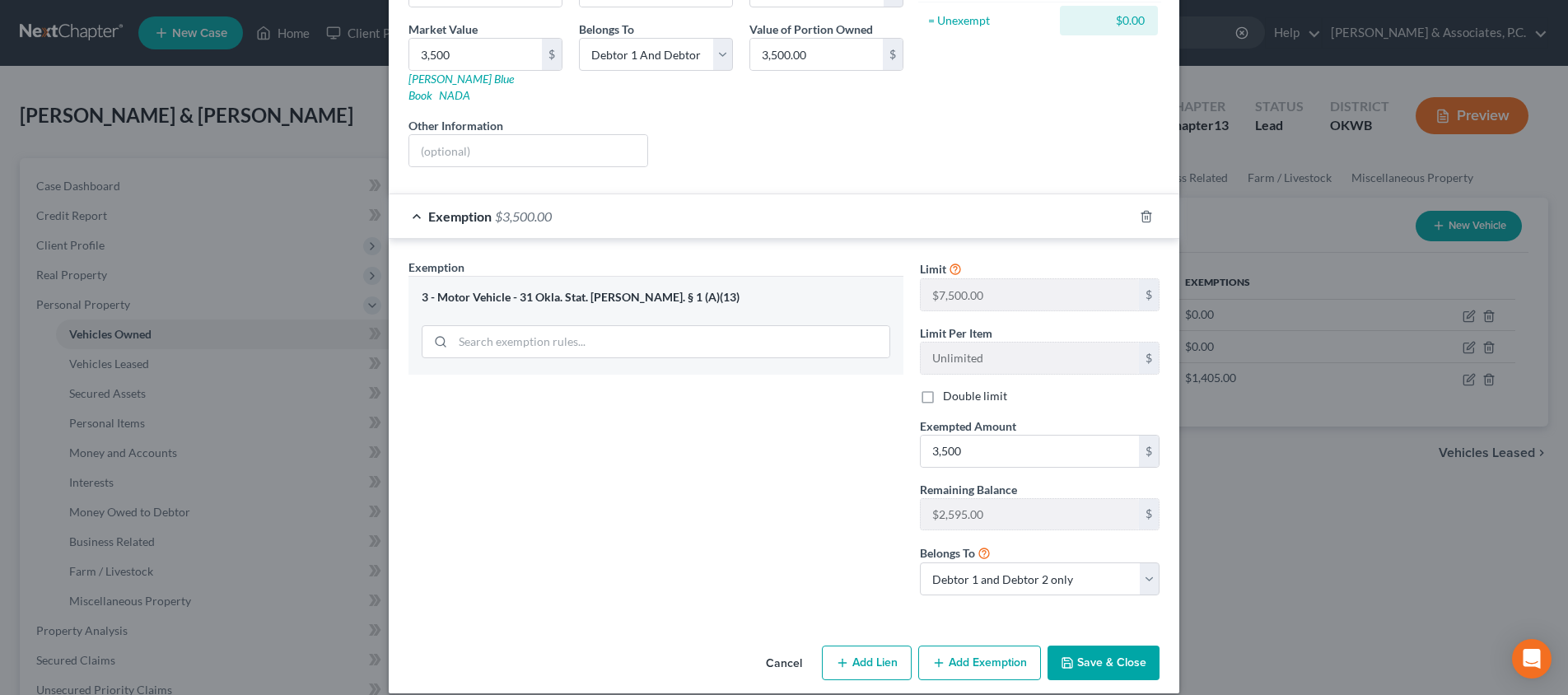
click at [1122, 649] on button "Save & Close" at bounding box center [1103, 663] width 112 height 35
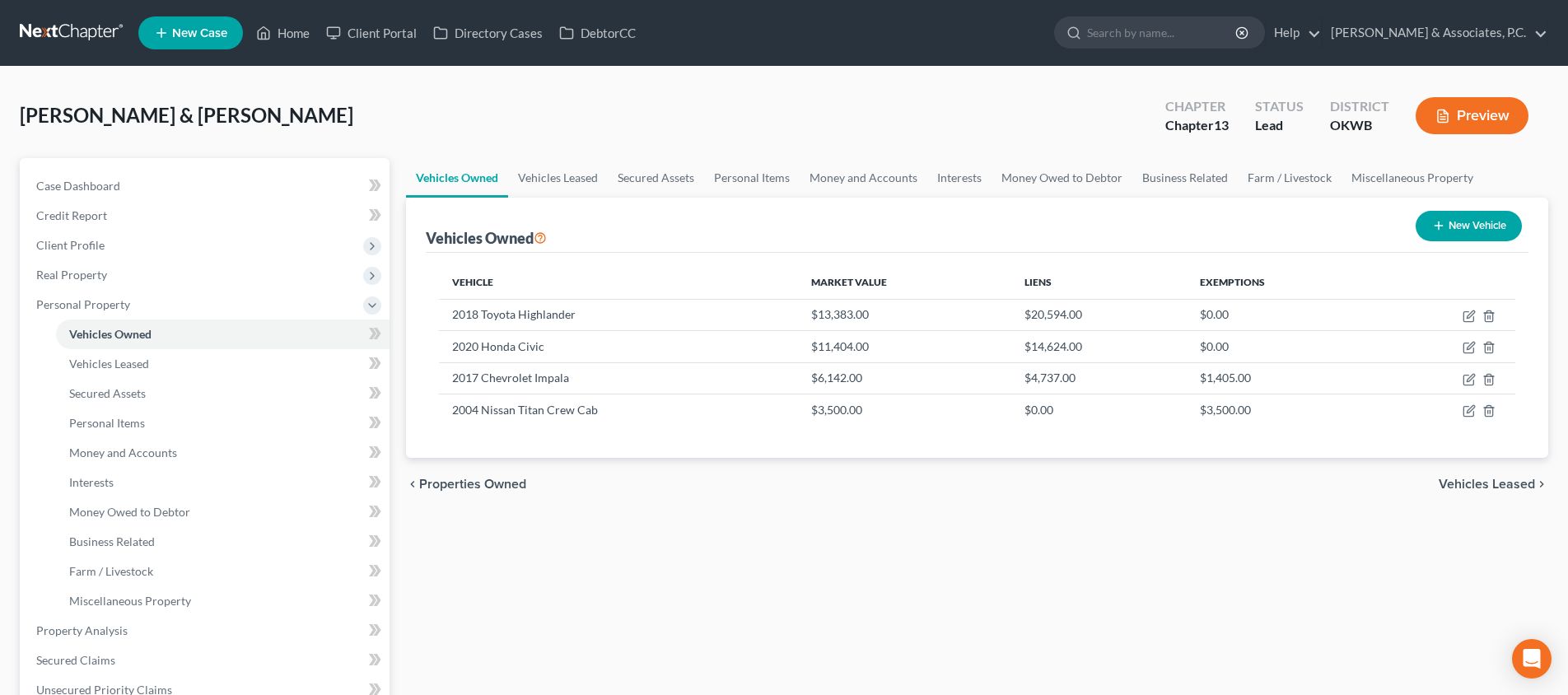
scroll to position [0, 0]
click at [1485, 220] on button "New Vehicle" at bounding box center [1469, 226] width 106 height 31
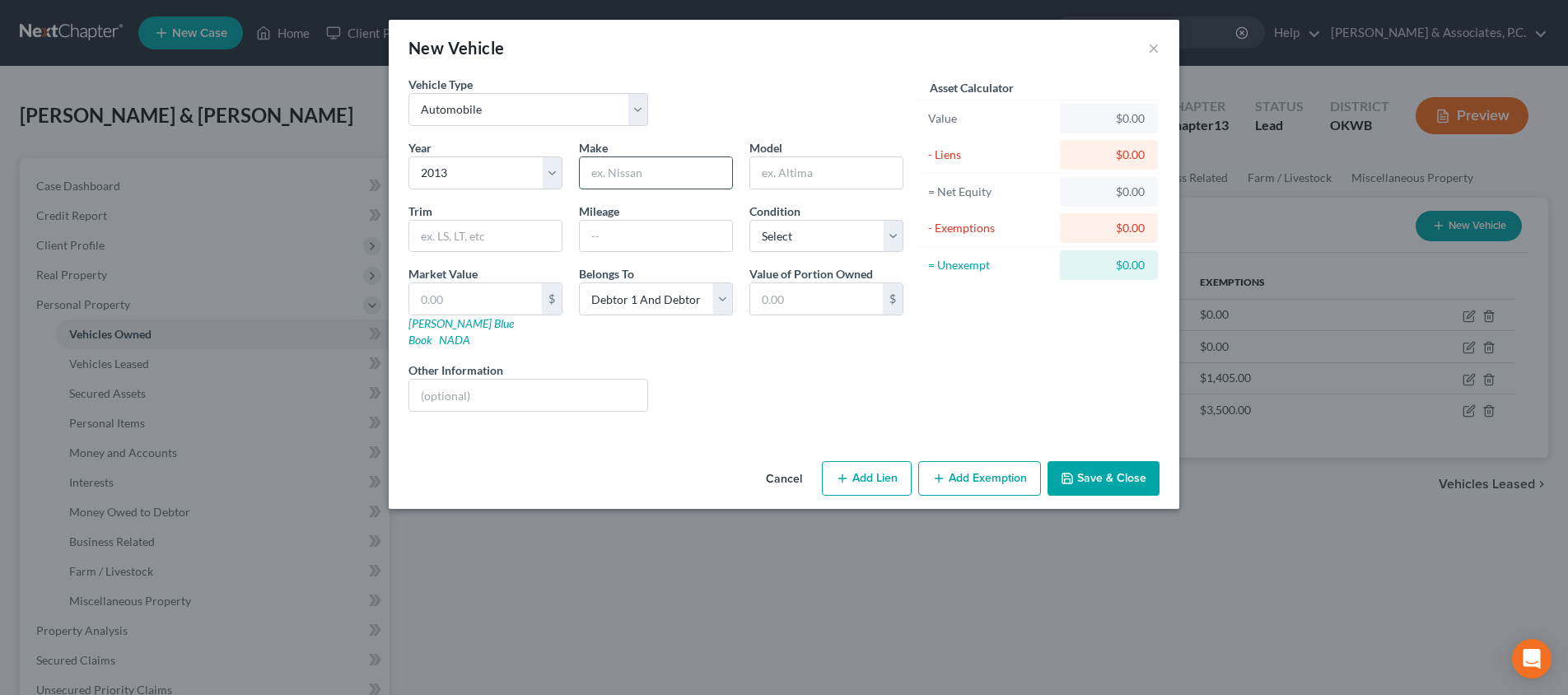
click at [630, 176] on input "text" at bounding box center [656, 173] width 152 height 31
click at [604, 240] on input "text" at bounding box center [656, 237] width 152 height 31
click at [527, 380] on input "text" at bounding box center [527, 395] width 238 height 31
click at [456, 326] on link "[PERSON_NAME] Blue Book" at bounding box center [460, 331] width 105 height 31
click at [493, 302] on input "text" at bounding box center [475, 299] width 132 height 31
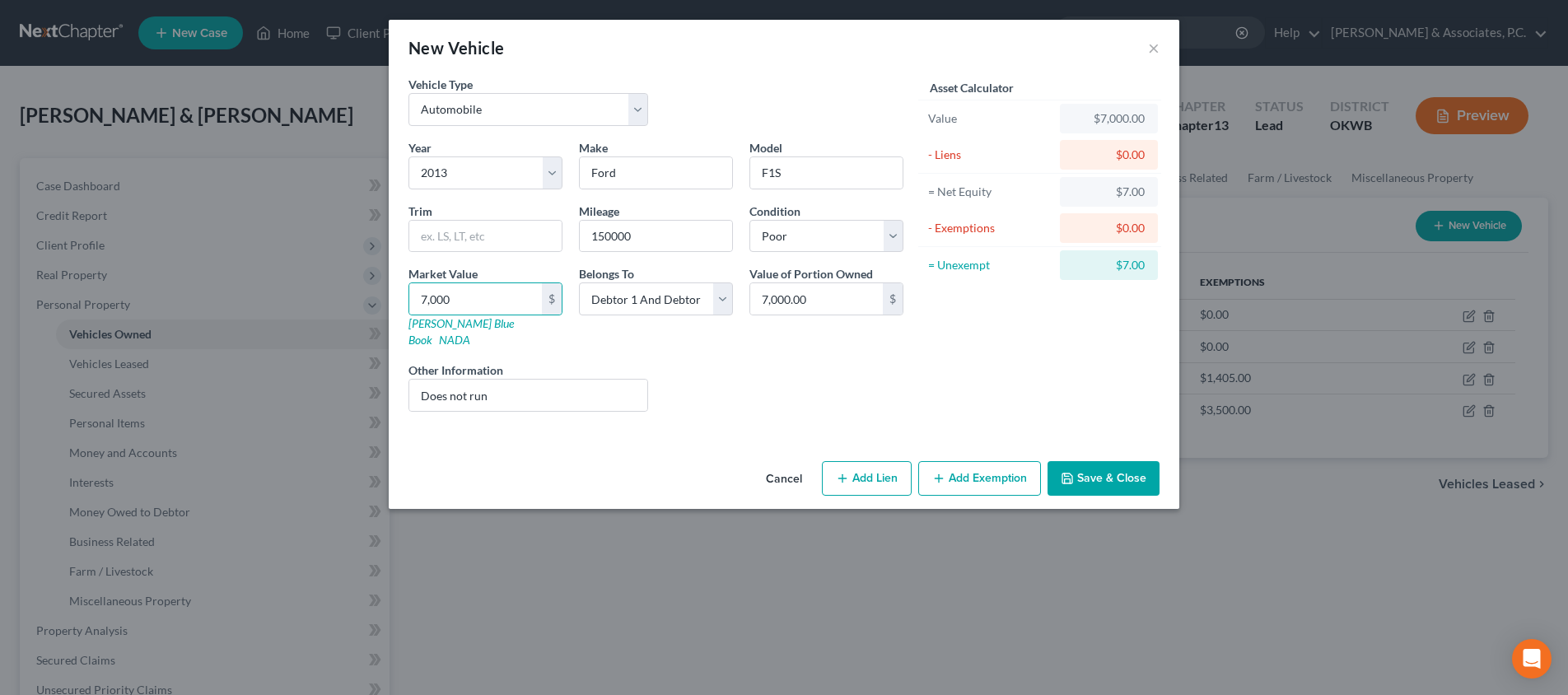
click at [983, 461] on button "Add Exemption" at bounding box center [979, 478] width 123 height 35
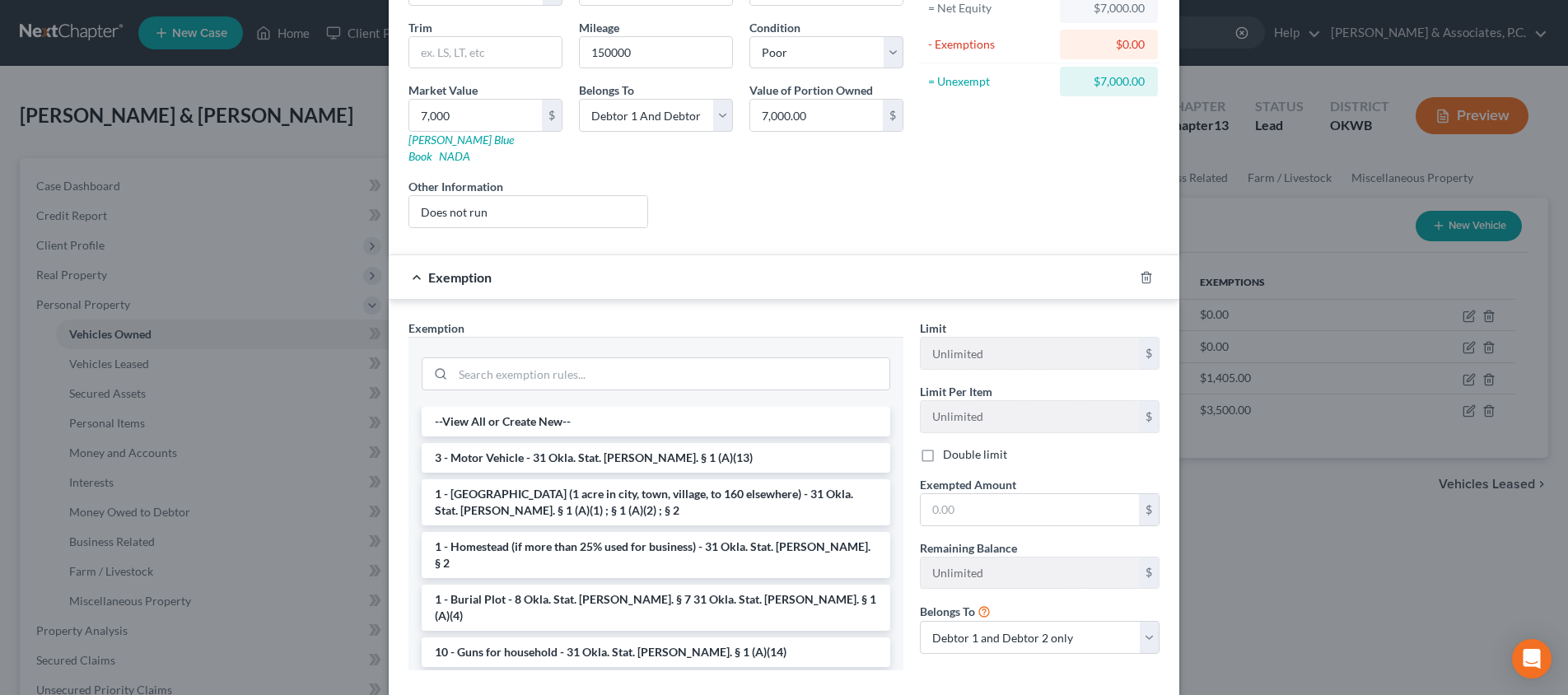
scroll to position [245, 0]
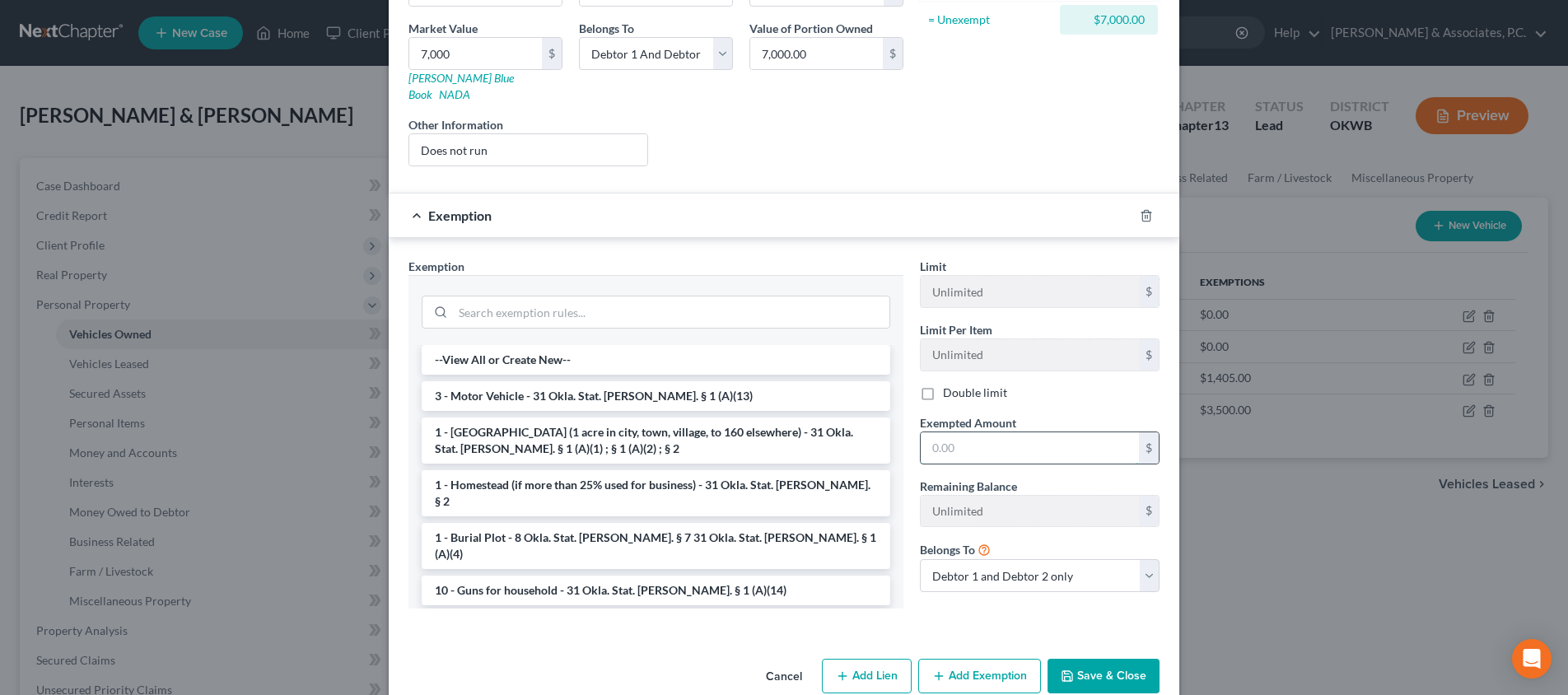
click at [972, 436] on input "text" at bounding box center [1030, 448] width 219 height 31
click at [560, 381] on li "3 - Motor Vehicle - 31 Okla. Stat. [PERSON_NAME]. § 1 (A)(13)" at bounding box center [656, 396] width 469 height 30
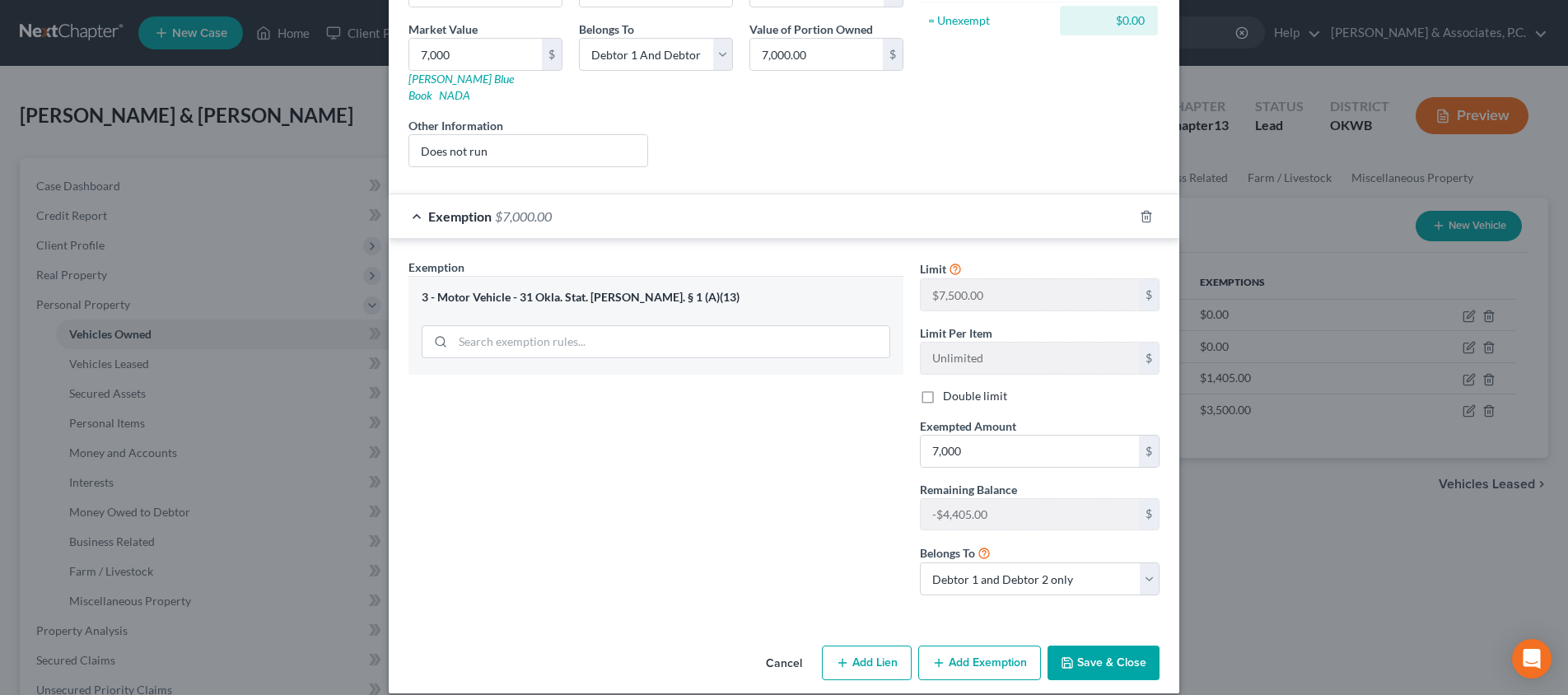
click at [1116, 651] on button "Save & Close" at bounding box center [1103, 663] width 112 height 35
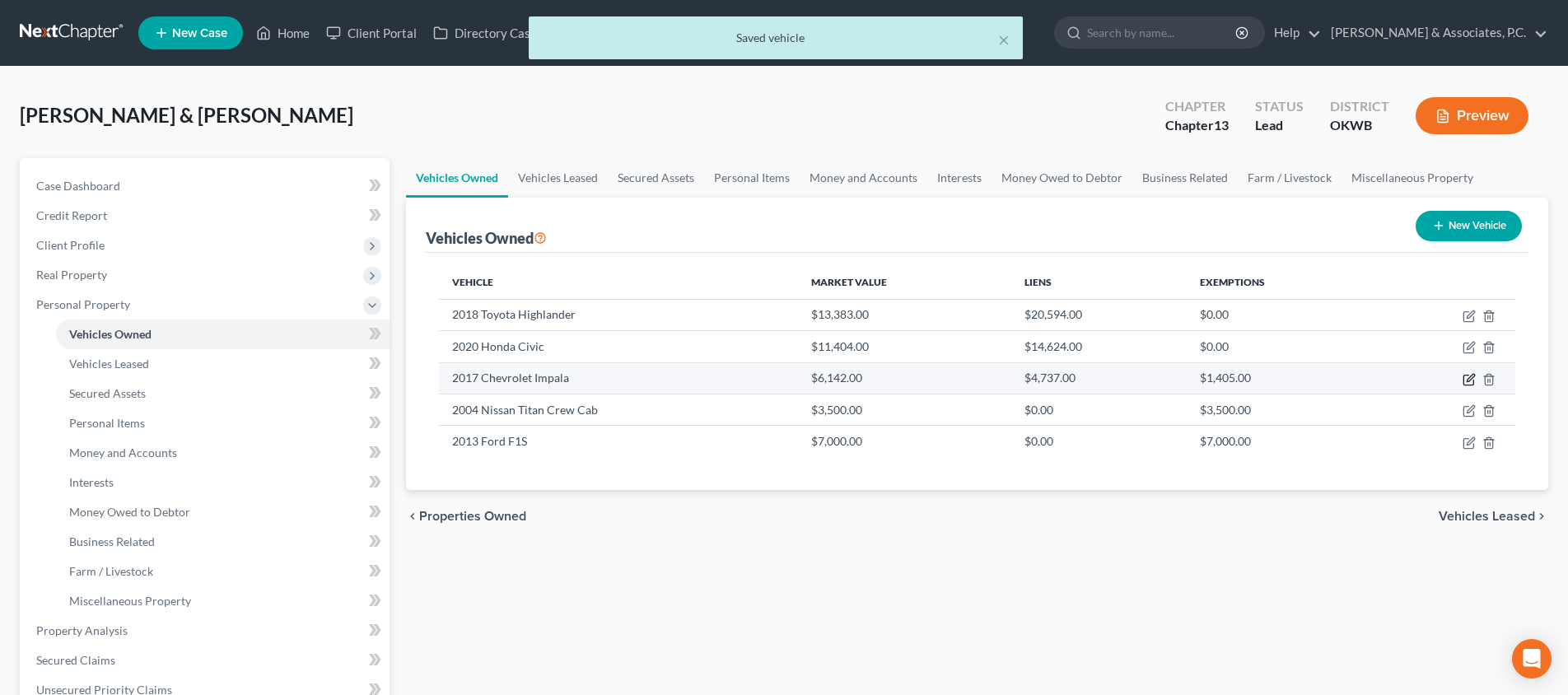
click at [1465, 376] on icon "button" at bounding box center [1469, 380] width 13 height 13
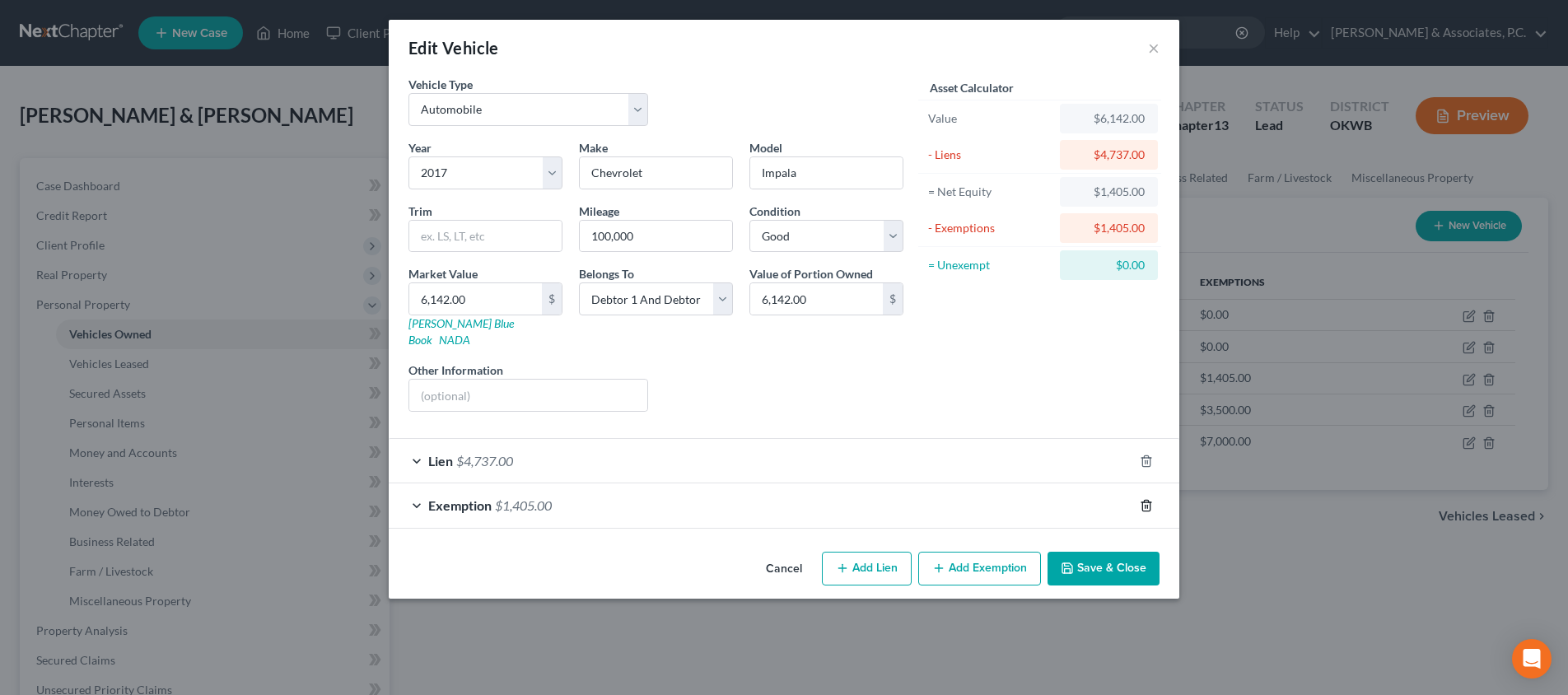
click at [1146, 505] on line "button" at bounding box center [1146, 506] width 0 height 3
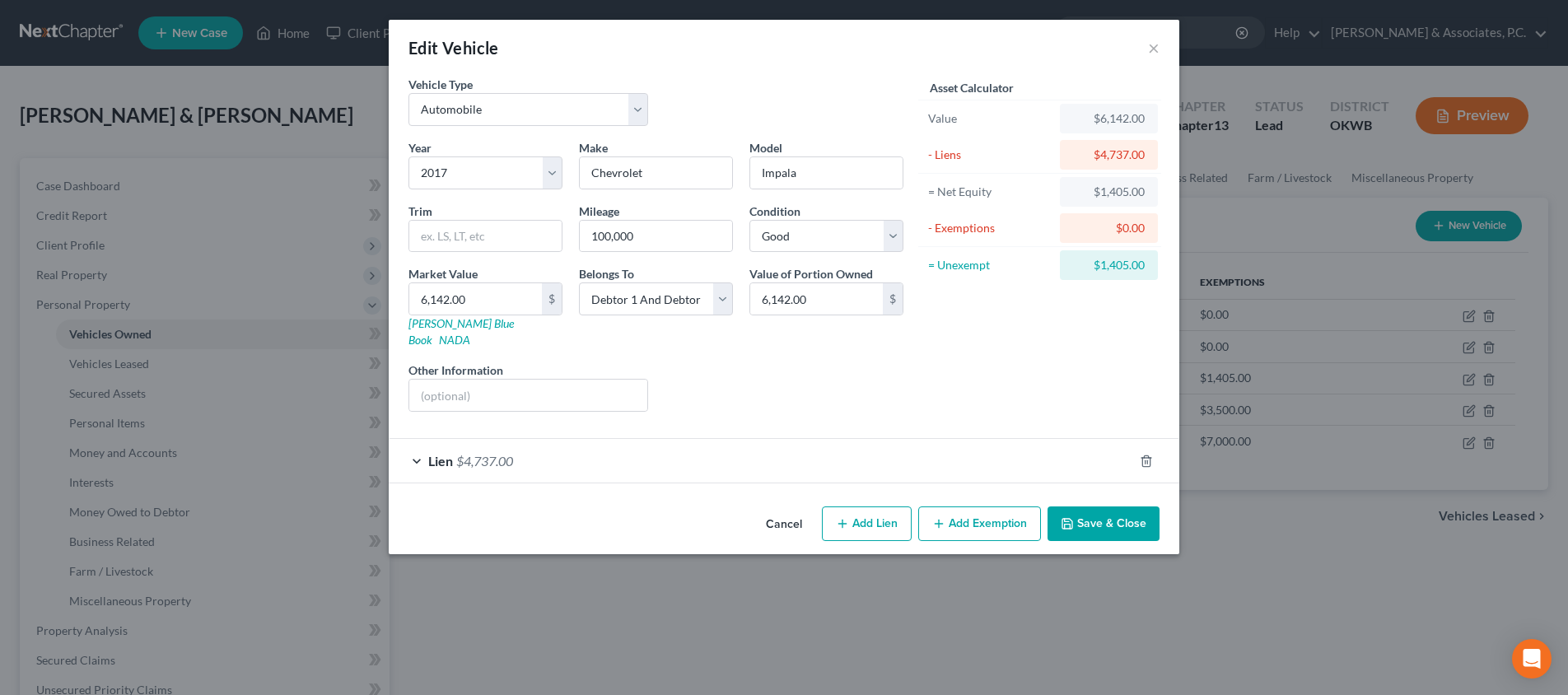
click at [1073, 516] on button "Save & Close" at bounding box center [1103, 524] width 112 height 35
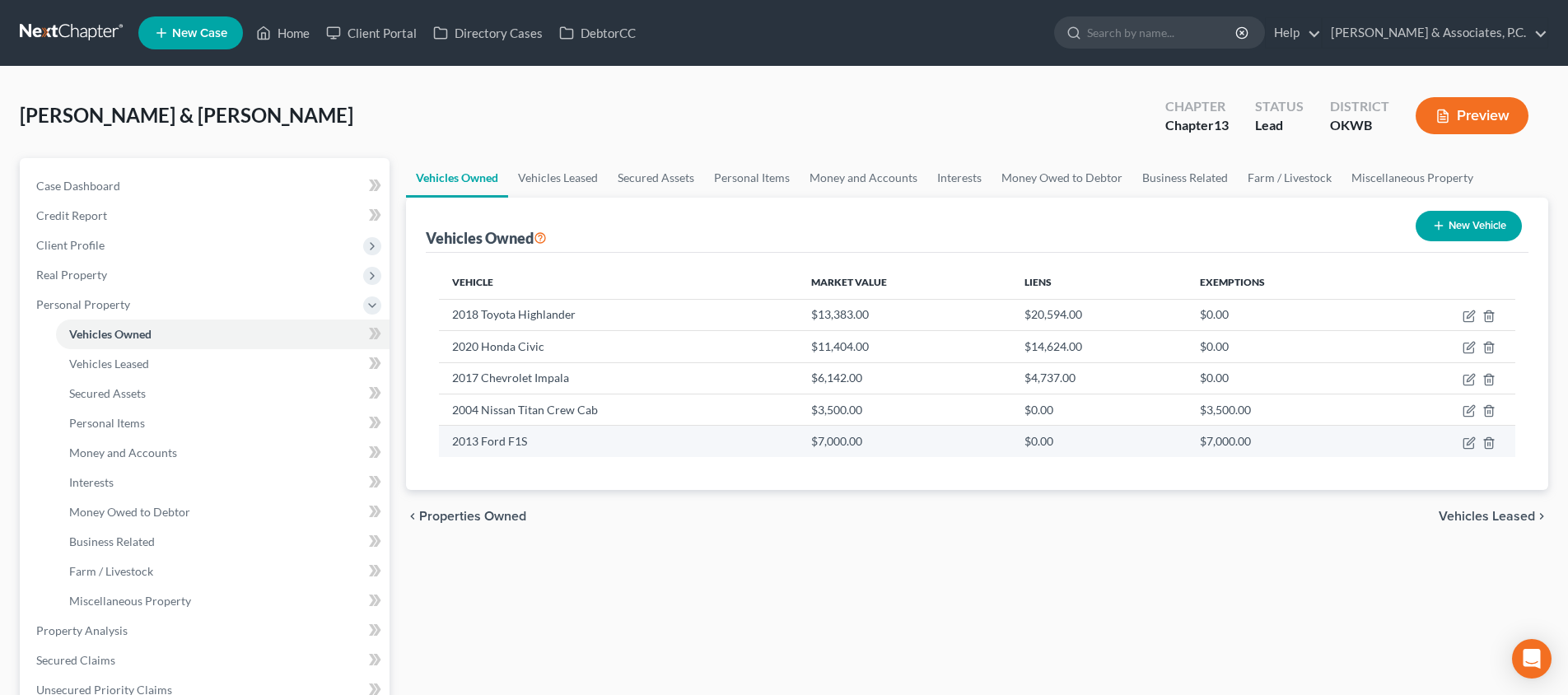
click at [1466, 412] on icon "button" at bounding box center [1469, 410] width 13 height 13
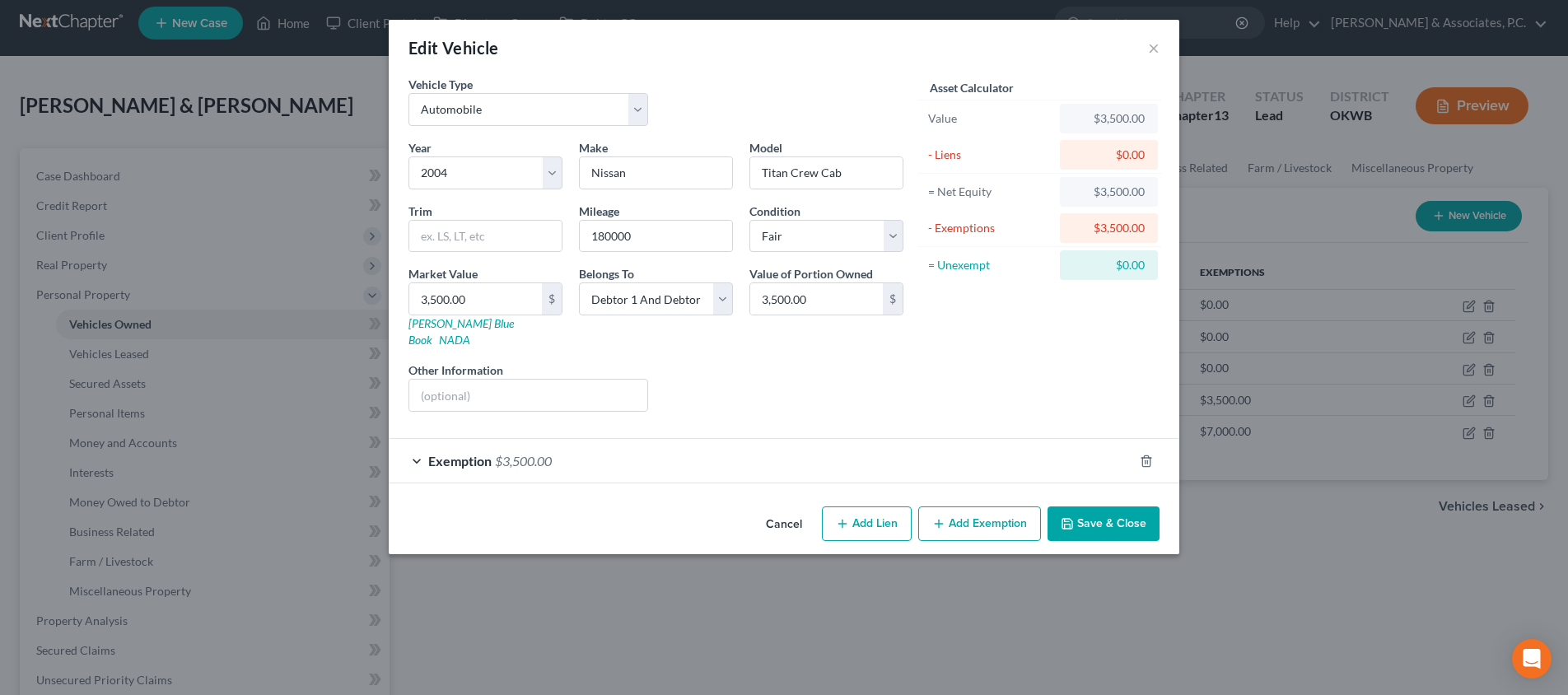
click at [1126, 515] on button "Save & Close" at bounding box center [1103, 524] width 112 height 35
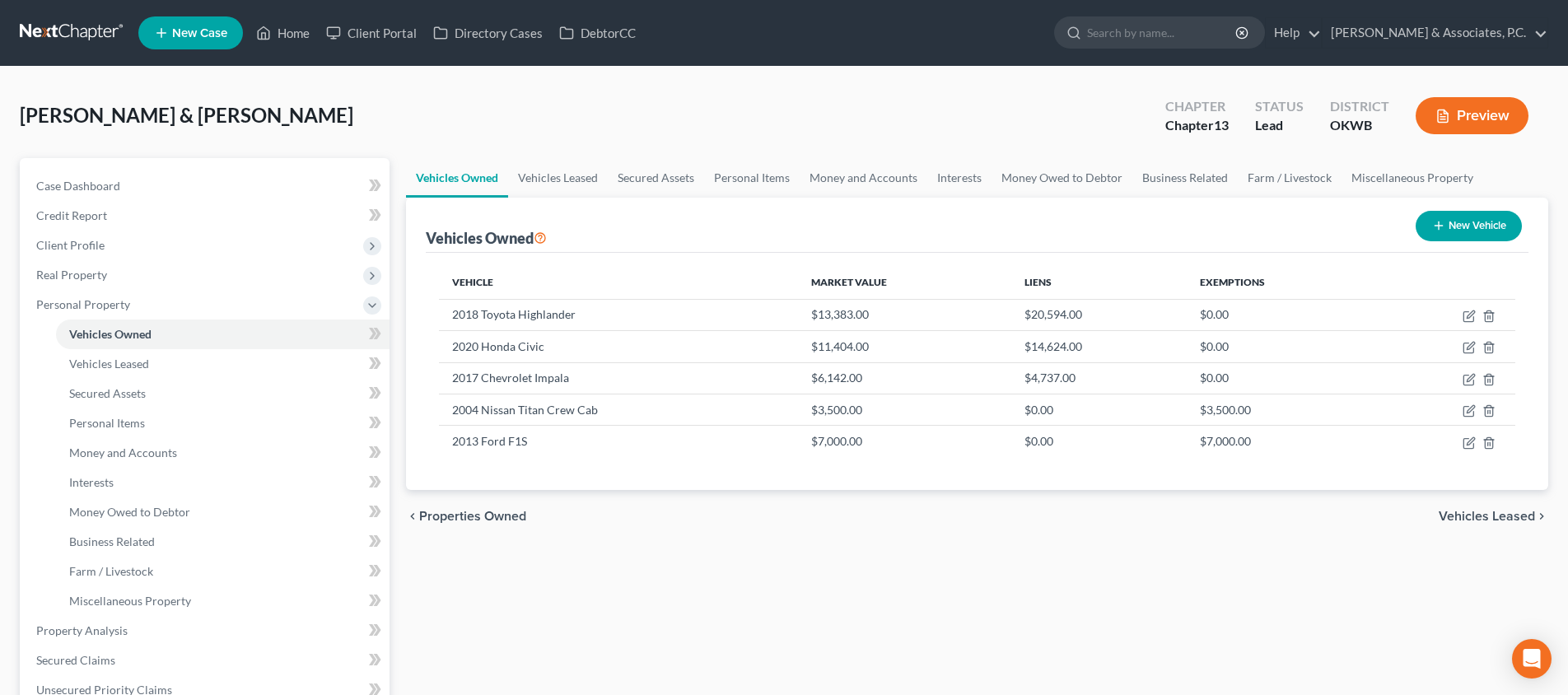
scroll to position [0, 0]
click at [291, 36] on link "Home" at bounding box center [282, 33] width 70 height 30
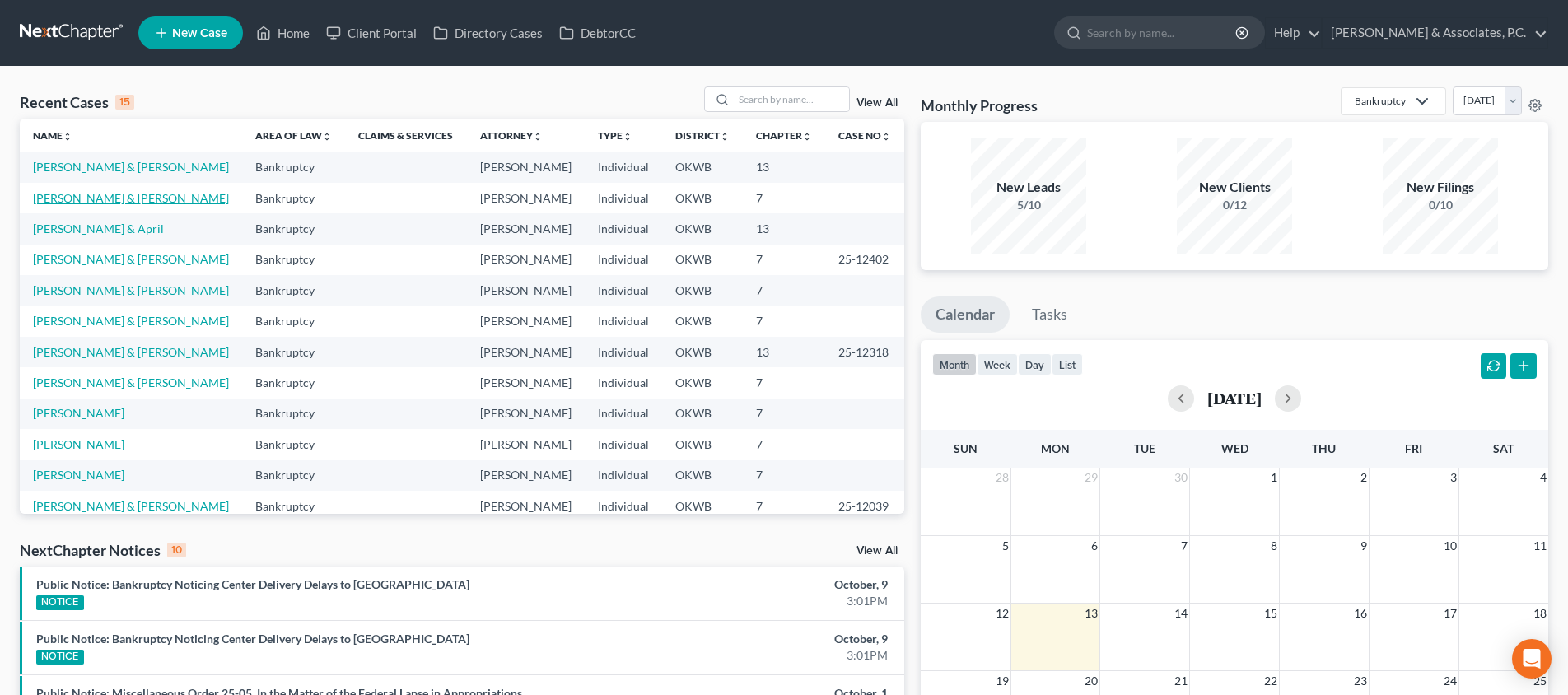
click at [106, 199] on link "[PERSON_NAME] & [PERSON_NAME]" at bounding box center [131, 198] width 196 height 14
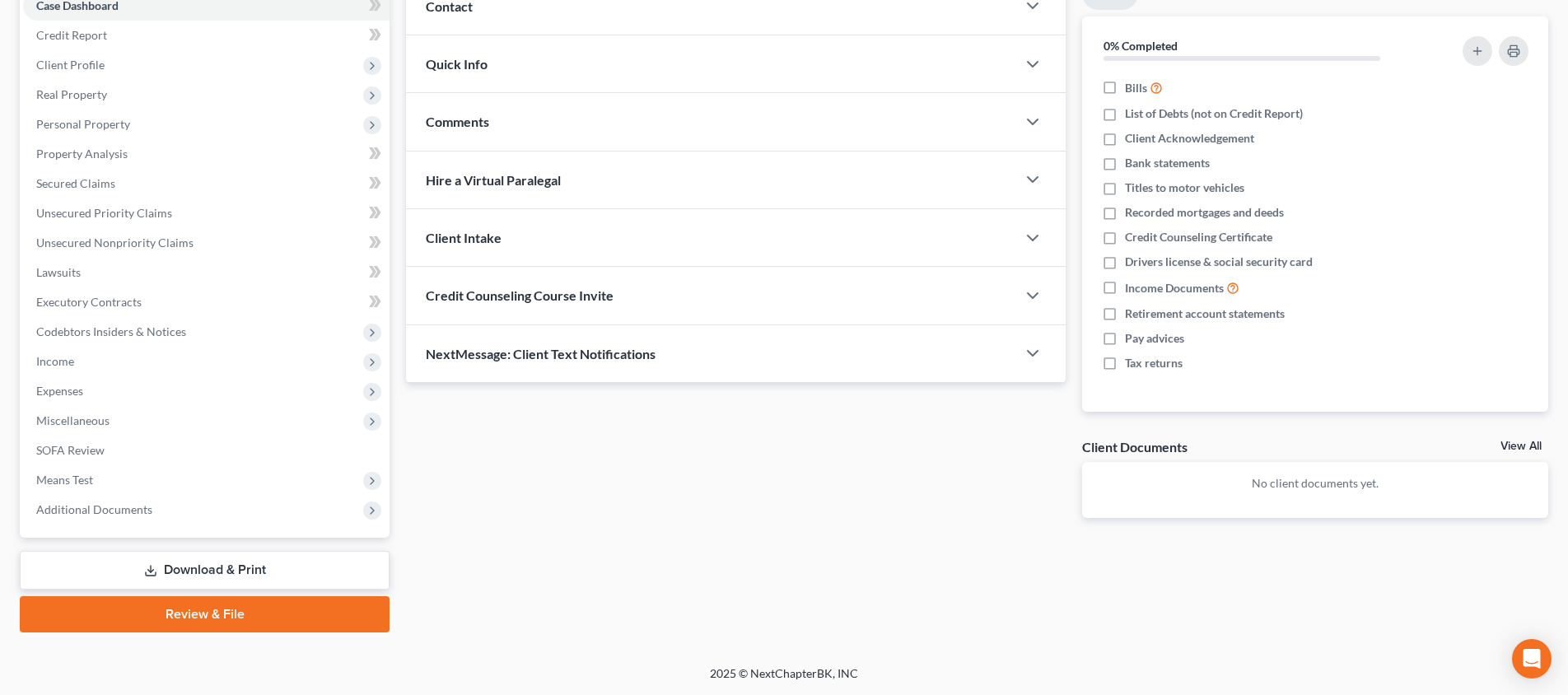
scroll to position [180, 0]
click at [279, 605] on link "Review & File" at bounding box center [204, 614] width 370 height 36
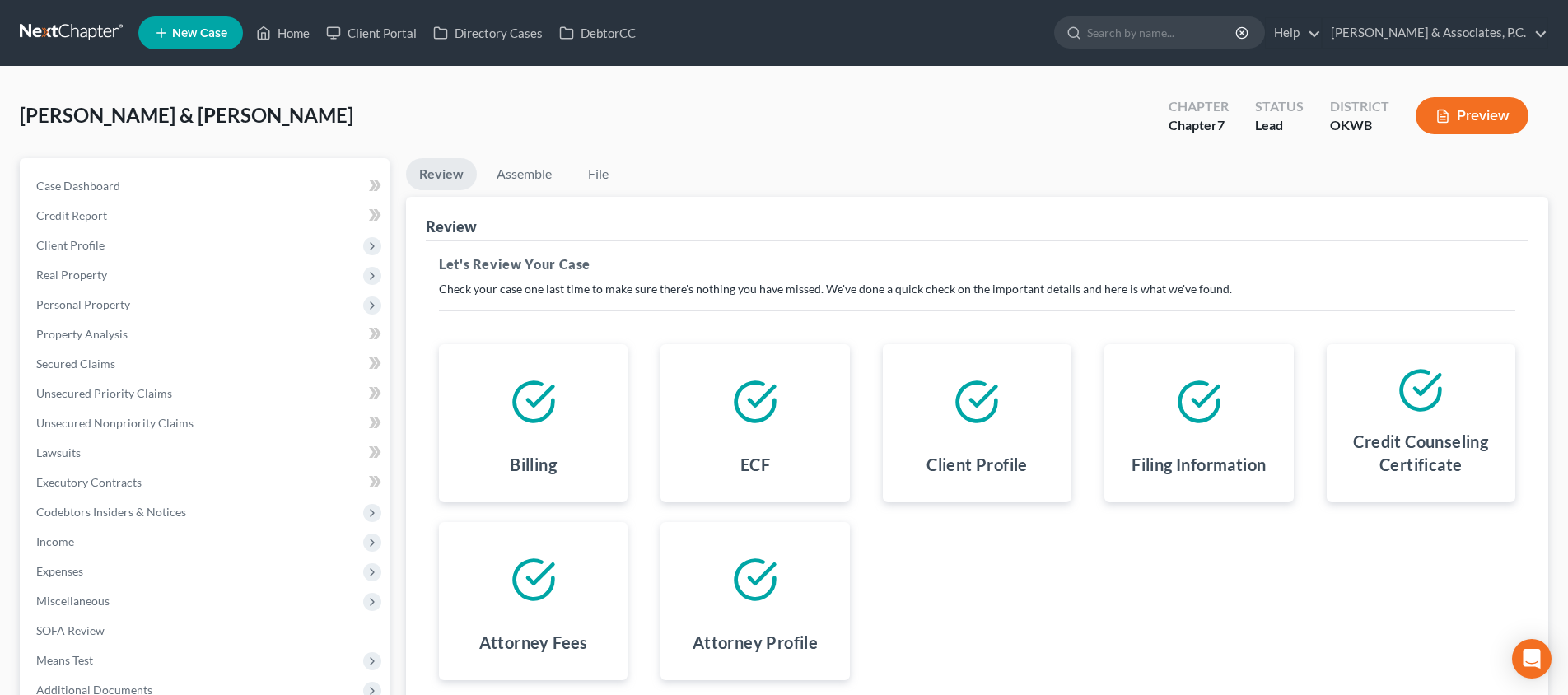
scroll to position [30, 0]
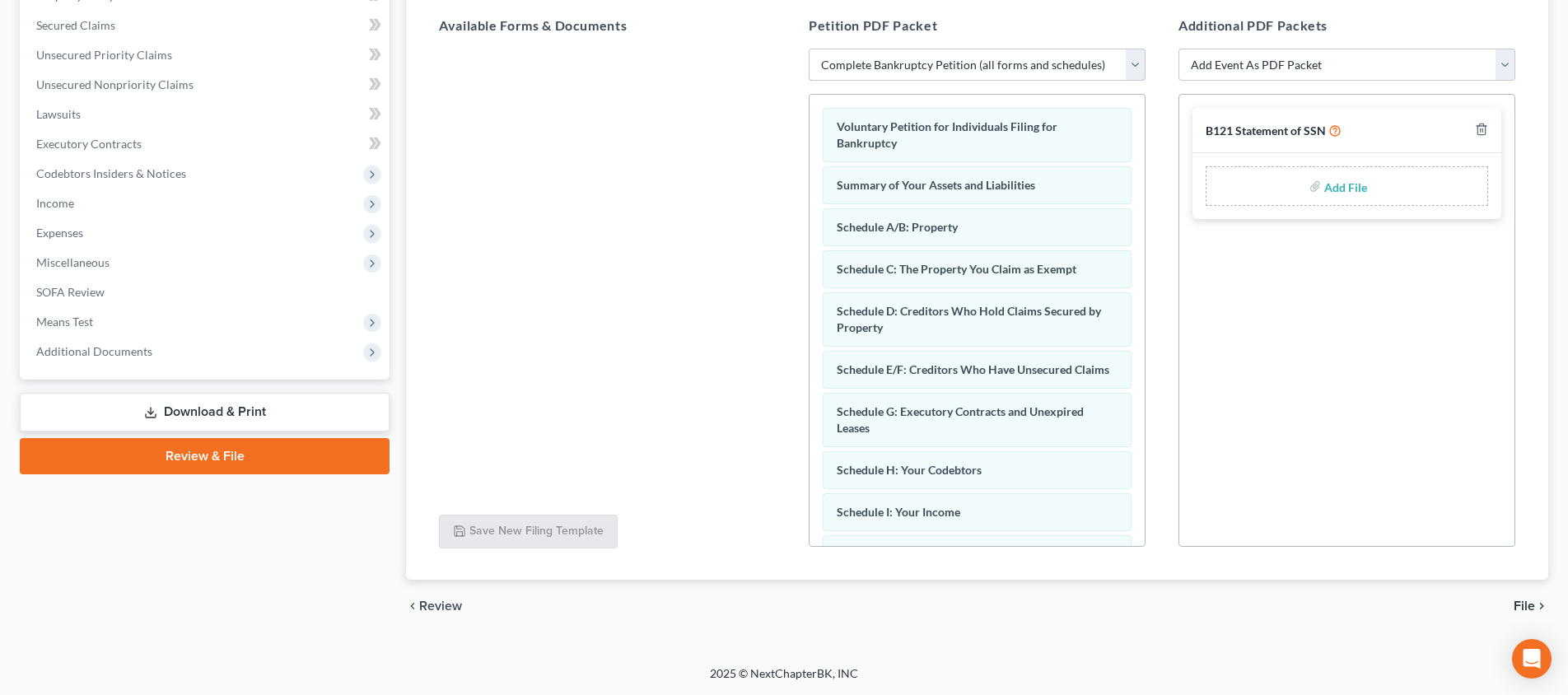
scroll to position [338, 0]
click at [1522, 599] on span "File" at bounding box center [1524, 606] width 22 height 13
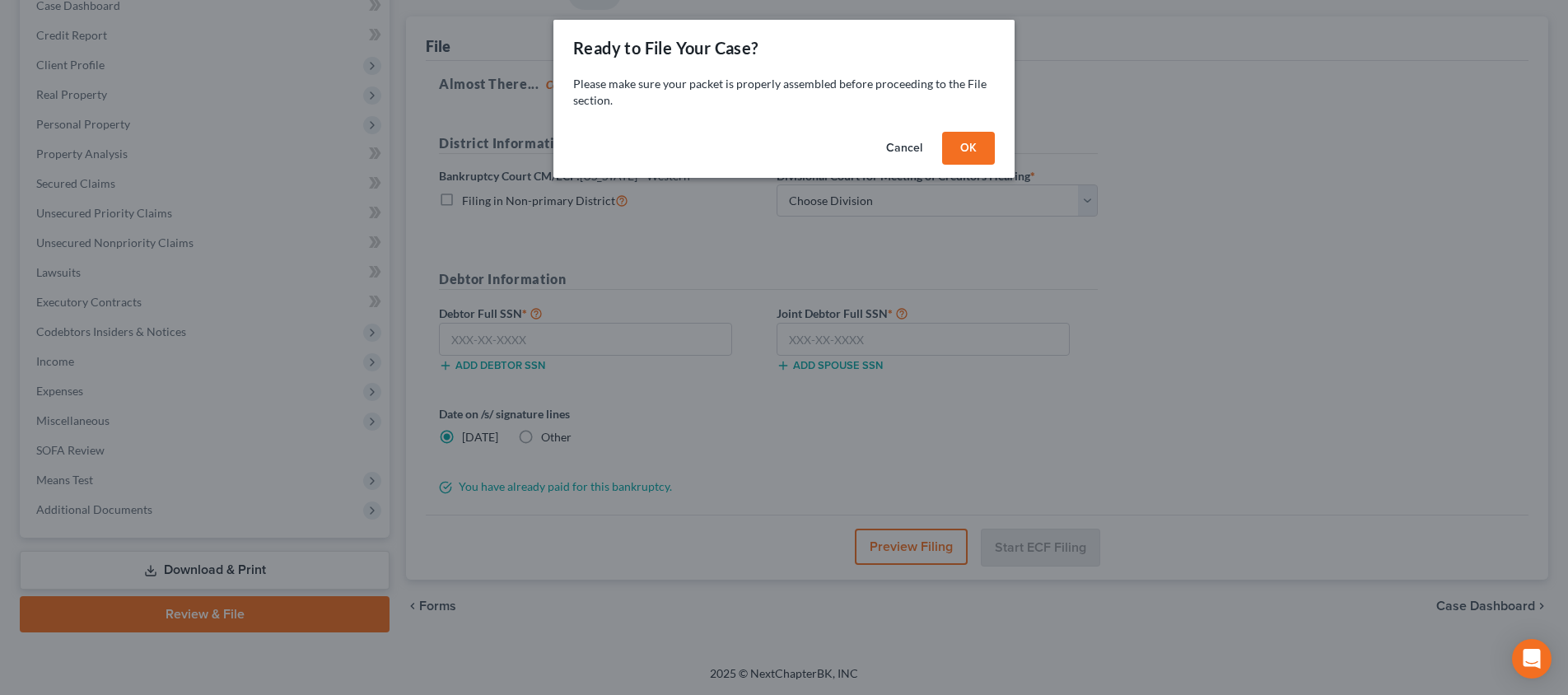
click at [893, 141] on button "Cancel" at bounding box center [904, 148] width 63 height 33
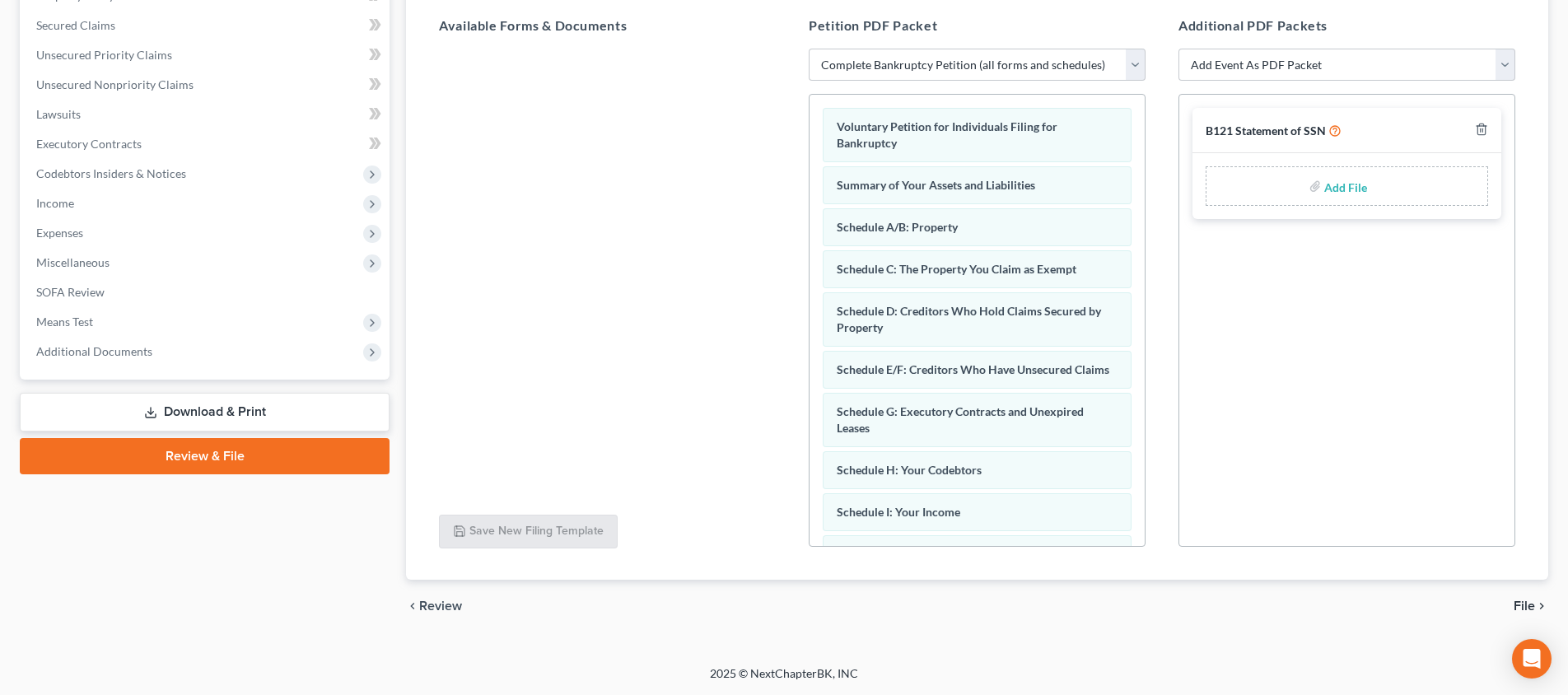
click at [1532, 604] on span "File" at bounding box center [1524, 606] width 22 height 13
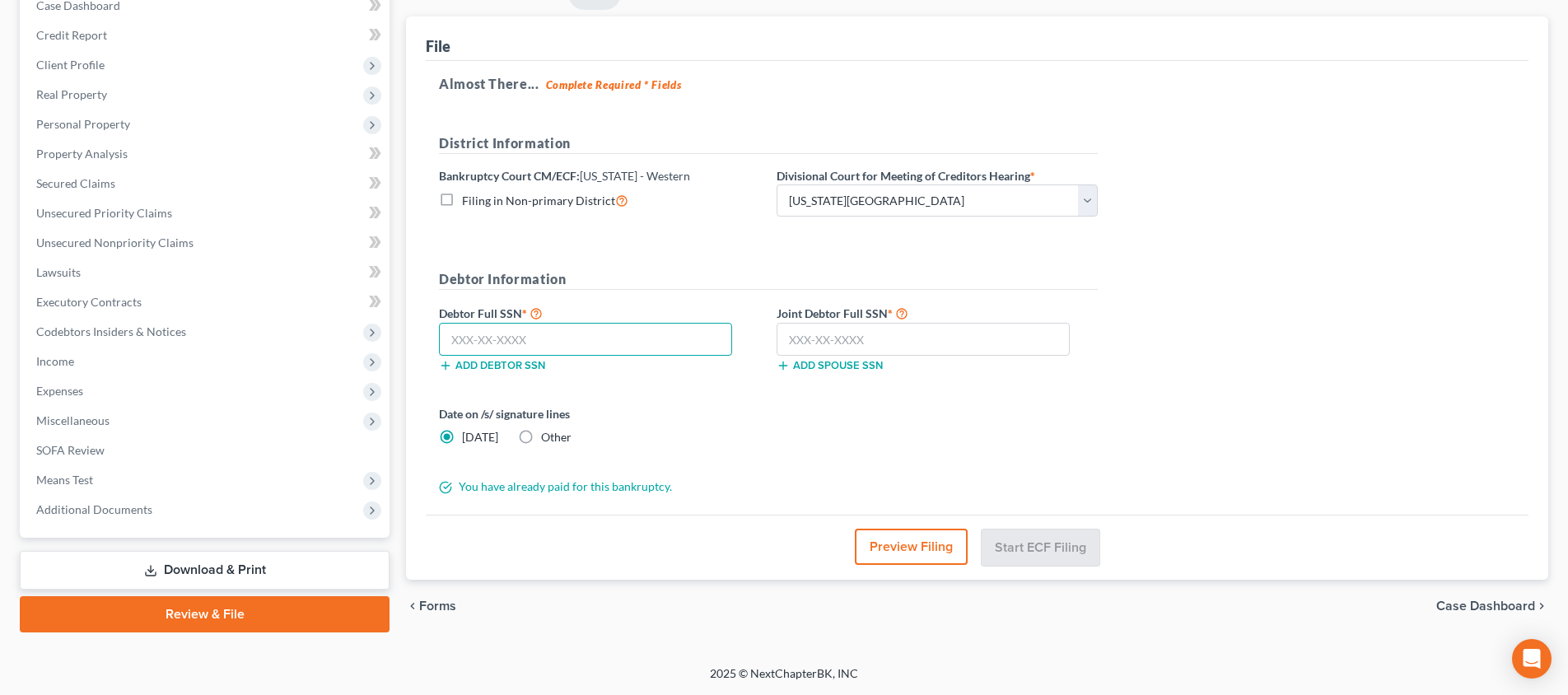
click at [671, 338] on input "text" at bounding box center [585, 339] width 293 height 33
click at [1027, 549] on button "Start ECF Filing" at bounding box center [1041, 547] width 118 height 36
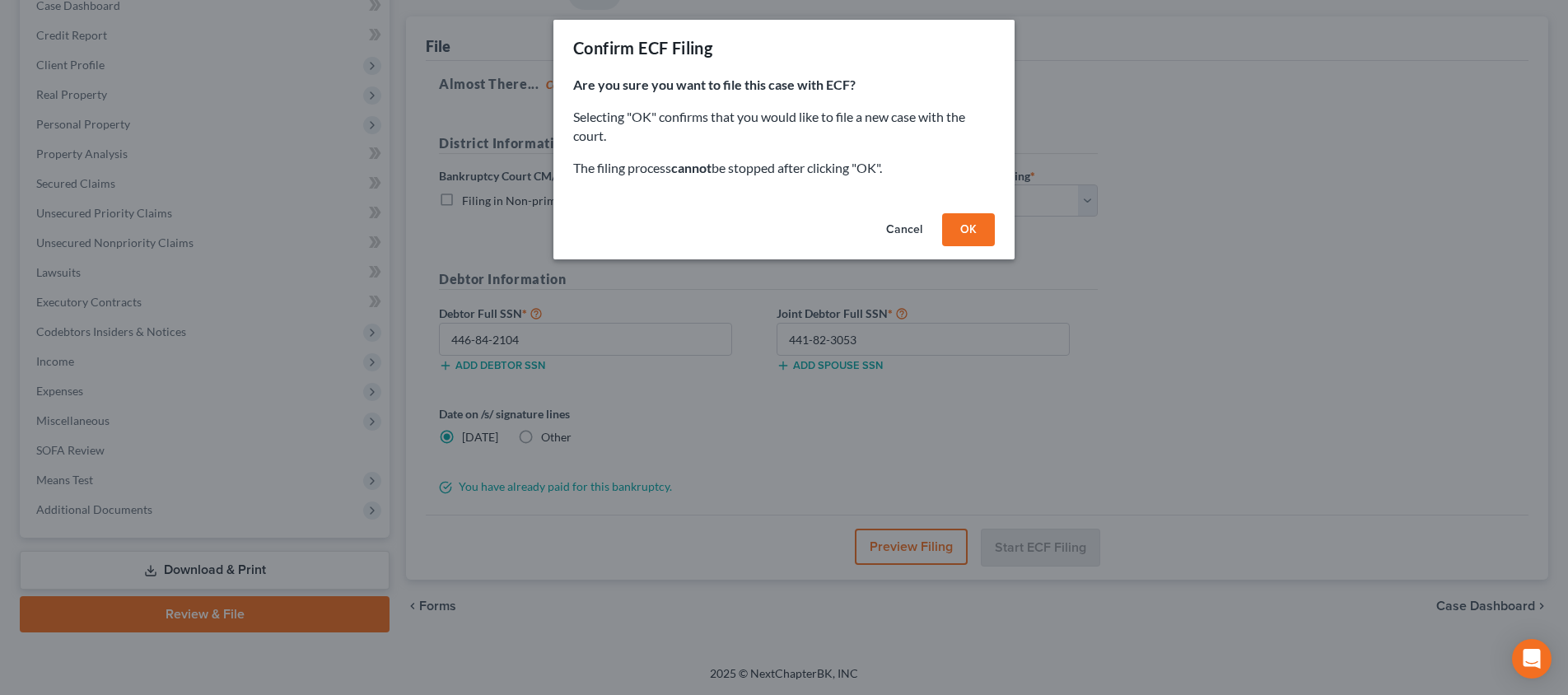
click at [973, 233] on button "OK" at bounding box center [969, 230] width 53 height 33
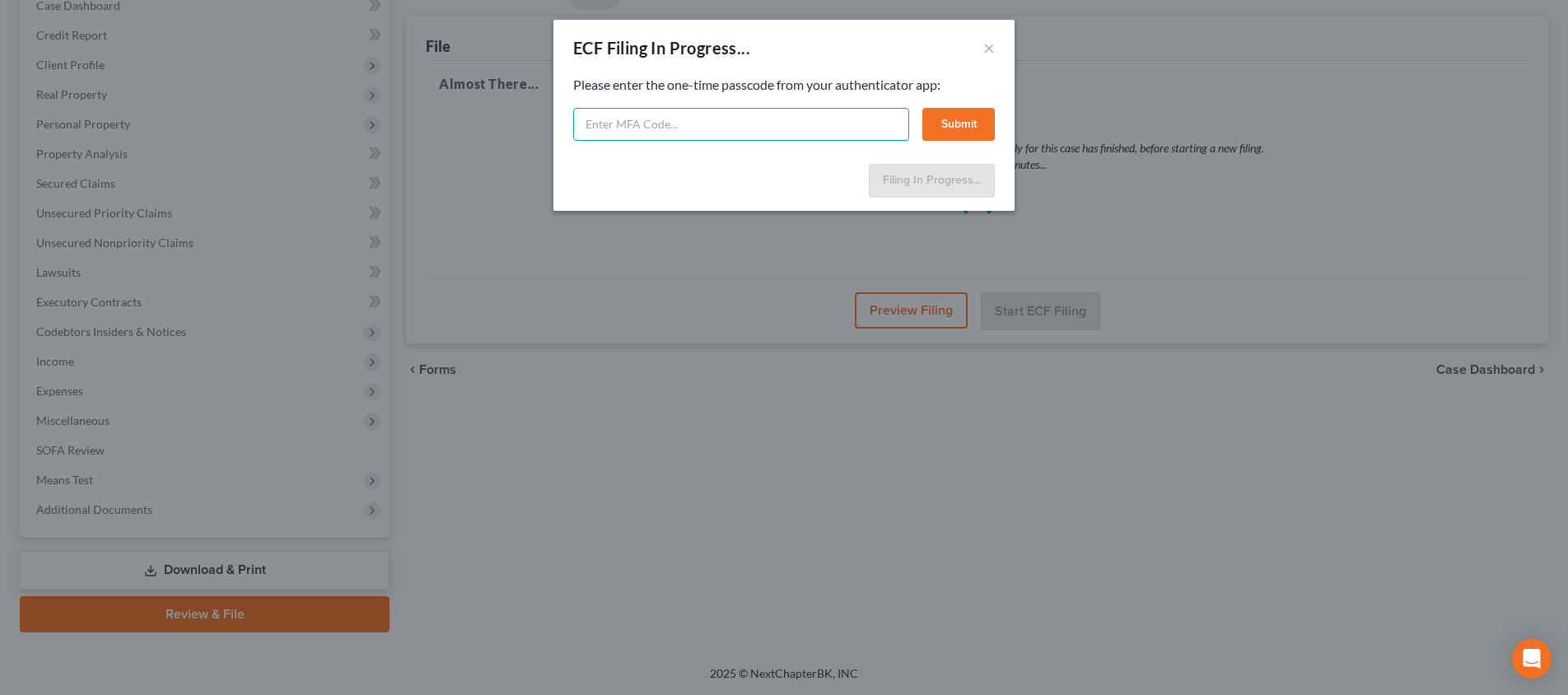
click at [746, 120] on input "text" at bounding box center [741, 124] width 336 height 33
paste input "464163"
click at [962, 117] on button "Submit" at bounding box center [959, 124] width 73 height 33
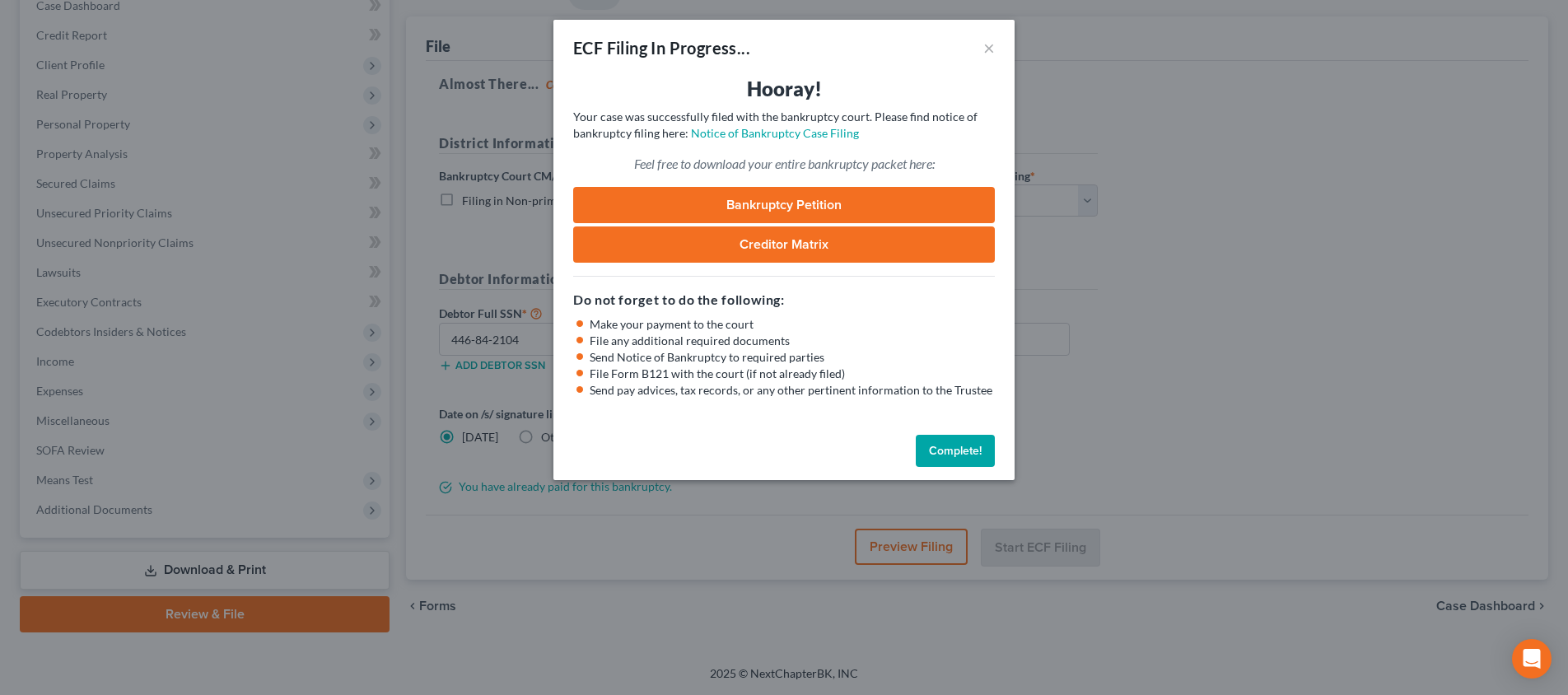
click at [1078, 134] on div "ECF Filing In Progress... × Hooray! Your case was successfully filed with the b…" at bounding box center [784, 348] width 1568 height 695
click at [950, 449] on button "Complete!" at bounding box center [955, 451] width 79 height 33
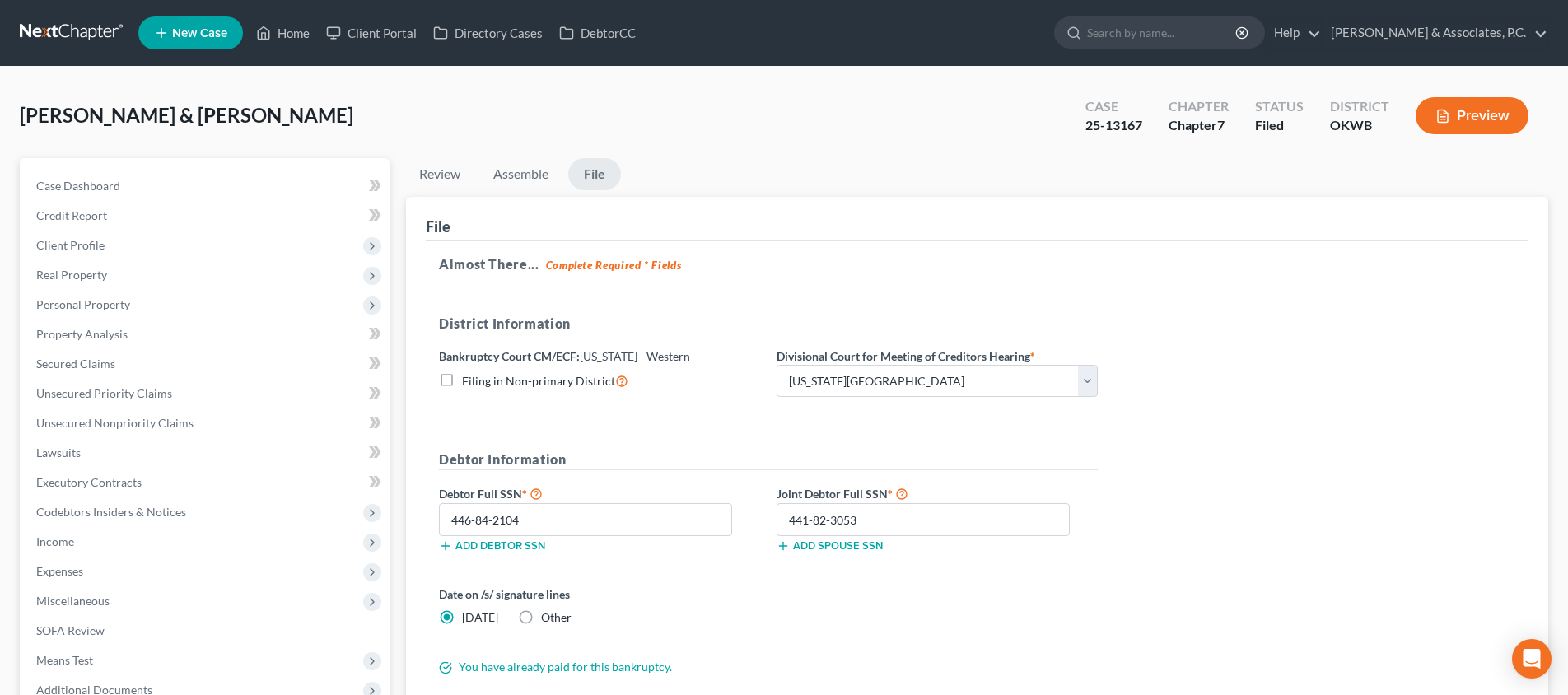
scroll to position [0, 0]
click at [286, 32] on link "Home" at bounding box center [282, 33] width 70 height 30
drag, startPoint x: 291, startPoint y: 33, endPoint x: 281, endPoint y: 36, distance: 10.4
click at [291, 35] on link "Home" at bounding box center [282, 33] width 70 height 30
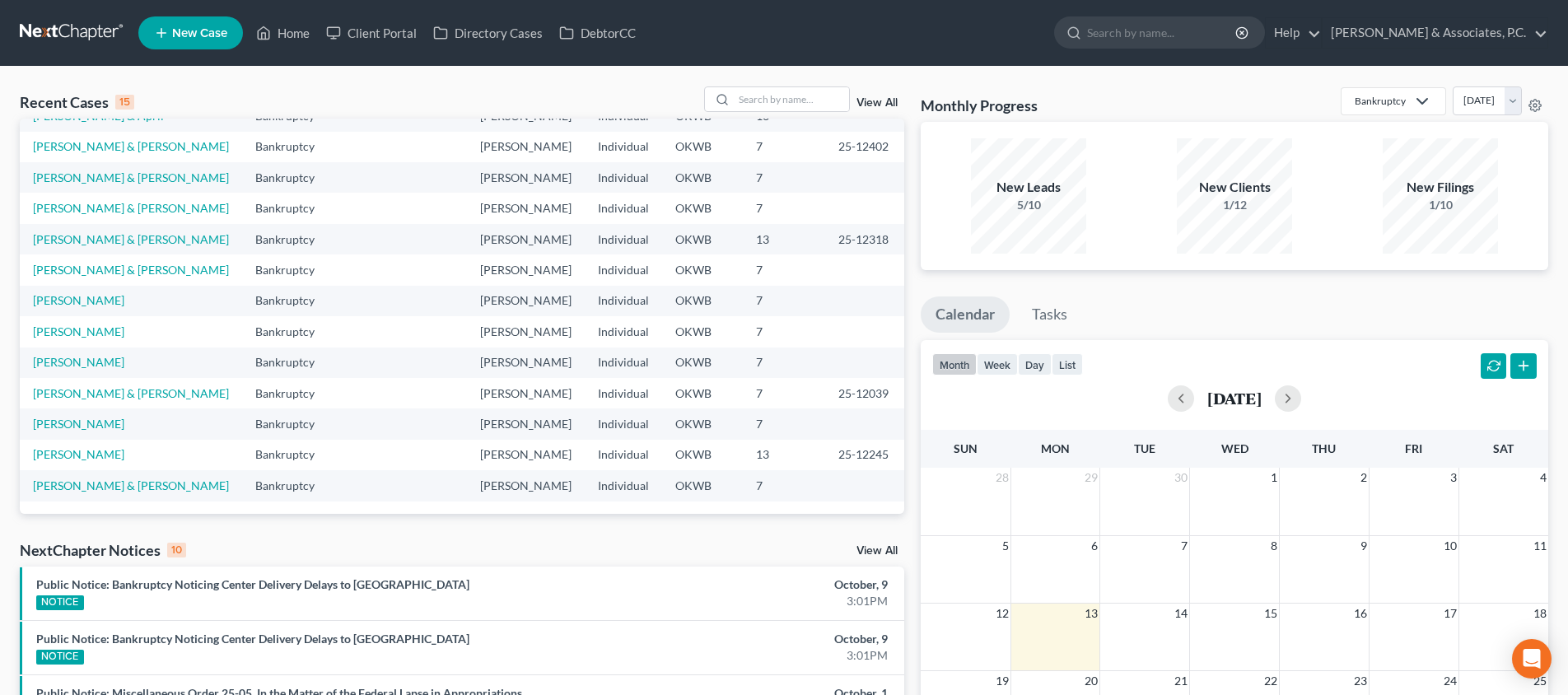
scroll to position [113, 0]
click at [755, 98] on input "search" at bounding box center [791, 98] width 115 height 24
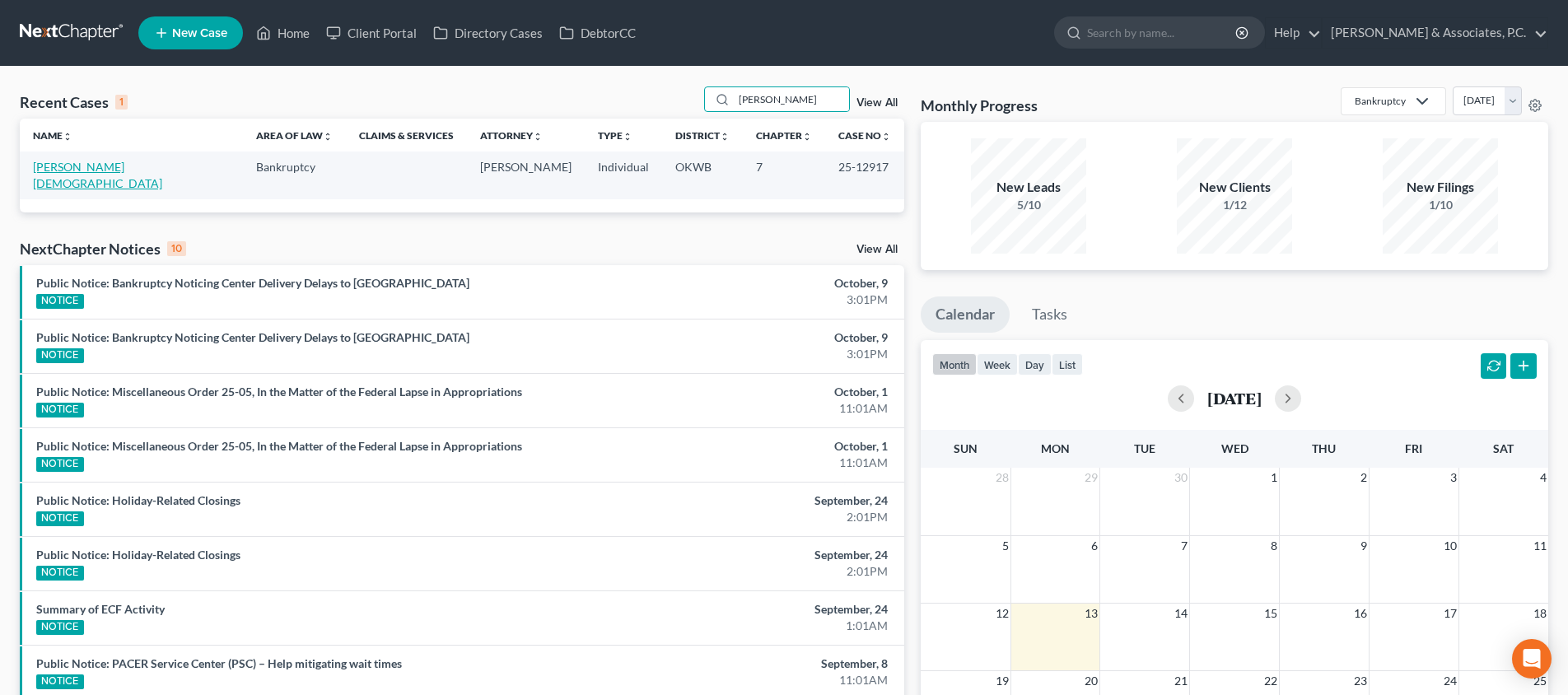
click at [99, 171] on link "[PERSON_NAME][DEMOGRAPHIC_DATA]" at bounding box center [98, 175] width 129 height 31
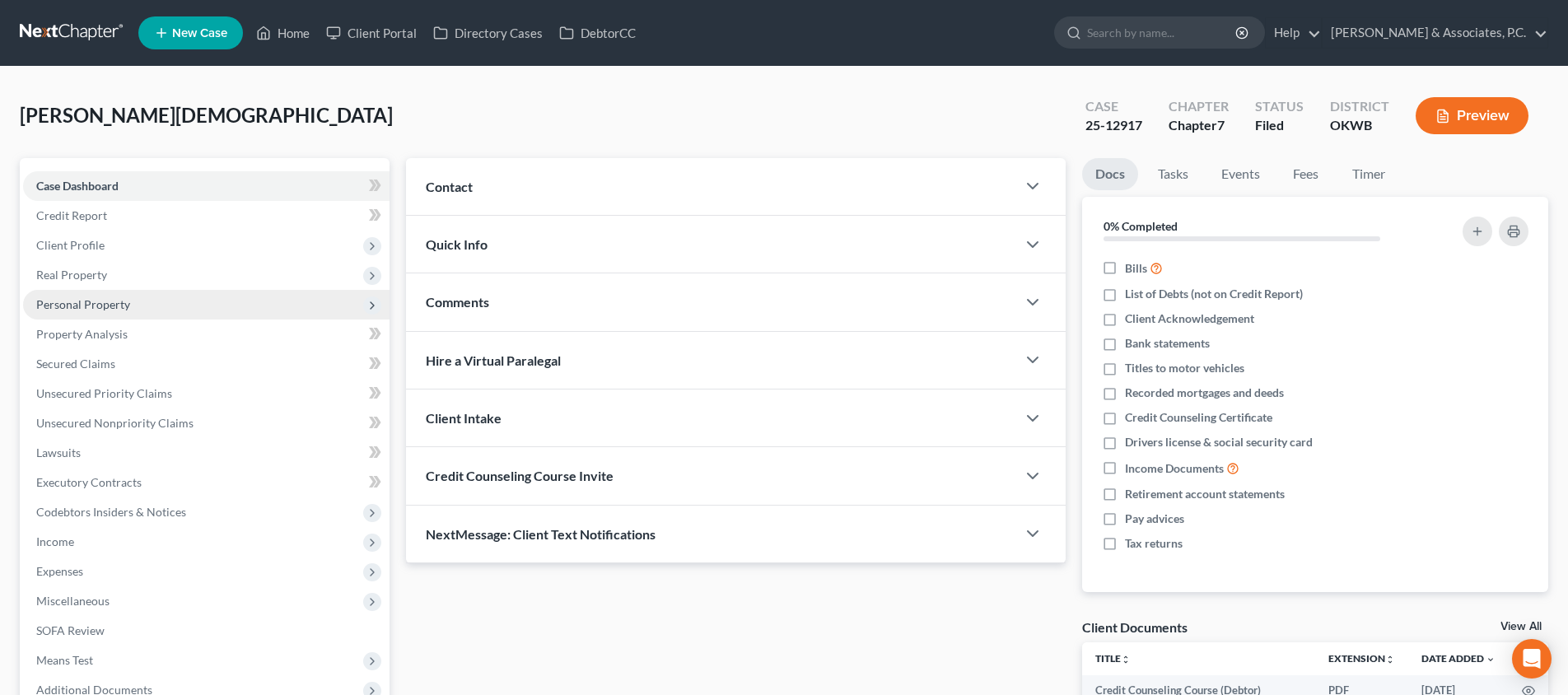
scroll to position [76, 0]
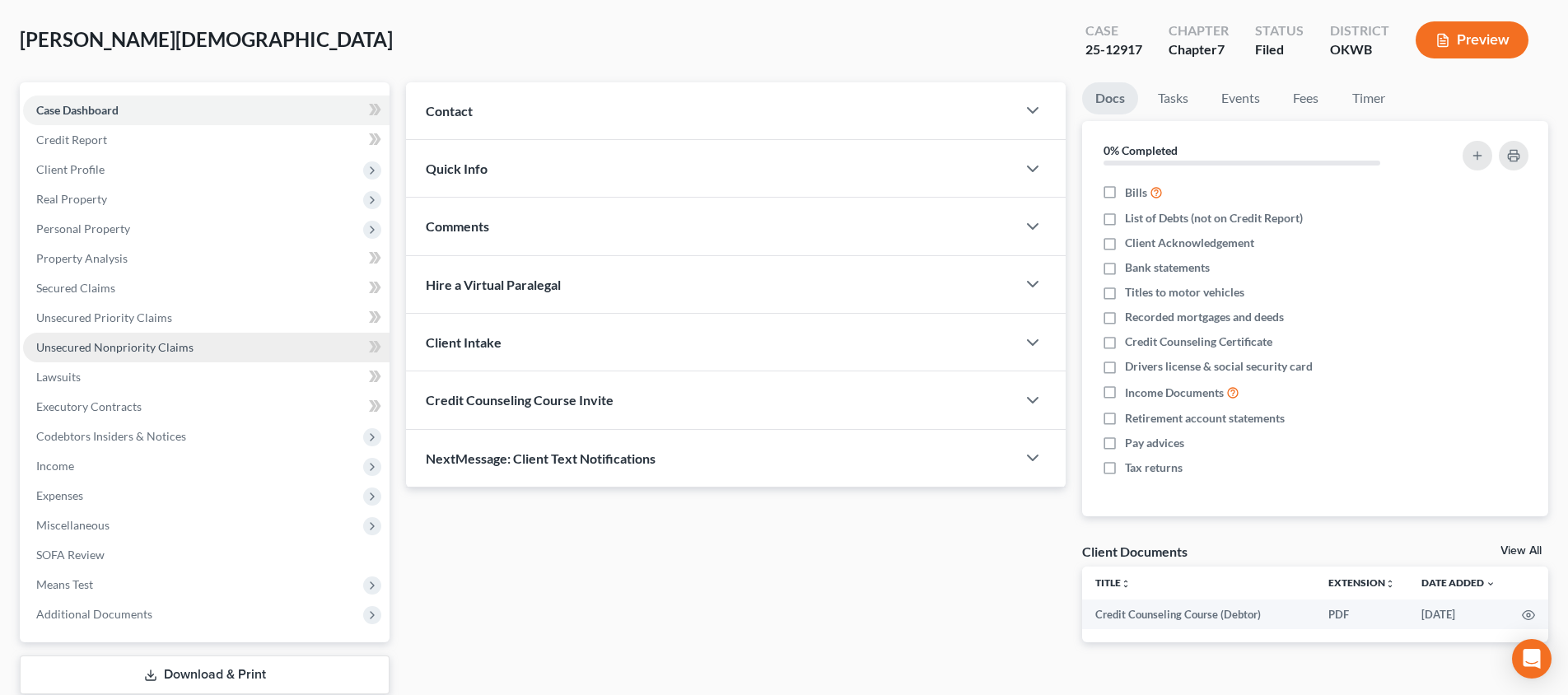
click at [137, 342] on span "Unsecured Nonpriority Claims" at bounding box center [115, 347] width 157 height 14
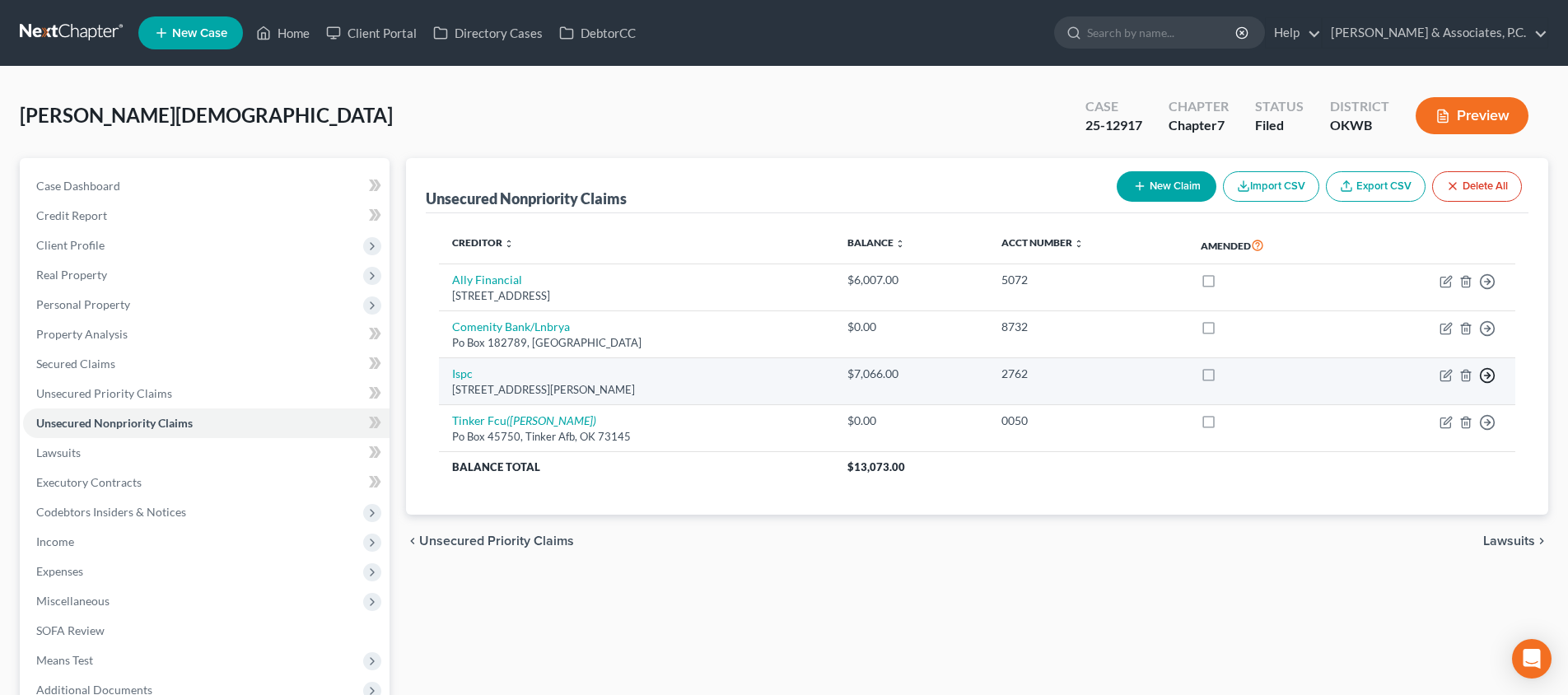
click at [1487, 376] on line "button" at bounding box center [1487, 376] width 6 height 0
click at [1435, 384] on link "Move to D" at bounding box center [1412, 387] width 137 height 28
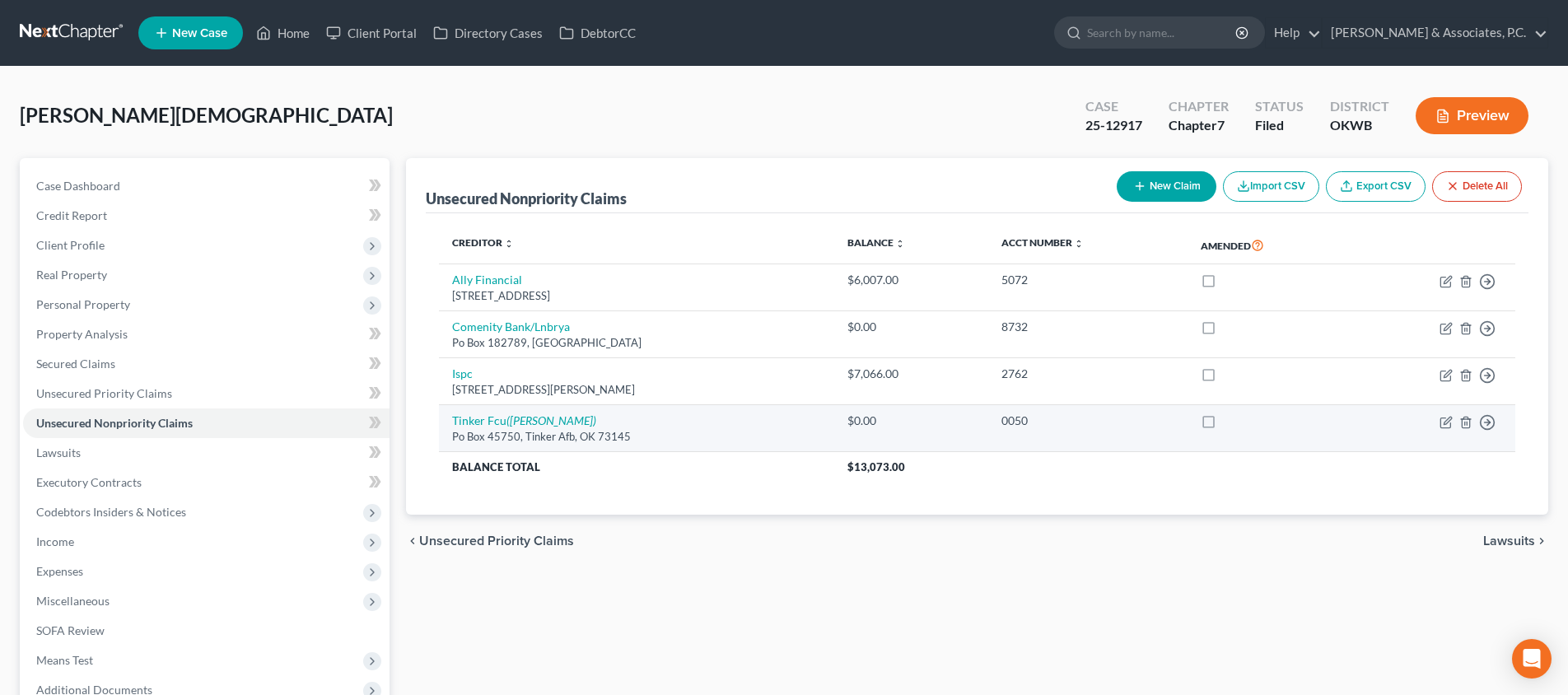
scroll to position [2, 0]
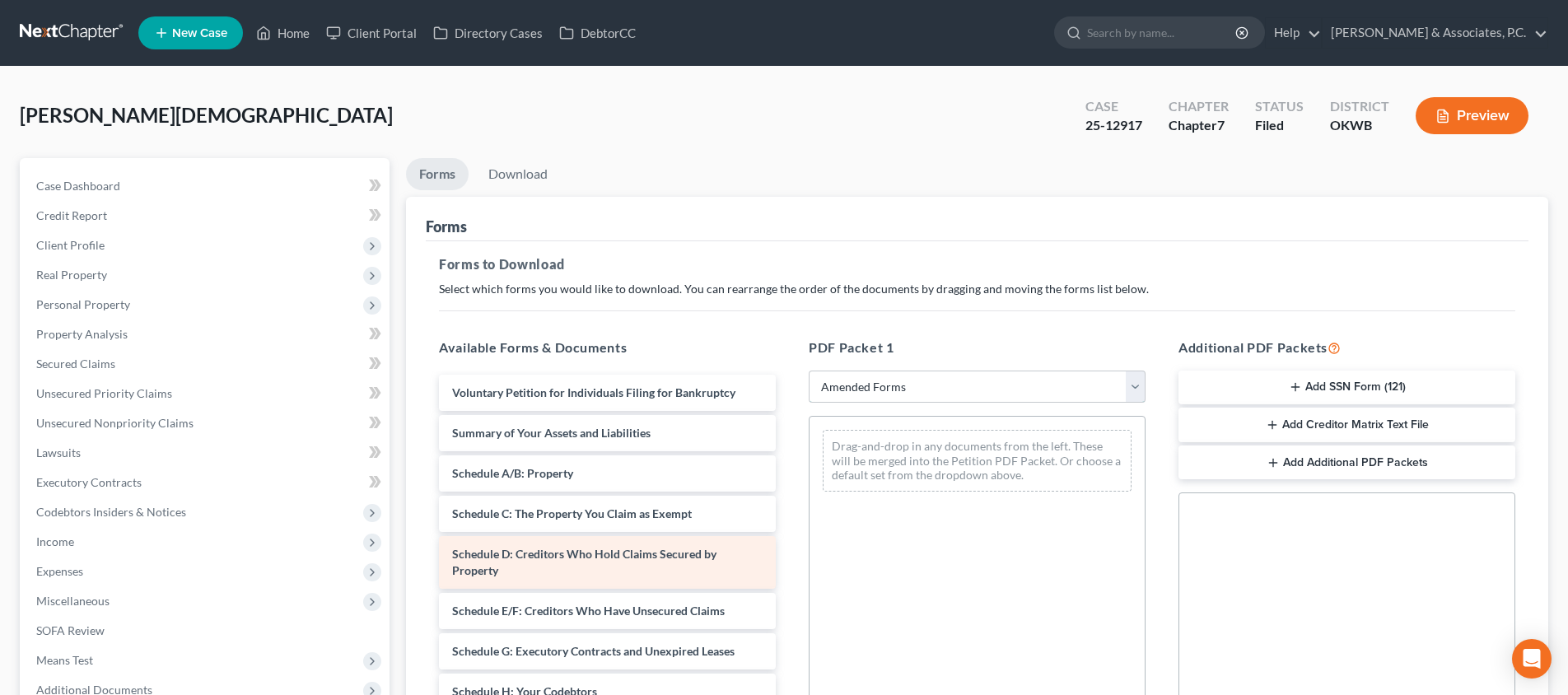
scroll to position [162, 0]
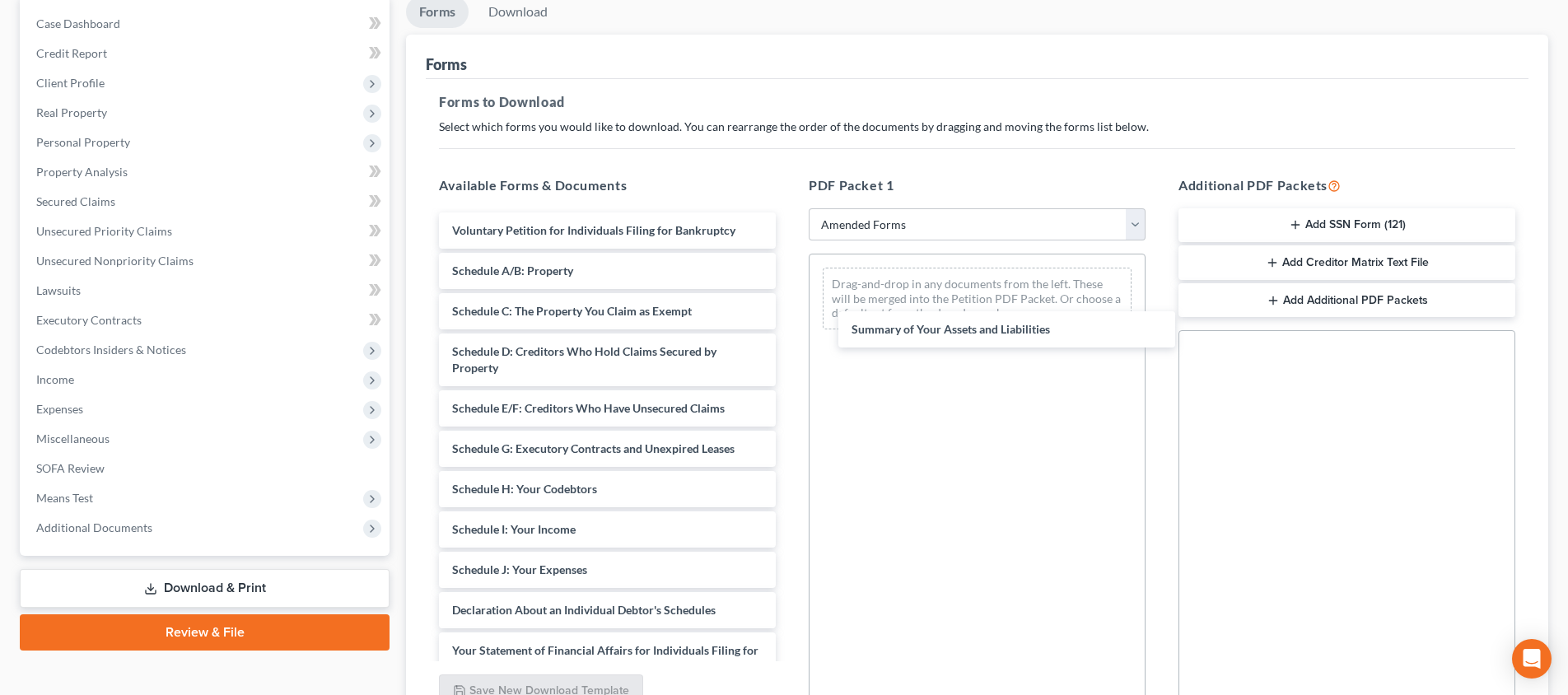
click at [789, 331] on div "Summary of Your Assets and Liabilities Voluntary Petition for Individuals Filin…" at bounding box center [607, 586] width 363 height 747
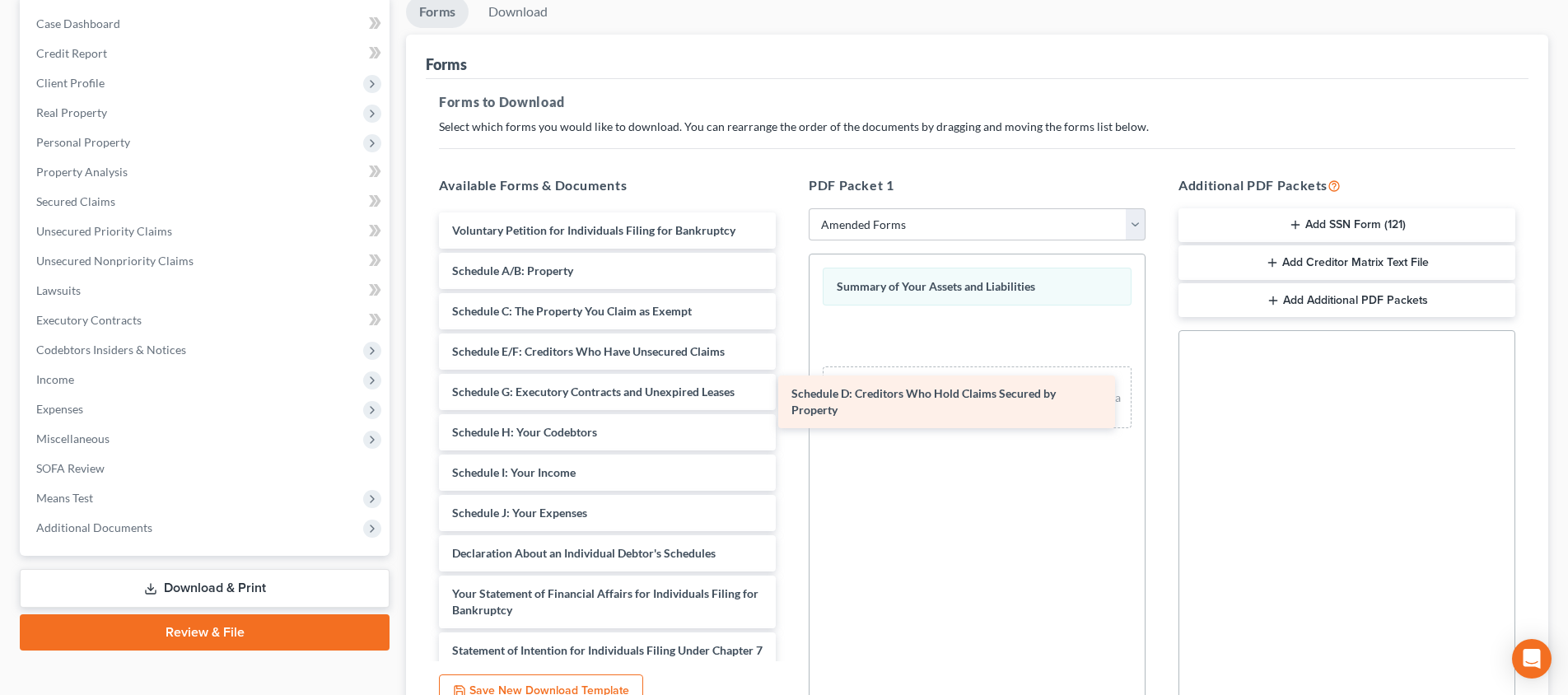
drag, startPoint x: 550, startPoint y: 352, endPoint x: 889, endPoint y: 395, distance: 341.7
click at [789, 395] on div "Schedule D: Creditors Who Hold Claims Secured by Property Voluntary Petition fo…" at bounding box center [607, 558] width 363 height 691
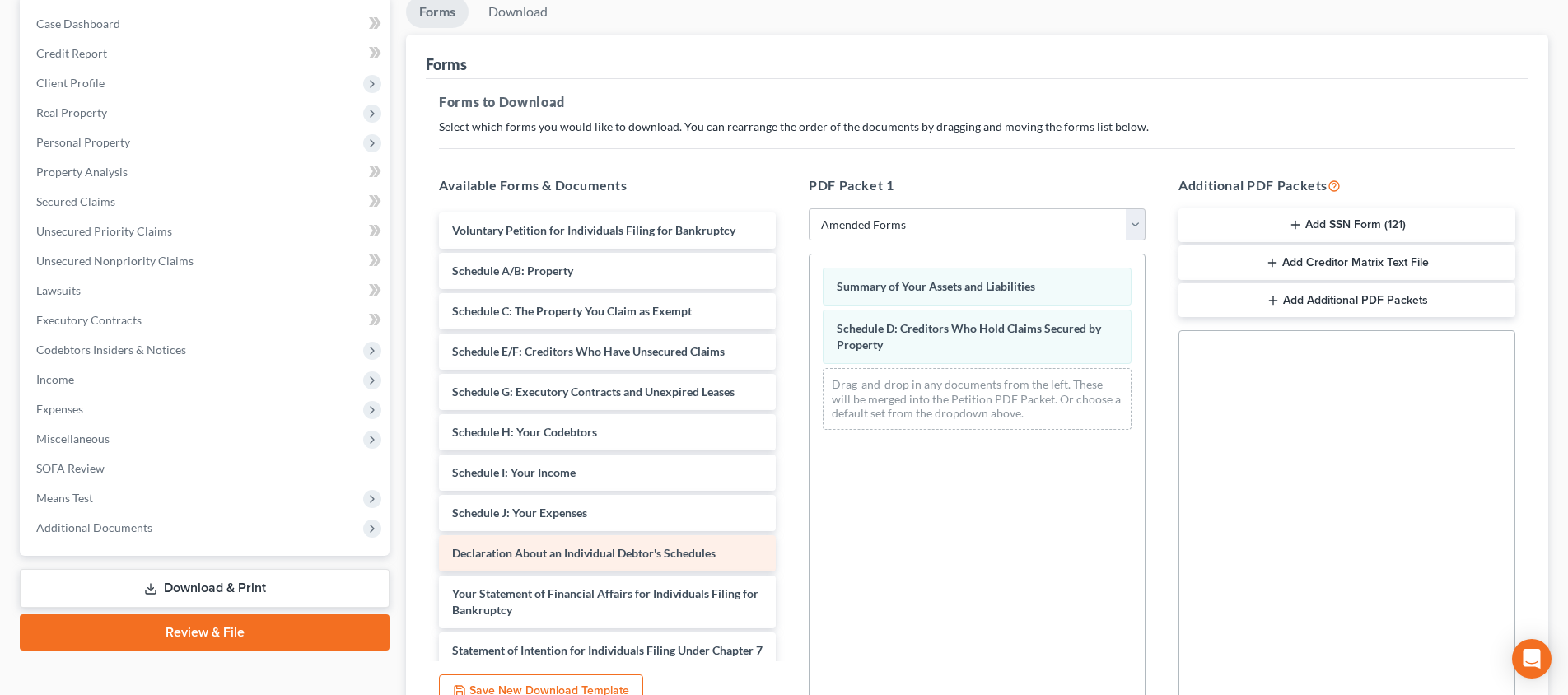
scroll to position [151, 0]
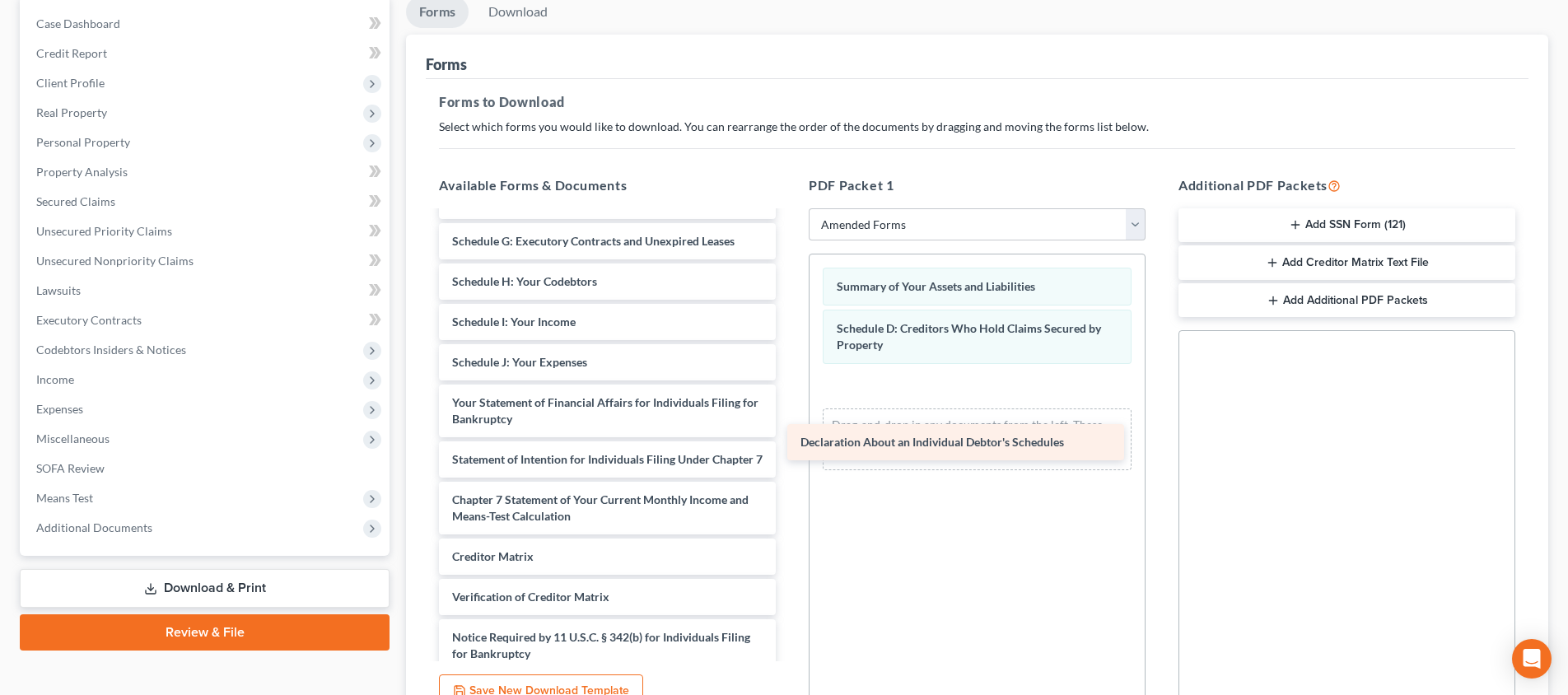
drag, startPoint x: 589, startPoint y: 397, endPoint x: 945, endPoint y: 439, distance: 358.5
click at [789, 439] on div "Declaration About an Individual Debtor's Schedules Voluntary Petition for Indiv…" at bounding box center [607, 387] width 363 height 650
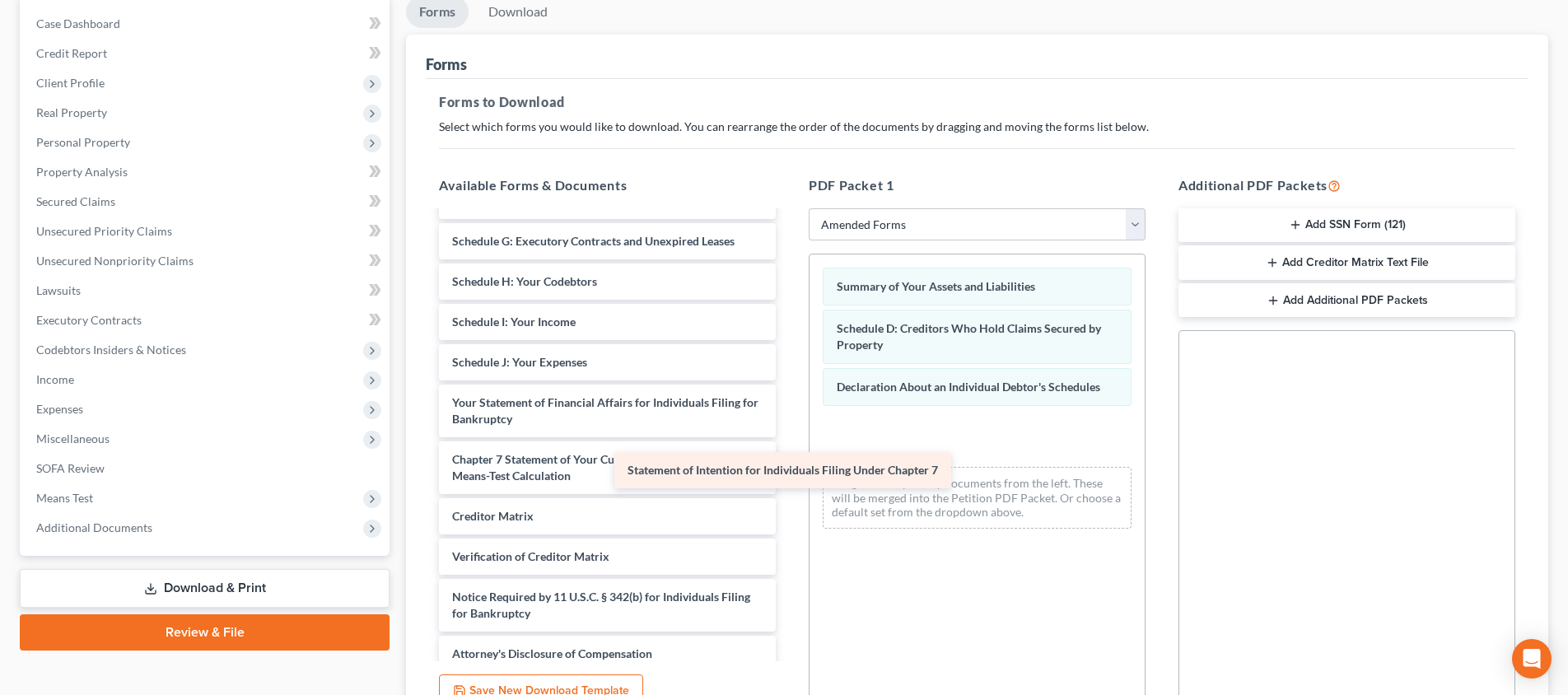
drag, startPoint x: 637, startPoint y: 463, endPoint x: 1028, endPoint y: 487, distance: 391.7
click at [789, 487] on div "Statement of Intention for Individuals Filing Under Chapter 7 Voluntary Petitio…" at bounding box center [607, 367] width 363 height 610
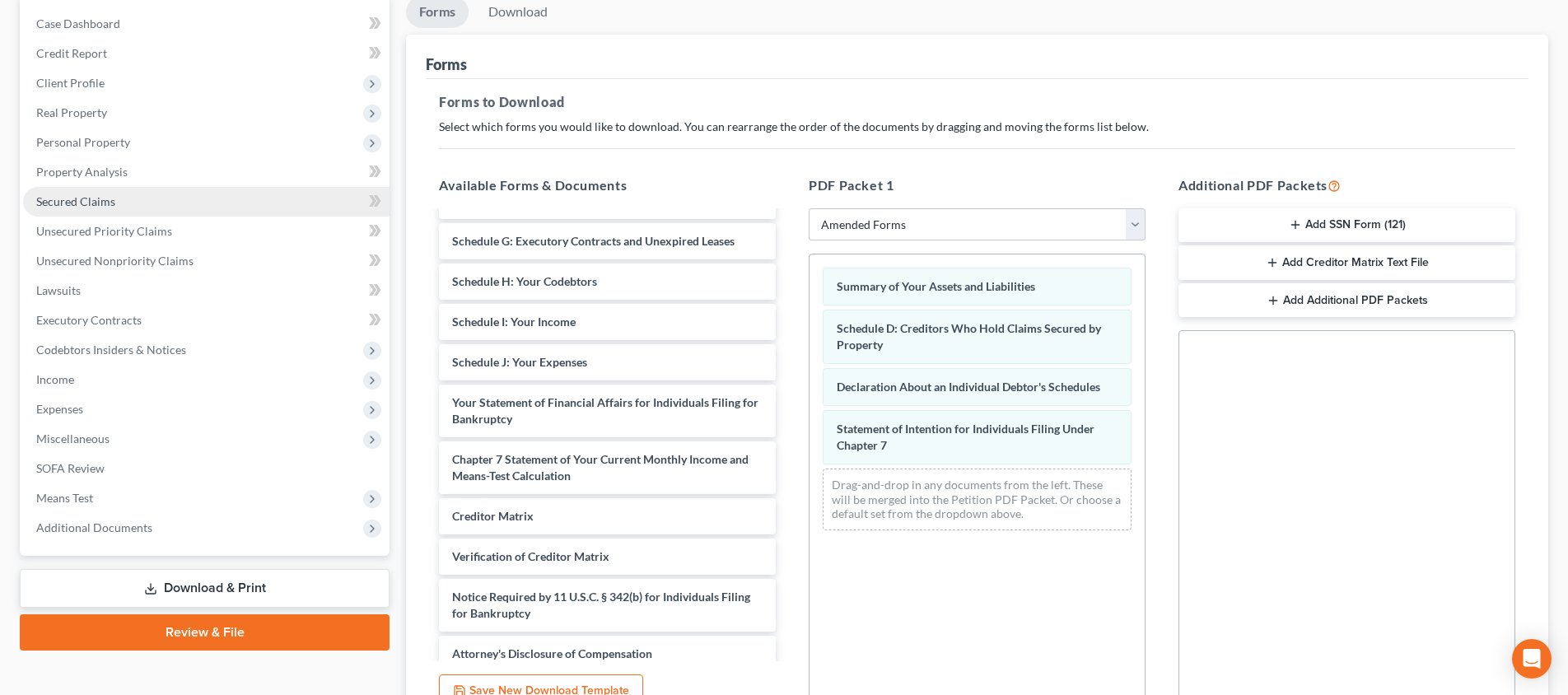
click at [142, 198] on link "Secured Claims" at bounding box center [206, 202] width 367 height 30
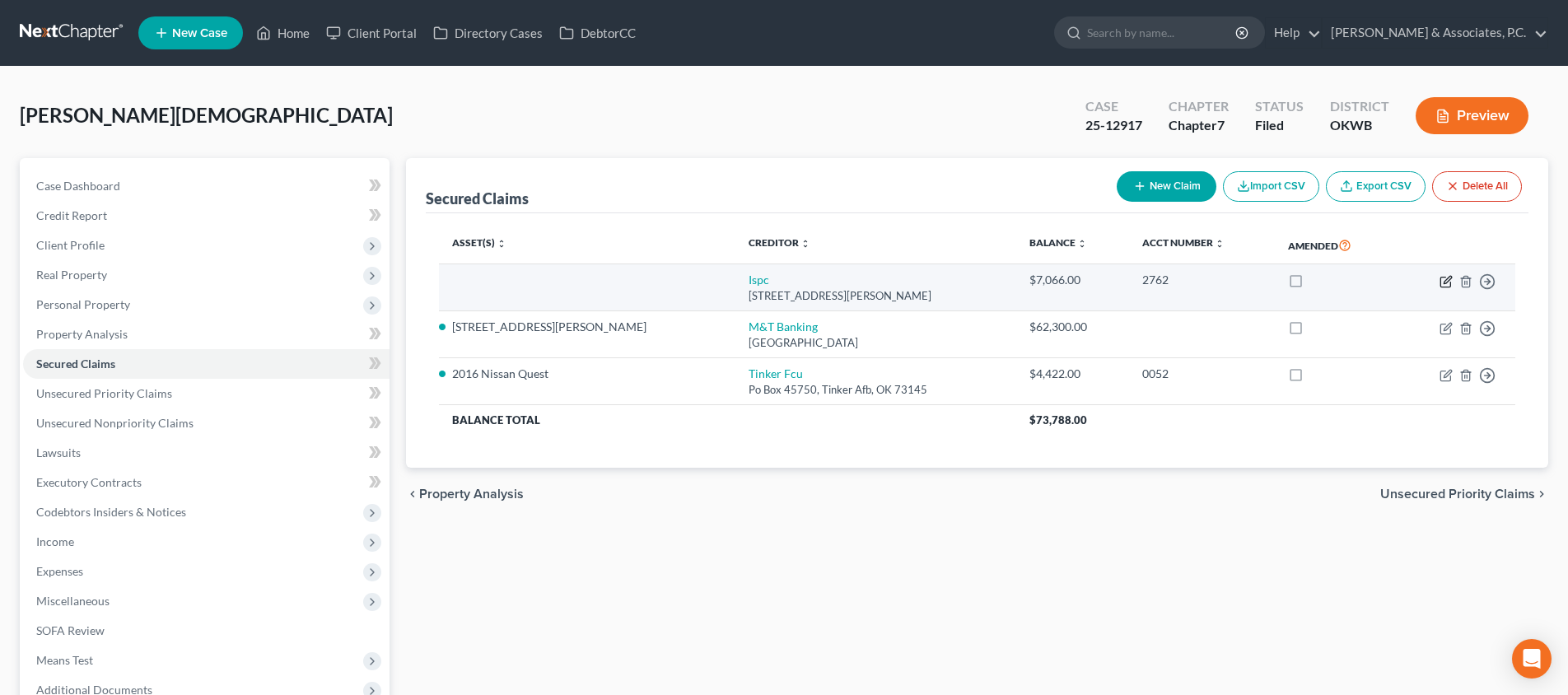
click at [1449, 281] on icon "button" at bounding box center [1446, 281] width 13 height 13
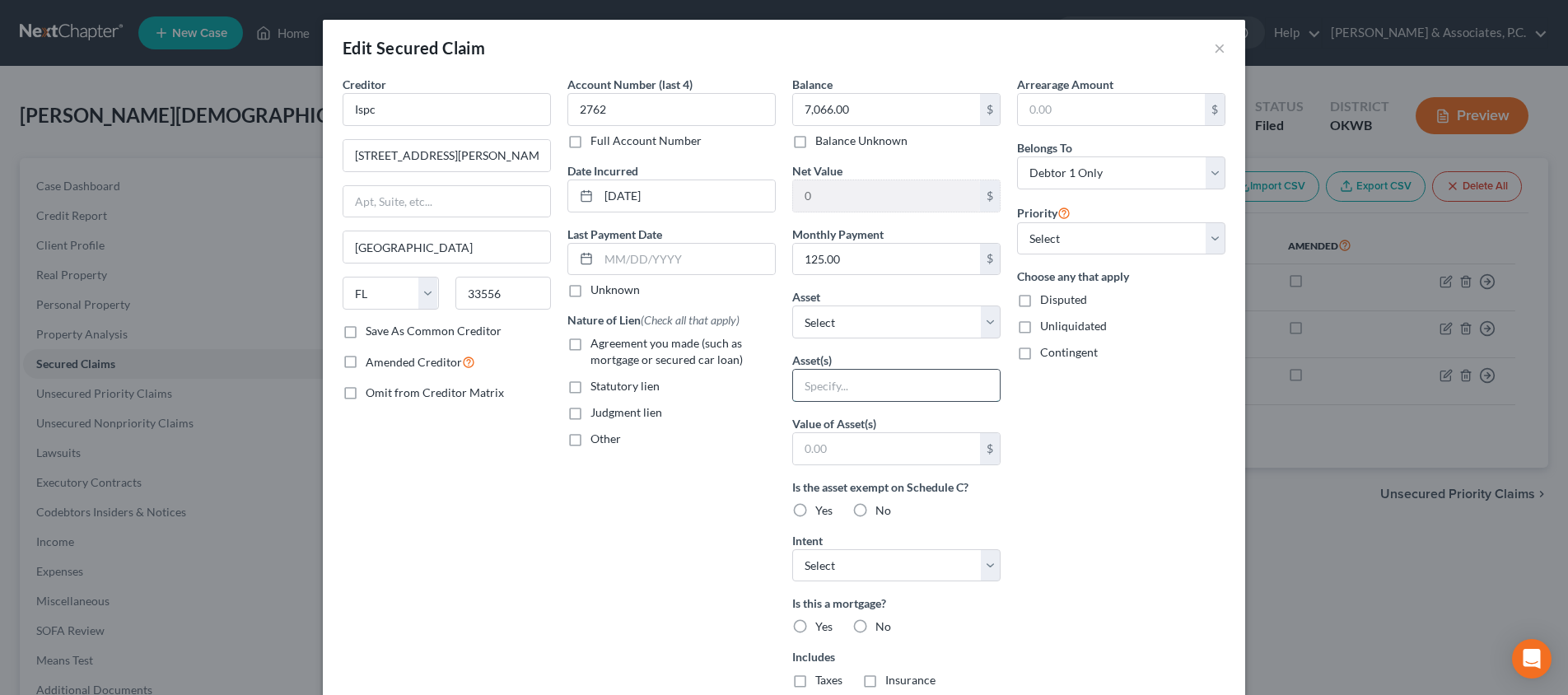
click at [899, 370] on input "text" at bounding box center [897, 386] width 207 height 31
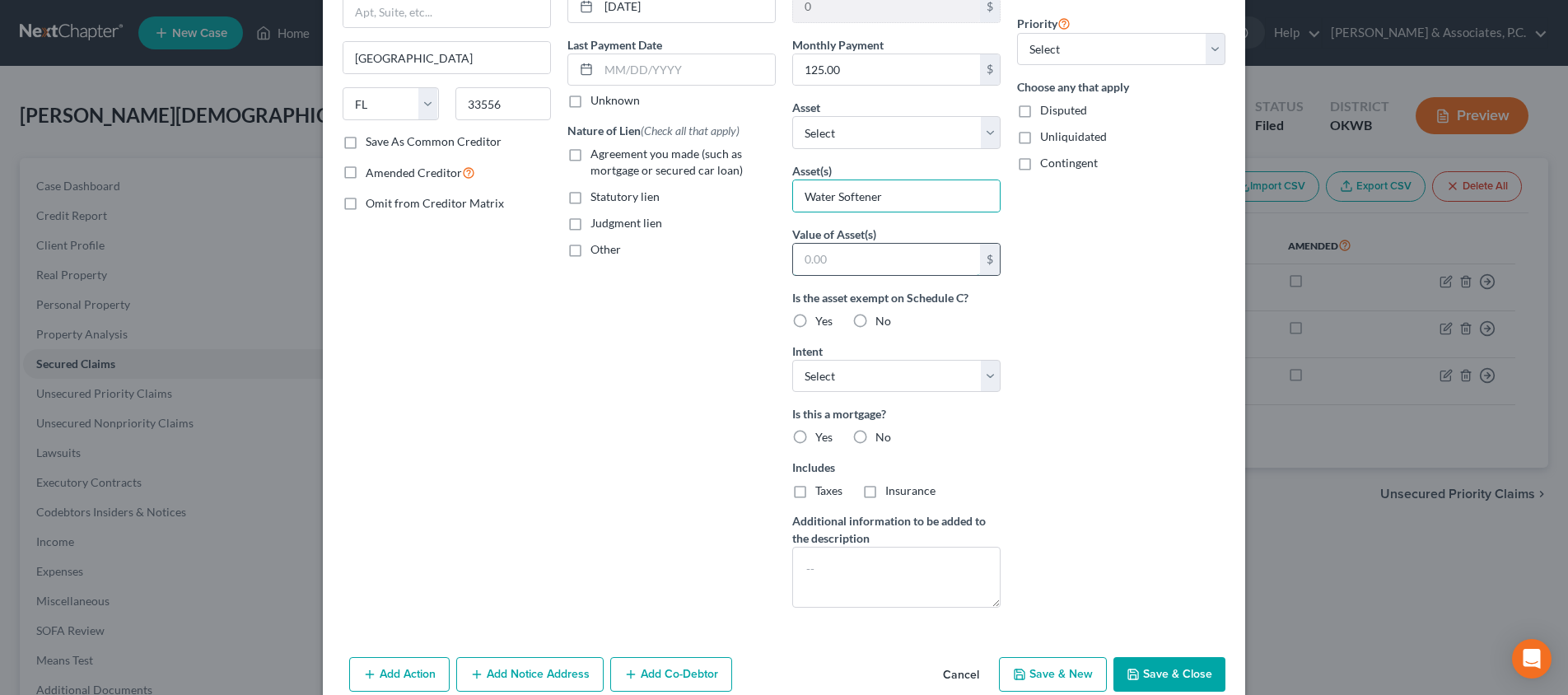
click at [907, 255] on input "text" at bounding box center [887, 259] width 187 height 31
click at [902, 199] on input "Water Softener" at bounding box center [897, 196] width 207 height 31
click at [875, 320] on label "No" at bounding box center [883, 321] width 16 height 17
click at [882, 320] on input "No" at bounding box center [887, 318] width 11 height 11
click at [1070, 420] on div "Arrearage Amount $ Belongs To * Select Debtor 1 Only Debtor 2 Only Debtor 1 And…" at bounding box center [1122, 253] width 225 height 734
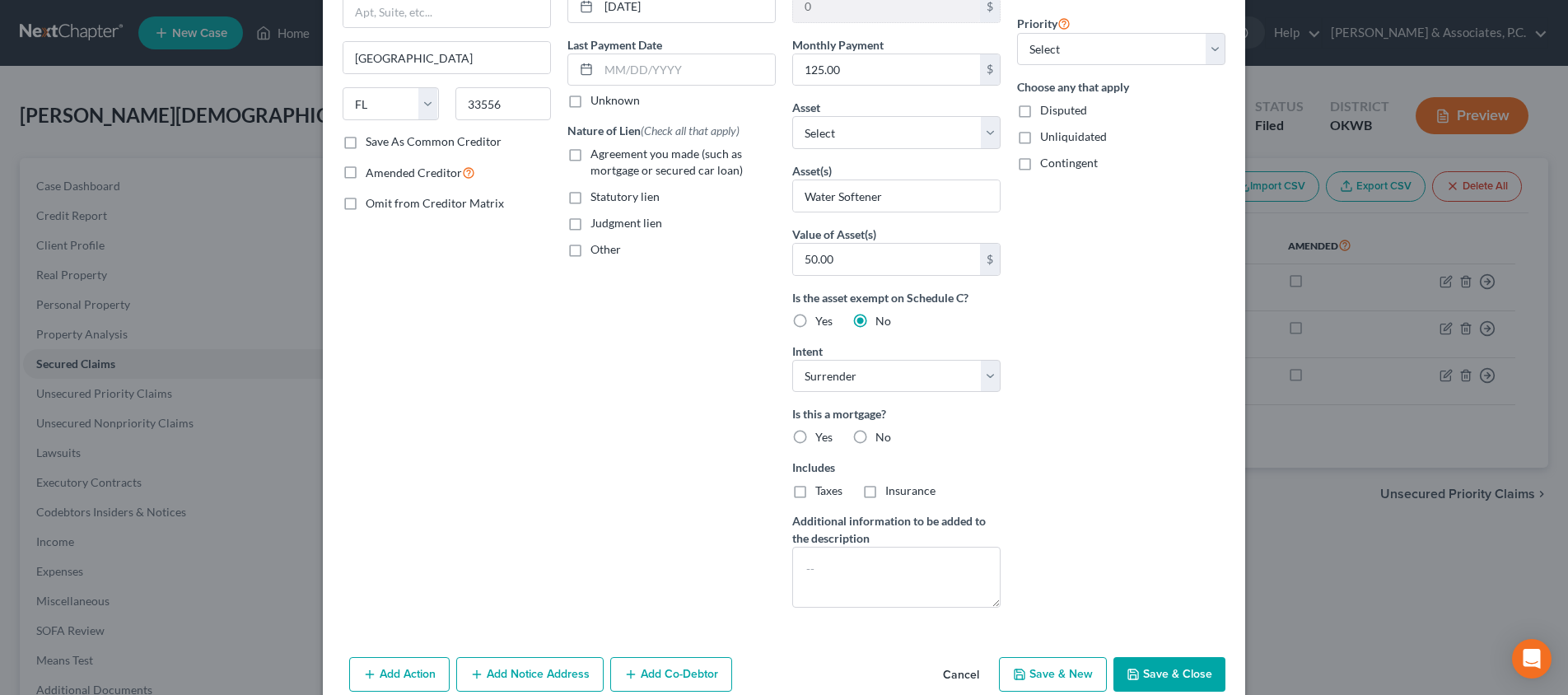
click at [1149, 657] on button "Save & Close" at bounding box center [1169, 674] width 112 height 35
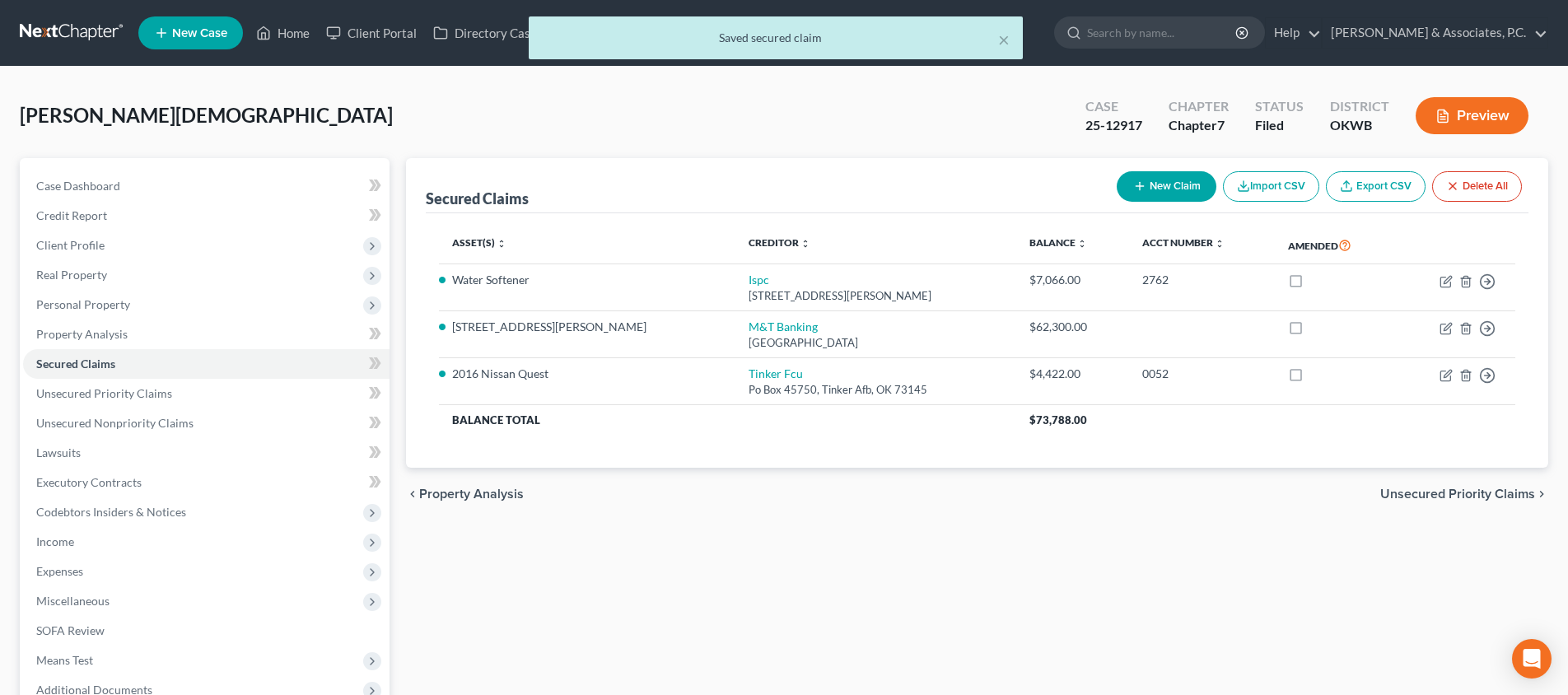
scroll to position [180, 0]
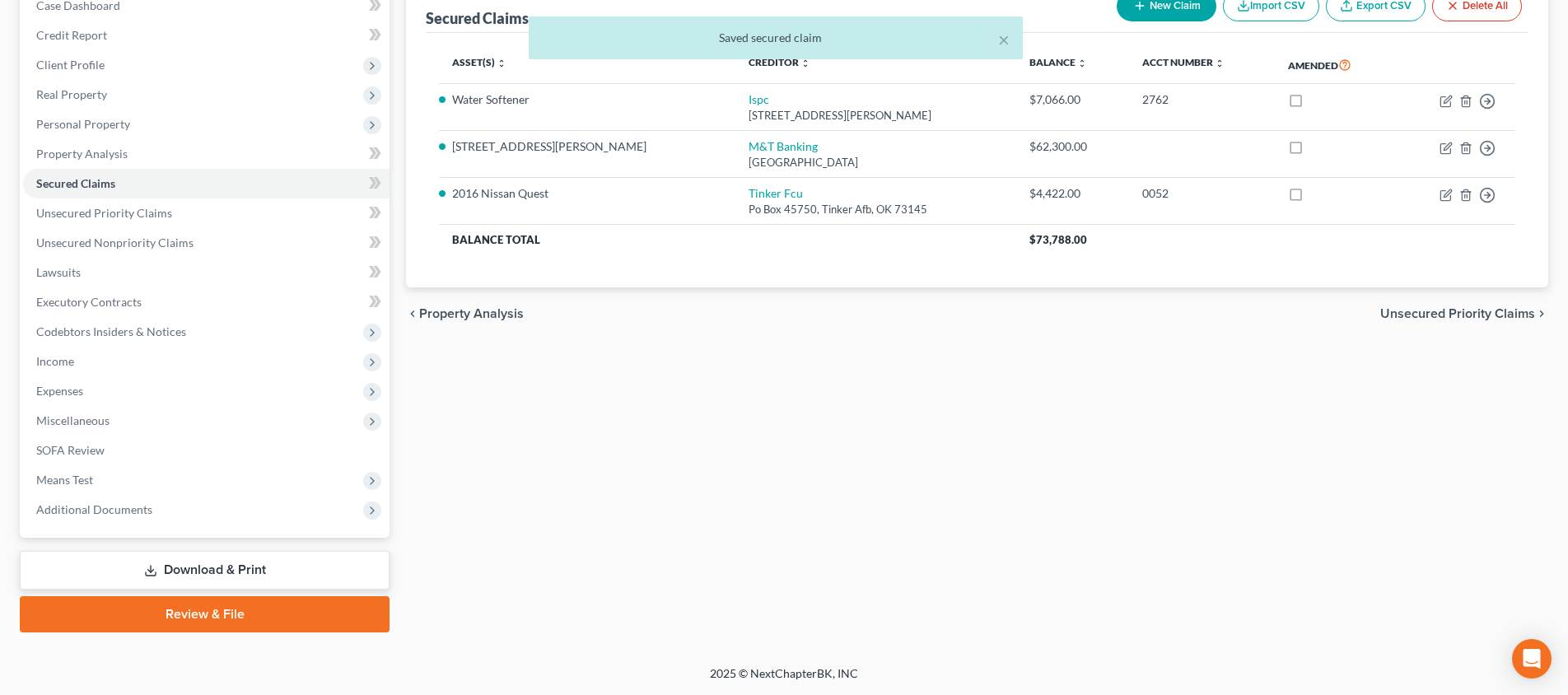
click at [240, 564] on link "Download & Print" at bounding box center [204, 569] width 370 height 39
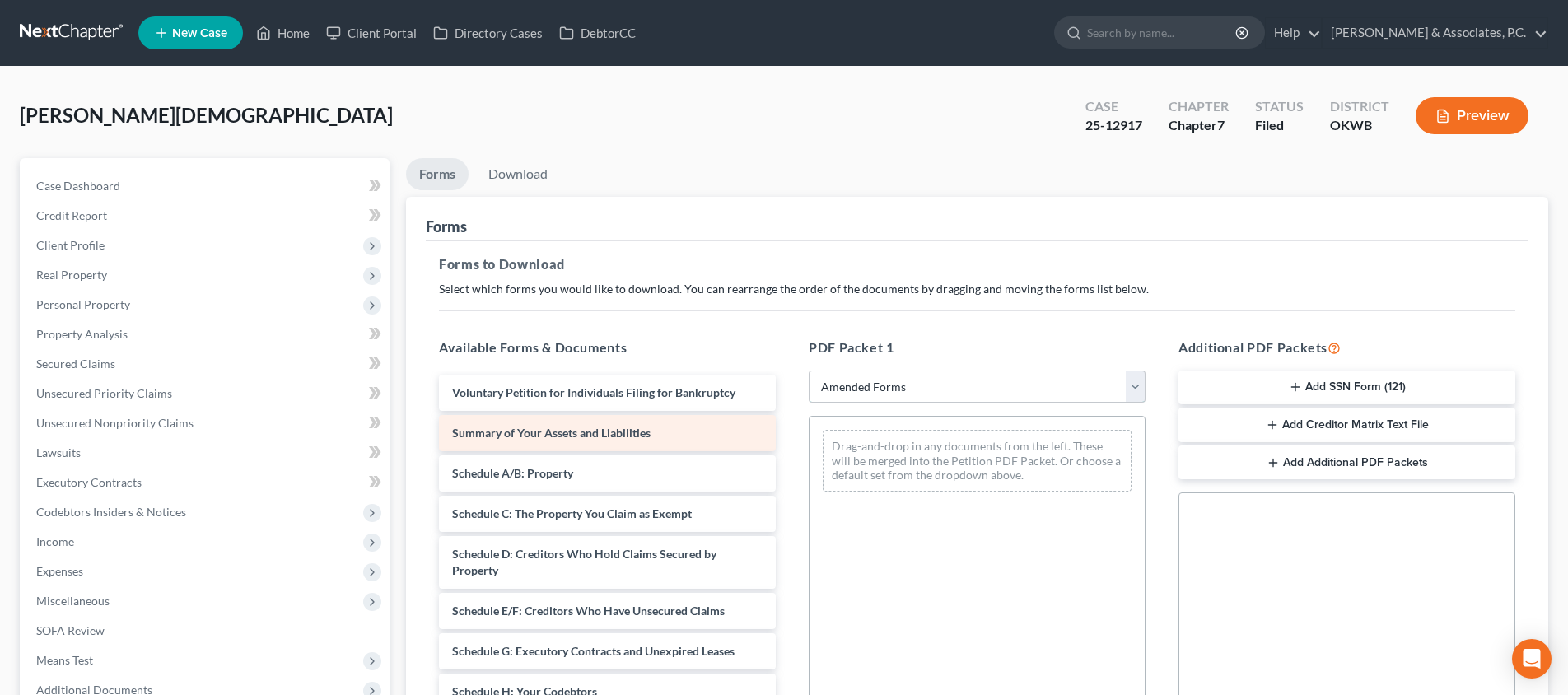
scroll to position [309, 0]
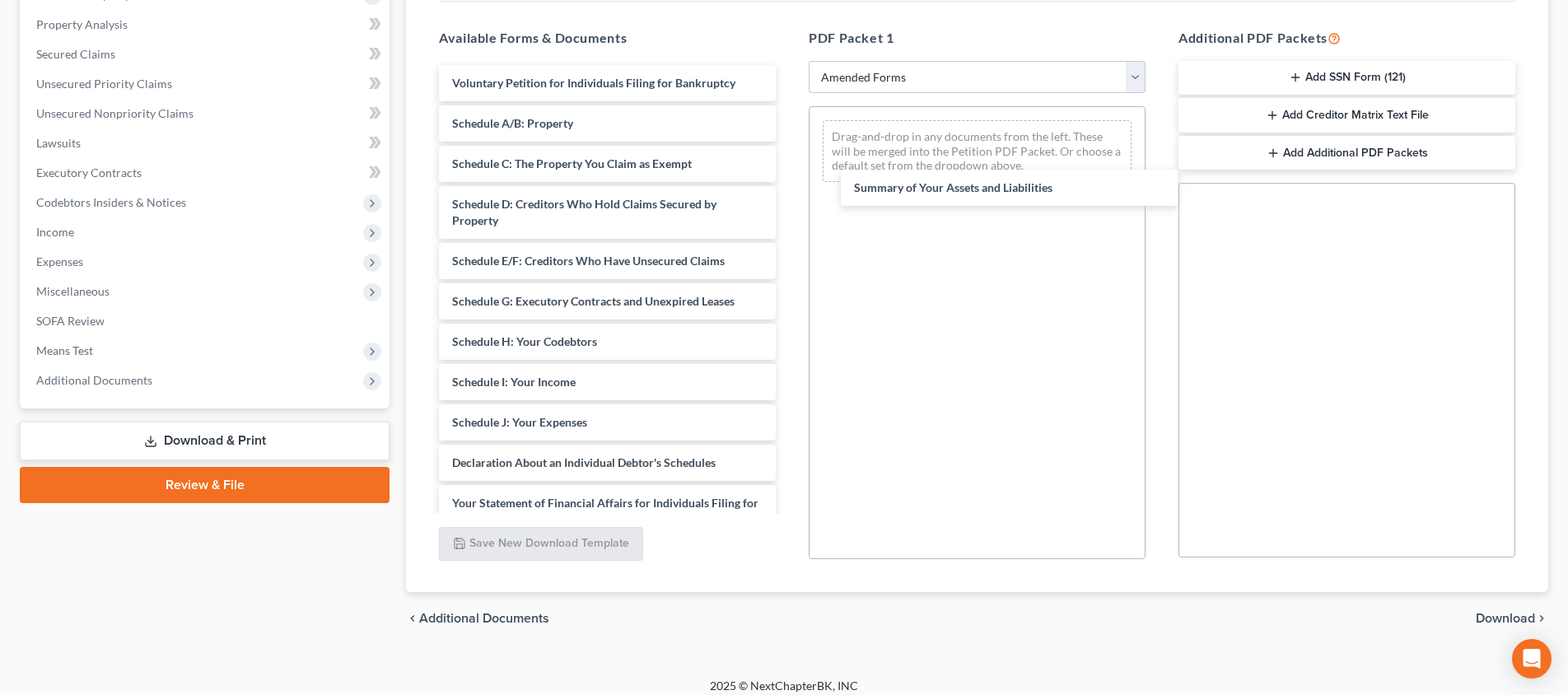
drag, startPoint x: 570, startPoint y: 116, endPoint x: 780, endPoint y: 190, distance: 222.7
click at [789, 181] on div "Summary of Your Assets and Liabilities Voluntary Petition for Individuals Filin…" at bounding box center [607, 439] width 363 height 747
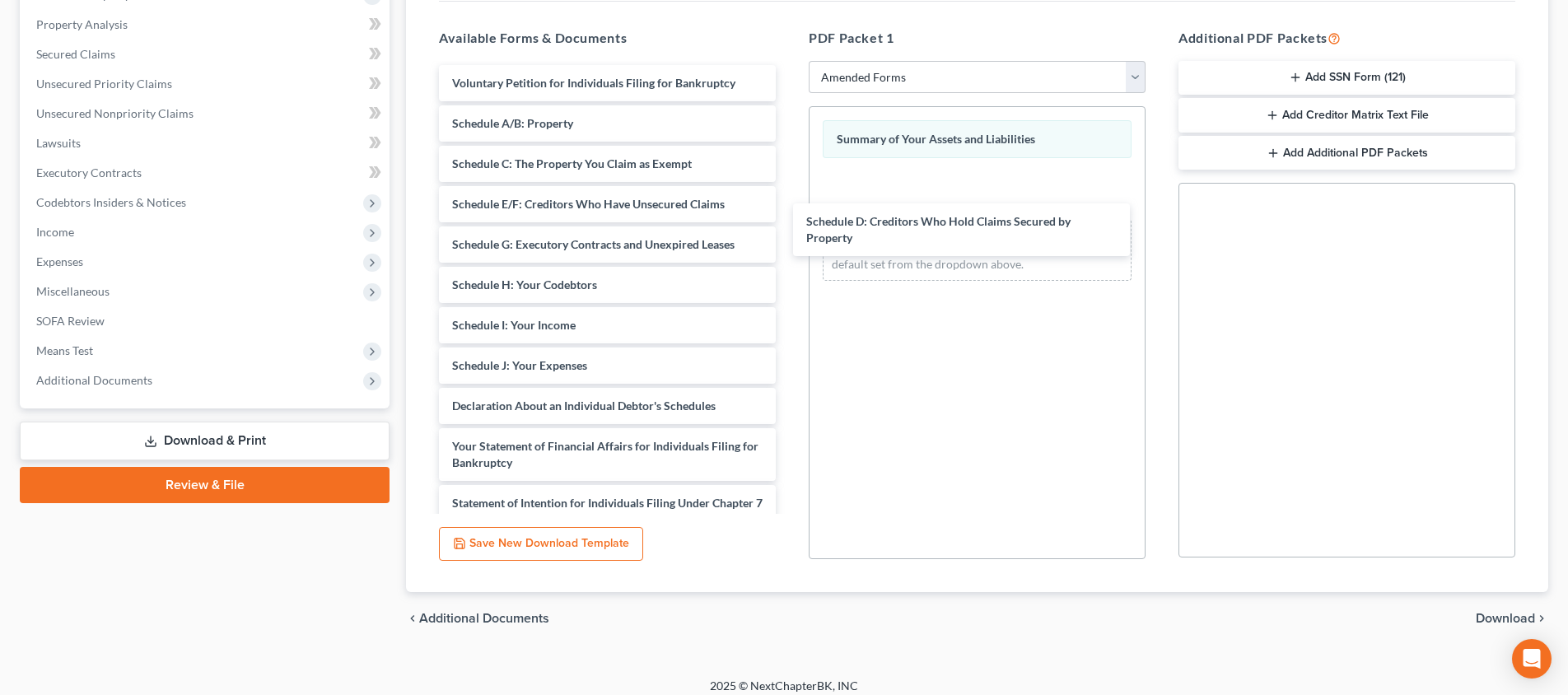
click at [789, 231] on div "Schedule D: Creditors Who Hold Claims Secured by Property Voluntary Petition fo…" at bounding box center [607, 410] width 363 height 691
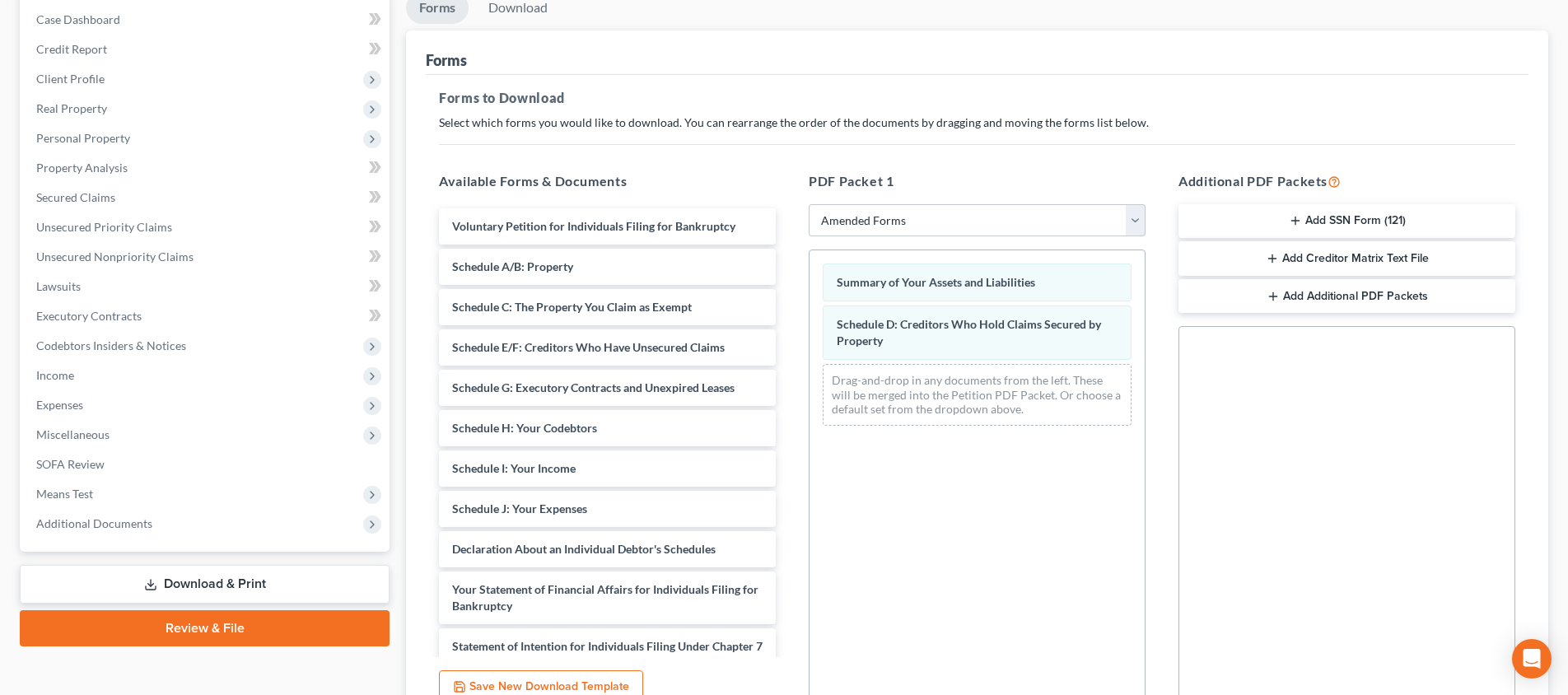
scroll to position [280, 0]
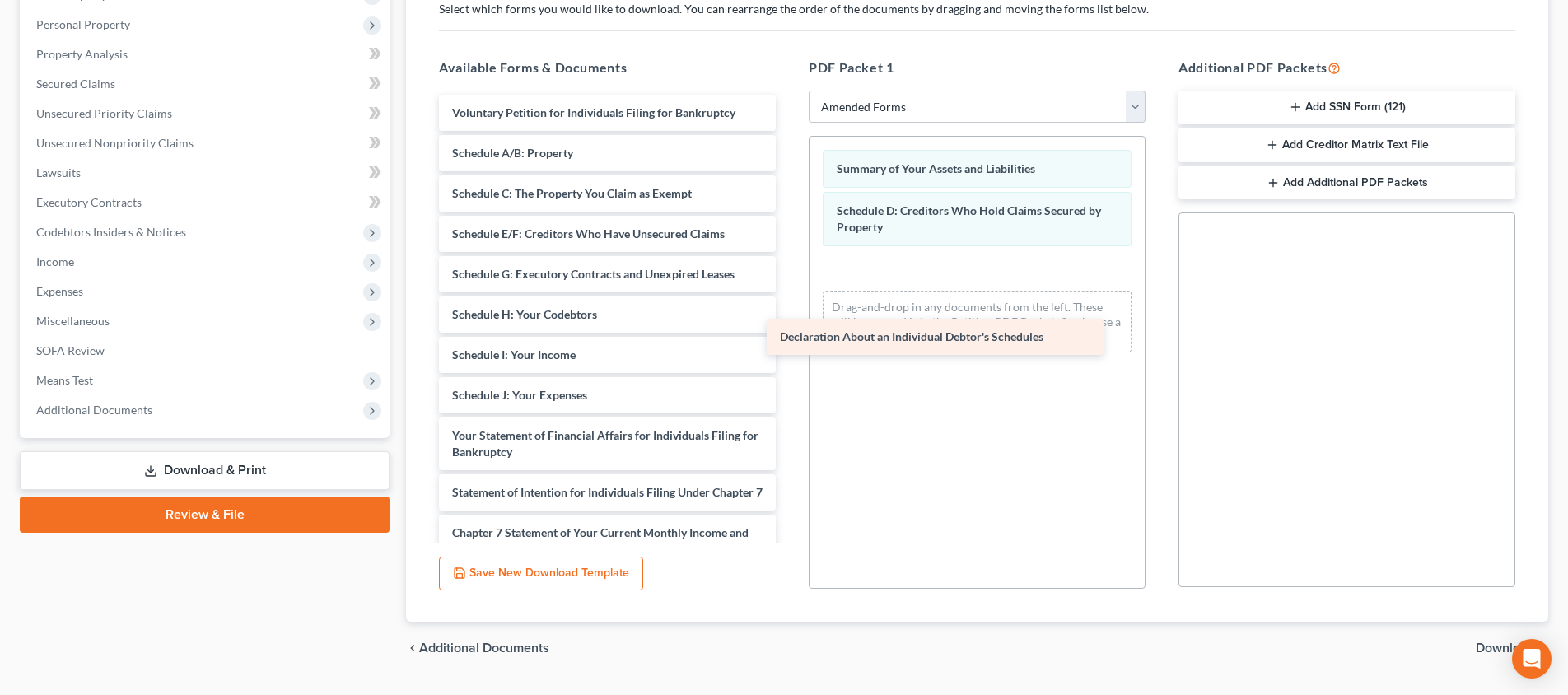
drag, startPoint x: 565, startPoint y: 437, endPoint x: 911, endPoint y: 333, distance: 361.3
click at [789, 333] on div "Declaration About an Individual Debtor's Schedules Voluntary Petition for Indiv…" at bounding box center [607, 419] width 363 height 650
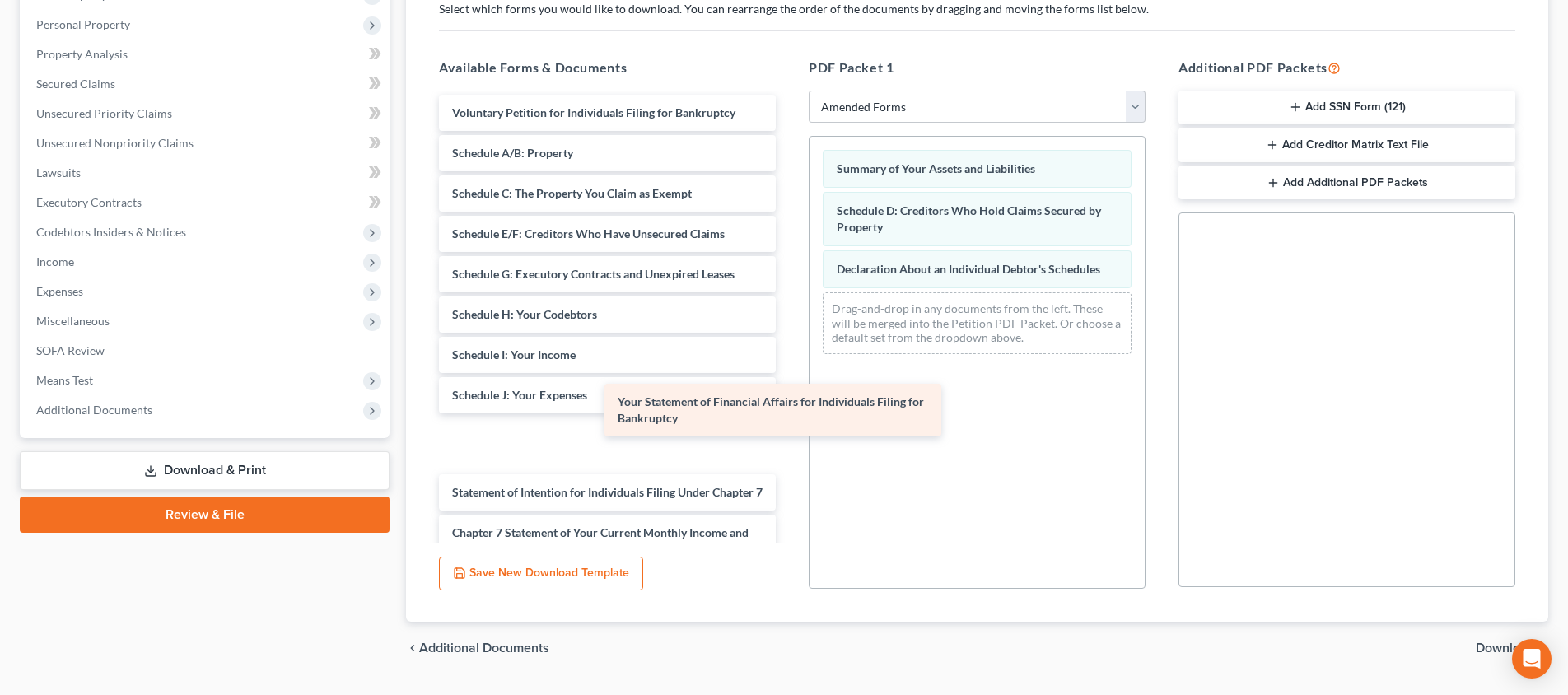
drag, startPoint x: 621, startPoint y: 447, endPoint x: 930, endPoint y: 381, distance: 316.0
click at [789, 381] on div "Your Statement of Financial Affairs for Individuals Filing for Bankruptcy Volun…" at bounding box center [607, 419] width 363 height 650
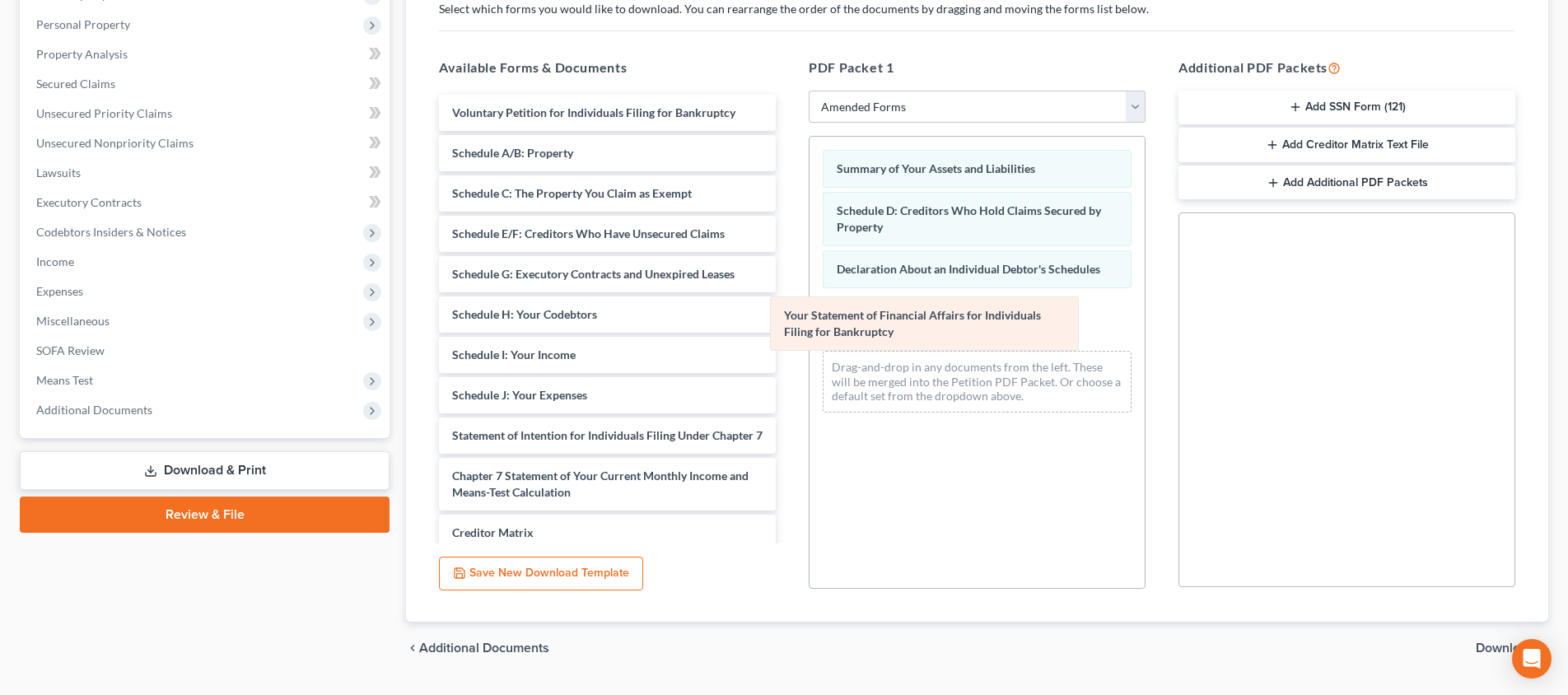
drag, startPoint x: 959, startPoint y: 321, endPoint x: 659, endPoint y: 339, distance: 300.5
click at [810, 339] on div "Your Statement of Financial Affairs for Individuals Filing for Bankruptcy Summa…" at bounding box center [977, 280] width 335 height 289
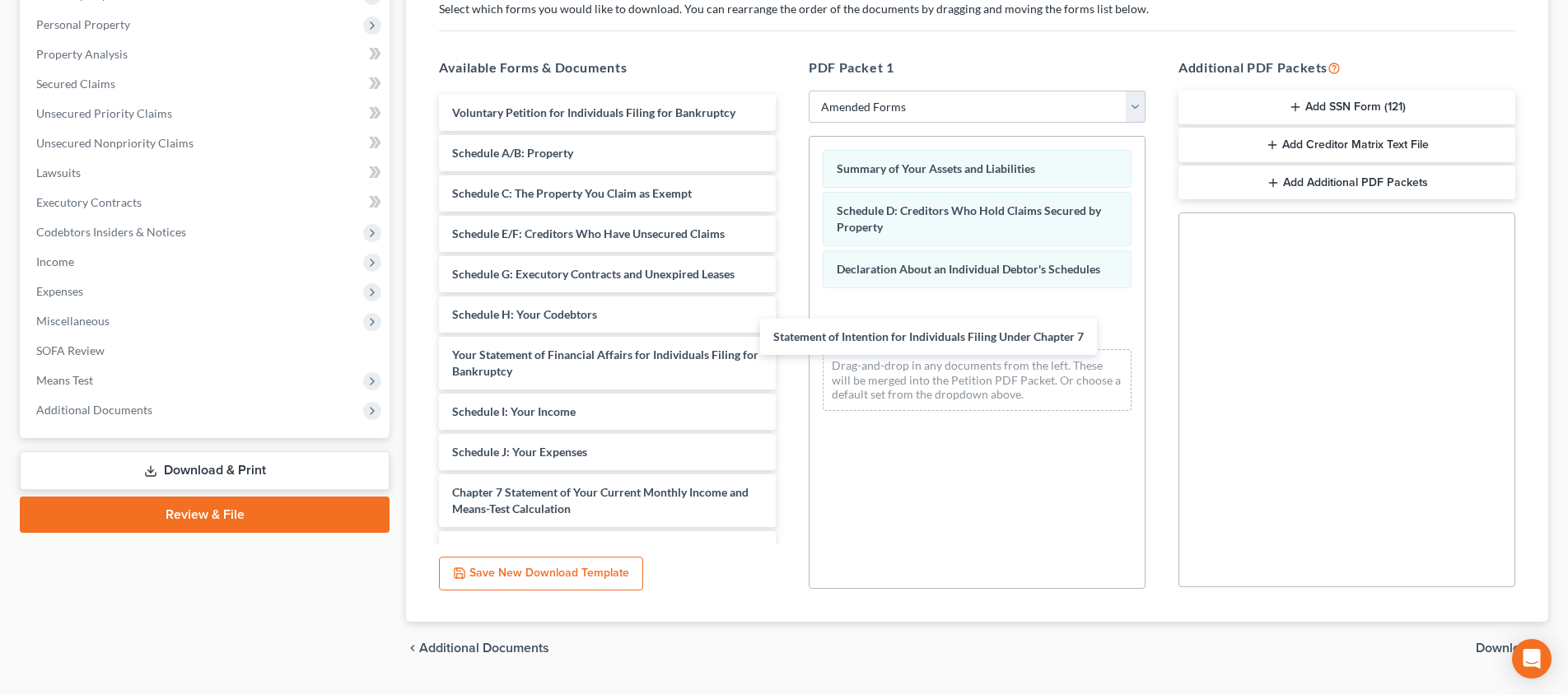
click at [789, 338] on div "Statement of Intention for Individuals Filing Under Chapter 7 Voluntary Petitio…" at bounding box center [607, 399] width 363 height 610
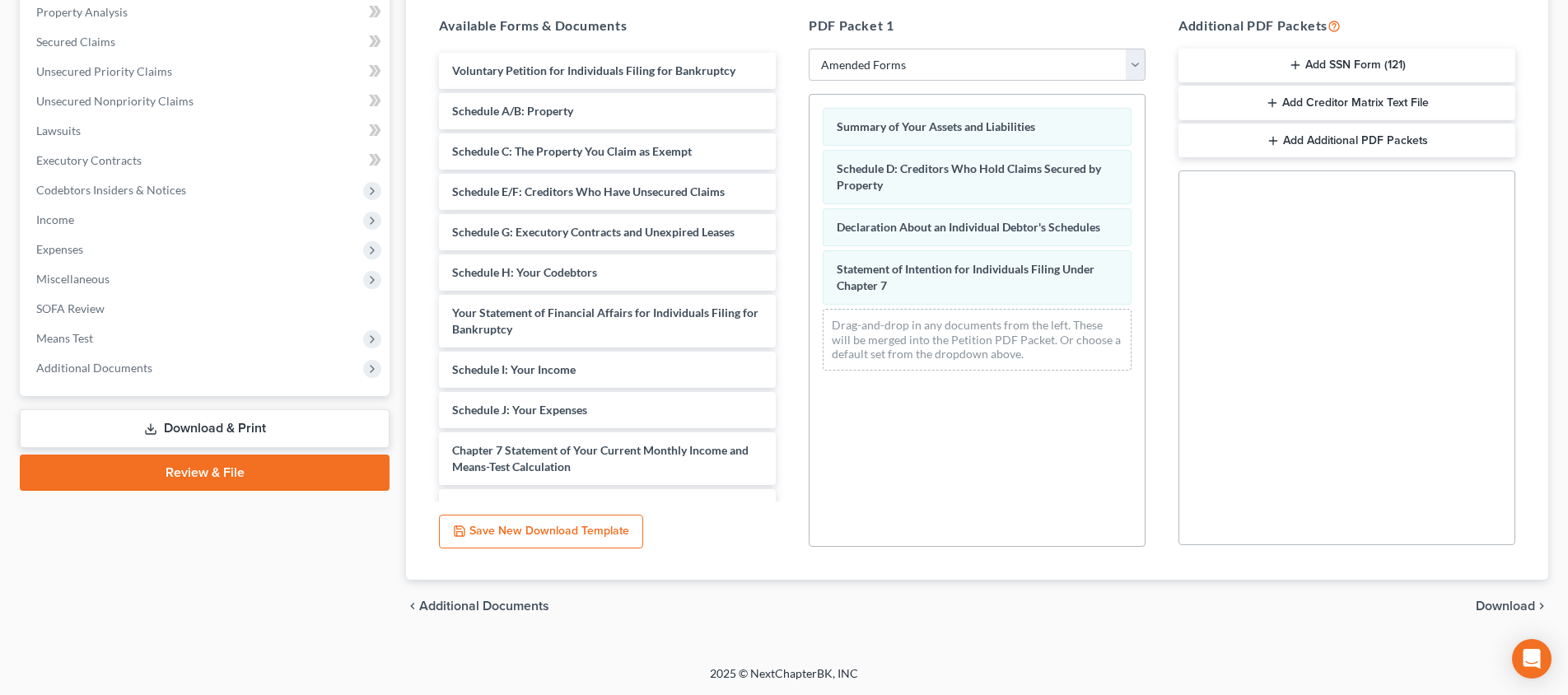
scroll to position [165, 0]
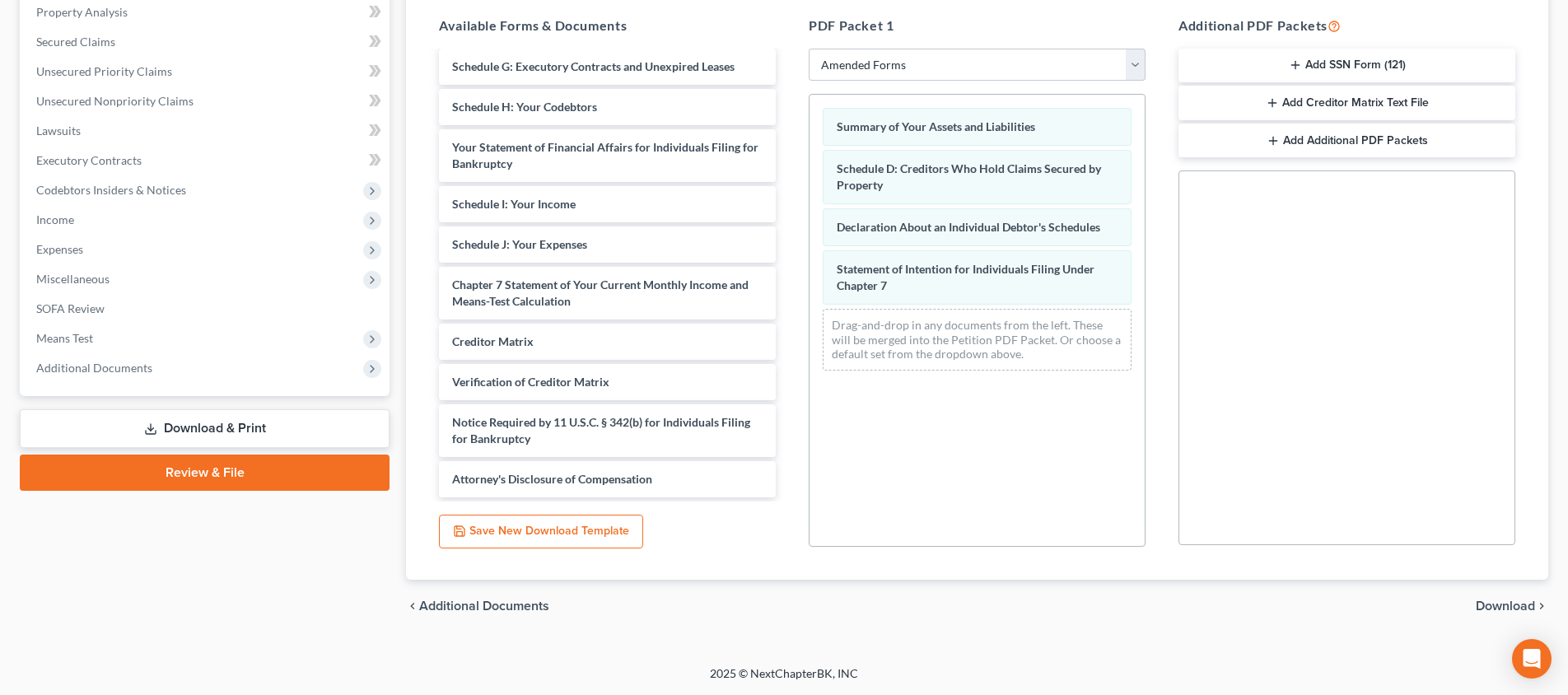
click at [1491, 605] on span "Download" at bounding box center [1505, 606] width 60 height 13
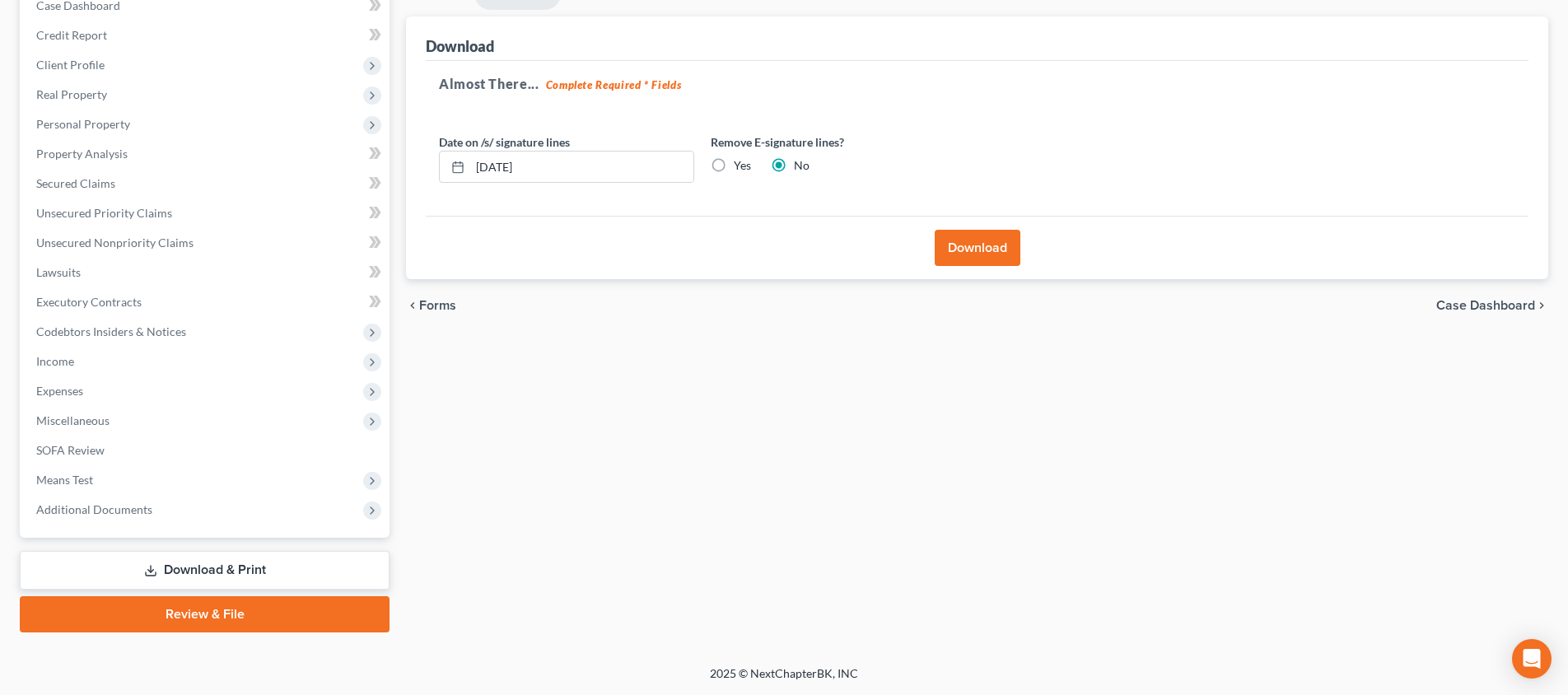
click at [733, 166] on label "Yes" at bounding box center [742, 165] width 17 height 17
click at [740, 166] on input "Yes" at bounding box center [745, 162] width 11 height 11
drag, startPoint x: 996, startPoint y: 252, endPoint x: 984, endPoint y: 252, distance: 12.0
click at [993, 252] on button "Download" at bounding box center [977, 248] width 85 height 36
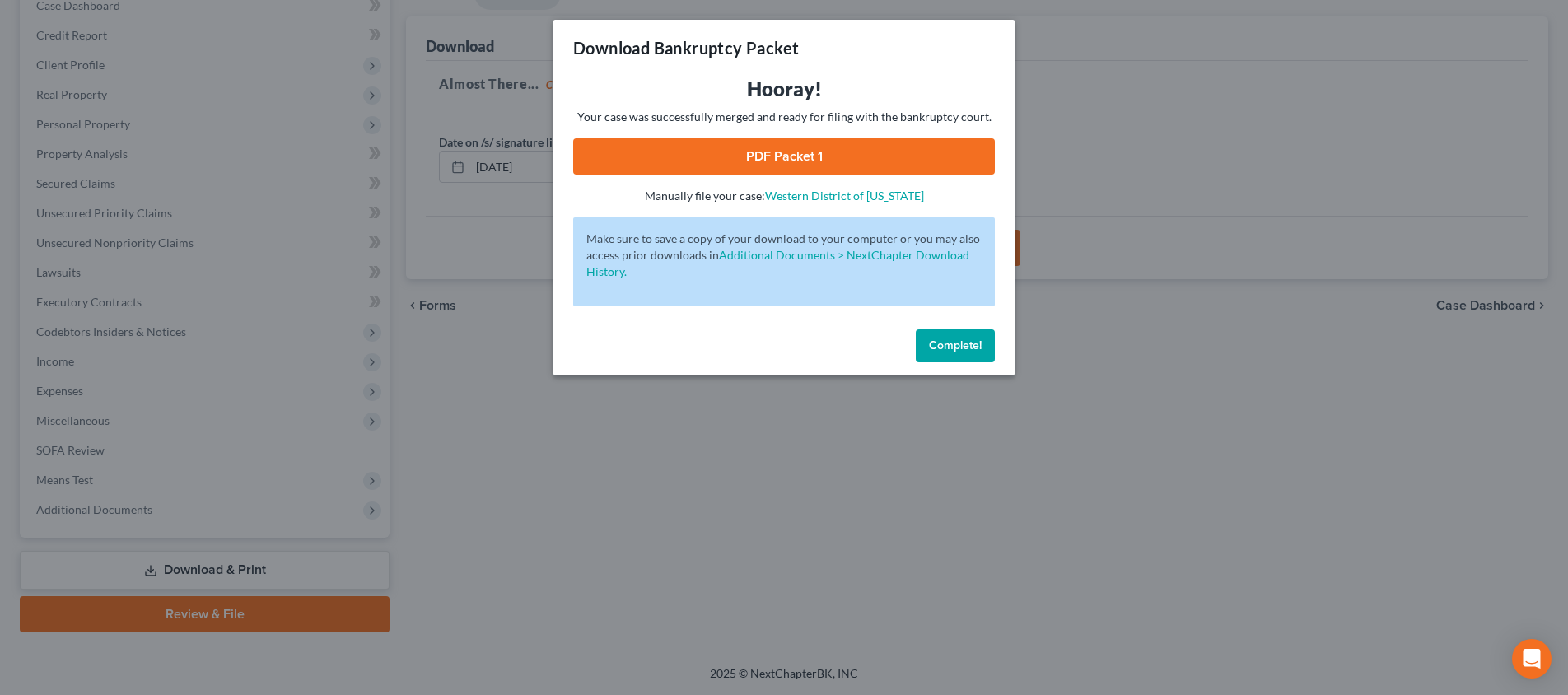
click at [792, 158] on link "PDF Packet 1" at bounding box center [783, 156] width 421 height 36
click at [1150, 215] on div "Download Bankruptcy Packet Hooray! Your case was successfully merged and ready …" at bounding box center [784, 348] width 1568 height 695
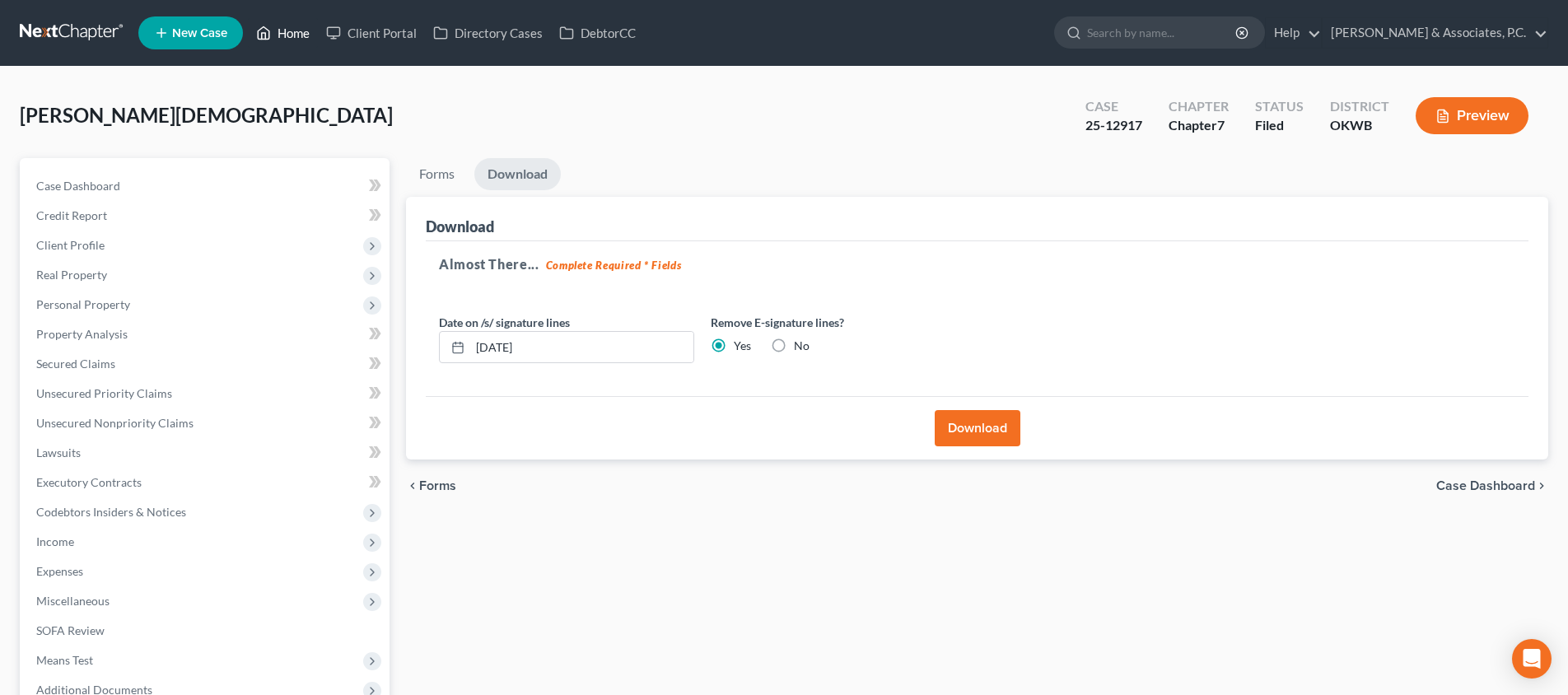
scroll to position [0, 0]
click at [280, 32] on link "Home" at bounding box center [282, 33] width 70 height 30
